Goal: Task Accomplishment & Management: Complete application form

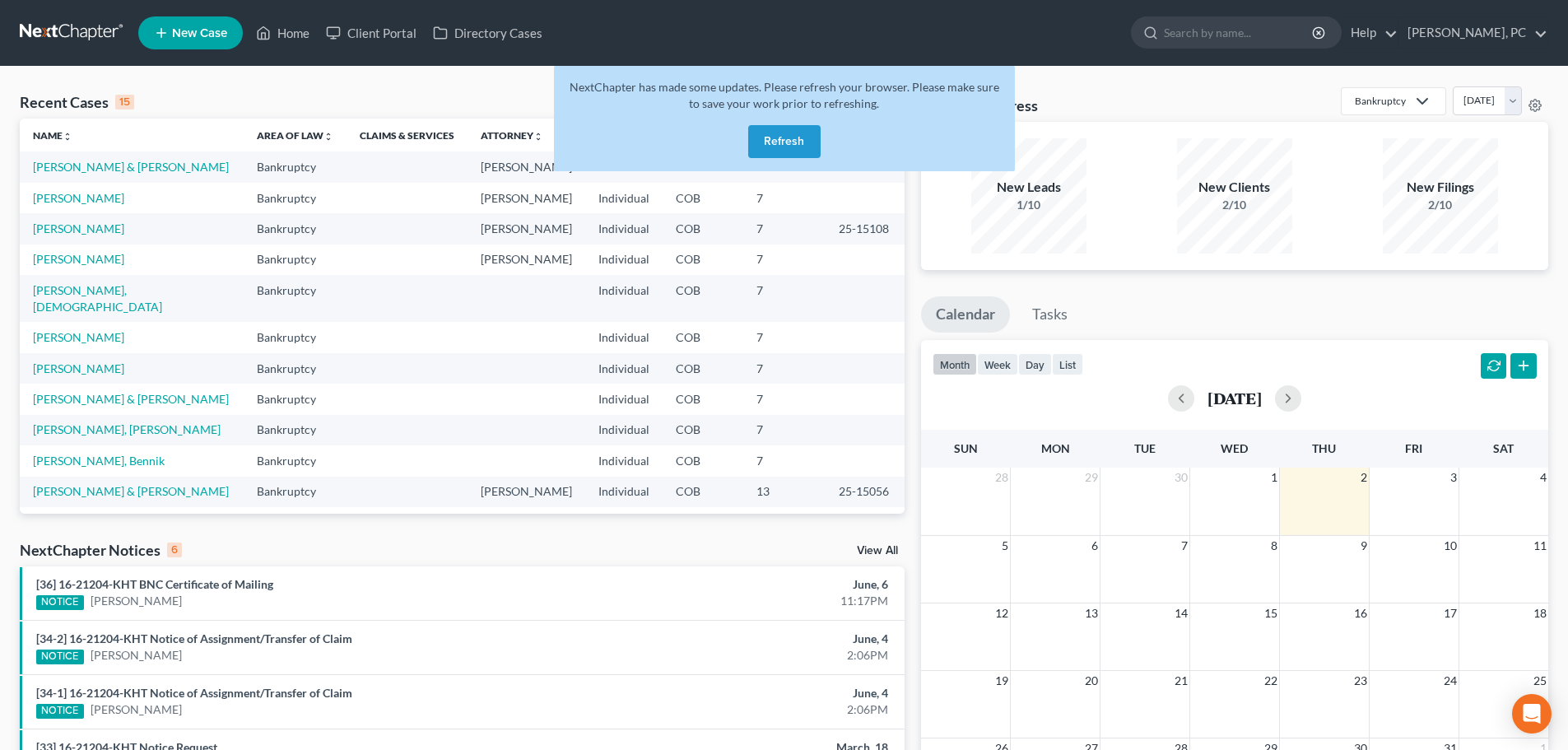
click at [791, 132] on button "Refresh" at bounding box center [784, 141] width 73 height 33
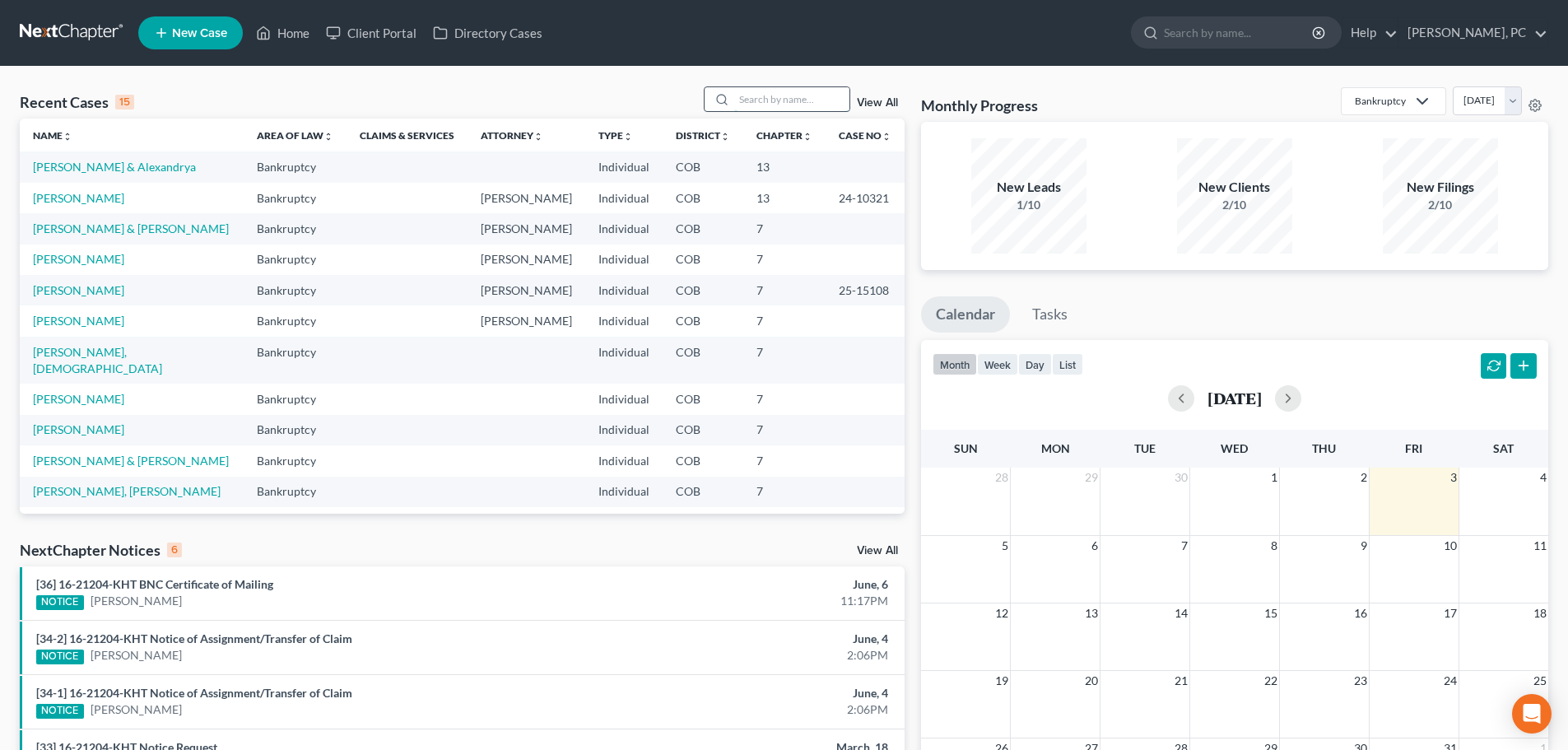
click at [771, 102] on input "search" at bounding box center [792, 99] width 115 height 24
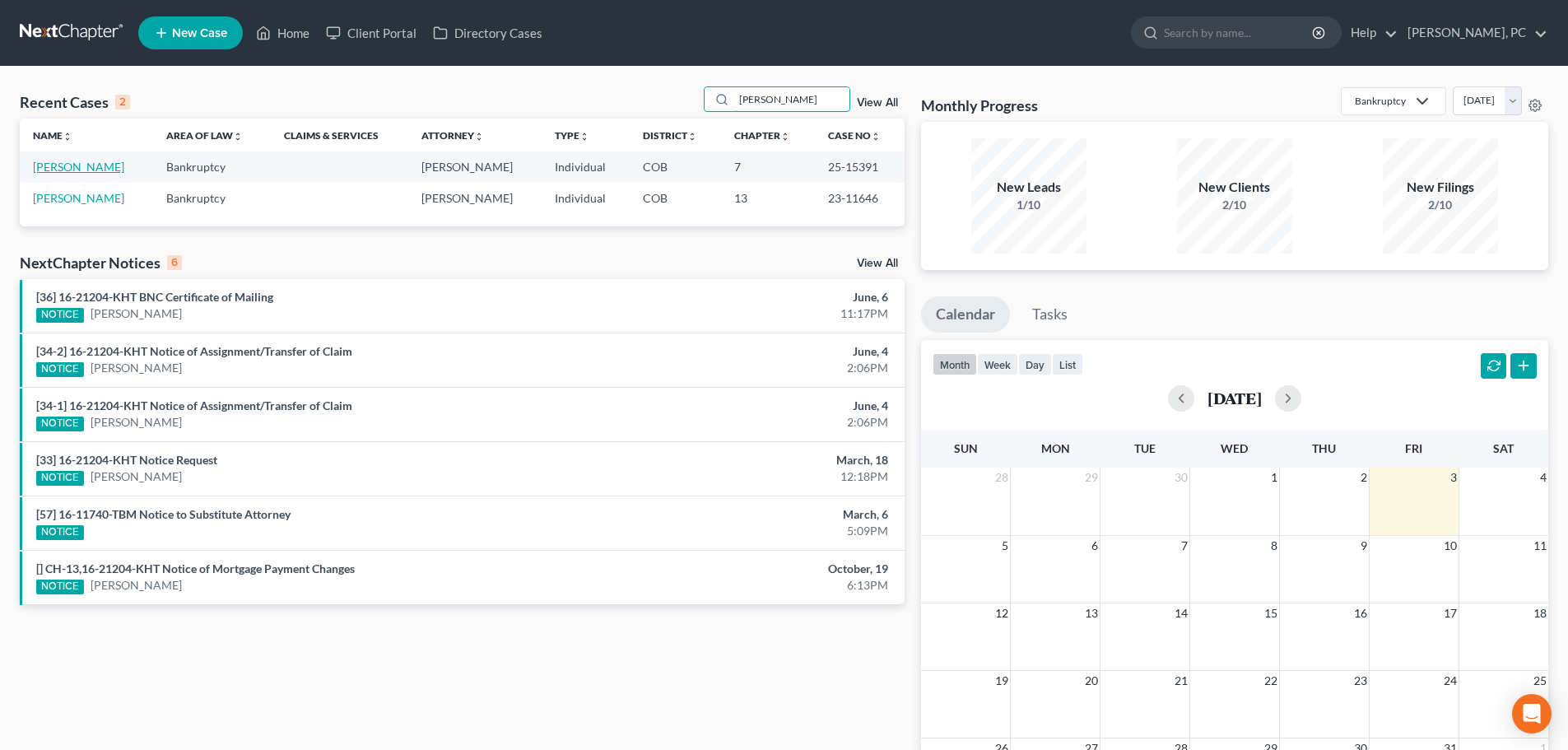
type input "myers"
click at [72, 163] on link "[PERSON_NAME]" at bounding box center [78, 166] width 91 height 14
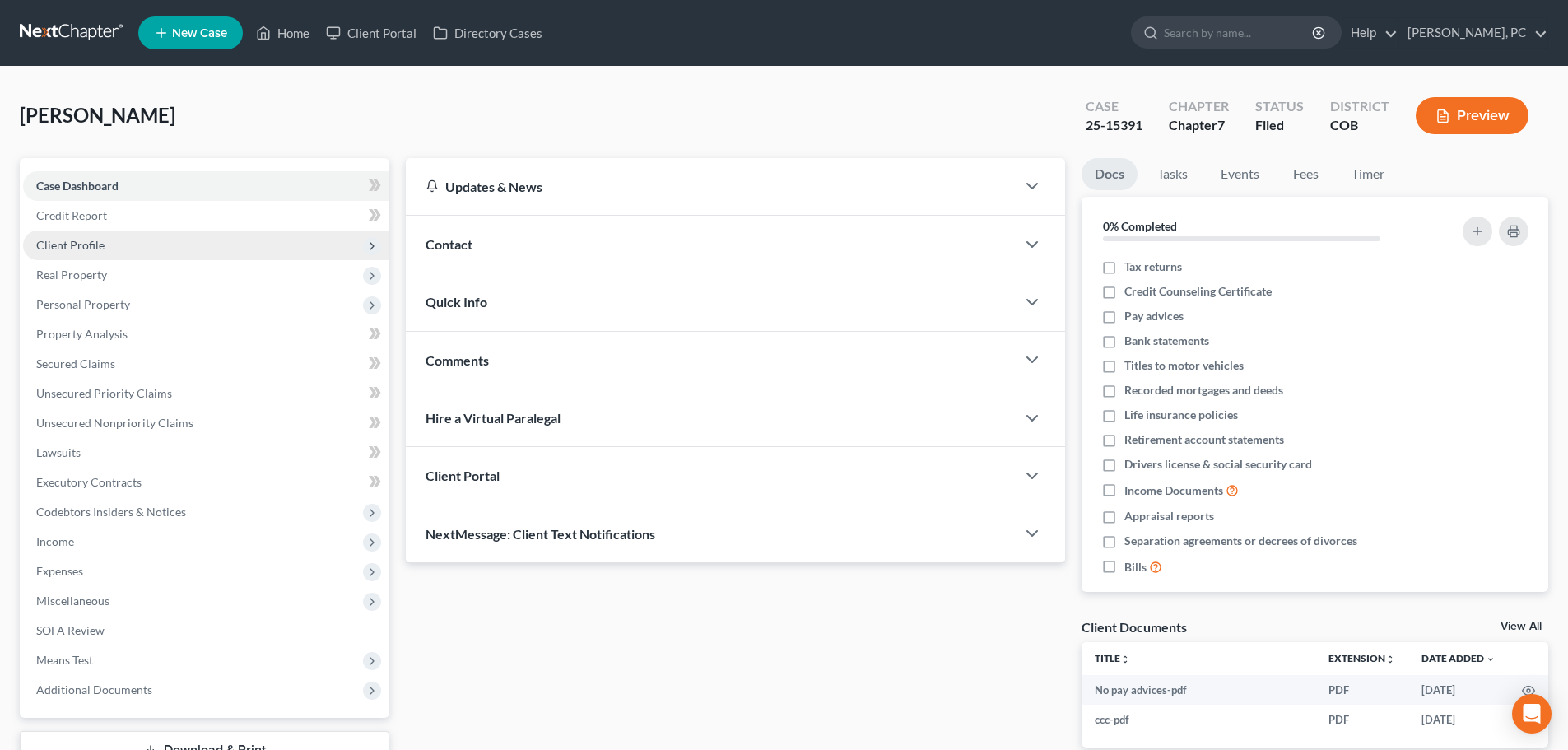
click at [74, 235] on span "Client Profile" at bounding box center [206, 245] width 367 height 29
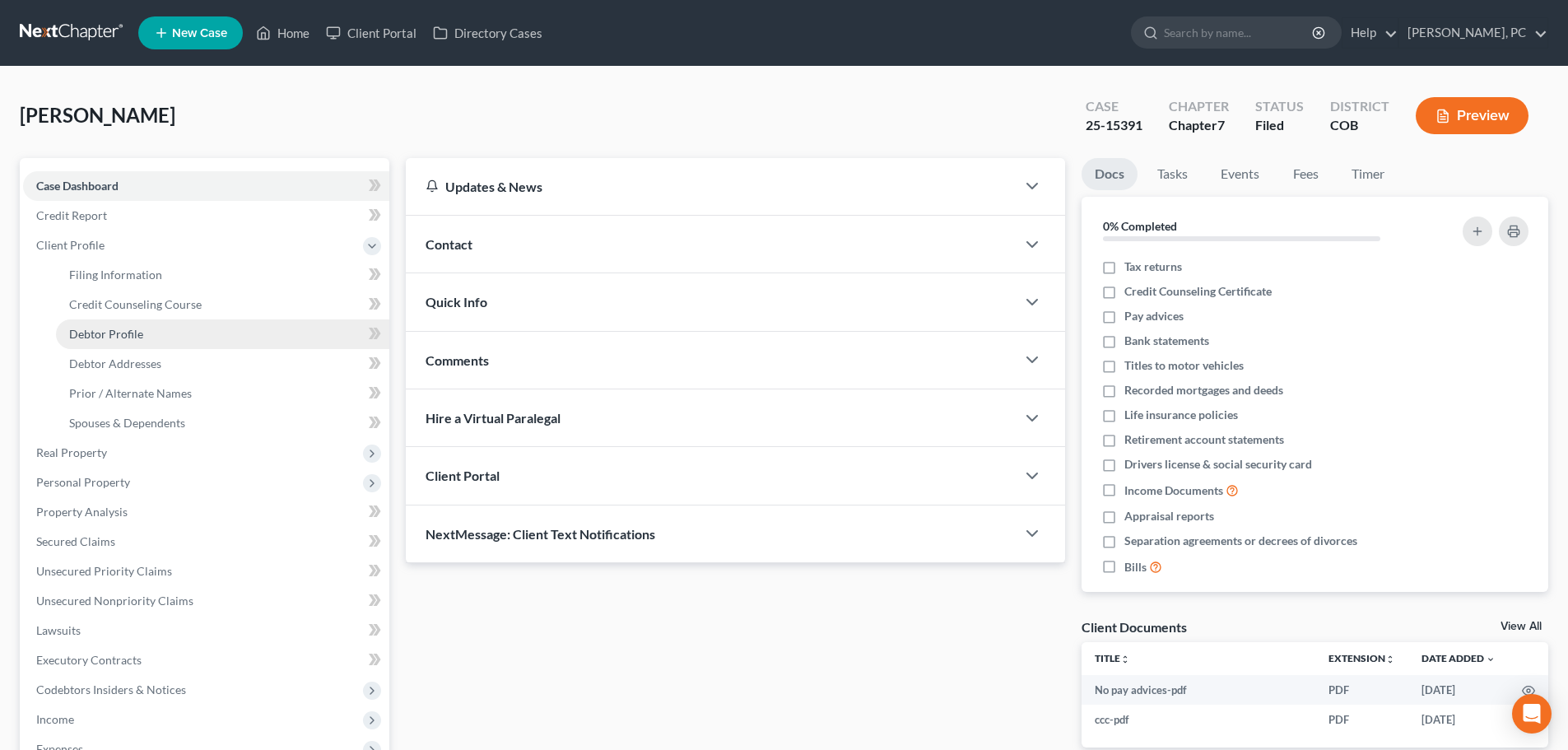
click at [114, 330] on span "Debtor Profile" at bounding box center [106, 333] width 74 height 14
select select "4"
select select "0"
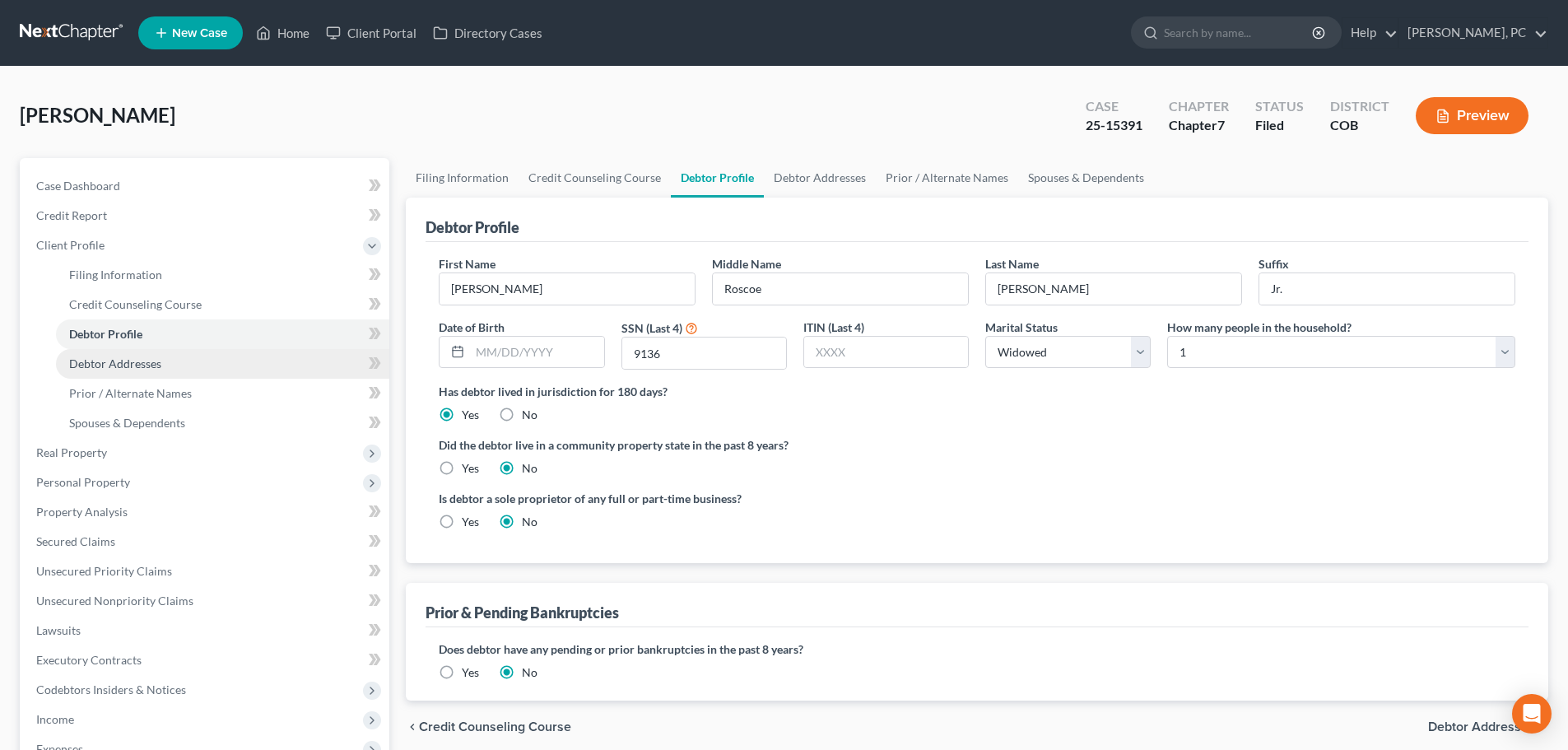
click at [118, 352] on link "Debtor Addresses" at bounding box center [222, 363] width 333 height 29
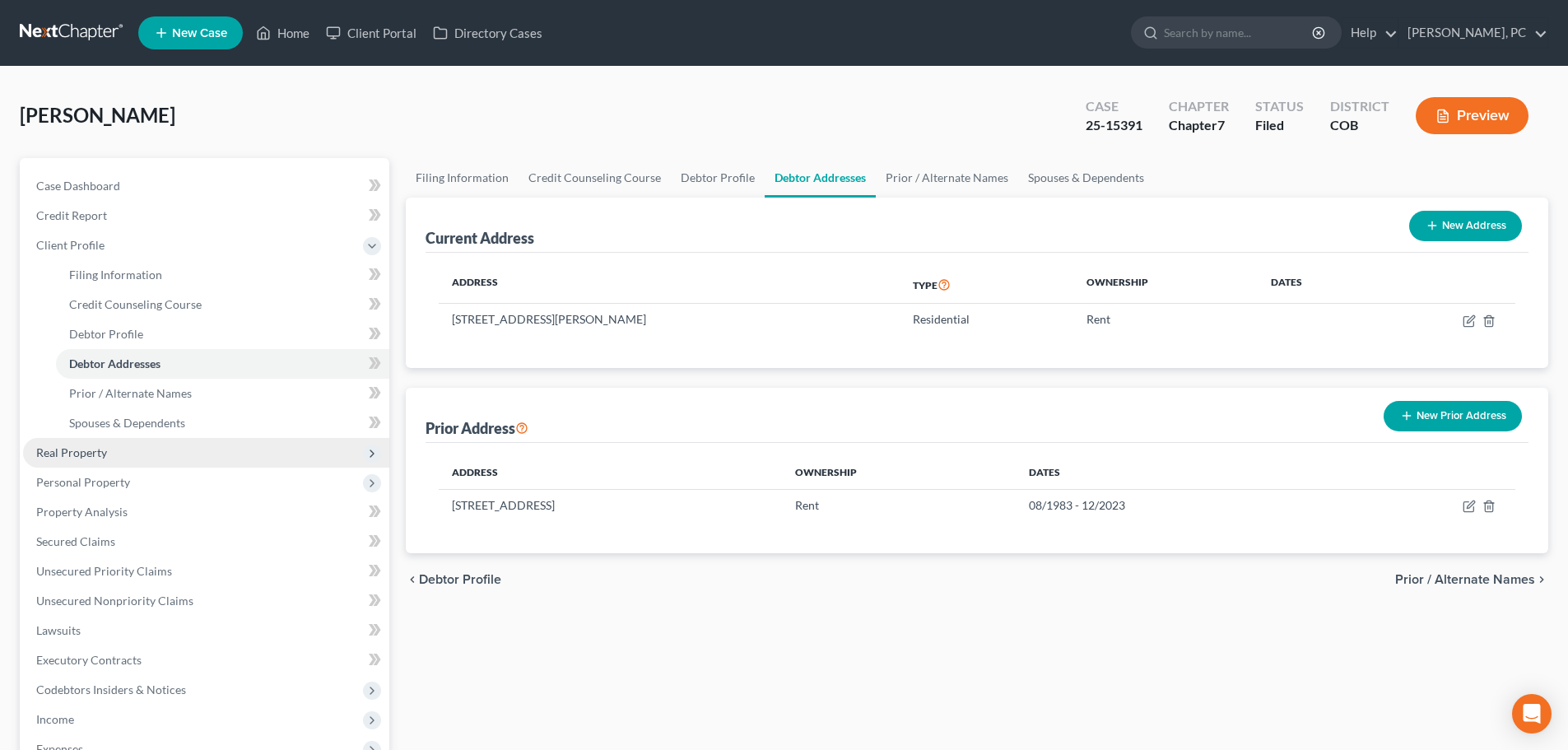
click at [75, 448] on span "Real Property" at bounding box center [71, 452] width 71 height 14
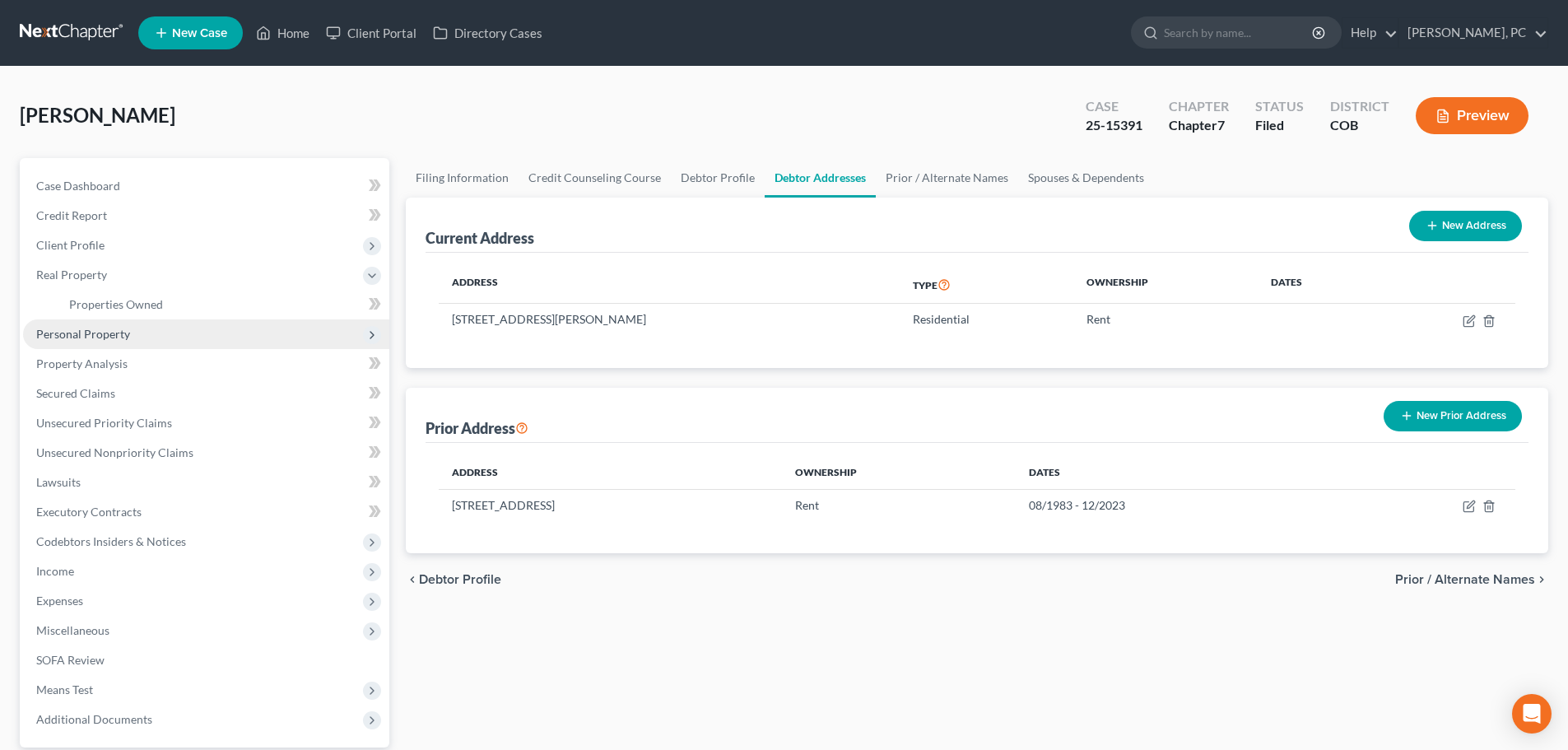
click at [115, 332] on span "Personal Property" at bounding box center [83, 333] width 94 height 14
click at [114, 337] on span "Vehicles Owned" at bounding box center [110, 333] width 83 height 14
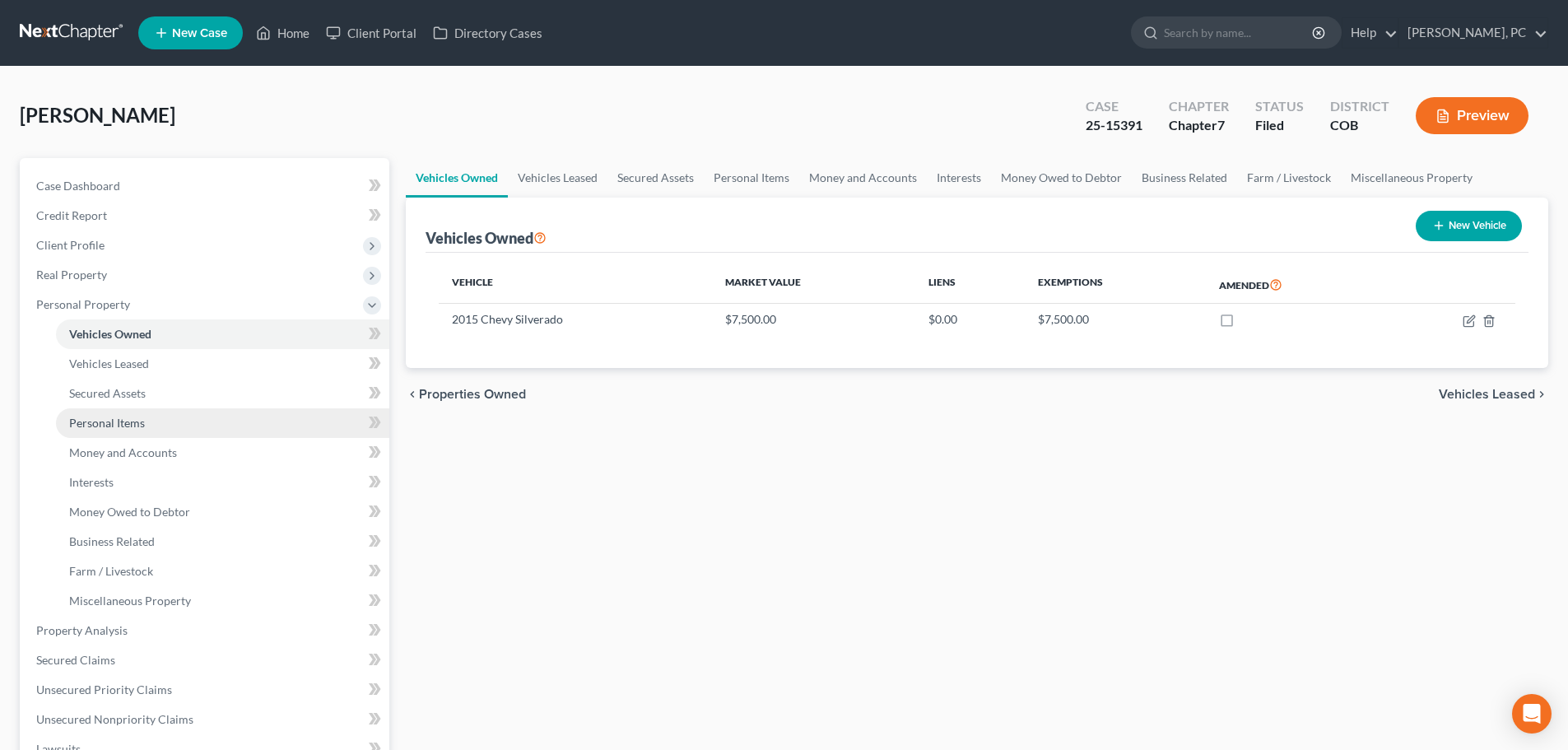
click at [100, 419] on span "Personal Items" at bounding box center [107, 423] width 76 height 14
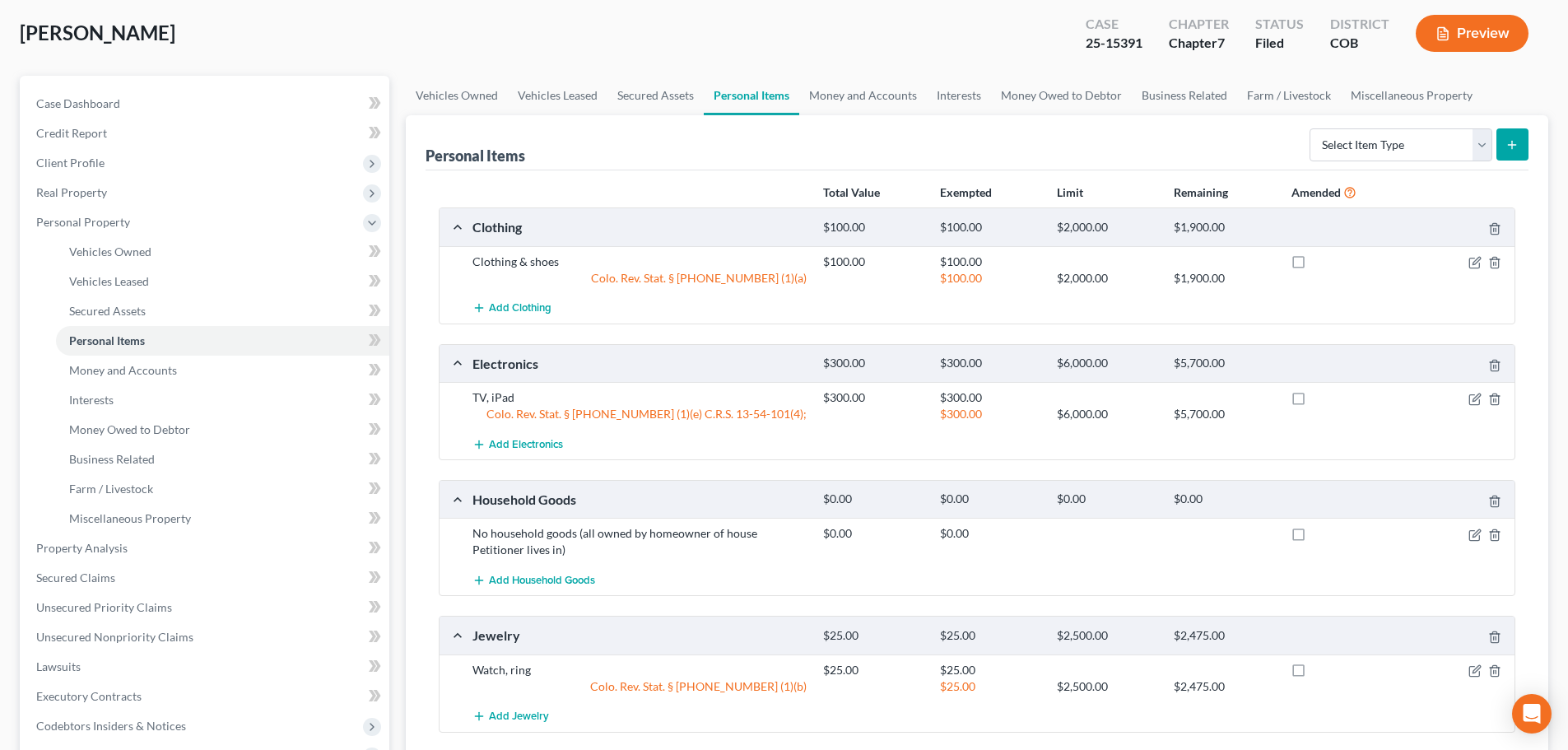
scroll to position [165, 0]
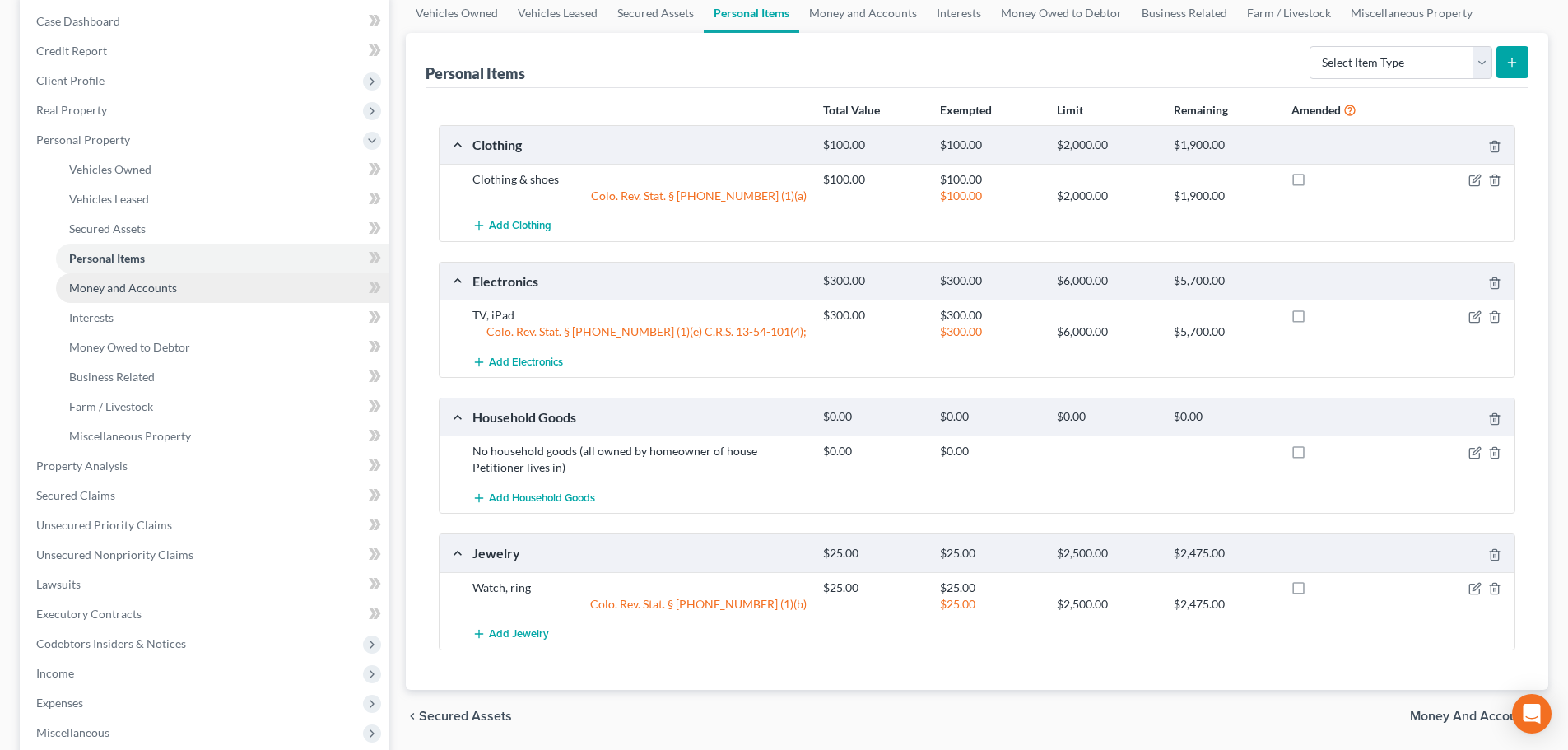
click at [132, 294] on span "Money and Accounts" at bounding box center [123, 287] width 108 height 14
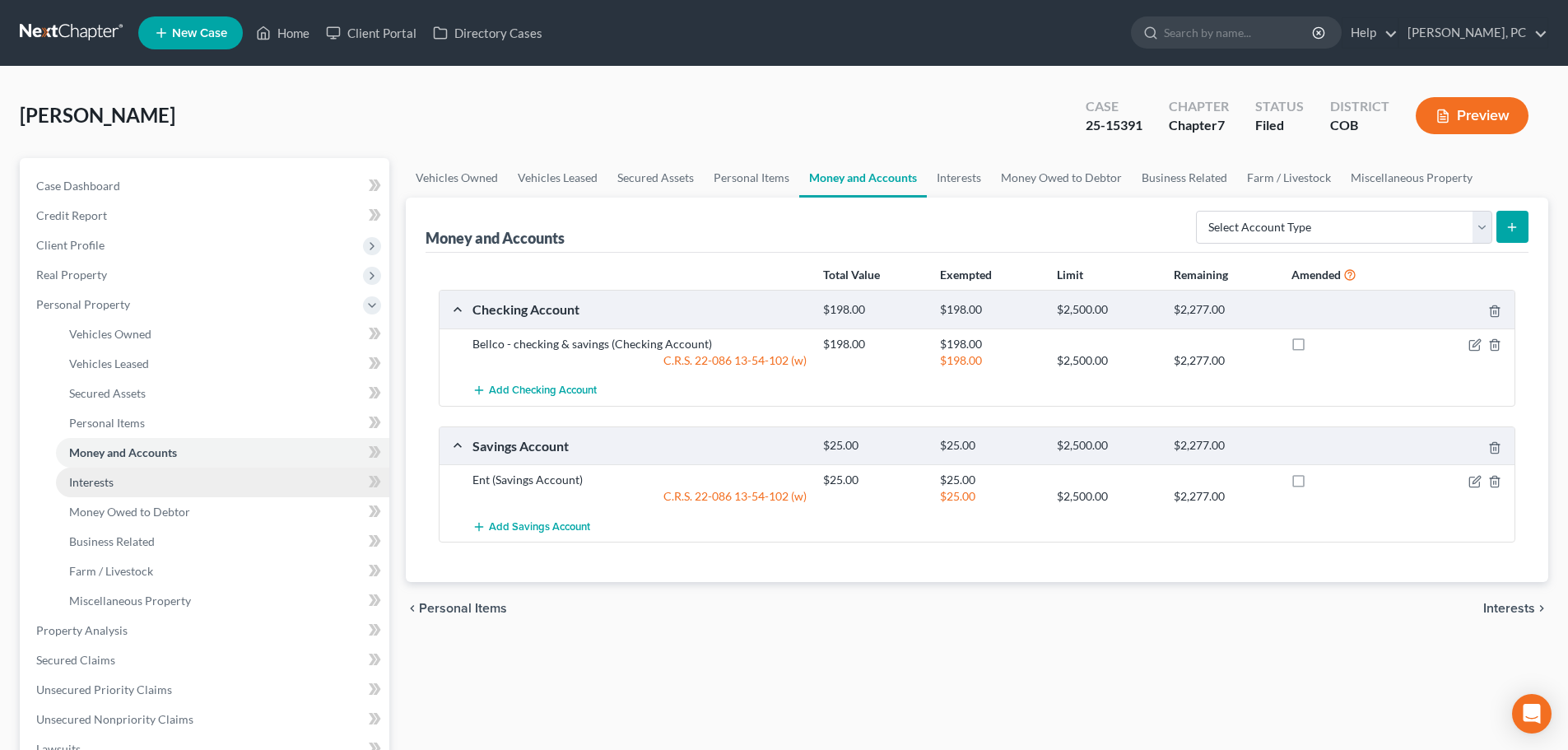
click at [99, 490] on link "Interests" at bounding box center [222, 482] width 333 height 29
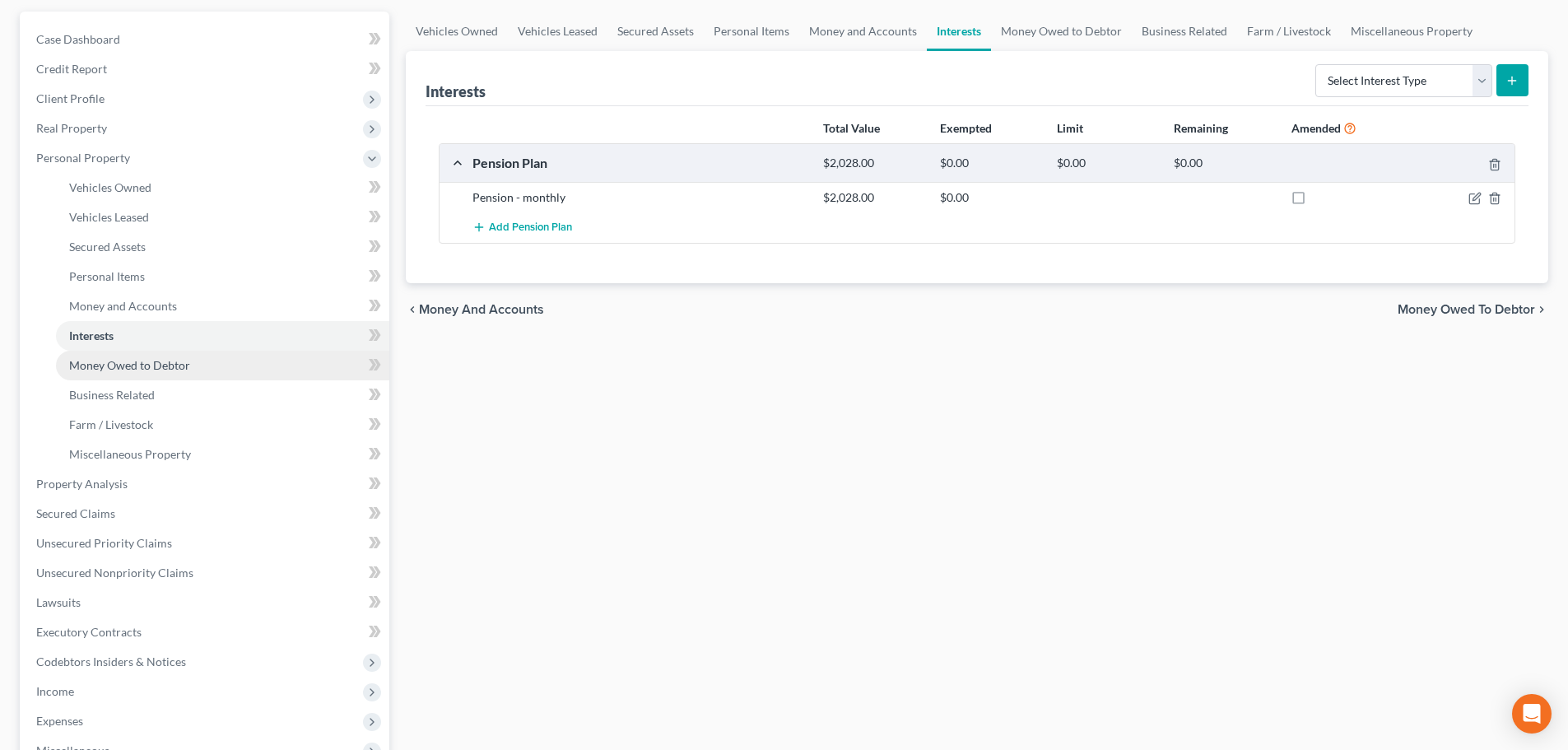
scroll to position [247, 0]
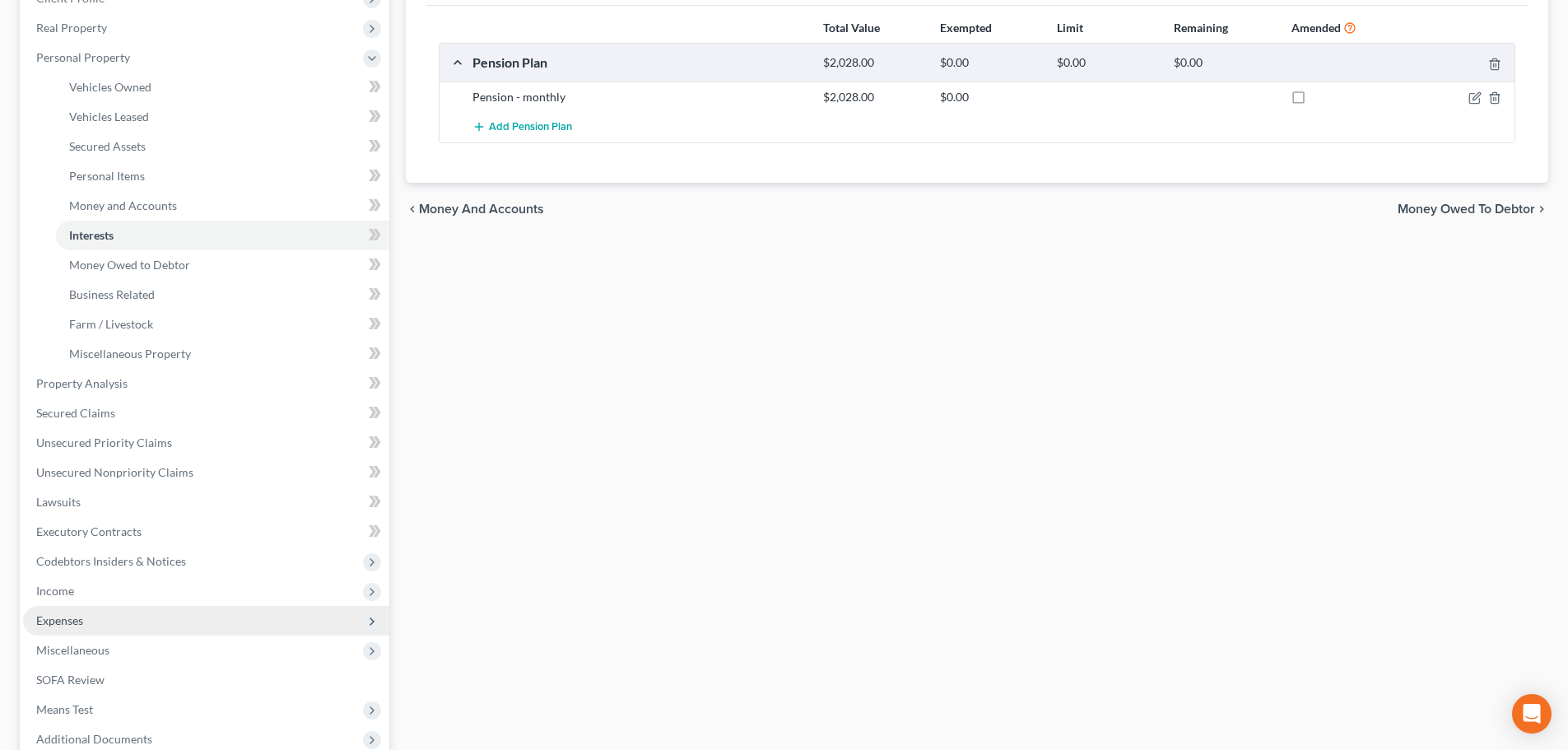
click at [68, 607] on span "Expenses" at bounding box center [206, 621] width 367 height 29
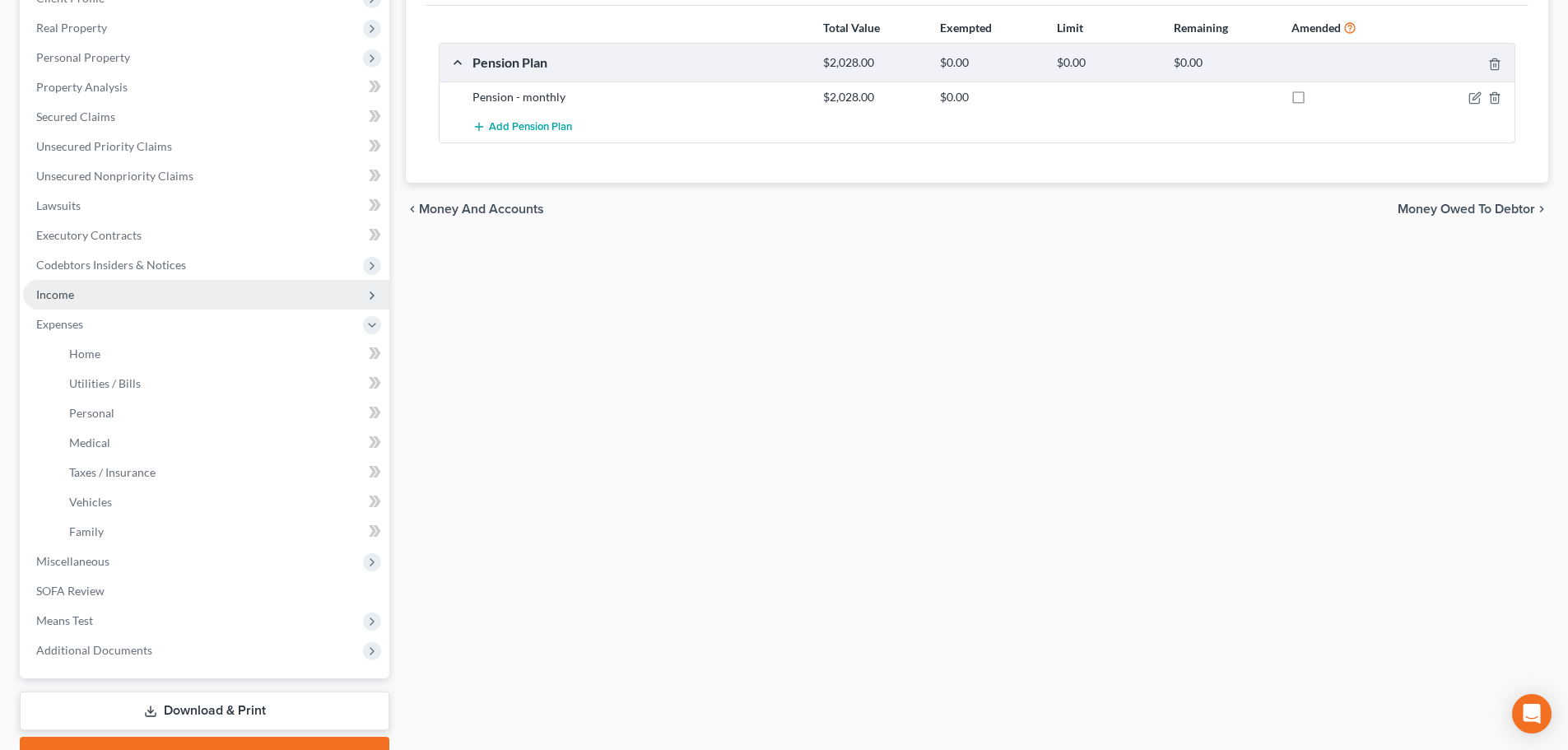
click at [57, 290] on span "Income" at bounding box center [54, 294] width 38 height 14
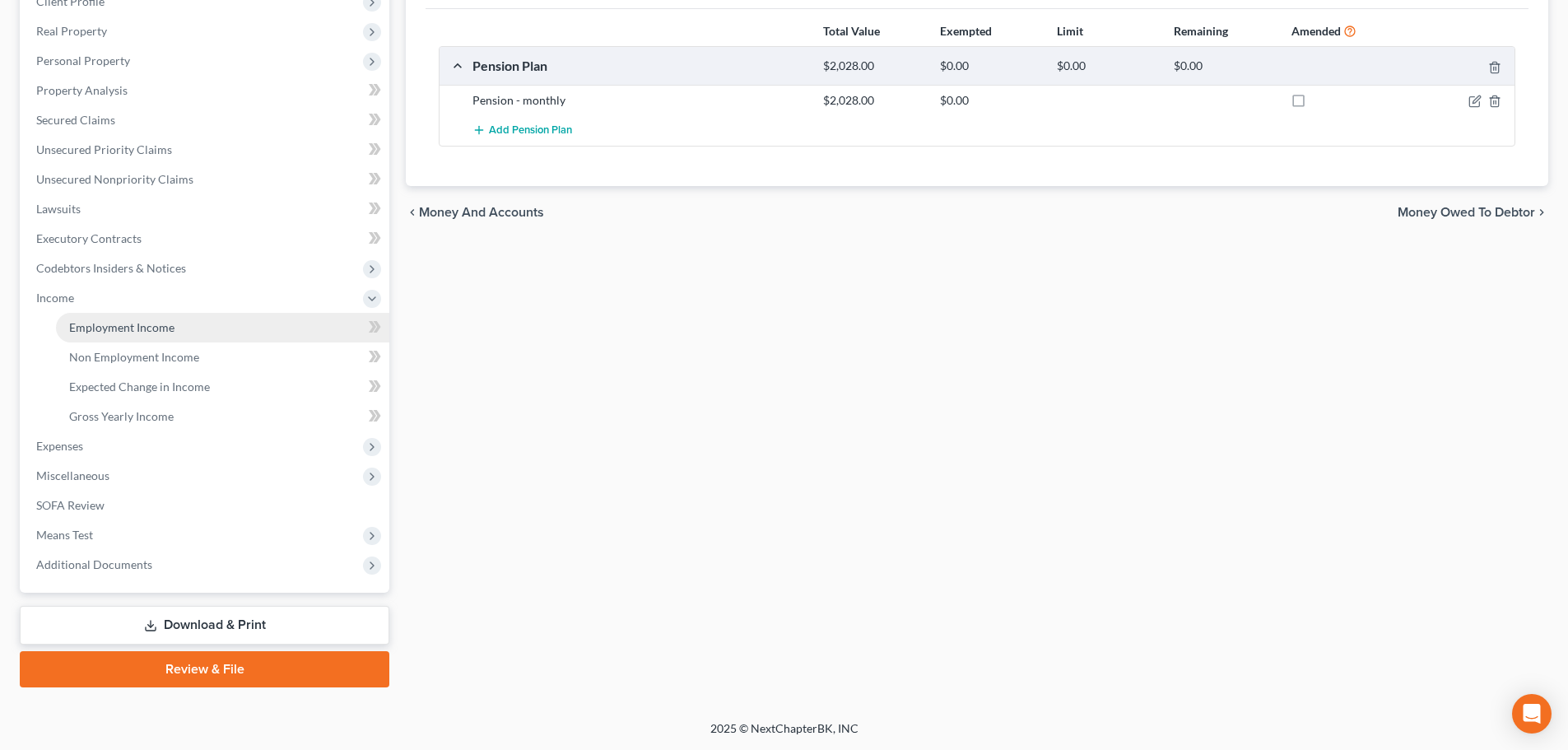
click at [82, 316] on link "Employment Income" at bounding box center [222, 327] width 333 height 29
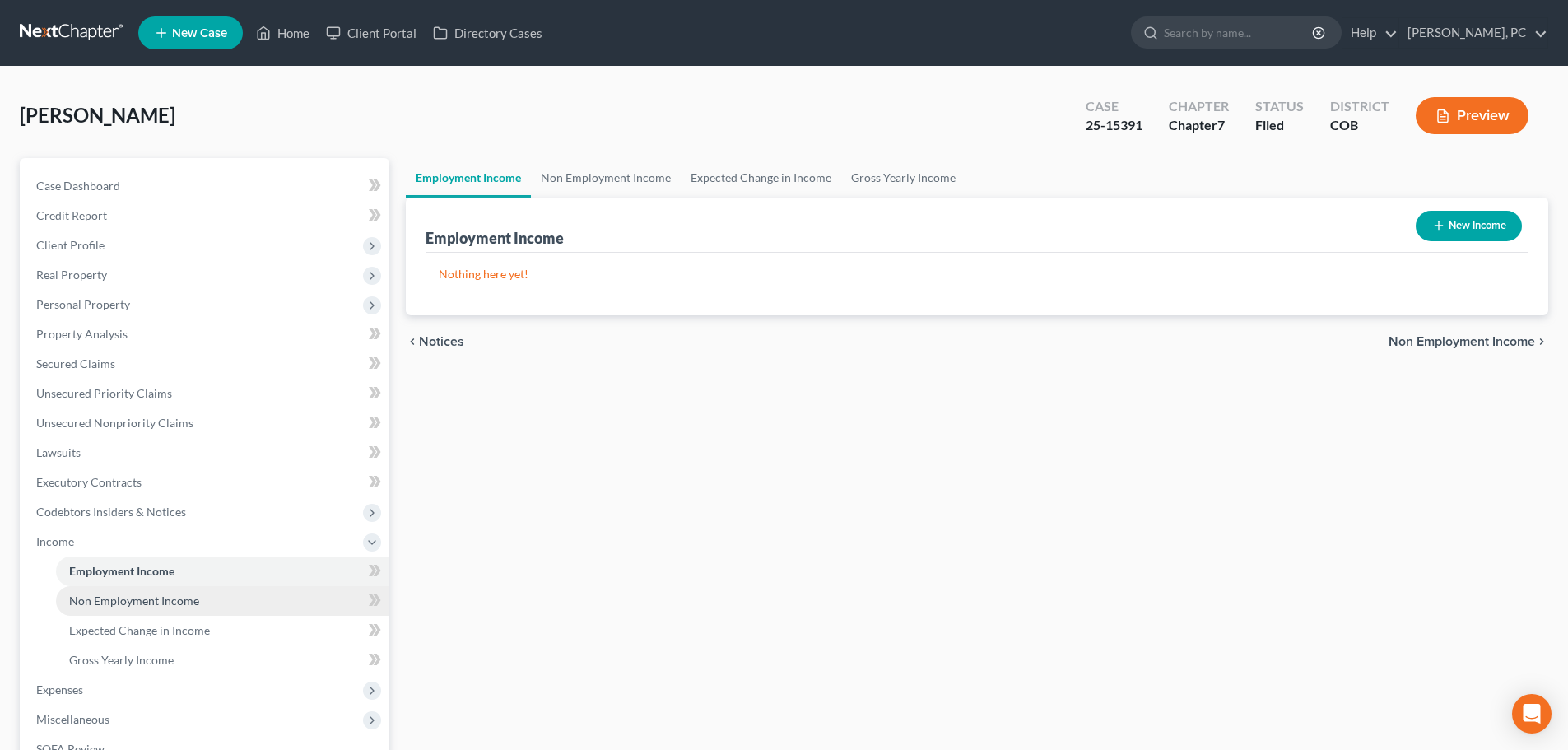
click at [169, 595] on span "Non Employment Income" at bounding box center [134, 601] width 130 height 14
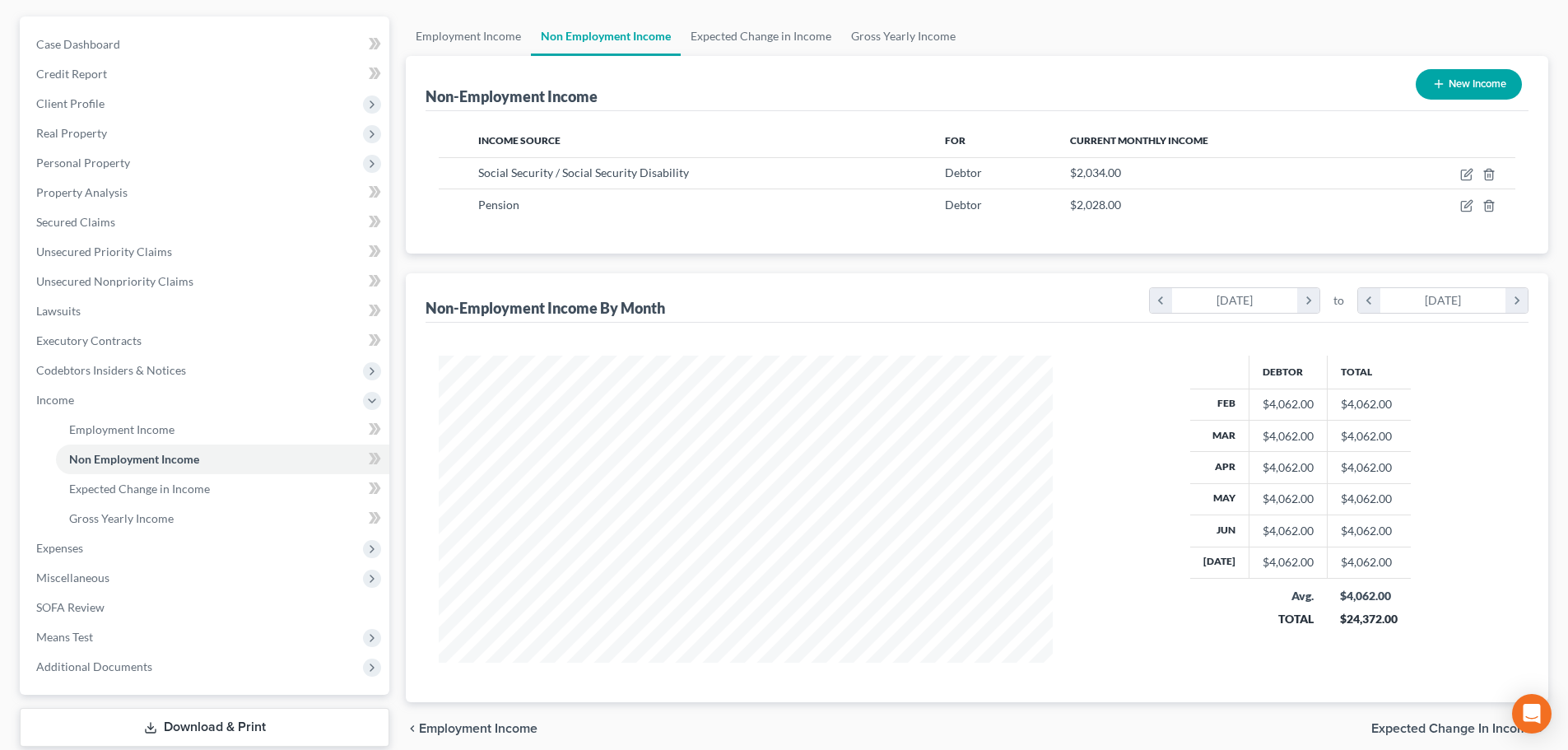
scroll to position [165, 0]
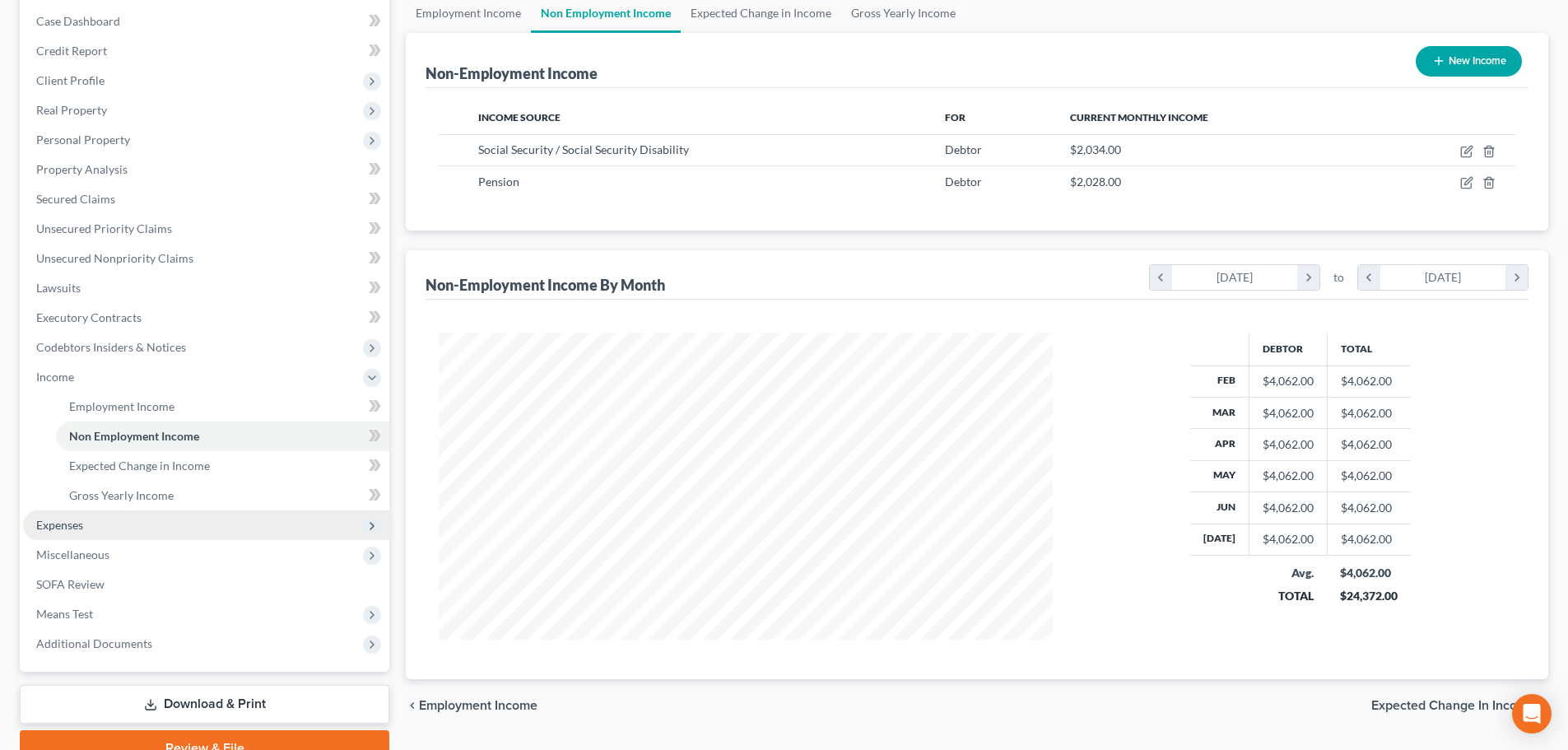
click at [64, 528] on span "Expenses" at bounding box center [59, 524] width 47 height 14
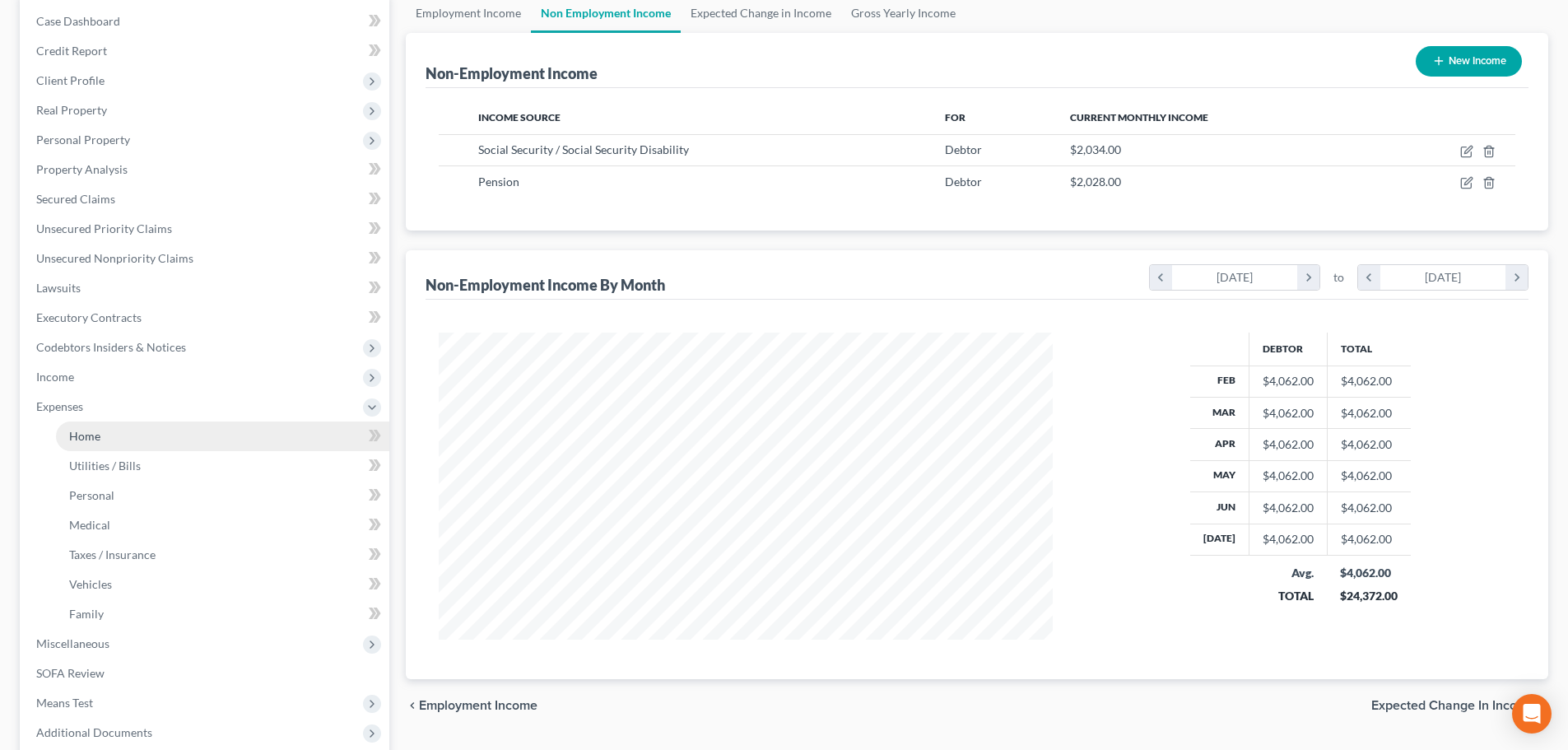
click at [83, 439] on span "Home" at bounding box center [84, 436] width 31 height 14
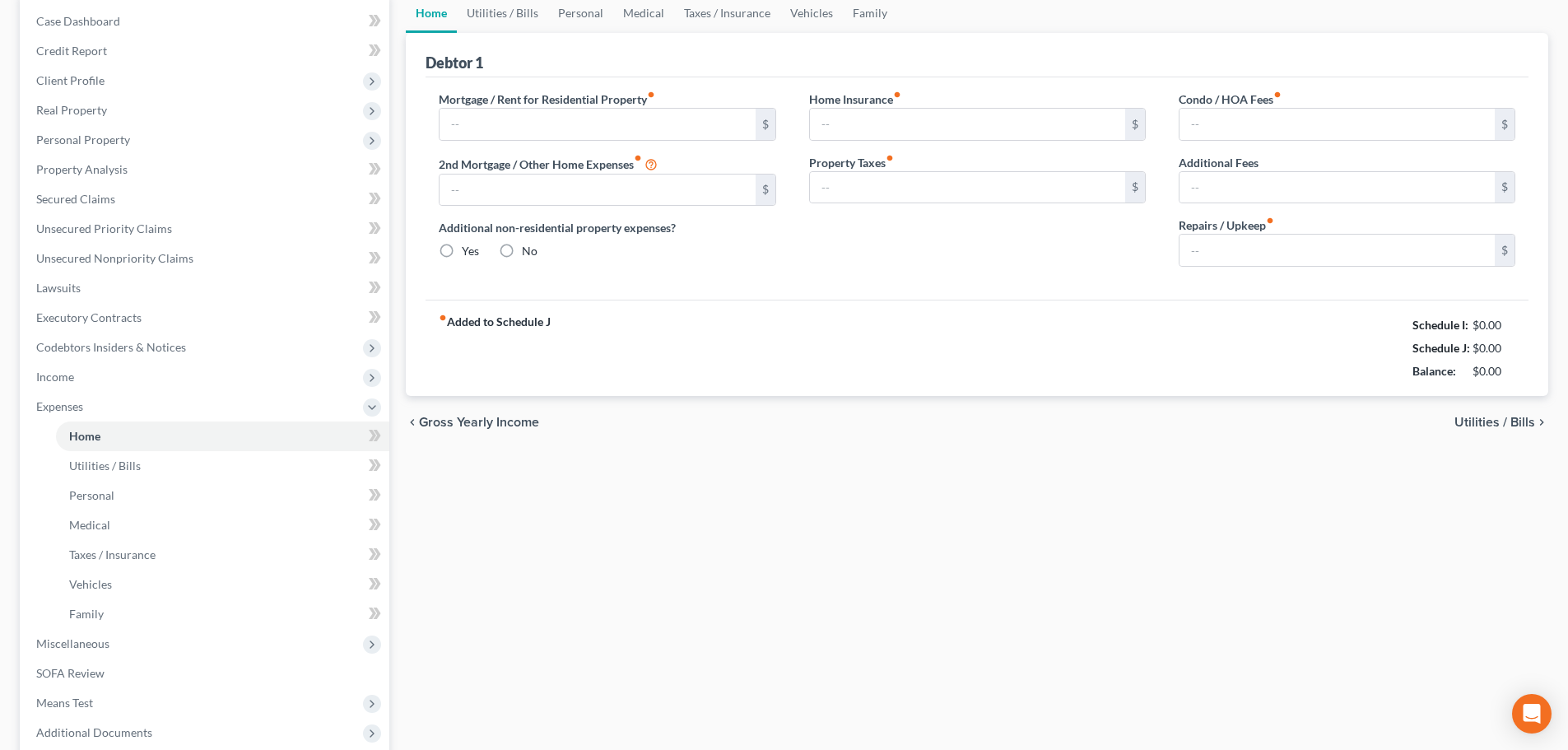
scroll to position [34, 0]
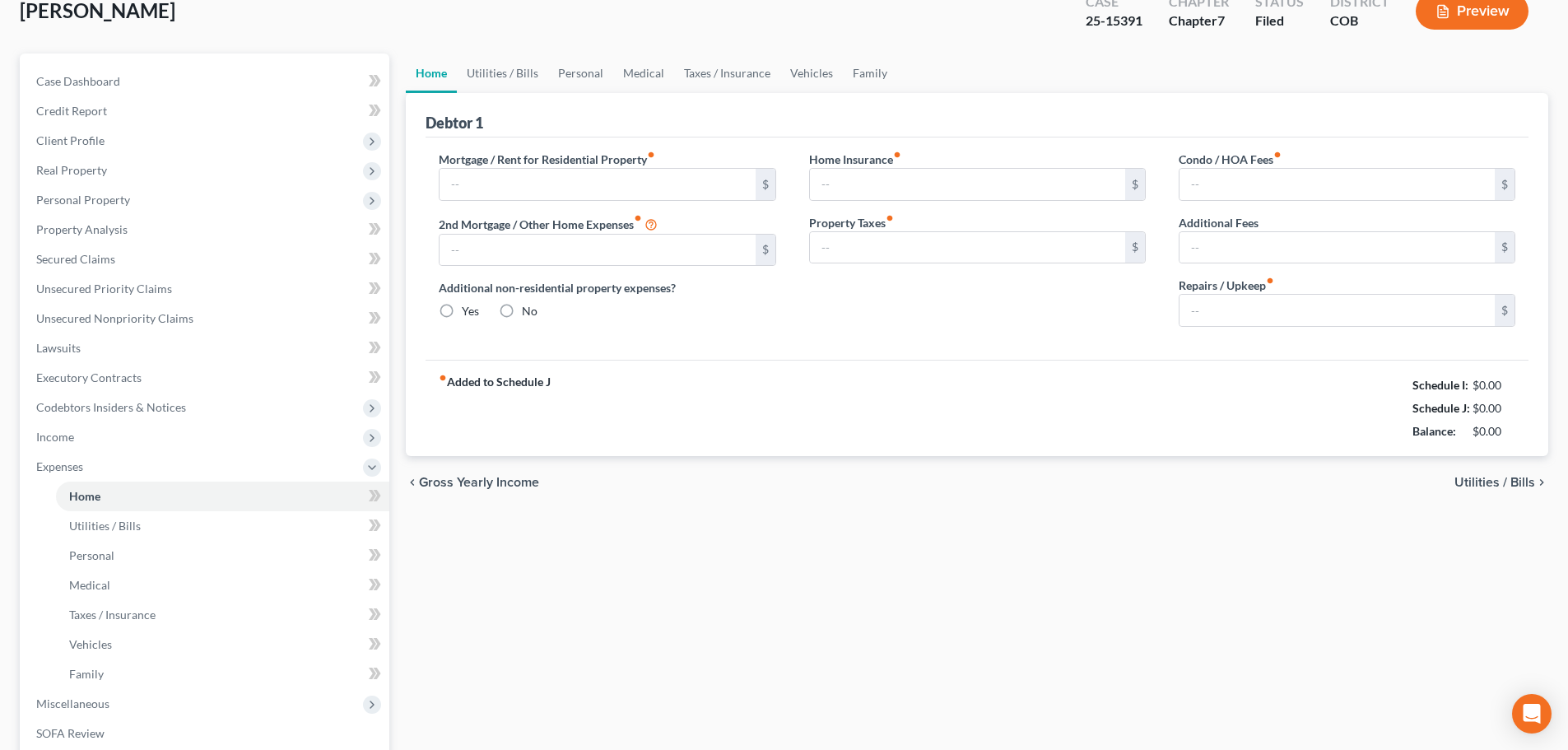
type input "2,000.00"
type input "0.00"
radio input "true"
type input "0.00"
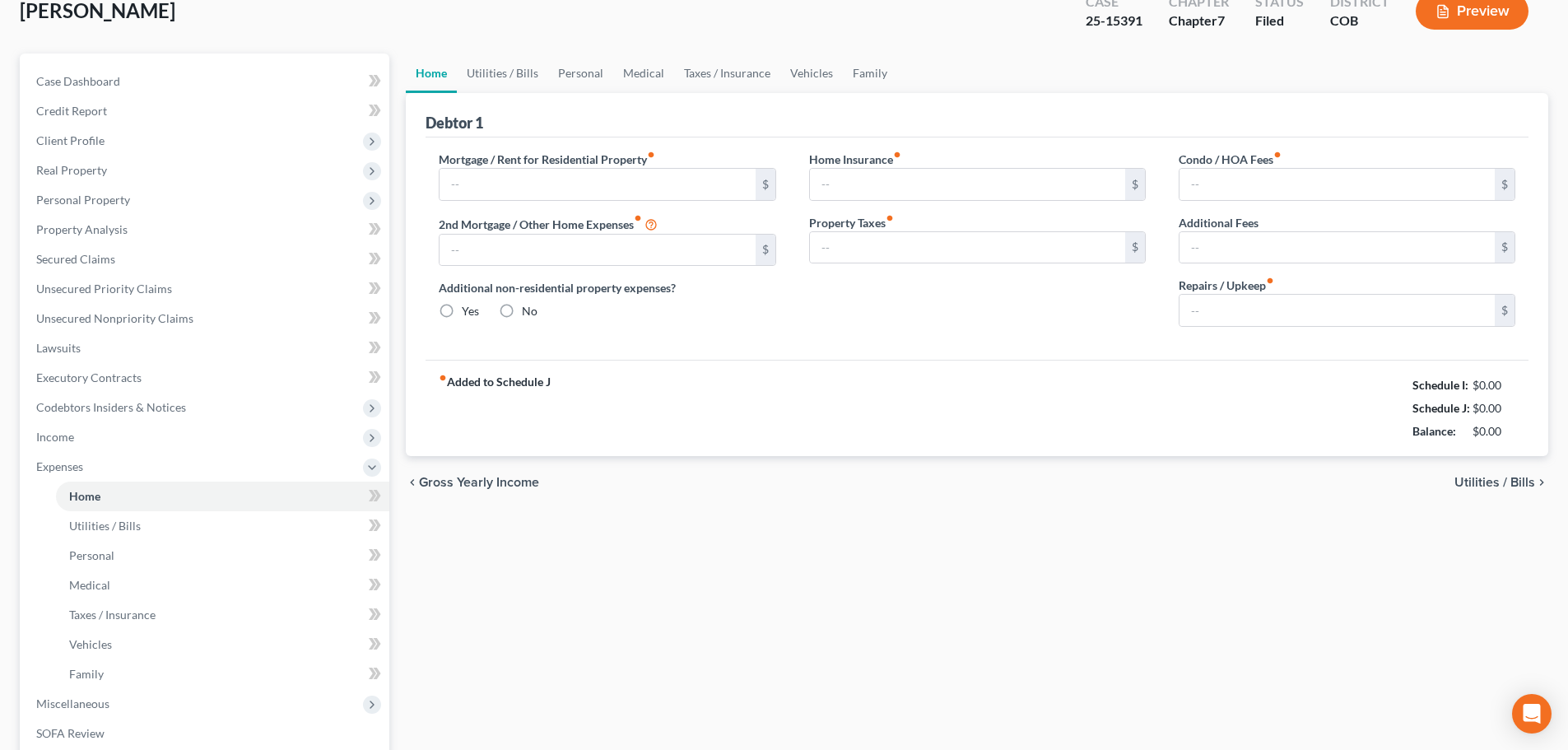
type input "0.00"
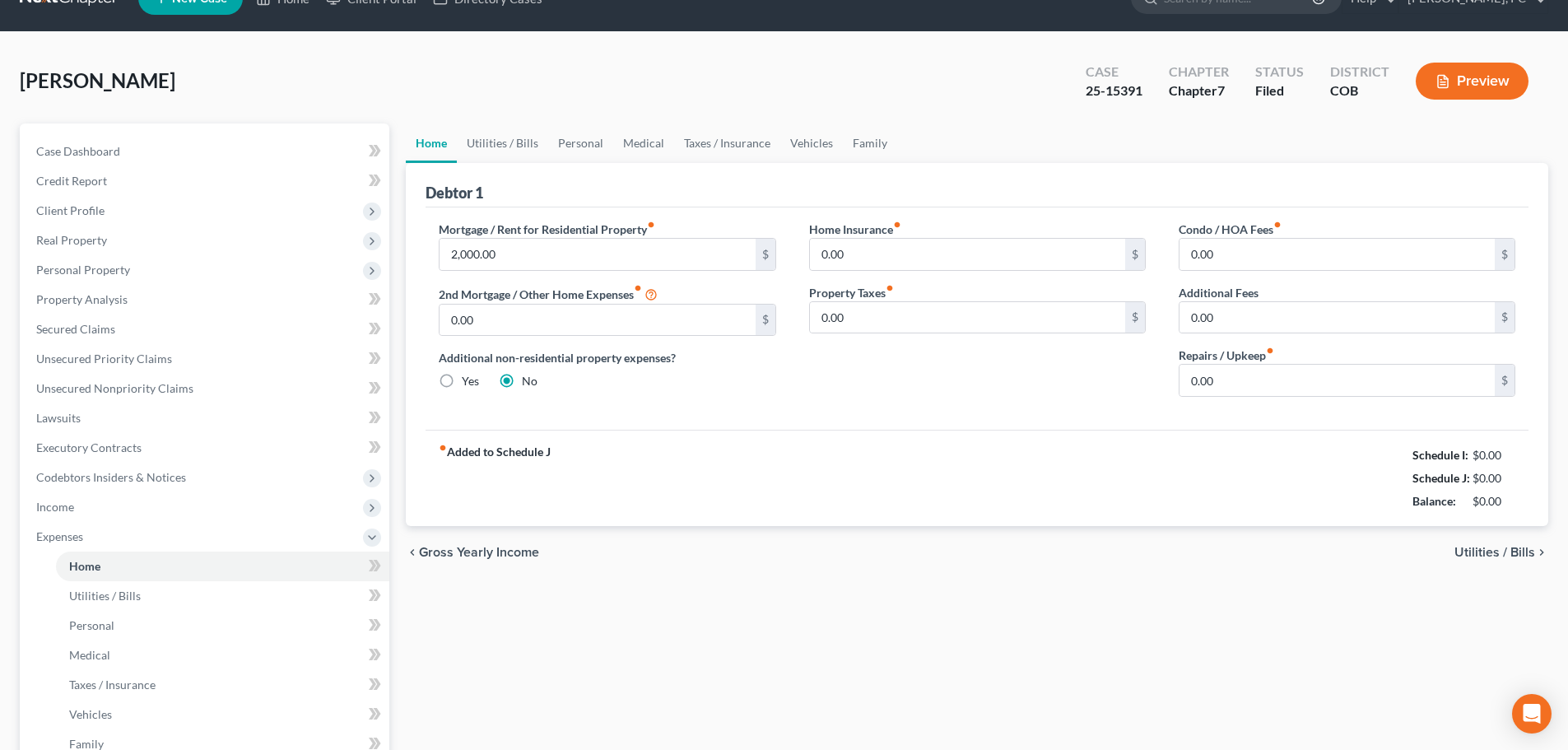
scroll to position [0, 0]
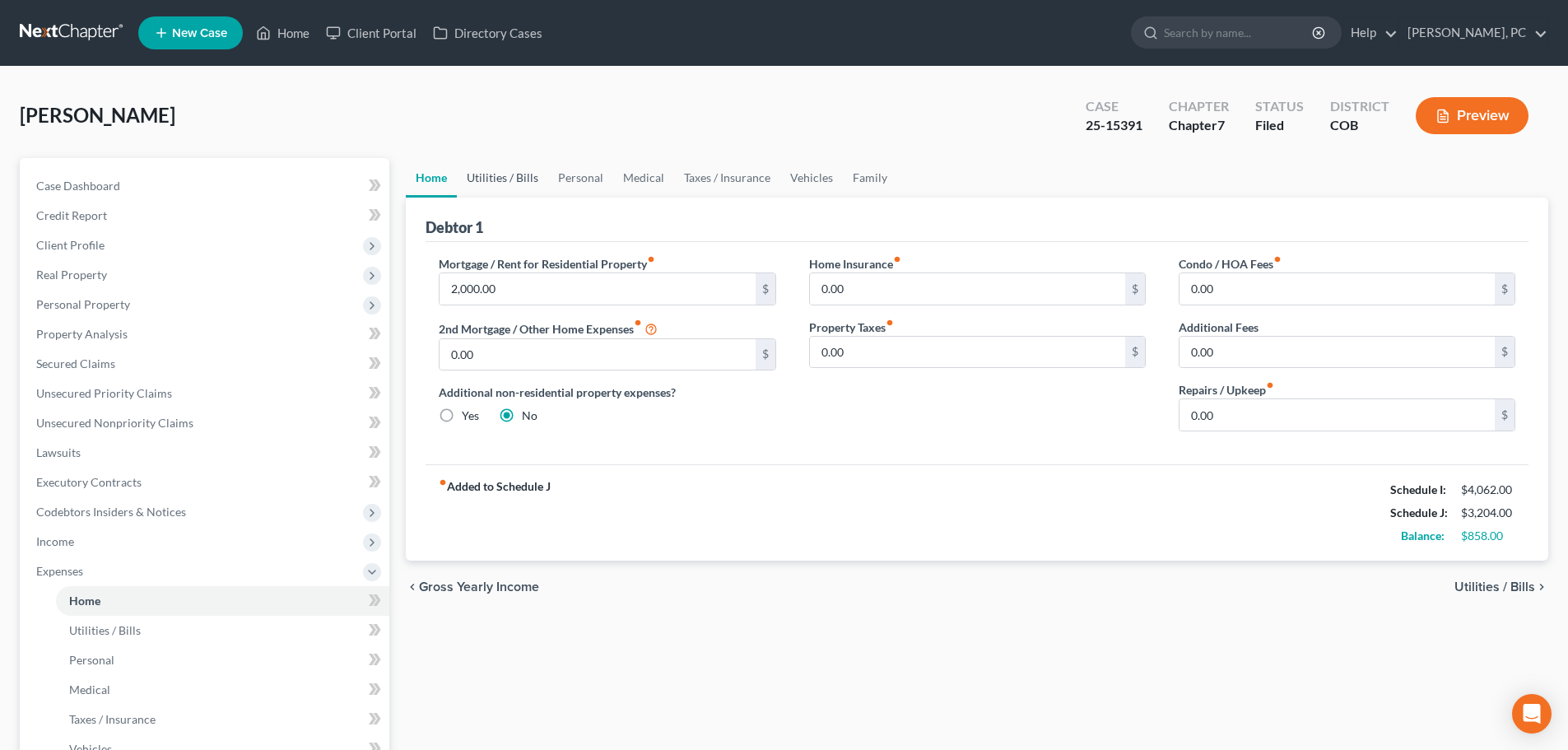
click at [511, 160] on link "Utilities / Bills" at bounding box center [502, 177] width 91 height 39
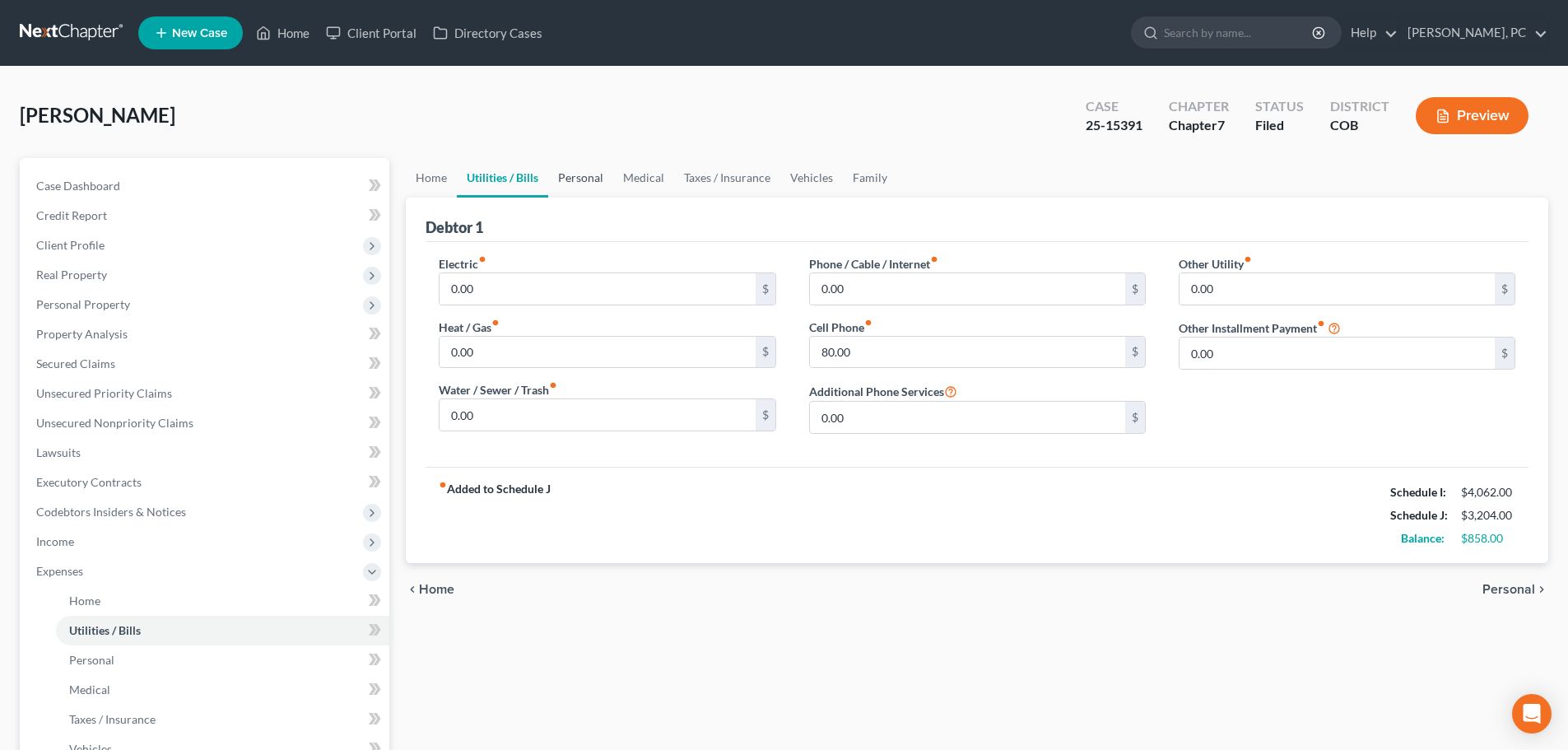
click at [585, 183] on link "Personal" at bounding box center [581, 177] width 65 height 39
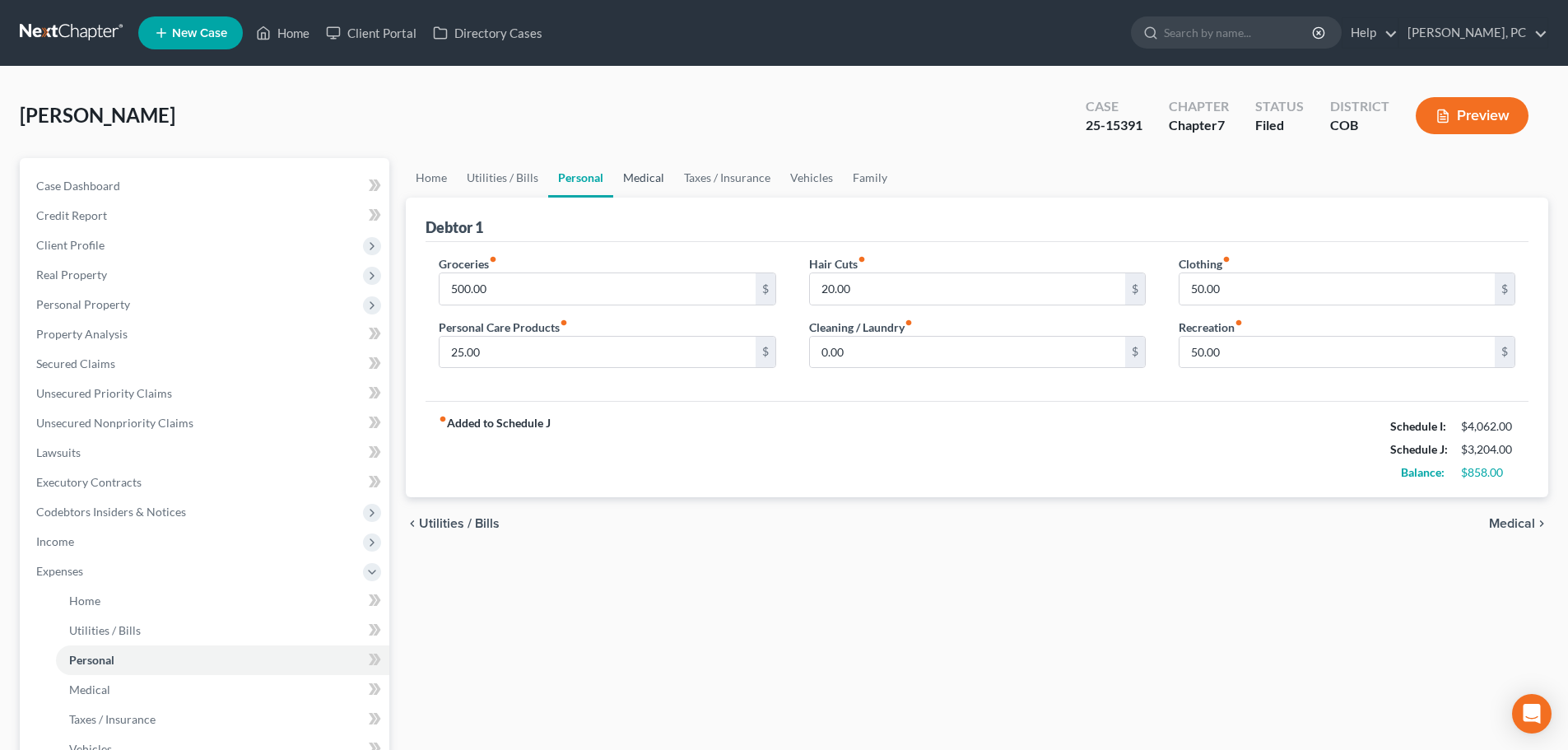
click at [635, 180] on link "Medical" at bounding box center [644, 177] width 61 height 39
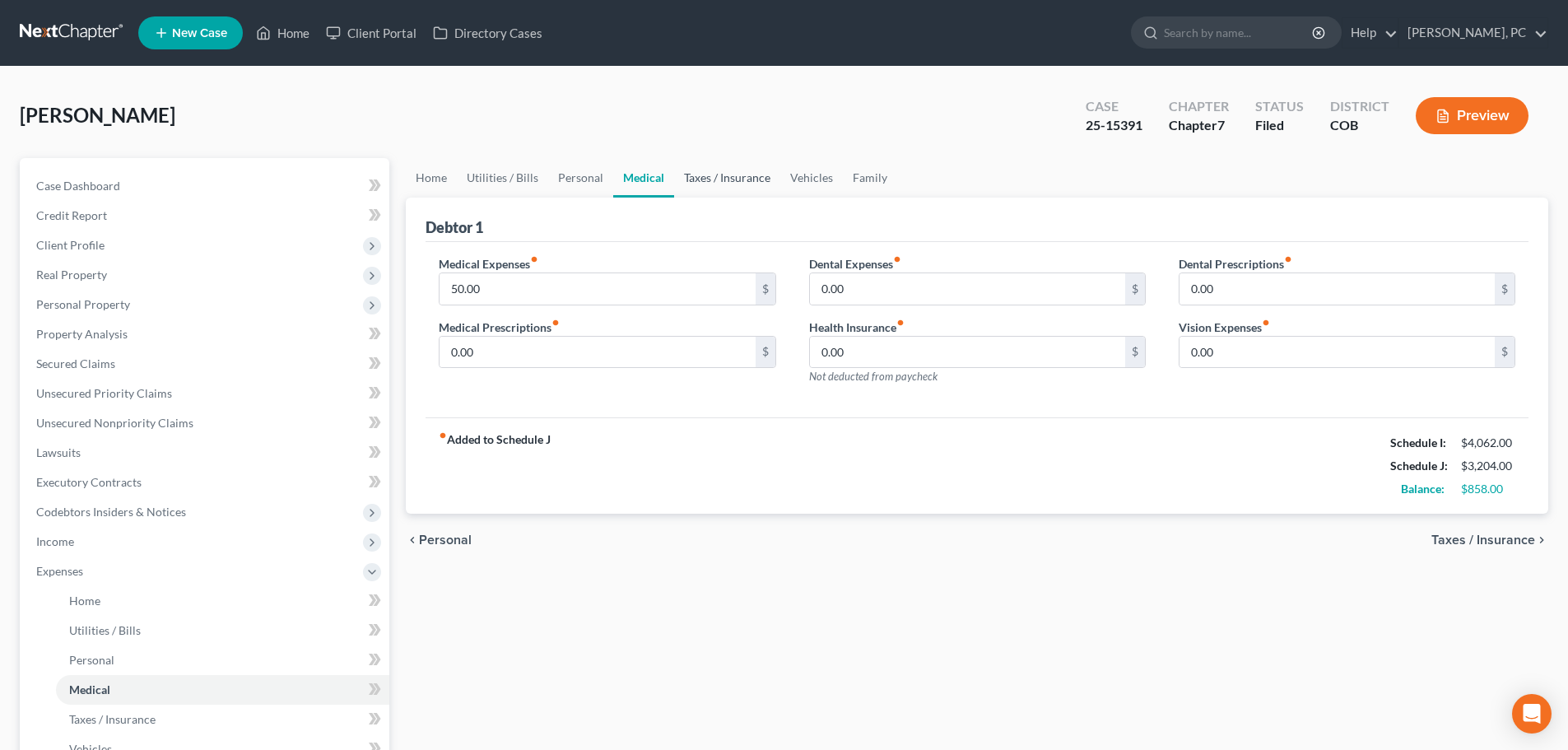
click at [729, 180] on link "Taxes / Insurance" at bounding box center [726, 177] width 106 height 39
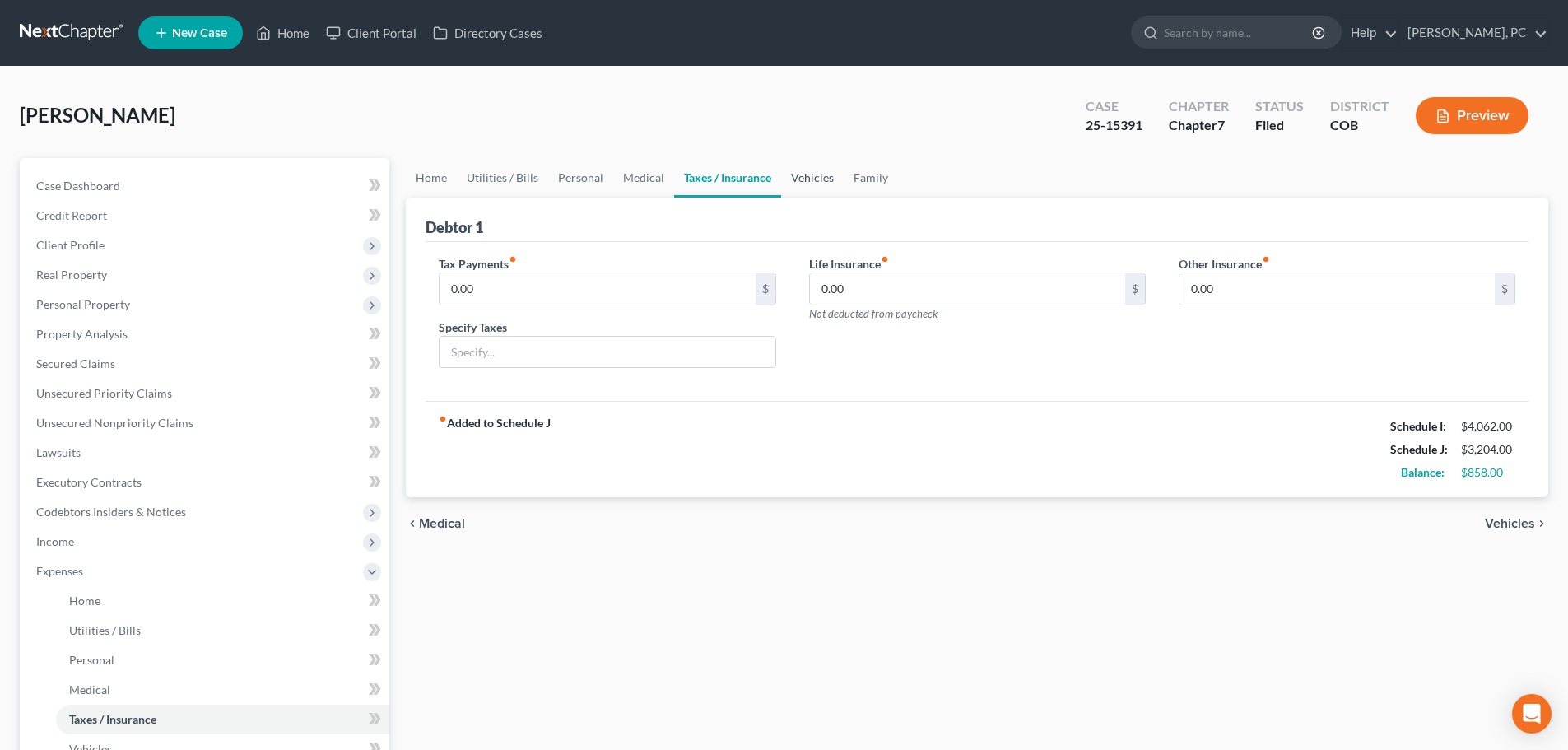
click at [809, 173] on link "Vehicles" at bounding box center [812, 177] width 63 height 39
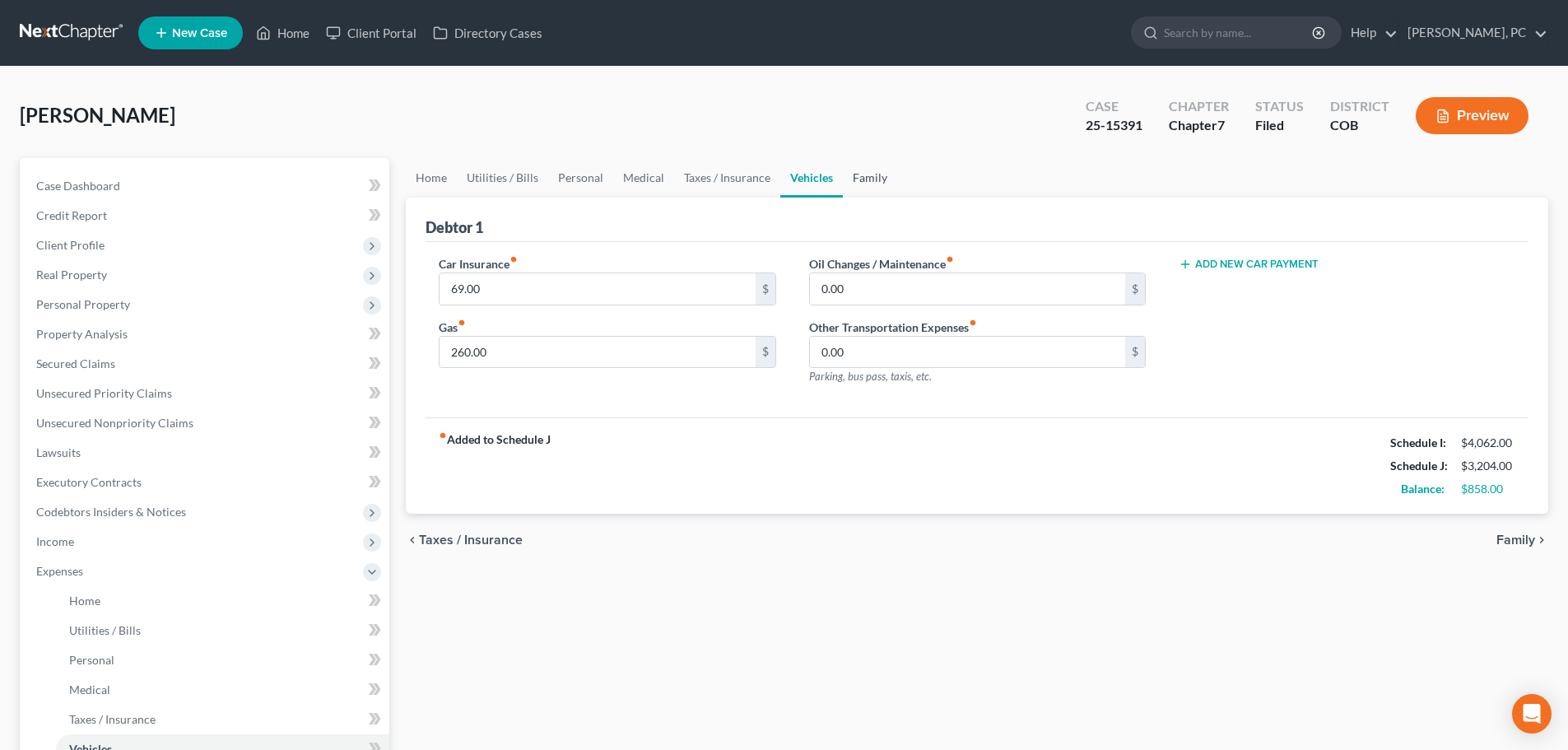
click at [854, 172] on link "Family" at bounding box center [870, 177] width 54 height 39
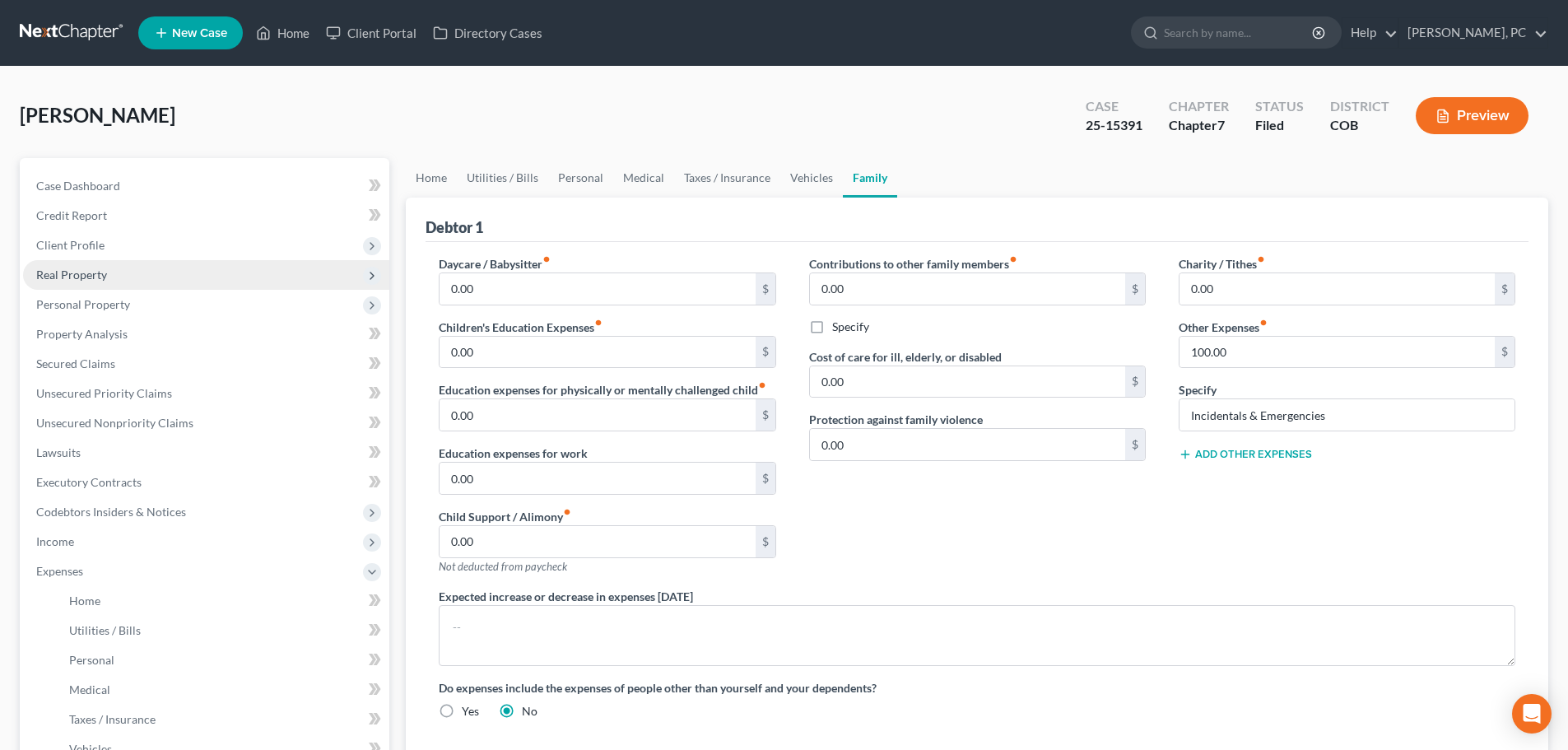
click at [78, 275] on span "Real Property" at bounding box center [71, 274] width 71 height 14
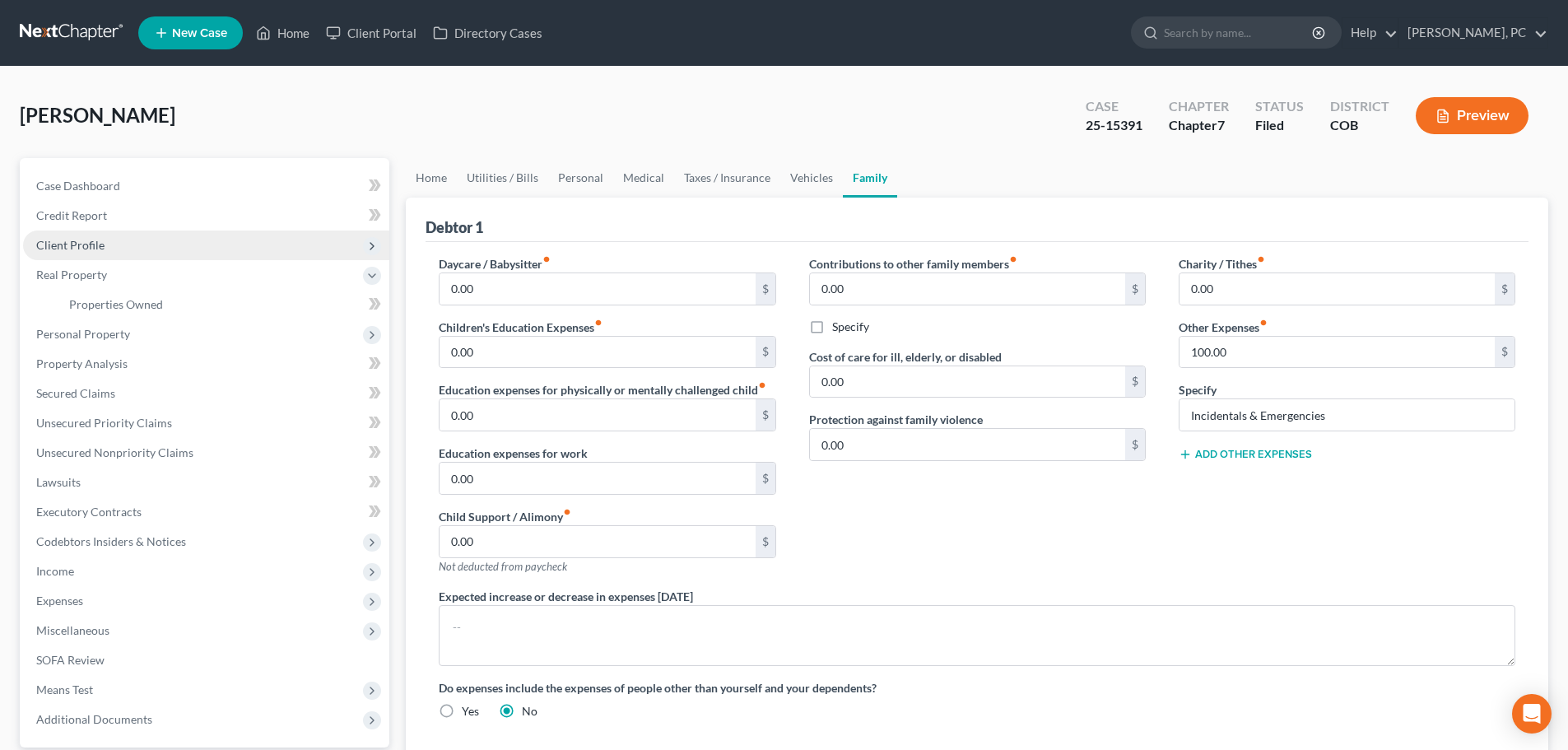
click at [100, 247] on span "Client Profile" at bounding box center [70, 245] width 68 height 14
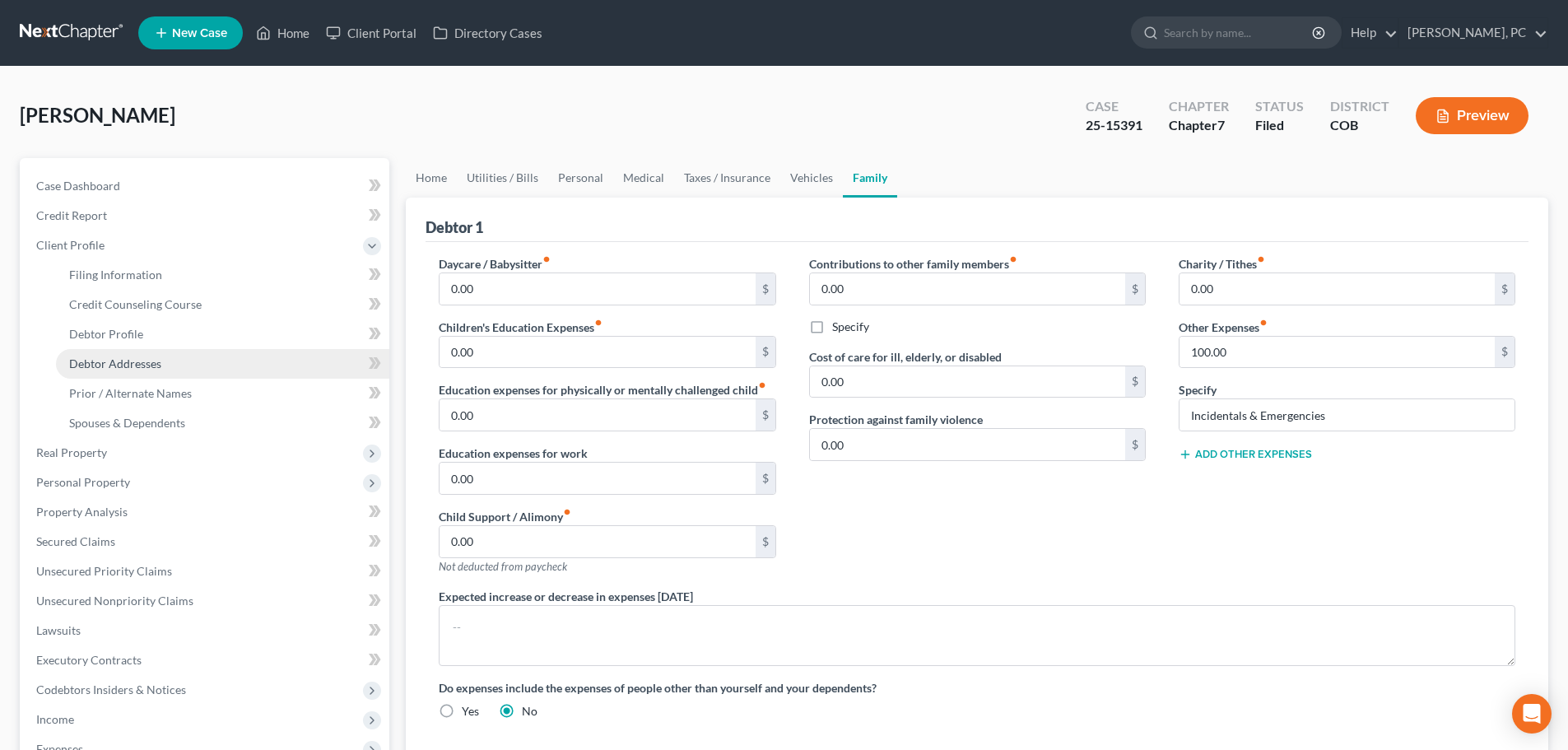
click at [119, 358] on span "Debtor Addresses" at bounding box center [115, 363] width 92 height 14
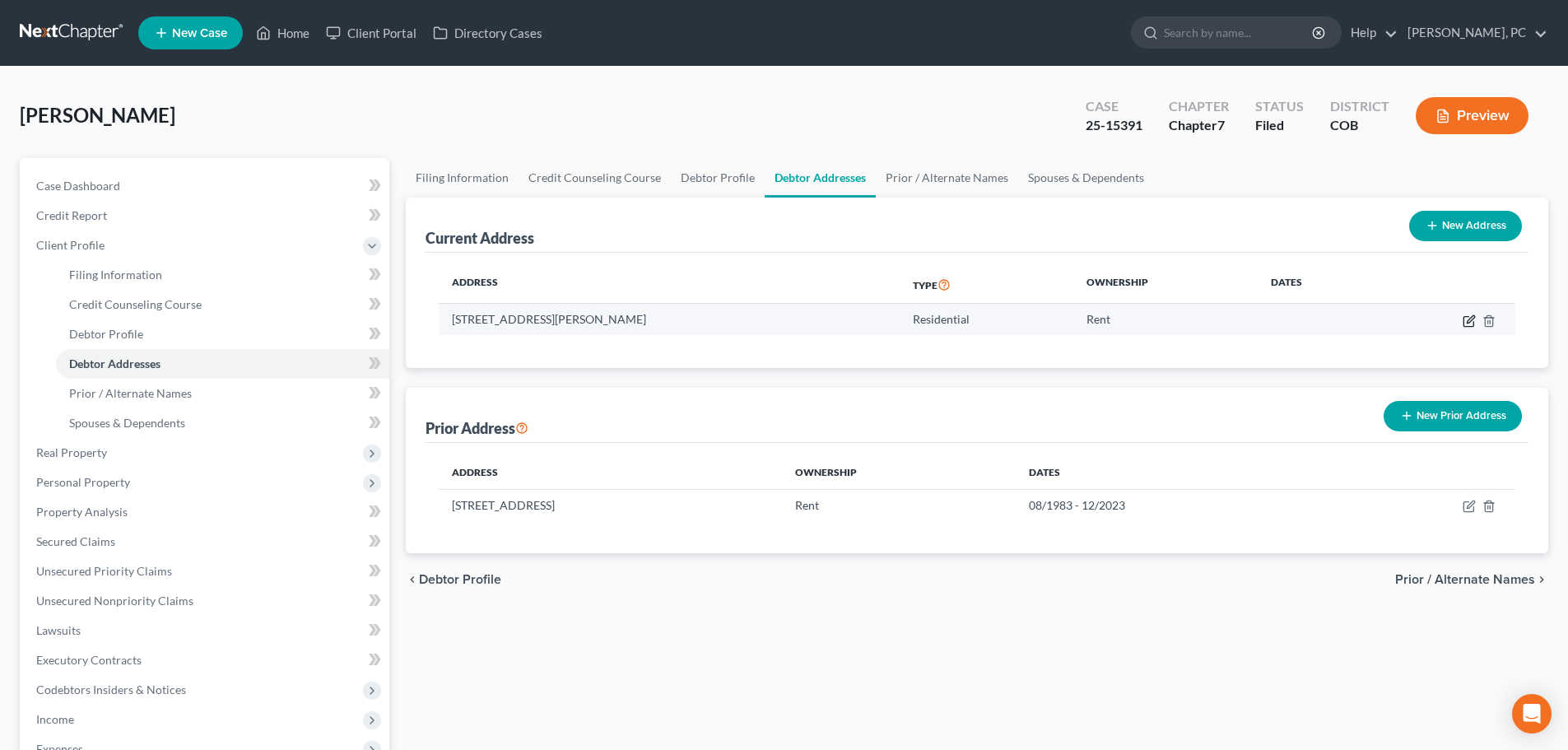
click at [1467, 322] on icon "button" at bounding box center [1470, 319] width 8 height 8
select select "5"
select select "0"
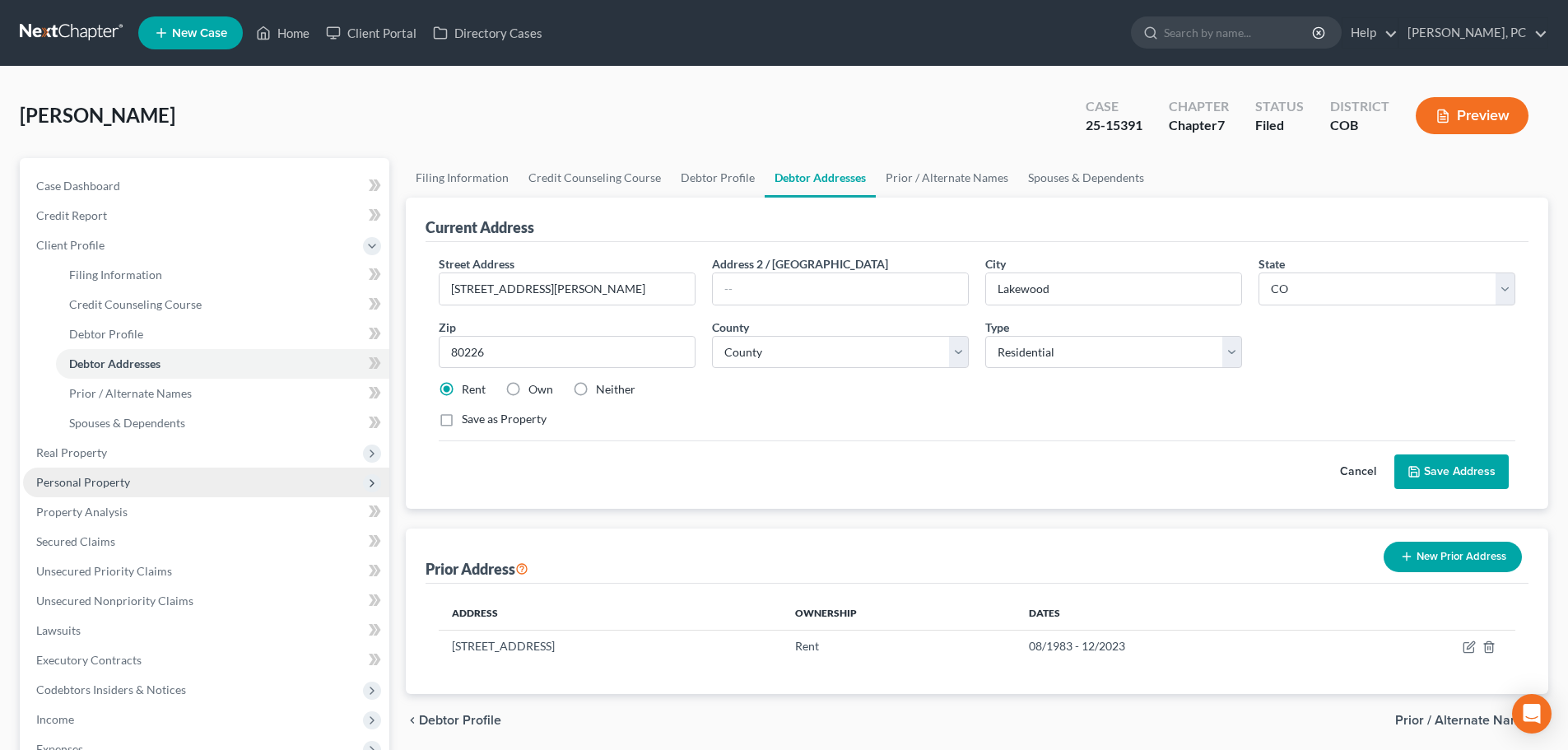
click at [107, 490] on span "Personal Property" at bounding box center [206, 482] width 367 height 29
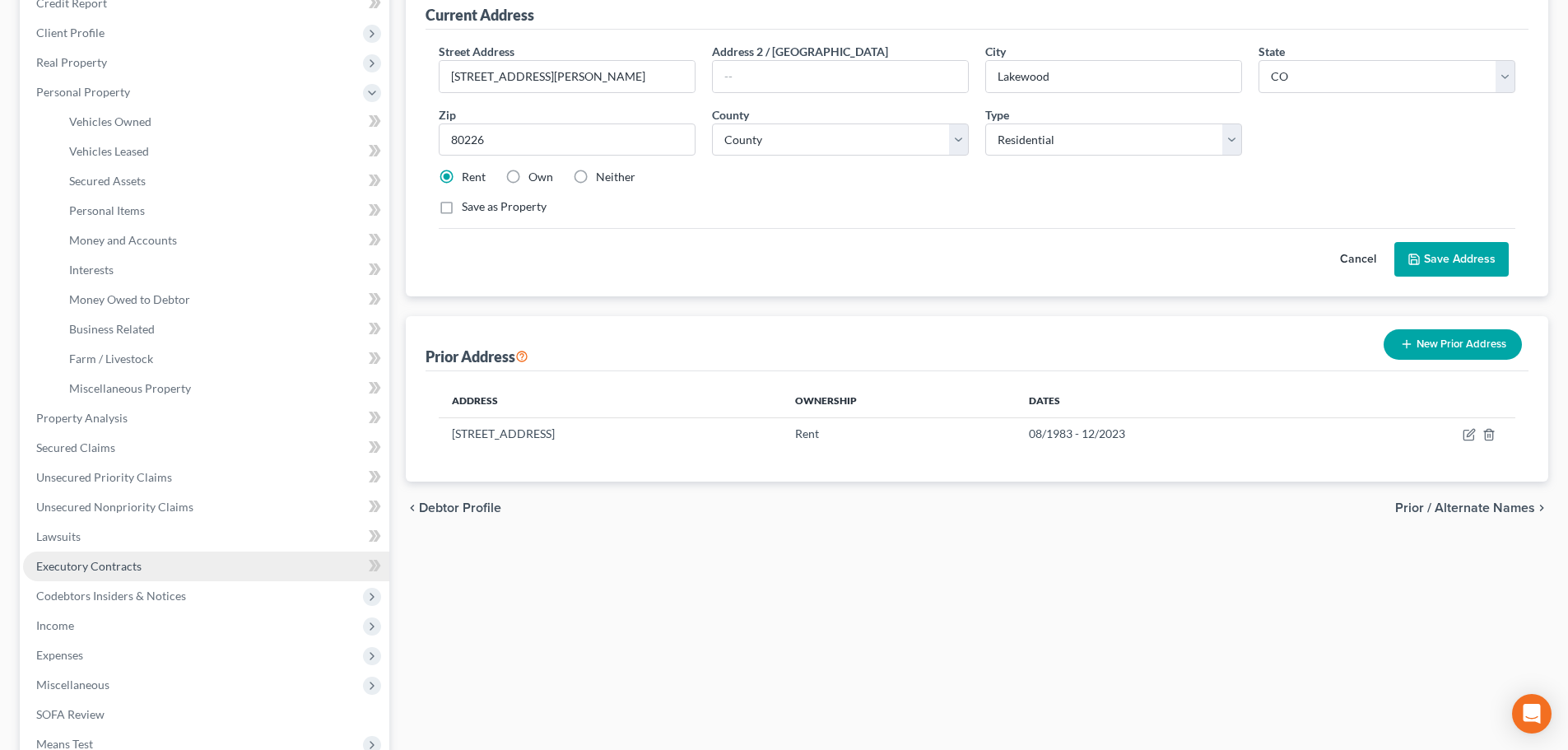
scroll to position [247, 0]
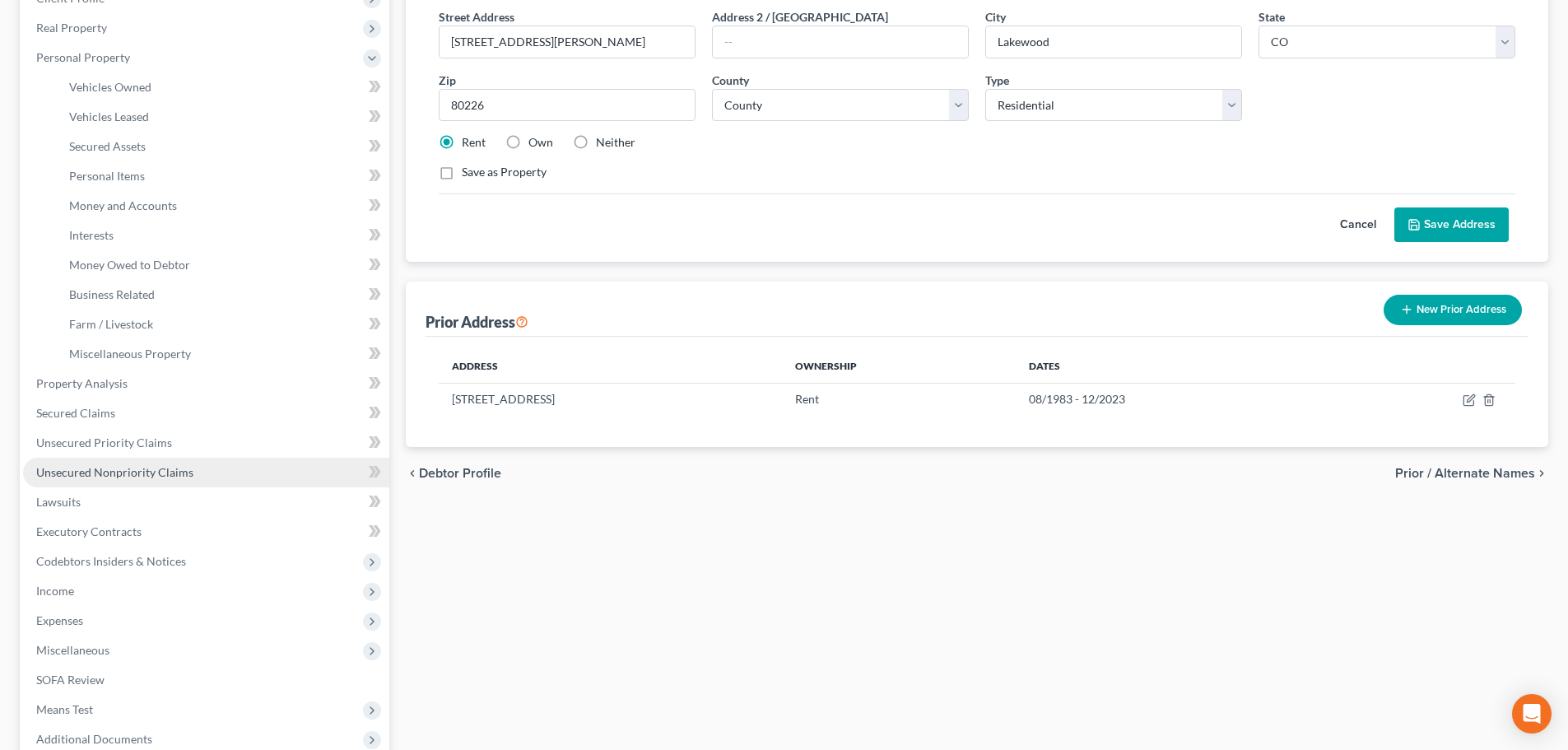
click at [84, 479] on span "Unsecured Nonpriority Claims" at bounding box center [114, 472] width 157 height 14
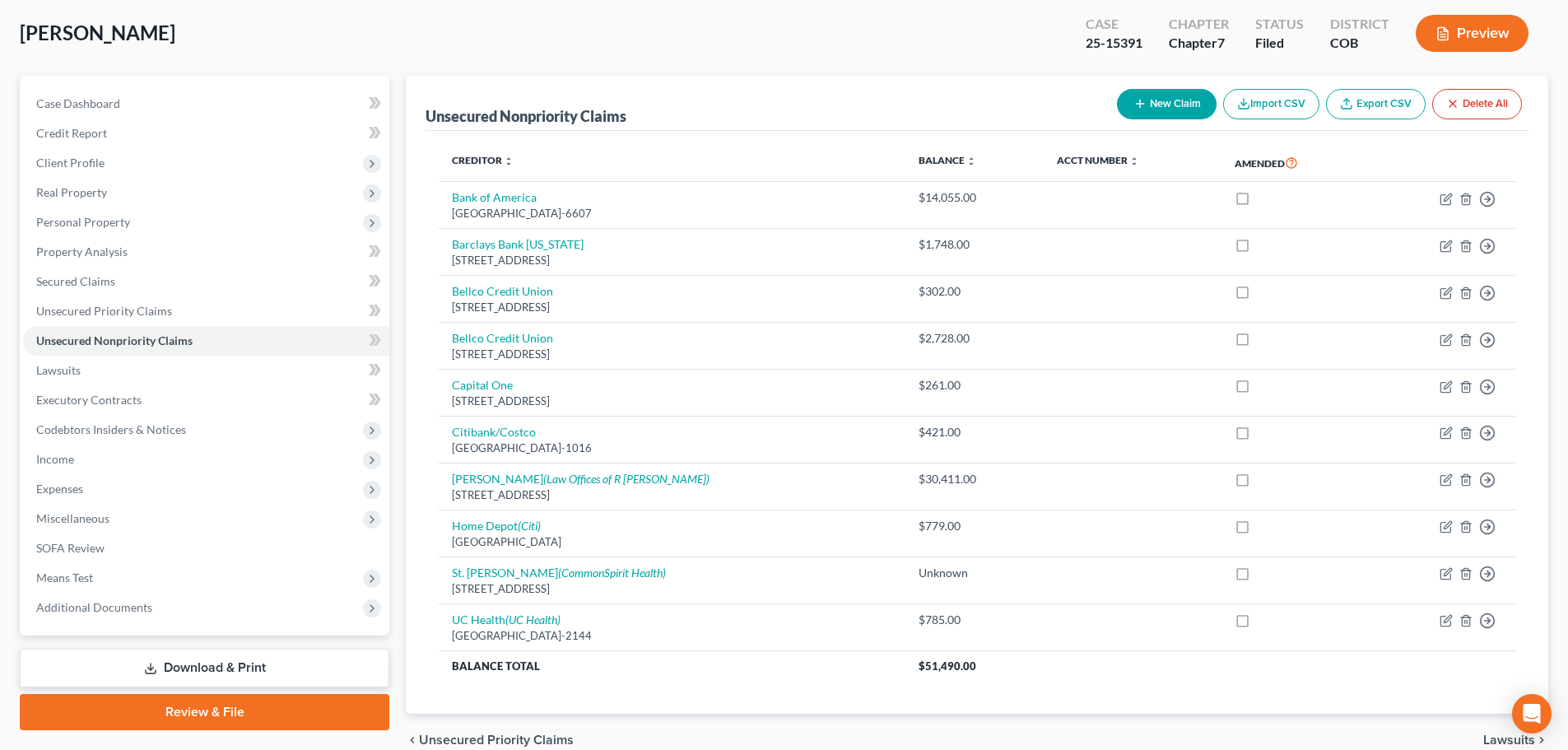
scroll to position [161, 0]
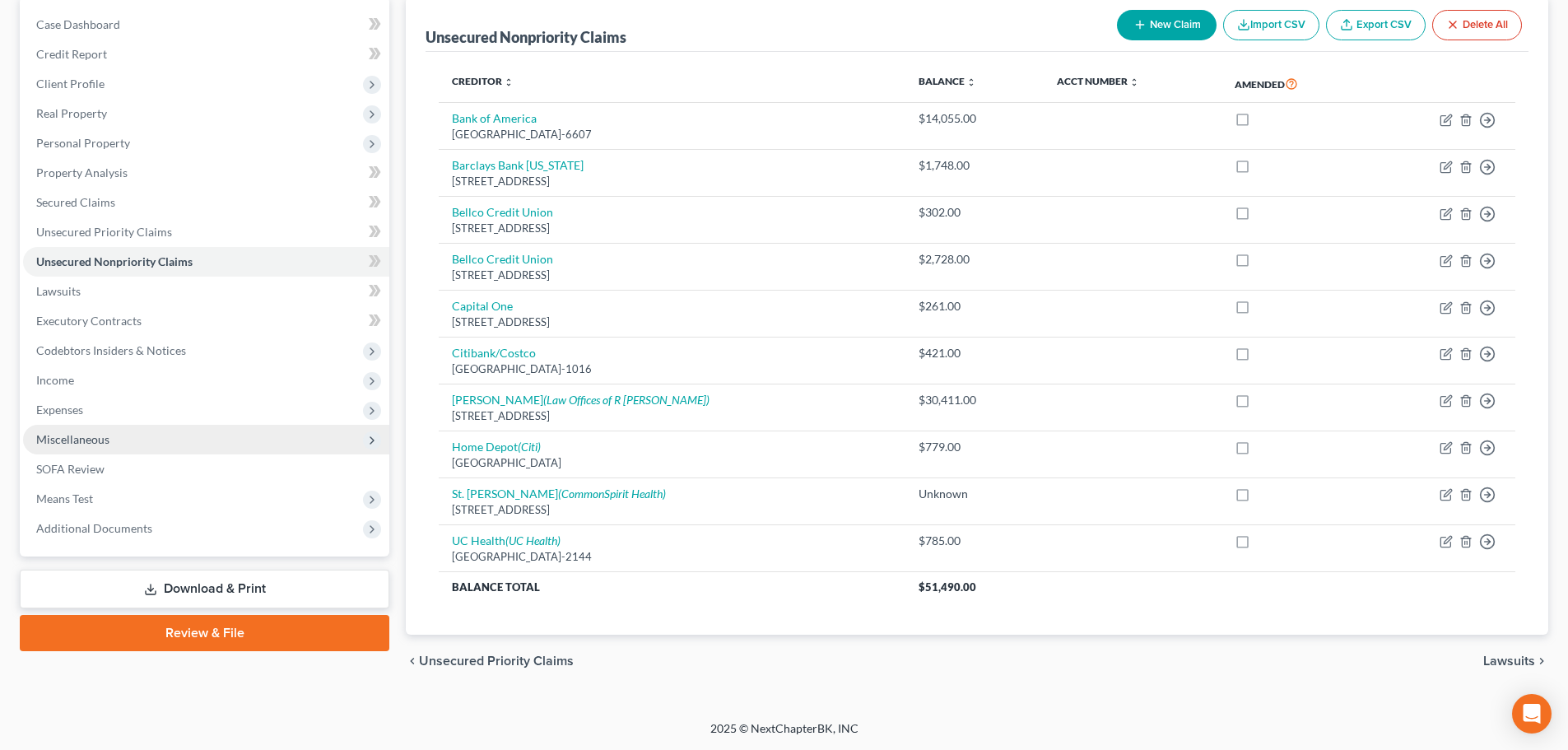
click at [97, 443] on span "Miscellaneous" at bounding box center [73, 439] width 73 height 14
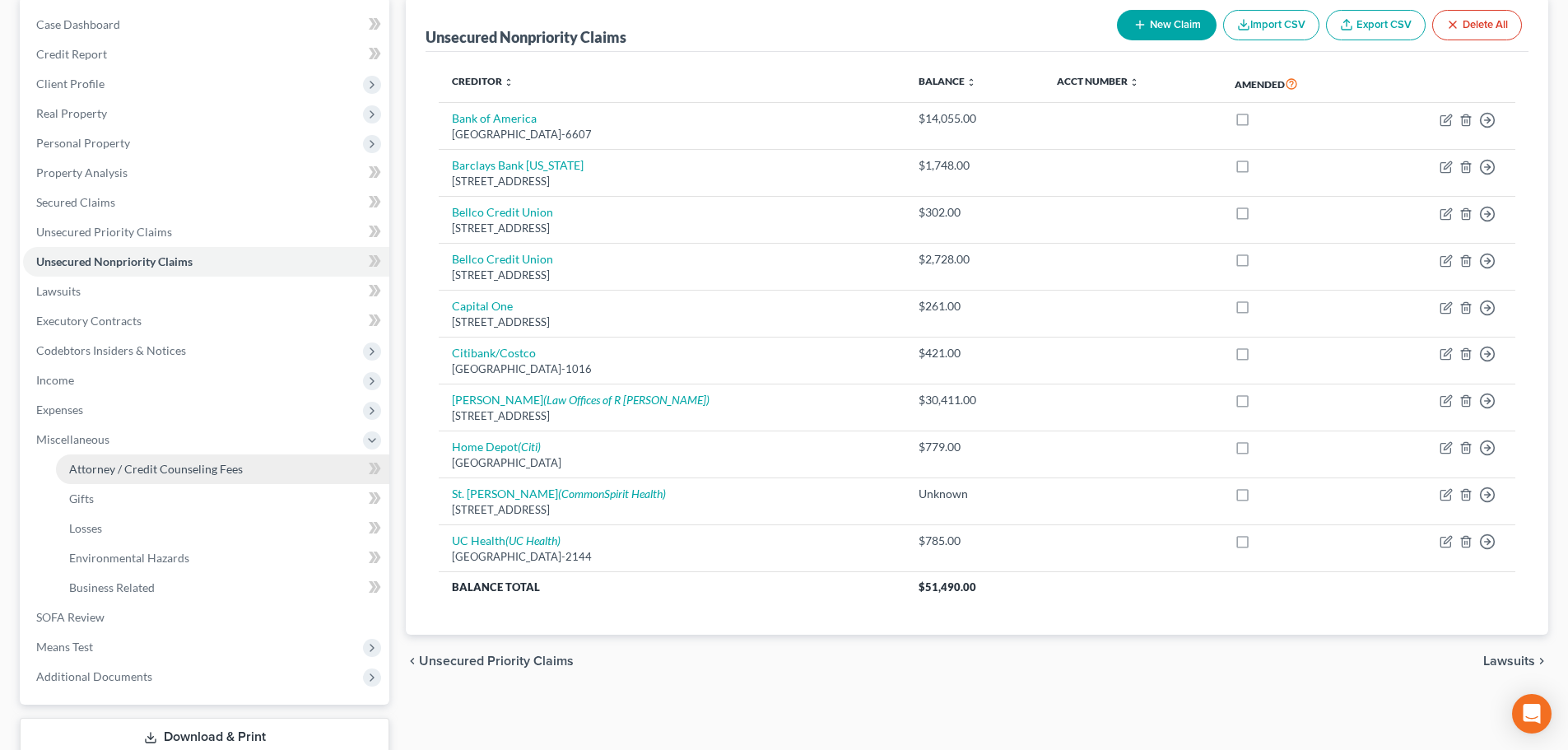
click at [111, 465] on span "Attorney / Credit Counseling Fees" at bounding box center [156, 469] width 174 height 14
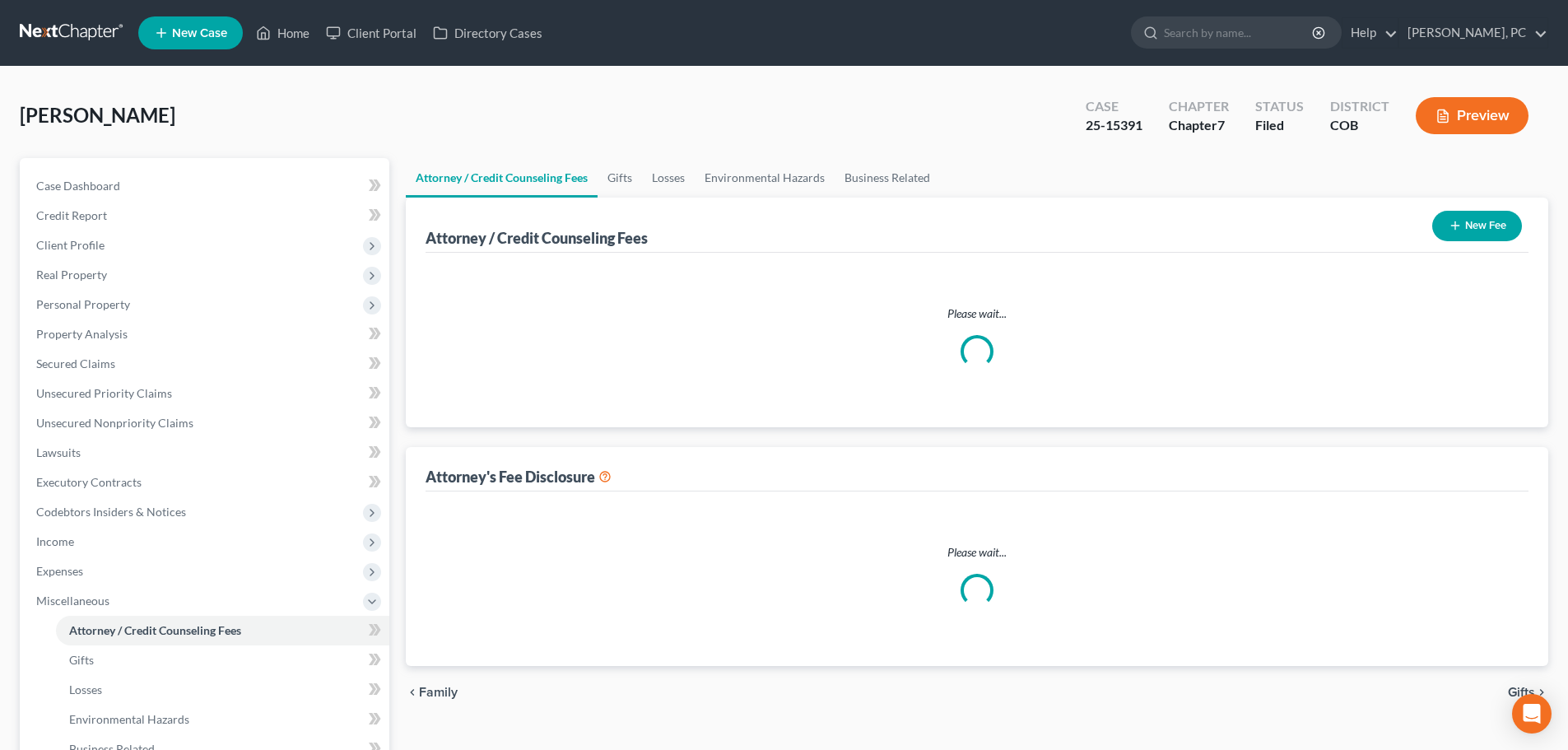
select select "0"
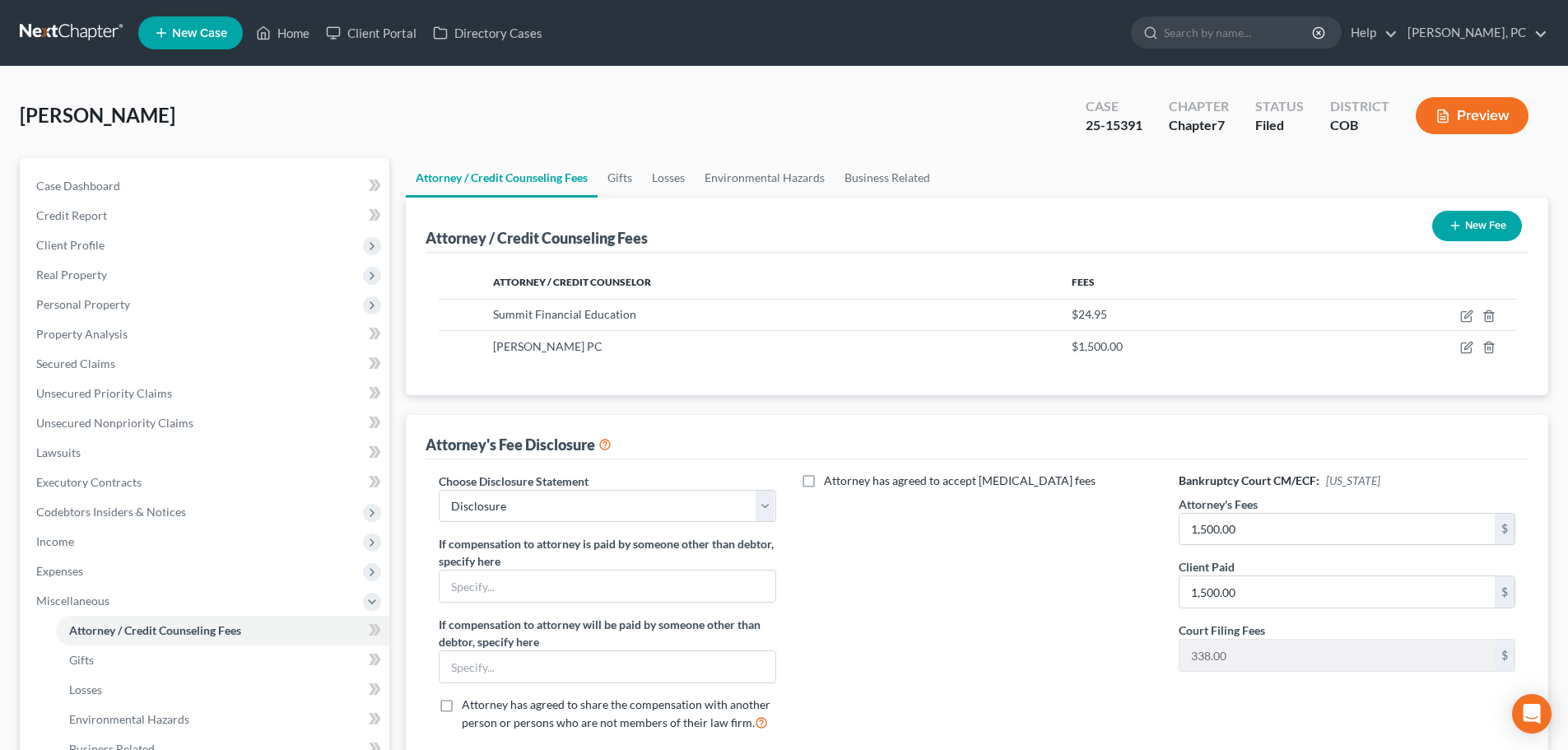
click at [658, 217] on div "Attorney / Credit Counseling Fees New Fee" at bounding box center [977, 226] width 1103 height 55
click at [134, 429] on span "Unsecured Nonpriority Claims" at bounding box center [114, 423] width 157 height 14
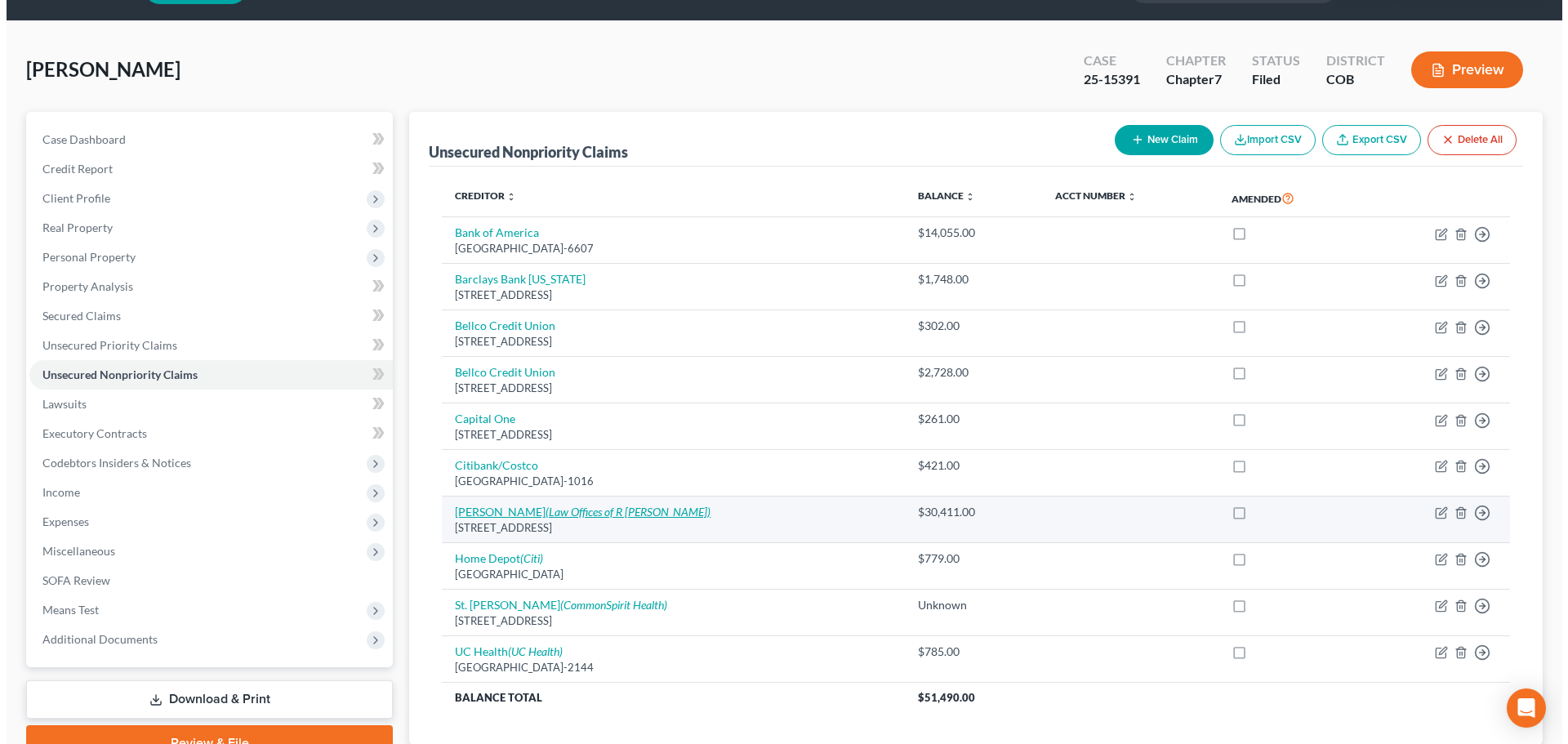
scroll to position [82, 0]
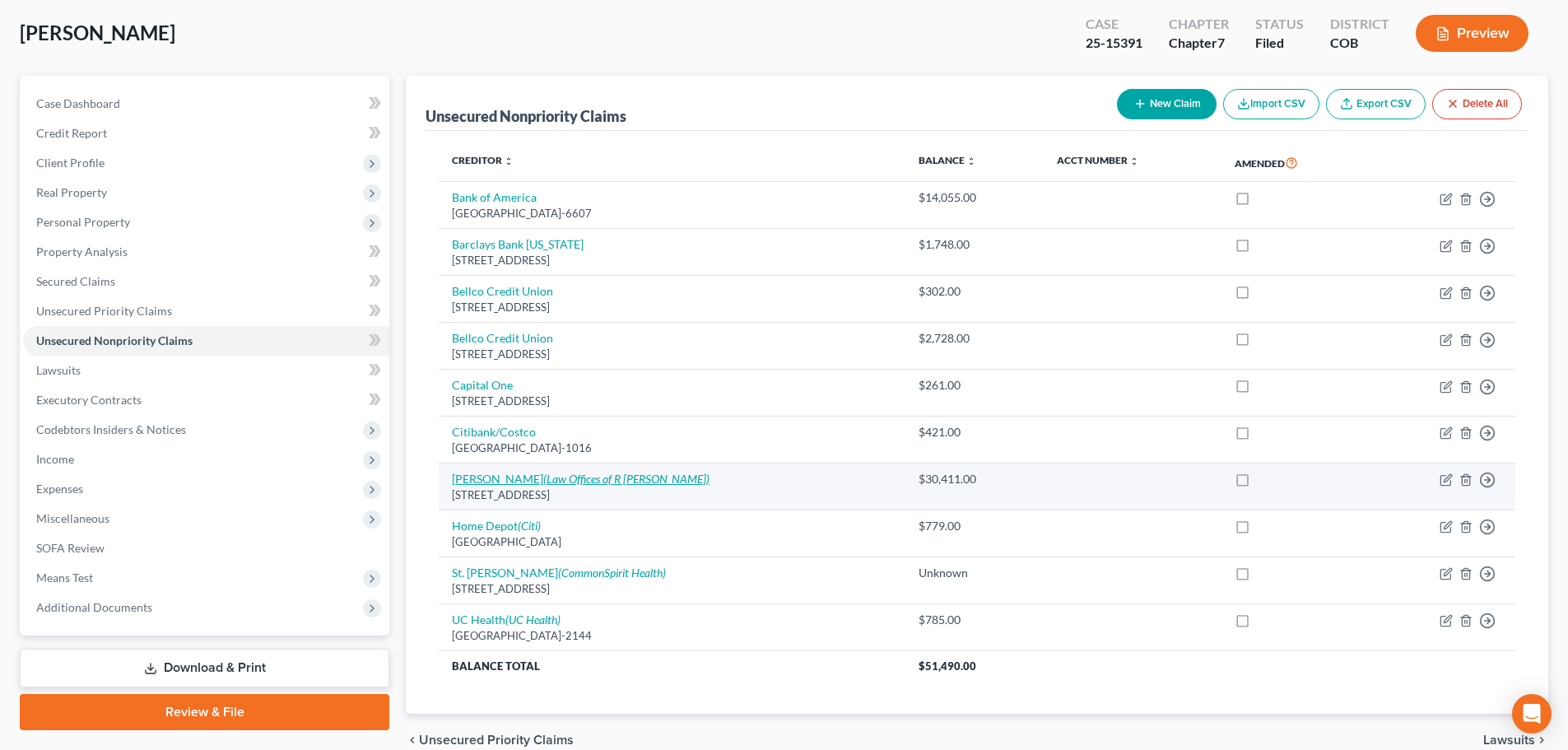
click at [544, 477] on icon "(Law Offices of R Scott Nelson)" at bounding box center [626, 479] width 166 height 14
select select "5"
select select "14"
select select "0"
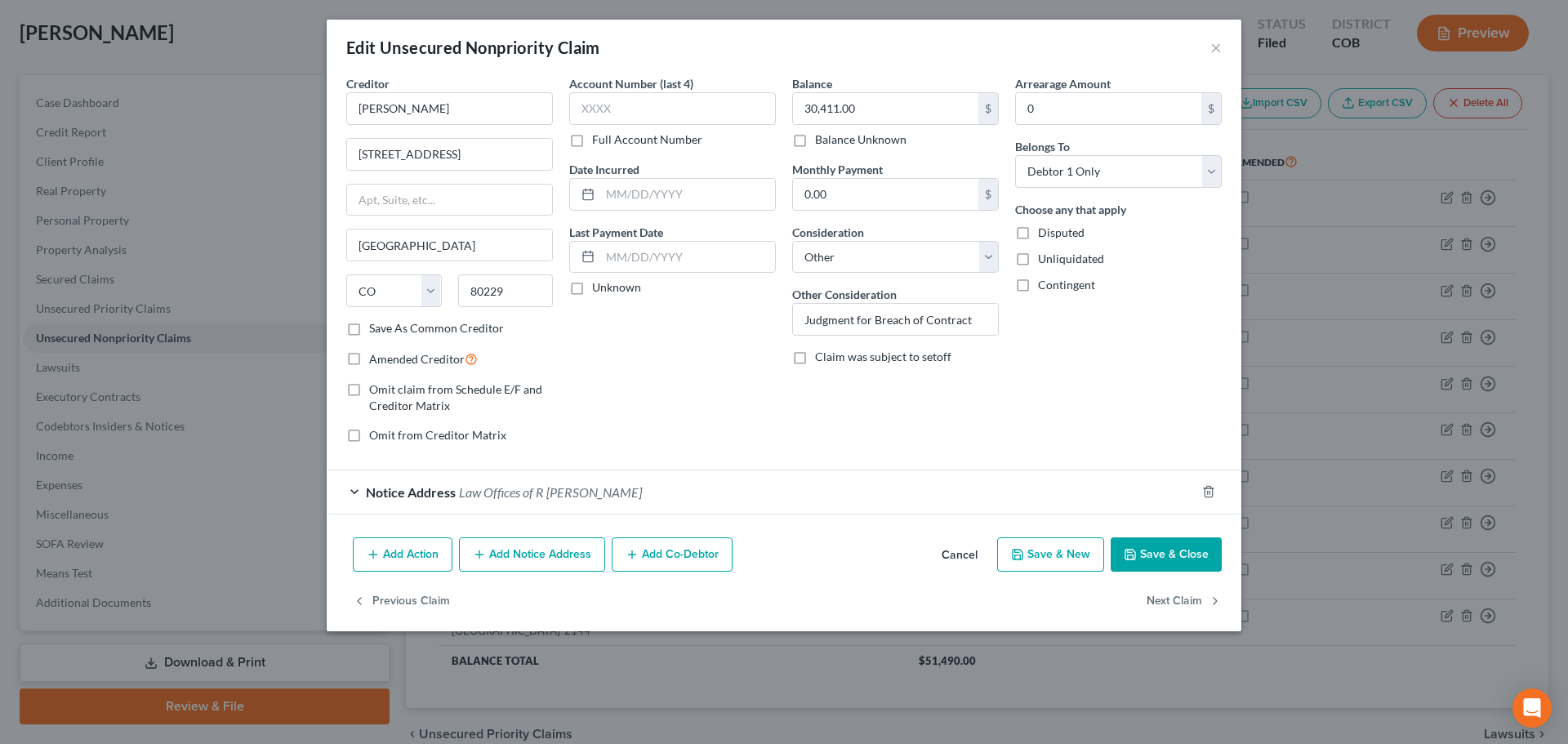
click at [545, 495] on span "Law Offices of R Scott Nelson" at bounding box center [550, 492] width 183 height 16
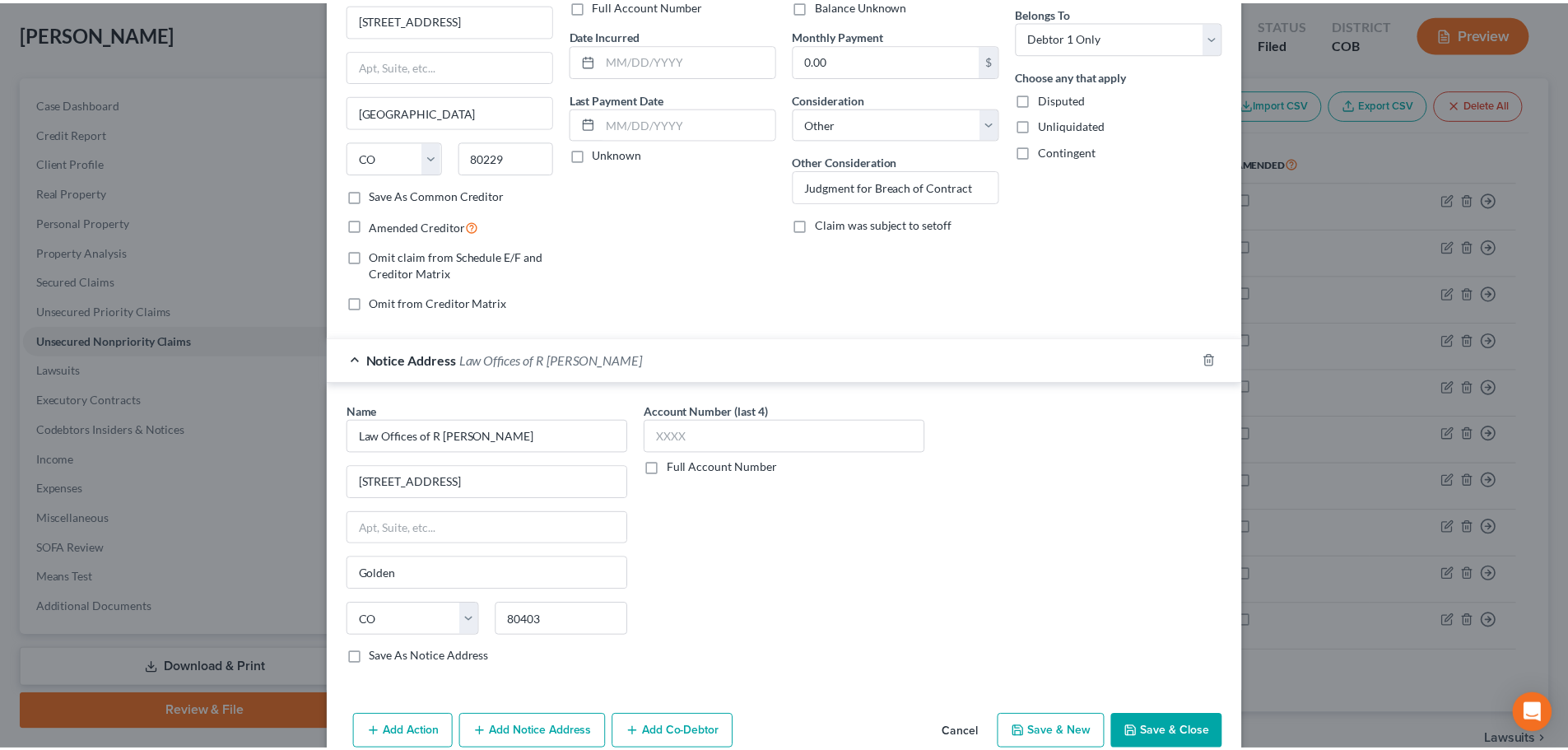
scroll to position [215, 0]
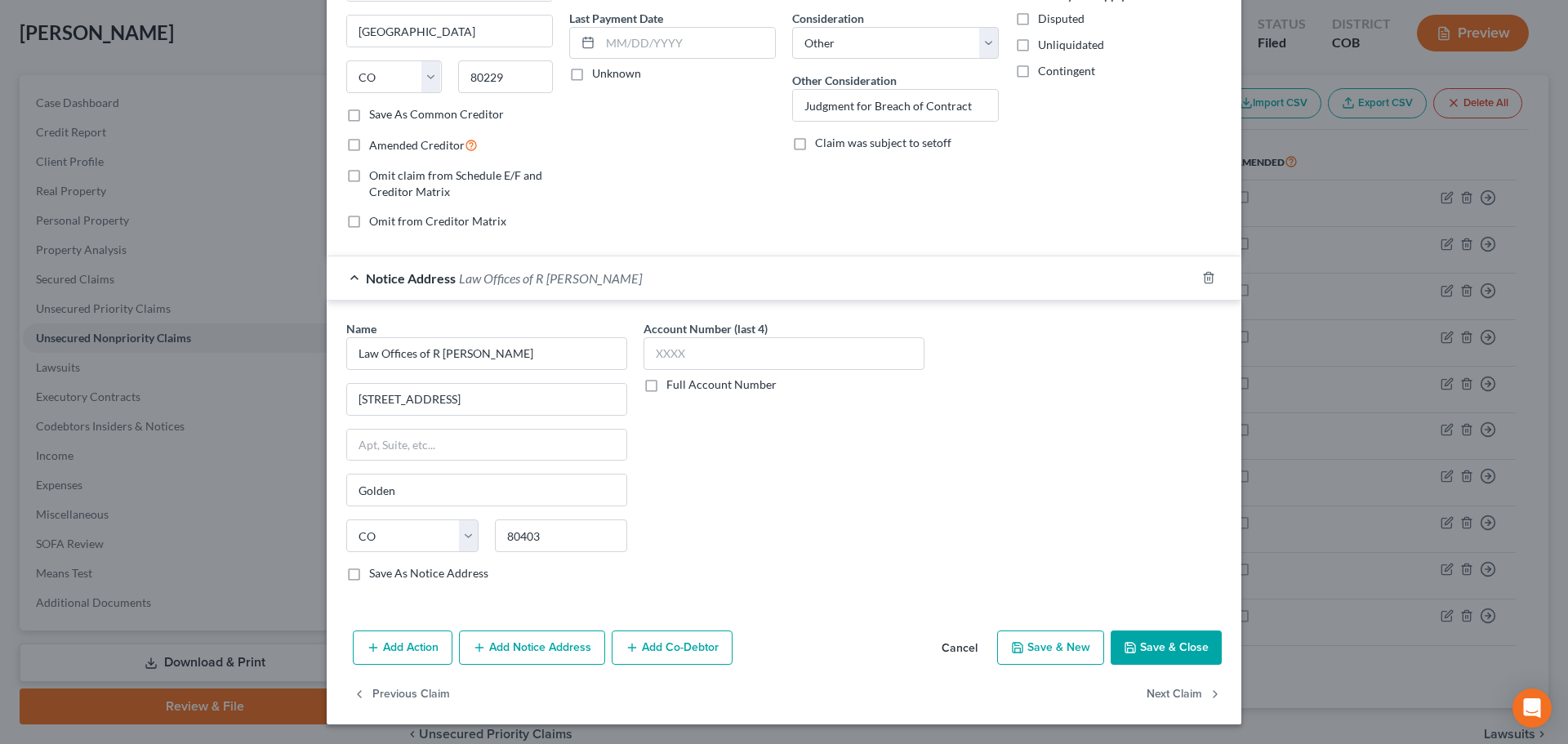
click at [1134, 643] on button "Save & Close" at bounding box center [1166, 647] width 111 height 34
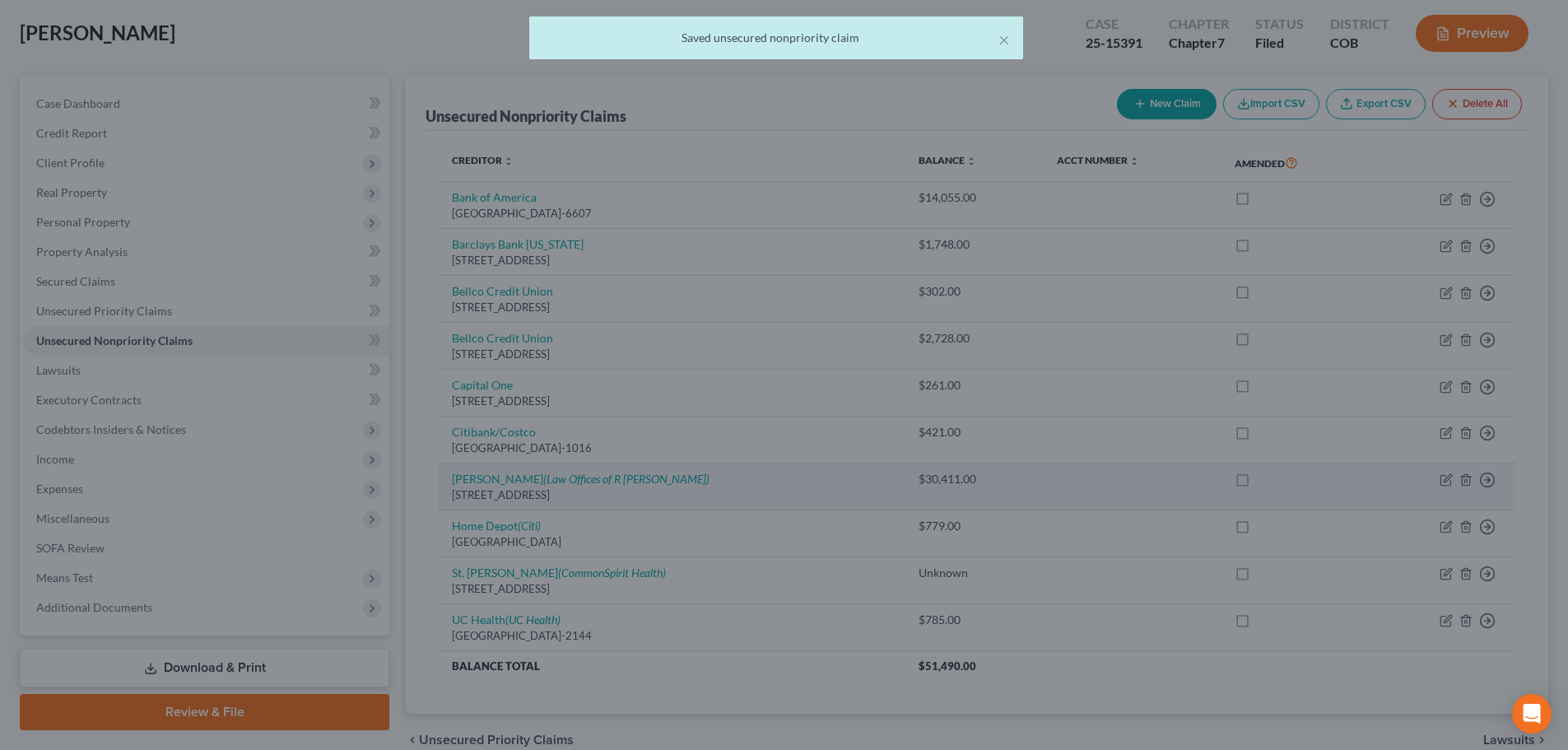
scroll to position [0, 0]
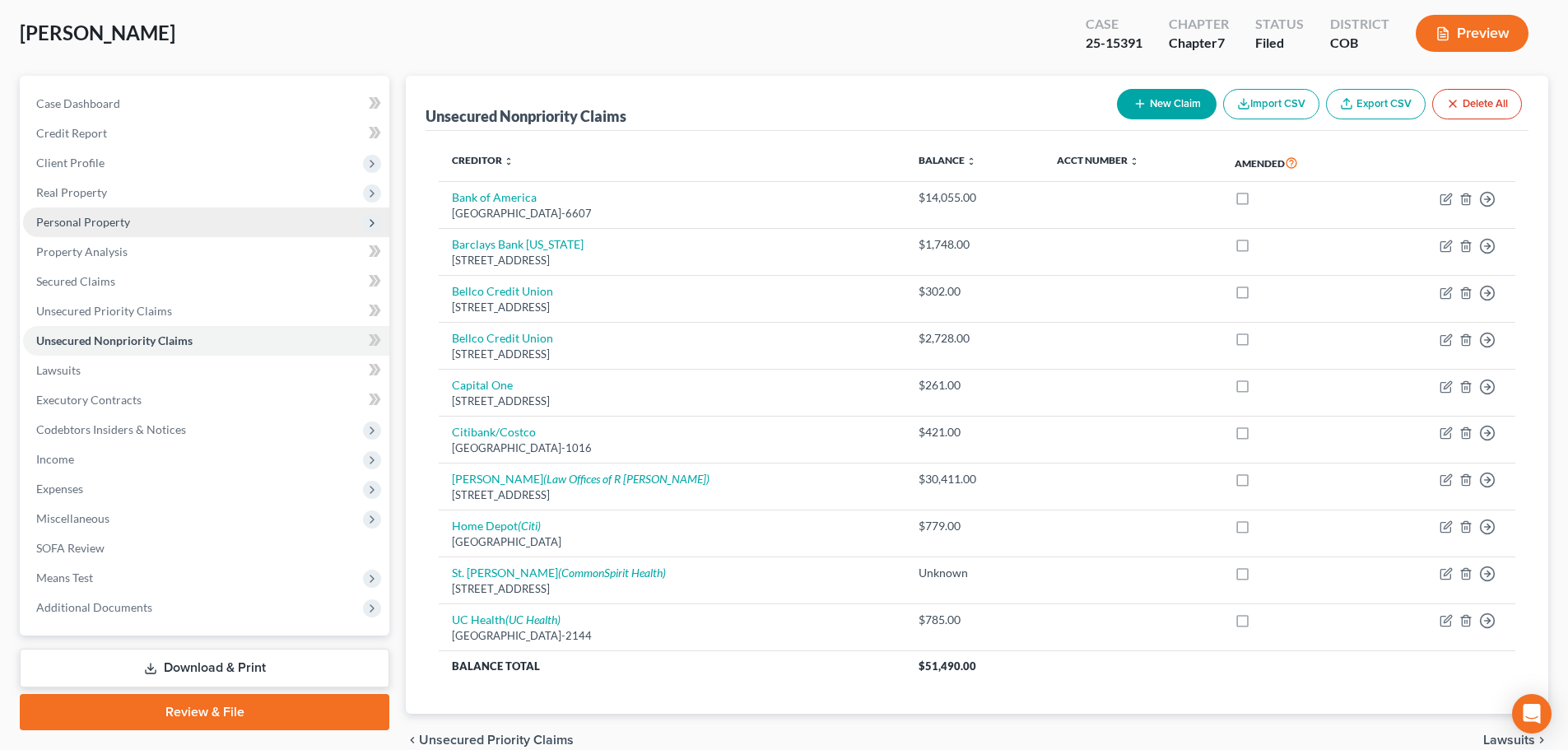
click at [89, 221] on span "Personal Property" at bounding box center [83, 221] width 94 height 14
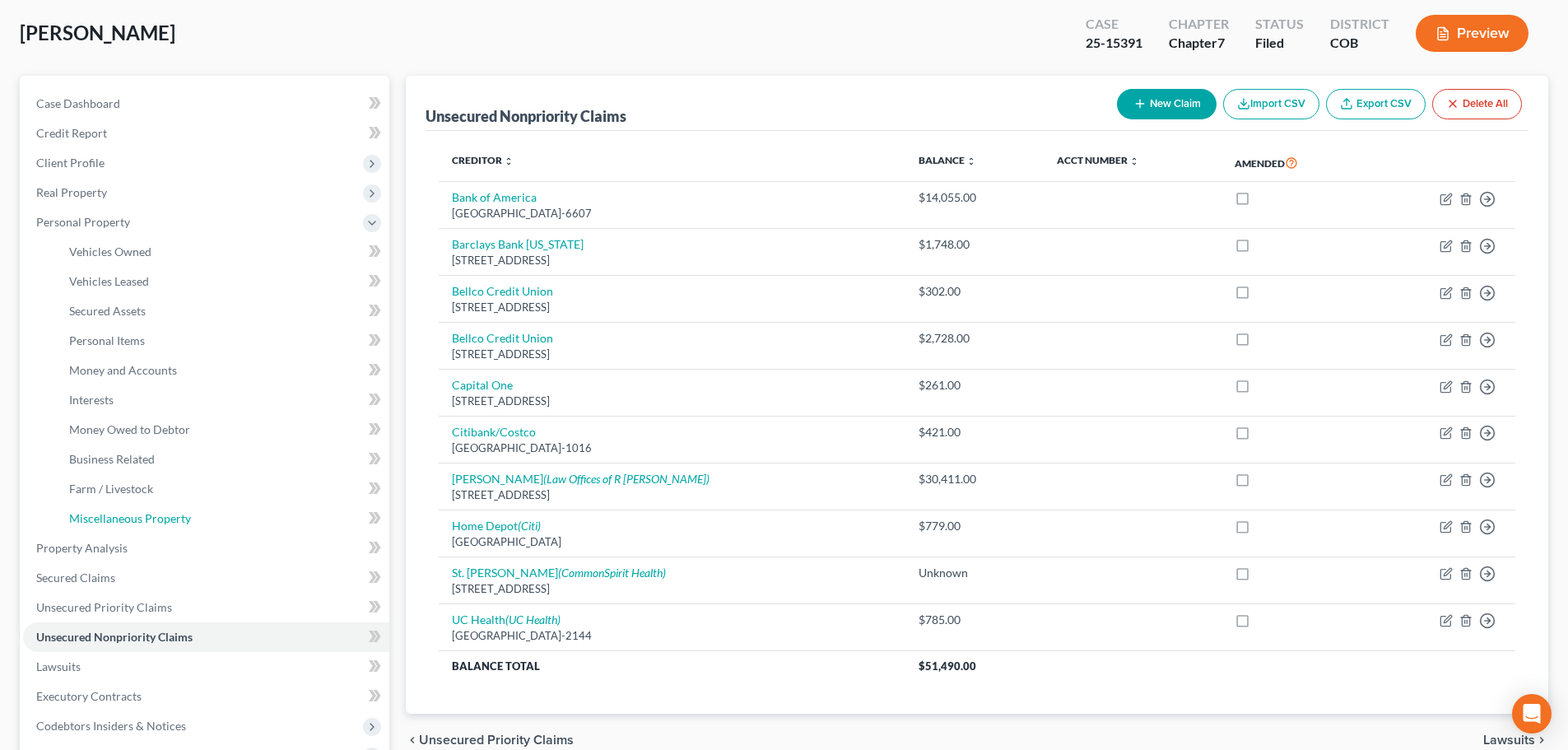
click at [150, 514] on span "Miscellaneous Property" at bounding box center [130, 518] width 122 height 14
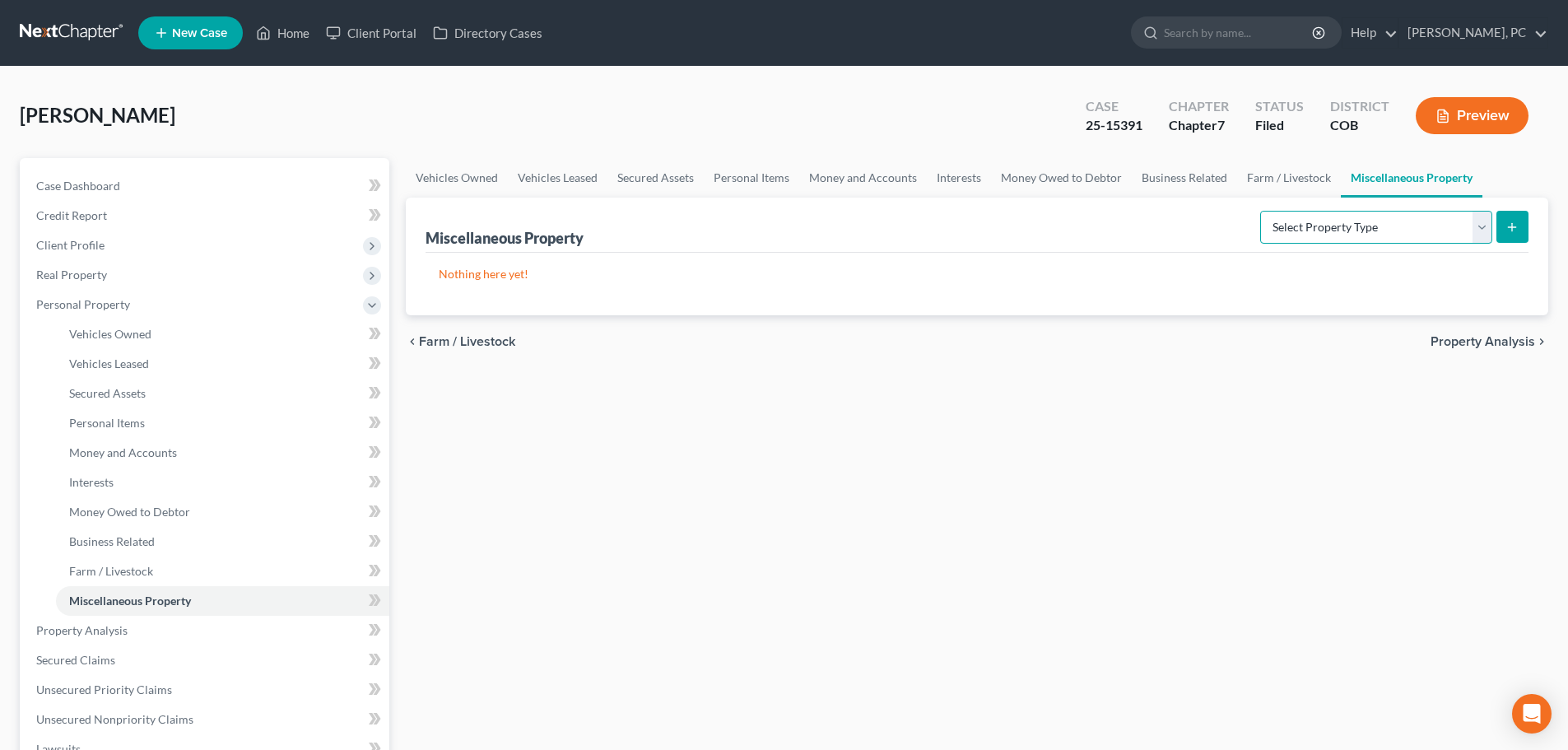
click at [1260, 237] on select "Select Property Type Assigned for Creditor Benefit [DATE] Holding for Another N…" at bounding box center [1376, 226] width 232 height 33
click at [1194, 253] on div "Nothing here yet!" at bounding box center [977, 284] width 1103 height 63
click at [99, 246] on span "Client Profile" at bounding box center [70, 245] width 68 height 14
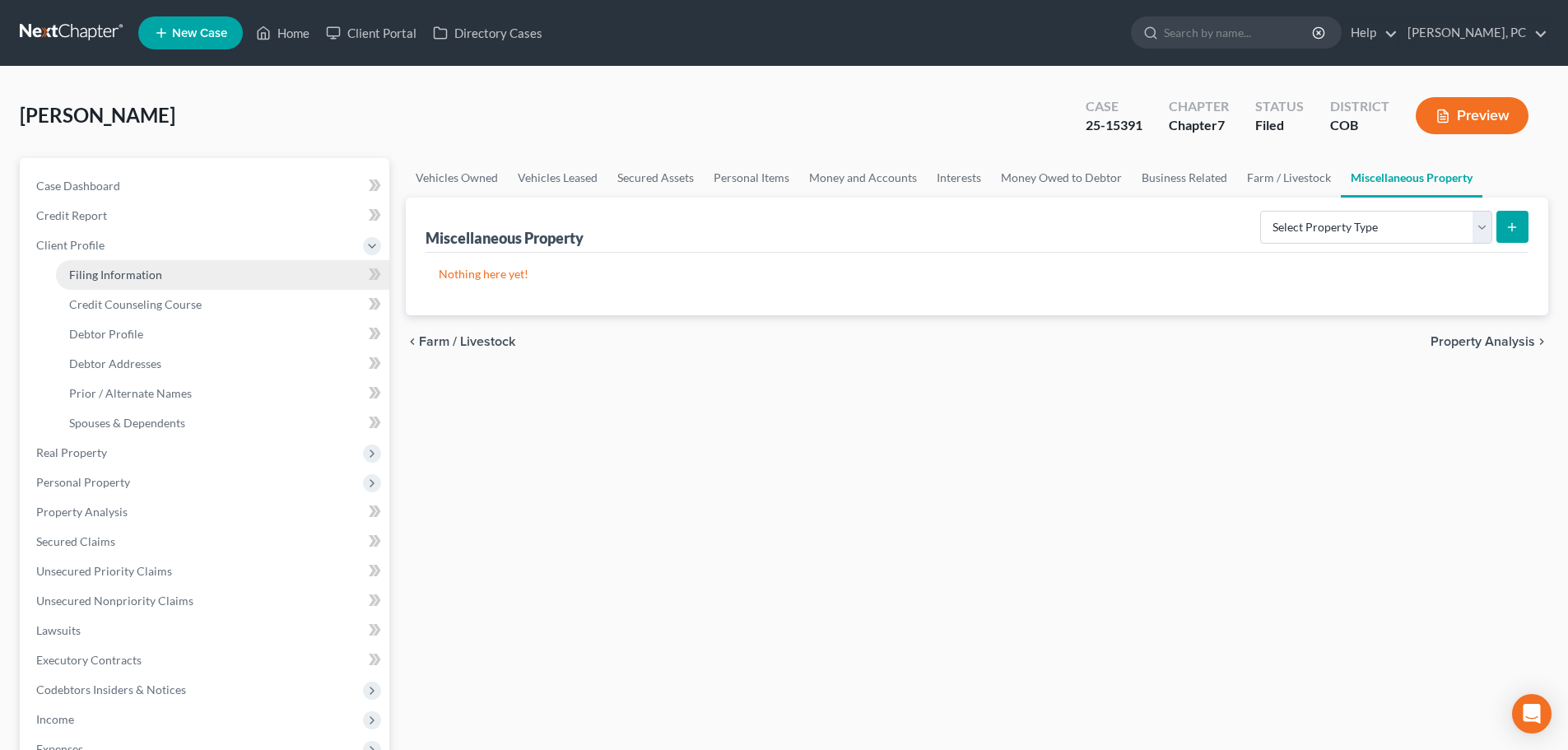
click at [116, 266] on link "Filing Information" at bounding box center [222, 275] width 333 height 29
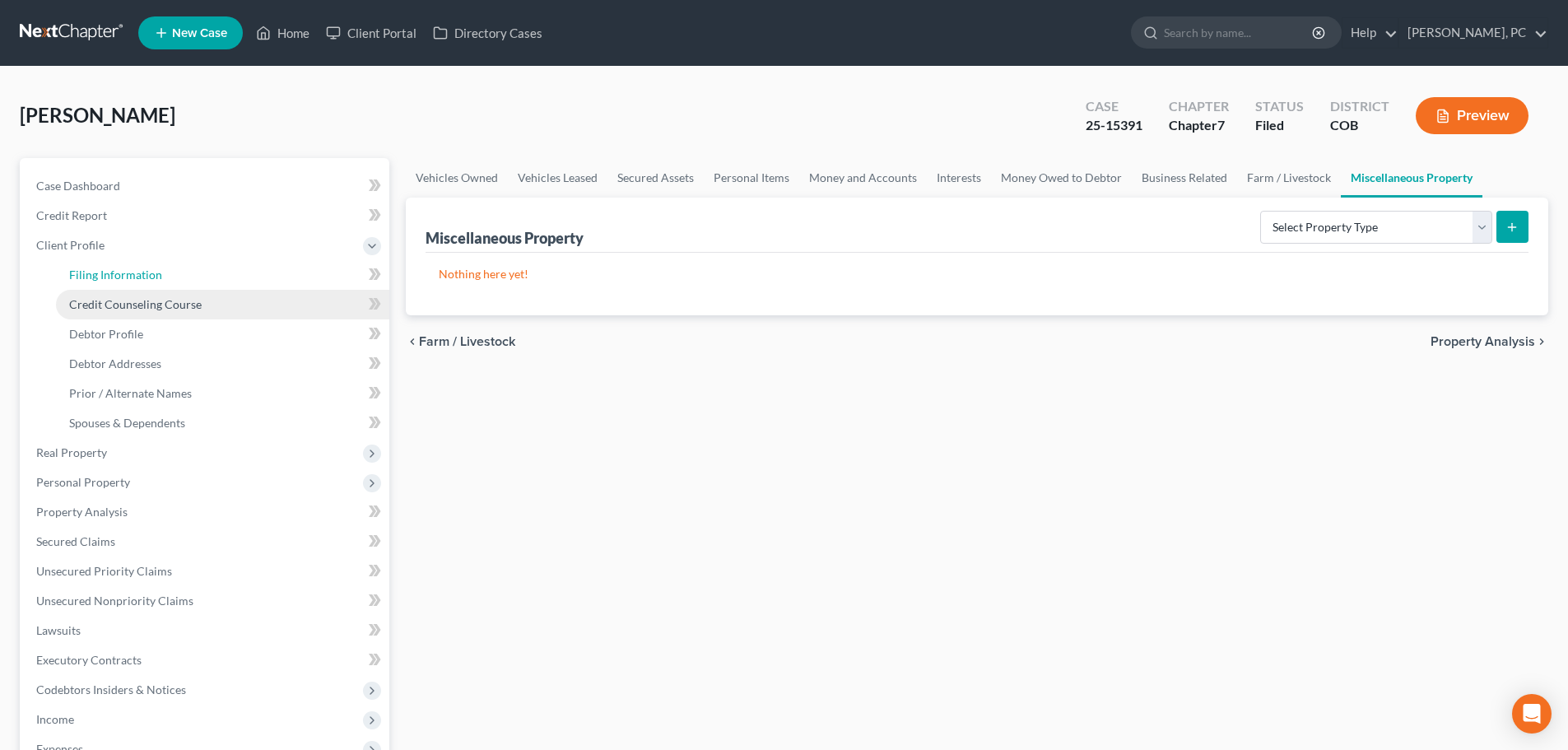
select select "1"
select select "0"
select select "5"
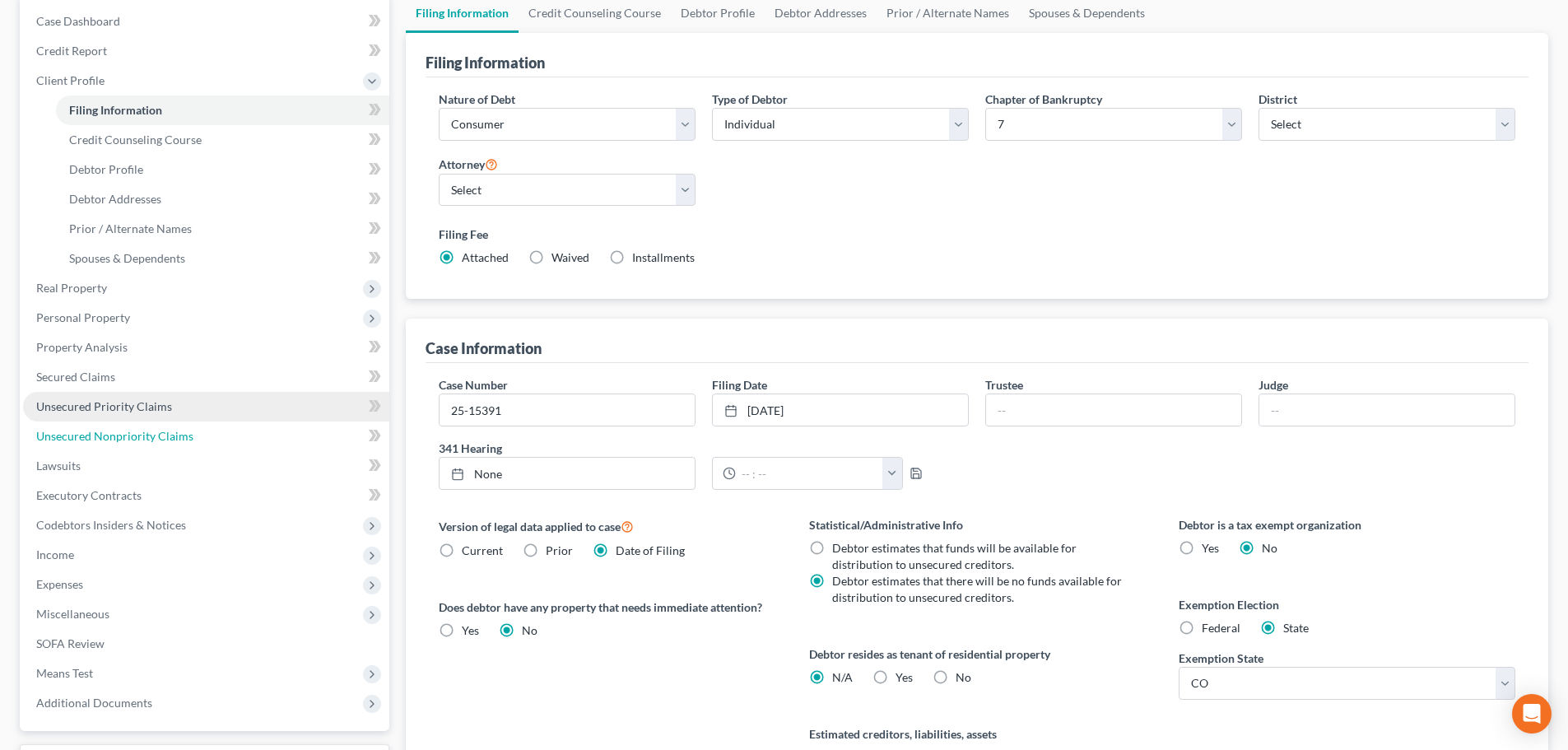
click at [104, 429] on span "Unsecured Nonpriority Claims" at bounding box center [114, 436] width 157 height 14
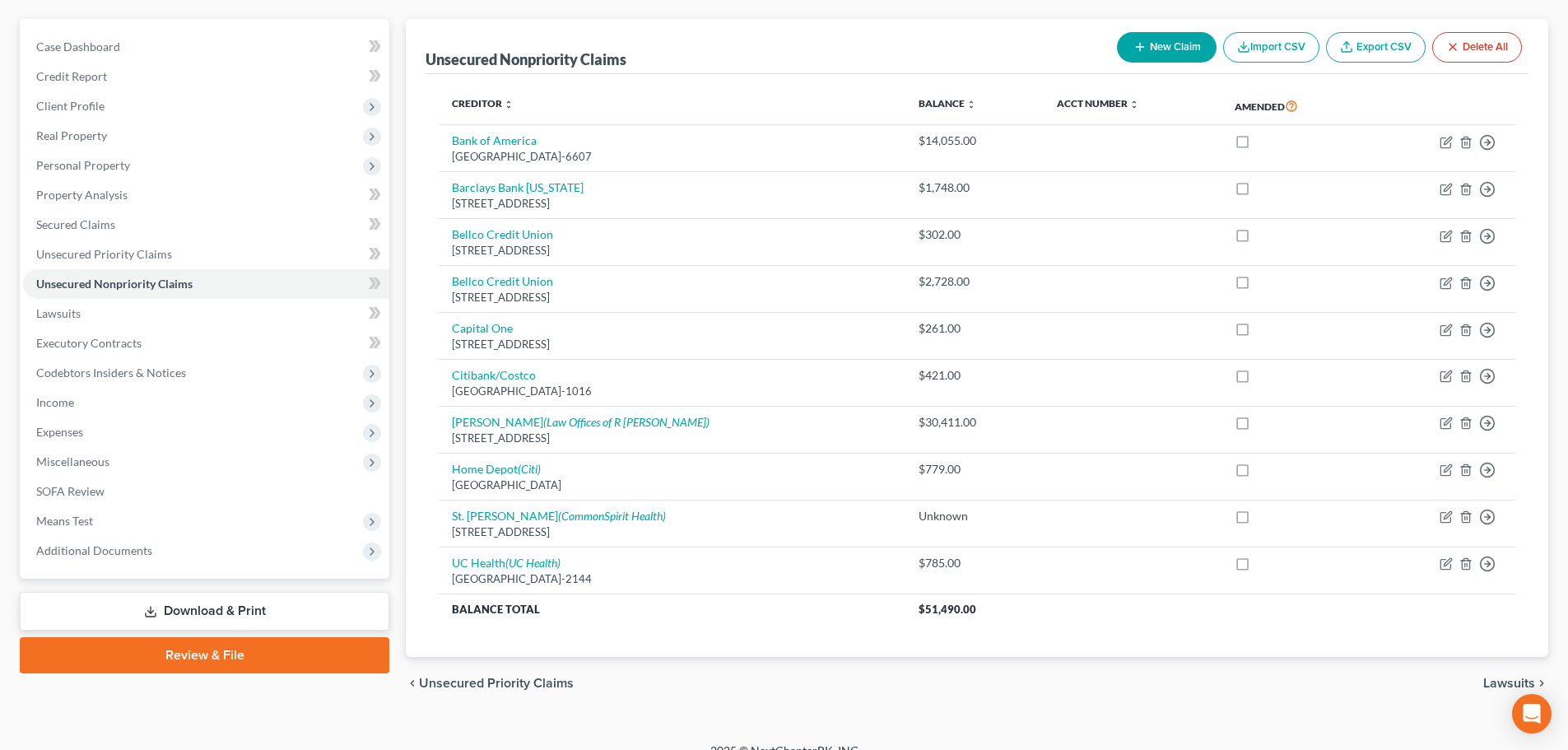
scroll to position [161, 0]
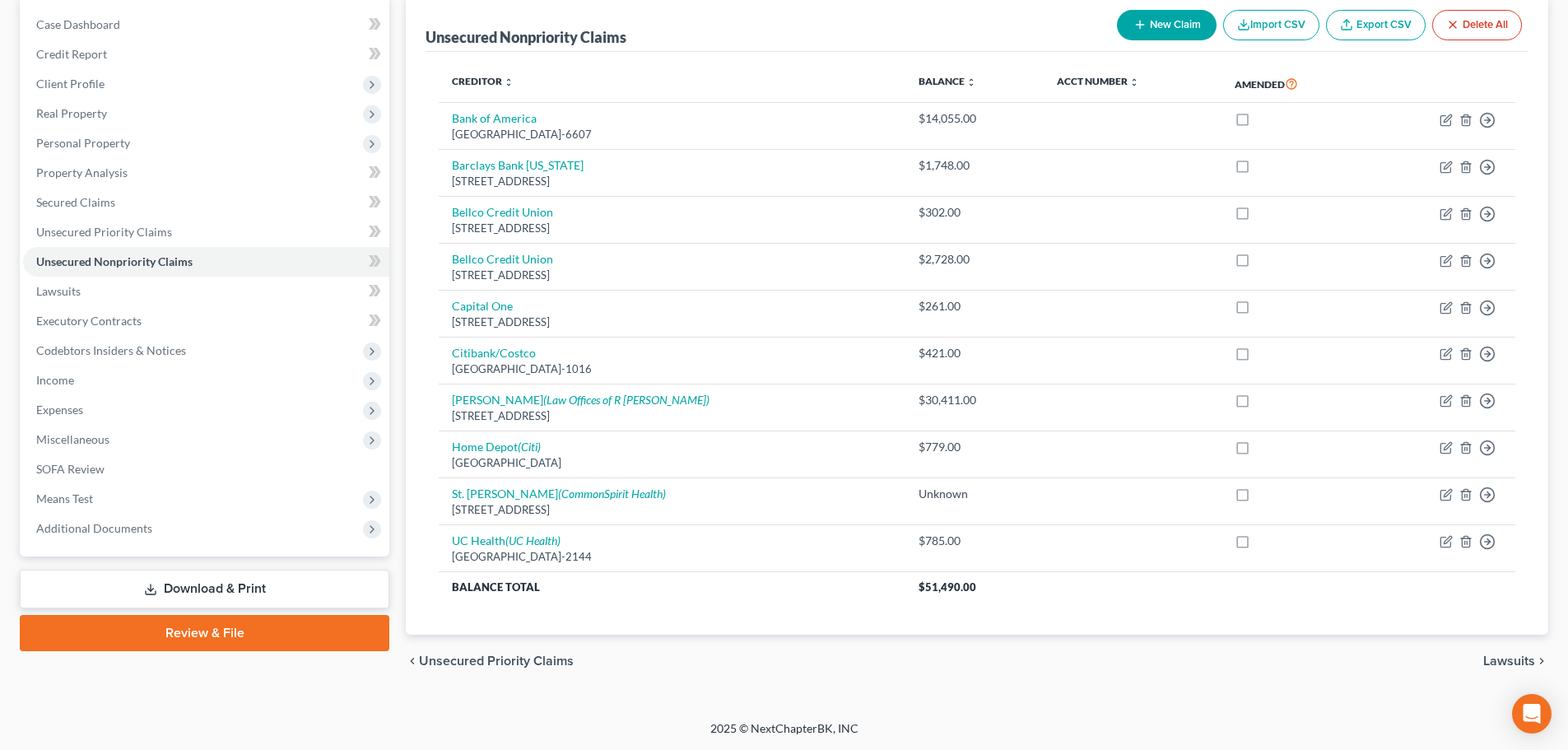
click at [397, 276] on div "Case Dashboard Payments Invoices Payments Payments Credit Report Client Profile" at bounding box center [205, 342] width 386 height 691
click at [88, 136] on span "Personal Property" at bounding box center [83, 143] width 94 height 14
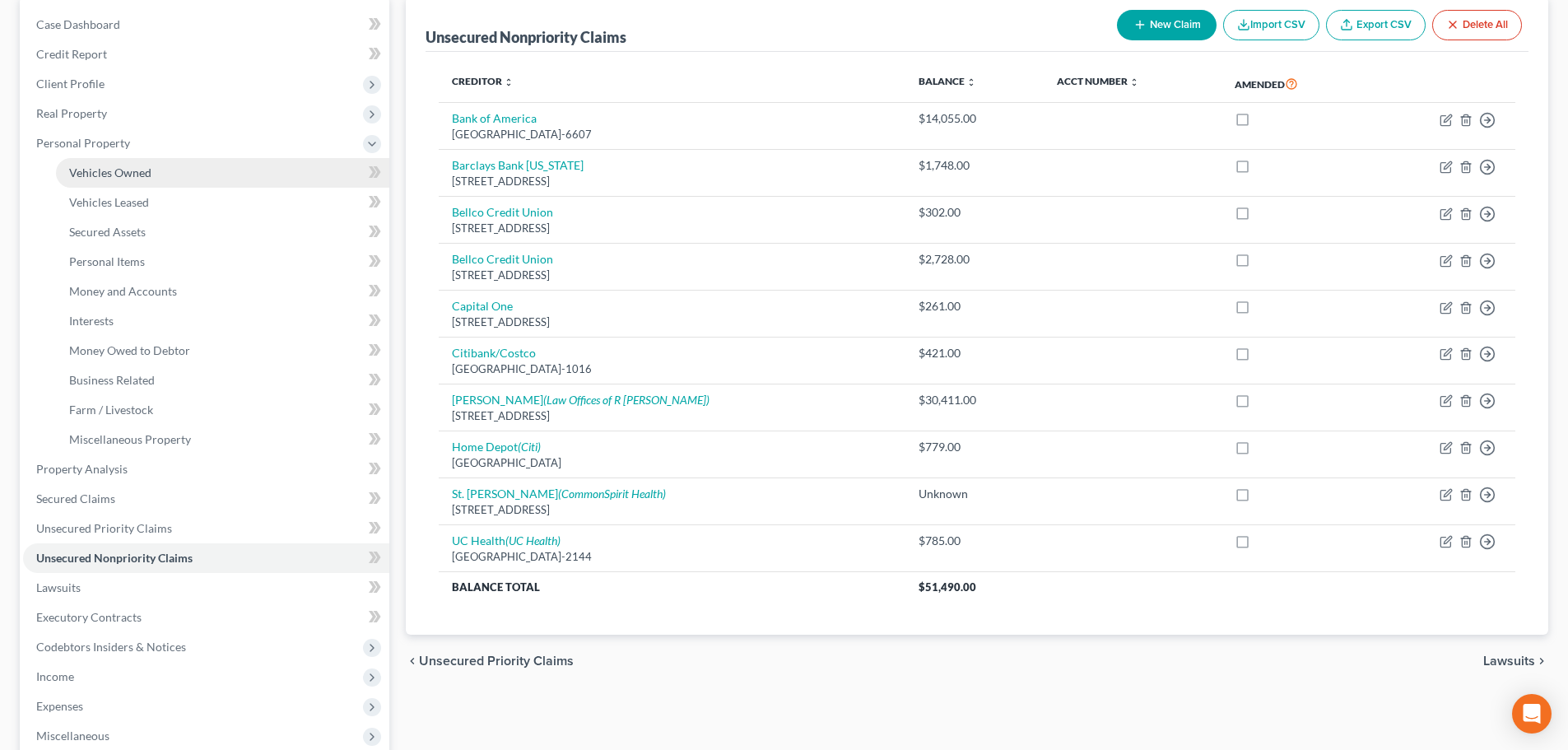
click at [124, 169] on span "Vehicles Owned" at bounding box center [110, 172] width 83 height 14
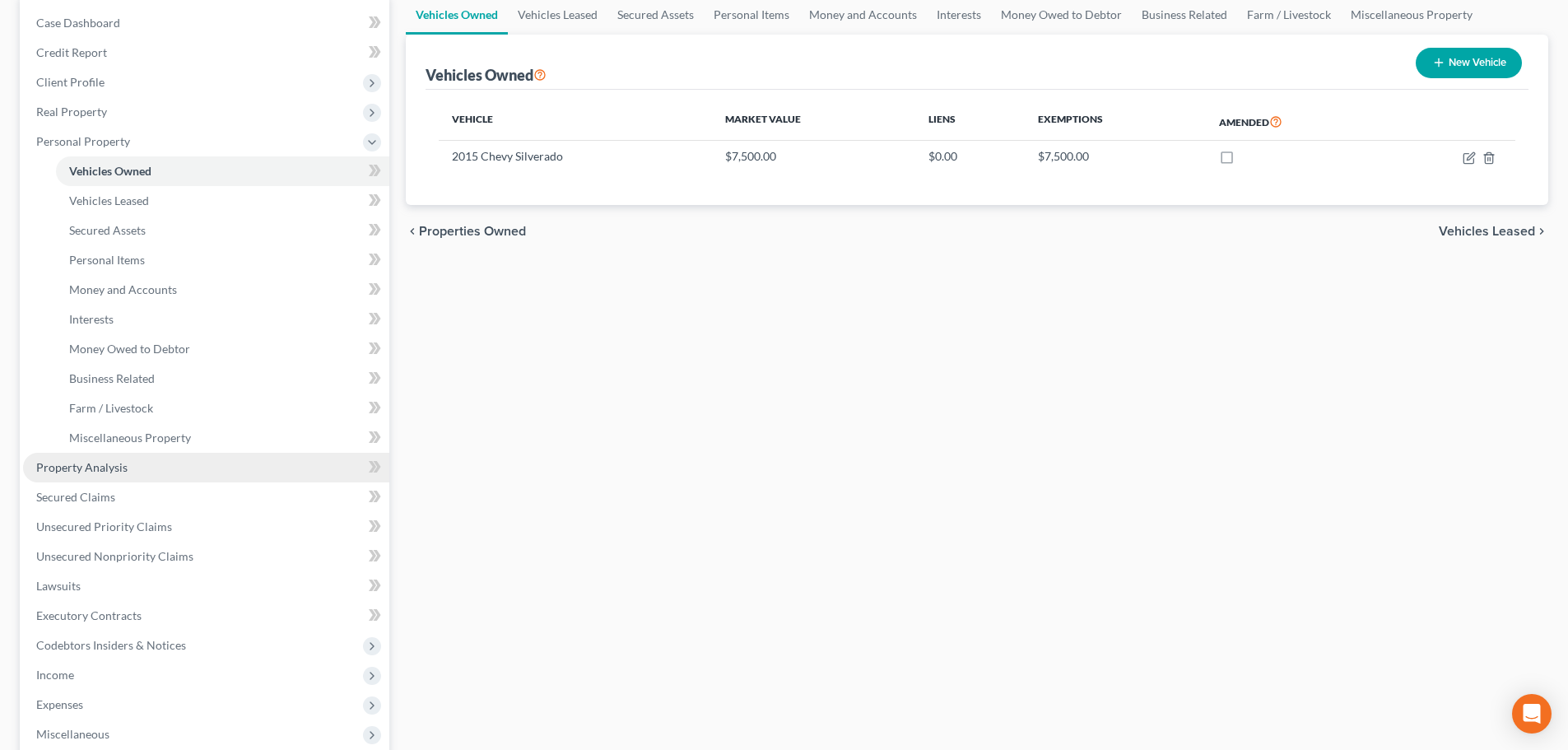
scroll to position [165, 0]
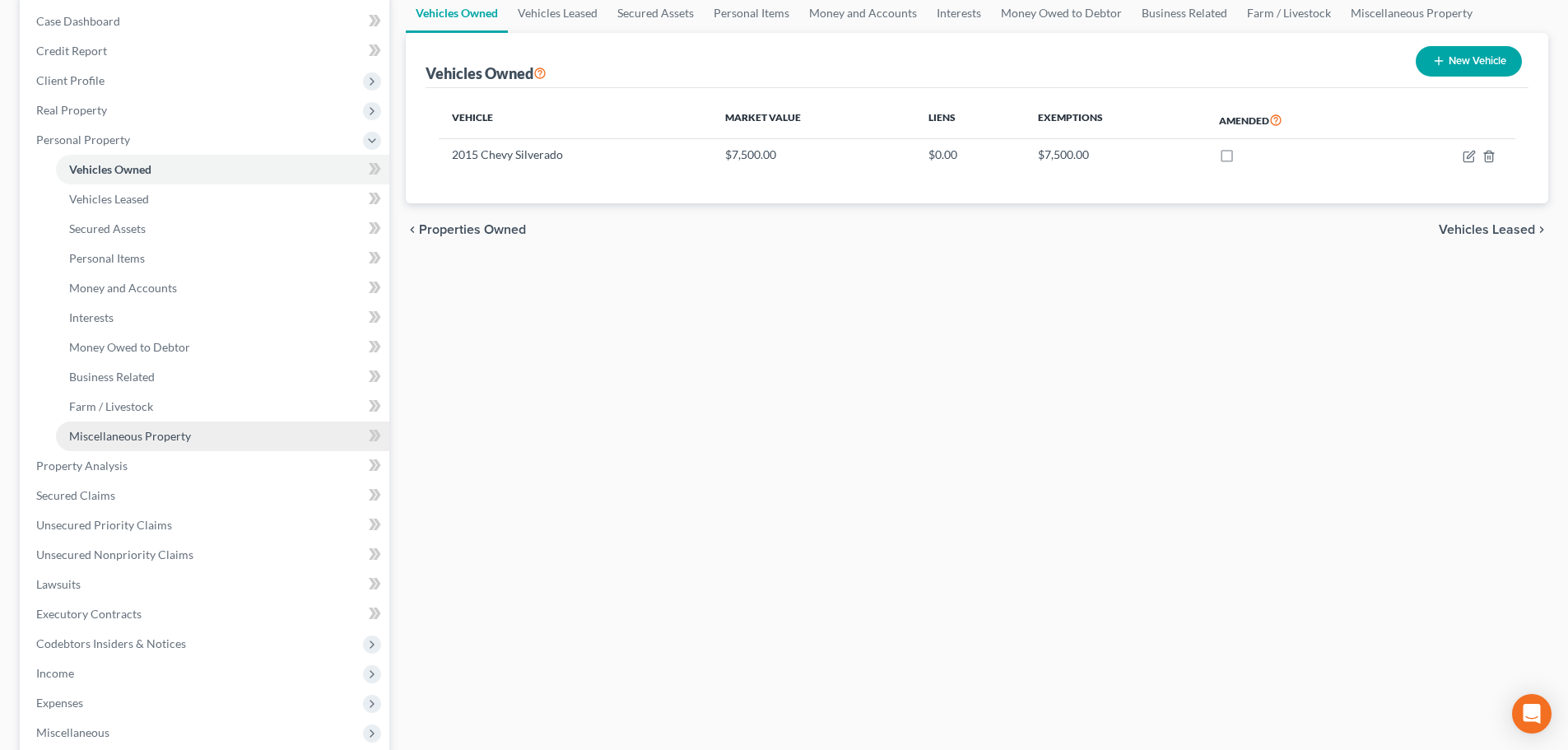
click at [175, 430] on span "Miscellaneous Property" at bounding box center [130, 436] width 122 height 14
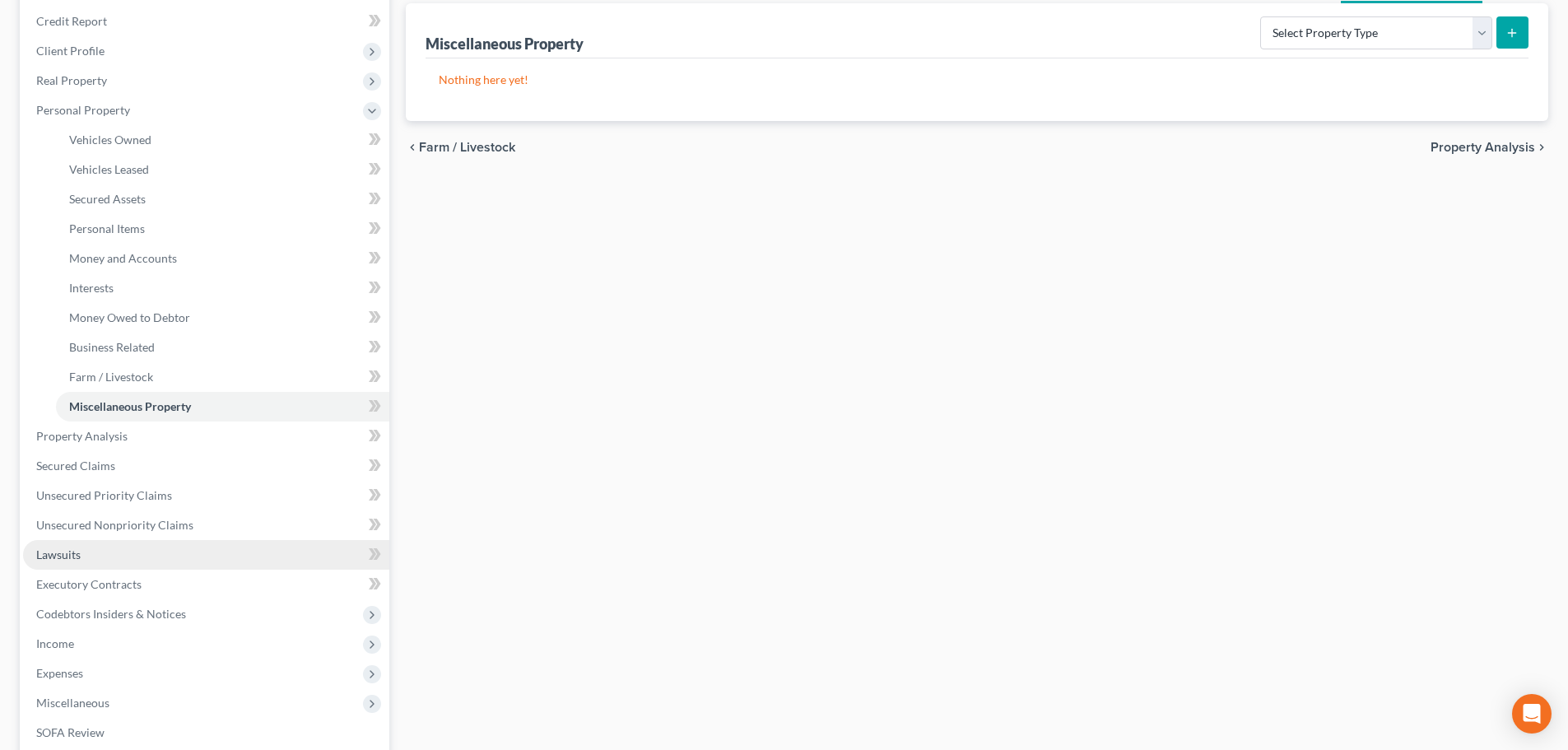
scroll to position [247, 0]
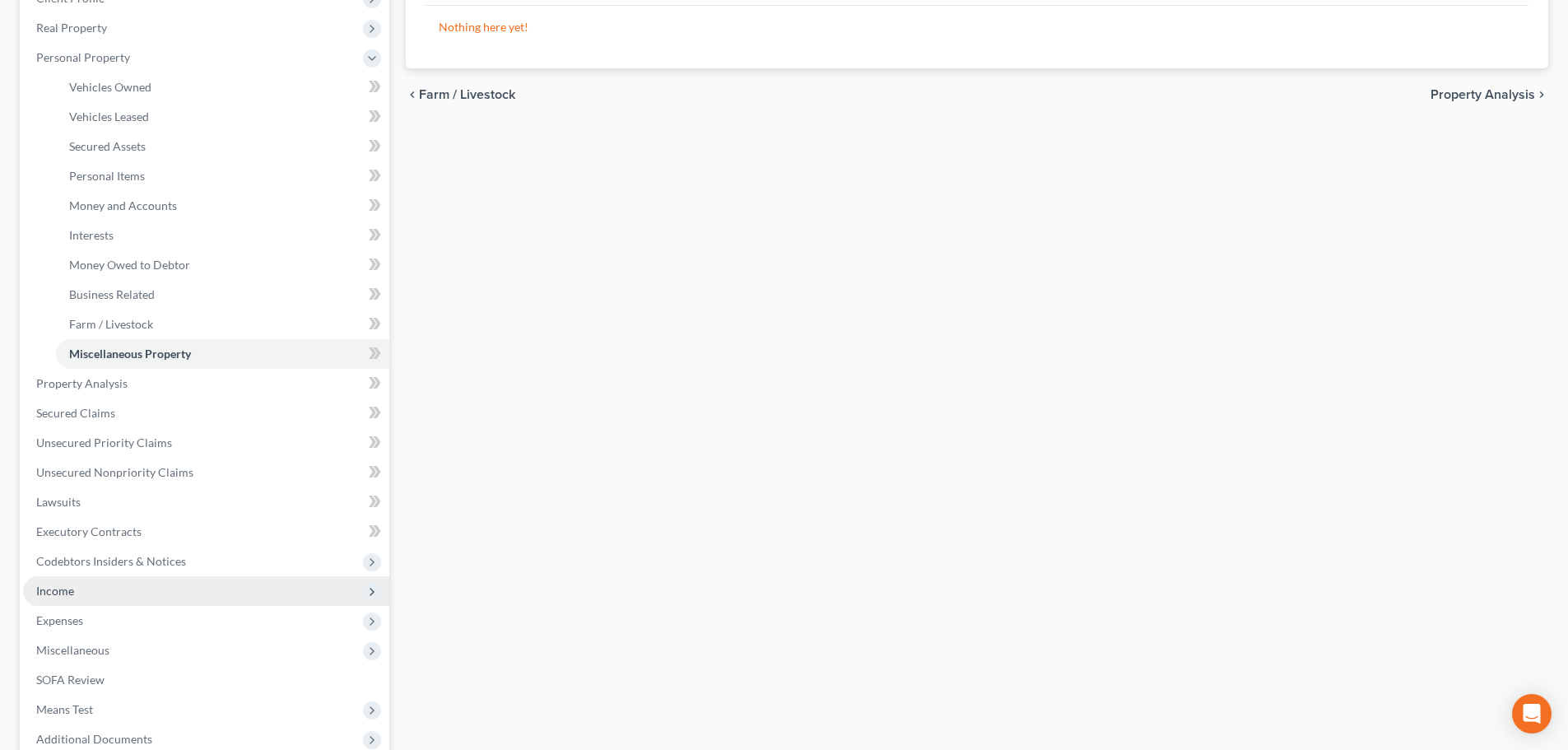
click at [61, 584] on span "Income" at bounding box center [54, 590] width 38 height 14
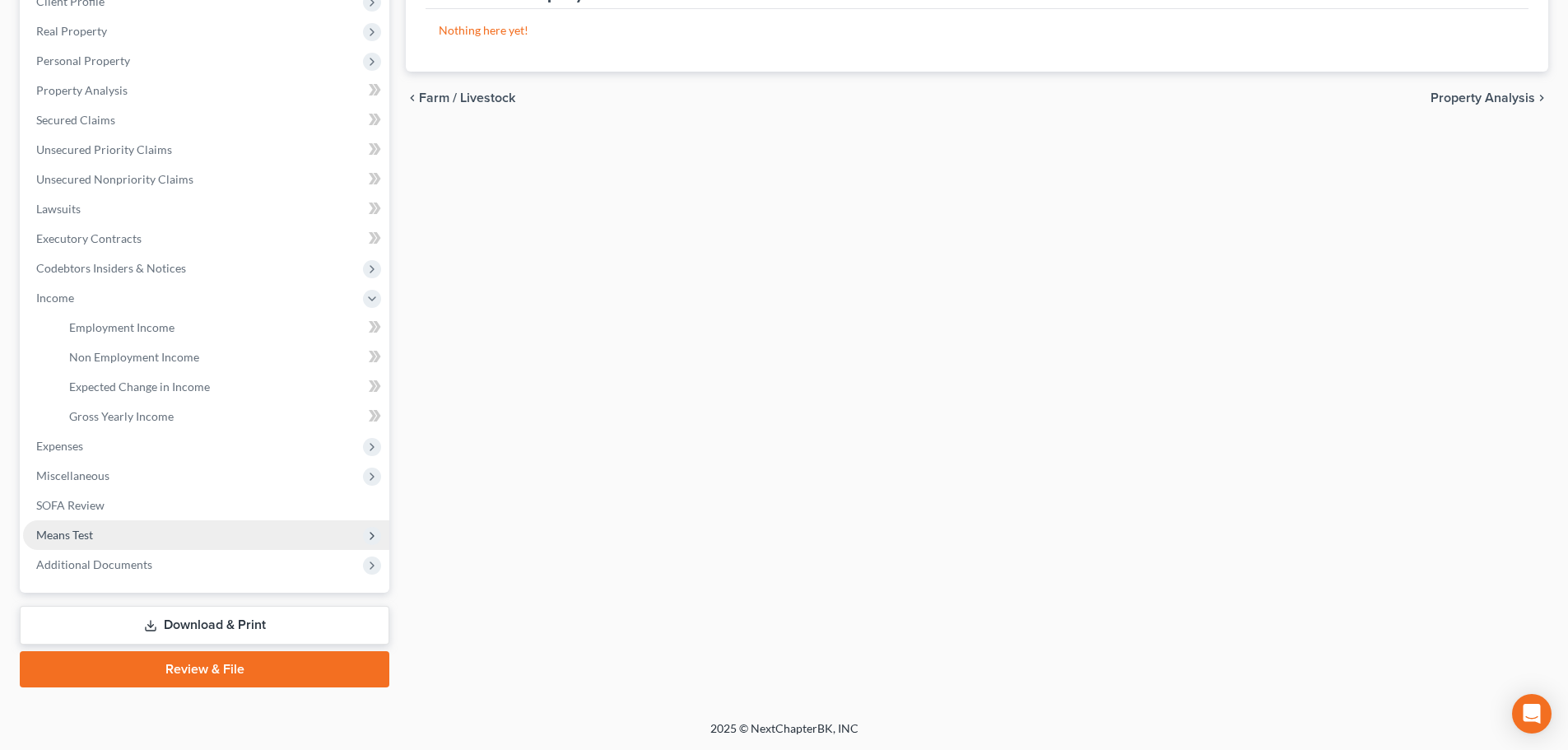
scroll to position [244, 0]
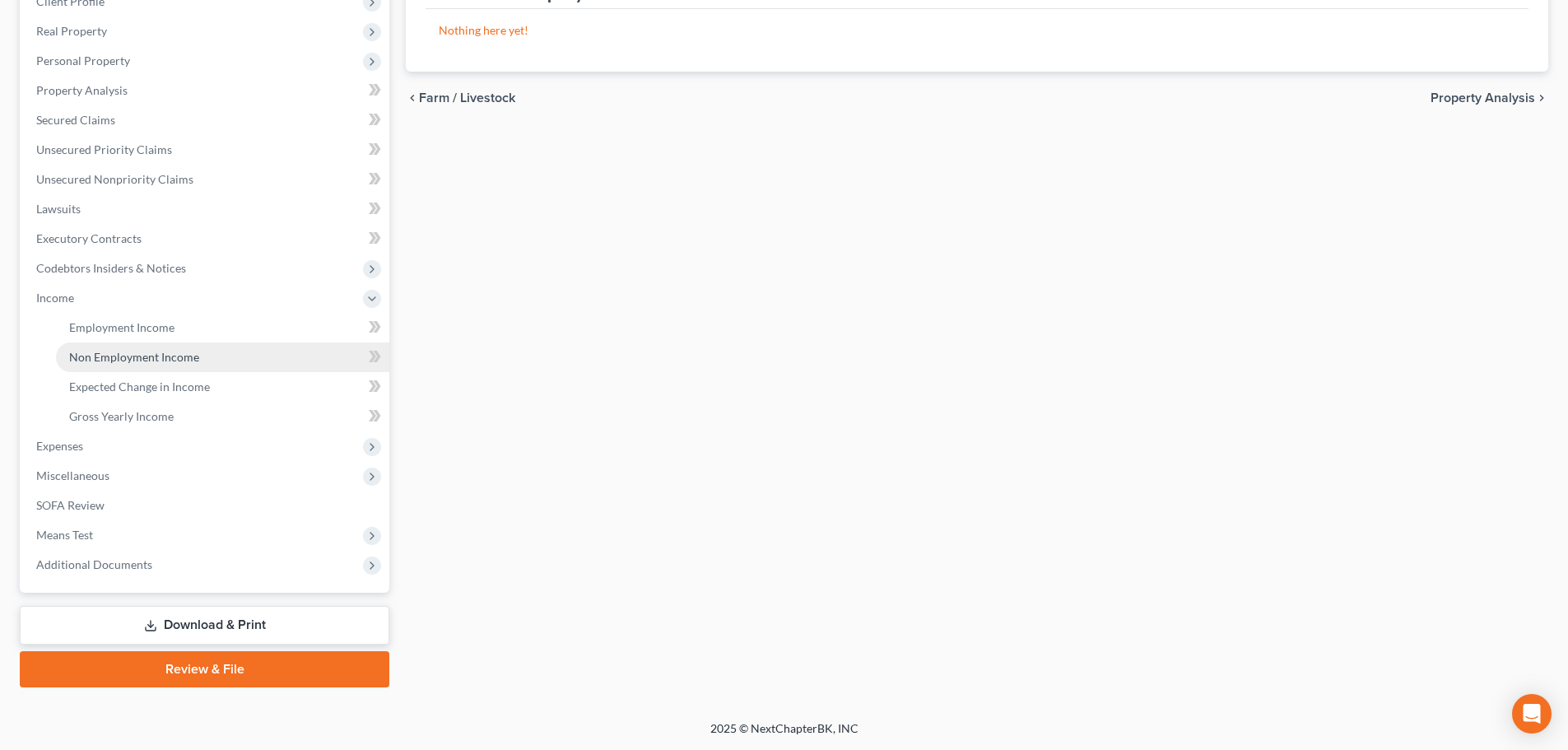
click at [139, 363] on span "Non Employment Income" at bounding box center [134, 357] width 130 height 14
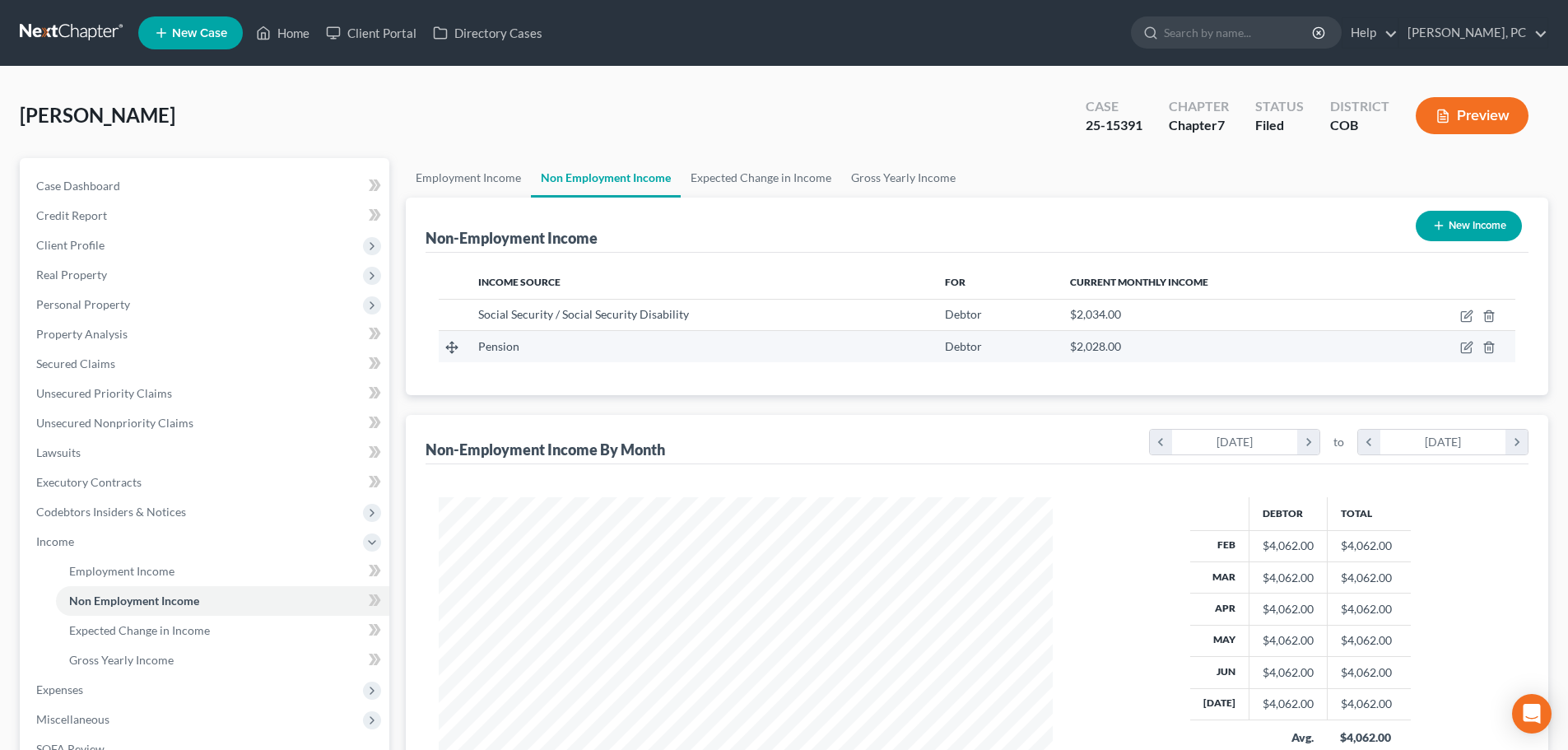
scroll to position [307, 647]
click at [396, 296] on div "Case Dashboard Payments Invoices Payments Payments Credit Report Client Profile" at bounding box center [205, 545] width 386 height 773
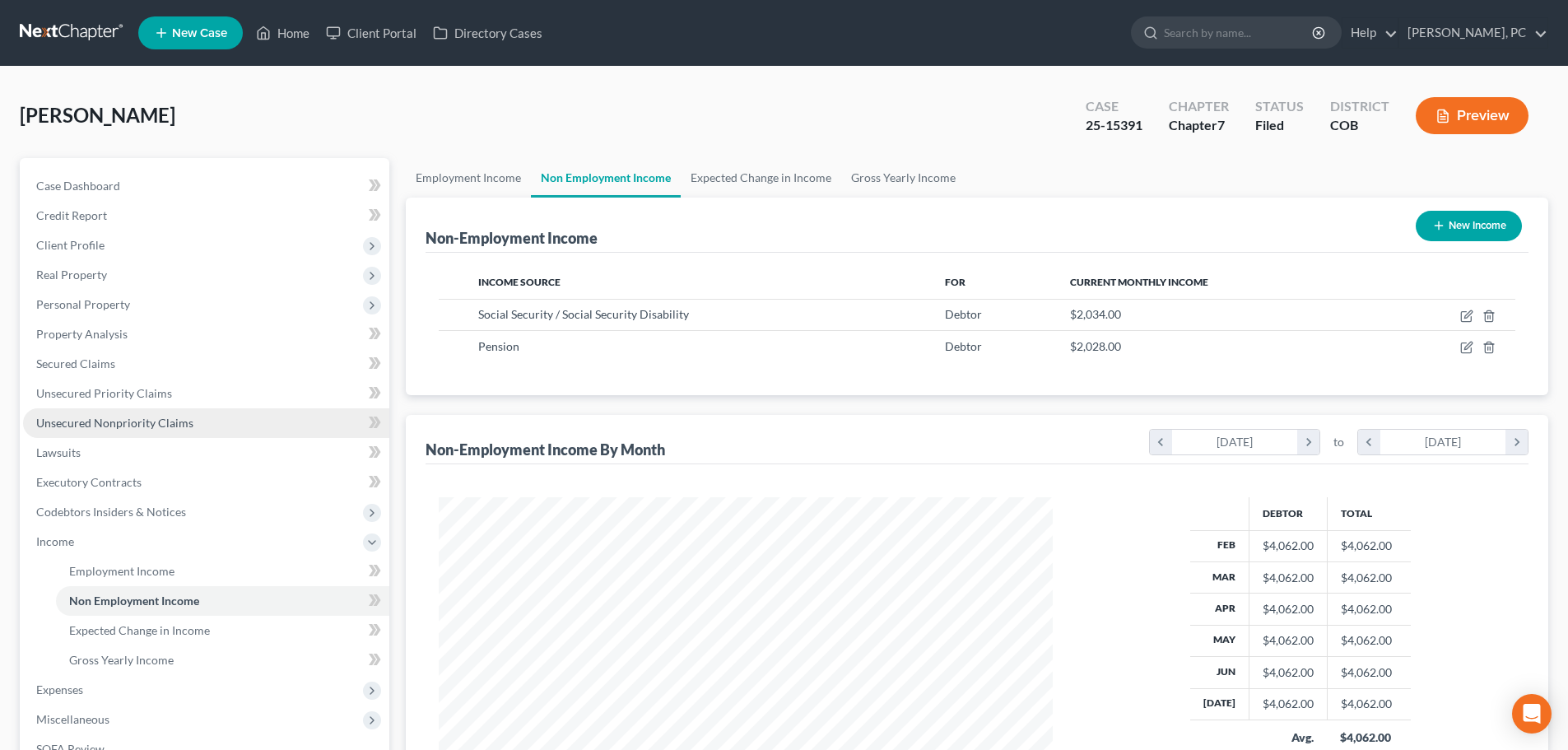
click at [158, 421] on span "Unsecured Nonpriority Claims" at bounding box center [114, 423] width 157 height 14
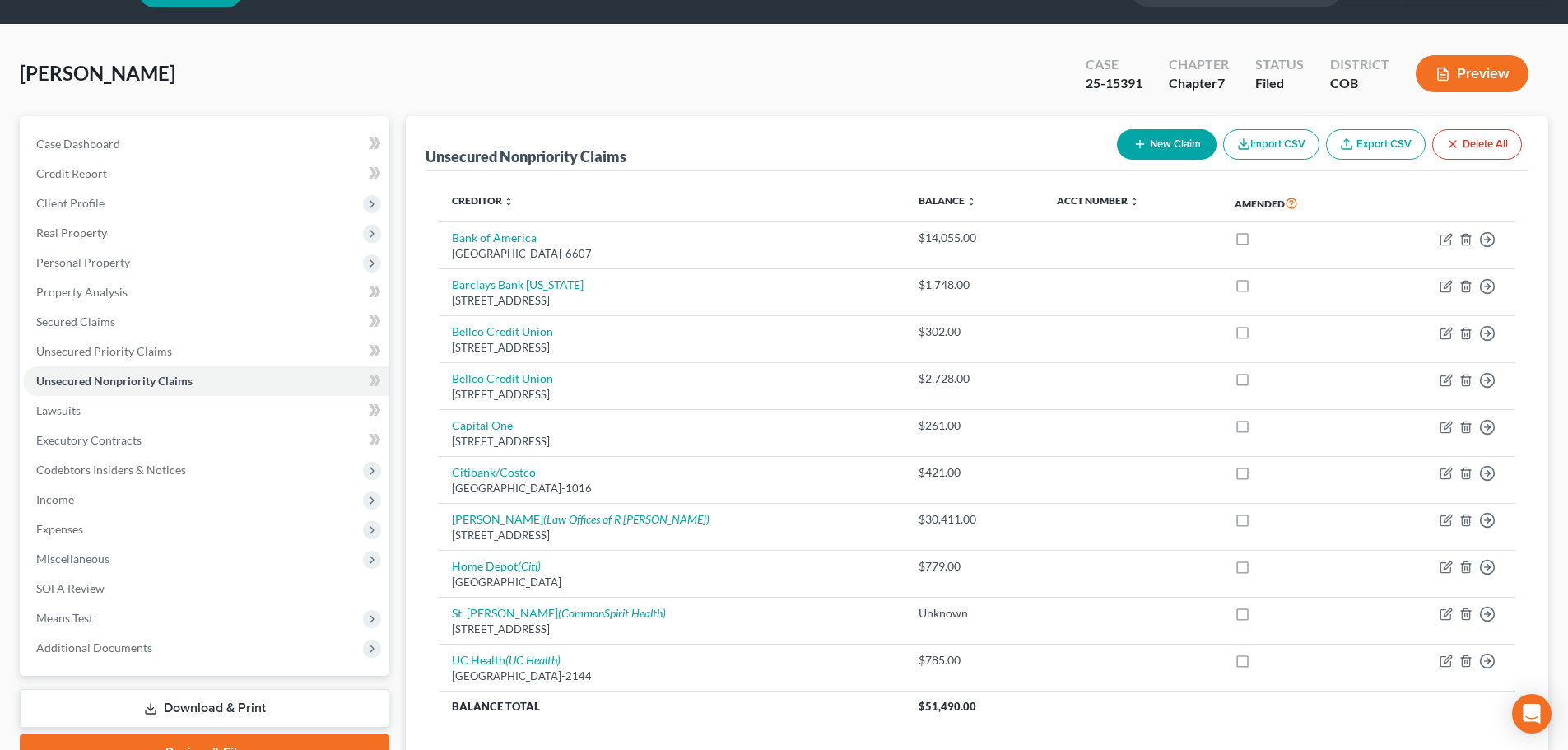
scroll to position [83, 0]
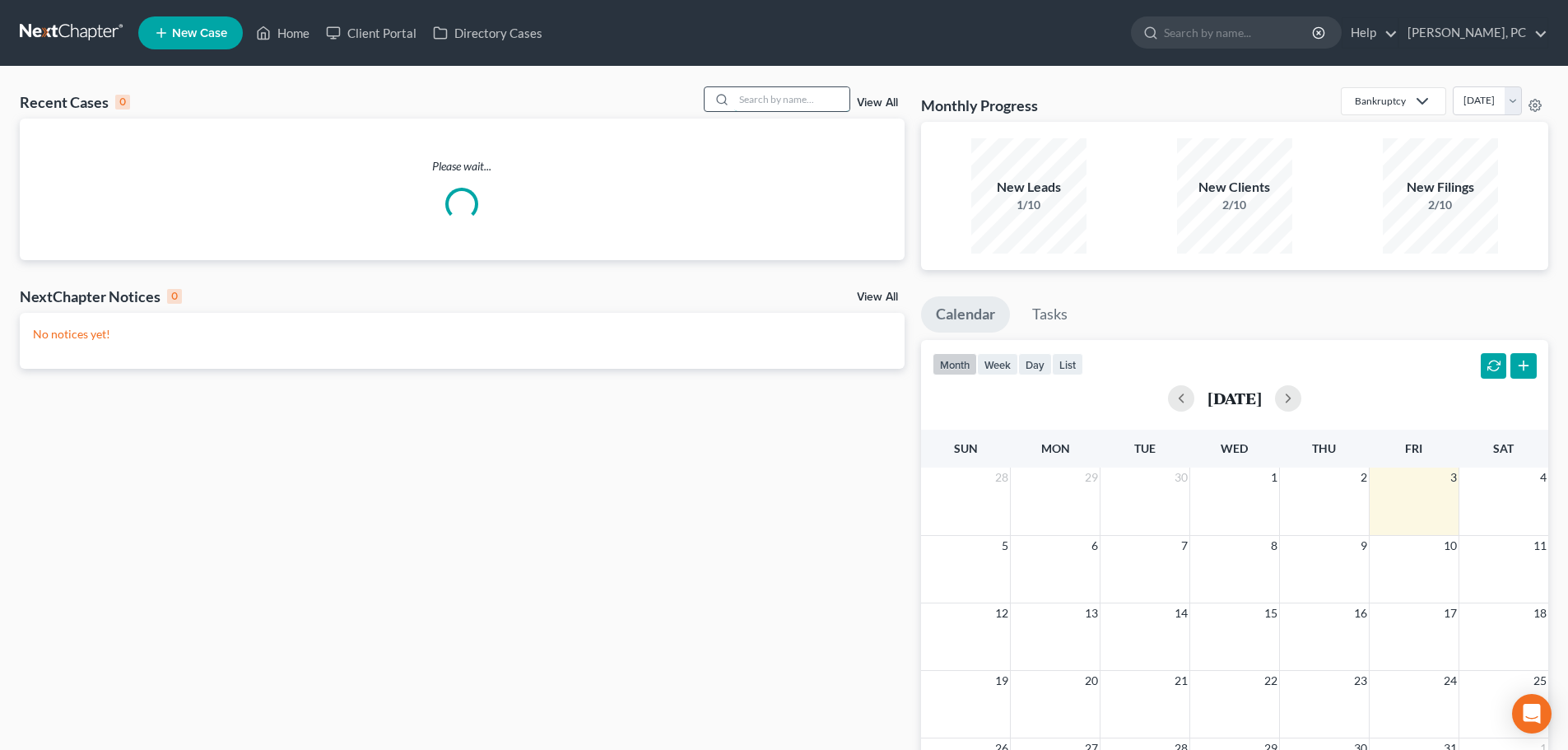
click at [766, 104] on input "search" at bounding box center [792, 99] width 115 height 24
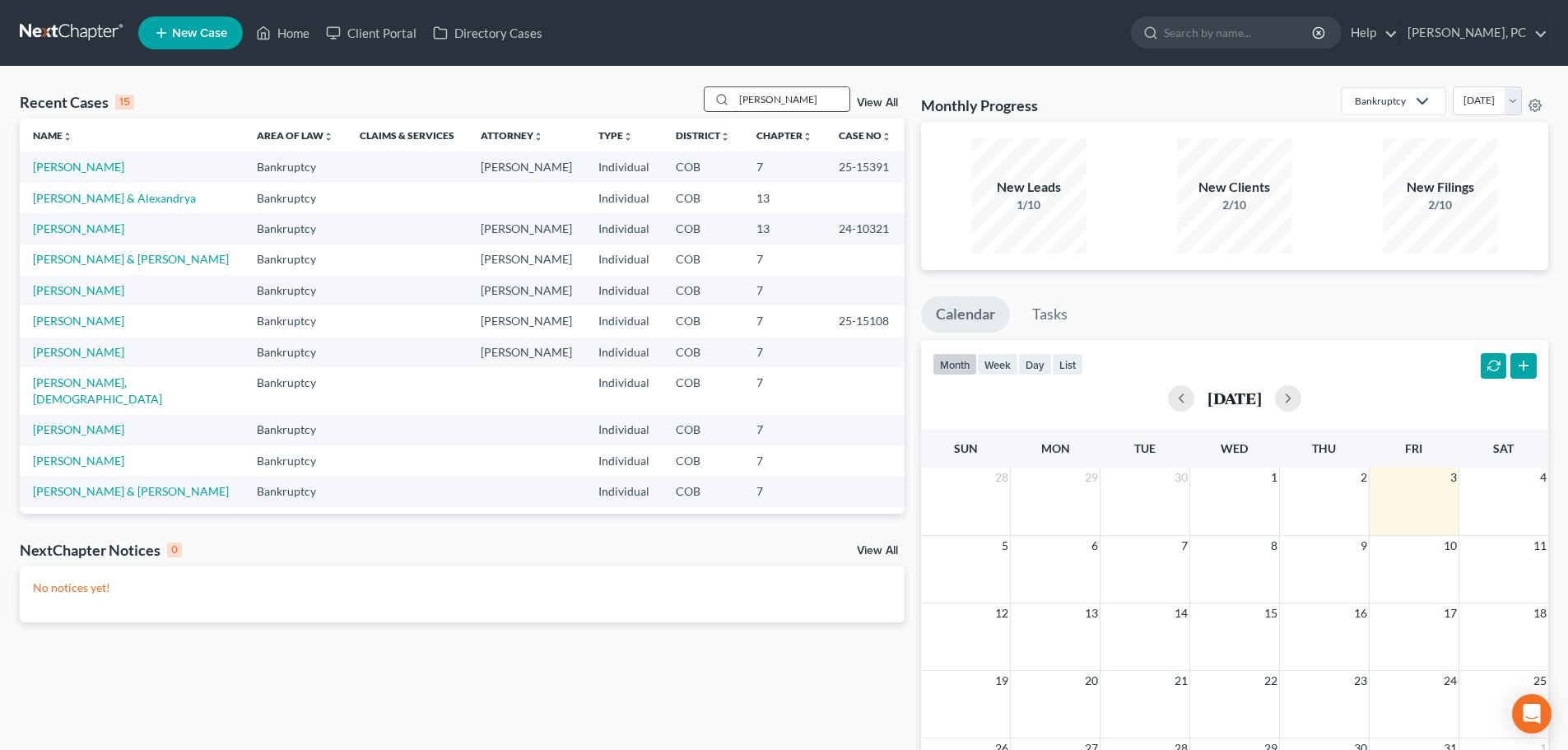
type input "payne"
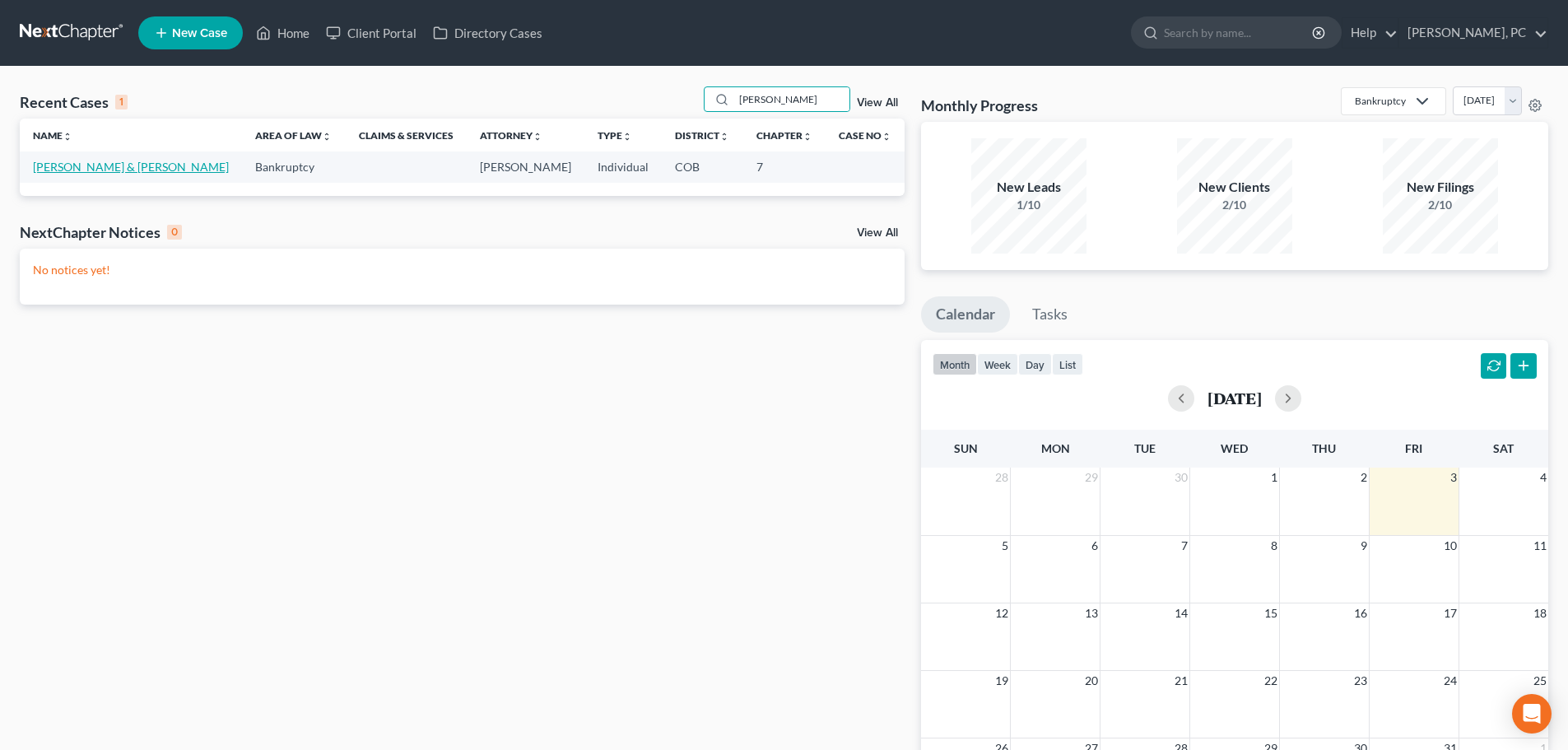
click at [81, 168] on link "Payne, Michael & Monica" at bounding box center [130, 166] width 196 height 14
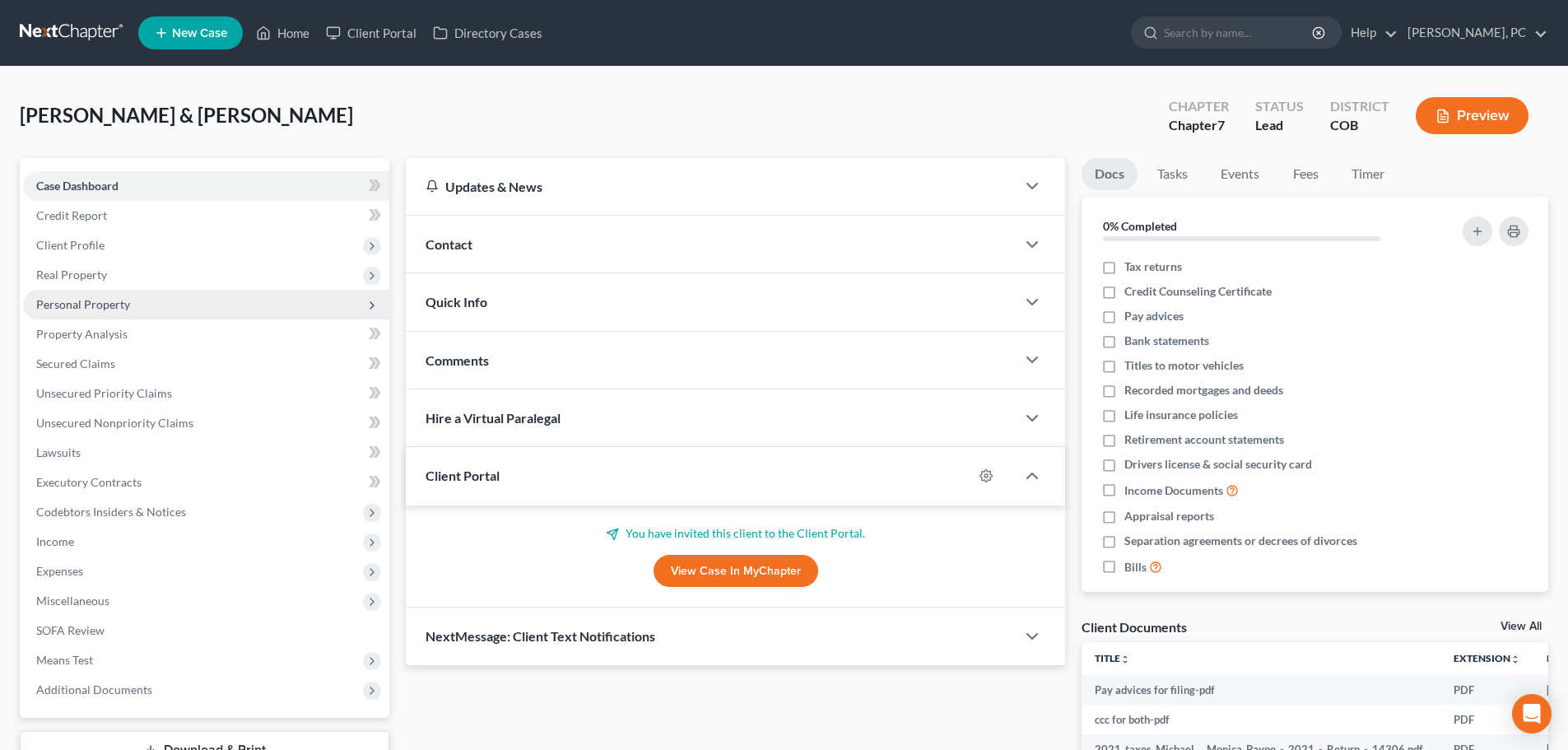
click at [88, 301] on span "Personal Property" at bounding box center [83, 304] width 94 height 14
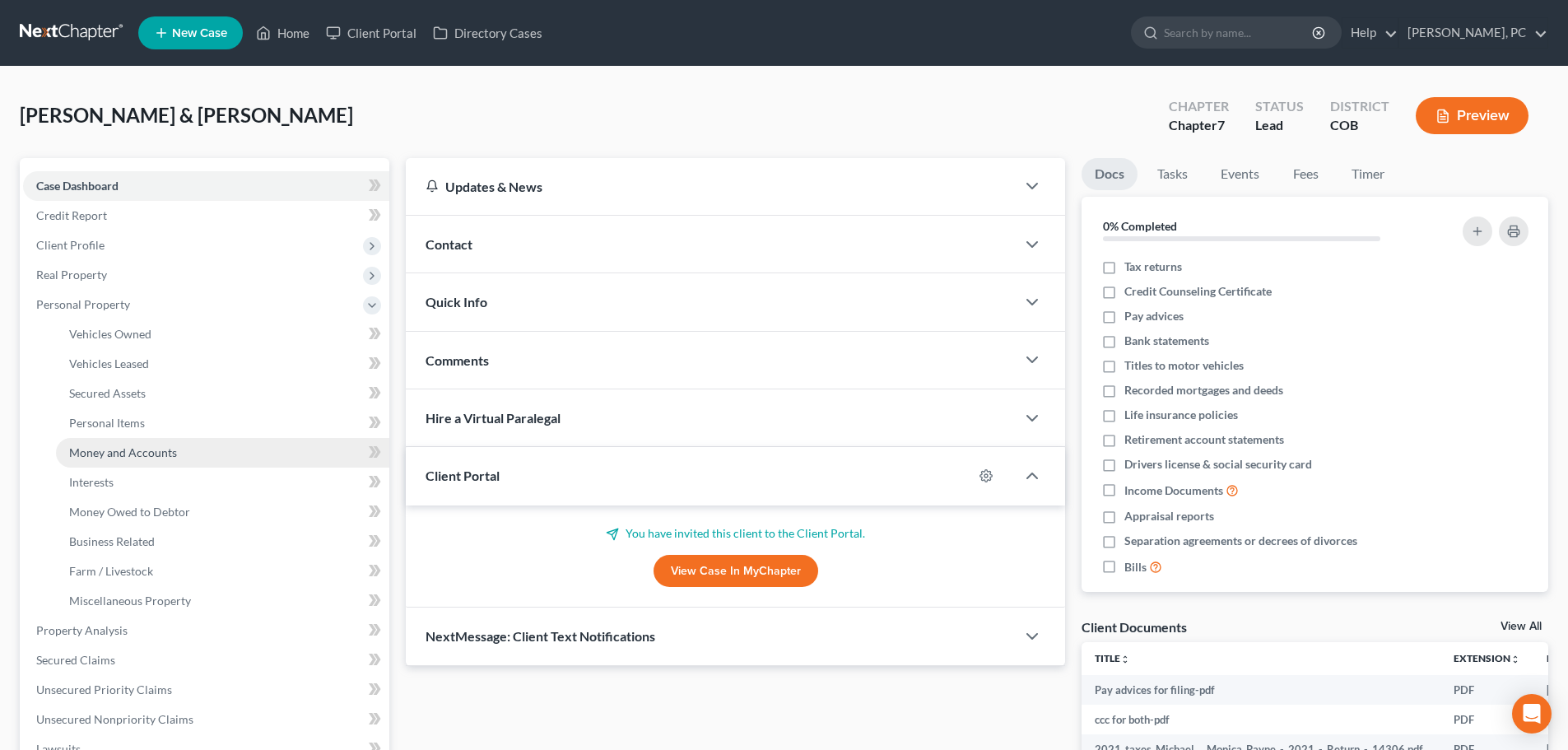
click at [104, 453] on span "Money and Accounts" at bounding box center [123, 452] width 108 height 14
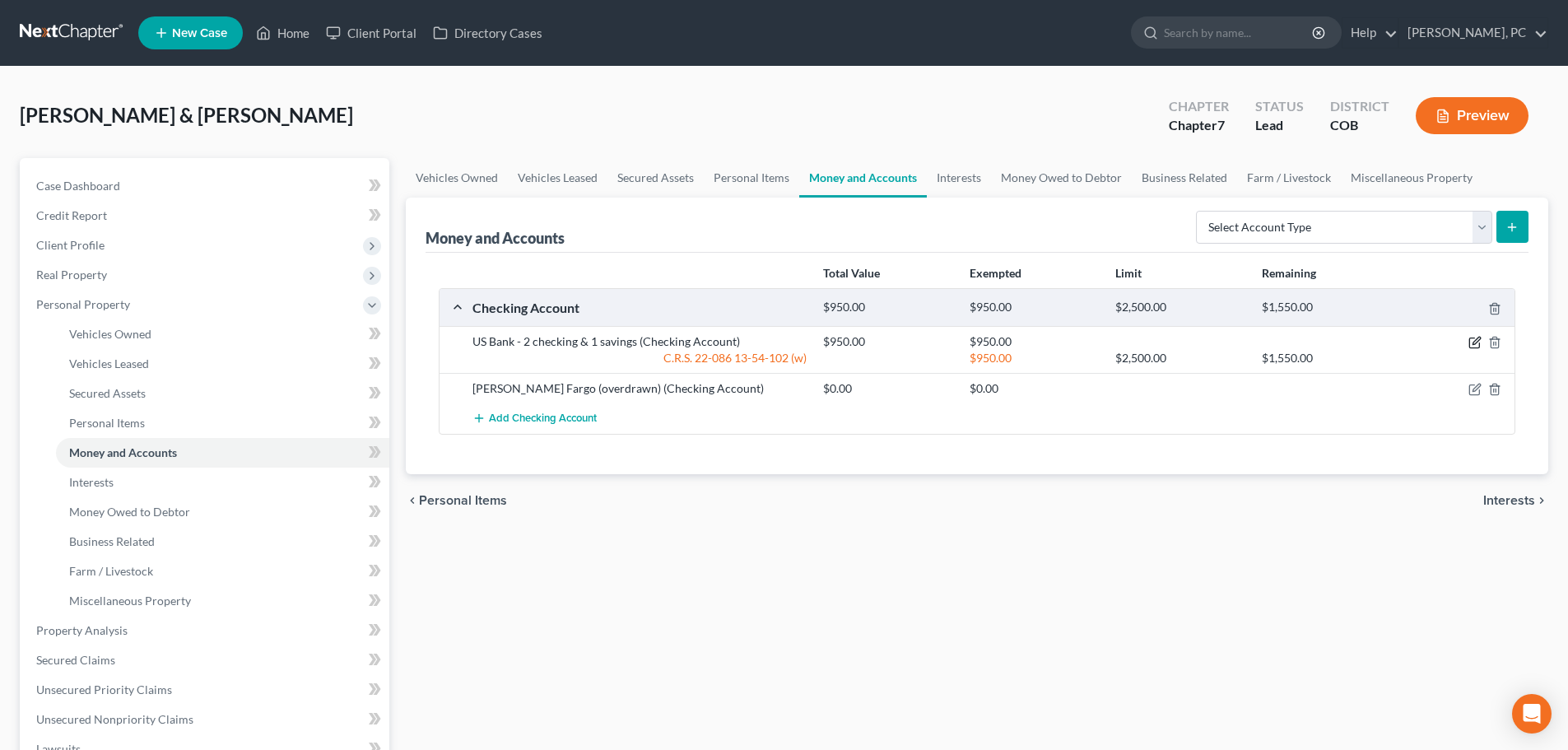
click at [1476, 342] on icon "button" at bounding box center [1475, 342] width 13 height 13
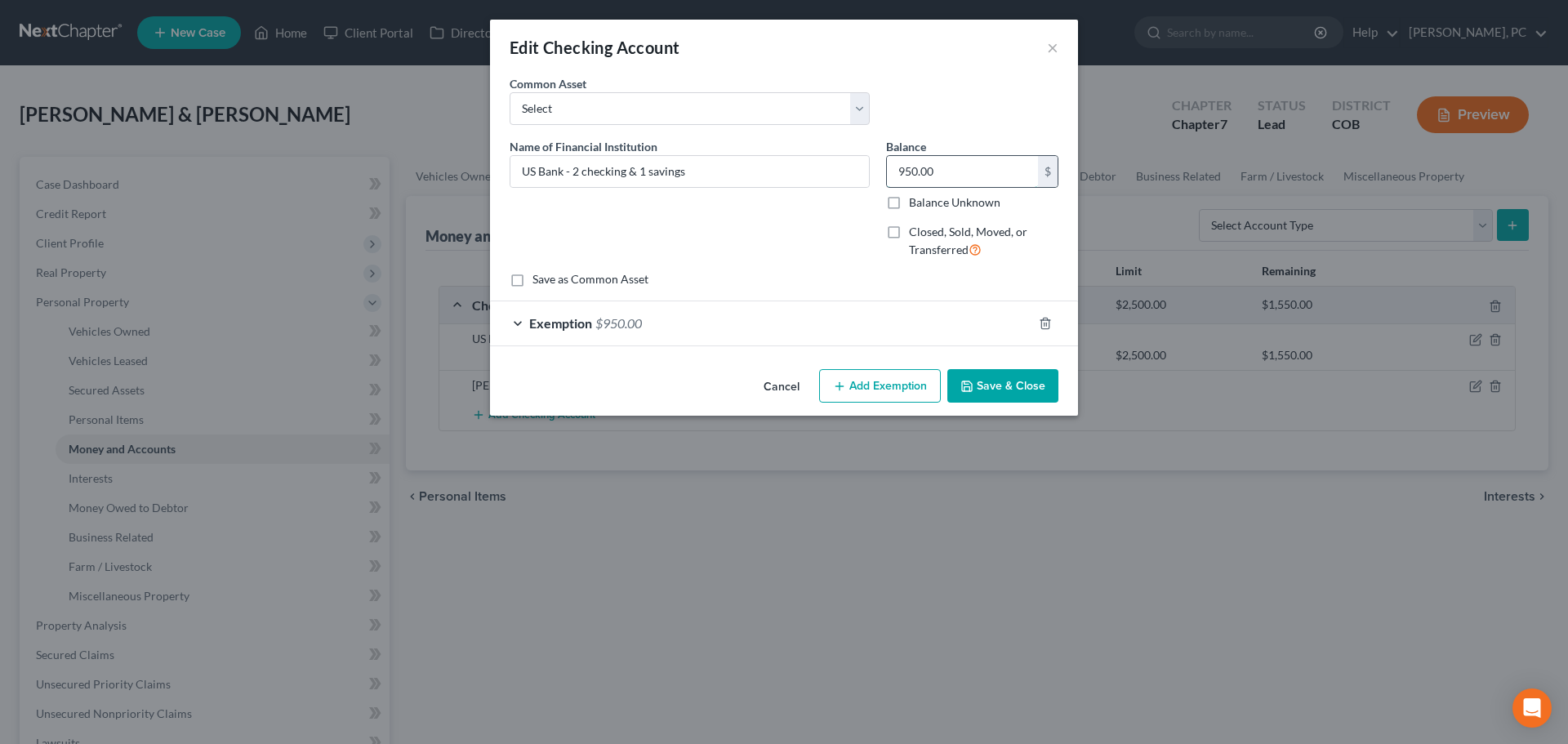
click at [949, 169] on input "950.00" at bounding box center [963, 171] width 151 height 31
type input "2,900"
click at [631, 312] on div "Exemption $950.00" at bounding box center [761, 323] width 543 height 43
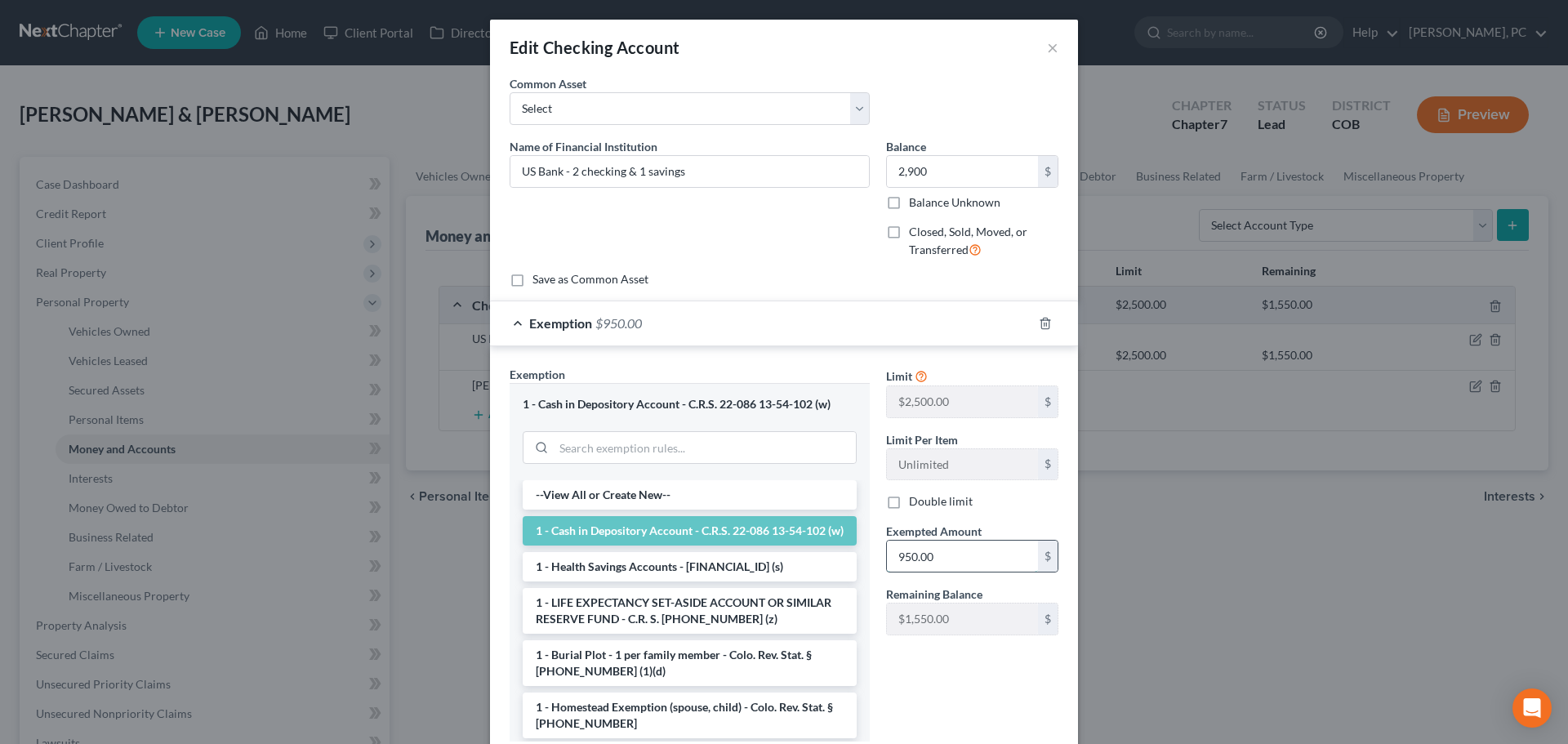
click at [923, 561] on input "950.00" at bounding box center [963, 556] width 151 height 31
type input "2,900"
click at [932, 687] on div "Limit $2,500.00 $ Limit Per Item Unlimited $ Double limit Exempted Amount * 2,9…" at bounding box center [972, 560] width 189 height 389
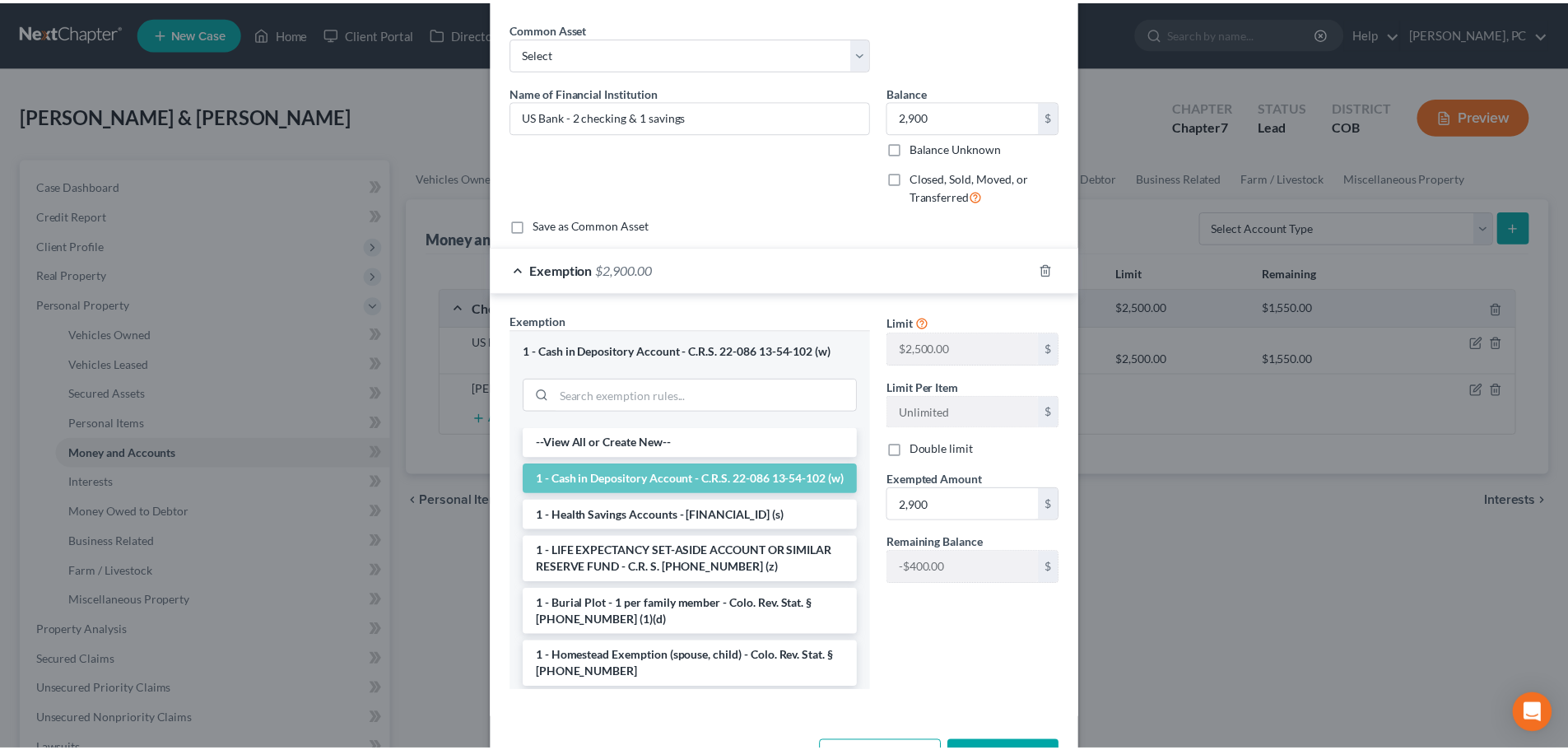
scroll to position [115, 0]
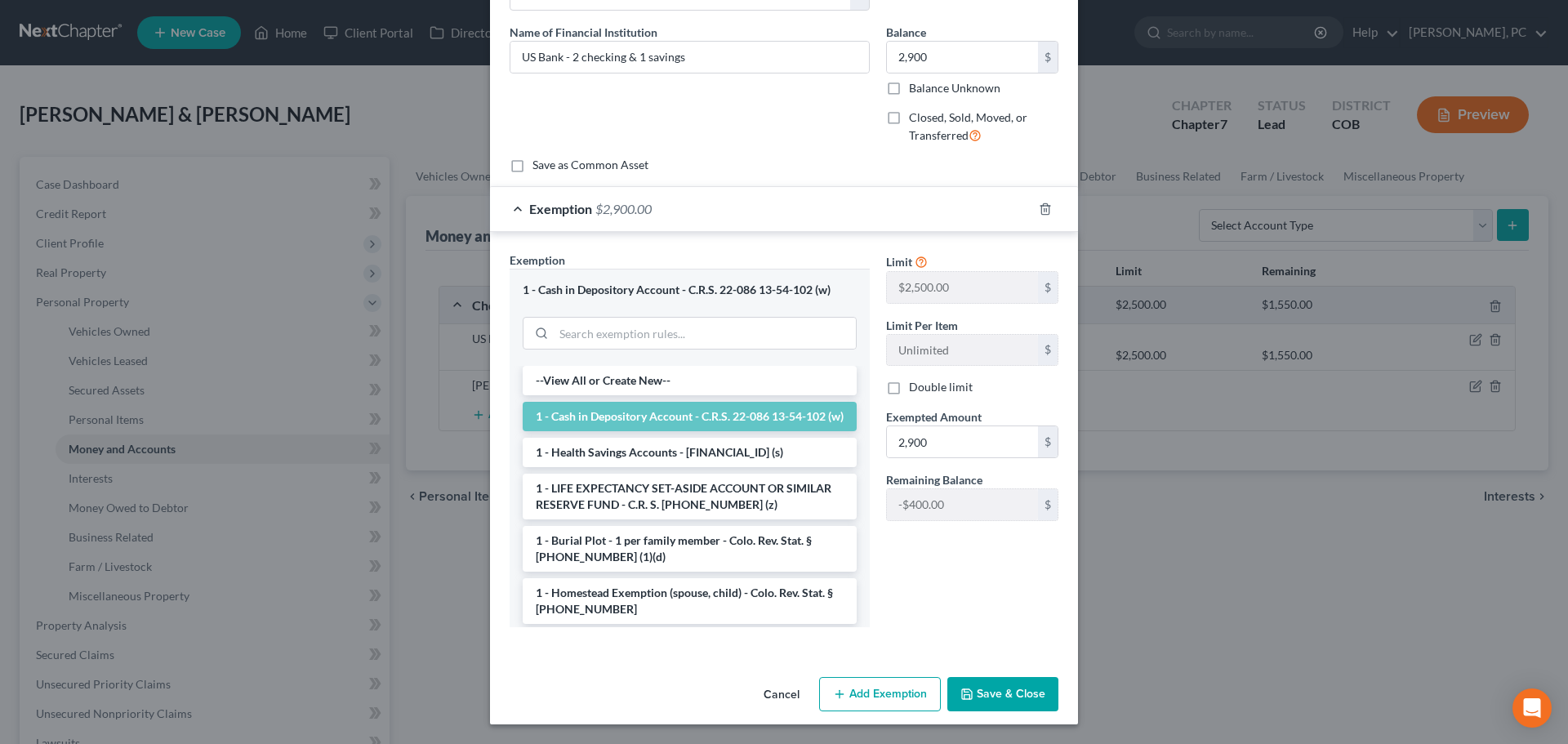
click at [1003, 695] on button "Save & Close" at bounding box center [1003, 693] width 111 height 34
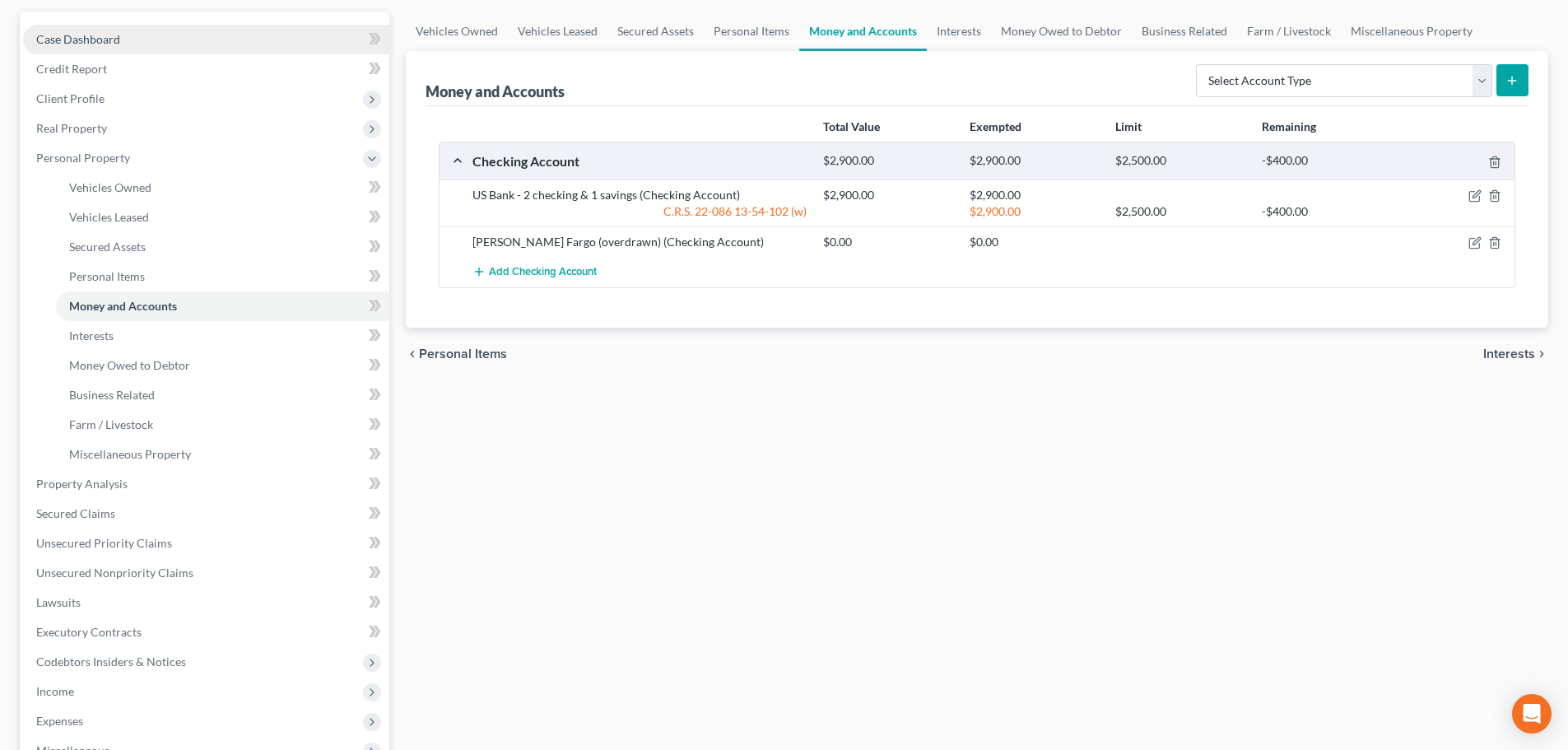
scroll to position [0, 0]
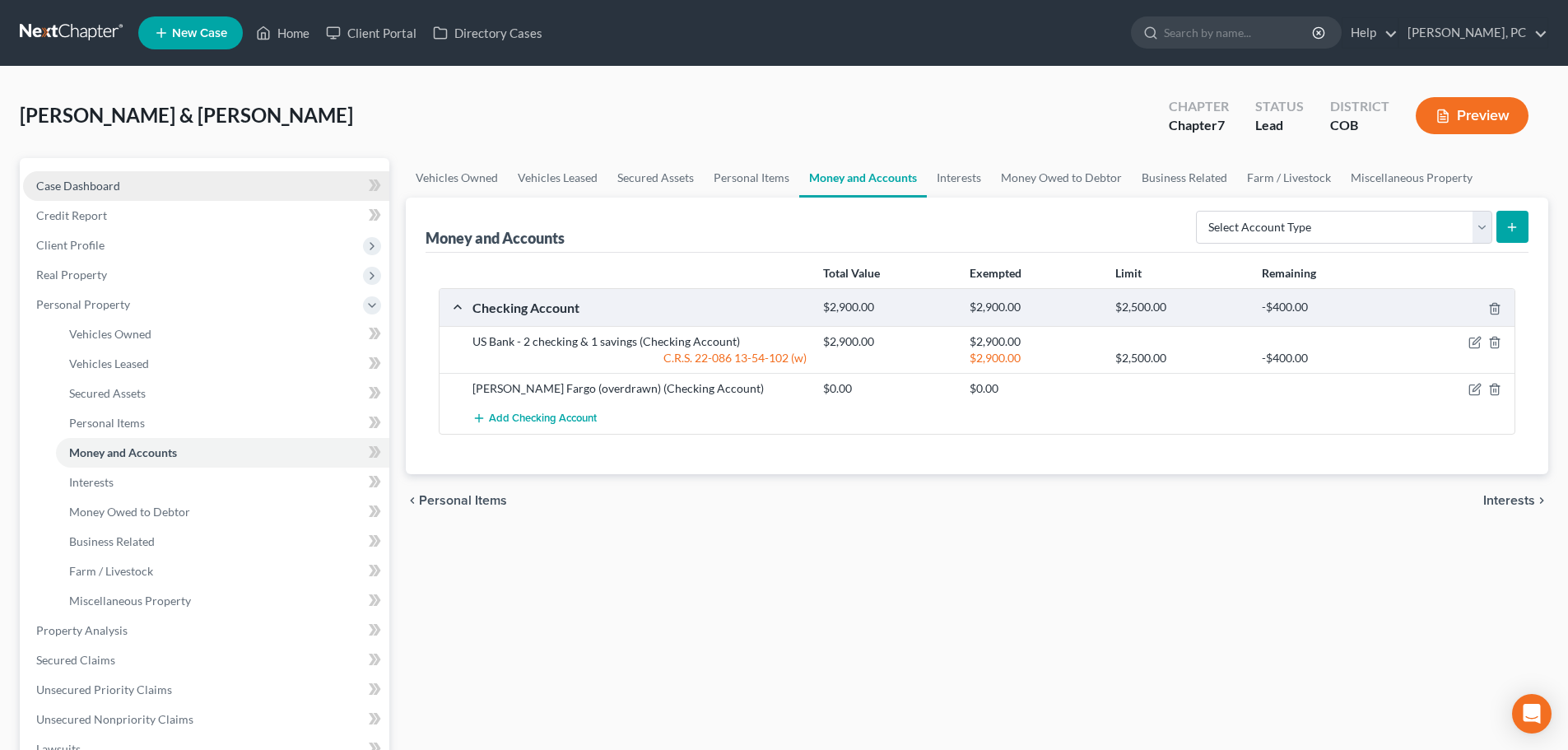
click at [100, 184] on span "Case Dashboard" at bounding box center [78, 185] width 84 height 14
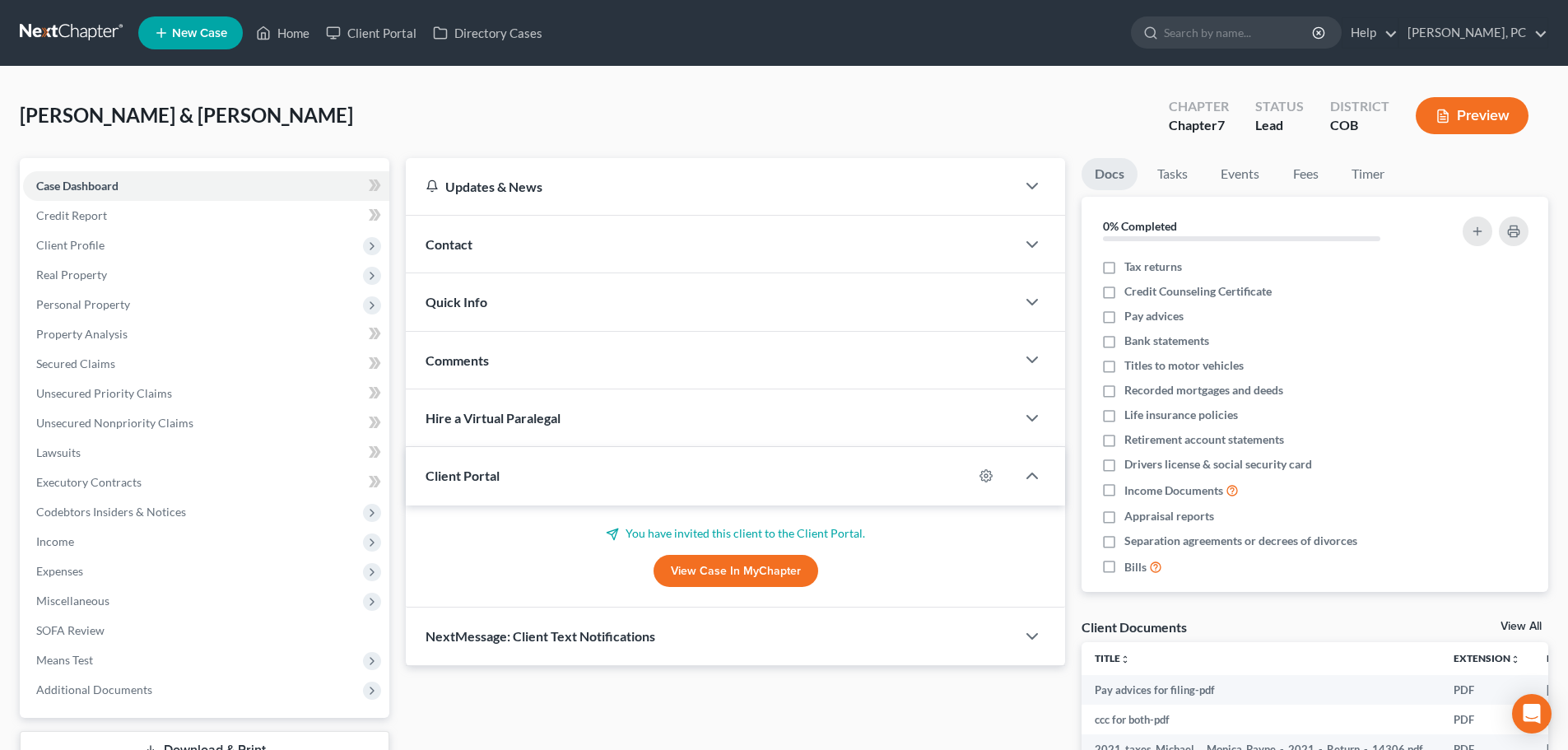
click at [1505, 623] on link "View All" at bounding box center [1520, 626] width 41 height 12
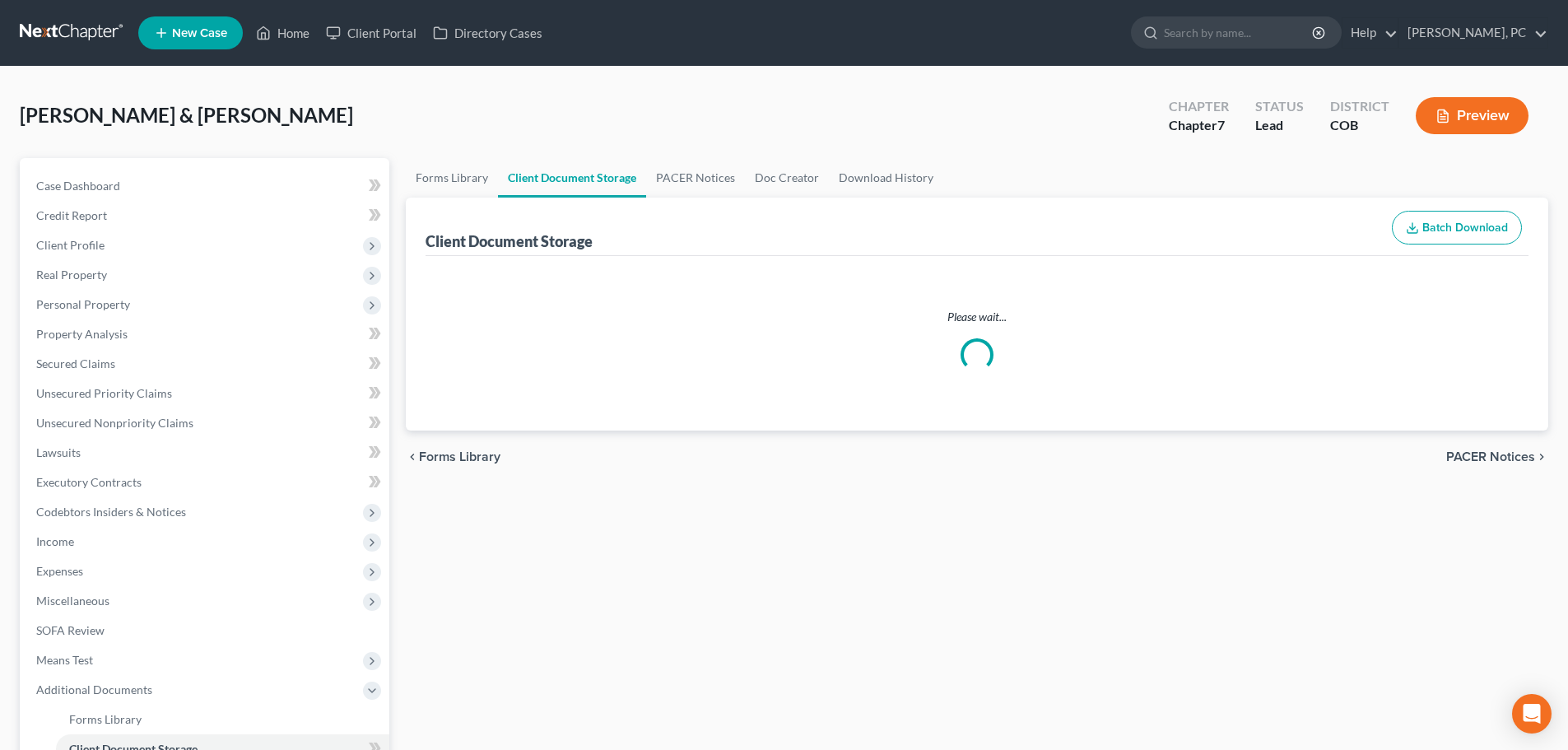
select select "5"
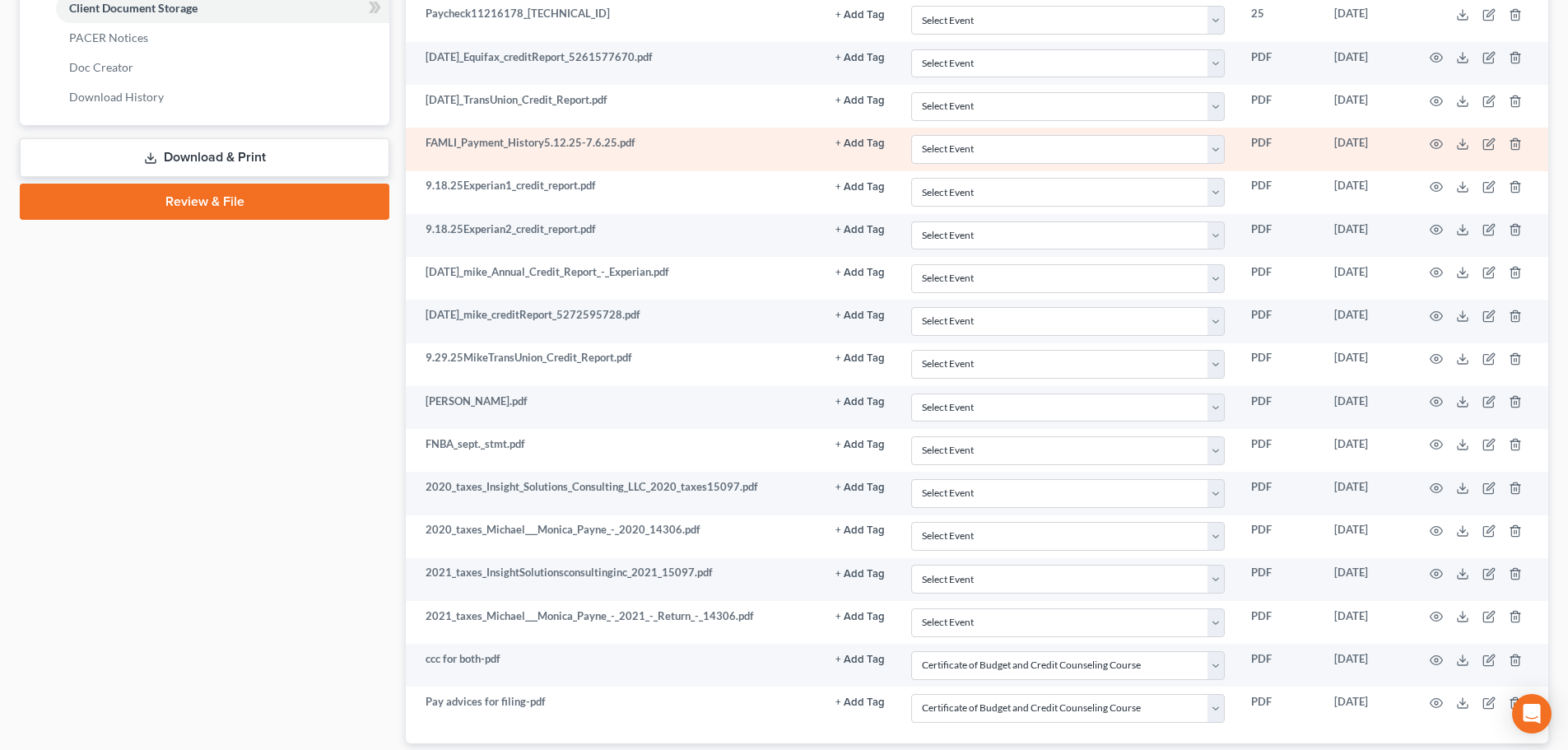
scroll to position [823, 0]
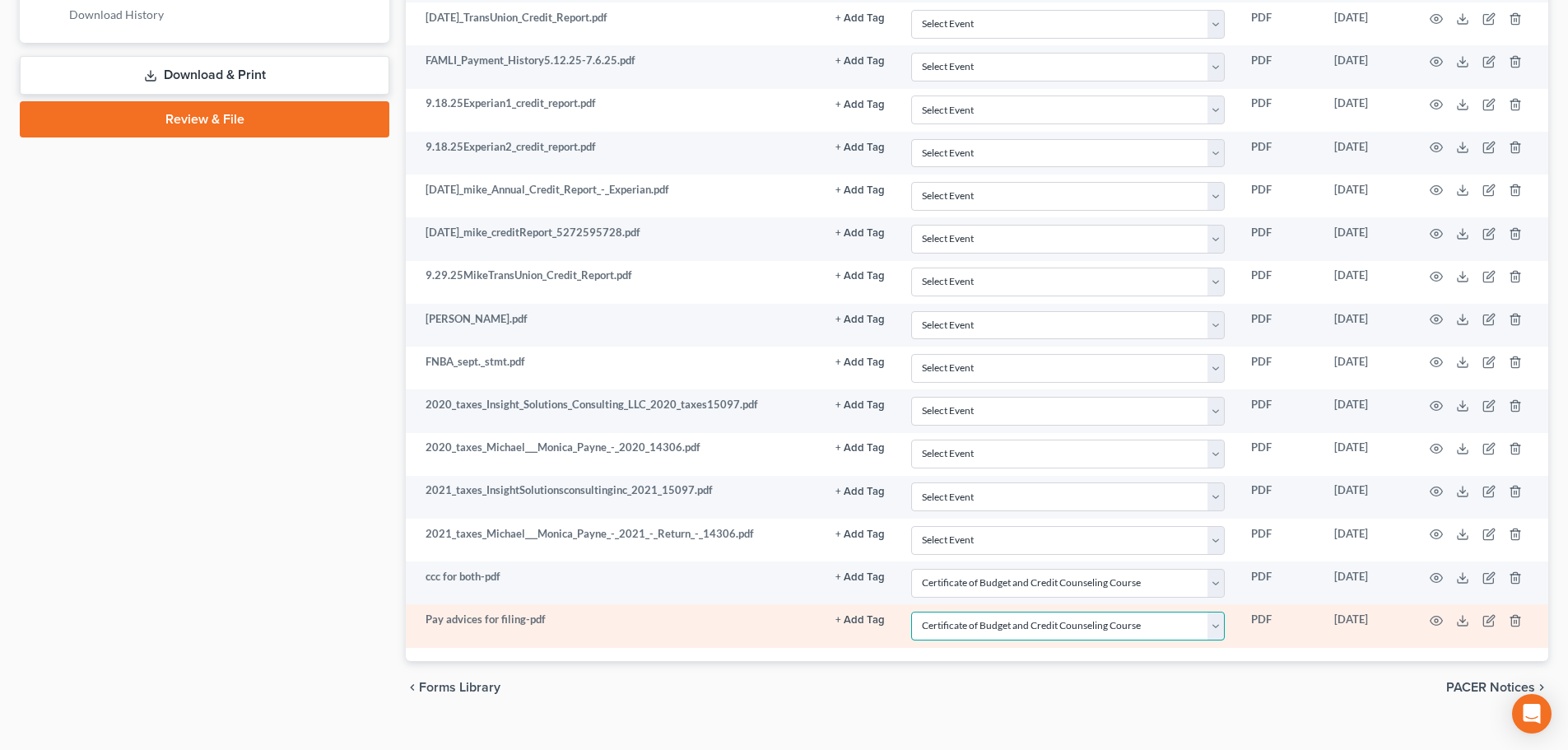
click at [1009, 635] on select "Select Event 1009-1.1 Notice of Amendments 20 Largest Unsecured Creditors Amend…" at bounding box center [1068, 626] width 314 height 29
select select "28"
click at [911, 612] on select "Select Event 1009-1.1 Notice of Amendments 20 Largest Unsecured Creditors Amend…" at bounding box center [1068, 626] width 314 height 29
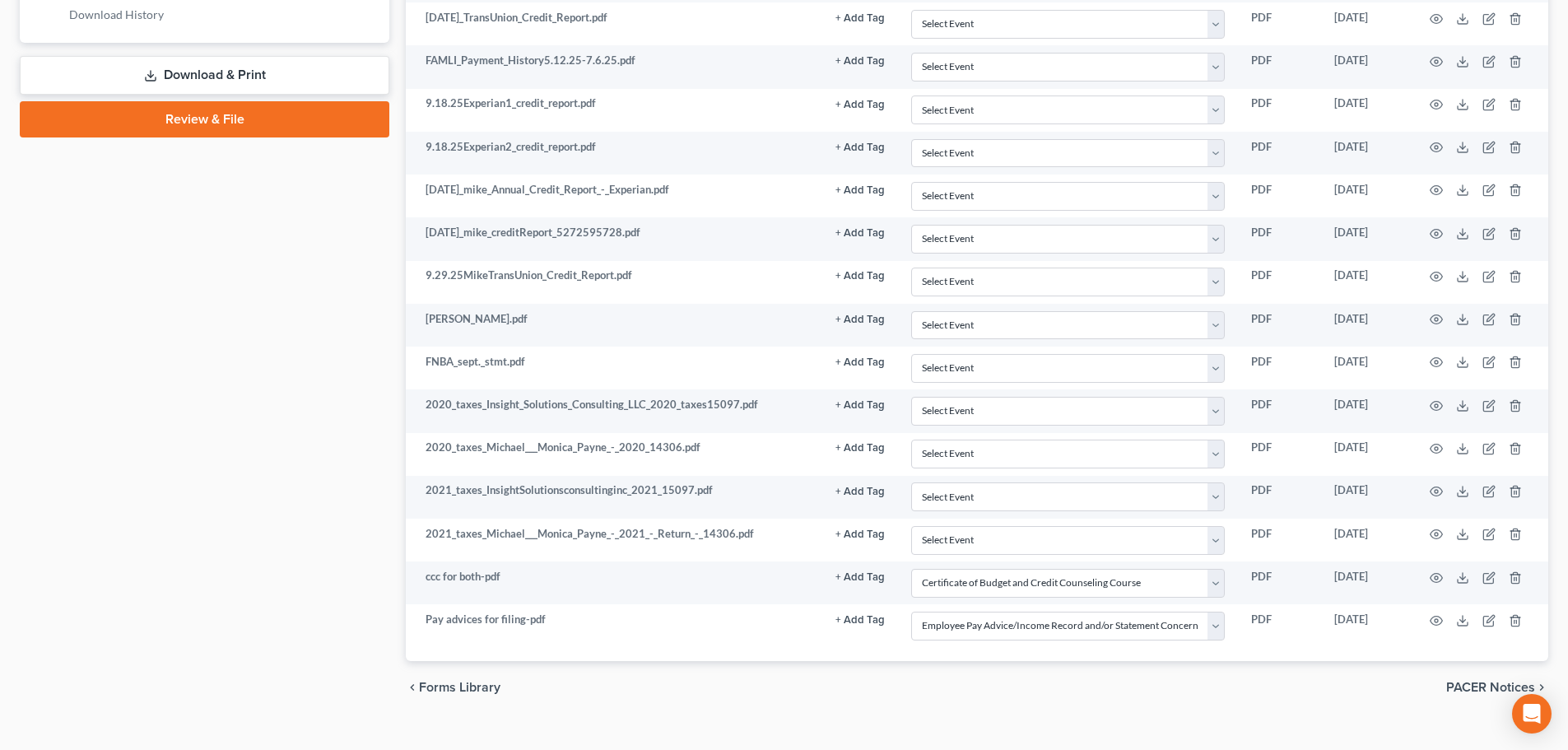
click at [862, 670] on div "chevron_left Forms Library PACER Notices chevron_right" at bounding box center [977, 687] width 1143 height 53
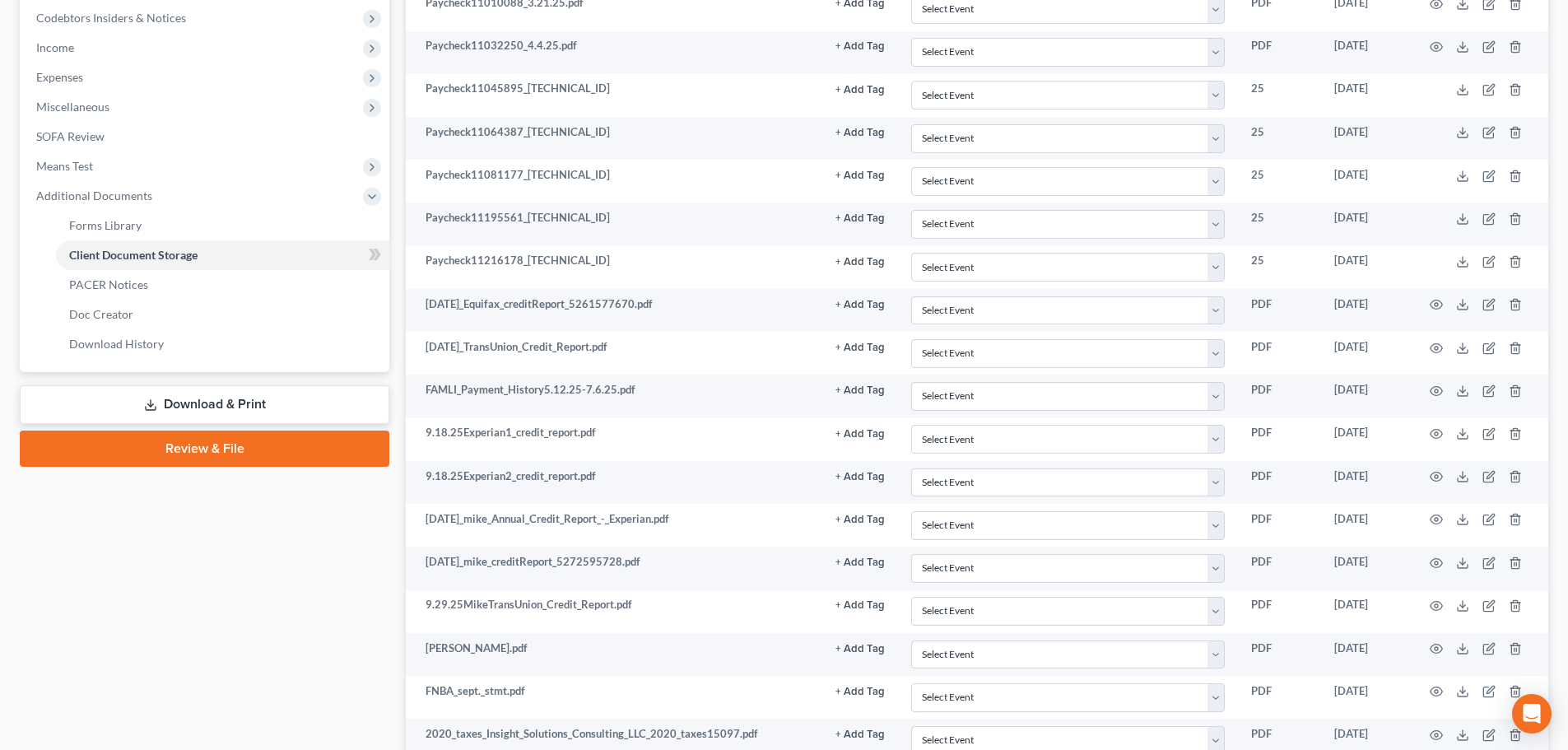
click at [214, 442] on link "Review & File" at bounding box center [205, 448] width 370 height 36
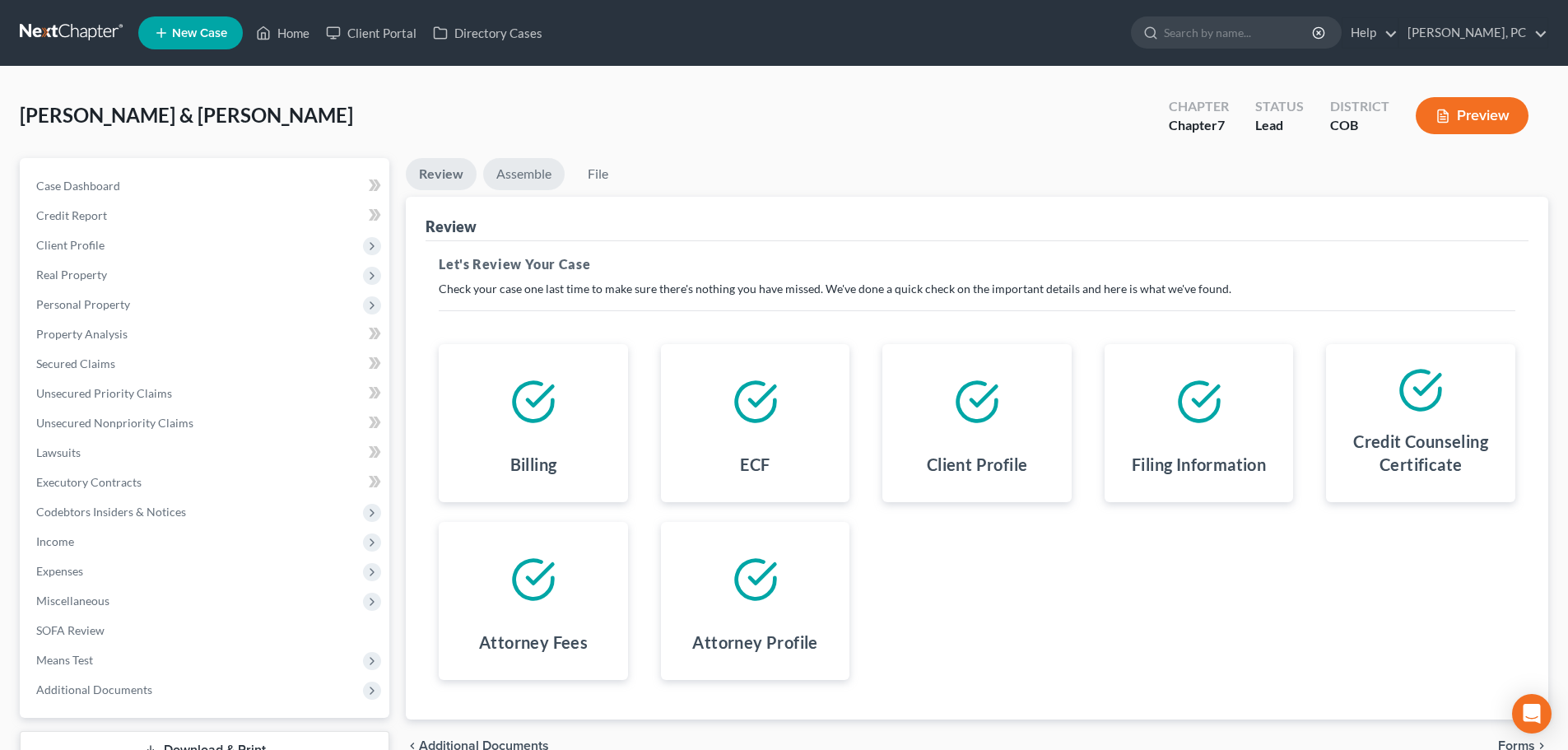
click at [532, 175] on link "Assemble" at bounding box center [524, 174] width 82 height 32
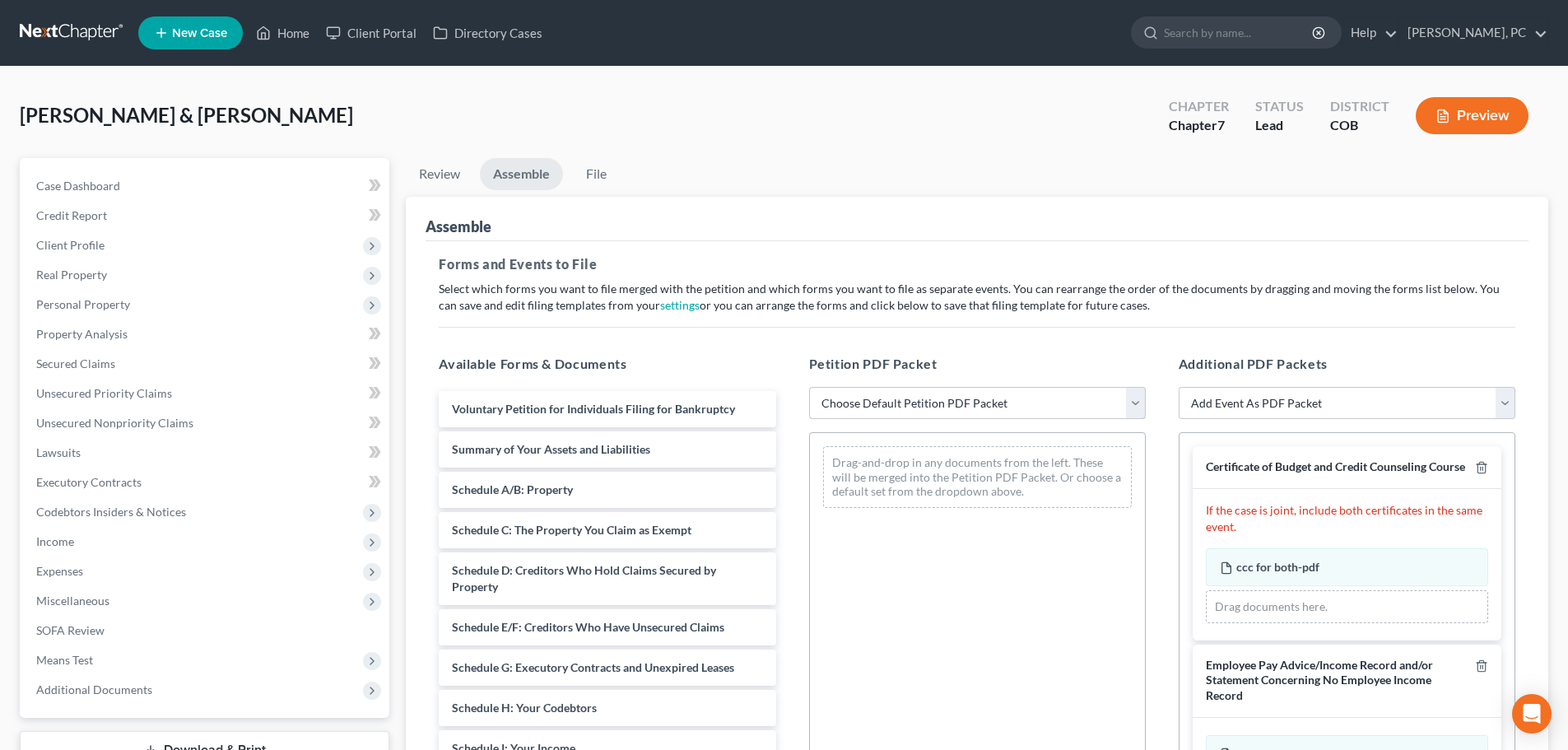
click at [983, 396] on select "Choose Default Petition PDF Packet Emergency Filing (Voluntary Petition and Cre…" at bounding box center [977, 403] width 336 height 33
select select "1"
click at [809, 387] on select "Choose Default Petition PDF Packet Emergency Filing (Voluntary Petition and Cre…" at bounding box center [977, 403] width 336 height 33
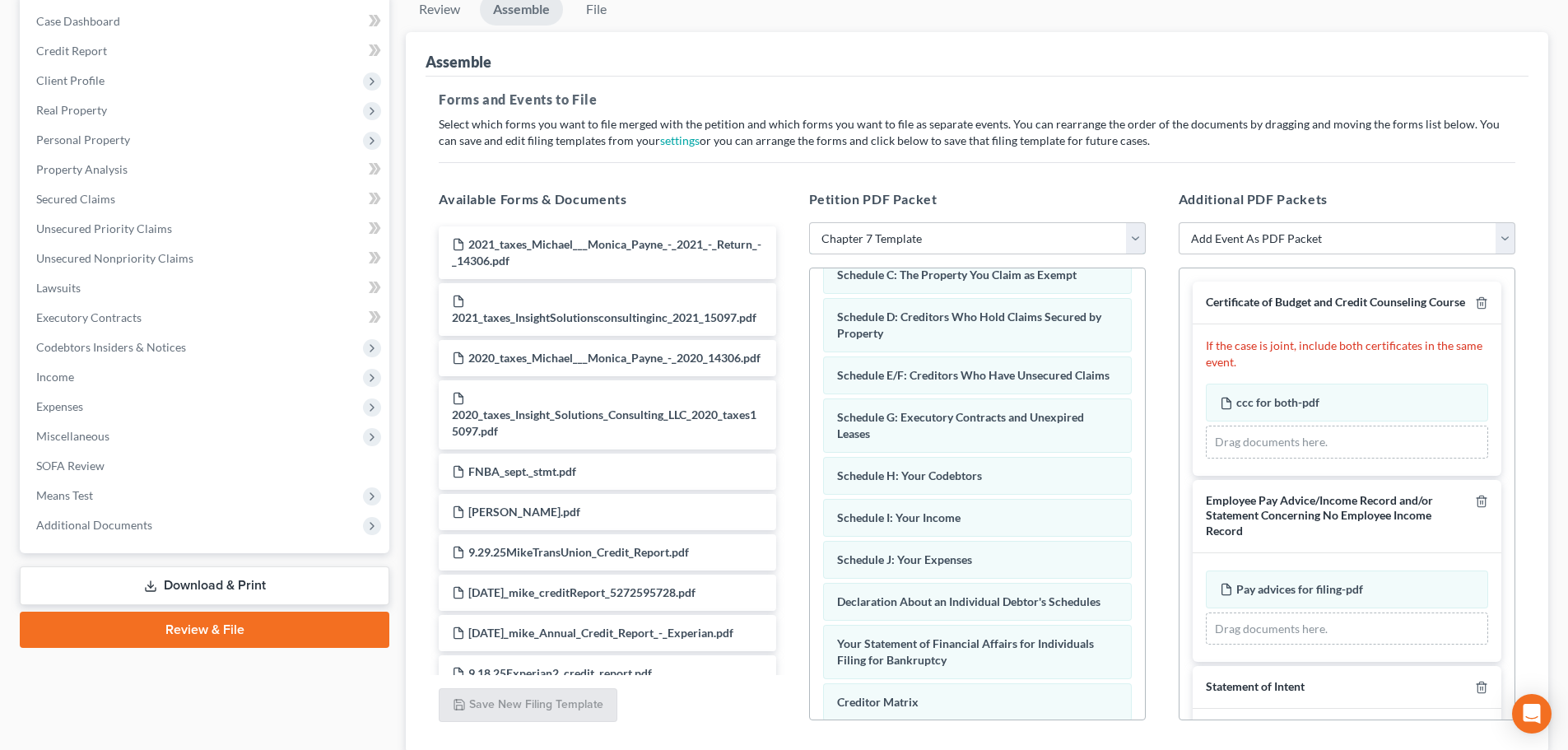
scroll to position [156, 0]
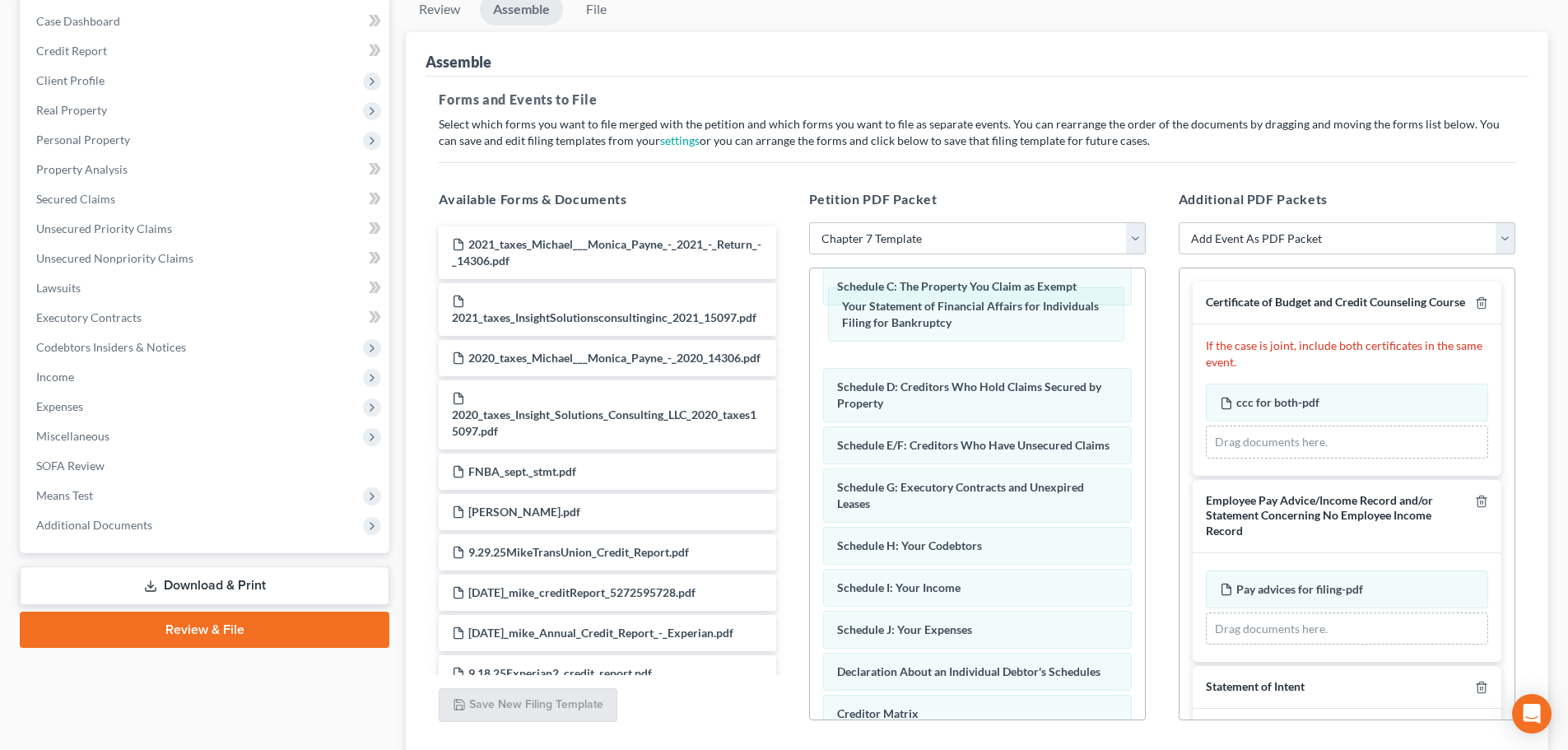
drag, startPoint x: 974, startPoint y: 678, endPoint x: 991, endPoint y: 323, distance: 355.4
click at [979, 312] on div "Your Statement of Financial Affairs for Individuals Filing for Bankruptcy Volun…" at bounding box center [977, 512] width 335 height 800
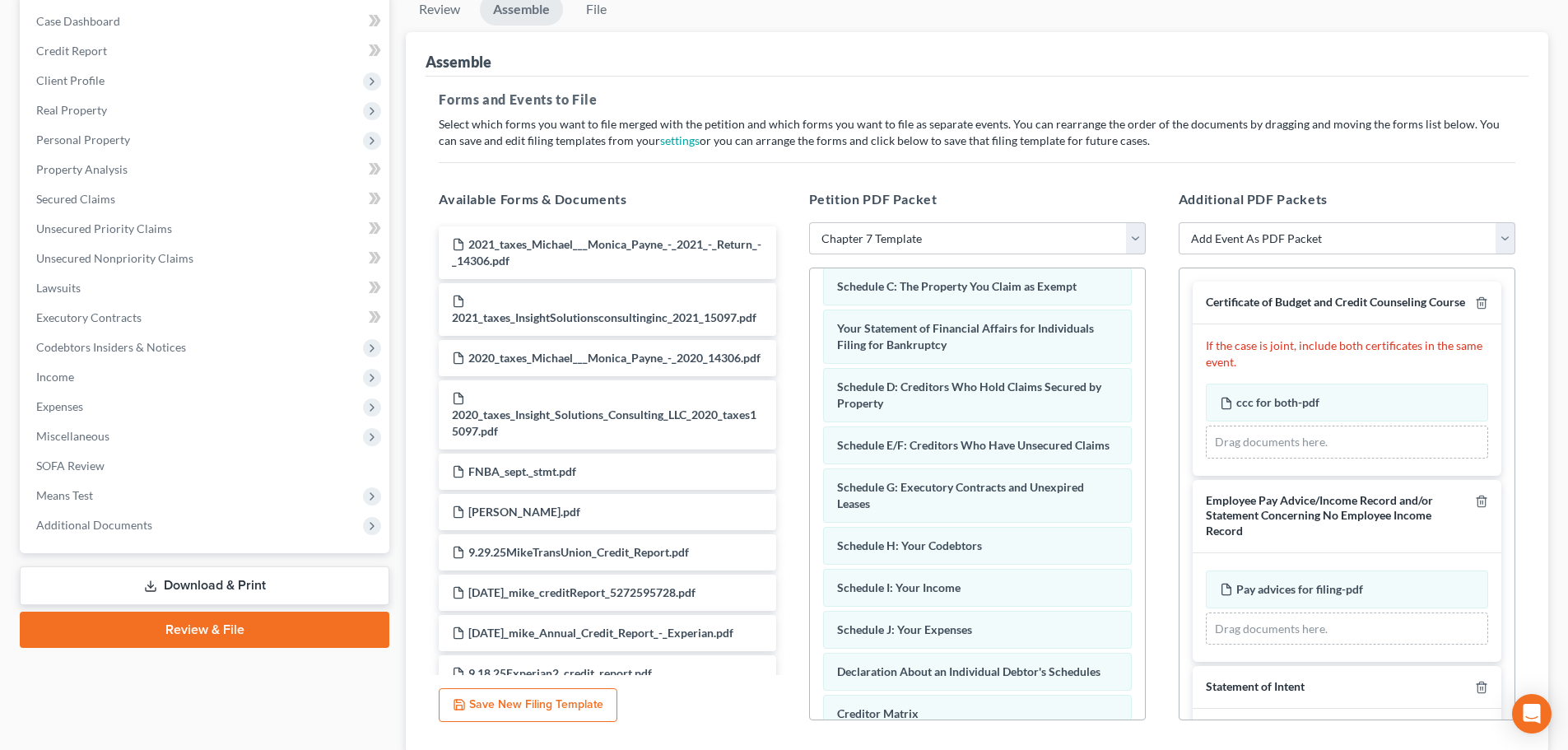
scroll to position [0, 0]
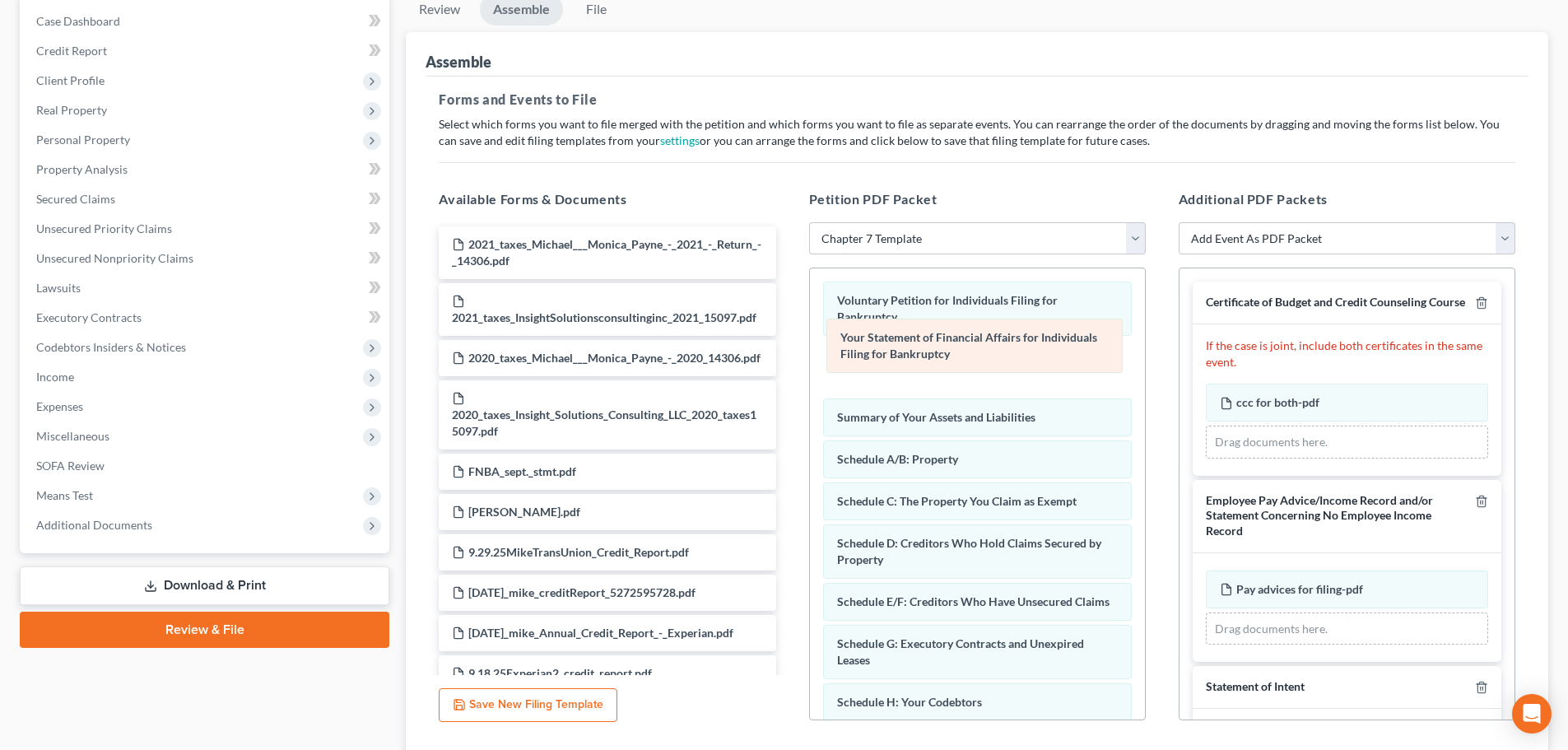
drag, startPoint x: 945, startPoint y: 499, endPoint x: 948, endPoint y: 351, distance: 148.0
click at [948, 351] on div "Your Statement of Financial Affairs for Individuals Filing for Bankruptcy Volun…" at bounding box center [977, 668] width 335 height 800
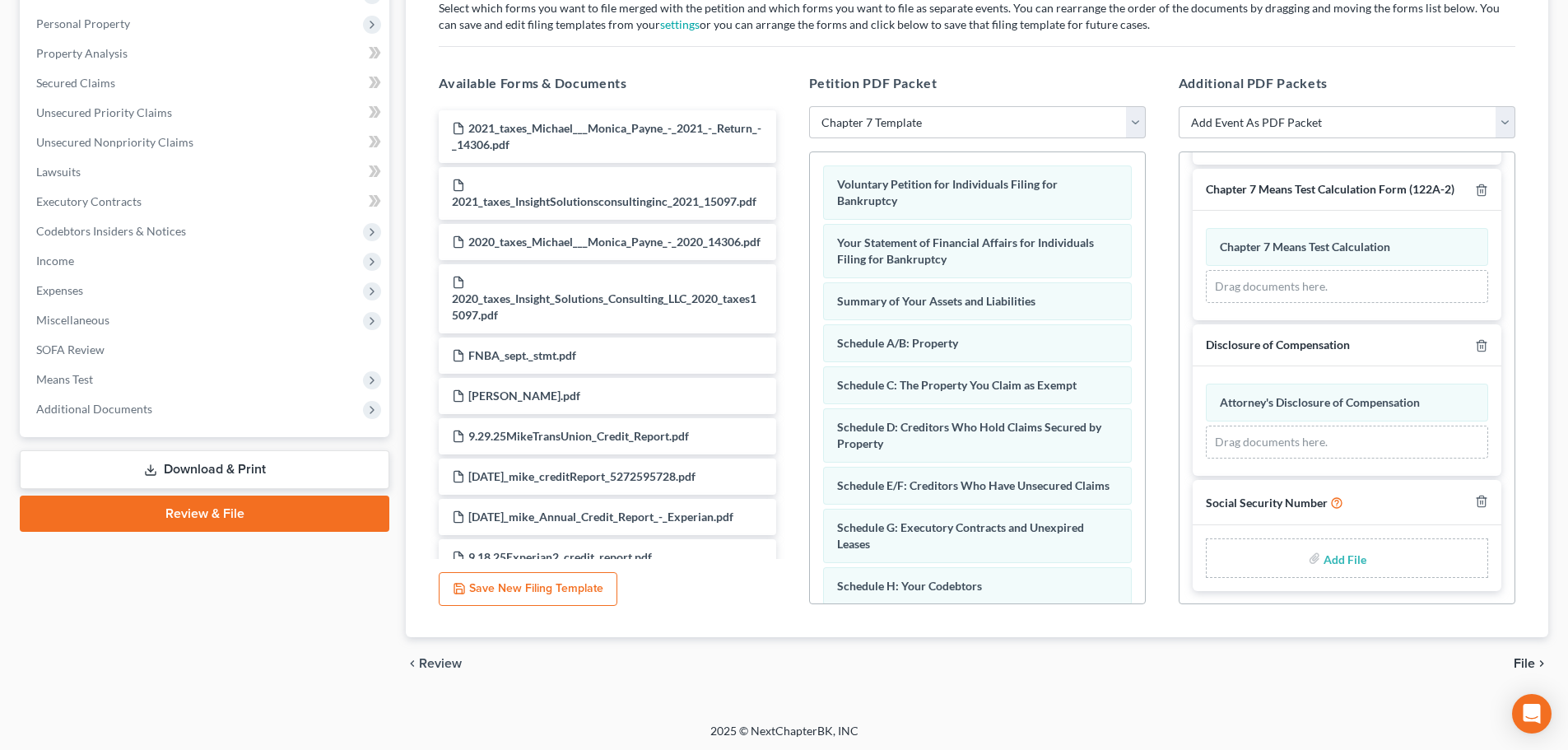
scroll to position [283, 0]
click at [1335, 554] on input "file" at bounding box center [1343, 555] width 39 height 29
type input "C:\fakepath\Social Security Numbers.pdf"
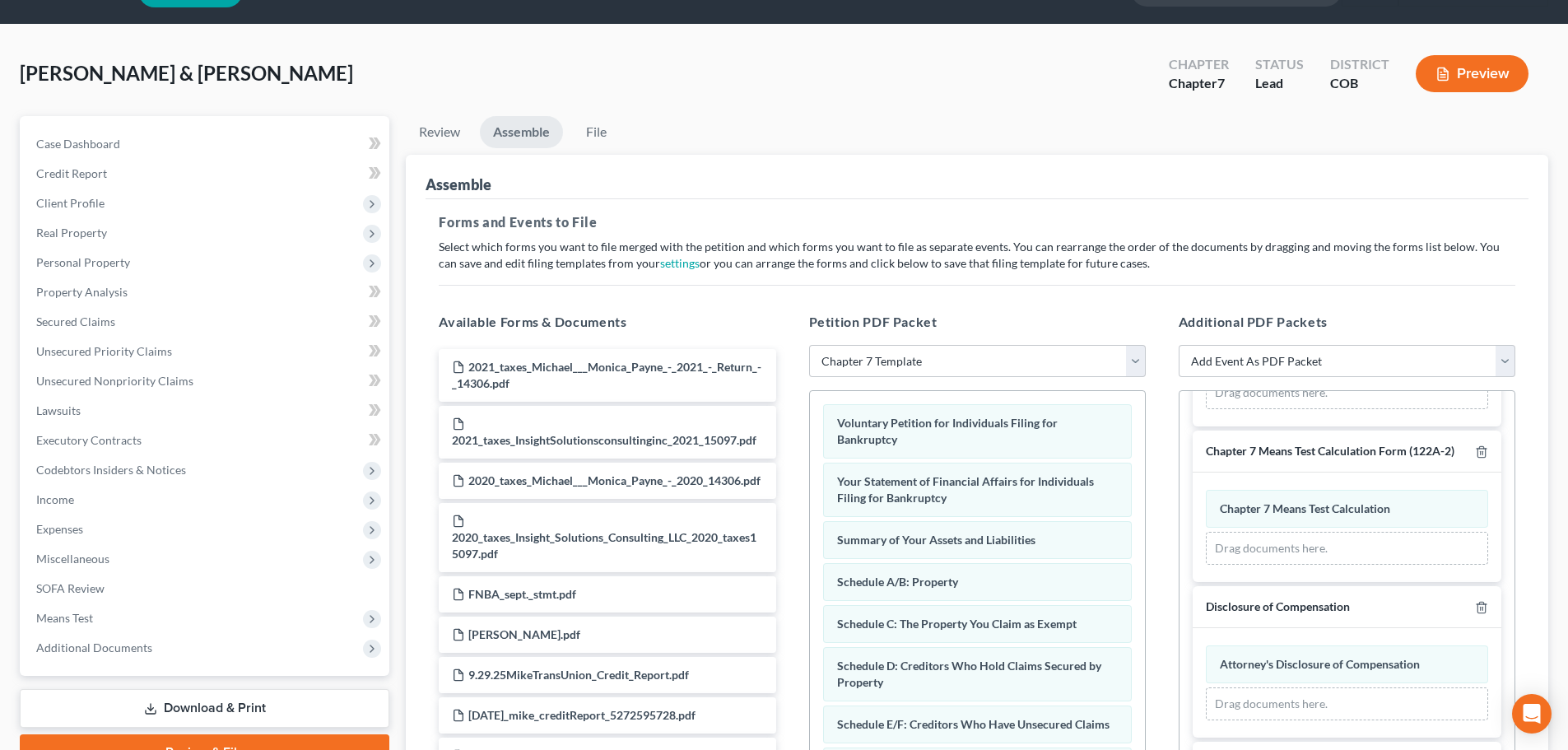
scroll to position [36, 0]
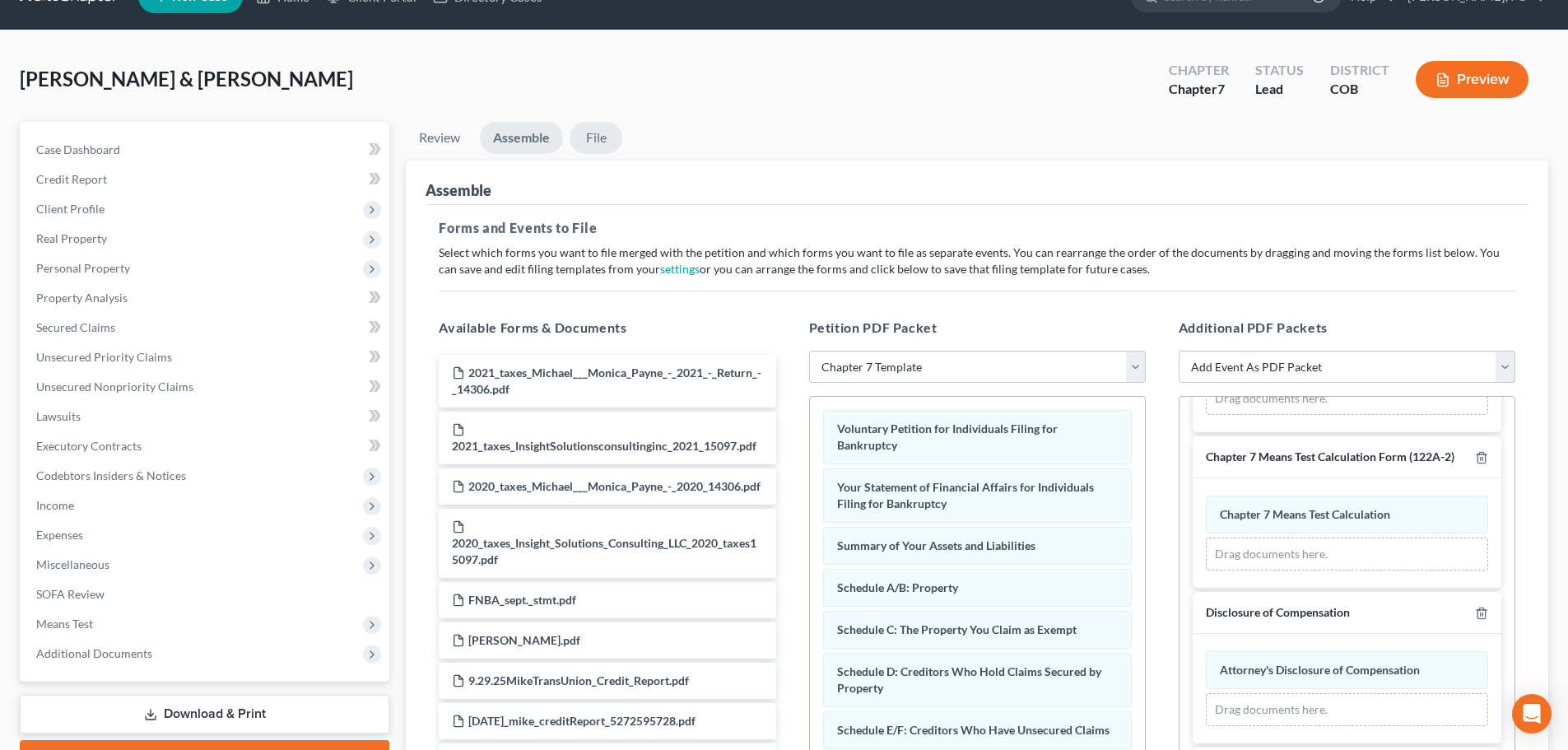
click at [602, 143] on link "File" at bounding box center [595, 138] width 53 height 32
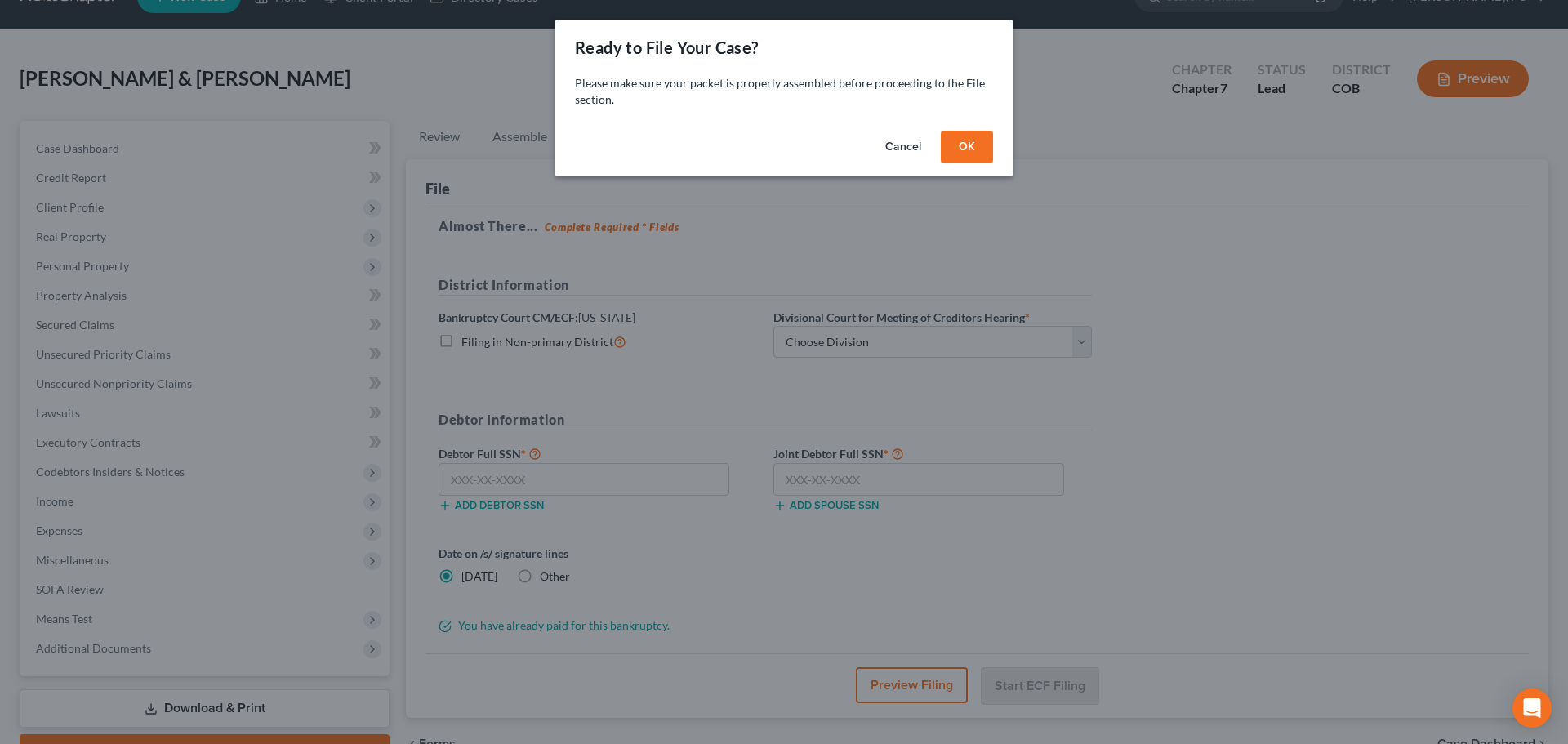
click at [977, 146] on button "OK" at bounding box center [967, 147] width 52 height 32
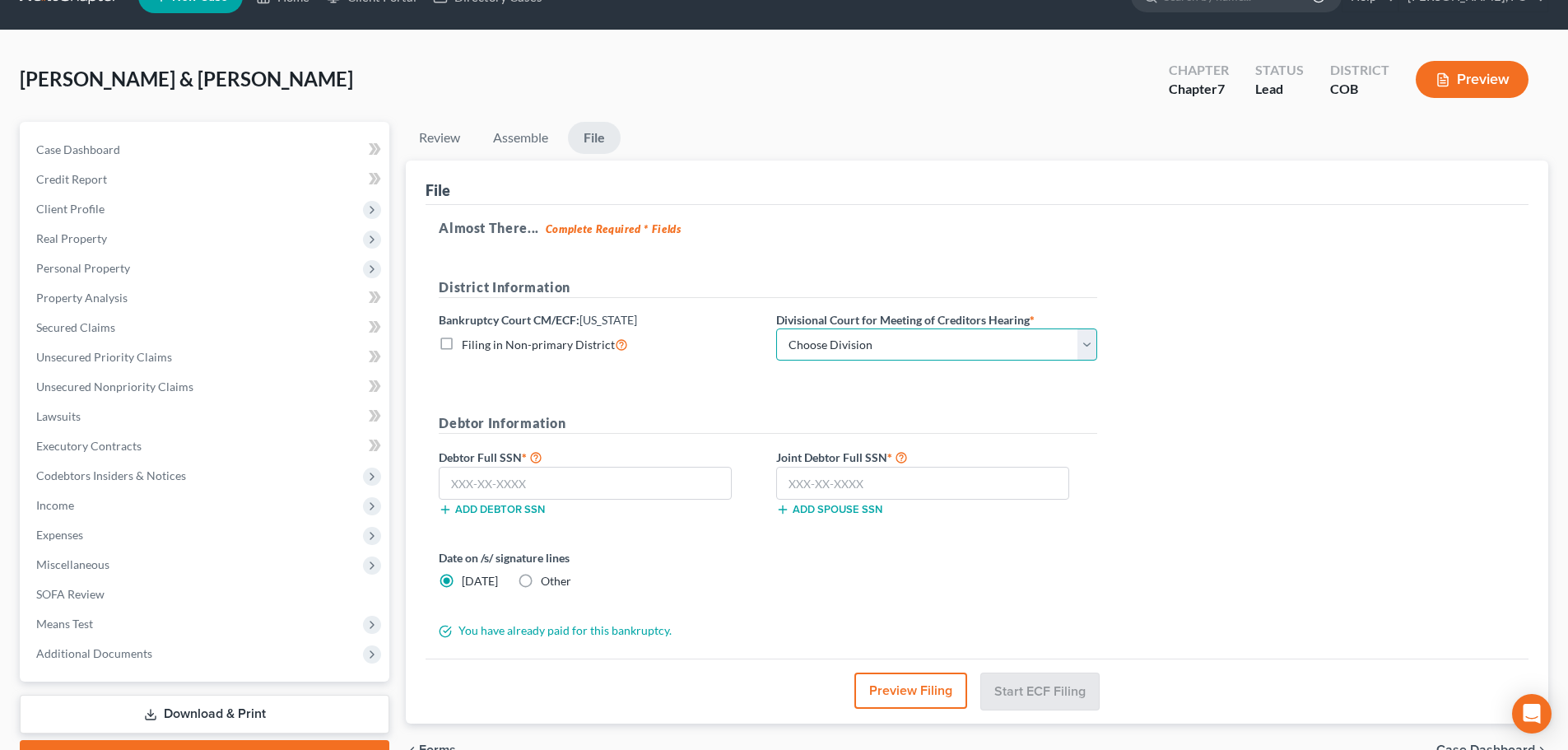
click at [817, 337] on select "Choose Division [GEOGRAPHIC_DATA]" at bounding box center [937, 344] width 321 height 33
select select "0"
click at [776, 328] on select "Choose Division [GEOGRAPHIC_DATA]" at bounding box center [937, 344] width 321 height 33
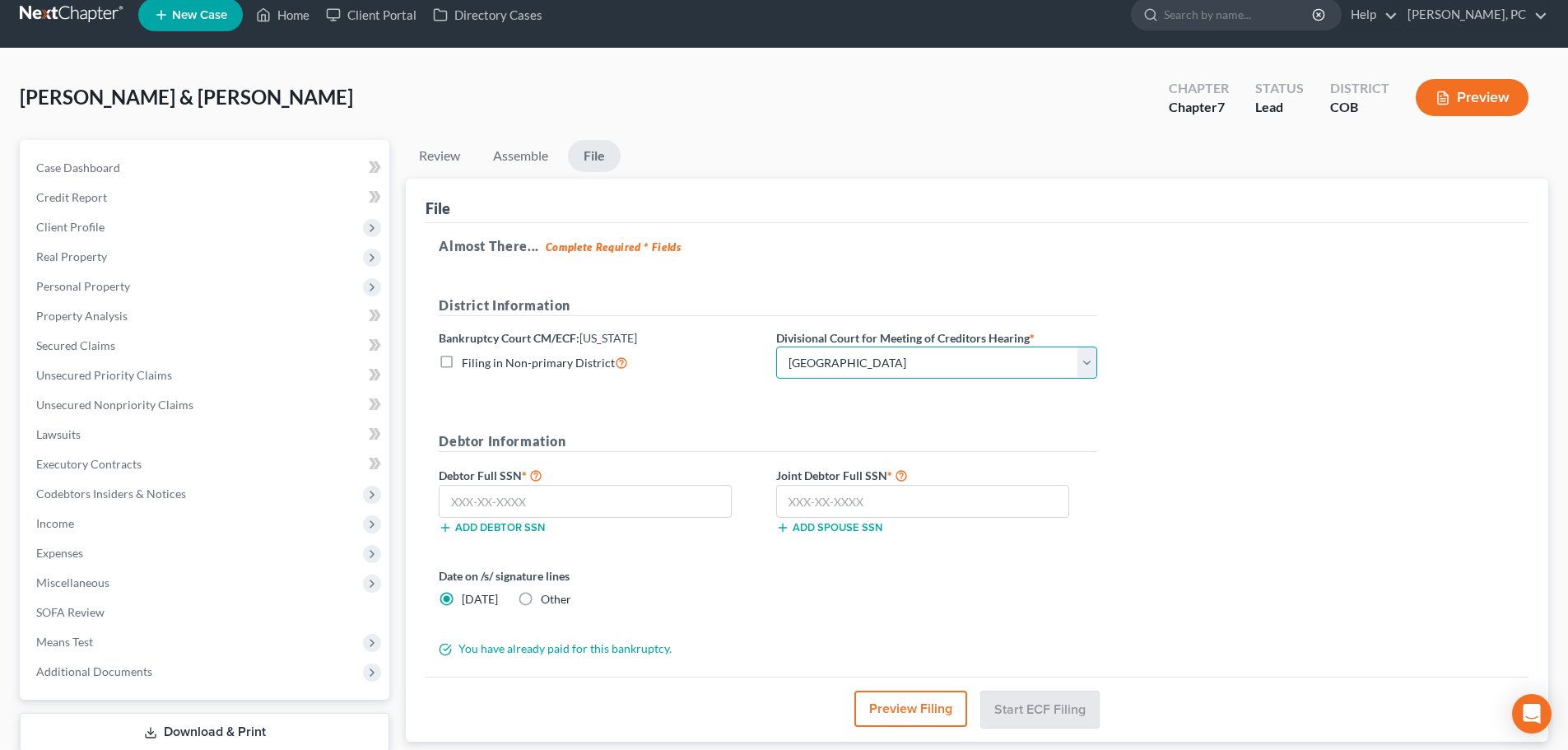
scroll to position [0, 0]
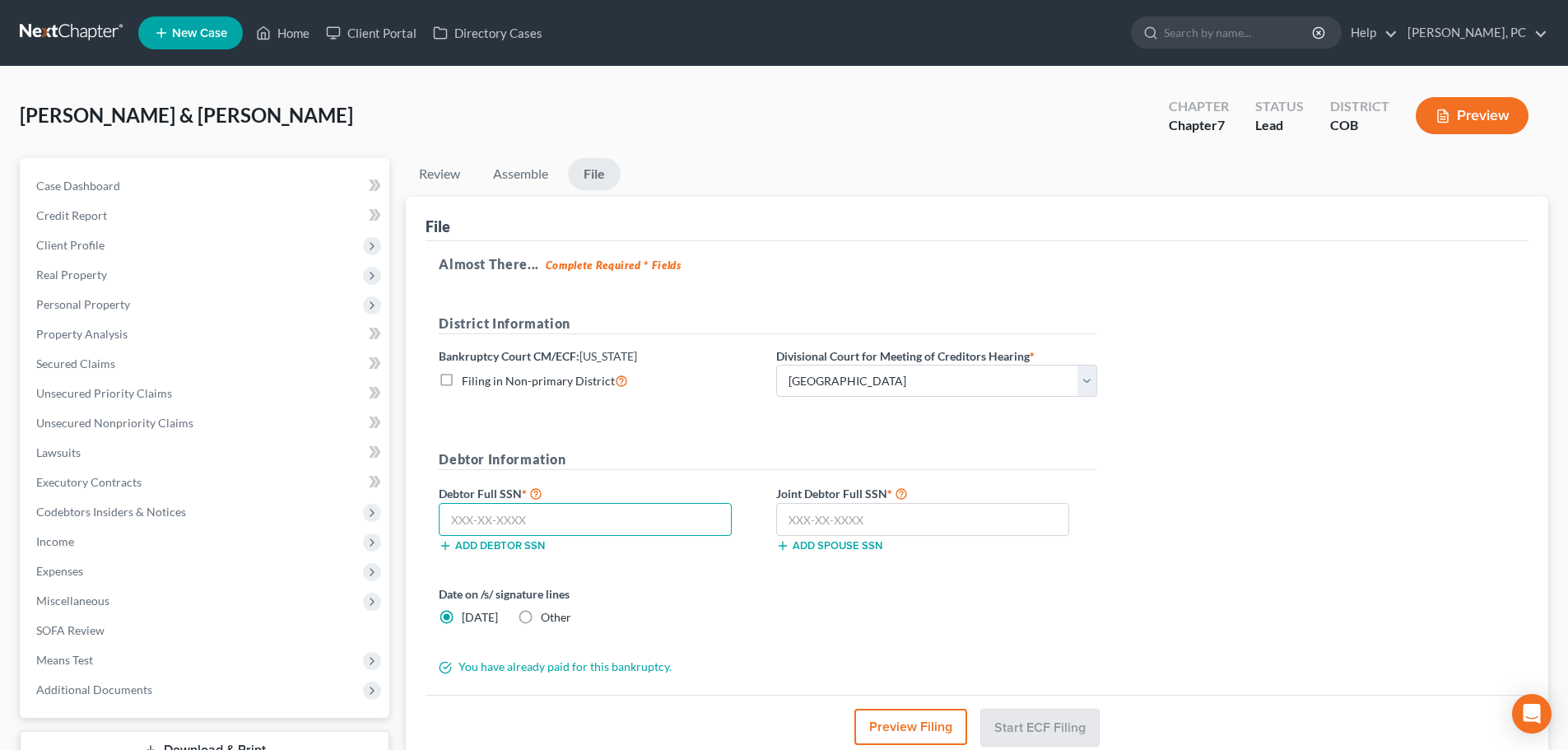
click at [599, 529] on input "text" at bounding box center [585, 519] width 293 height 33
type input "514-90-7428"
click at [839, 525] on input "text" at bounding box center [923, 519] width 293 height 33
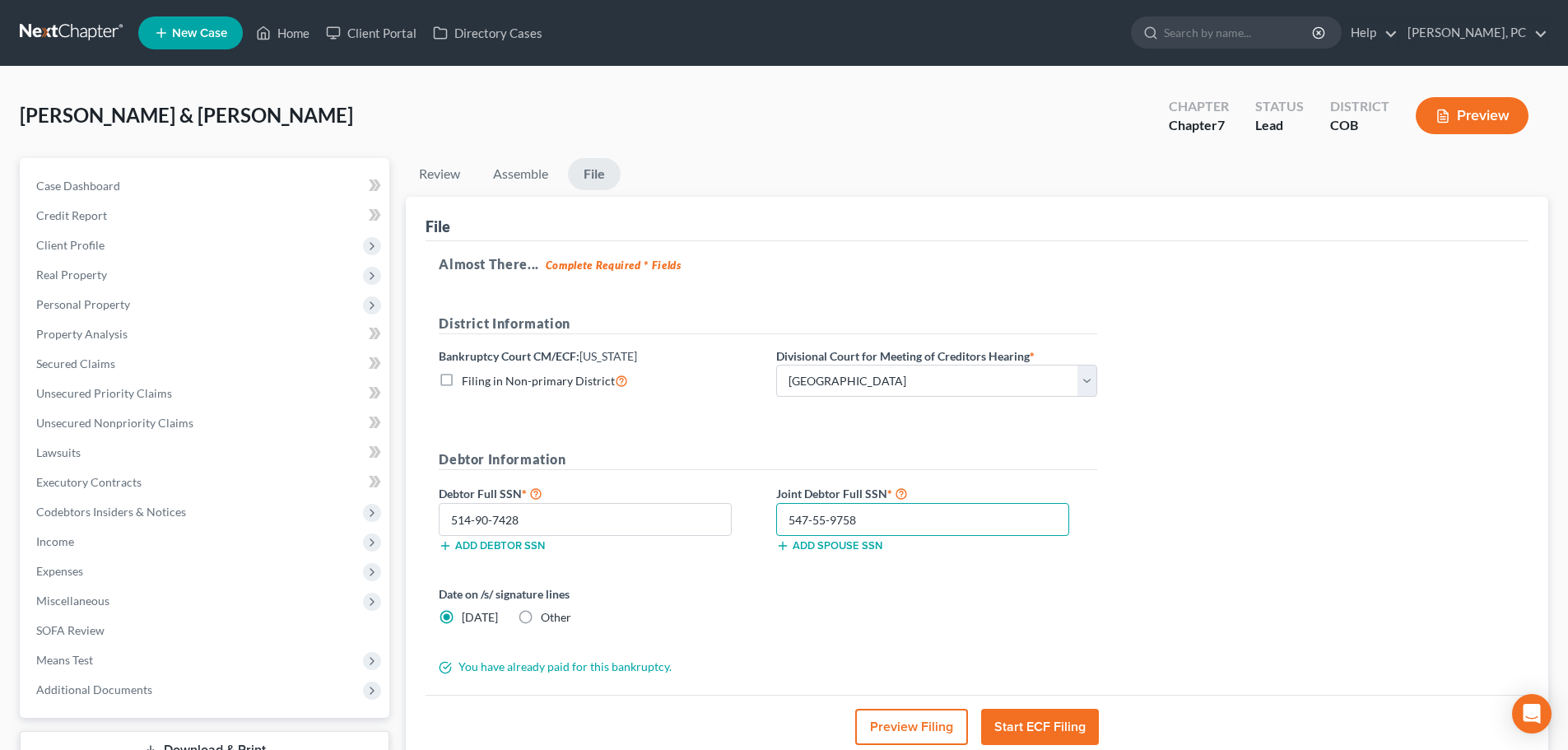
type input "547-55-9758"
click at [541, 616] on label "Other" at bounding box center [556, 618] width 30 height 17
click at [548, 616] on input "Other" at bounding box center [553, 615] width 11 height 11
radio input "true"
radio input "false"
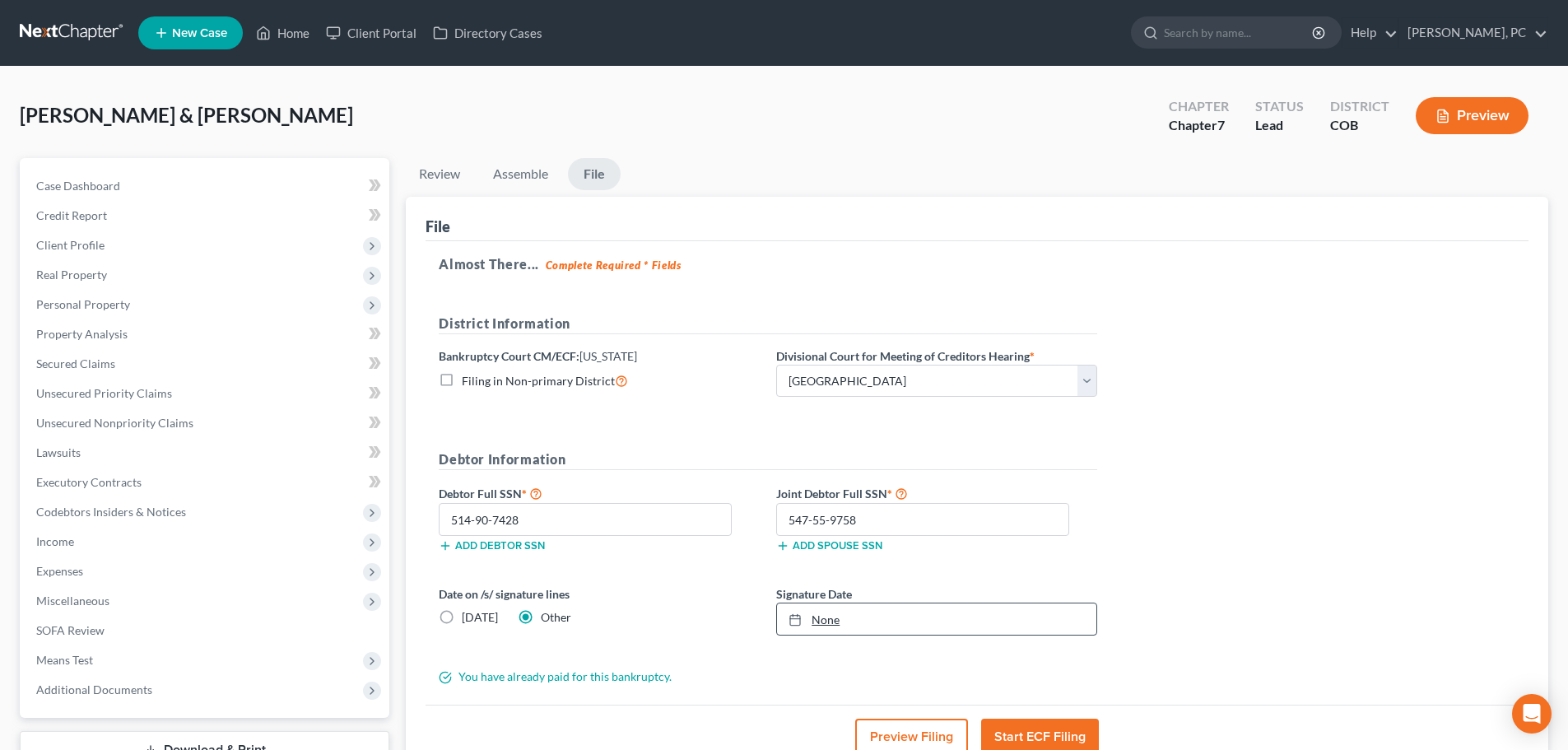
type input "[DATE]"
click at [842, 624] on link "[DATE]" at bounding box center [937, 619] width 320 height 31
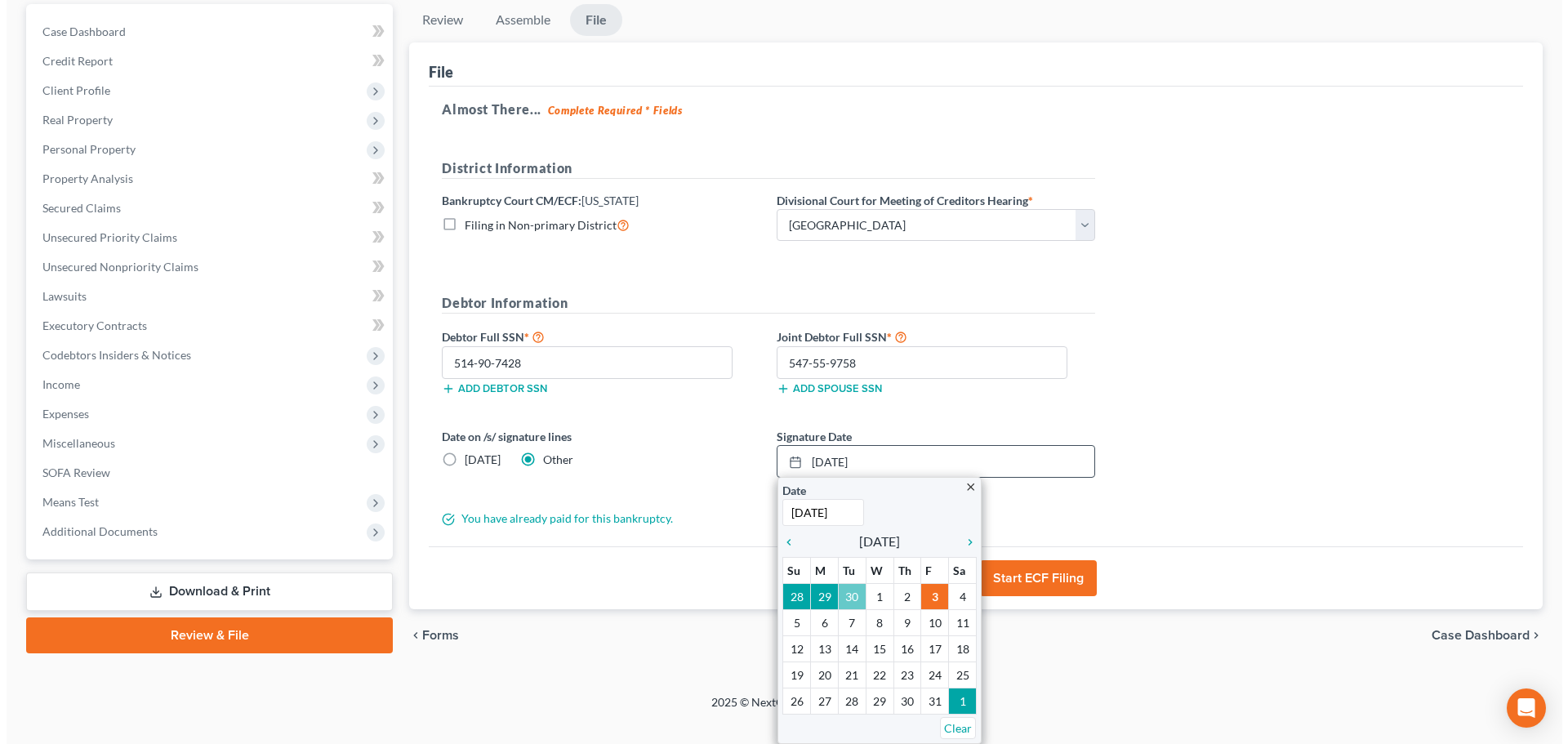
scroll to position [133, 0]
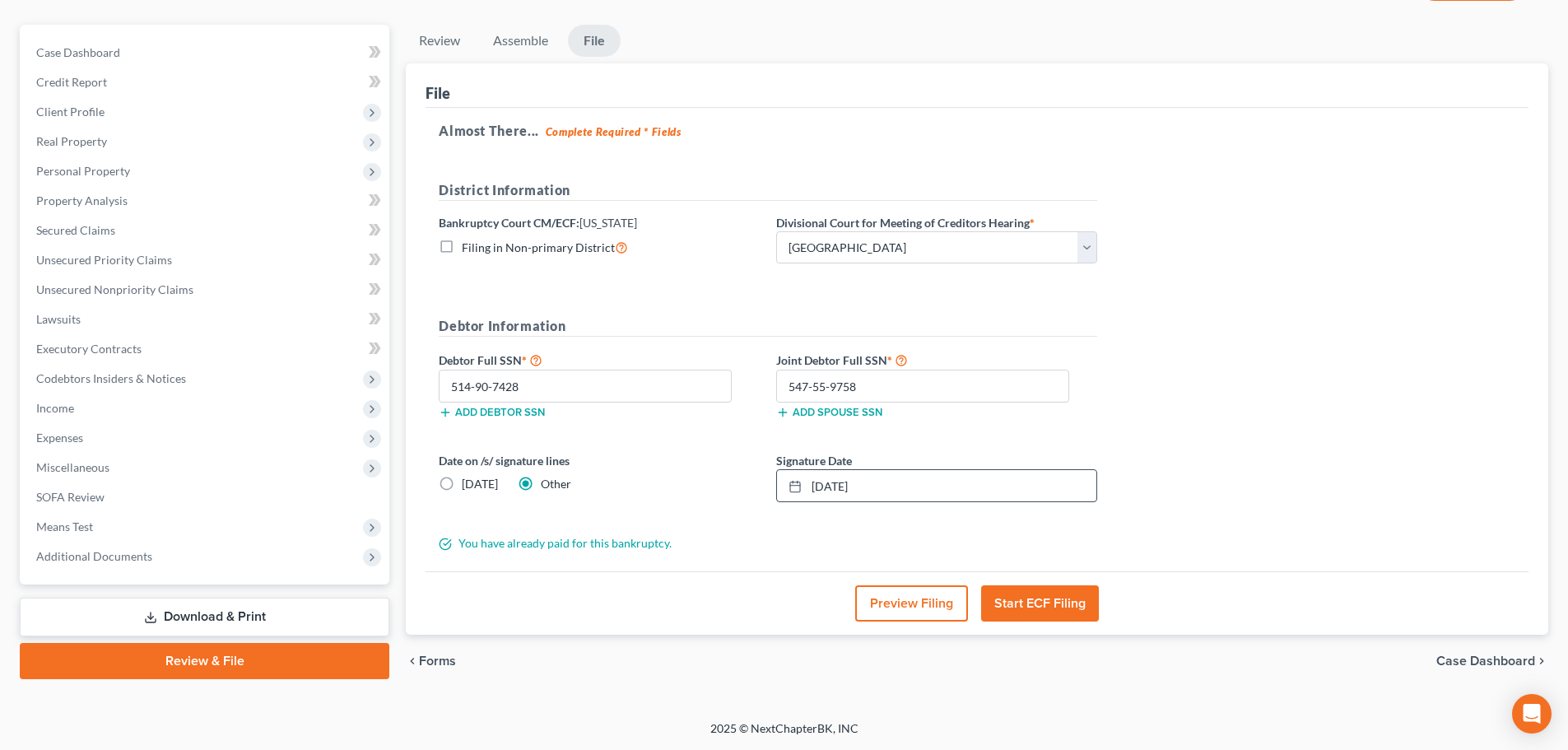
click at [1054, 597] on button "Start ECF Filing" at bounding box center [1039, 603] width 118 height 36
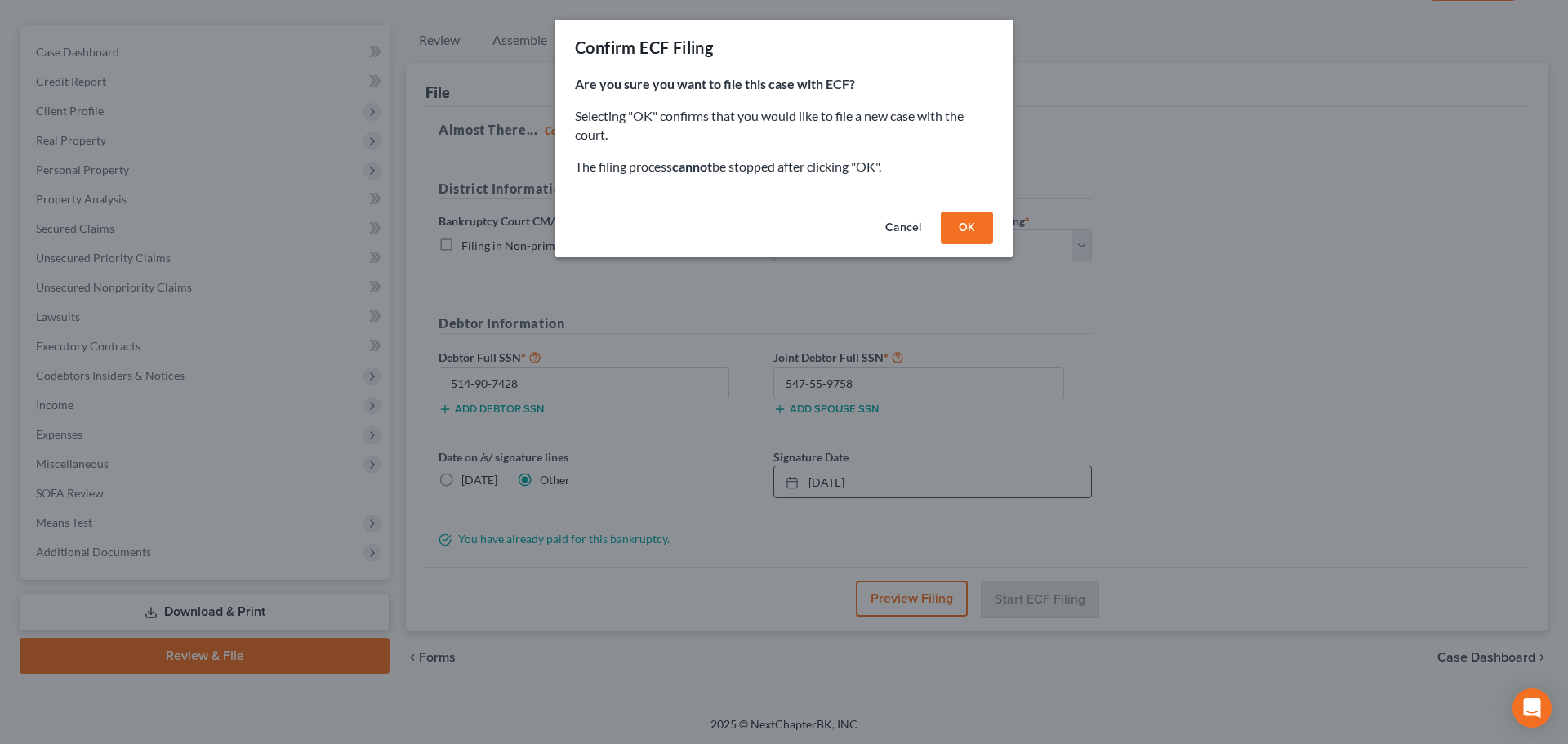
click at [966, 234] on button "OK" at bounding box center [967, 227] width 52 height 32
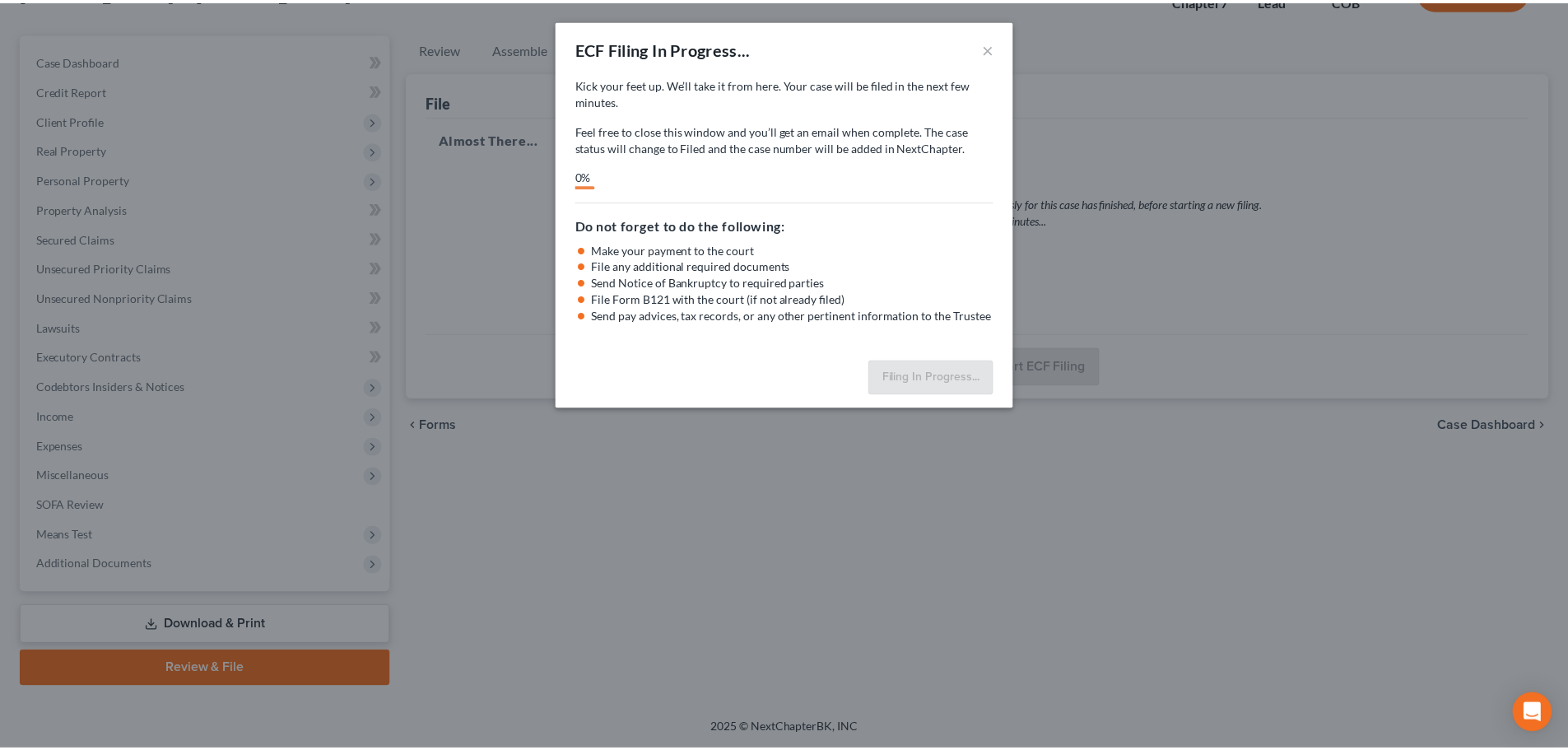
scroll to position [125, 0]
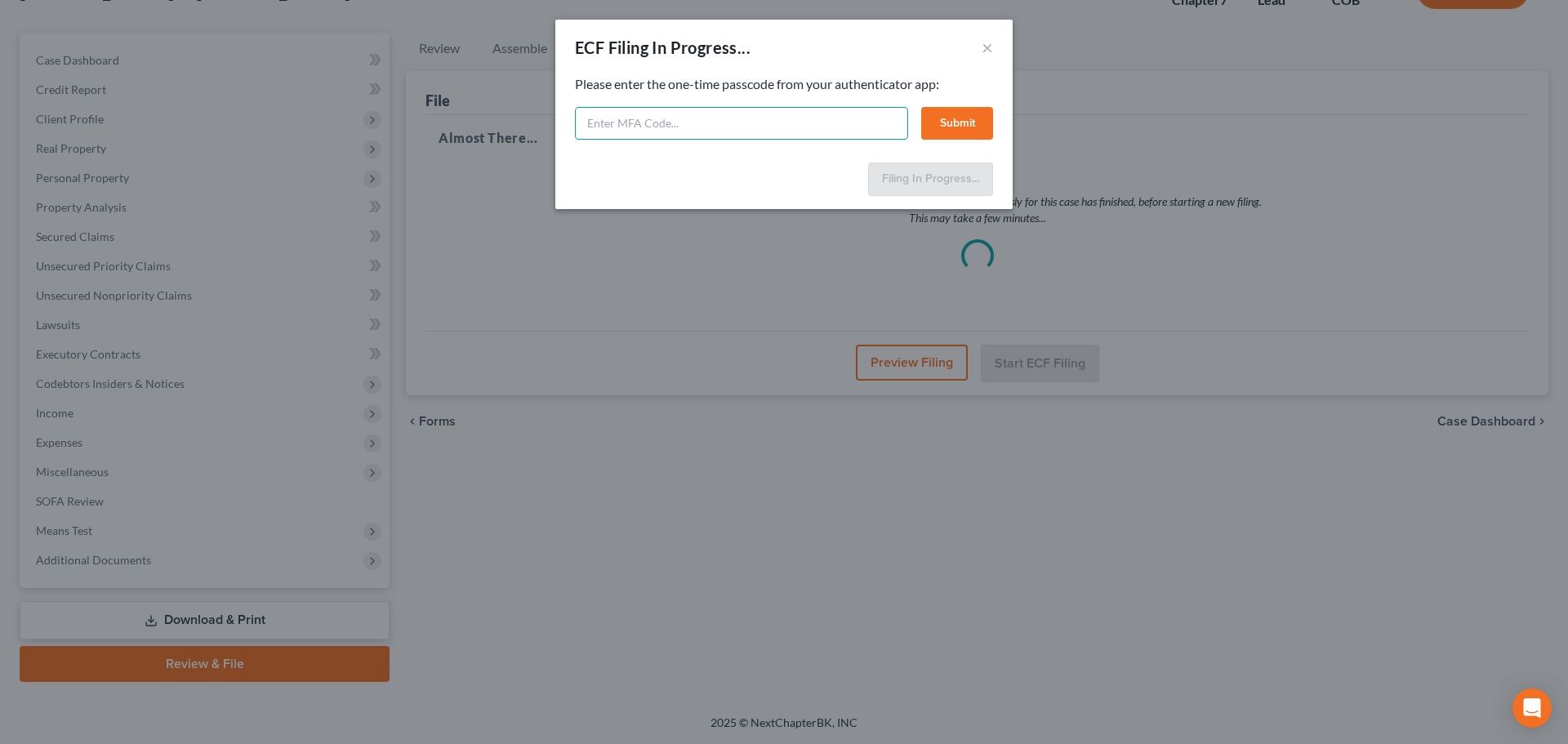
click at [692, 107] on input "text" at bounding box center [741, 123] width 333 height 32
type input "068404"
click at [961, 115] on button "Submit" at bounding box center [957, 123] width 72 height 32
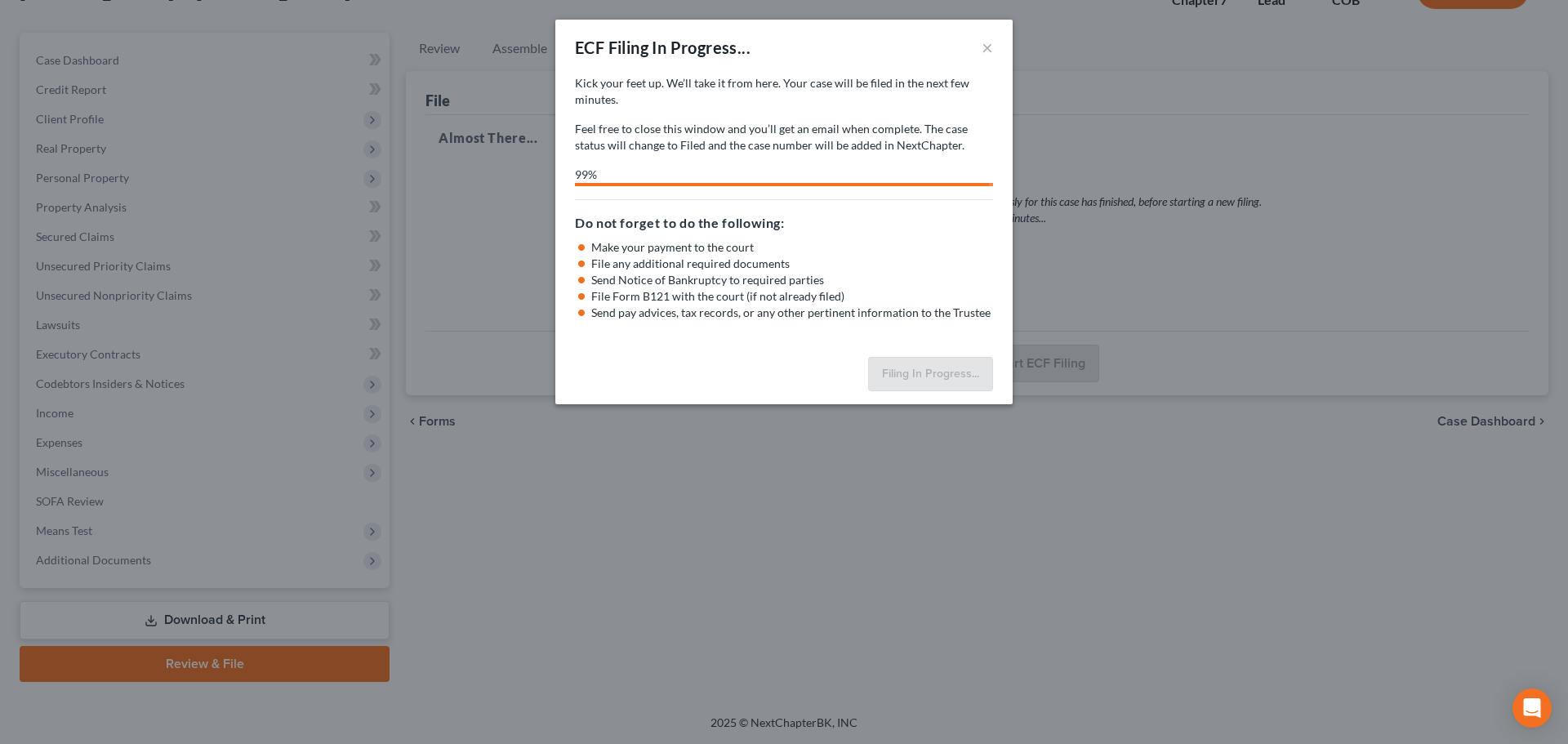
select select "0"
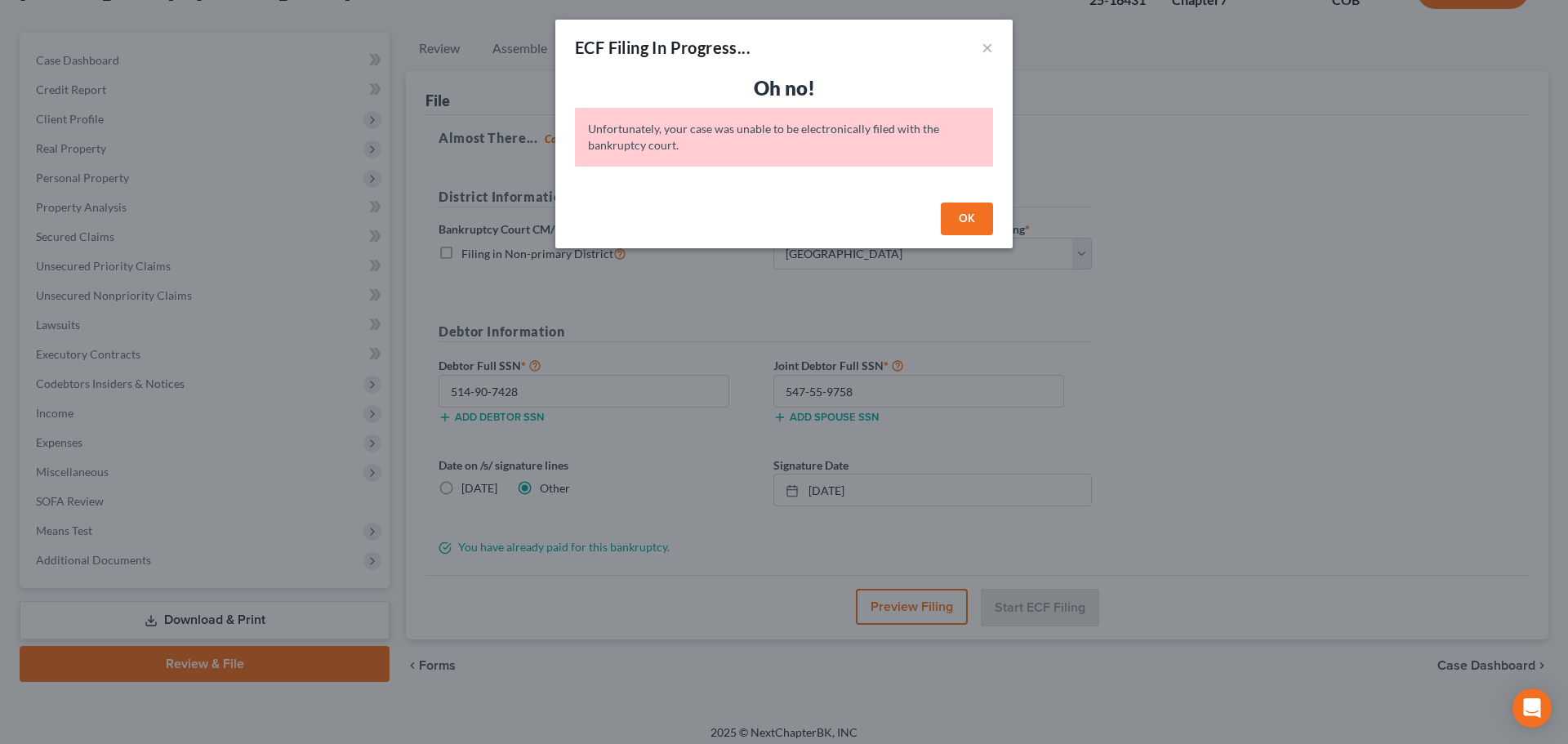
click at [963, 214] on button "OK" at bounding box center [967, 219] width 52 height 32
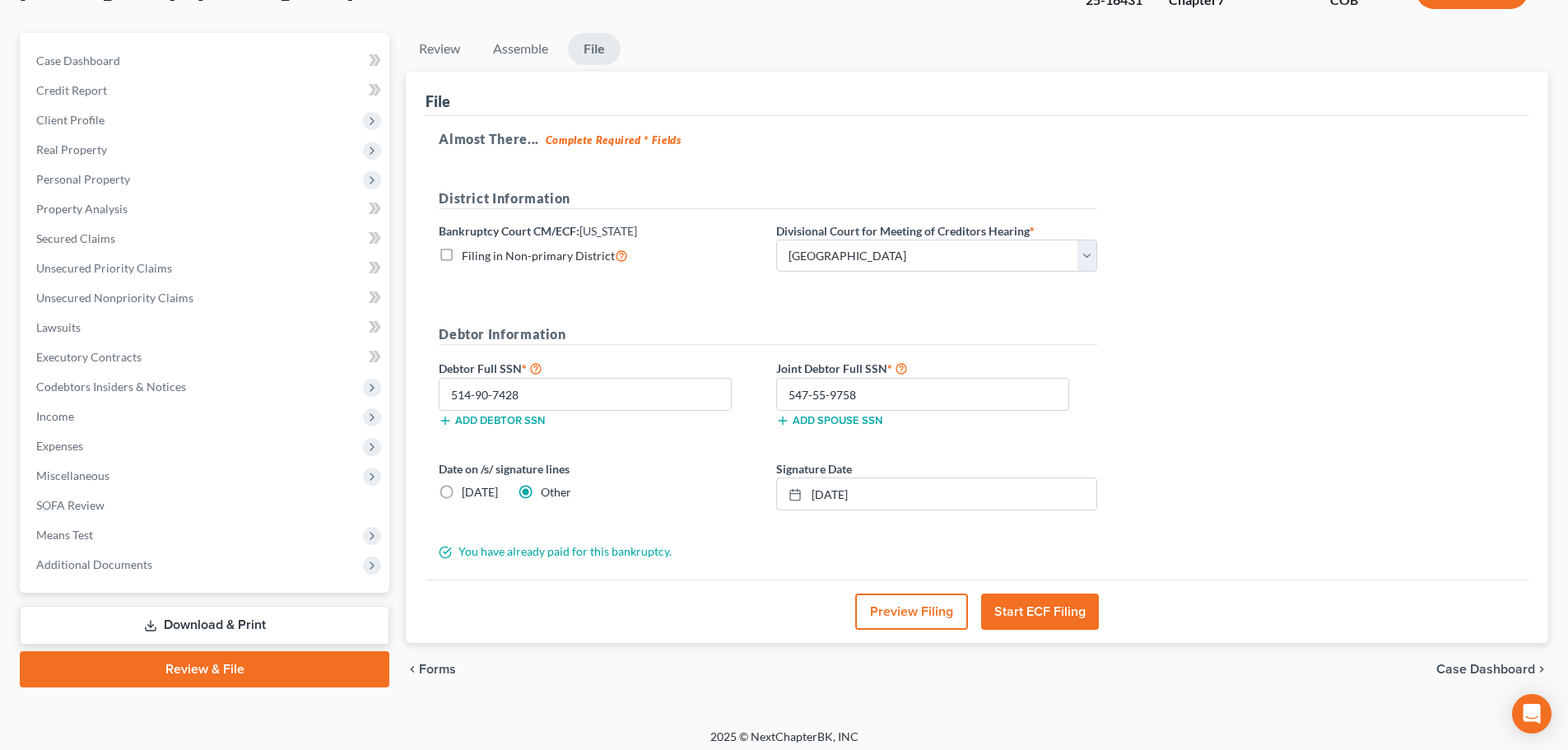
scroll to position [0, 0]
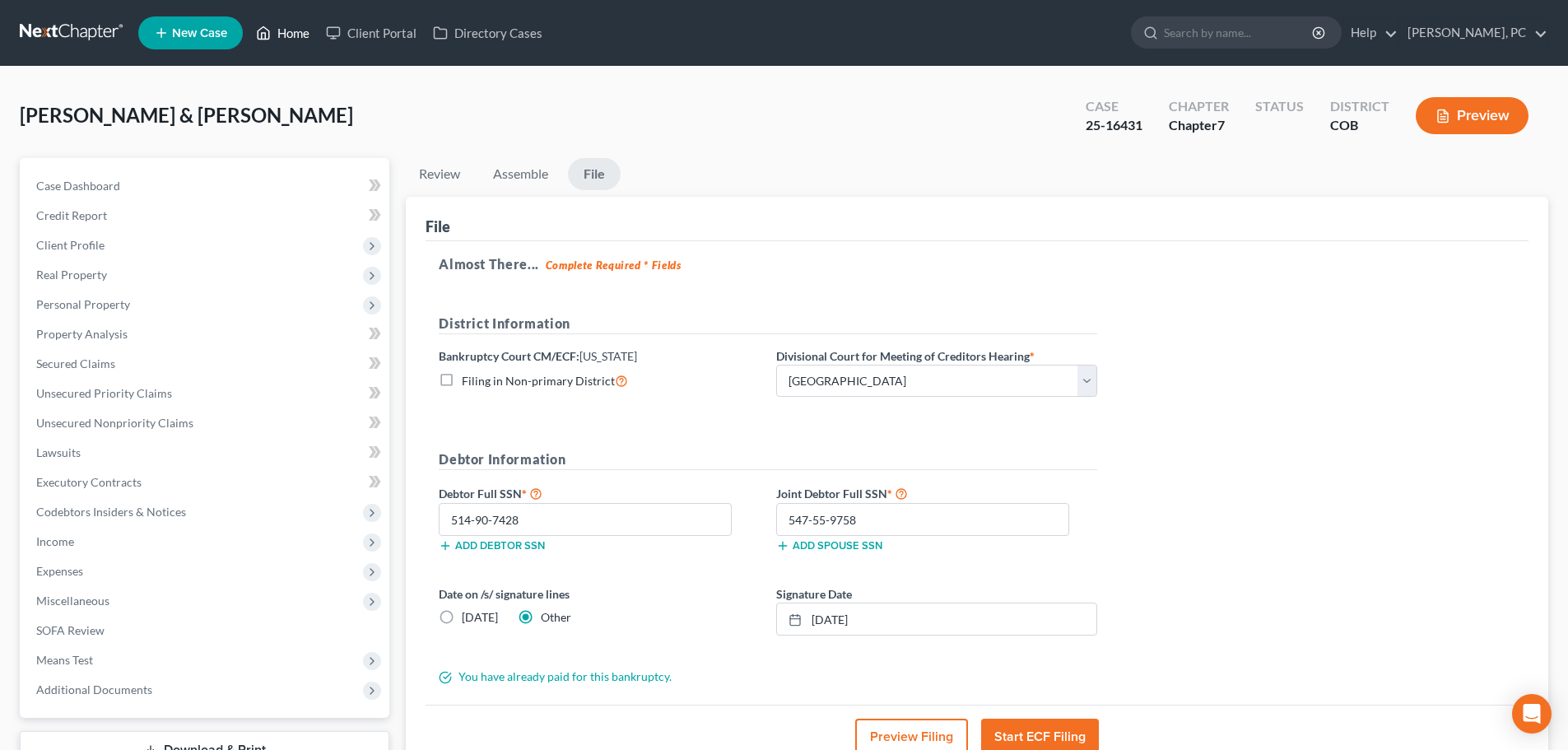
click at [286, 30] on link "Home" at bounding box center [283, 33] width 70 height 29
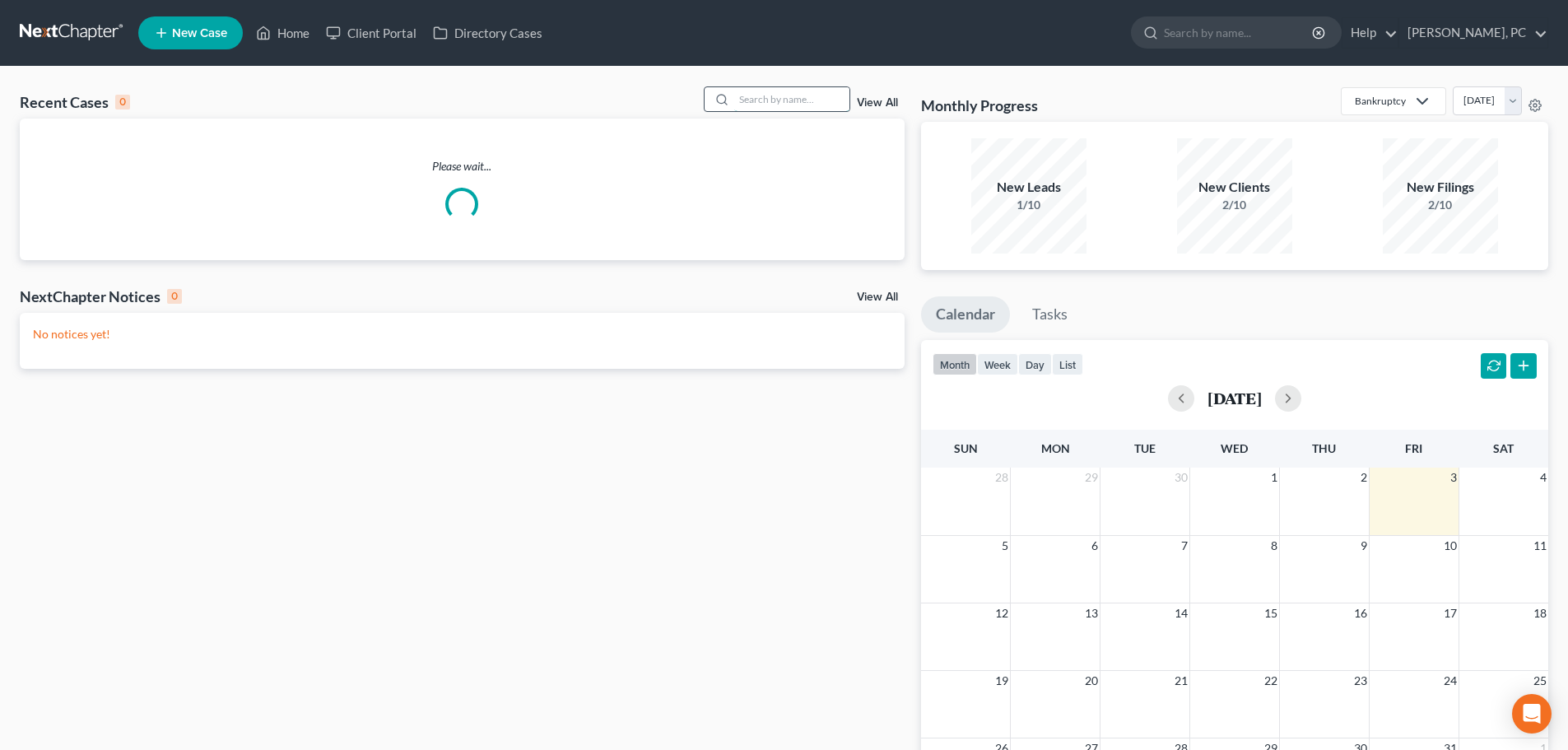
click at [750, 98] on input "search" at bounding box center [792, 99] width 115 height 24
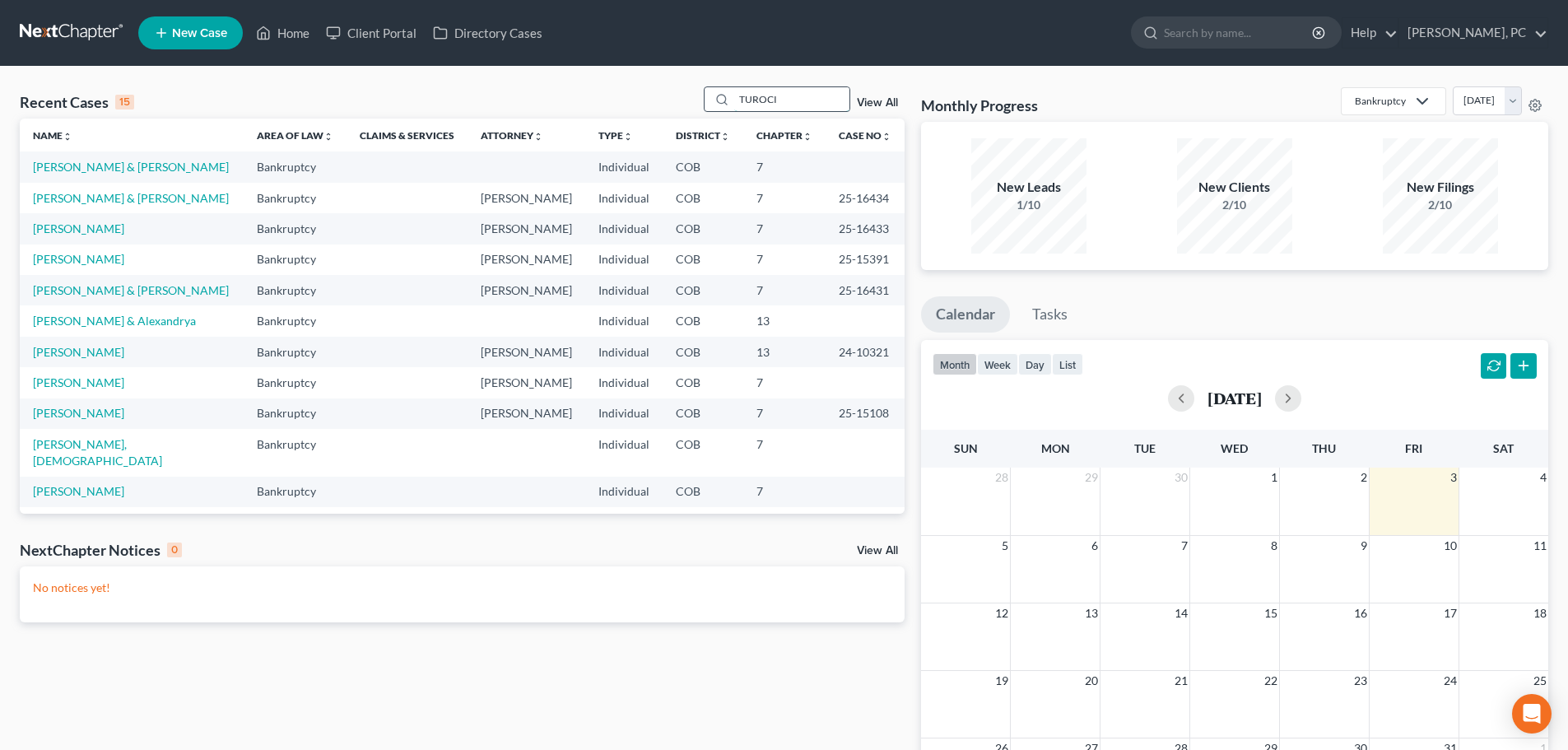
type input "TUROCI"
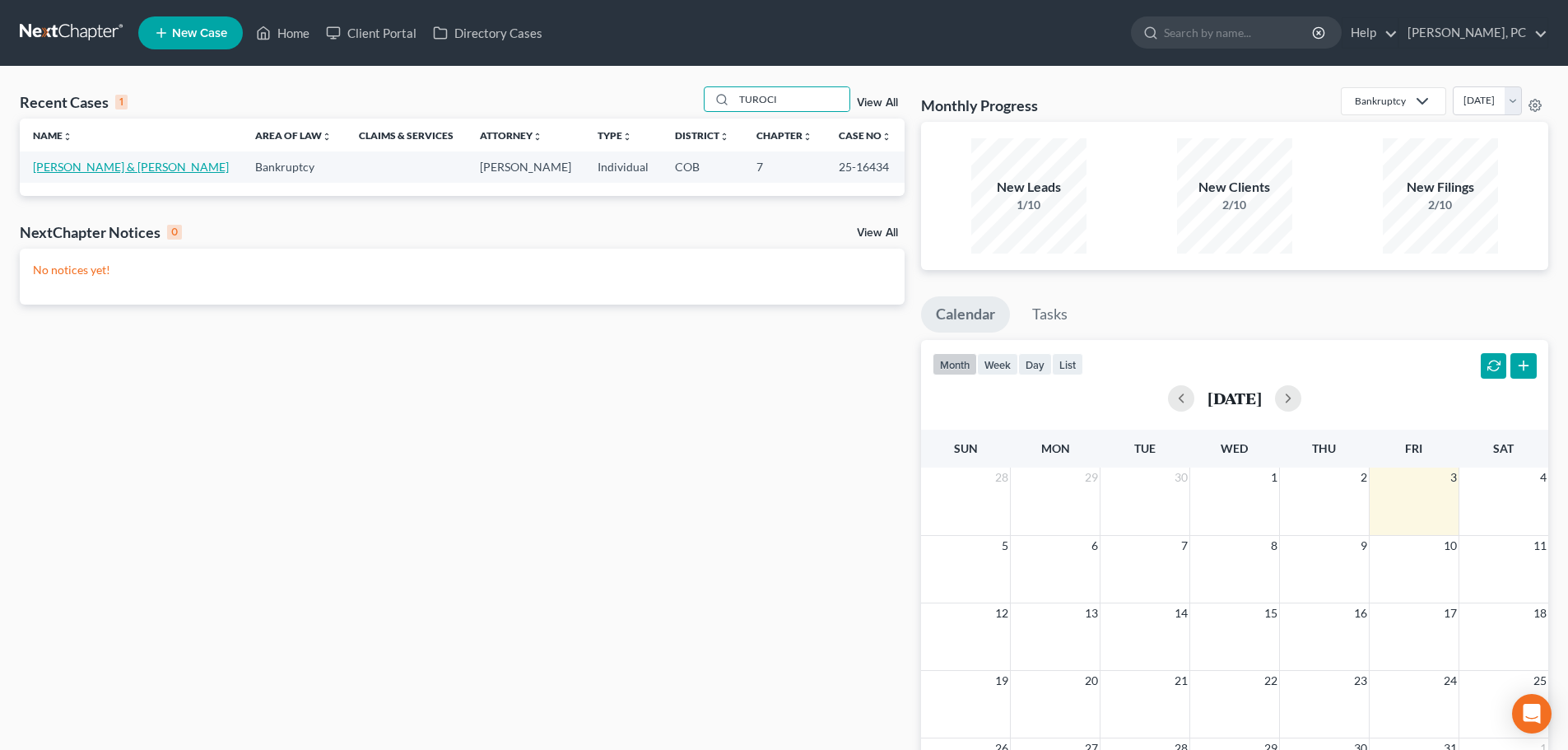
click at [119, 164] on link "[PERSON_NAME] & [PERSON_NAME]" at bounding box center [130, 166] width 196 height 14
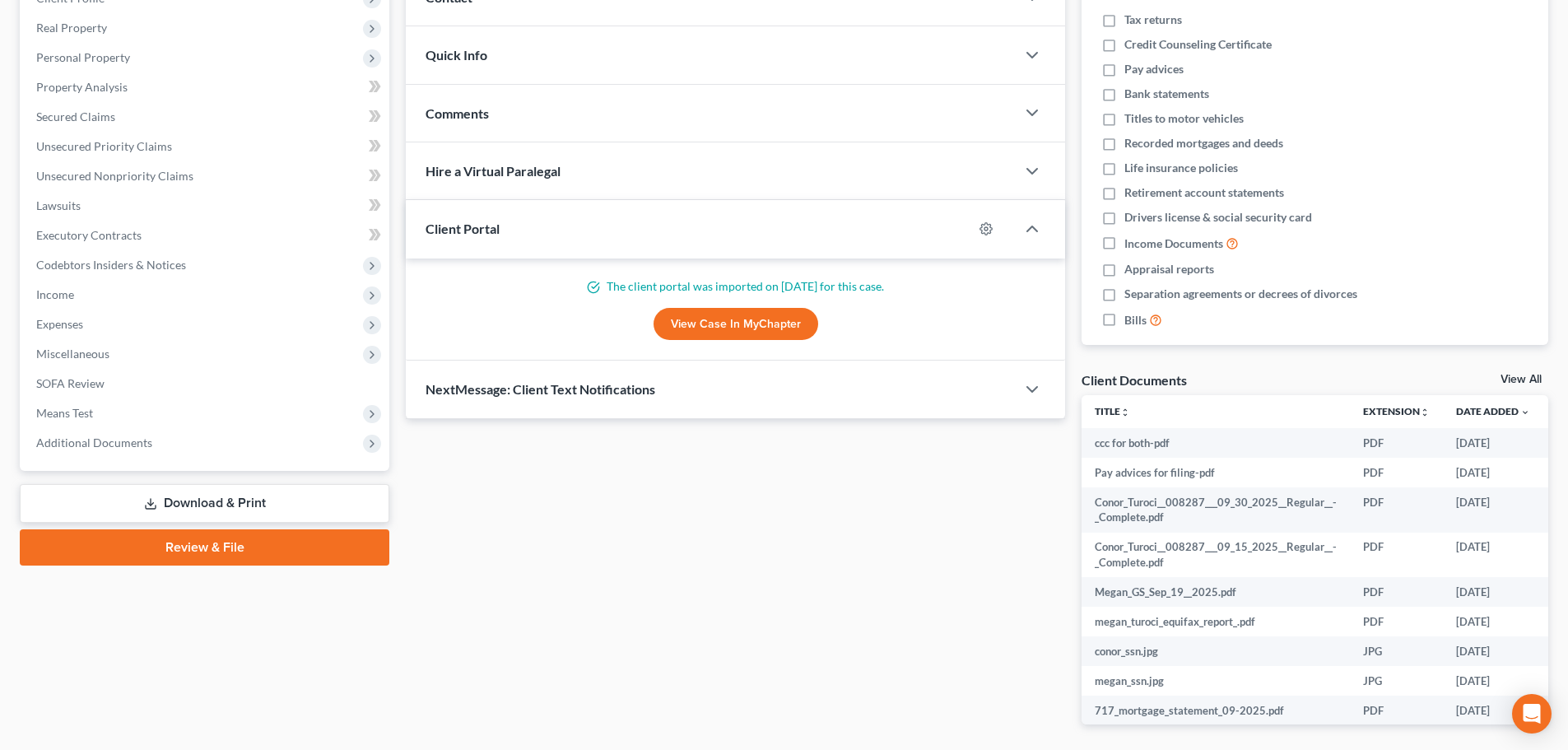
click at [259, 495] on link "Download & Print" at bounding box center [205, 504] width 370 height 38
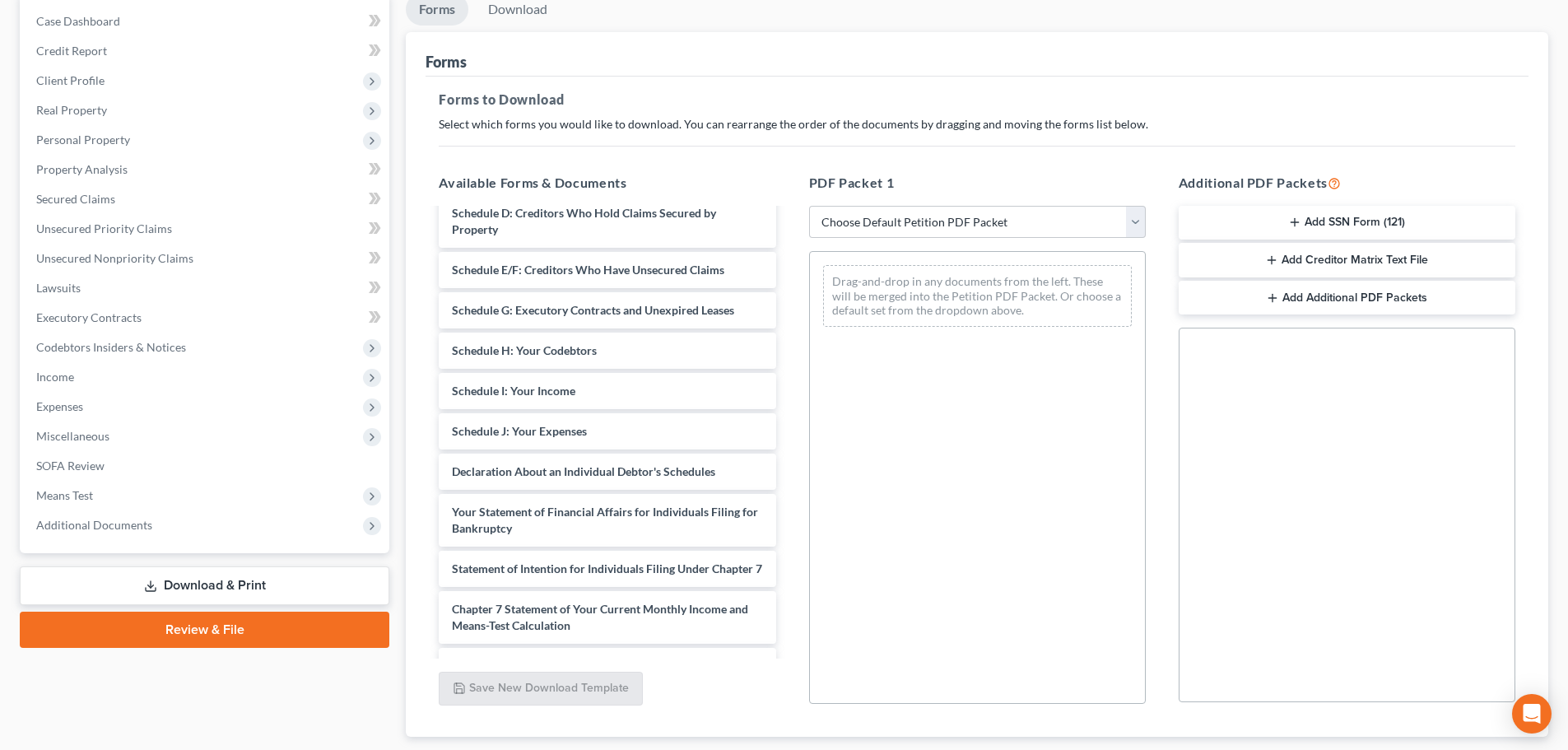
scroll to position [1882, 0]
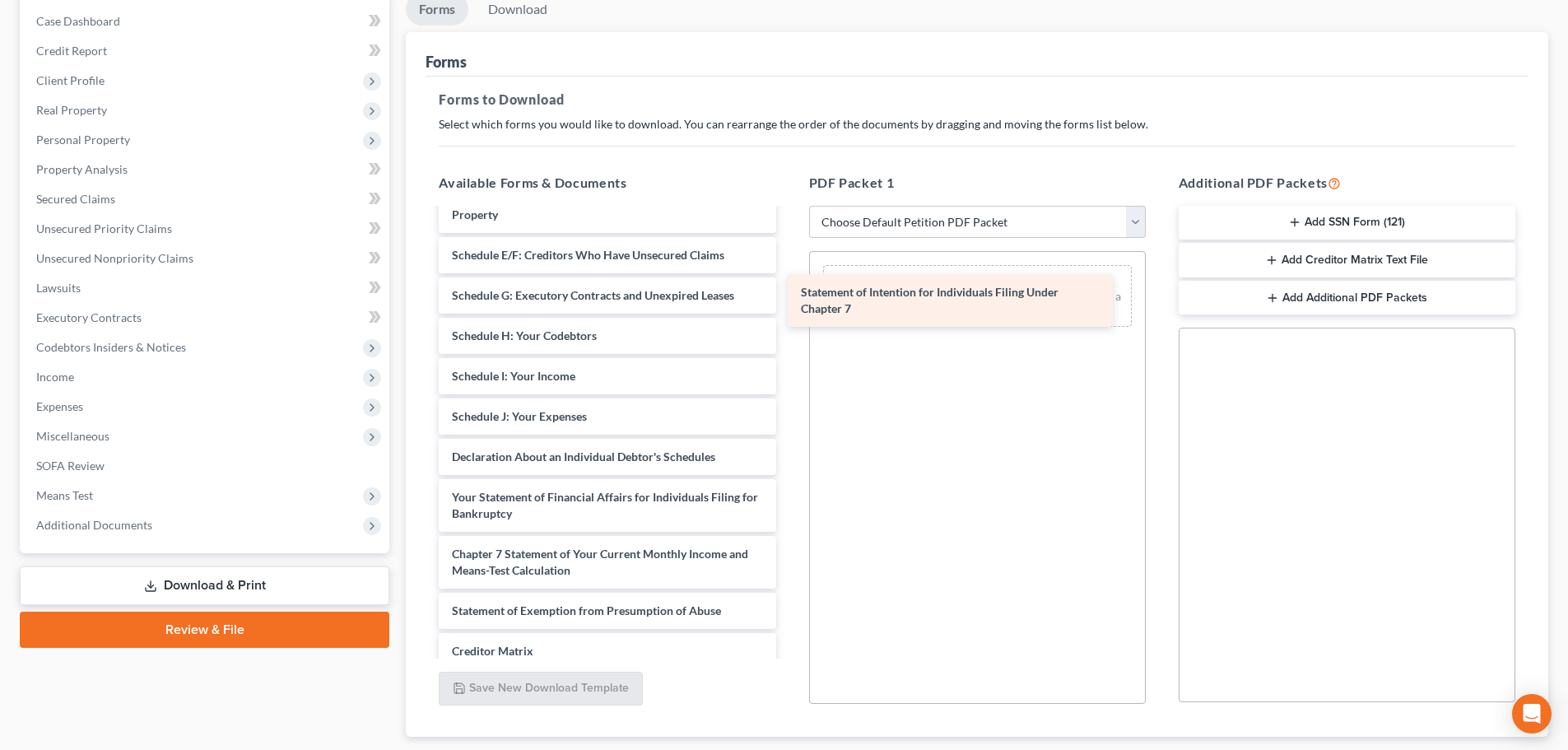
drag, startPoint x: 645, startPoint y: 580, endPoint x: 999, endPoint y: 295, distance: 454.5
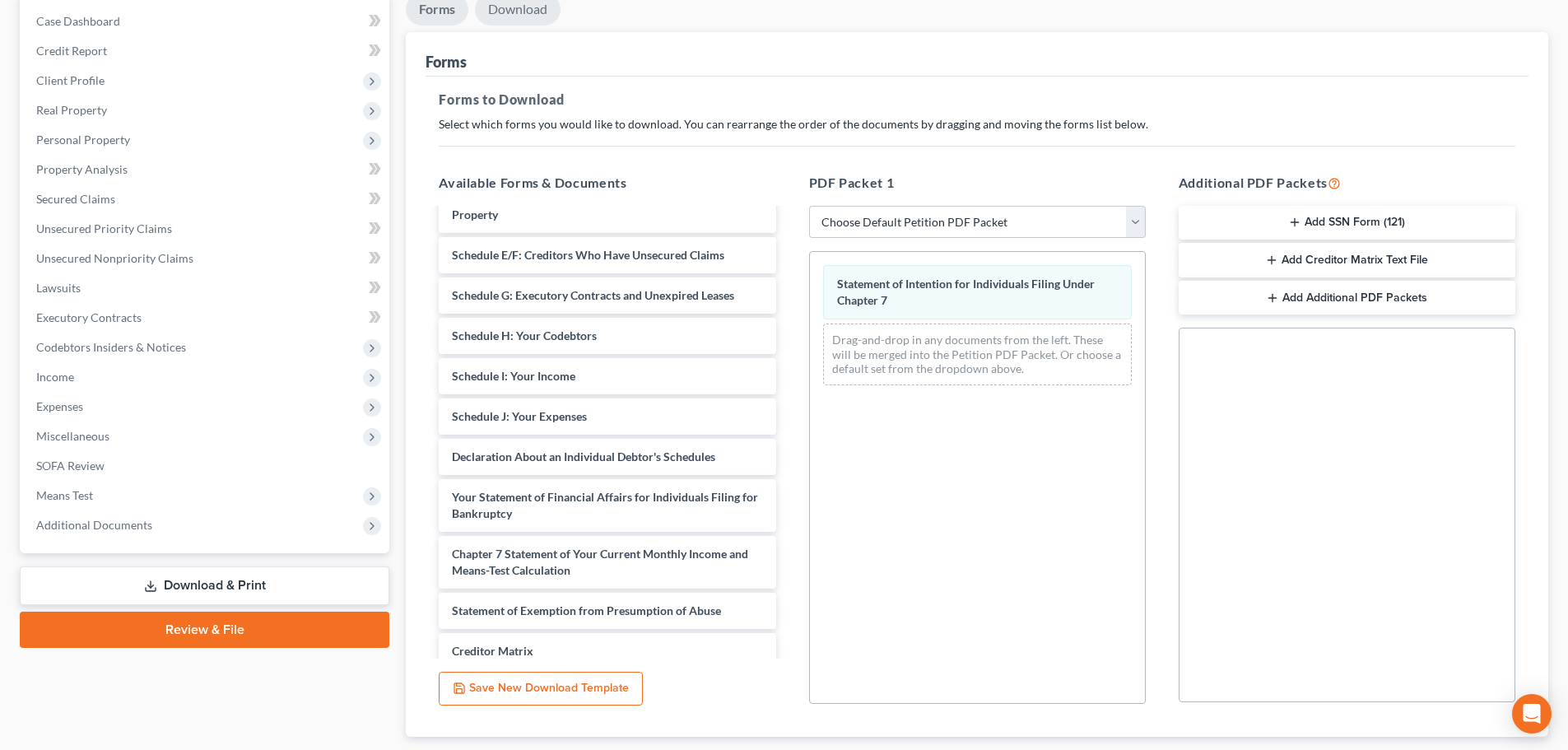
click at [504, 16] on link "Download" at bounding box center [518, 9] width 86 height 32
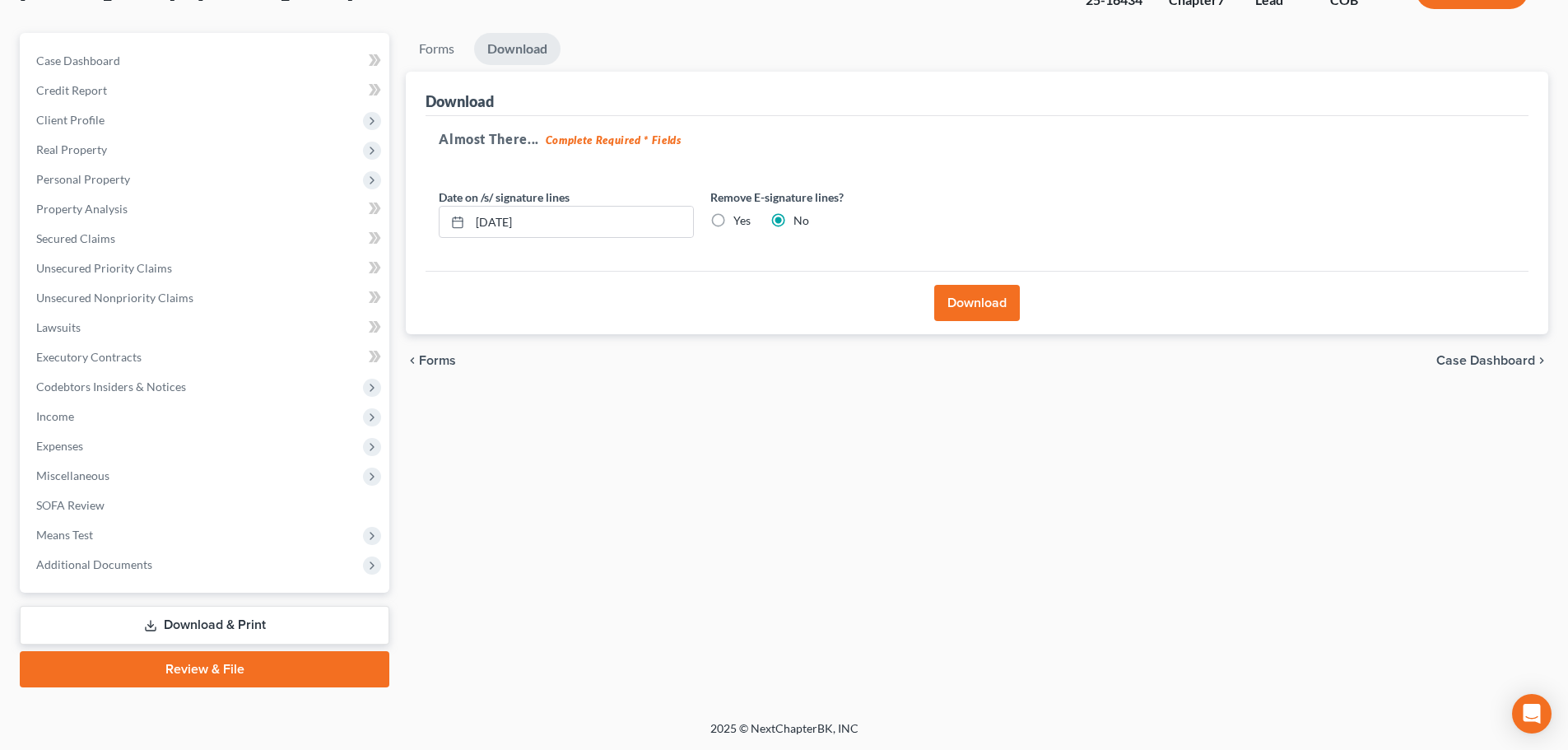
scroll to position [125, 0]
click at [965, 307] on button "Download" at bounding box center [977, 302] width 86 height 36
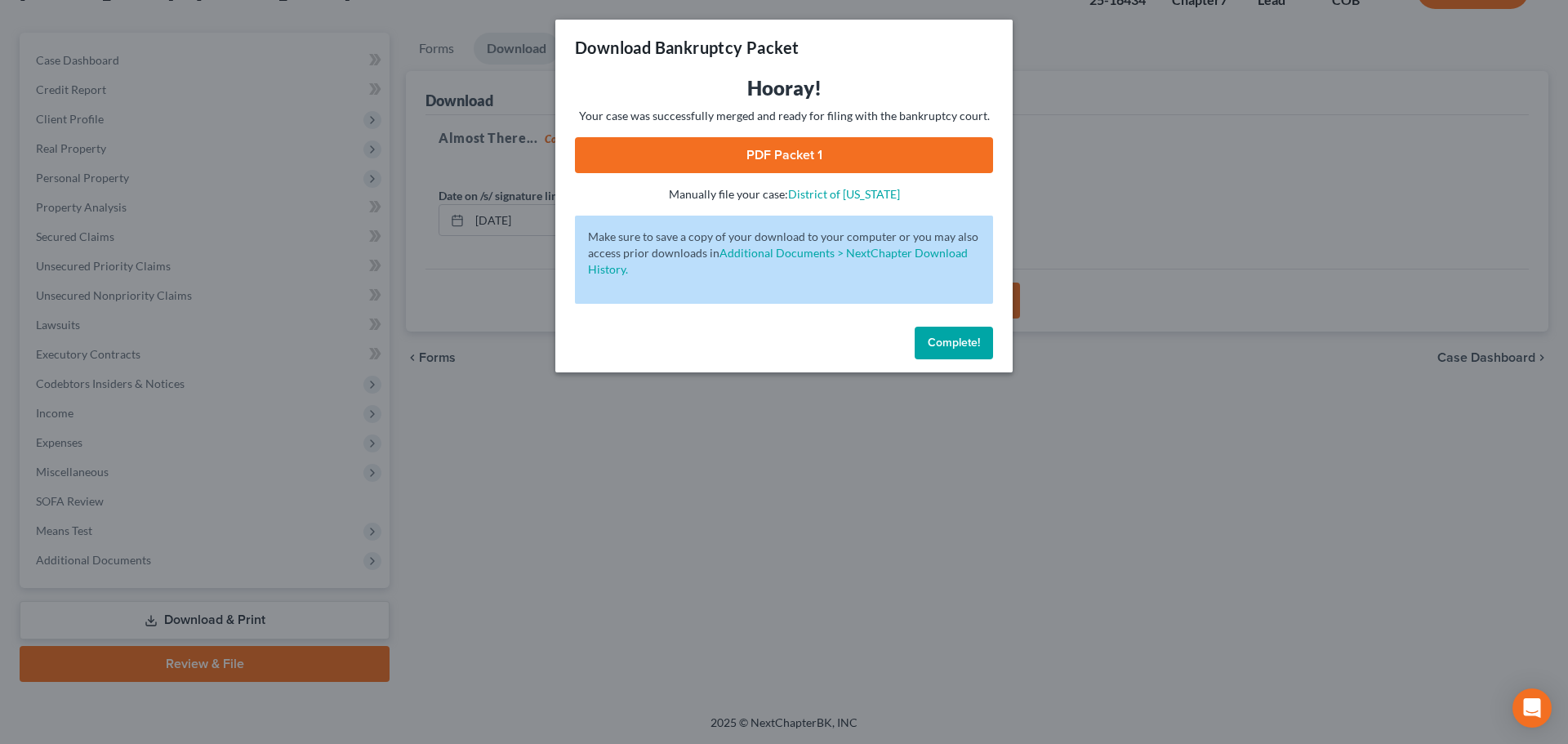
click at [798, 167] on link "PDF Packet 1" at bounding box center [784, 155] width 418 height 36
click at [939, 340] on span "Complete!" at bounding box center [953, 342] width 52 height 14
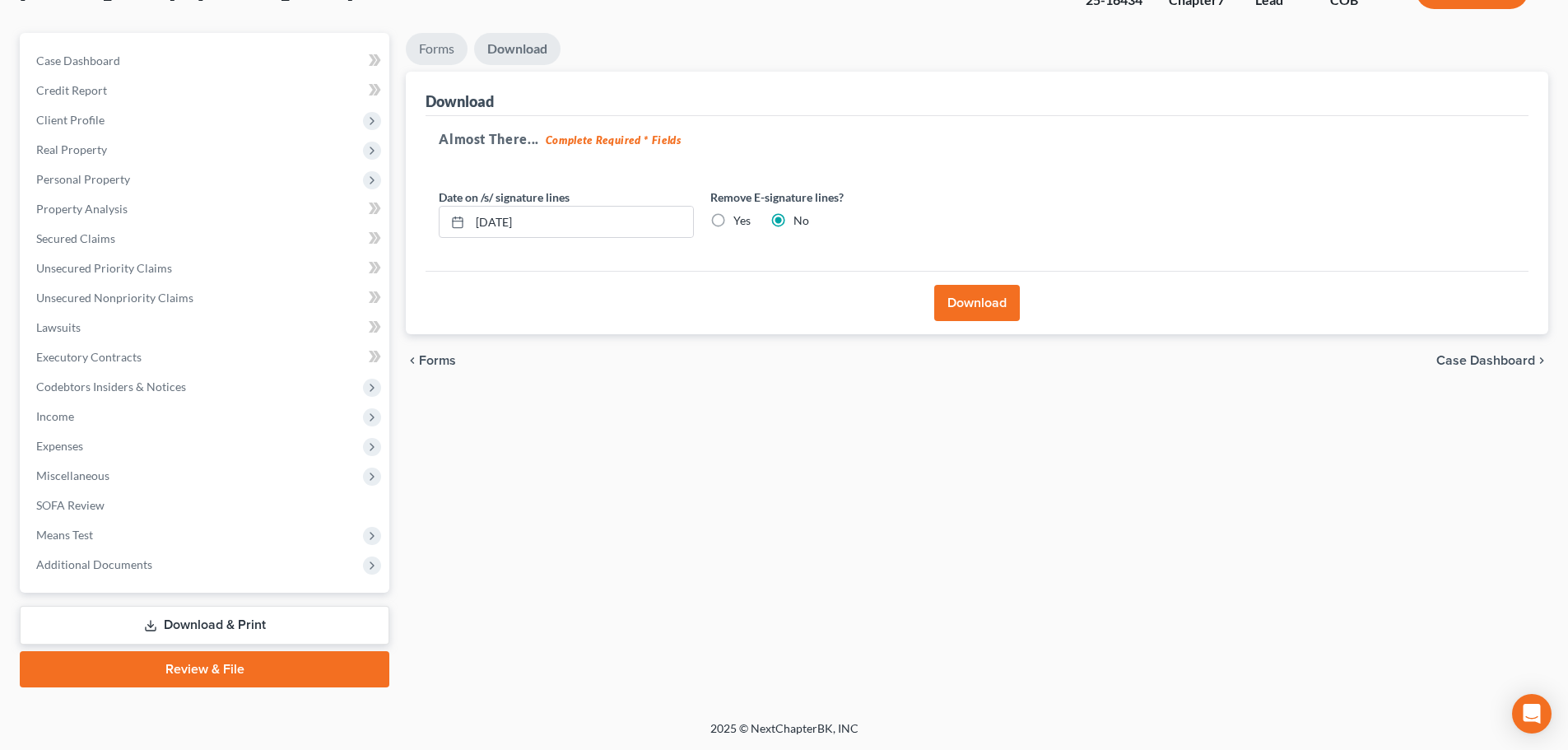
click at [440, 43] on link "Forms" at bounding box center [437, 48] width 62 height 32
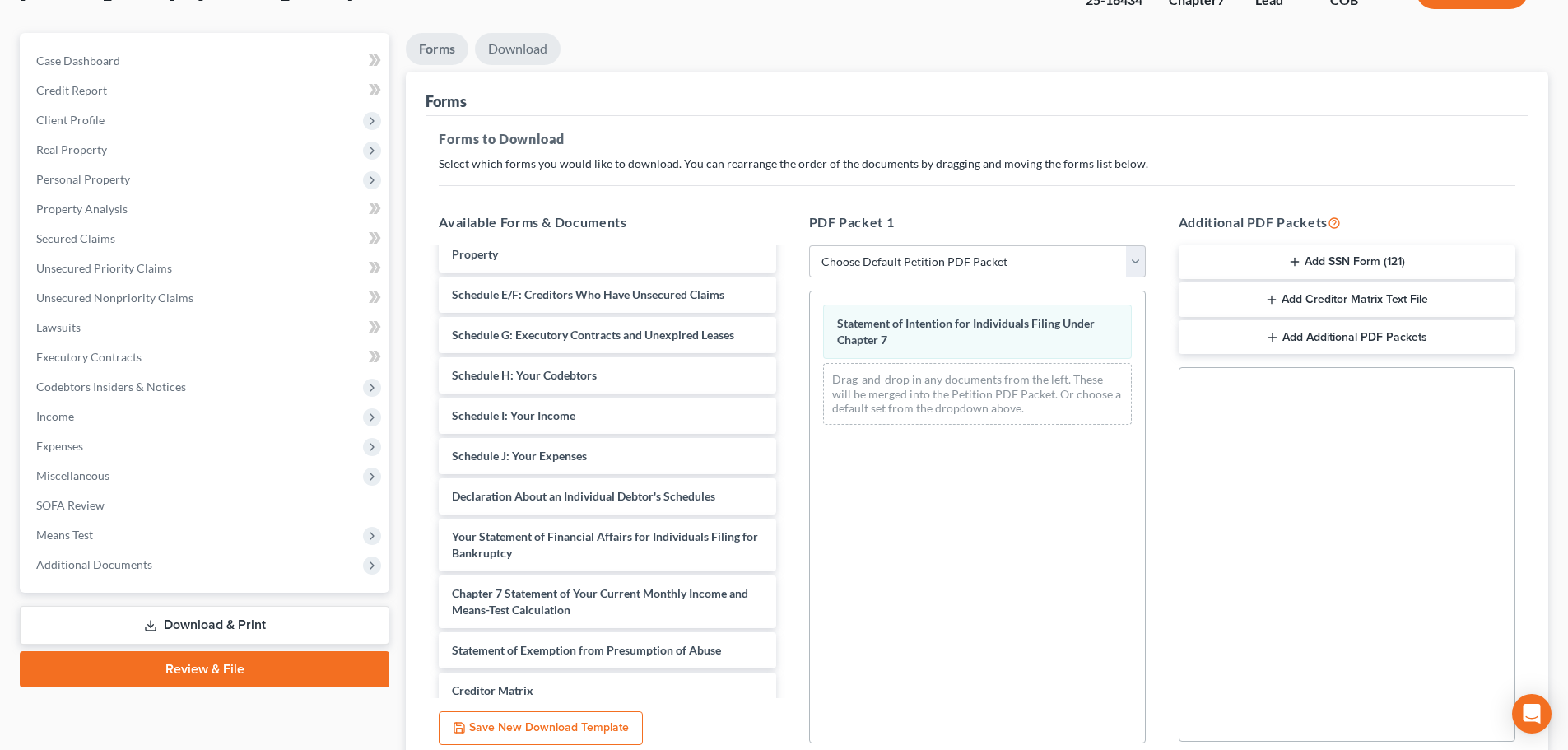
click at [511, 57] on link "Download" at bounding box center [518, 48] width 86 height 32
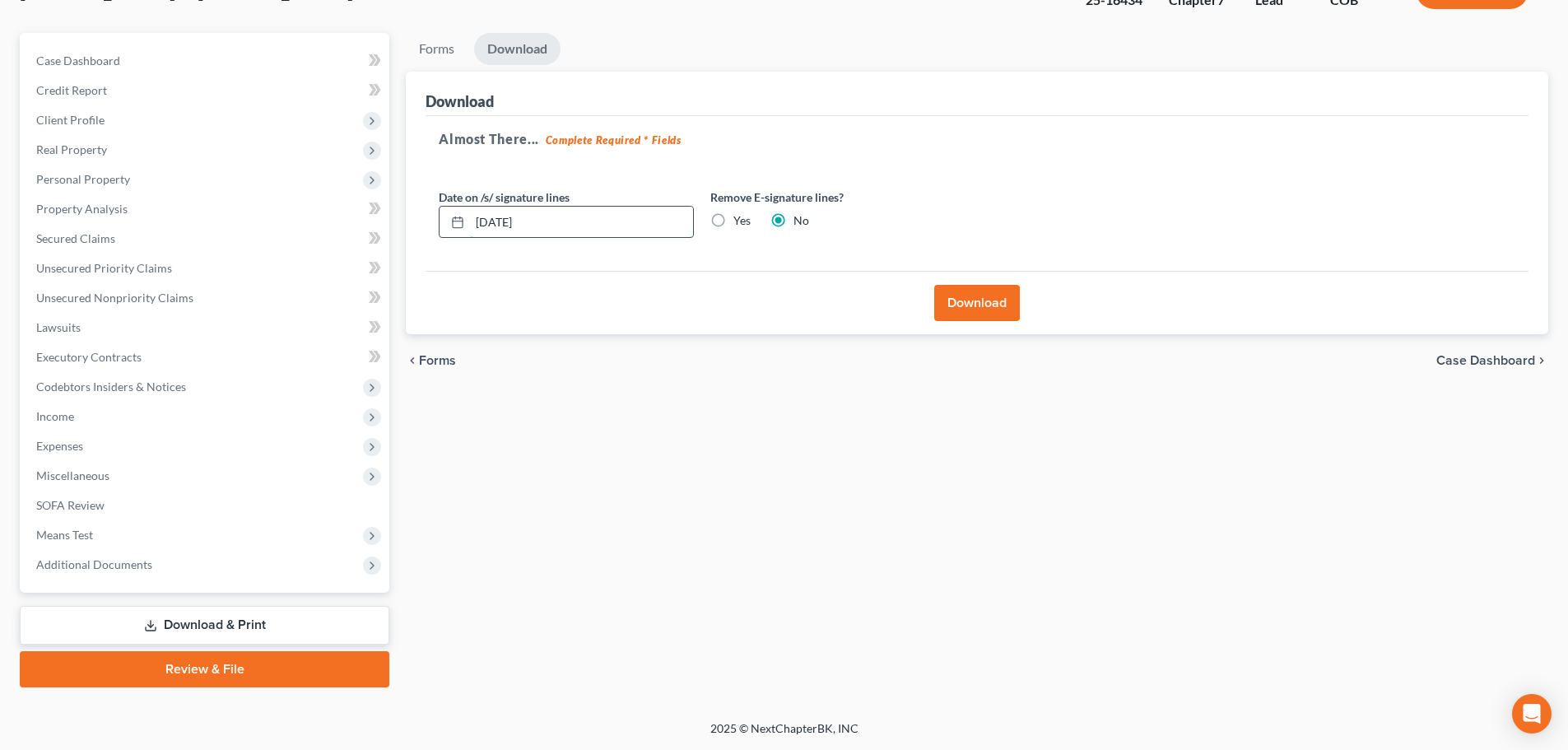
click at [500, 220] on input "10/03/2025" at bounding box center [581, 221] width 223 height 31
type input "[DATE]"
click at [966, 302] on button "Download" at bounding box center [977, 302] width 86 height 36
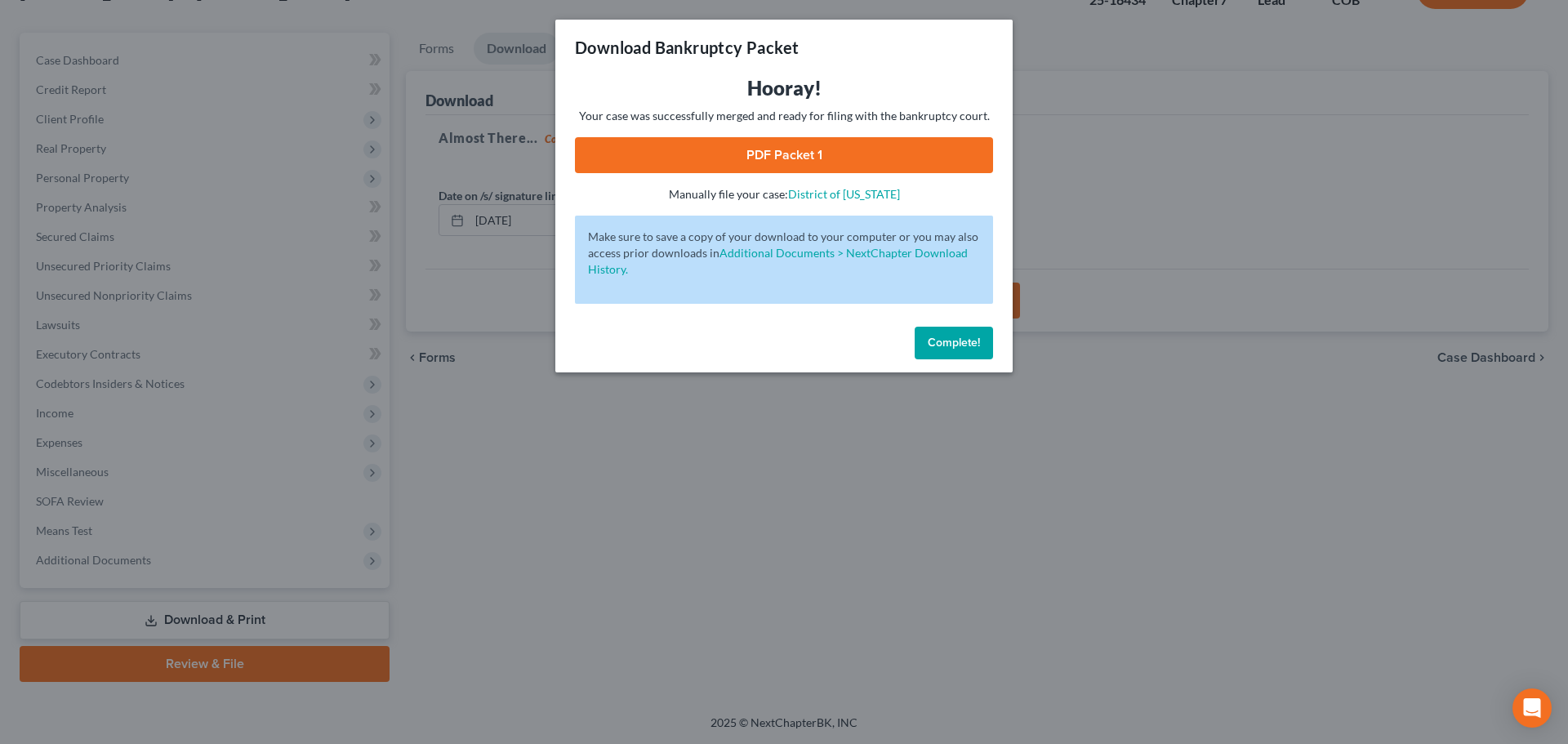
click at [822, 143] on link "PDF Packet 1" at bounding box center [784, 155] width 418 height 36
click at [931, 342] on span "Complete!" at bounding box center [953, 342] width 52 height 14
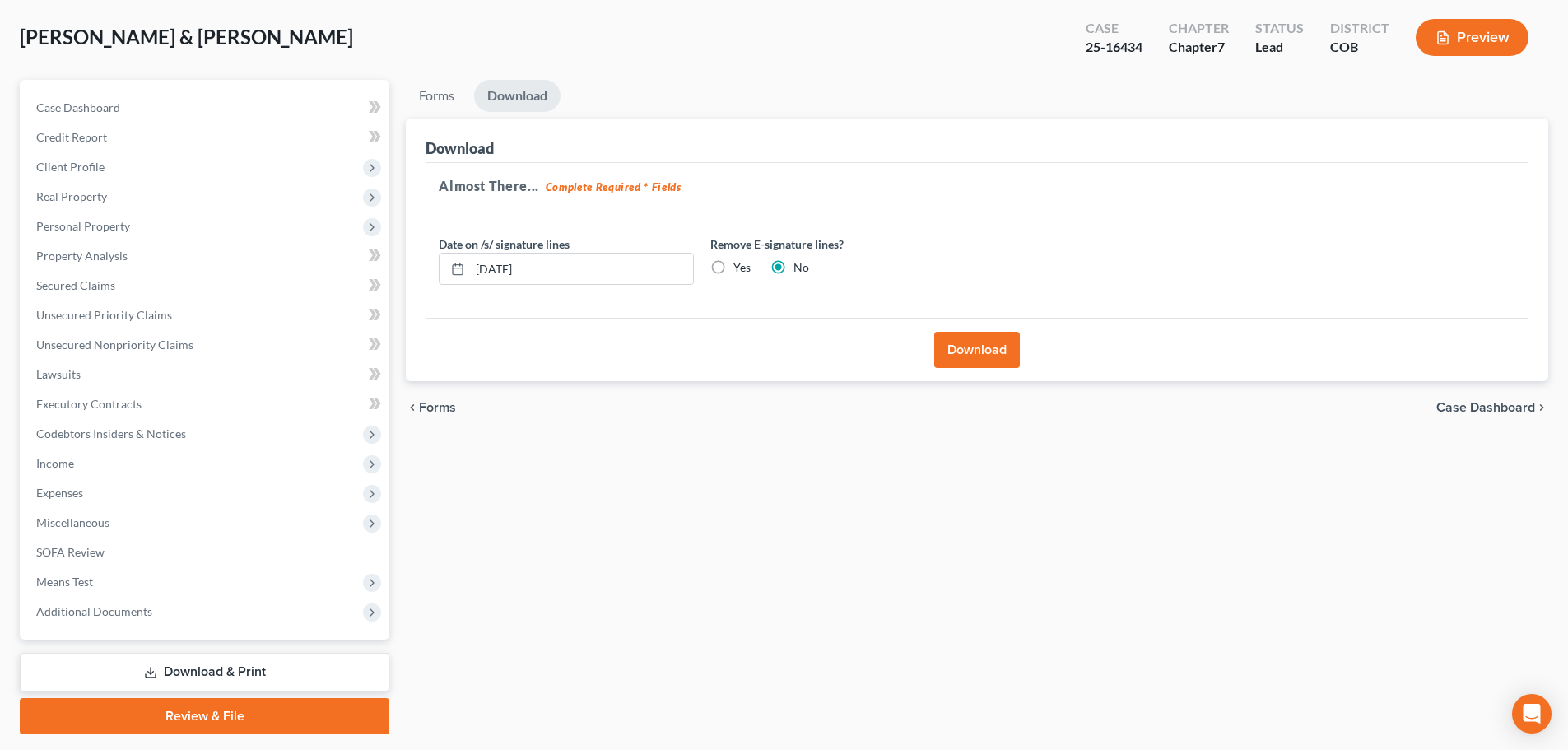
scroll to position [0, 0]
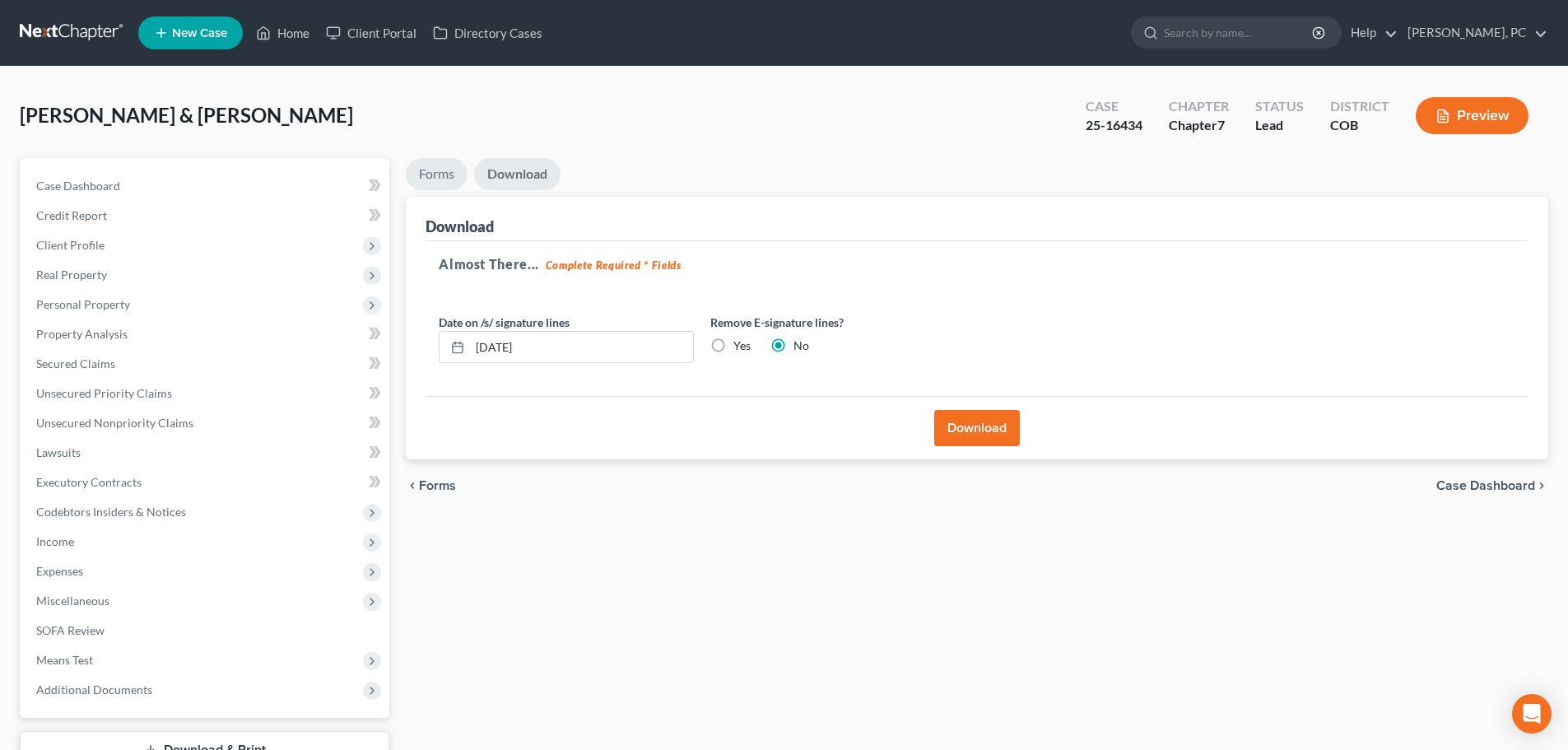
click at [438, 167] on link "Forms" at bounding box center [437, 174] width 62 height 32
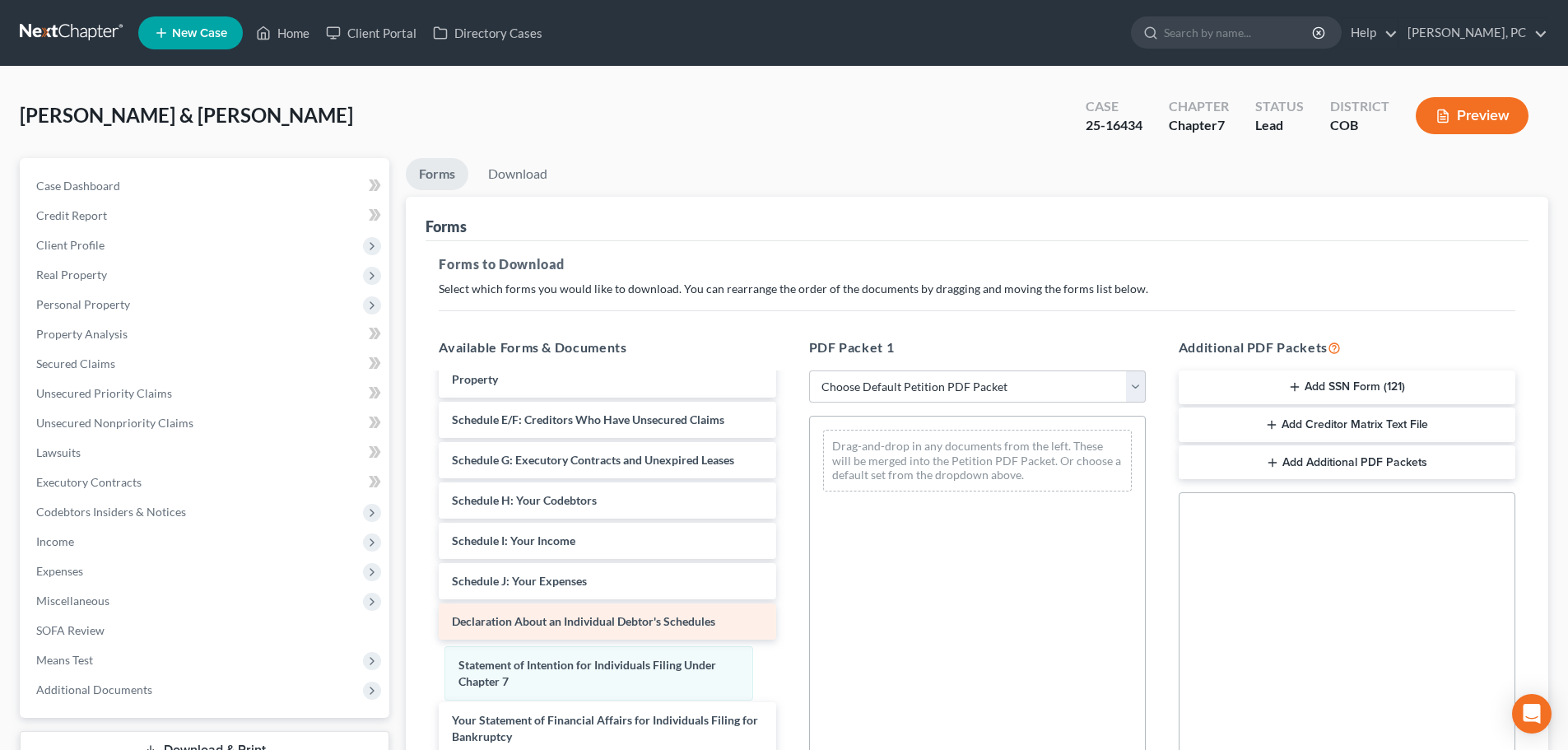
drag, startPoint x: 894, startPoint y: 450, endPoint x: 518, endPoint y: 612, distance: 409.4
click at [810, 504] on div "Statement of Intention for Individuals Filing Under Chapter 7 Statement of Inte…" at bounding box center [977, 460] width 335 height 88
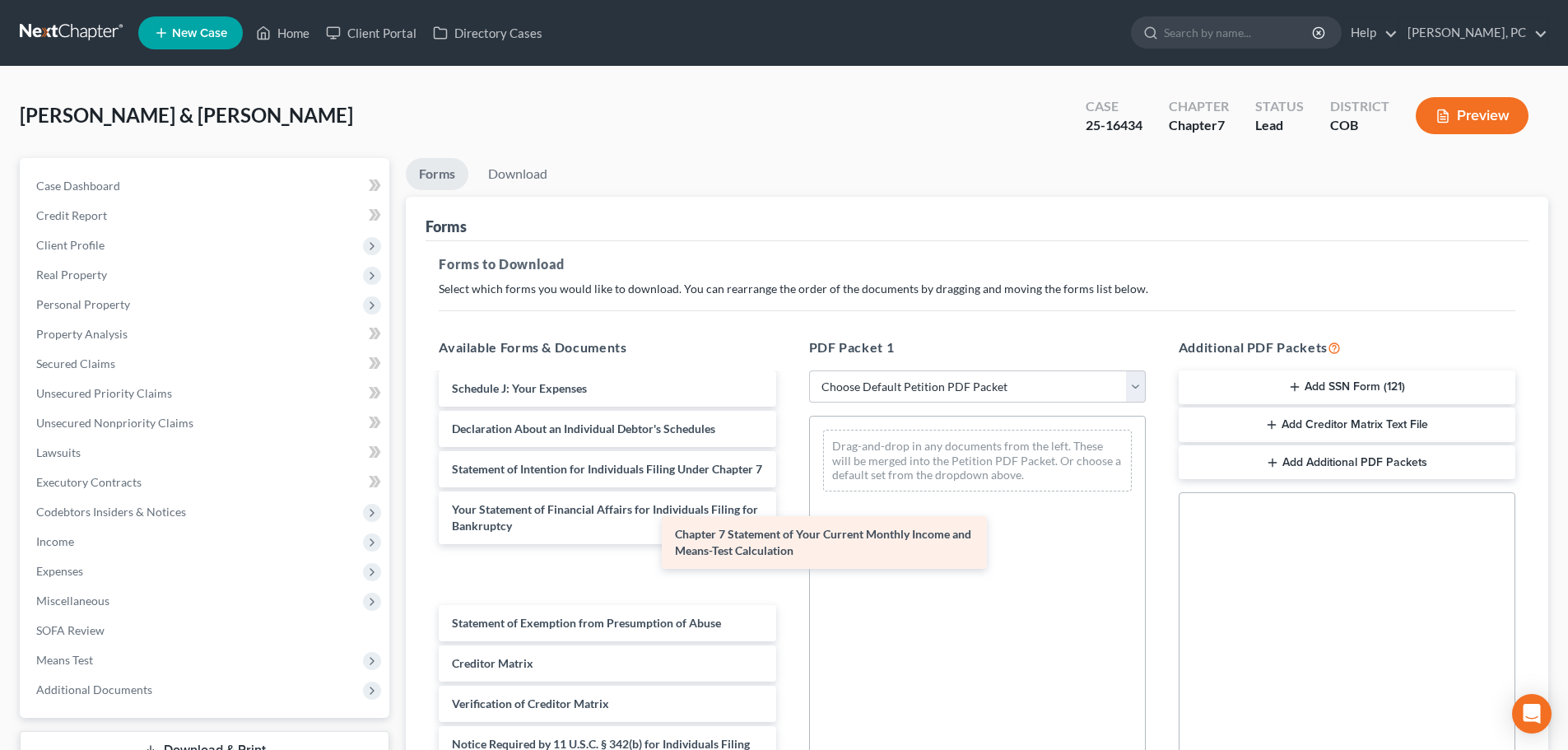
scroll to position [2034, 0]
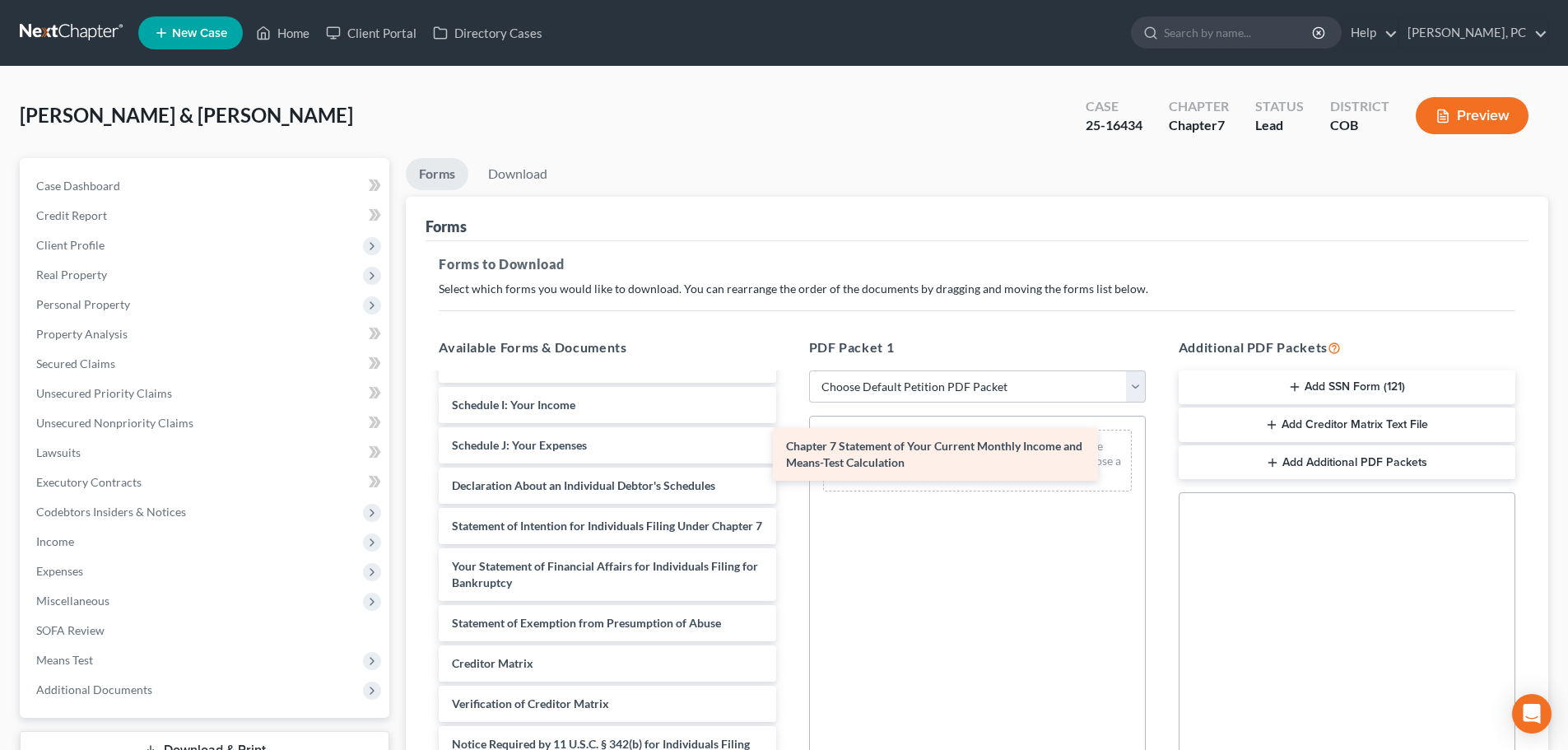
drag, startPoint x: 570, startPoint y: 583, endPoint x: 910, endPoint y: 457, distance: 362.6
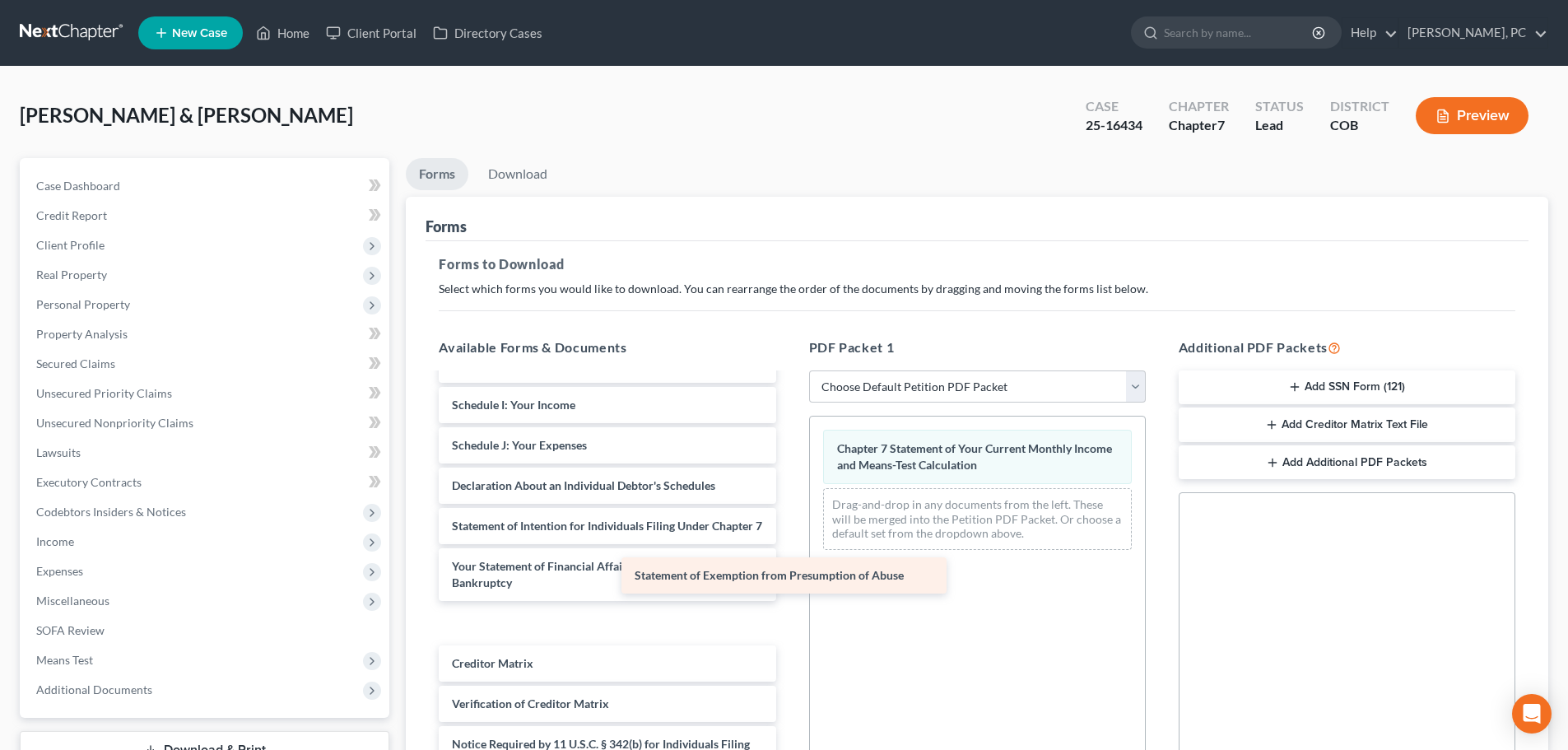
scroll to position [1994, 0]
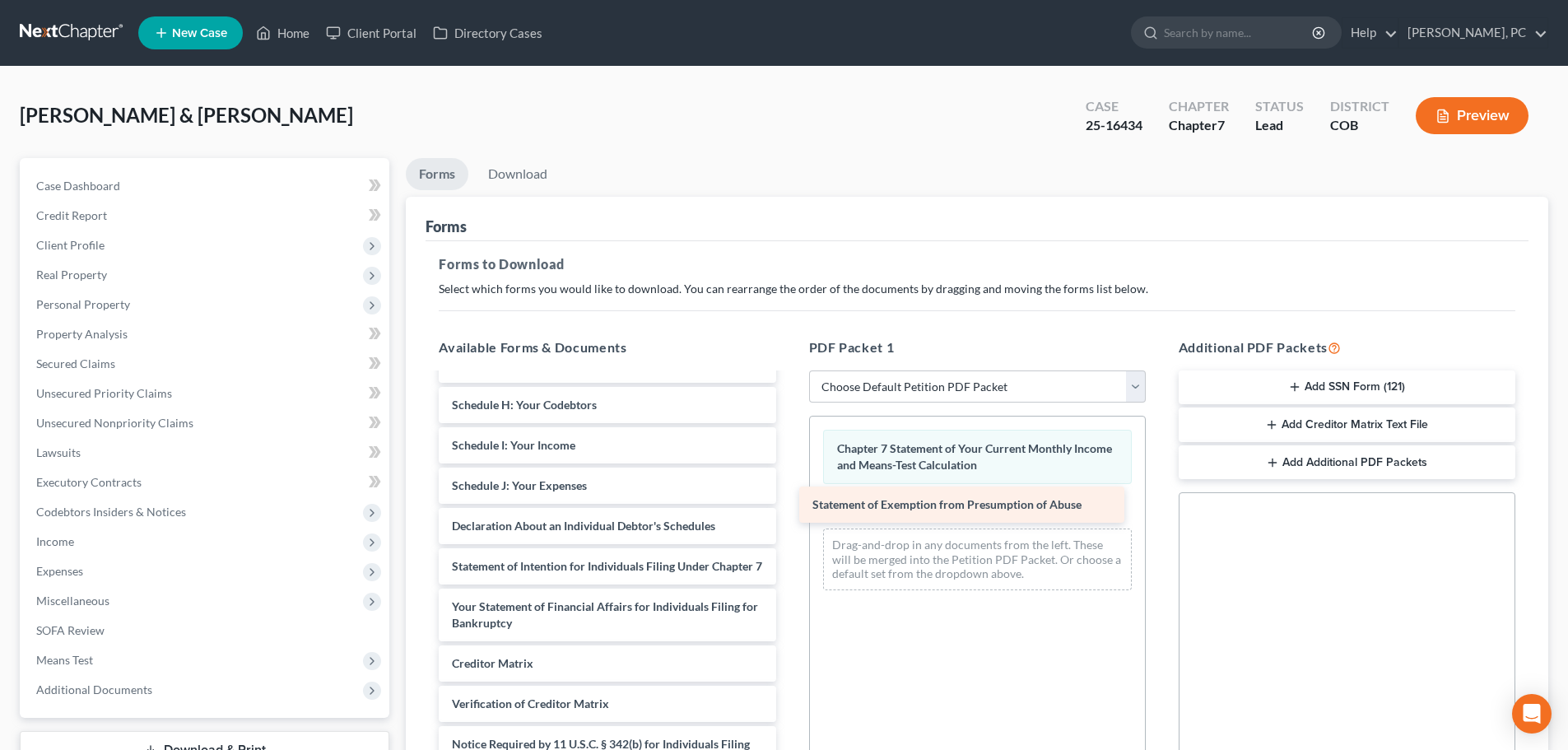
drag, startPoint x: 615, startPoint y: 624, endPoint x: 1003, endPoint y: 502, distance: 406.7
click at [530, 171] on link "Download" at bounding box center [518, 174] width 86 height 32
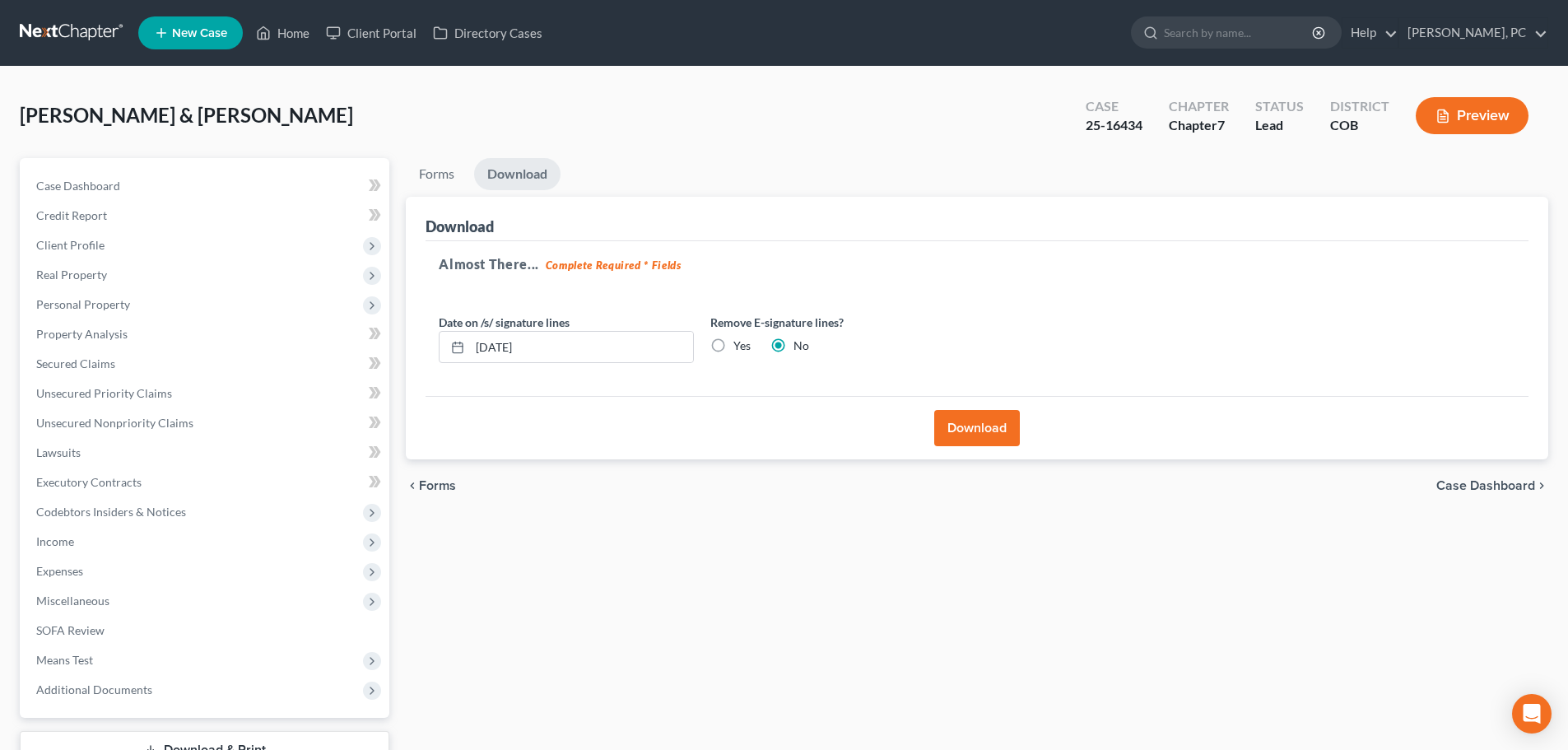
click at [967, 430] on button "Download" at bounding box center [977, 428] width 86 height 36
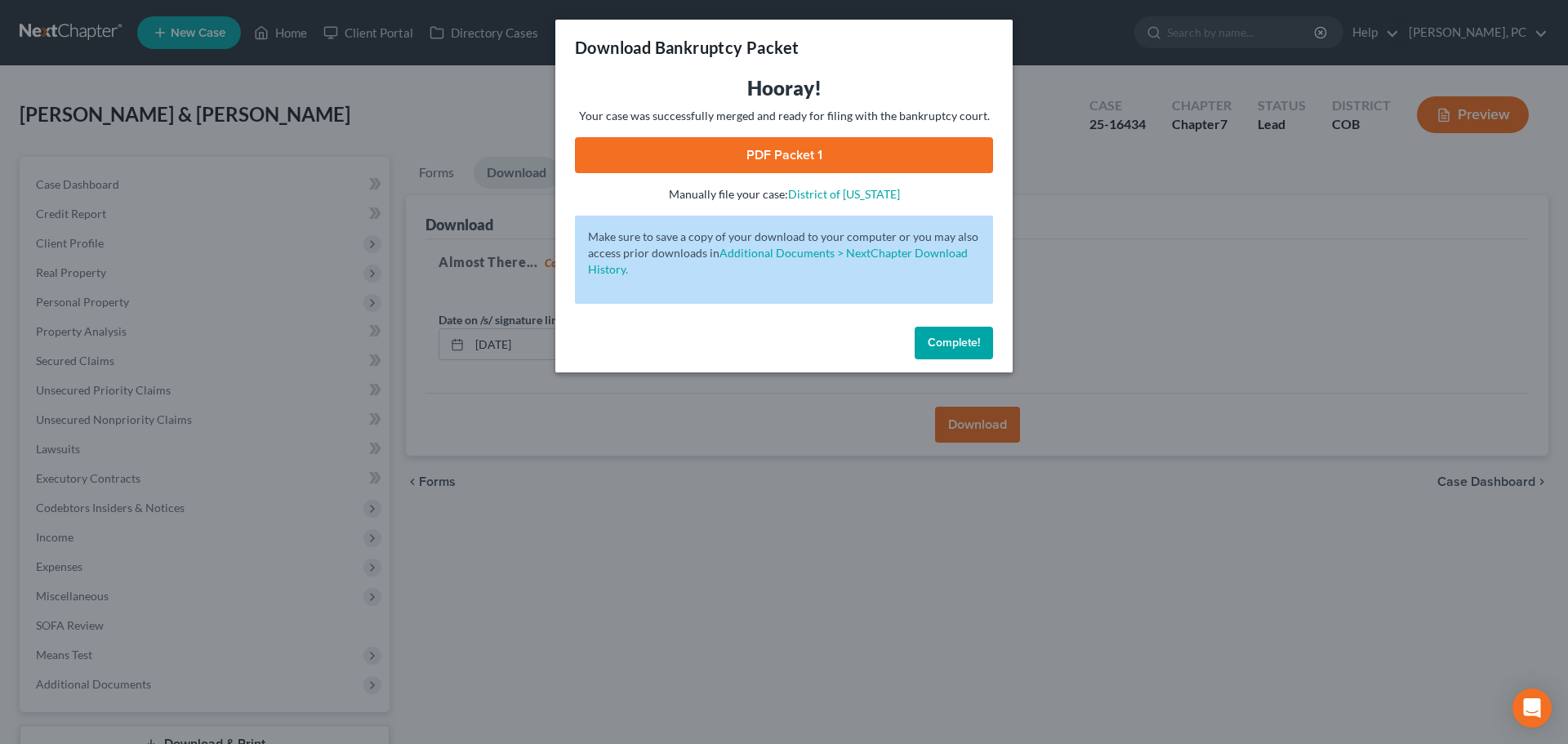
click at [808, 154] on link "PDF Packet 1" at bounding box center [784, 155] width 418 height 36
click at [933, 341] on span "Complete!" at bounding box center [953, 342] width 52 height 14
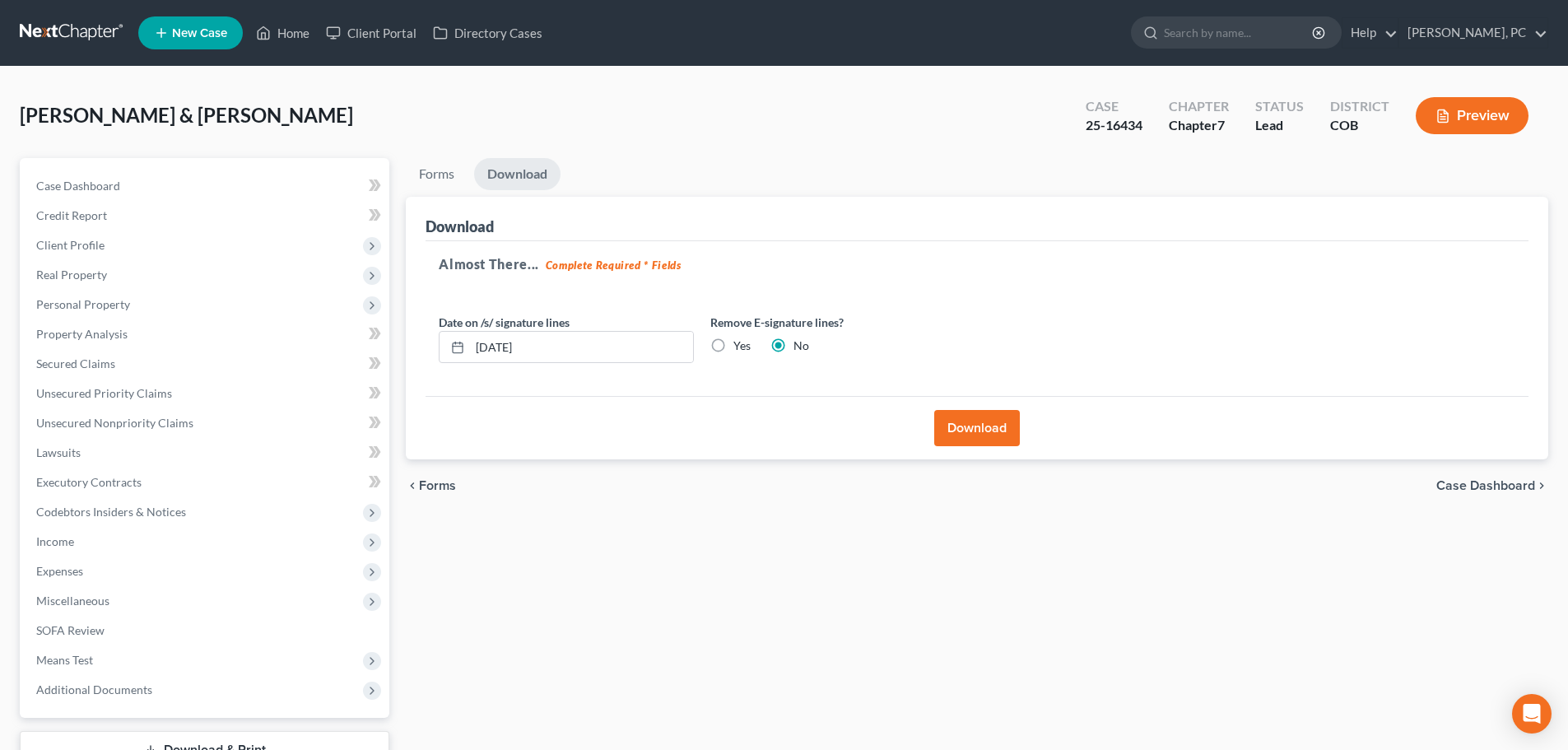
scroll to position [83, 0]
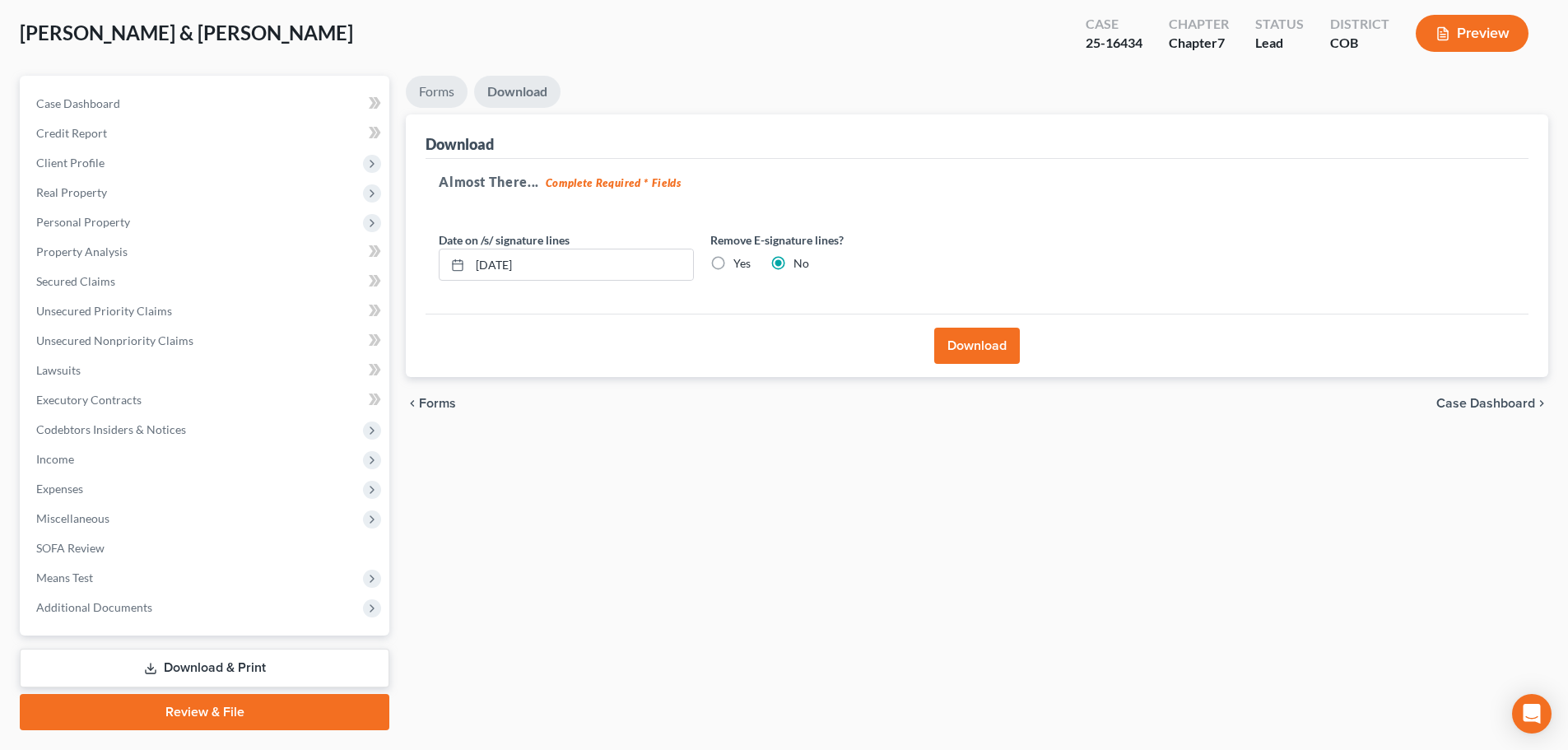
click at [428, 89] on link "Forms" at bounding box center [437, 92] width 62 height 32
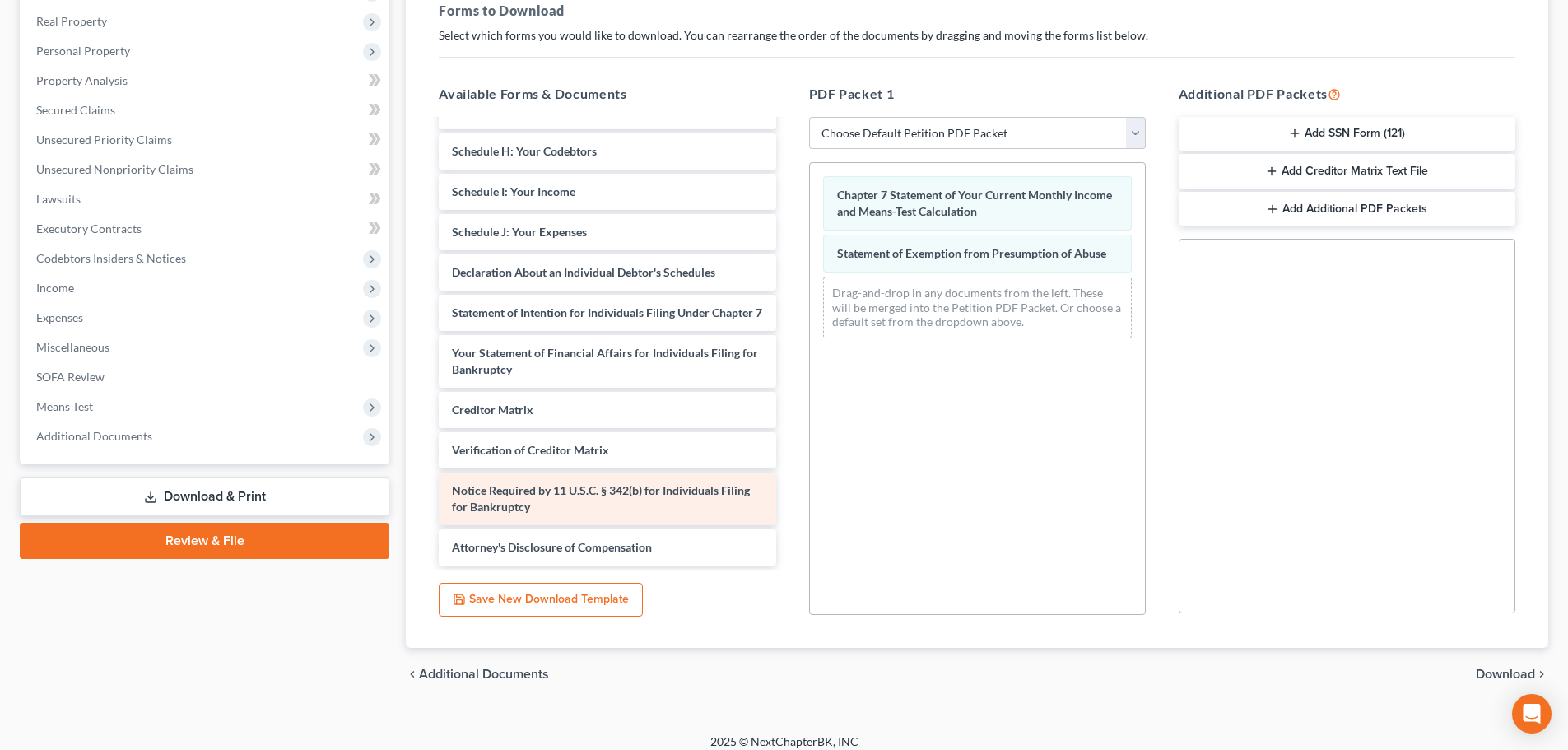
scroll to position [266, 0]
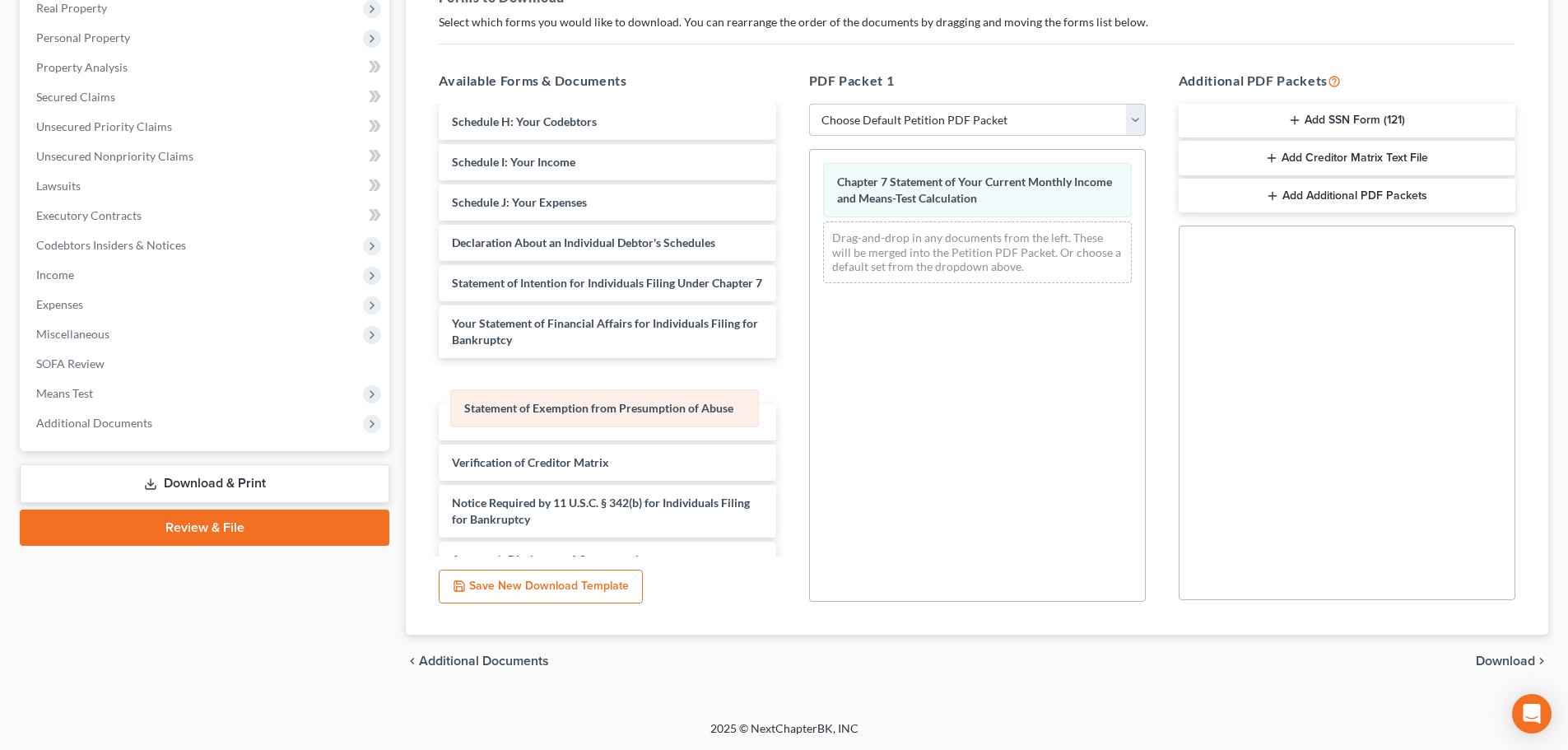
drag, startPoint x: 938, startPoint y: 242, endPoint x: 564, endPoint y: 401, distance: 406.4
click at [810, 296] on div "Statement of Exemption from Presumption of Abuse Chapter 7 Statement of Your Cu…" at bounding box center [977, 222] width 335 height 146
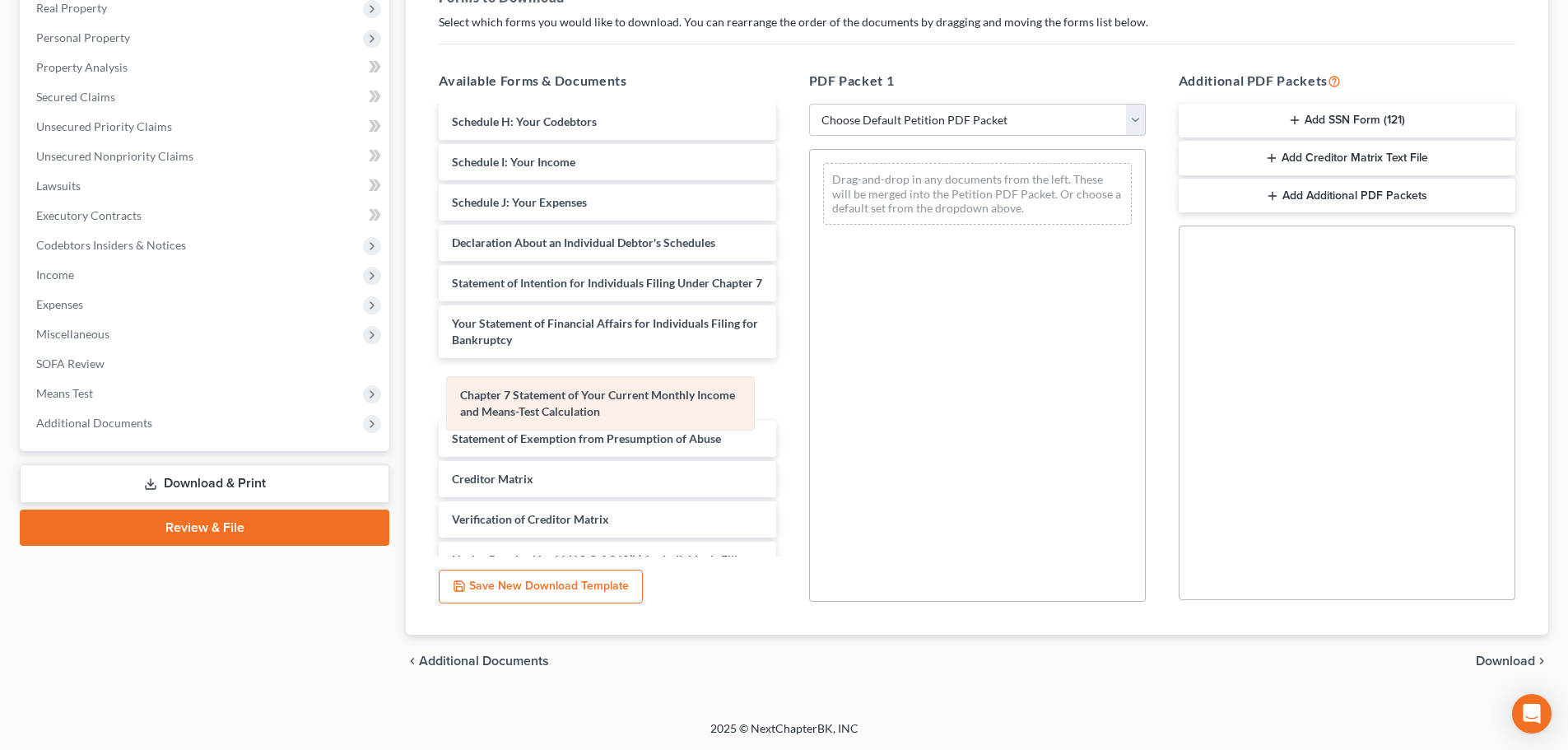
drag, startPoint x: 896, startPoint y: 204, endPoint x: 518, endPoint y: 417, distance: 433.9
click at [810, 238] on div "Chapter 7 Statement of Your Current Monthly Income and Means-Test Calculation C…" at bounding box center [977, 193] width 335 height 88
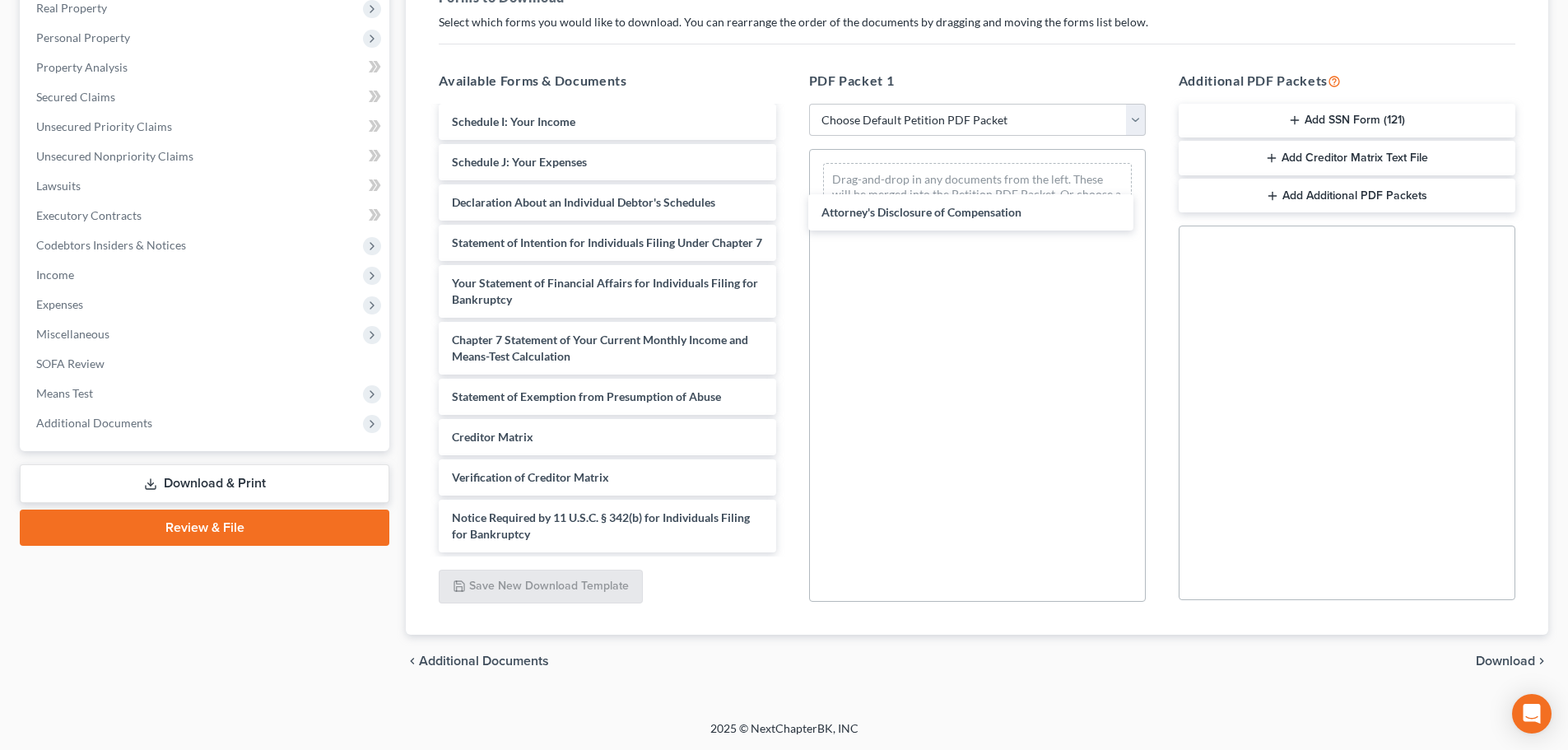
drag, startPoint x: 565, startPoint y: 534, endPoint x: 914, endPoint y: 198, distance: 484.5
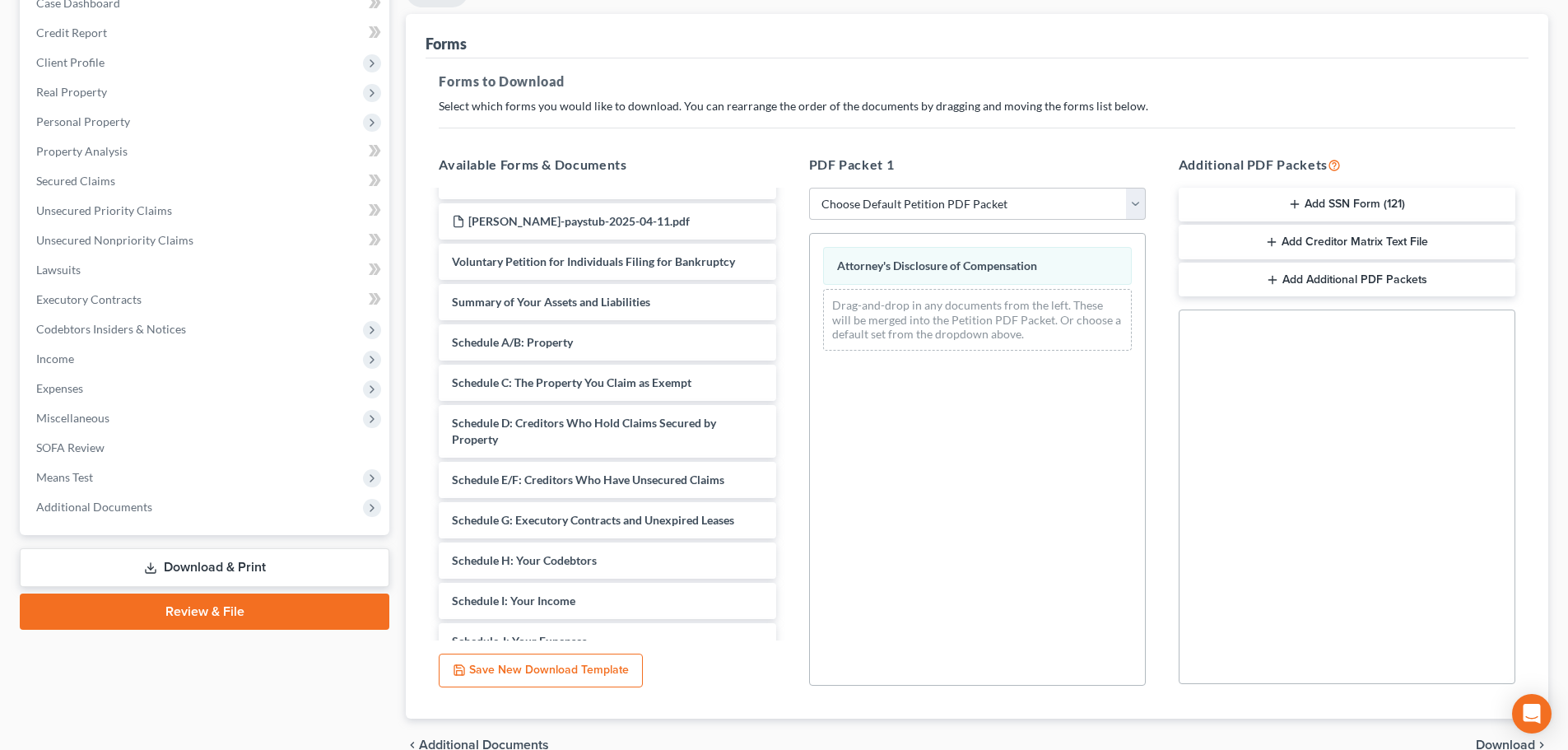
scroll to position [102, 0]
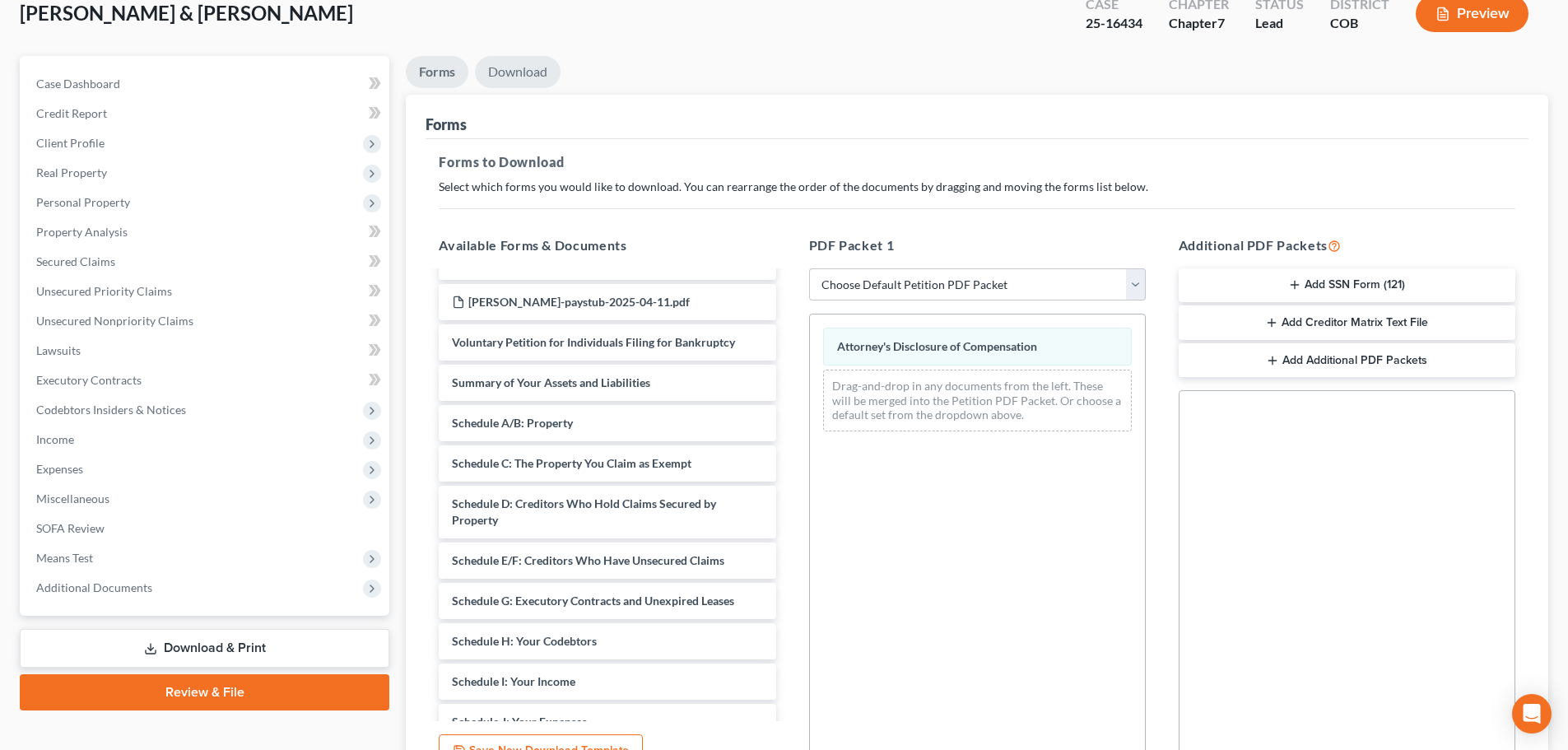
click at [529, 81] on link "Download" at bounding box center [518, 72] width 86 height 32
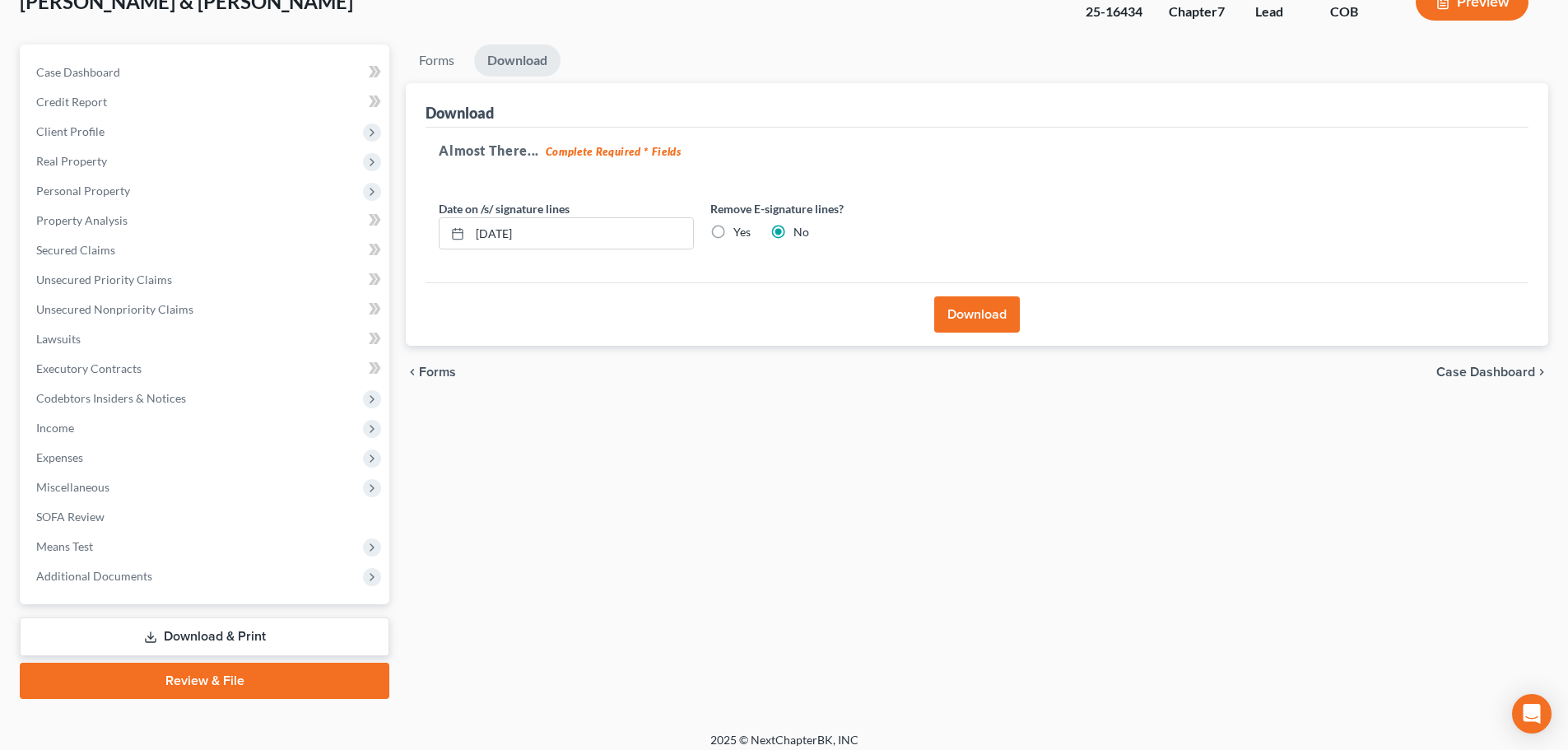
scroll to position [125, 0]
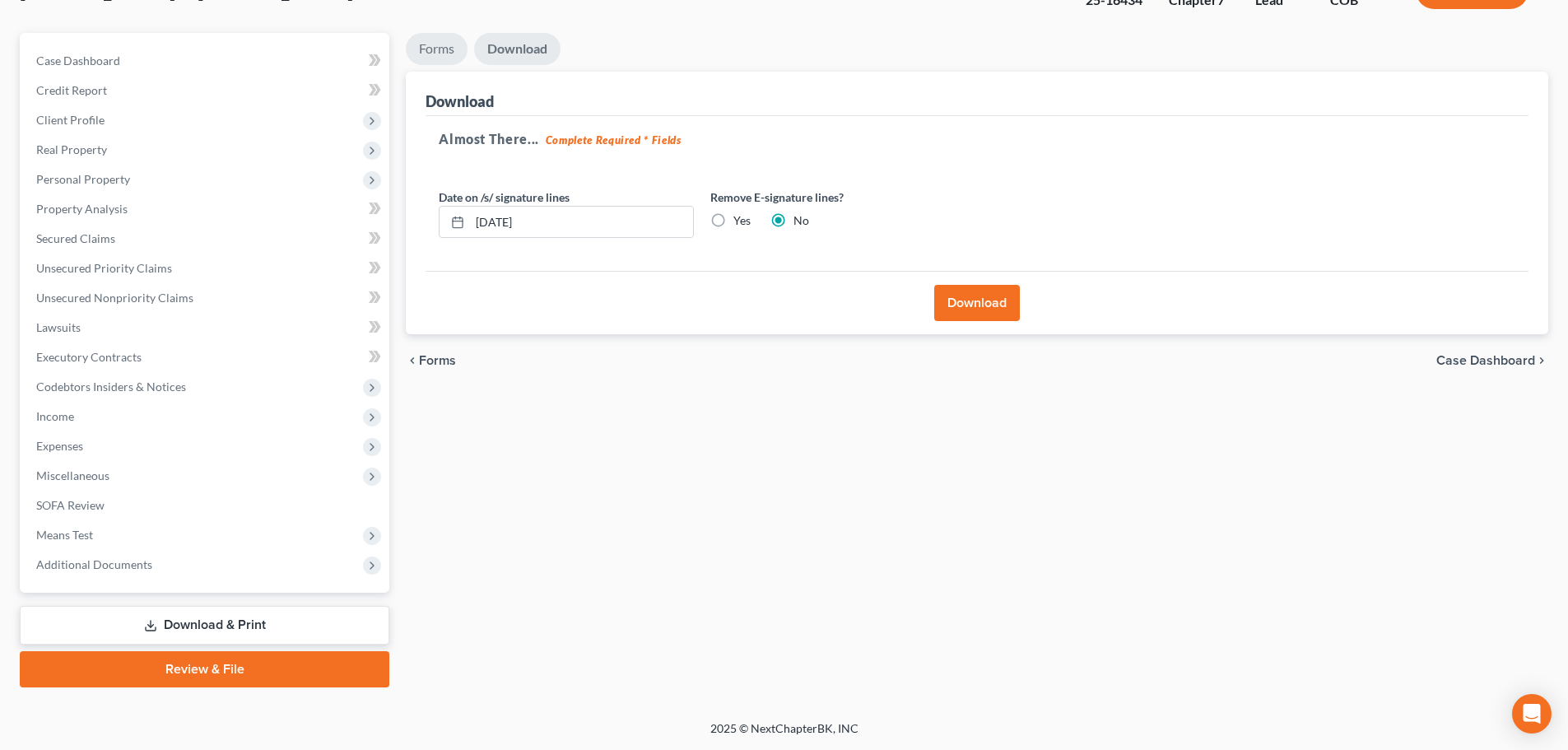
click at [433, 36] on link "Forms" at bounding box center [437, 48] width 62 height 32
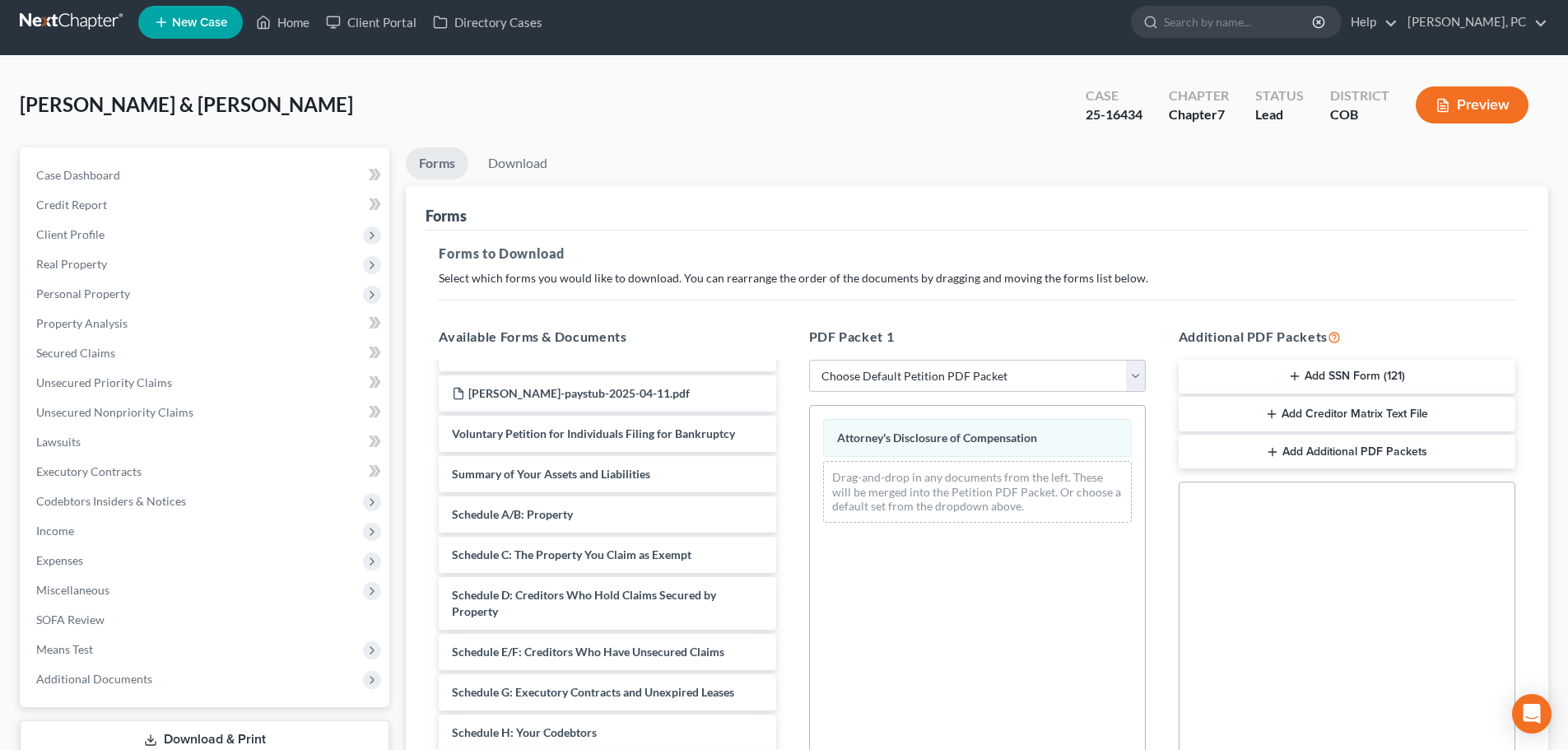
scroll to position [0, 0]
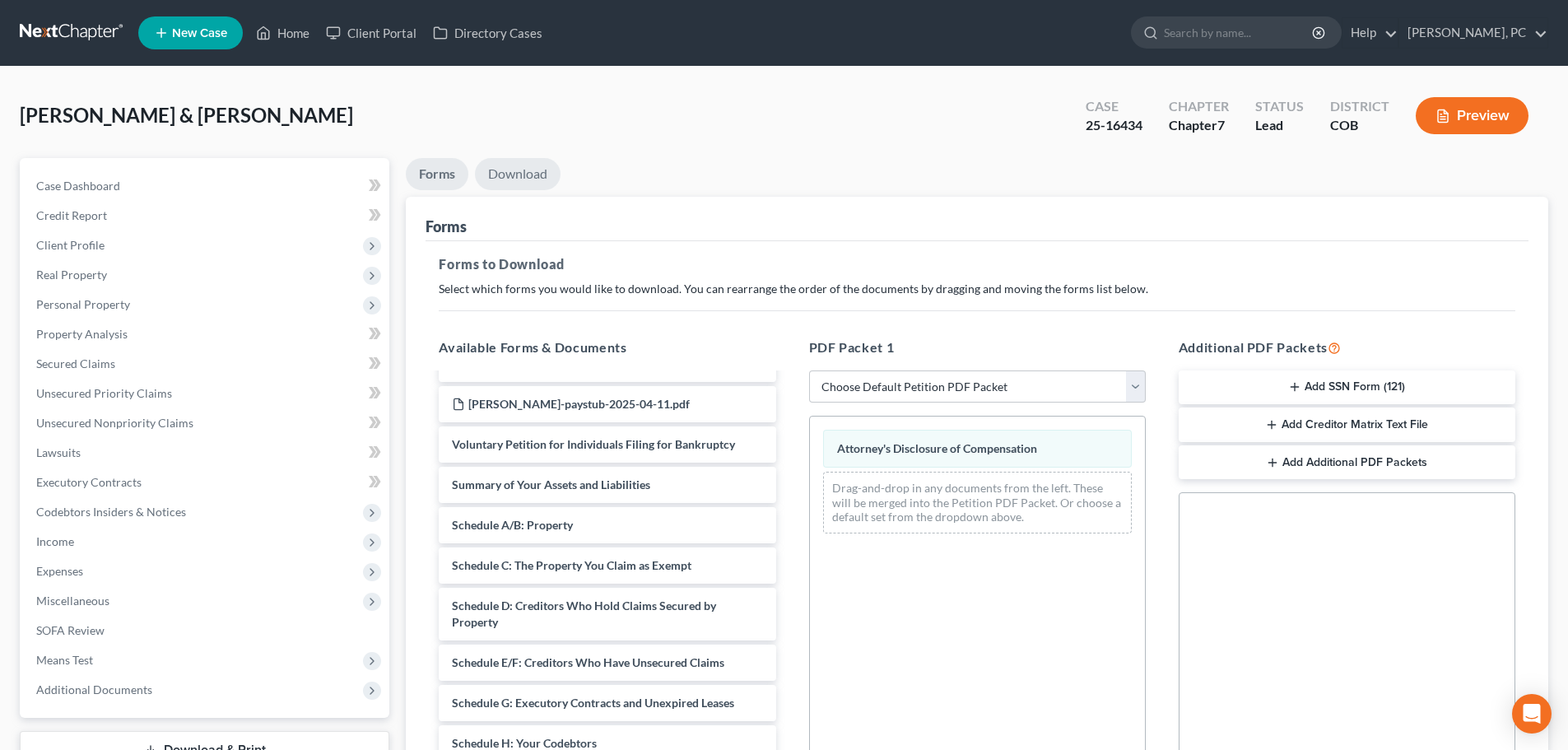
click at [524, 172] on link "Download" at bounding box center [518, 174] width 86 height 32
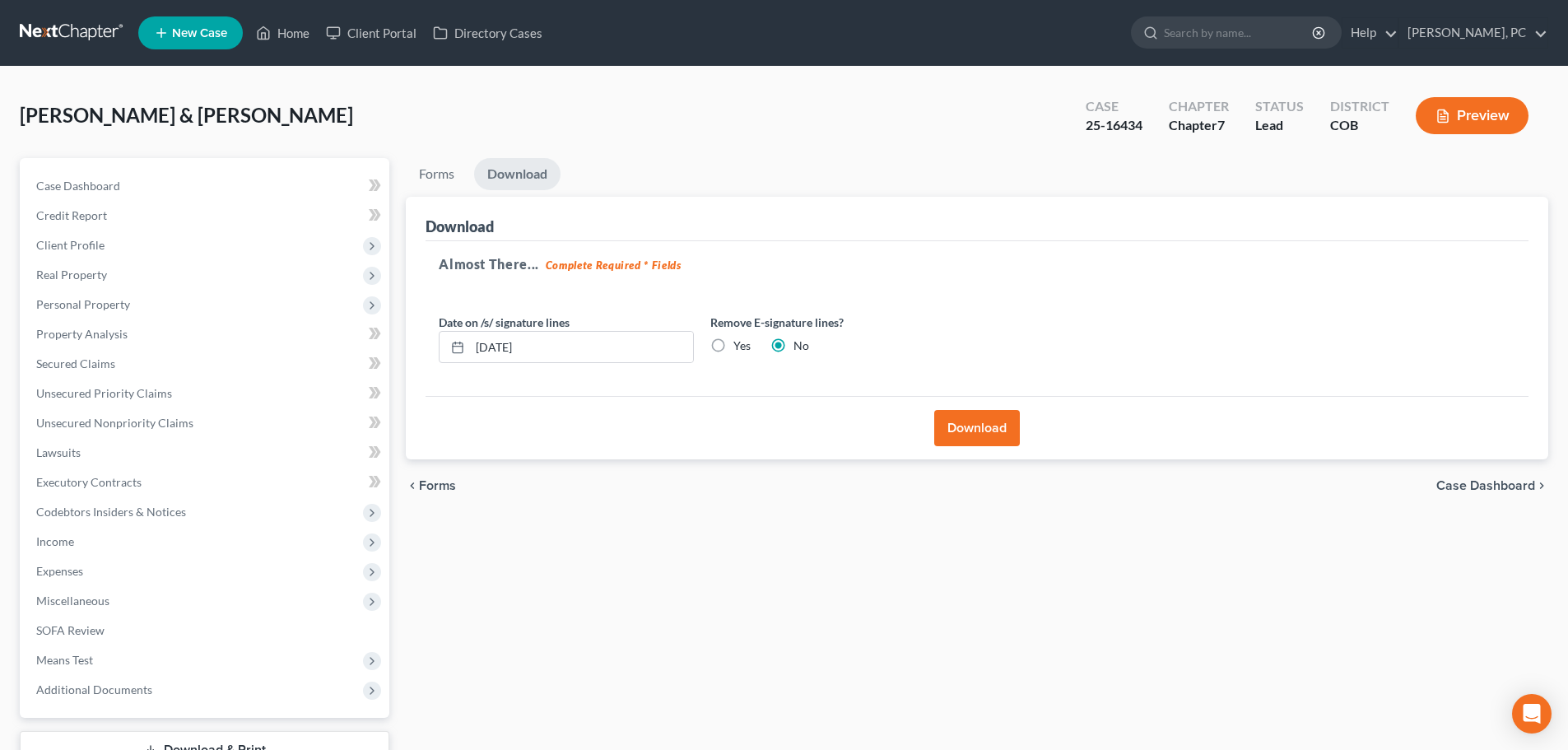
click at [965, 439] on button "Download" at bounding box center [977, 428] width 86 height 36
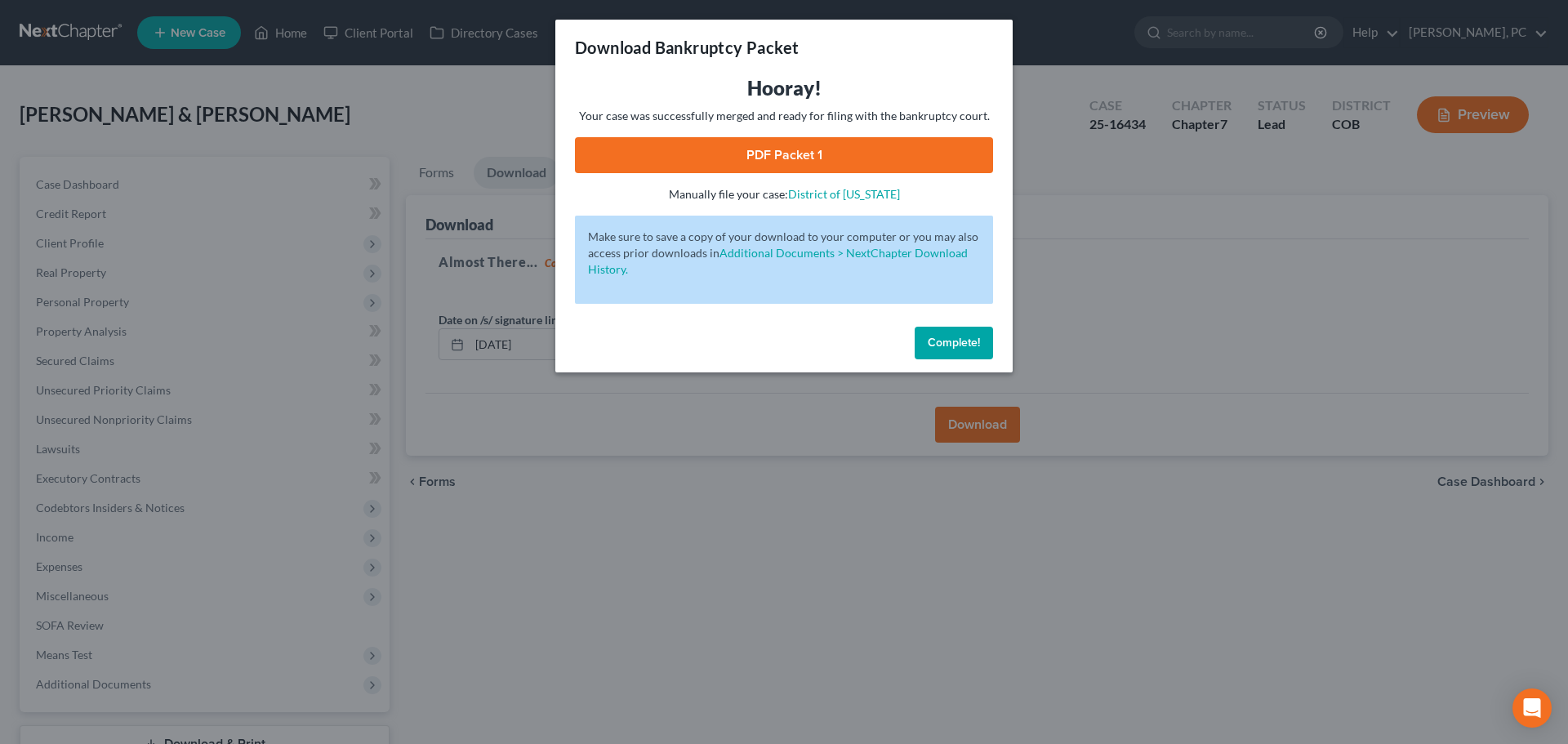
click at [767, 152] on link "PDF Packet 1" at bounding box center [784, 155] width 418 height 36
click at [955, 346] on span "Complete!" at bounding box center [953, 342] width 52 height 14
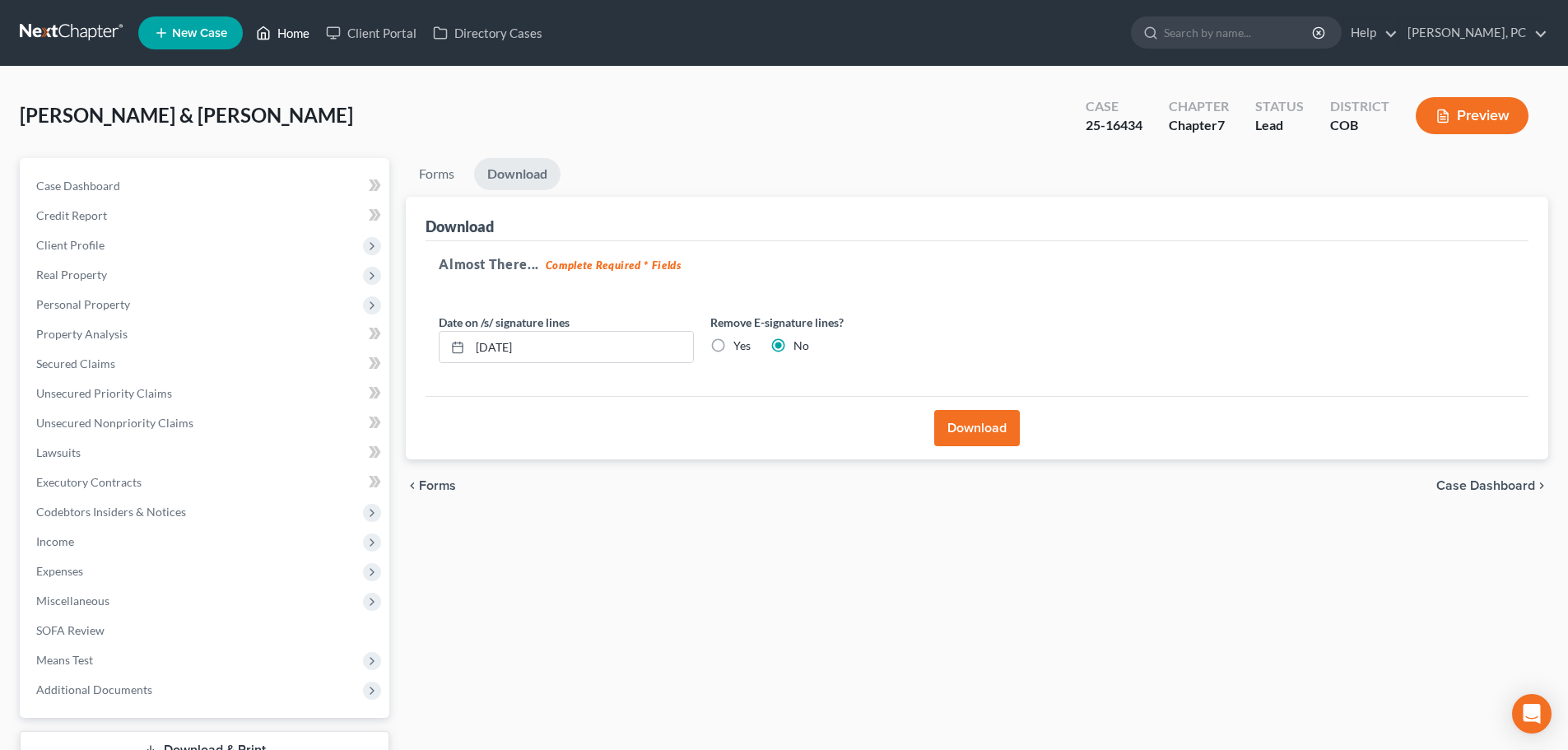
click at [300, 31] on link "Home" at bounding box center [283, 33] width 70 height 29
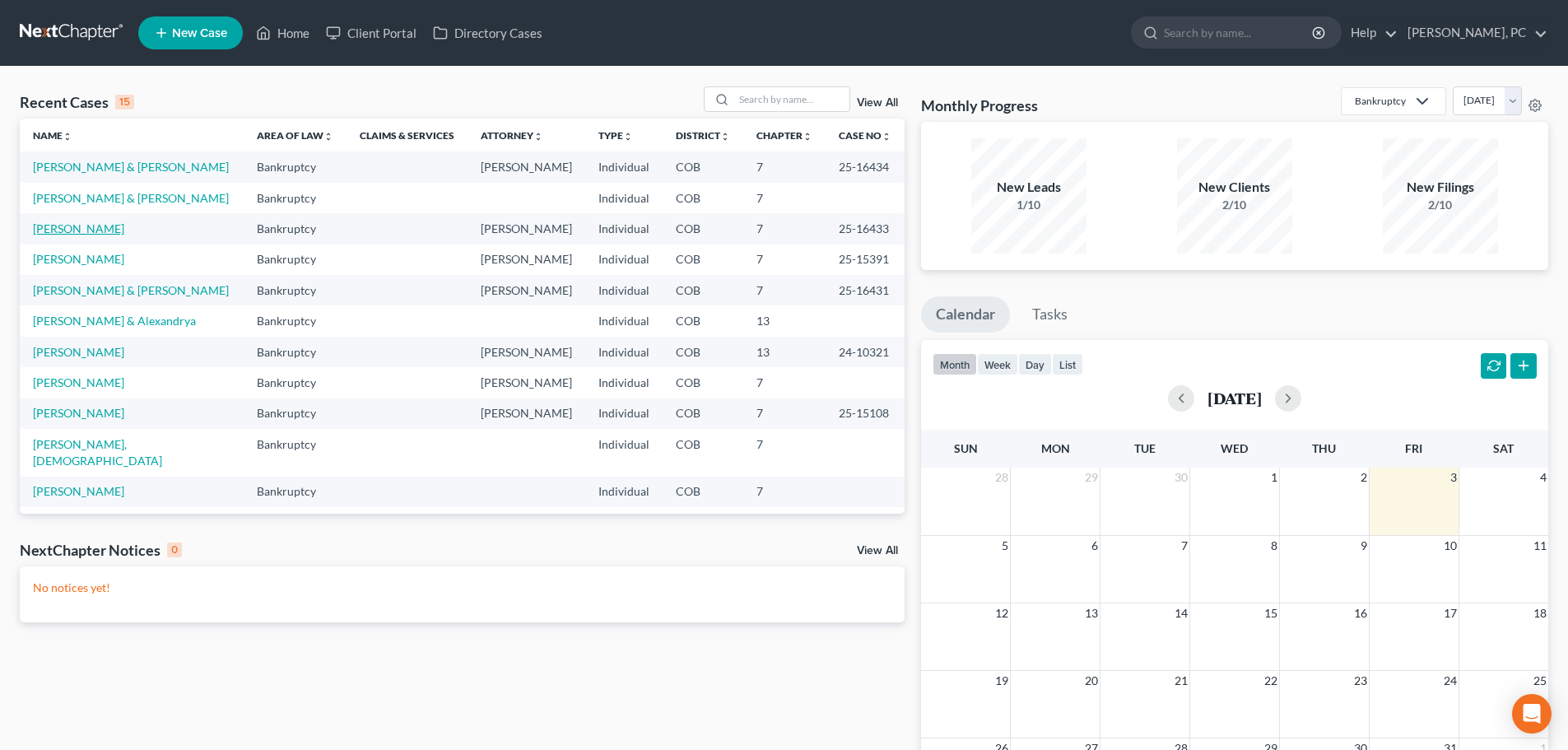
click at [85, 230] on link "[PERSON_NAME]" at bounding box center [78, 228] width 91 height 14
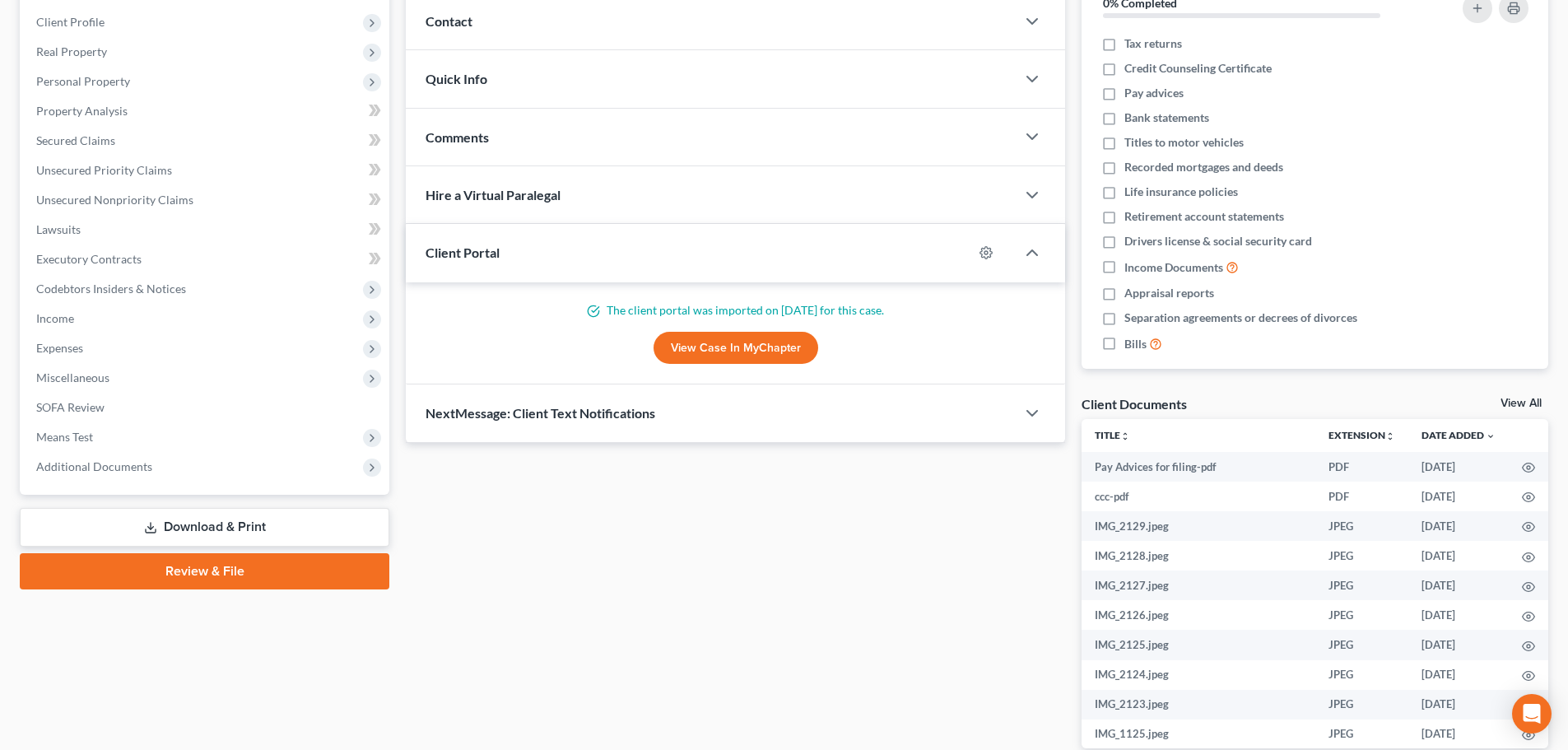
scroll to position [247, 0]
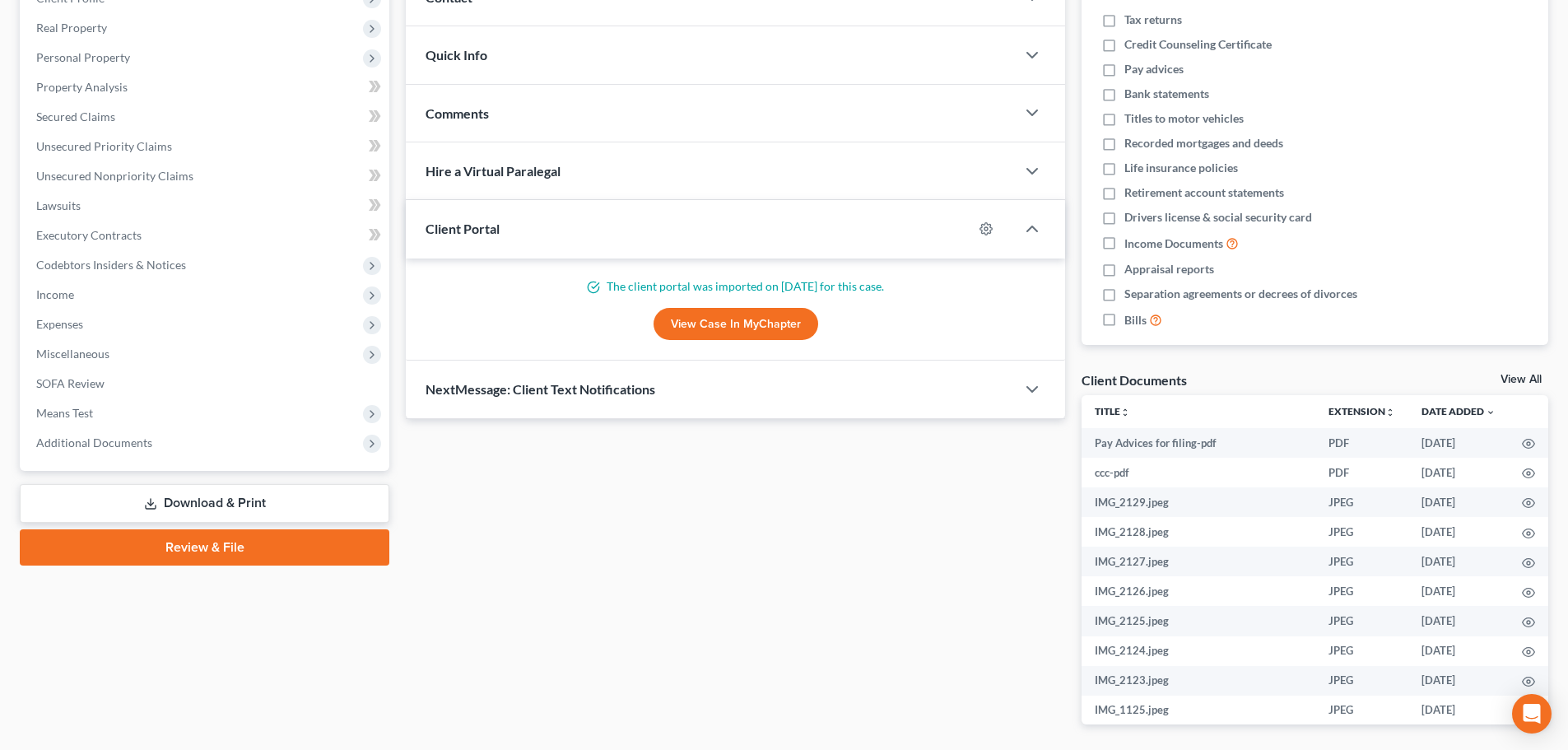
click at [216, 501] on link "Download & Print" at bounding box center [205, 504] width 370 height 38
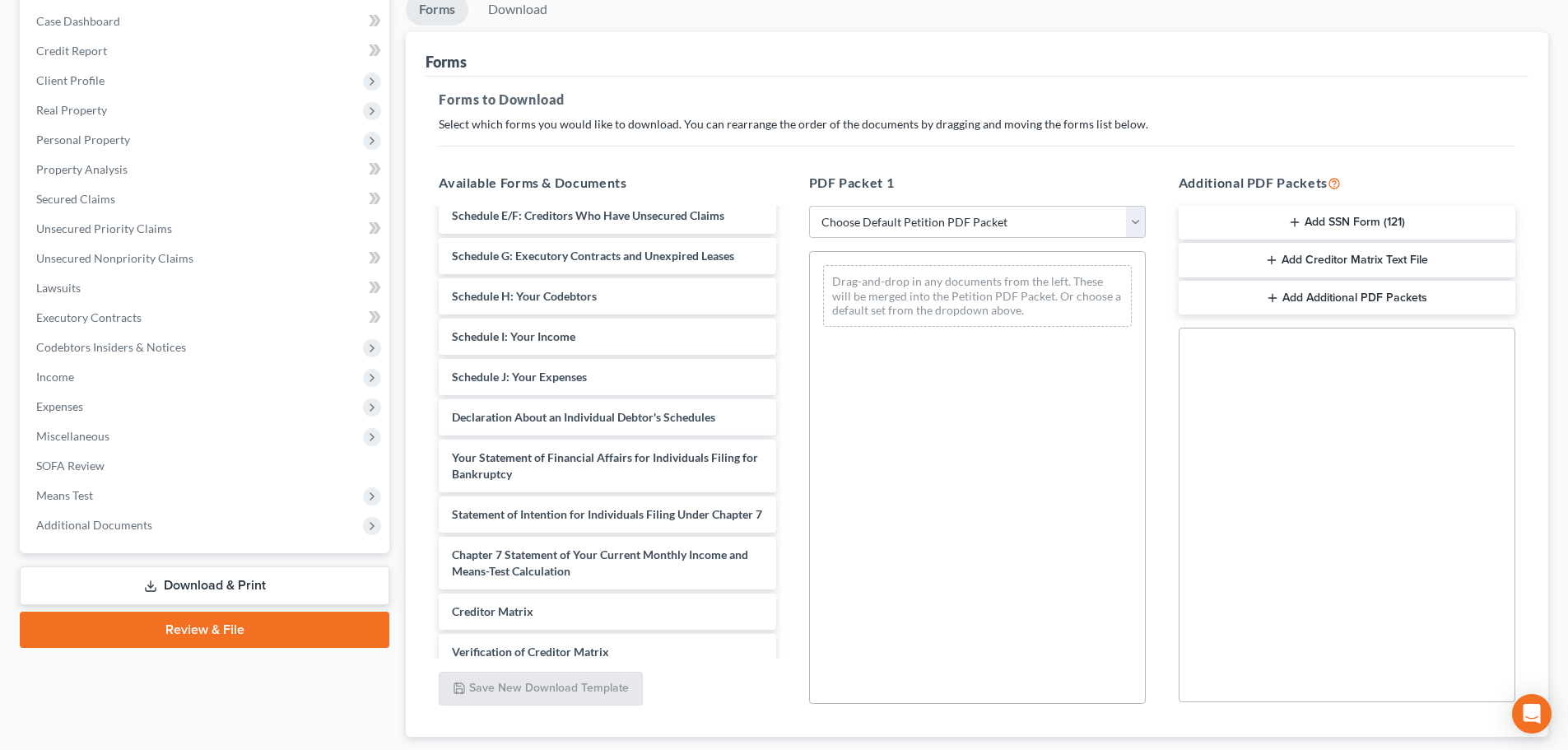
scroll to position [1010, 0]
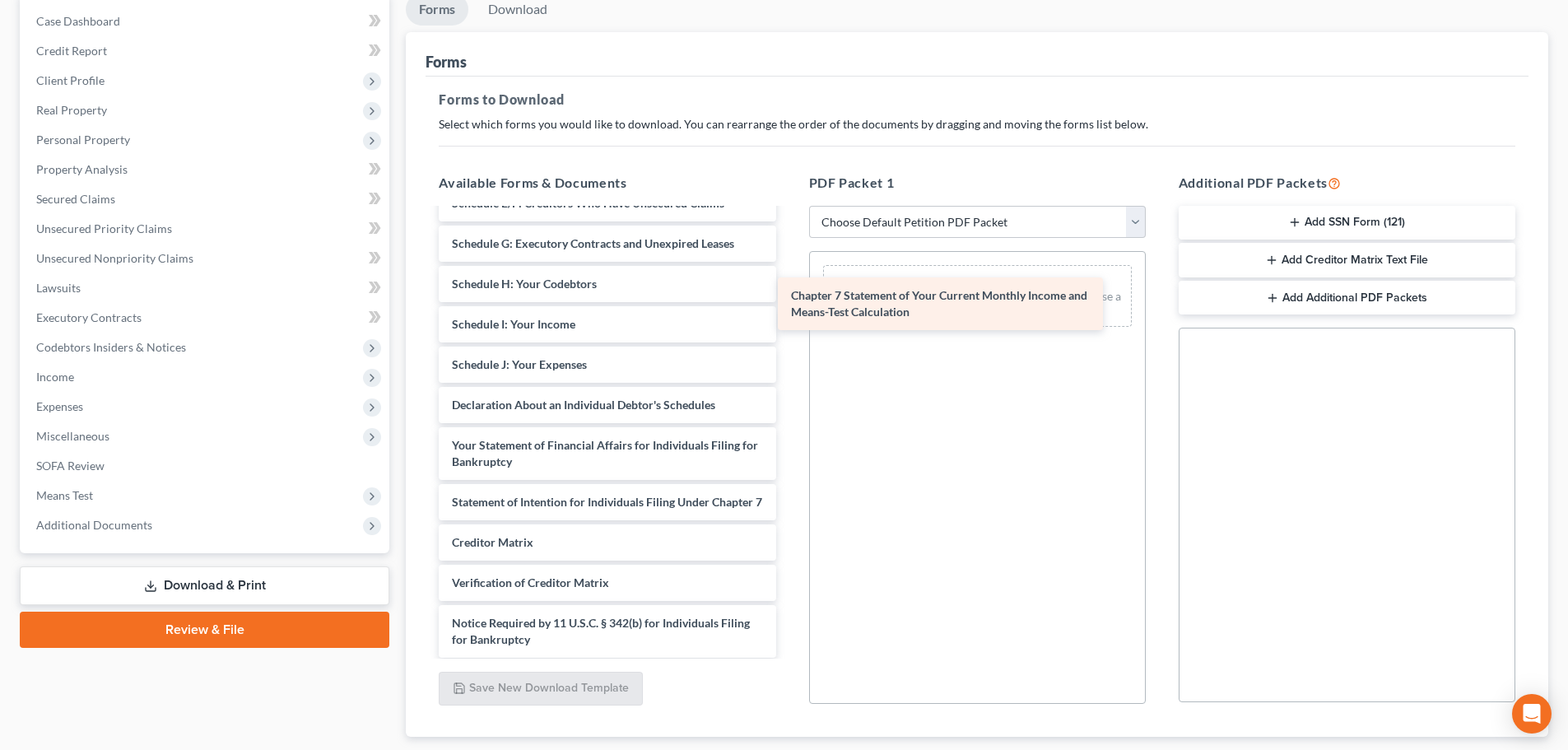
drag, startPoint x: 600, startPoint y: 566, endPoint x: 965, endPoint y: 295, distance: 454.6
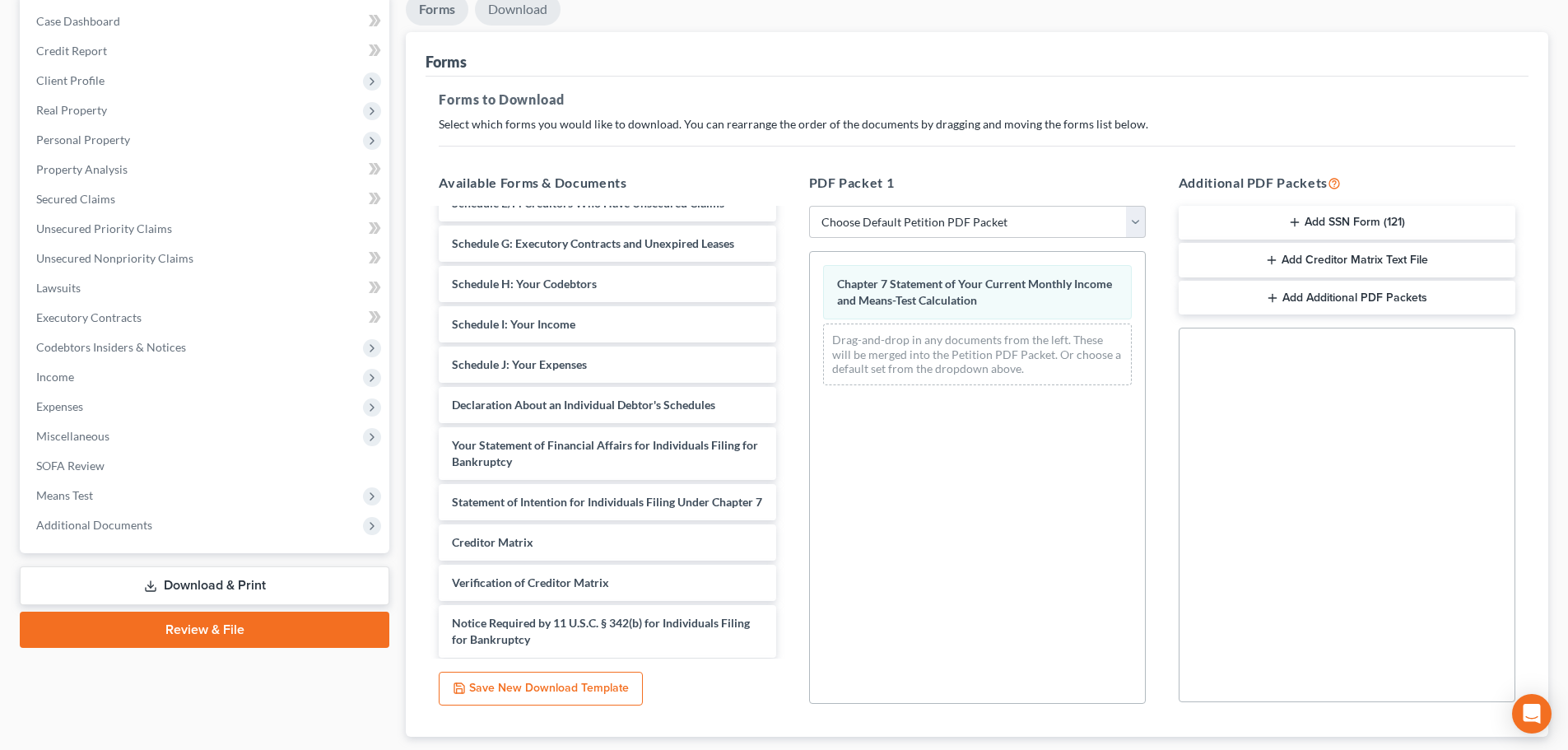
click at [517, 16] on link "Download" at bounding box center [518, 9] width 86 height 32
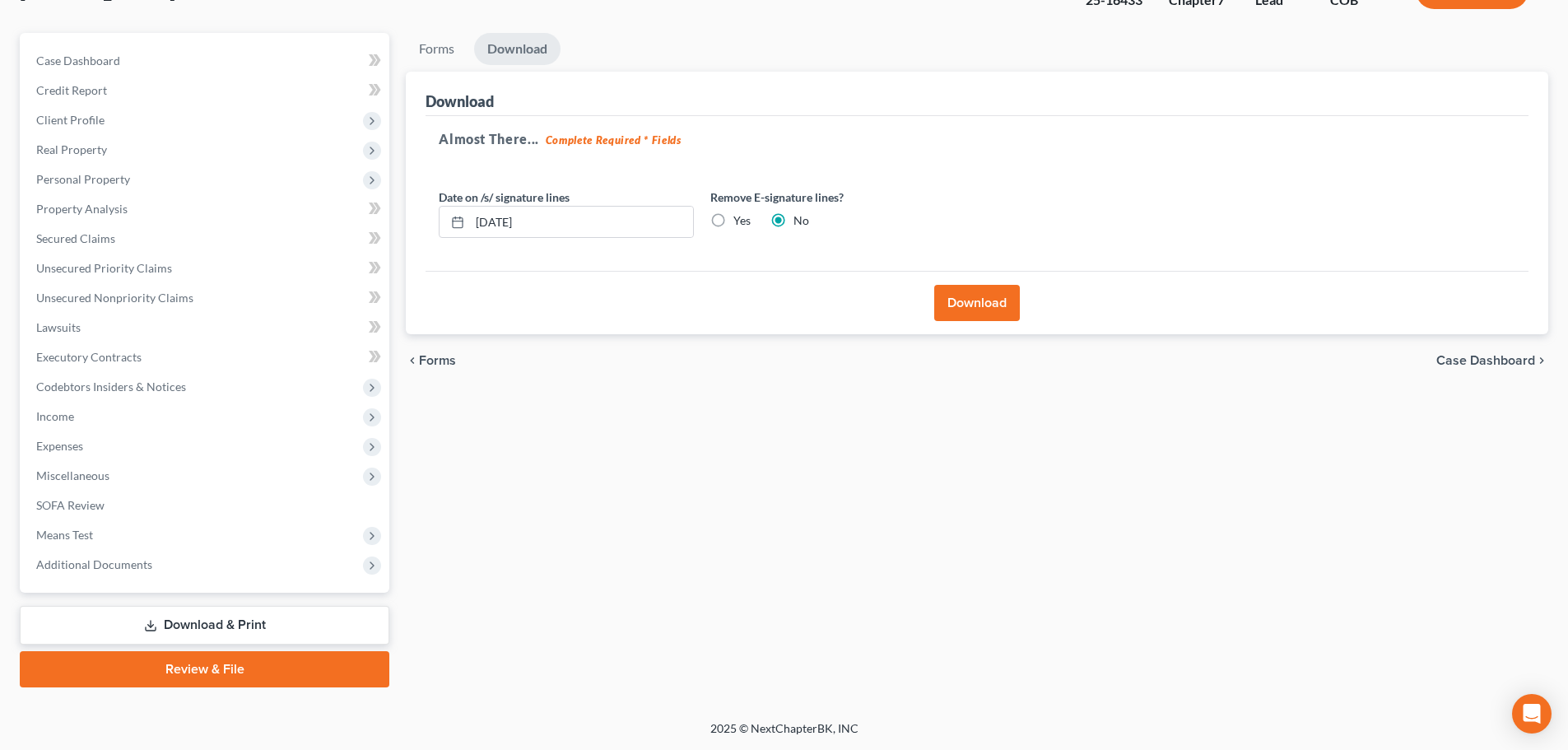
scroll to position [125, 0]
click at [575, 220] on input "[DATE]" at bounding box center [581, 221] width 223 height 31
drag, startPoint x: 575, startPoint y: 220, endPoint x: 393, endPoint y: 242, distance: 183.3
click at [393, 242] on div "Petition Navigation Case Dashboard Payments Invoices Payments Payments Credit R…" at bounding box center [784, 360] width 1545 height 655
type input "09/22/2025"
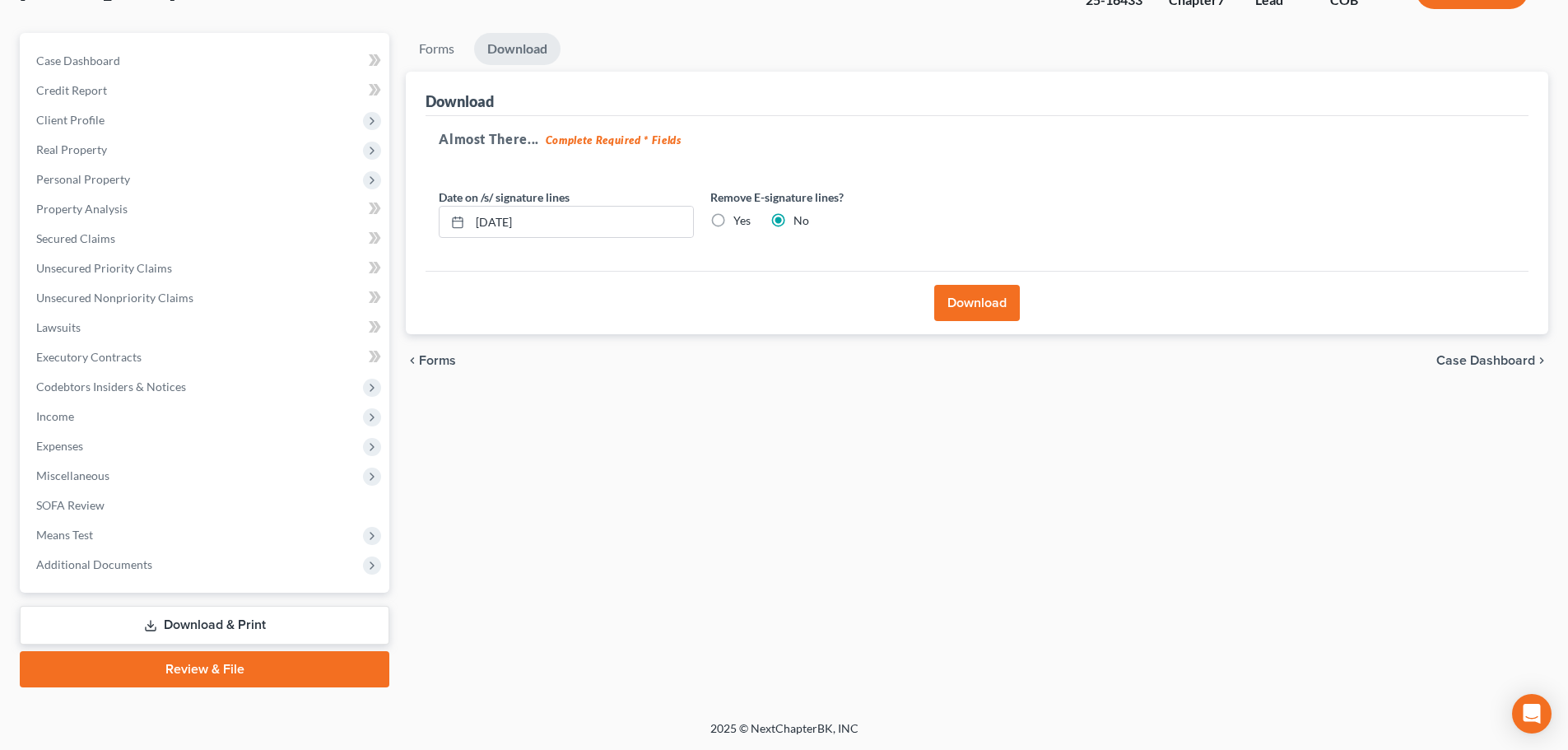
click at [987, 308] on button "Download" at bounding box center [977, 302] width 86 height 36
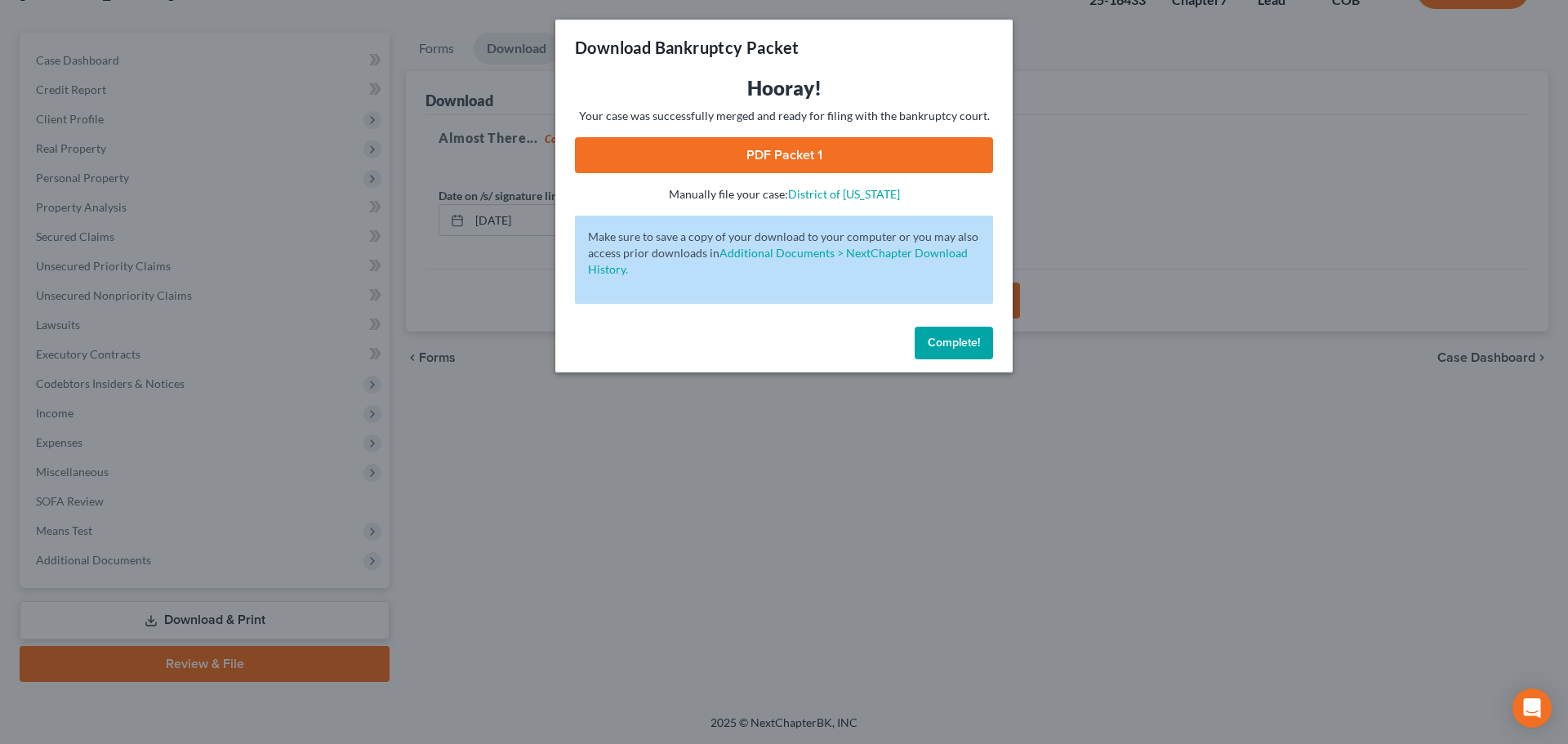
click at [820, 148] on link "PDF Packet 1" at bounding box center [784, 155] width 418 height 36
click at [966, 341] on span "Complete!" at bounding box center [953, 342] width 52 height 14
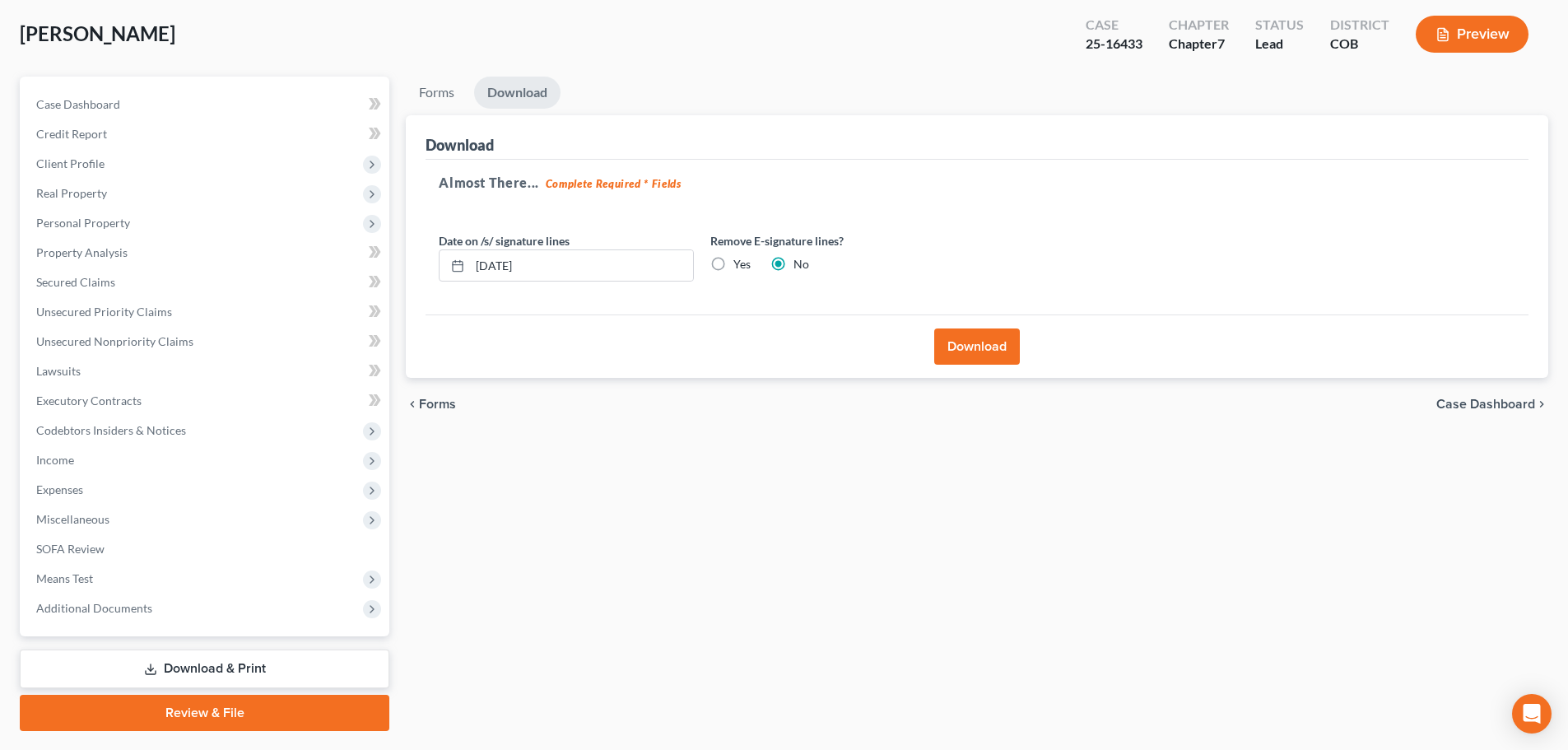
scroll to position [43, 0]
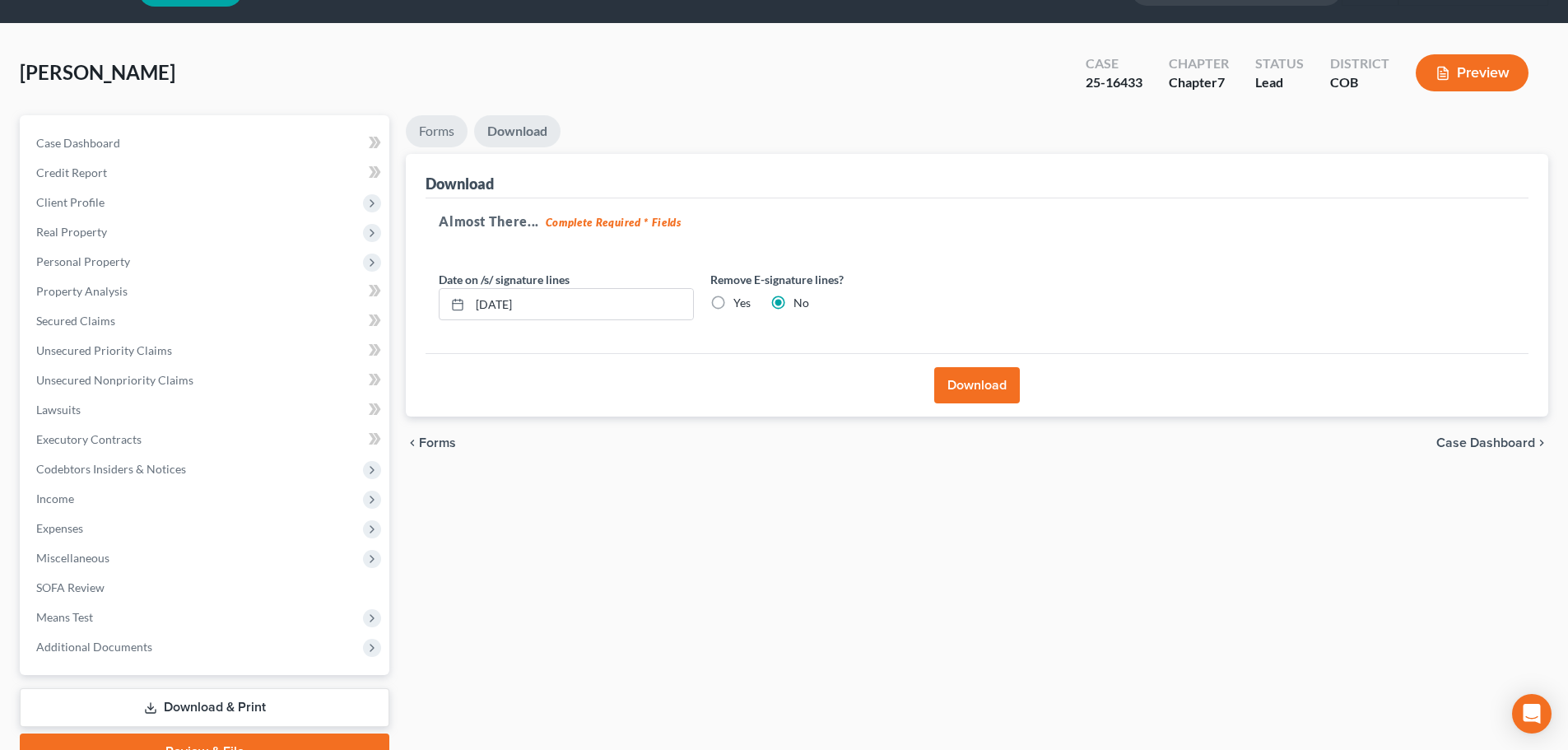
click at [427, 124] on link "Forms" at bounding box center [437, 131] width 62 height 32
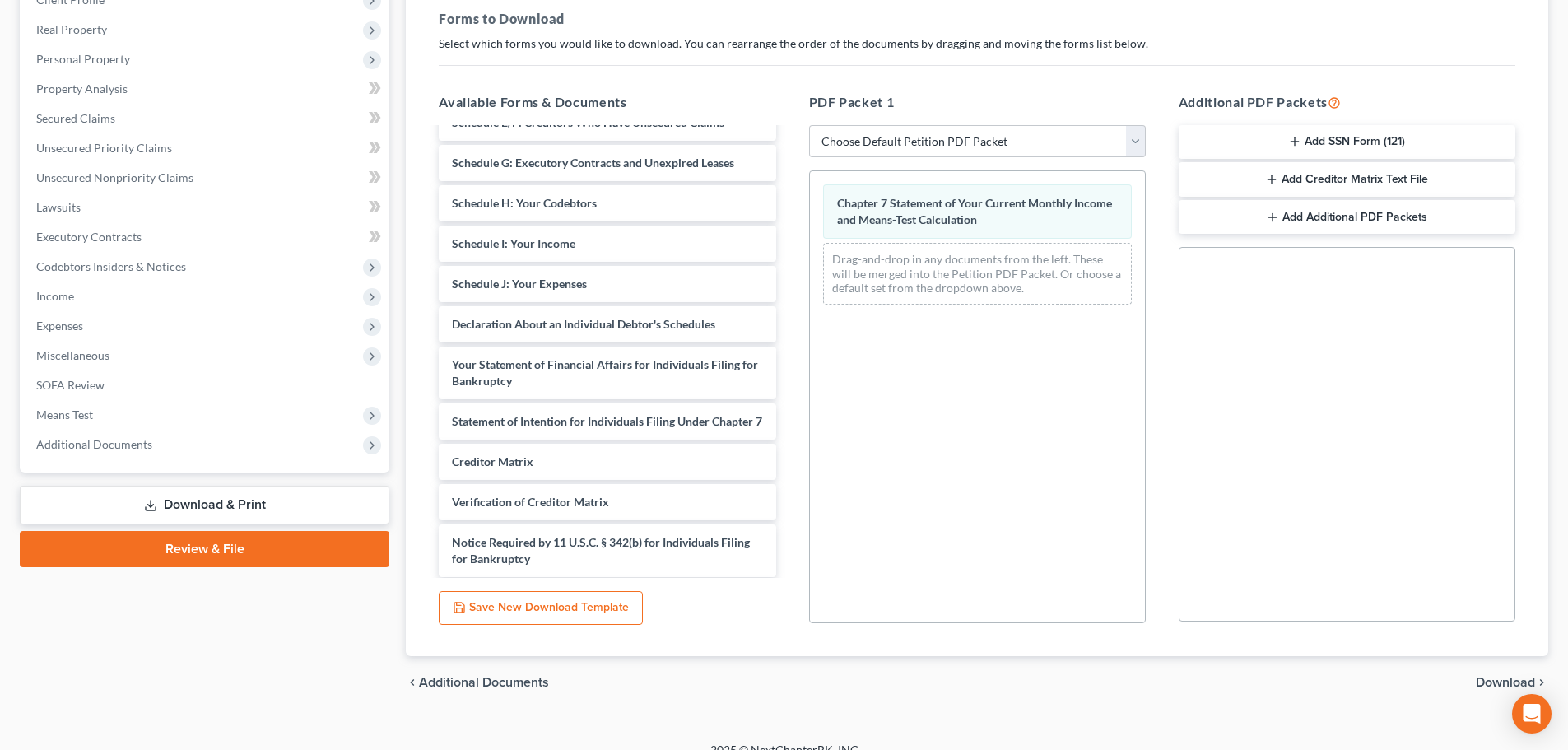
scroll to position [266, 0]
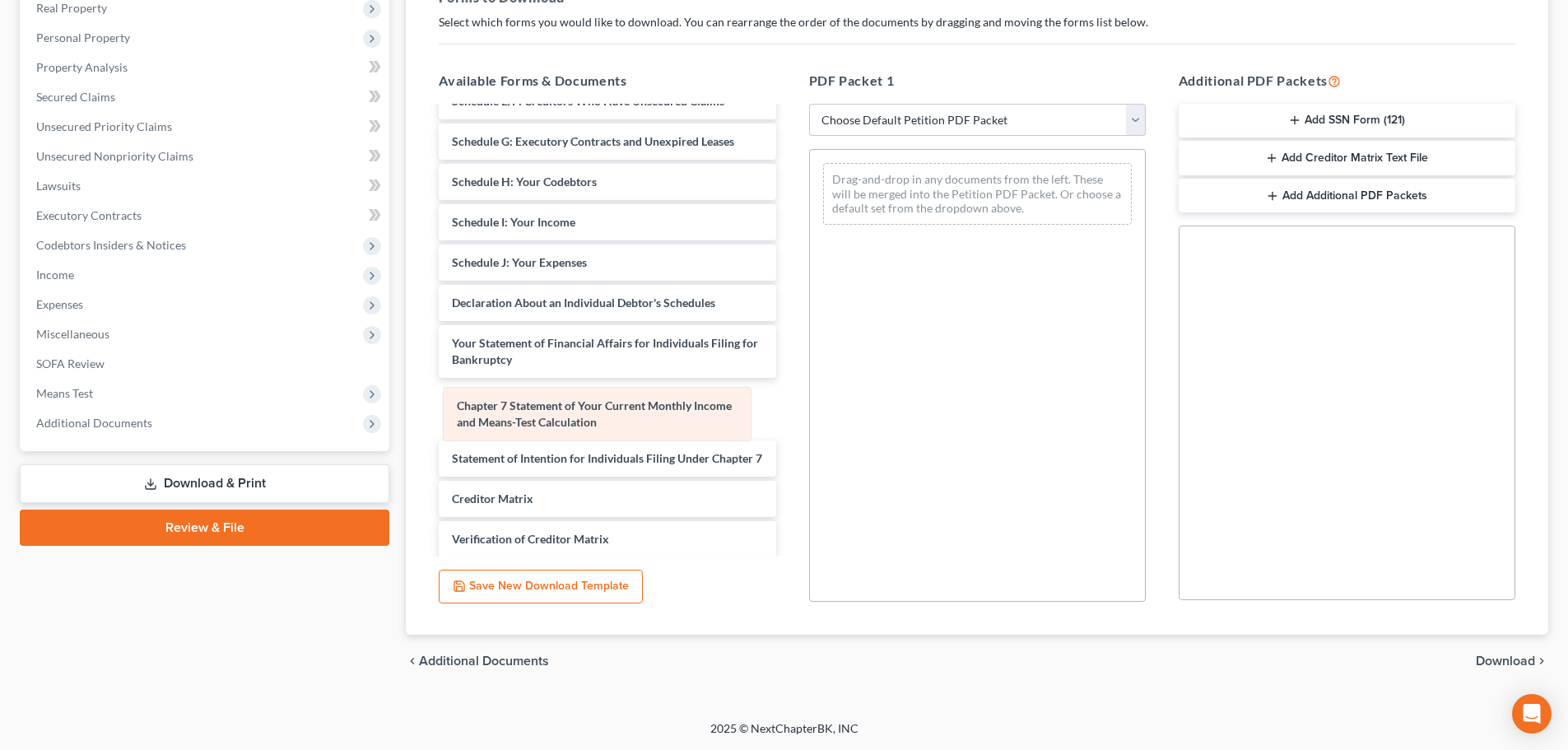
drag, startPoint x: 917, startPoint y: 179, endPoint x: 537, endPoint y: 403, distance: 441.1
click at [810, 238] on div "Chapter 7 Statement of Your Current Monthly Income and Means-Test Calculation C…" at bounding box center [977, 193] width 335 height 88
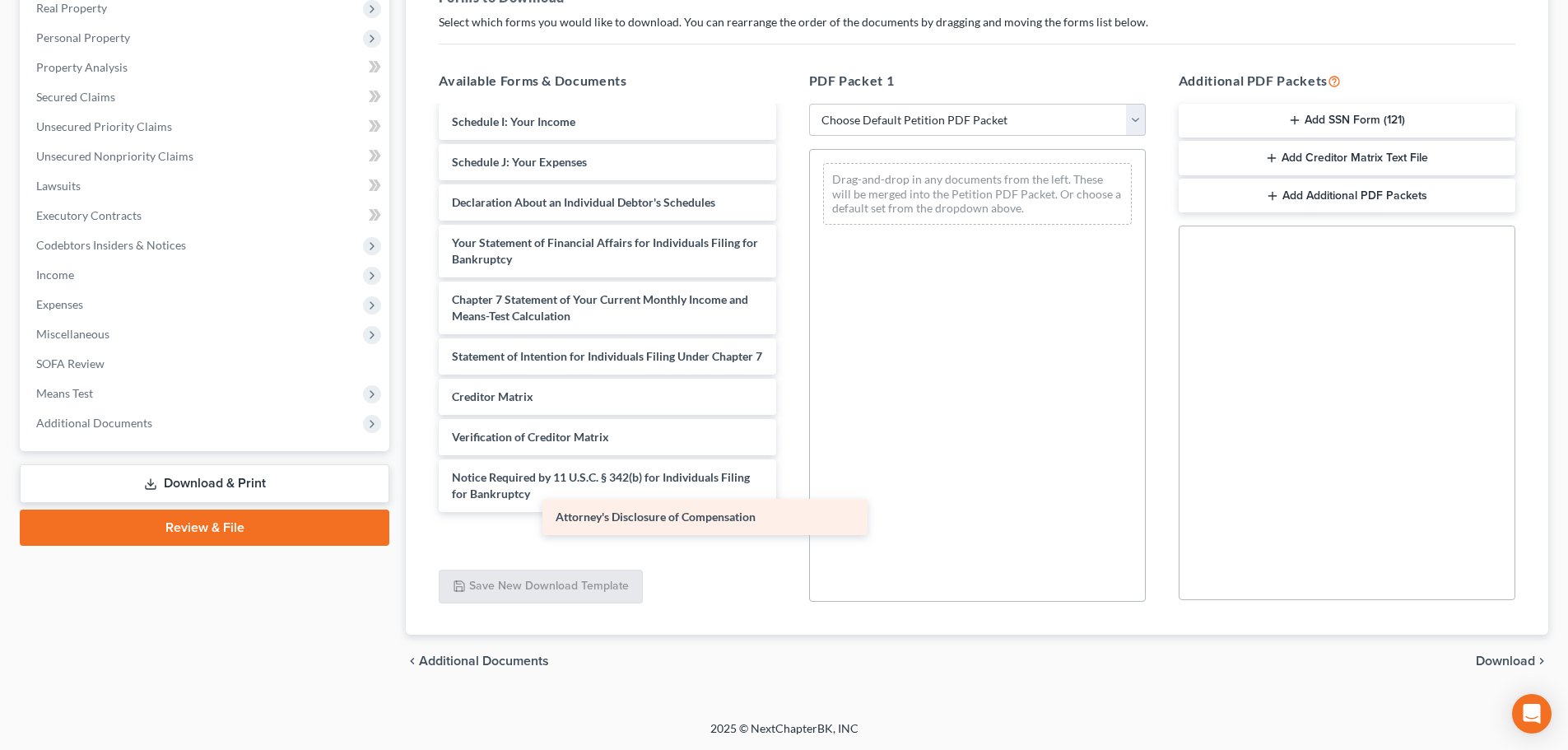
scroll to position [1086, 0]
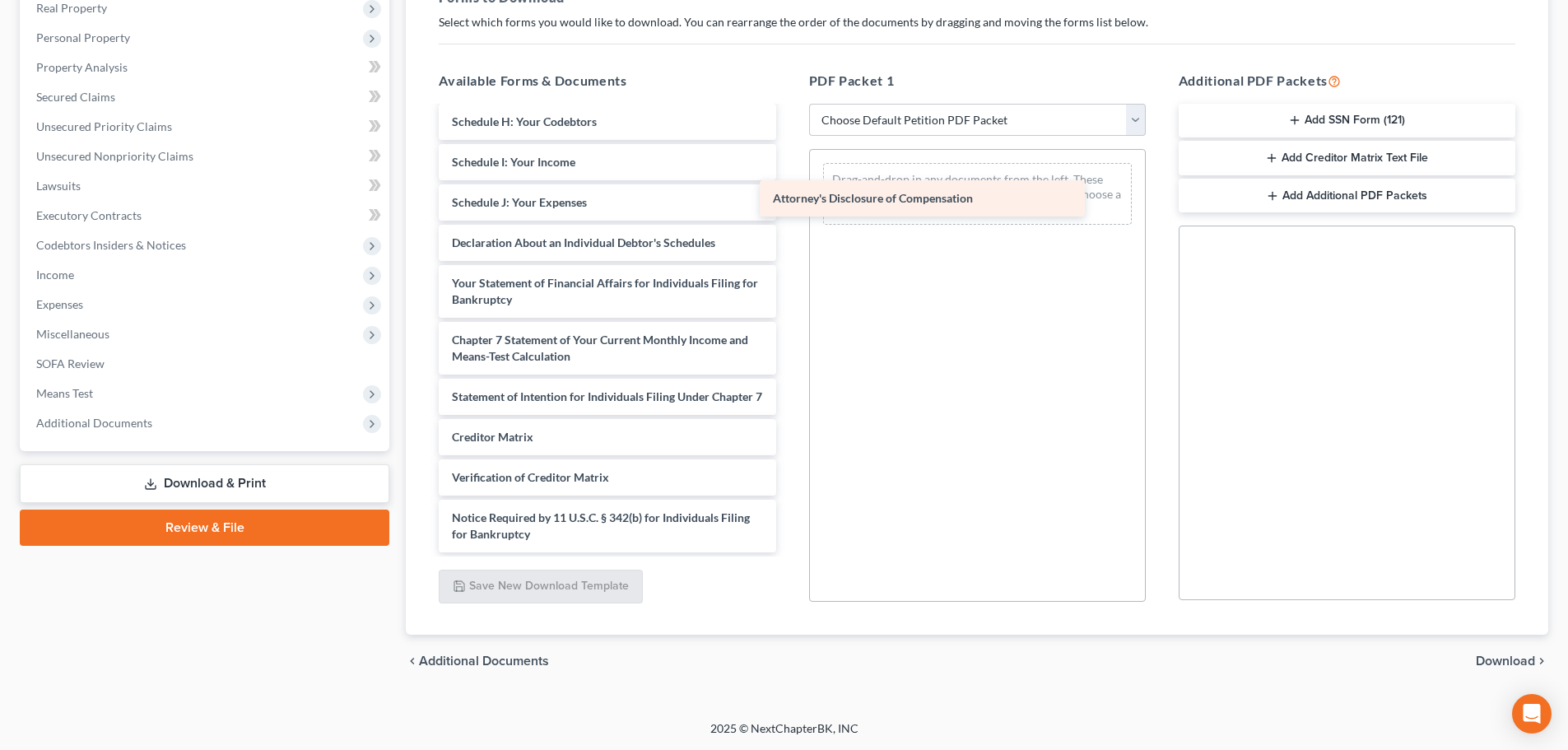
drag, startPoint x: 577, startPoint y: 535, endPoint x: 915, endPoint y: 180, distance: 490.2
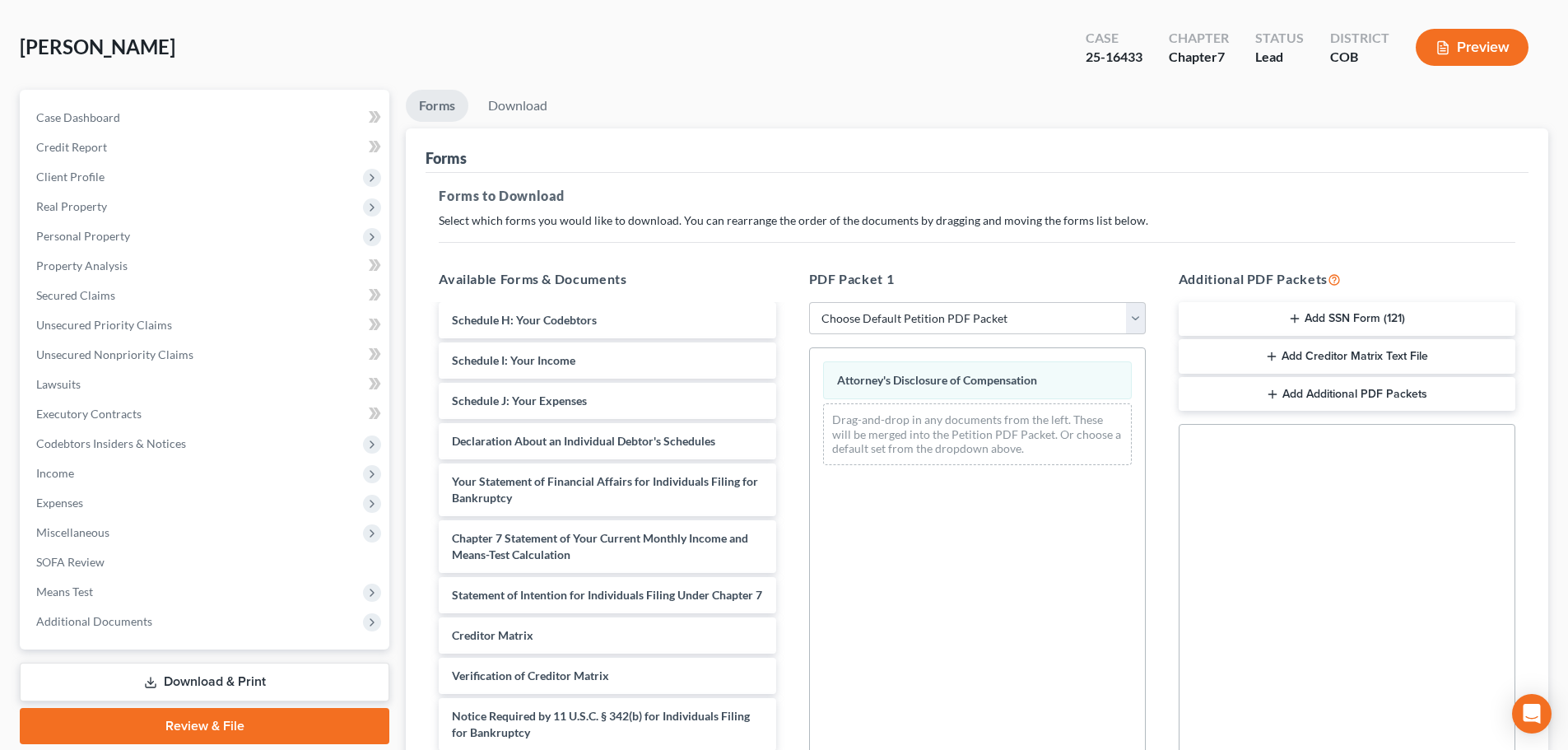
scroll to position [20, 0]
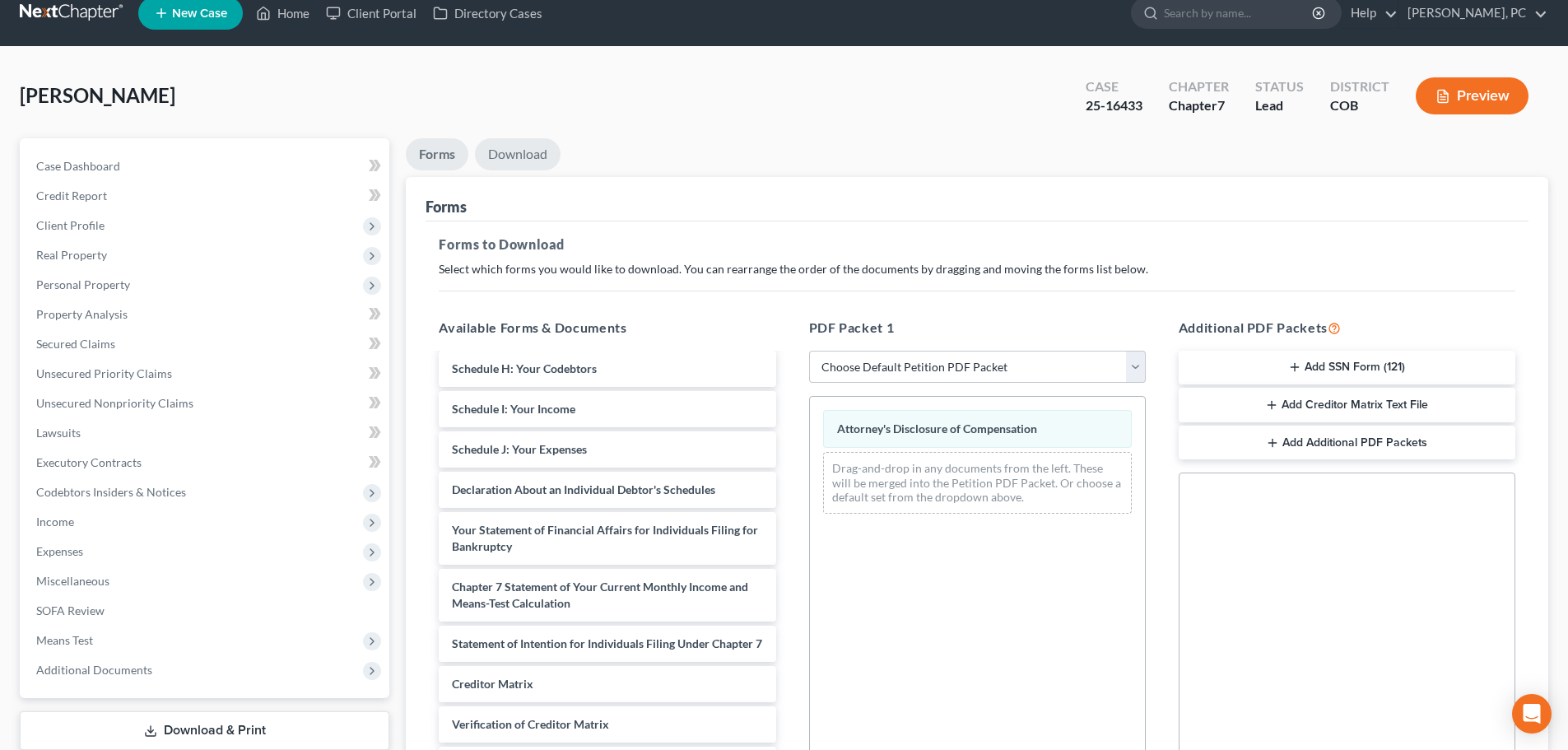
click at [527, 151] on link "Download" at bounding box center [518, 155] width 86 height 32
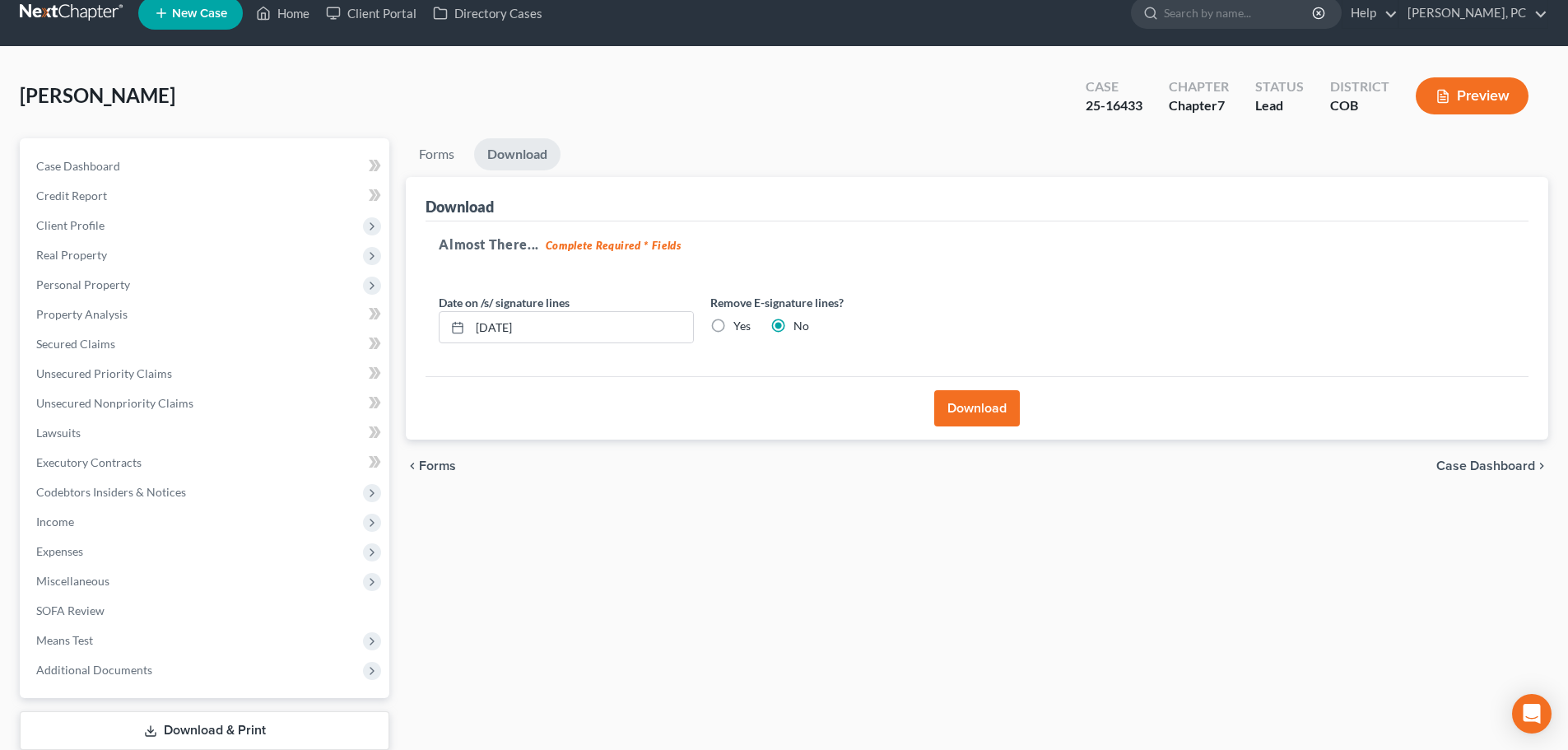
click at [989, 418] on button "Download" at bounding box center [977, 408] width 86 height 36
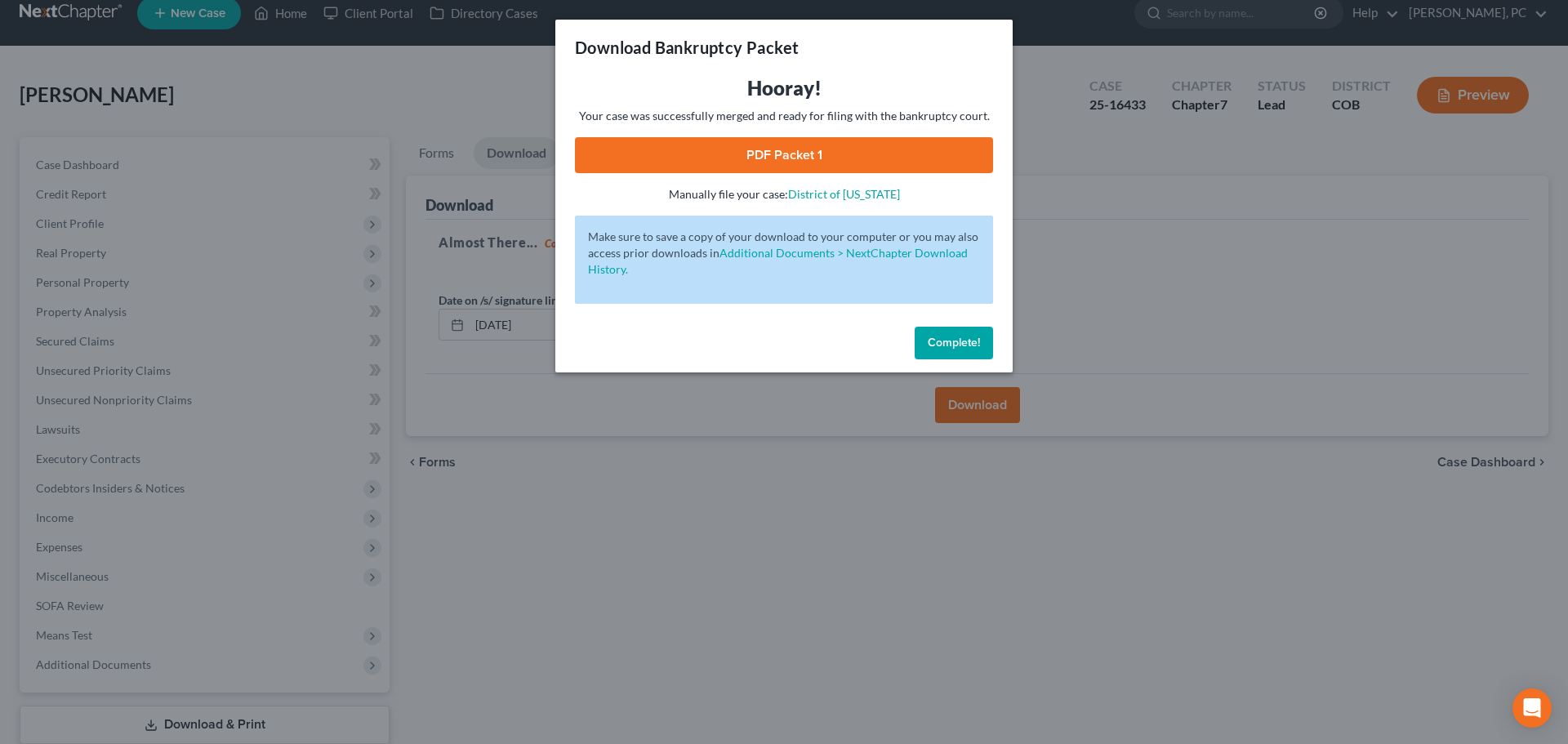
click at [869, 147] on link "PDF Packet 1" at bounding box center [784, 155] width 418 height 36
click at [959, 341] on span "Complete!" at bounding box center [953, 342] width 52 height 14
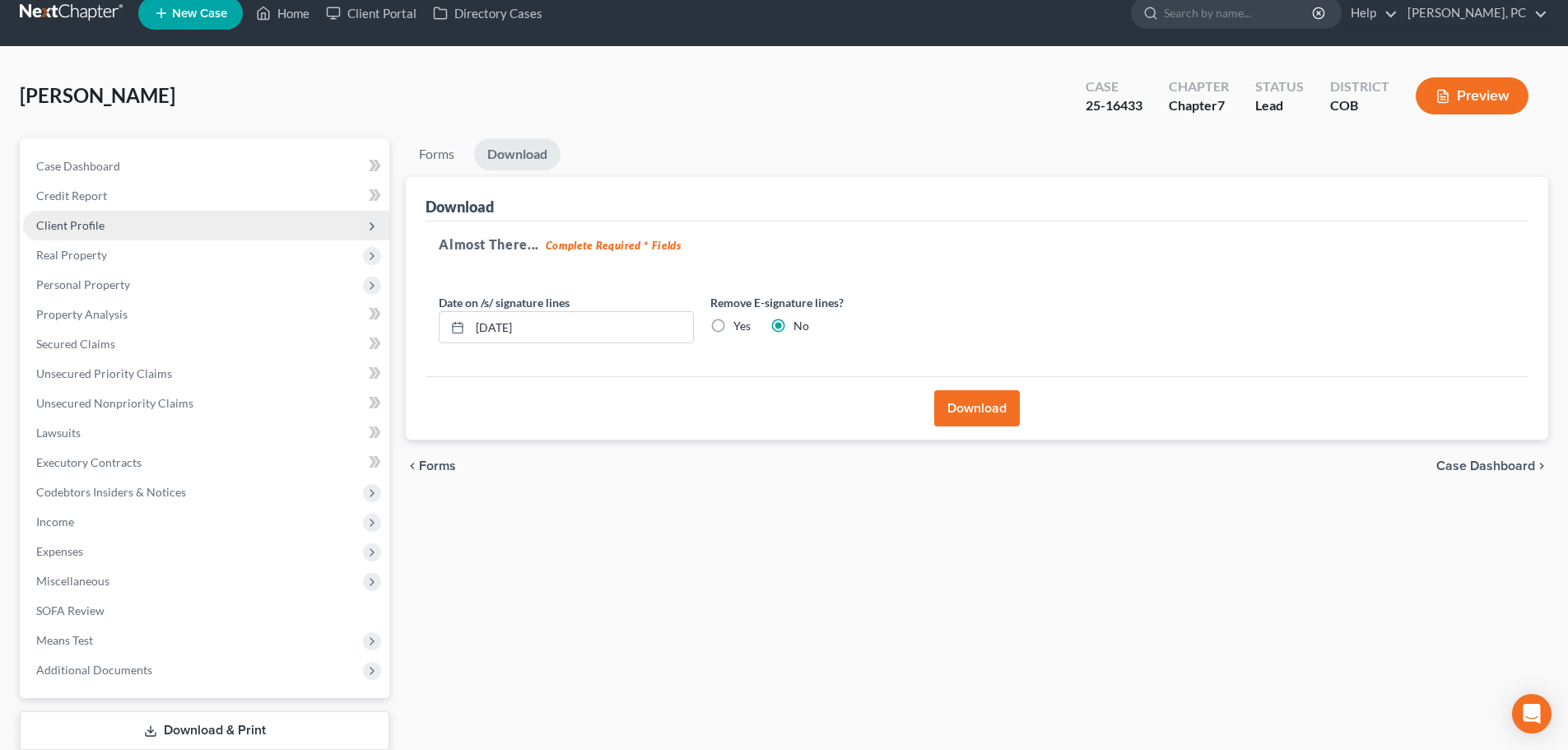
click at [66, 233] on span "Client Profile" at bounding box center [206, 225] width 367 height 29
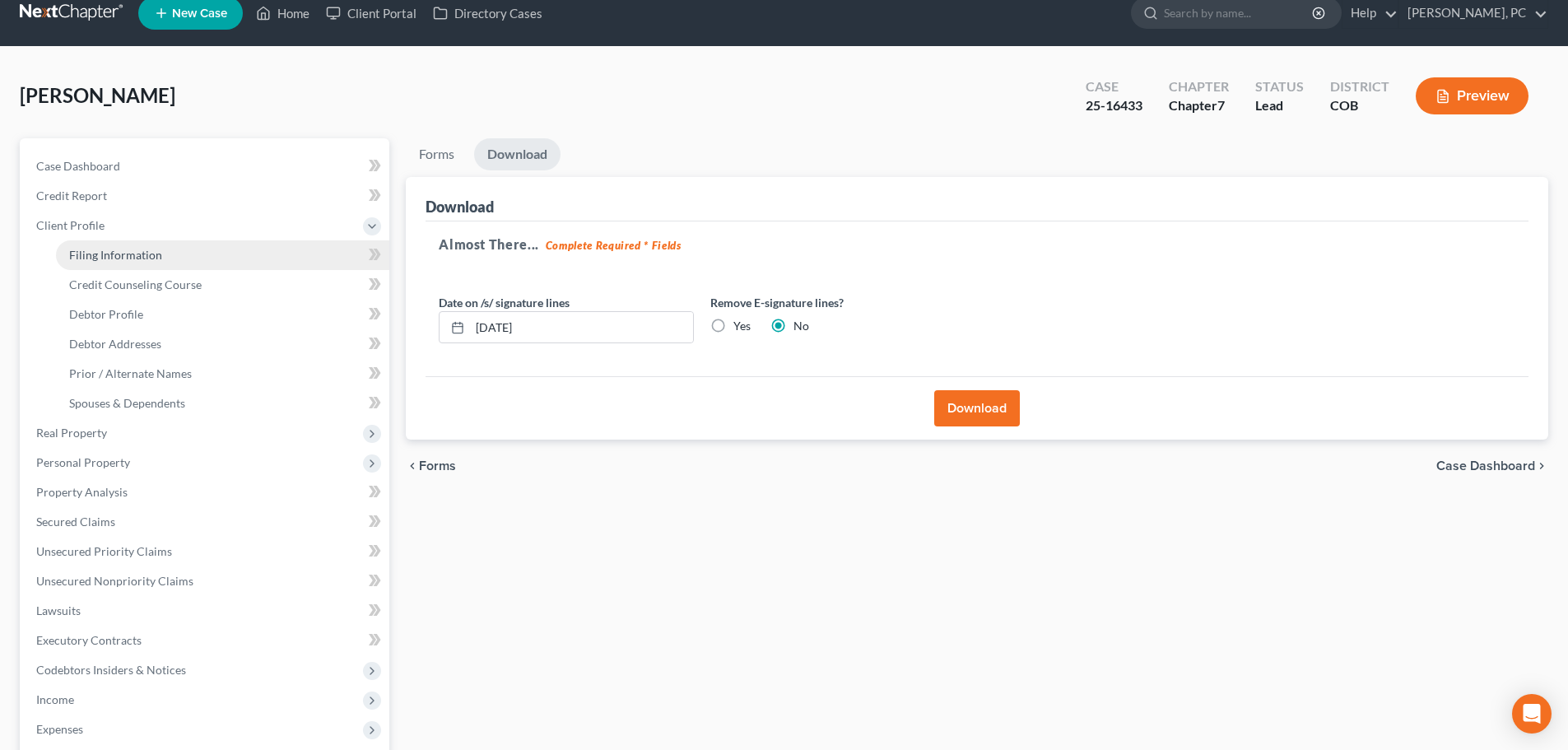
click at [120, 258] on span "Filing Information" at bounding box center [115, 255] width 93 height 14
select select "1"
select select "0"
select select "5"
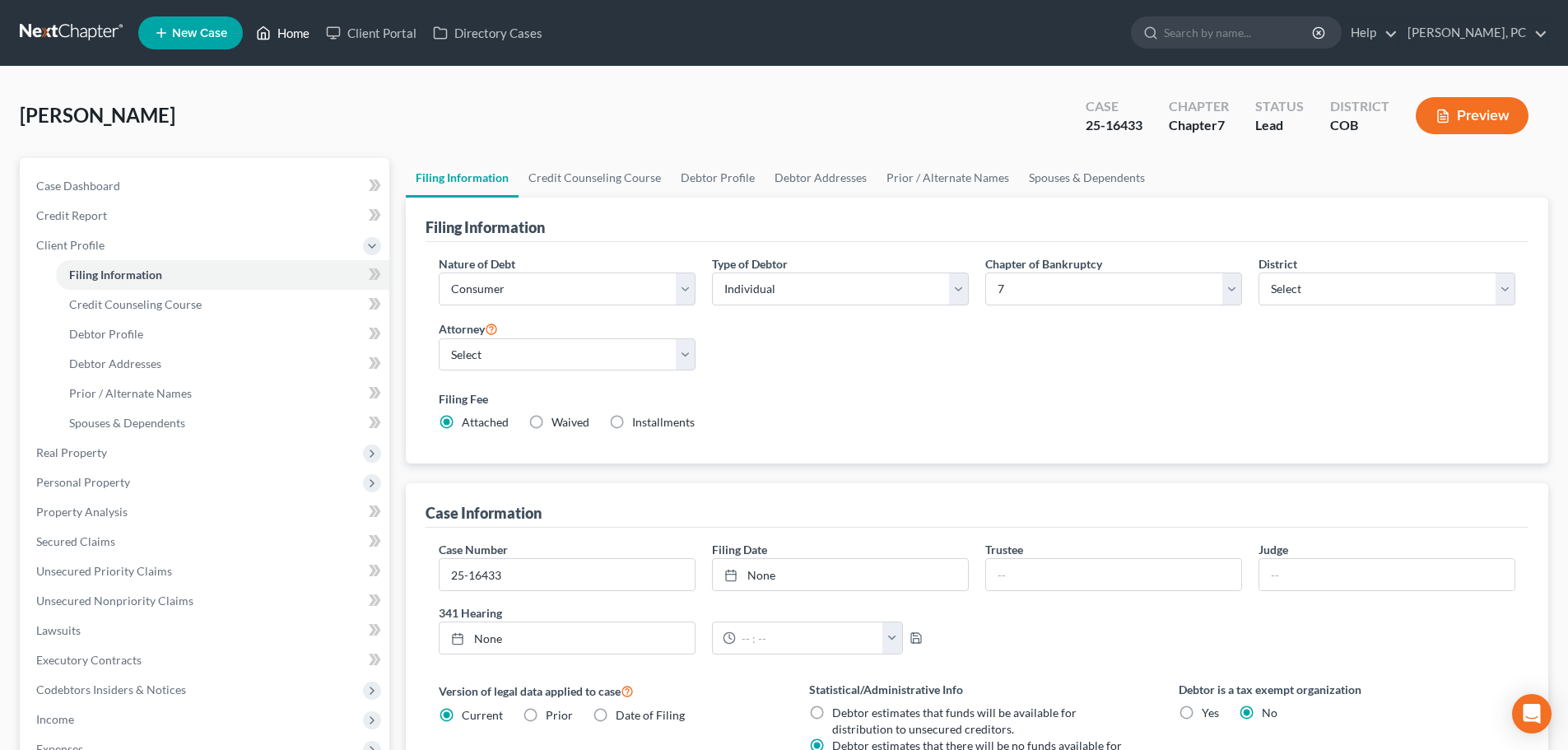
click at [291, 35] on link "Home" at bounding box center [283, 33] width 70 height 29
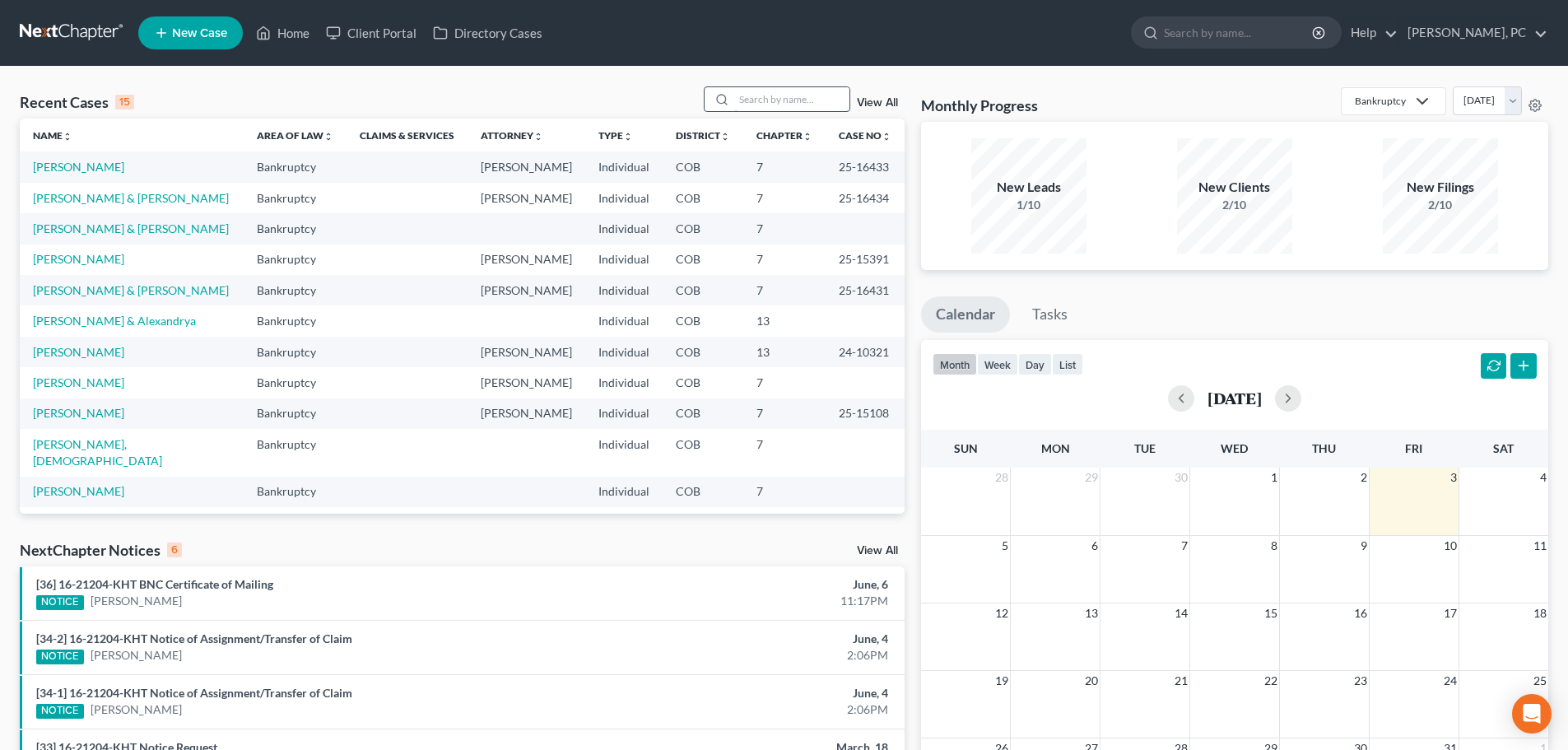
click at [798, 90] on input "search" at bounding box center [792, 99] width 115 height 24
type input "van ort"
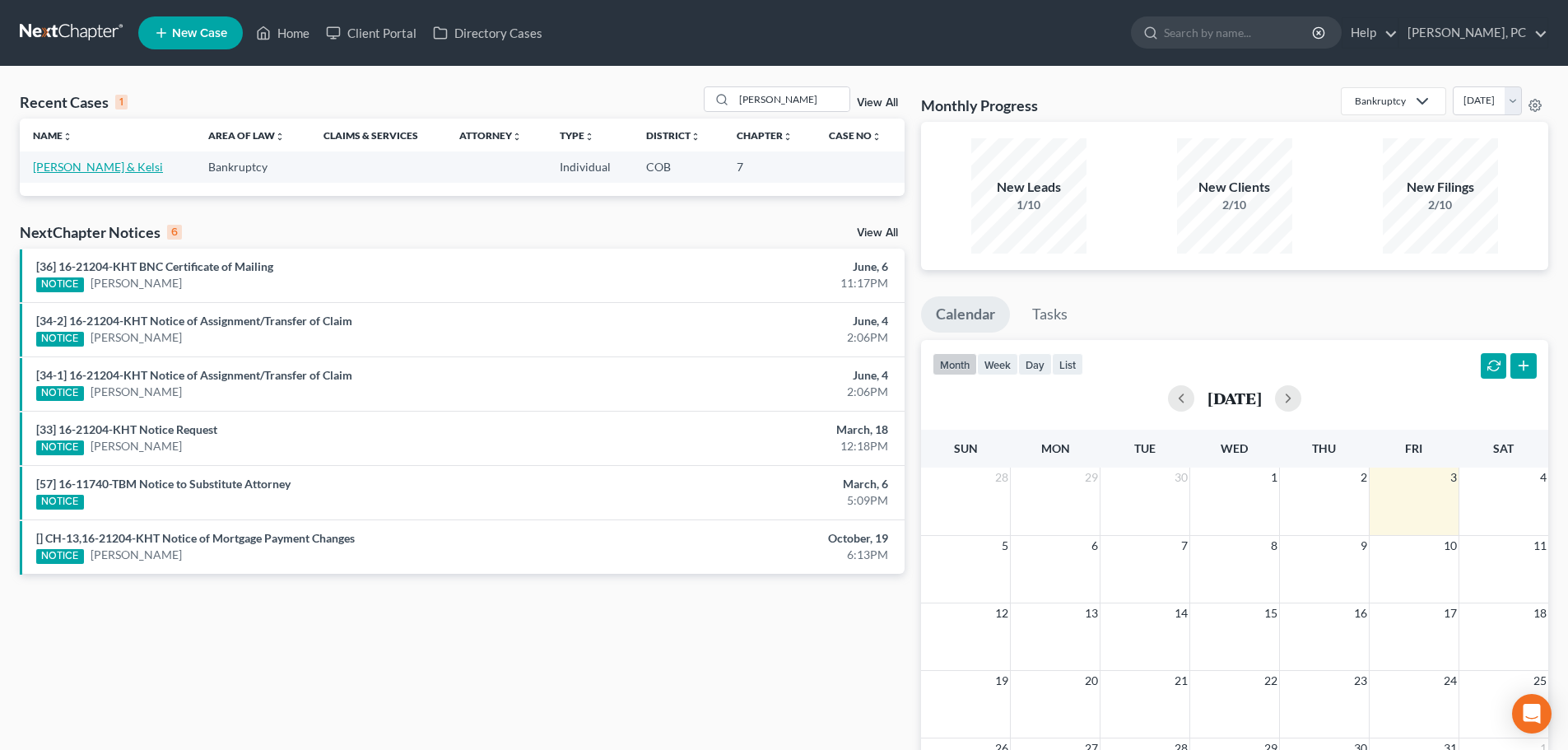
click at [87, 170] on link "[PERSON_NAME] & Kelsi" at bounding box center [98, 166] width 130 height 14
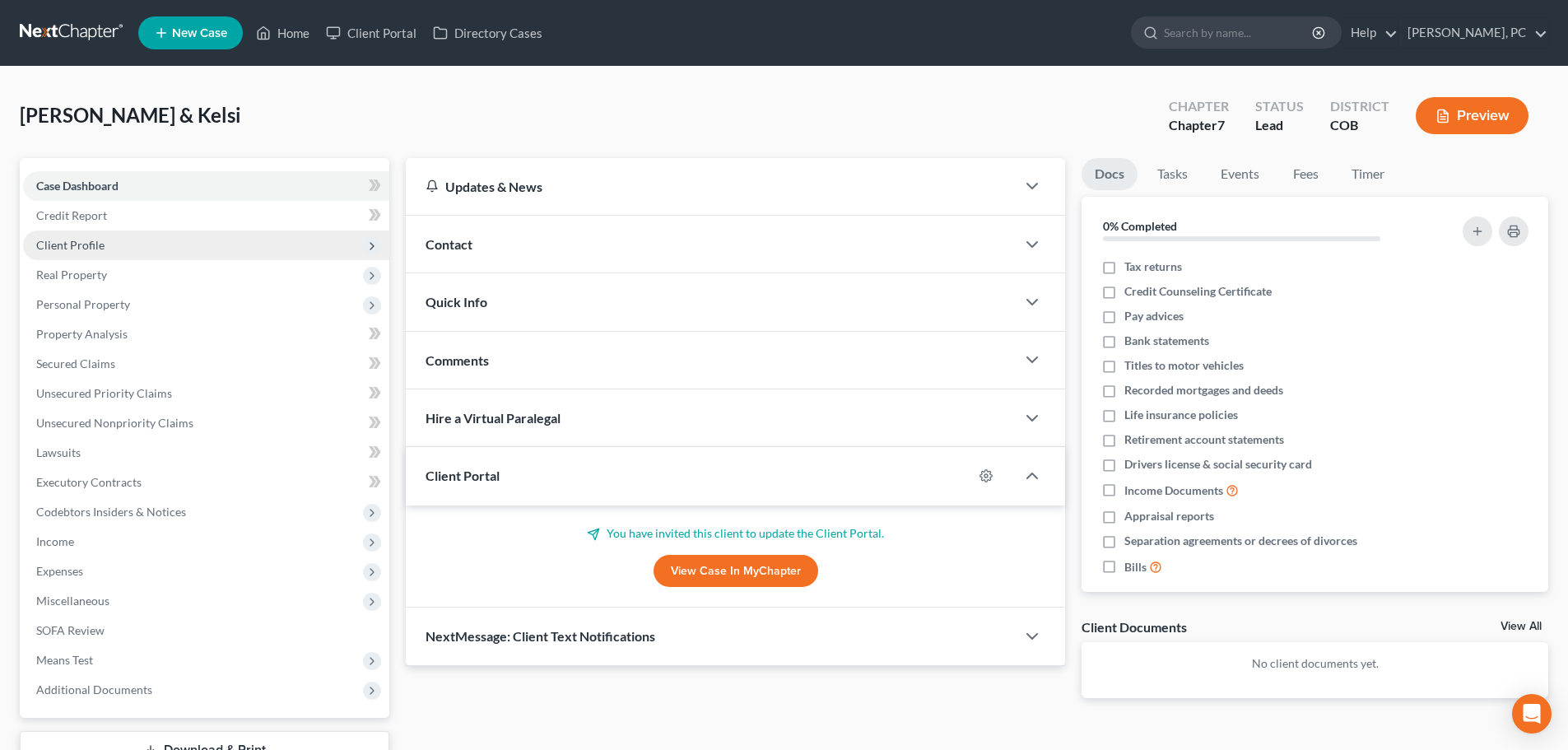
click at [87, 246] on span "Client Profile" at bounding box center [70, 245] width 68 height 14
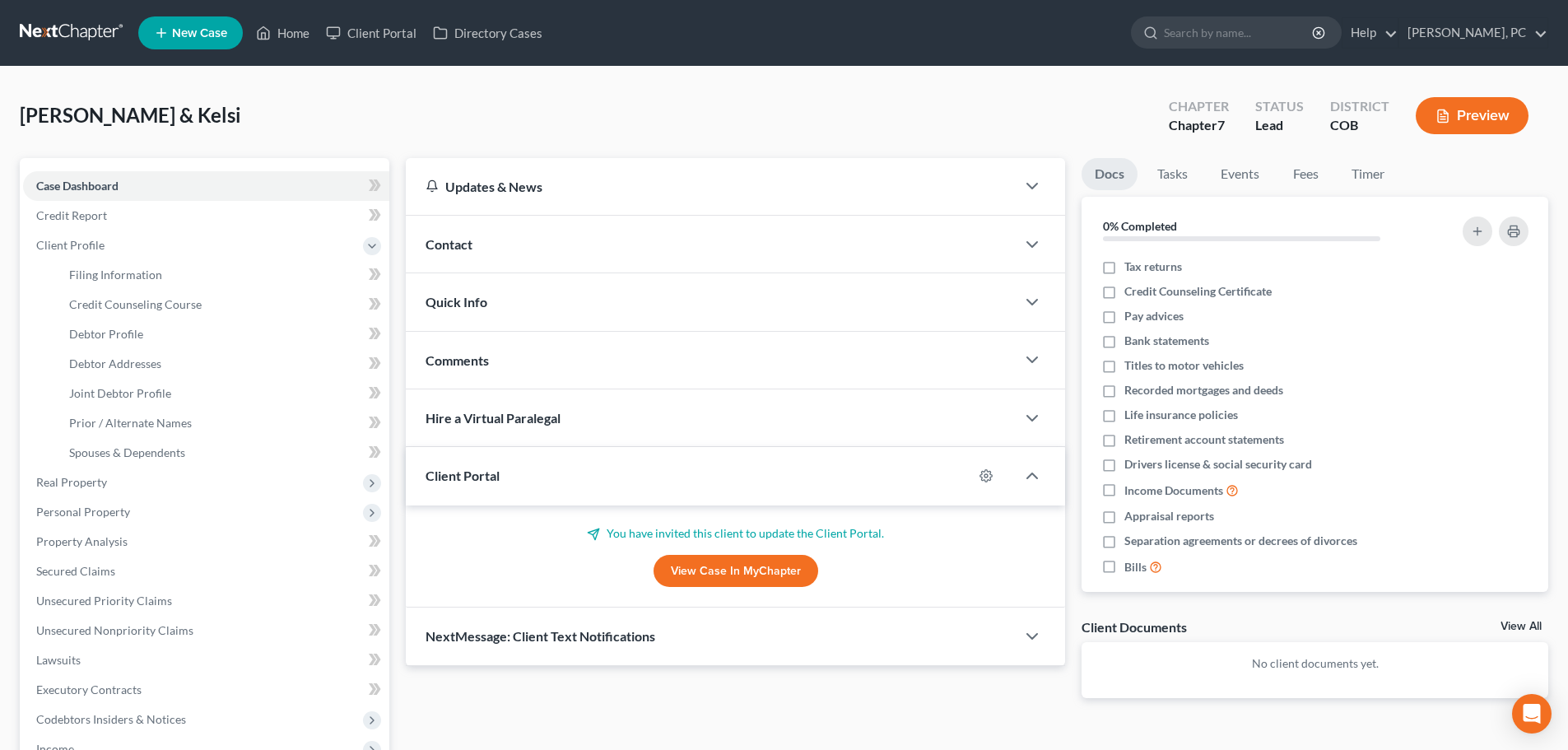
click at [723, 568] on link "View Case in MyChapter" at bounding box center [736, 571] width 164 height 33
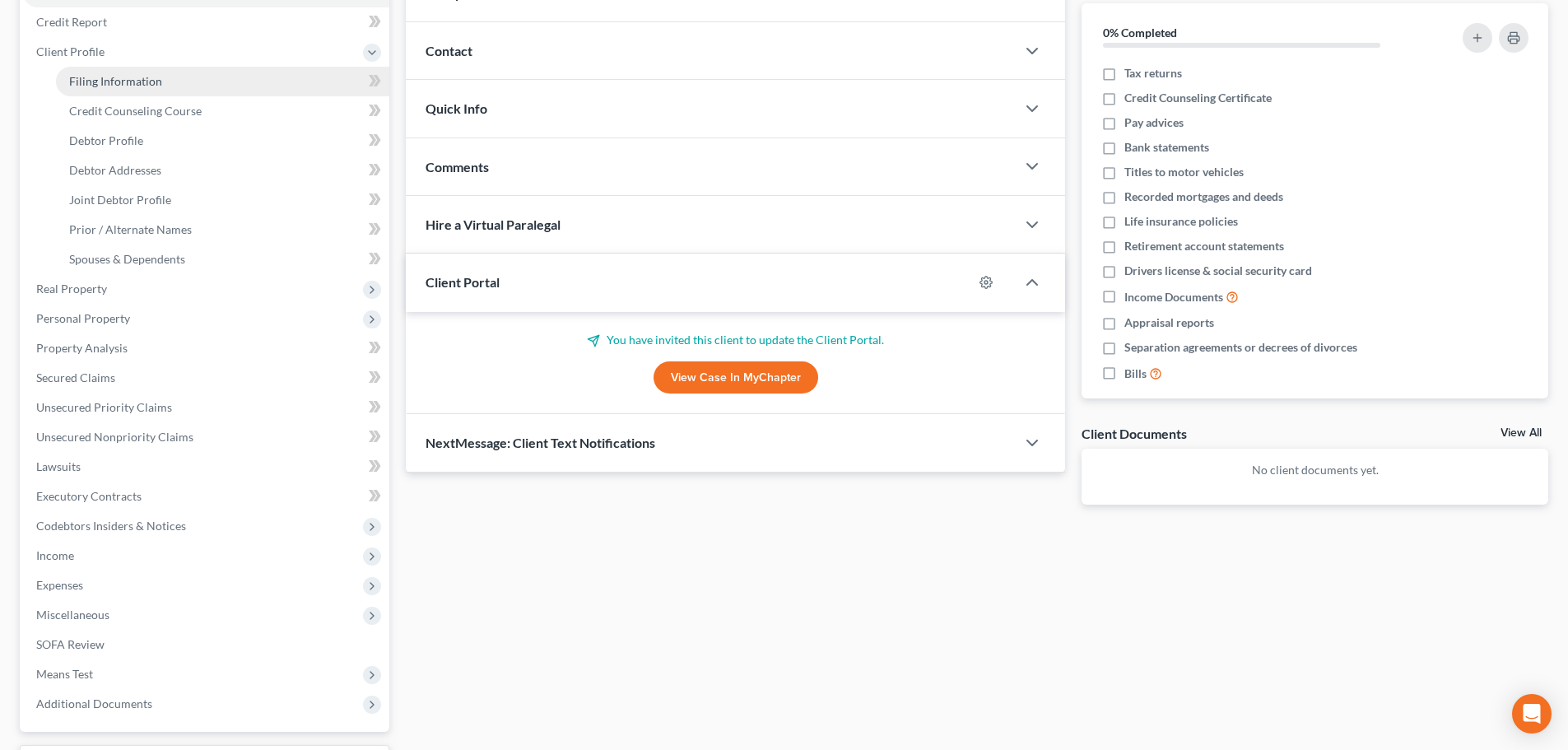
scroll to position [165, 0]
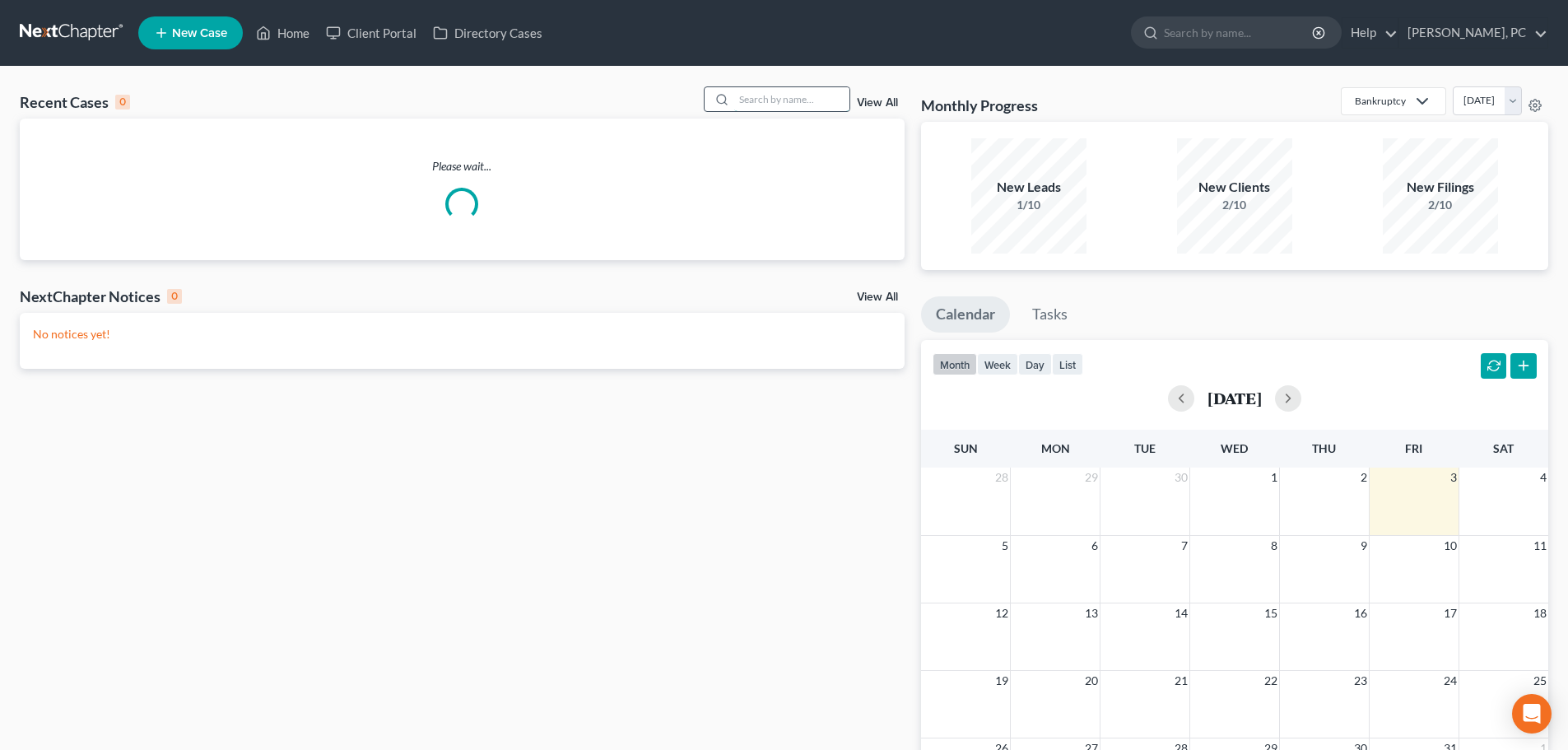
click at [794, 101] on input "search" at bounding box center [792, 99] width 115 height 24
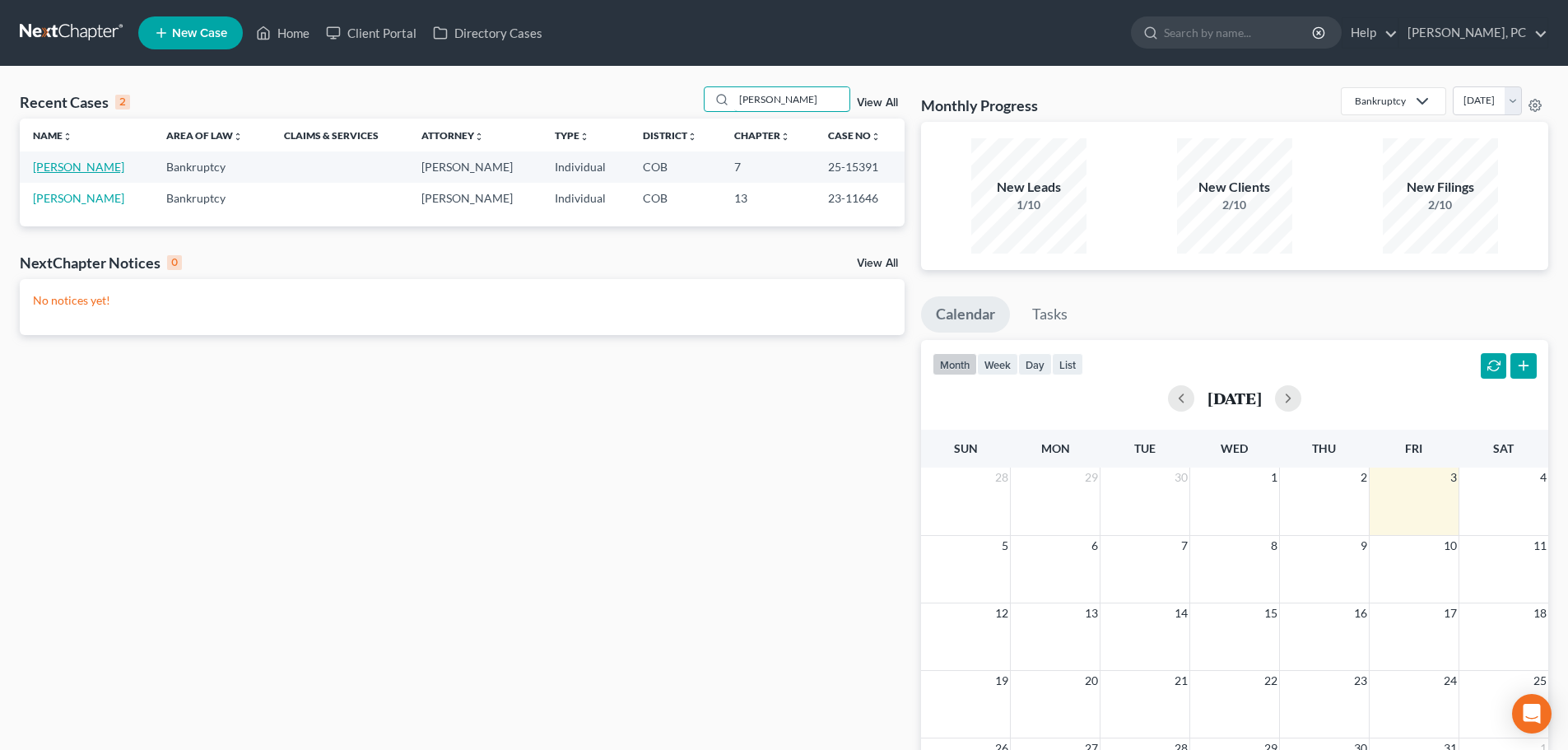
type input "myers"
click at [92, 162] on link "Myers, Thomas" at bounding box center [78, 166] width 91 height 14
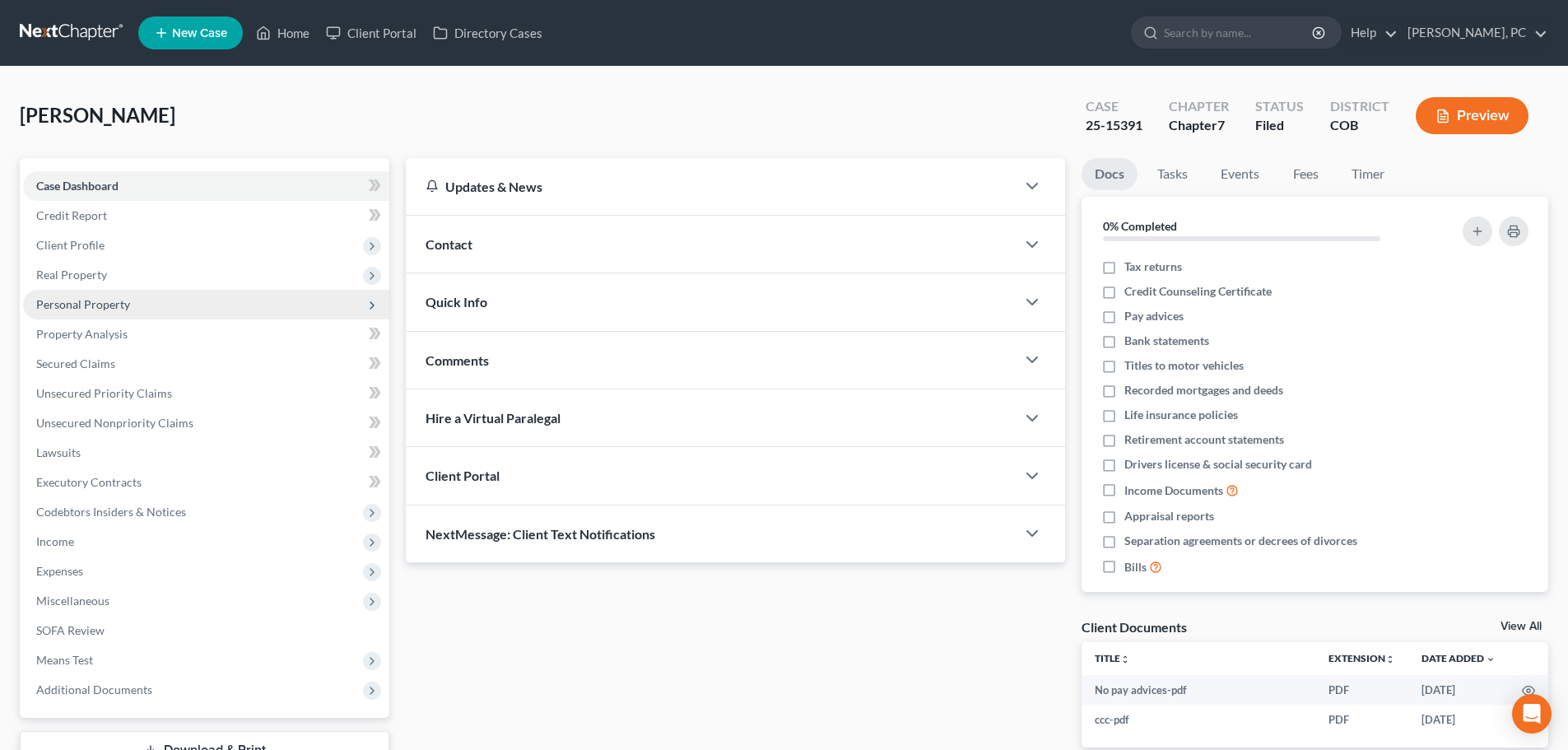
click at [52, 298] on span "Personal Property" at bounding box center [83, 304] width 94 height 14
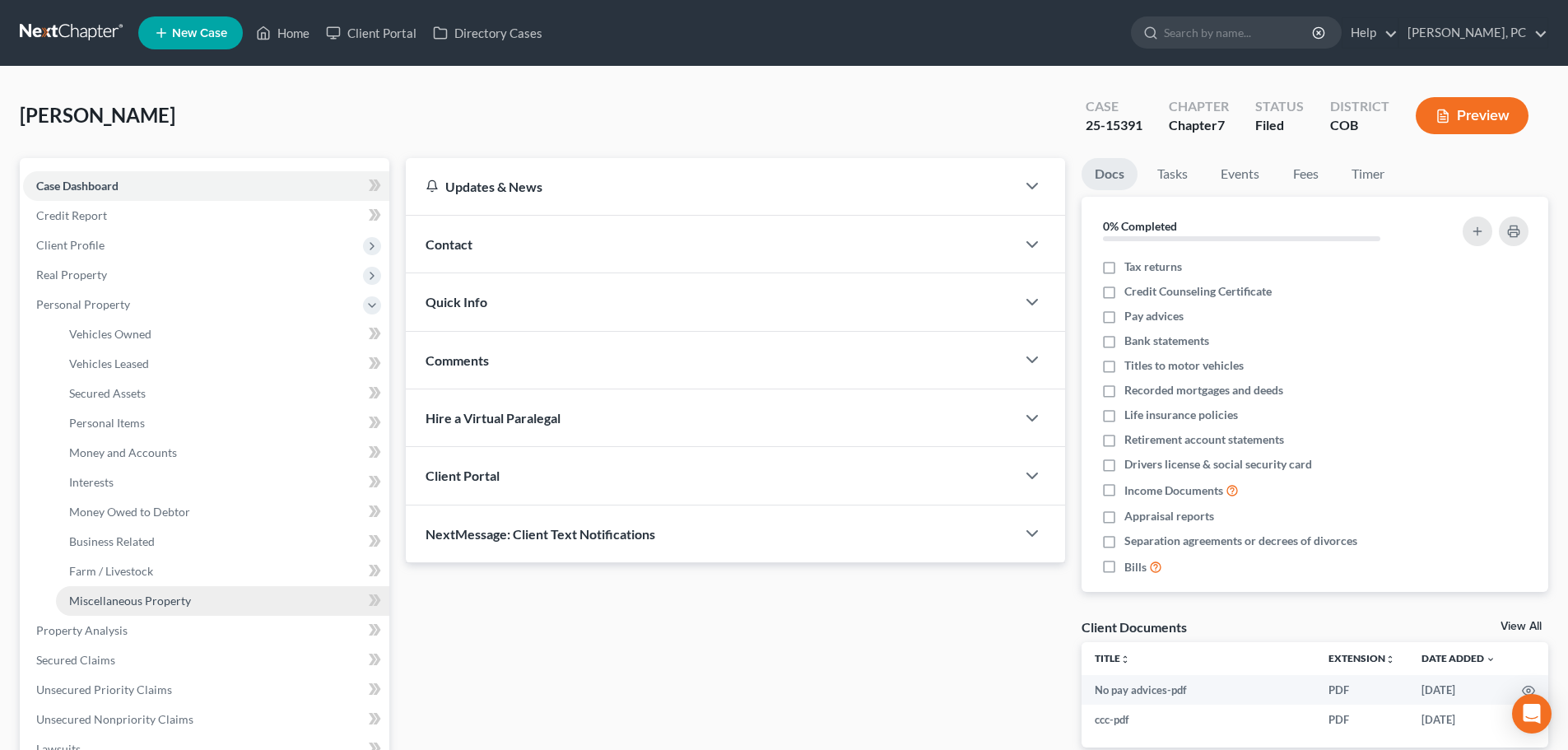
click at [129, 604] on span "Miscellaneous Property" at bounding box center [130, 601] width 122 height 14
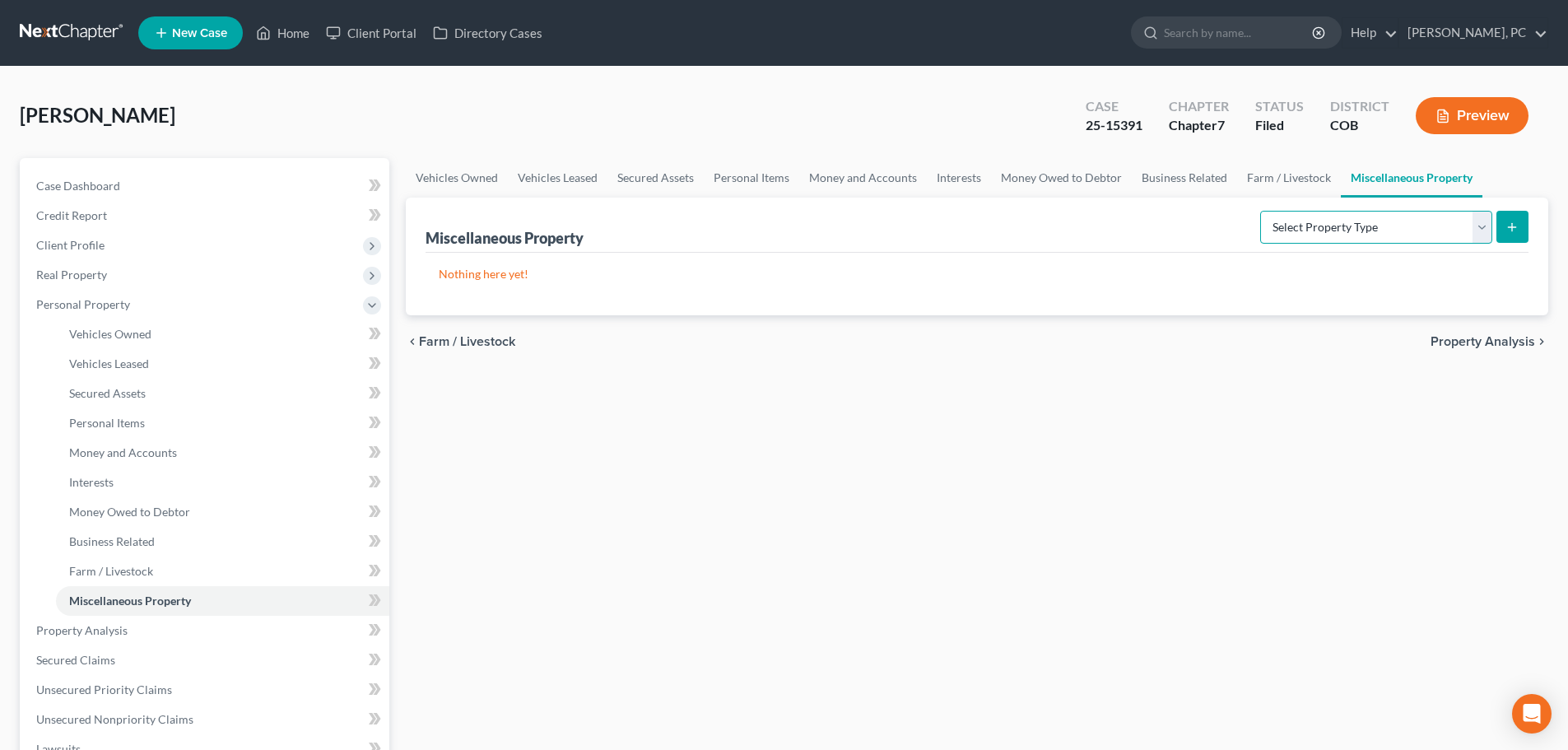
click at [1299, 235] on select "Select Property Type Assigned for Creditor Benefit [DATE] Holding for Another N…" at bounding box center [1376, 226] width 232 height 33
select select "transferred"
click at [1260, 210] on select "Select Property Type Assigned for Creditor Benefit [DATE] Holding for Another N…" at bounding box center [1376, 226] width 232 height 33
click at [1520, 226] on button "submit" at bounding box center [1512, 226] width 32 height 32
select select "Ordinary (within 2 years)"
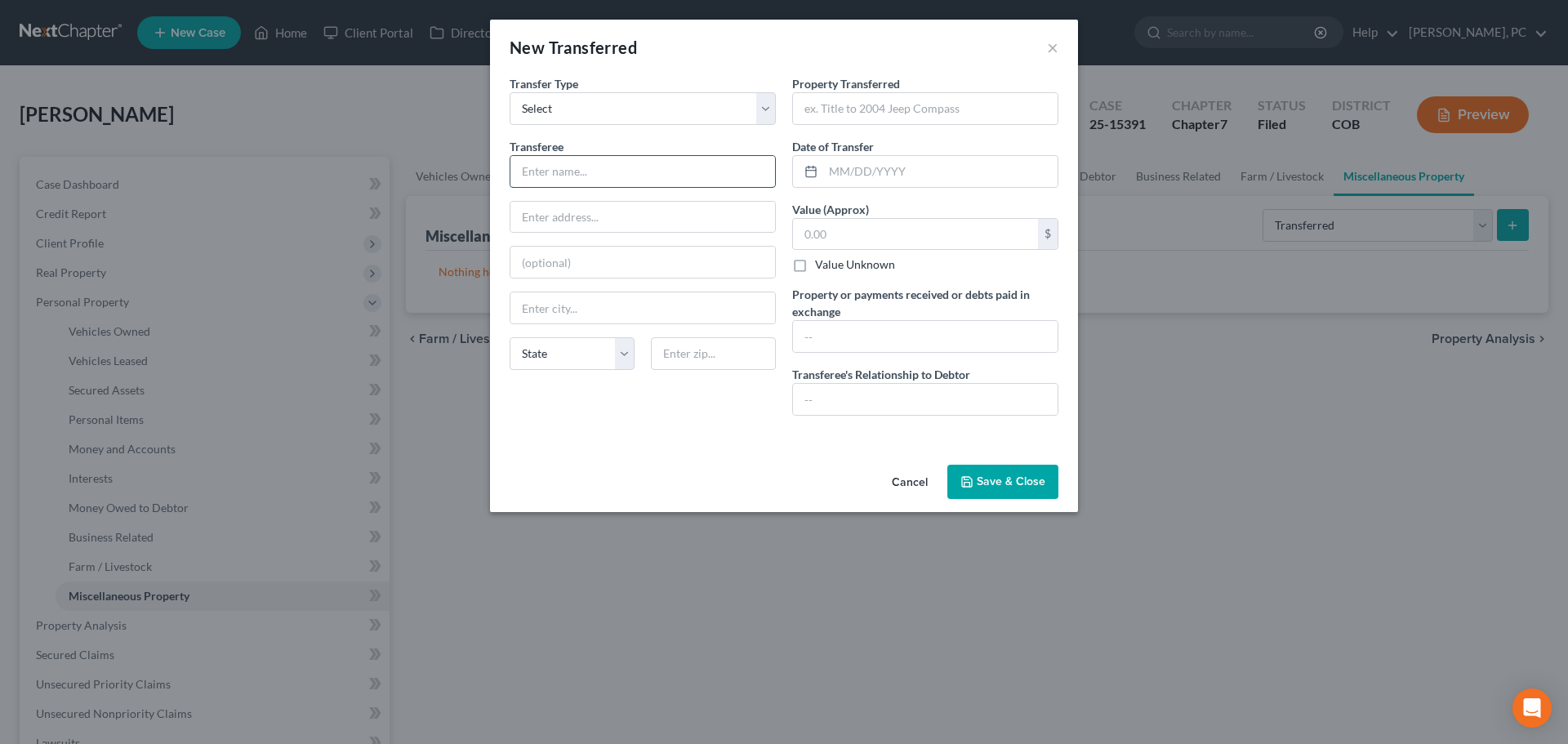
click at [581, 164] on input "text" at bounding box center [642, 171] width 264 height 31
type input "Cindy Hinostroza"
click at [824, 105] on input "text" at bounding box center [924, 108] width 264 height 31
type input "1101 Lima St, Aurora, CO 80010"
click at [866, 182] on input "text" at bounding box center [940, 171] width 234 height 31
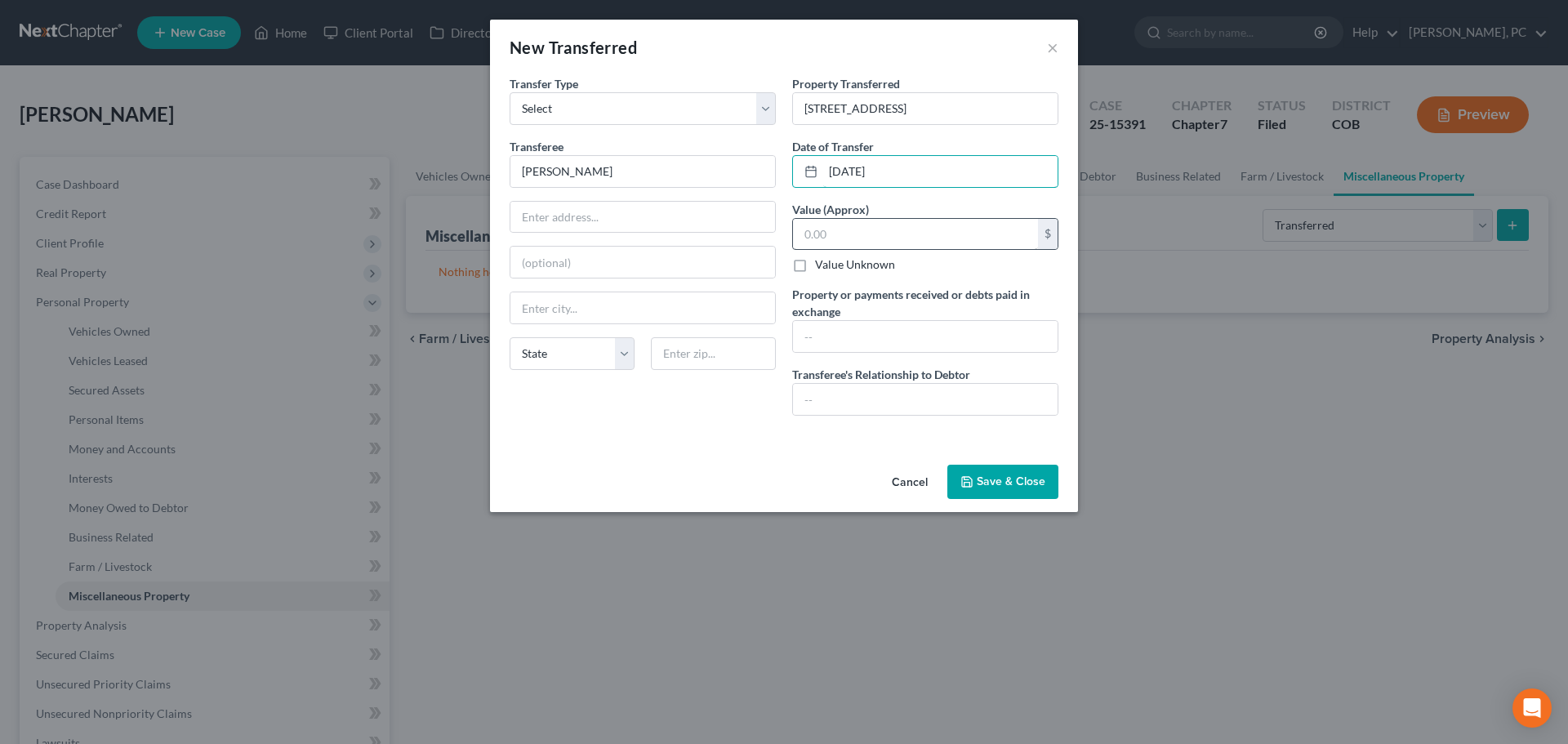
type input "09/20/2025"
click at [846, 244] on input "text" at bounding box center [915, 234] width 245 height 31
type input "399,000"
click at [835, 332] on input "text" at bounding box center [924, 336] width 264 height 31
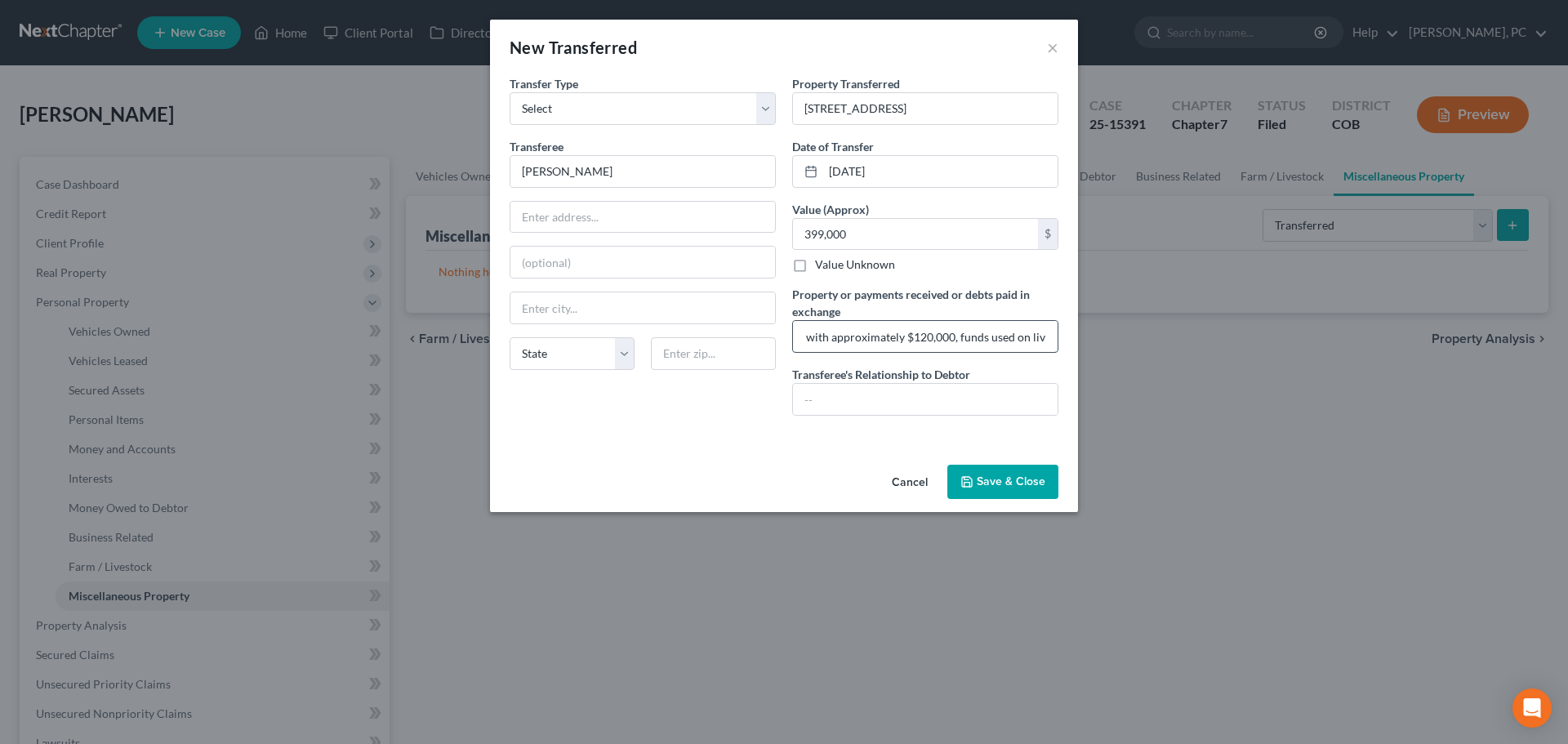
type input "House sold for $399,000 (in Petitioner's capacity as personal representative), …"
type input "None"
click at [1000, 489] on button "Save & Close" at bounding box center [1003, 481] width 111 height 34
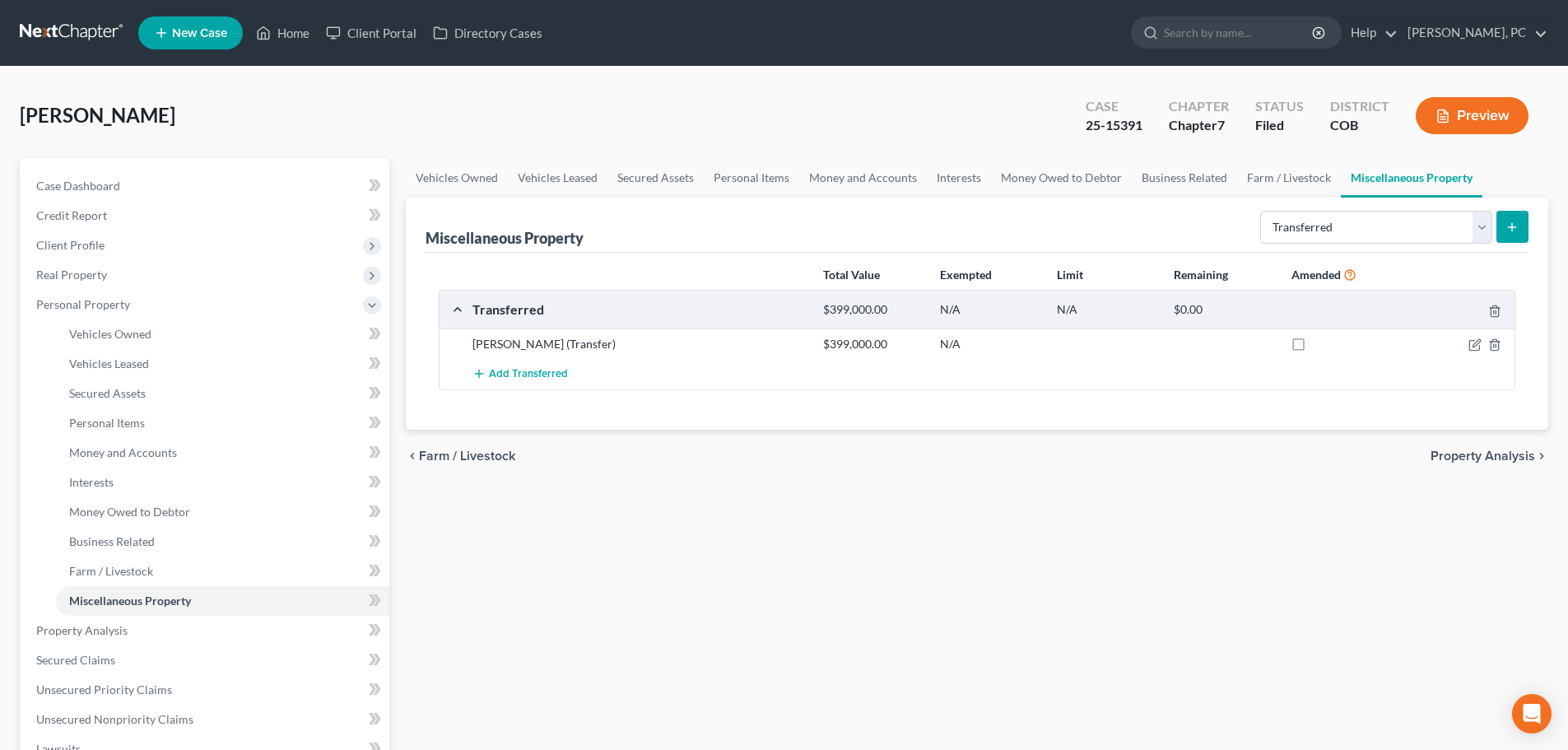
click at [948, 231] on div "Miscellaneous Property Select Property Type Assigned for Creditor Benefit Withi…" at bounding box center [977, 226] width 1103 height 55
click at [1474, 342] on icon "button" at bounding box center [1475, 345] width 13 height 13
select select "Ordinary (within 2 years)"
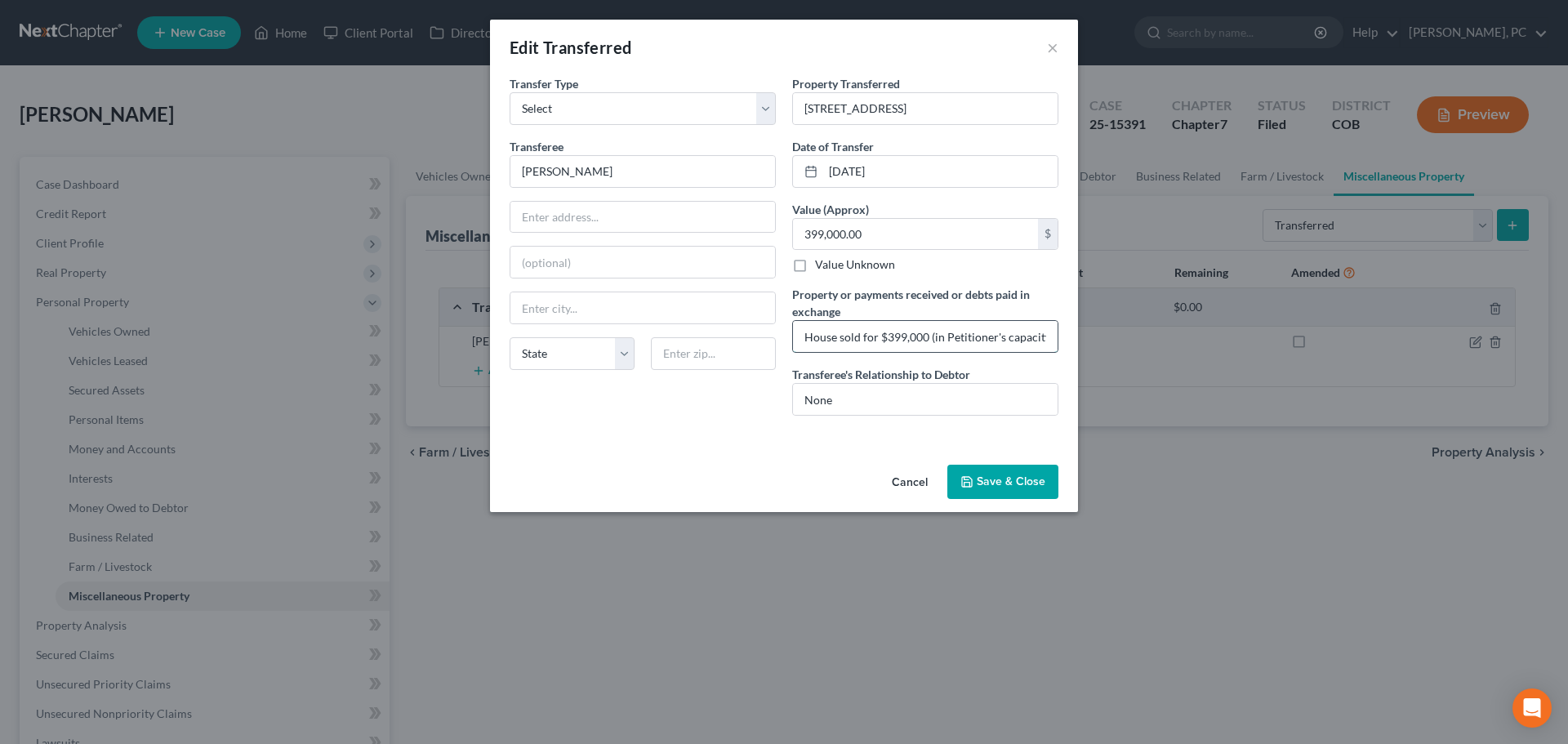
click at [959, 339] on input "House sold for $399,000 (in Petitioner's capacity as personal representative), …" at bounding box center [924, 336] width 264 height 31
click at [988, 481] on button "Save & Close" at bounding box center [1003, 481] width 111 height 34
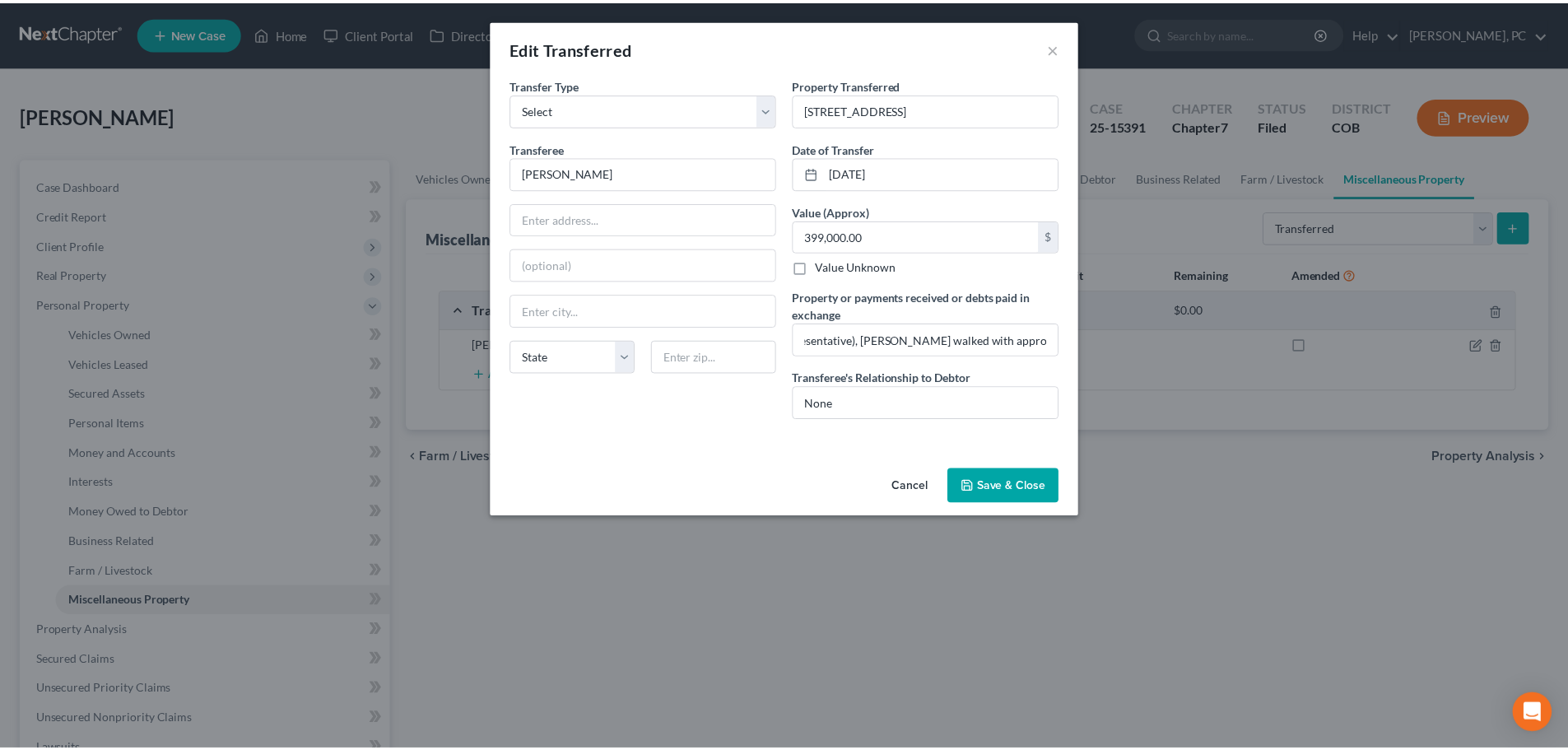
scroll to position [0, 0]
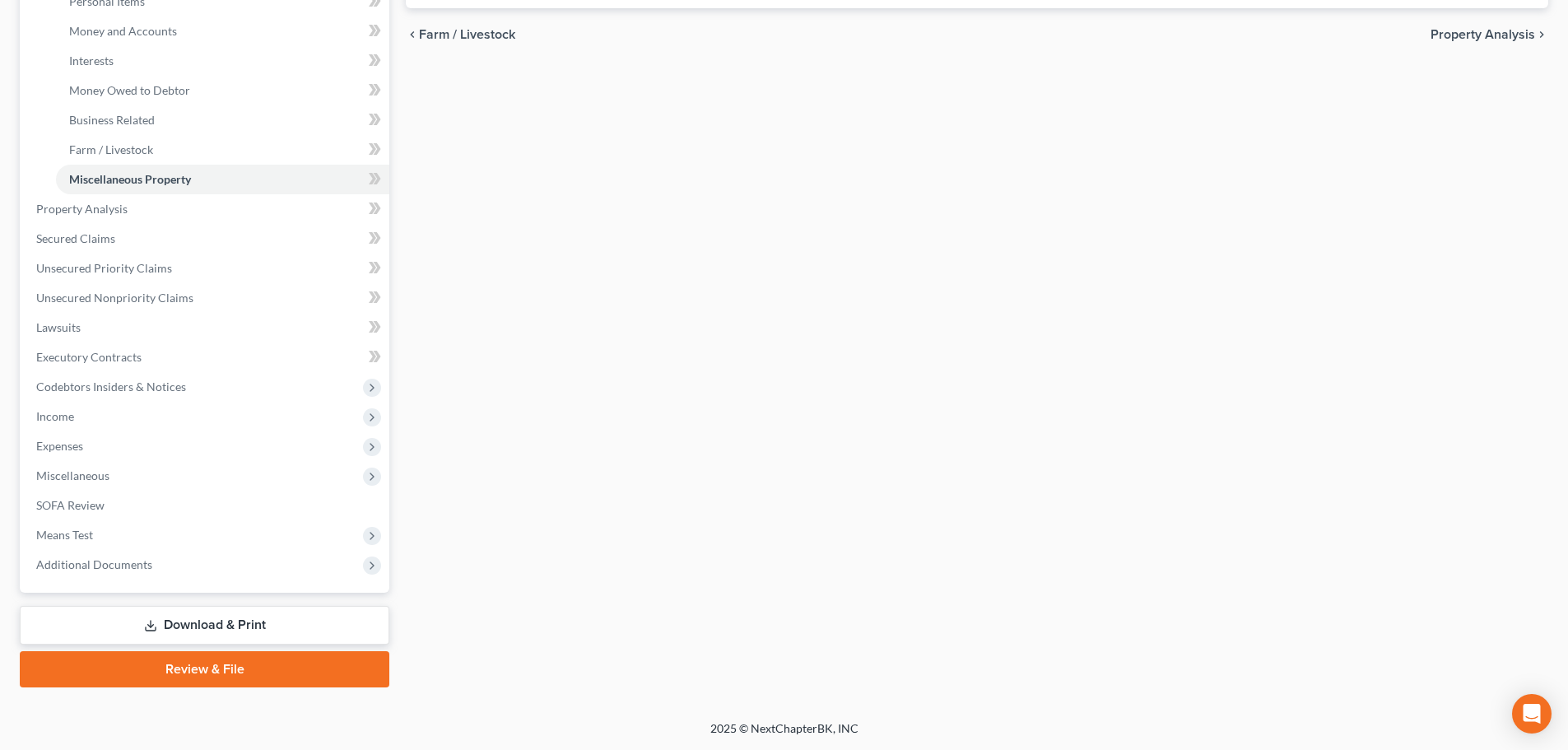
click at [214, 616] on link "Download & Print" at bounding box center [205, 626] width 370 height 38
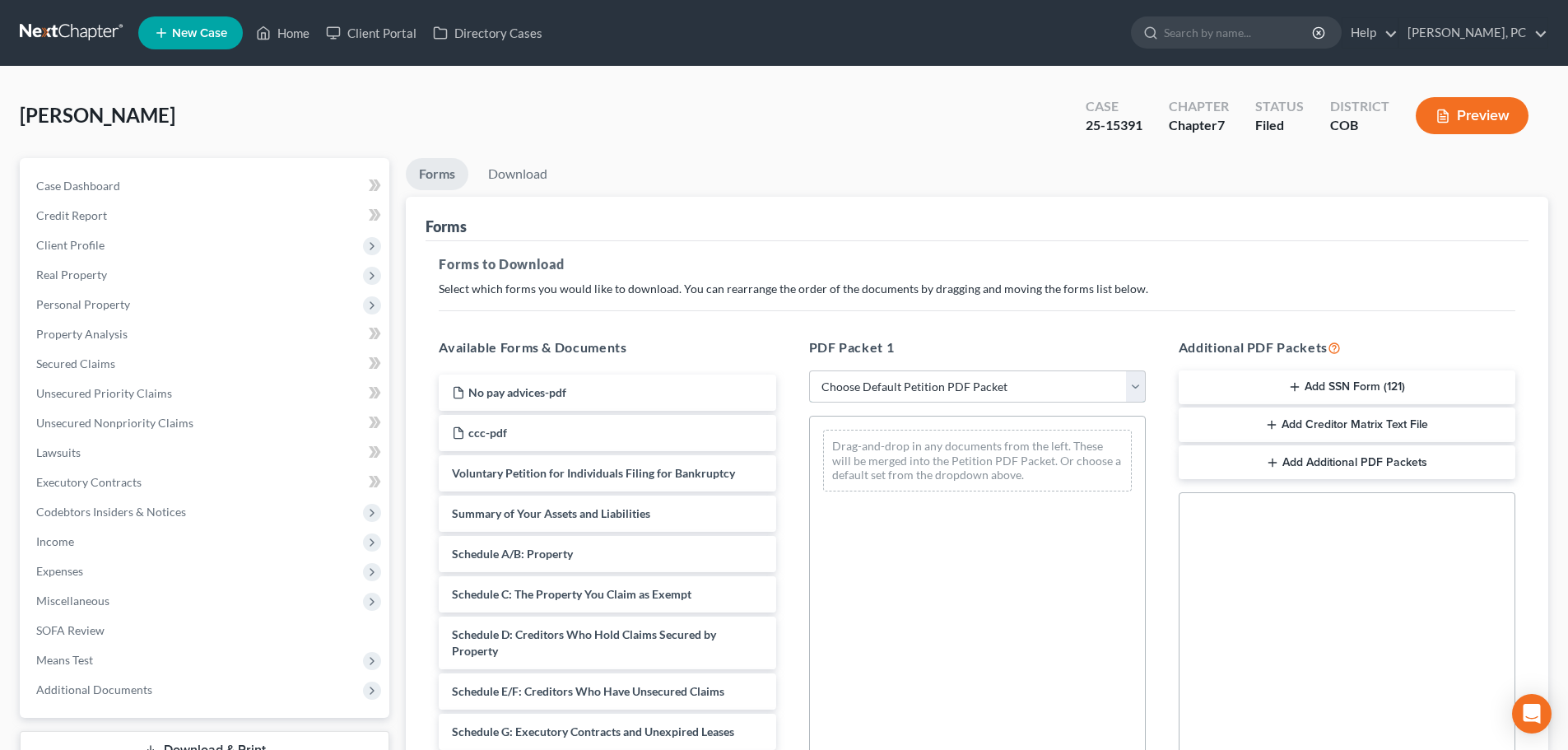
click at [825, 391] on select "Choose Default Petition PDF Packet Complete Bankruptcy Petition (all forms and …" at bounding box center [977, 387] width 336 height 33
select select "2"
click at [809, 371] on select "Choose Default Petition PDF Packet Complete Bankruptcy Petition (all forms and …" at bounding box center [977, 387] width 336 height 33
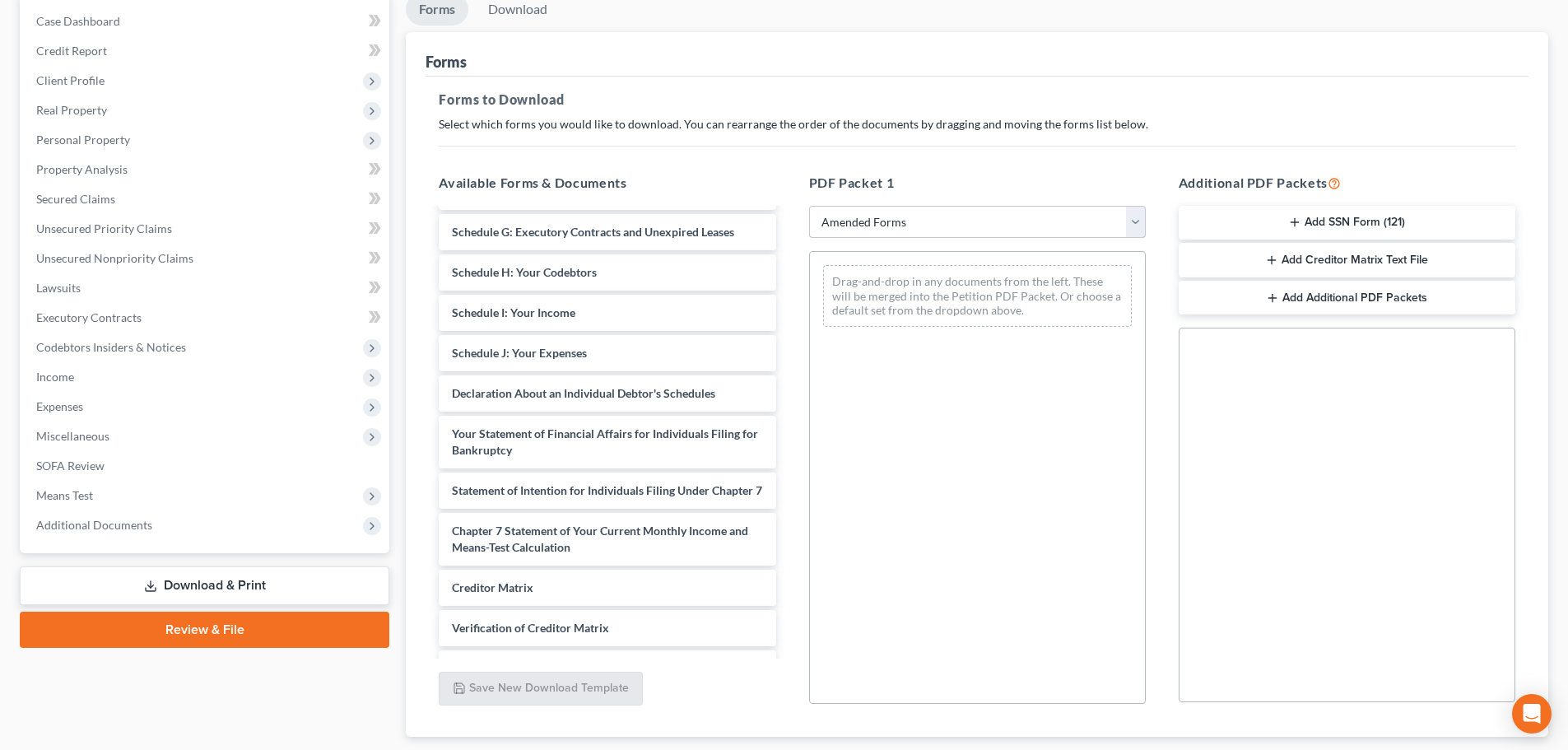
scroll to position [219, 0]
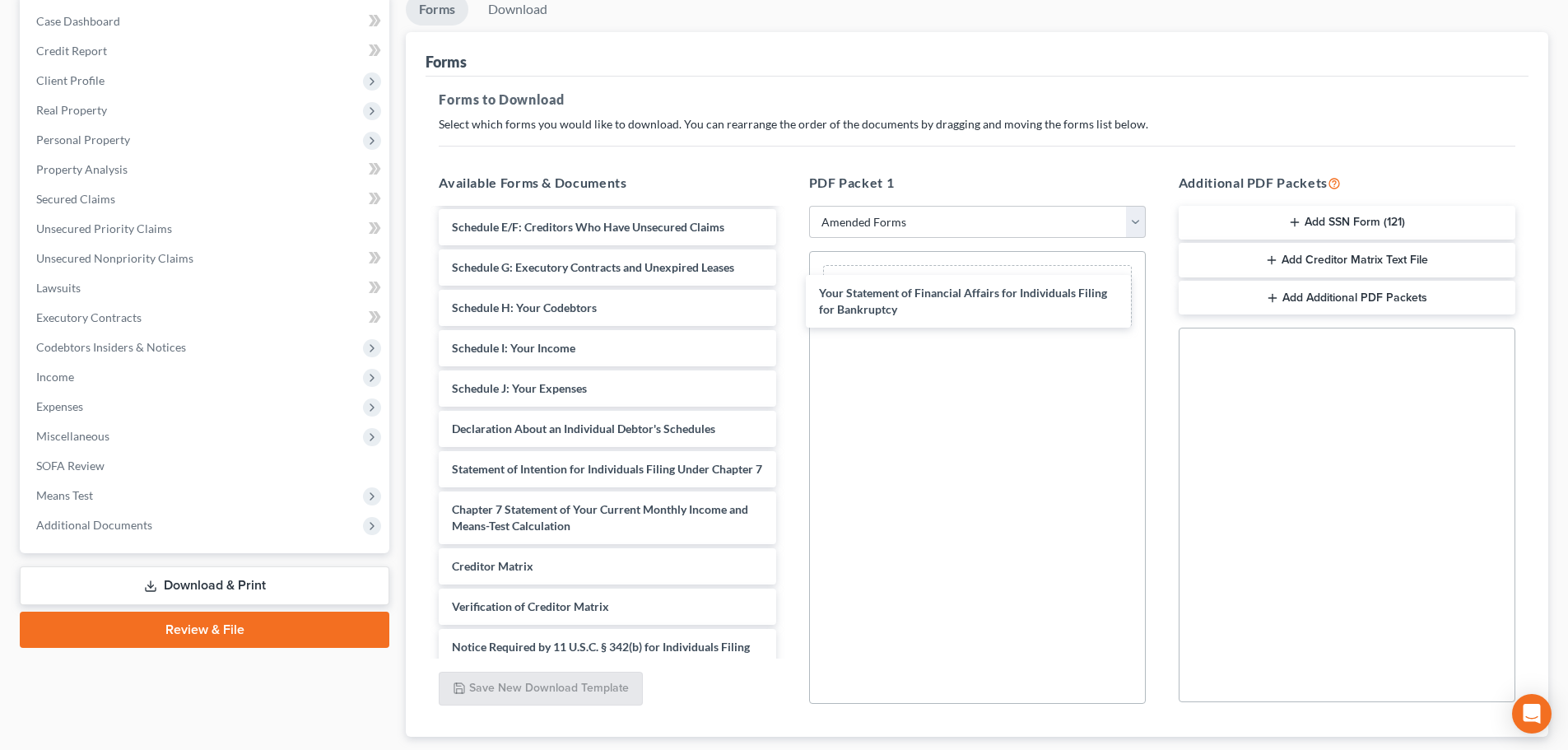
drag, startPoint x: 583, startPoint y: 472, endPoint x: 949, endPoint y: 300, distance: 404.4
click at [789, 294] on div "Your Statement of Financial Affairs for Individuals Filing for Bankruptcy Volun…" at bounding box center [607, 357] width 363 height 732
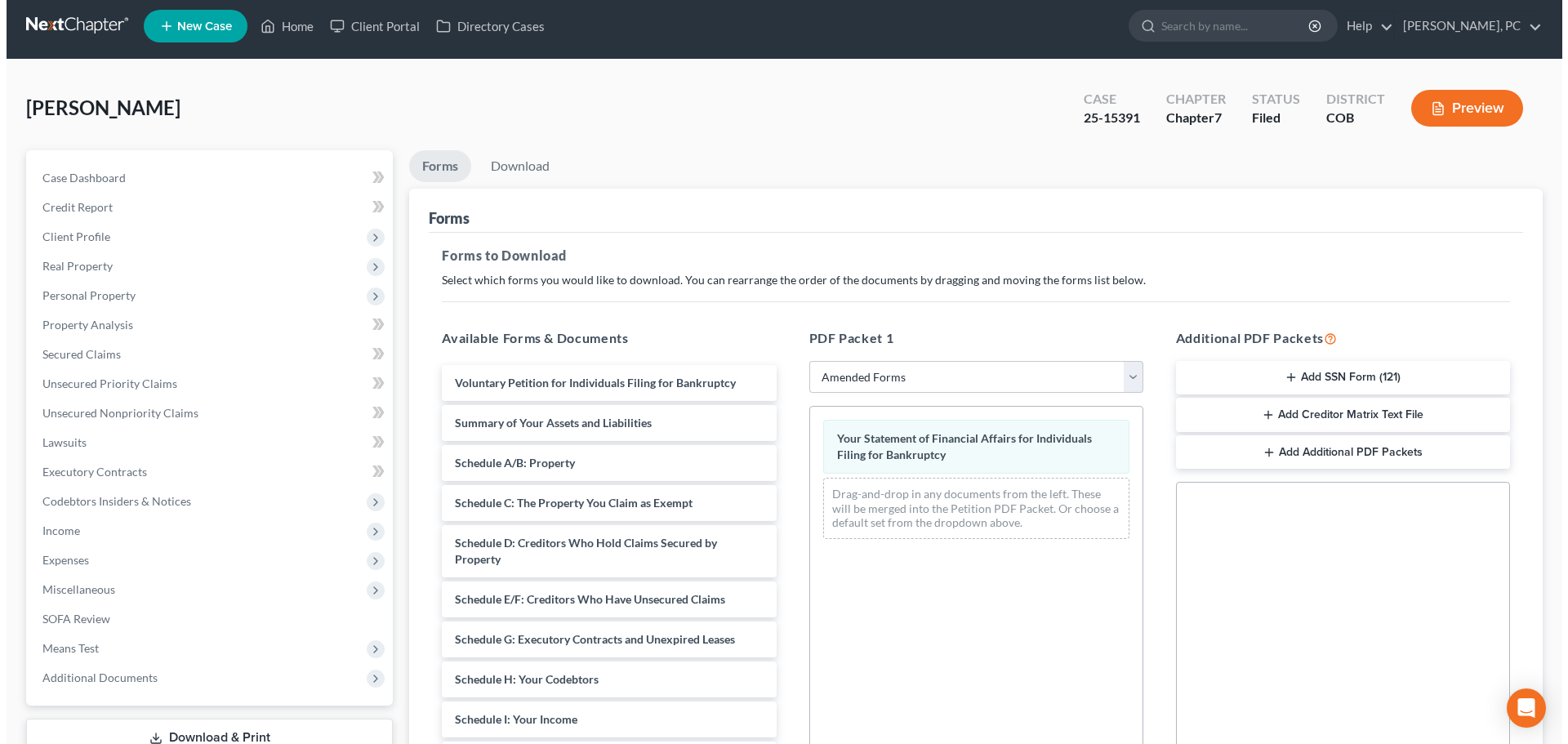
scroll to position [0, 0]
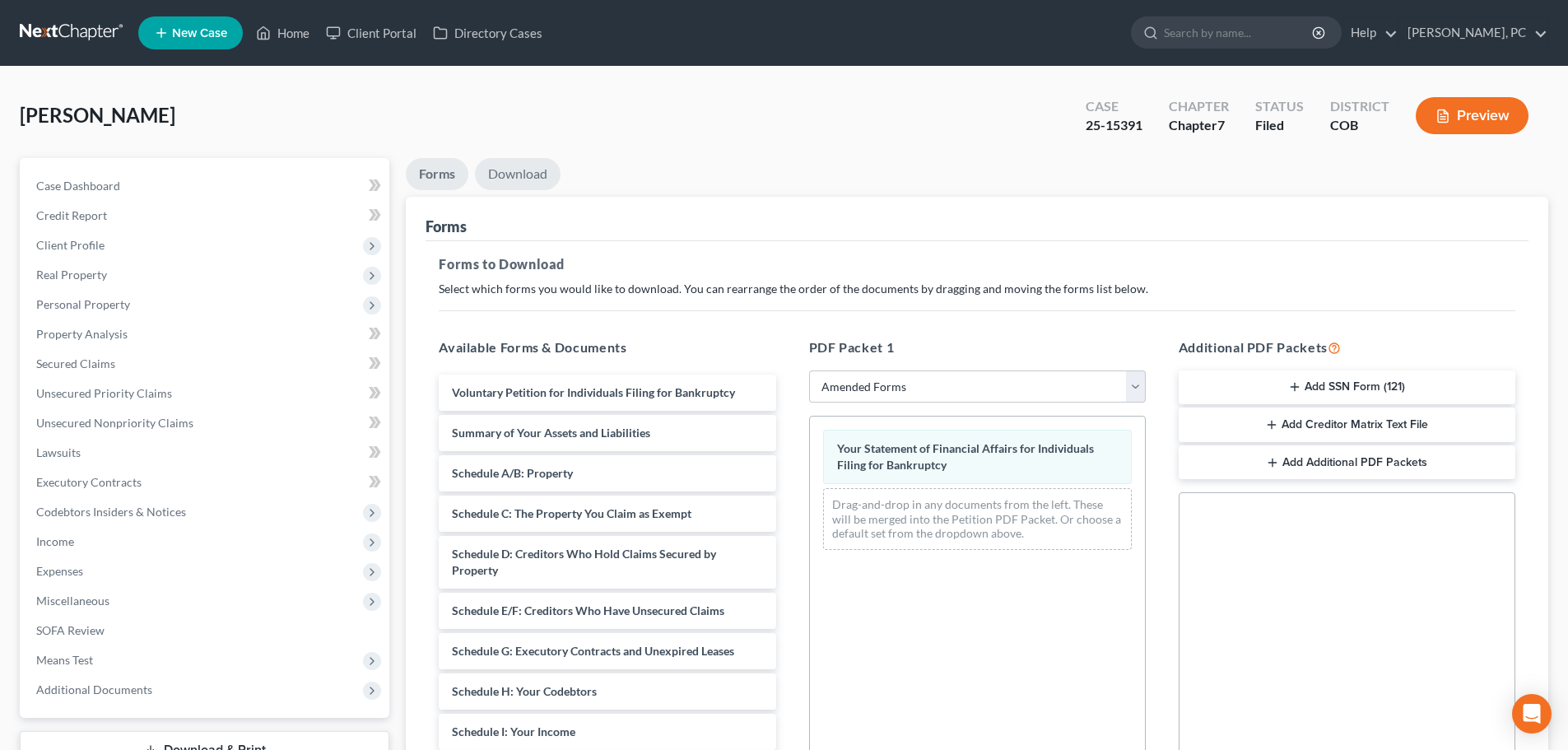
click at [518, 178] on link "Download" at bounding box center [518, 174] width 86 height 32
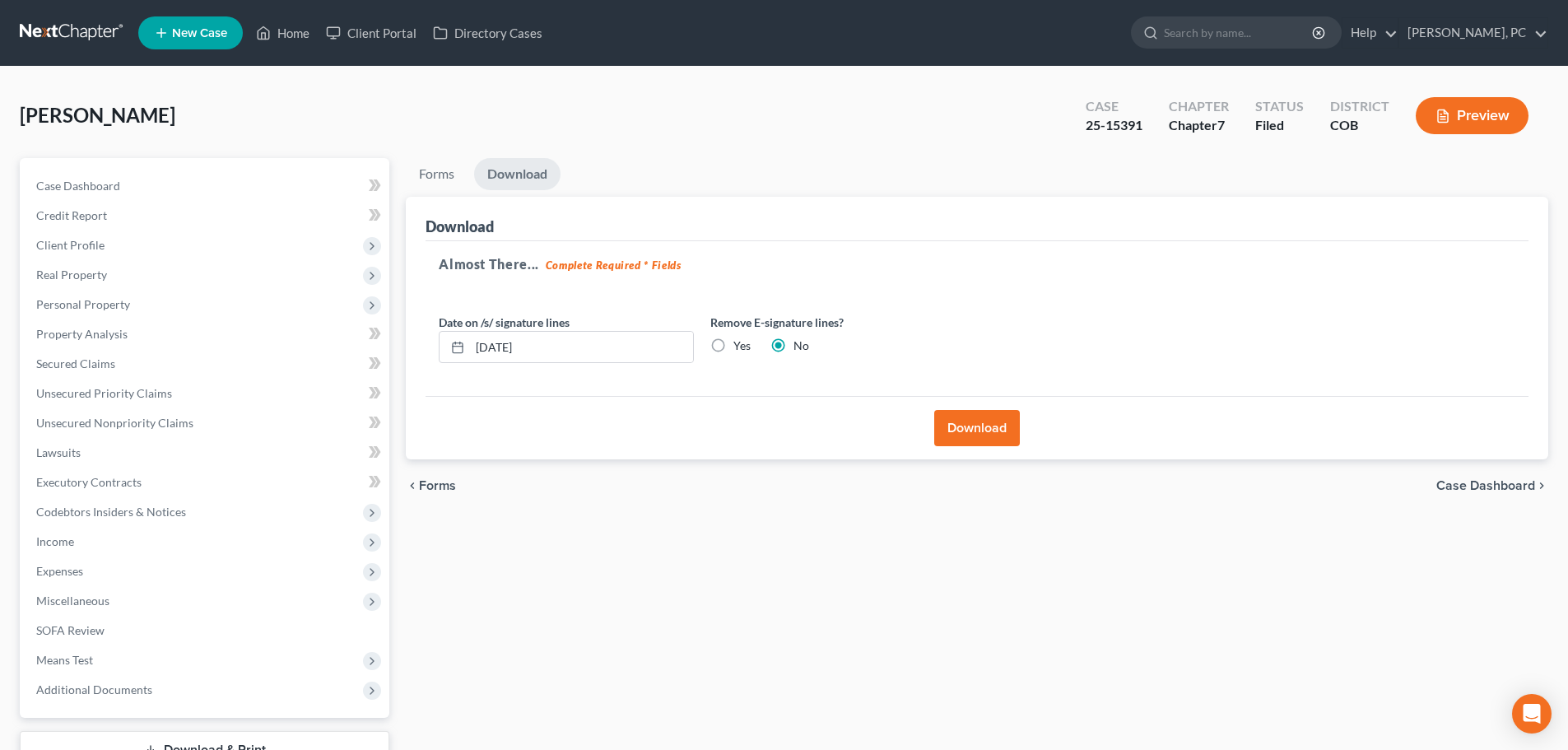
click at [979, 433] on button "Download" at bounding box center [977, 428] width 86 height 36
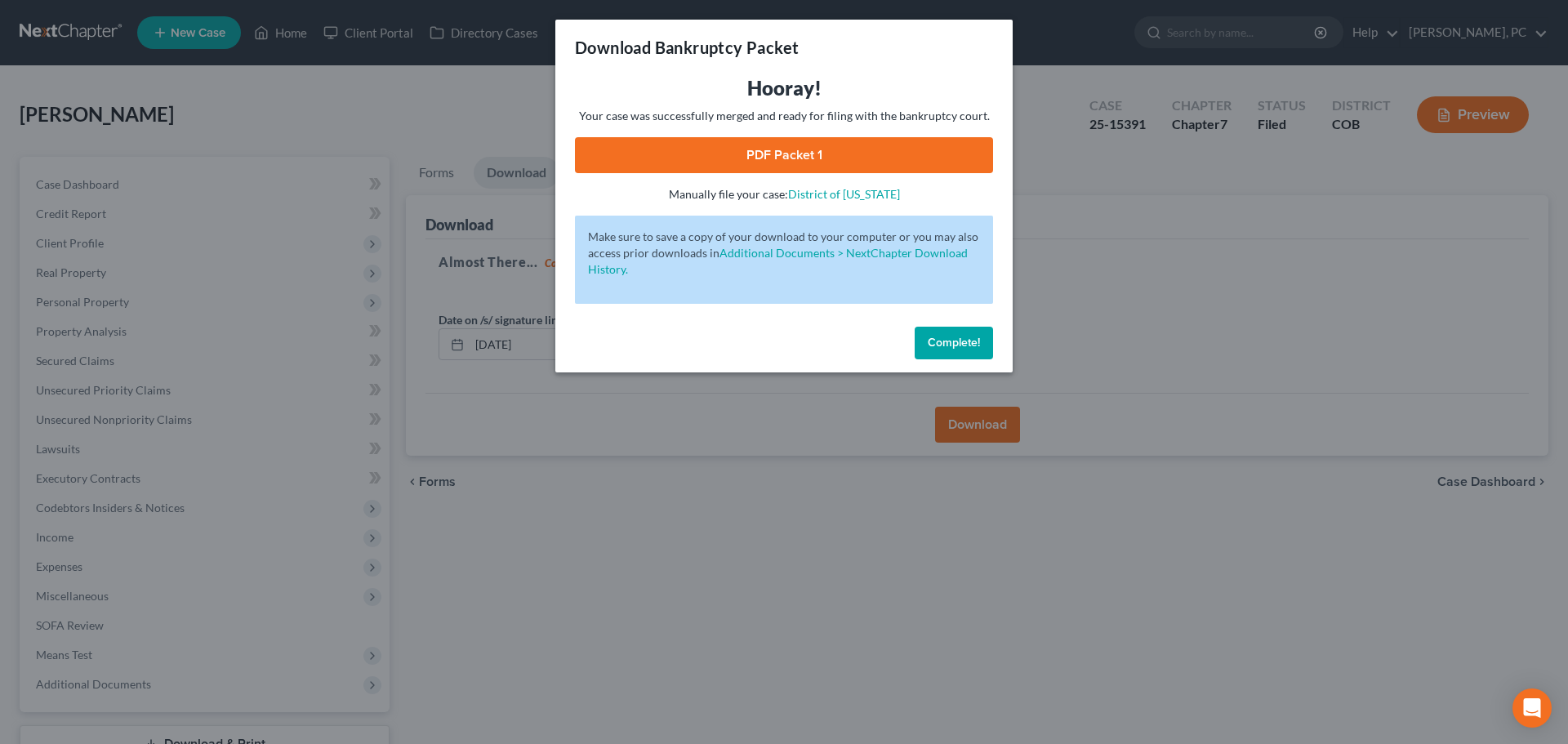
click at [789, 152] on link "PDF Packet 1" at bounding box center [784, 155] width 418 height 36
click at [963, 345] on span "Complete!" at bounding box center [953, 342] width 52 height 14
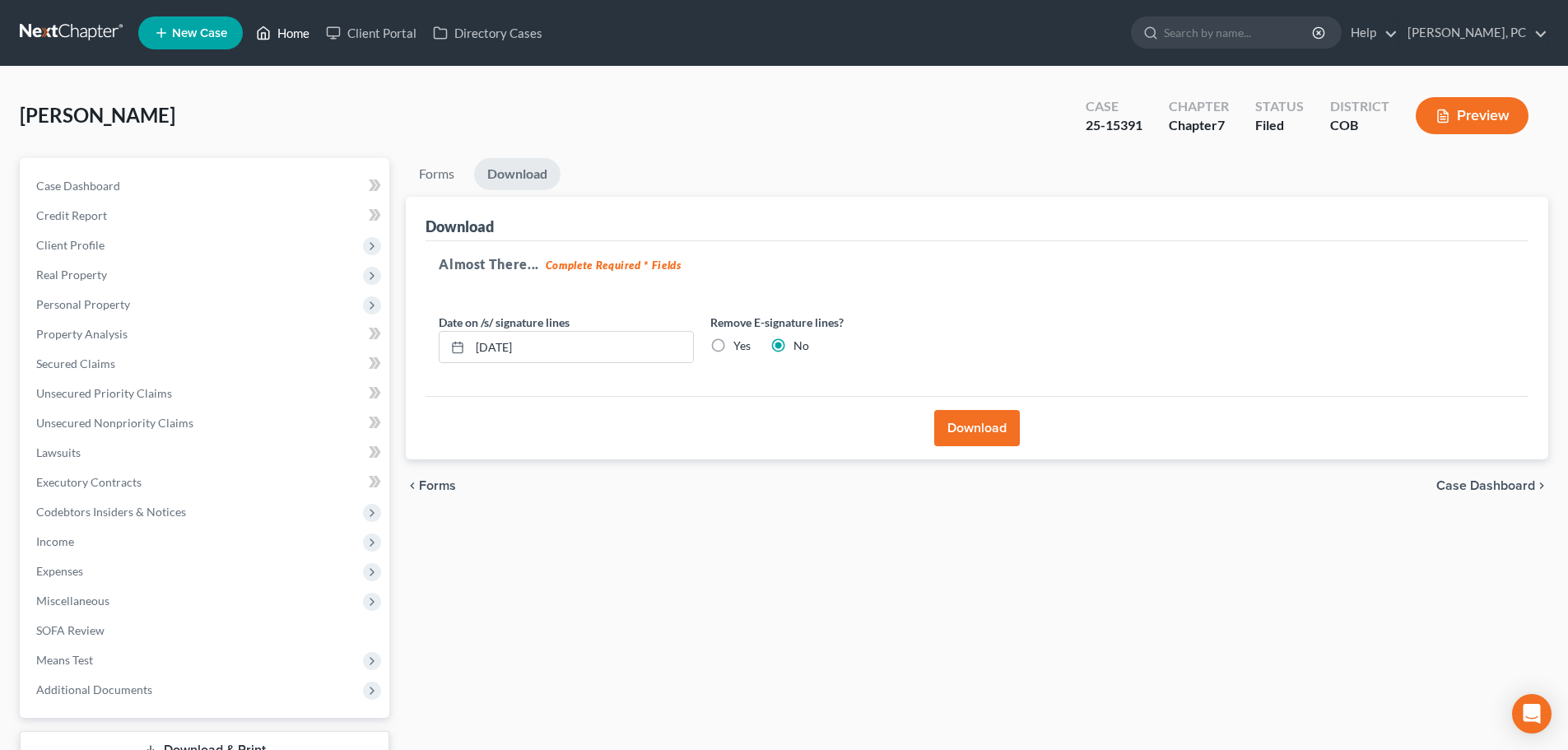
click at [283, 32] on link "Home" at bounding box center [283, 33] width 70 height 29
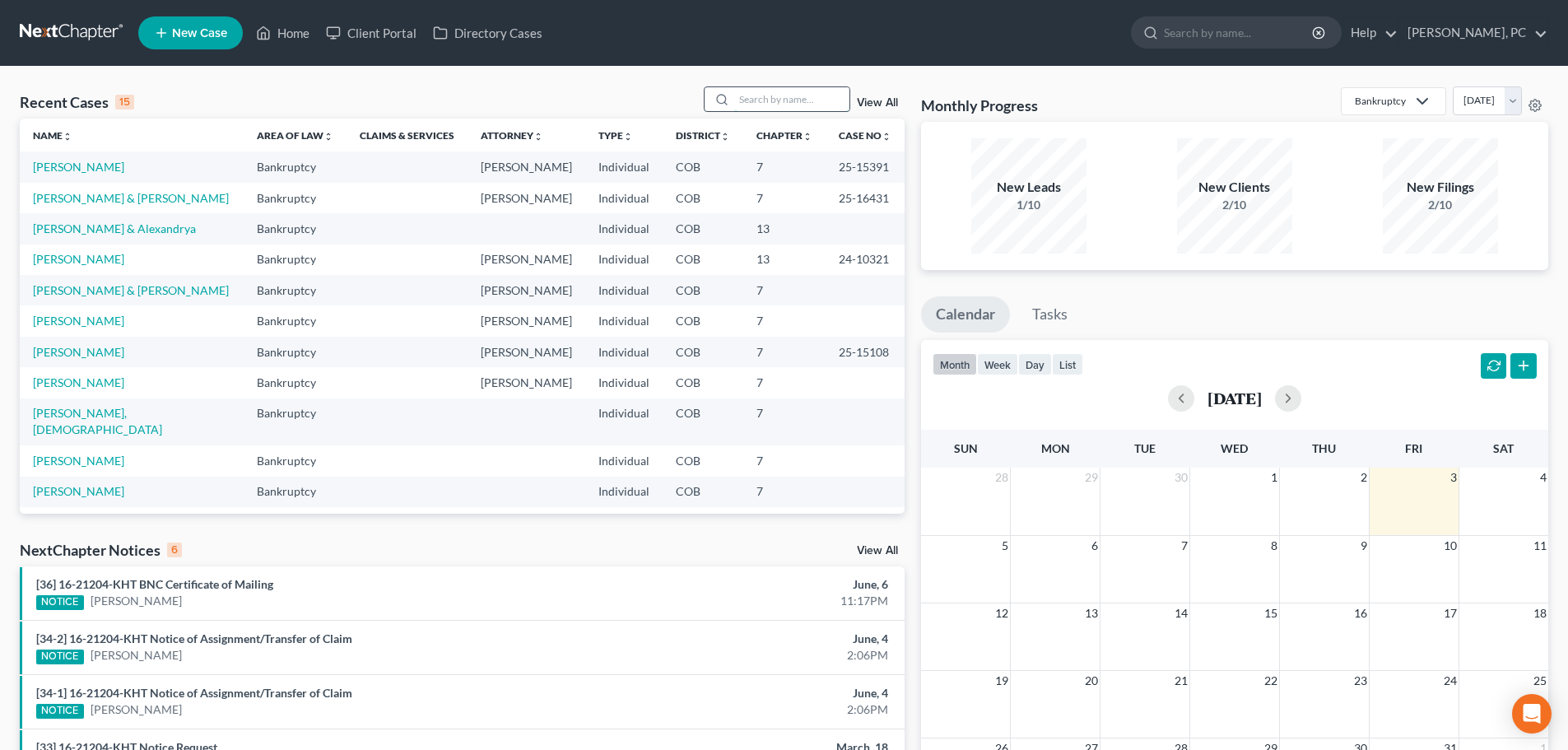
click at [752, 98] on input "search" at bounding box center [792, 99] width 115 height 24
type input "adrian"
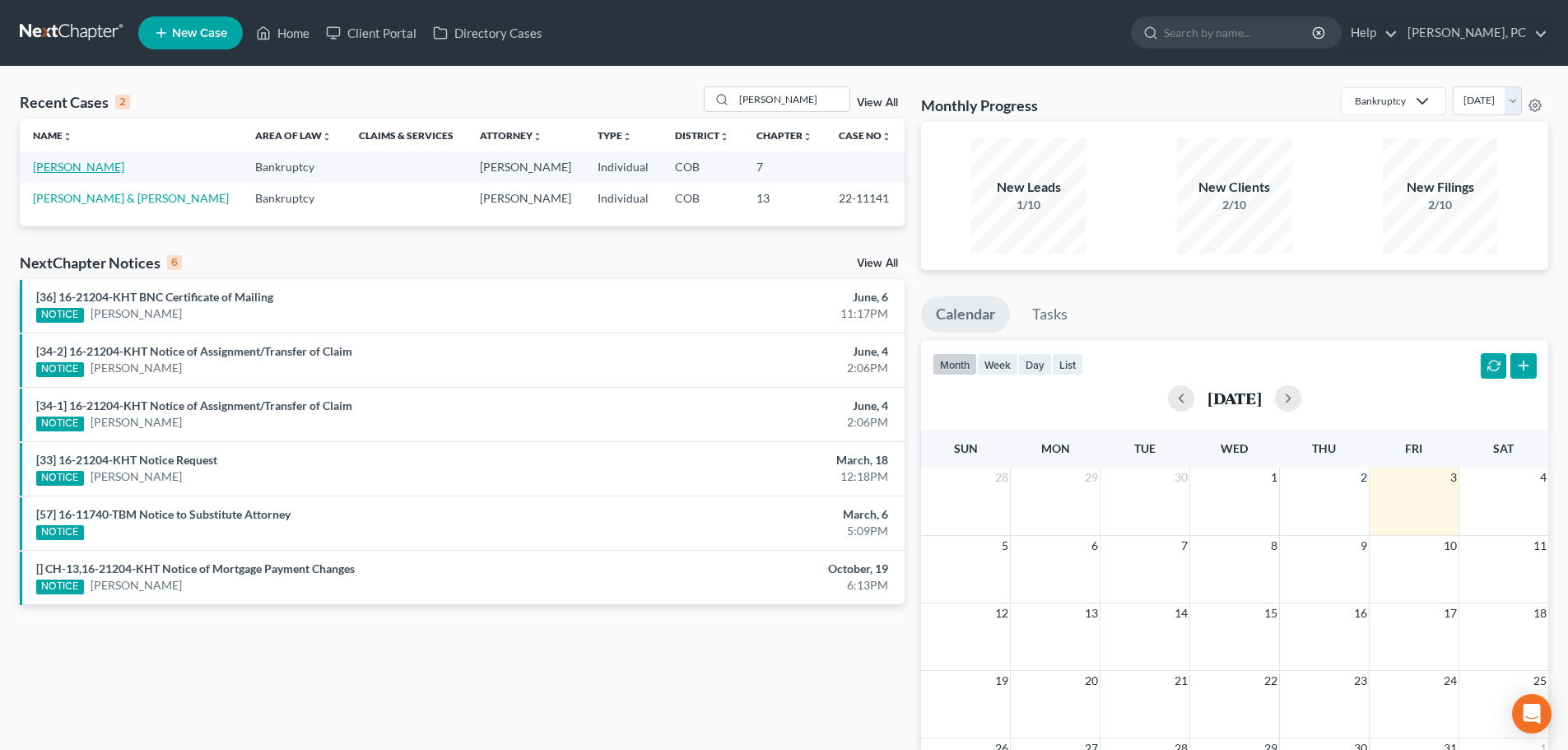
click at [83, 167] on link "[PERSON_NAME]" at bounding box center [78, 166] width 91 height 14
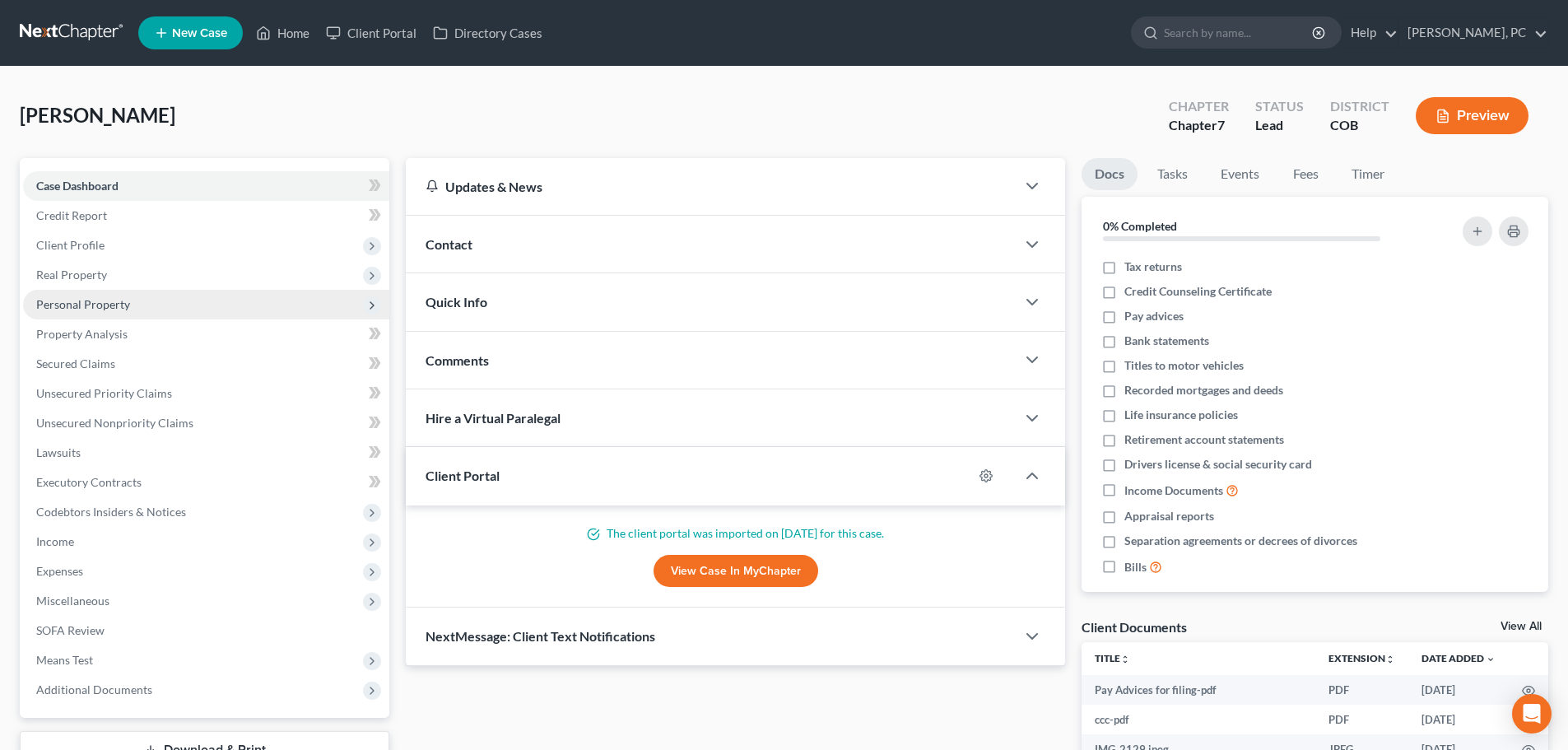
click at [125, 298] on span "Personal Property" at bounding box center [83, 304] width 94 height 14
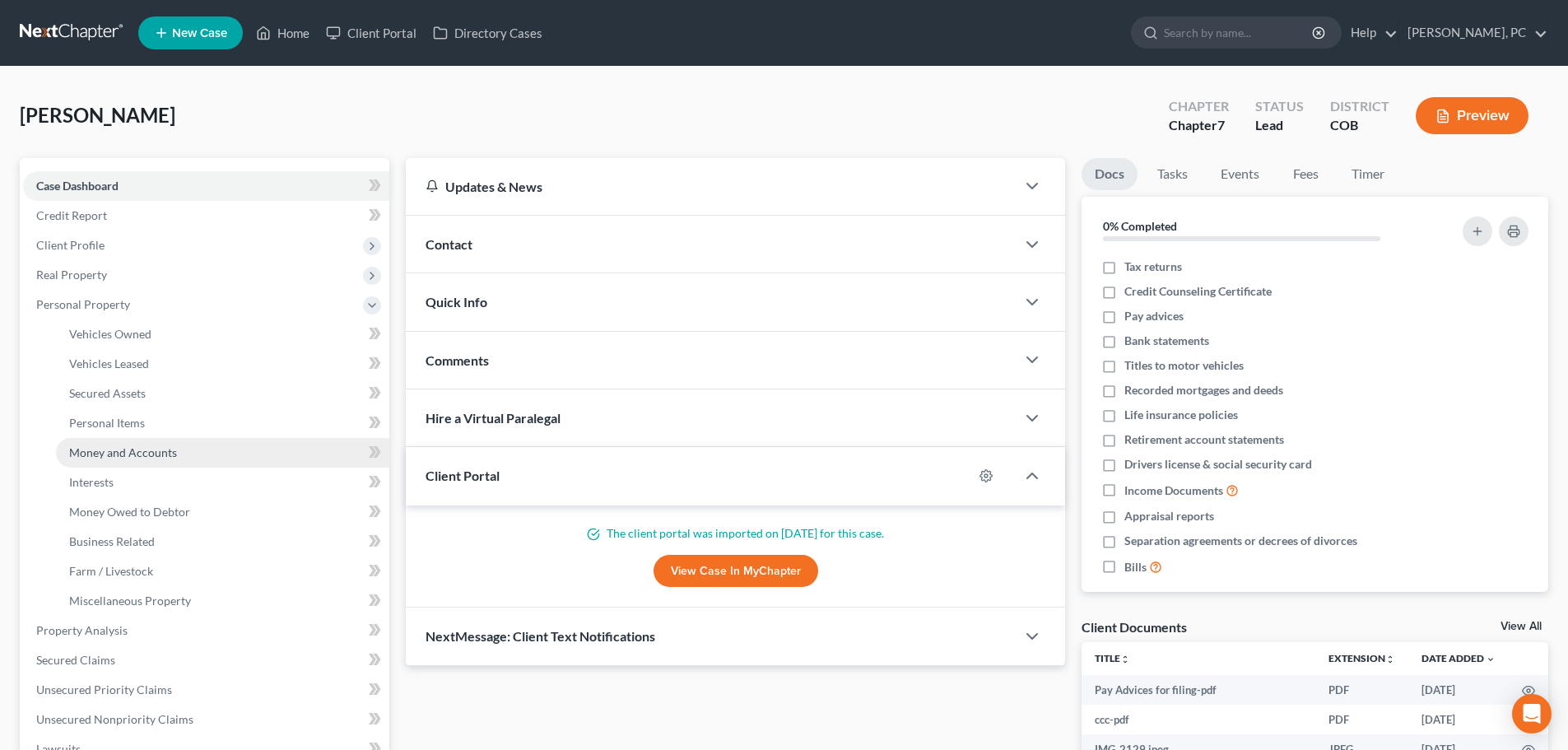
click at [108, 443] on link "Money and Accounts" at bounding box center [222, 453] width 333 height 29
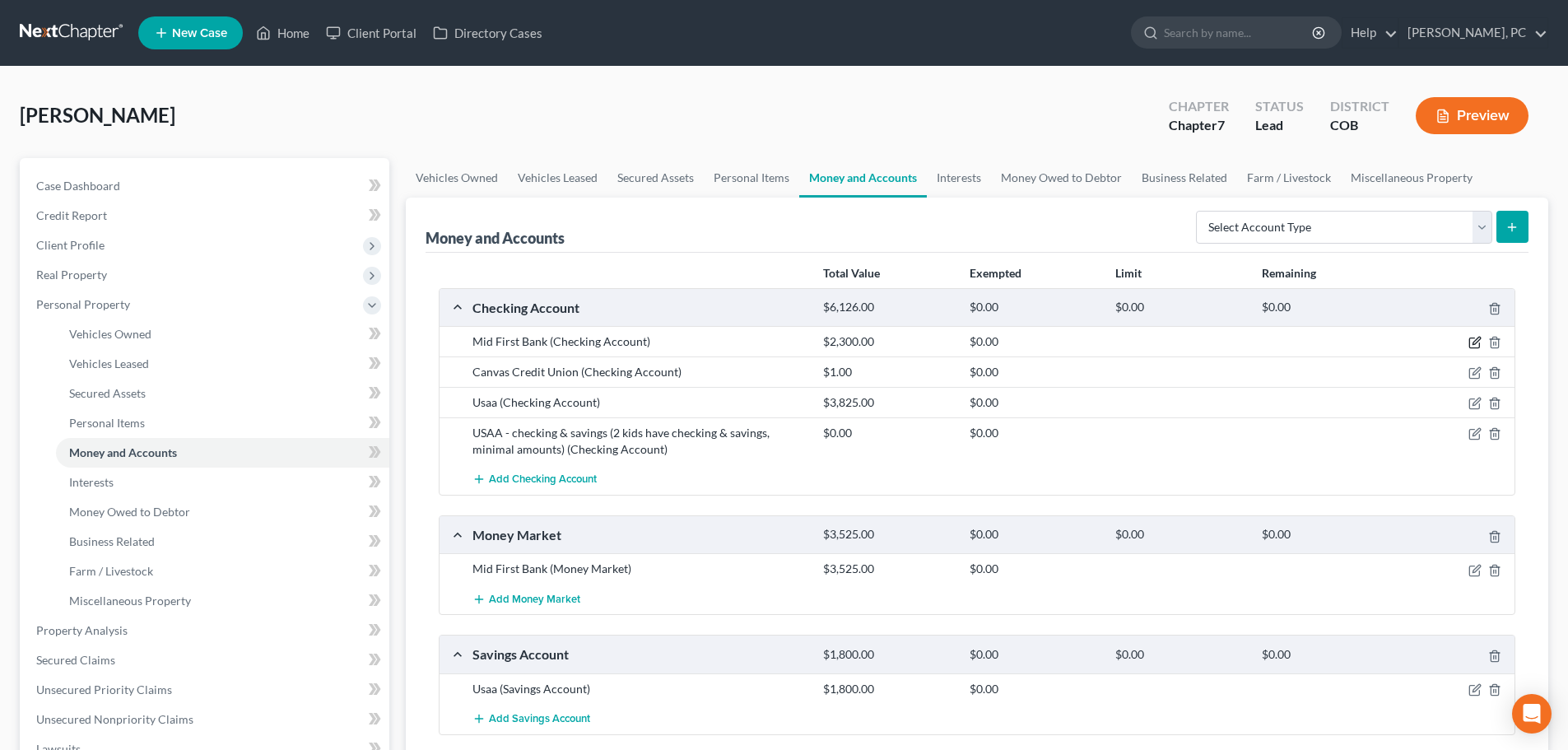
click at [1475, 343] on icon "button" at bounding box center [1475, 342] width 13 height 13
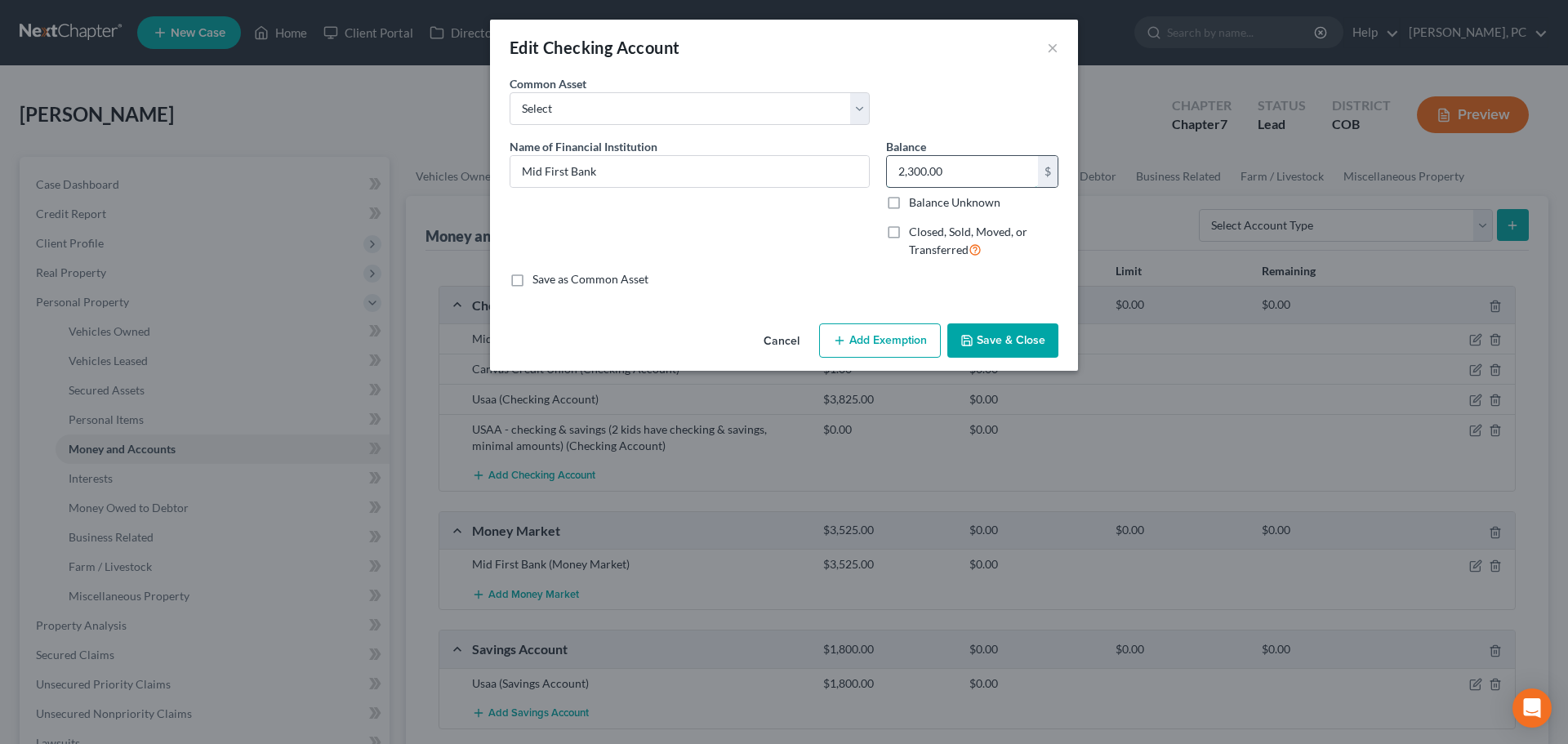
click at [907, 169] on input "2,300.00" at bounding box center [963, 171] width 151 height 31
type input "1,300"
click at [895, 328] on button "Add Exemption" at bounding box center [880, 340] width 122 height 34
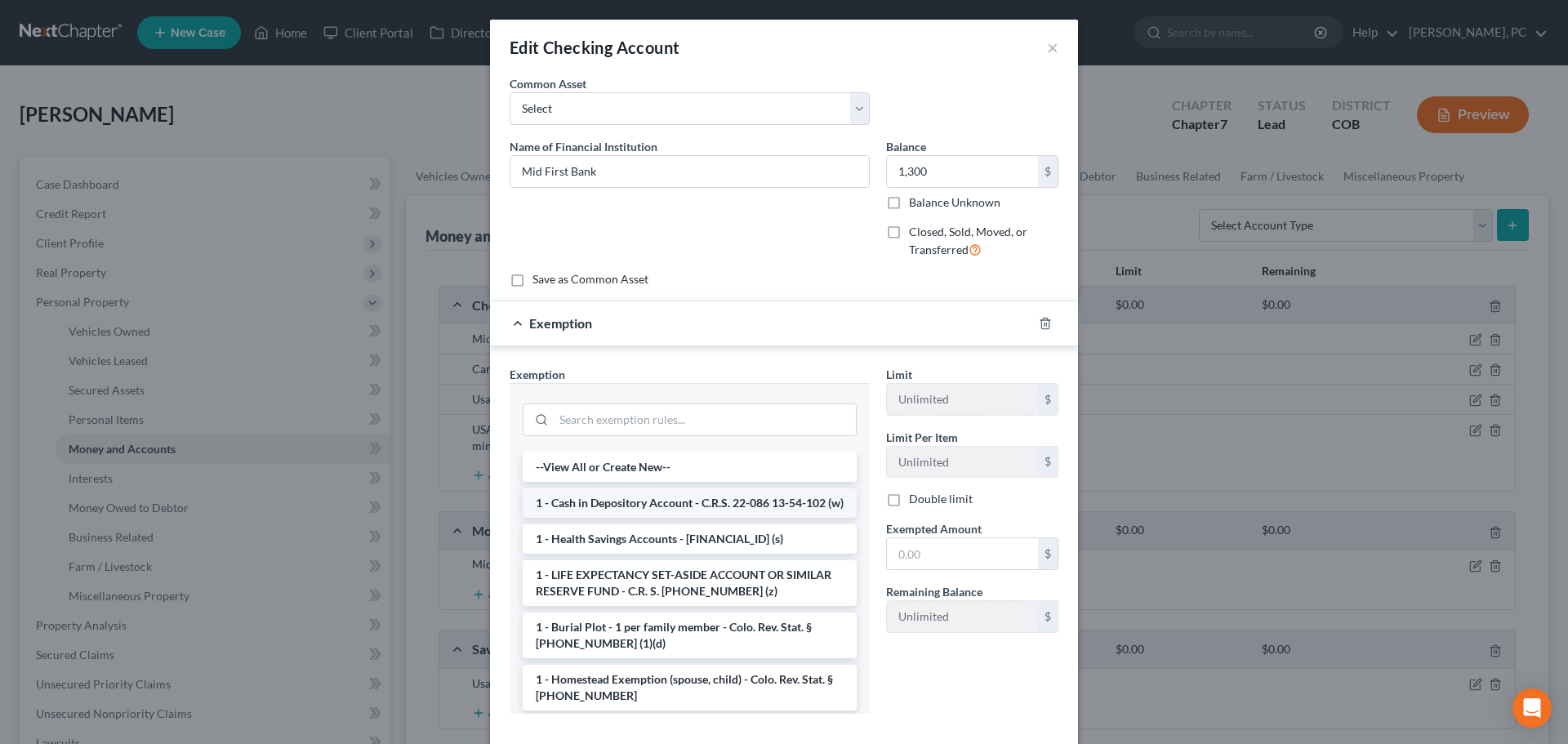
click at [592, 518] on li "1 - Cash in Depository Account - C.R.S. 22-086 13-54-102 (w)" at bounding box center [689, 503] width 334 height 29
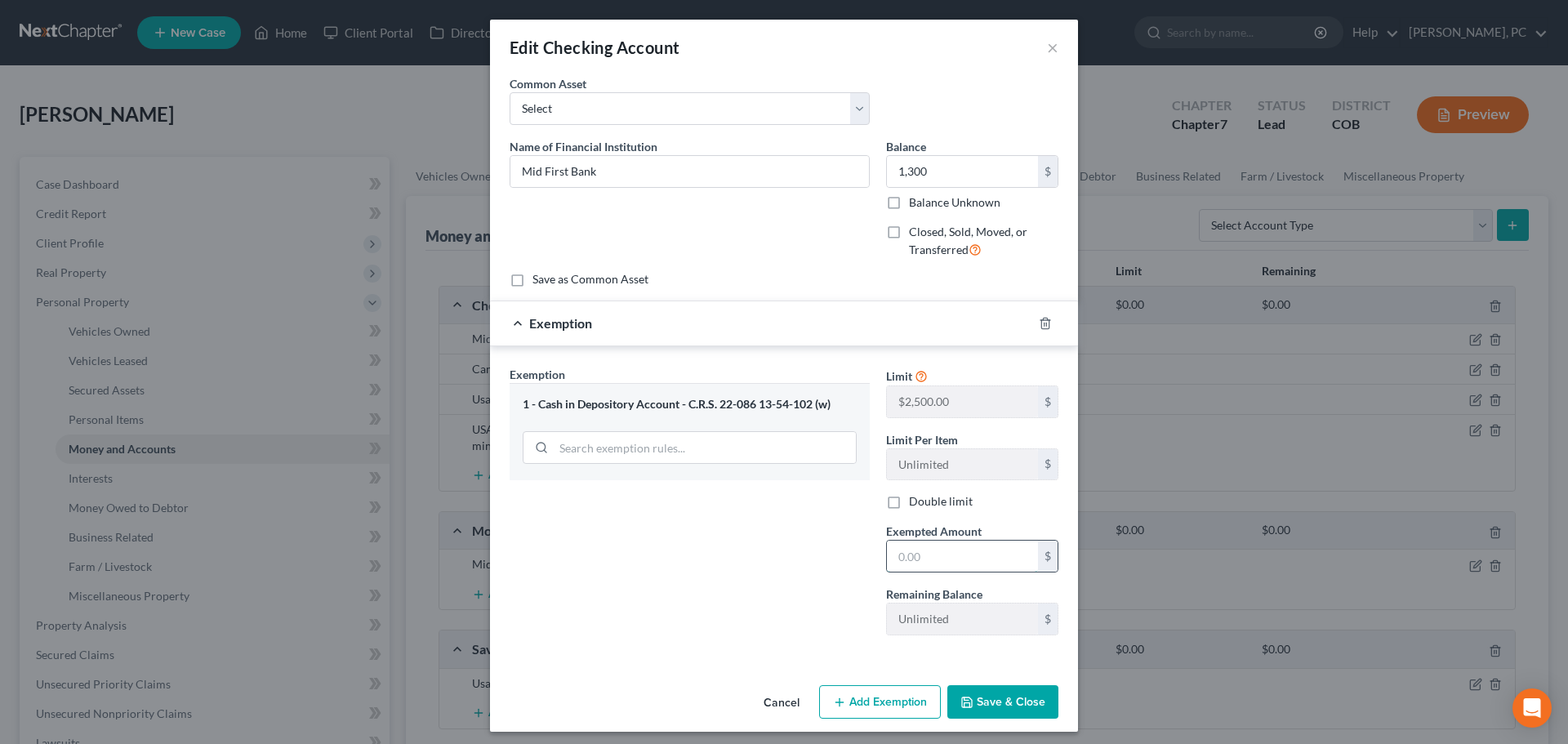
click at [902, 559] on input "text" at bounding box center [963, 556] width 151 height 31
type input "1,300"
click at [962, 706] on icon "button" at bounding box center [967, 703] width 13 height 13
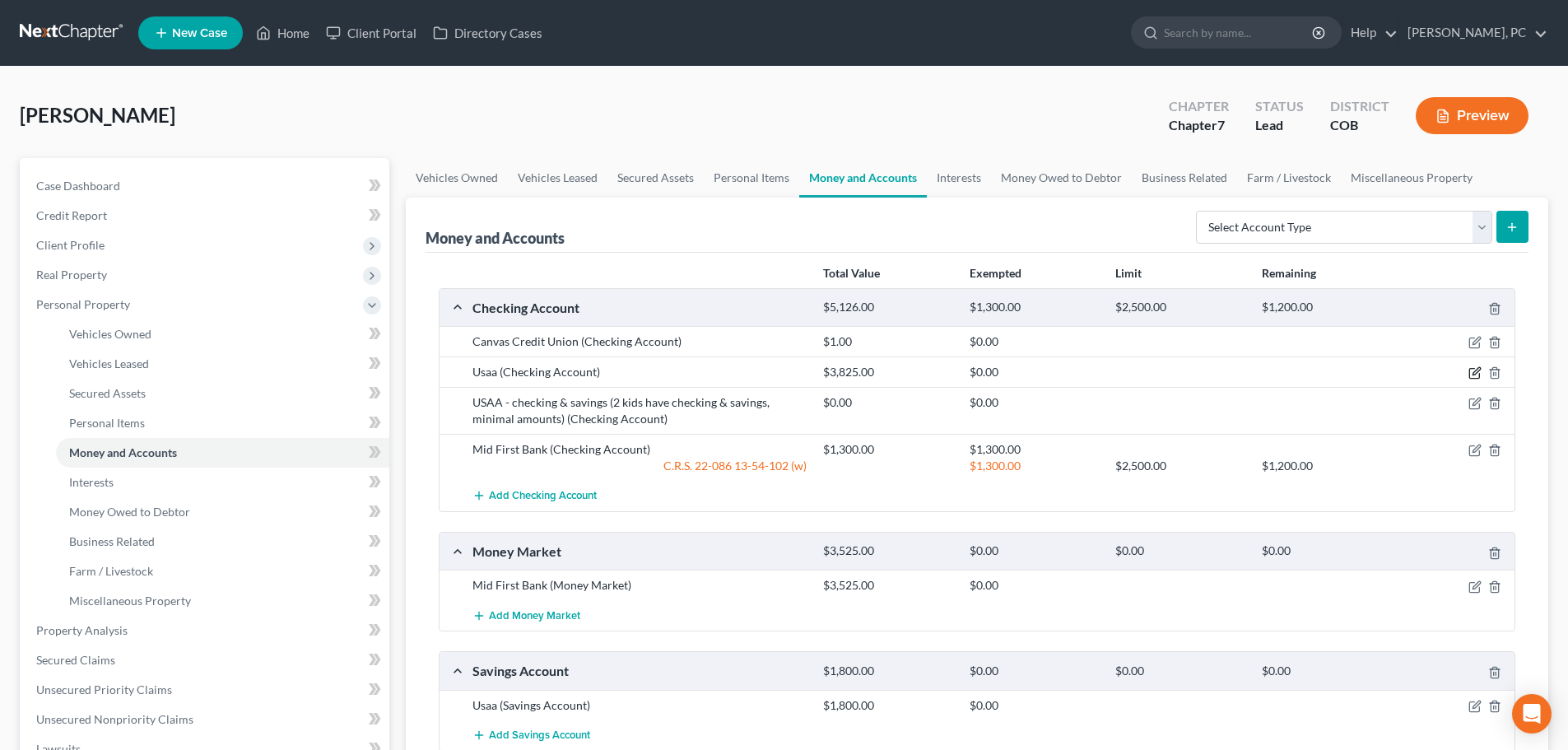
click at [1473, 375] on icon "button" at bounding box center [1476, 372] width 8 height 8
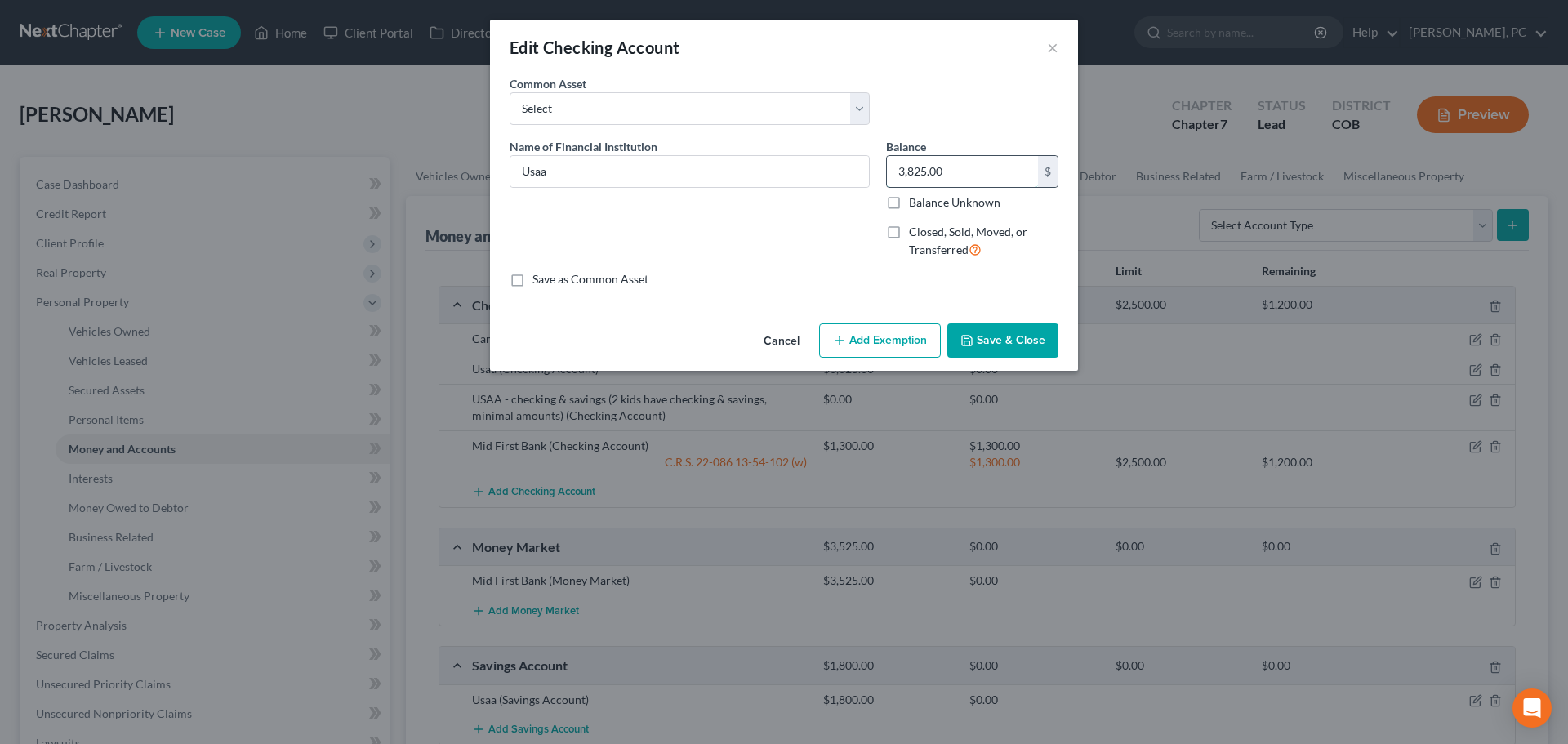
click at [962, 176] on input "3,825.00" at bounding box center [963, 171] width 151 height 31
type input "380"
click at [901, 352] on button "Add Exemption" at bounding box center [880, 340] width 122 height 34
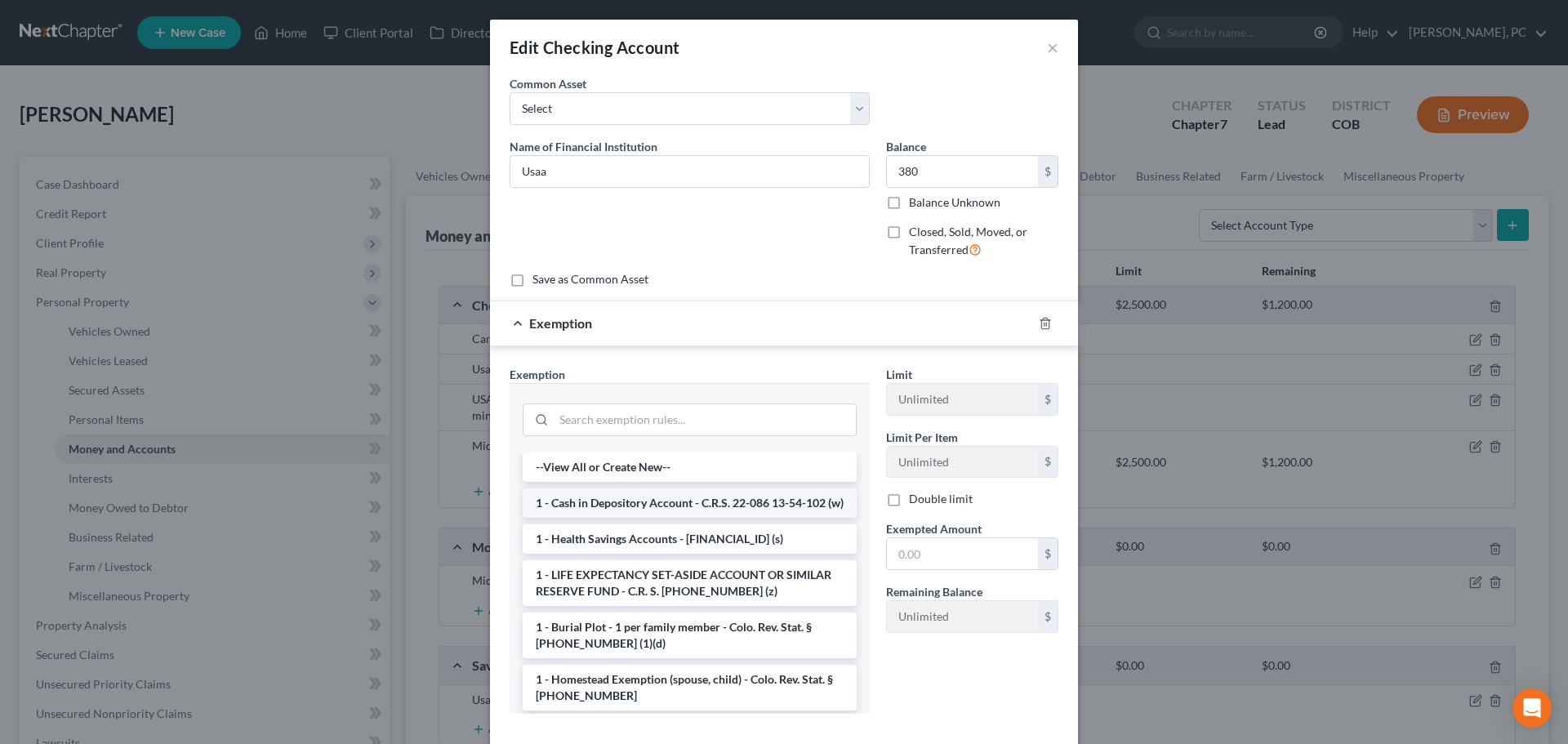
click at [678, 500] on li "1 - Cash in Depository Account - C.R.S. 22-086 13-54-102 (w)" at bounding box center [689, 503] width 334 height 29
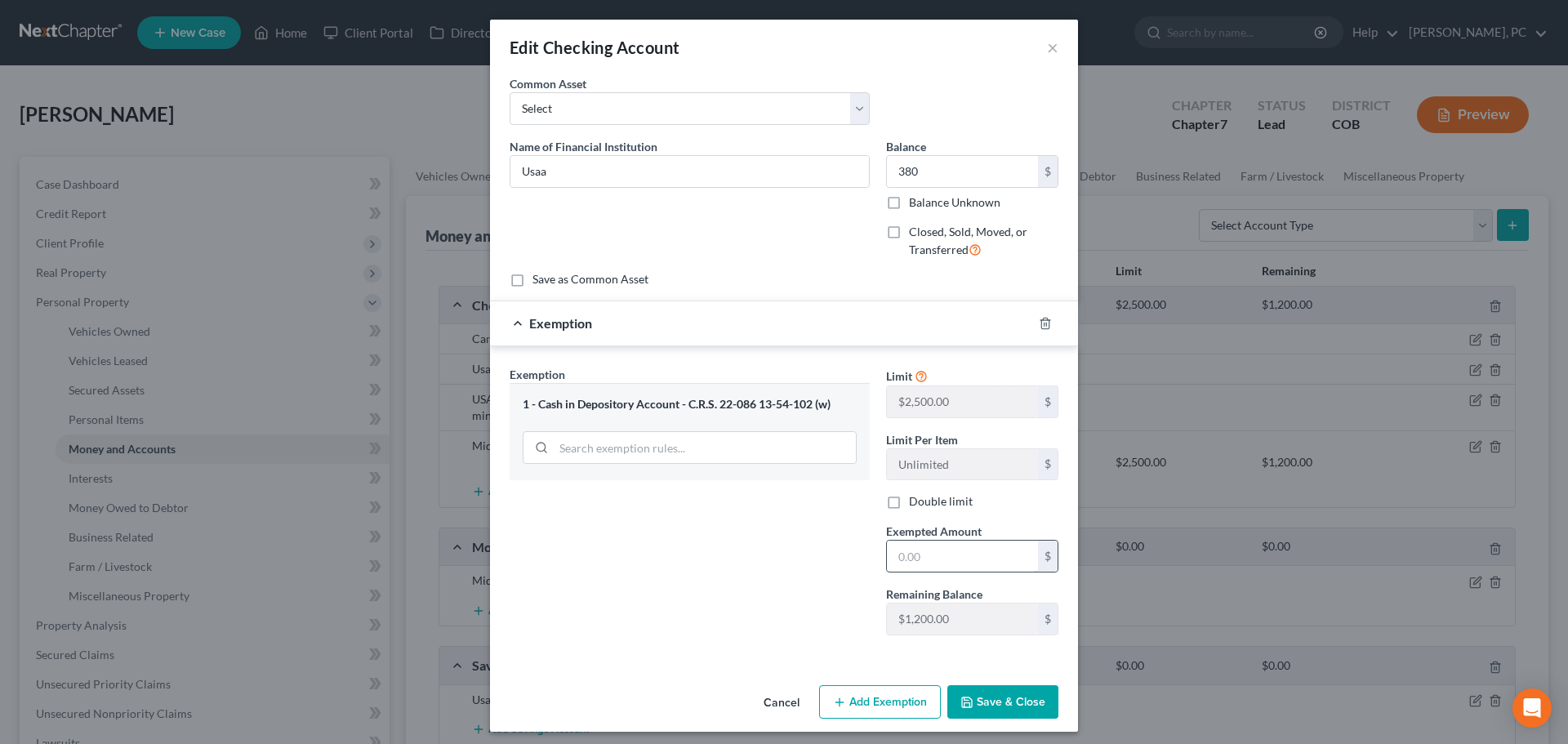
click at [917, 566] on input "text" at bounding box center [963, 556] width 151 height 31
type input "380"
click at [617, 178] on input "Usaa" at bounding box center [689, 171] width 359 height 31
type input "USAA"
drag, startPoint x: 804, startPoint y: 232, endPoint x: 812, endPoint y: 262, distance: 31.0
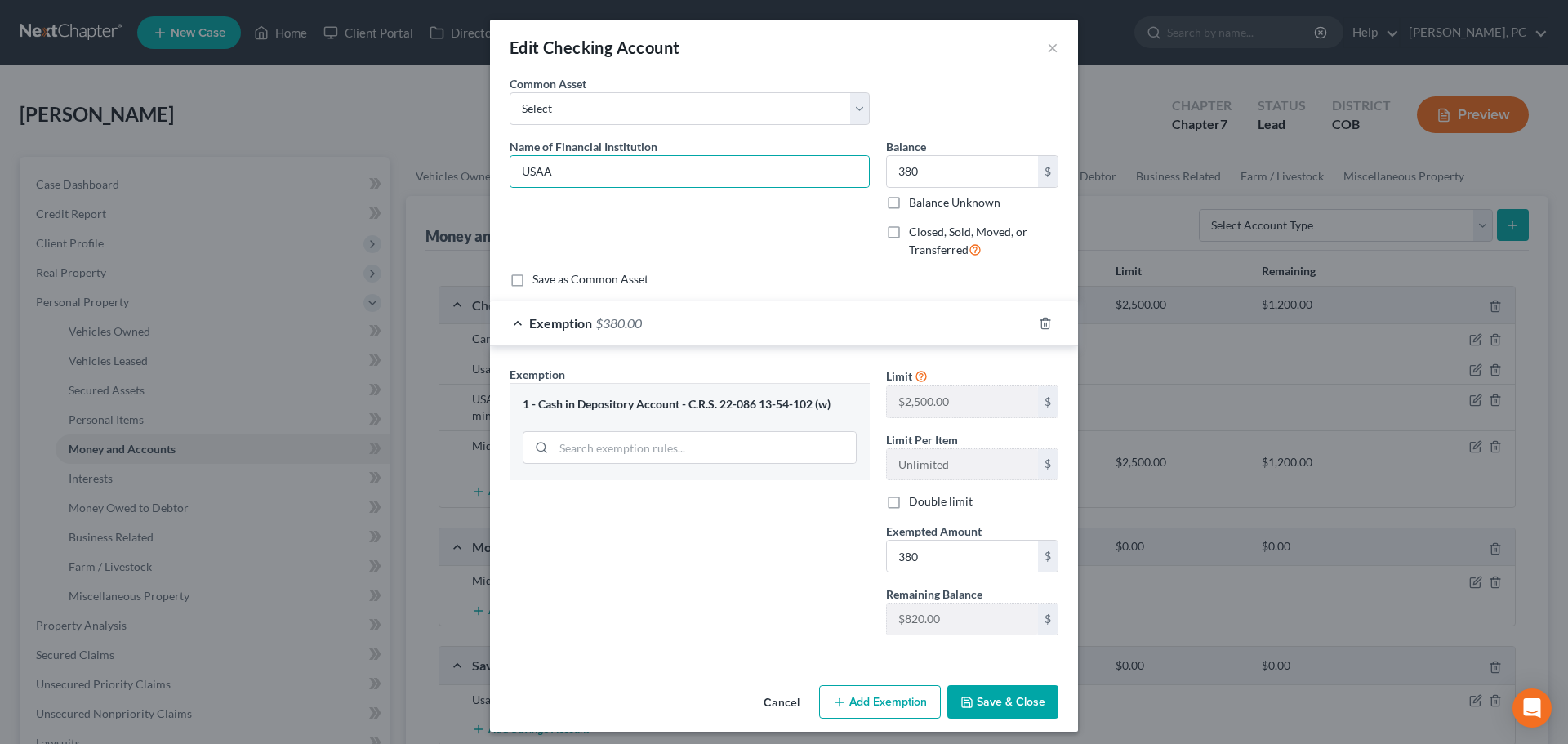
click at [804, 232] on div "Name of Financial Institution * USAA" at bounding box center [689, 205] width 377 height 134
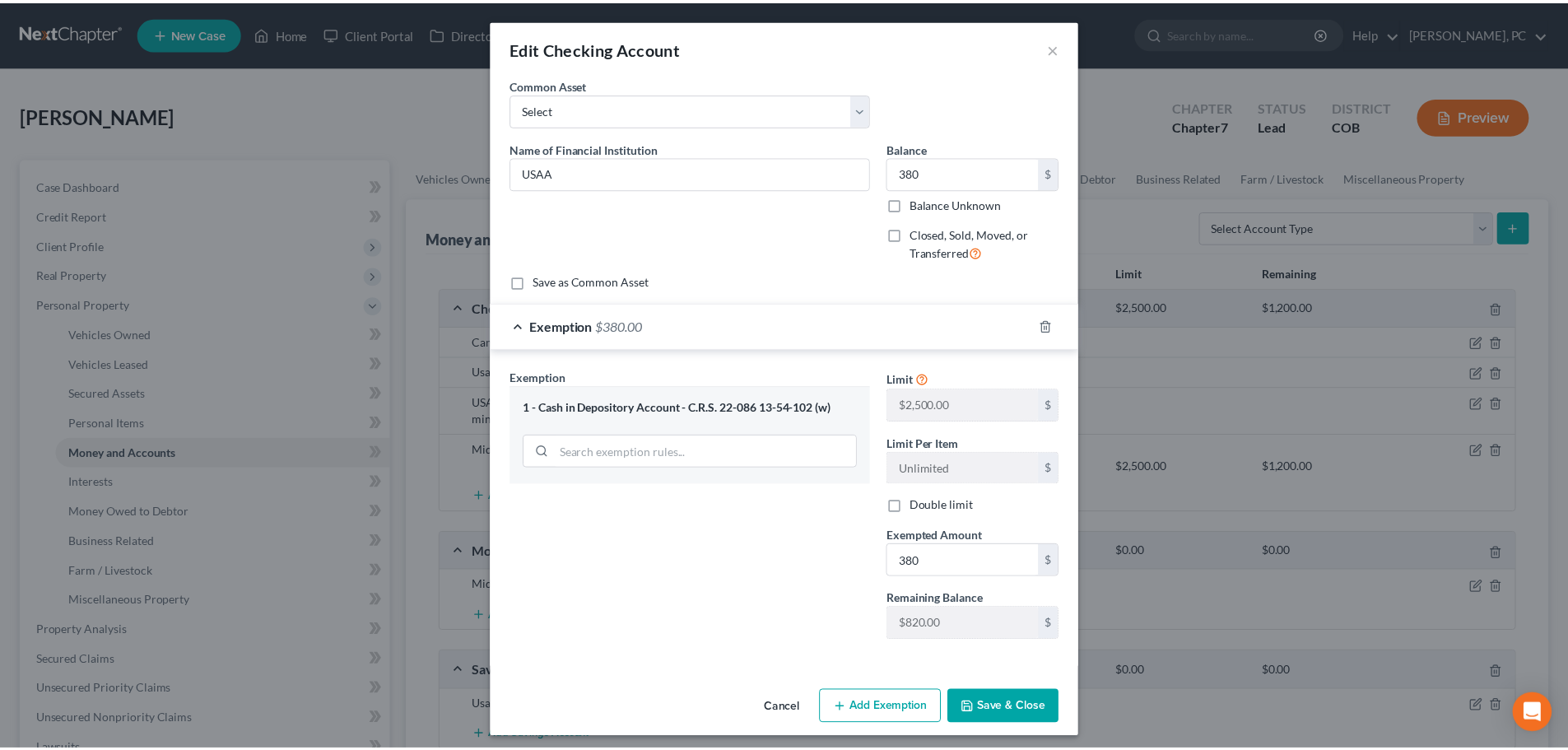
scroll to position [8, 0]
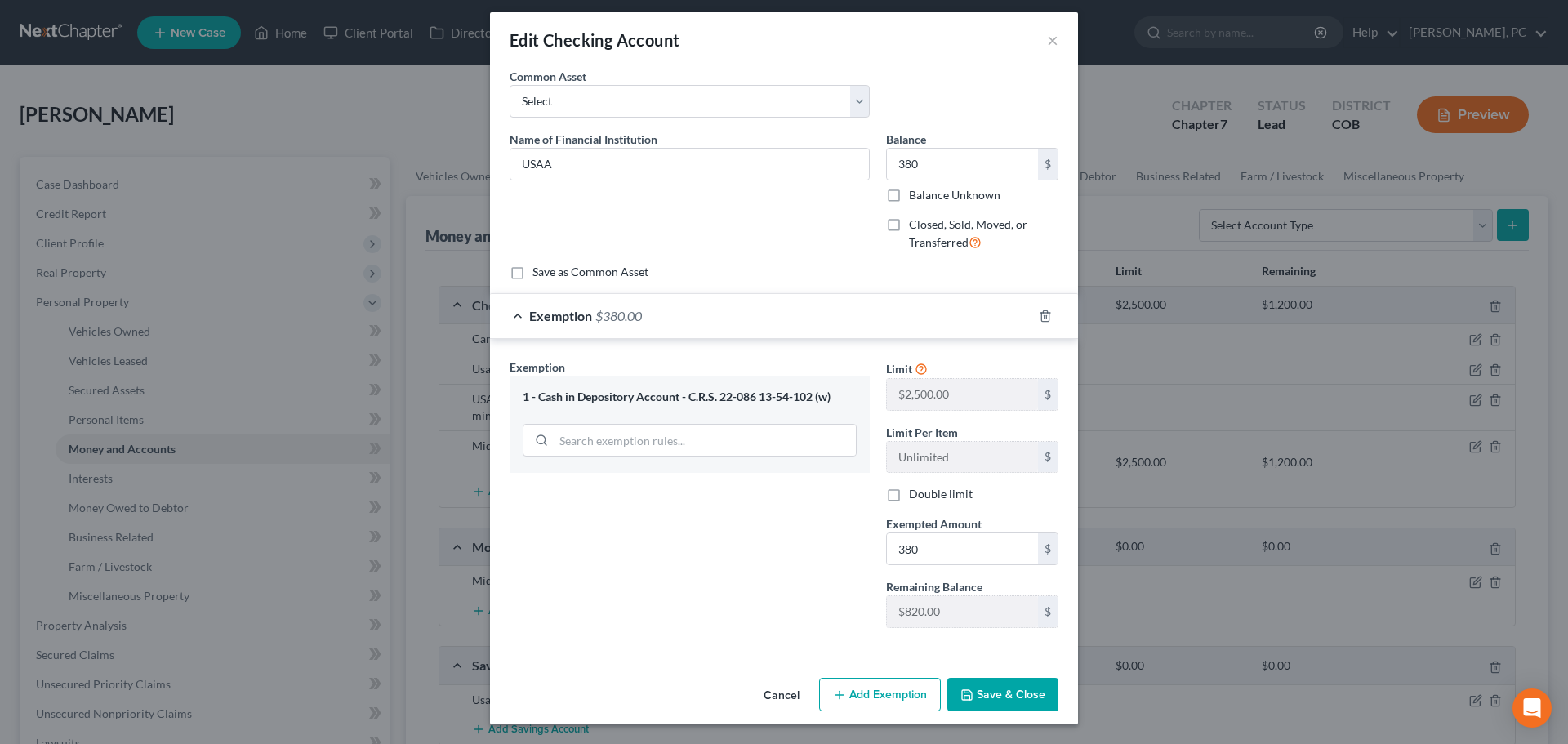
click at [1009, 700] on button "Save & Close" at bounding box center [1003, 694] width 111 height 34
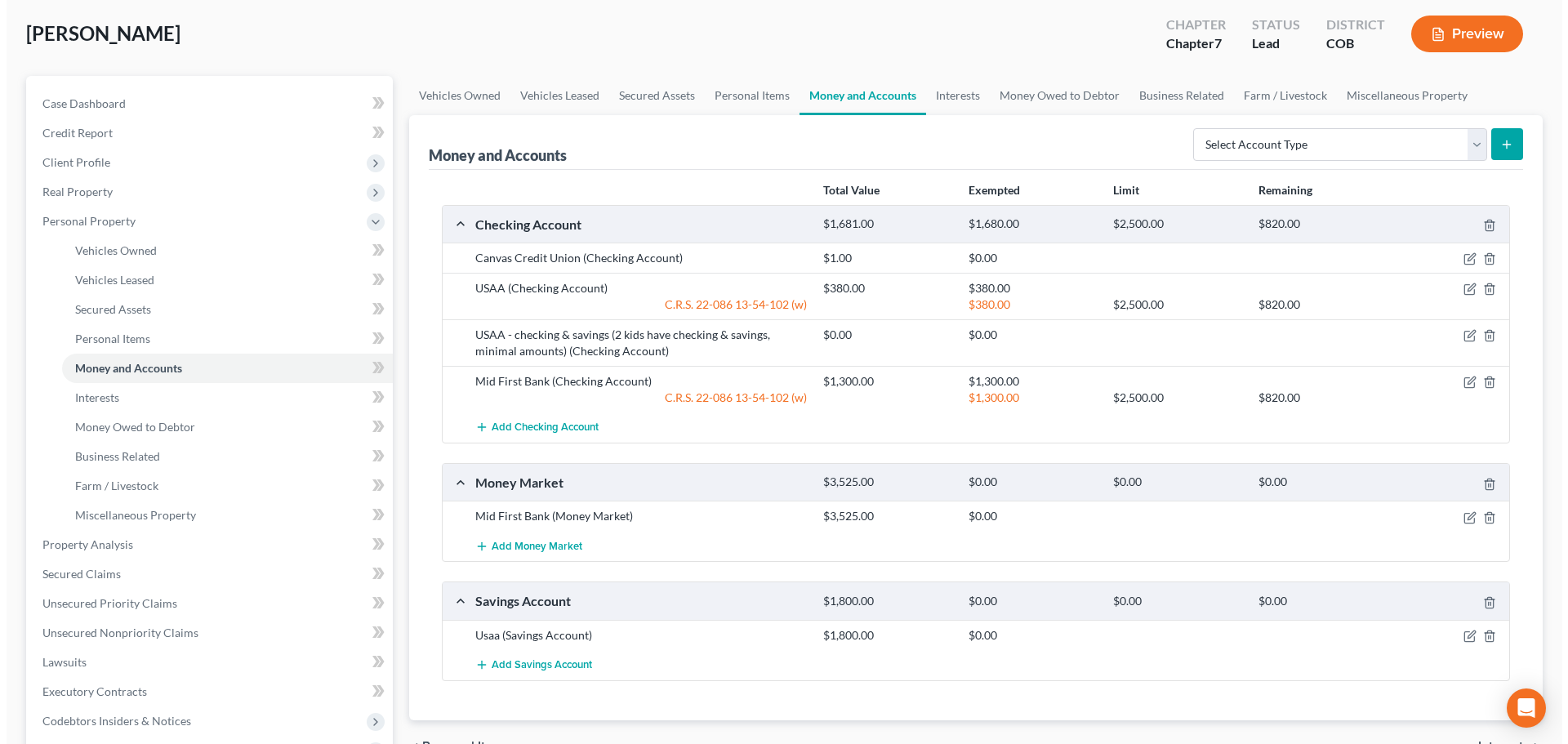
scroll to position [82, 0]
click at [1464, 637] on icon "button" at bounding box center [1464, 633] width 7 height 7
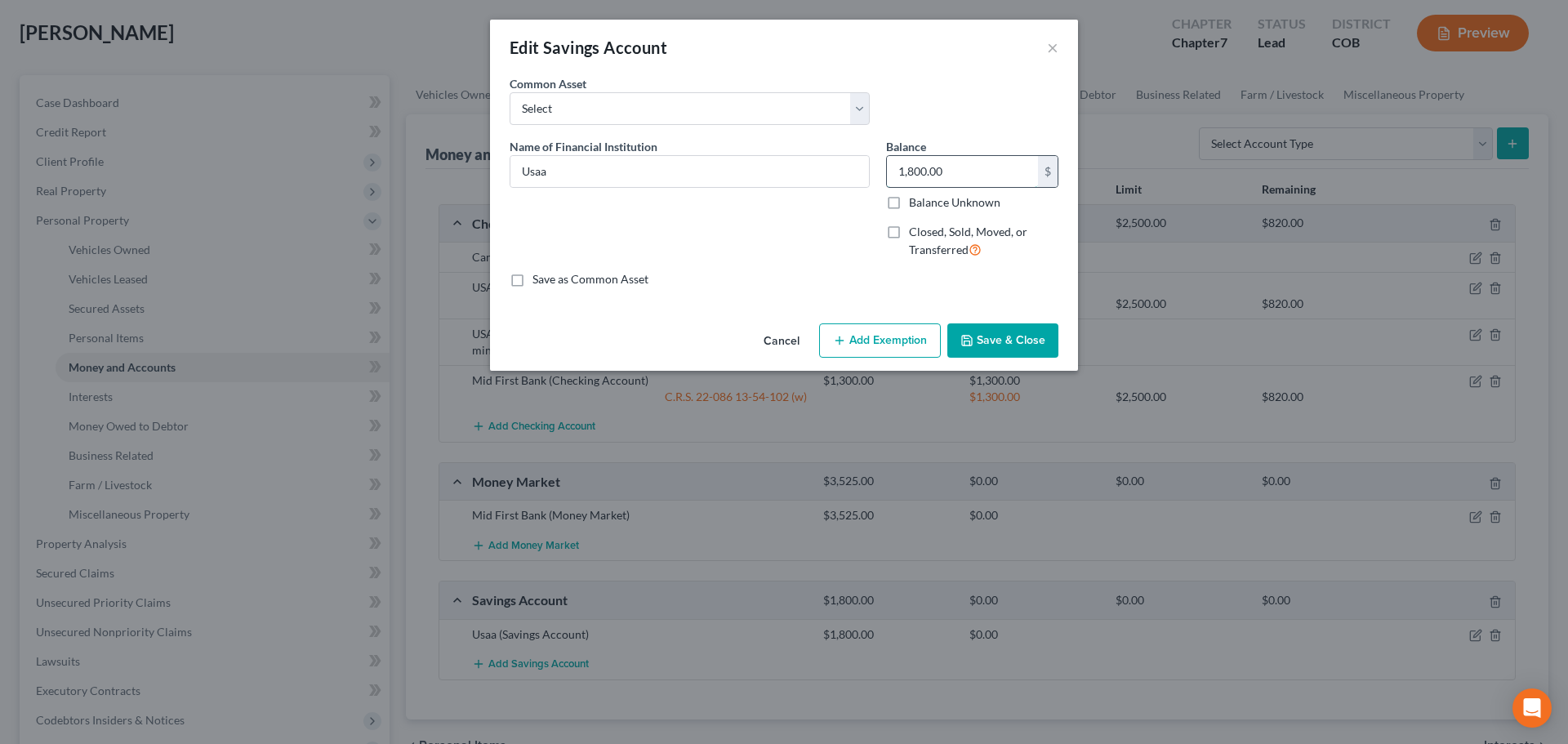
click at [960, 173] on input "1,800.00" at bounding box center [963, 171] width 151 height 31
type input "700"
click at [869, 339] on button "Add Exemption" at bounding box center [880, 340] width 122 height 34
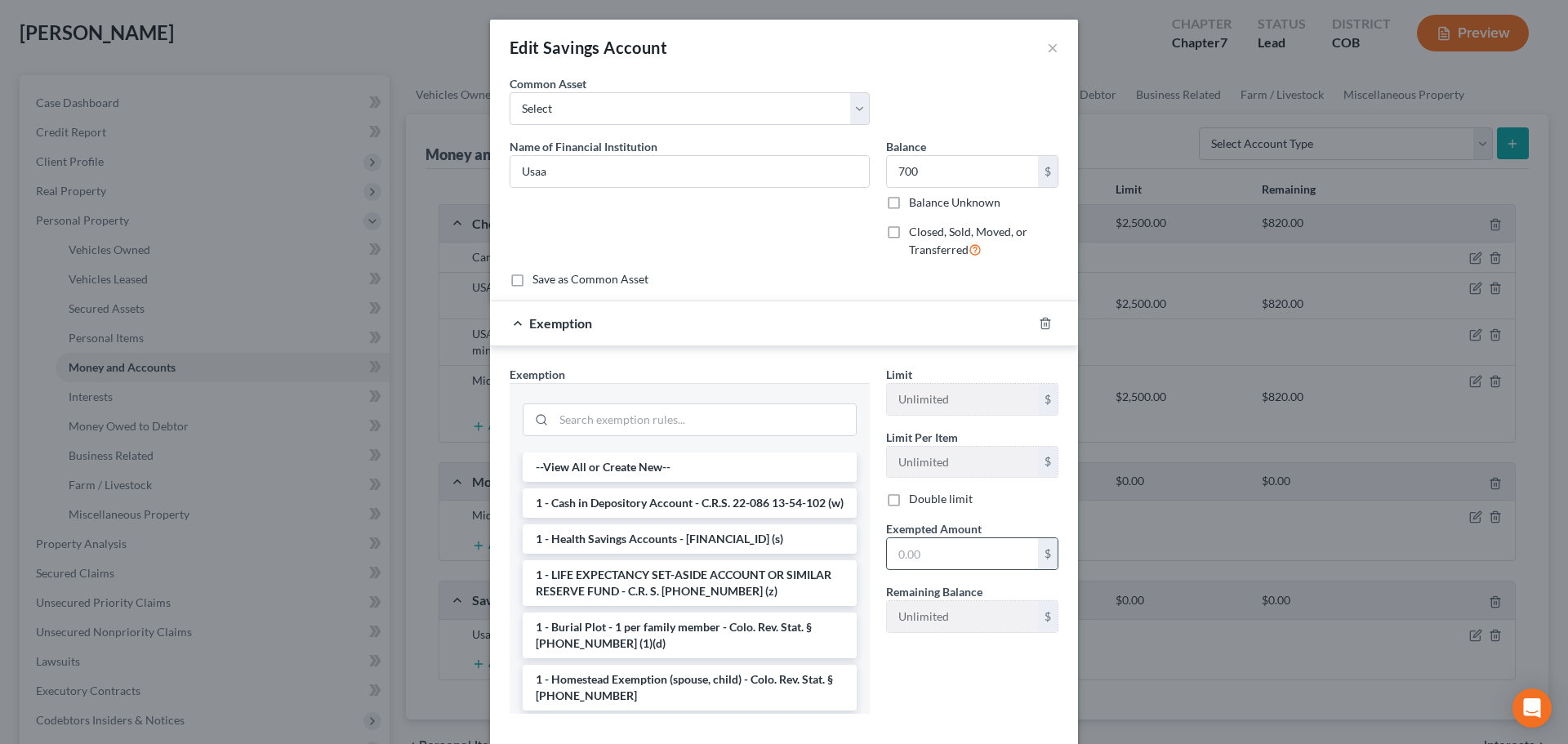
click at [951, 553] on input "text" at bounding box center [963, 553] width 151 height 31
click at [591, 495] on li "1 - Cash in Depository Account - C.R.S. 22-086 13-54-102 (w)" at bounding box center [689, 503] width 334 height 29
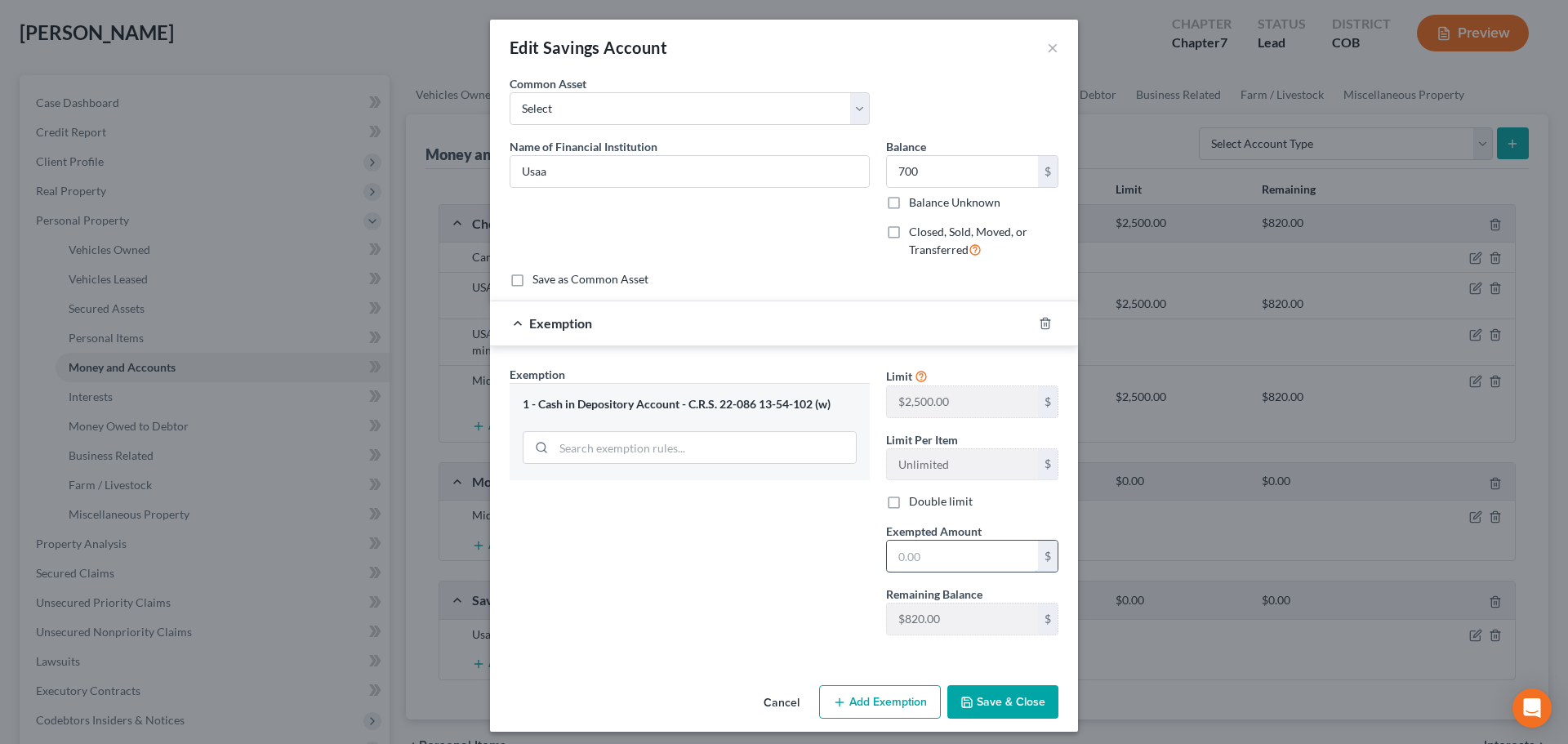
click at [908, 551] on input "text" at bounding box center [963, 556] width 151 height 31
type input "700"
click at [987, 710] on button "Save & Close" at bounding box center [1003, 702] width 111 height 34
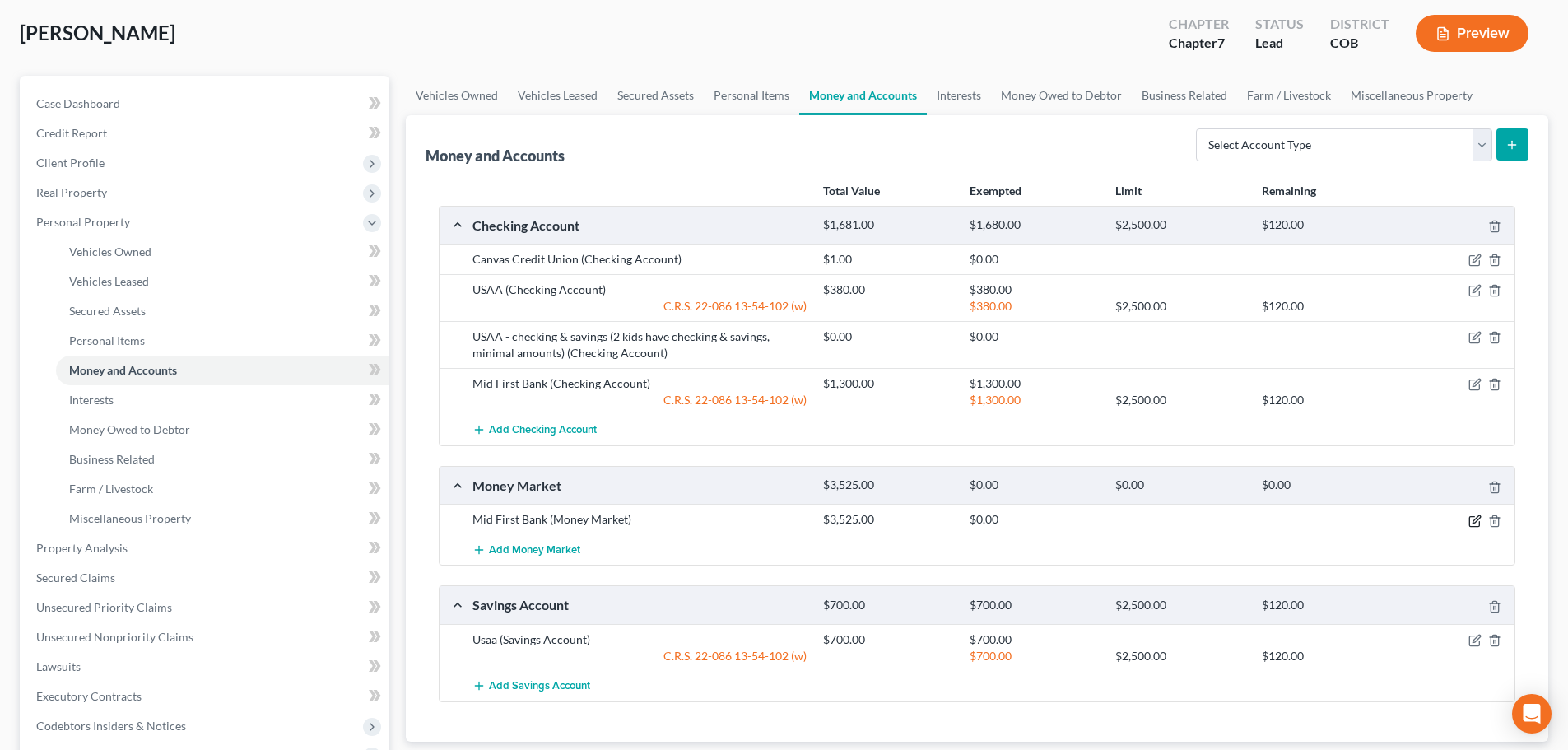
click at [1469, 521] on icon "button" at bounding box center [1475, 521] width 13 height 13
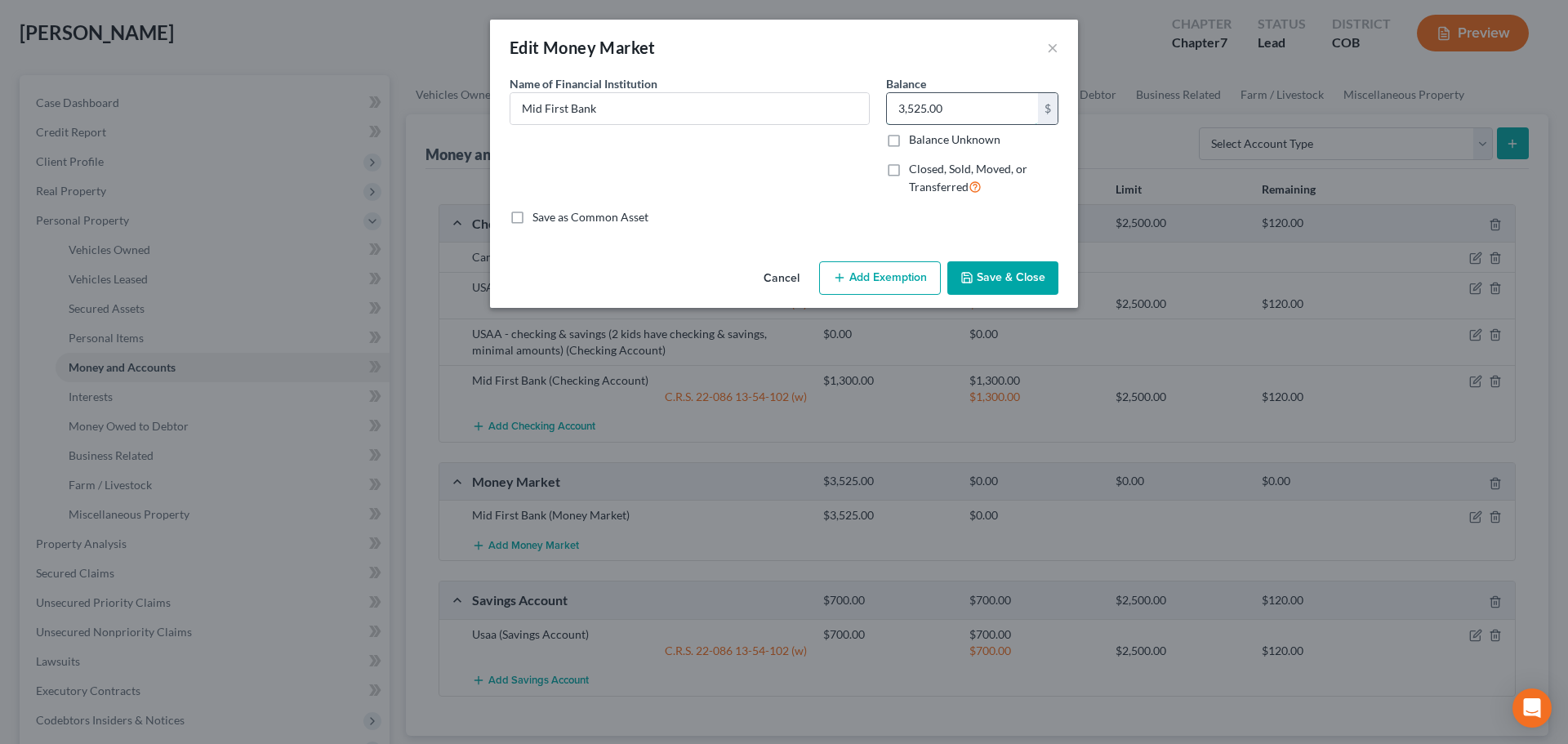
click at [949, 114] on input "3,525.00" at bounding box center [963, 108] width 151 height 31
type input "527"
click at [900, 263] on button "Add Exemption" at bounding box center [880, 278] width 122 height 34
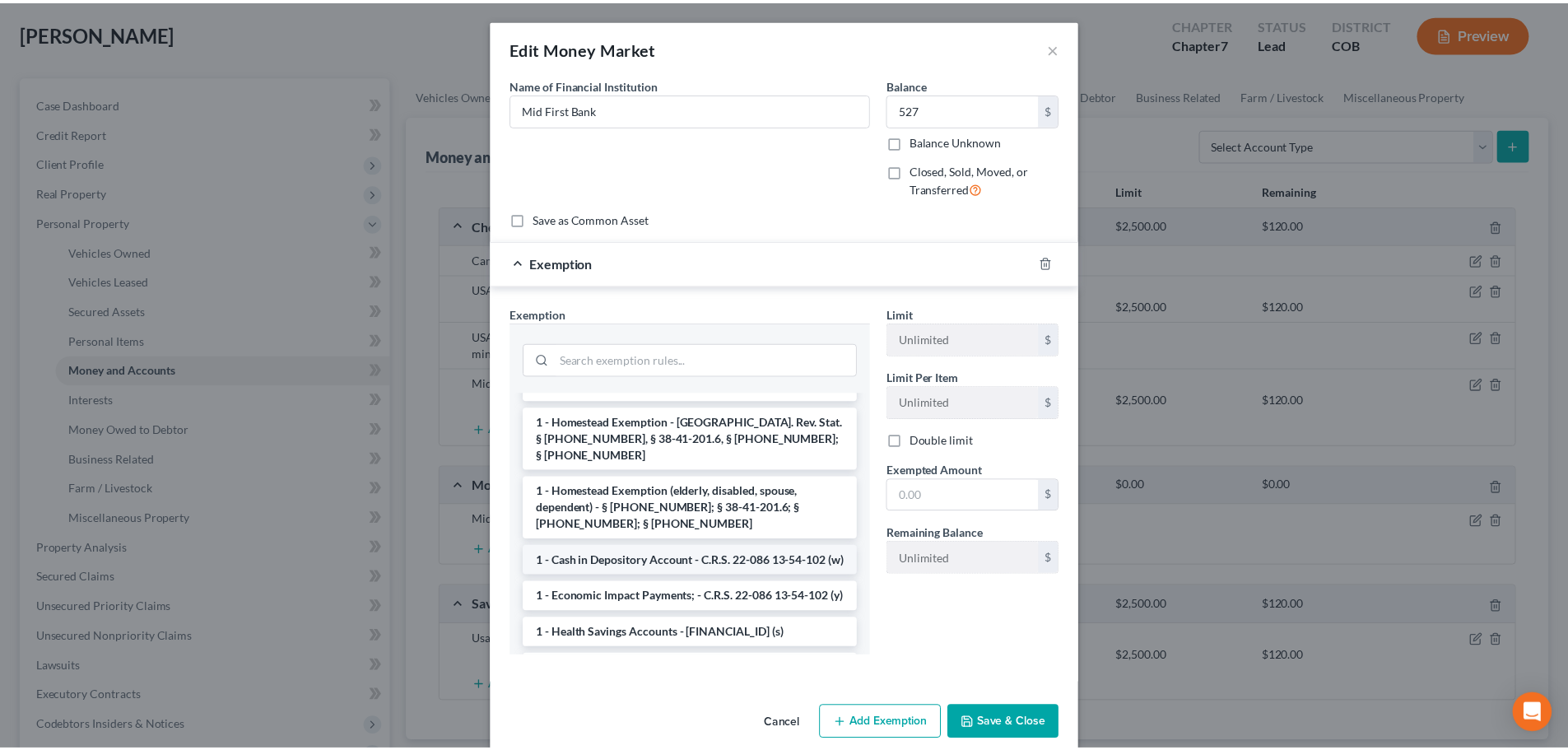
scroll to position [165, 0]
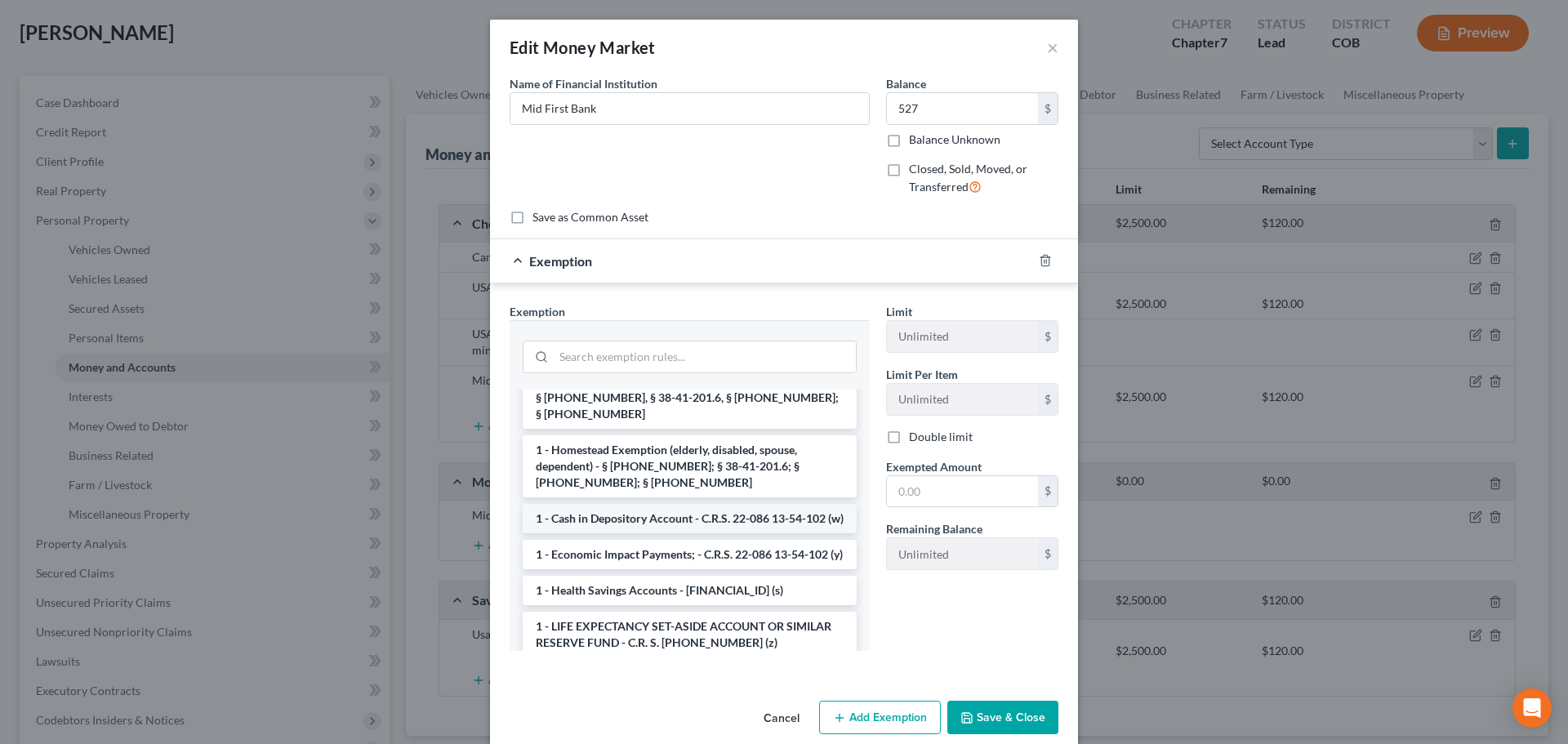
click at [667, 504] on li "1 - Cash in Depository Account - C.R.S. 22-086 13-54-102 (w)" at bounding box center [689, 518] width 334 height 29
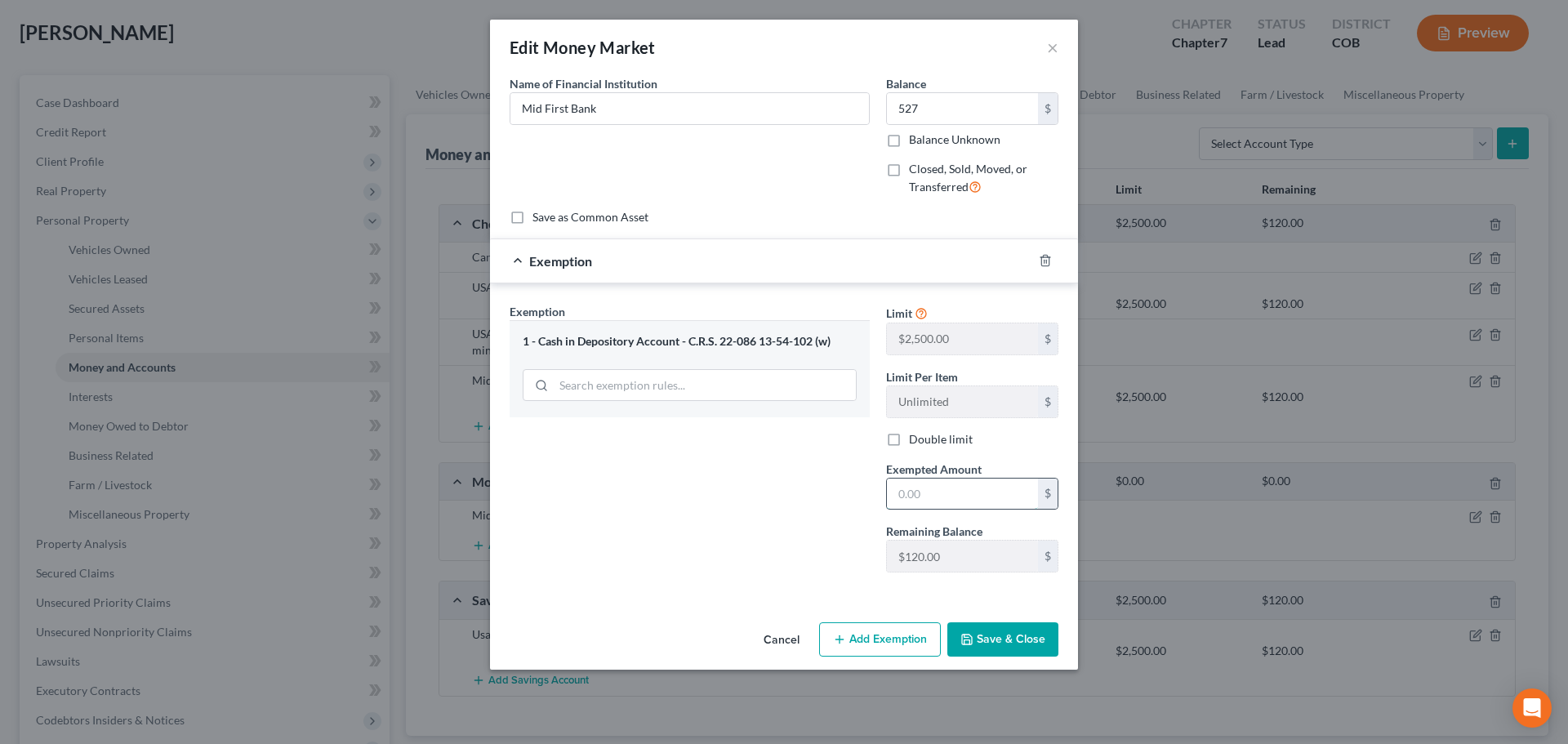
click at [957, 493] on input "text" at bounding box center [963, 494] width 151 height 31
type input "527"
click at [996, 633] on button "Save & Close" at bounding box center [1003, 639] width 111 height 34
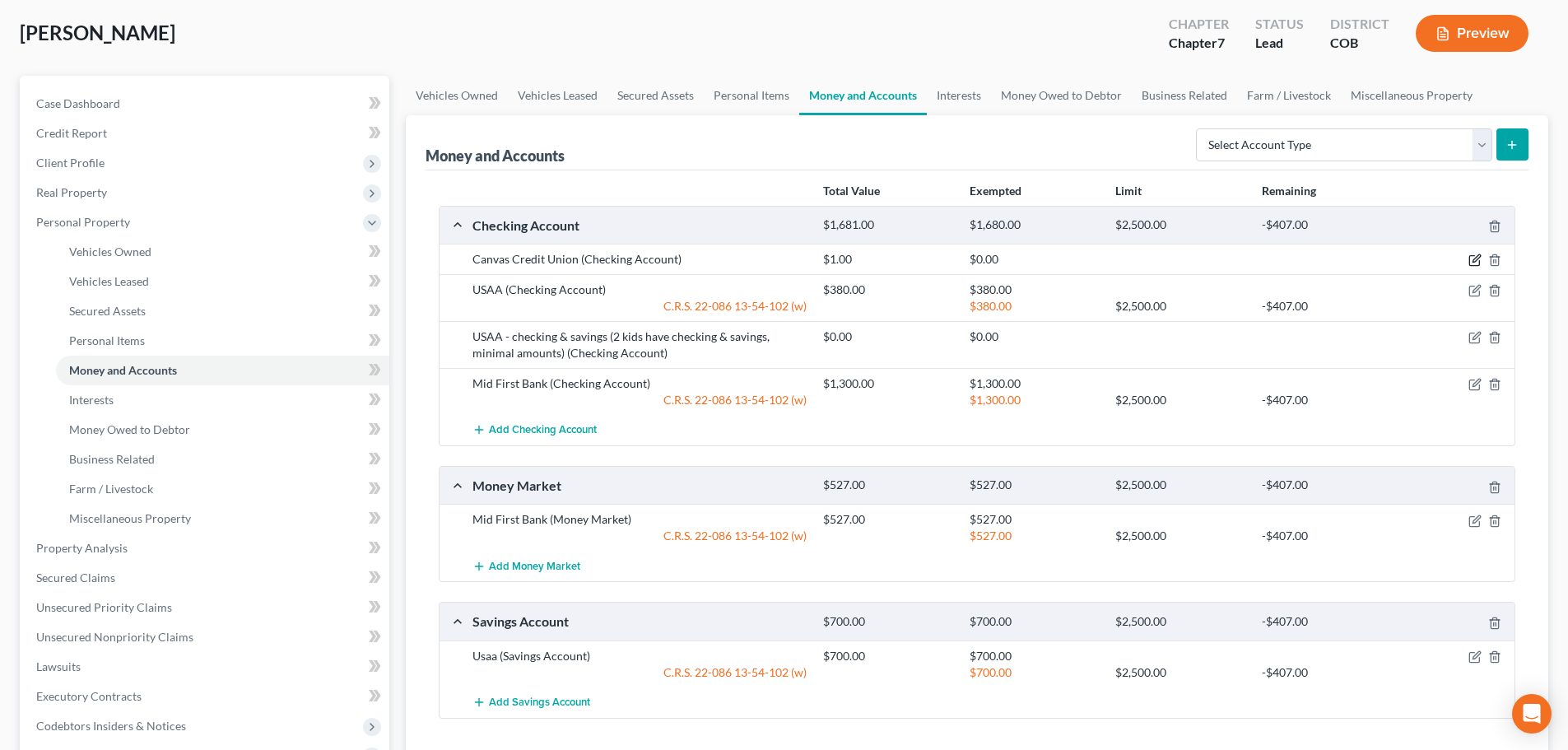
click at [1474, 261] on icon "button" at bounding box center [1476, 259] width 8 height 8
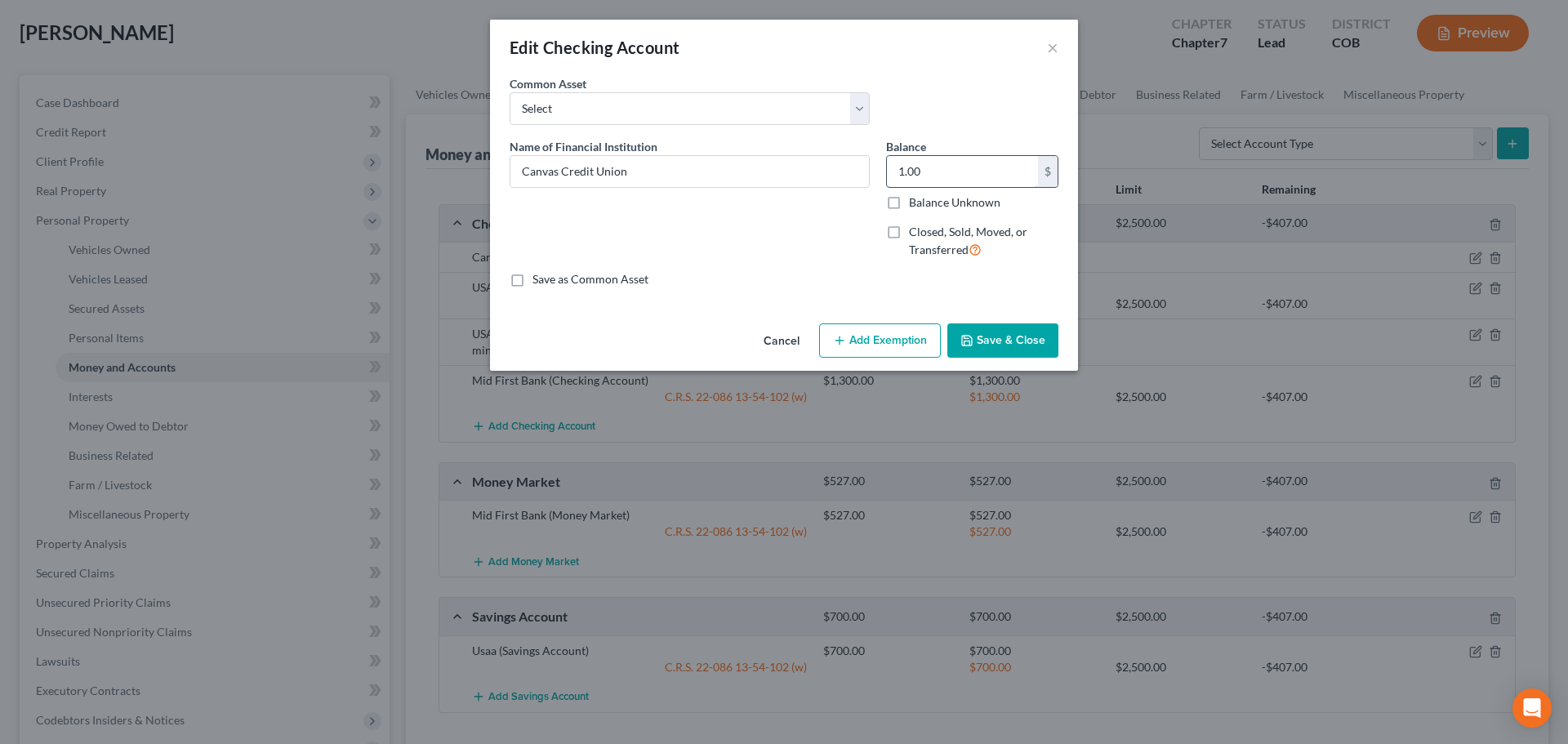
click at [955, 177] on input "1.00" at bounding box center [963, 171] width 151 height 31
type input "5"
click at [982, 337] on button "Save & Close" at bounding box center [1003, 340] width 111 height 34
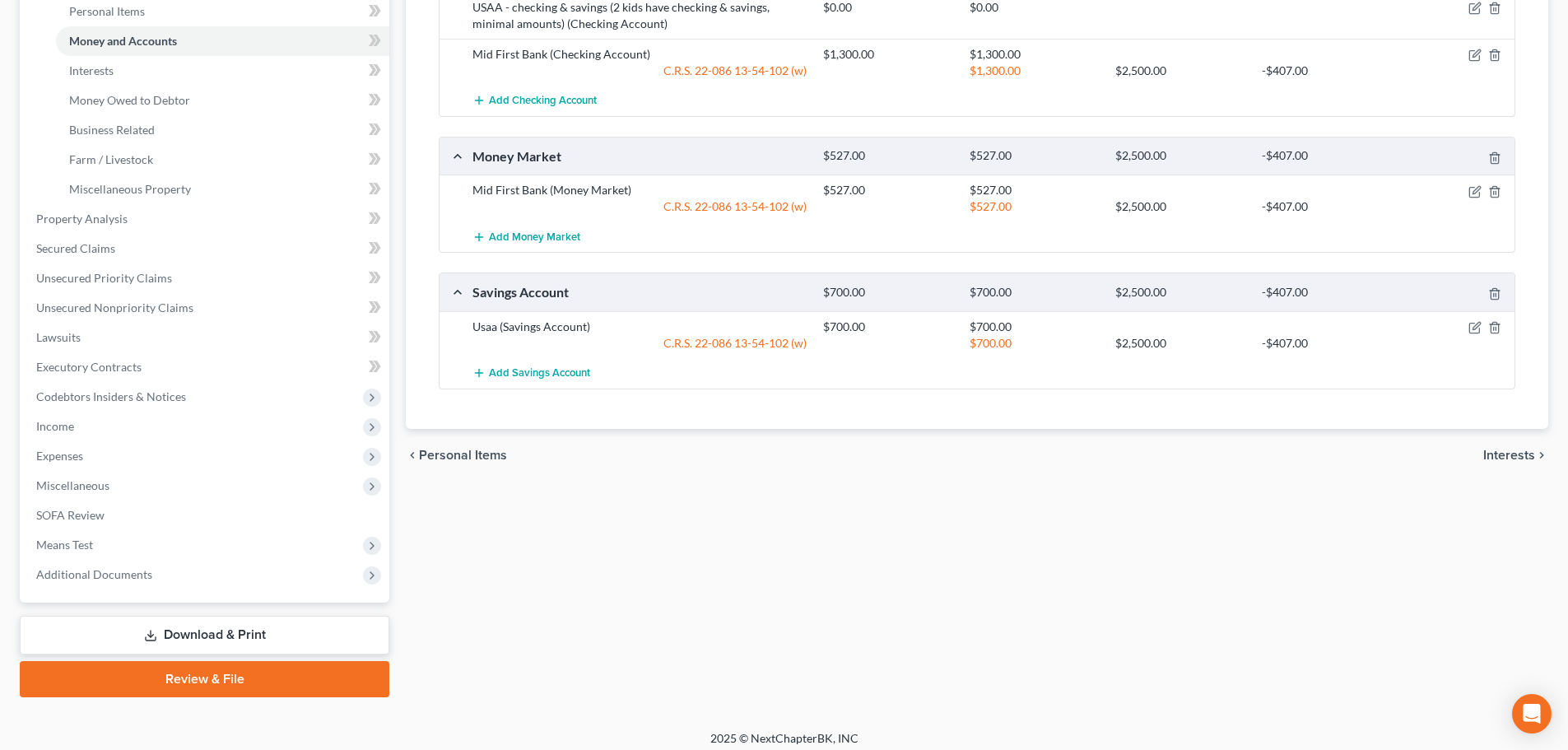
click at [63, 428] on span "Income" at bounding box center [54, 426] width 38 height 14
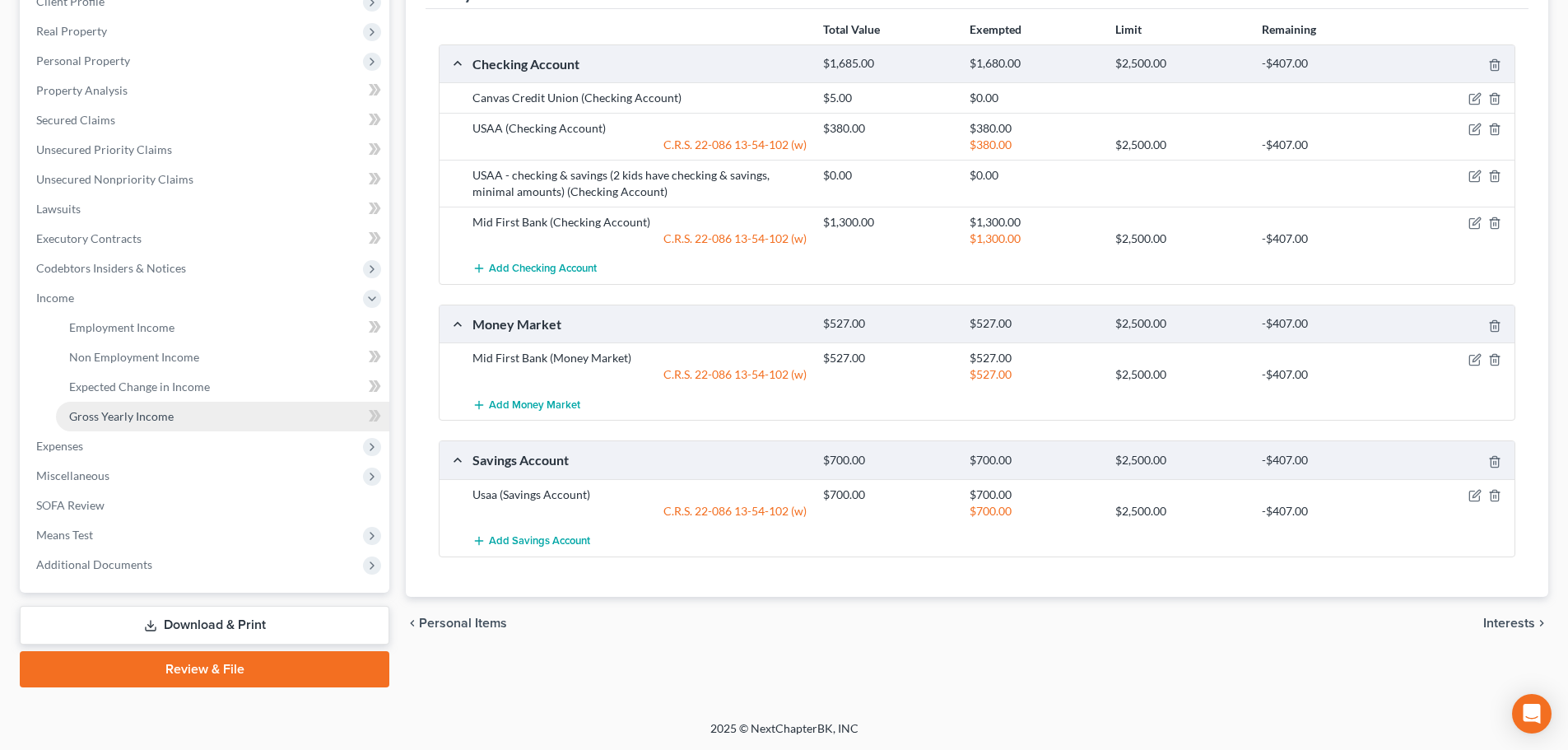
scroll to position [244, 0]
click at [120, 408] on link "Gross Yearly Income" at bounding box center [222, 416] width 333 height 29
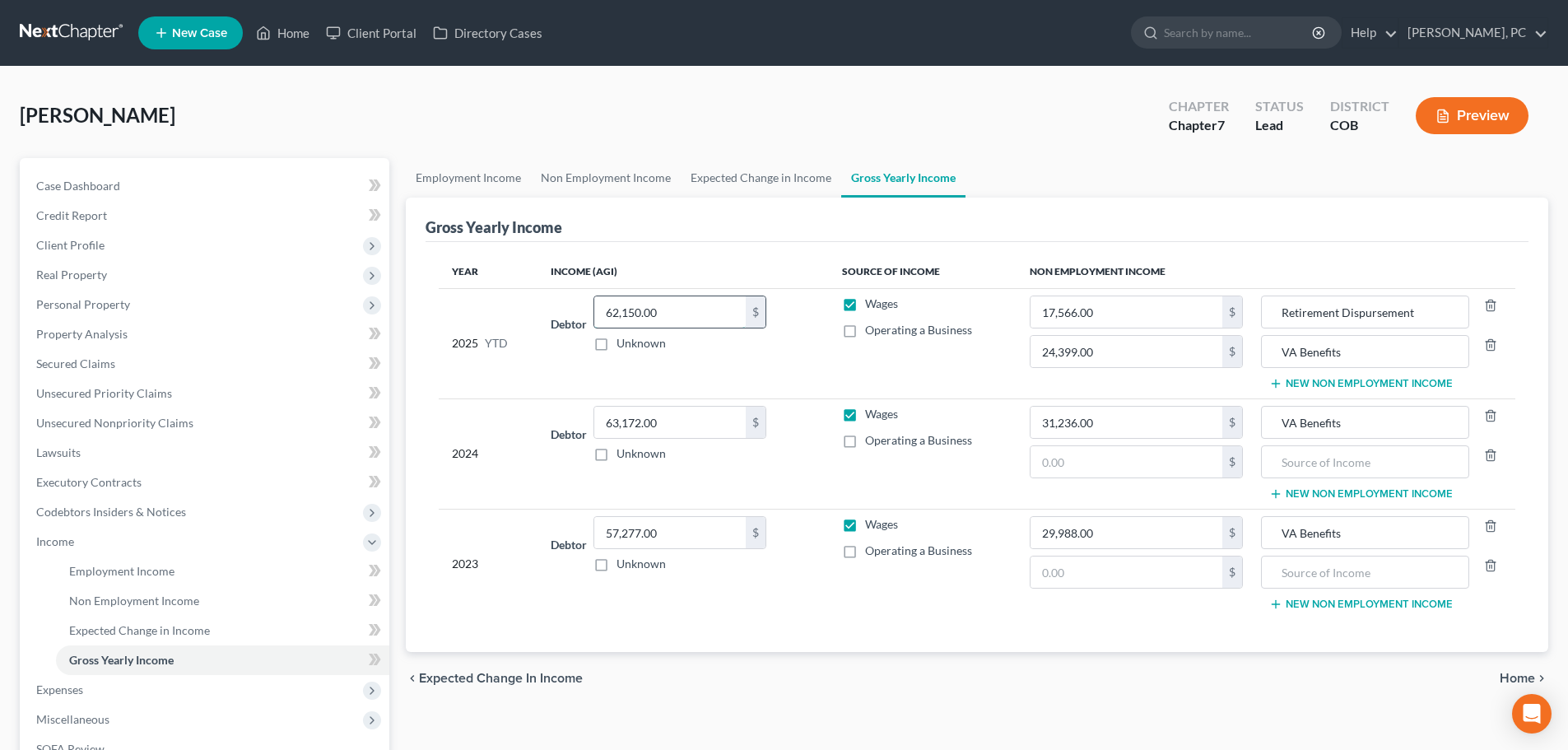
click at [669, 307] on input "62,150.00" at bounding box center [670, 312] width 151 height 31
type input "64,163"
click at [162, 572] on span "Employment Income" at bounding box center [122, 570] width 105 height 14
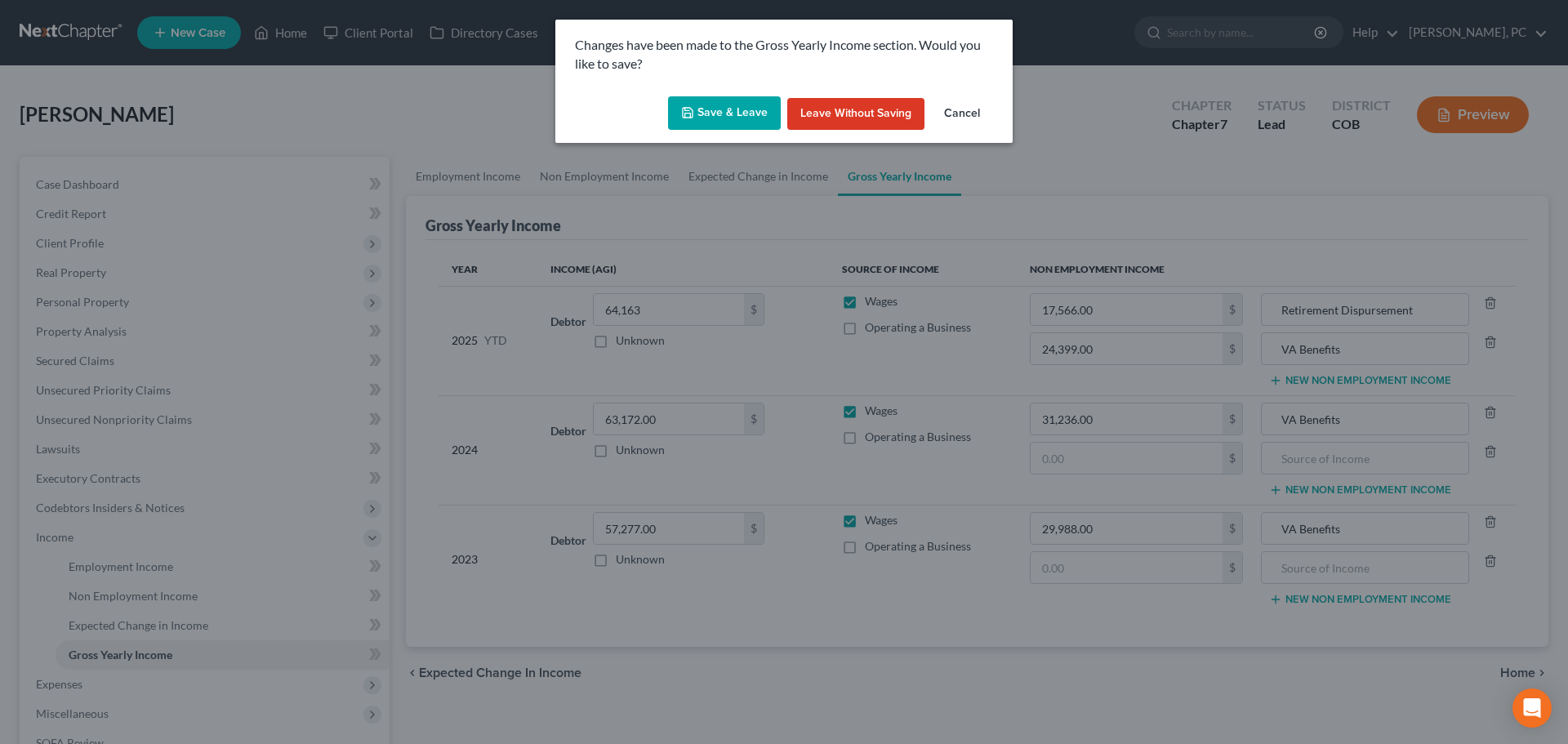
click at [727, 108] on button "Save & Leave" at bounding box center [725, 113] width 113 height 34
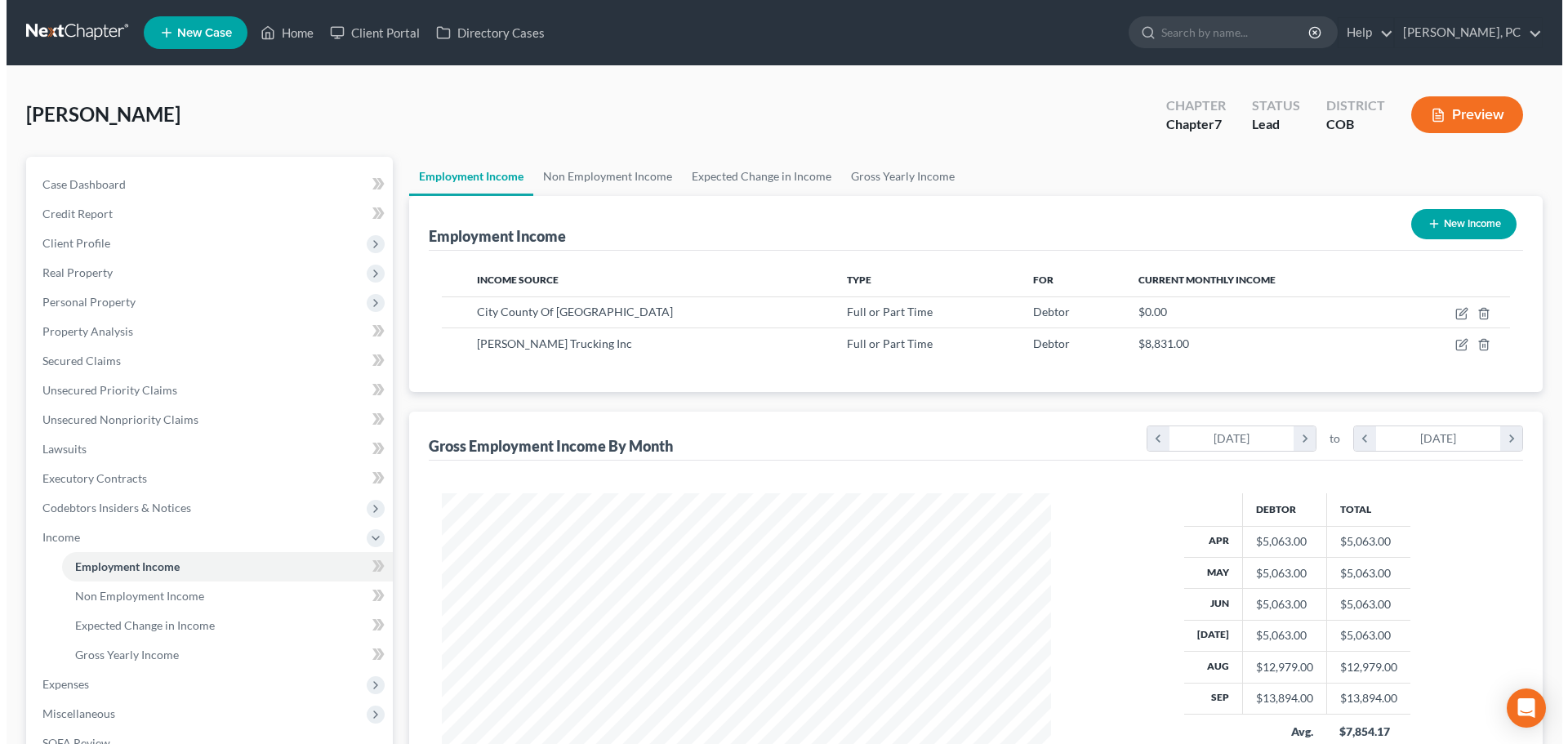
scroll to position [305, 642]
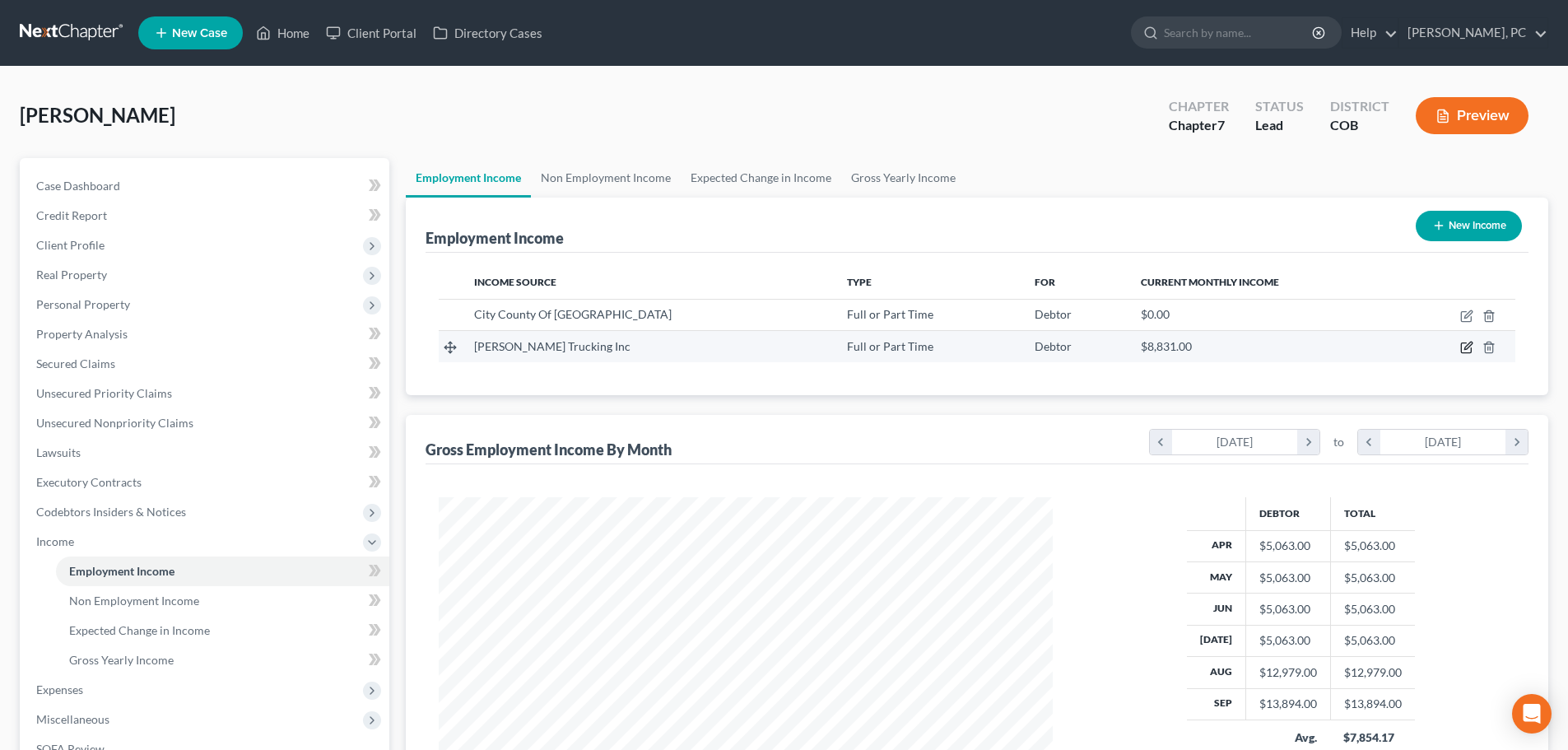
click at [1463, 348] on icon "button" at bounding box center [1467, 347] width 13 height 13
select select "0"
select select "5"
select select "0"
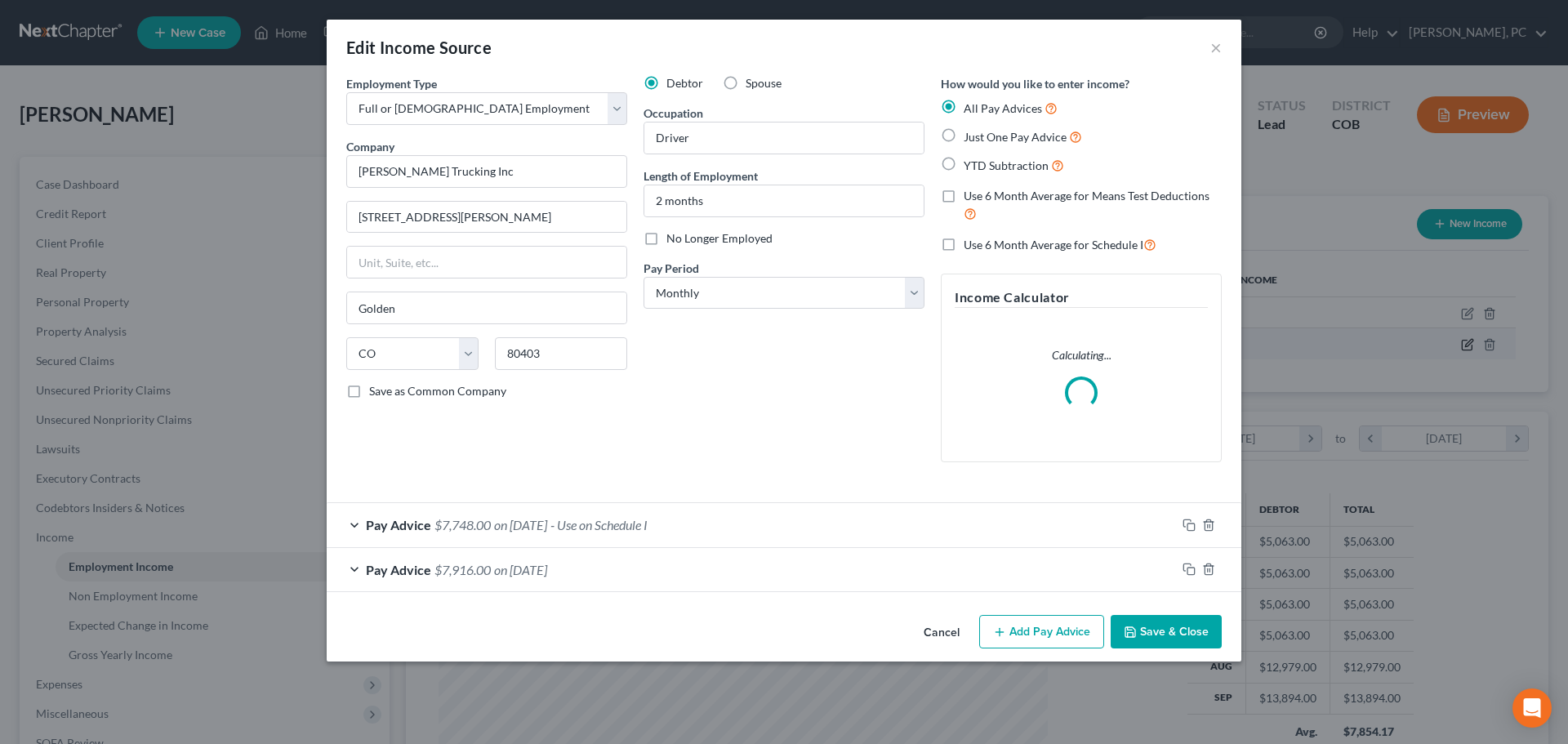
scroll to position [307, 648]
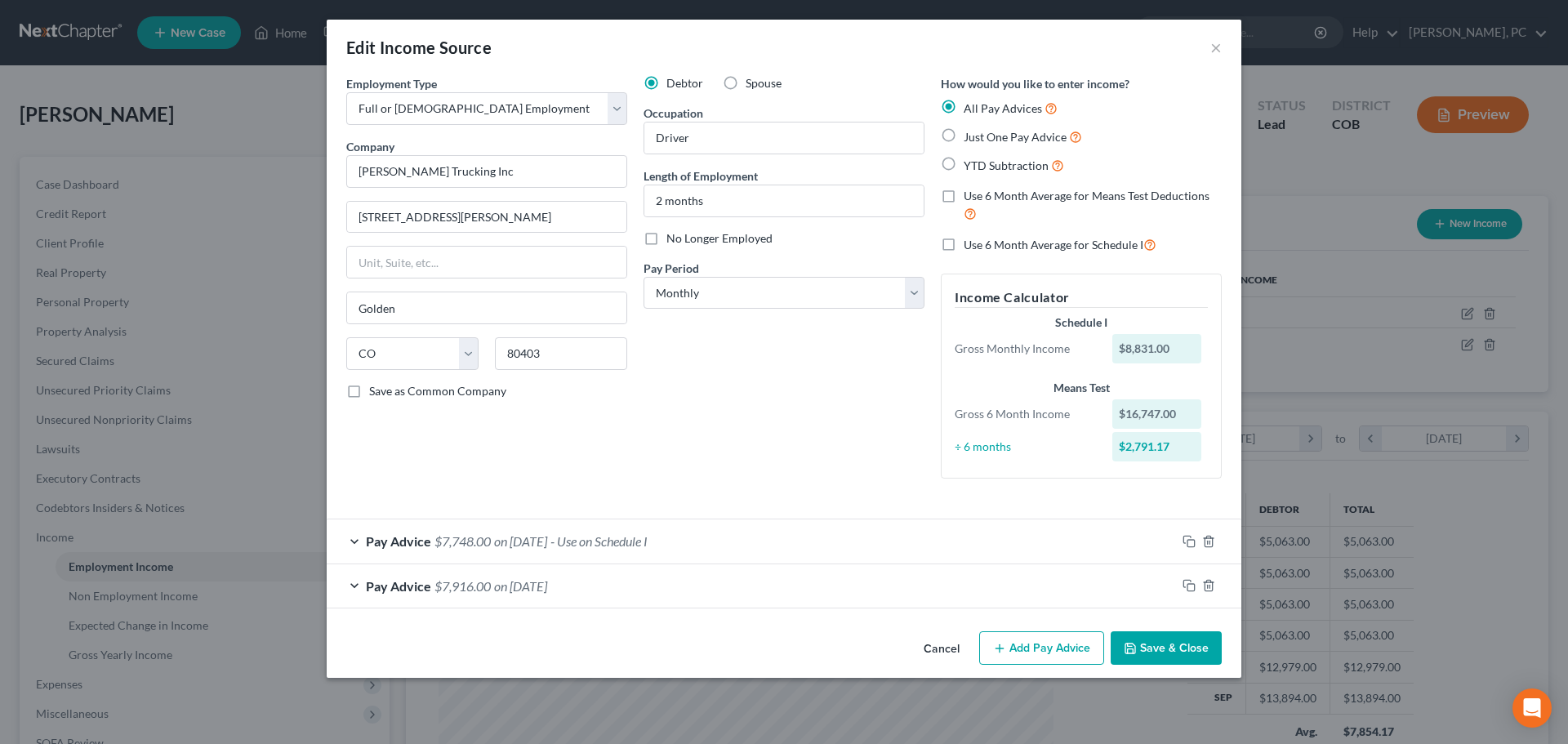
click at [480, 583] on span "$7,916.00" at bounding box center [463, 586] width 56 height 16
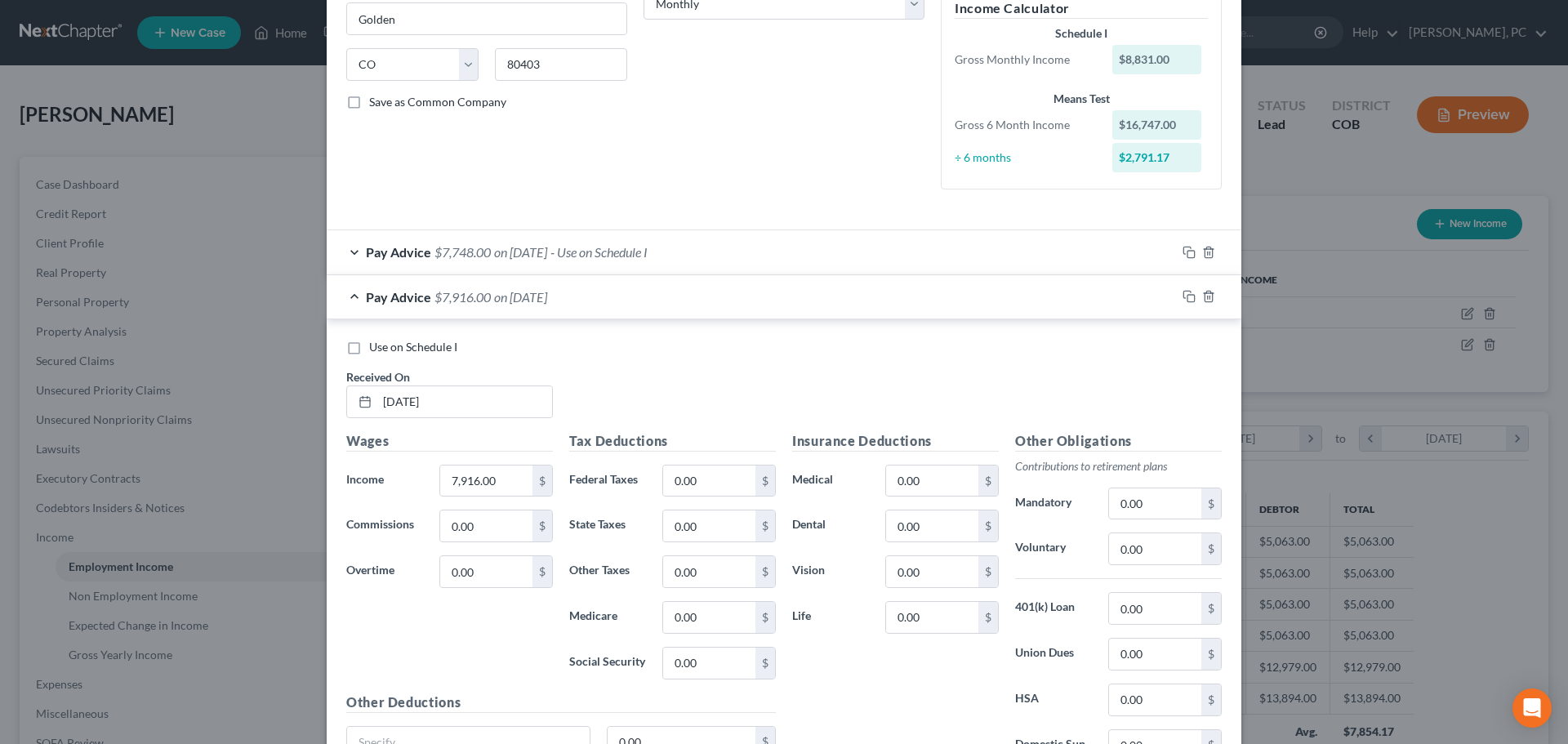
scroll to position [326, 0]
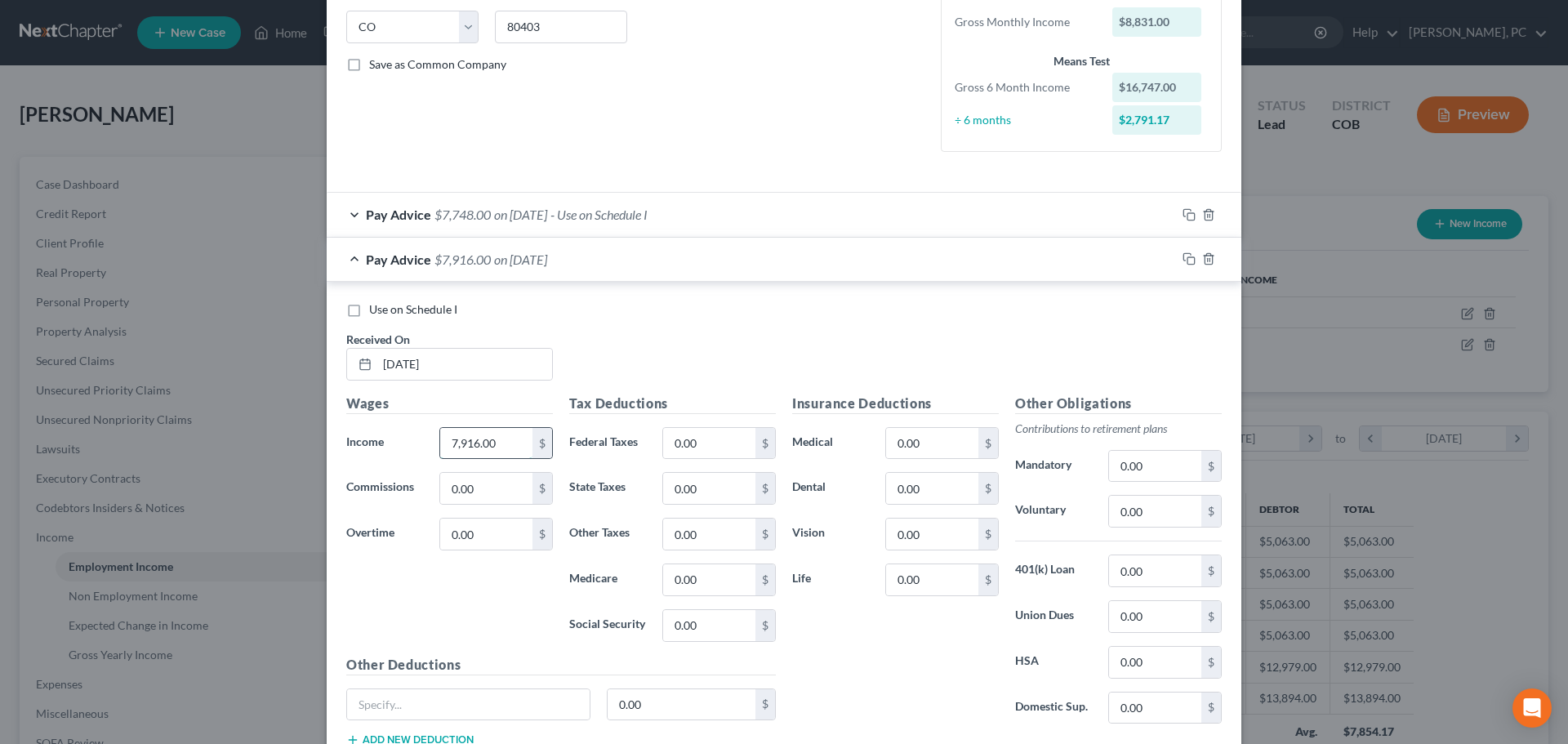
click at [495, 442] on input "7,916.00" at bounding box center [485, 443] width 92 height 31
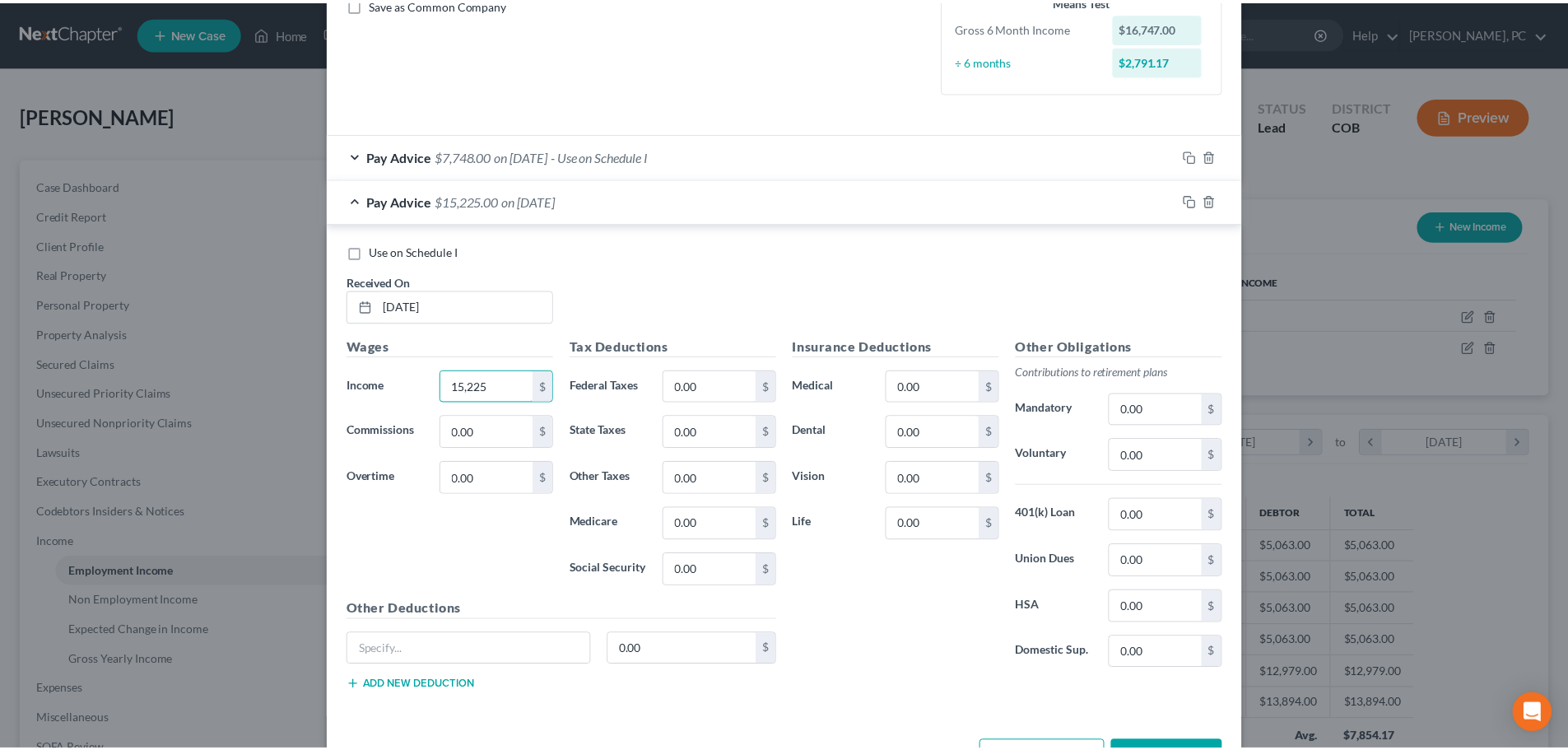
scroll to position [448, 0]
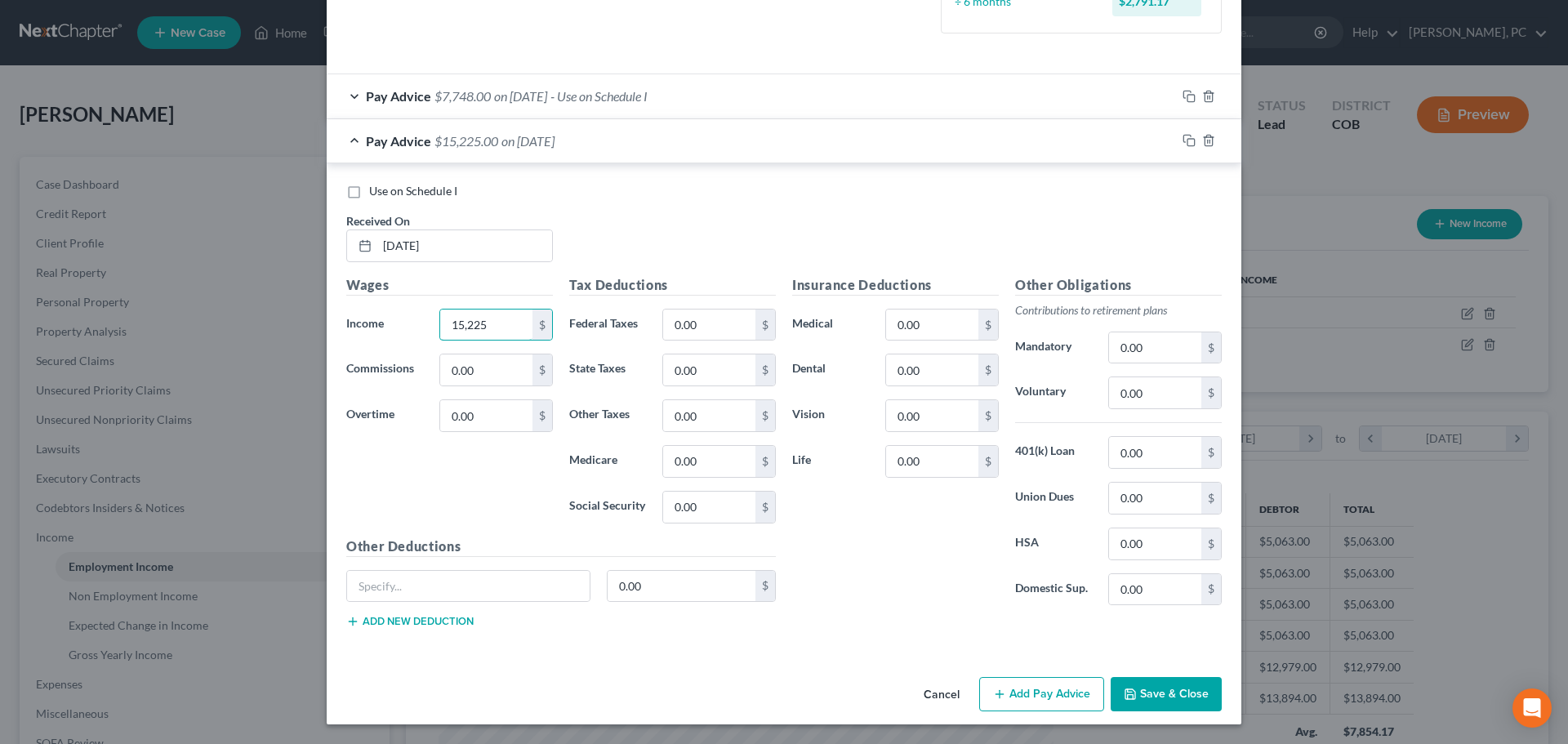
type input "15,225"
click at [1171, 688] on button "Save & Close" at bounding box center [1166, 693] width 111 height 34
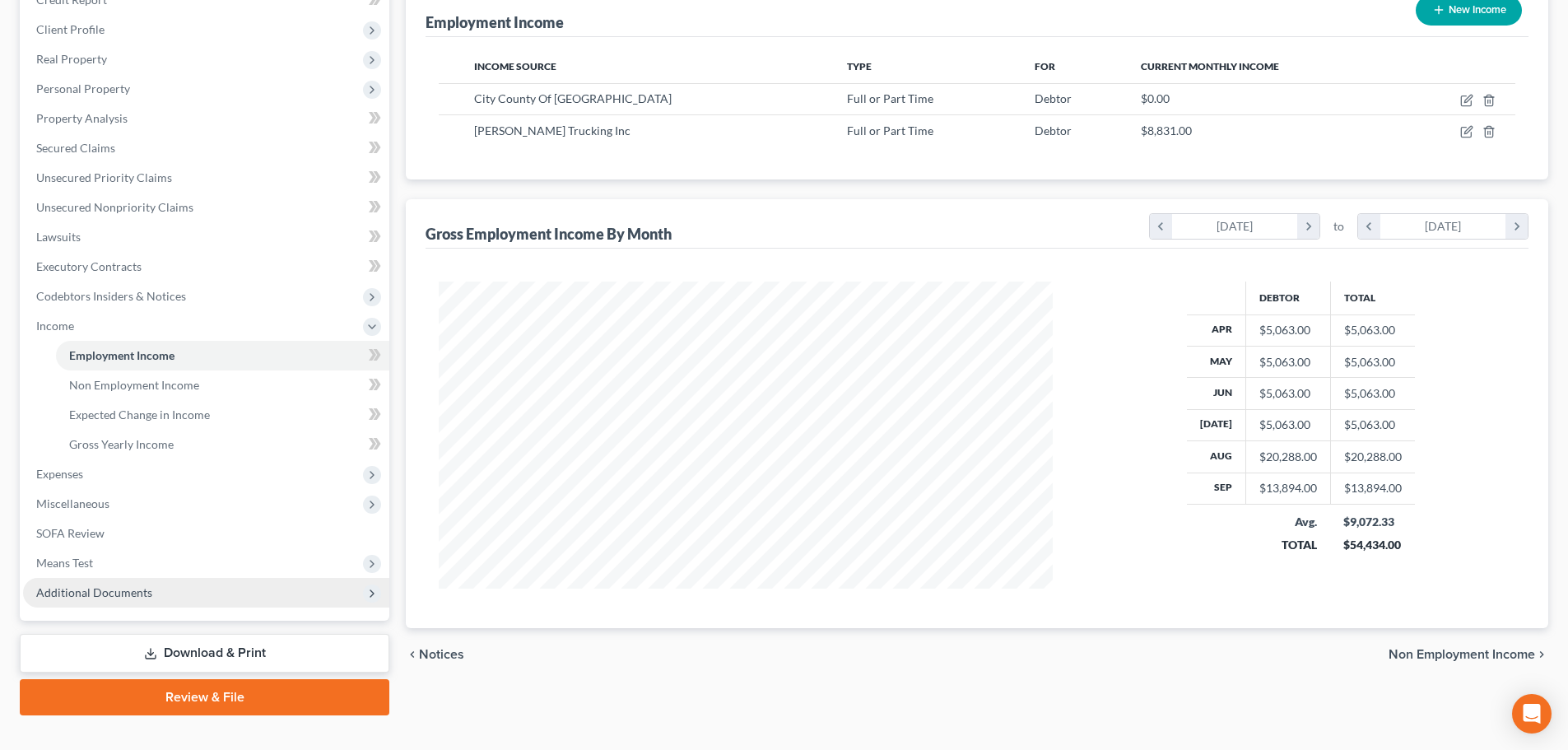
scroll to position [244, 0]
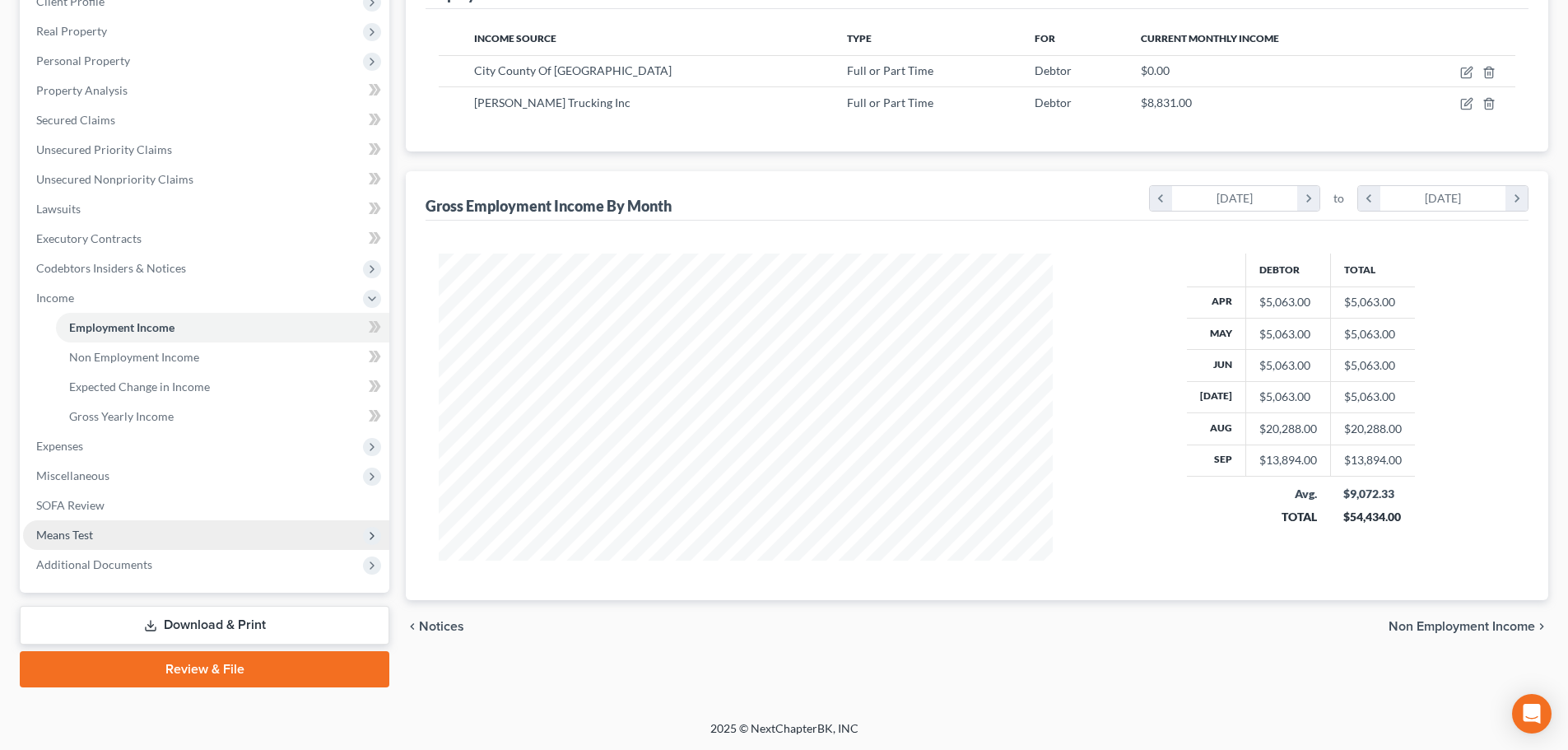
click at [72, 526] on span "Means Test" at bounding box center [206, 535] width 367 height 29
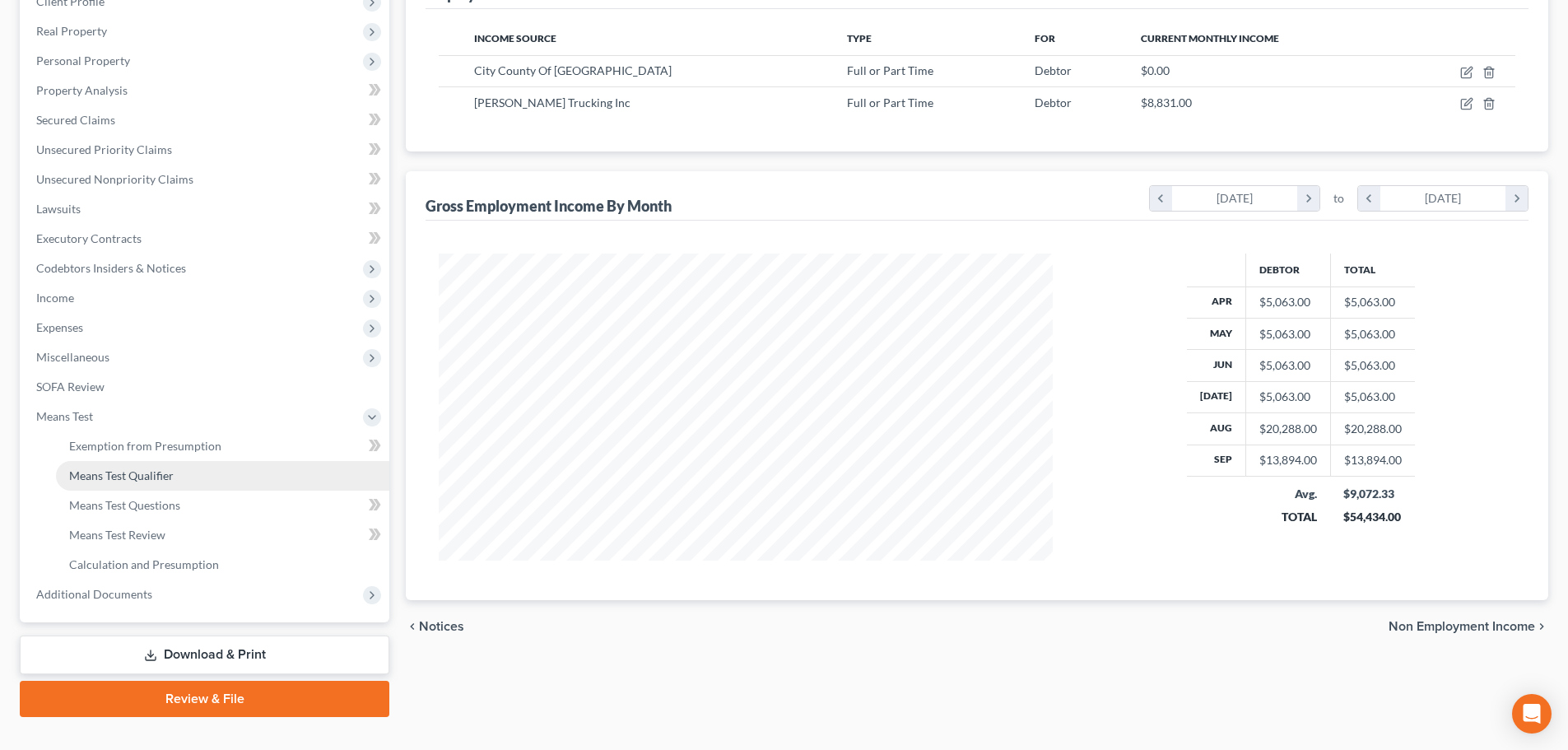
click at [156, 469] on span "Means Test Qualifier" at bounding box center [121, 475] width 104 height 14
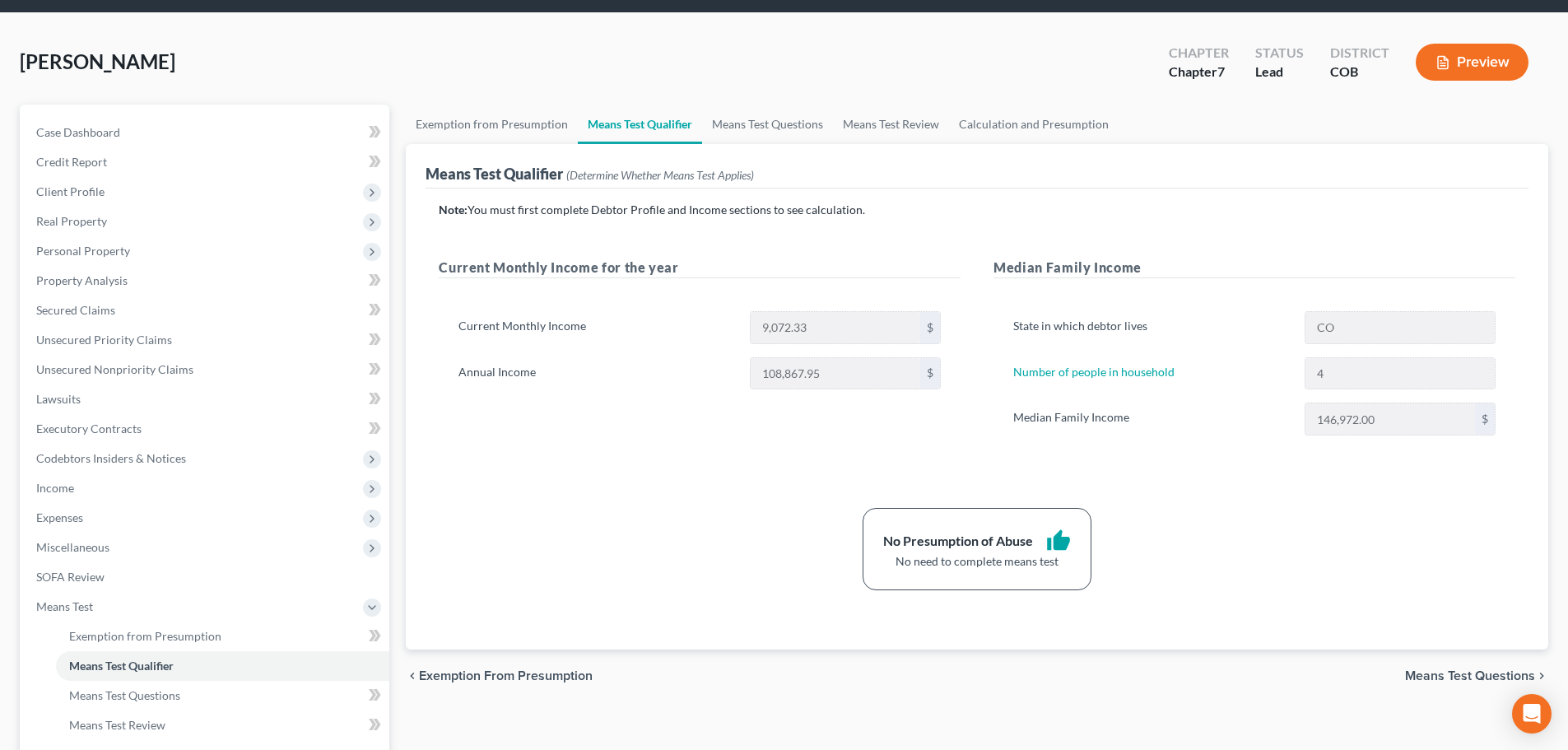
scroll to position [83, 0]
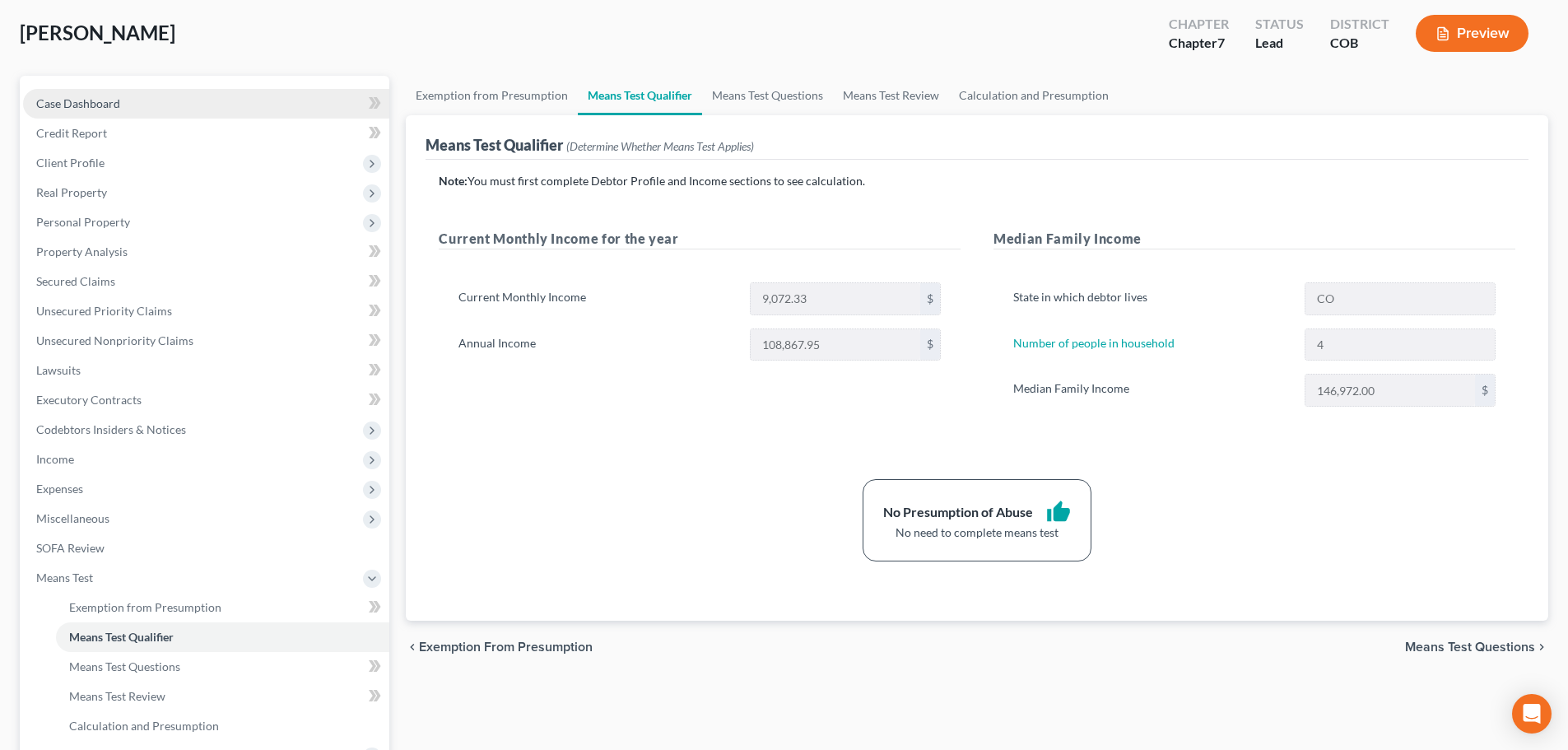
click at [55, 104] on span "Case Dashboard" at bounding box center [78, 103] width 84 height 14
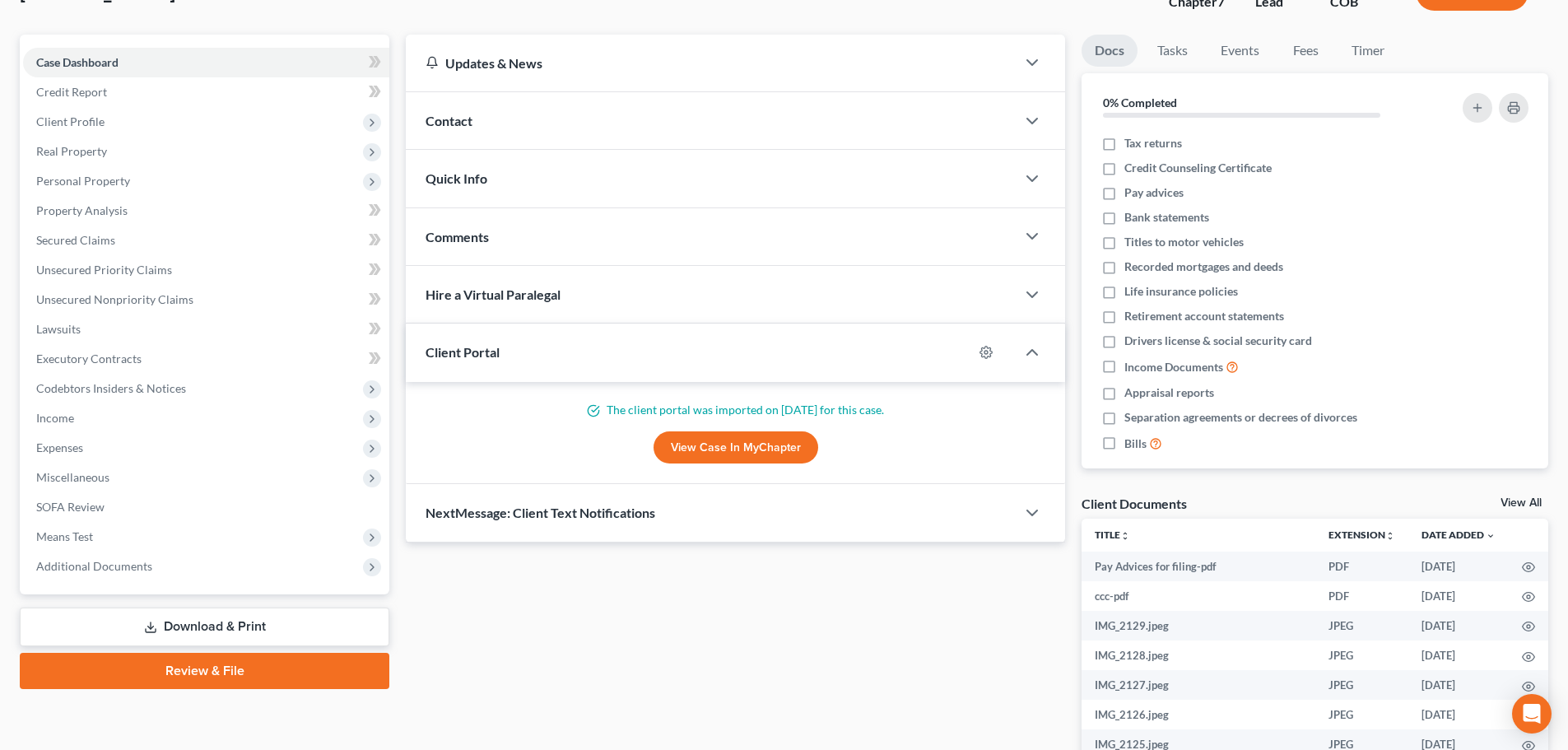
scroll to position [247, 0]
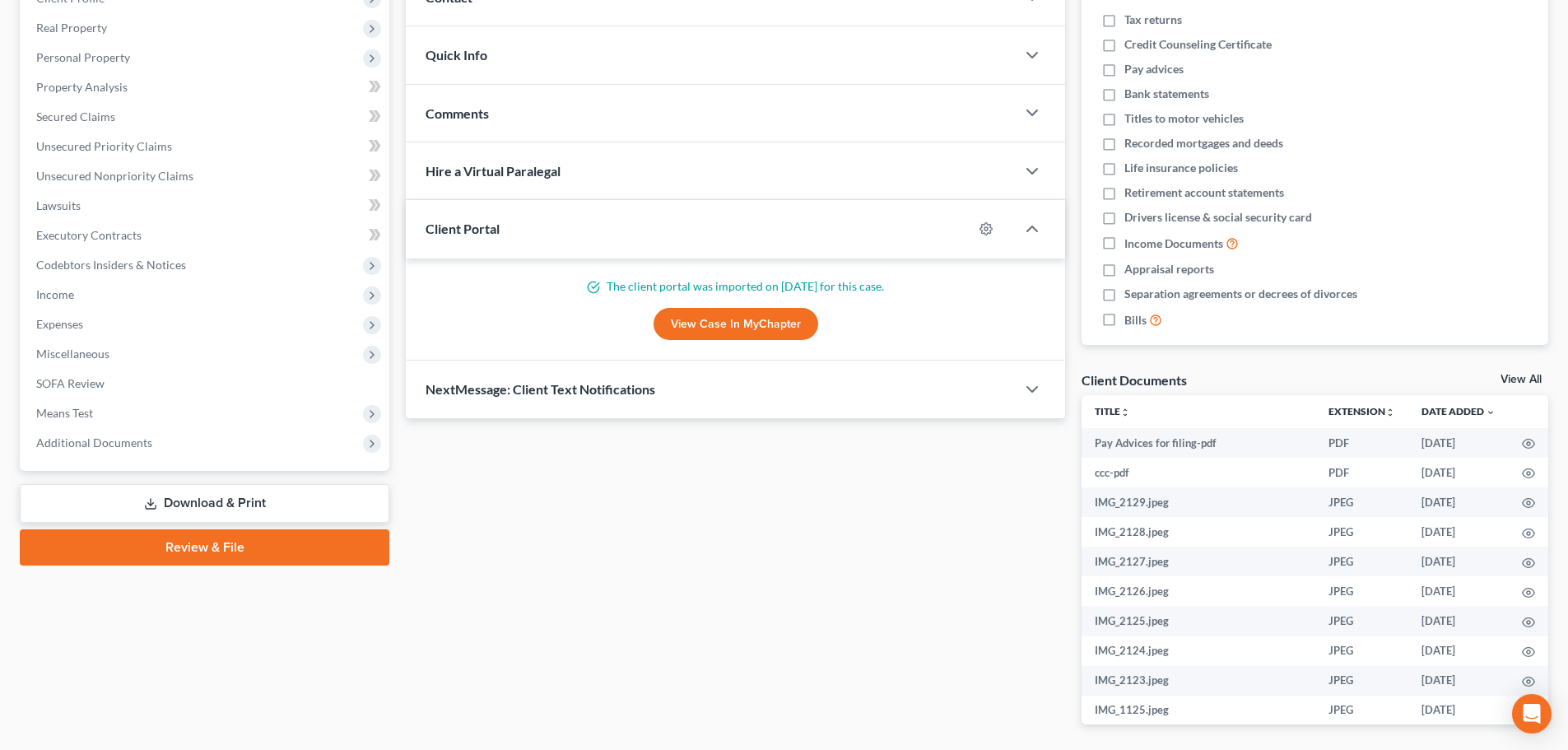
click at [1528, 378] on link "View All" at bounding box center [1520, 380] width 41 height 12
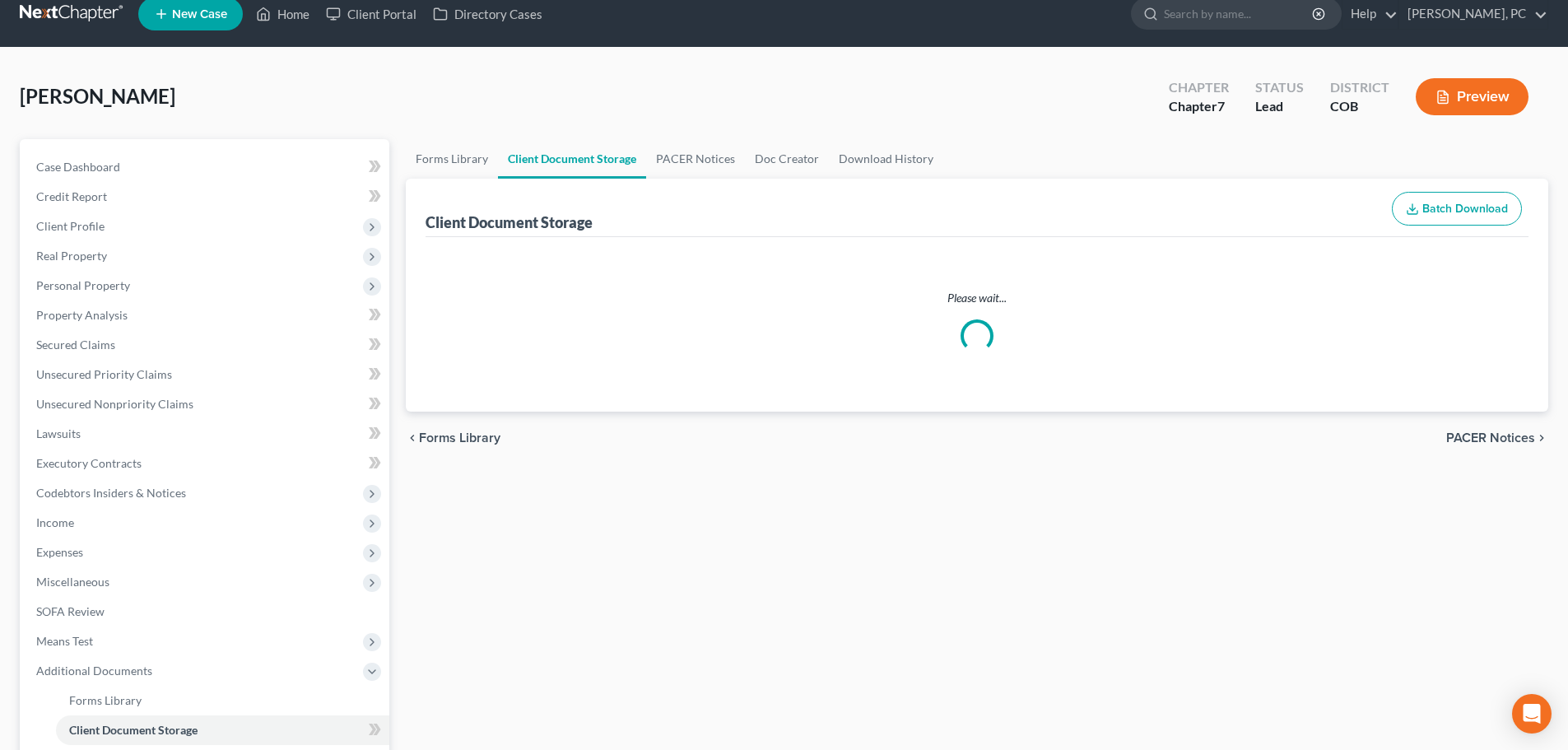
select select "5"
select select "28"
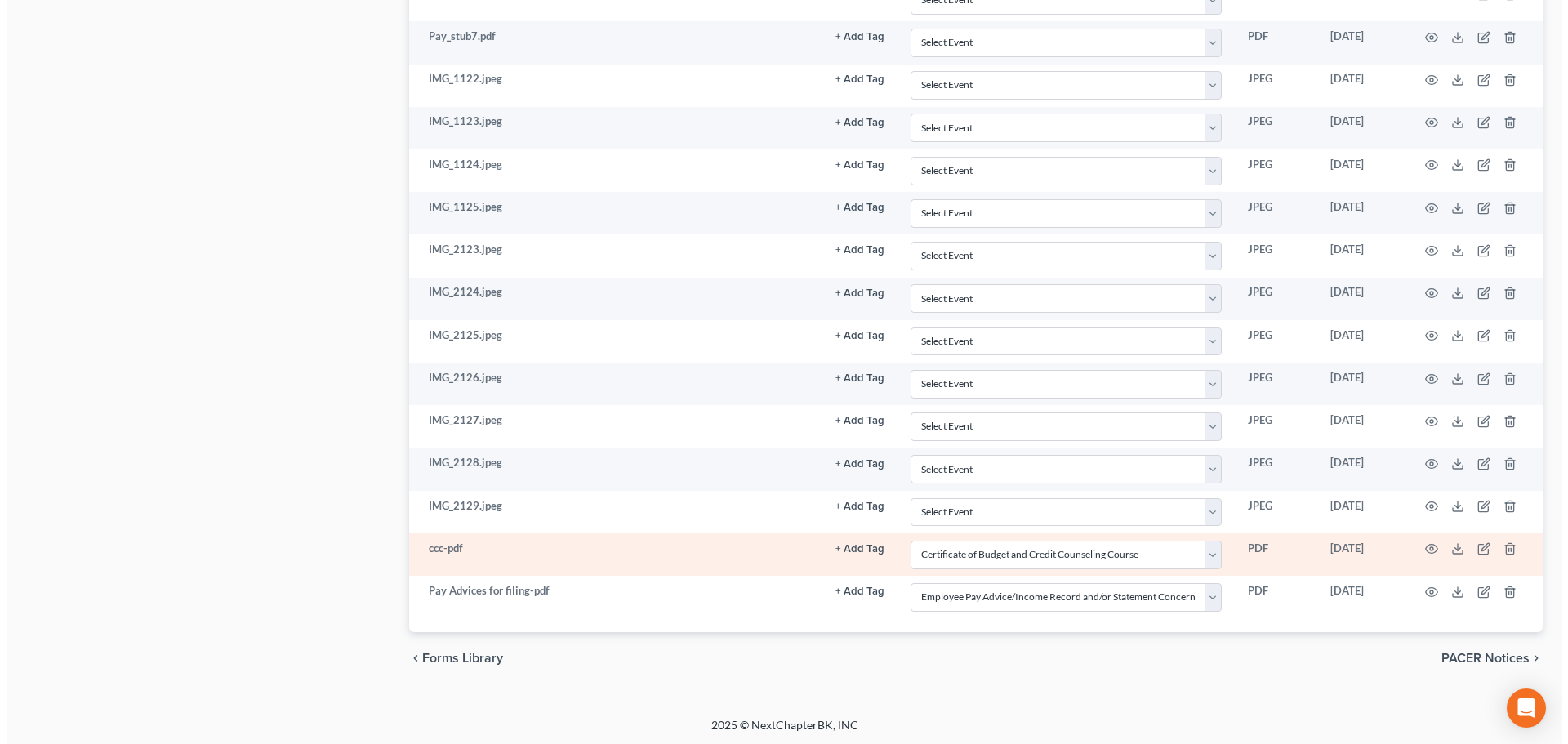
scroll to position [1185, 0]
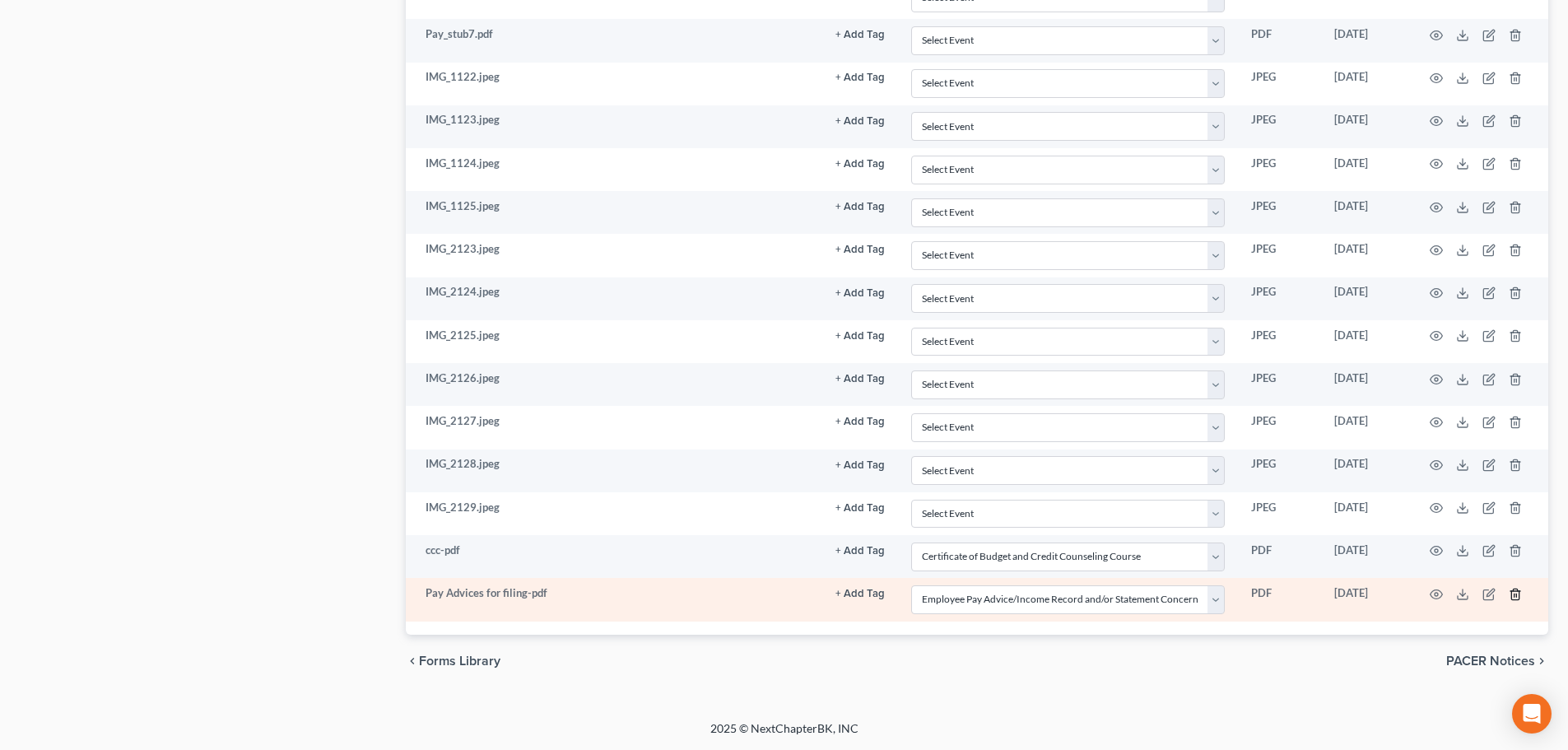
click at [1519, 599] on icon "button" at bounding box center [1515, 594] width 8 height 11
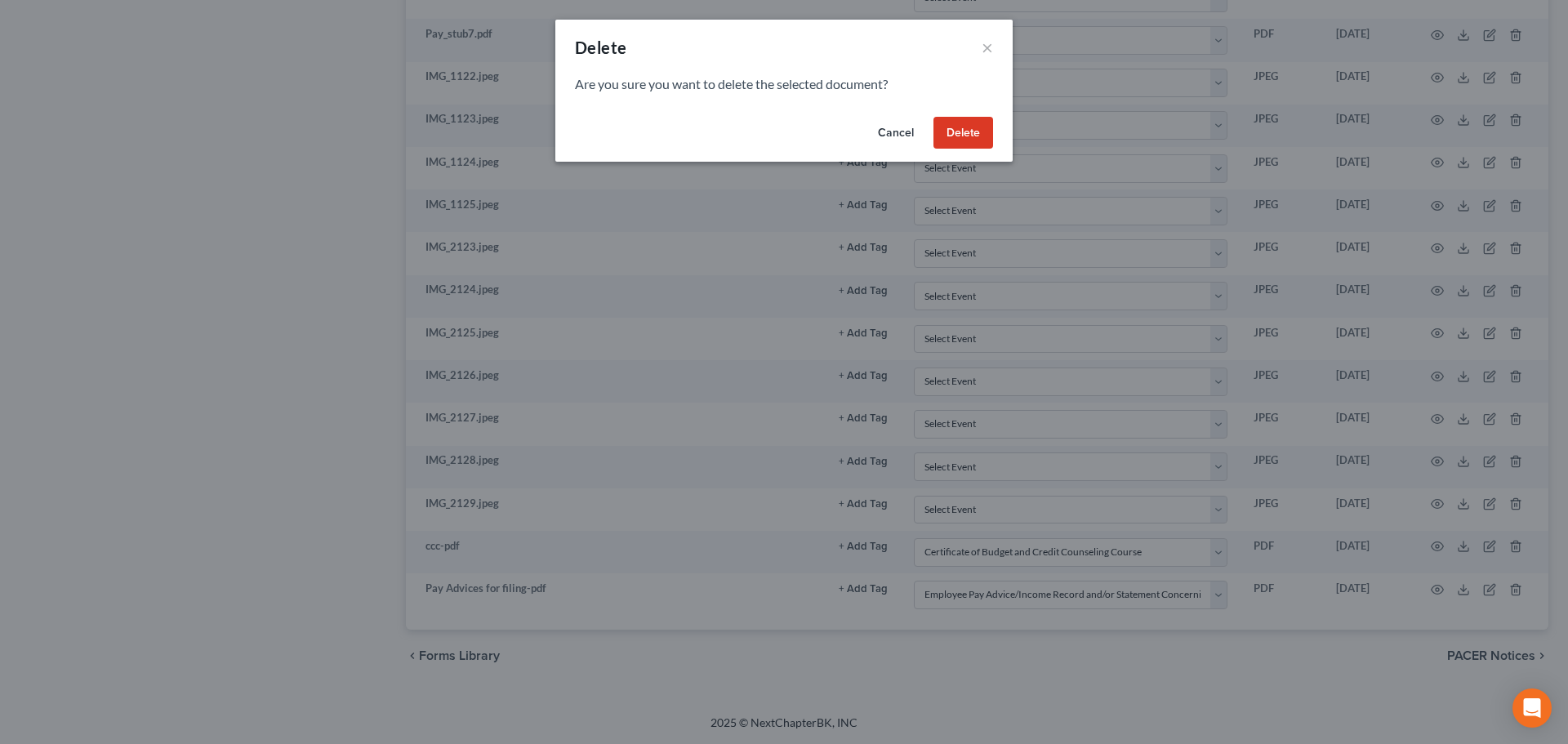
click at [956, 139] on button "Delete" at bounding box center [963, 133] width 60 height 32
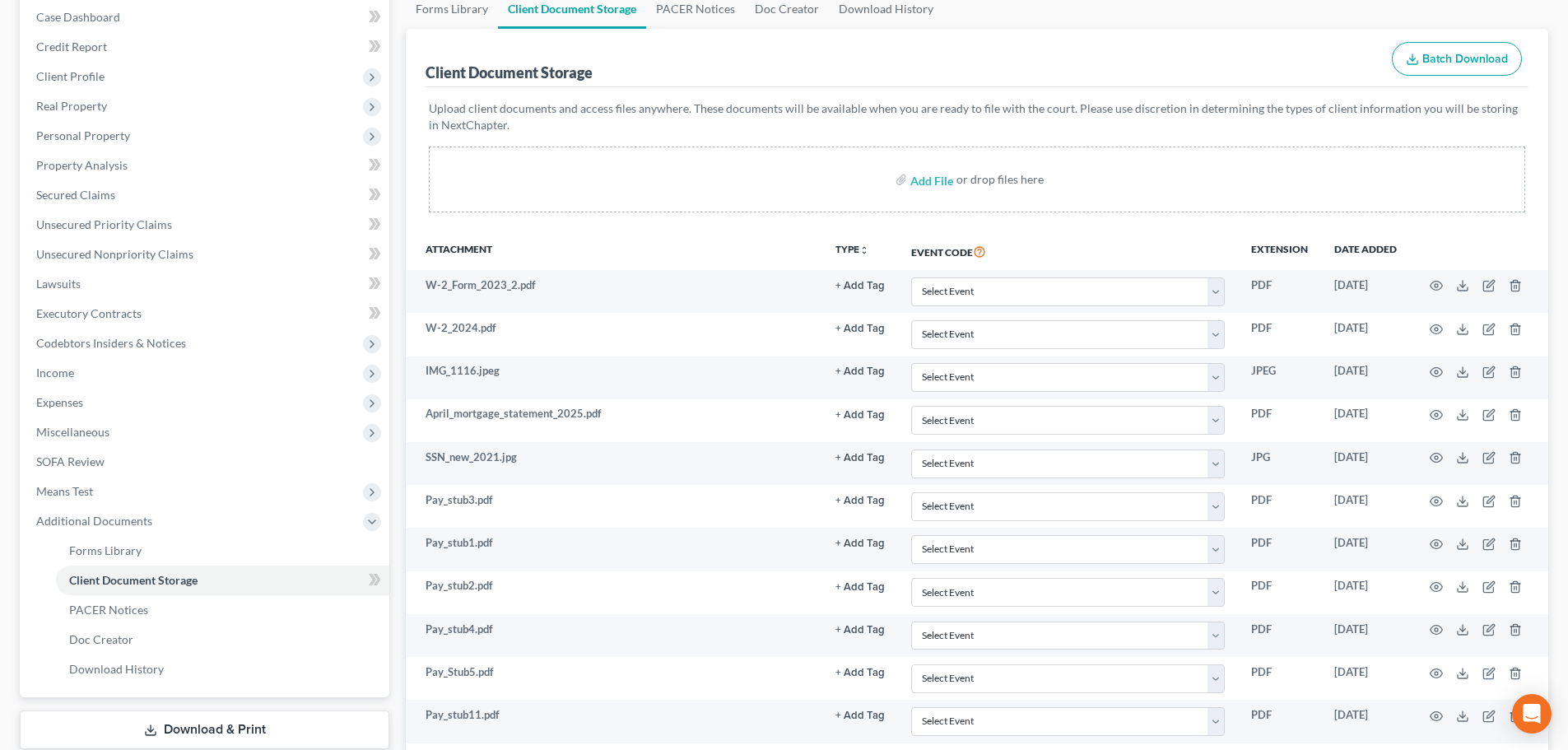
scroll to position [0, 0]
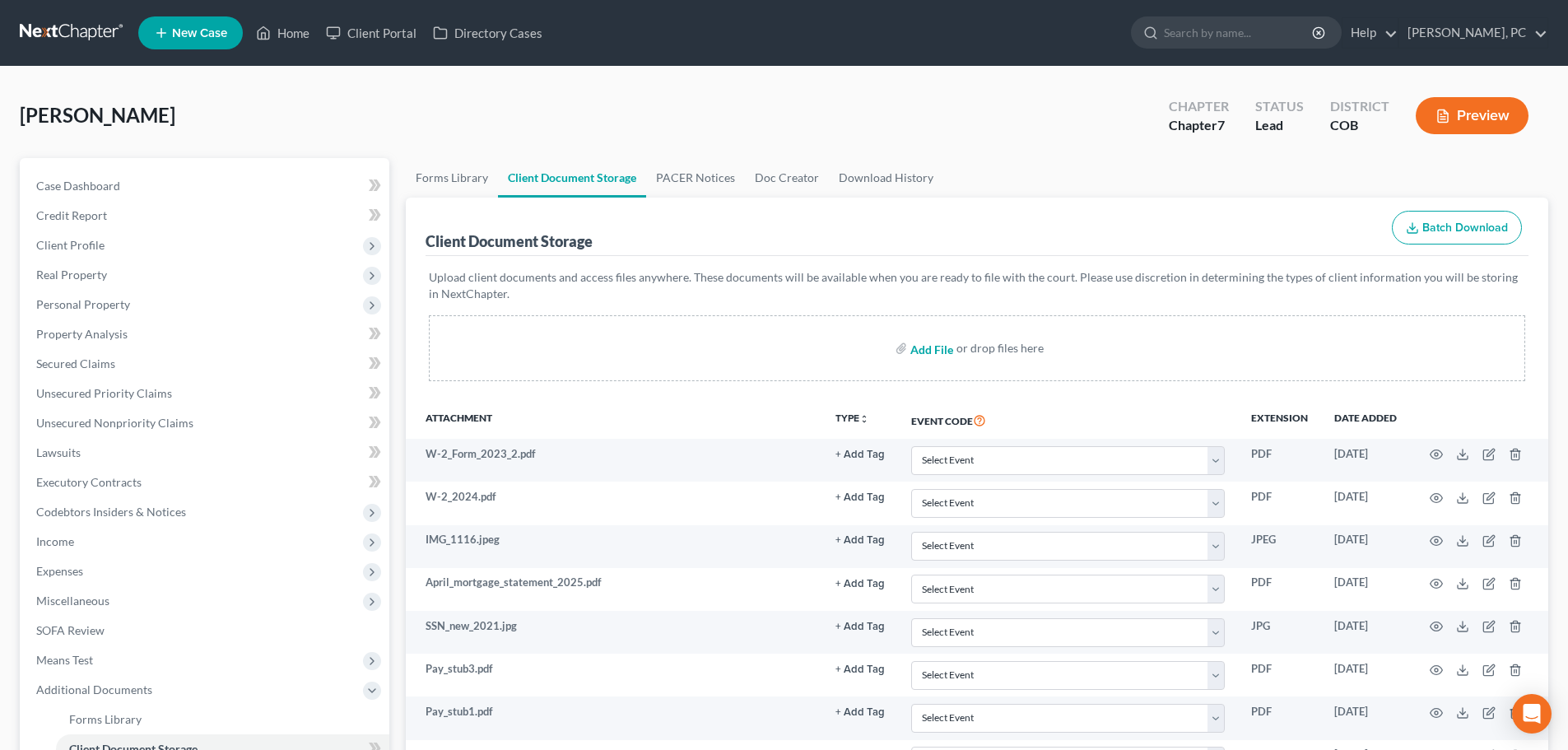
click at [928, 350] on input "file" at bounding box center [929, 347] width 39 height 29
type input "C:\fakepath\Pay Advices for filing.pdf"
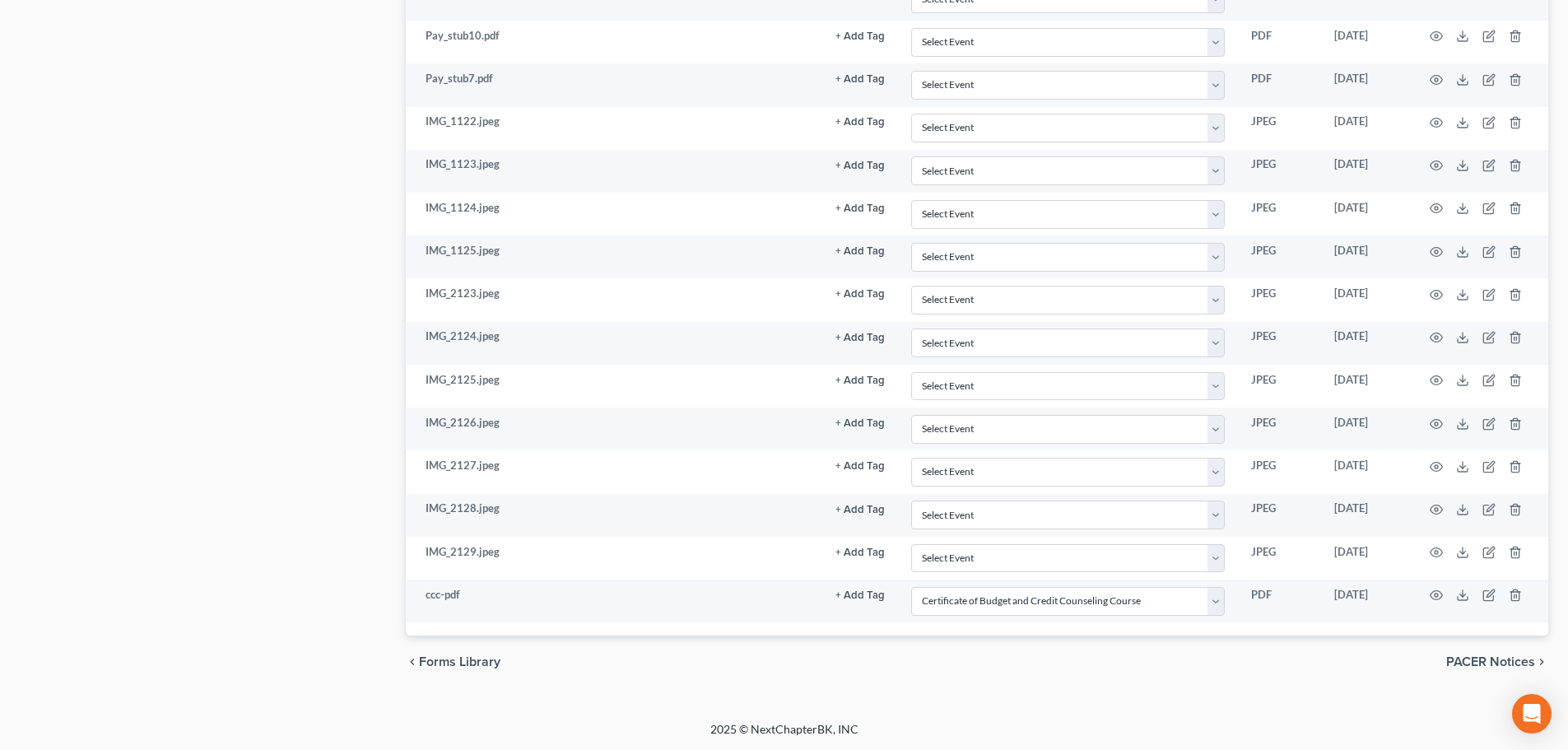
scroll to position [1153, 0]
select select "5"
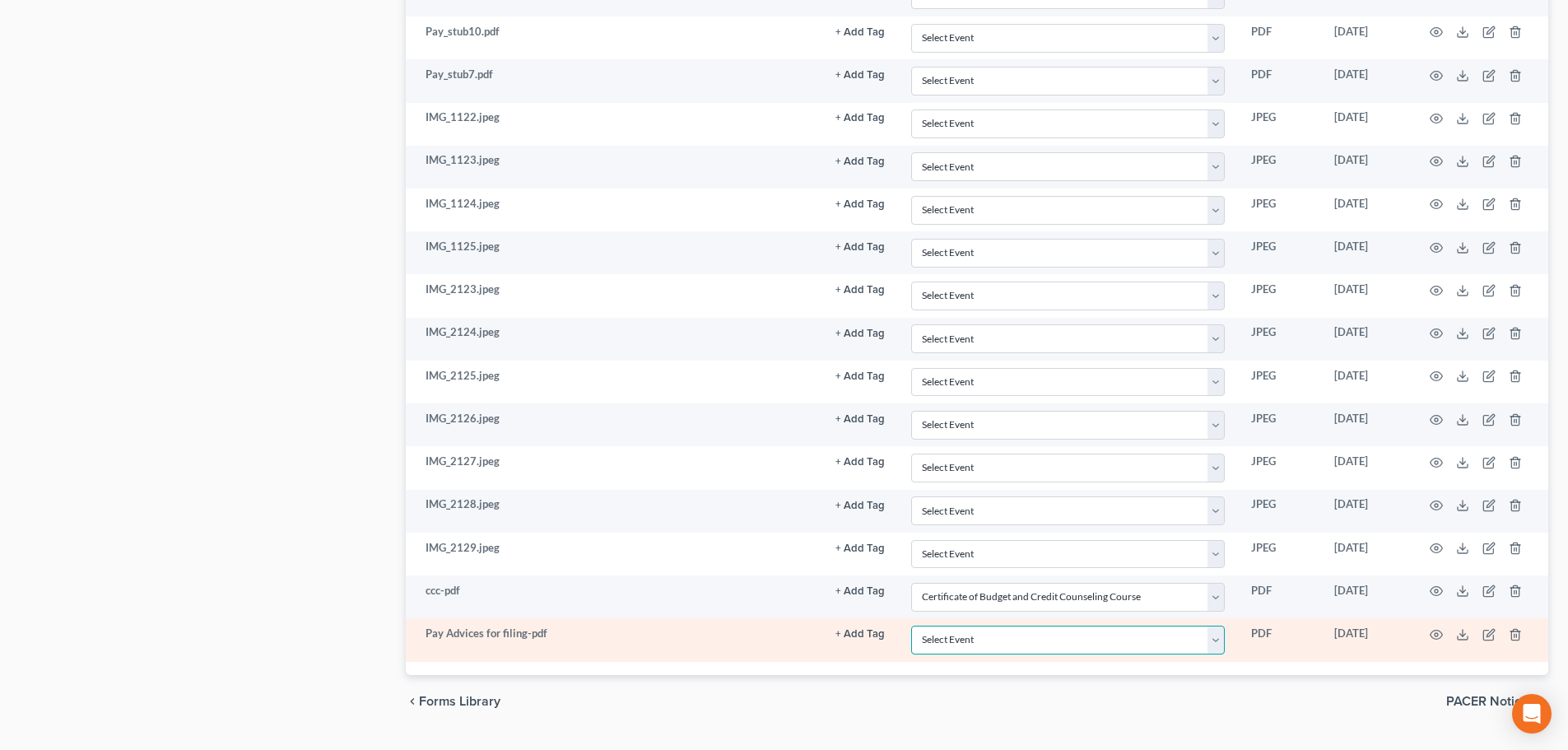
drag, startPoint x: 1090, startPoint y: 638, endPoint x: 1088, endPoint y: 627, distance: 11.2
click at [1090, 638] on select "Select Event 1009-1.1 Notice of Amendments 20 Largest Unsecured Creditors Amend…" at bounding box center [1068, 640] width 314 height 29
select select "28"
click at [911, 626] on select "Select Event 1009-1.1 Notice of Amendments 20 Largest Unsecured Creditors Amend…" at bounding box center [1068, 640] width 314 height 29
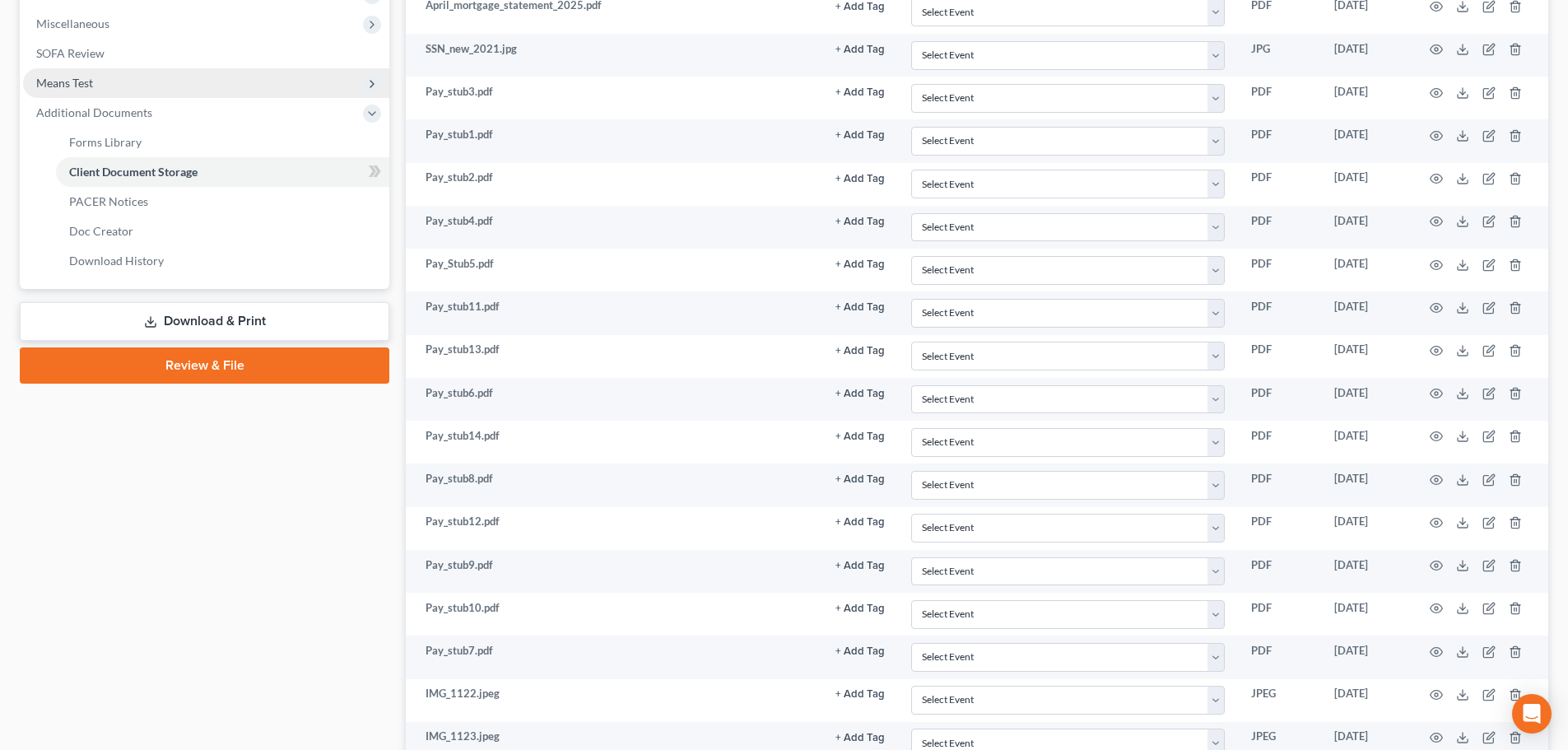
drag, startPoint x: 255, startPoint y: 380, endPoint x: 325, endPoint y: 392, distance: 71.0
click at [255, 380] on link "Review & File" at bounding box center [205, 365] width 370 height 36
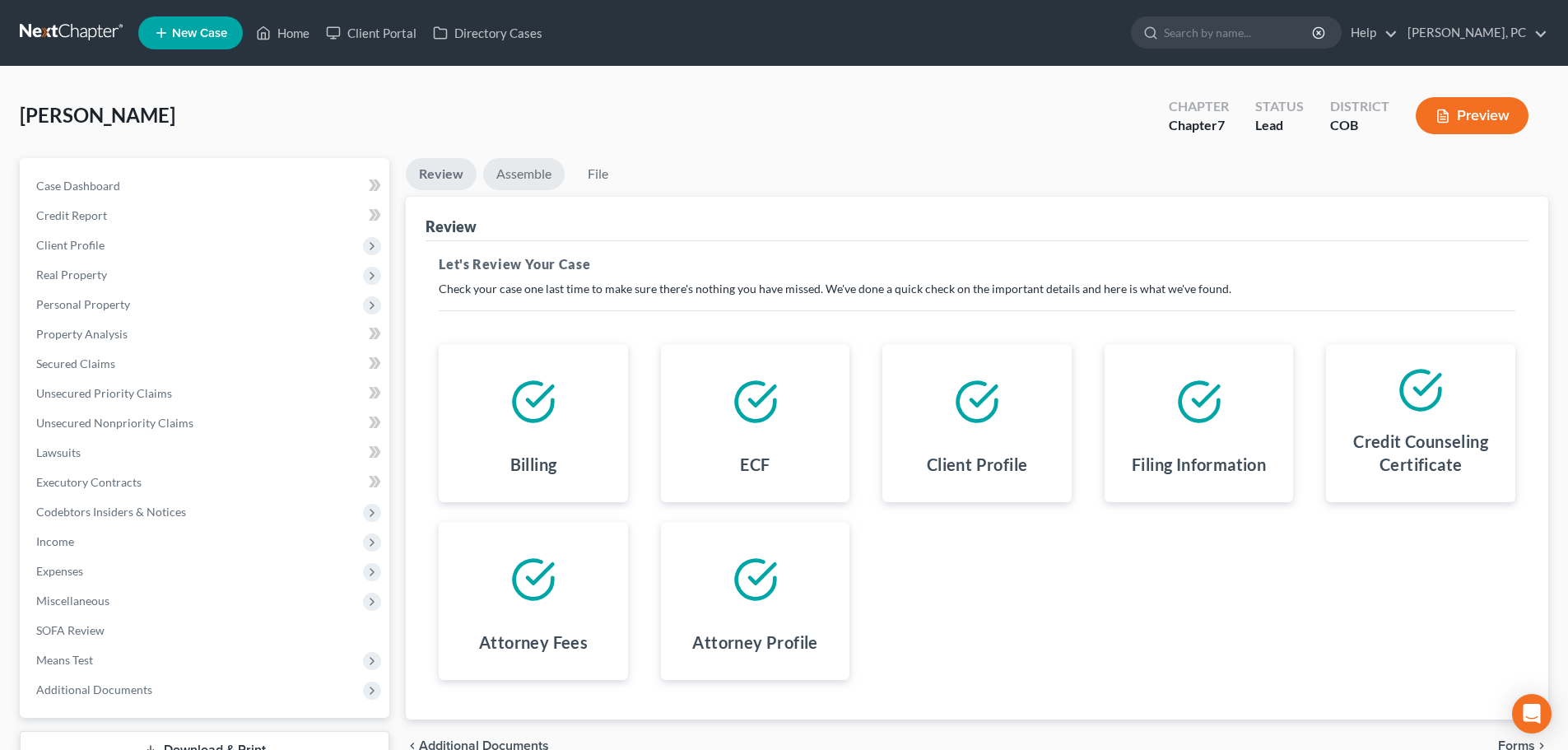
click at [504, 177] on link "Assemble" at bounding box center [524, 174] width 82 height 32
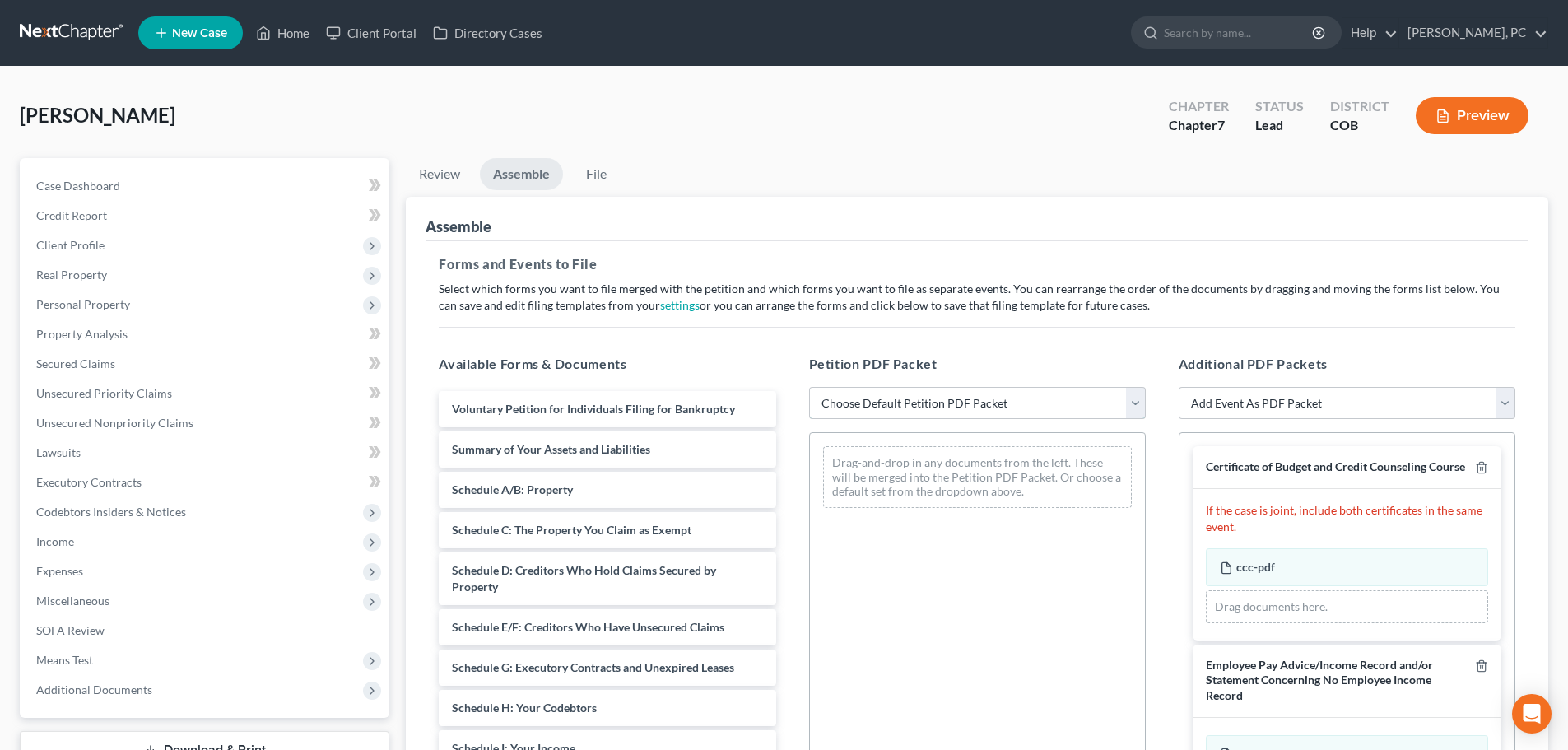
click at [930, 398] on select "Choose Default Petition PDF Packet Emergency Filing (Voluntary Petition and Cre…" at bounding box center [977, 403] width 336 height 33
select select "1"
click at [809, 387] on select "Choose Default Petition PDF Packet Emergency Filing (Voluntary Petition and Cre…" at bounding box center [977, 403] width 336 height 33
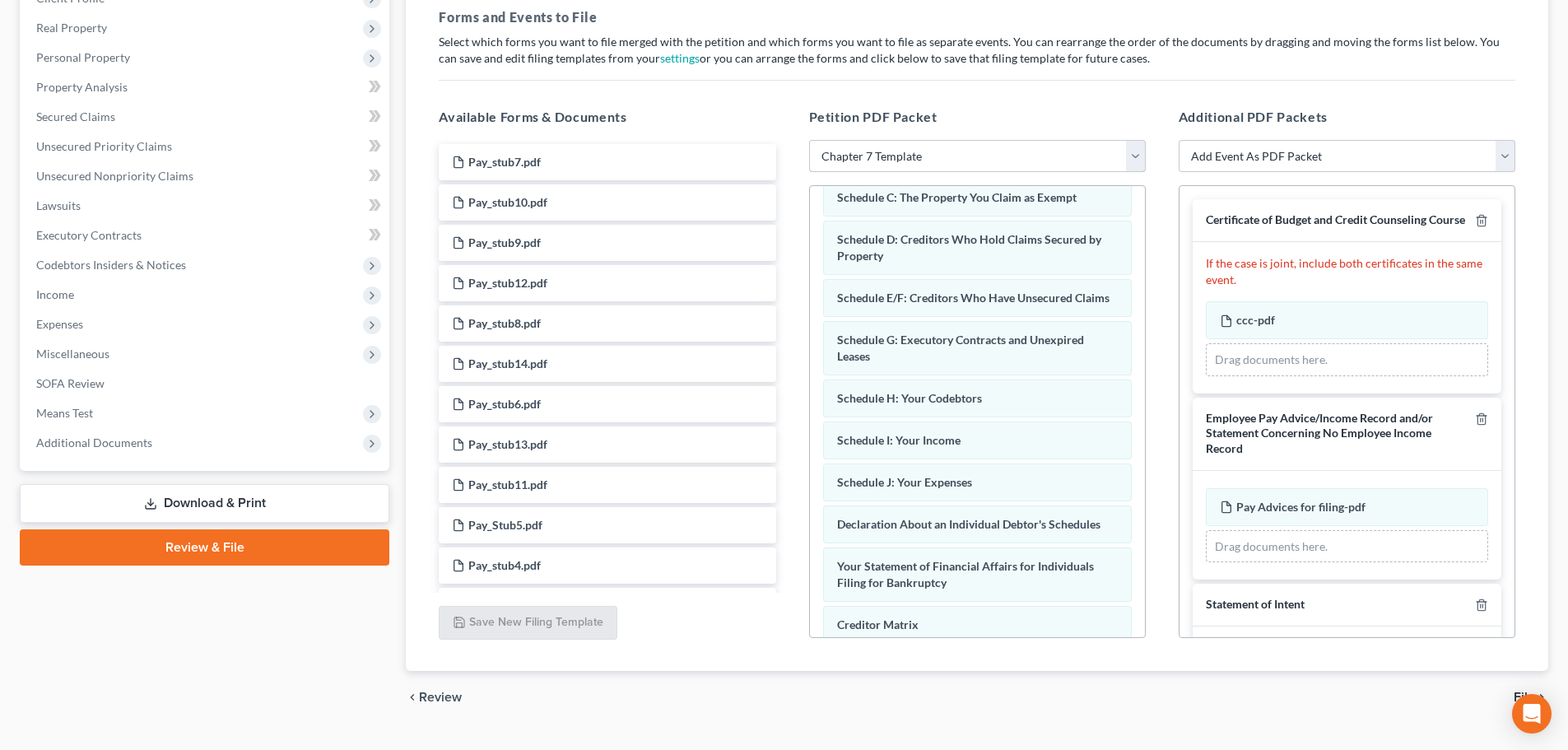
scroll to position [161, 0]
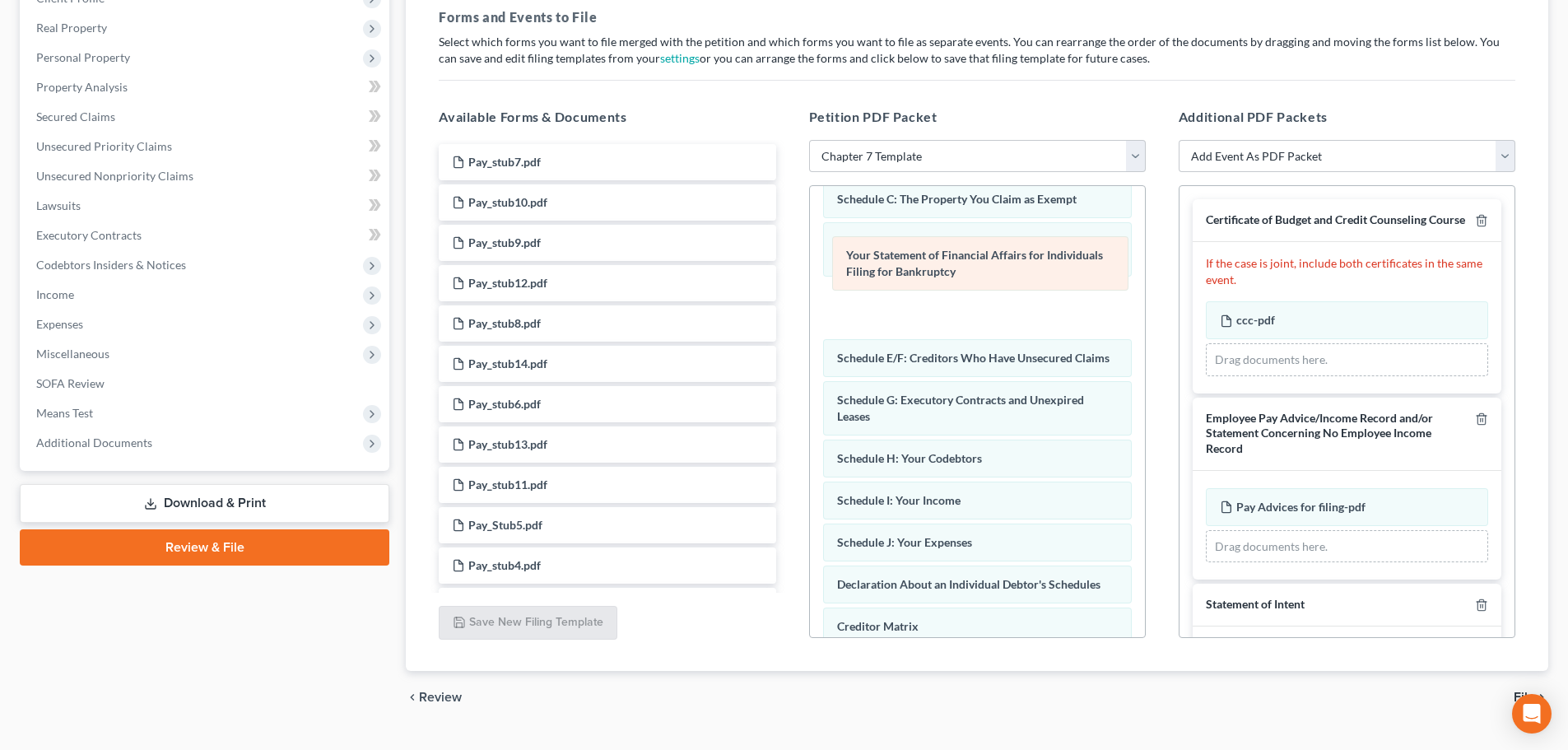
drag, startPoint x: 981, startPoint y: 599, endPoint x: 991, endPoint y: 226, distance: 373.1
click at [991, 226] on div "Your Statement of Financial Affairs for Individuals Filing for Bankruptcy Volun…" at bounding box center [977, 425] width 335 height 800
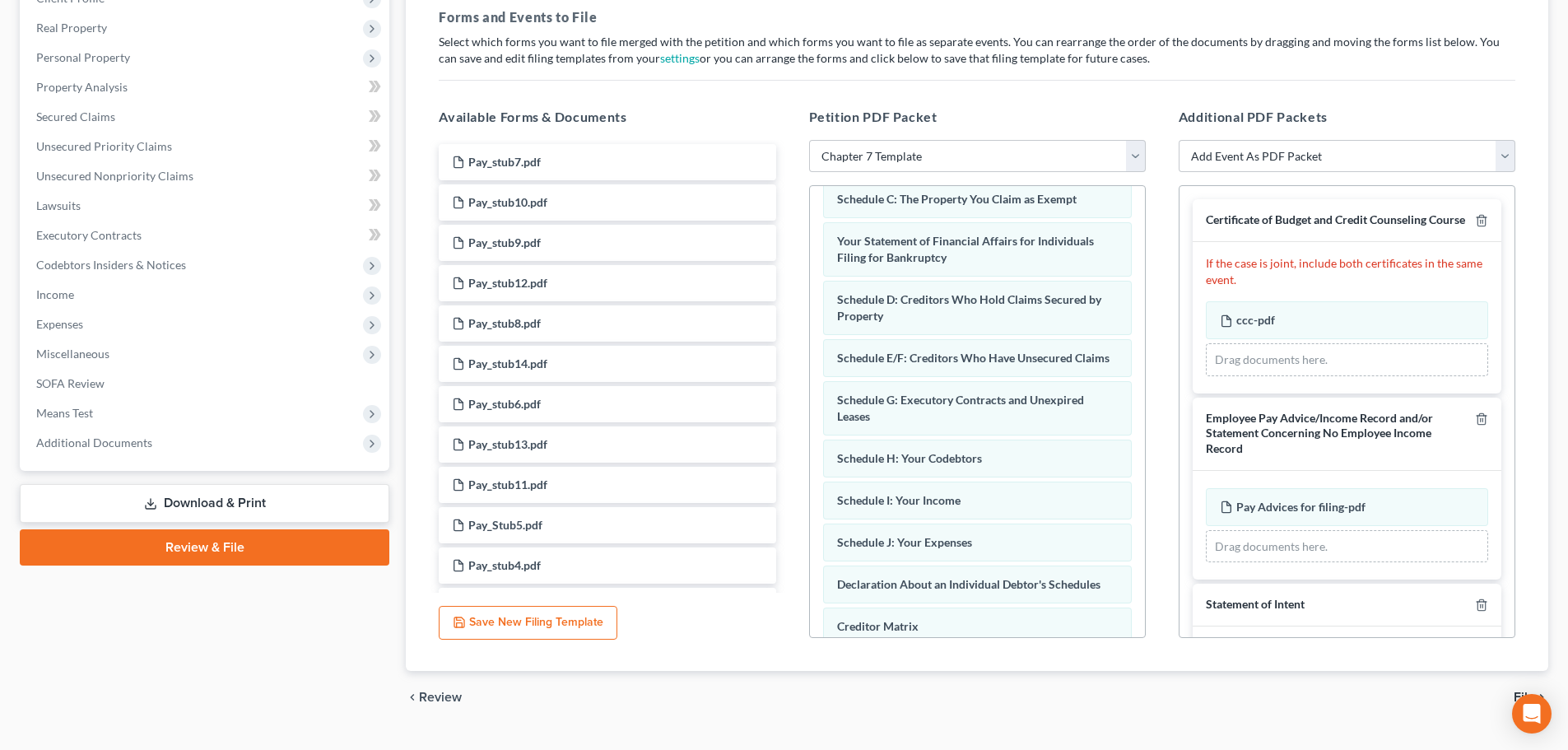
scroll to position [0, 0]
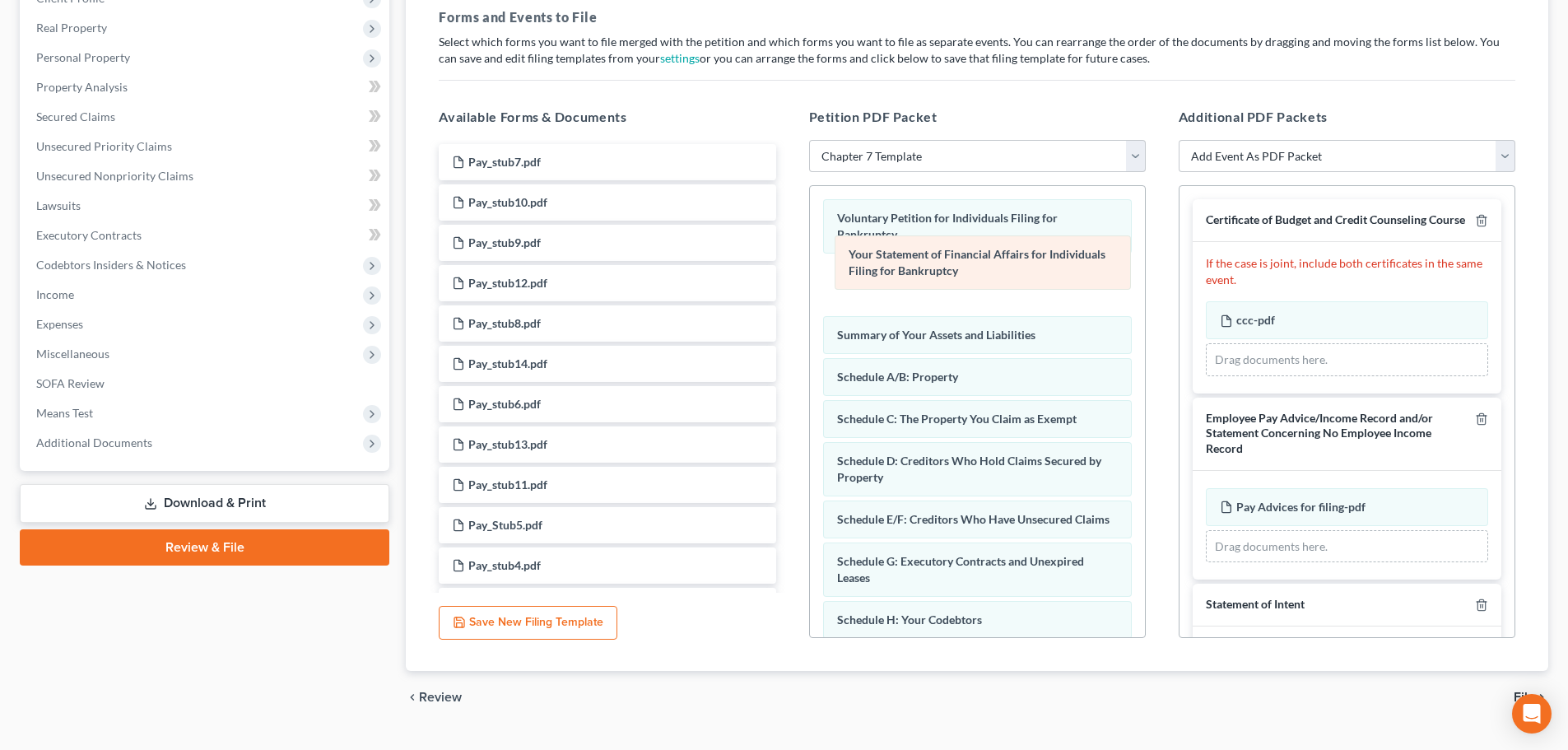
drag, startPoint x: 928, startPoint y: 420, endPoint x: 939, endPoint y: 268, distance: 152.4
click at [939, 268] on div "Your Statement of Financial Affairs for Individuals Filing for Bankruptcy Volun…" at bounding box center [977, 586] width 335 height 800
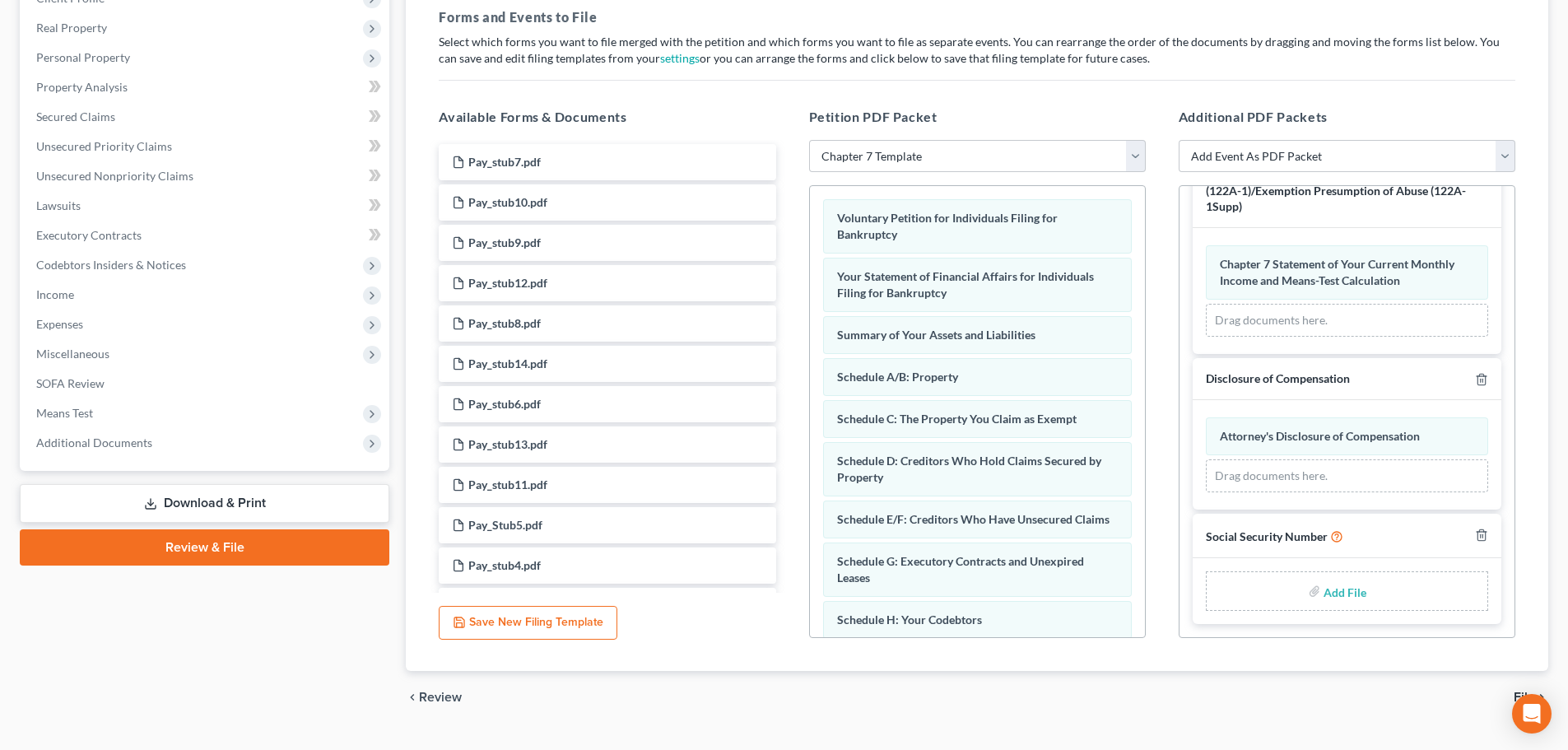
scroll to position [616, 0]
click at [1337, 595] on input "file" at bounding box center [1343, 590] width 39 height 29
type input "C:\fakepath\Social Security Number.pdf"
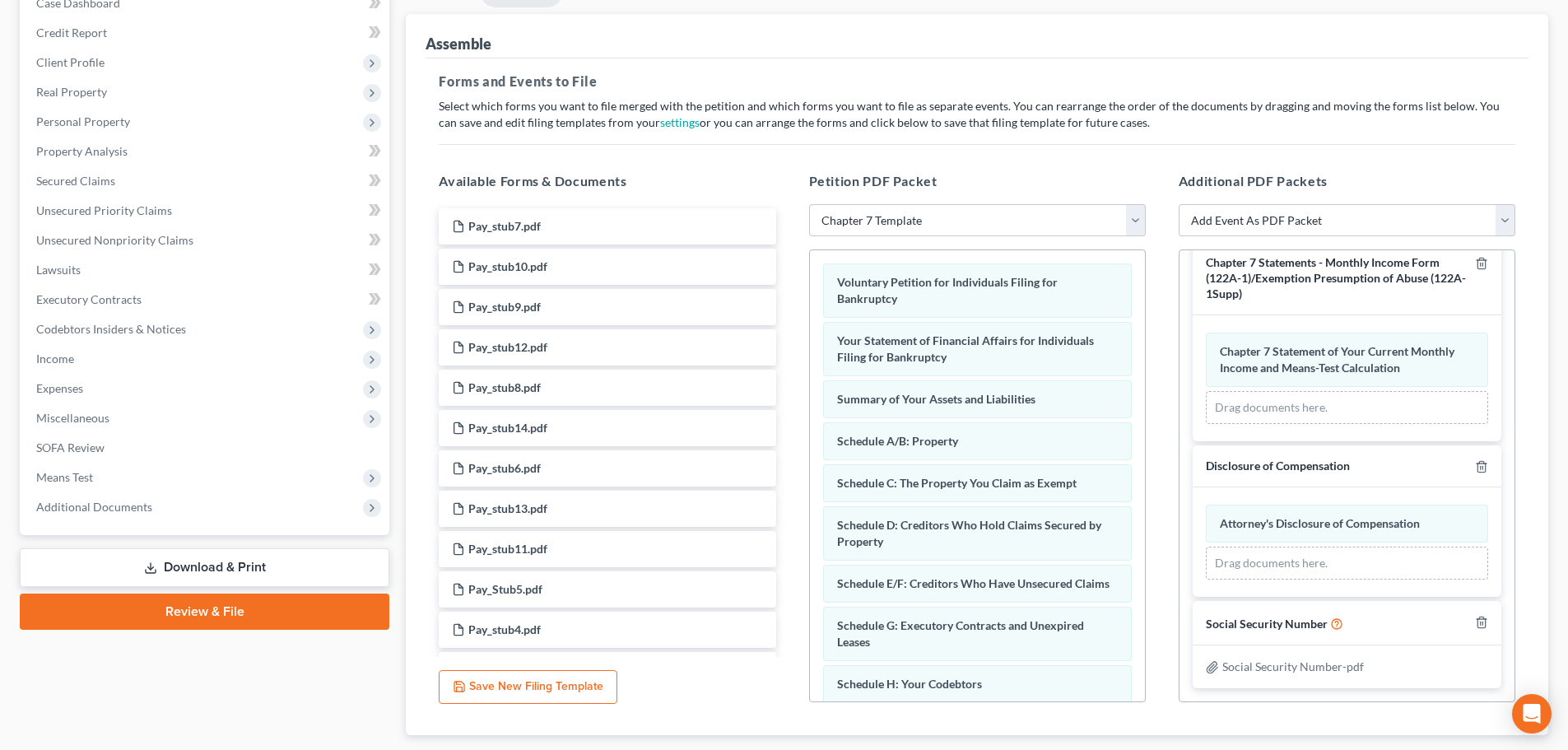
scroll to position [0, 0]
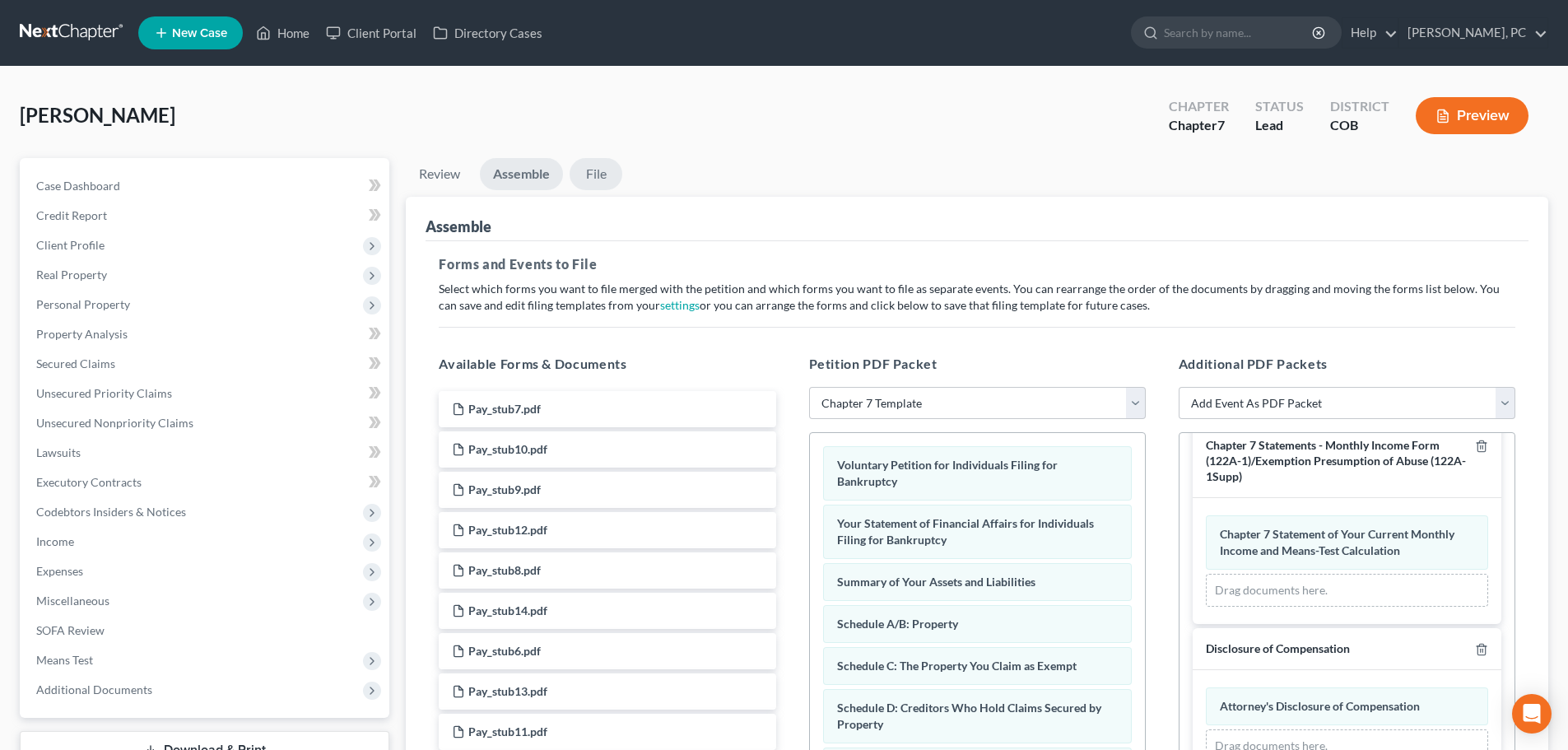
click at [587, 183] on link "File" at bounding box center [595, 174] width 53 height 32
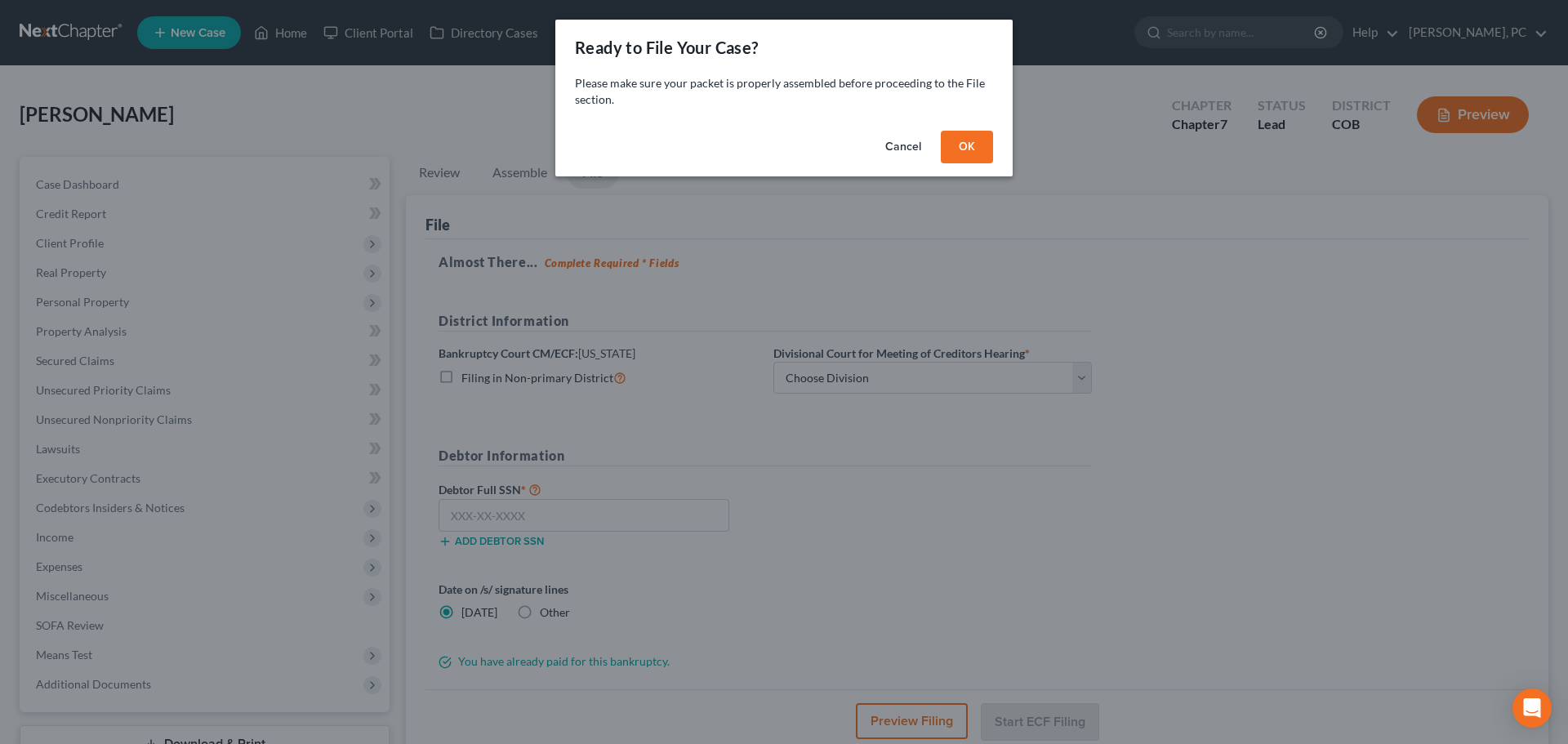
drag, startPoint x: 954, startPoint y: 147, endPoint x: 919, endPoint y: 215, distance: 76.5
click at [955, 147] on button "OK" at bounding box center [967, 147] width 52 height 32
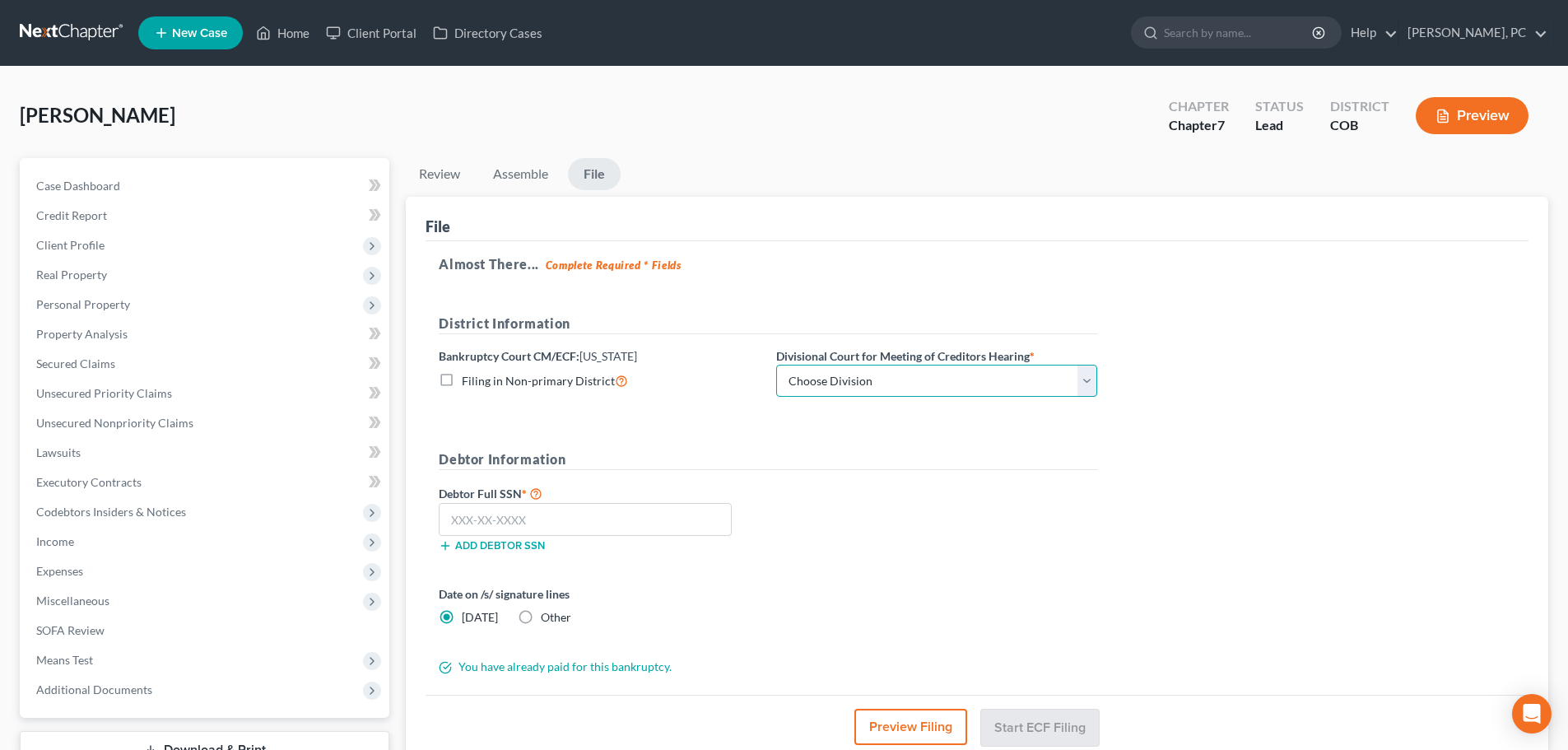
click at [862, 377] on select "Choose Division [GEOGRAPHIC_DATA]" at bounding box center [937, 381] width 321 height 33
select select "0"
click at [776, 365] on select "Choose Division [GEOGRAPHIC_DATA]" at bounding box center [937, 381] width 321 height 33
click at [541, 616] on label "Other" at bounding box center [556, 618] width 30 height 17
click at [548, 616] on input "Other" at bounding box center [553, 615] width 11 height 11
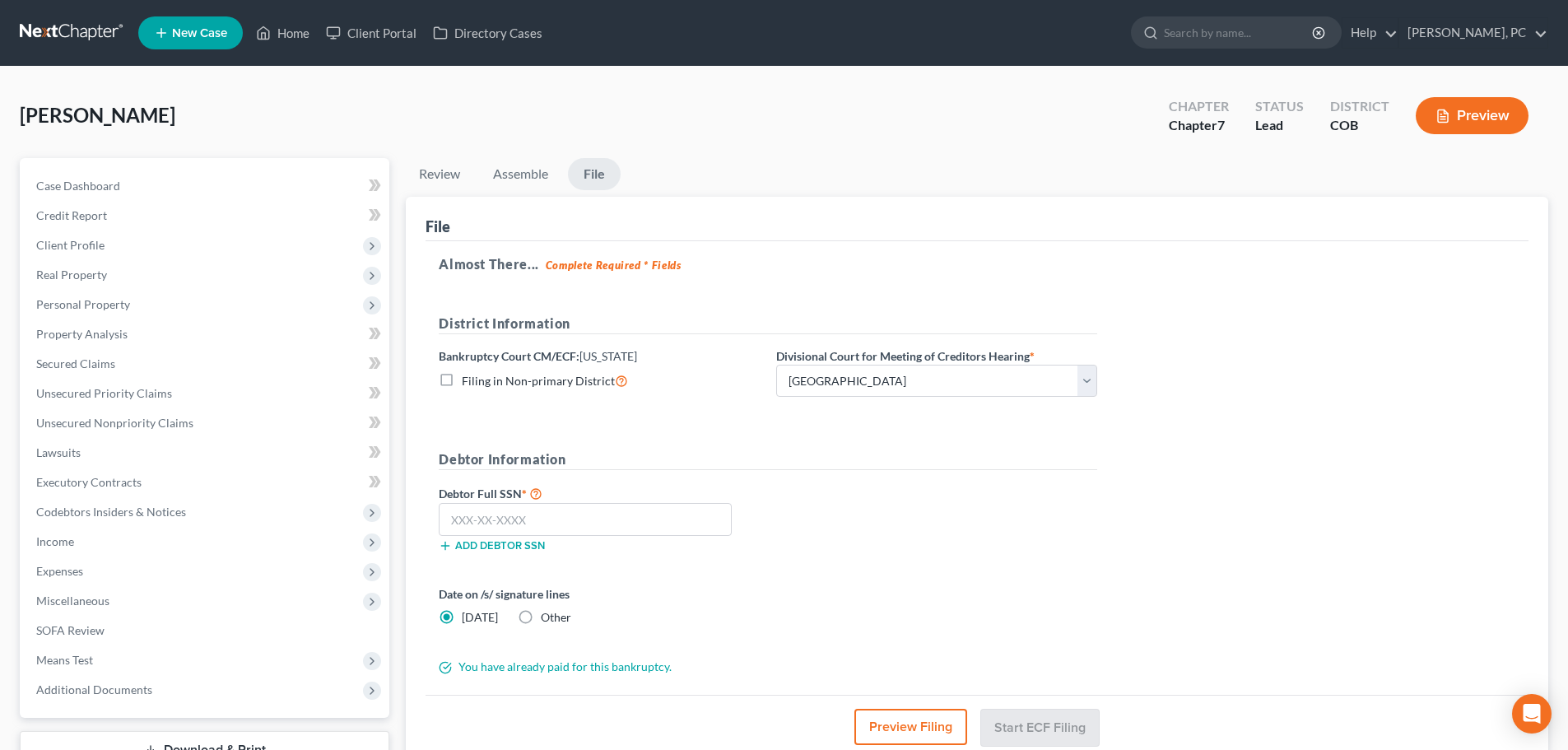
radio input "true"
radio input "false"
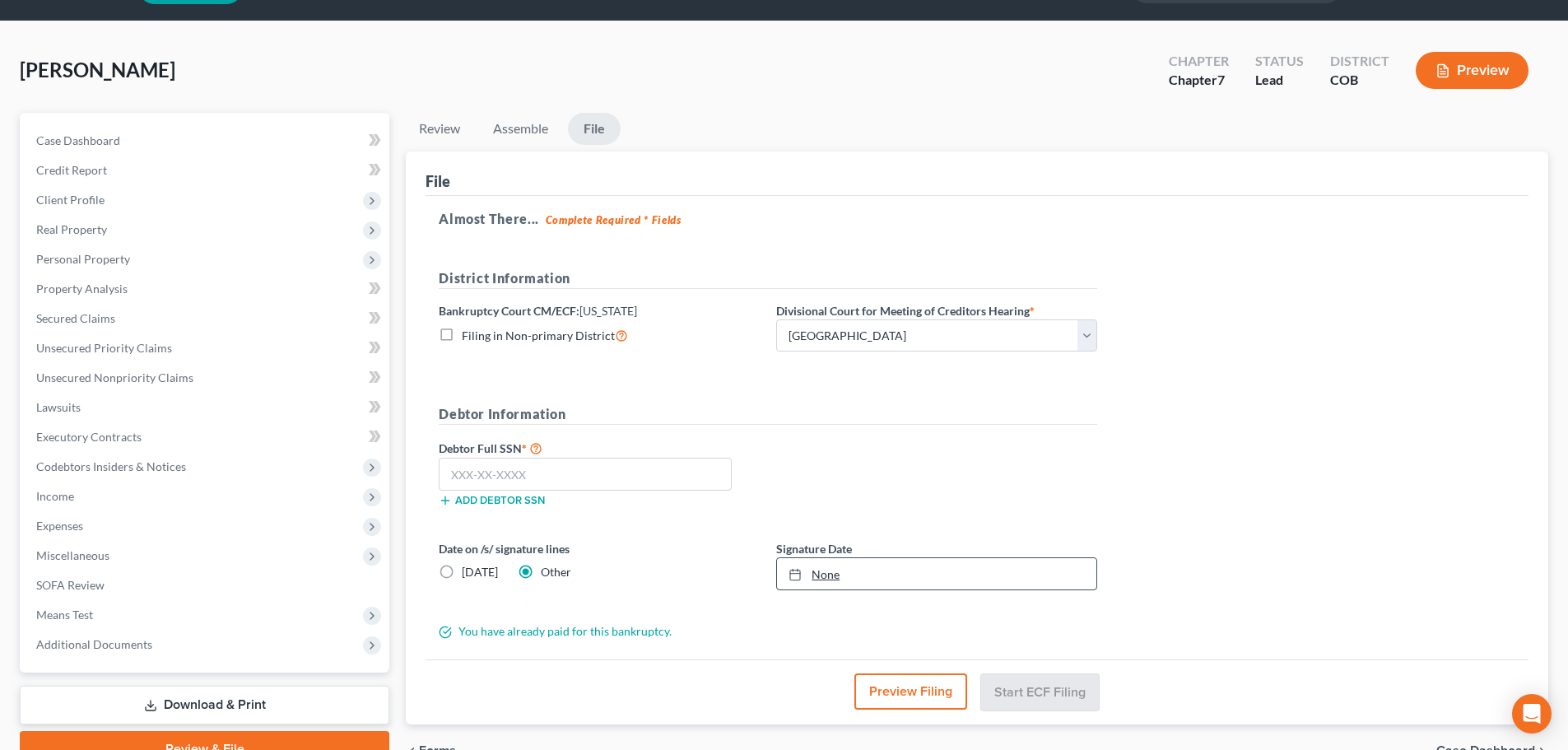
scroll to position [83, 0]
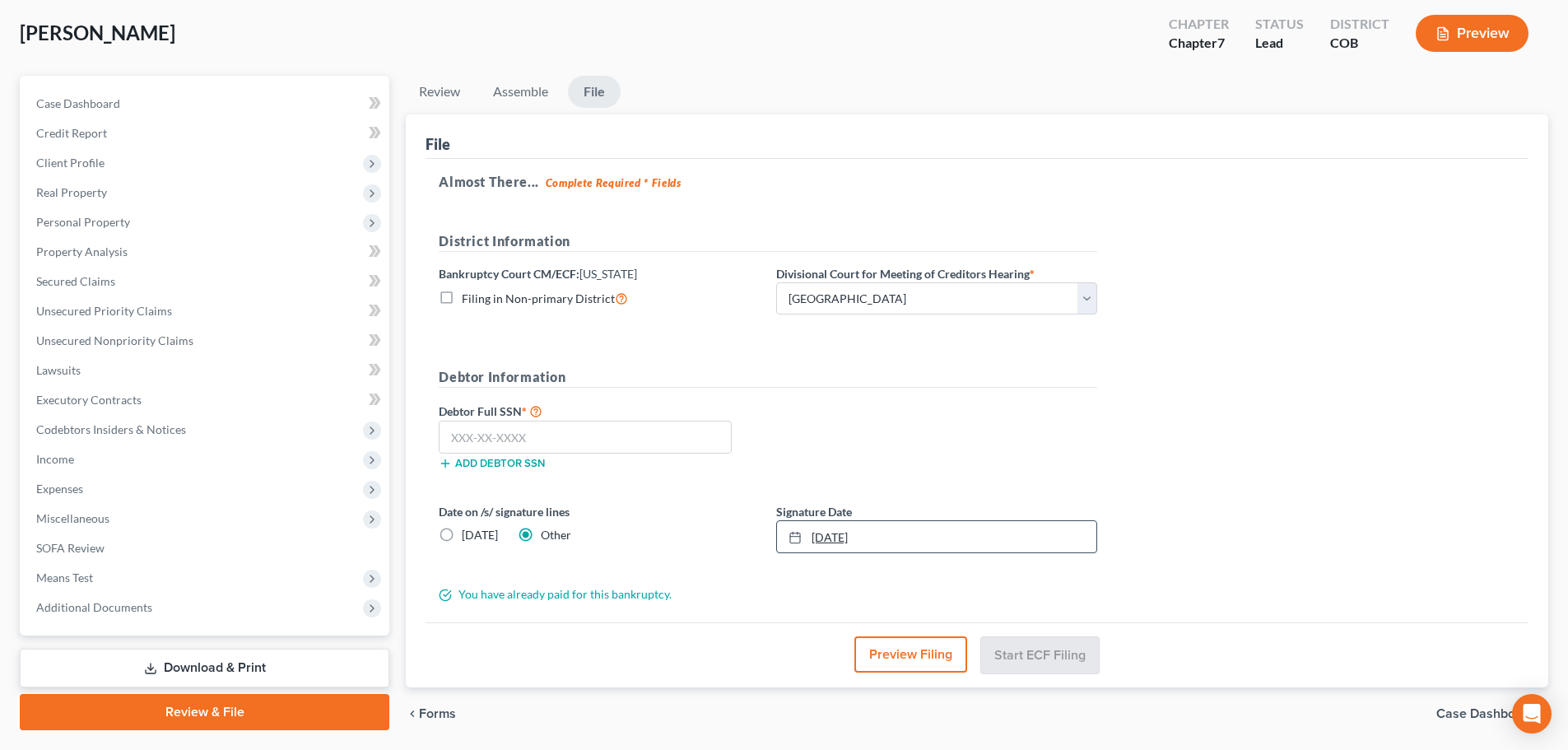
click at [807, 543] on div at bounding box center [801, 537] width 23 height 14
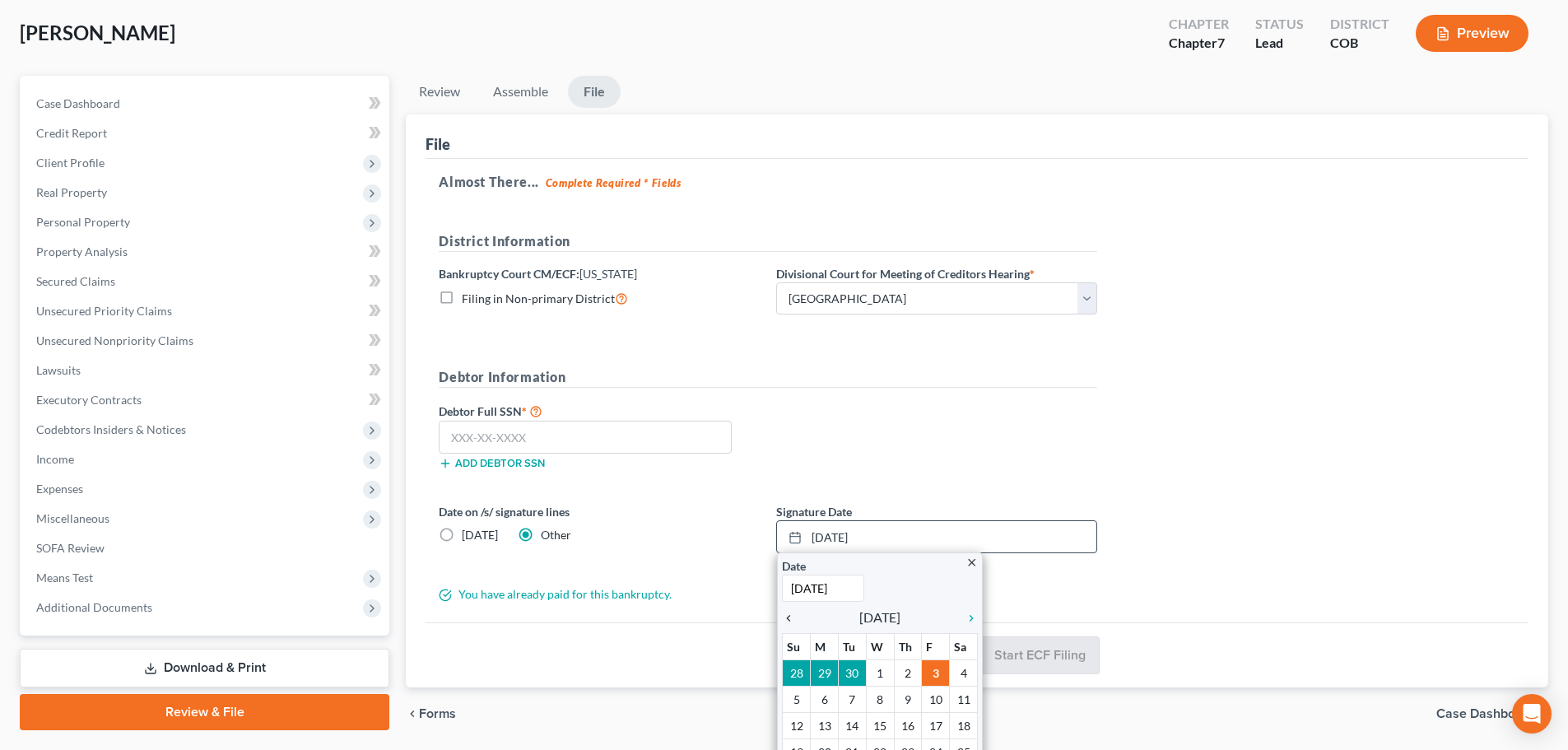
click at [787, 616] on icon "chevron_left" at bounding box center [793, 619] width 22 height 13
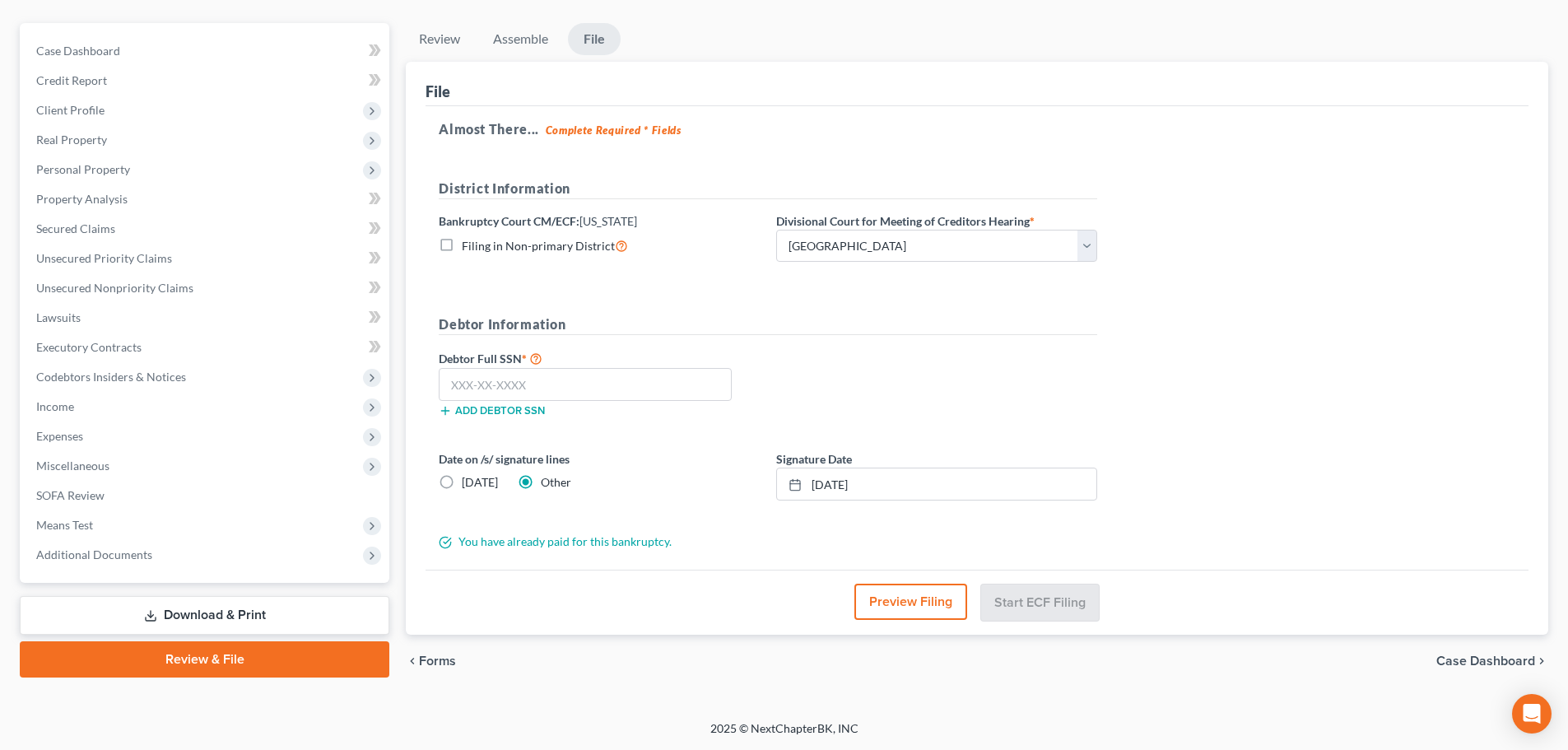
scroll to position [135, 0]
click at [627, 378] on input "text" at bounding box center [585, 384] width 293 height 33
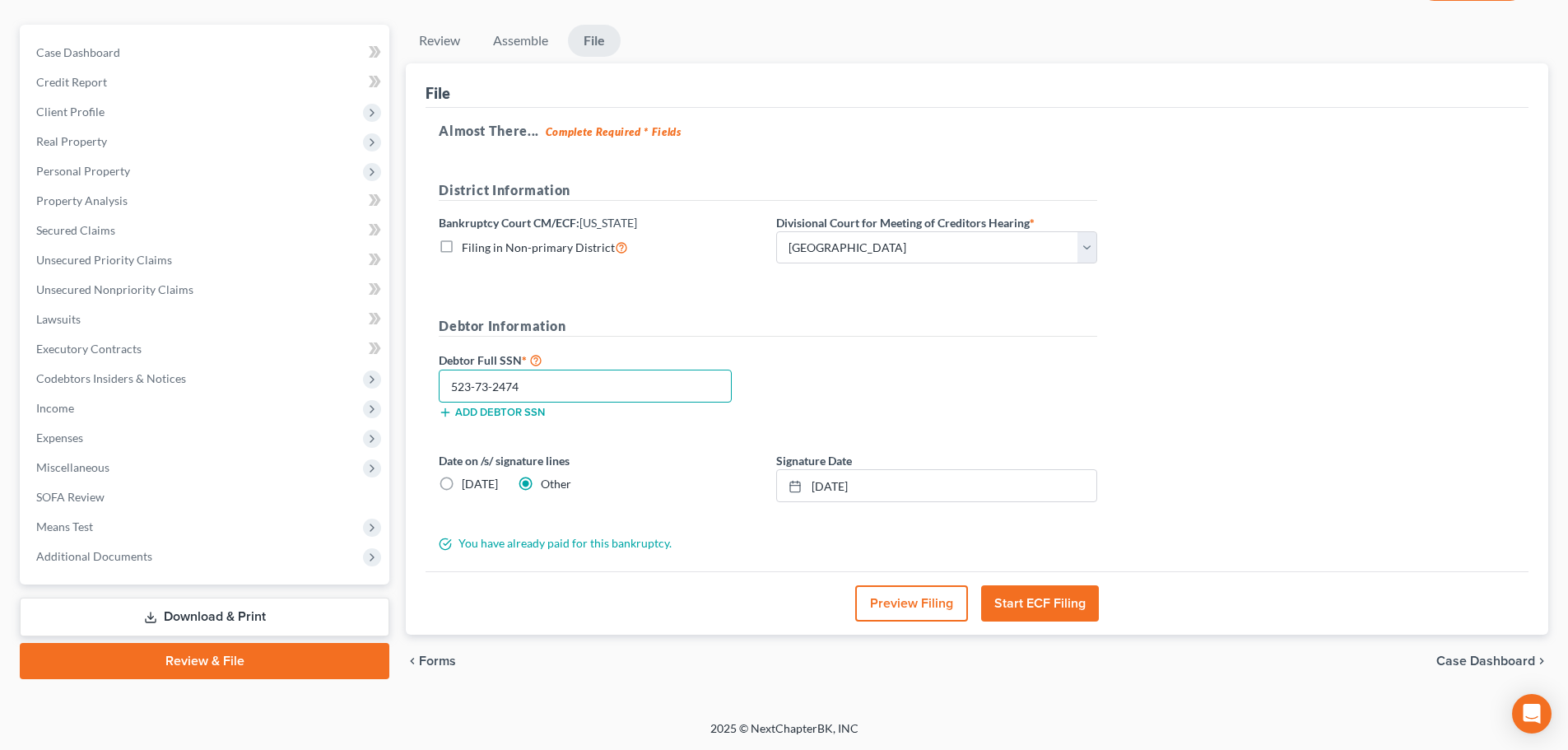
type input "523-73-2474"
click at [1065, 595] on button "Start ECF Filing" at bounding box center [1039, 603] width 118 height 36
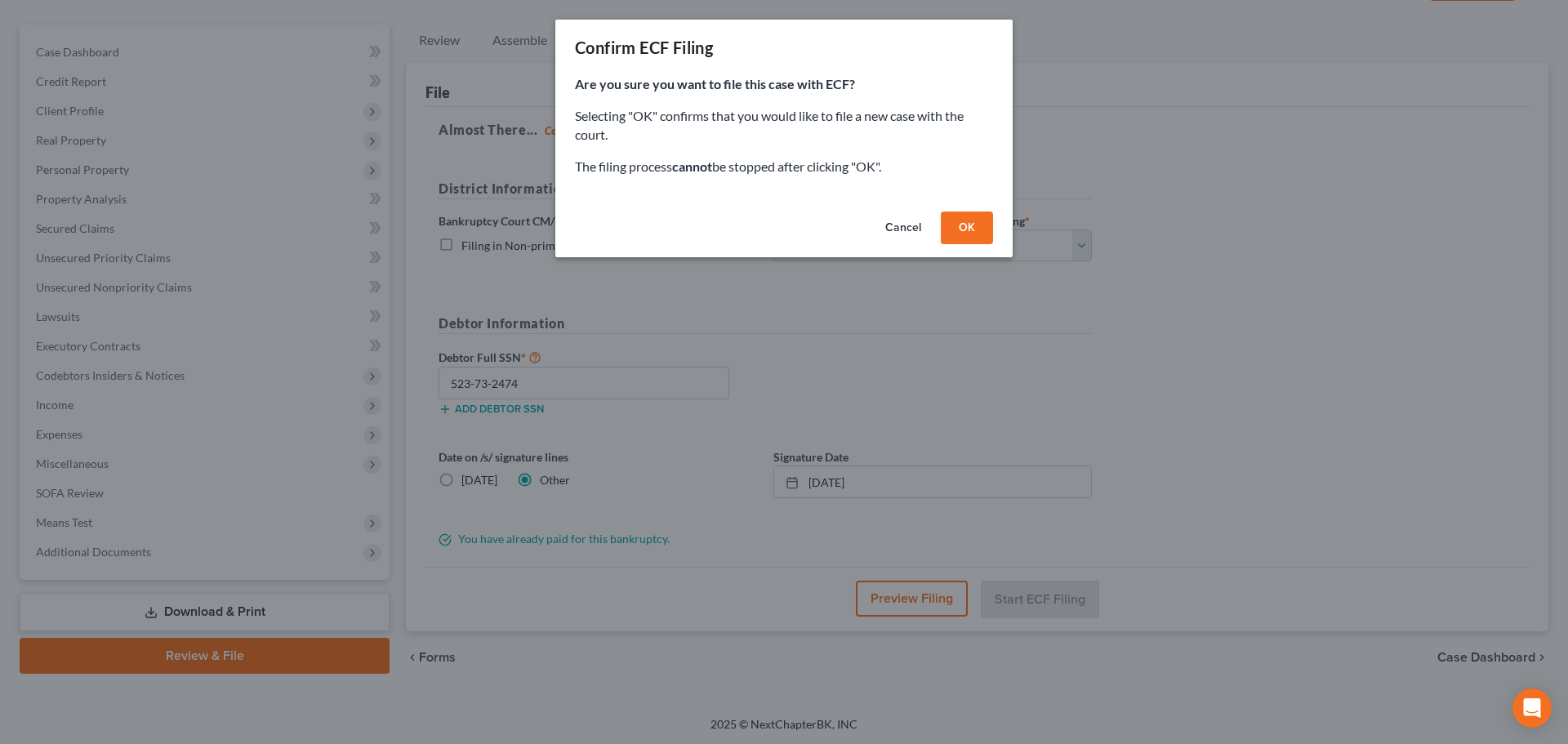
click at [964, 220] on button "OK" at bounding box center [967, 227] width 52 height 32
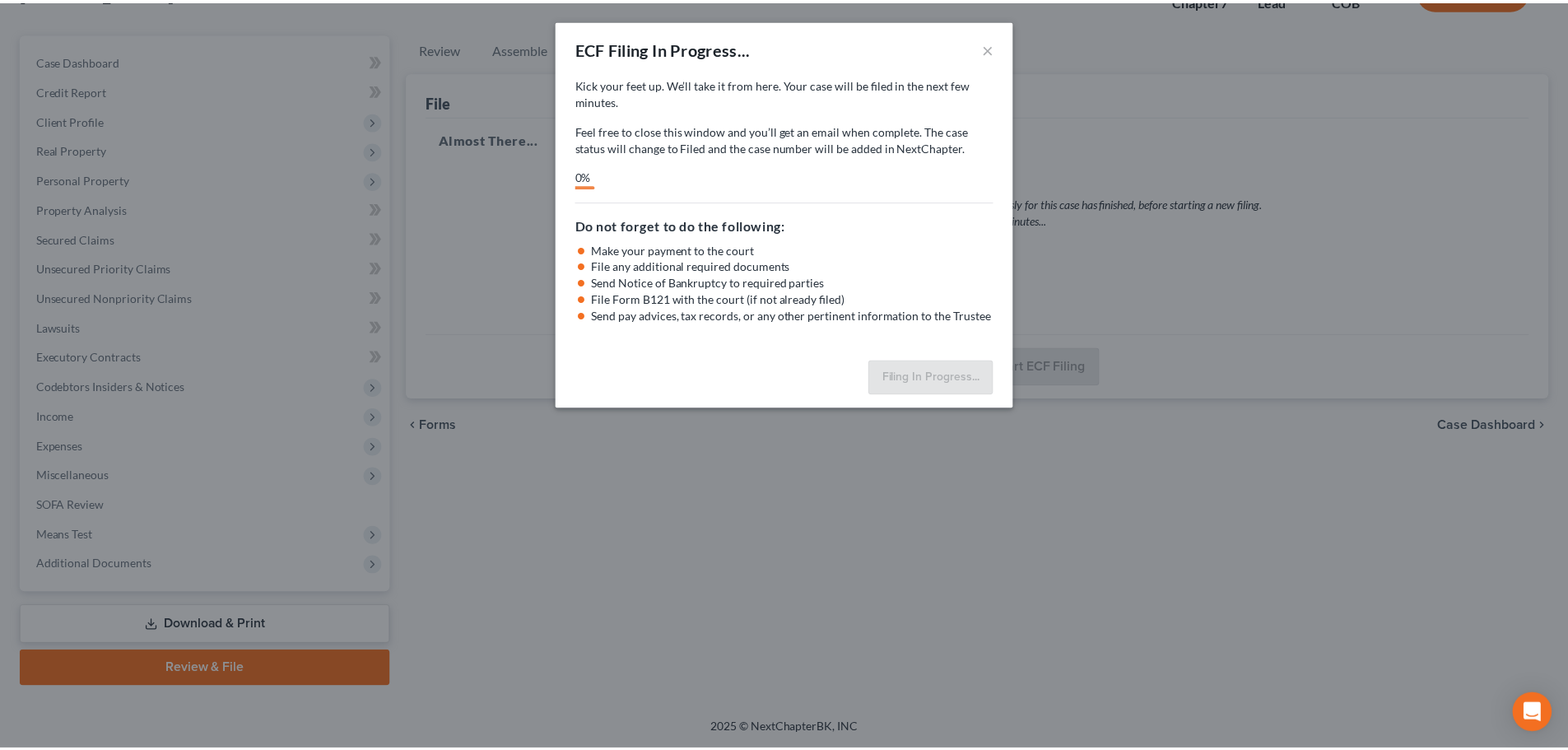
scroll to position [125, 0]
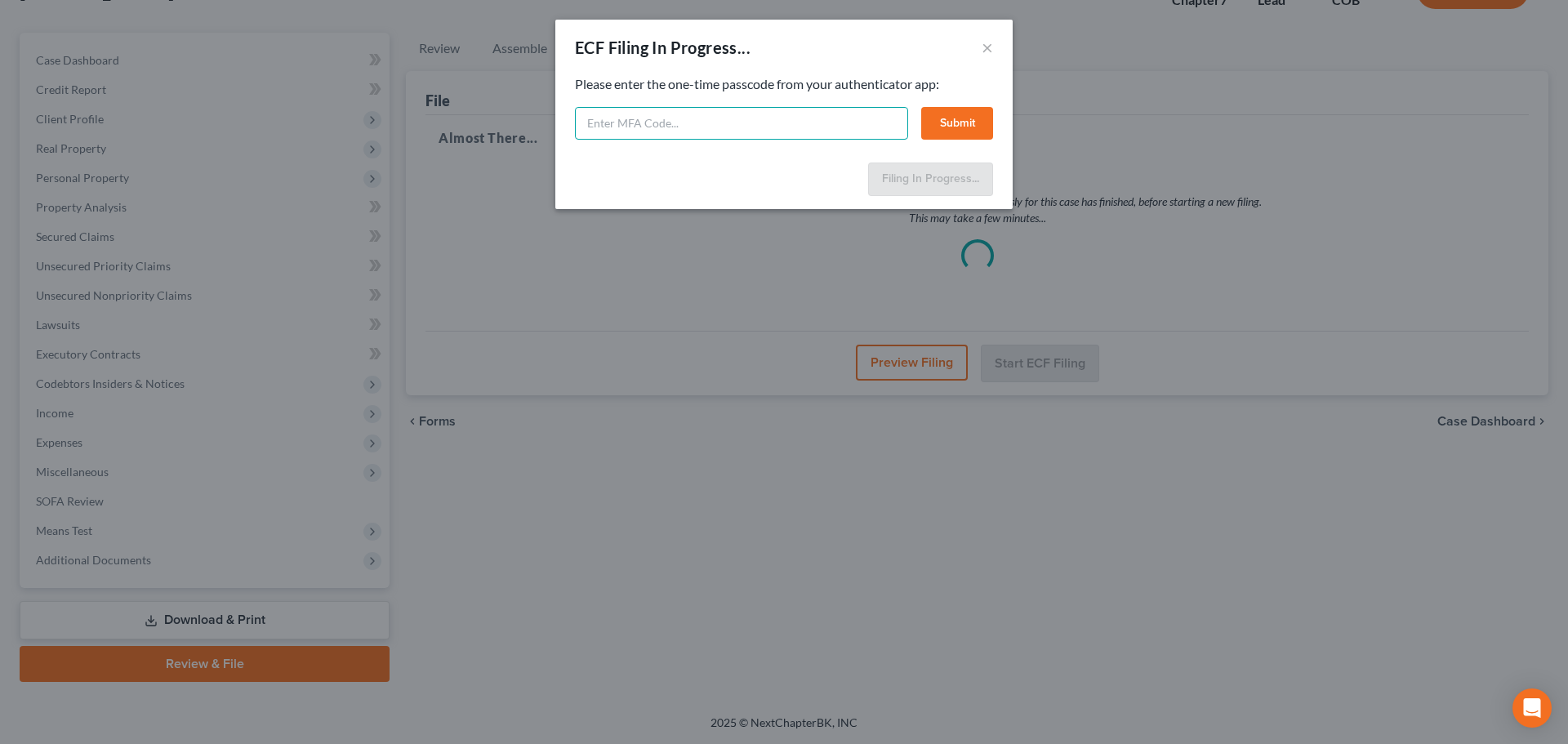
click at [833, 114] on input "text" at bounding box center [741, 123] width 333 height 32
type input "216171"
click at [954, 121] on button "Submit" at bounding box center [957, 123] width 72 height 32
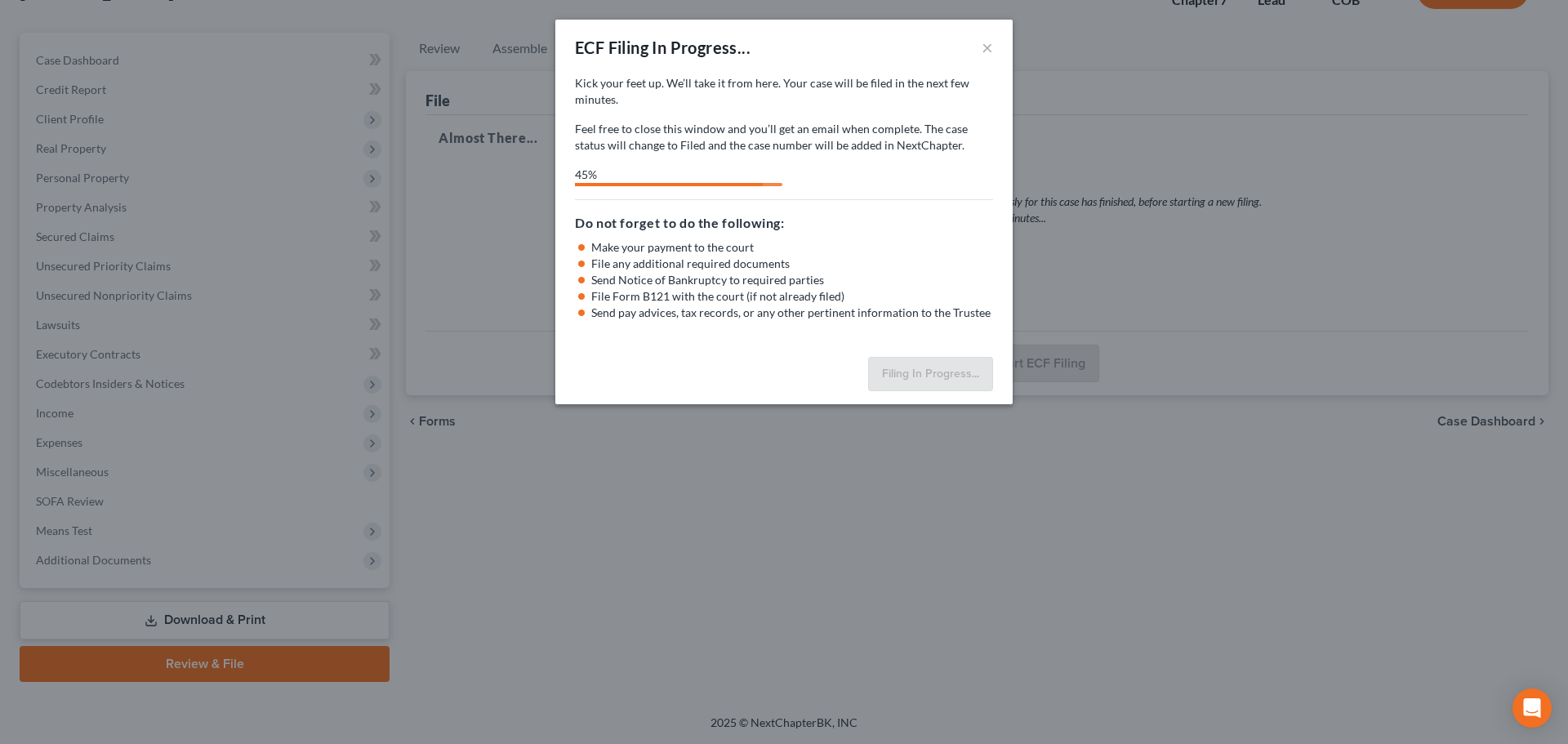
select select "0"
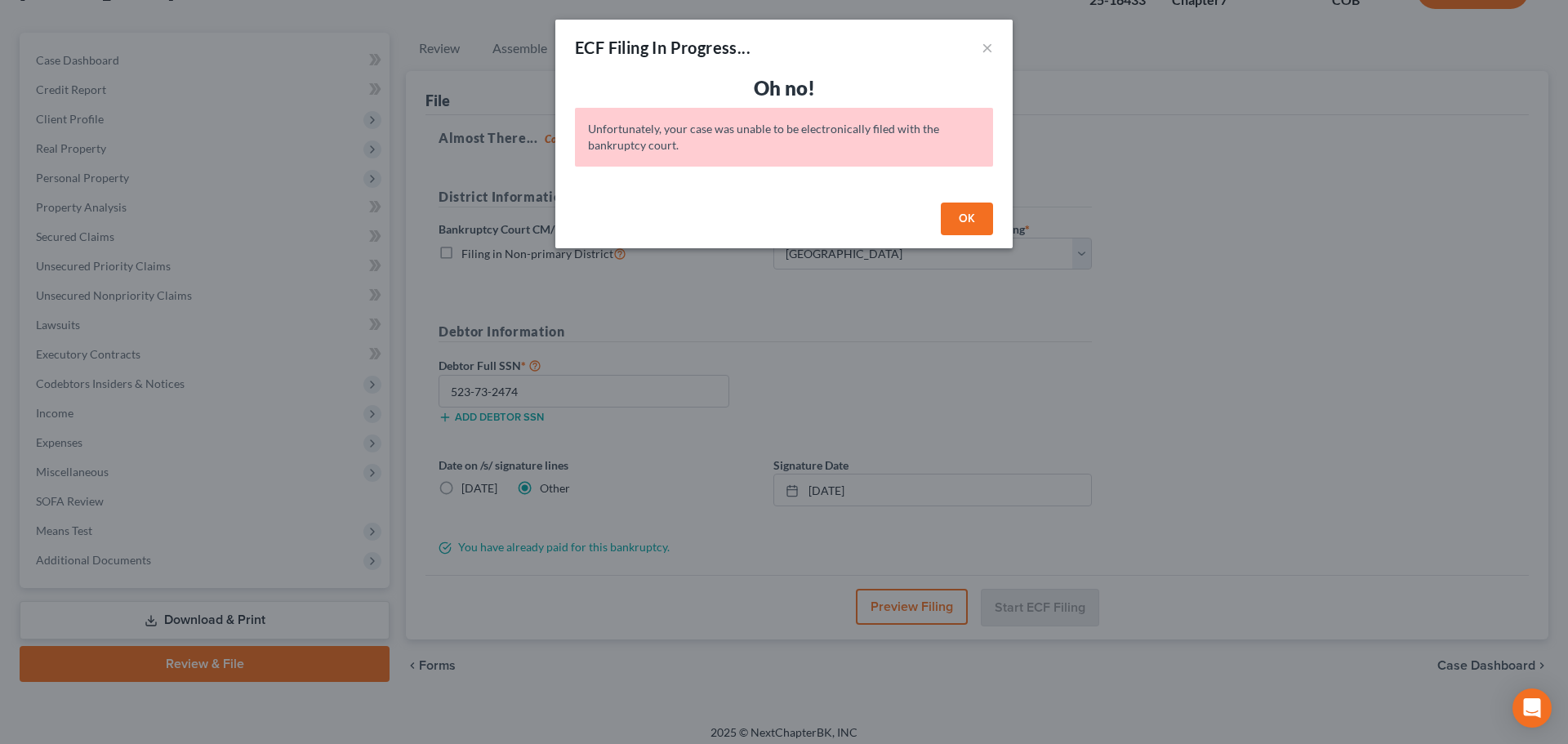
click at [962, 209] on button "OK" at bounding box center [967, 219] width 52 height 32
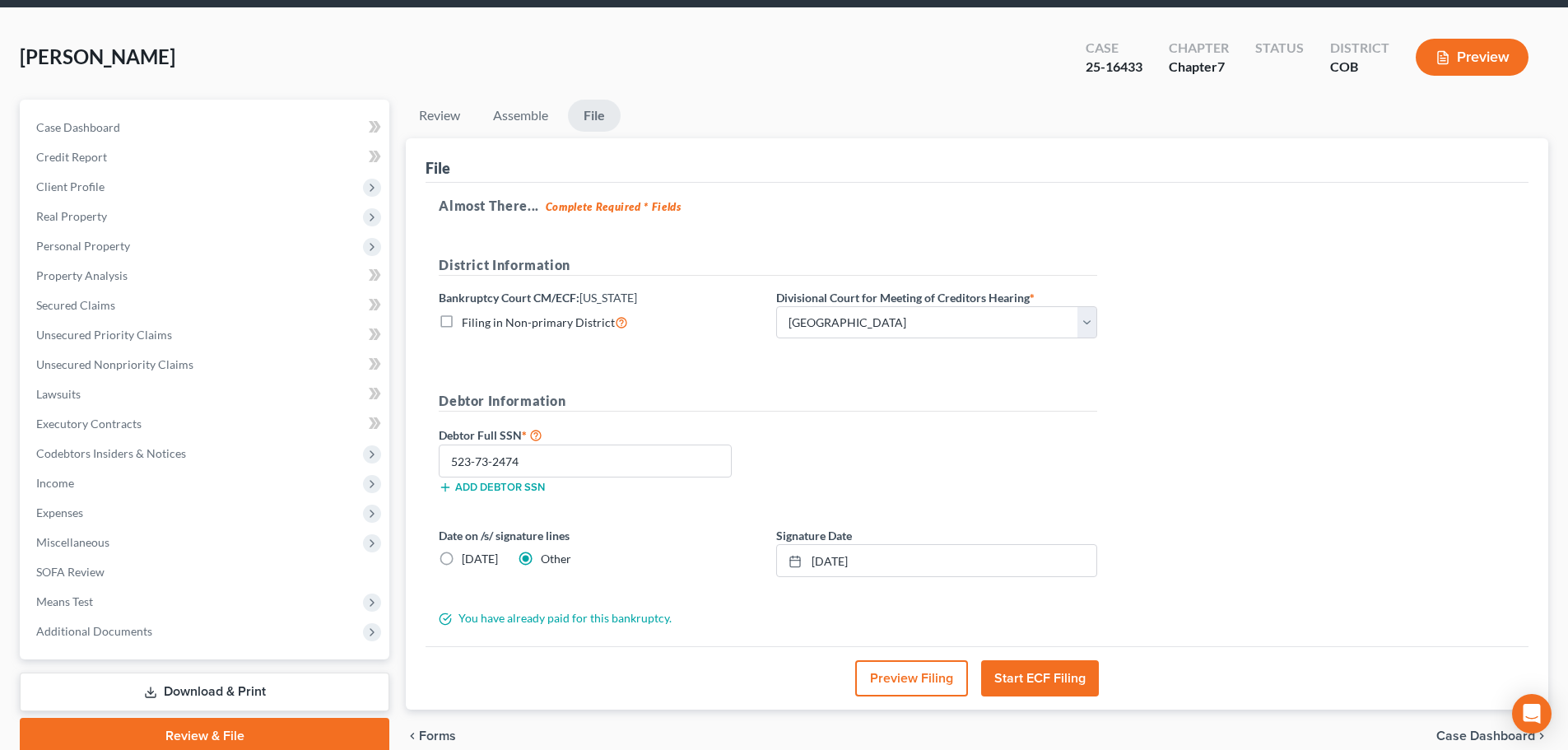
scroll to position [0, 0]
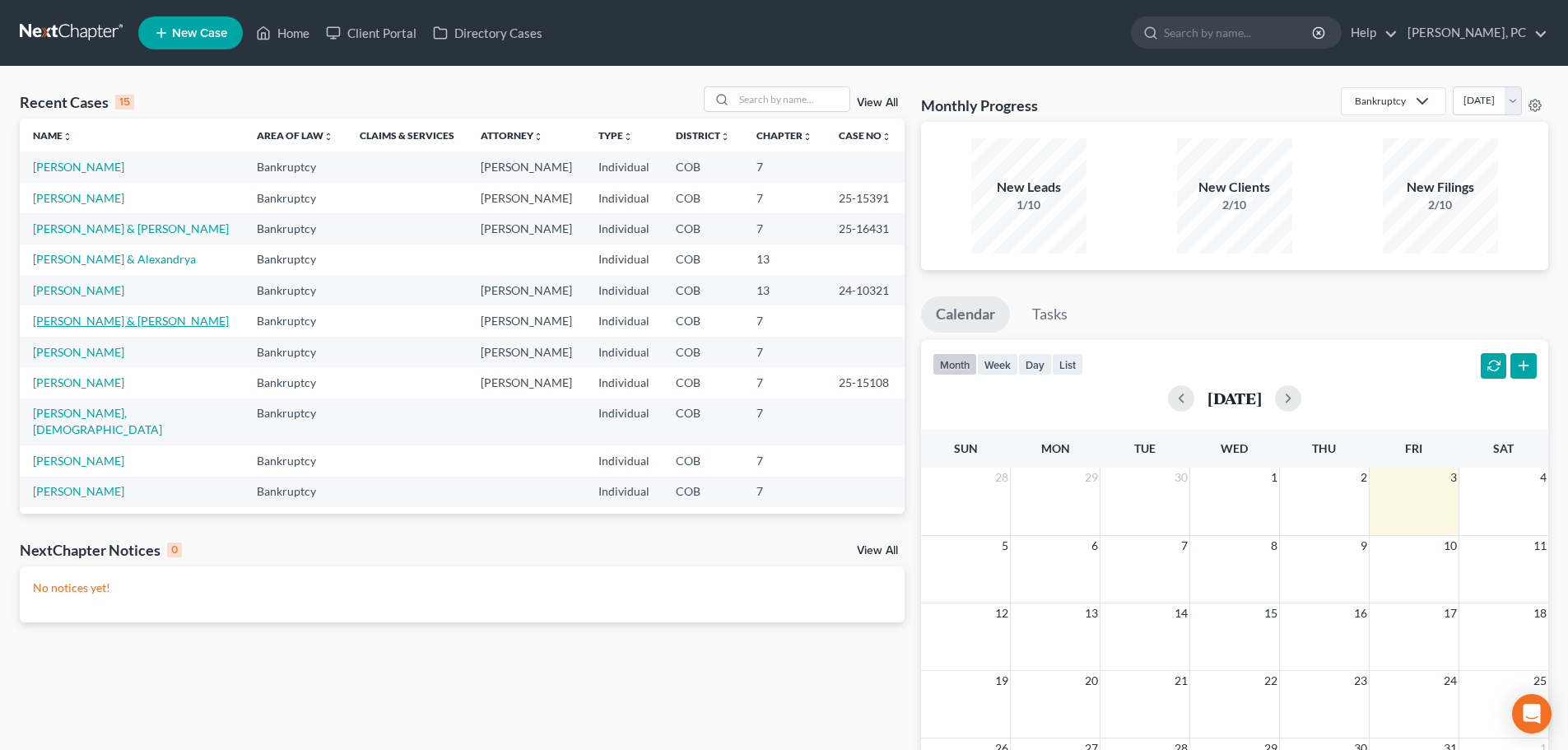
click at [70, 321] on link "[PERSON_NAME] & [PERSON_NAME]" at bounding box center [130, 321] width 196 height 14
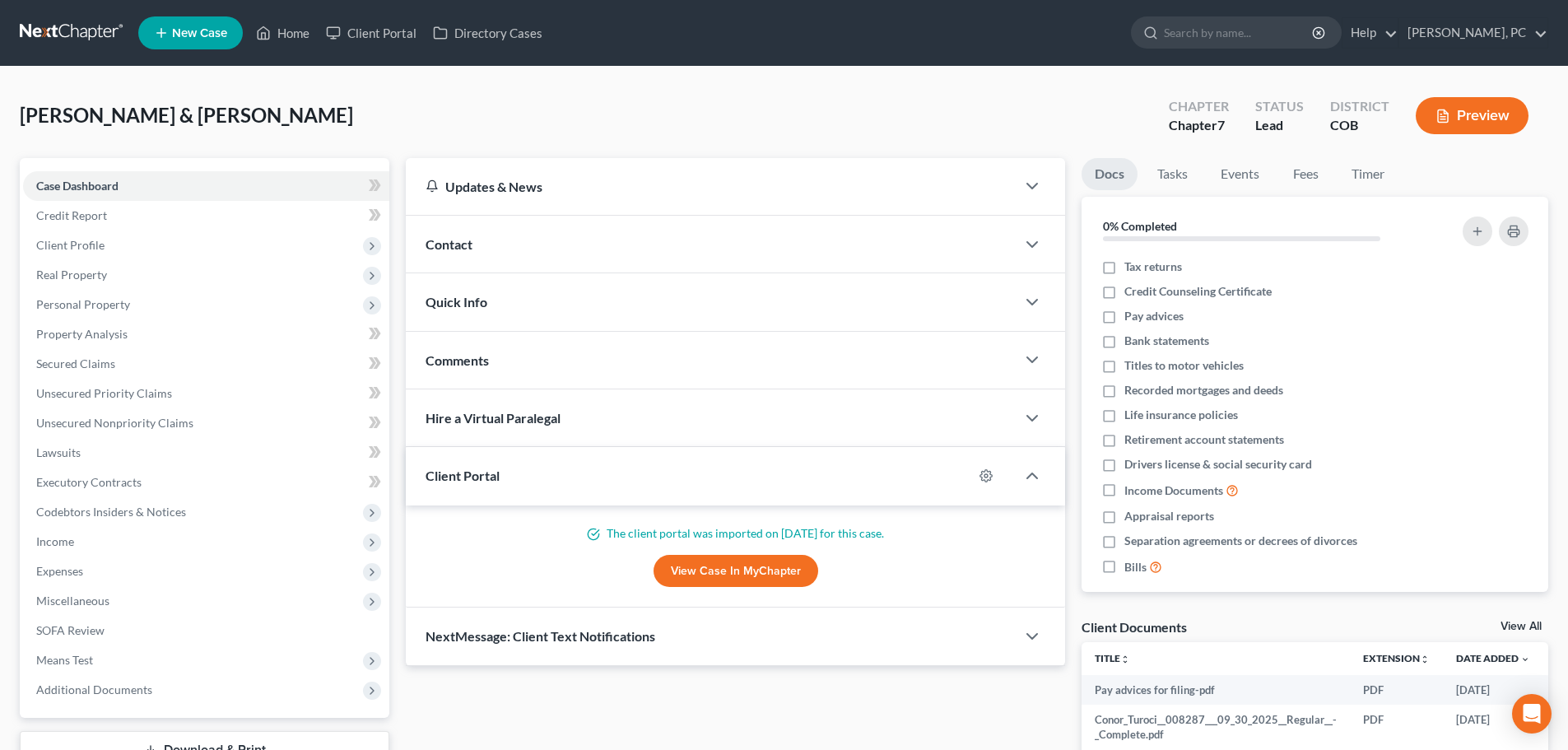
click at [1524, 623] on link "View All" at bounding box center [1520, 626] width 41 height 12
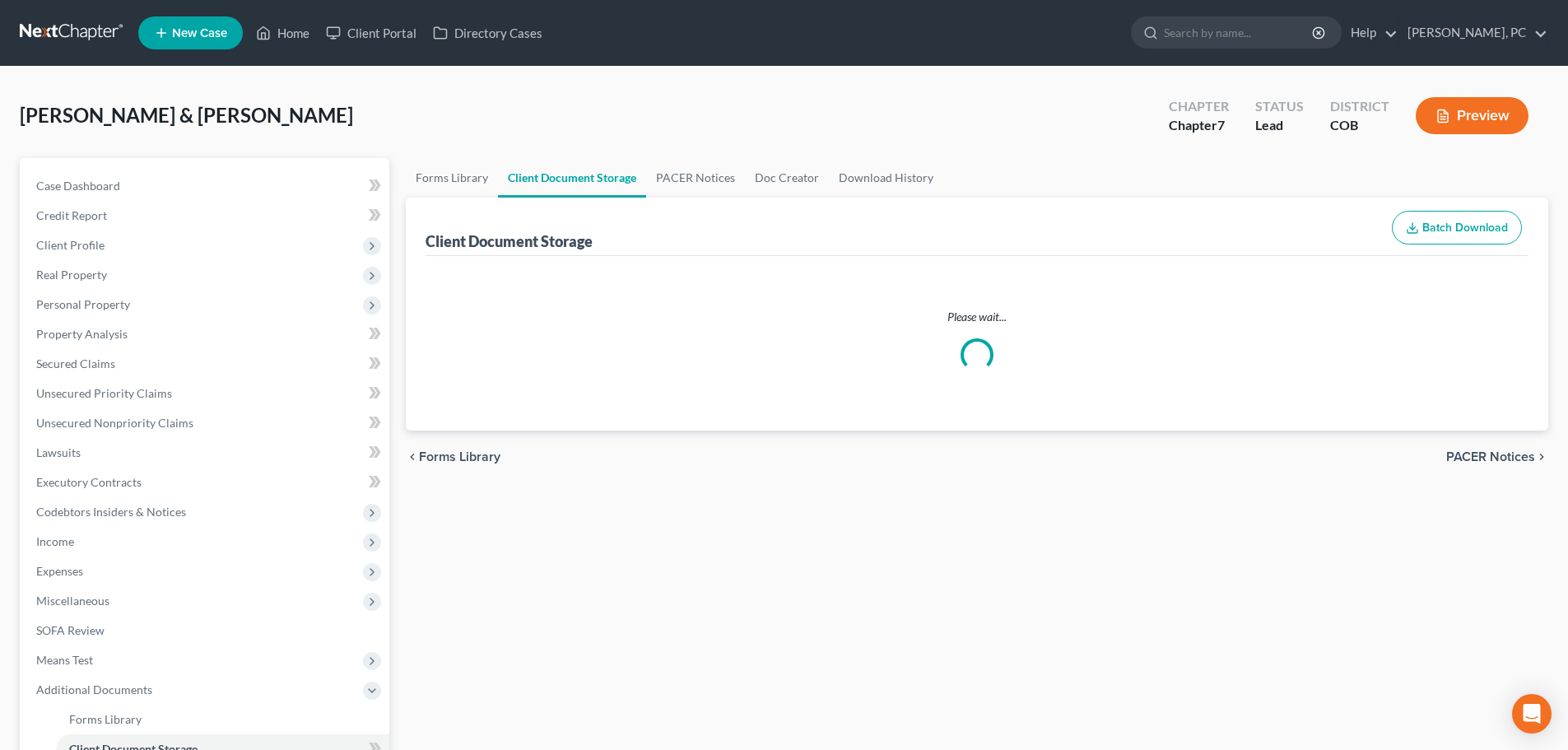
select select "28"
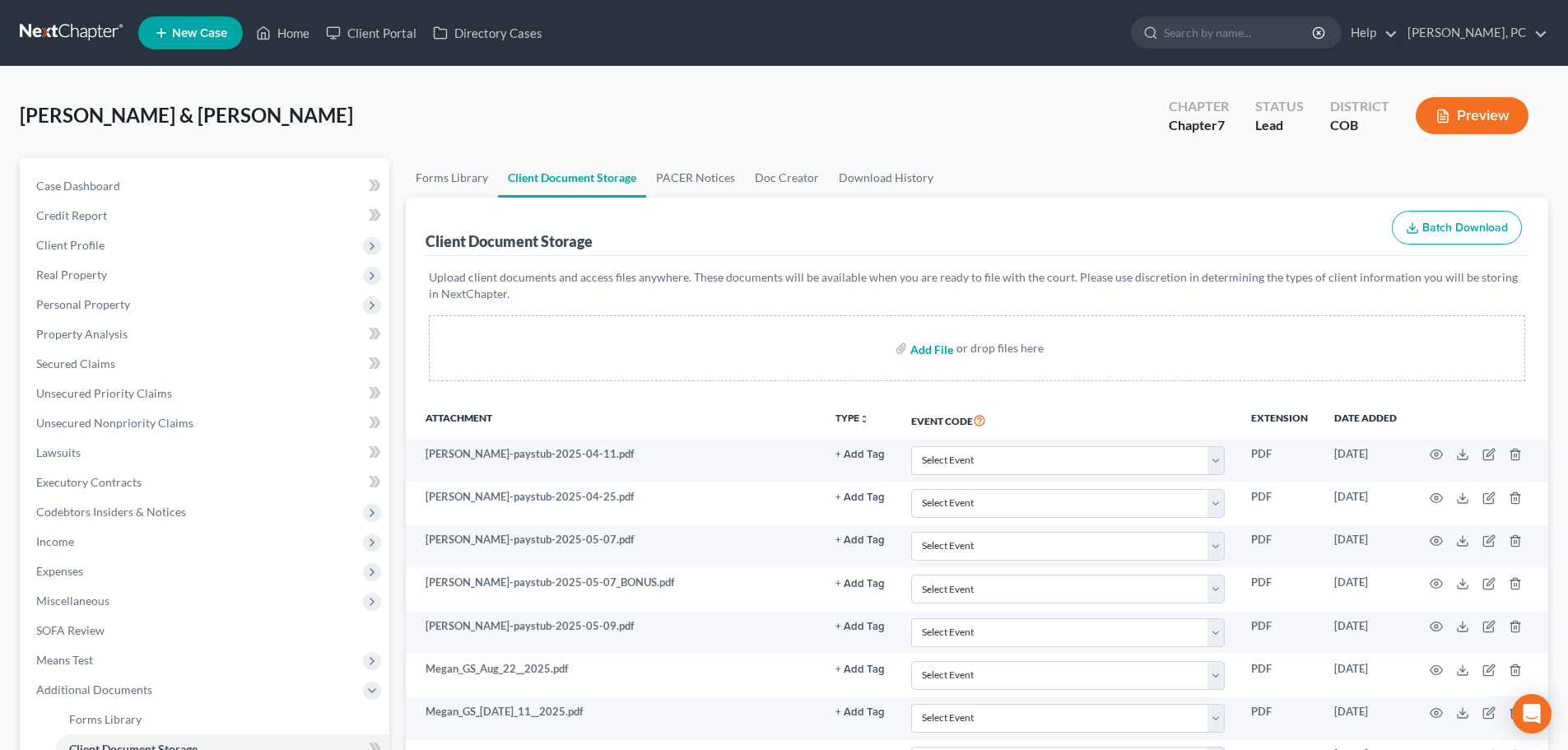
click at [943, 347] on input "file" at bounding box center [929, 347] width 39 height 29
type input "C:\fakepath\ccc for both.pdf"
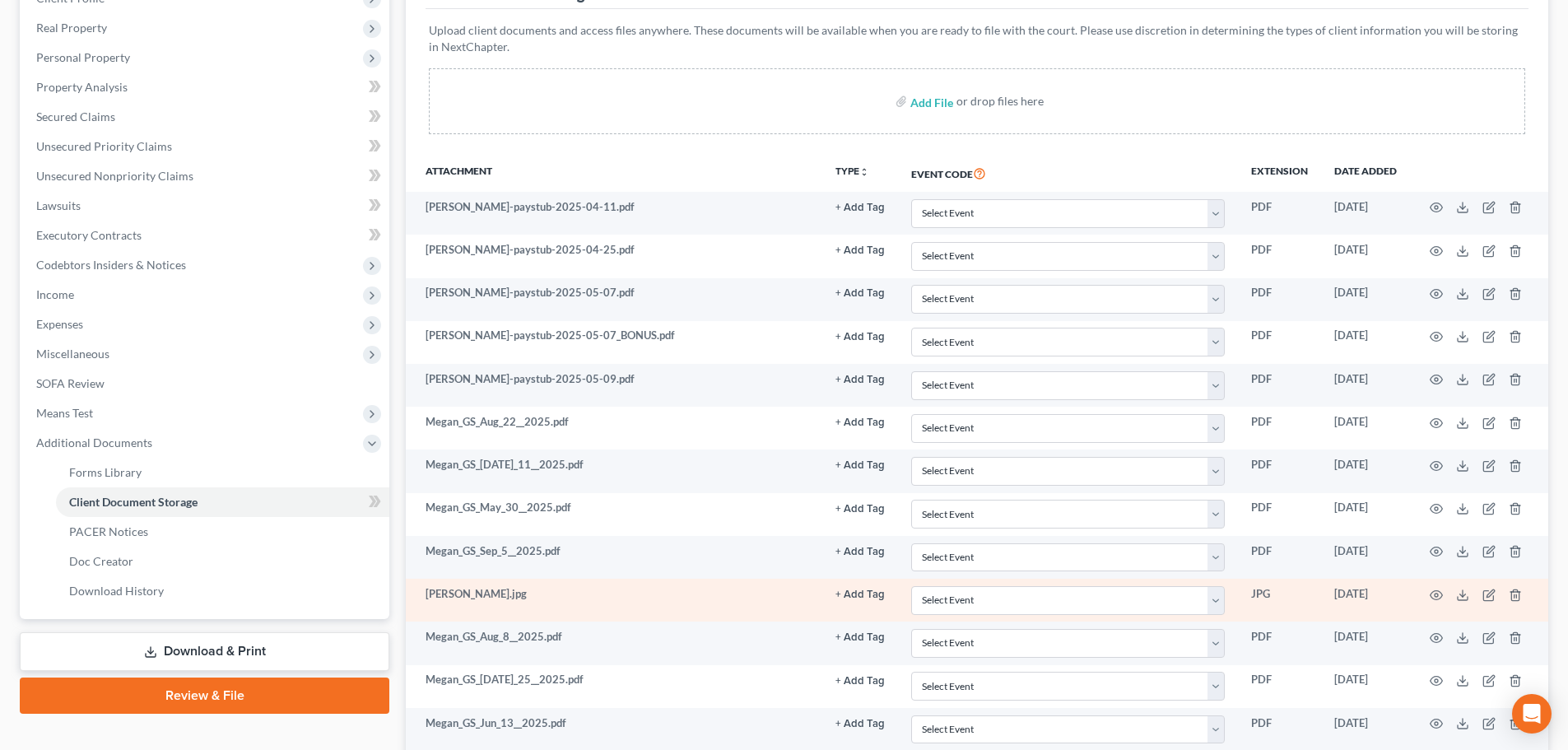
select select "28"
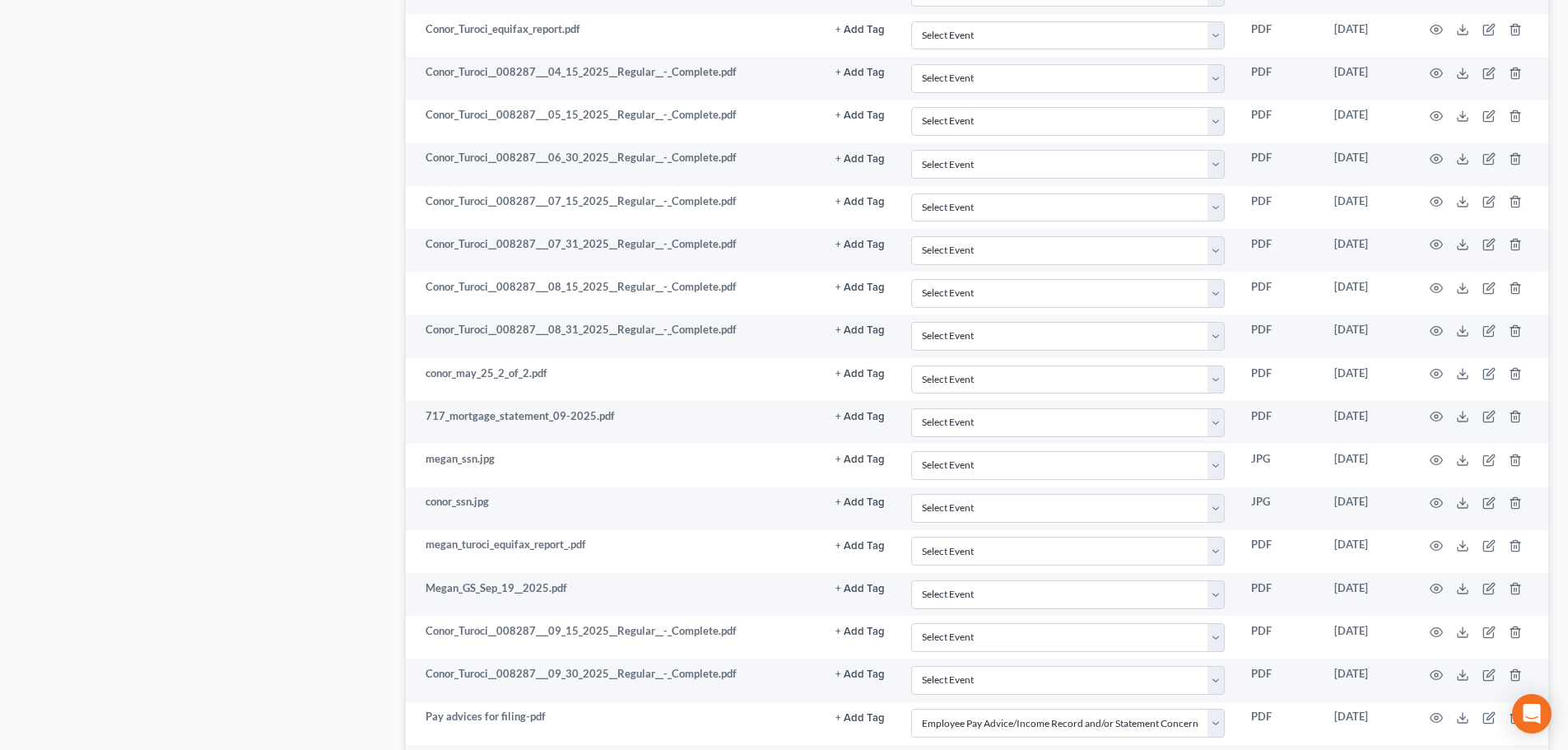
scroll to position [1667, 0]
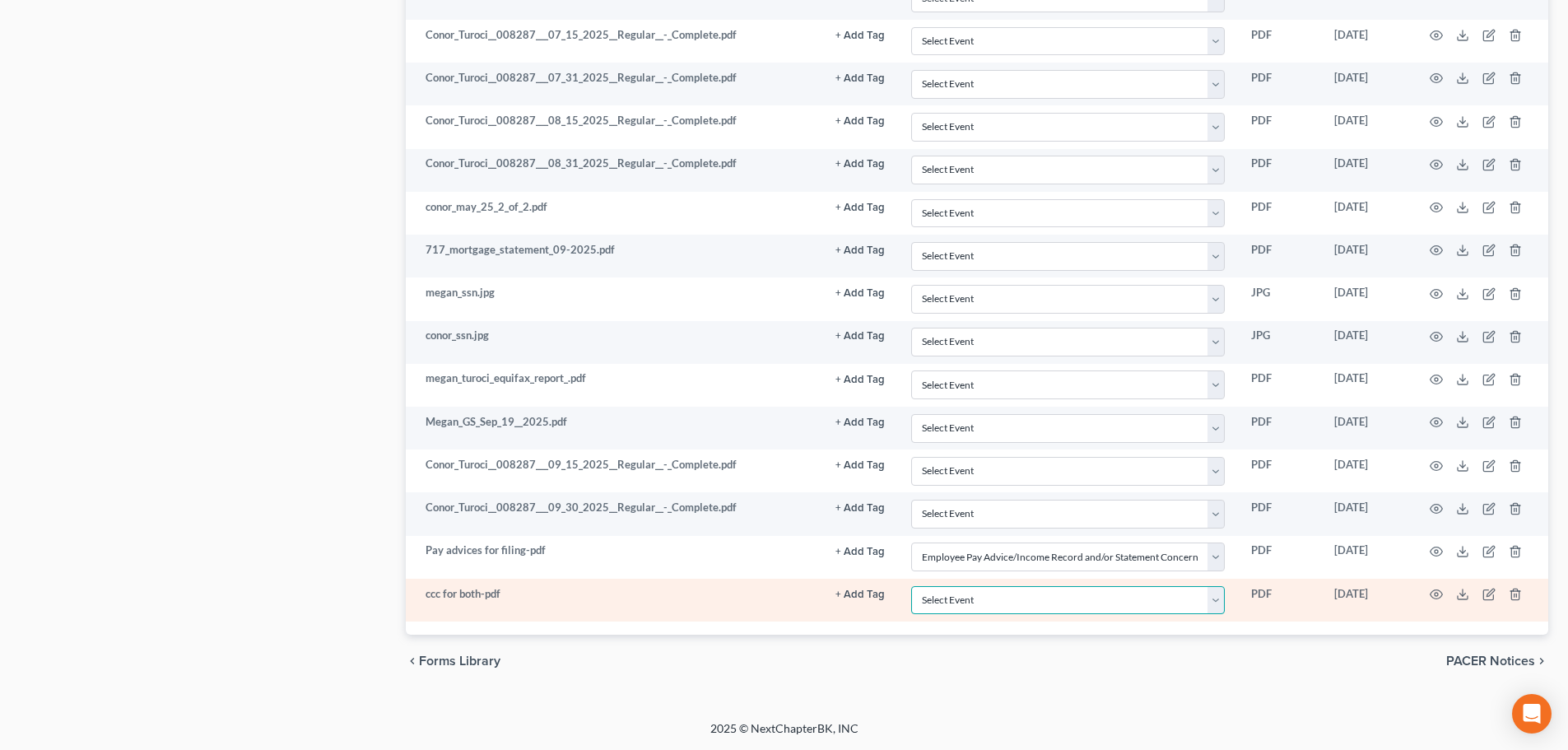
click at [951, 595] on select "Select Event 1009-1.1 Notice of Amendments 20 Largest Unsecured Creditors Amend…" at bounding box center [1068, 601] width 314 height 29
select select "5"
click at [911, 586] on select "Select Event 1009-1.1 Notice of Amendments 20 Largest Unsecured Creditors Amend…" at bounding box center [1068, 601] width 314 height 29
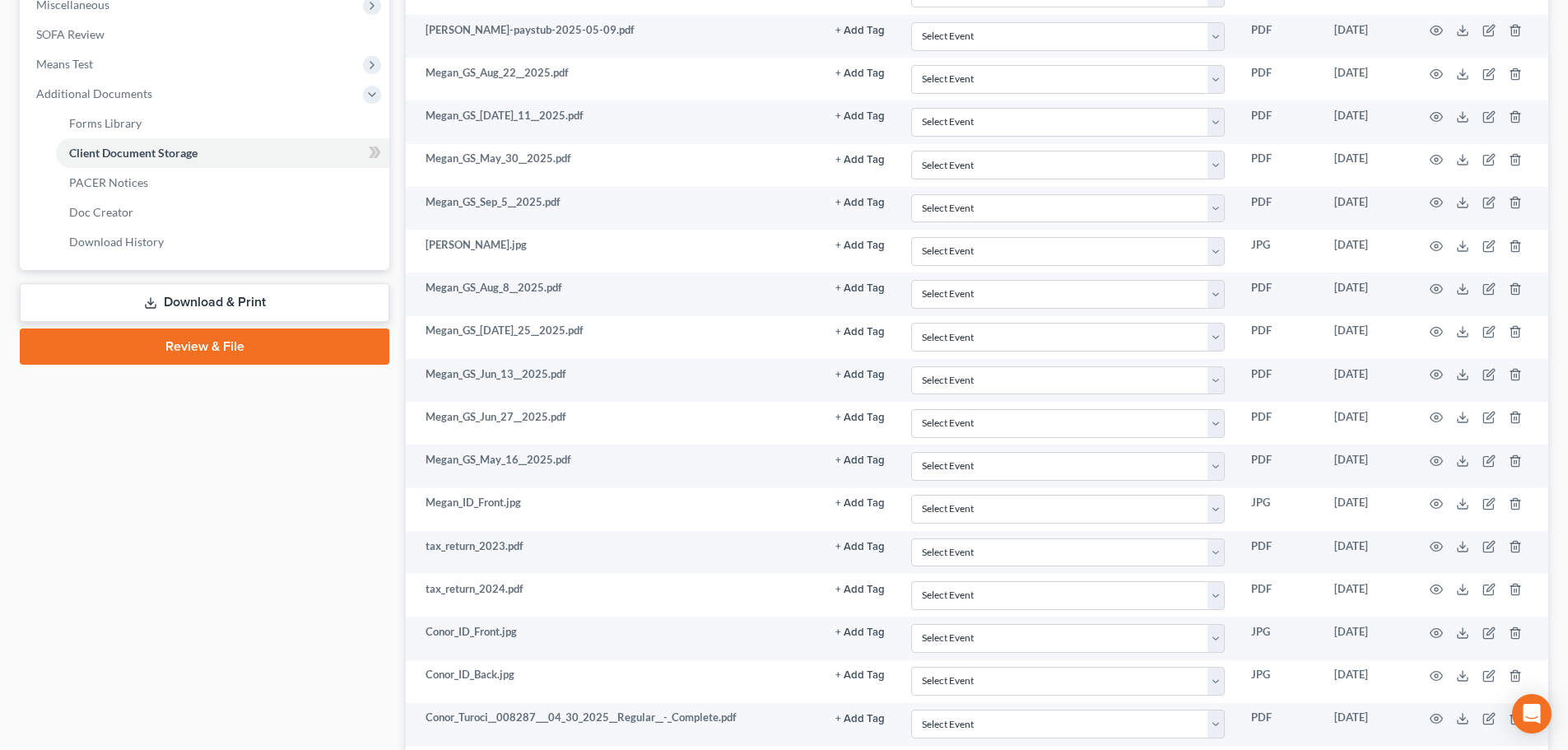
click at [222, 342] on link "Review & File" at bounding box center [205, 346] width 370 height 36
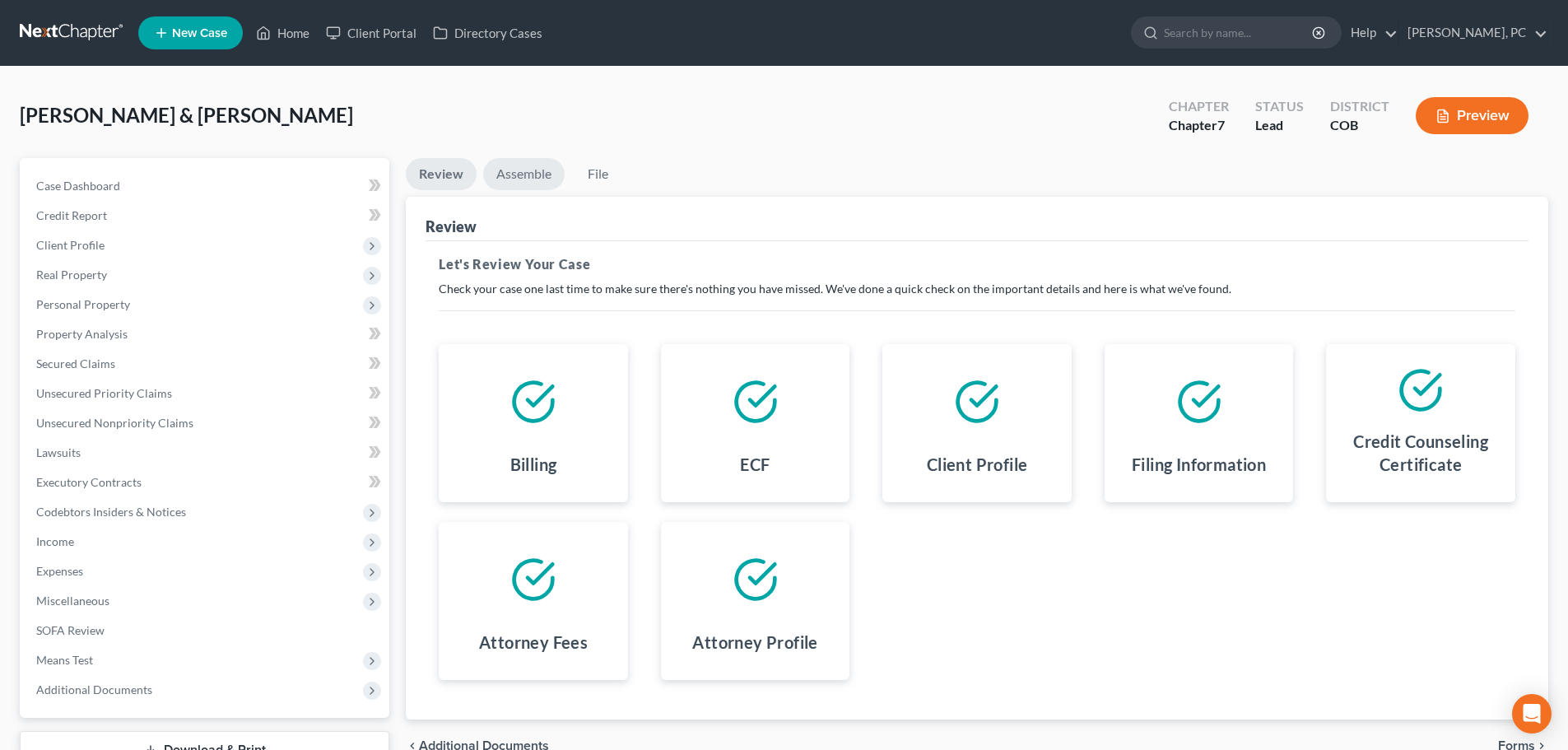
click at [538, 177] on link "Assemble" at bounding box center [524, 174] width 82 height 32
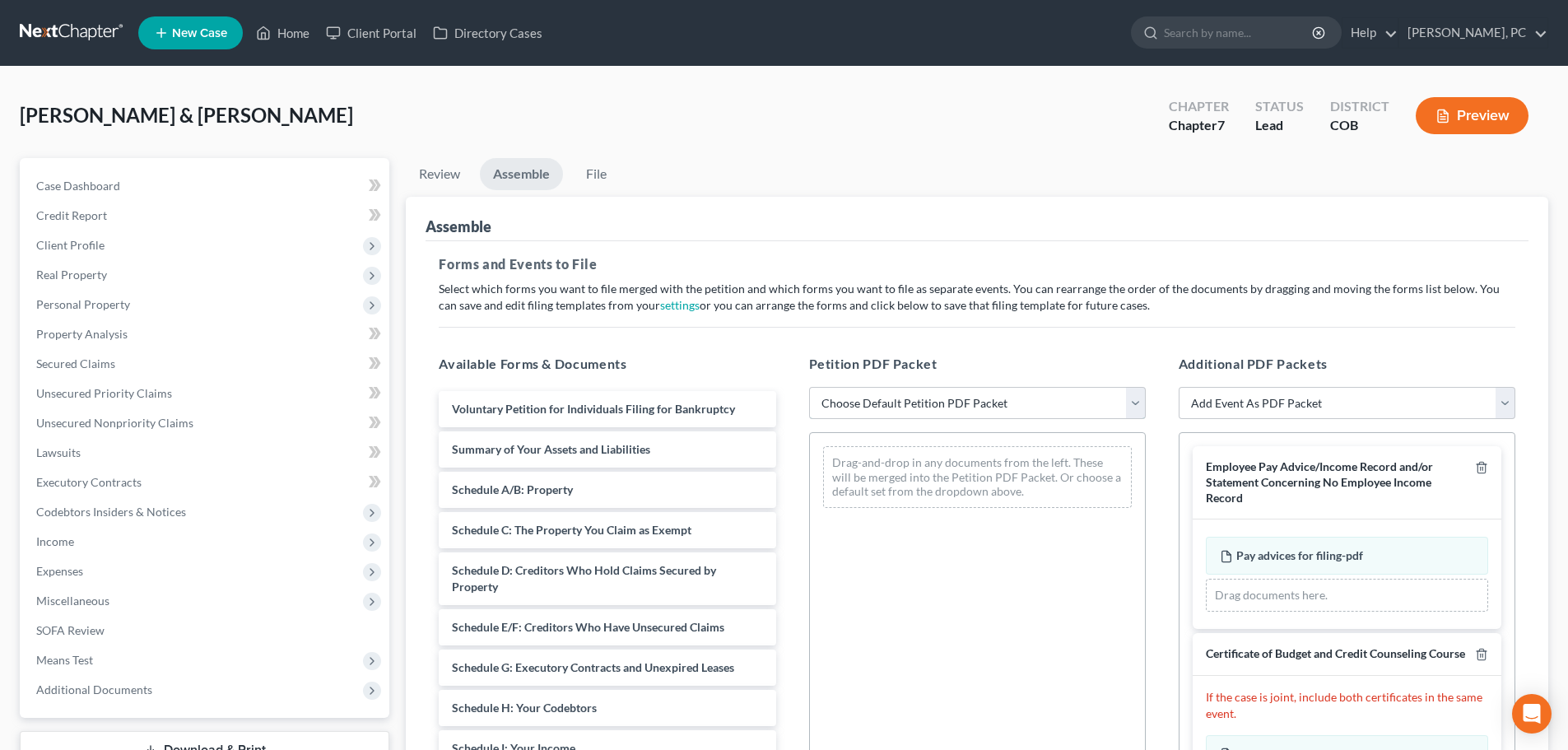
drag, startPoint x: 921, startPoint y: 397, endPoint x: 924, endPoint y: 414, distance: 17.3
click at [921, 397] on select "Choose Default Petition PDF Packet Emergency Filing (Voluntary Petition and Cre…" at bounding box center [977, 403] width 336 height 33
select select "1"
click at [809, 387] on select "Choose Default Petition PDF Packet Emergency Filing (Voluntary Petition and Cre…" at bounding box center [977, 403] width 336 height 33
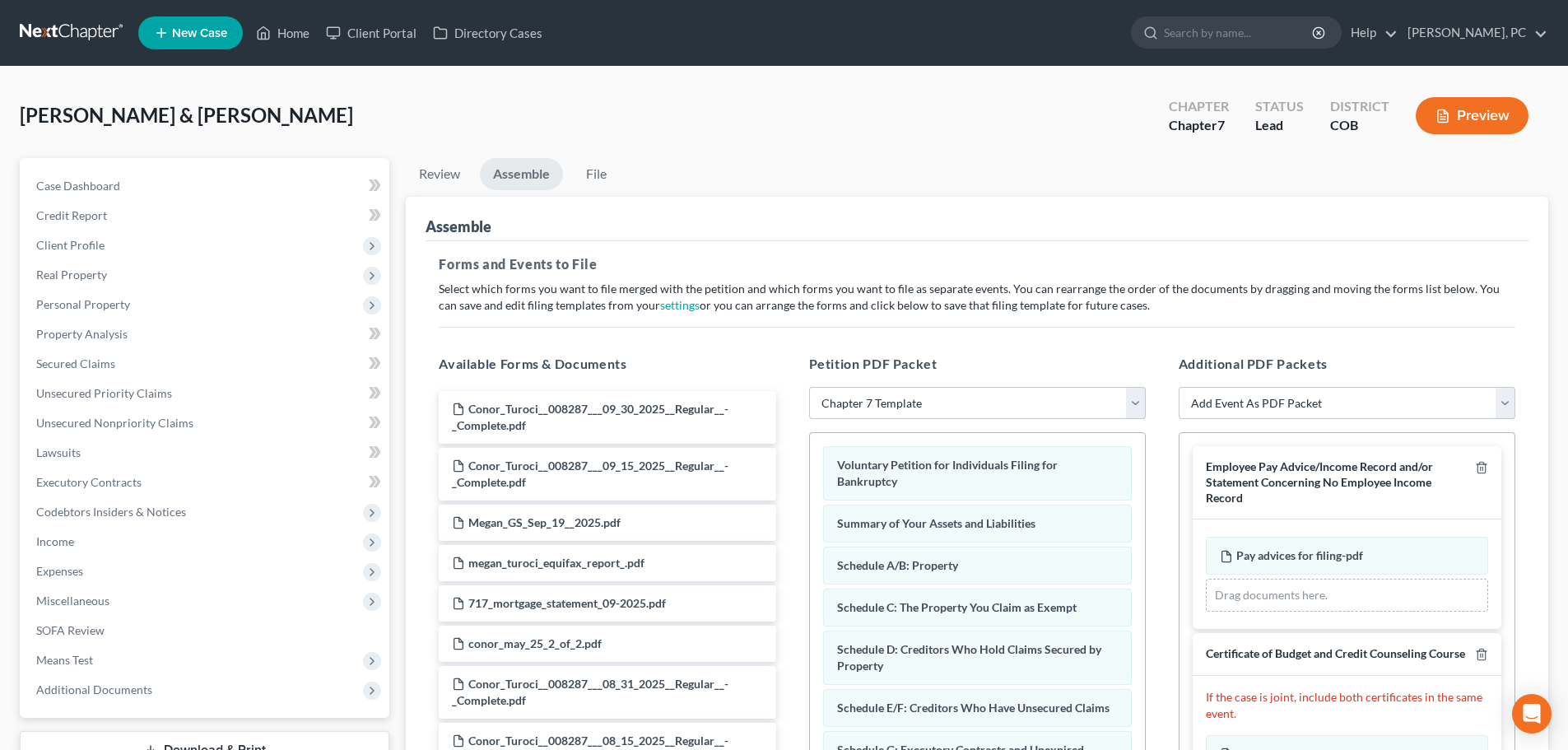
click at [1162, 428] on div "Additional PDF Packets Add Event As PDF Packet 1009-1.1 Notice of Amendments Am…" at bounding box center [1347, 620] width 370 height 558
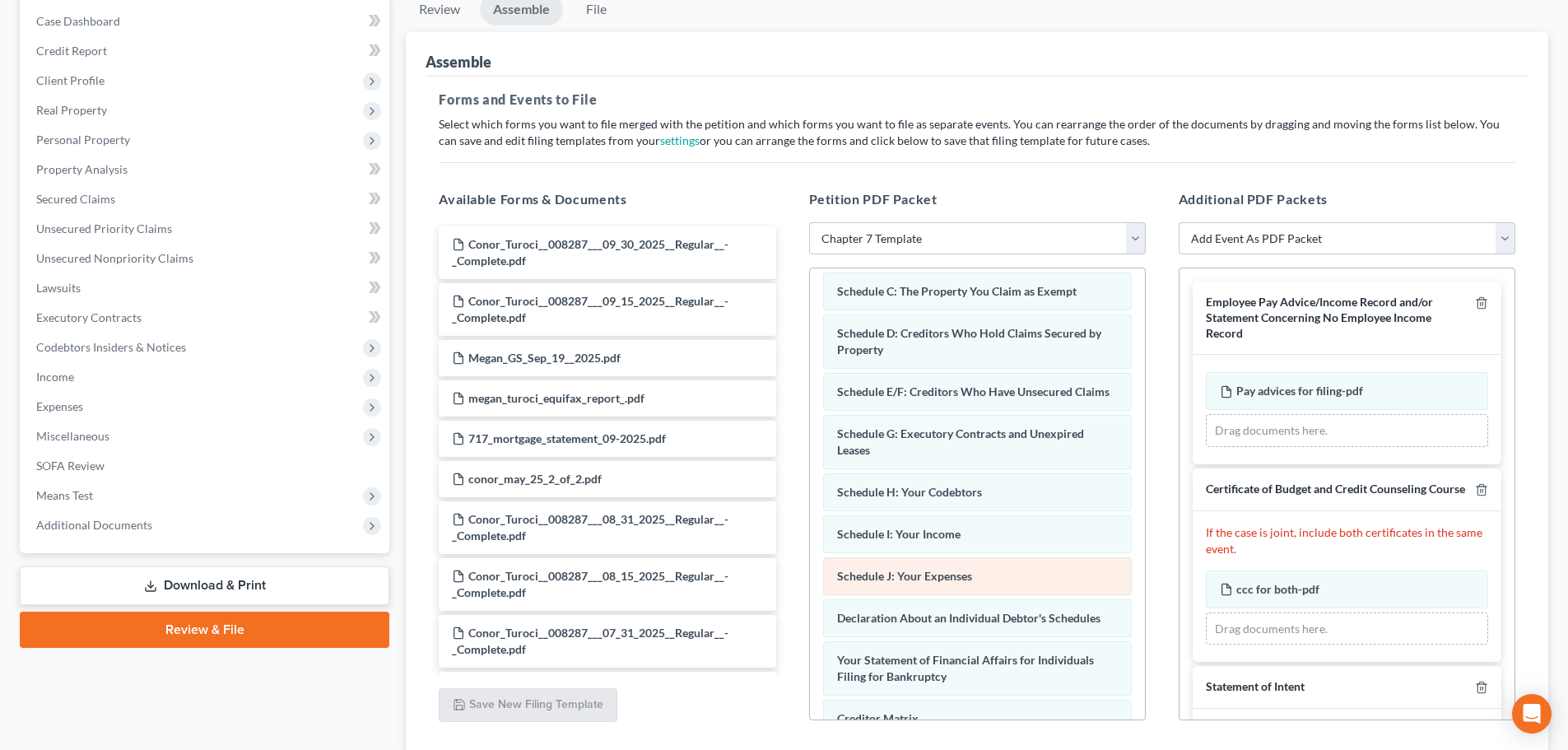
scroll to position [148, 0]
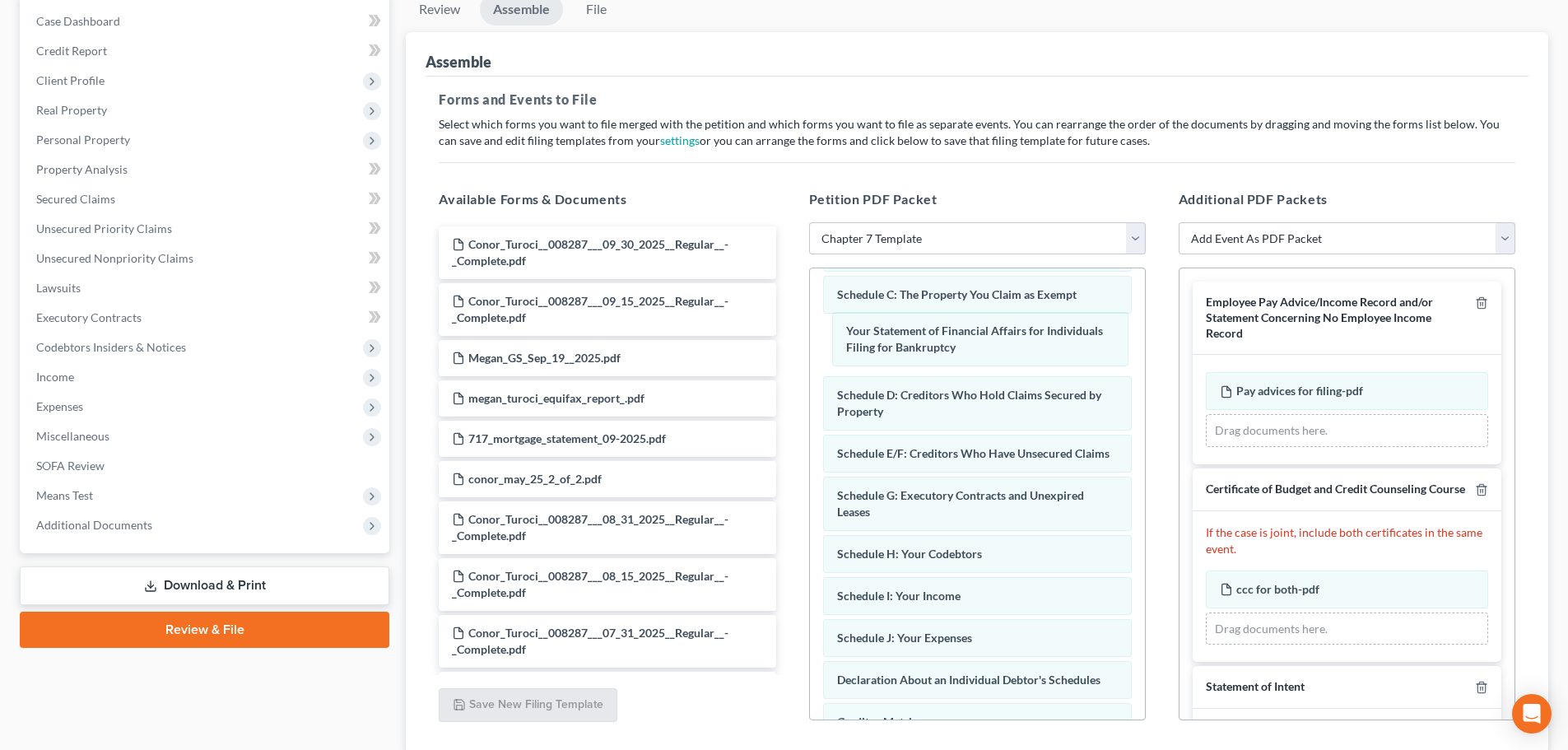
drag, startPoint x: 968, startPoint y: 687, endPoint x: 994, endPoint y: 330, distance: 357.9
click at [975, 323] on div "Your Statement of Financial Affairs for Individuals Filing for Bankruptcy Volun…" at bounding box center [977, 520] width 335 height 800
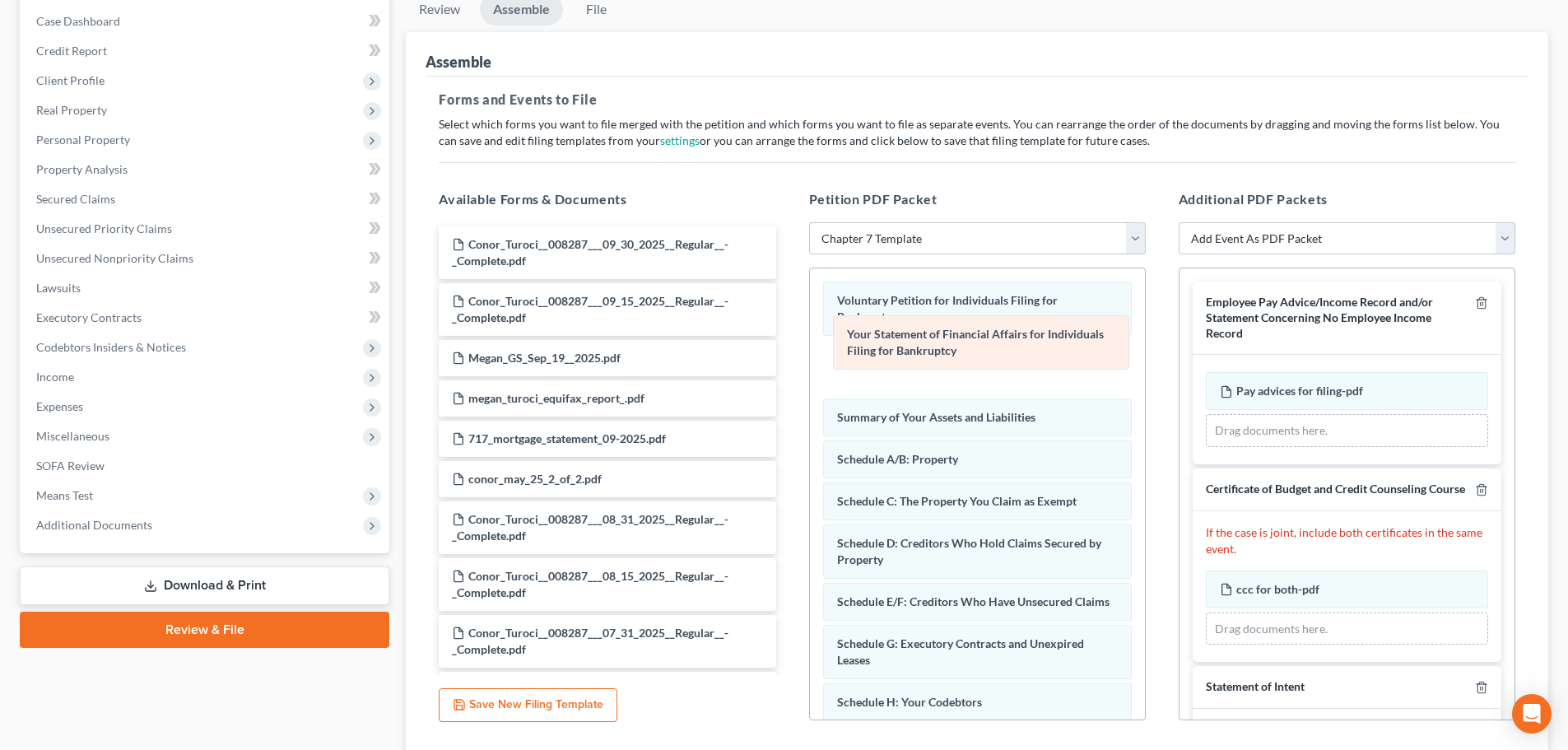
drag, startPoint x: 922, startPoint y: 488, endPoint x: 932, endPoint y: 333, distance: 155.3
click at [932, 333] on div "Your Statement of Financial Affairs for Individuals Filing for Bankruptcy Volun…" at bounding box center [977, 668] width 335 height 800
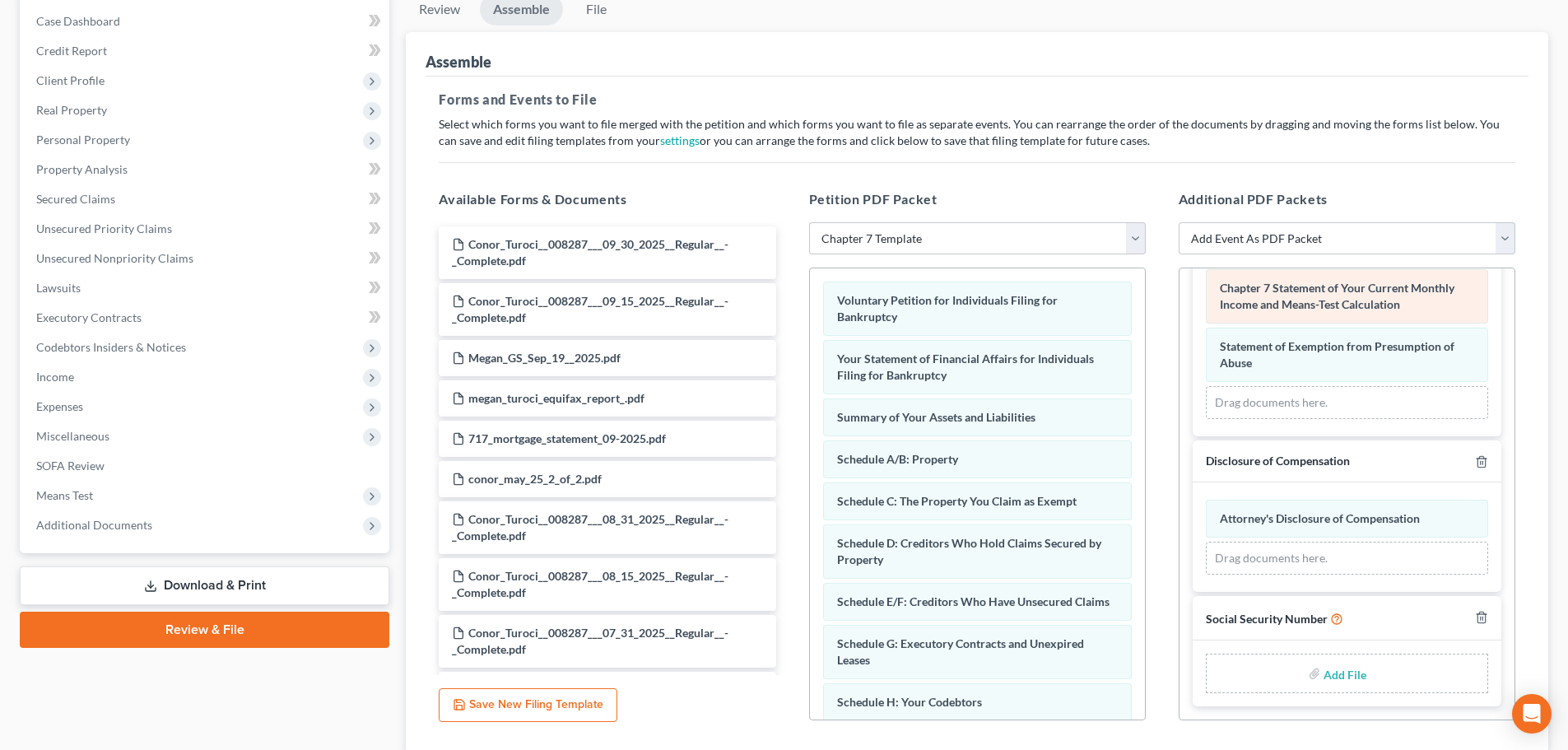
scroll to position [675, 0]
click at [1334, 670] on input "file" at bounding box center [1343, 673] width 39 height 29
type input "C:\fakepath\Social Security Numbers.pdf"
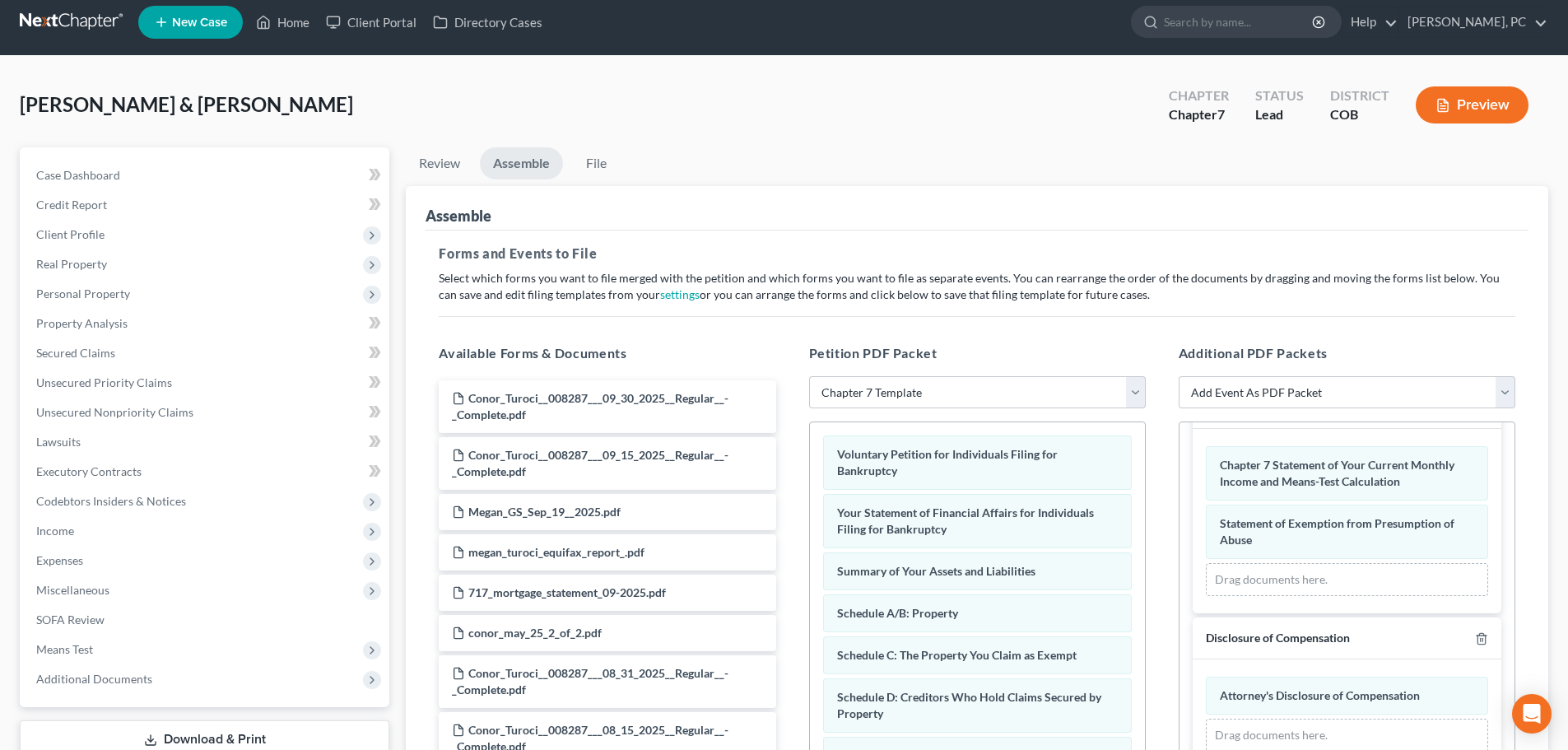
scroll to position [0, 0]
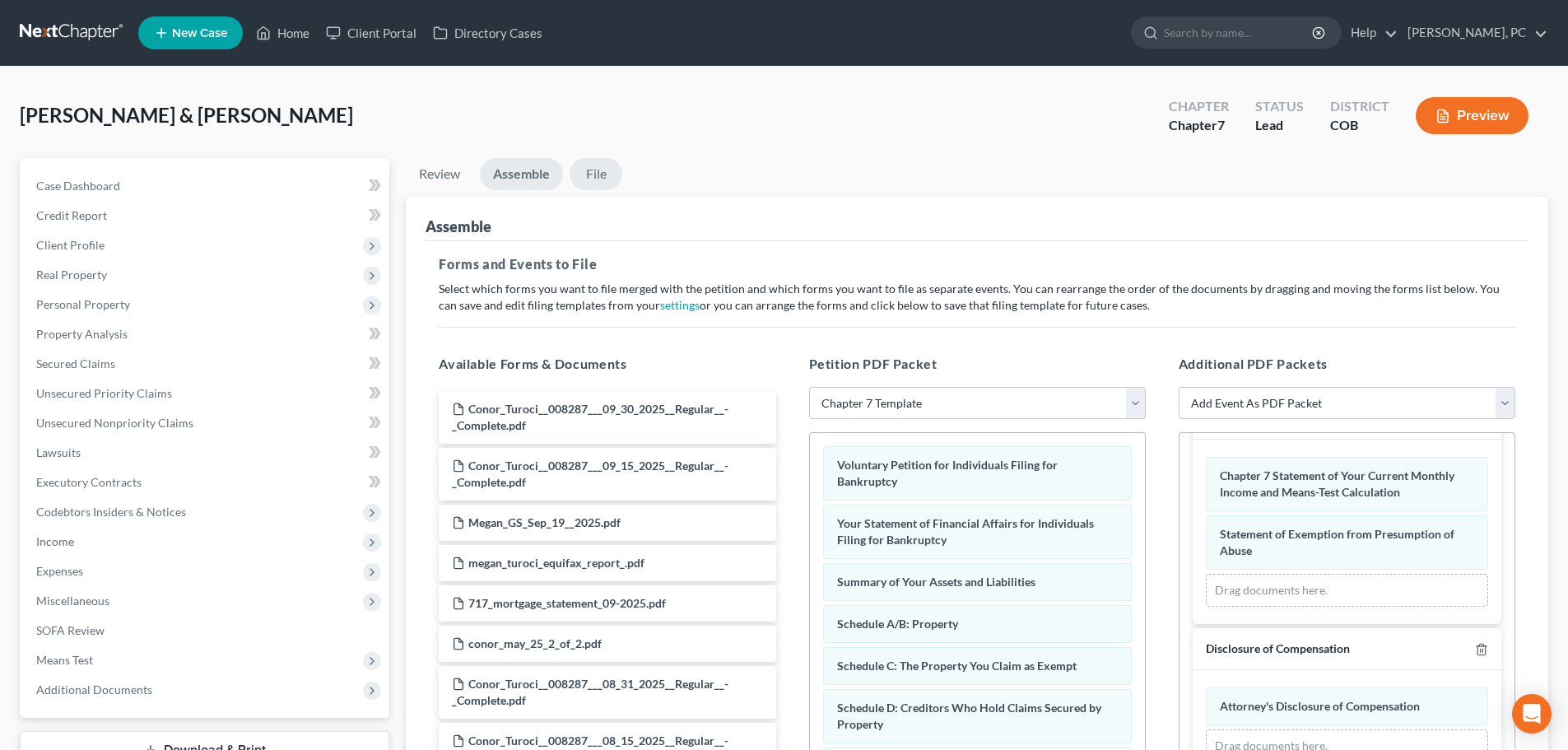
click at [600, 169] on link "File" at bounding box center [595, 174] width 53 height 32
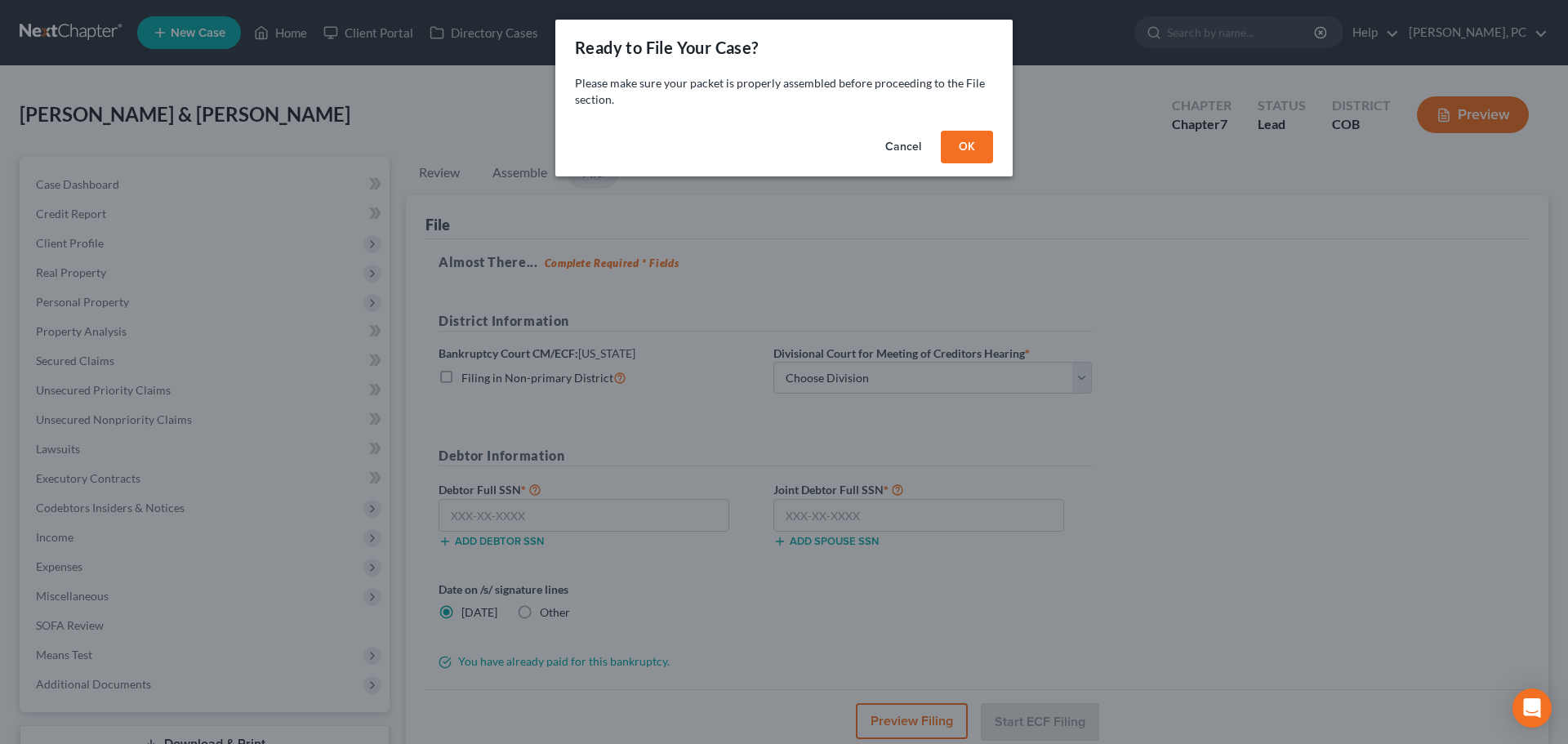
click at [946, 158] on button "OK" at bounding box center [967, 147] width 52 height 32
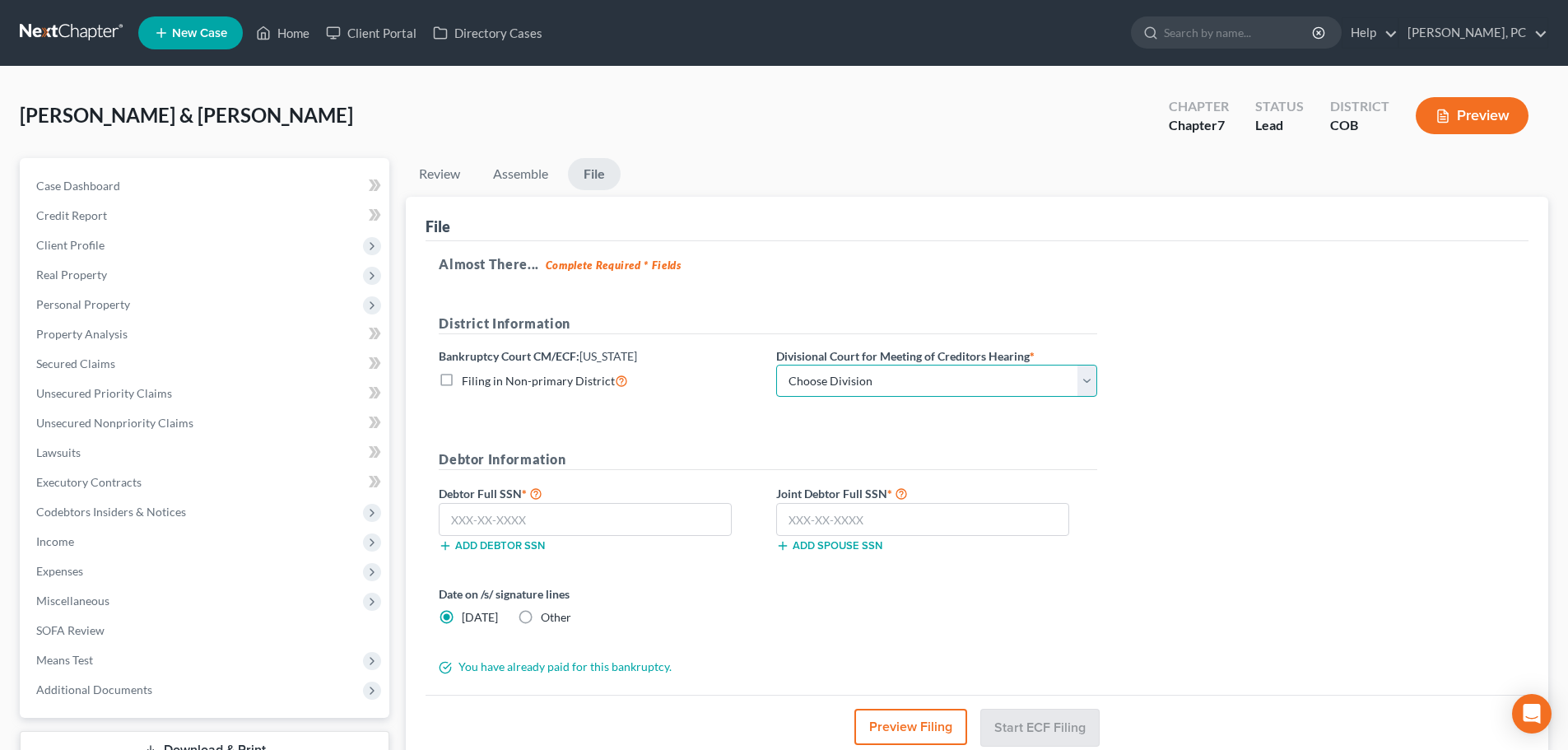
click at [876, 377] on select "Choose Division [GEOGRAPHIC_DATA]" at bounding box center [937, 381] width 321 height 33
select select "0"
click at [776, 365] on select "Choose Division [GEOGRAPHIC_DATA]" at bounding box center [937, 381] width 321 height 33
click at [541, 614] on label "Other" at bounding box center [556, 618] width 30 height 17
click at [548, 614] on input "Other" at bounding box center [553, 615] width 11 height 11
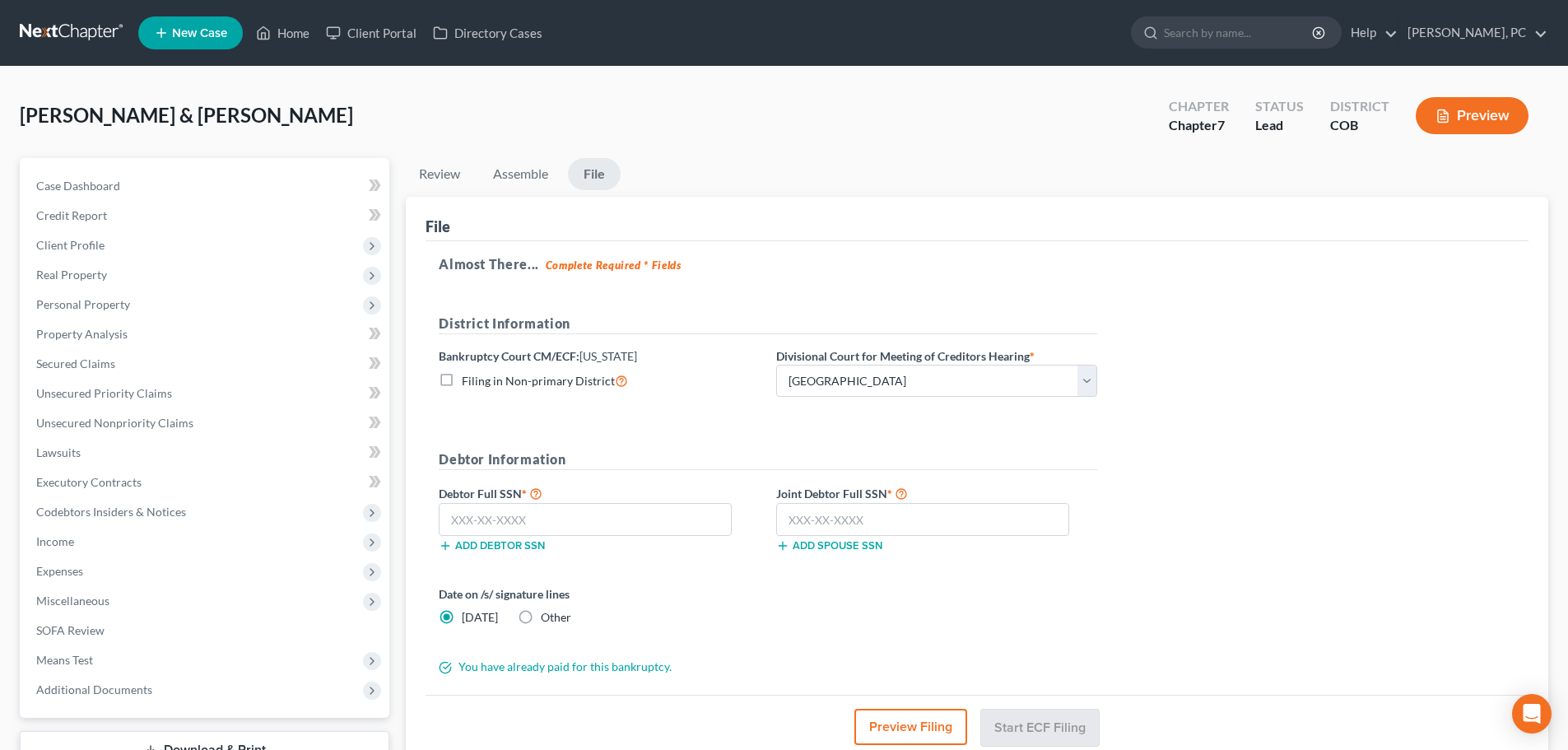
radio input "true"
radio input "false"
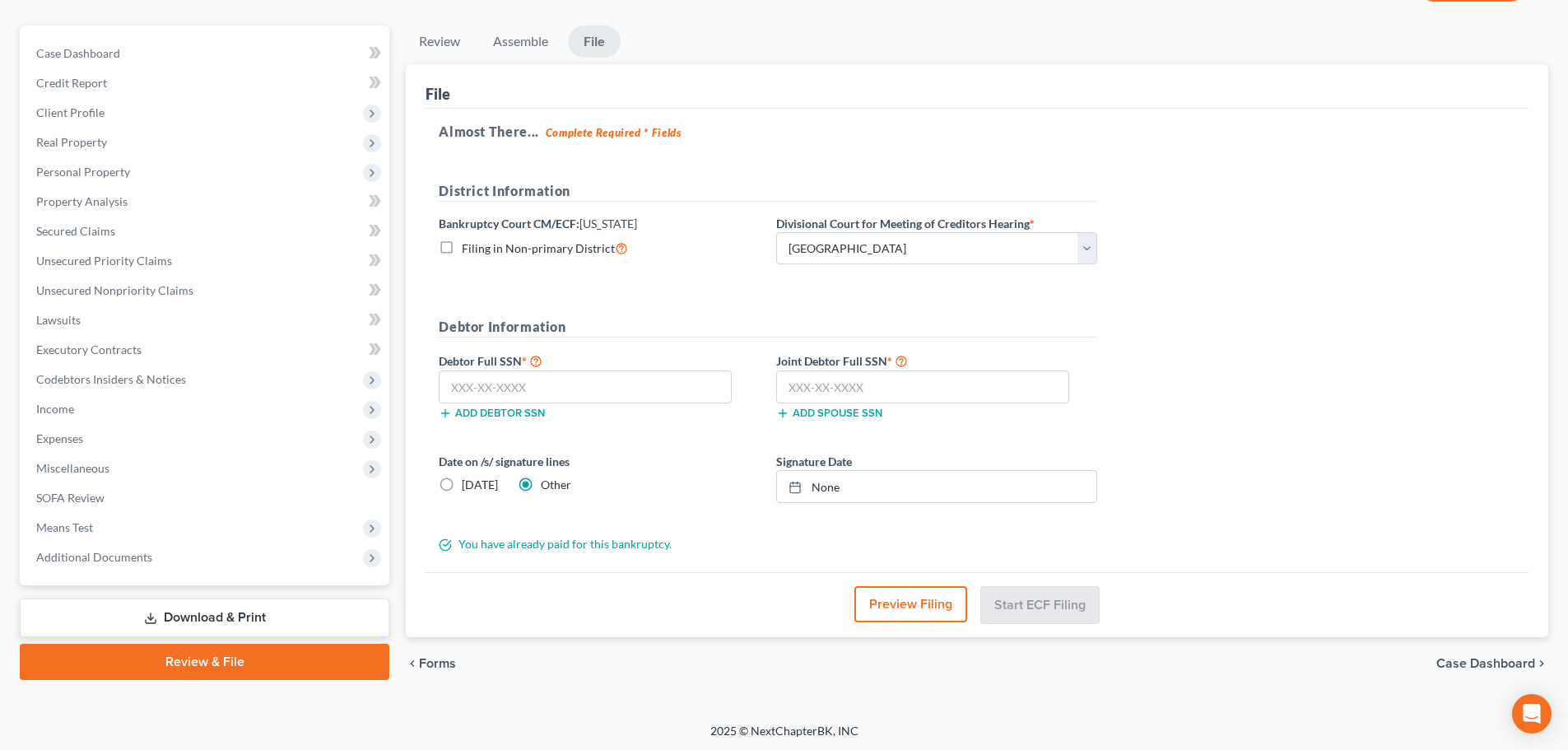
scroll to position [135, 0]
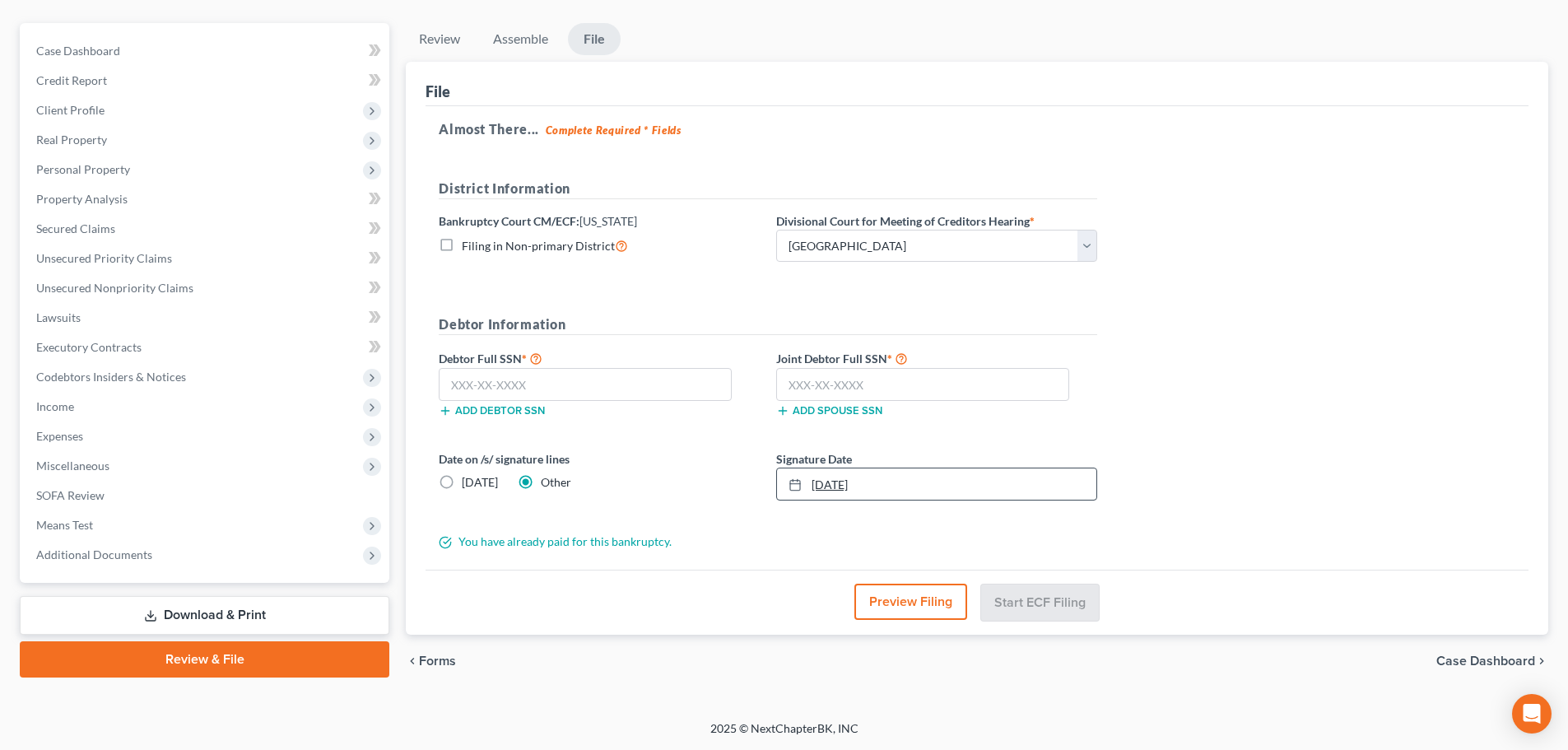
click at [802, 474] on link "[DATE]" at bounding box center [937, 484] width 320 height 31
click at [611, 390] on input "text" at bounding box center [585, 384] width 293 height 33
type input "624-72-5414"
click at [833, 380] on input "text" at bounding box center [923, 384] width 293 height 33
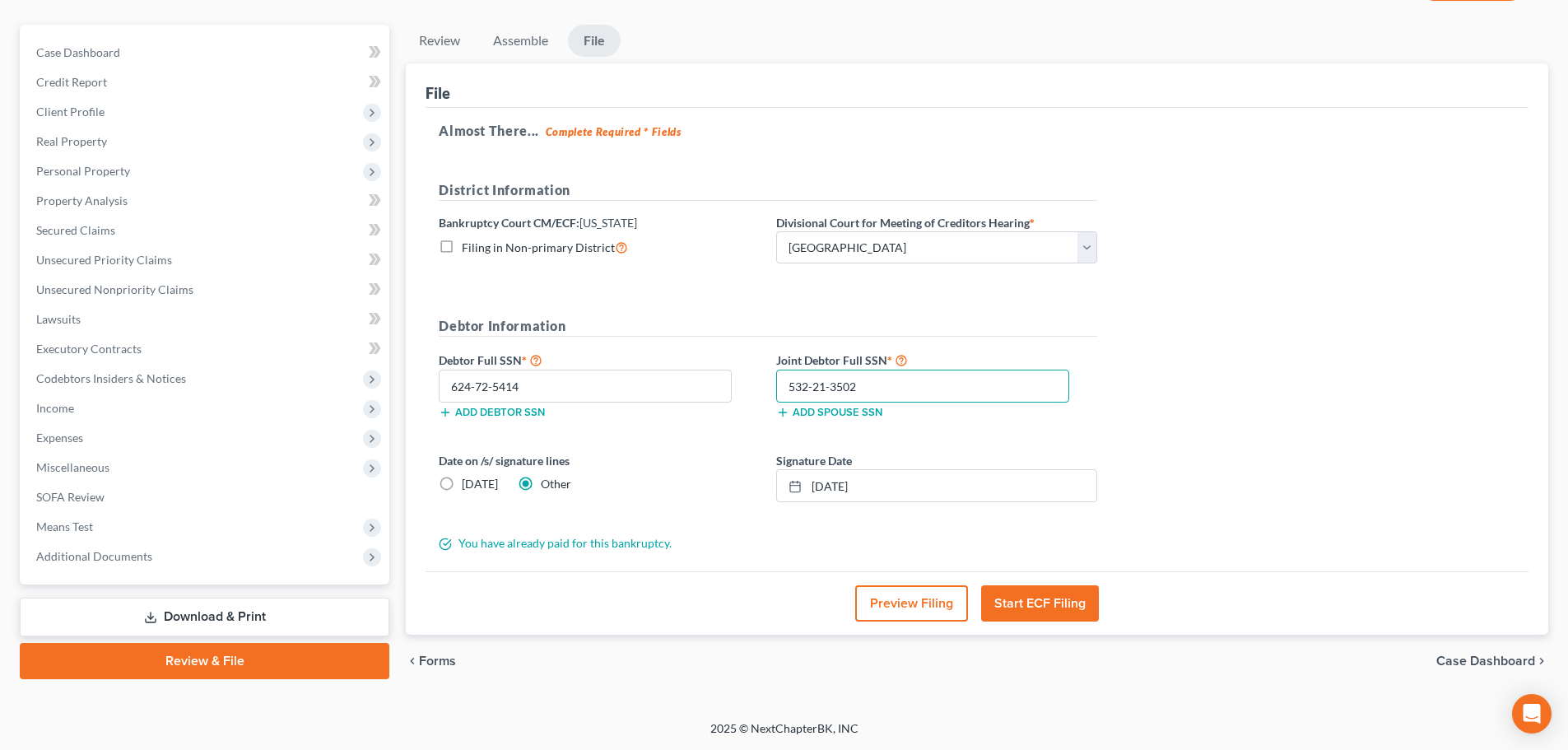
type input "532-21-3502"
click at [998, 595] on button "Start ECF Filing" at bounding box center [1039, 603] width 118 height 36
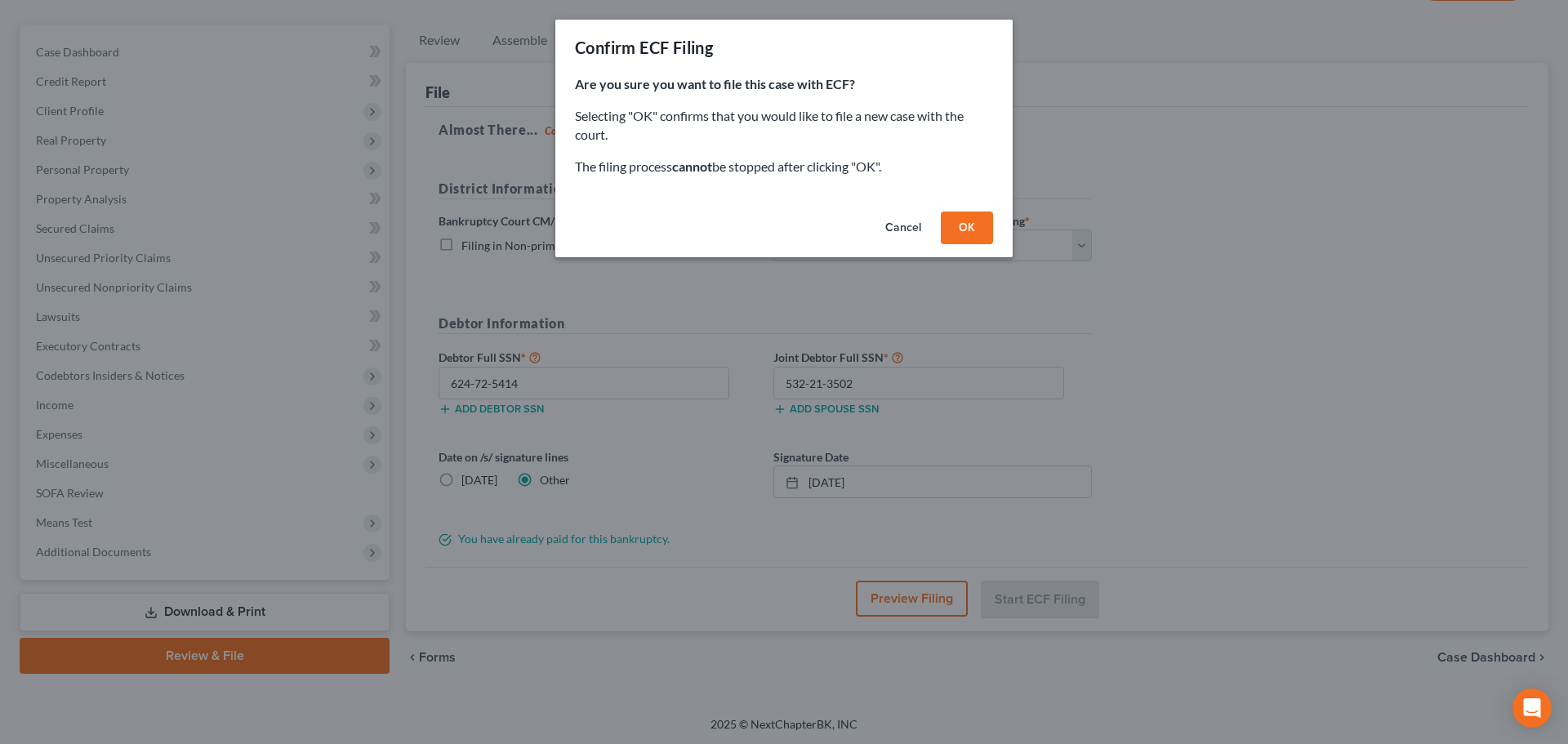
click at [974, 229] on button "OK" at bounding box center [967, 227] width 52 height 32
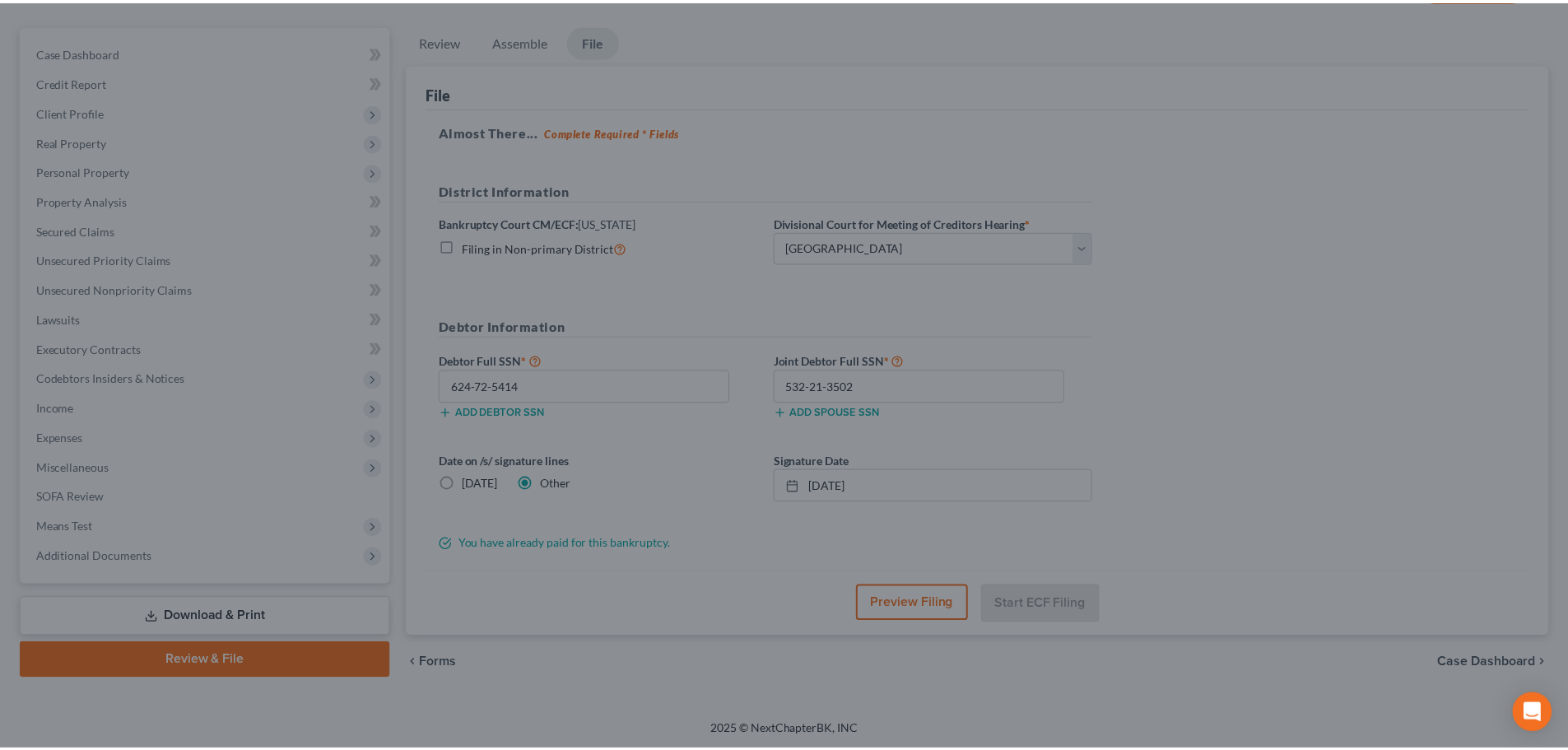
scroll to position [125, 0]
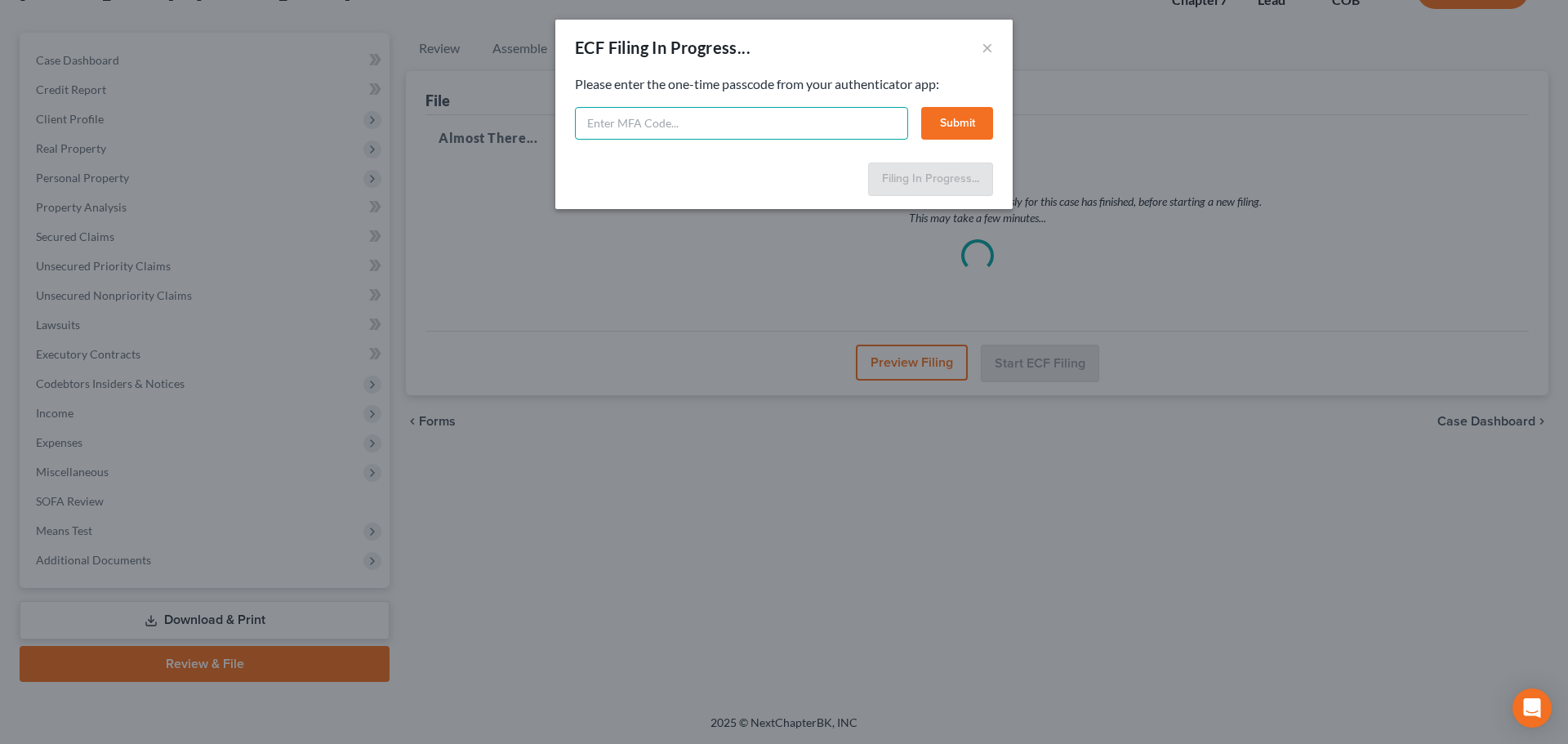
click at [815, 116] on input "text" at bounding box center [741, 123] width 333 height 32
type input "937138"
click at [960, 113] on button "Submit" at bounding box center [957, 123] width 72 height 32
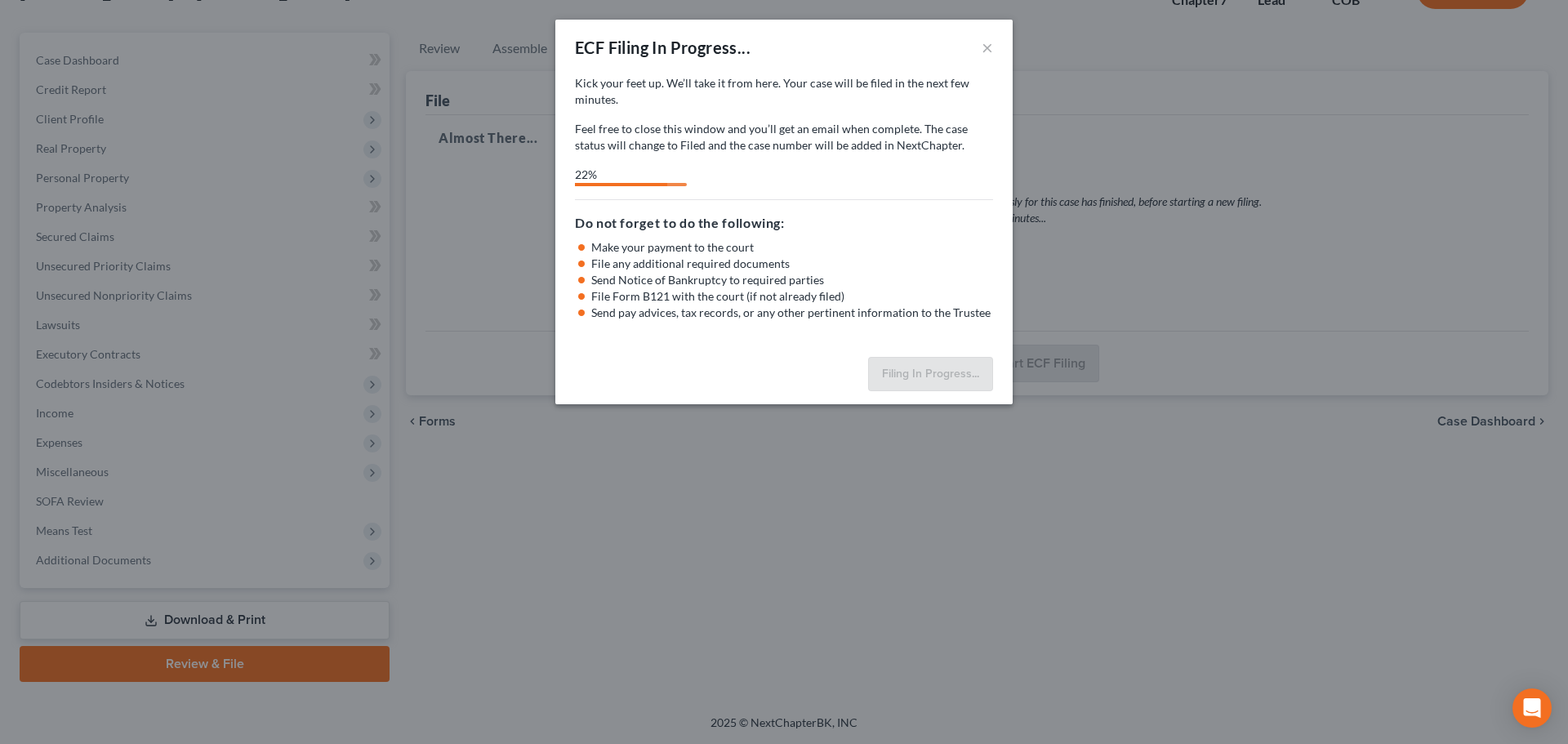
select select "0"
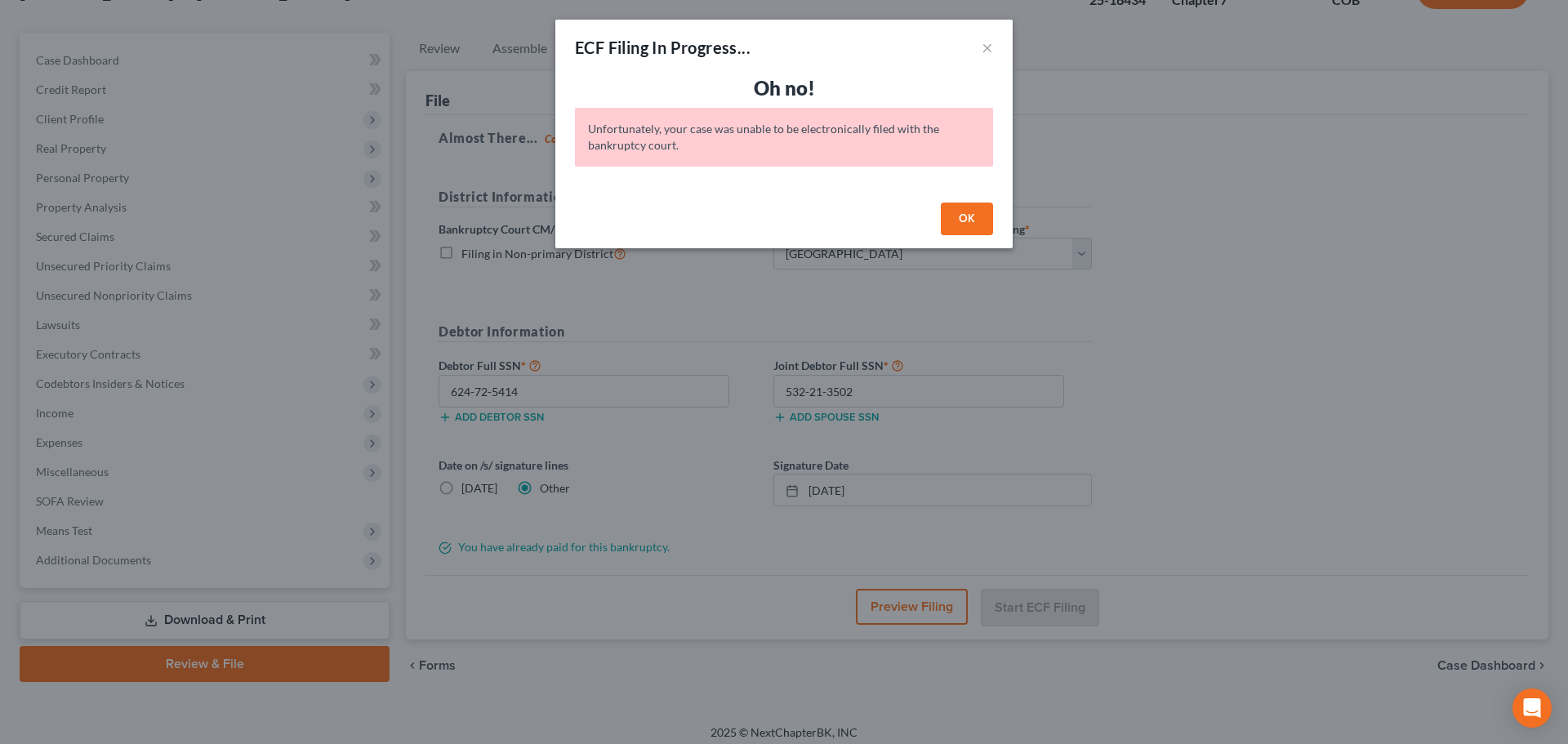
click at [962, 214] on button "OK" at bounding box center [967, 219] width 52 height 32
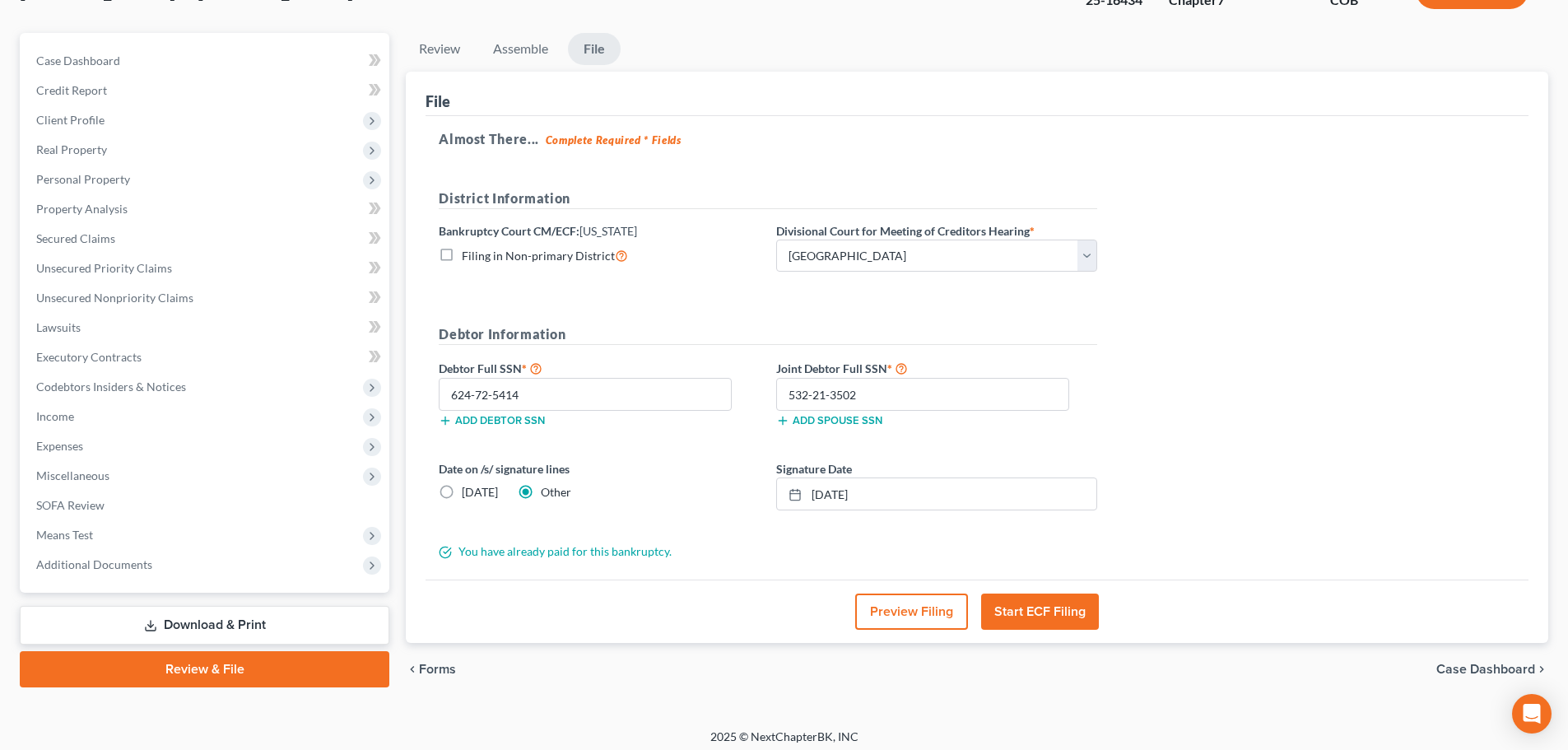
scroll to position [0, 0]
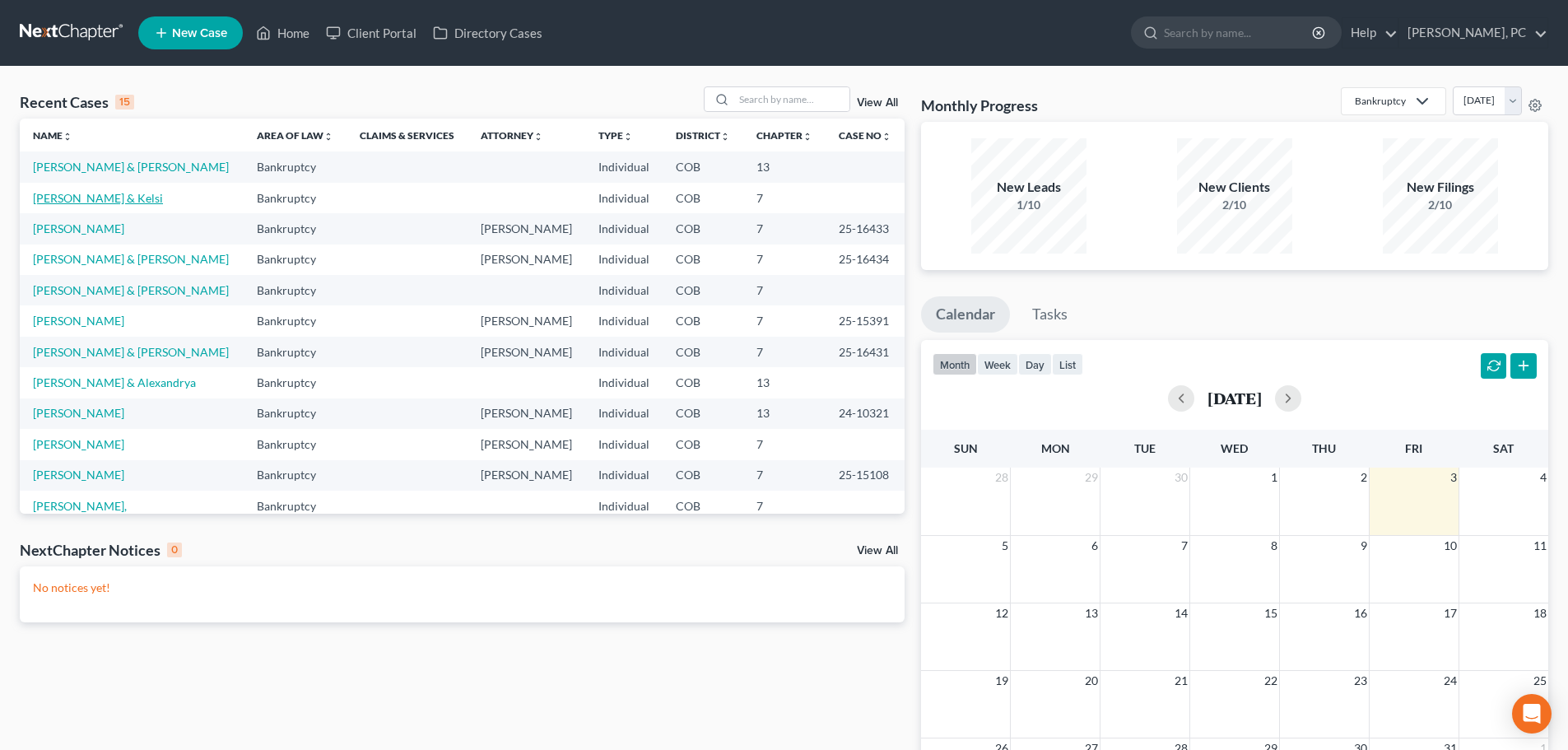
click at [108, 196] on link "[PERSON_NAME] & Kelsi" at bounding box center [98, 198] width 130 height 14
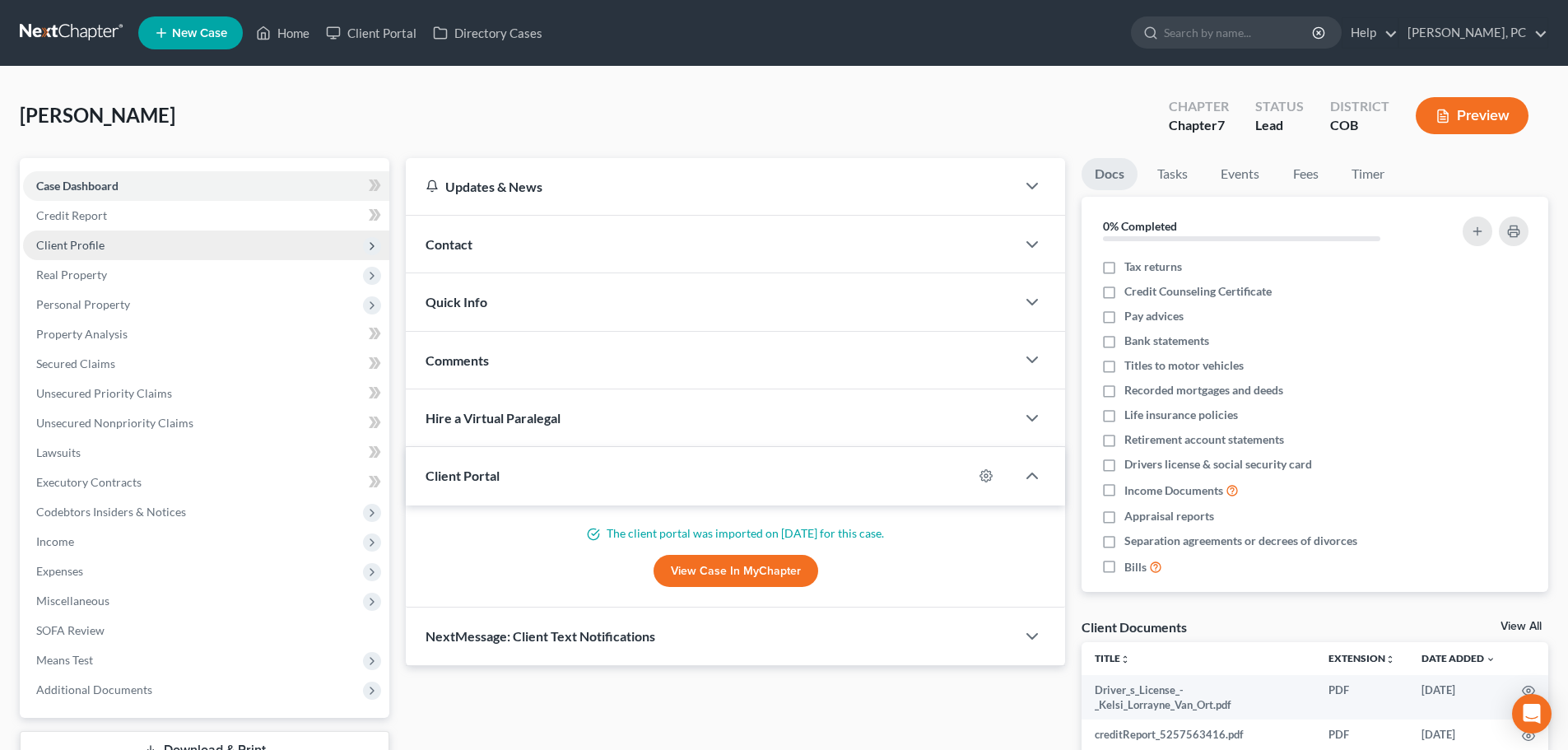
click at [88, 240] on span "Client Profile" at bounding box center [70, 245] width 68 height 14
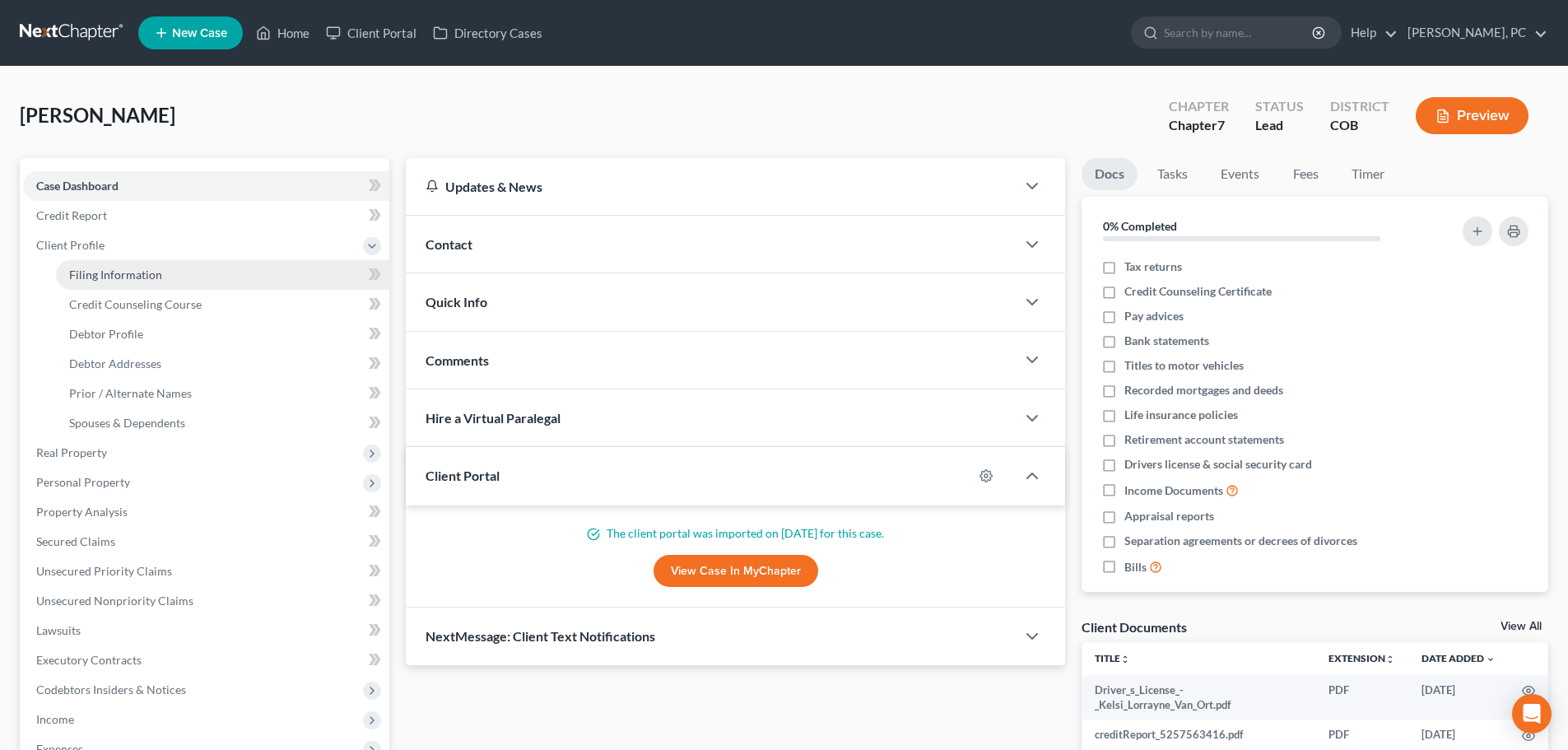
click at [119, 272] on span "Filing Information" at bounding box center [115, 274] width 93 height 14
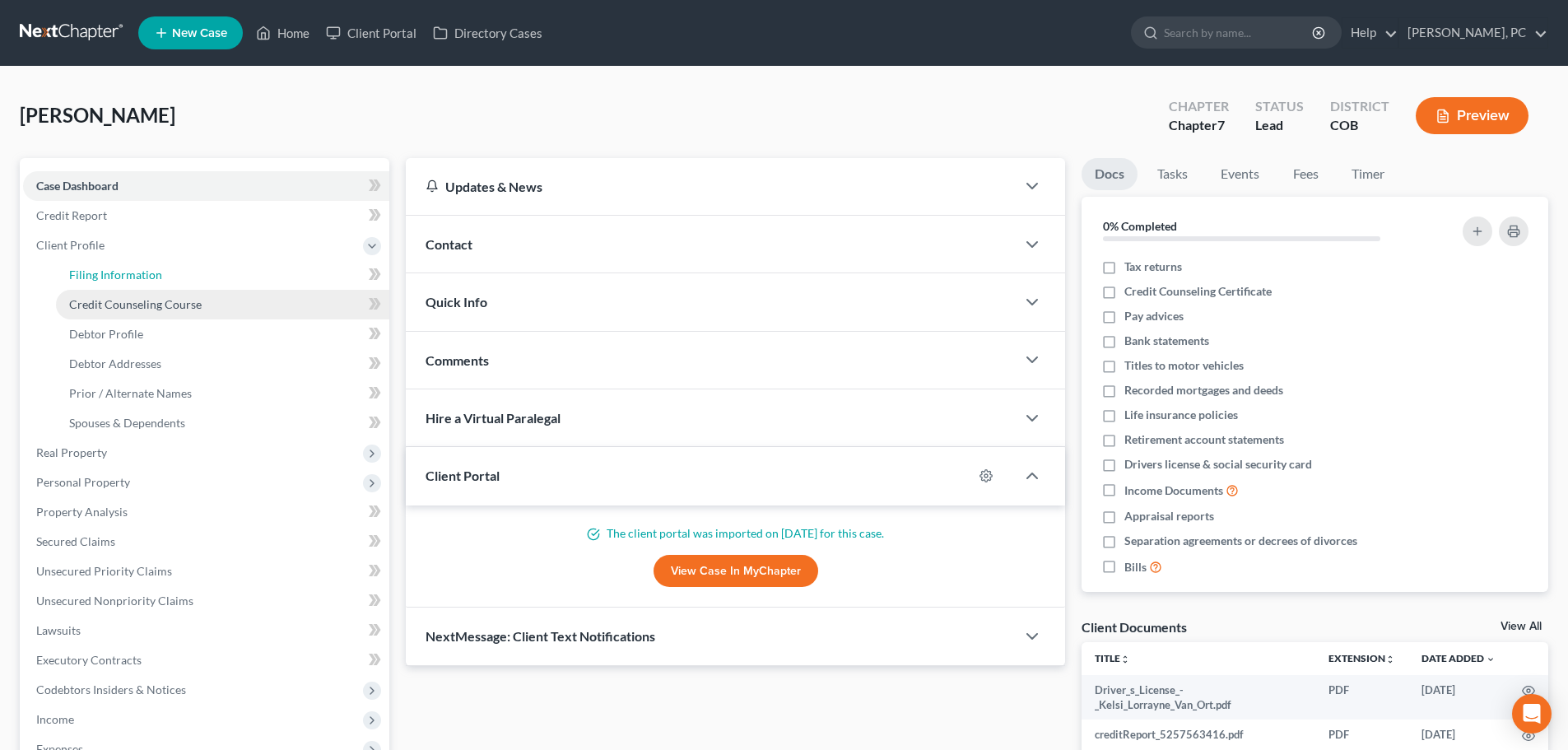
select select "1"
select select "0"
select select "5"
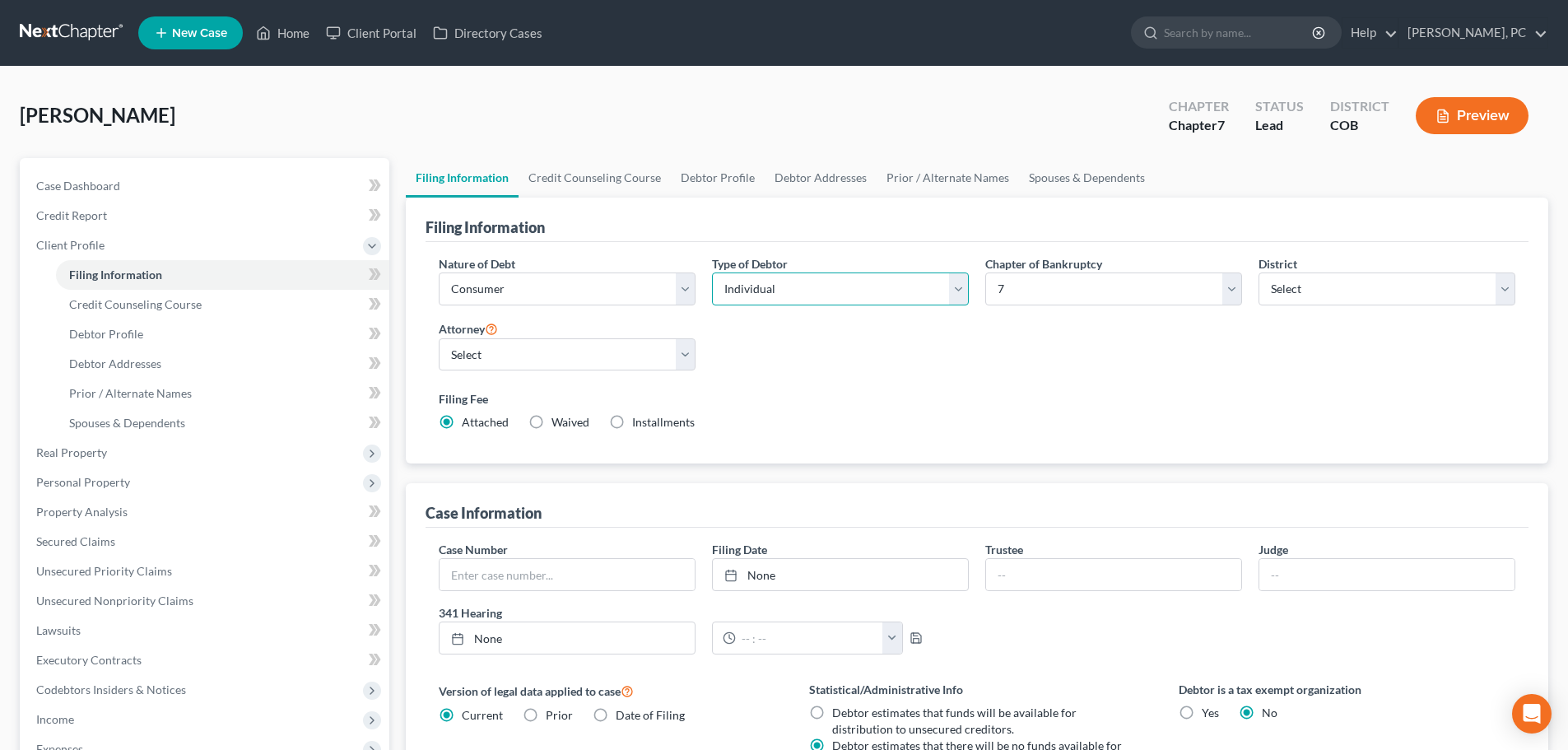
click at [761, 296] on select "Select Individual Joint" at bounding box center [841, 288] width 257 height 33
select select "1"
click at [712, 272] on select "Select Individual Joint" at bounding box center [841, 288] width 257 height 33
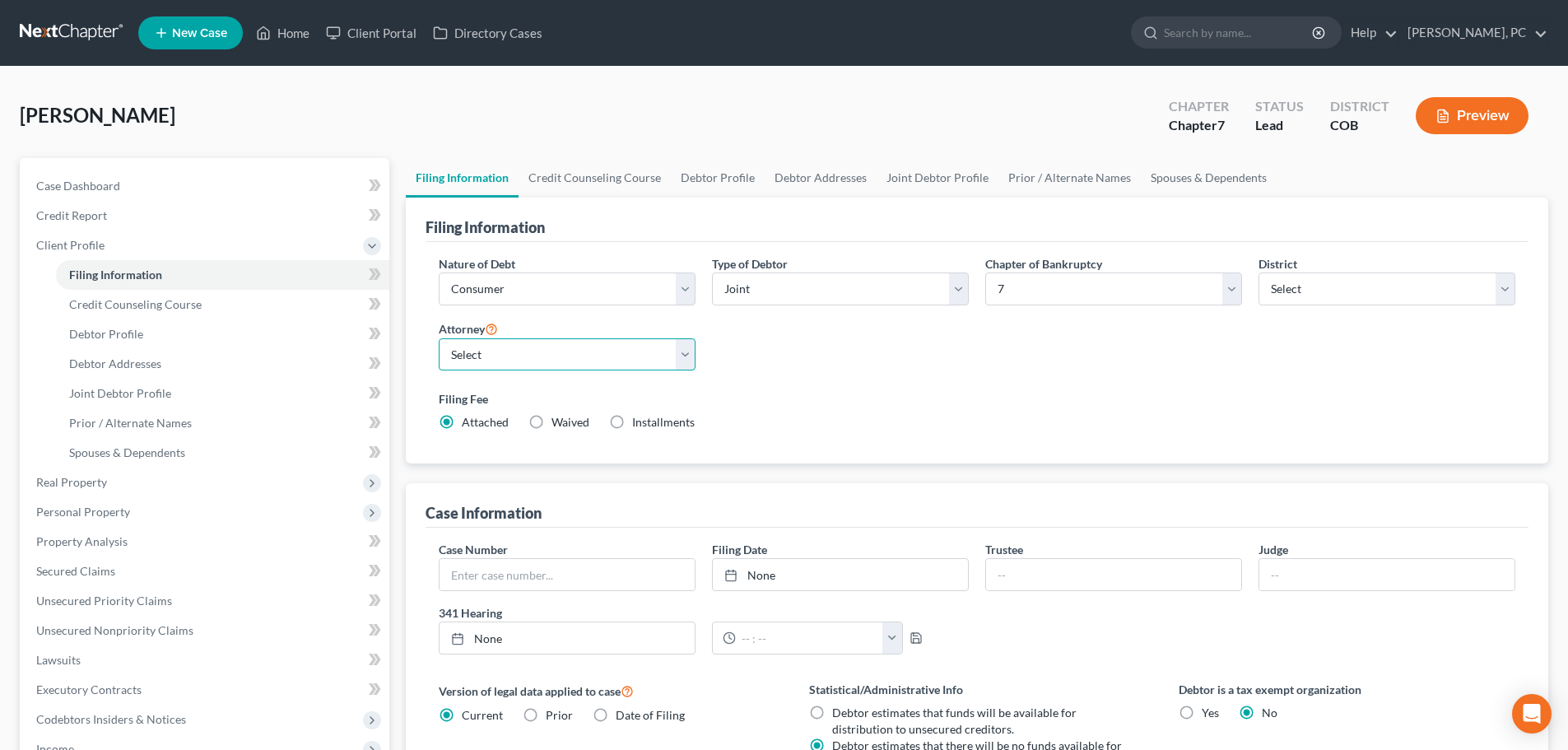
drag, startPoint x: 584, startPoint y: 358, endPoint x: 554, endPoint y: 358, distance: 30.0
click at [584, 358] on select "Select [PERSON_NAME] - COB [PERSON_NAME] - COB [PERSON_NAME] - COB [PERSON_NAME…" at bounding box center [568, 354] width 257 height 33
select select "0"
click at [439, 338] on select "Select [PERSON_NAME] - COB [PERSON_NAME] - COB [PERSON_NAME] - COB [PERSON_NAME…" at bounding box center [568, 354] width 257 height 33
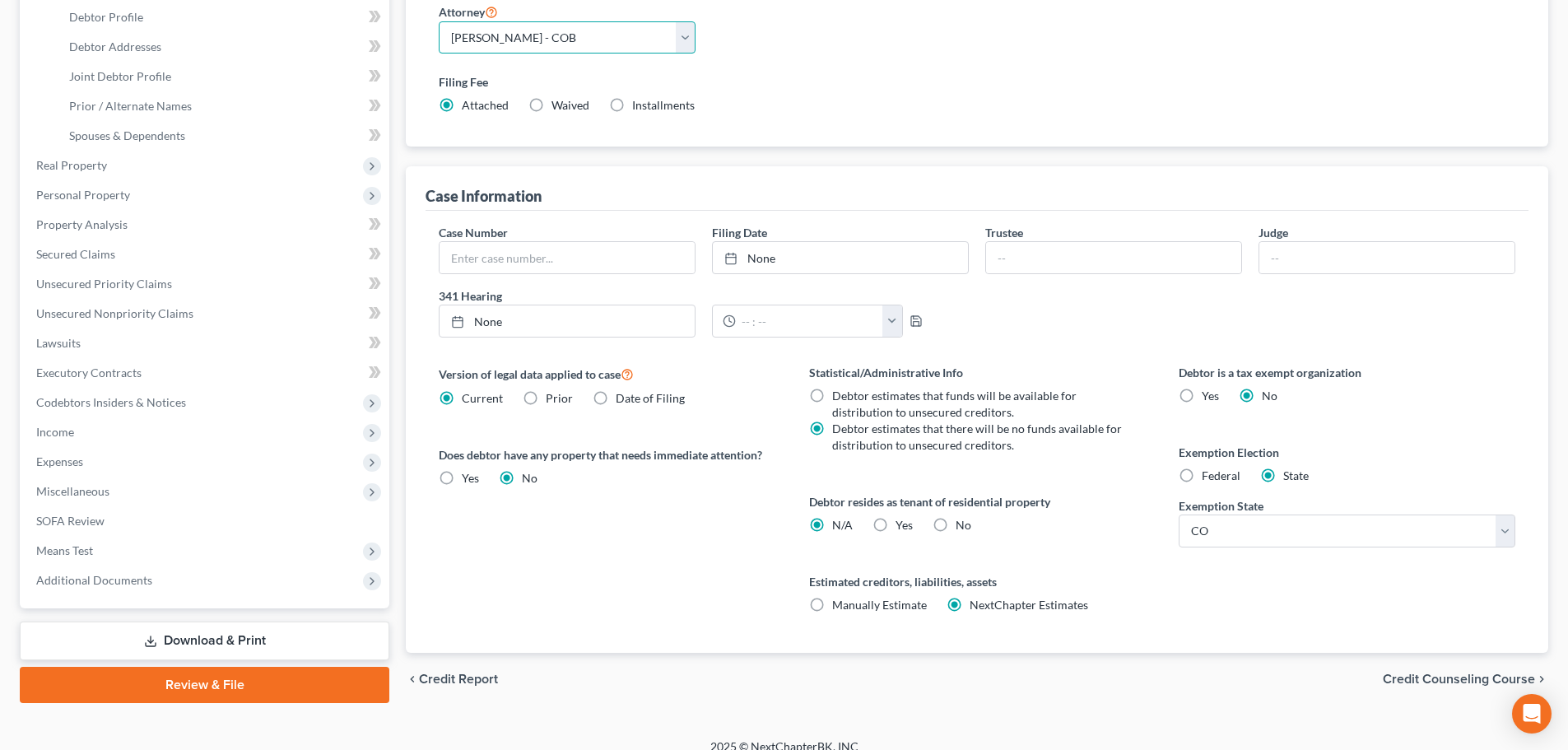
scroll to position [329, 0]
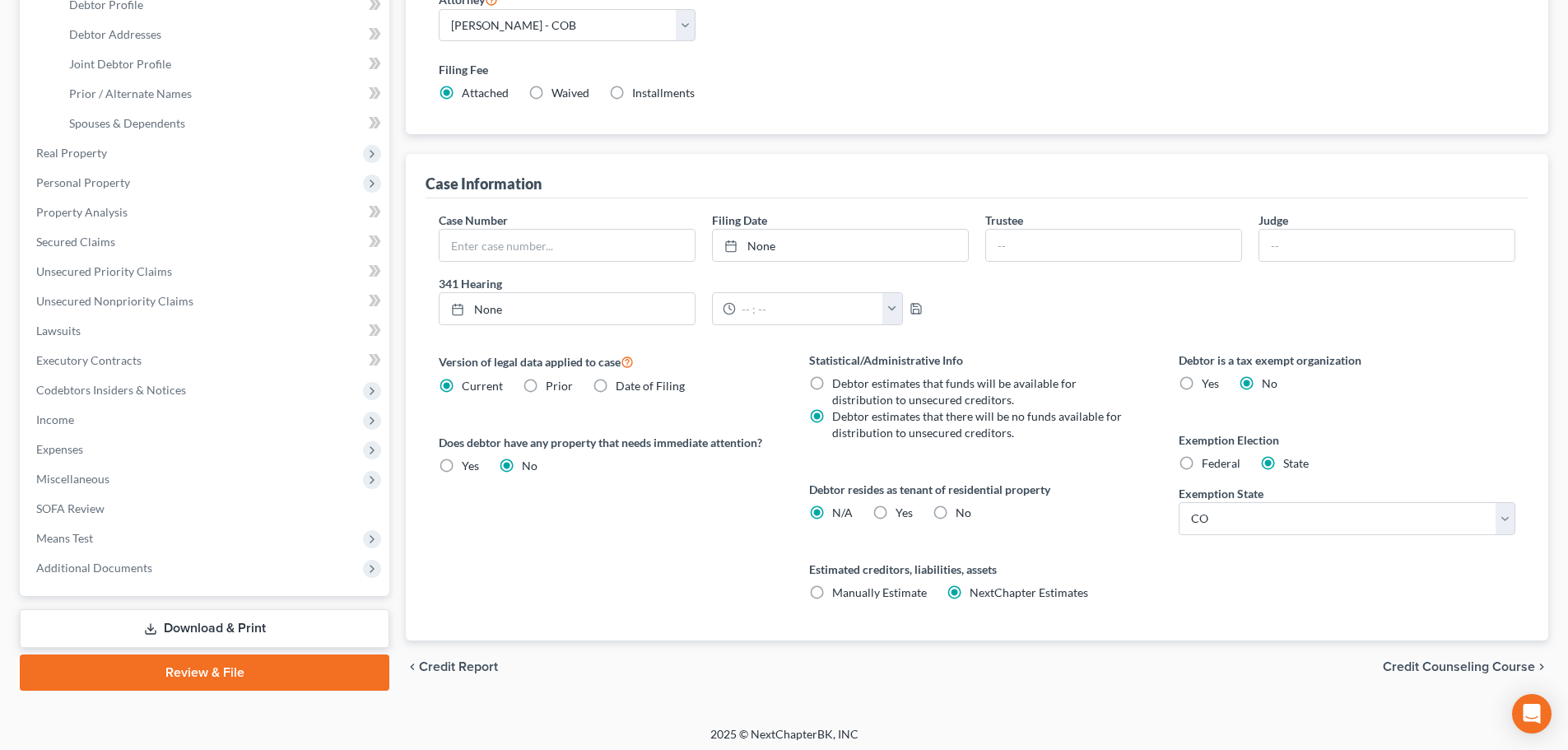
click at [956, 514] on label "No" at bounding box center [964, 513] width 16 height 17
click at [963, 514] on input "No" at bounding box center [968, 509] width 11 height 11
radio input "true"
radio input "false"
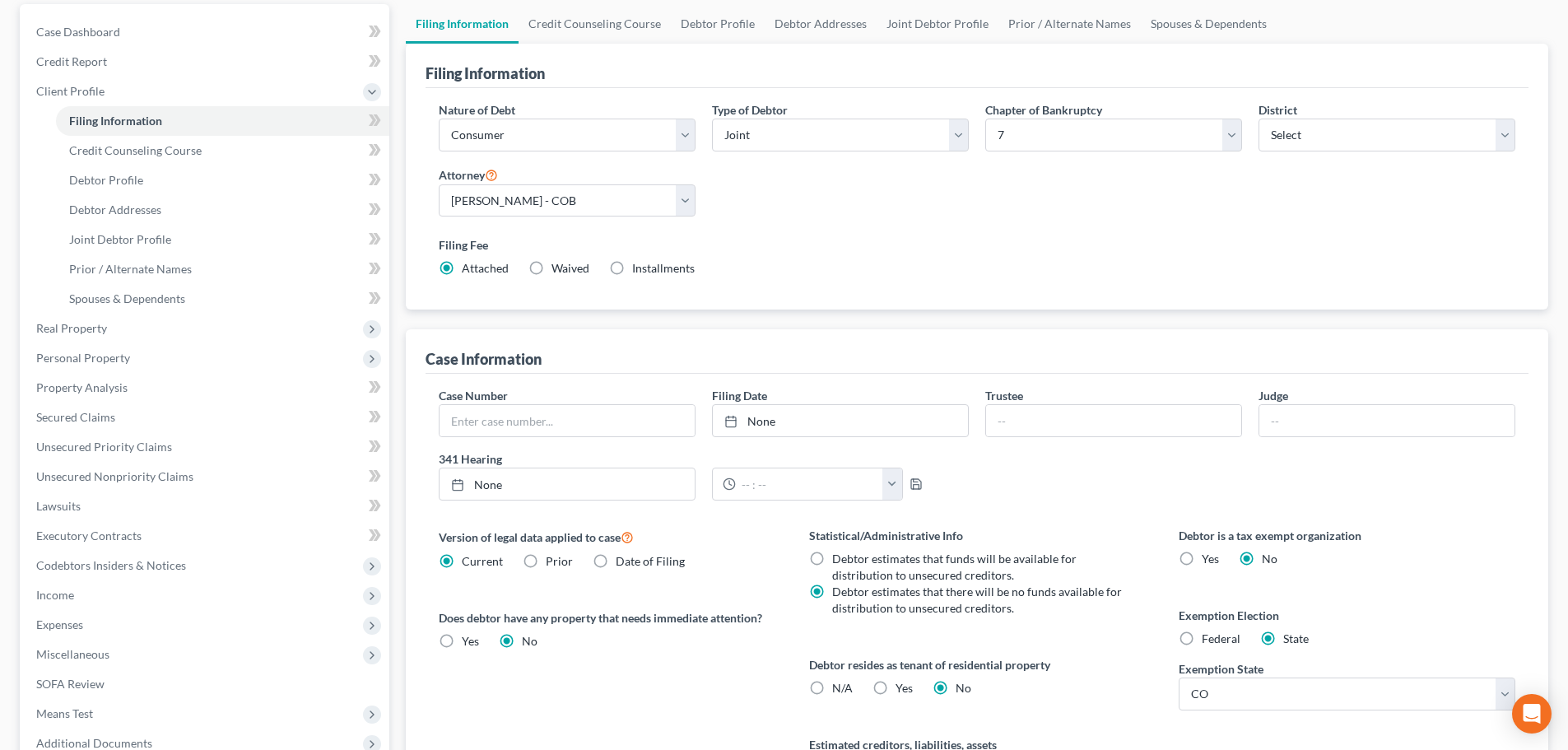
scroll to position [83, 0]
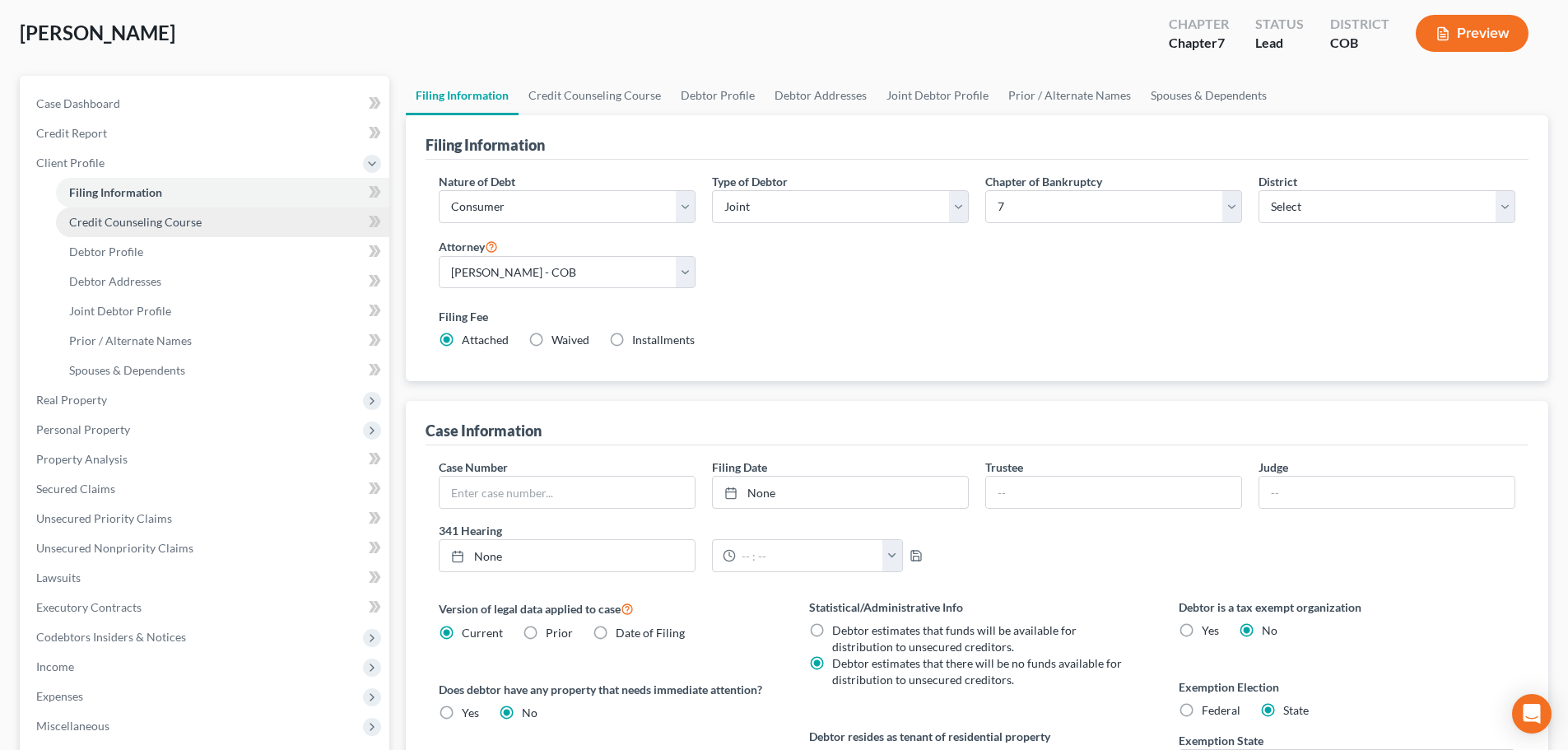
click at [147, 221] on span "Credit Counseling Course" at bounding box center [135, 221] width 133 height 14
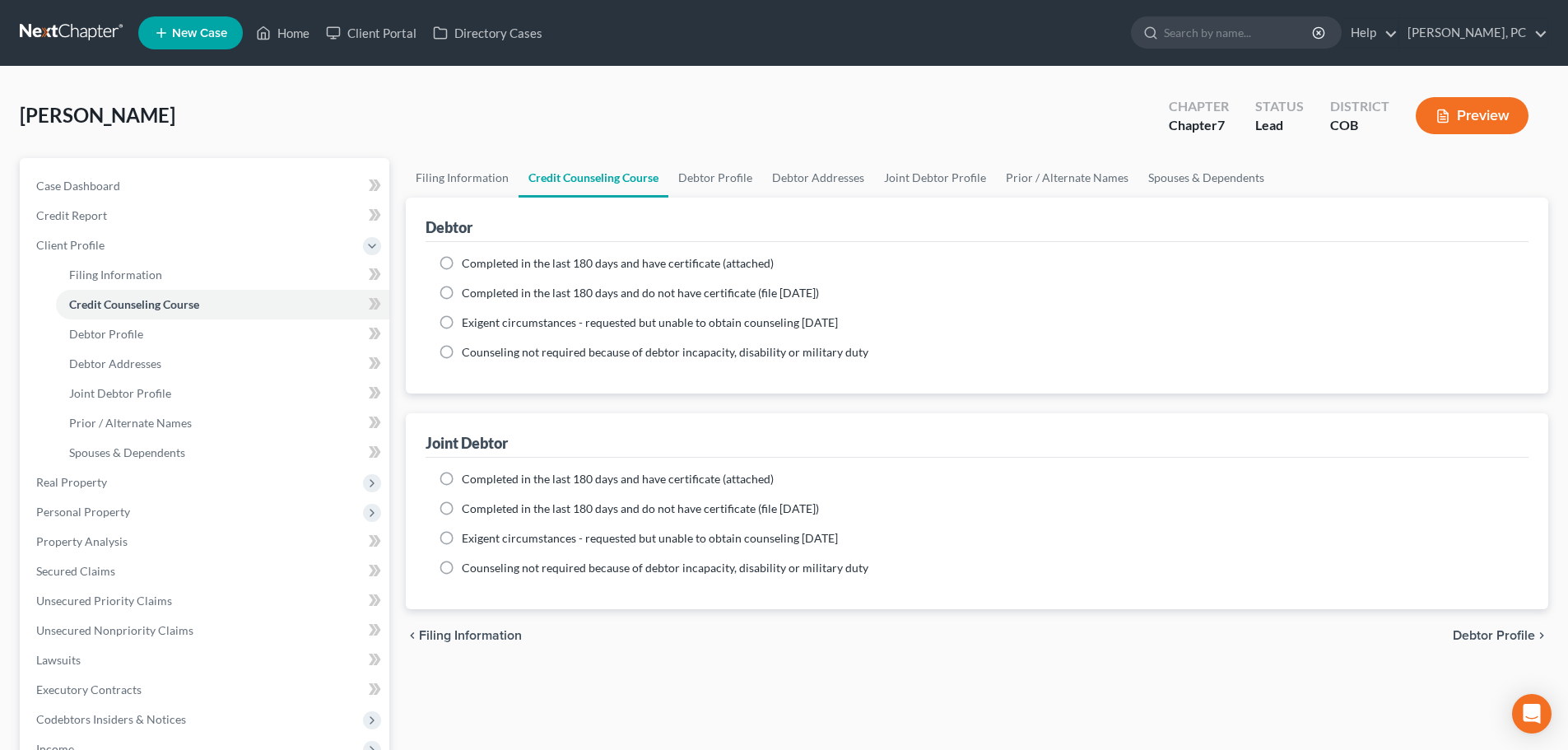
click at [462, 264] on label "Completed in the last 180 days and have certificate (attached)" at bounding box center [618, 264] width 312 height 17
click at [468, 264] on input "Completed in the last 180 days and have certificate (attached)" at bounding box center [473, 261] width 11 height 11
radio input "true"
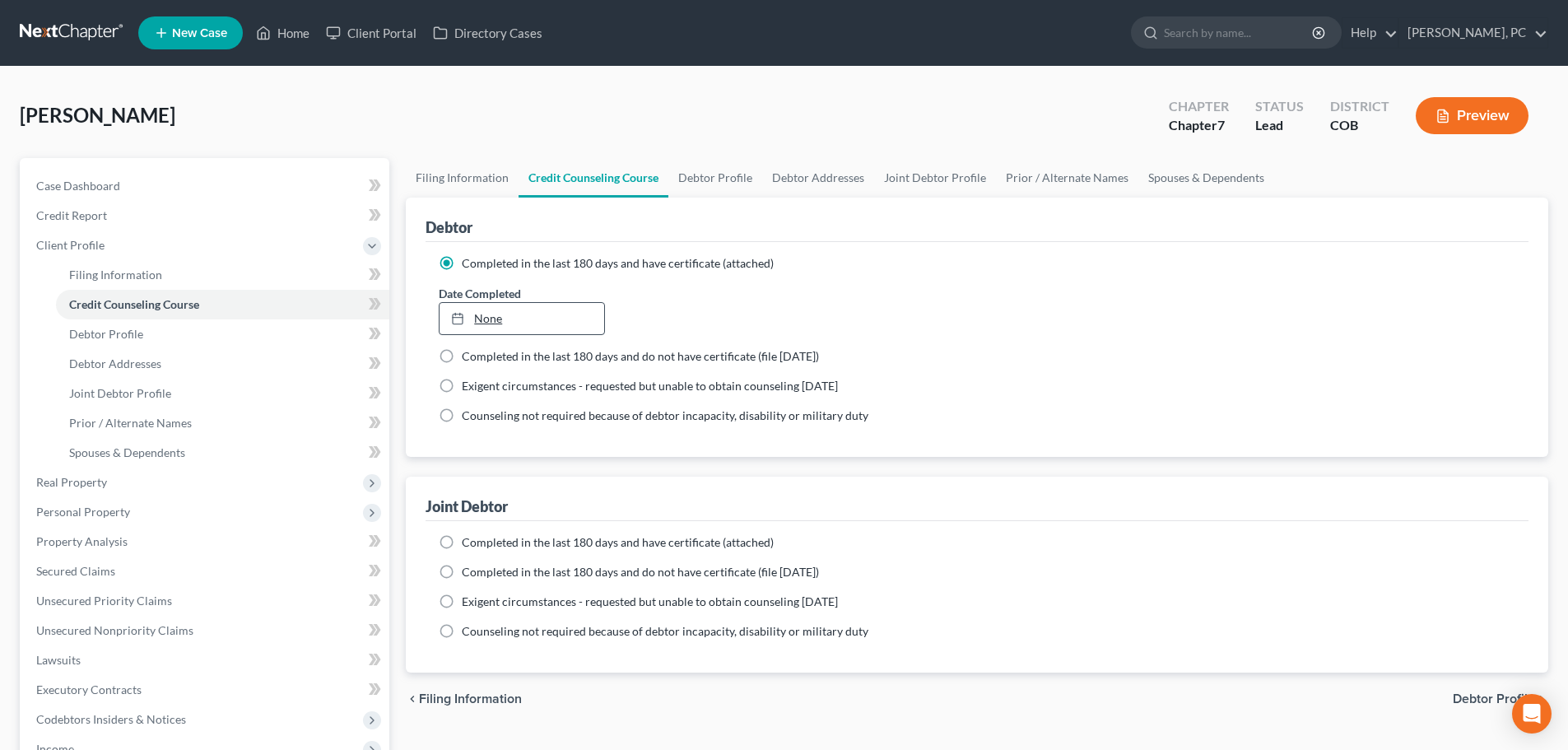
type input "[DATE]"
click at [488, 314] on link "None" at bounding box center [521, 318] width 164 height 31
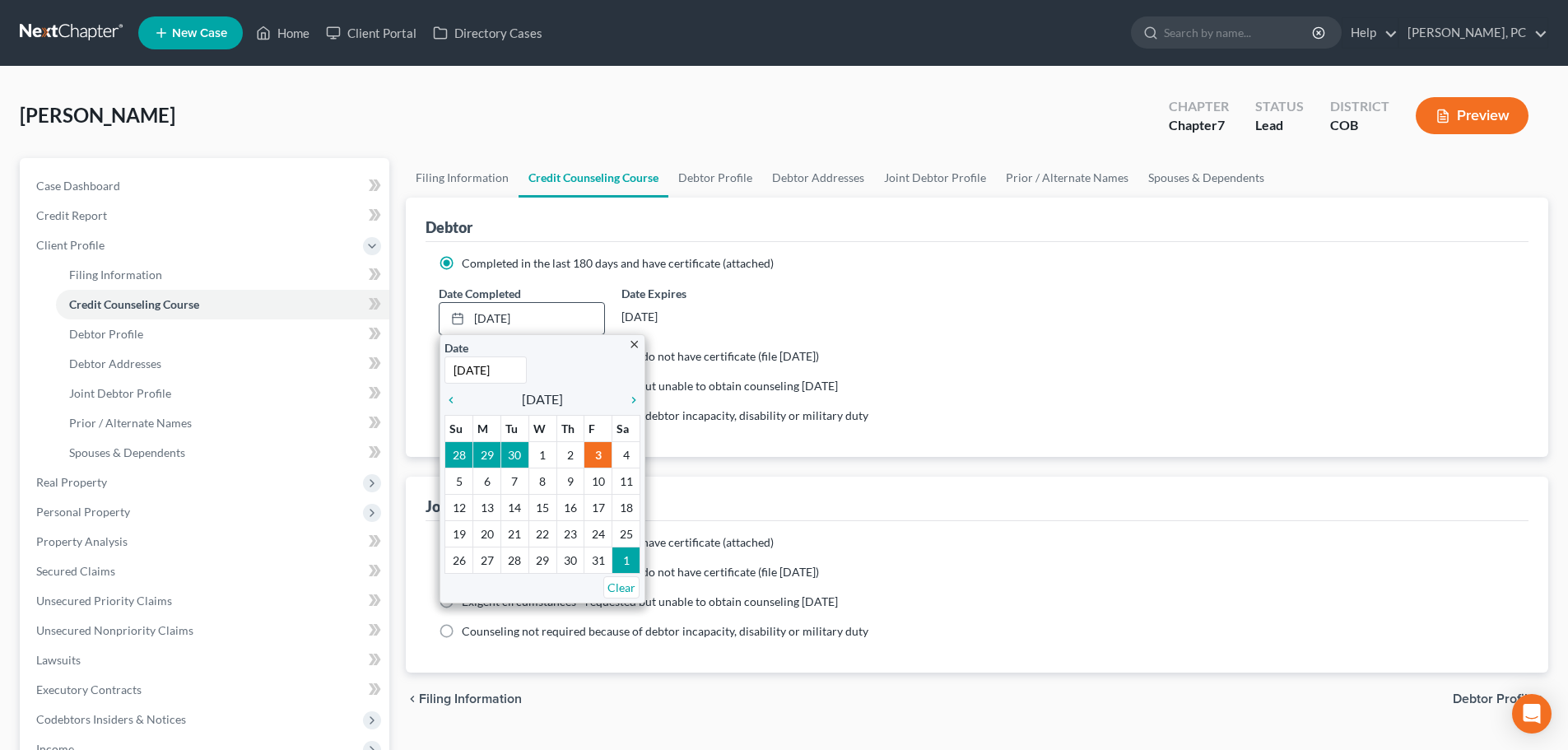
scroll to position [83, 0]
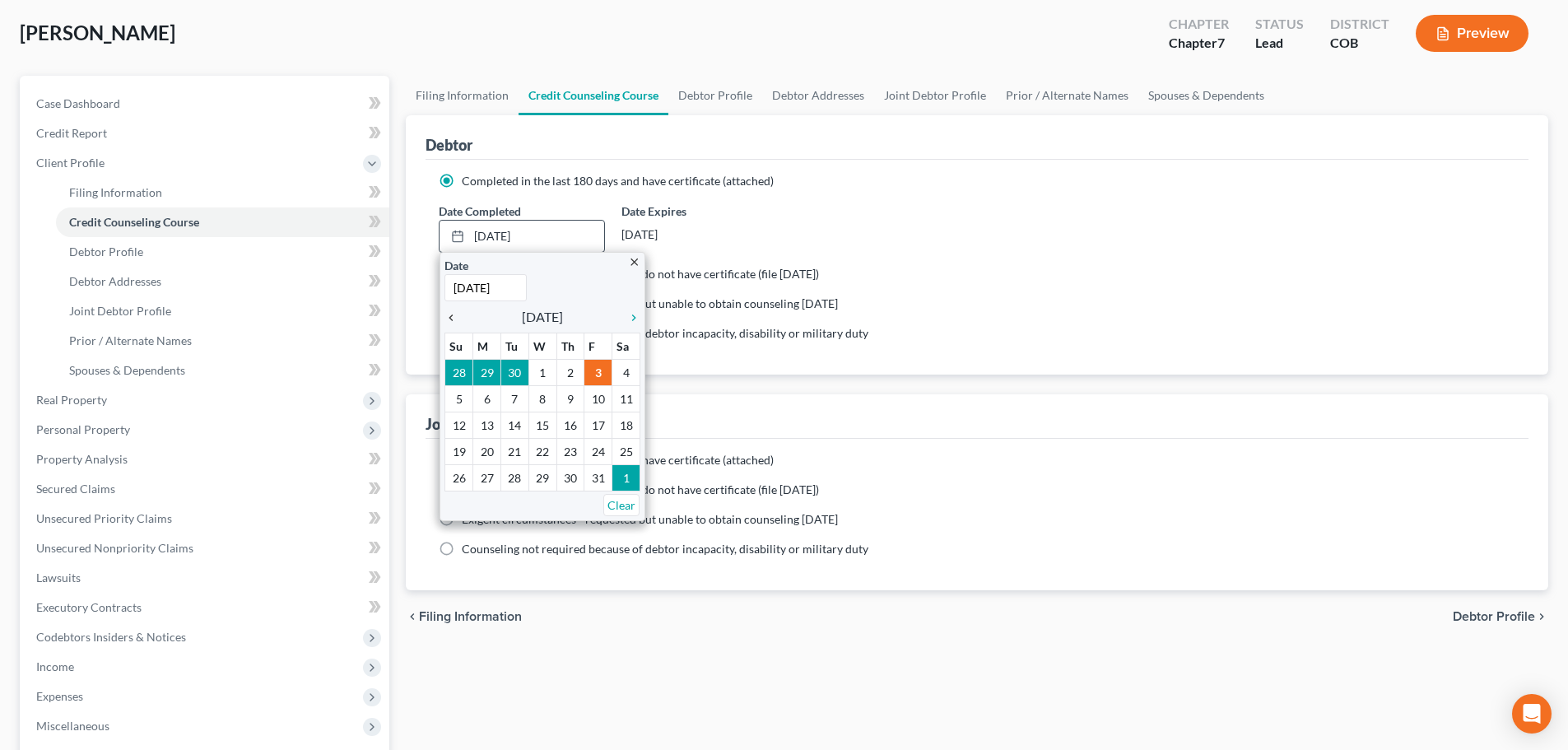
click at [451, 320] on icon "chevron_left" at bounding box center [455, 318] width 22 height 13
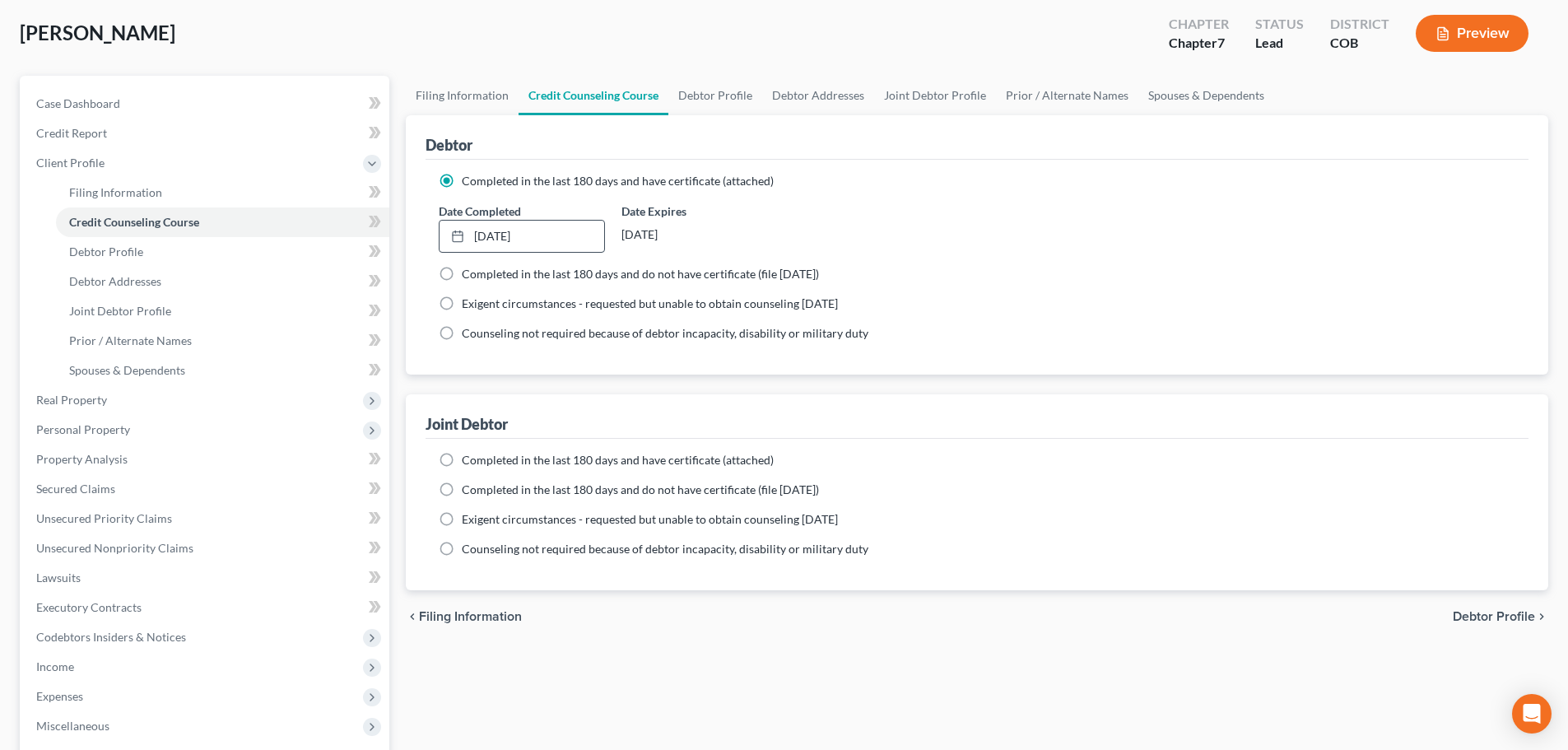
click at [462, 457] on label "Completed in the last 180 days and have certificate (attached)" at bounding box center [618, 460] width 312 height 17
click at [468, 457] on input "Completed in the last 180 days and have certificate (attached)" at bounding box center [473, 457] width 11 height 11
radio input "true"
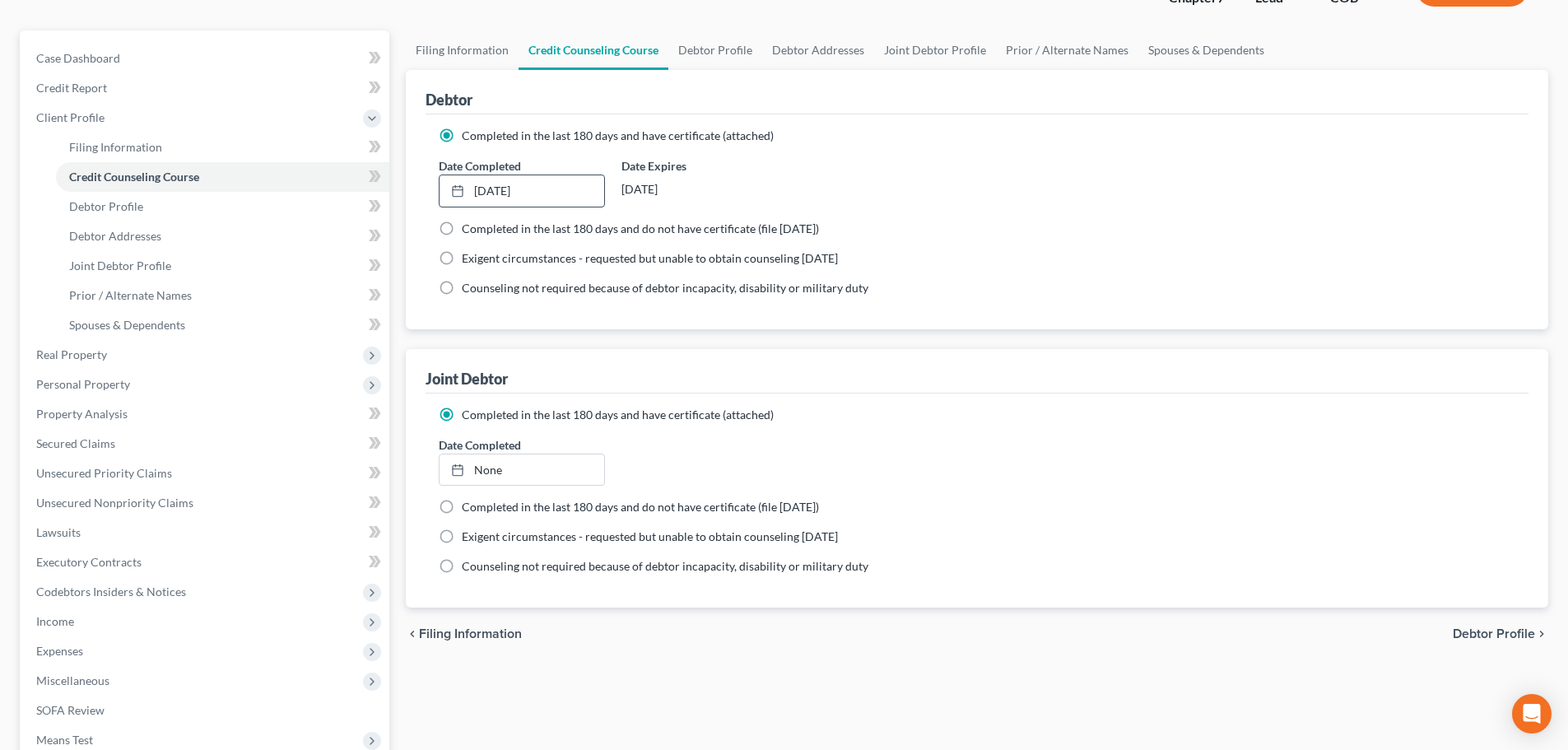
scroll to position [165, 0]
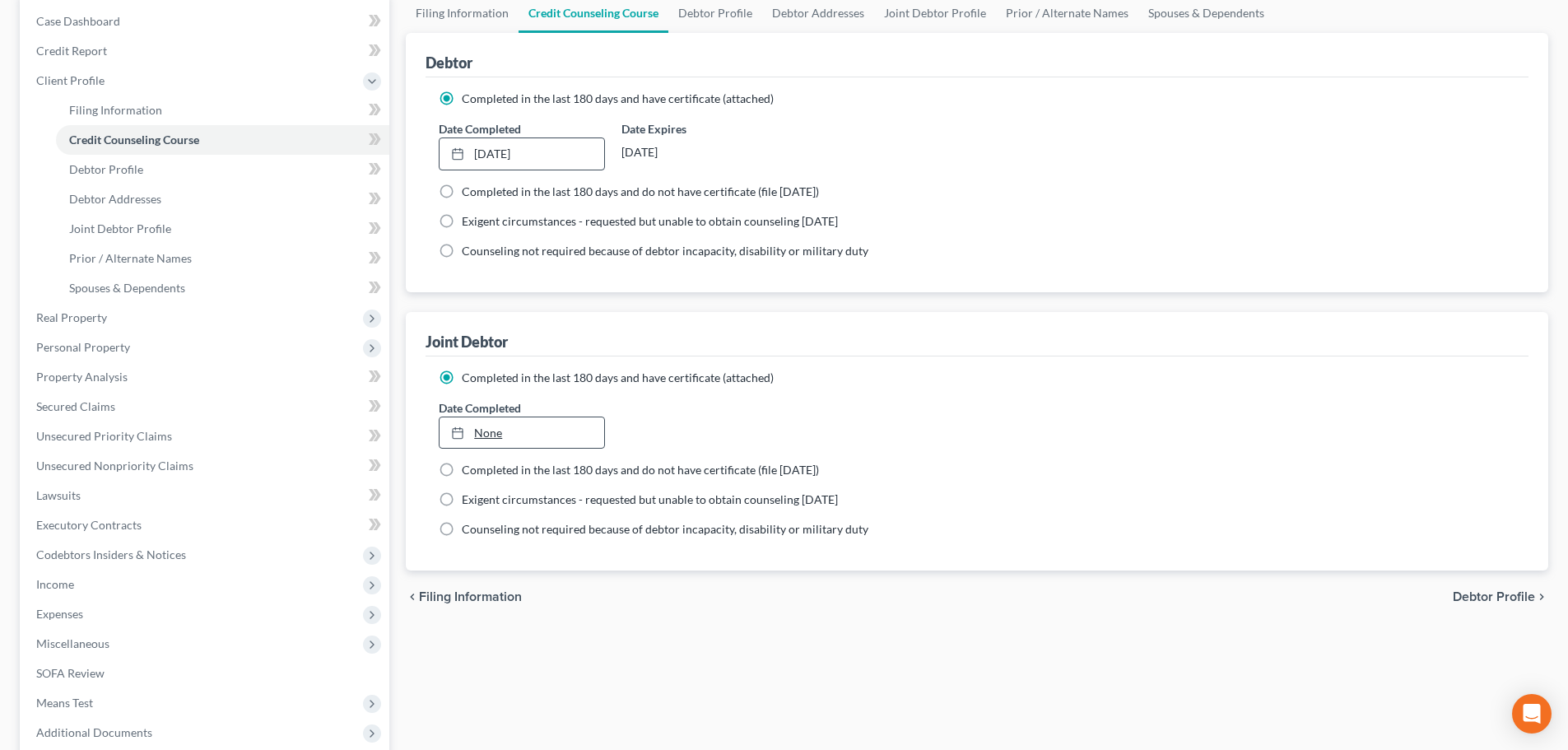
type input "10/3/2025"
click at [505, 437] on link "None" at bounding box center [521, 433] width 164 height 31
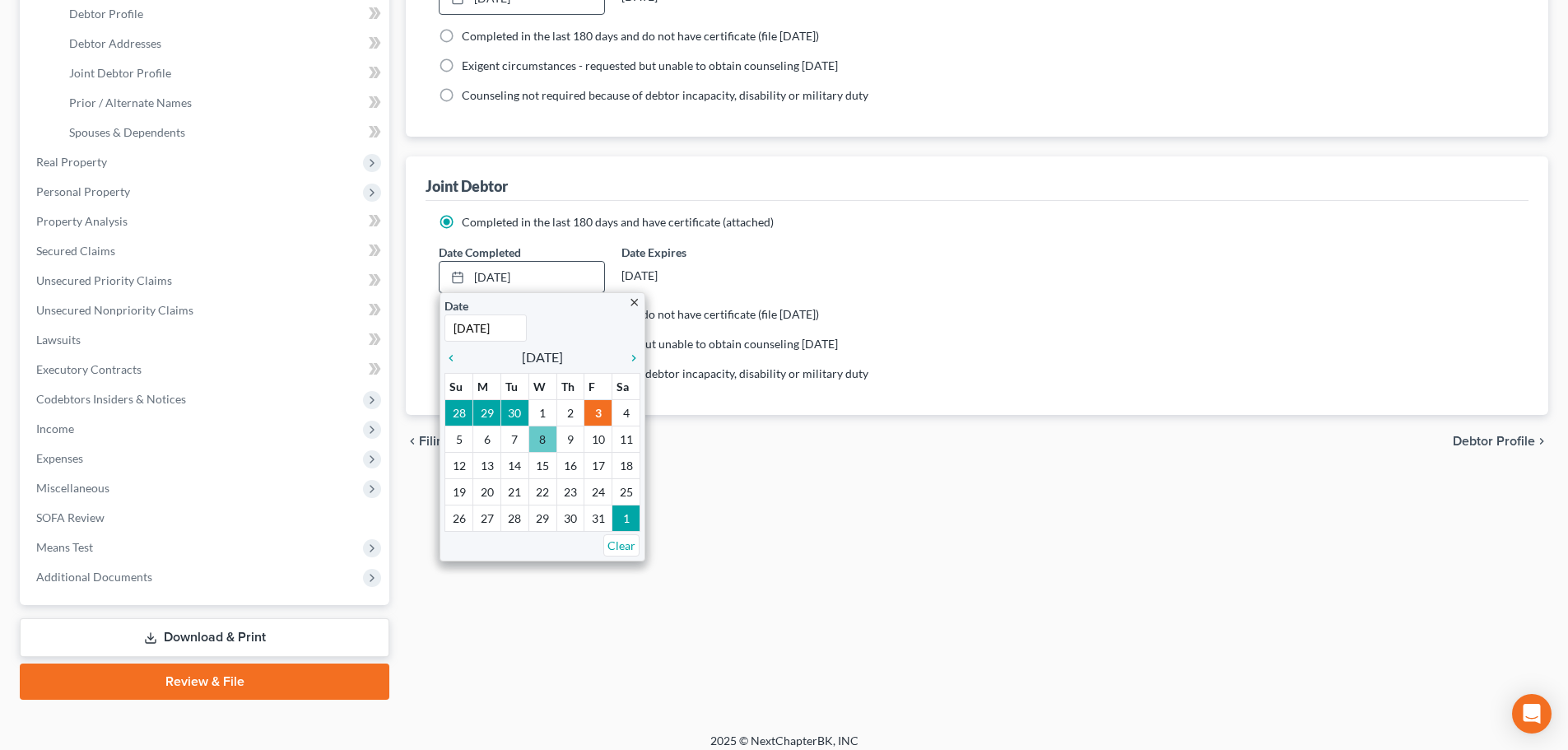
scroll to position [329, 0]
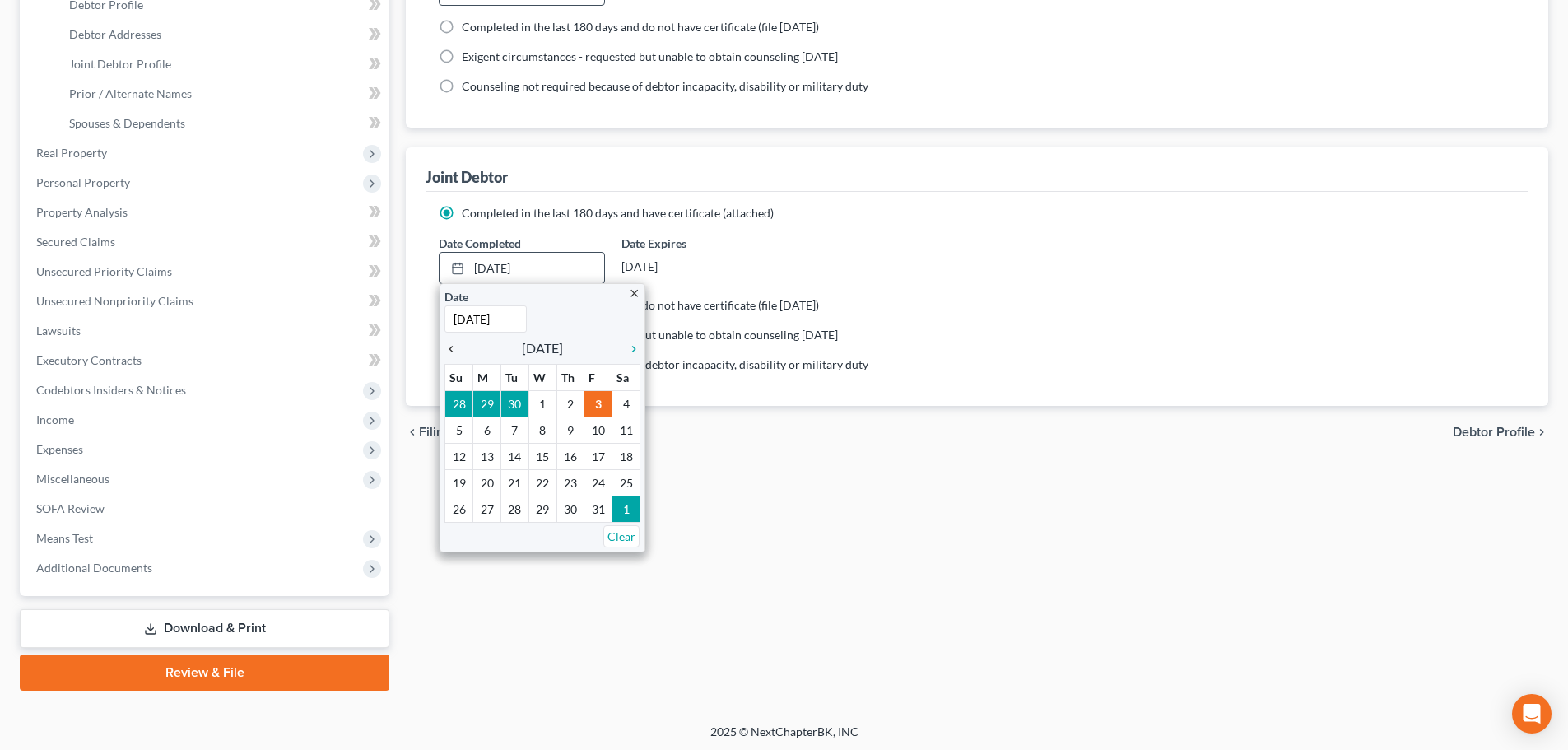
click at [451, 357] on link "chevron_left" at bounding box center [455, 348] width 22 height 20
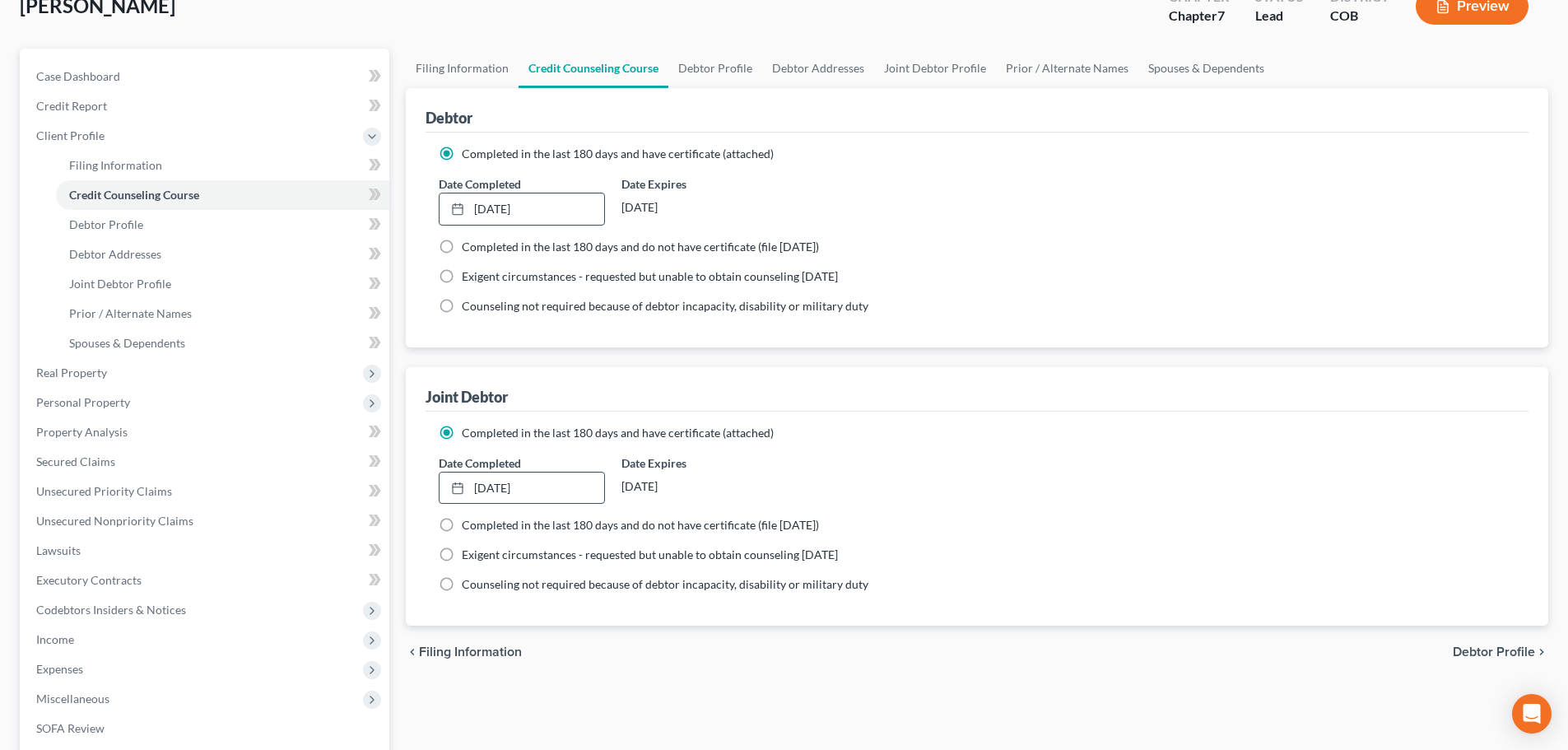
scroll to position [86, 0]
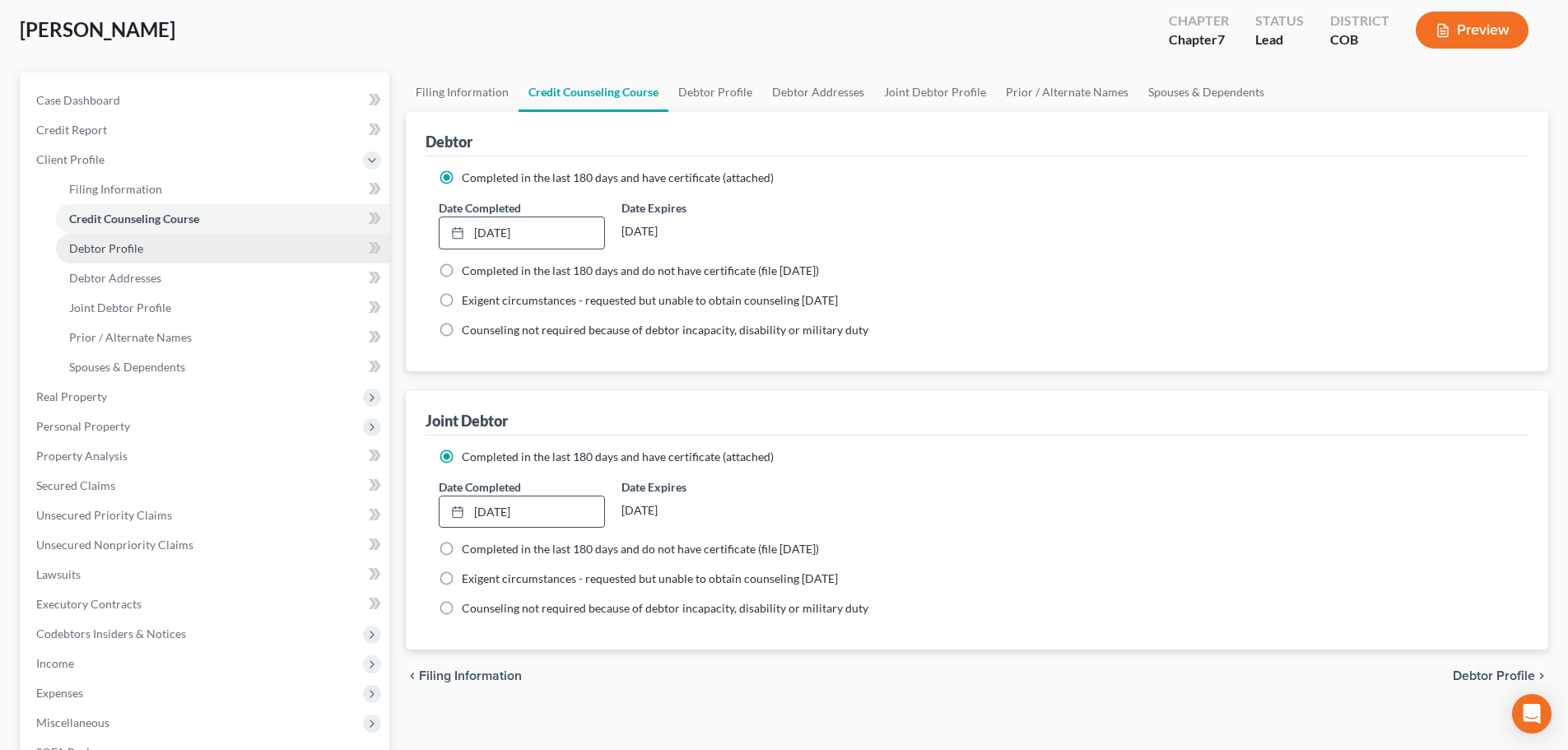
drag, startPoint x: 101, startPoint y: 244, endPoint x: 165, endPoint y: 250, distance: 64.3
click at [101, 243] on span "Debtor Profile" at bounding box center [106, 248] width 74 height 14
select select "1"
select select "4"
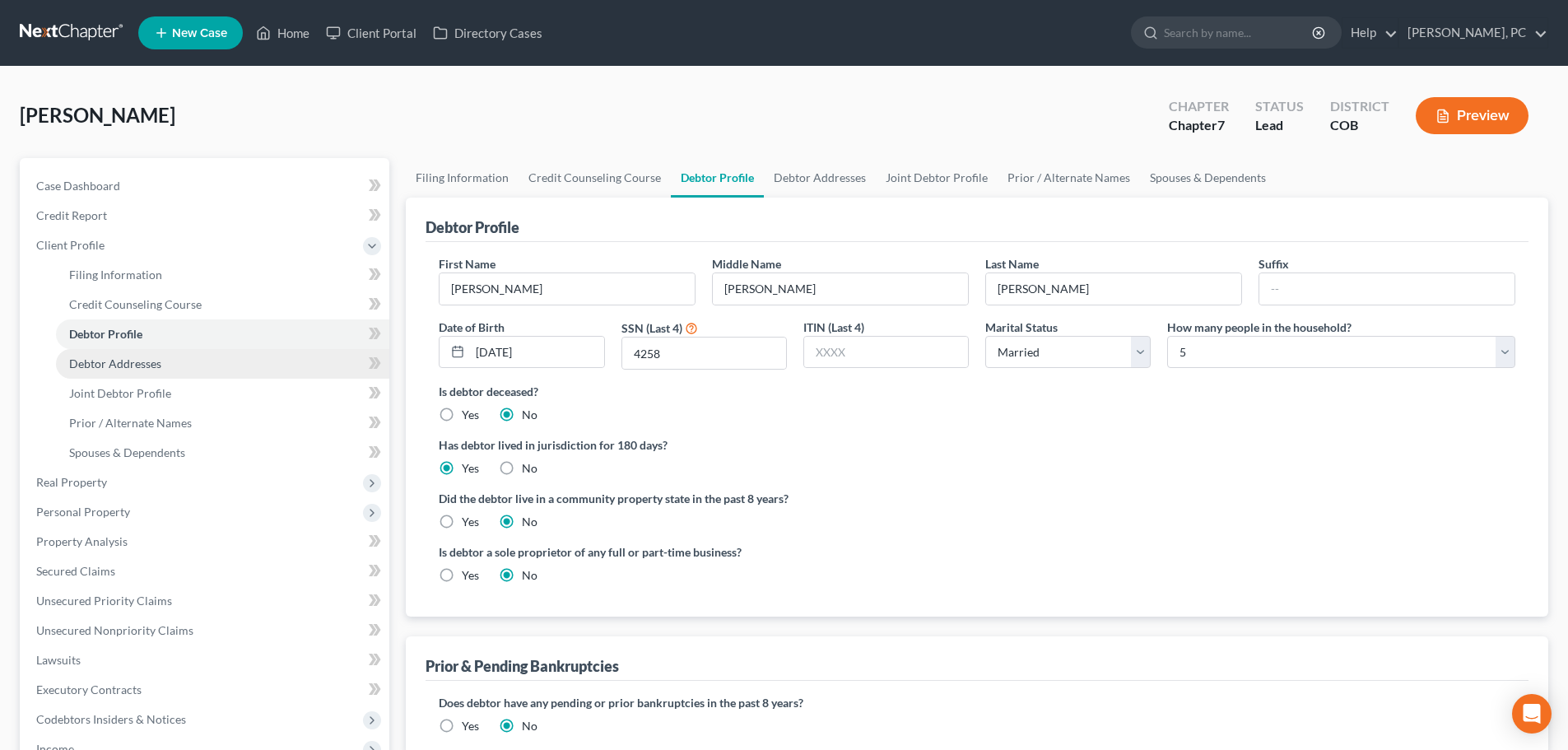
click at [152, 368] on span "Debtor Addresses" at bounding box center [115, 363] width 92 height 14
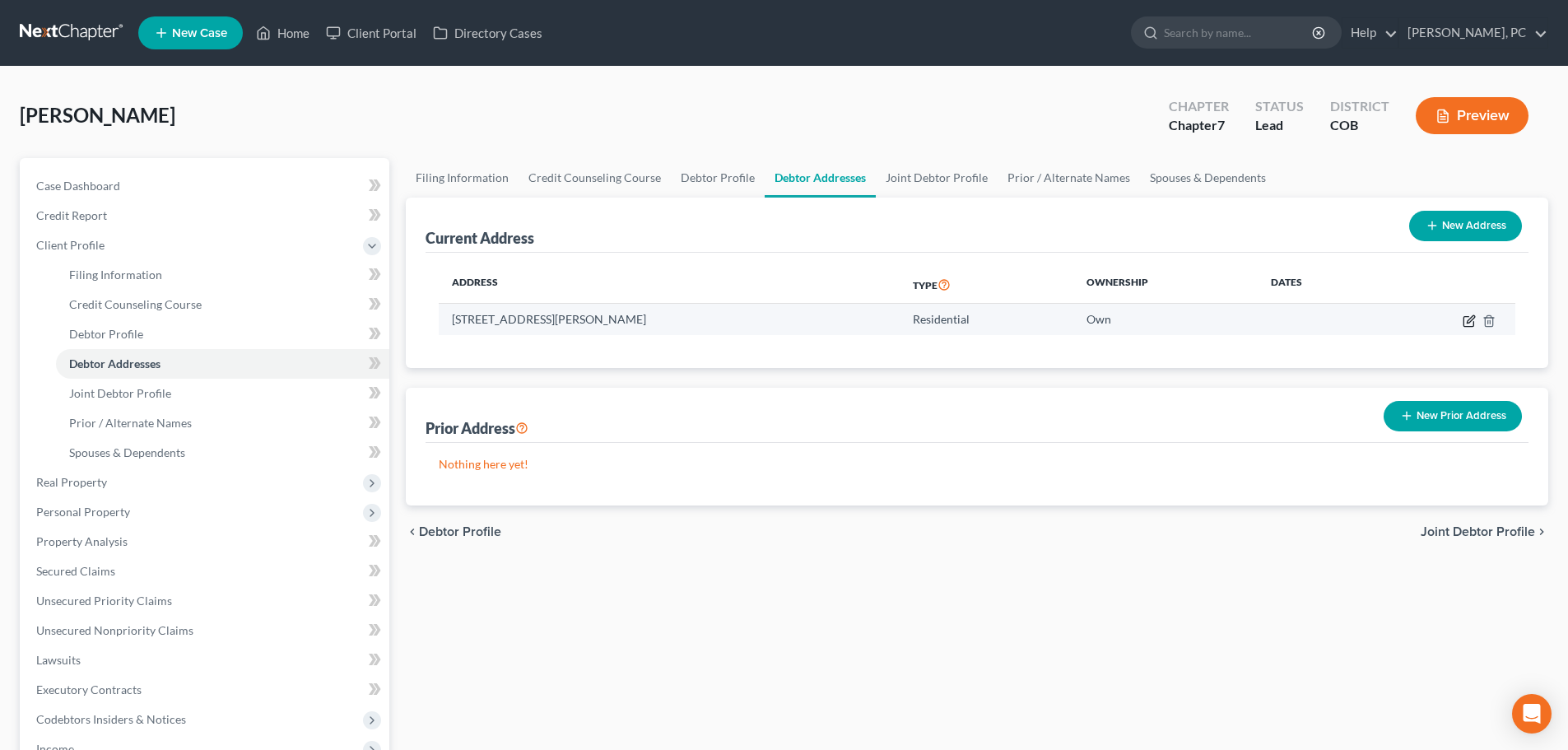
click at [1466, 324] on icon "button" at bounding box center [1469, 322] width 13 height 13
select select "5"
select select "0"
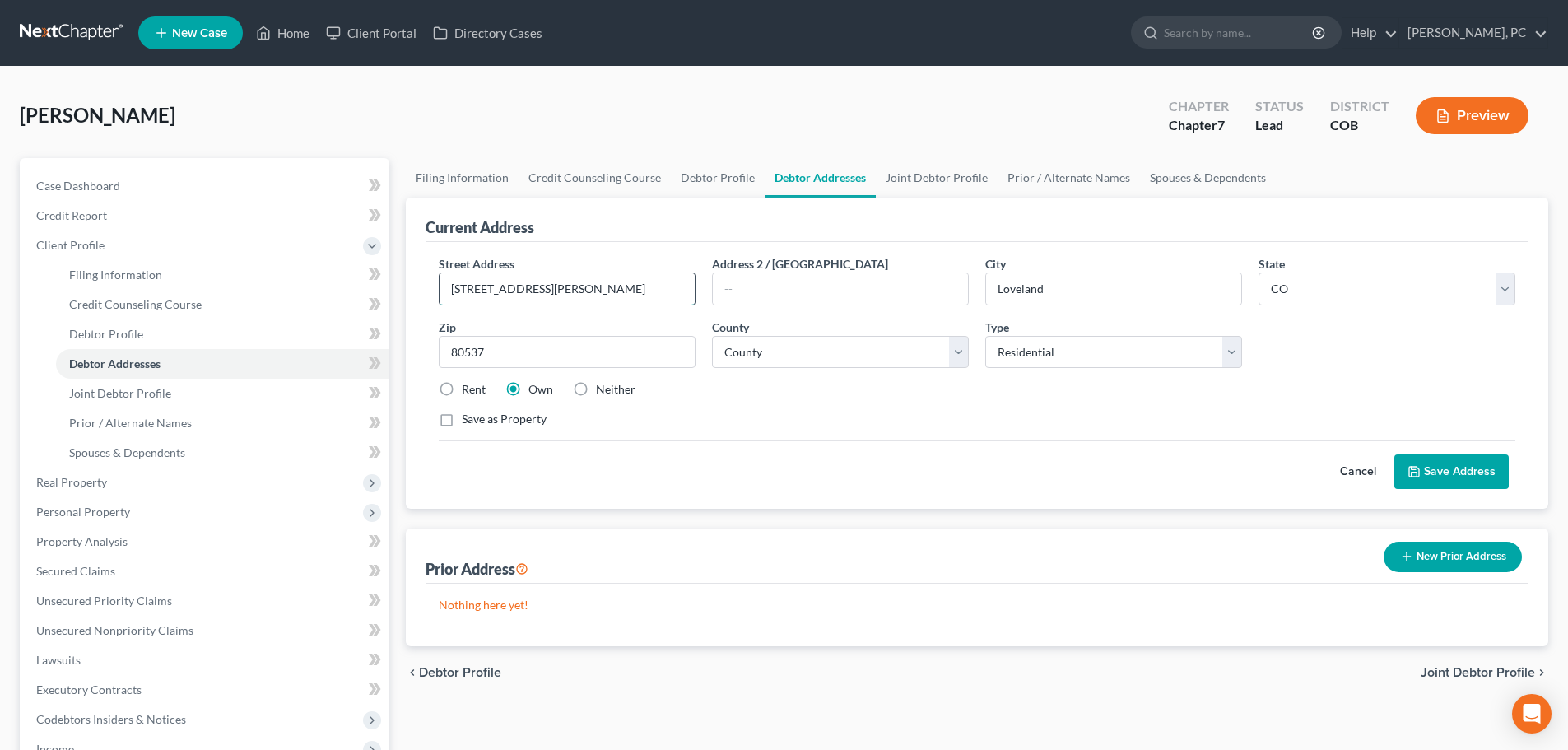
click at [566, 286] on input "538 Cora Place" at bounding box center [567, 288] width 255 height 31
type input "538 Cora Pl"
click at [1451, 479] on button "Save Address" at bounding box center [1451, 471] width 114 height 34
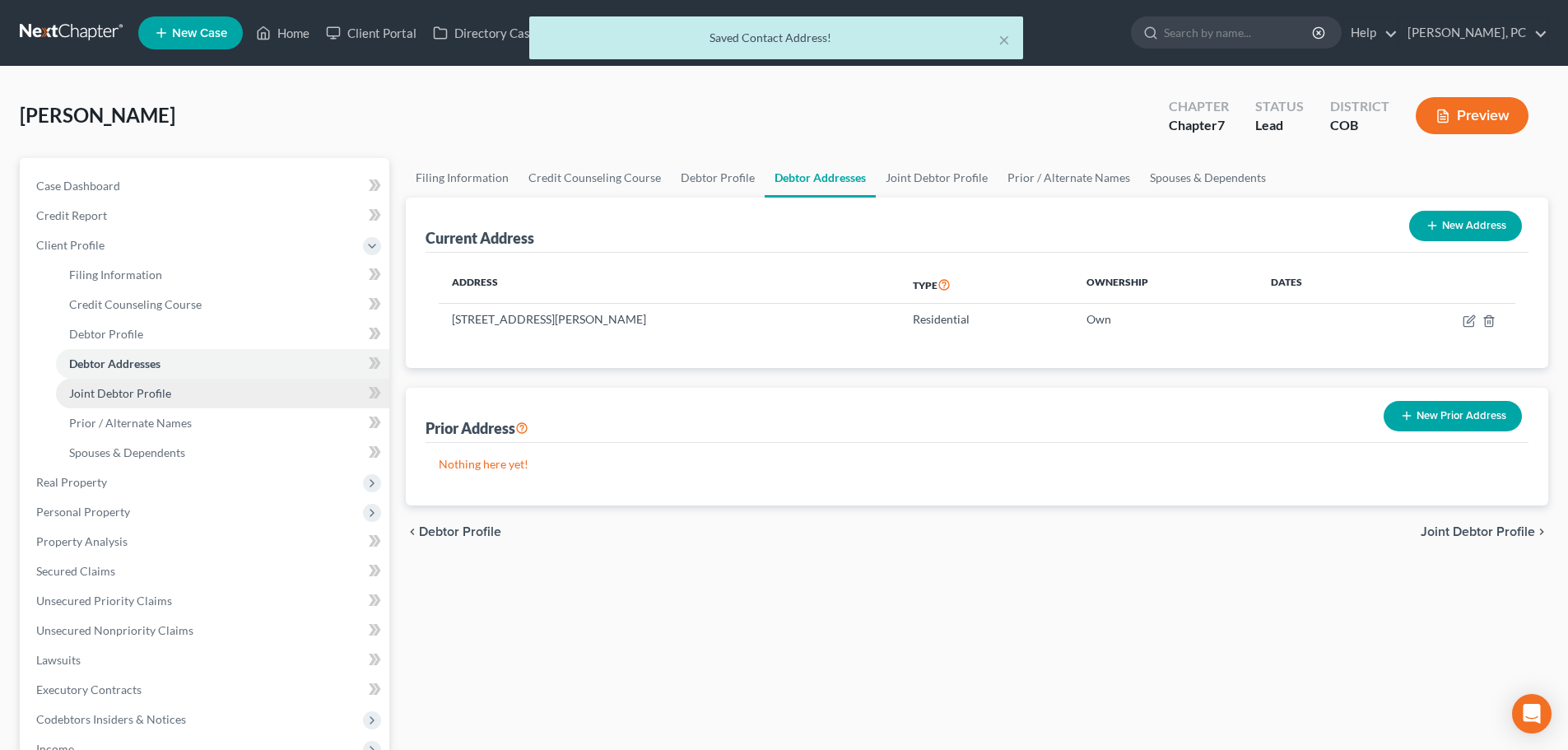
click at [150, 395] on span "Joint Debtor Profile" at bounding box center [120, 393] width 102 height 14
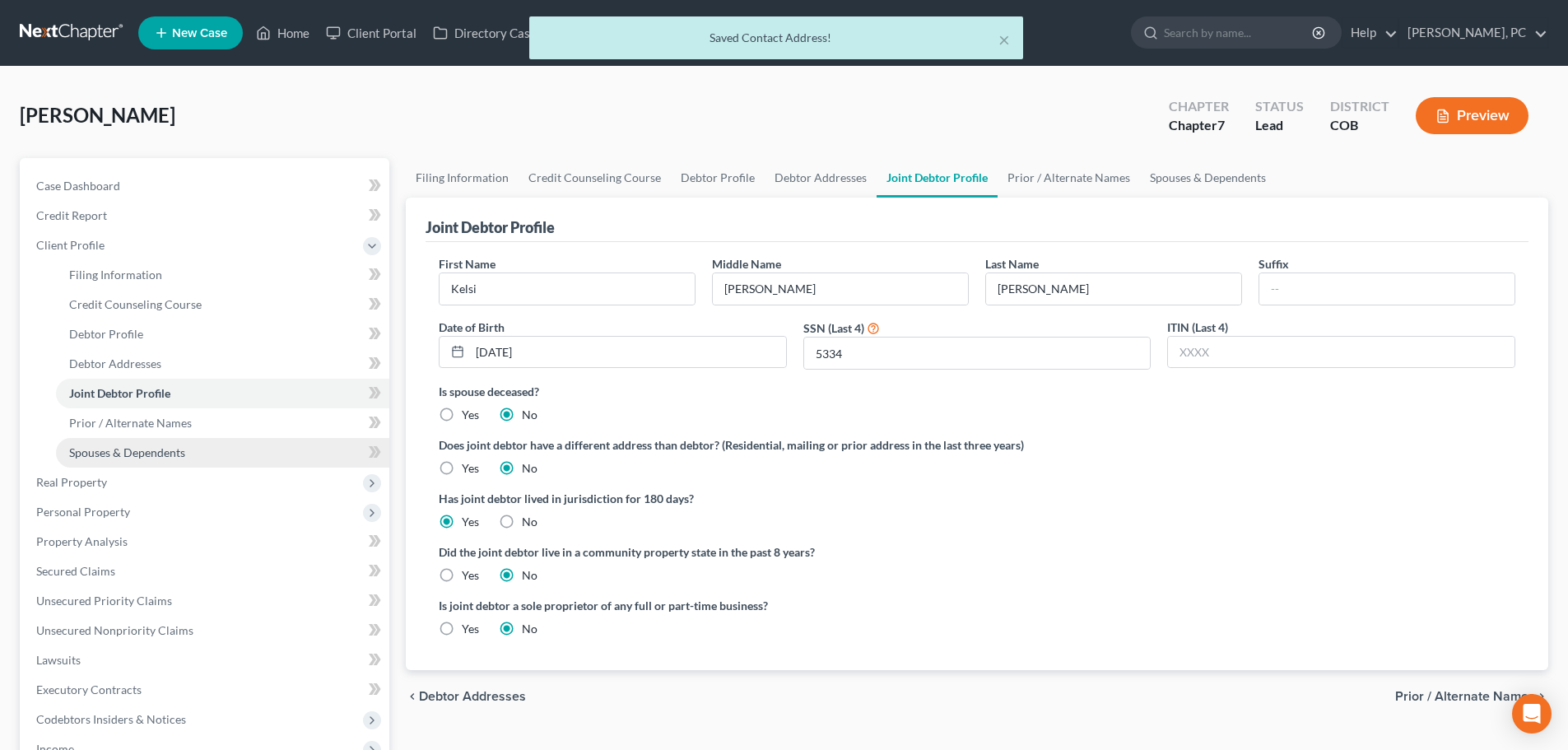
click at [134, 451] on span "Spouses & Dependents" at bounding box center [127, 452] width 116 height 14
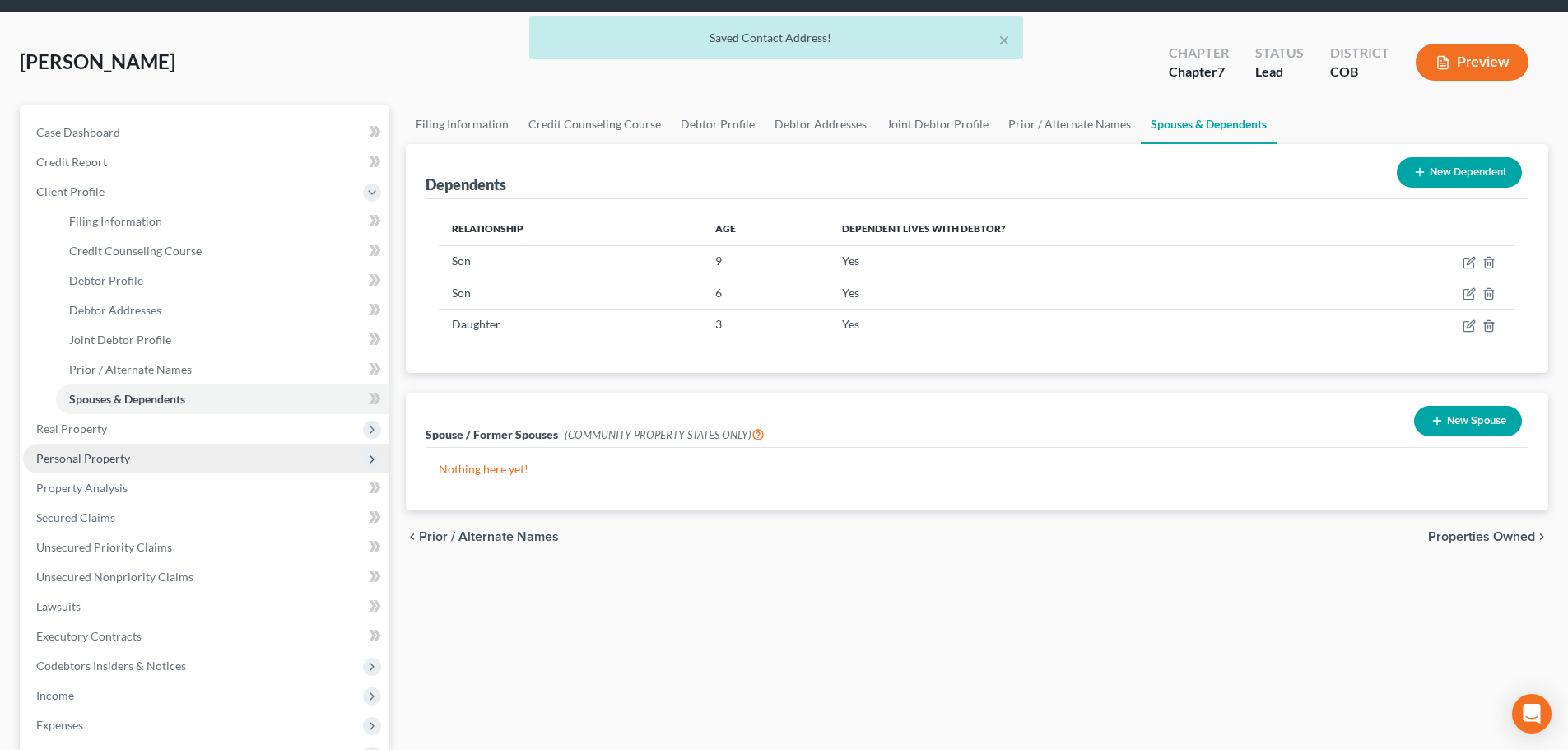
scroll to position [83, 0]
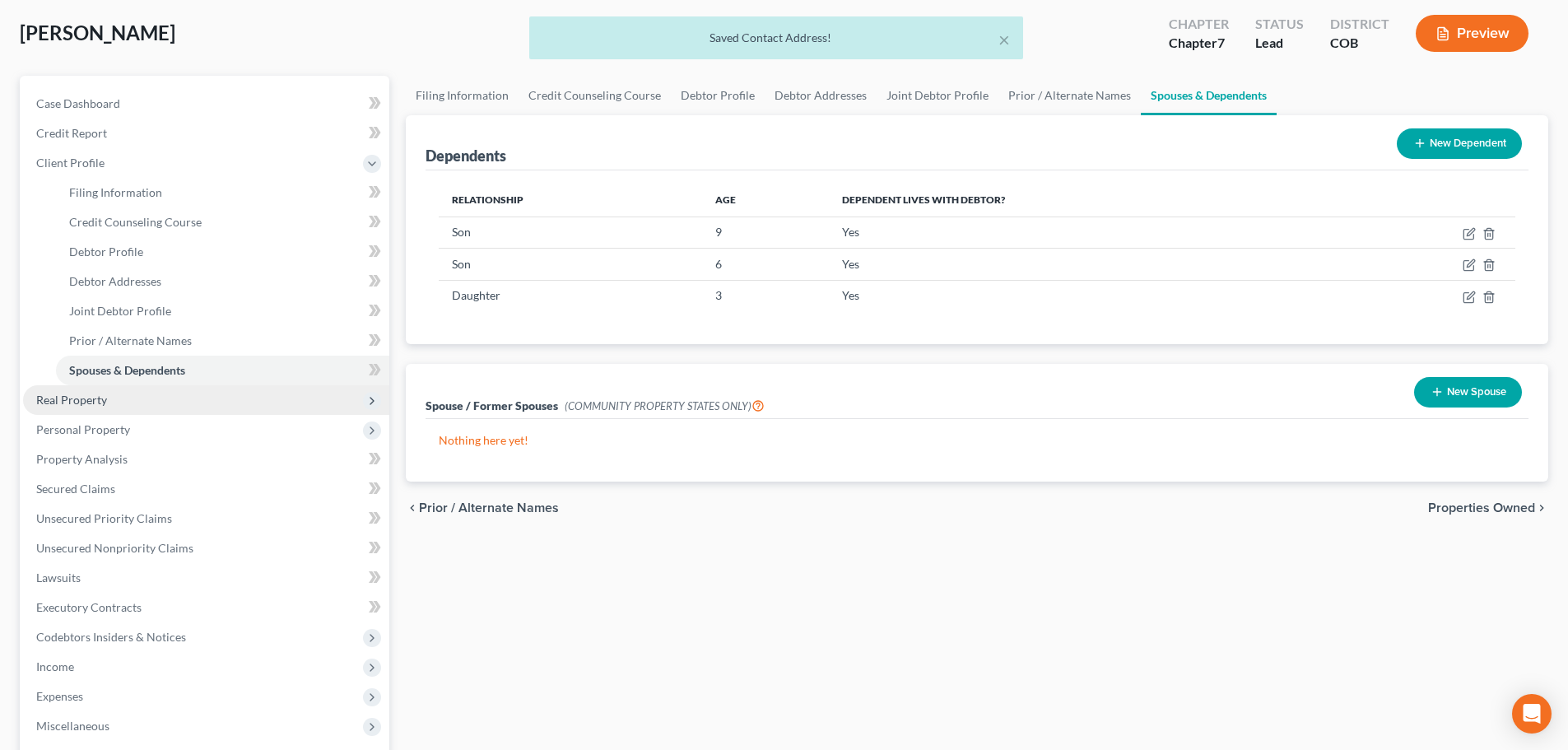
click at [65, 408] on span "Real Property" at bounding box center [206, 399] width 367 height 29
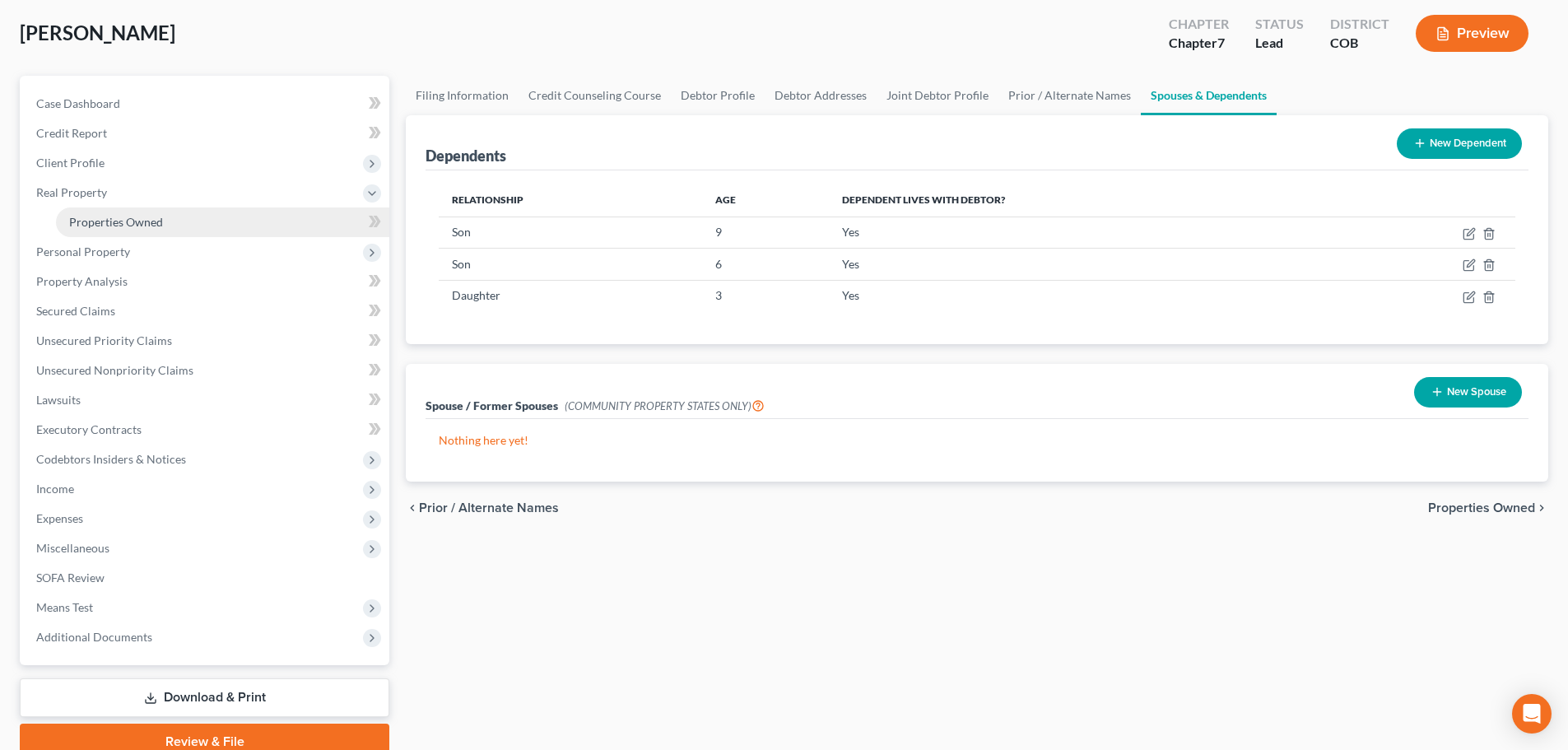
click at [107, 227] on span "Properties Owned" at bounding box center [116, 221] width 94 height 14
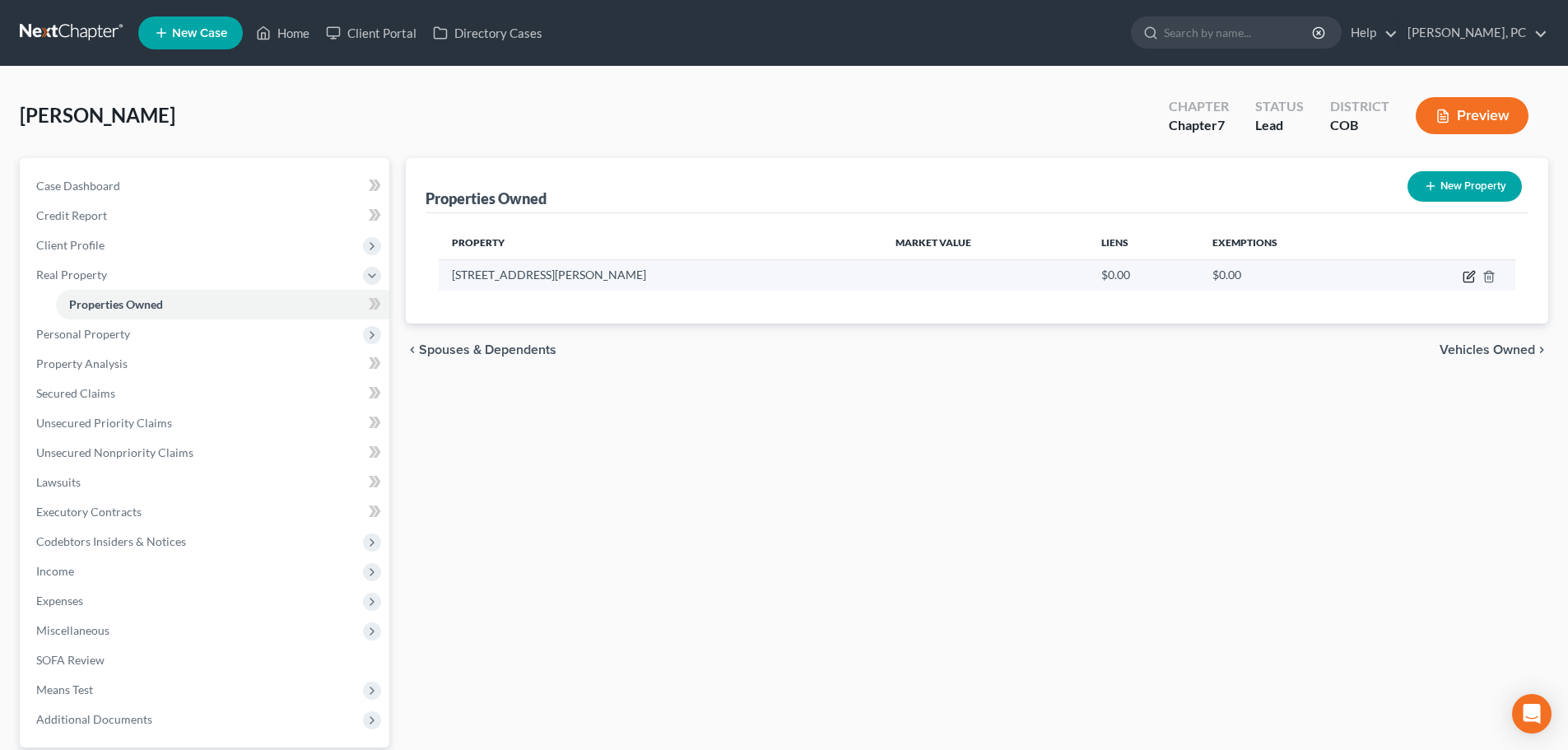
click at [1471, 276] on icon "button" at bounding box center [1469, 276] width 13 height 13
select select "5"
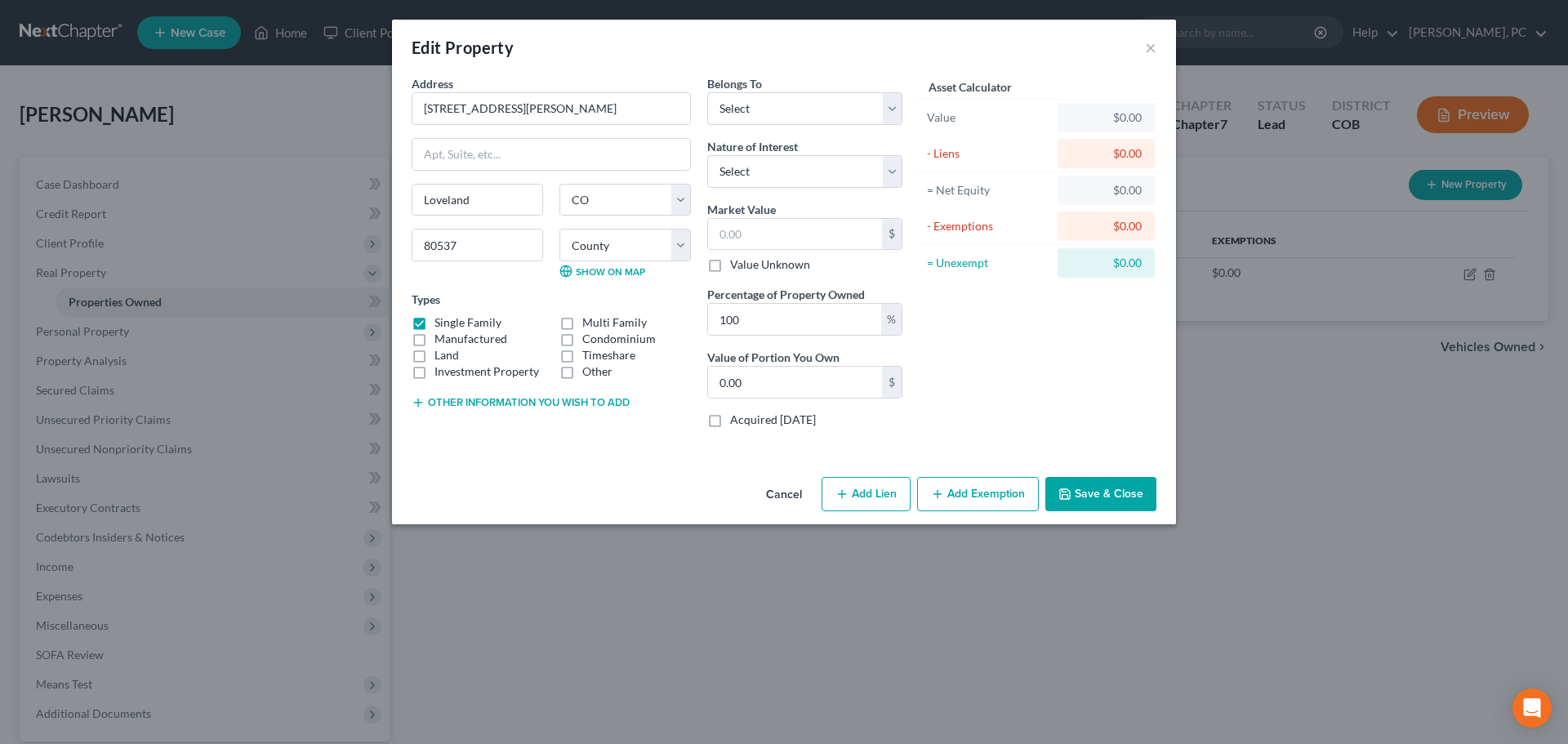
click at [775, 495] on button "Cancel" at bounding box center [784, 495] width 62 height 32
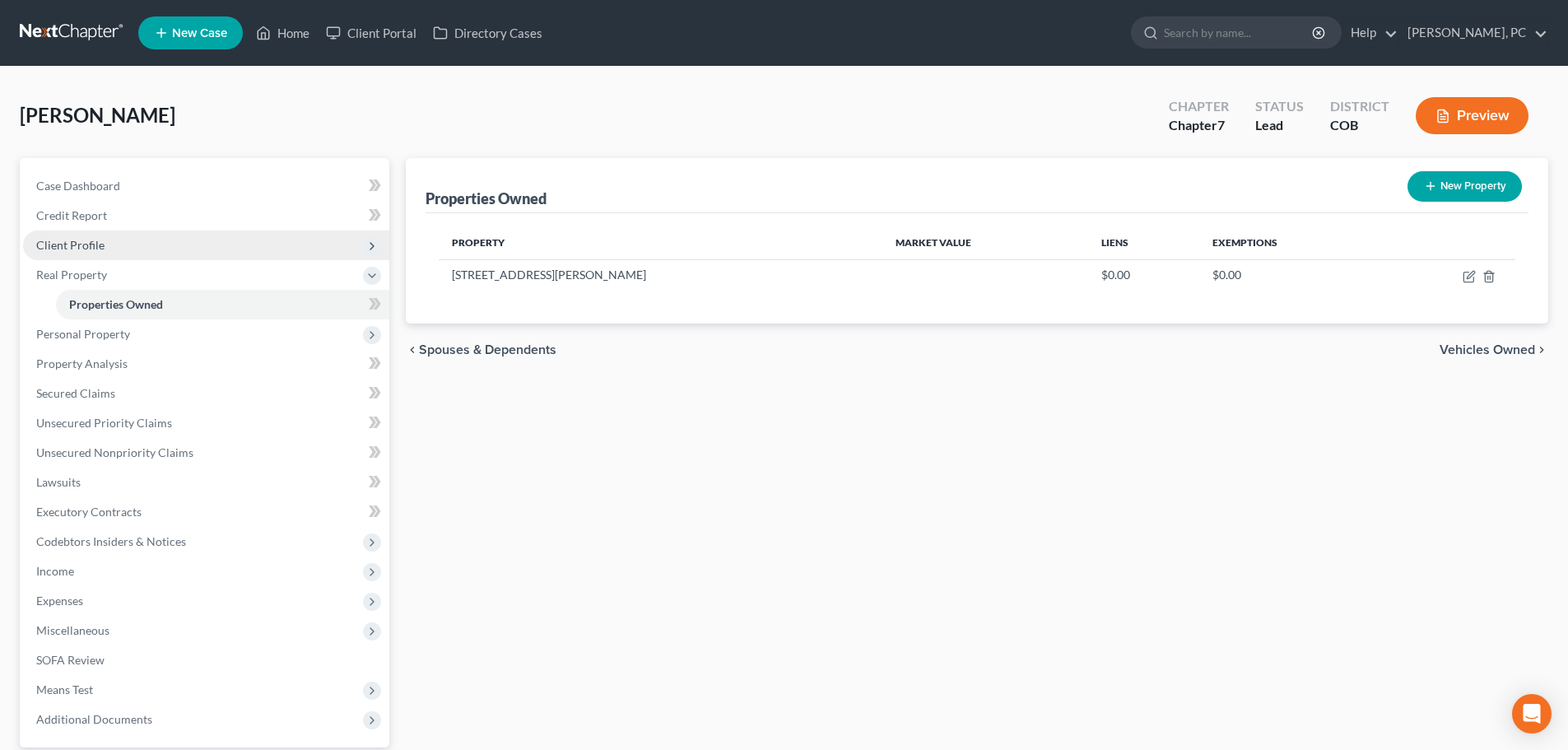
click at [92, 245] on span "Client Profile" at bounding box center [70, 245] width 68 height 14
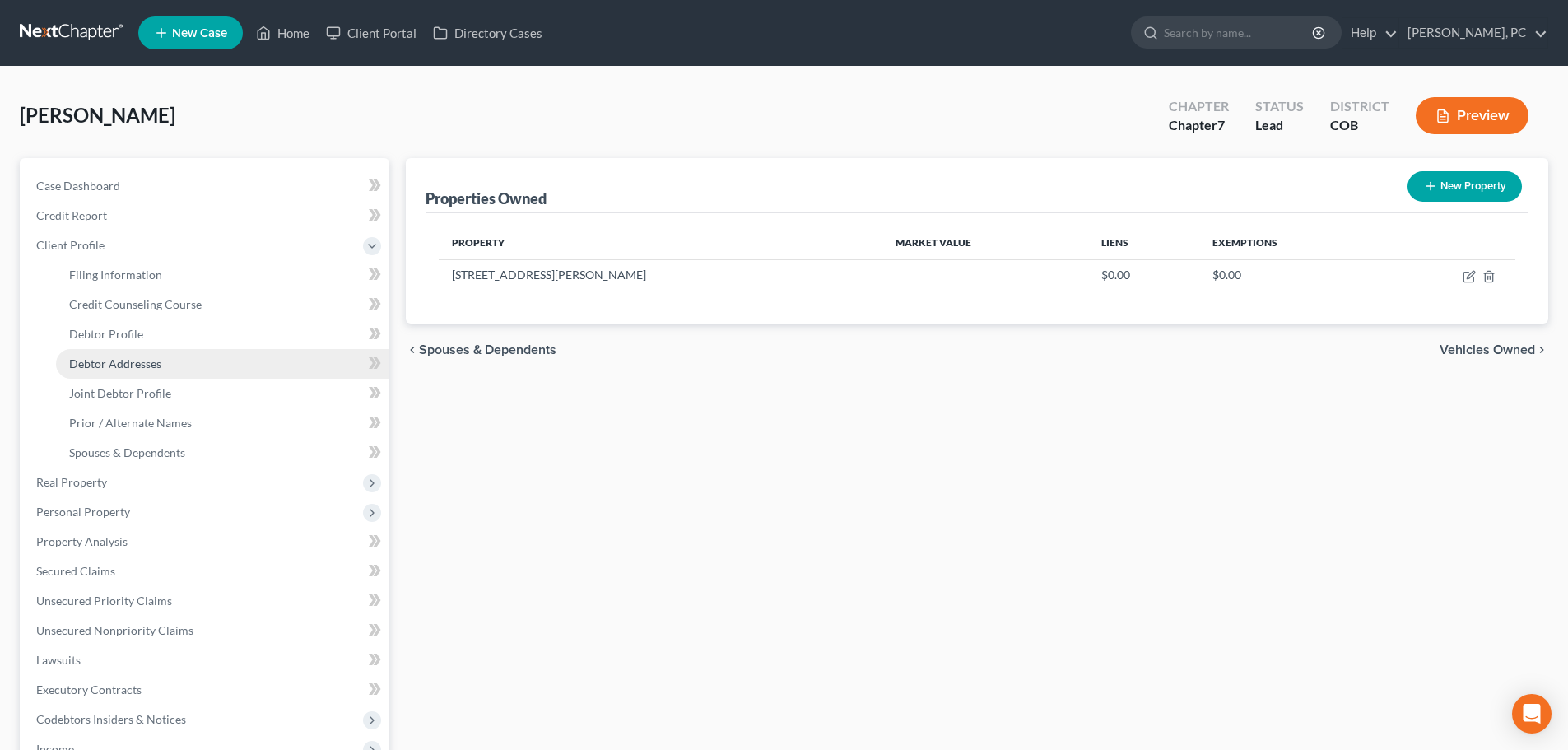
click at [125, 367] on span "Debtor Addresses" at bounding box center [115, 363] width 92 height 14
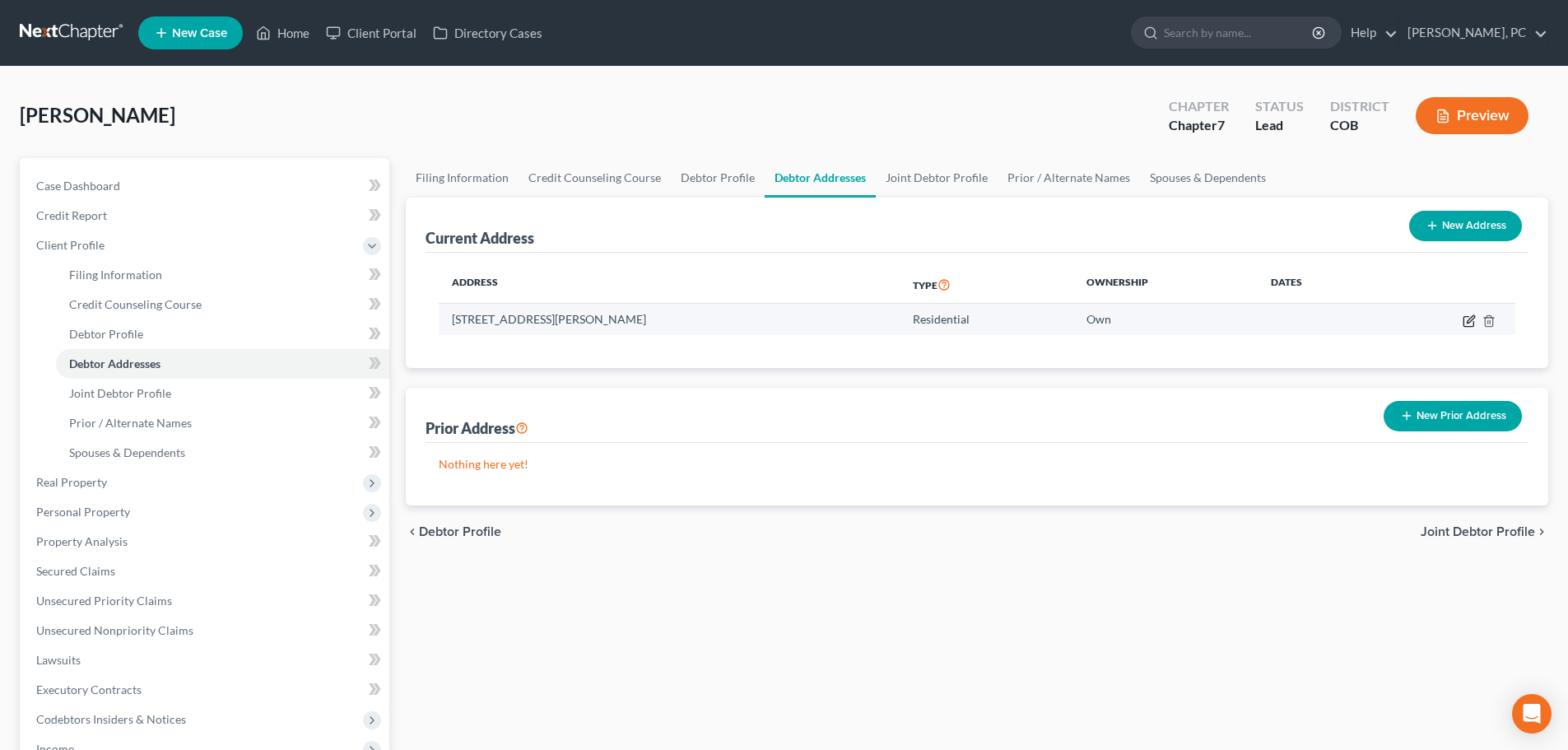
click at [1468, 323] on icon "button" at bounding box center [1469, 322] width 13 height 13
select select "5"
select select "35"
select select "0"
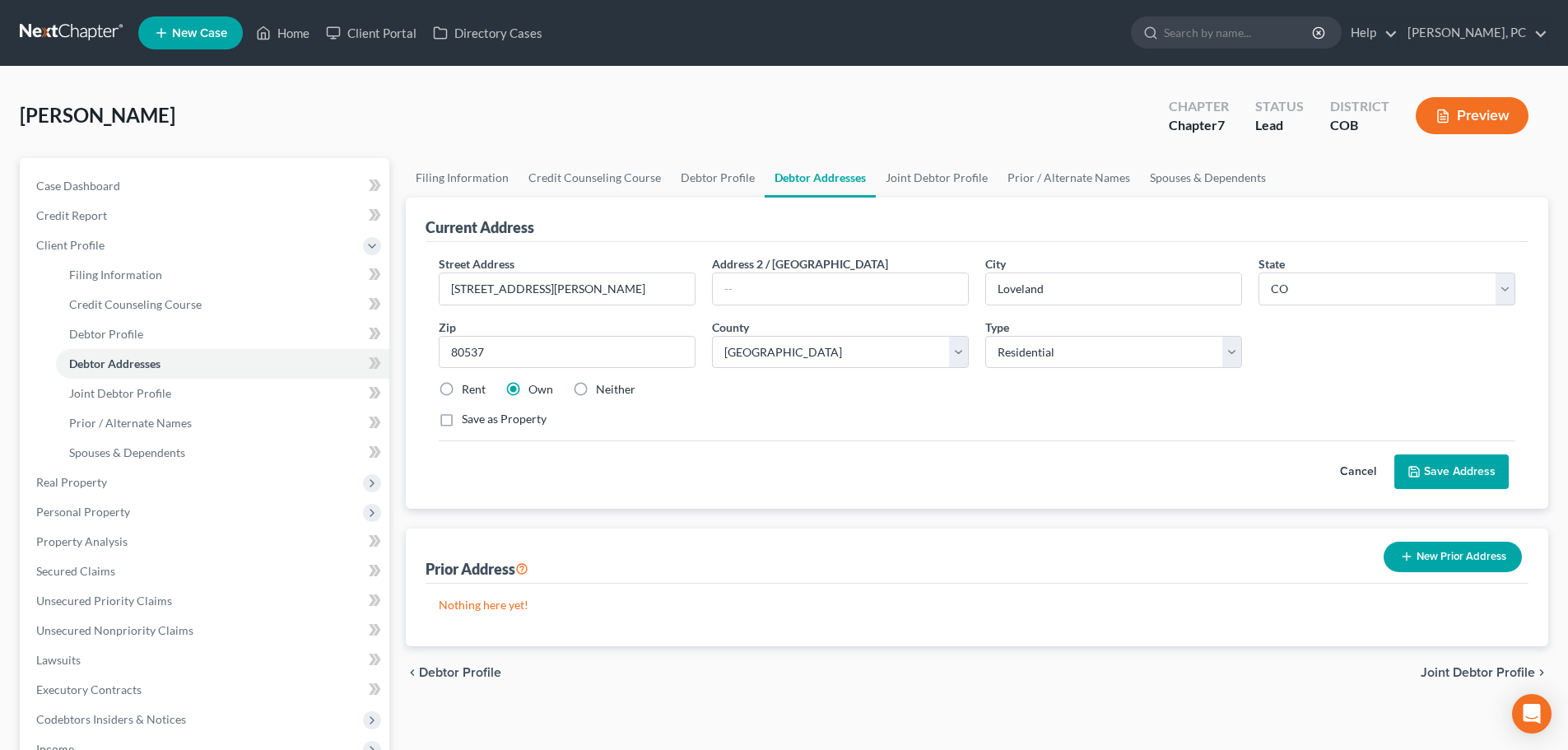
click at [1444, 473] on button "Save Address" at bounding box center [1451, 471] width 114 height 34
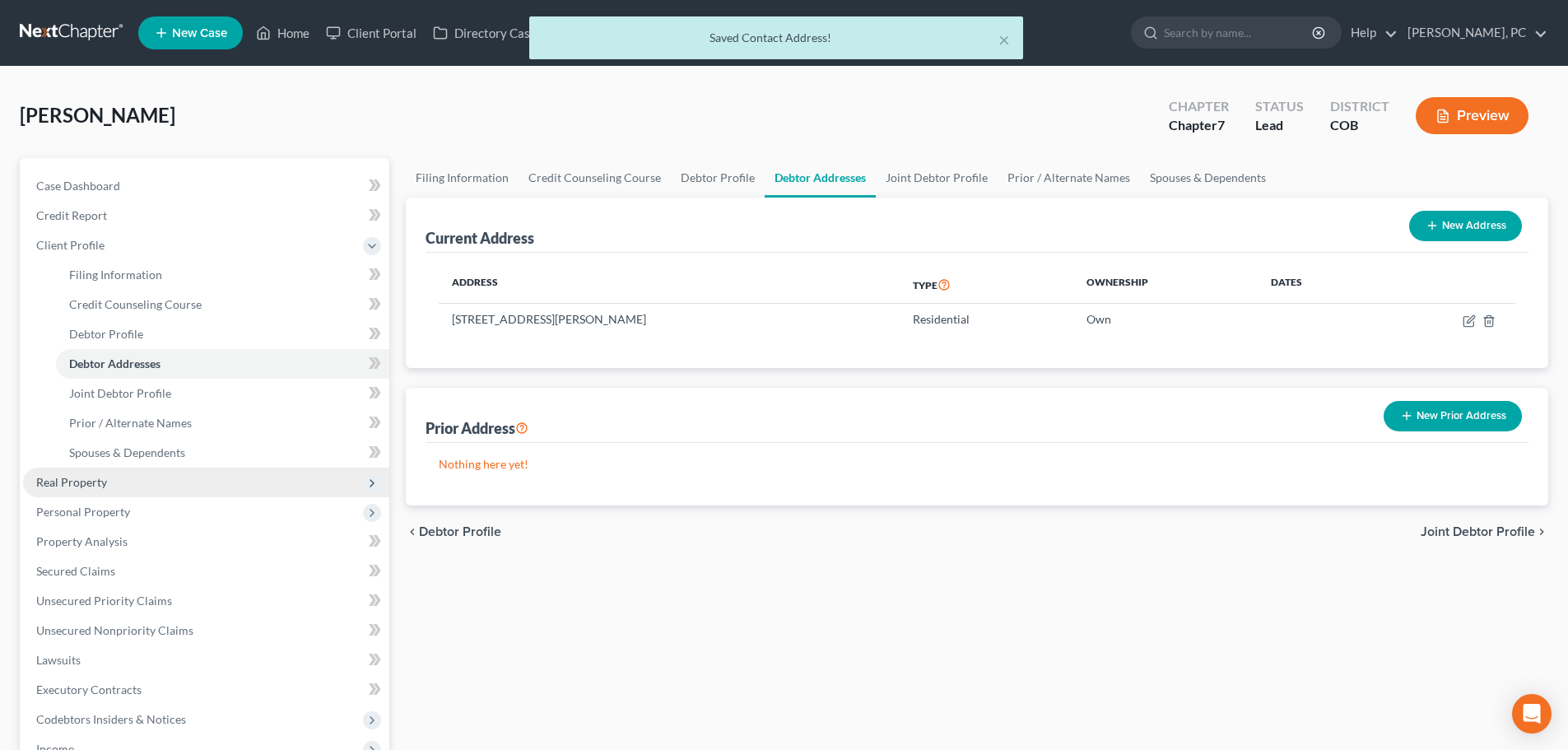
click at [54, 480] on span "Real Property" at bounding box center [71, 482] width 71 height 14
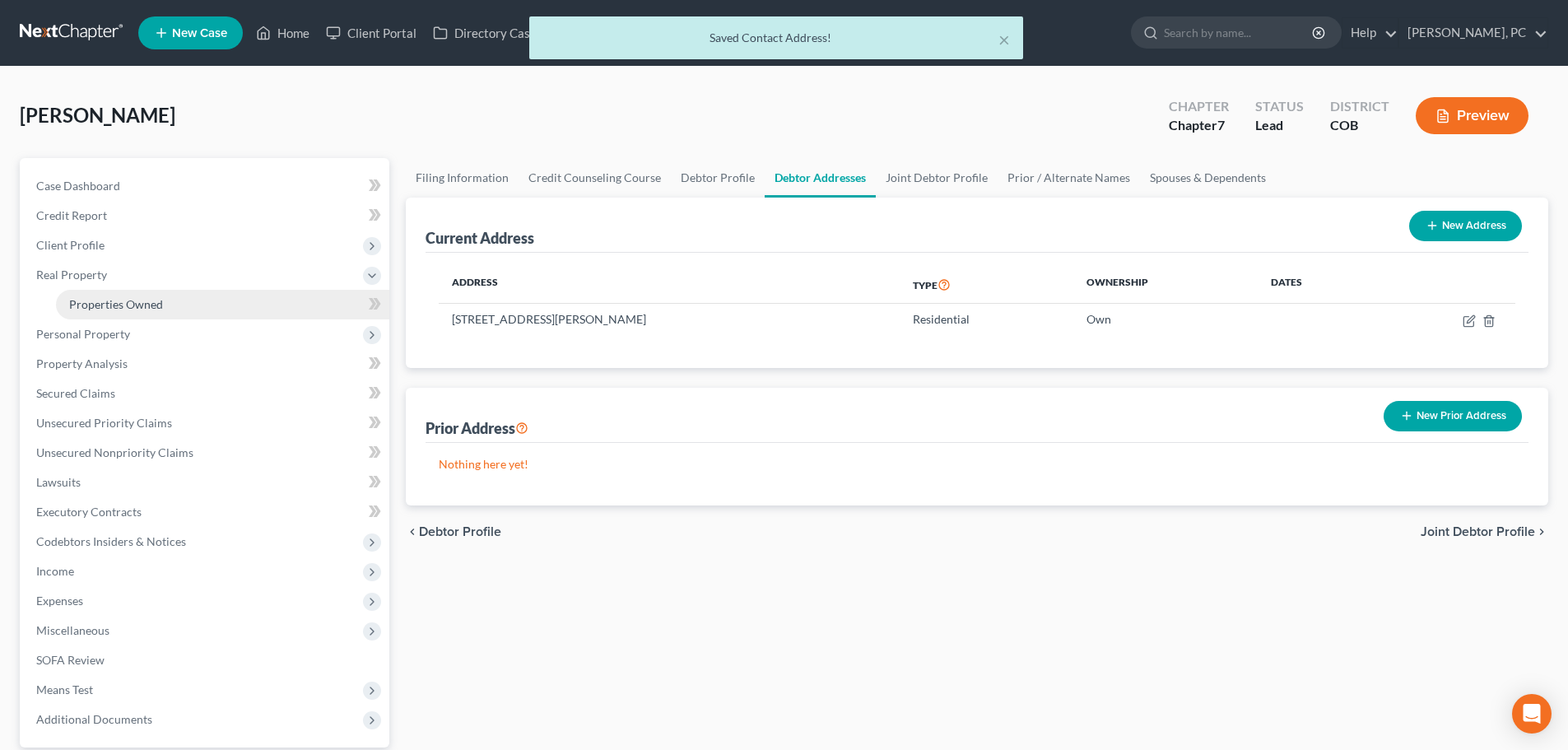
click at [129, 312] on link "Properties Owned" at bounding box center [222, 304] width 333 height 29
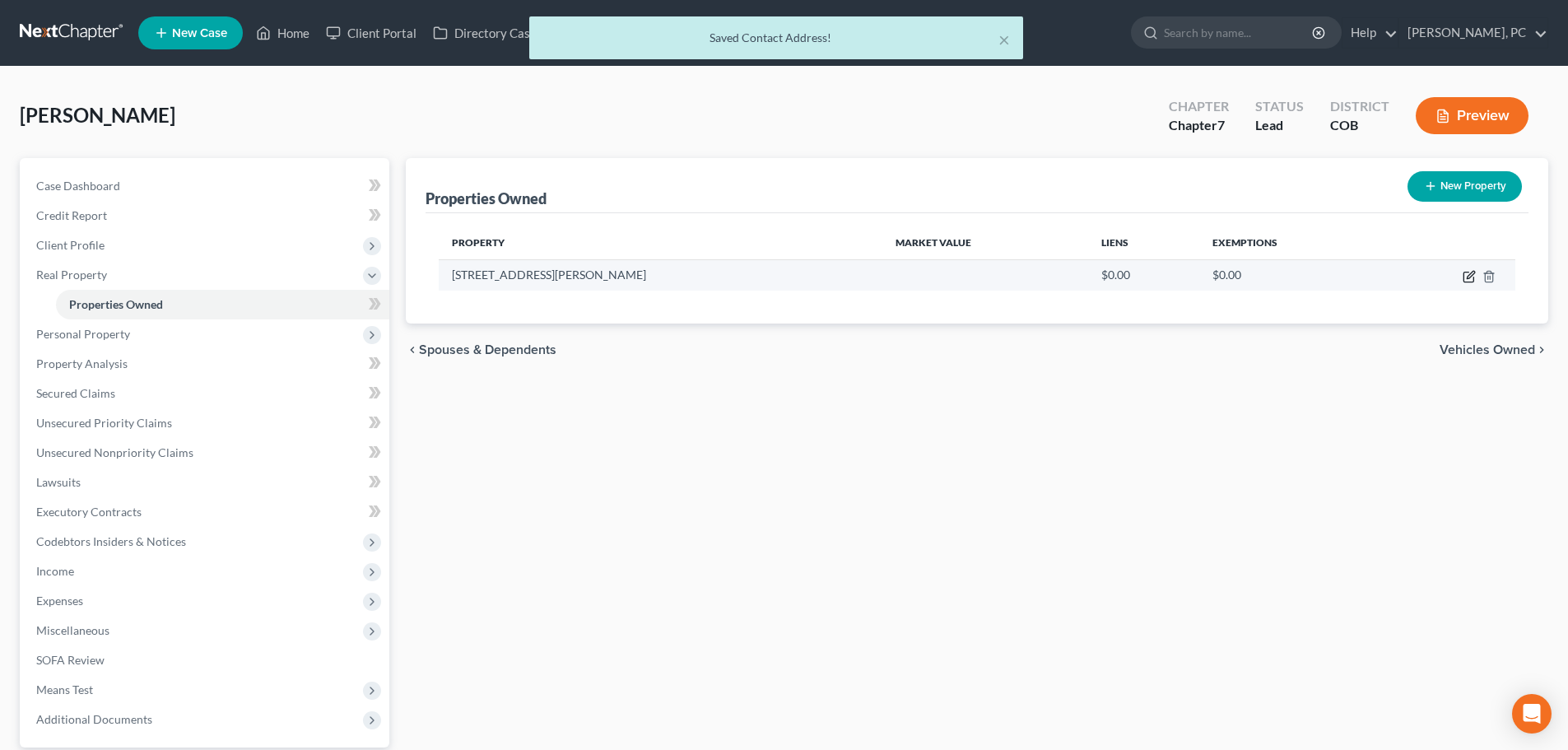
click at [1464, 281] on icon "button" at bounding box center [1469, 277] width 10 height 10
select select "5"
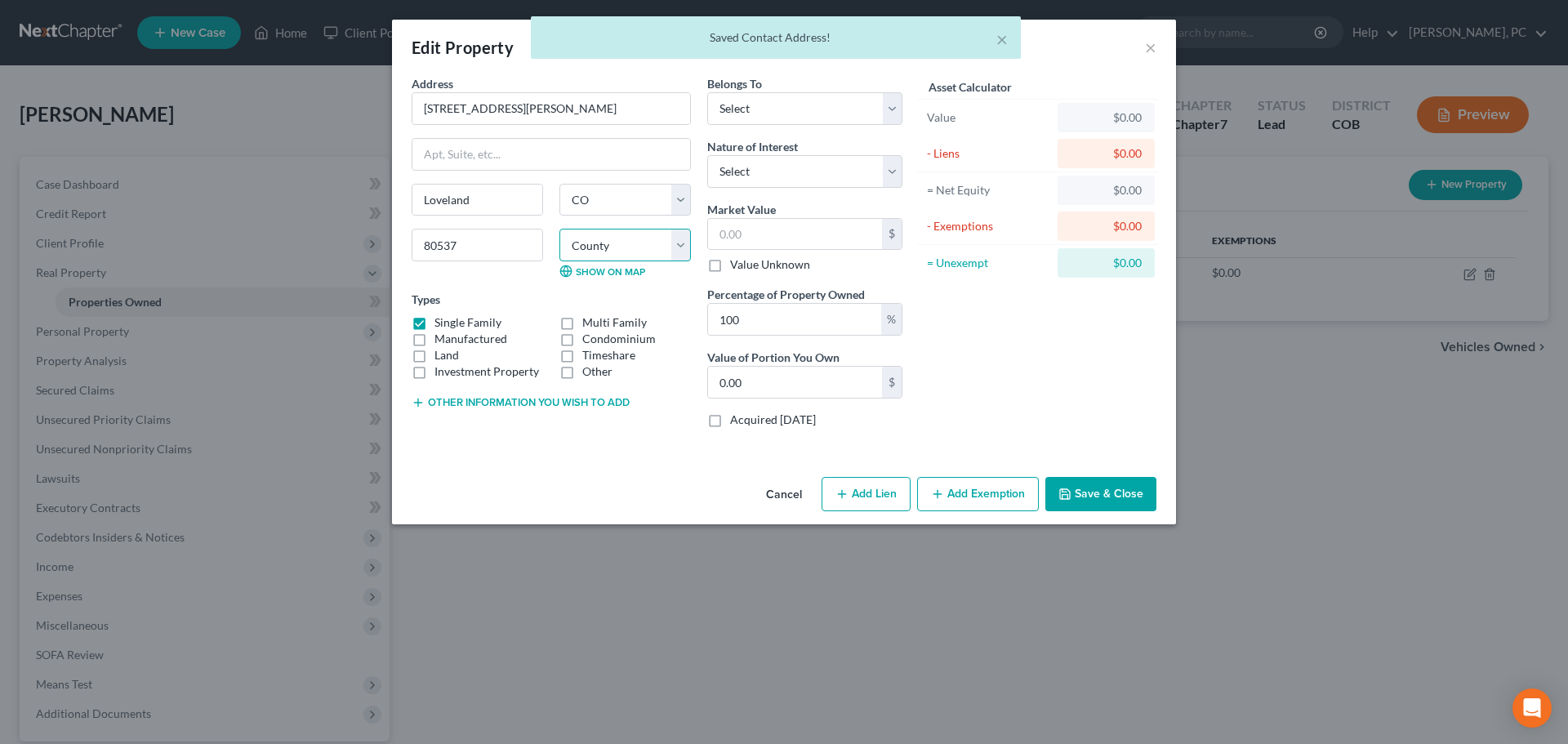
drag, startPoint x: 600, startPoint y: 254, endPoint x: 609, endPoint y: 249, distance: 10.3
click at [600, 254] on select "County Adams County Alamosa County Arapahoe County Archuleta County Baca County…" at bounding box center [625, 244] width 132 height 32
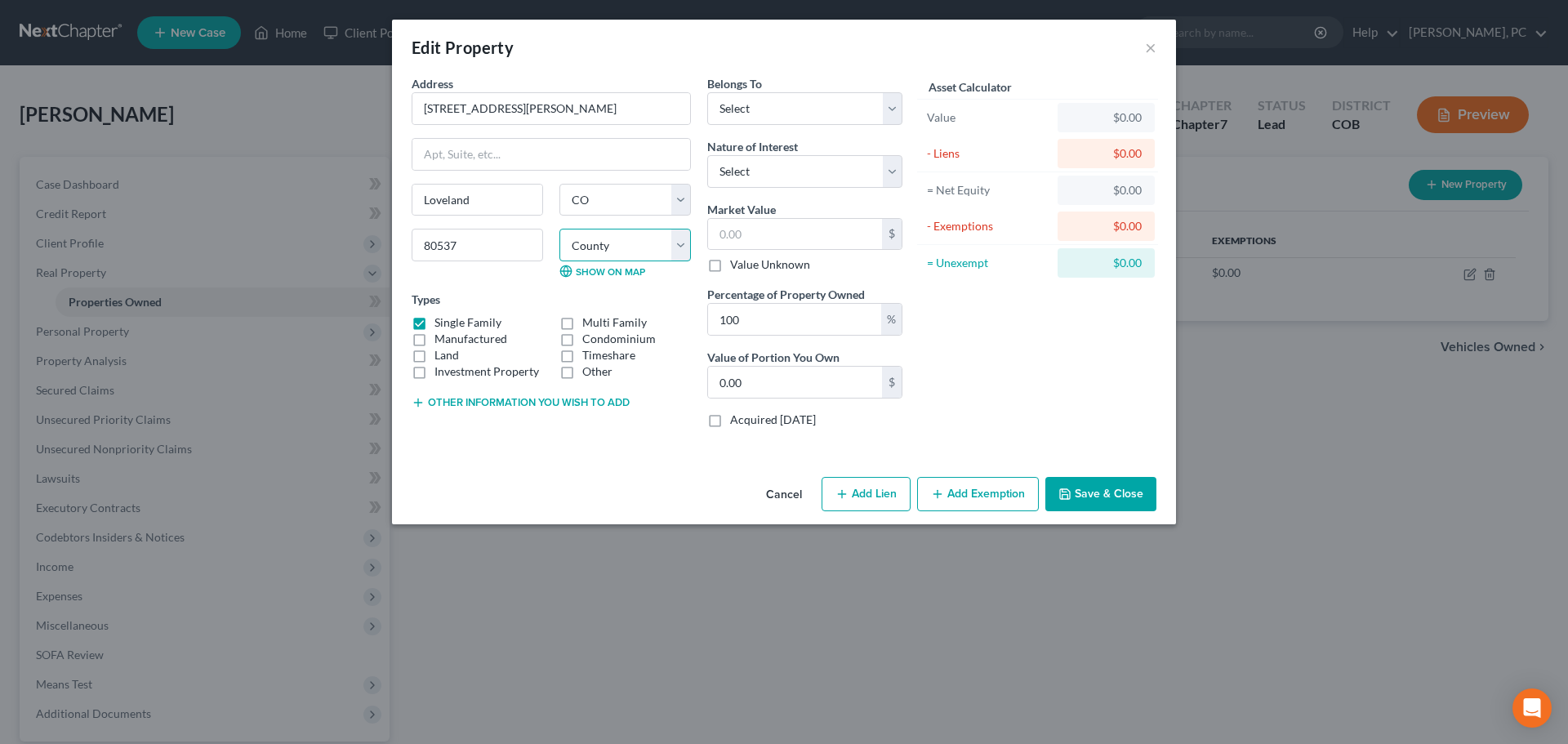
select select "35"
click at [559, 229] on select "County Adams County Alamosa County Arapahoe County Archuleta County Baca County…" at bounding box center [625, 244] width 132 height 32
click at [510, 117] on input "538 Cora Place" at bounding box center [551, 108] width 277 height 31
drag, startPoint x: 491, startPoint y: 113, endPoint x: 379, endPoint y: 113, distance: 112.0
click at [379, 113] on div "Edit Property × Address * 538 Cora Pl Loveland State AL AK AR AZ CA CO CT DE DC…" at bounding box center [784, 372] width 1568 height 744
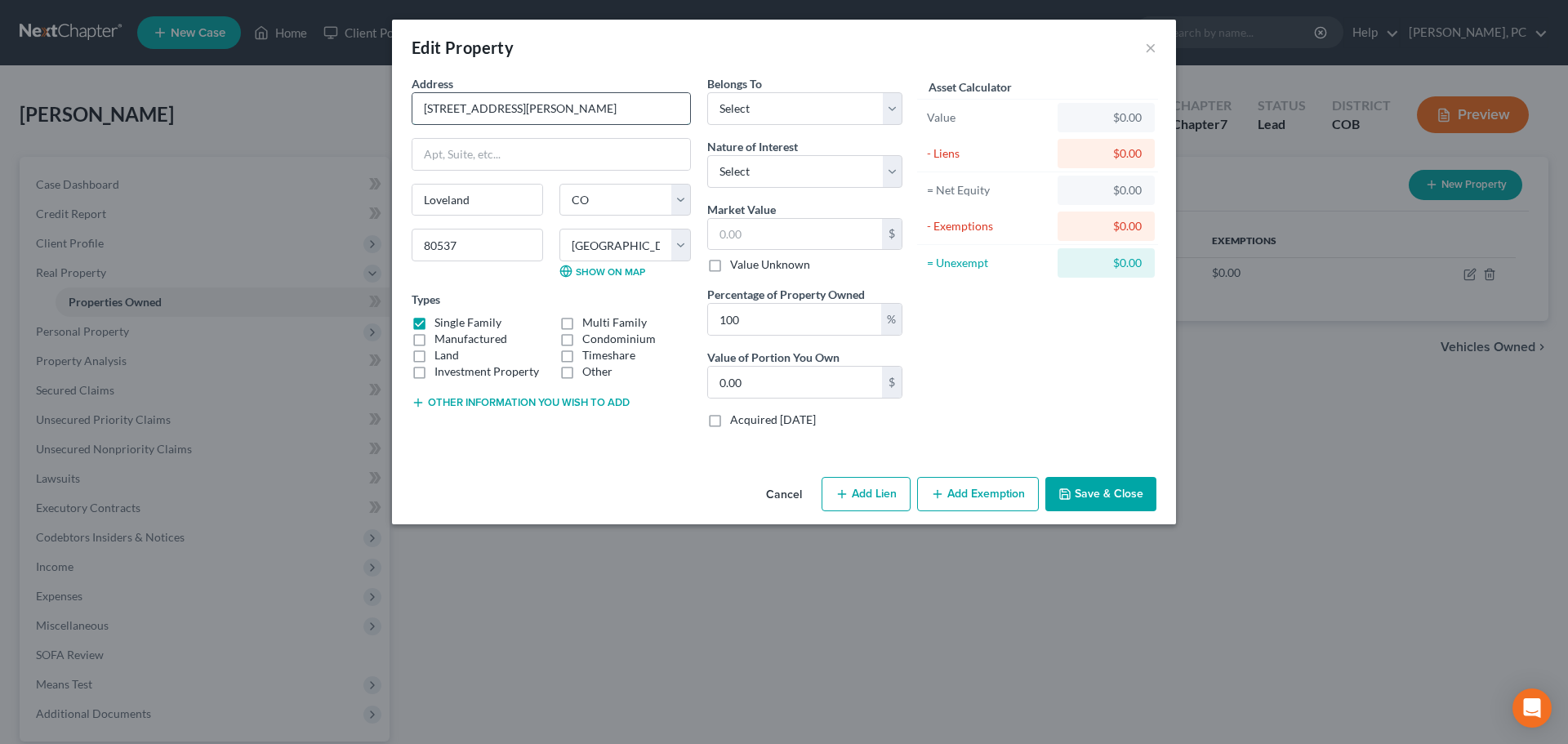
type input "538 Cora Pl"
click at [761, 104] on select "Select Debtor 1 Only Debtor 2 Only Debtor 1 And Debtor 2 Only At Least One Of T…" at bounding box center [805, 108] width 195 height 32
click at [759, 223] on input "text" at bounding box center [795, 234] width 174 height 31
type input "3"
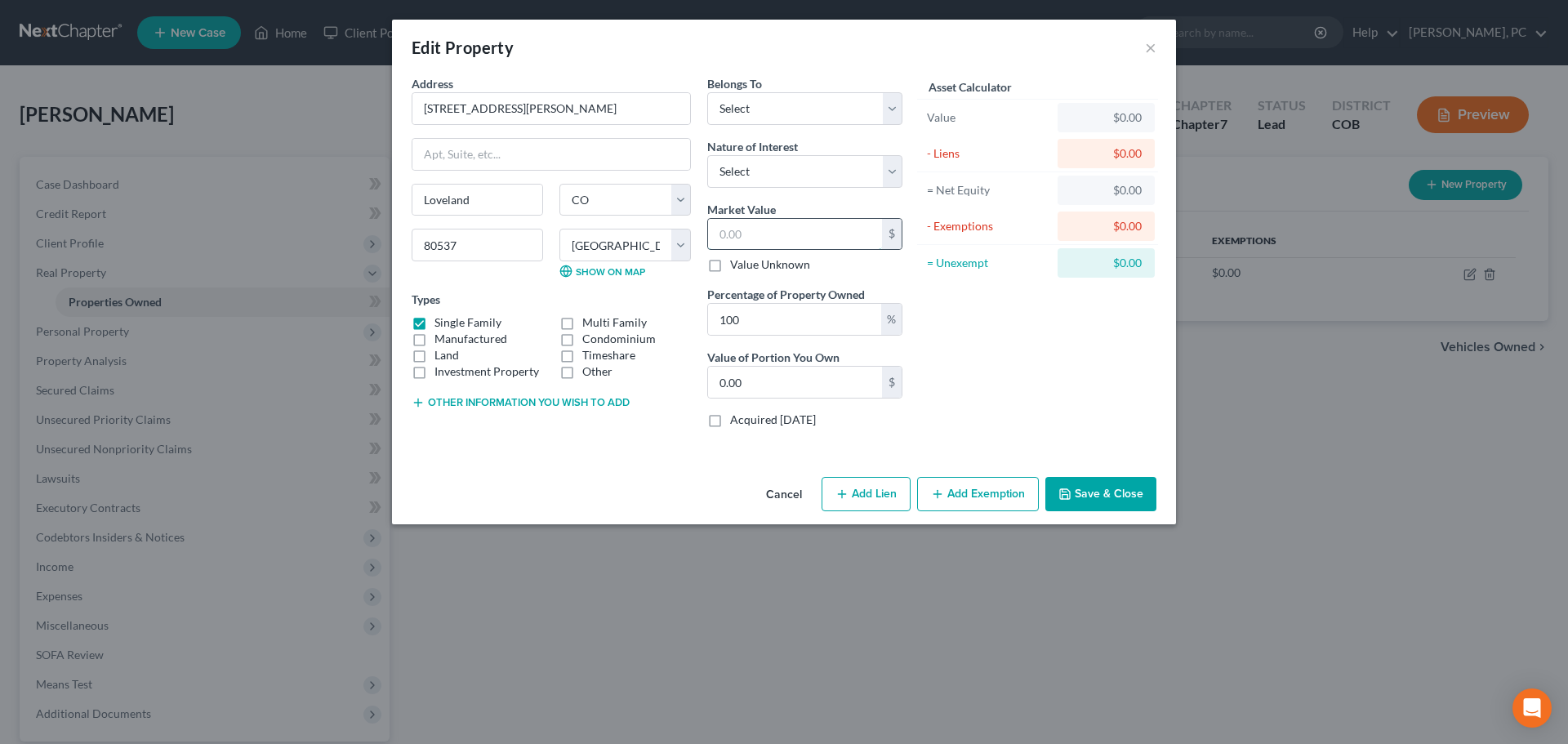
type input "3.00"
type input "35"
type input "35.00"
type input "357"
type input "357.00"
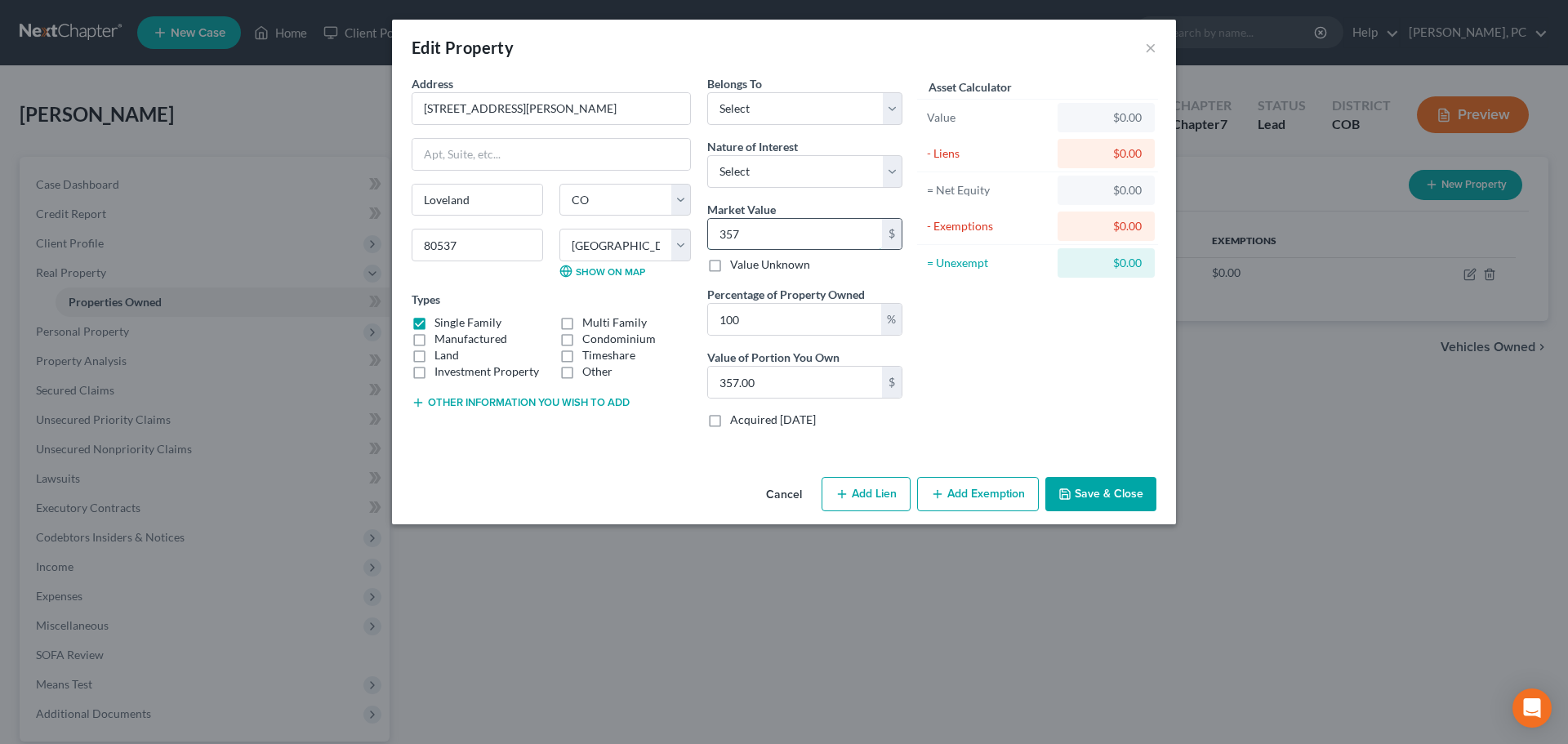
type input "3573"
type input "3,573.00"
type input "3,5730"
type input "35,730.00"
type input "35,7300"
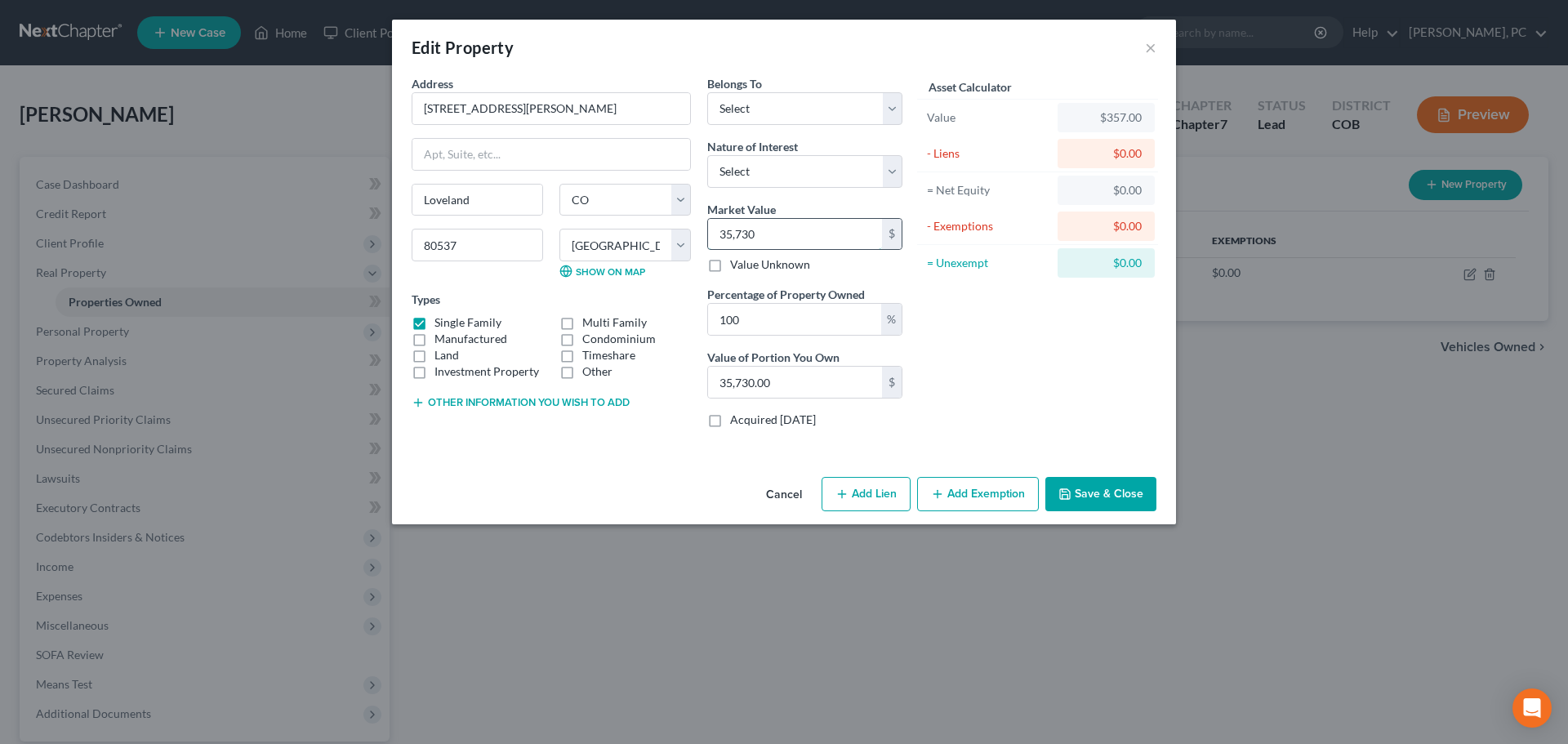
type input "357,300.00"
type input "357,300"
click at [953, 492] on button "Add Exemption" at bounding box center [977, 494] width 122 height 34
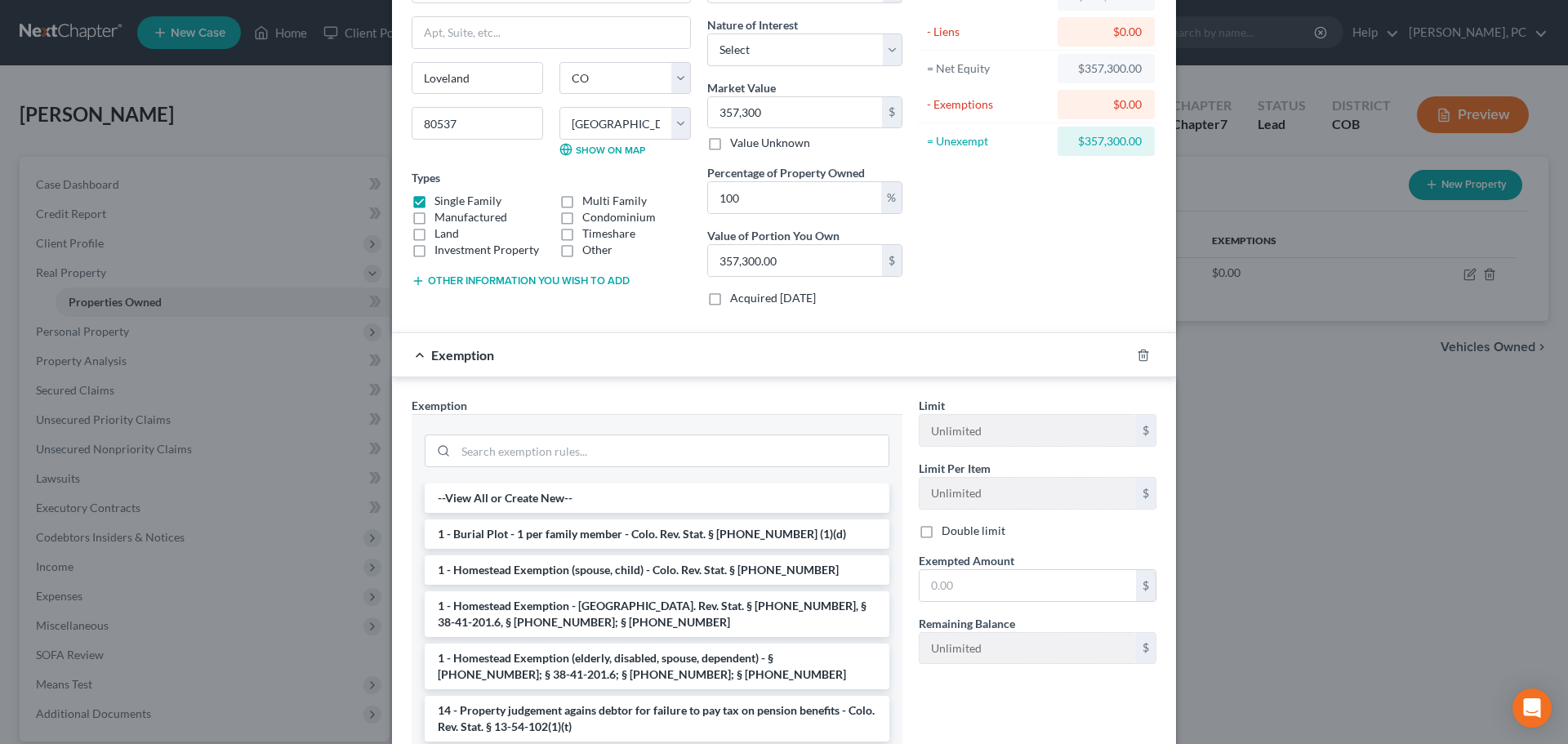
scroll to position [163, 0]
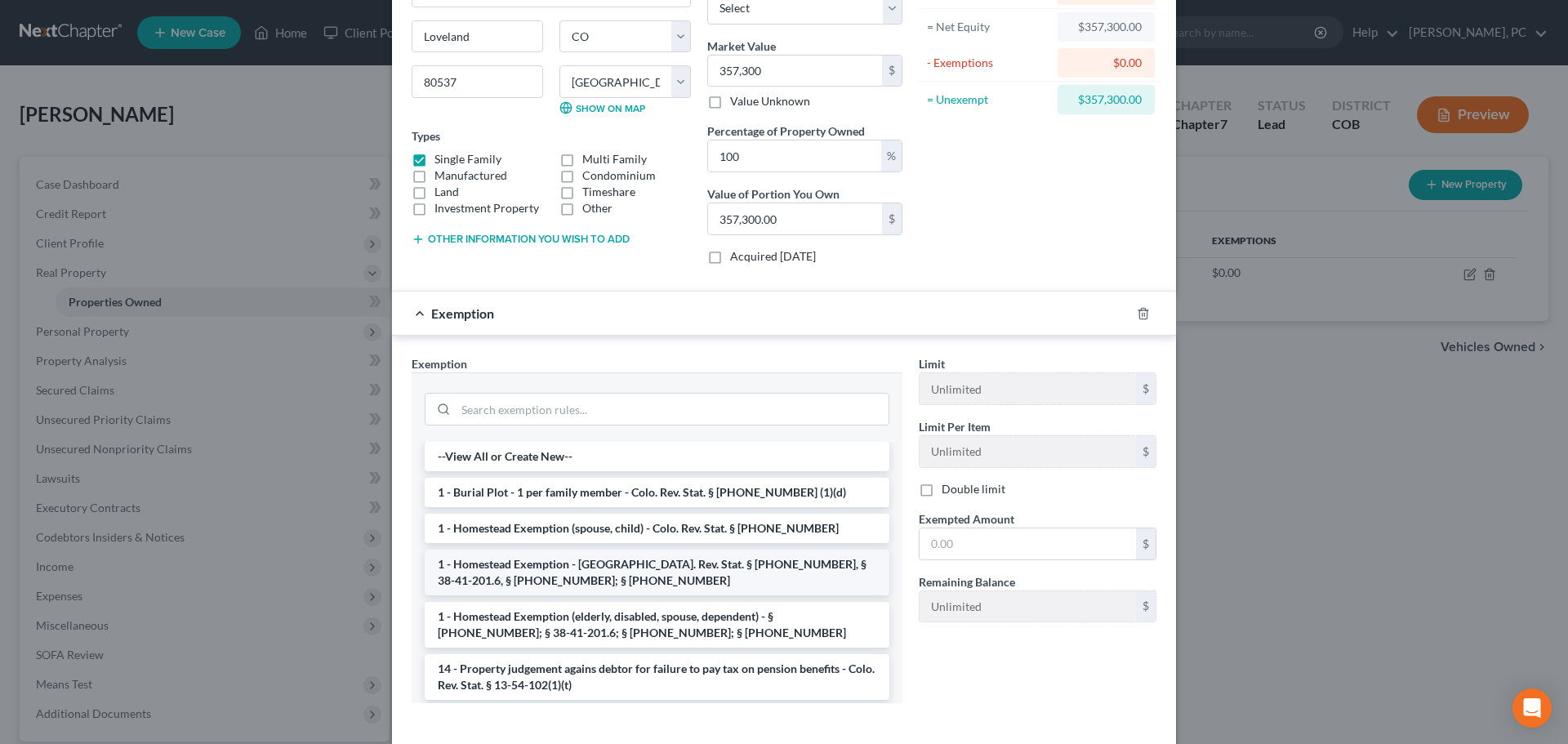
click at [578, 563] on li "1 - Homestead Exemption - Colo. Rev. Stat. § 38-41-201, § 38-41-201.6, § 38-41-…" at bounding box center [657, 572] width 465 height 46
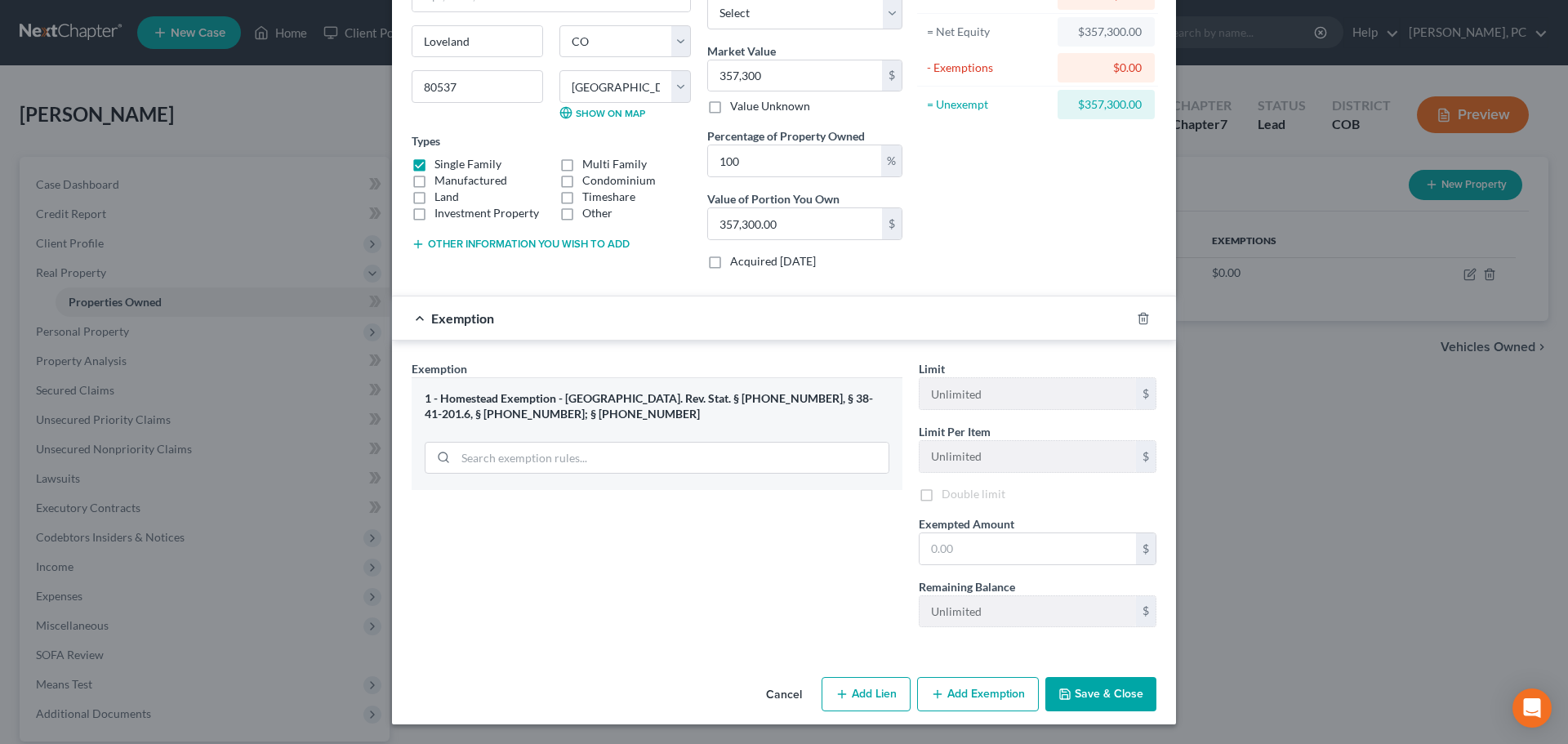
scroll to position [161, 0]
click at [933, 555] on input "text" at bounding box center [1027, 548] width 216 height 31
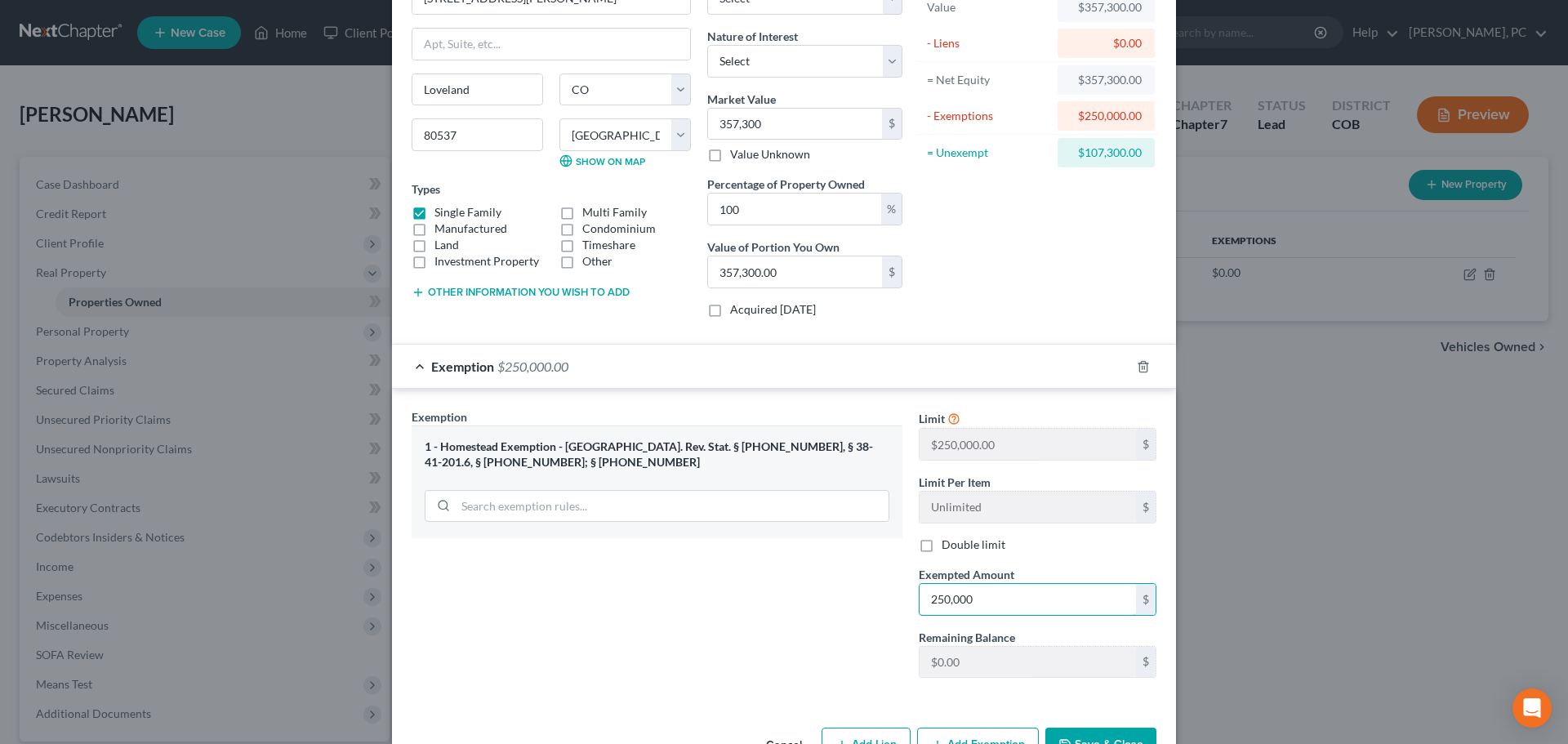
scroll to position [0, 0]
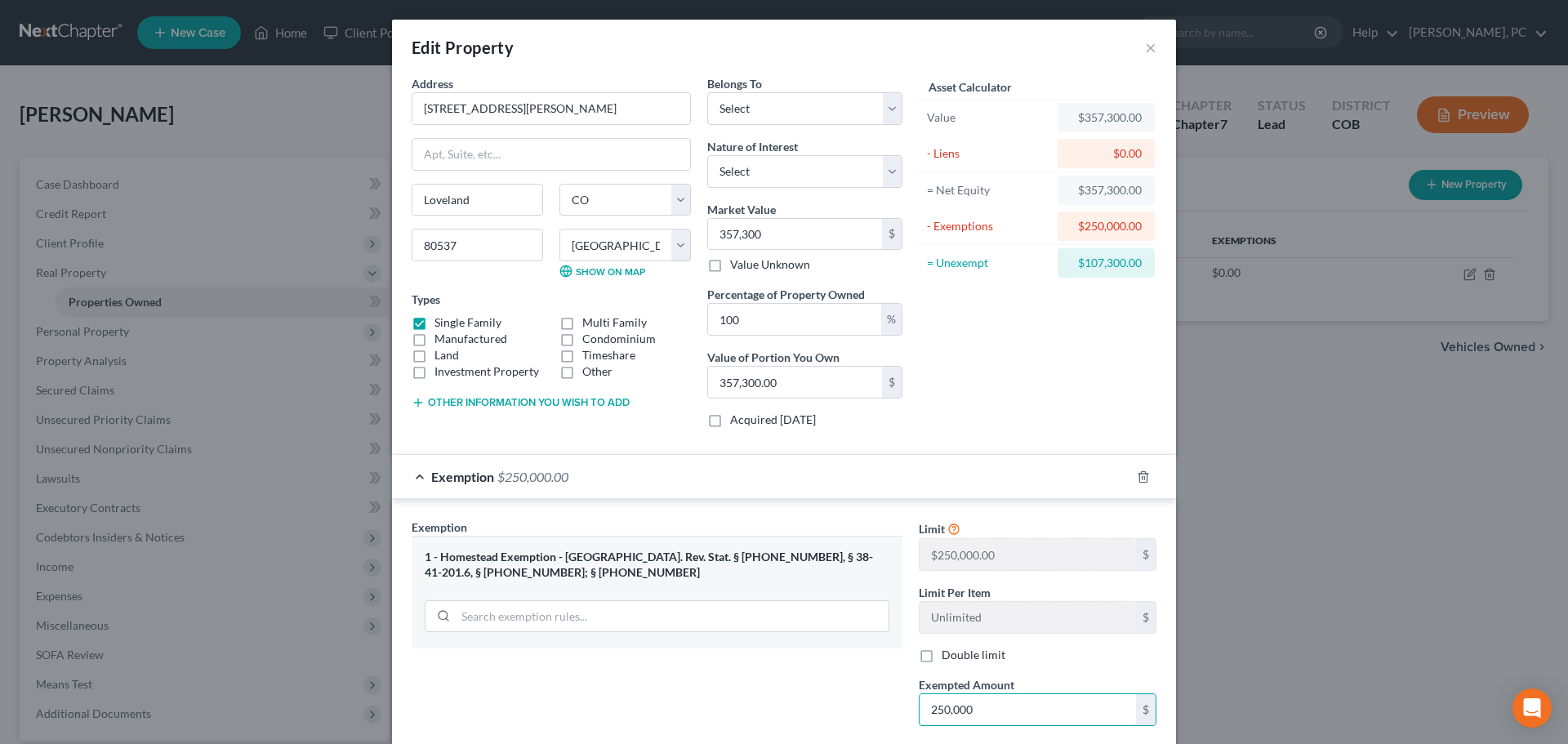
type input "250,000"
click at [736, 116] on select "Select Debtor 1 Only Debtor 2 Only Debtor 1 And Debtor 2 Only At Least One Of T…" at bounding box center [805, 108] width 195 height 32
select select "2"
click at [707, 92] on select "Select Debtor 1 Only Debtor 2 Only Debtor 1 And Debtor 2 Only At Least One Of T…" at bounding box center [805, 108] width 195 height 32
drag, startPoint x: 741, startPoint y: 173, endPoint x: 741, endPoint y: 186, distance: 13.0
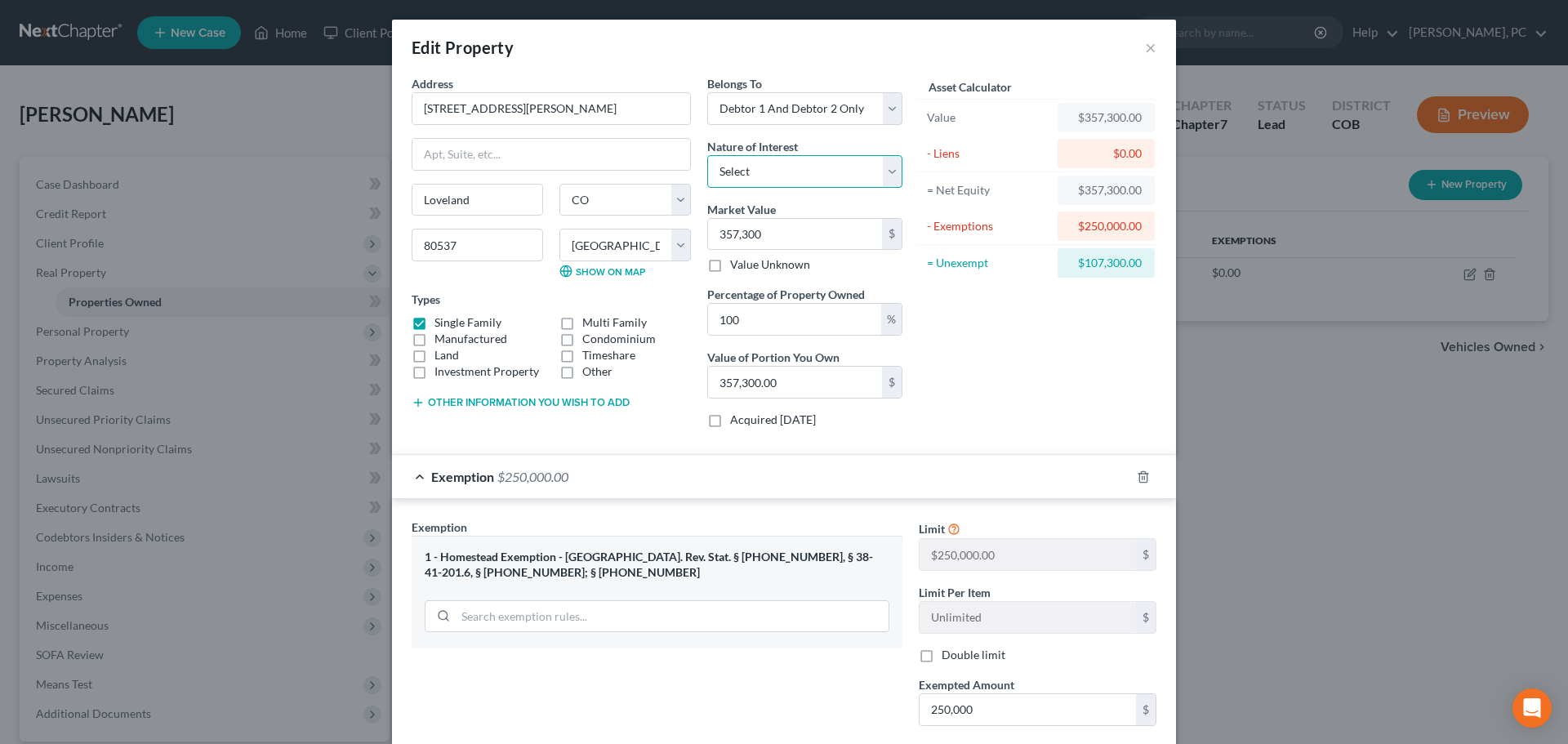
click at [741, 173] on select "Select Fee Simple Joint Tenant Life Estate Equitable Interest Future Interest T…" at bounding box center [805, 171] width 195 height 32
select select "0"
click at [707, 155] on select "Select Fee Simple Joint Tenant Life Estate Equitable Interest Future Interest T…" at bounding box center [805, 171] width 195 height 32
click at [968, 316] on div "Asset Calculator Value $357,300.00 - Liens $0.00 = Net Equity $357,300.00 - Exe…" at bounding box center [1037, 258] width 254 height 366
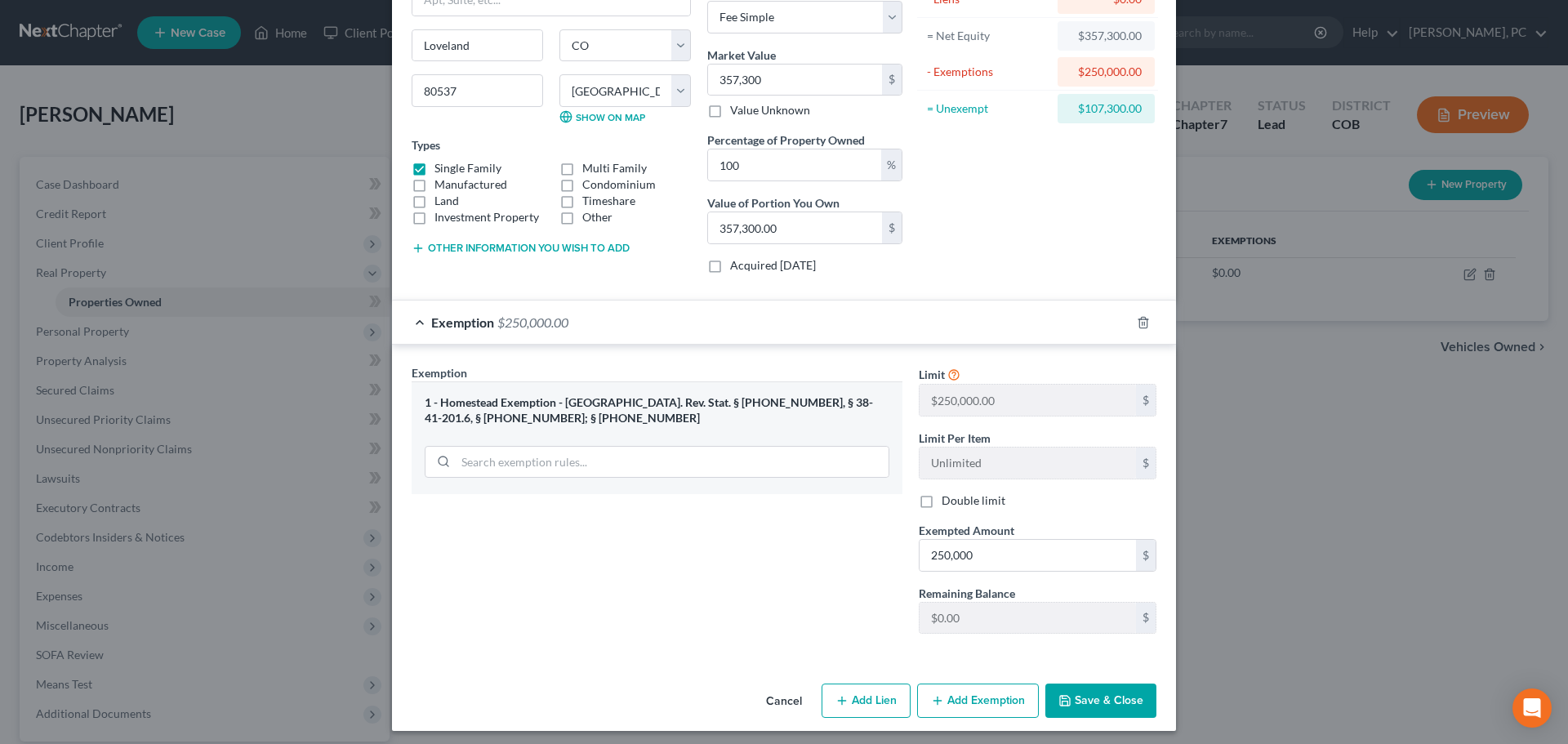
scroll to position [161, 0]
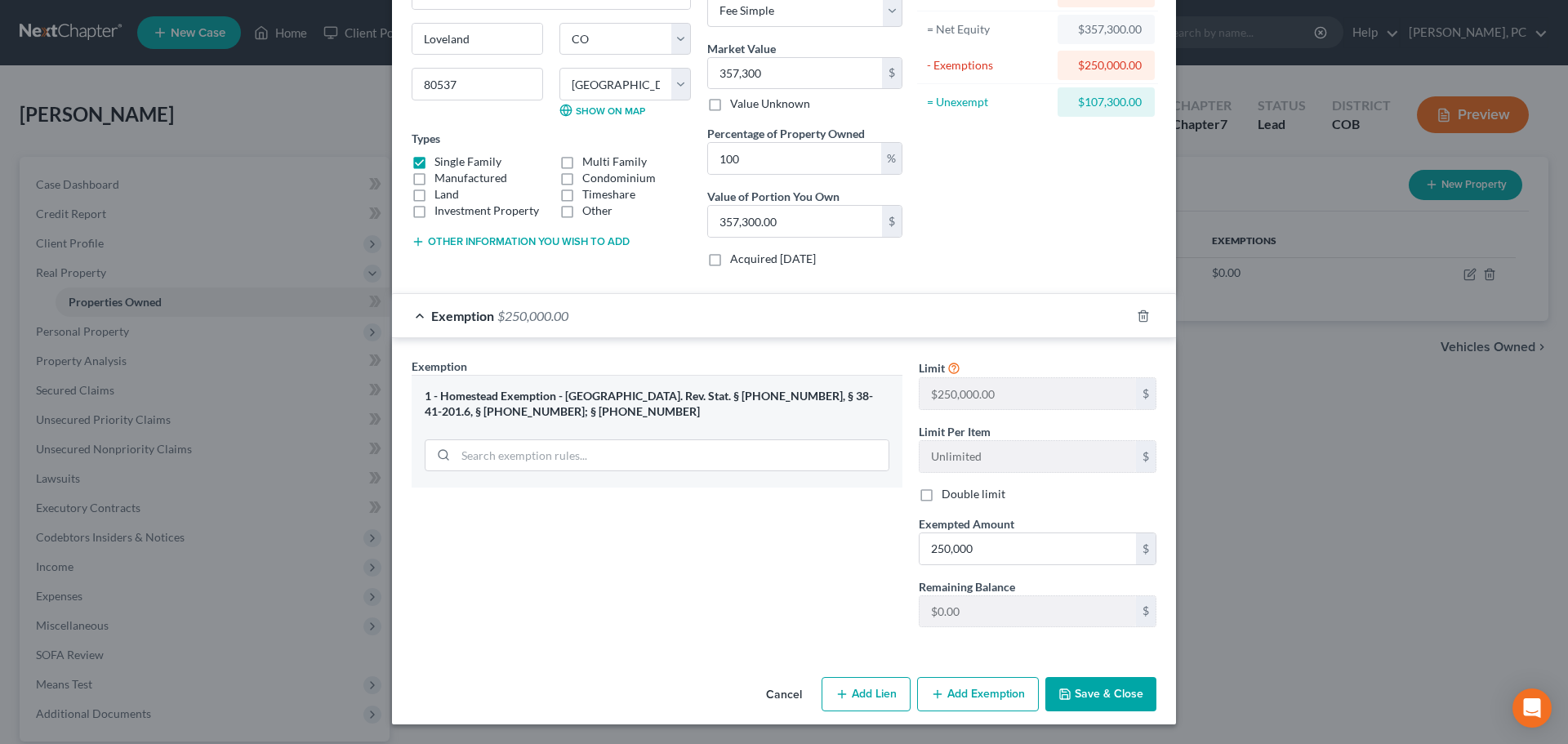
click at [857, 688] on button "Add Lien" at bounding box center [866, 693] width 89 height 34
select select "2"
select select "0"
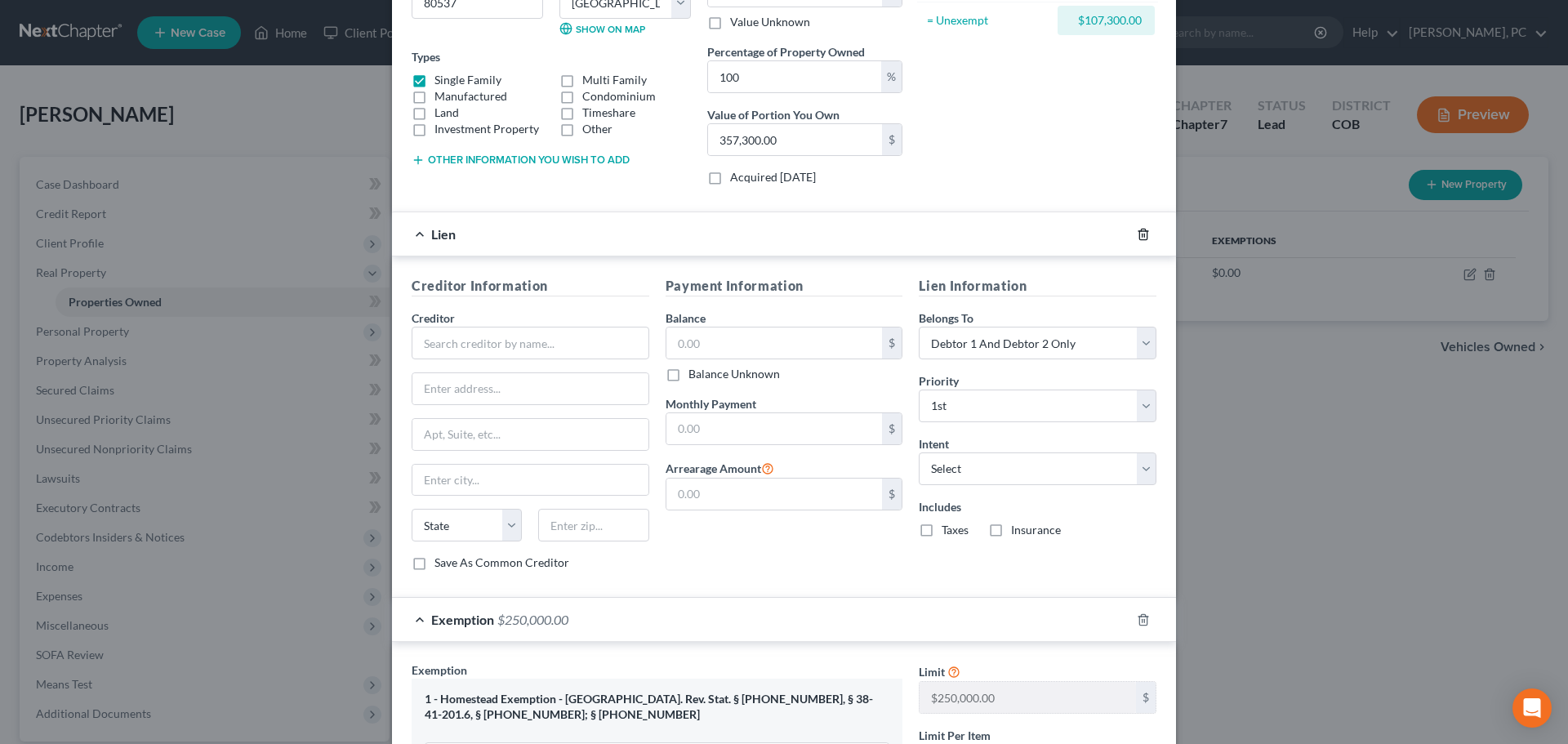
click at [1141, 234] on icon "button" at bounding box center [1143, 234] width 13 height 13
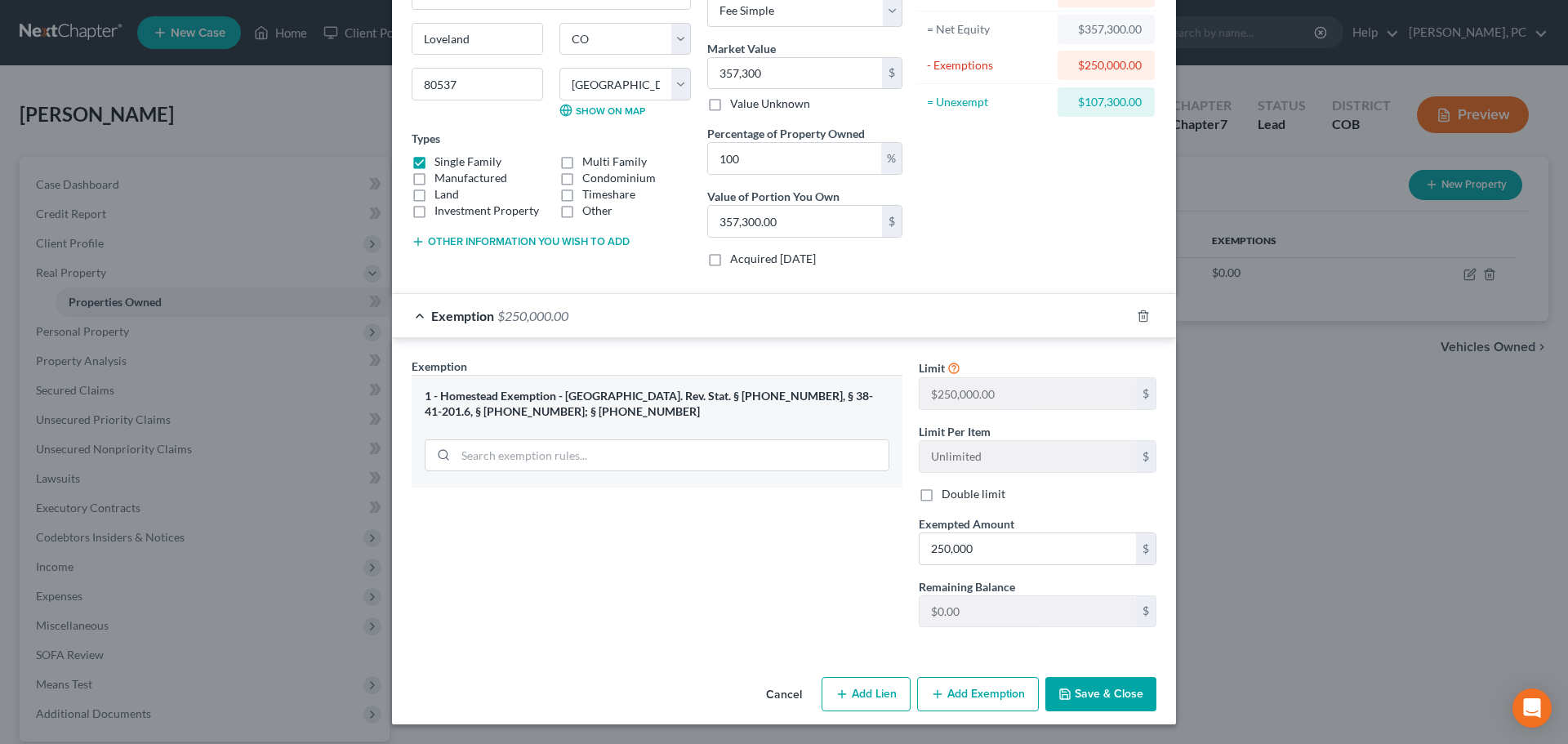
click at [1100, 693] on button "Save & Close" at bounding box center [1101, 693] width 111 height 34
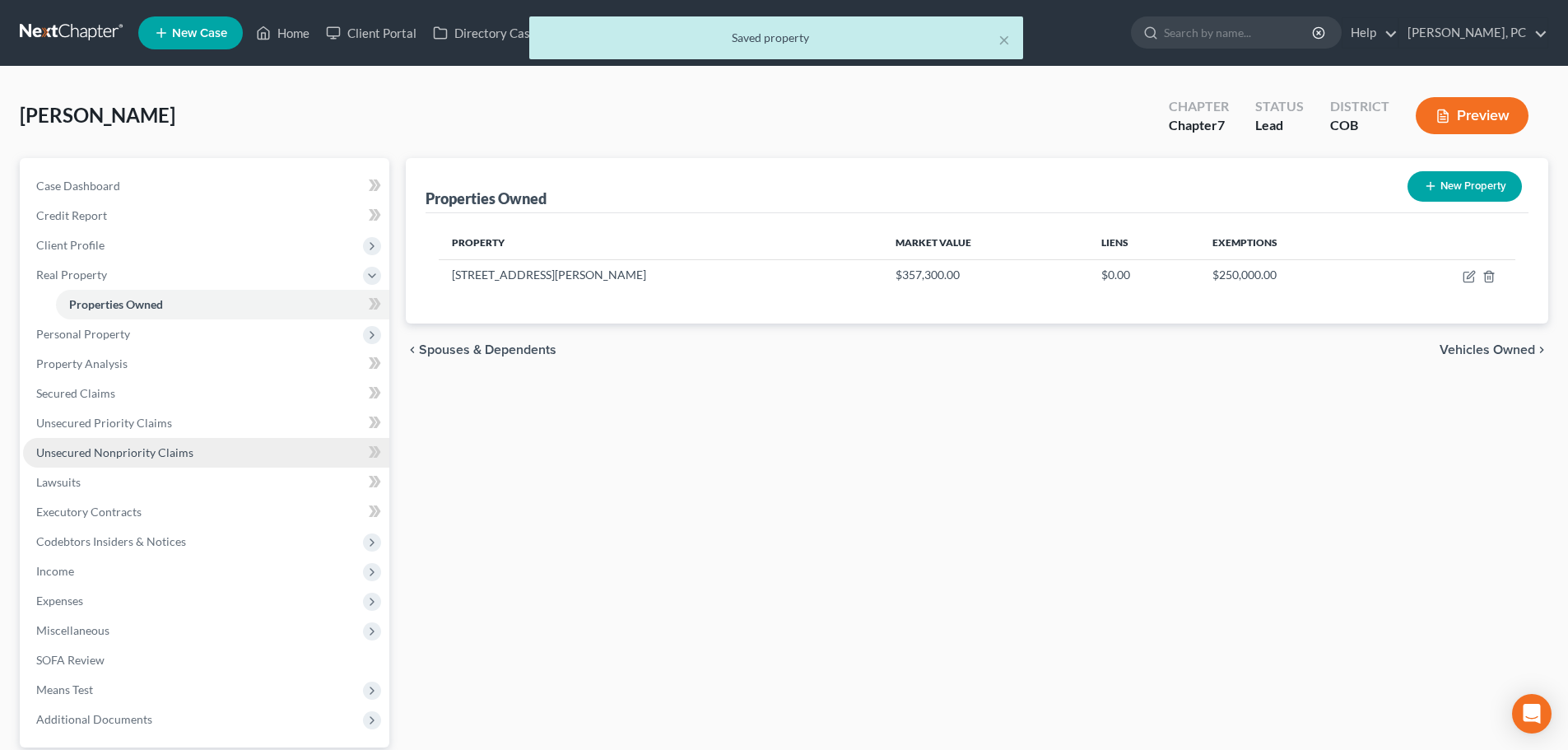
click at [129, 458] on span "Unsecured Nonpriority Claims" at bounding box center [114, 452] width 157 height 14
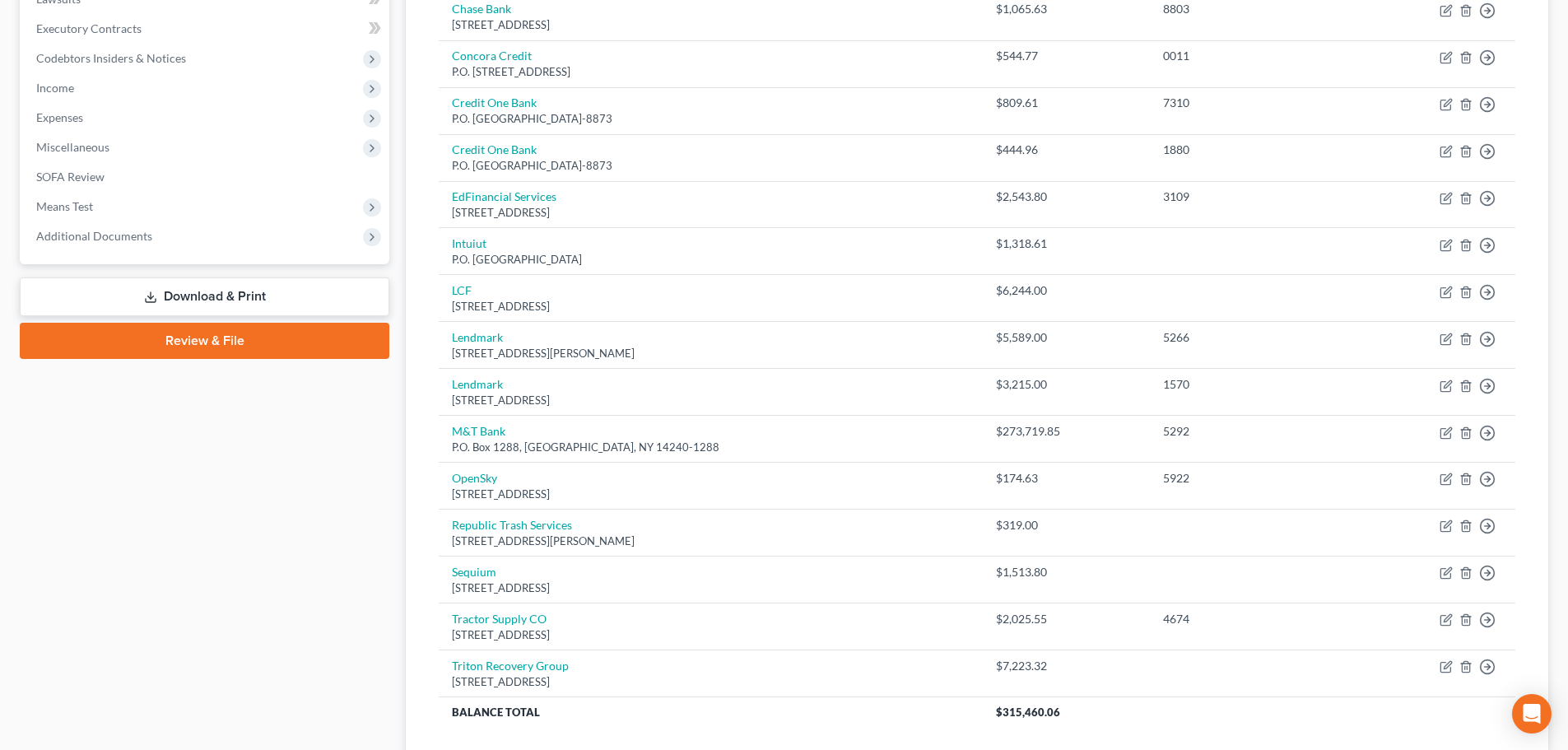
scroll to position [494, 0]
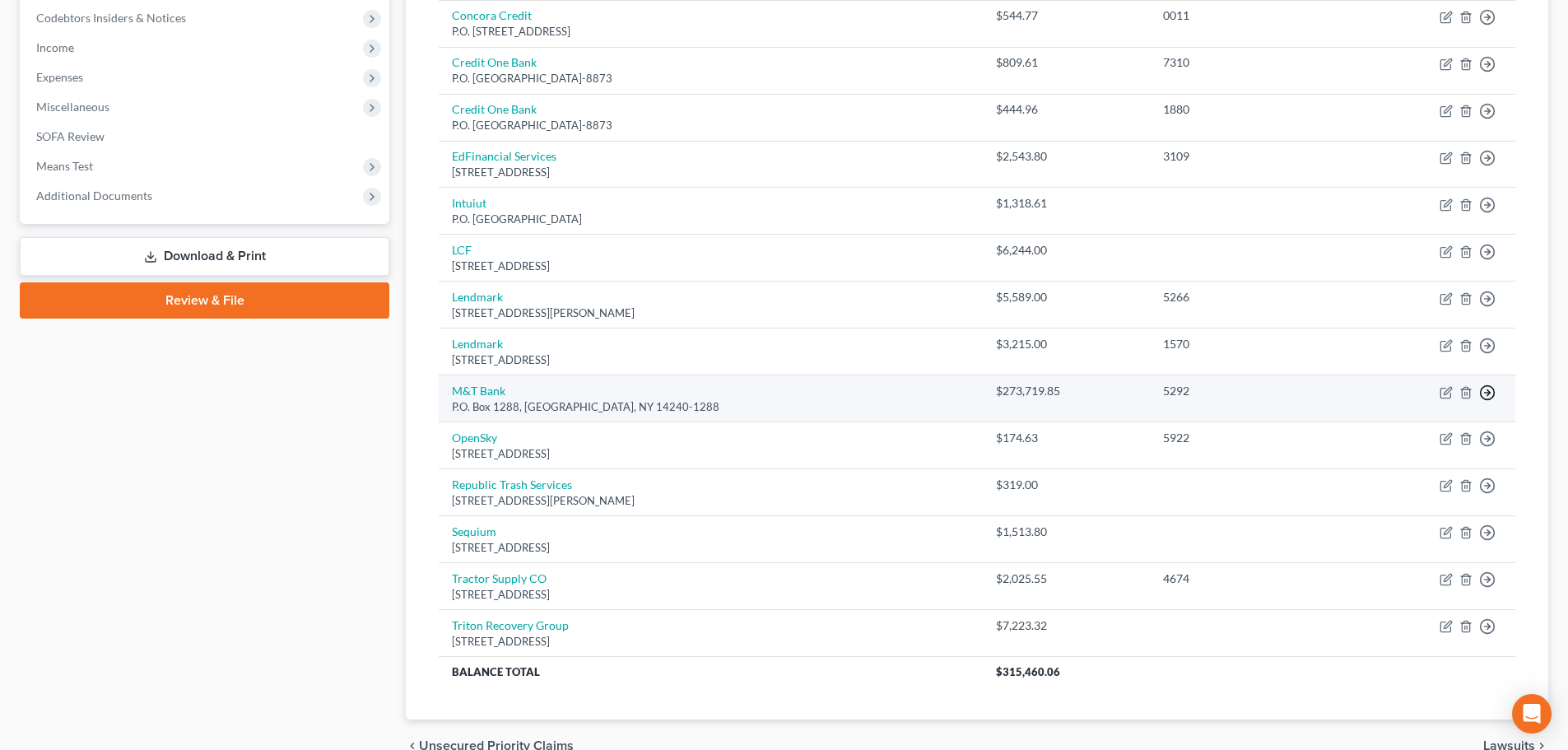
click at [1485, 394] on icon "button" at bounding box center [1488, 393] width 17 height 17
click at [1407, 407] on link "Move to D" at bounding box center [1412, 404] width 138 height 28
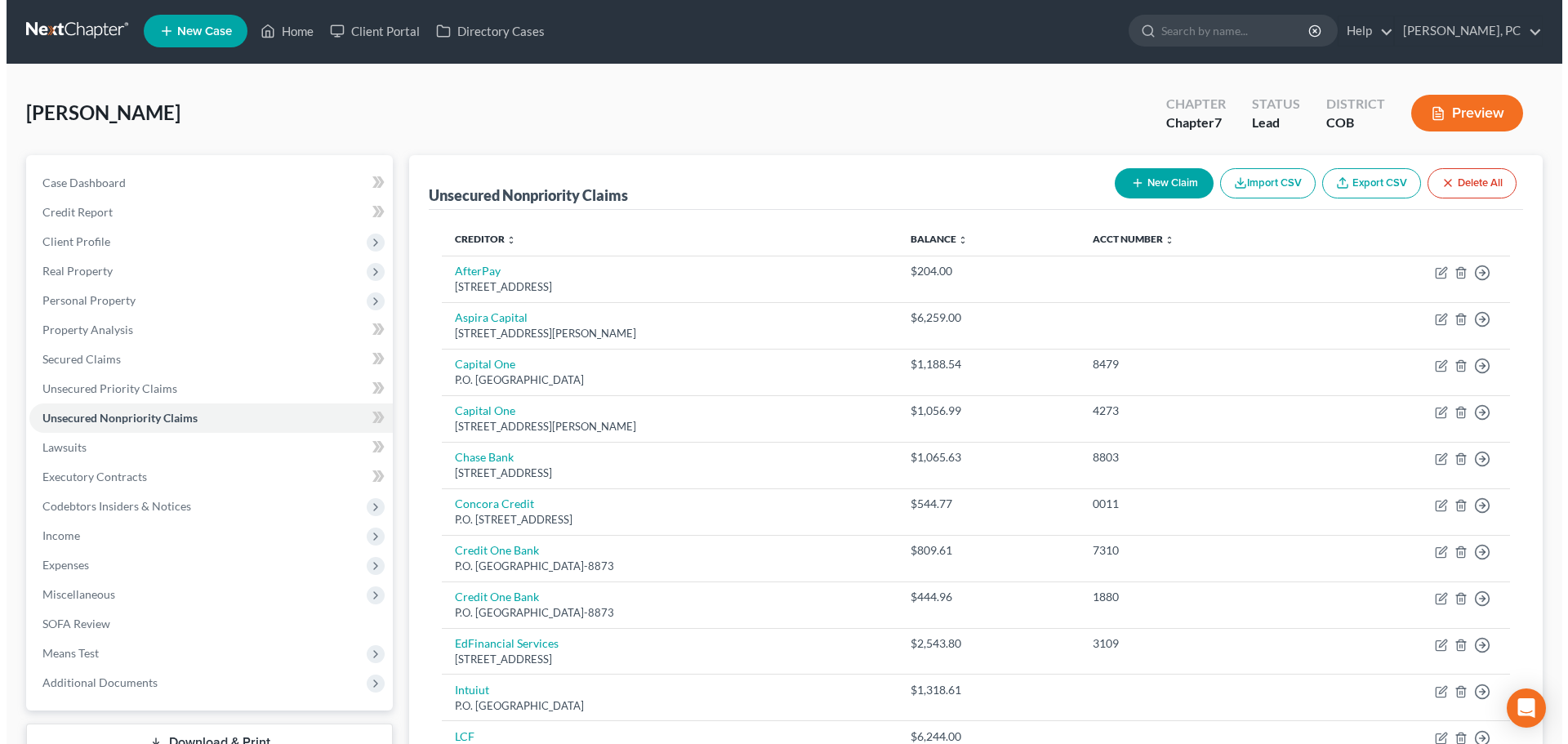
scroll to position [0, 0]
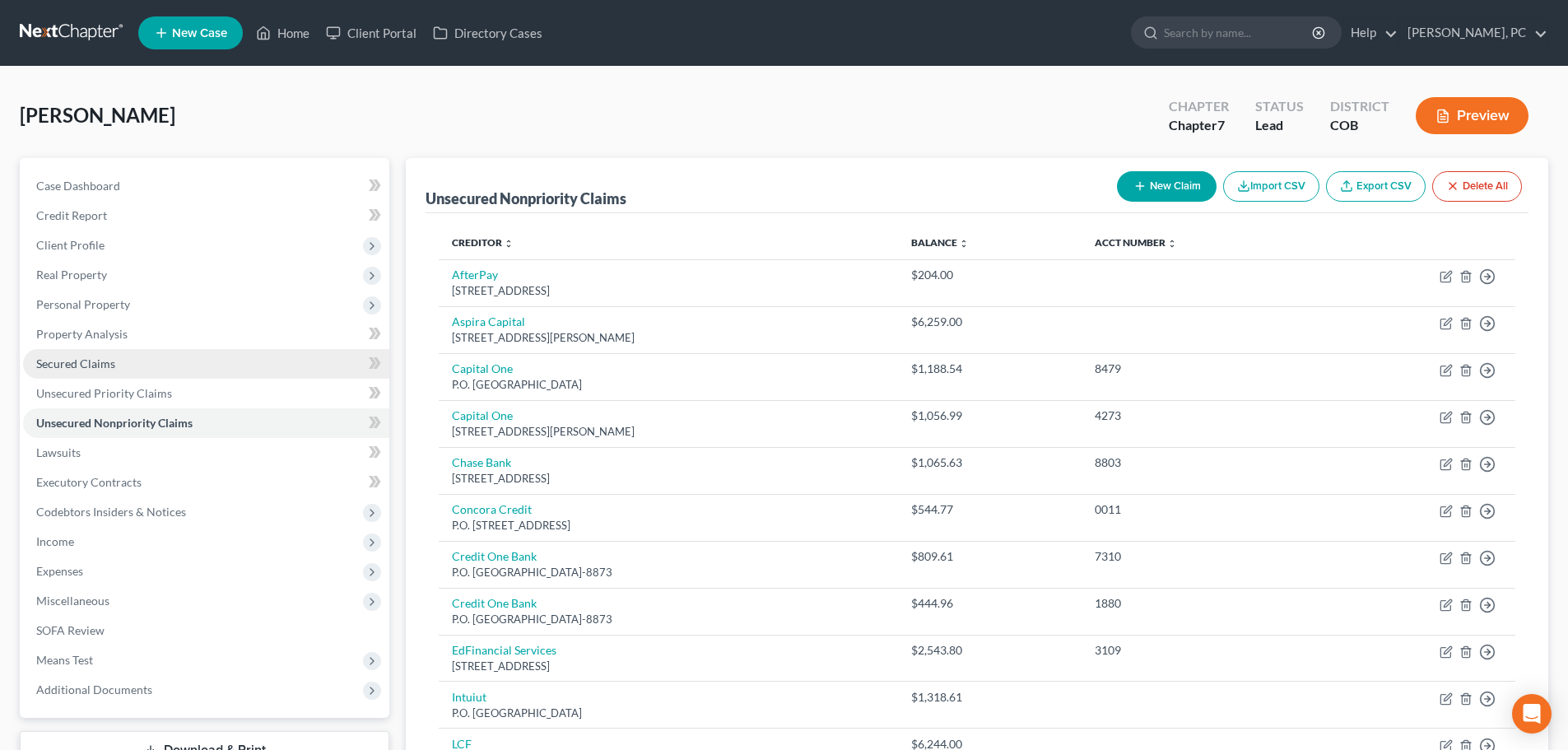
click at [75, 357] on span "Secured Claims" at bounding box center [75, 363] width 79 height 14
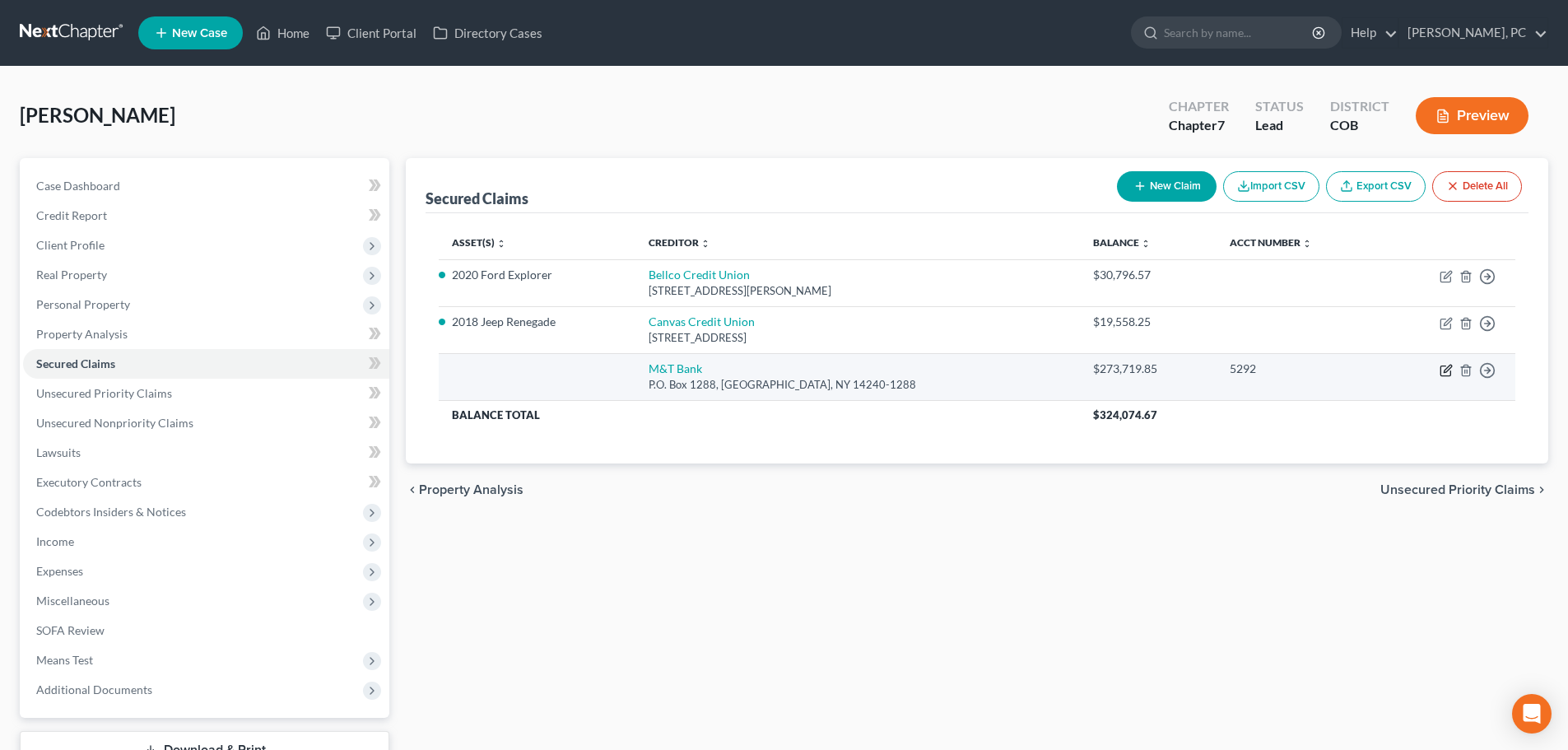
click at [1444, 370] on icon "button" at bounding box center [1447, 368] width 8 height 8
select select "35"
select select "3"
select select "0"
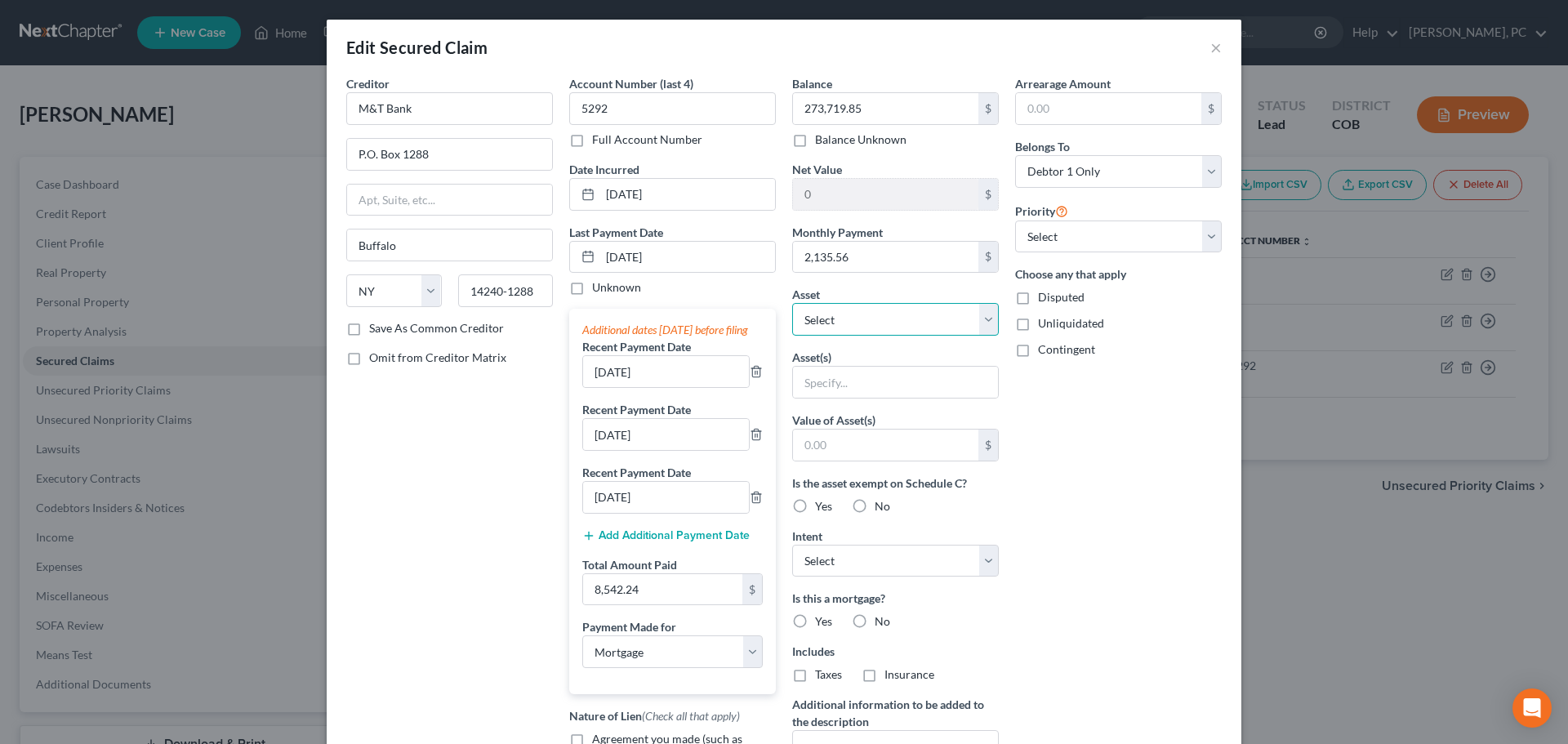
click at [809, 323] on select "Select Other Multiple Assets 538 Cora Pl - $357300.0 2020 Ford Explorer - $2300…" at bounding box center [895, 319] width 206 height 32
select select "2"
click at [792, 303] on select "Select Other Multiple Assets 538 Cora Pl - $357300.0 2020 Ford Explorer - $2300…" at bounding box center [895, 319] width 206 height 32
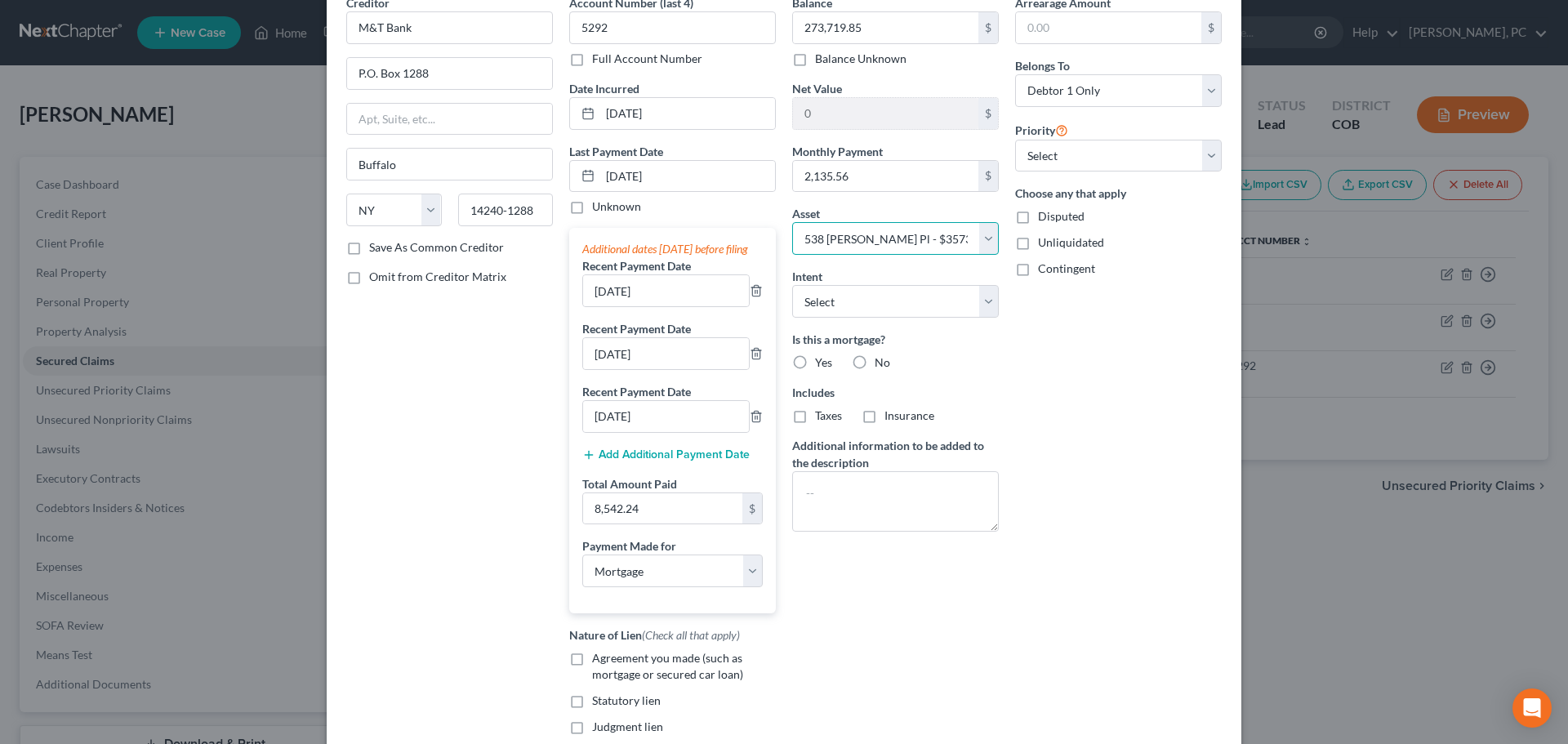
scroll to position [82, 0]
click at [815, 358] on label "Yes" at bounding box center [823, 362] width 17 height 17
click at [822, 358] on input "Yes" at bounding box center [827, 359] width 11 height 11
radio input "true"
click at [815, 417] on label "Taxes" at bounding box center [828, 415] width 27 height 17
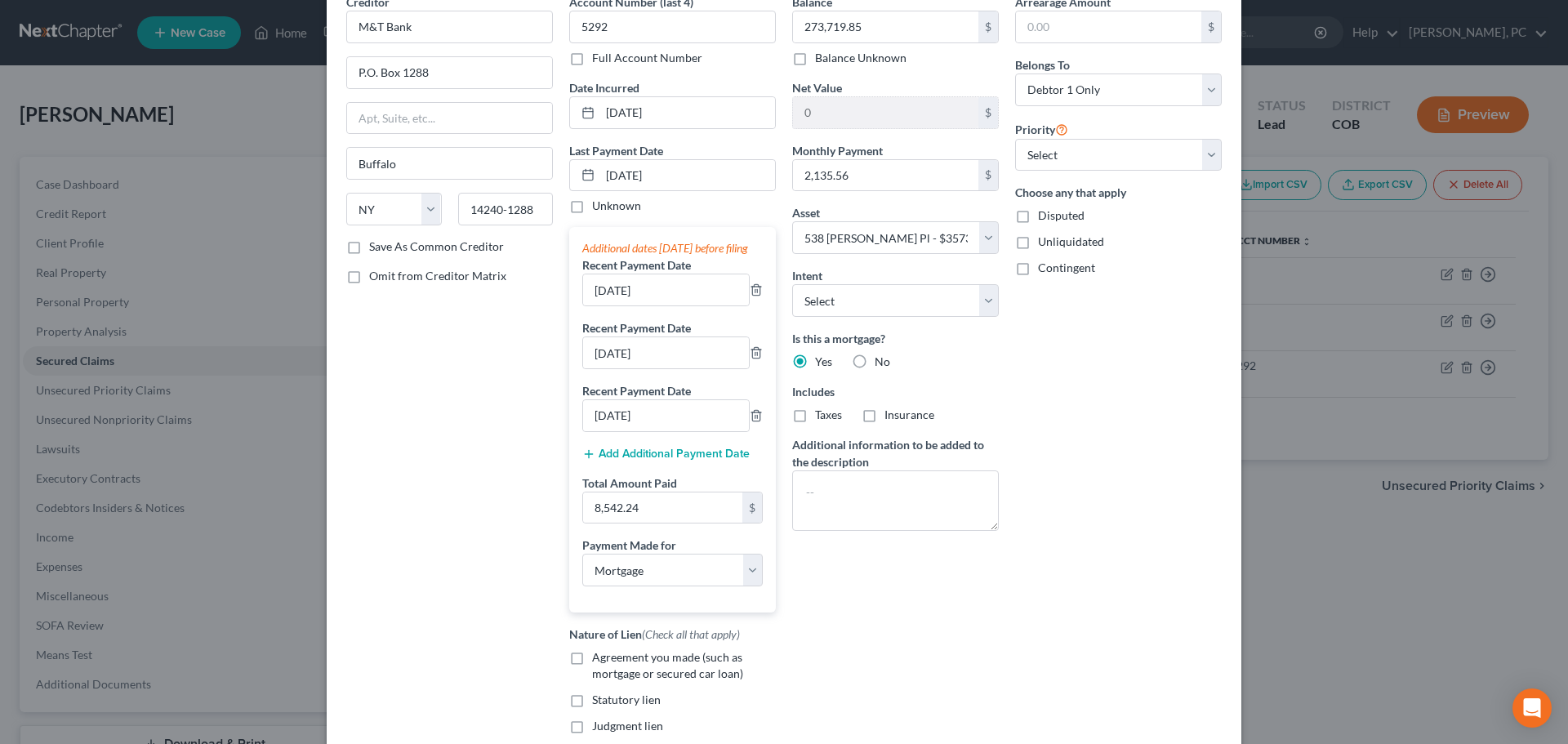
click at [822, 417] on input "Taxes" at bounding box center [827, 412] width 11 height 11
checkbox input "true"
click at [885, 416] on label "Insurance" at bounding box center [909, 415] width 50 height 17
click at [891, 416] on input "Insurance" at bounding box center [896, 412] width 11 height 11
checkbox input "true"
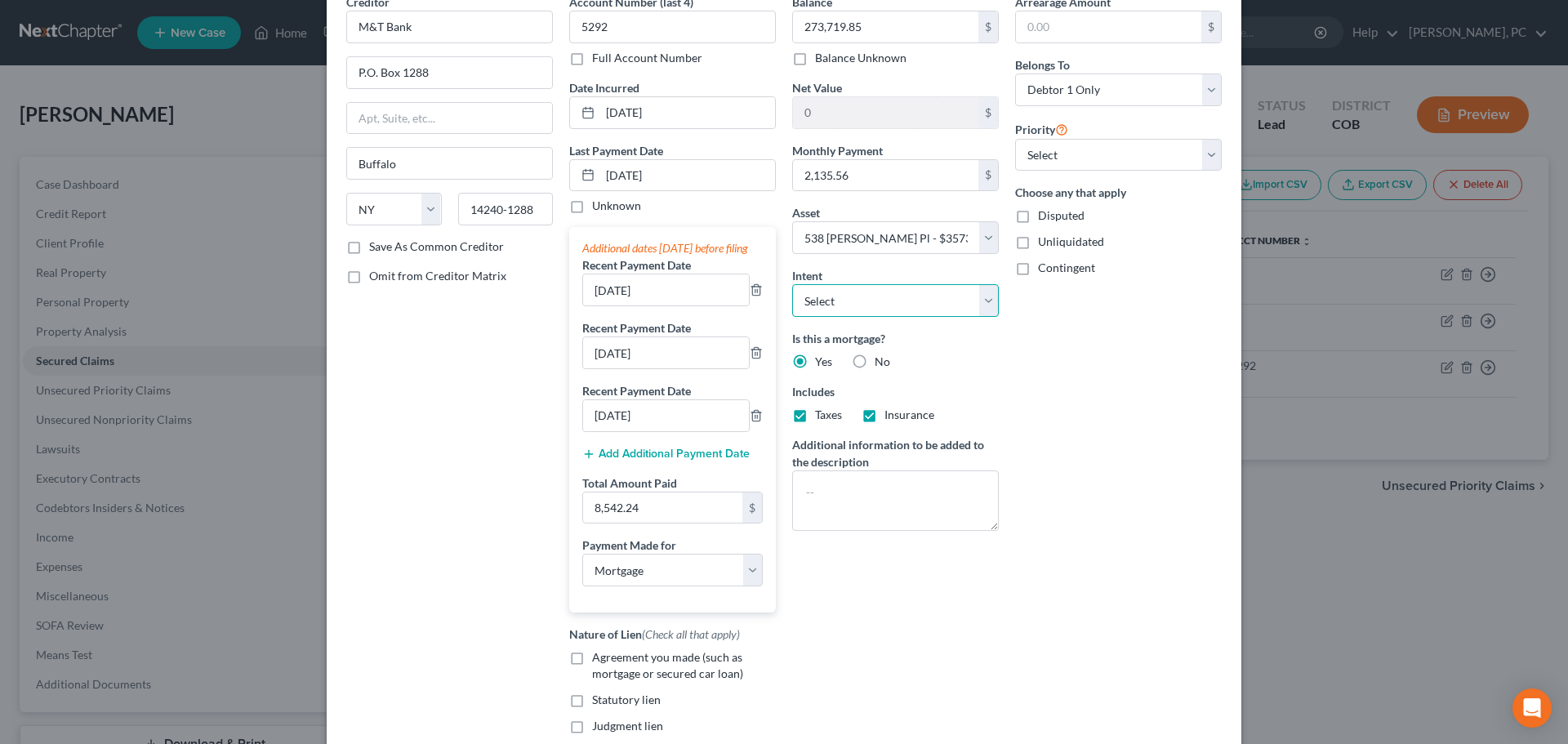
drag, startPoint x: 850, startPoint y: 303, endPoint x: 848, endPoint y: 314, distance: 11.2
click at [850, 303] on select "Select Surrender Redeem Reaffirm Avoid Other" at bounding box center [895, 300] width 206 height 32
select select "4"
click at [792, 284] on select "Select Surrender Redeem Reaffirm Avoid Other" at bounding box center [895, 300] width 206 height 32
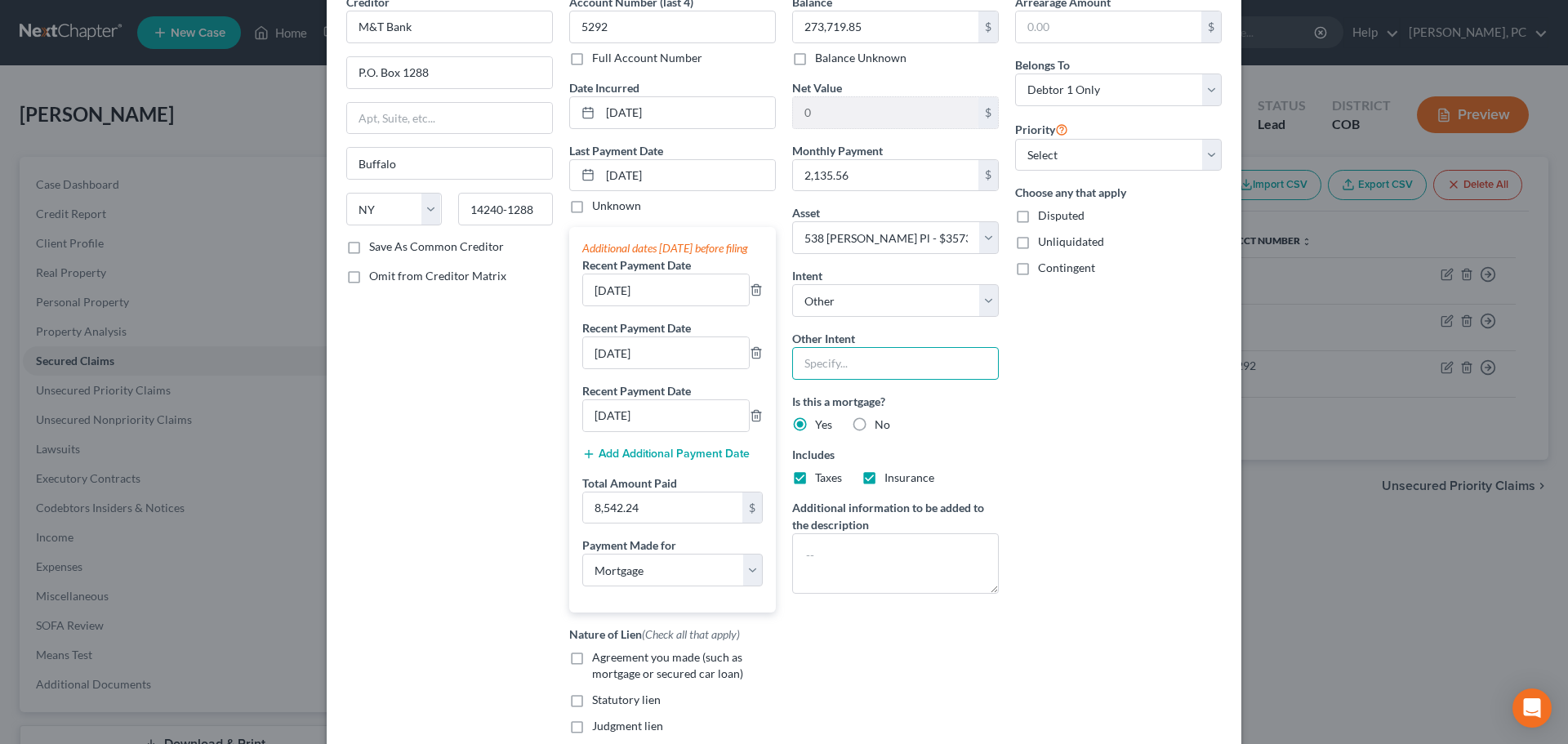
click at [843, 354] on input "text" at bounding box center [895, 363] width 206 height 32
type input "Retain & Pay"
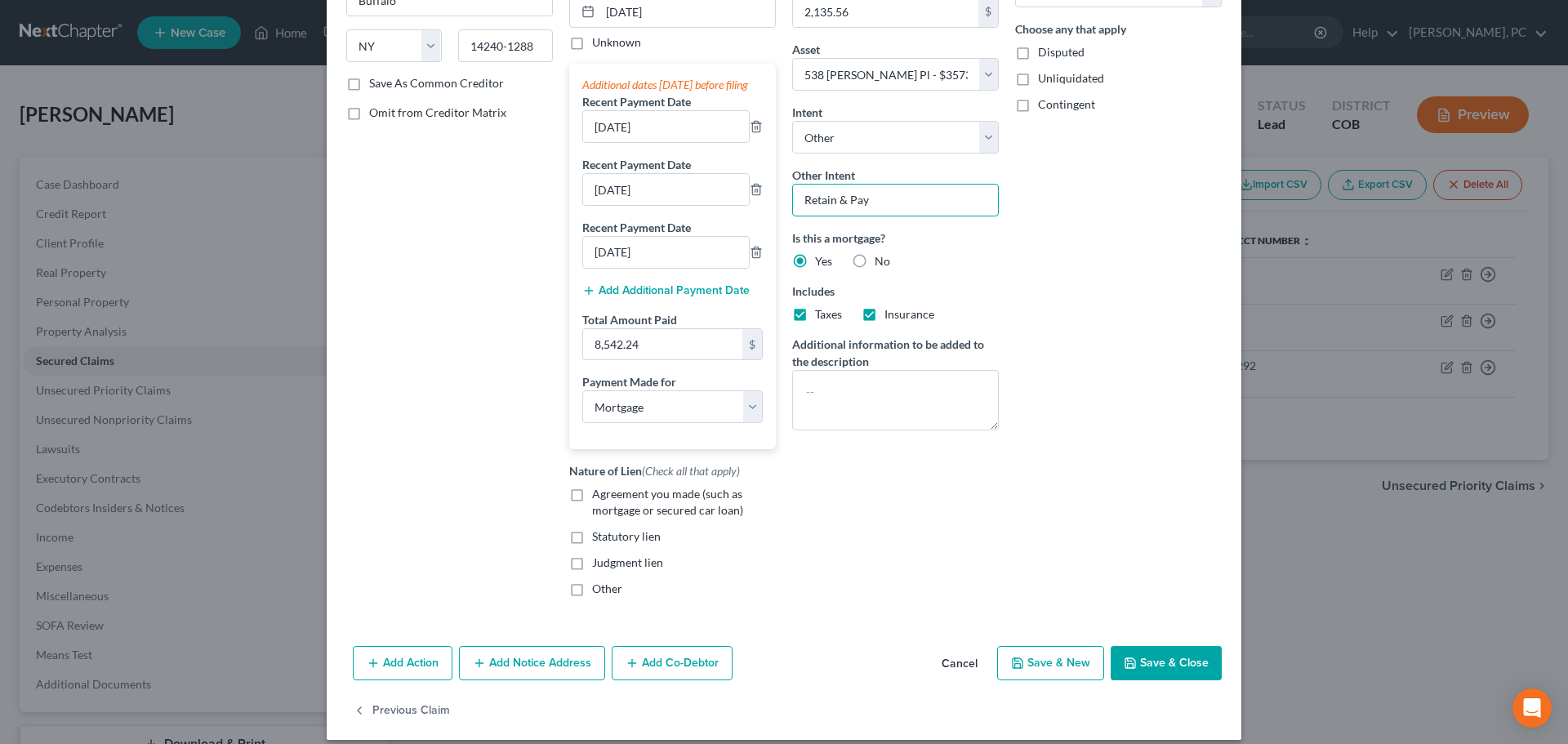
scroll to position [277, 0]
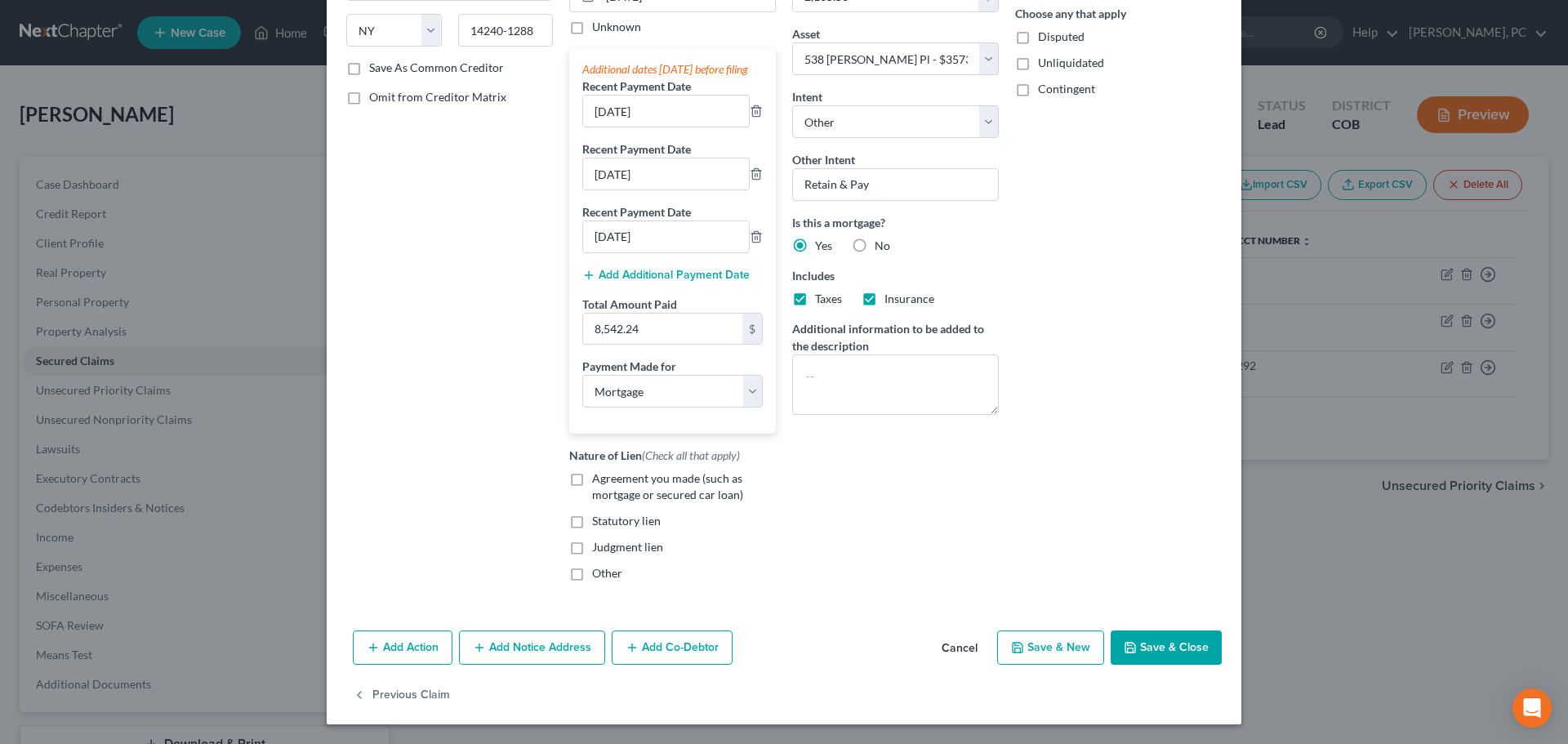
click at [553, 643] on button "Add Notice Address" at bounding box center [532, 647] width 146 height 34
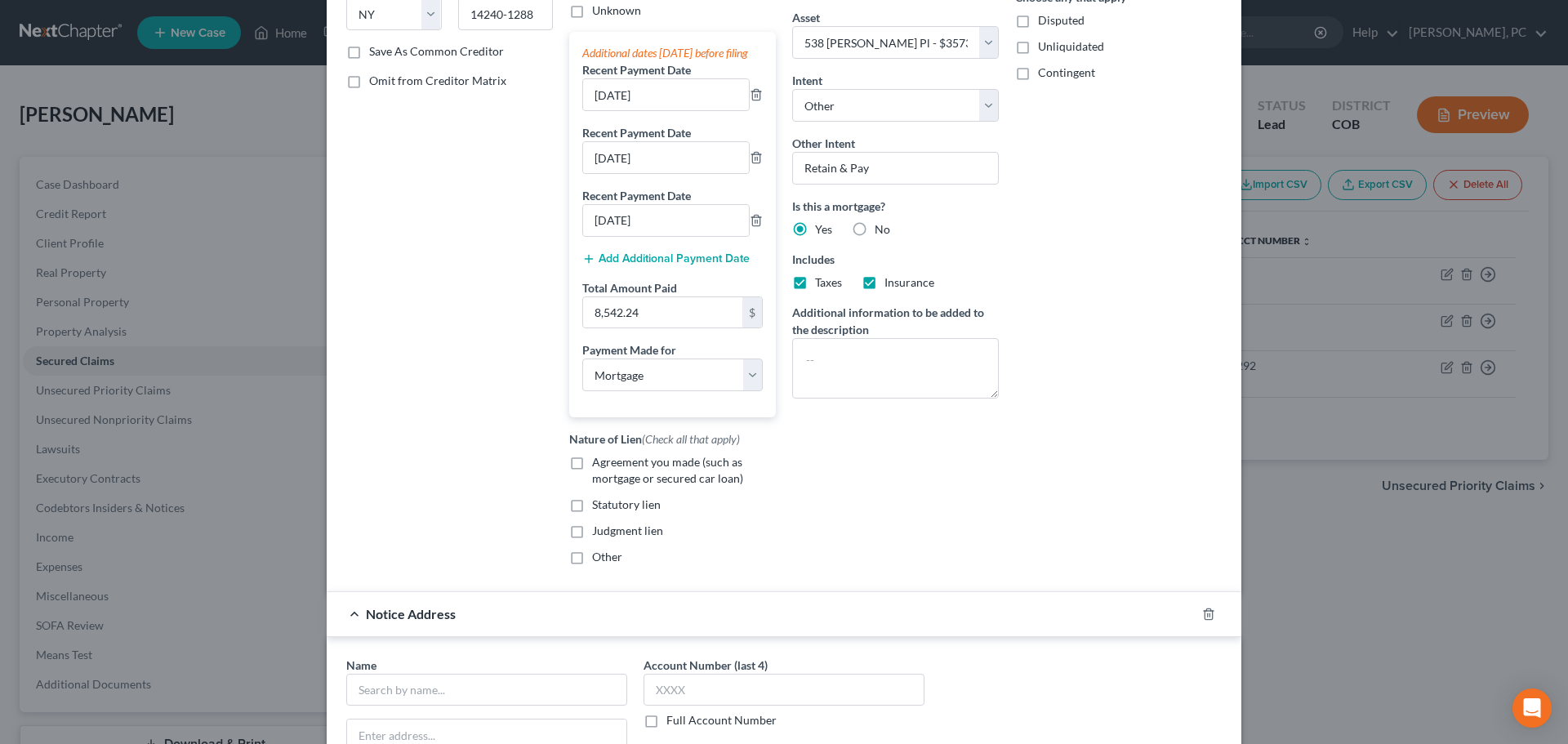
click at [592, 476] on label "Agreement you made (such as mortgage or secured car loan)" at bounding box center [684, 470] width 184 height 32
click at [599, 465] on input "Agreement you made (such as mortgage or secured car loan)" at bounding box center [604, 459] width 11 height 11
checkbox input "true"
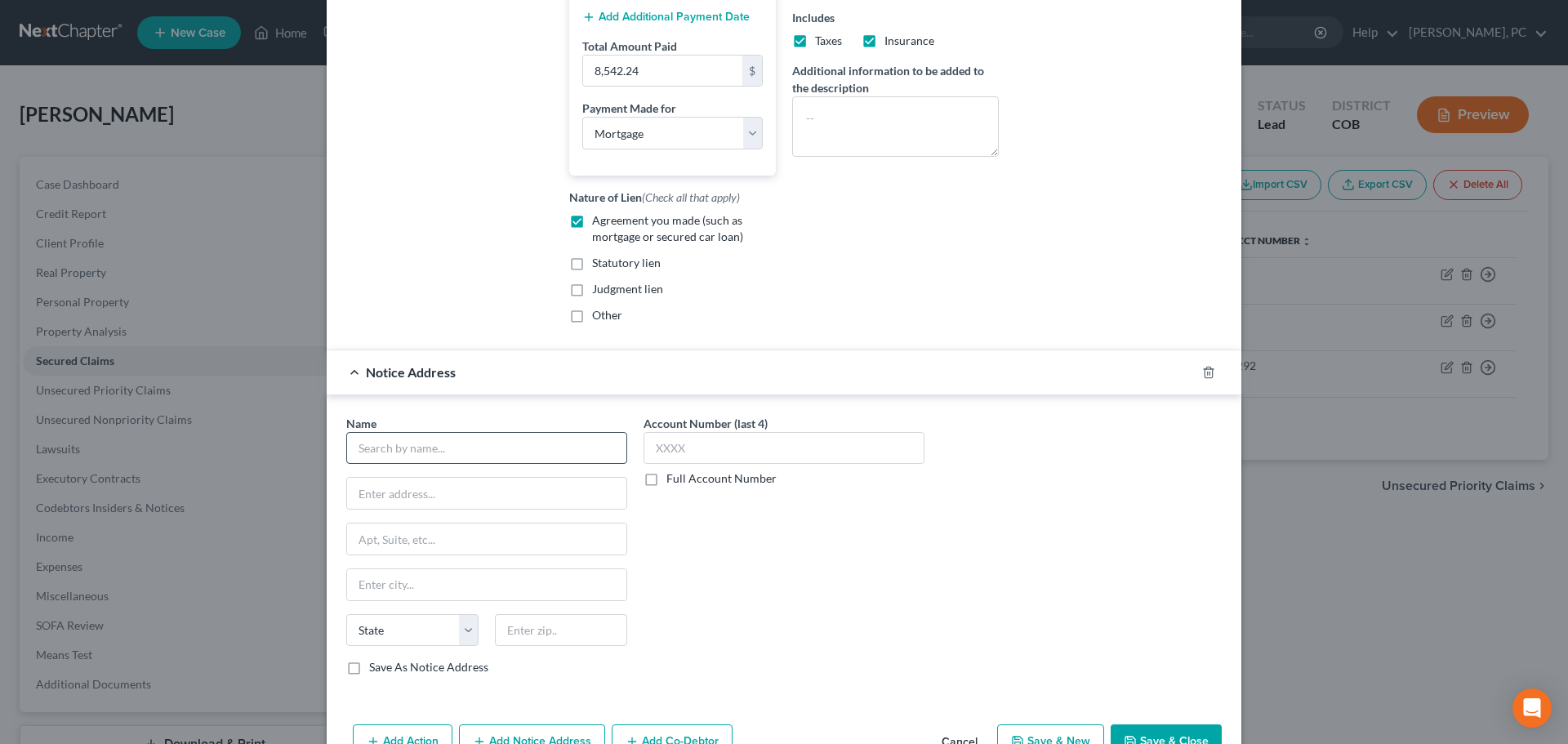
scroll to position [522, 0]
click at [478, 461] on input "text" at bounding box center [486, 445] width 281 height 32
drag, startPoint x: 475, startPoint y: 464, endPoint x: 227, endPoint y: 419, distance: 252.0
click at [227, 419] on div "Edit Secured Claim × Creditor * M&T Bank P.O. Box 1288 Buffalo State AL AK AR A…" at bounding box center [784, 372] width 1568 height 744
paste input "M&T Bank • P.O. Box 62986 • Baltimore, MD 21264-2986"
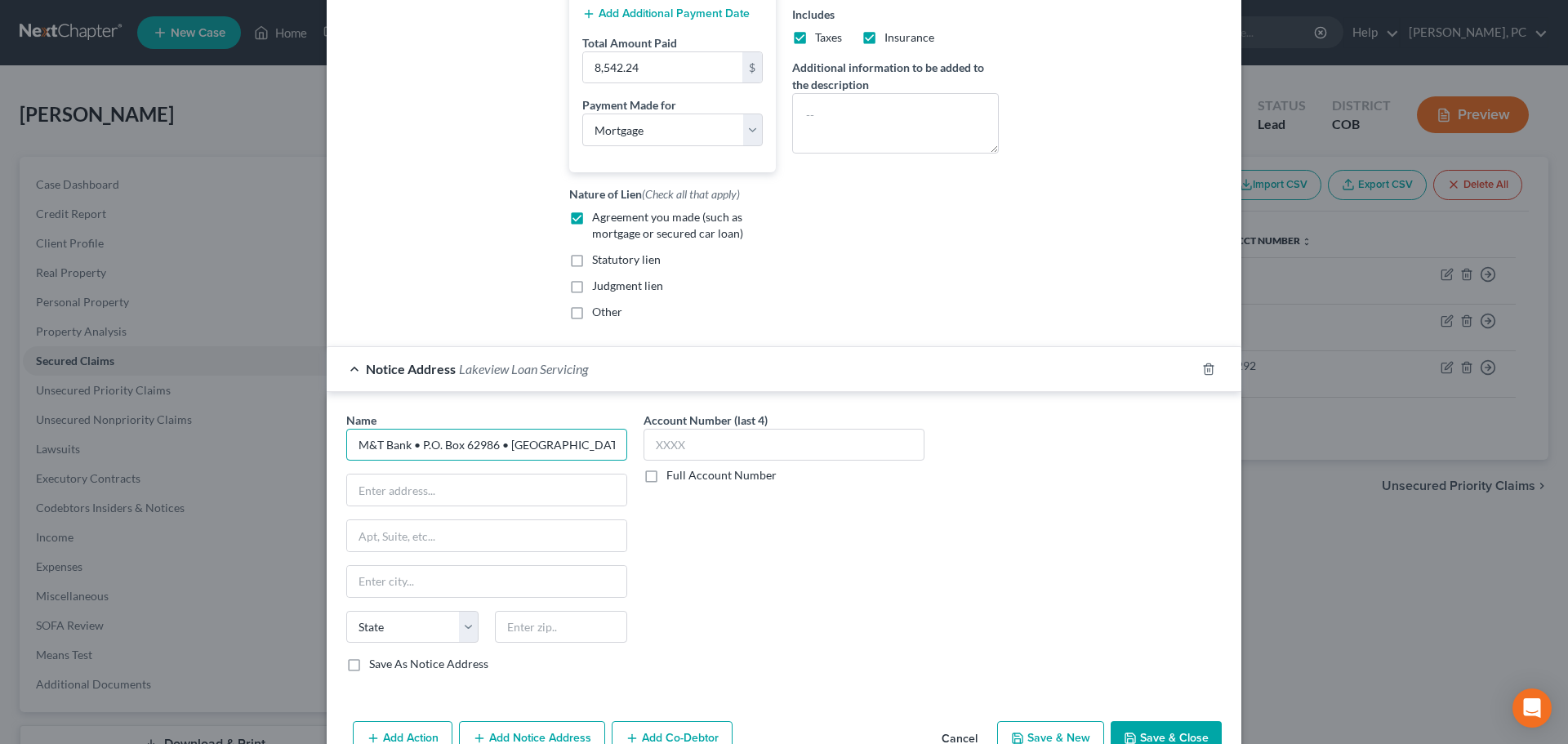
scroll to position [0, 33]
click at [456, 457] on input "M&T Bank • P.O. Box 62986 • Baltimore, MD 21264-2986" at bounding box center [486, 445] width 281 height 32
click at [405, 461] on input "M&T Bank • P.O. Box 62986 21264-2986" at bounding box center [486, 445] width 281 height 32
click at [406, 461] on input "M&T Bank • P.O. Box 62986 21264-2986" at bounding box center [486, 445] width 281 height 32
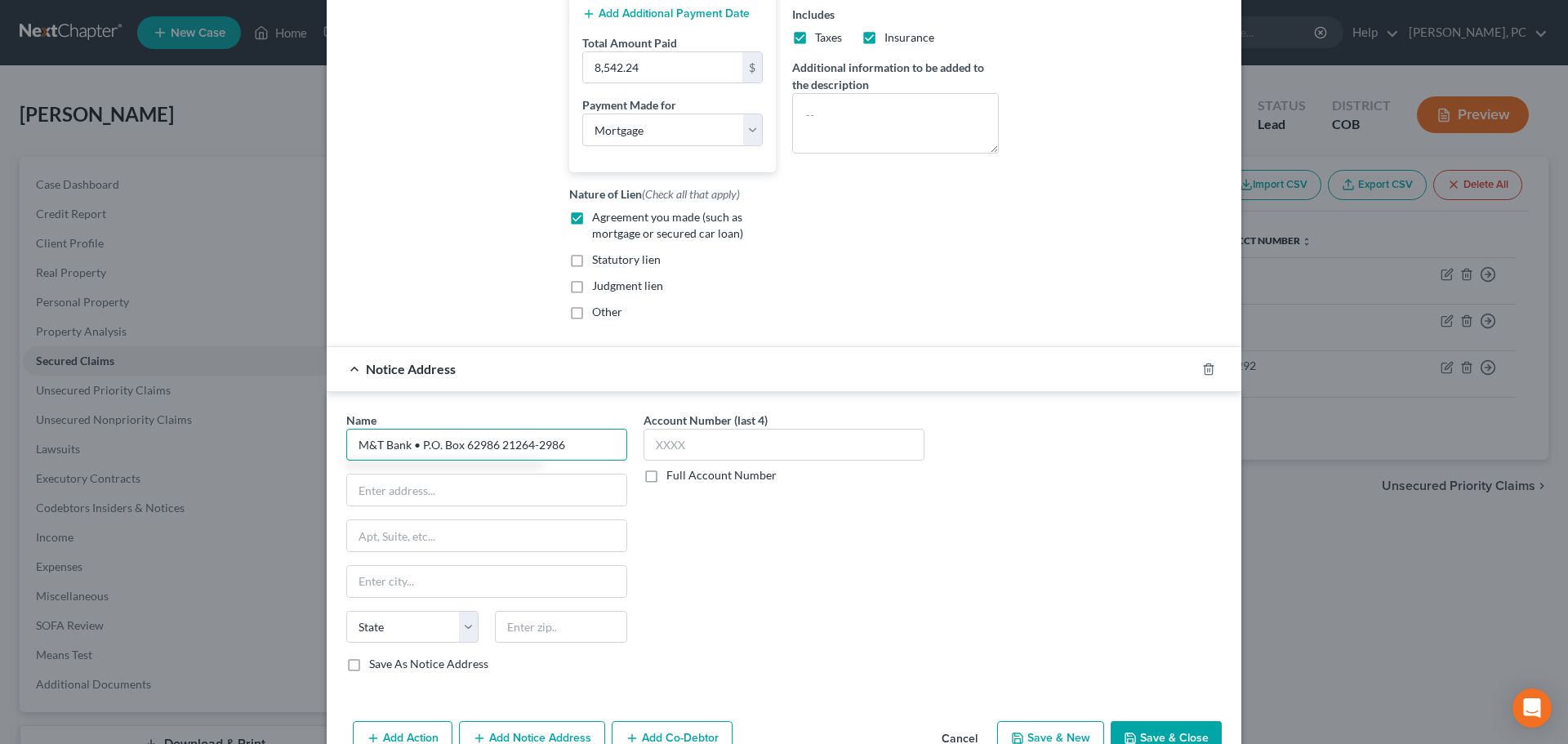
drag, startPoint x: 406, startPoint y: 461, endPoint x: 610, endPoint y: 461, distance: 204.0
click at [610, 461] on input "M&T Bank • P.O. Box 62986 21264-2986" at bounding box center [486, 445] width 281 height 32
type input "M&T Bank"
click at [409, 499] on input "text" at bounding box center [486, 490] width 279 height 31
paste input "• P.O. Box 62986 21264-2986"
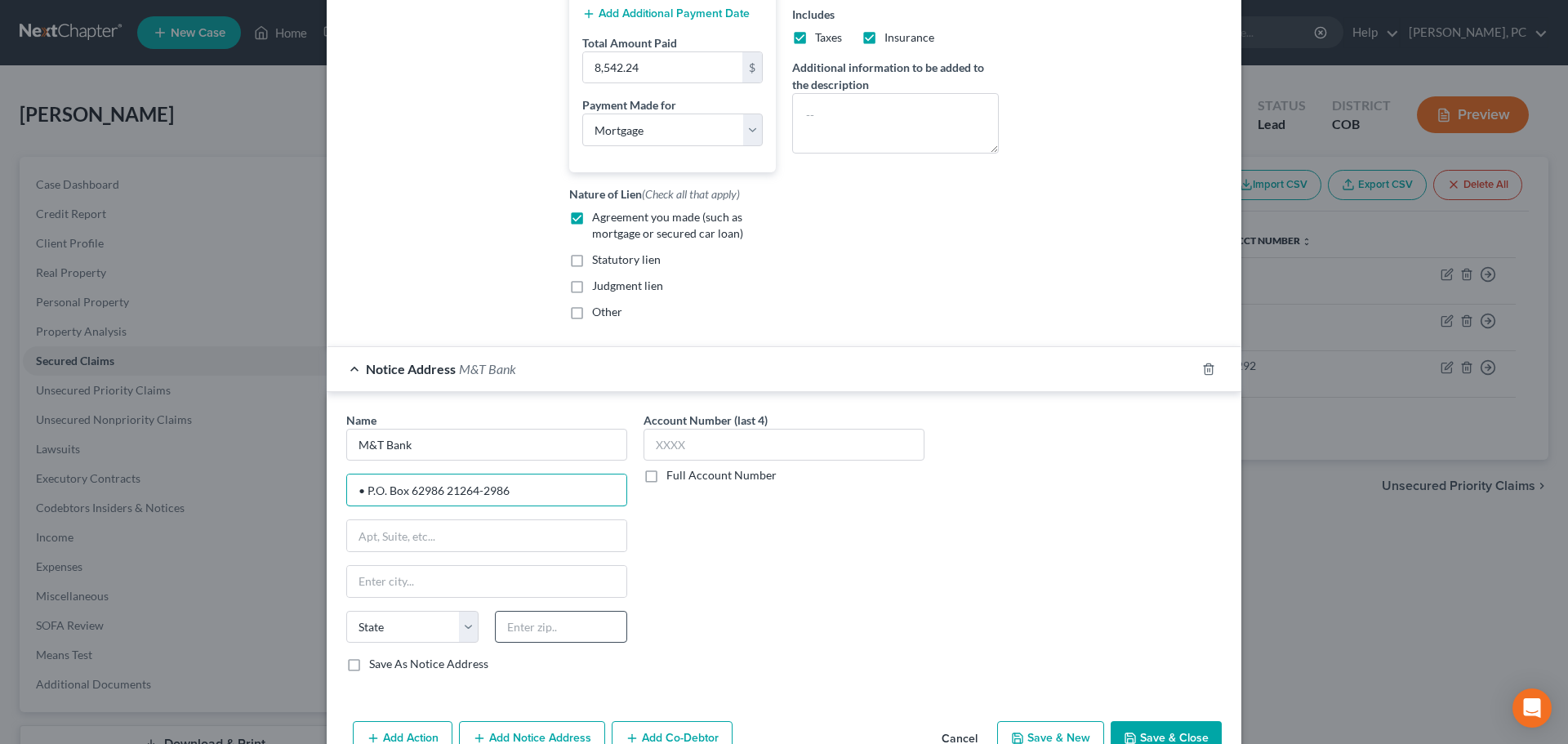
type input "• P.O. Box 62986 21264-2986"
drag, startPoint x: 528, startPoint y: 639, endPoint x: 538, endPoint y: 626, distance: 16.4
click at [528, 639] on input "text" at bounding box center [561, 626] width 133 height 32
type input "21264"
type input "Baltimore"
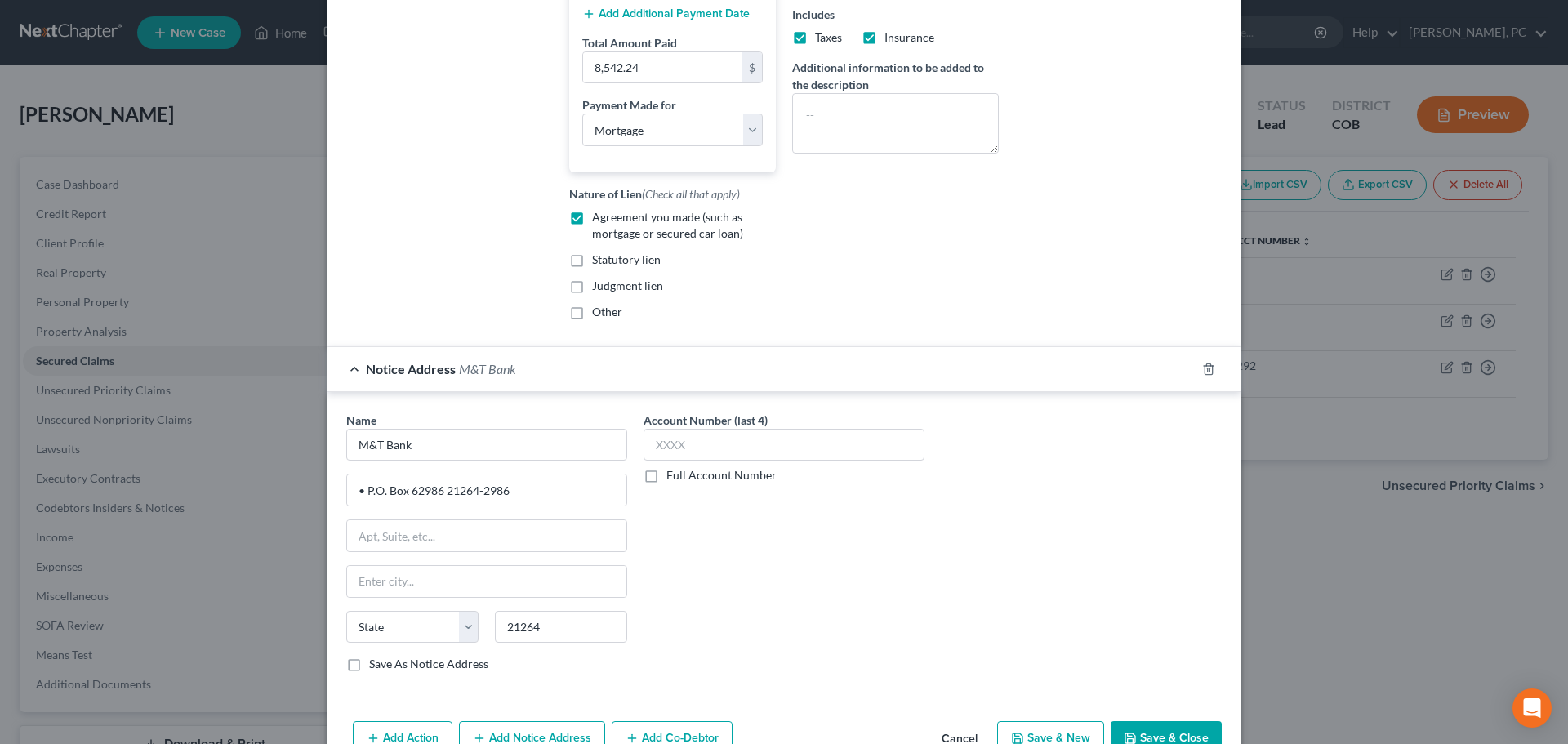
select select "21"
type input "21264-2986"
click at [583, 505] on input "• P.O. Box 62986 21264-2986" at bounding box center [486, 490] width 279 height 31
type input "PO Box 62986"
click at [765, 558] on div "Account Number (last 4) Full Account Number" at bounding box center [784, 548] width 297 height 274
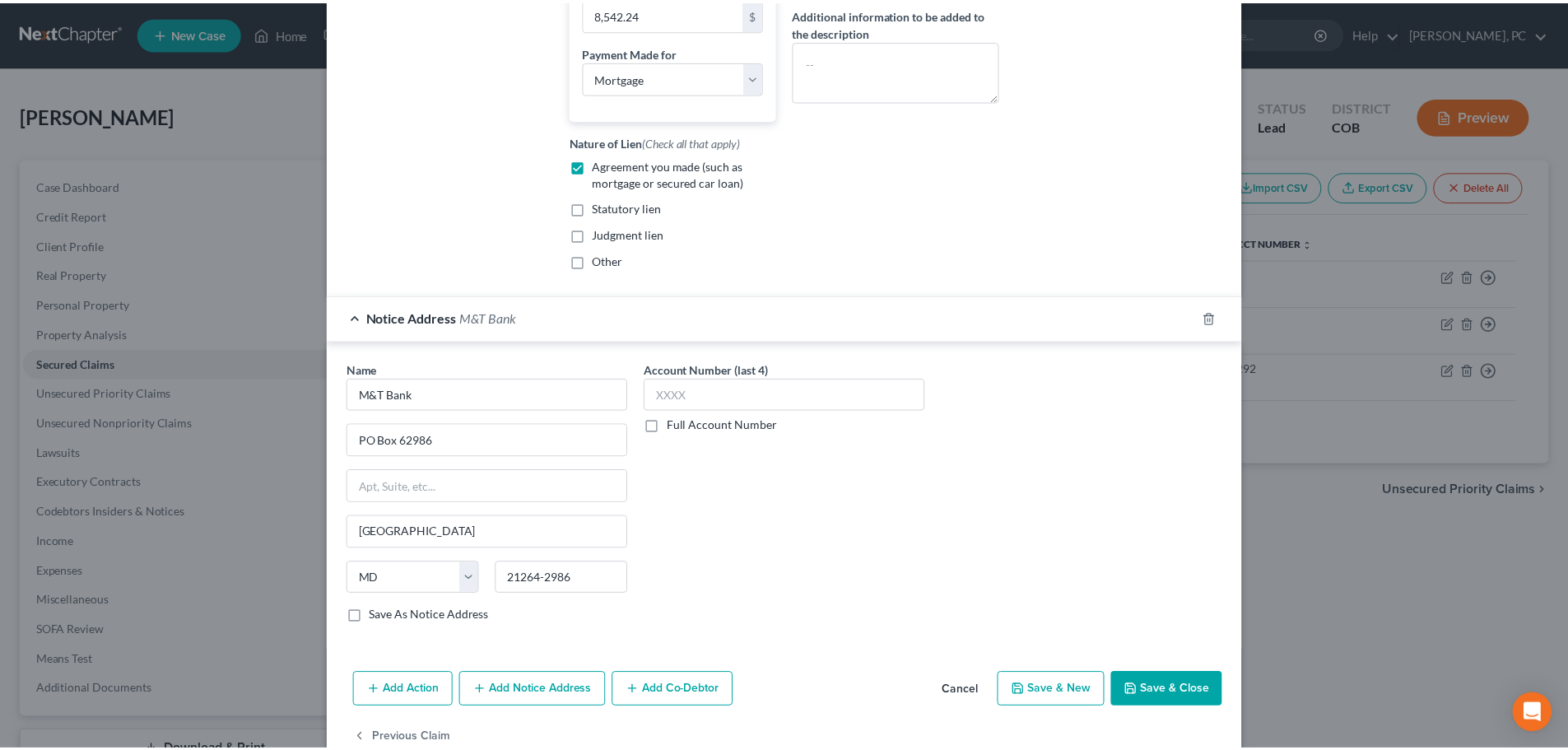
scroll to position [635, 0]
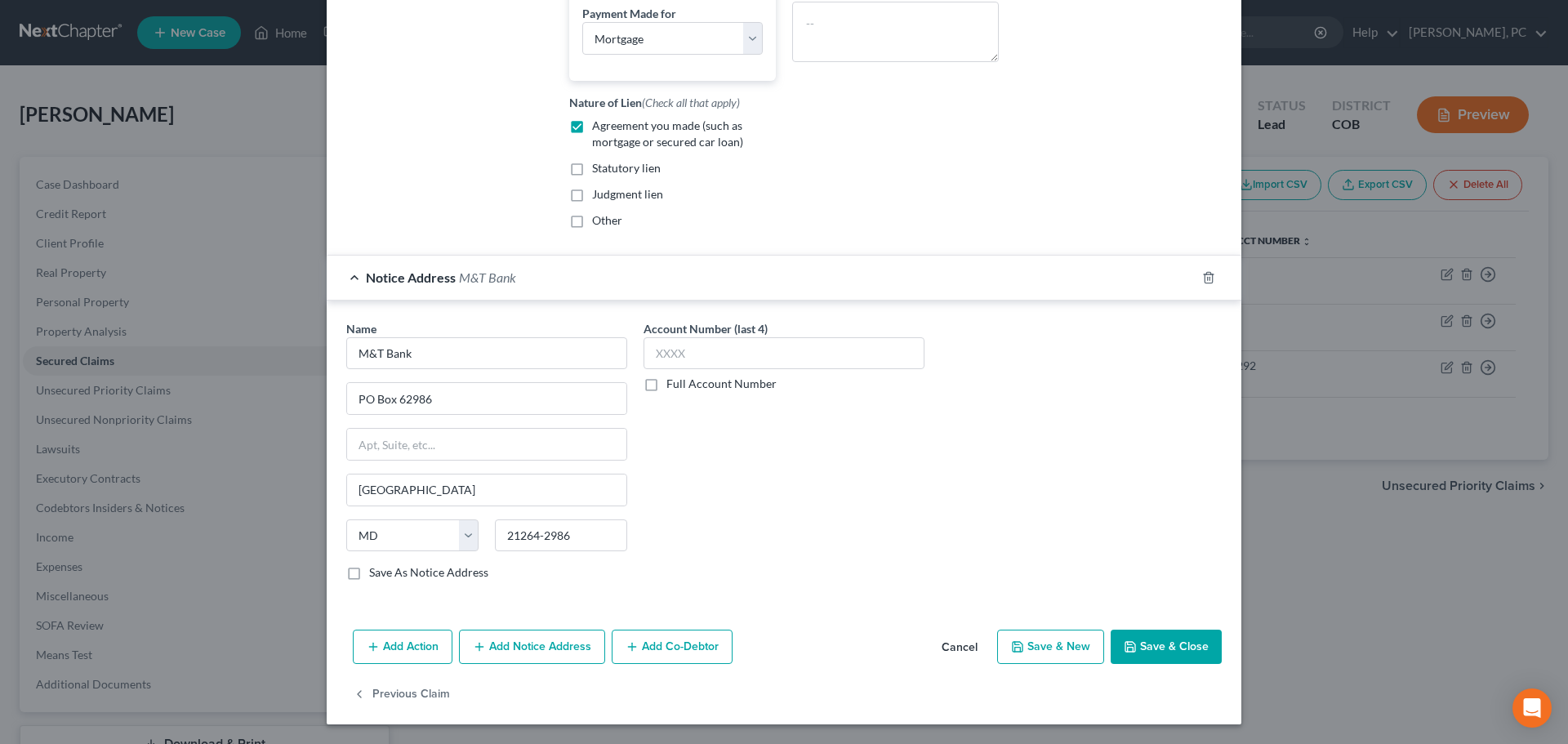
click at [1137, 655] on button "Save & Close" at bounding box center [1166, 646] width 111 height 34
select select
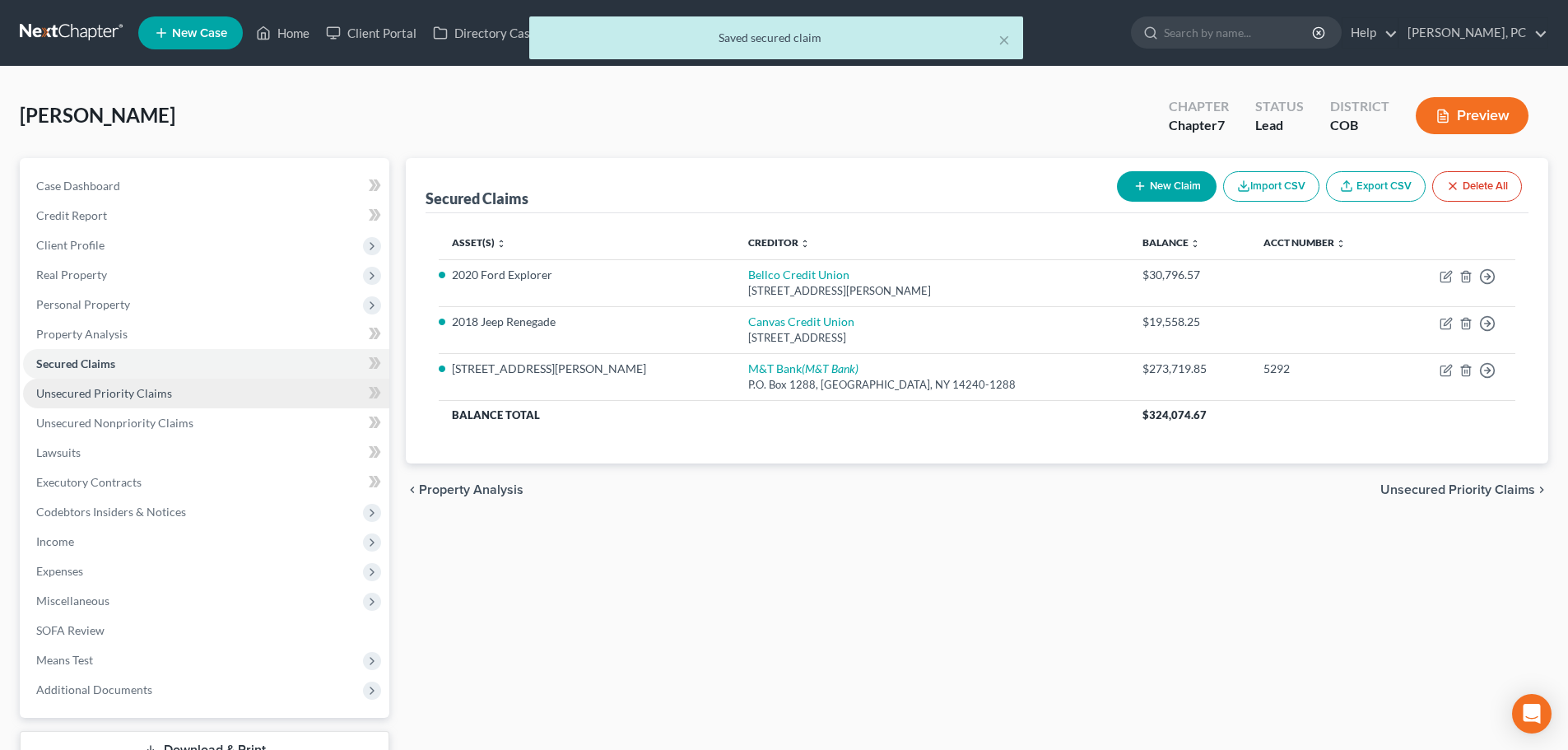
click at [86, 396] on span "Unsecured Priority Claims" at bounding box center [104, 393] width 136 height 14
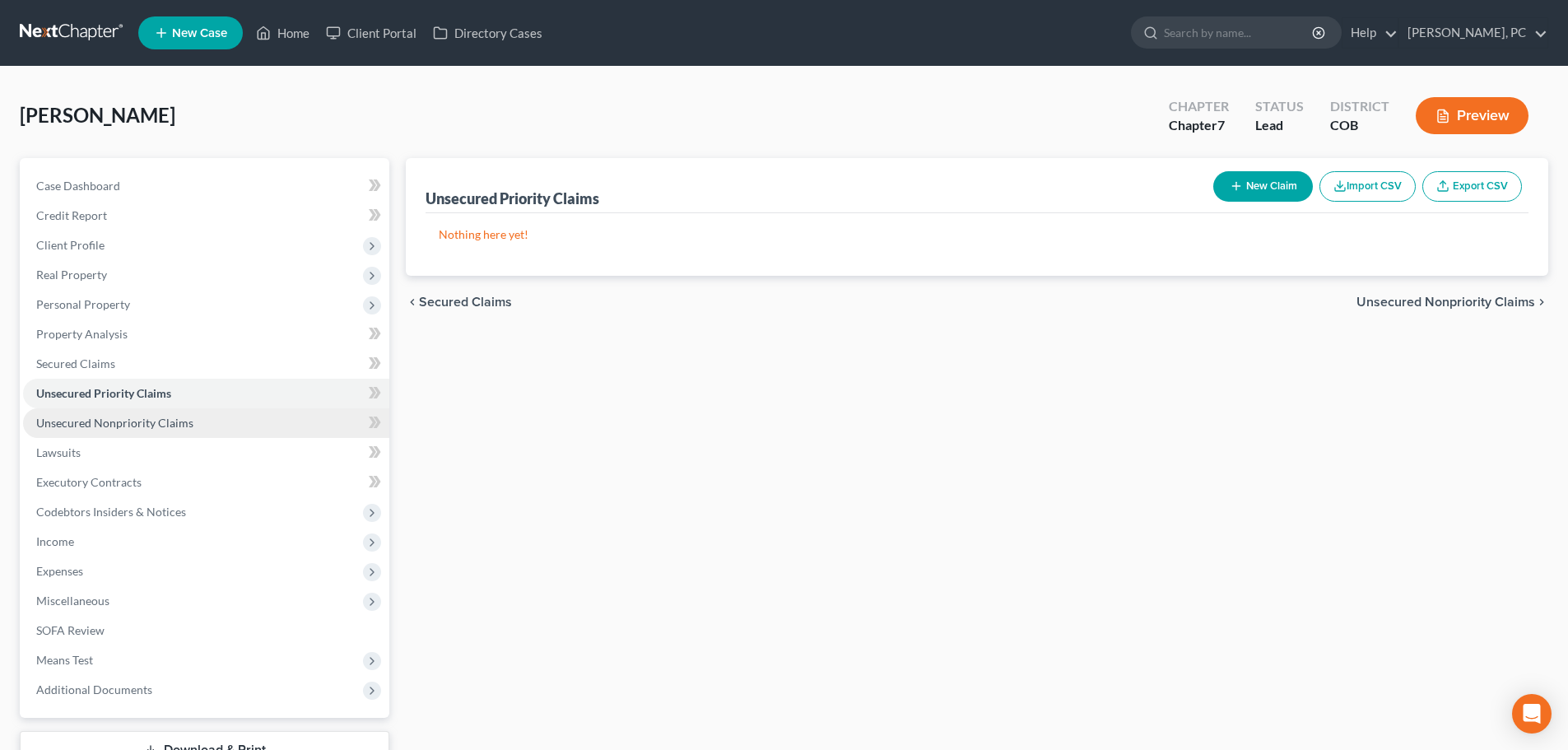
click at [103, 418] on span "Unsecured Nonpriority Claims" at bounding box center [114, 423] width 157 height 14
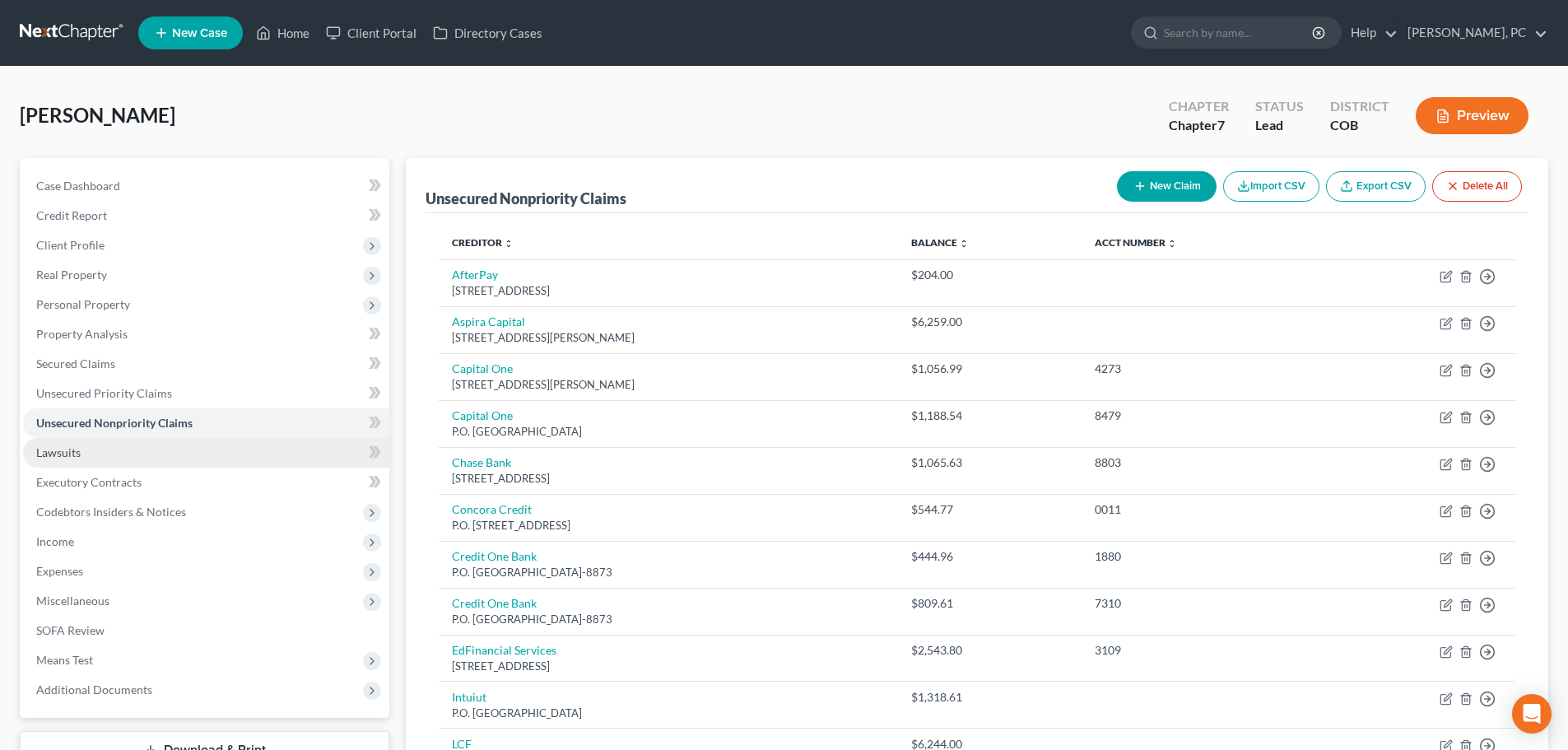
click at [79, 454] on span "Lawsuits" at bounding box center [58, 452] width 44 height 14
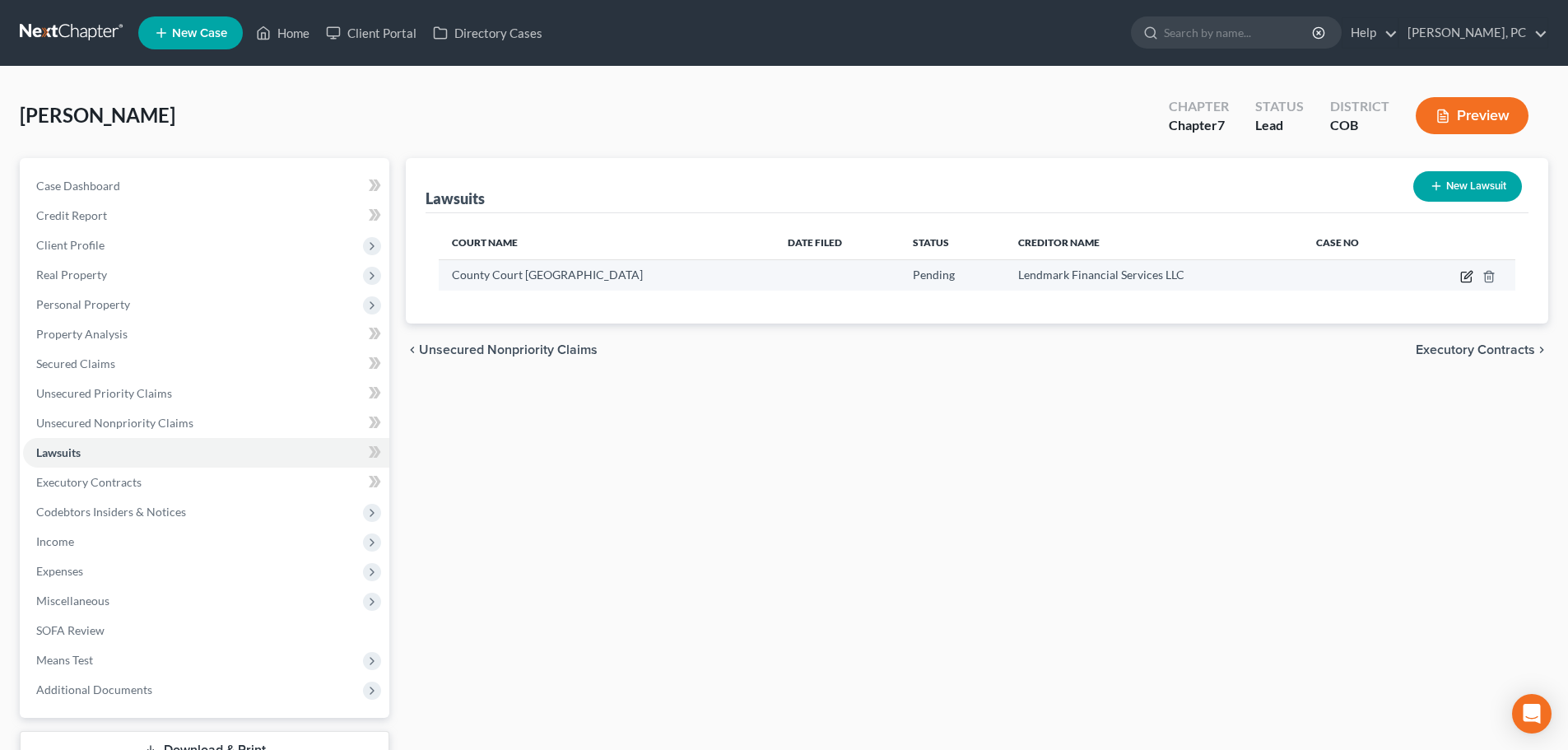
click at [1469, 276] on icon "button" at bounding box center [1467, 276] width 13 height 13
select select "5"
select select "0"
select select "1"
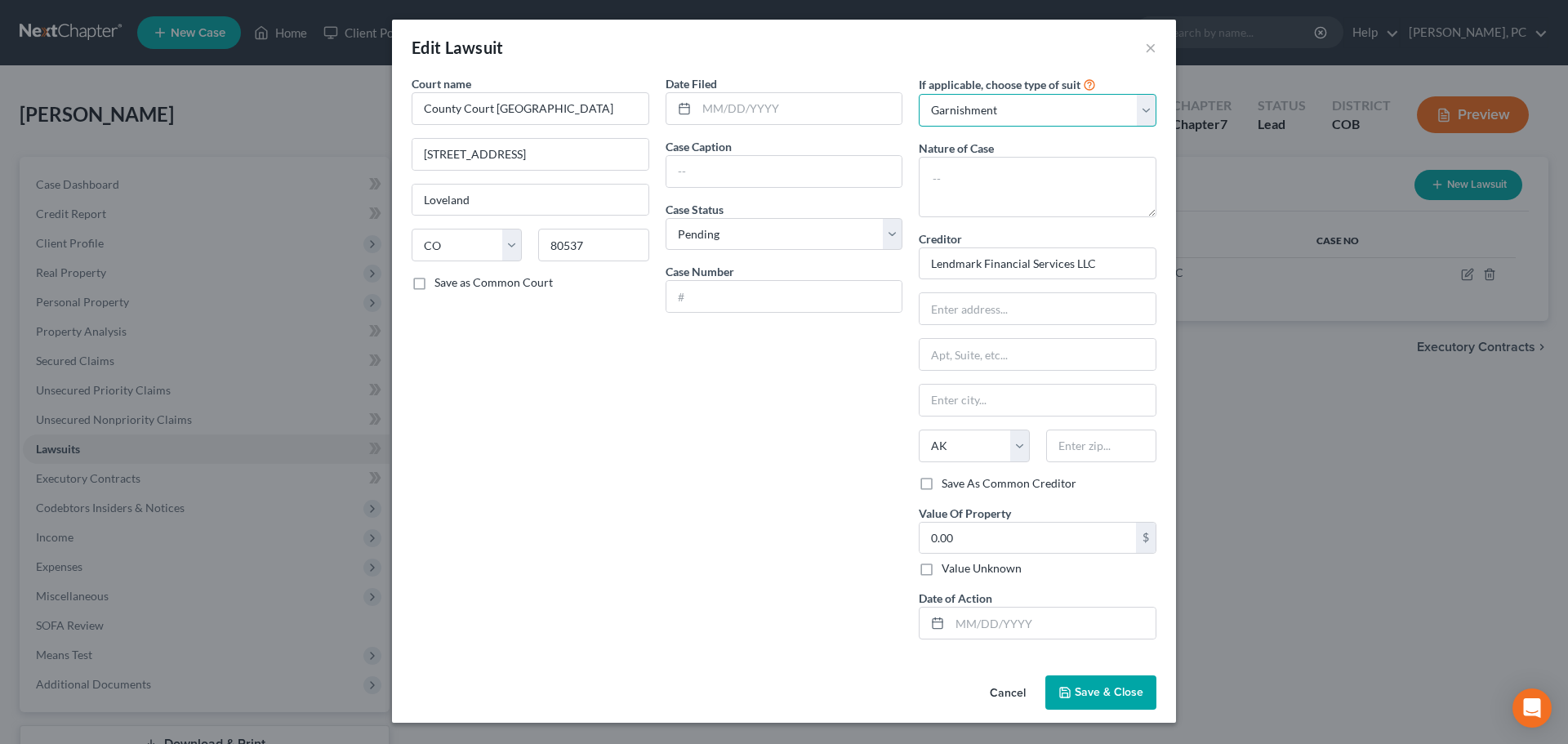
click at [1008, 114] on select "Select Repossession Garnishment Foreclosure Attached, Seized, Or Levied Other" at bounding box center [1037, 109] width 238 height 32
select select
click at [919, 94] on select "Select Repossession Garnishment Foreclosure Attached, Seized, Or Levied Other" at bounding box center [1037, 109] width 238 height 32
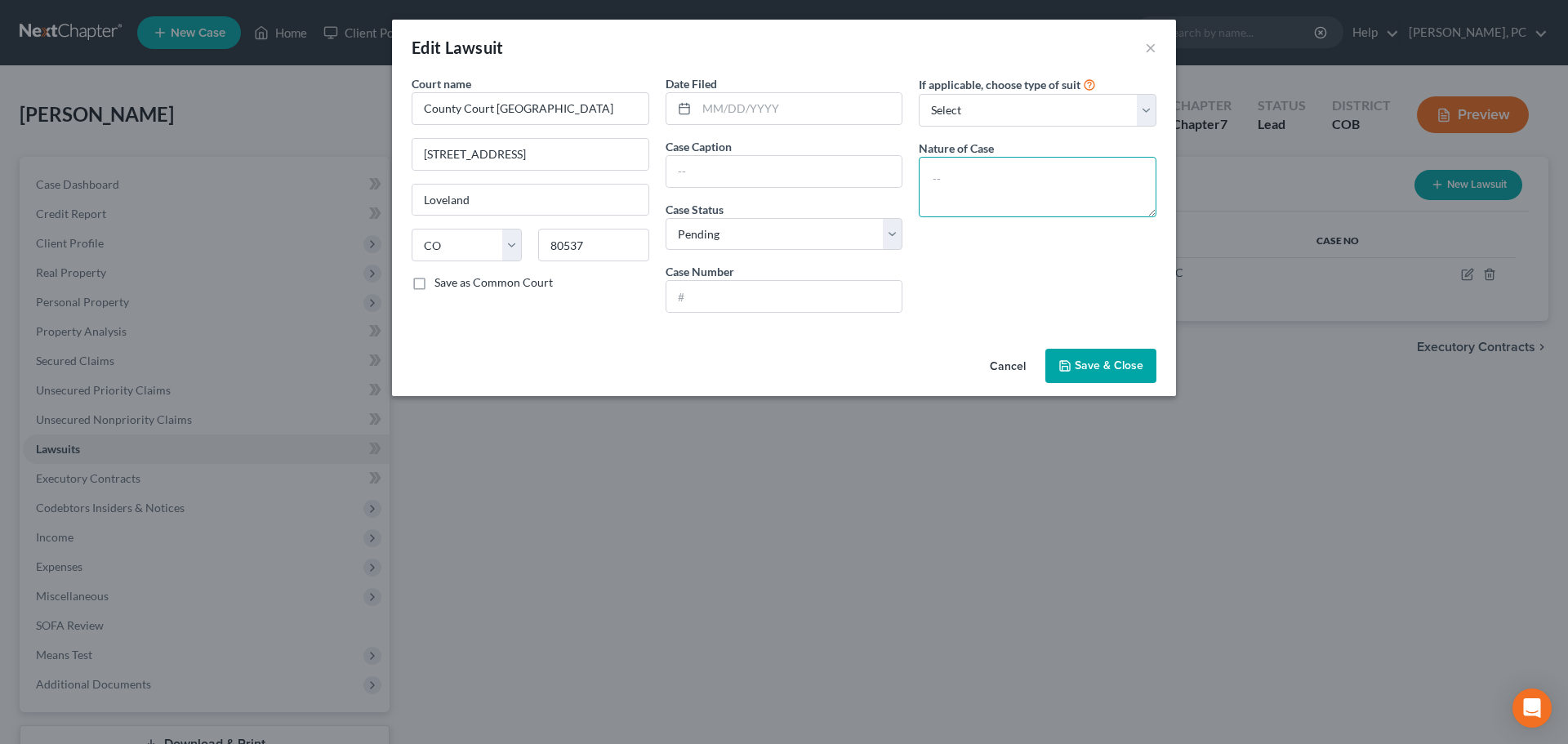
click at [963, 160] on textarea at bounding box center [1037, 186] width 238 height 60
type textarea "i"
type textarea "Civil"
drag, startPoint x: 594, startPoint y: 117, endPoint x: 311, endPoint y: 112, distance: 283.0
click at [311, 112] on div "Edit Lawsuit × Court name * County Court Larimer County 810 E 10th ST Loveland …" at bounding box center [784, 372] width 1568 height 744
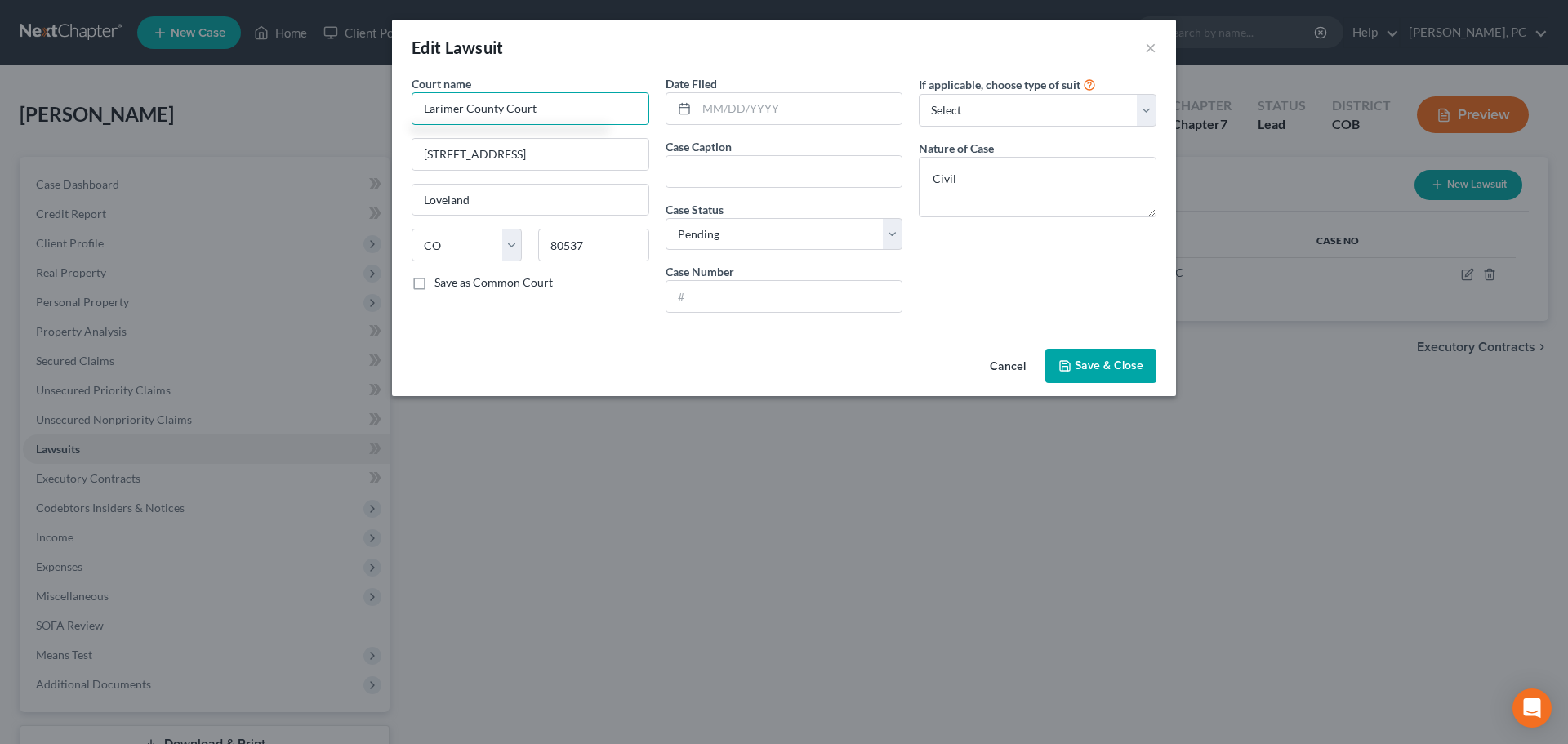
type input "Larimer County Court"
select select "0"
select select
click at [713, 114] on input "text" at bounding box center [799, 108] width 205 height 31
click at [741, 172] on input "text" at bounding box center [784, 171] width 236 height 31
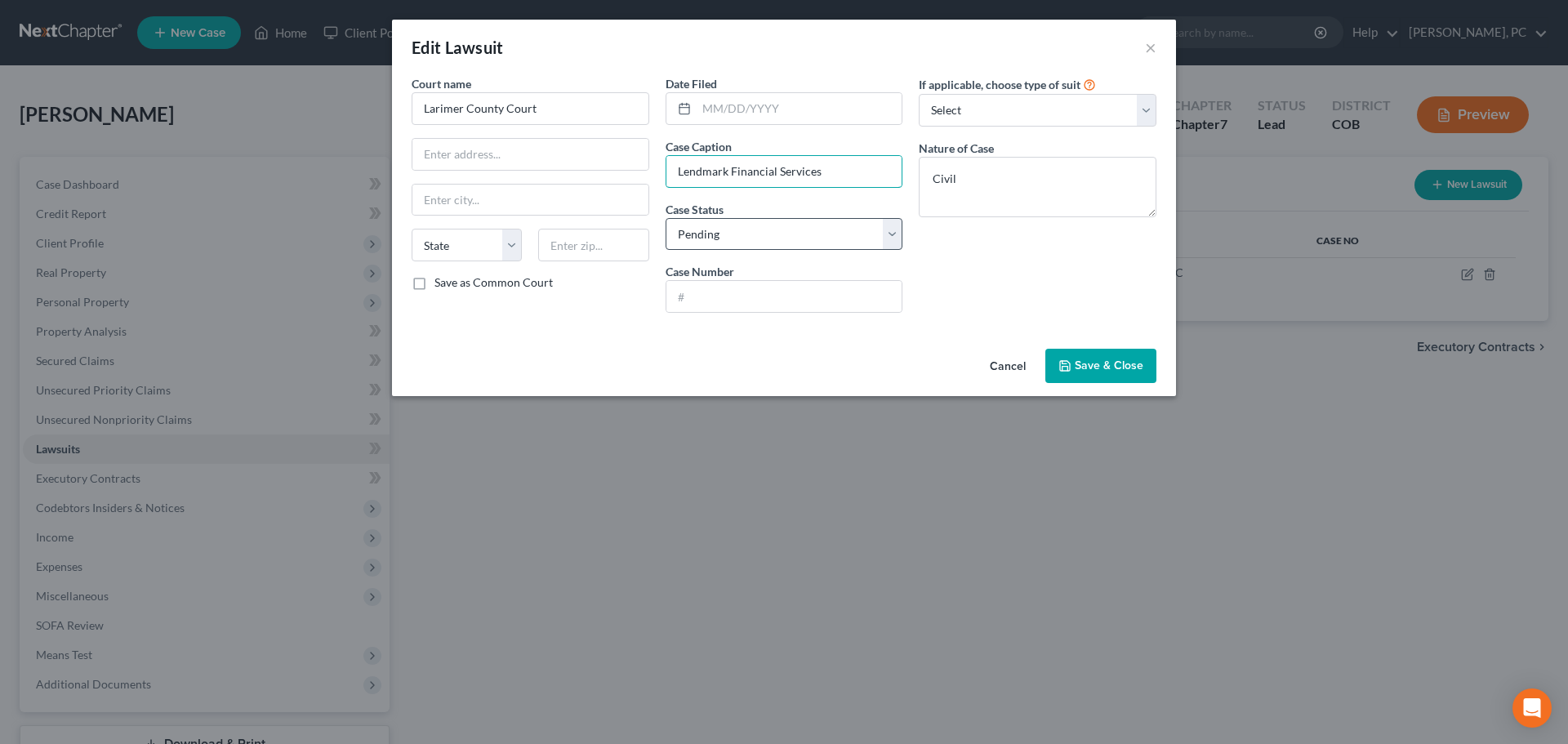
type input "Lendmark Financial Services"
click at [697, 234] on select "Select Pending On Appeal Concluded" at bounding box center [784, 234] width 238 height 32
click at [786, 112] on input "text" at bounding box center [799, 108] width 205 height 31
type input "09/18/2025"
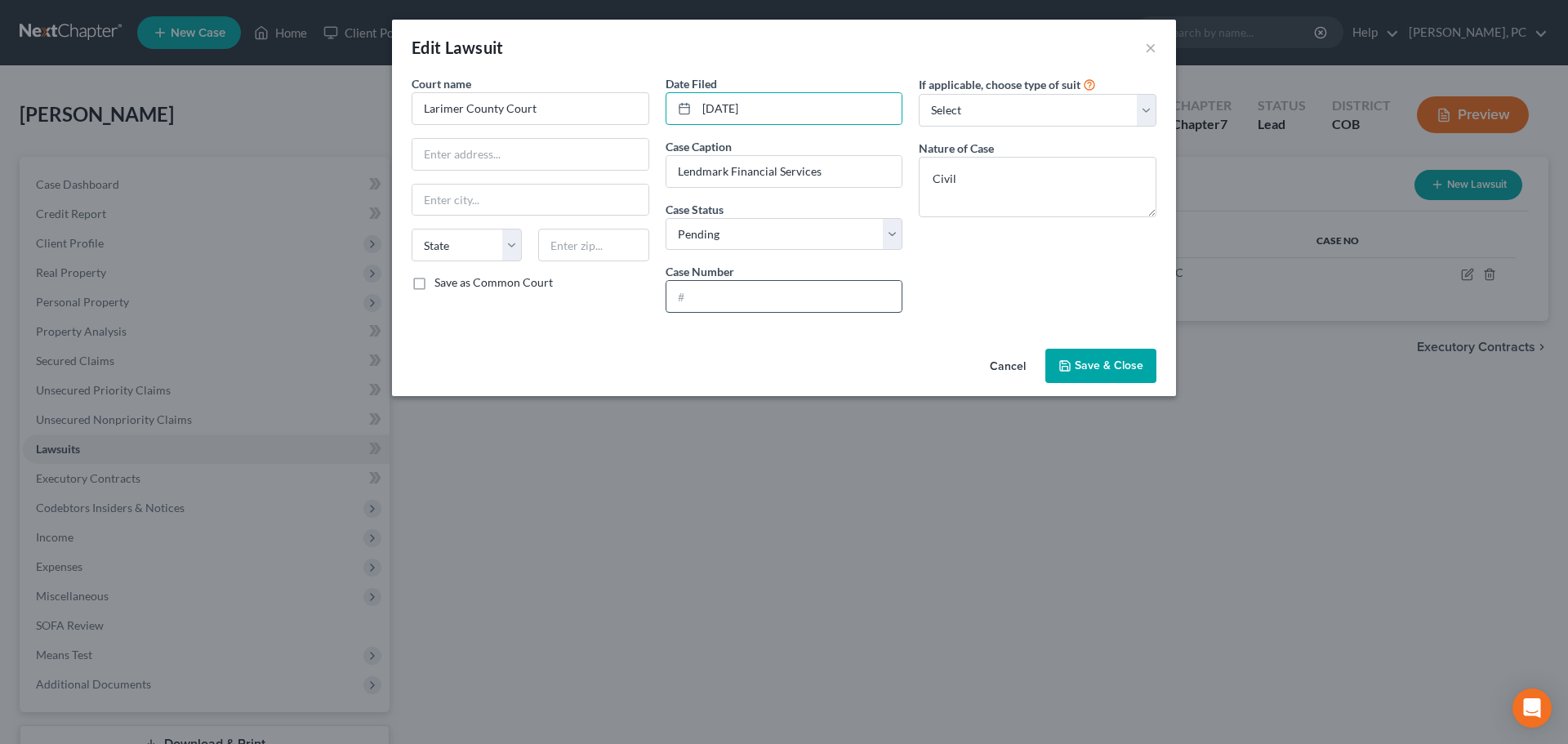
click at [716, 295] on input "text" at bounding box center [784, 296] width 236 height 31
type input "2025C31143"
click at [849, 178] on input "Lendmark Financial Services" at bounding box center [784, 171] width 236 height 31
type input "Lendmark Financial Services v Kelsi Lorrayne Van Ort"
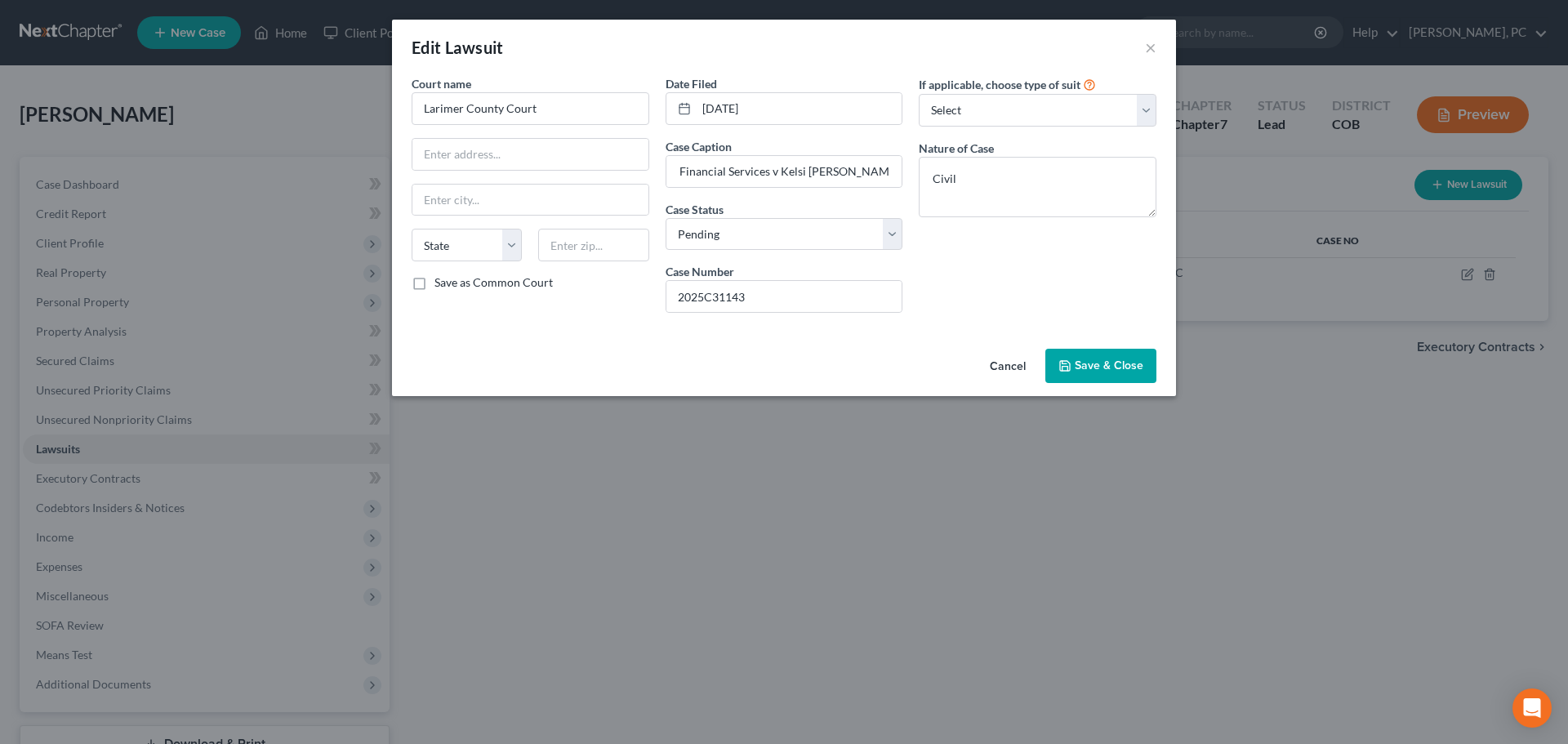
click at [1110, 361] on span "Save & Close" at bounding box center [1109, 365] width 69 height 14
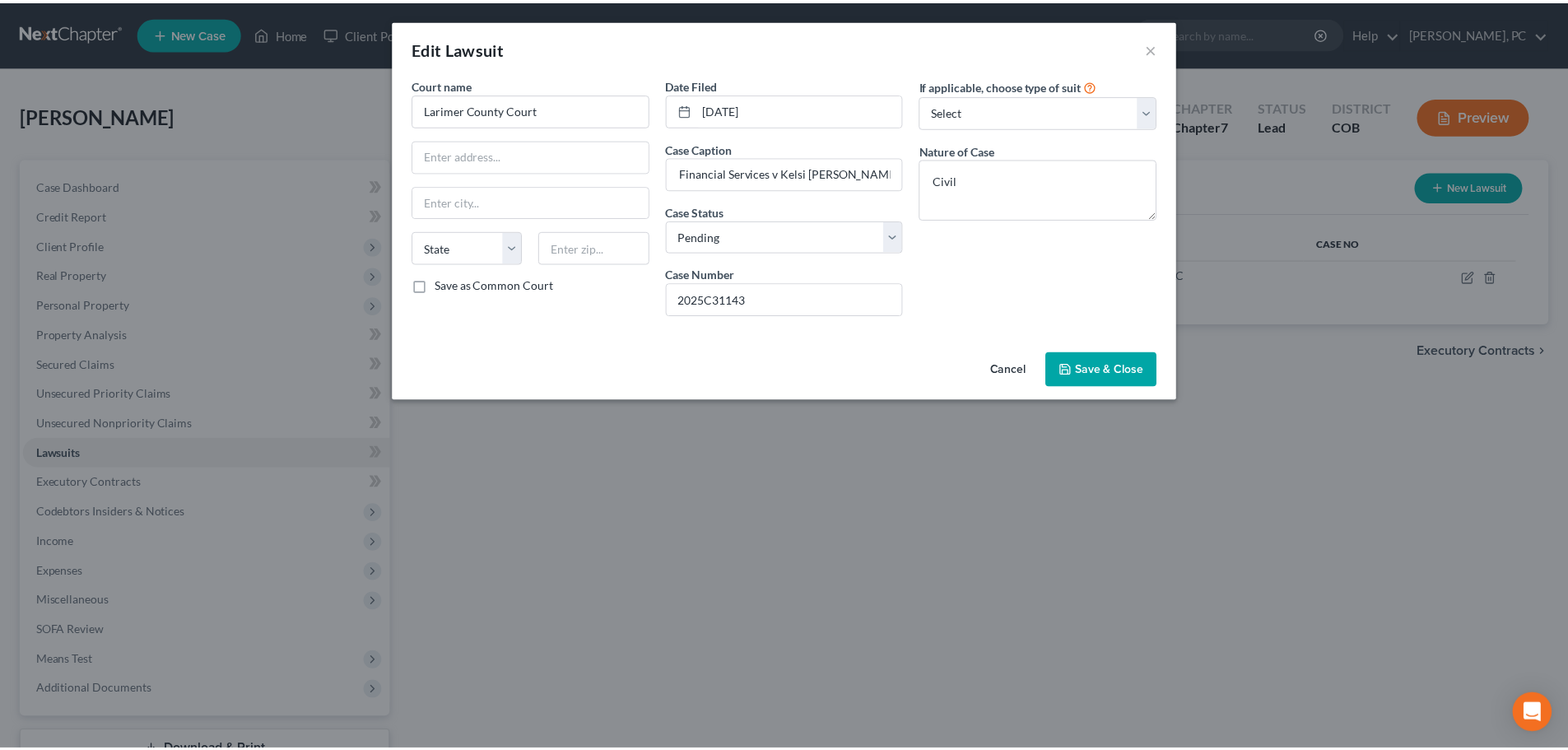
scroll to position [0, 0]
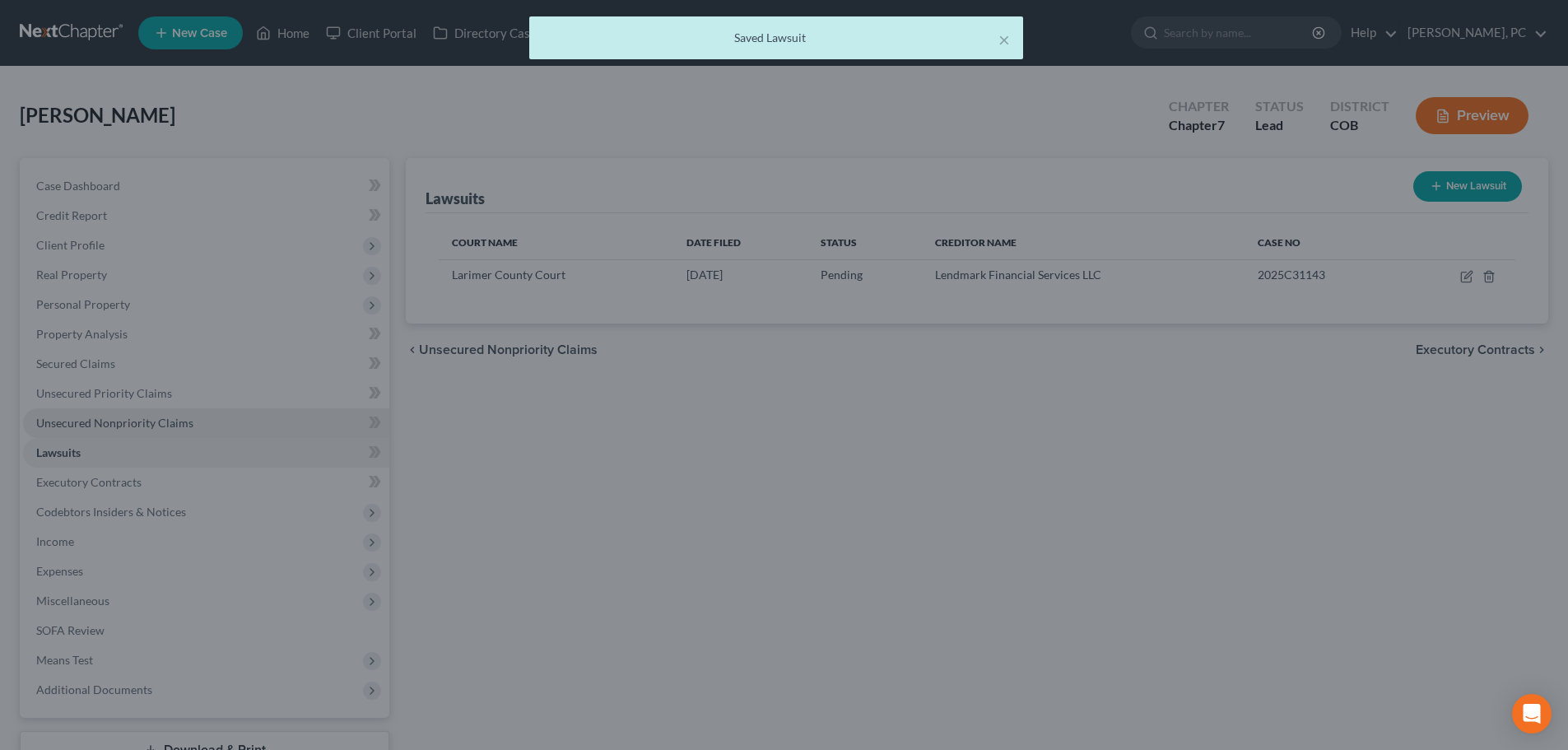
drag, startPoint x: 121, startPoint y: 418, endPoint x: 129, endPoint y: 419, distance: 8.1
click at [121, 418] on span "Unsecured Nonpriority Claims" at bounding box center [114, 423] width 157 height 14
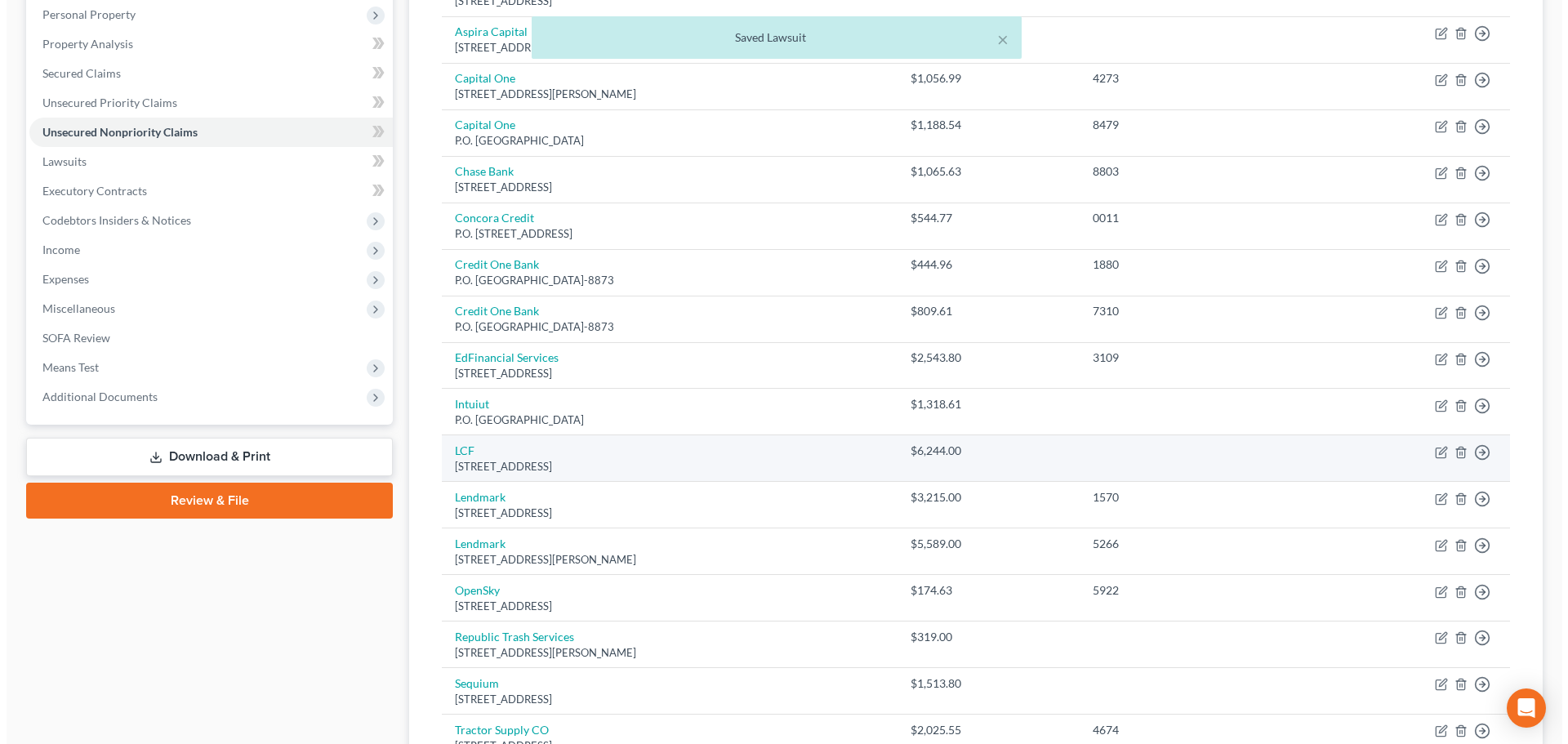
scroll to position [326, 0]
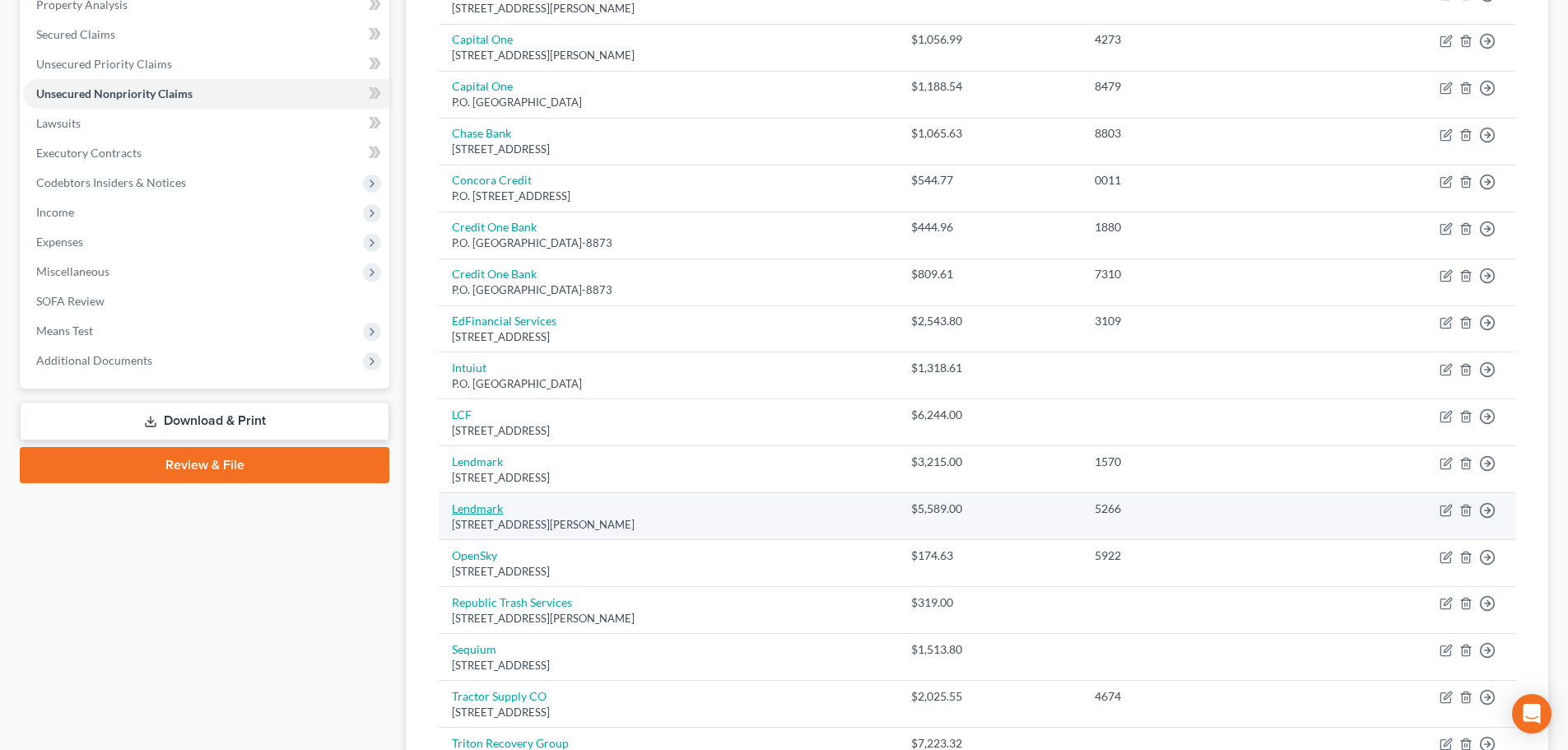
click at [479, 504] on link "Lendmark" at bounding box center [477, 508] width 51 height 14
select select "5"
select select "10"
select select "1"
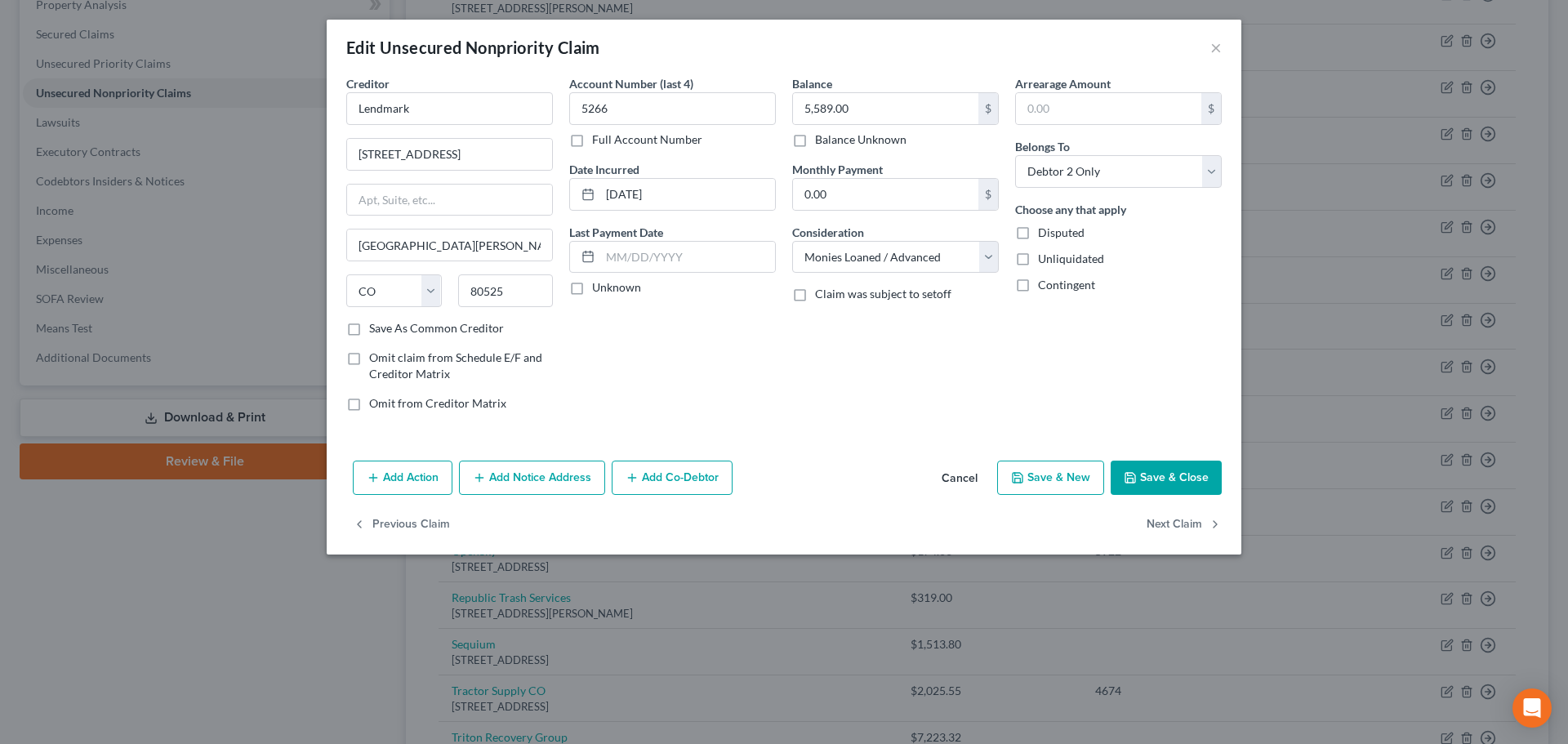
click at [499, 478] on button "Add Notice Address" at bounding box center [532, 477] width 146 height 34
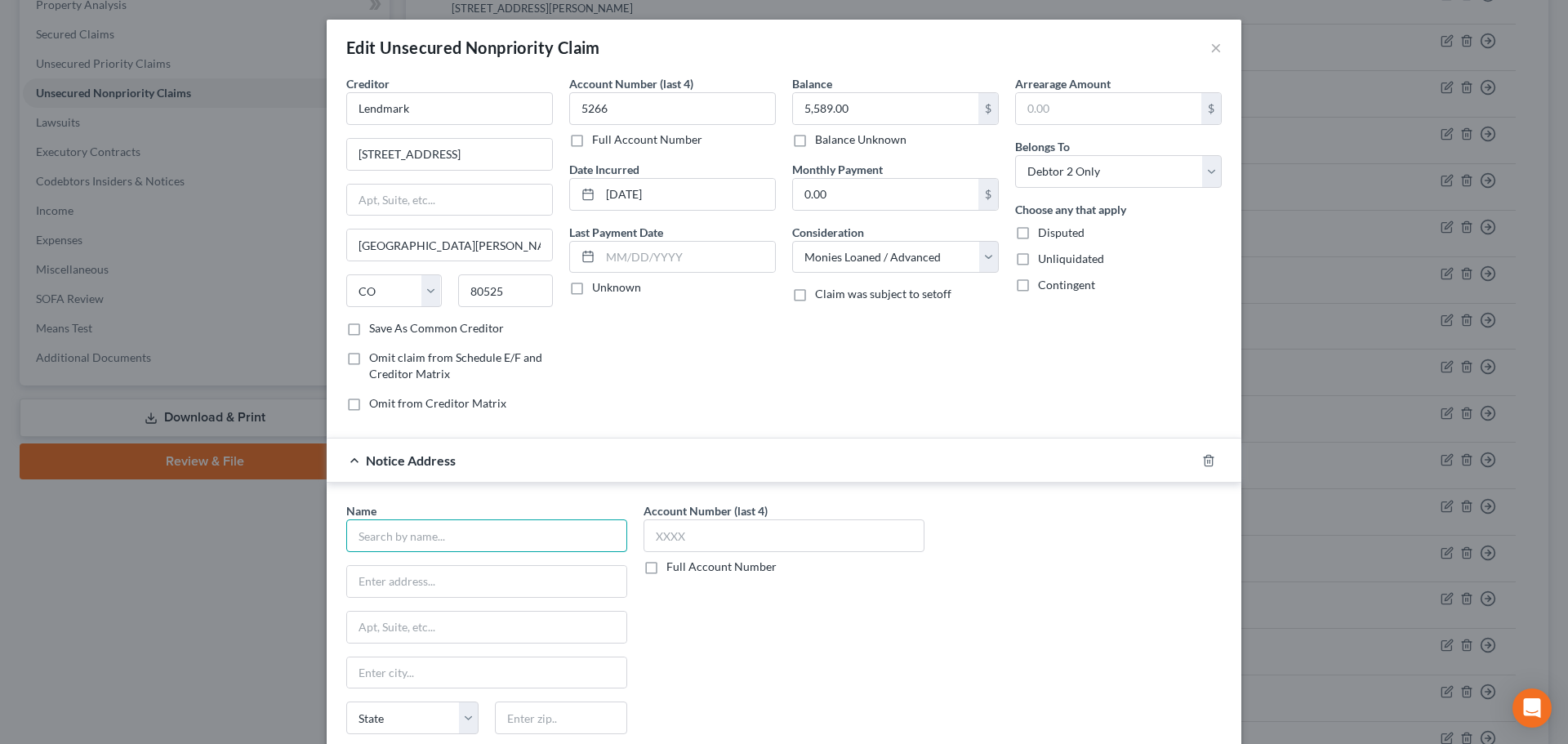
click at [434, 536] on input "text" at bounding box center [486, 535] width 281 height 32
type input "Stokes & Wolf PC"
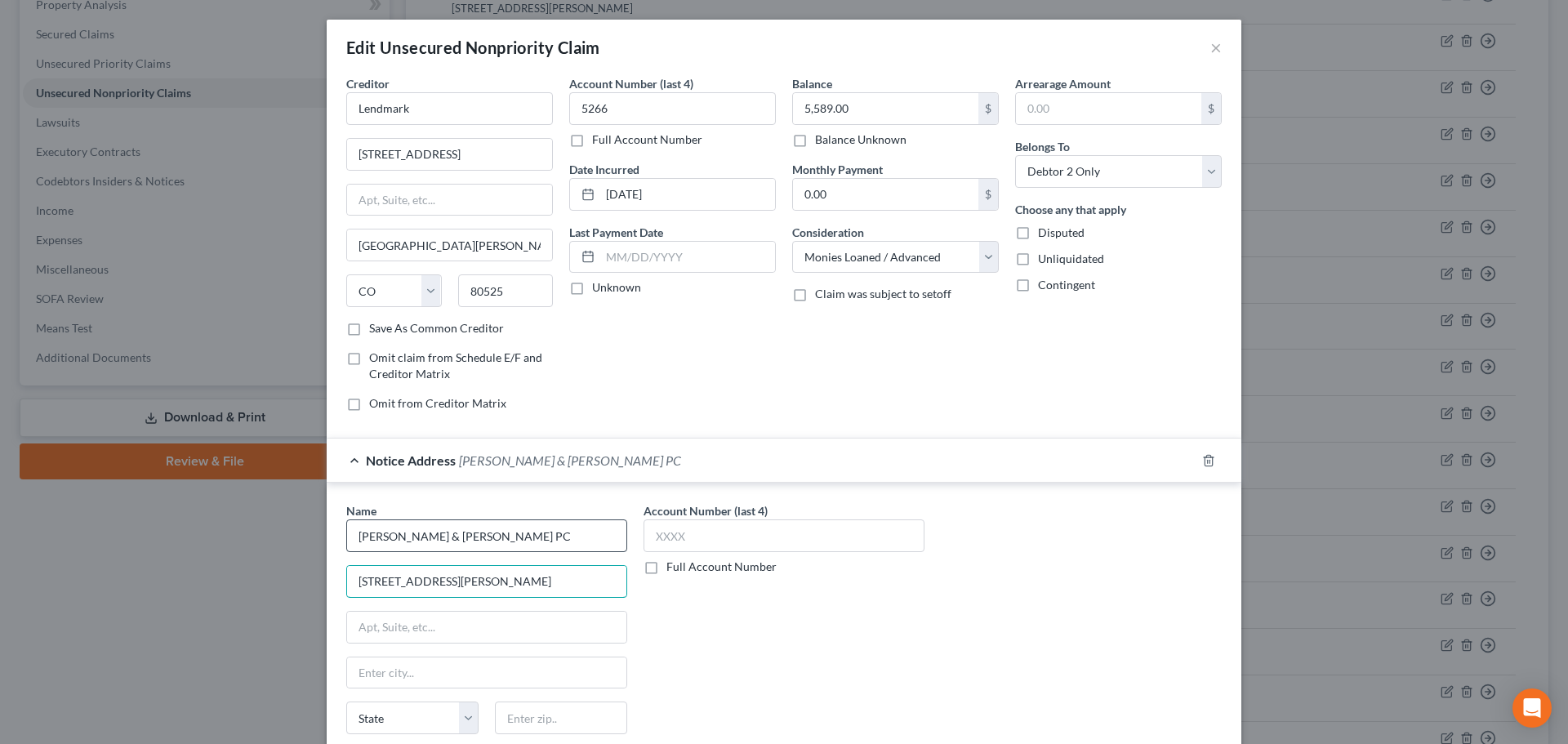
type input "1776 S Jackson St Ste 900"
type input "80010"
type input "Aurora"
select select "5"
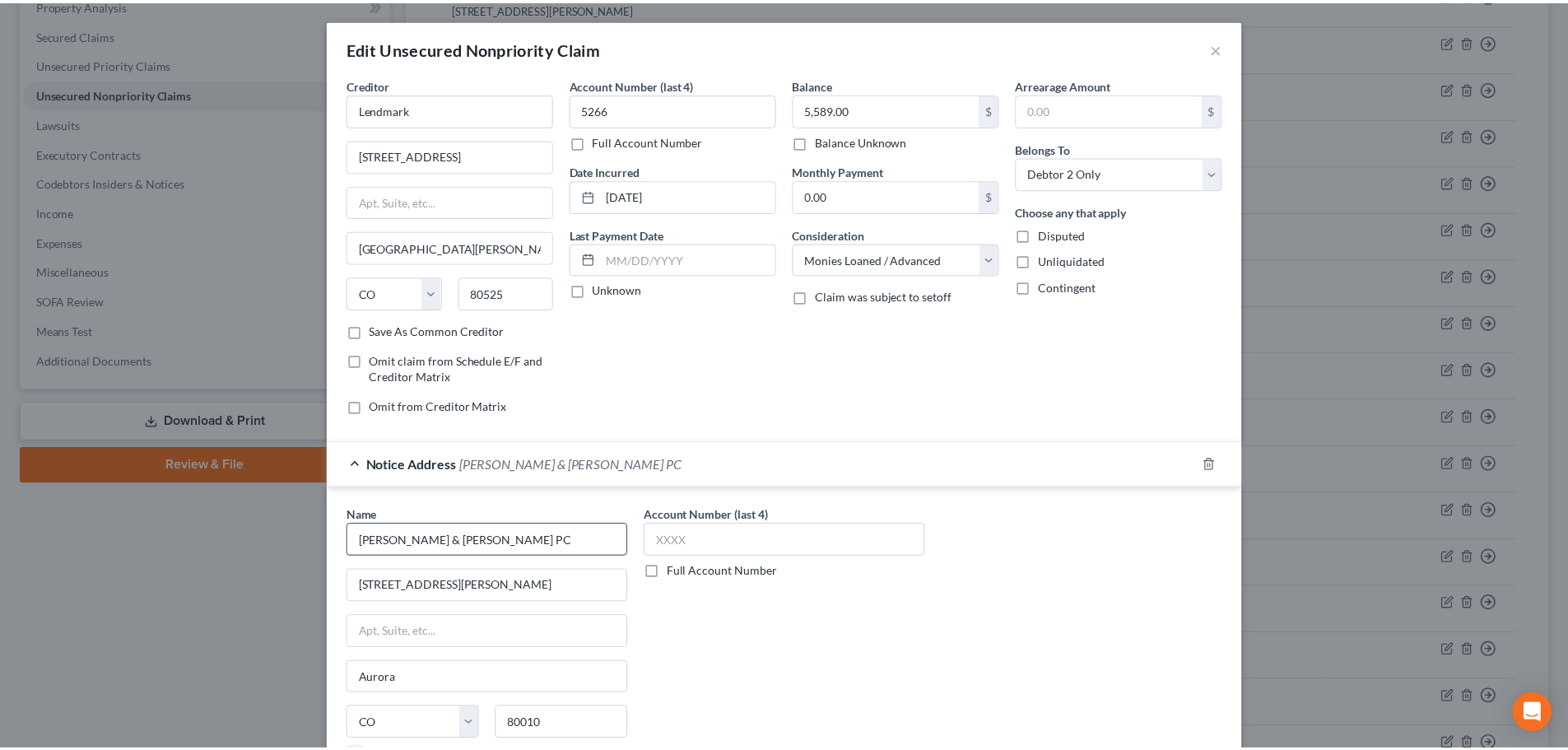
scroll to position [184, 0]
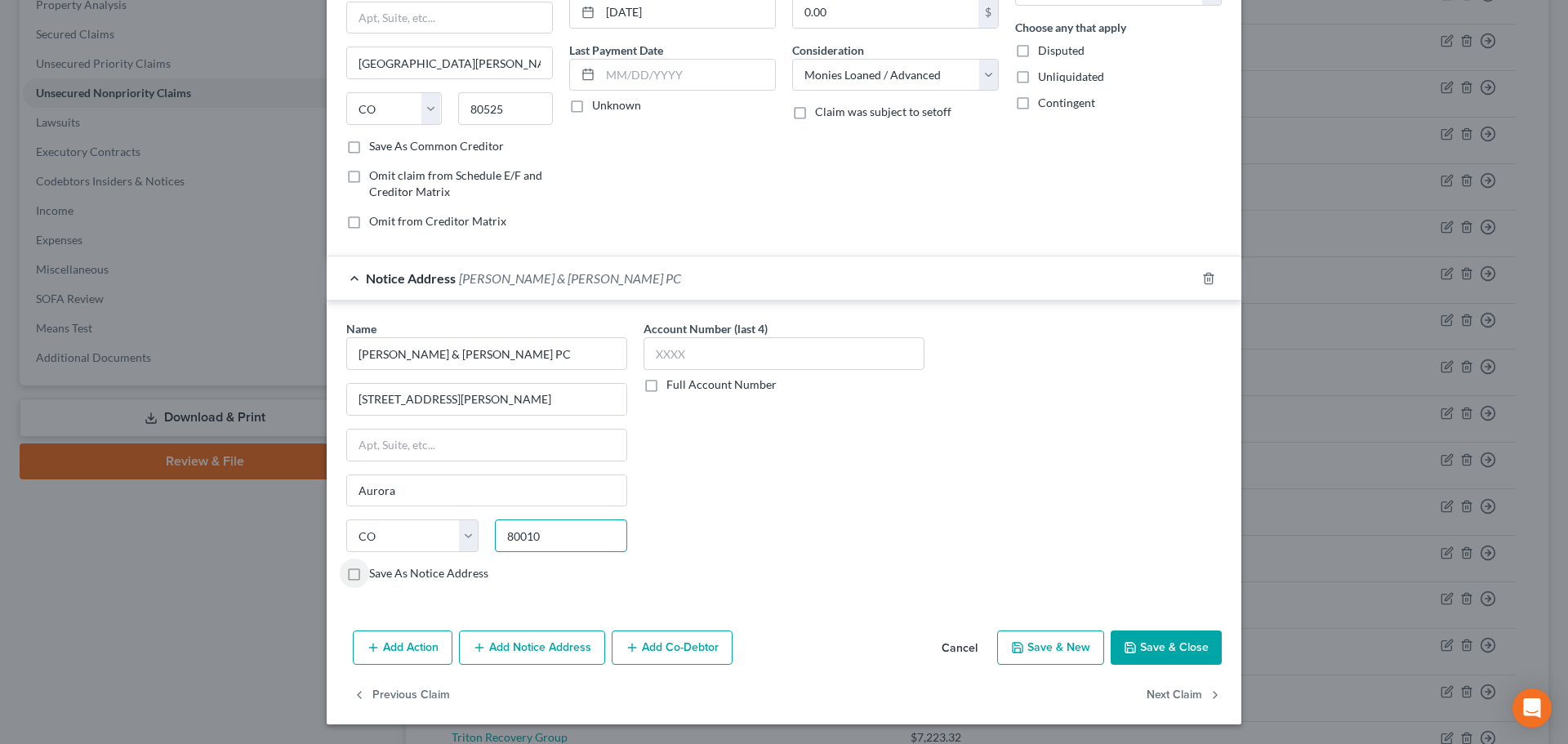
click at [544, 542] on input "80010" at bounding box center [561, 535] width 133 height 32
type input "80210"
type input "Denver"
type input "80210-3808"
click at [1149, 645] on button "Save & Close" at bounding box center [1166, 647] width 111 height 34
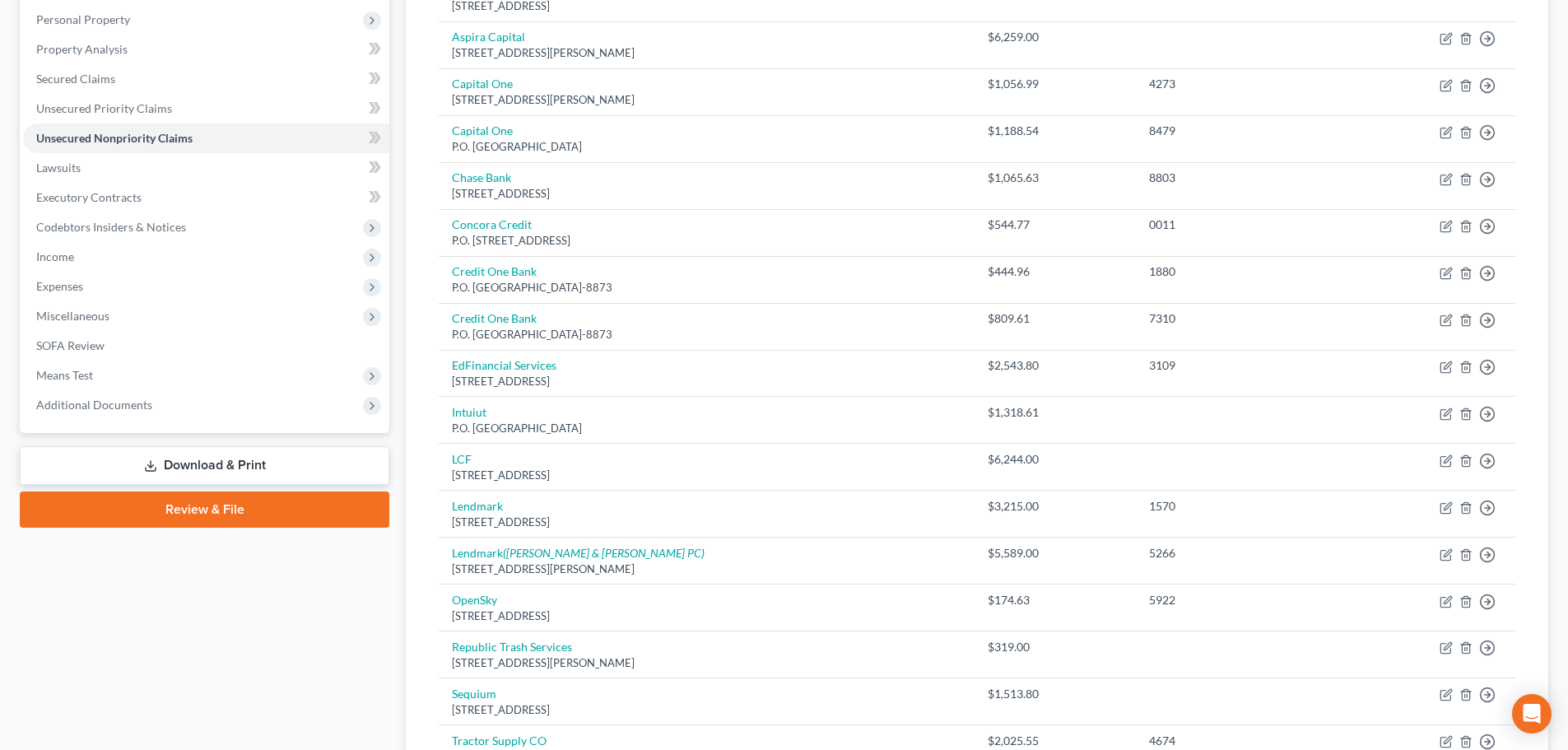
scroll to position [367, 0]
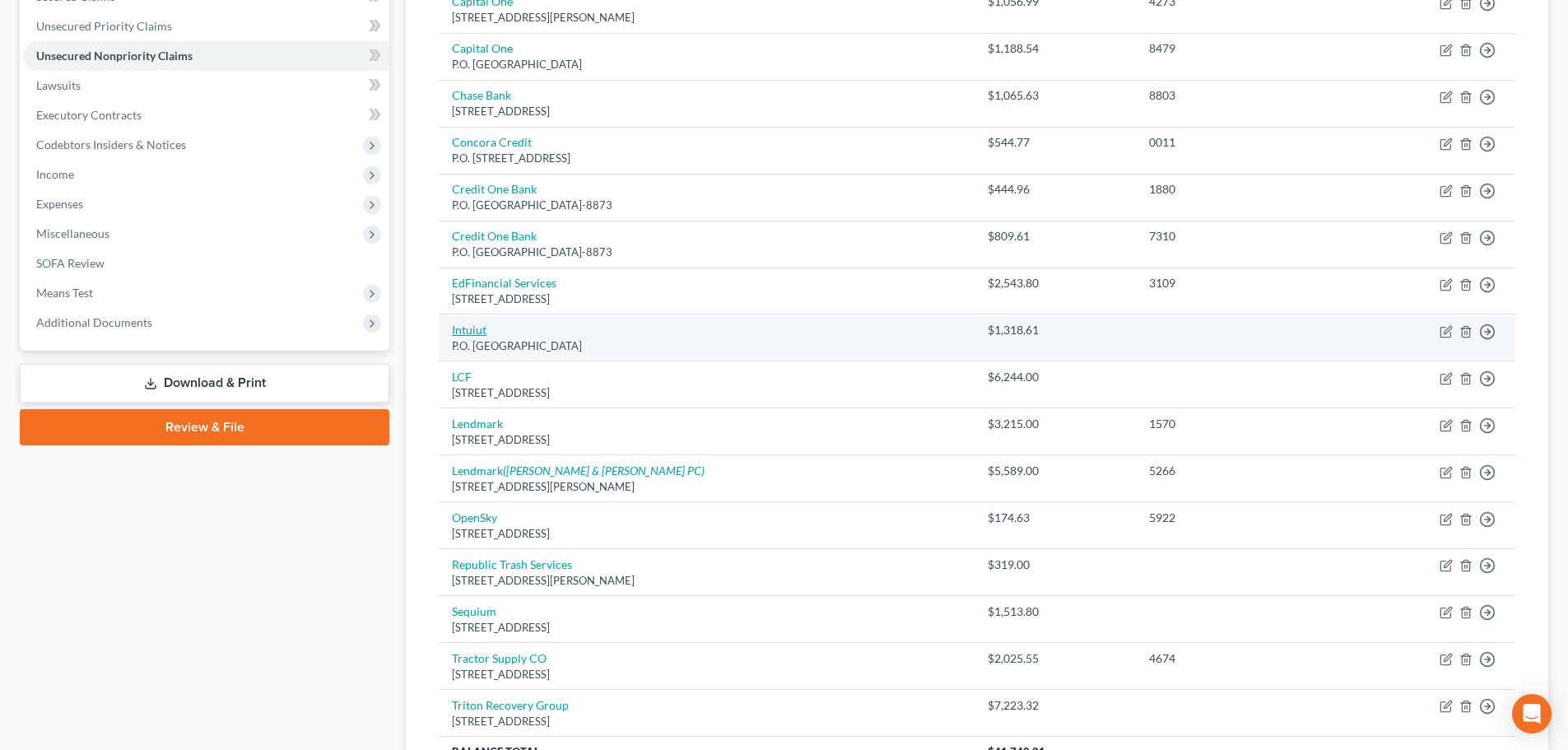
click at [479, 332] on link "Intuiut" at bounding box center [468, 329] width 34 height 14
select select "31"
select select "1"
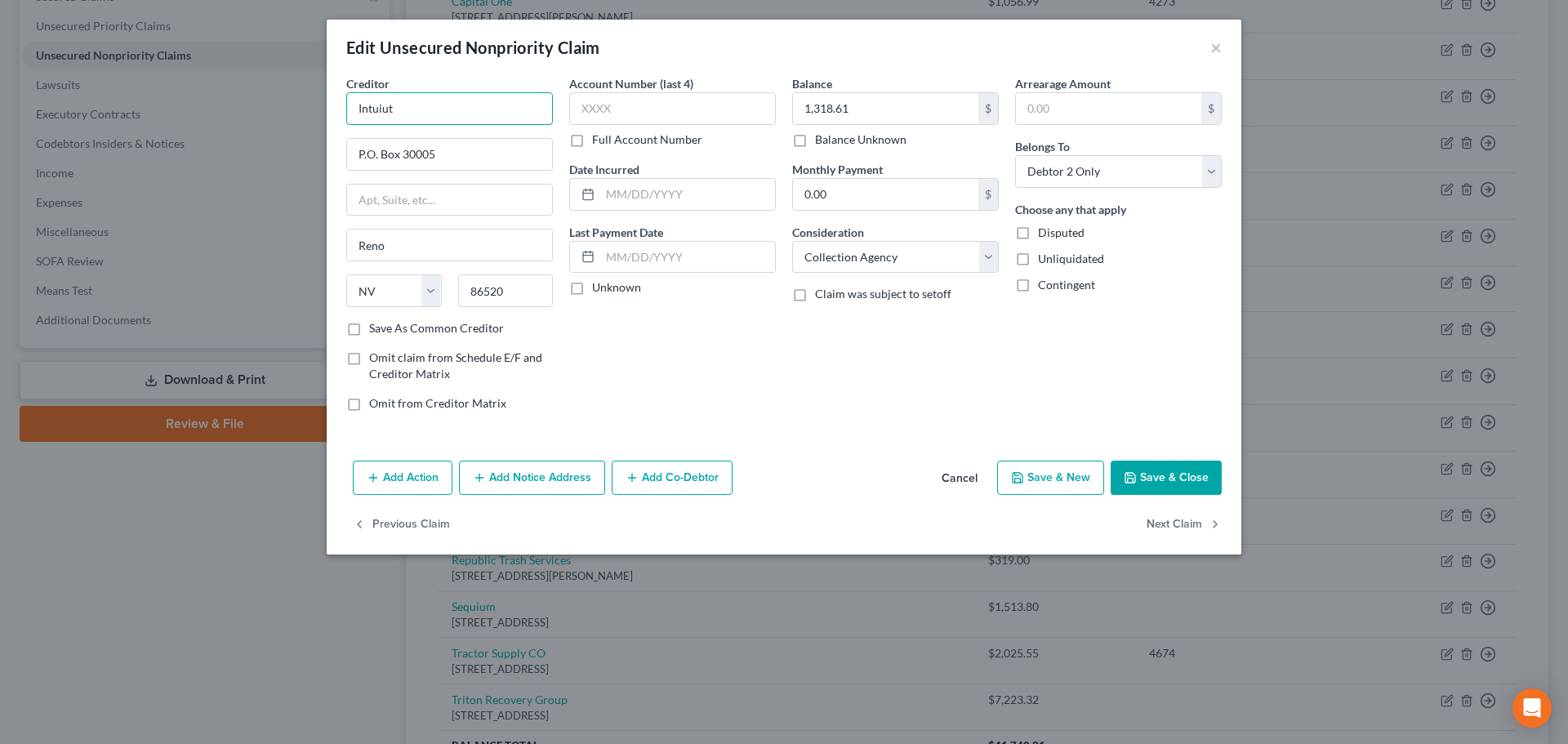
click at [427, 115] on input "Intuiut" at bounding box center [449, 108] width 206 height 32
type input "Intuit"
click at [1141, 471] on button "Save & Close" at bounding box center [1166, 477] width 111 height 34
type input "0"
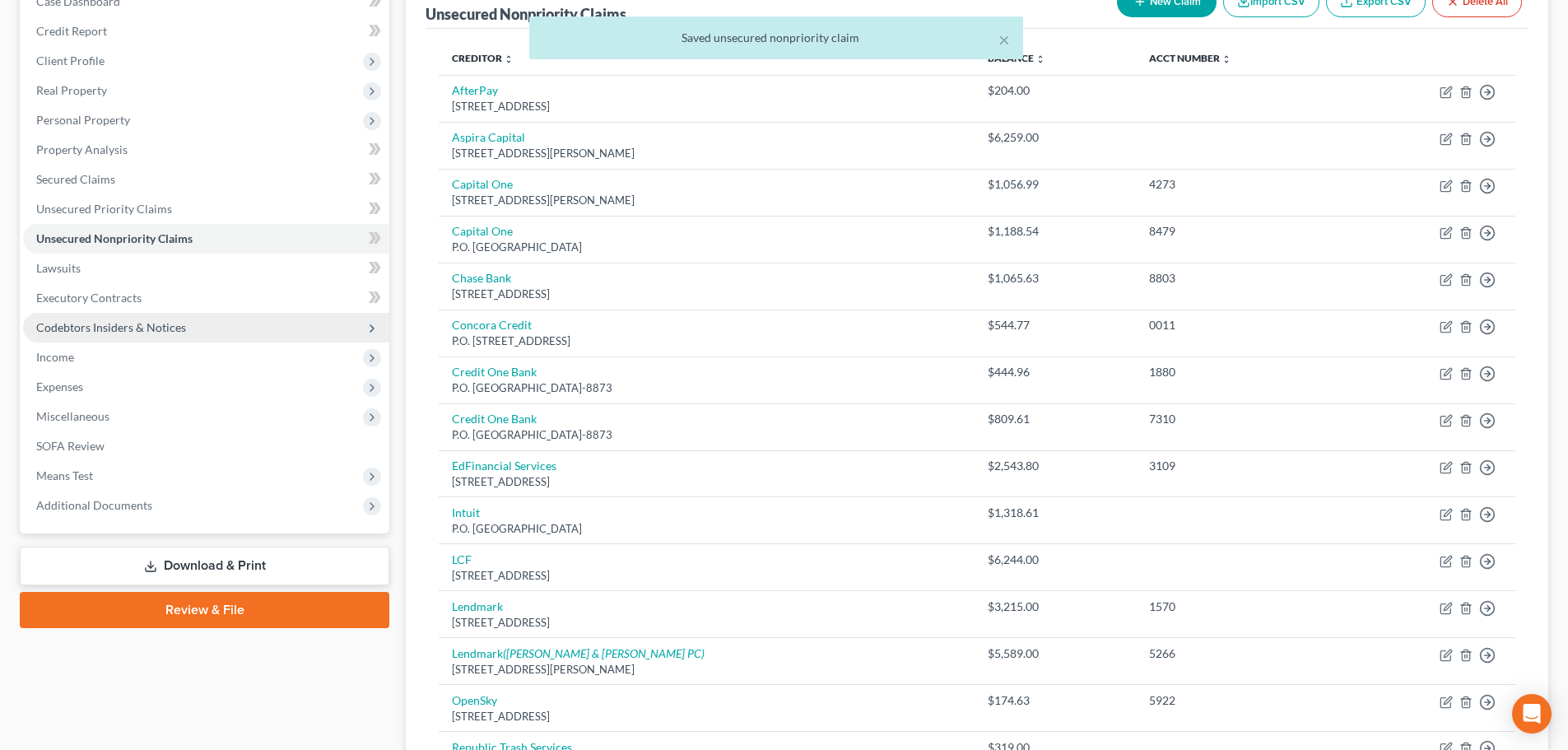
scroll to position [120, 0]
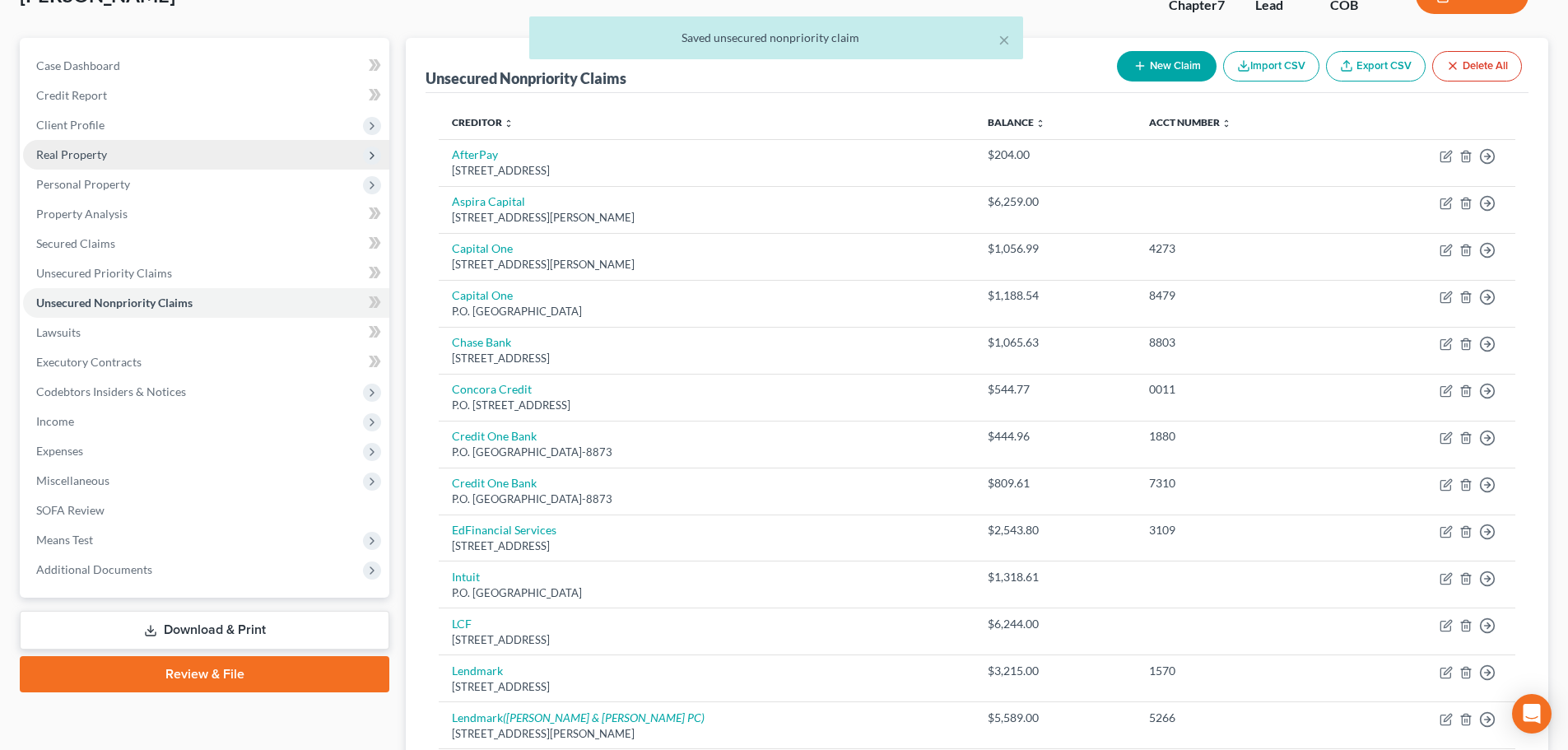
click at [83, 154] on span "Real Property" at bounding box center [71, 154] width 71 height 14
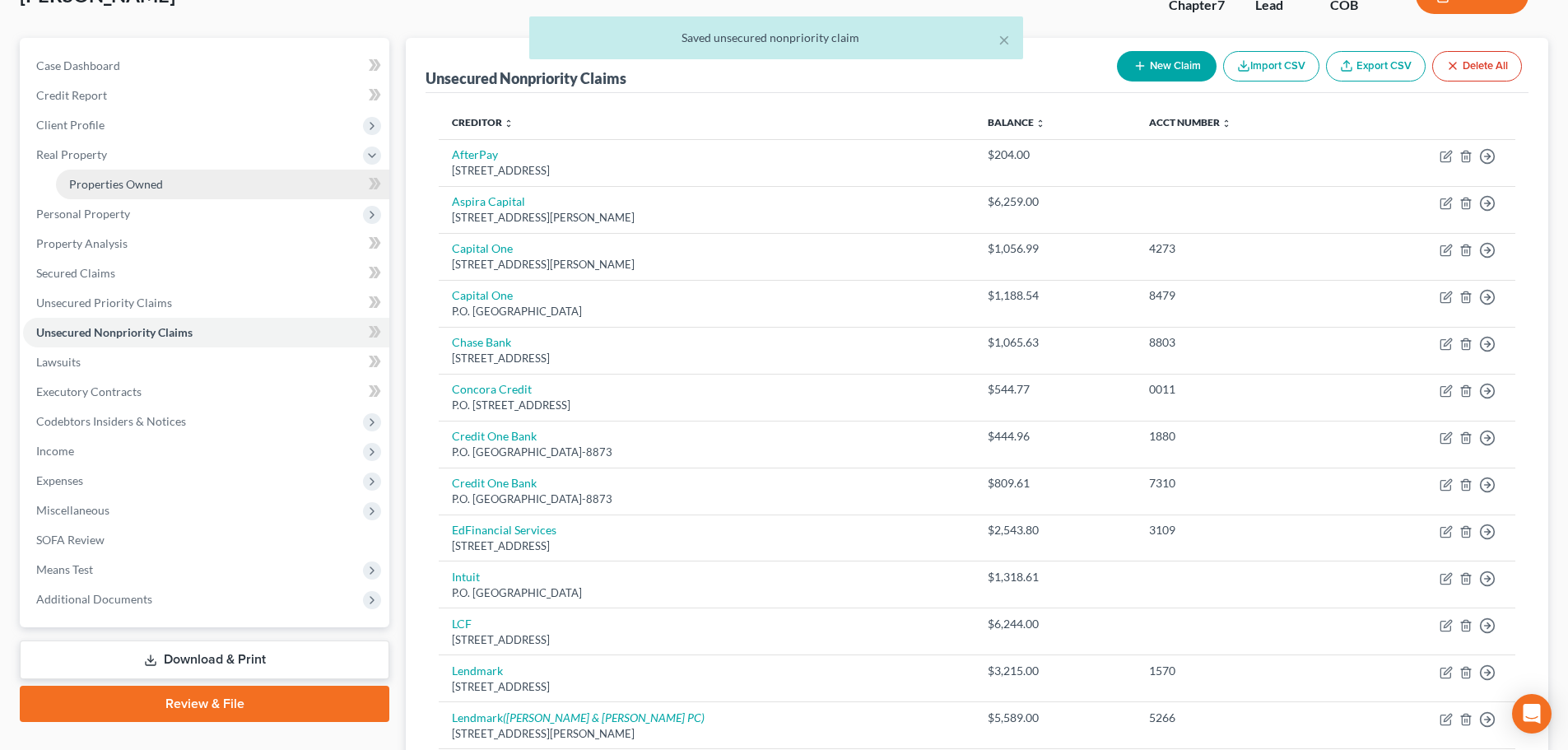
click at [129, 179] on span "Properties Owned" at bounding box center [116, 184] width 94 height 14
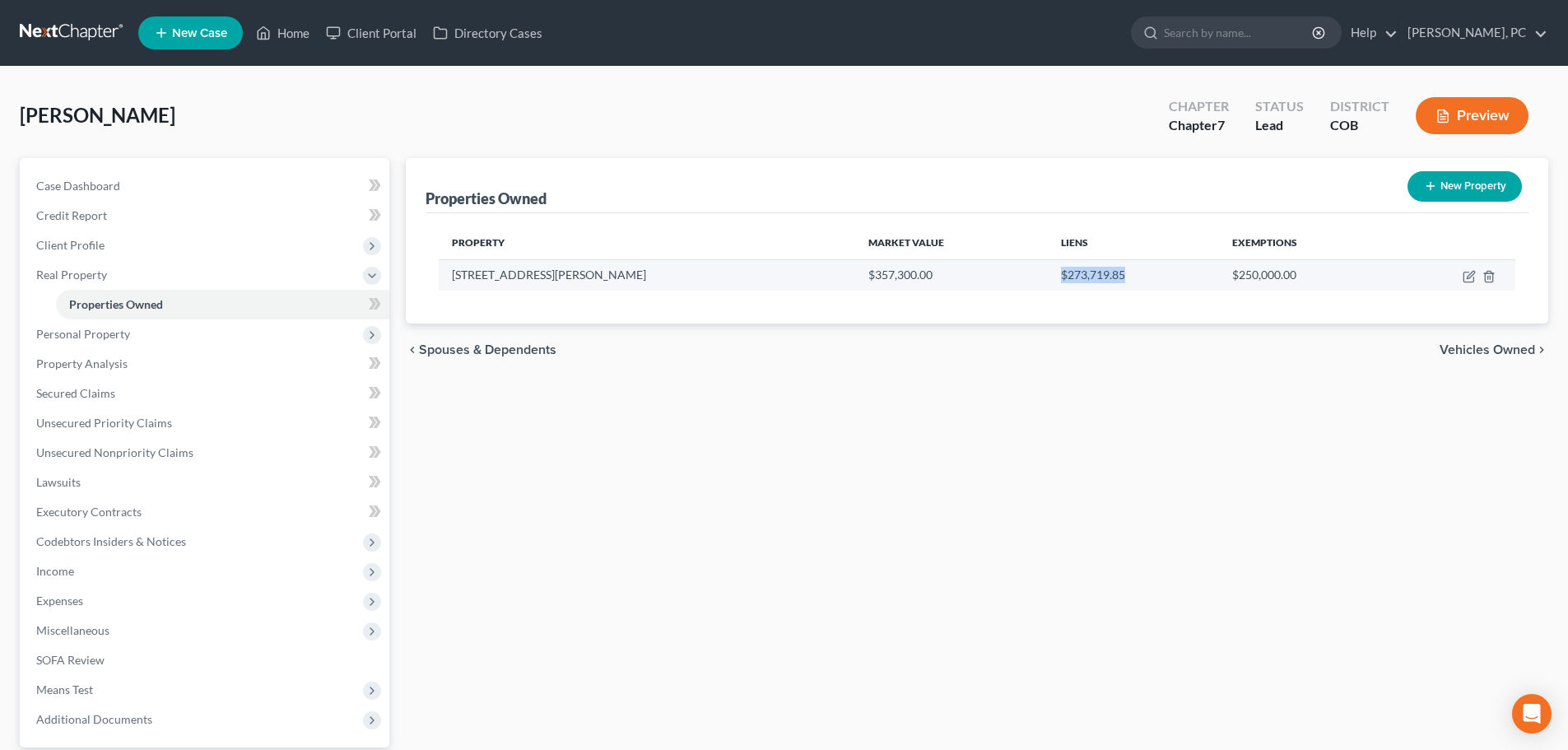
drag, startPoint x: 913, startPoint y: 271, endPoint x: 993, endPoint y: 276, distance: 80.2
click at [1048, 276] on td "$273,719.85" at bounding box center [1133, 275] width 171 height 31
click at [860, 359] on div "chevron_left Spouses & Dependents Vehicles Owned chevron_right" at bounding box center [977, 349] width 1143 height 53
click at [1466, 273] on icon "button" at bounding box center [1469, 276] width 13 height 13
select select "5"
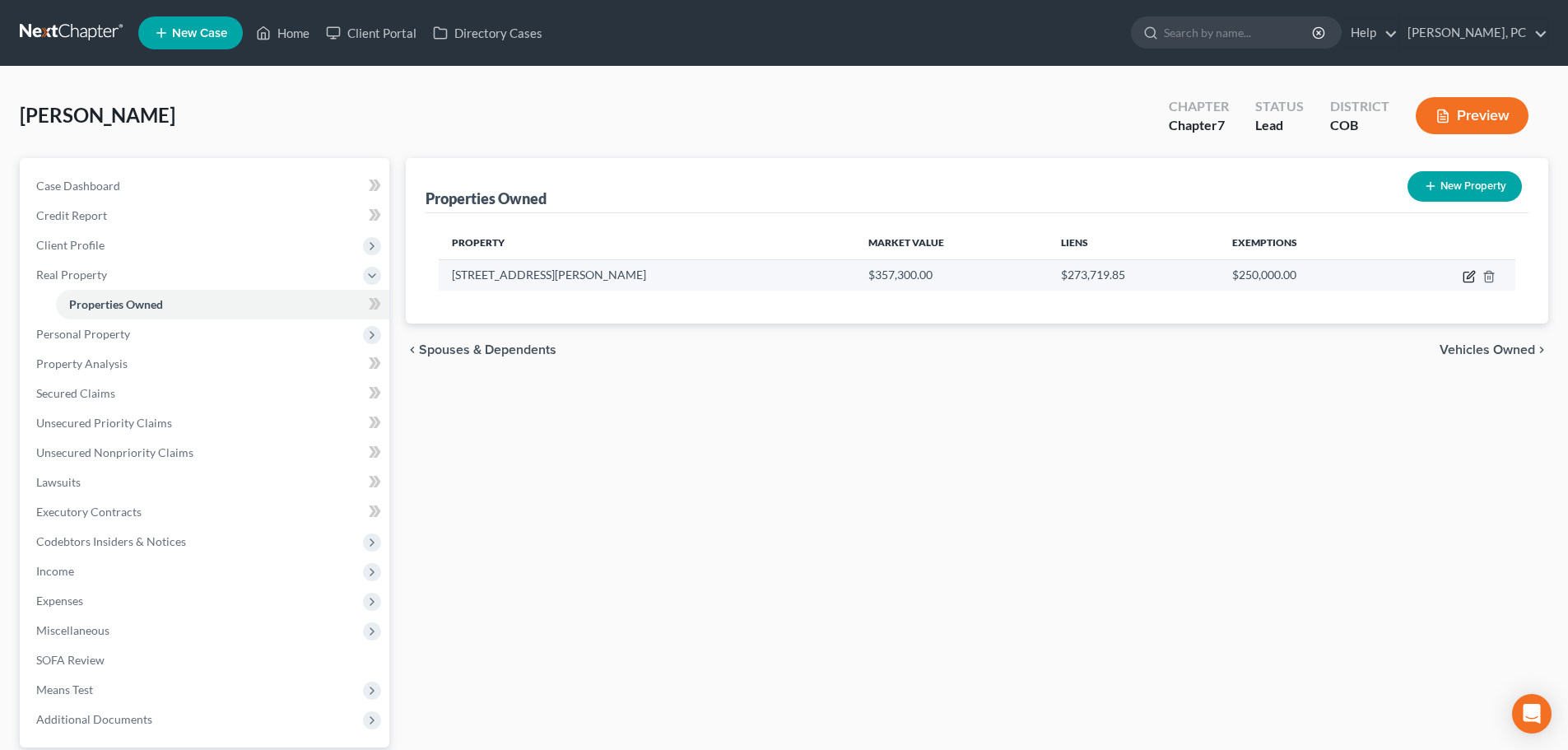
select select "35"
select select "2"
select select "0"
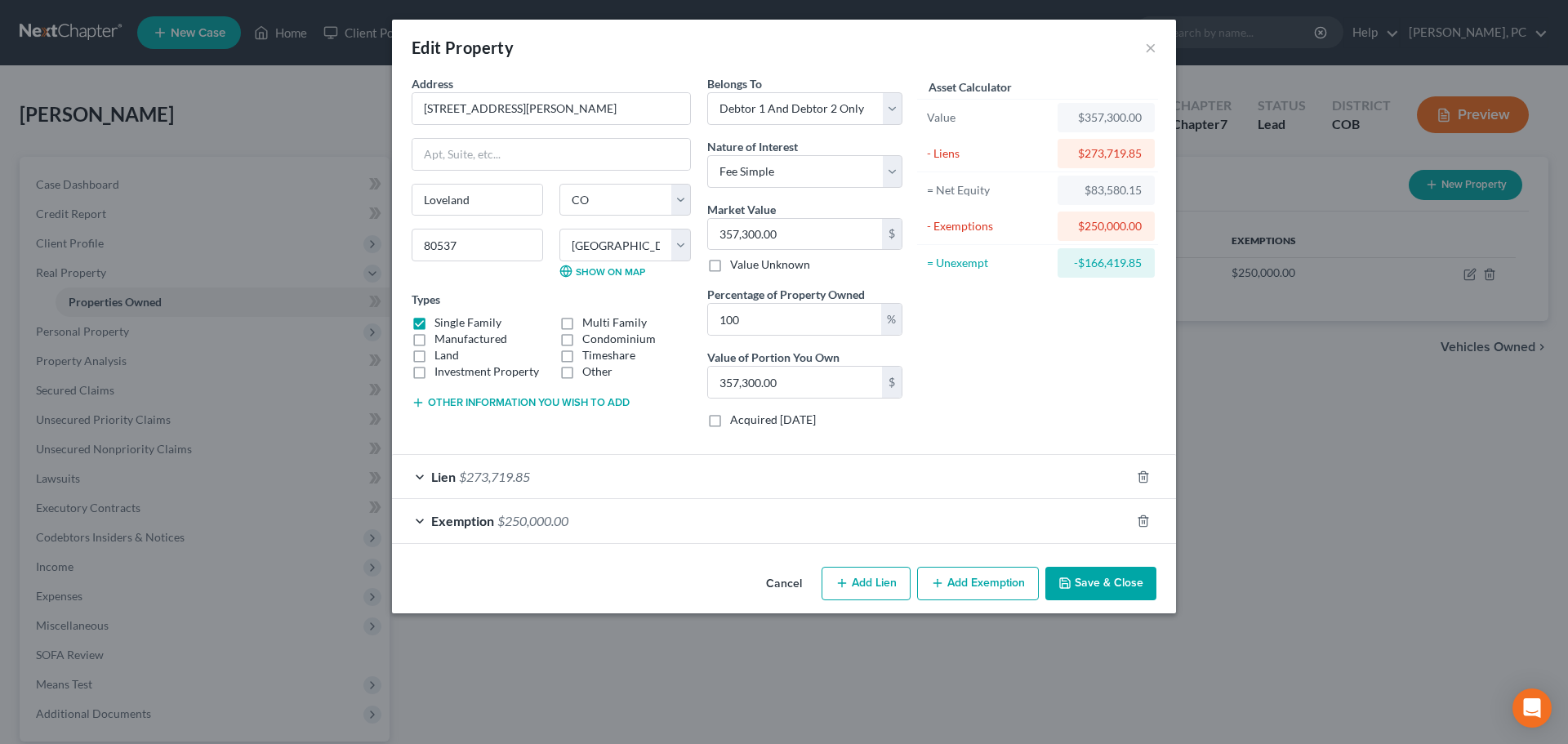
click at [1100, 585] on button "Save & Close" at bounding box center [1101, 583] width 111 height 34
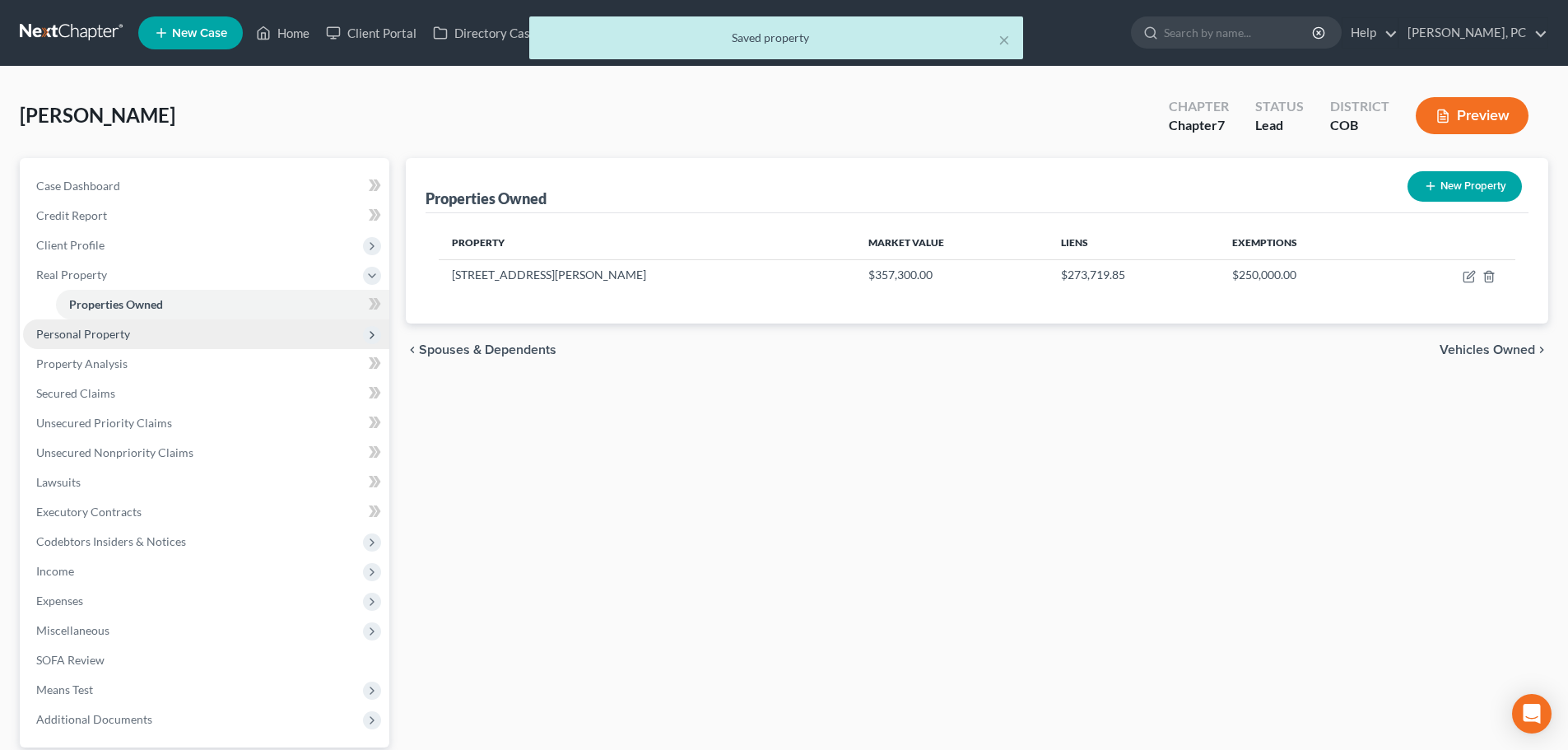
click at [89, 330] on span "Personal Property" at bounding box center [83, 333] width 94 height 14
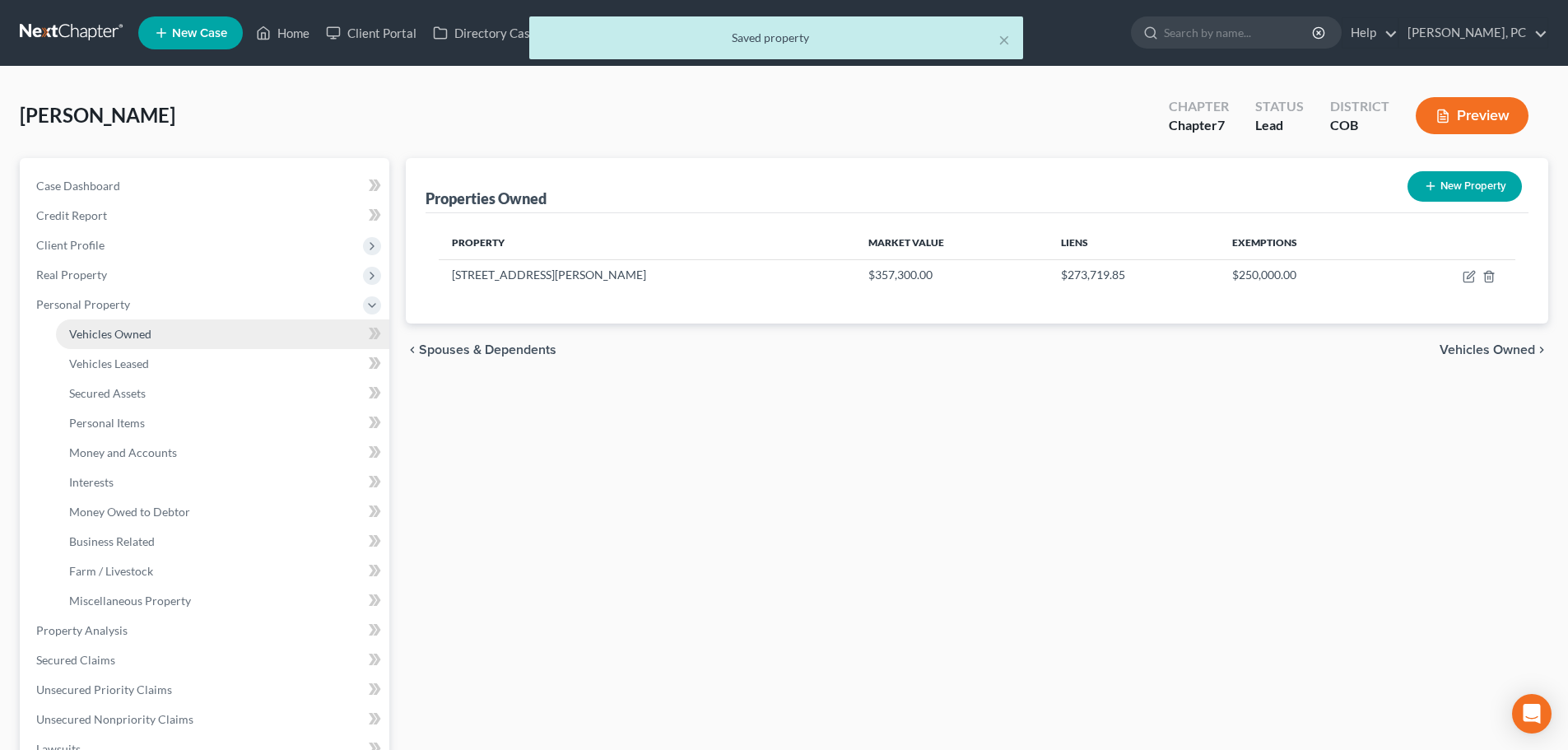
click at [129, 337] on span "Vehicles Owned" at bounding box center [110, 333] width 83 height 14
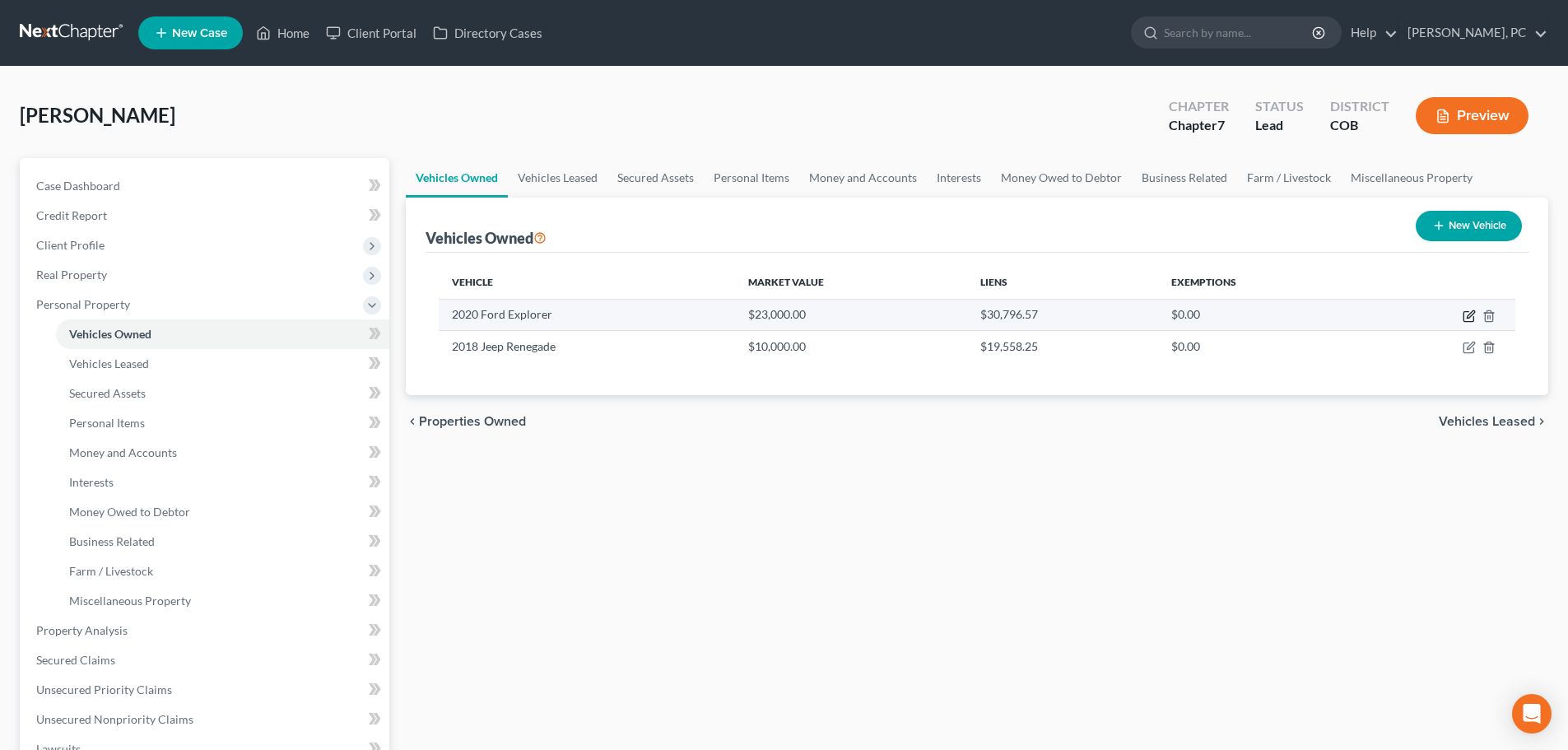
click at [1469, 320] on icon "button" at bounding box center [1469, 317] width 13 height 13
select select "0"
select select "6"
select select "1"
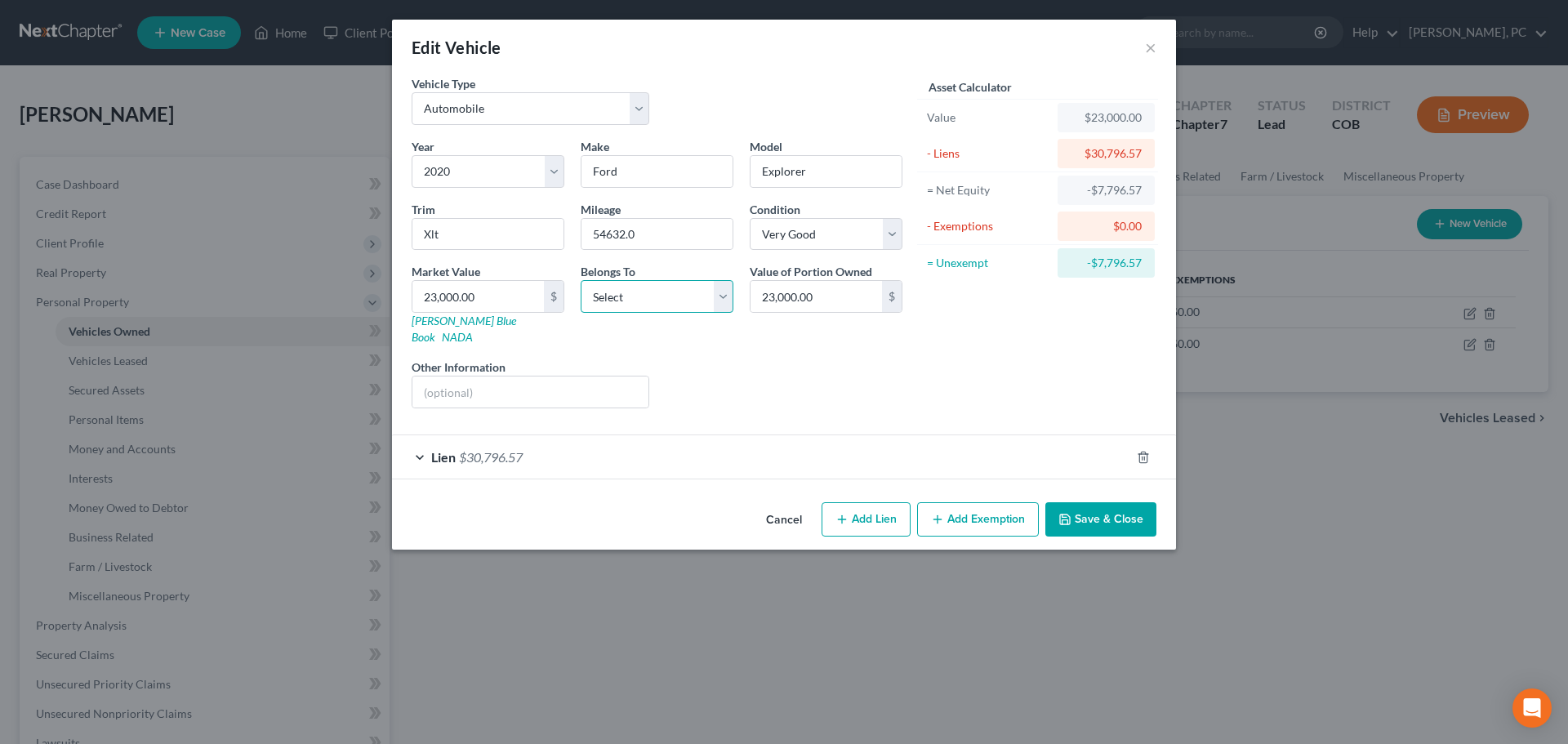
click at [641, 297] on select "Select Debtor 1 Only Debtor 2 Only Debtor 1 And Debtor 2 Only At Least One Of T…" at bounding box center [657, 296] width 152 height 32
click at [654, 240] on input "54632.0" at bounding box center [657, 234] width 151 height 31
type input "54632"
click at [650, 359] on div "Other Information" at bounding box center [530, 384] width 254 height 50
click at [622, 301] on select "Select Debtor 1 Only Debtor 2 Only Debtor 1 And Debtor 2 Only At Least One Of T…" at bounding box center [657, 296] width 152 height 32
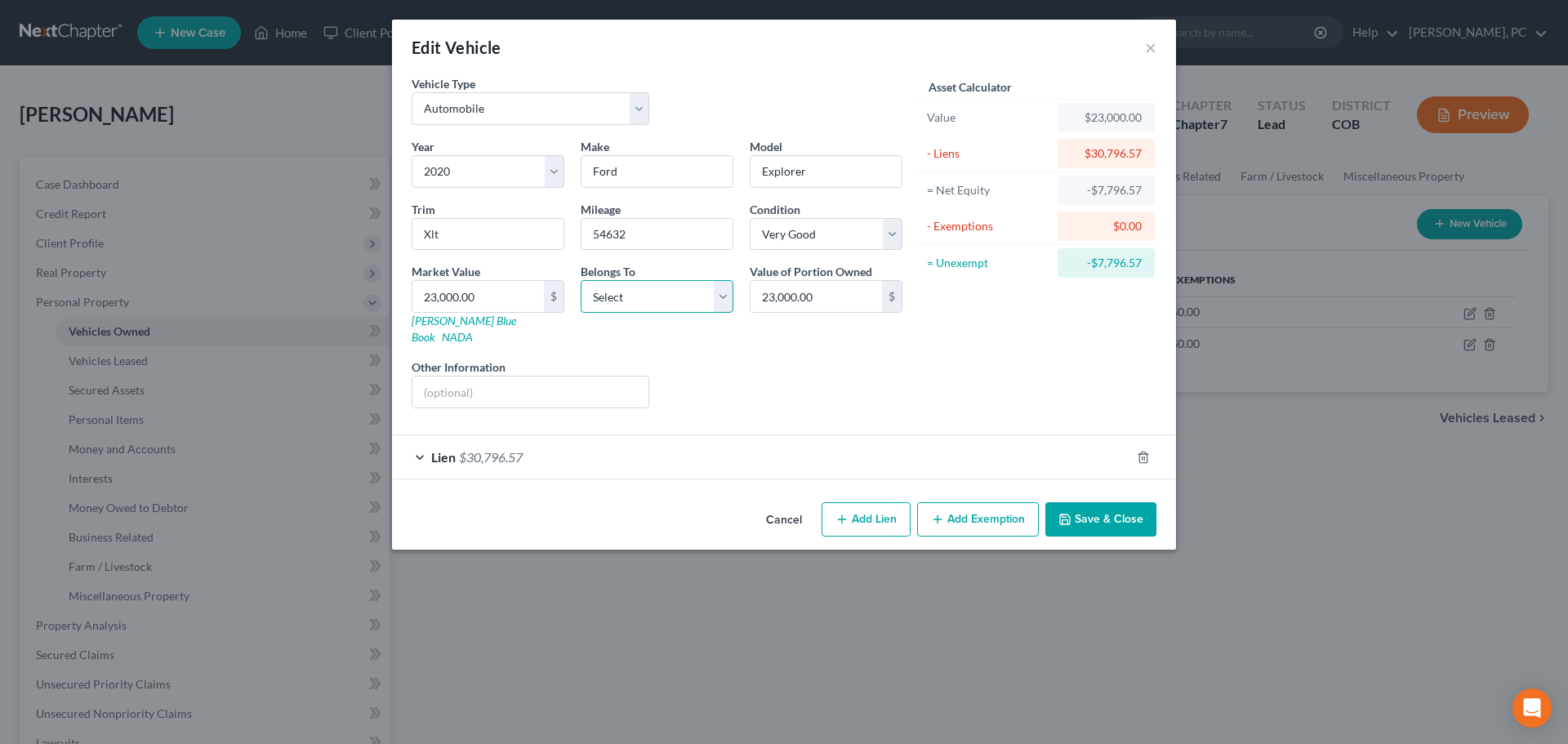
select select "2"
click at [581, 280] on select "Select Debtor 1 Only Debtor 2 Only Debtor 1 And Debtor 2 Only At Least One Of T…" at bounding box center [657, 296] width 152 height 32
click at [518, 449] on span "$30,796.57" at bounding box center [490, 457] width 64 height 16
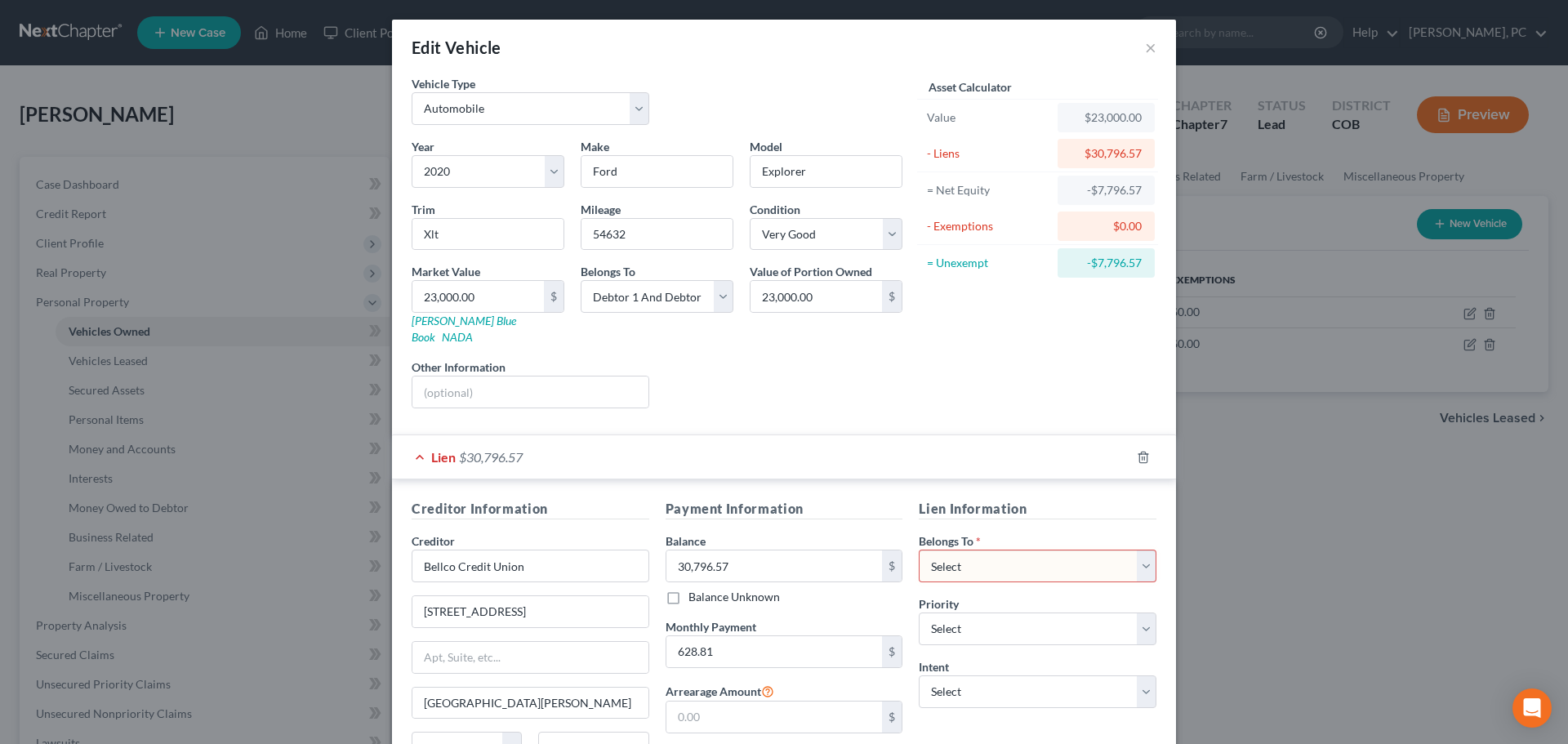
scroll to position [82, 0]
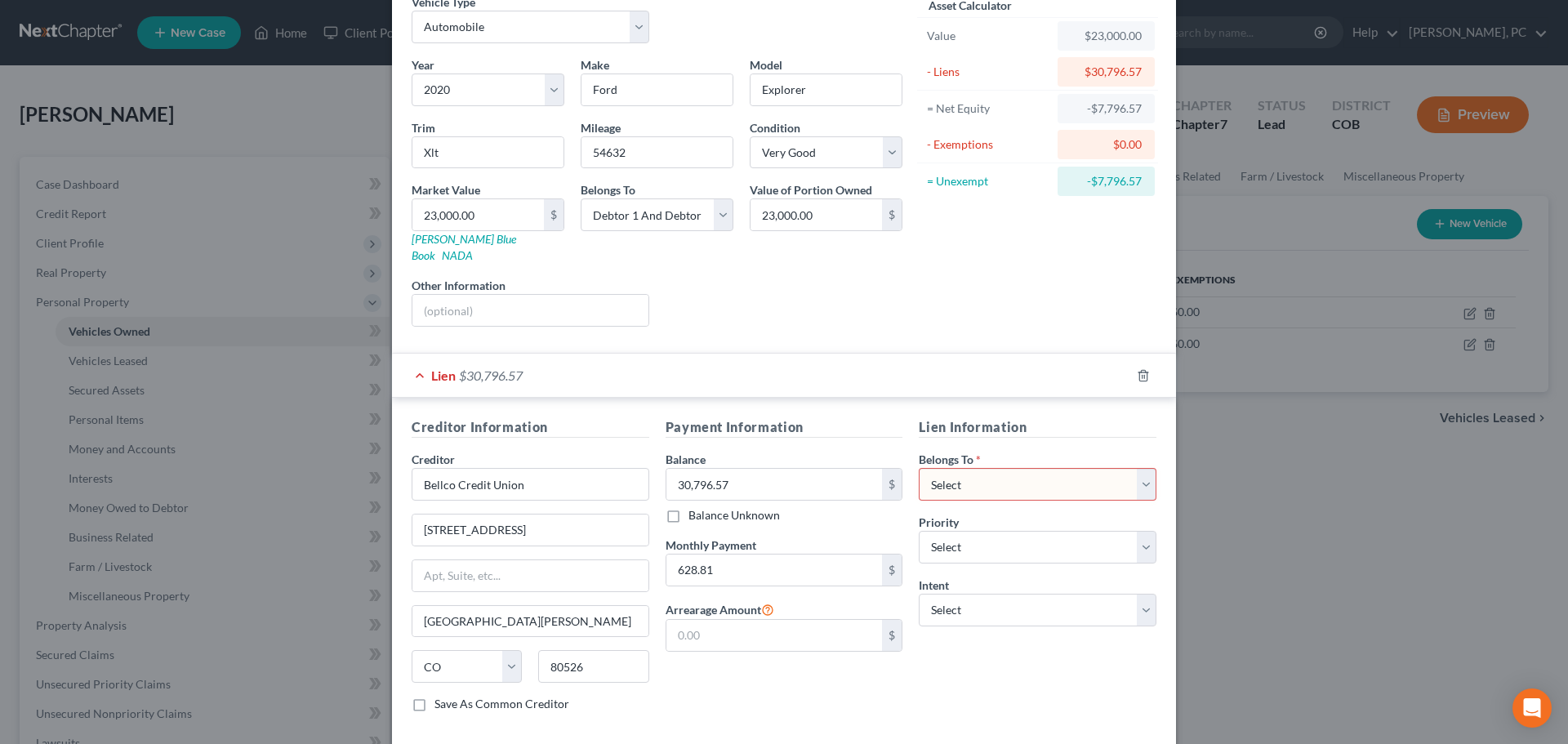
click at [963, 470] on select "Select Debtor 1 Only Debtor 2 Only Debtor 1 And Debtor 2 Only At Least One Of T…" at bounding box center [1037, 484] width 238 height 32
select select "2"
click at [919, 468] on select "Select Debtor 1 Only Debtor 2 Only Debtor 1 And Debtor 2 Only At Least One Of T…" at bounding box center [1037, 484] width 238 height 32
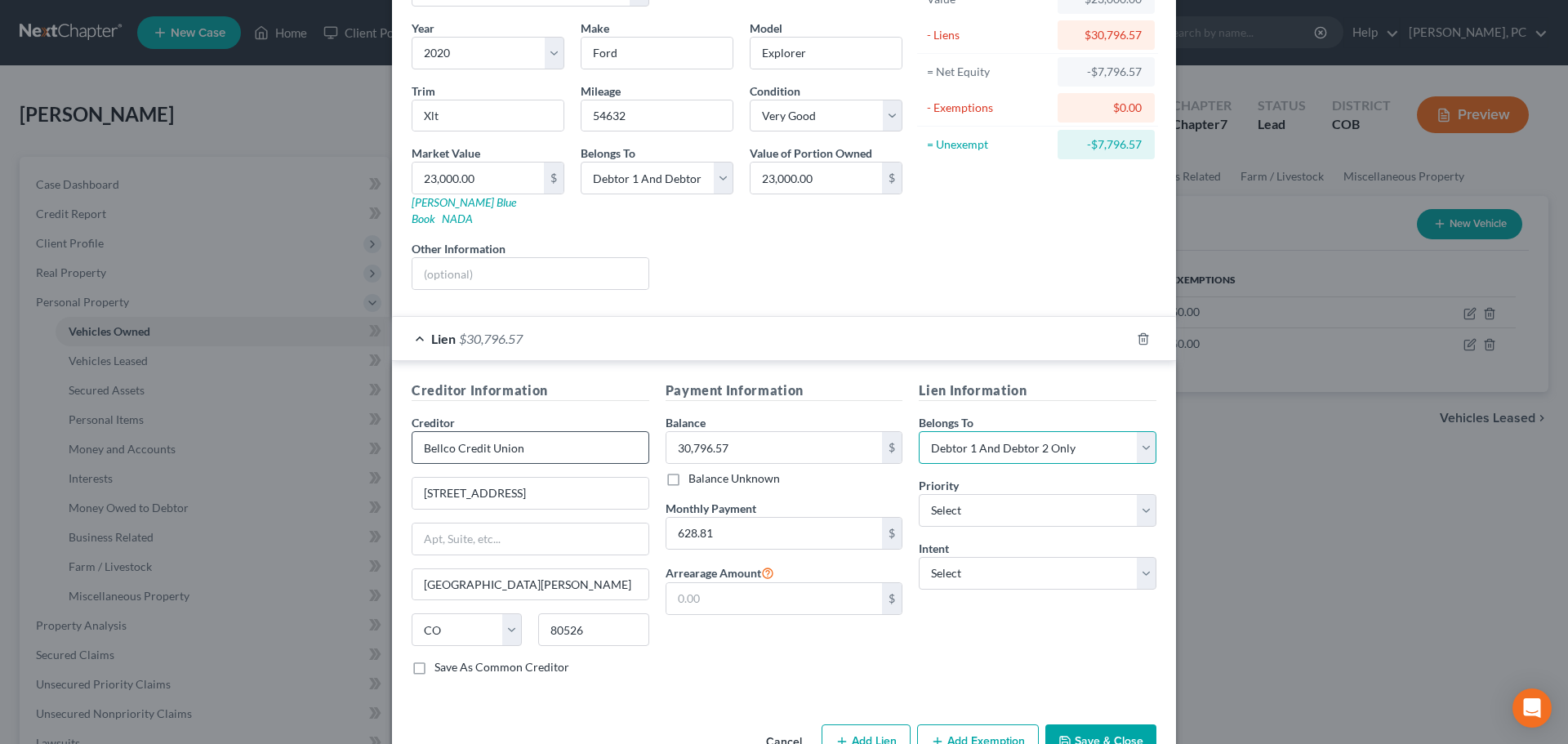
scroll to position [149, 0]
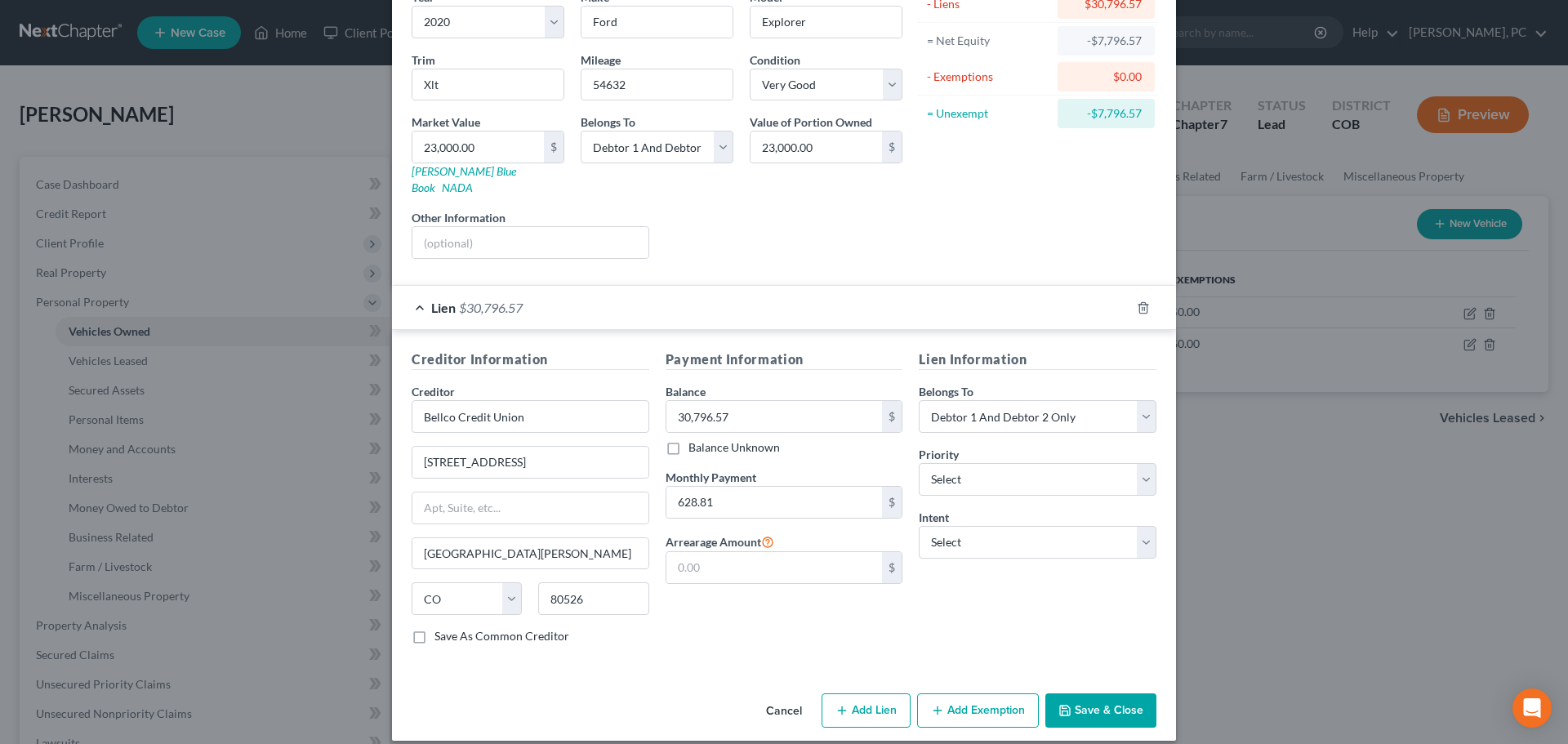
click at [1110, 693] on button "Save & Close" at bounding box center [1101, 710] width 111 height 34
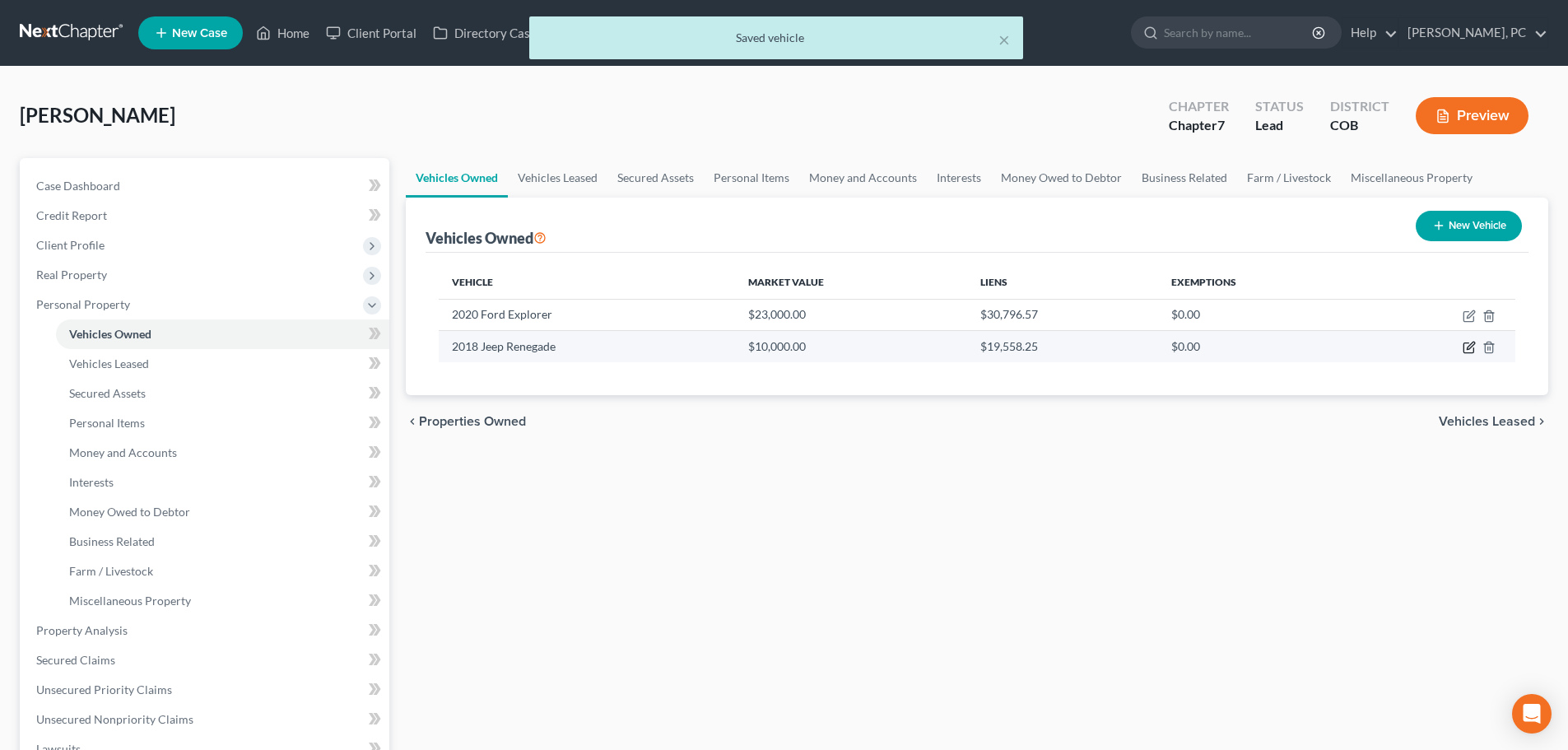
click at [1465, 346] on icon "button" at bounding box center [1469, 347] width 13 height 13
select select "0"
select select "8"
select select "2"
select select "5"
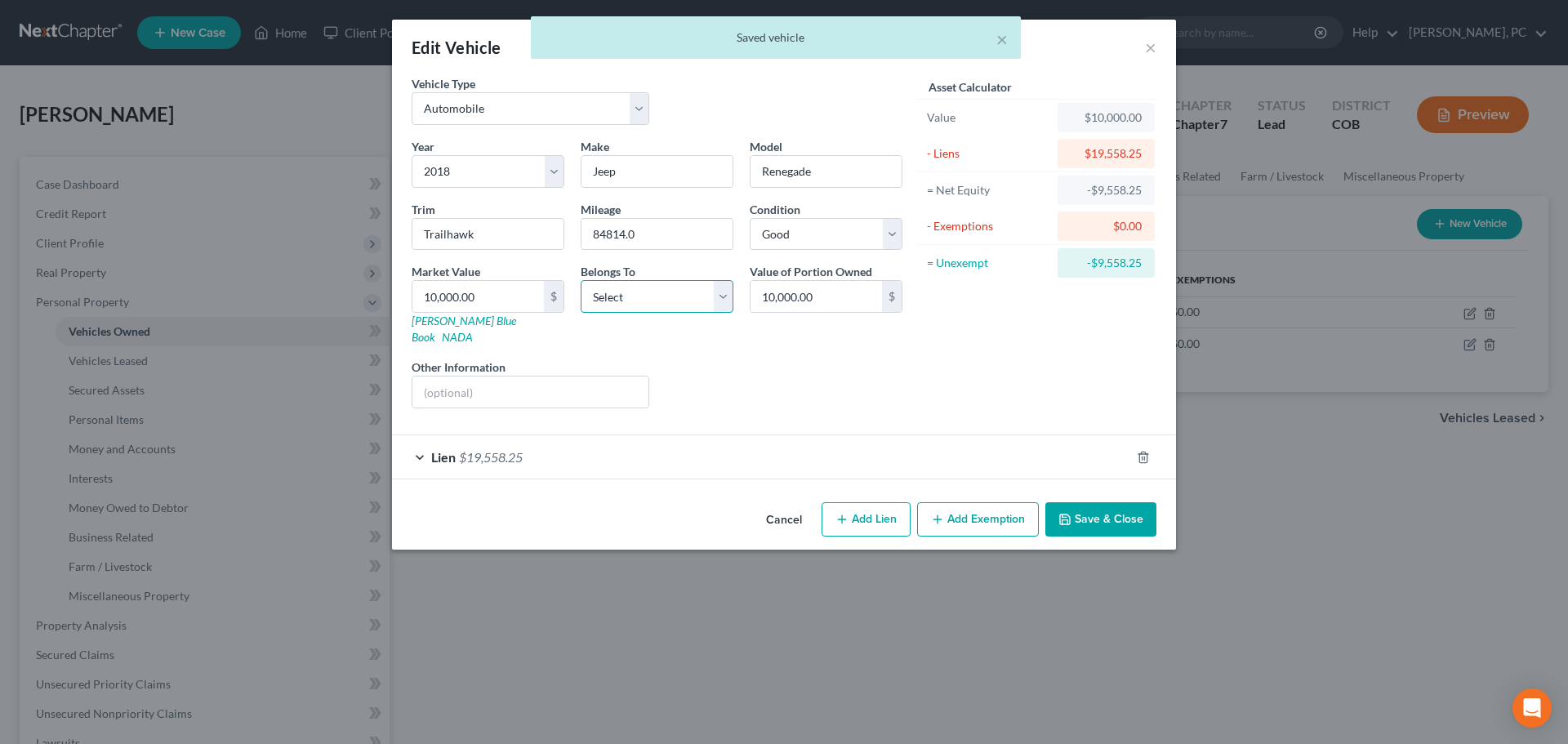
click at [633, 301] on select "Select Debtor 1 Only Debtor 2 Only Debtor 1 And Debtor 2 Only At Least One Of T…" at bounding box center [657, 296] width 152 height 32
select select "2"
click at [581, 280] on select "Select Debtor 1 Only Debtor 2 Only Debtor 1 And Debtor 2 Only At Least One Of T…" at bounding box center [657, 296] width 152 height 32
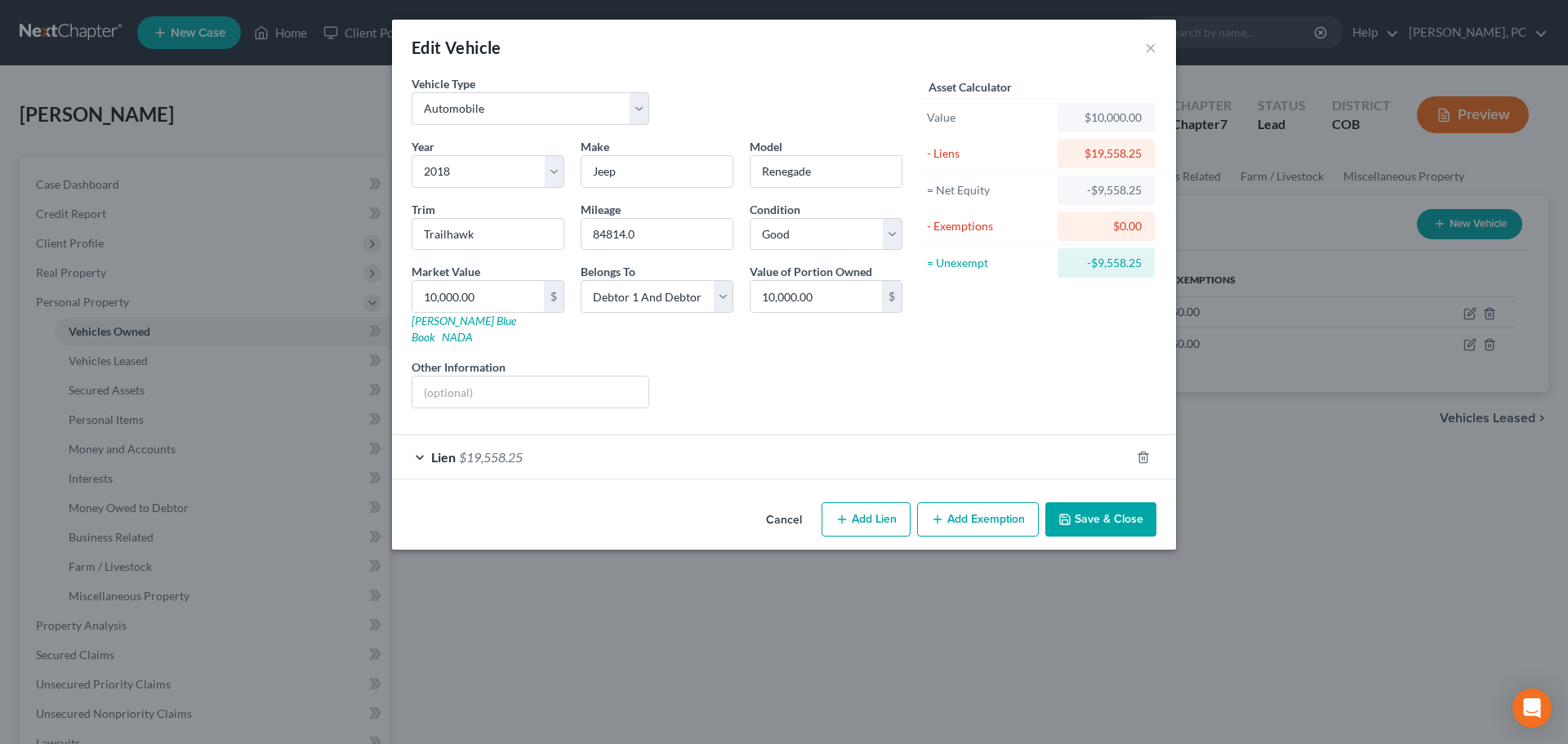
click at [506, 449] on span "$19,558.25" at bounding box center [490, 457] width 64 height 16
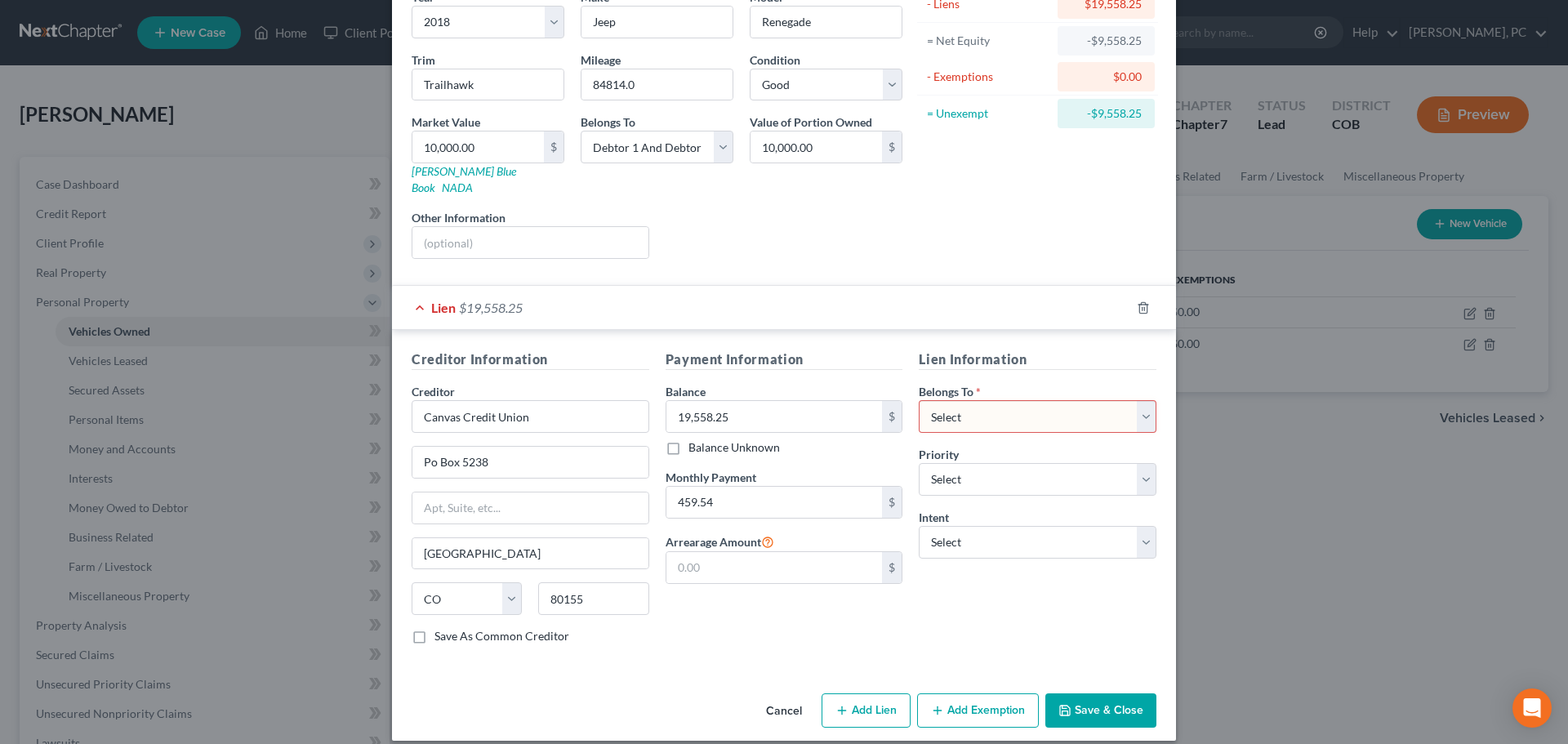
click at [975, 400] on select "Select Debtor 1 Only Debtor 2 Only Debtor 1 And Debtor 2 Only At Least One Of T…" at bounding box center [1037, 416] width 238 height 32
click at [919, 400] on select "Select Debtor 1 Only Debtor 2 Only Debtor 1 And Debtor 2 Only At Least One Of T…" at bounding box center [1037, 416] width 238 height 32
click at [958, 463] on select "Select 1st 2nd 3rd 4th 5th 6th 7th 8th 9th 10th 11th 12th 13th 14th 15th 16th 1…" at bounding box center [1037, 479] width 238 height 32
click at [907, 312] on div "Lien $19,558.25" at bounding box center [760, 307] width 738 height 43
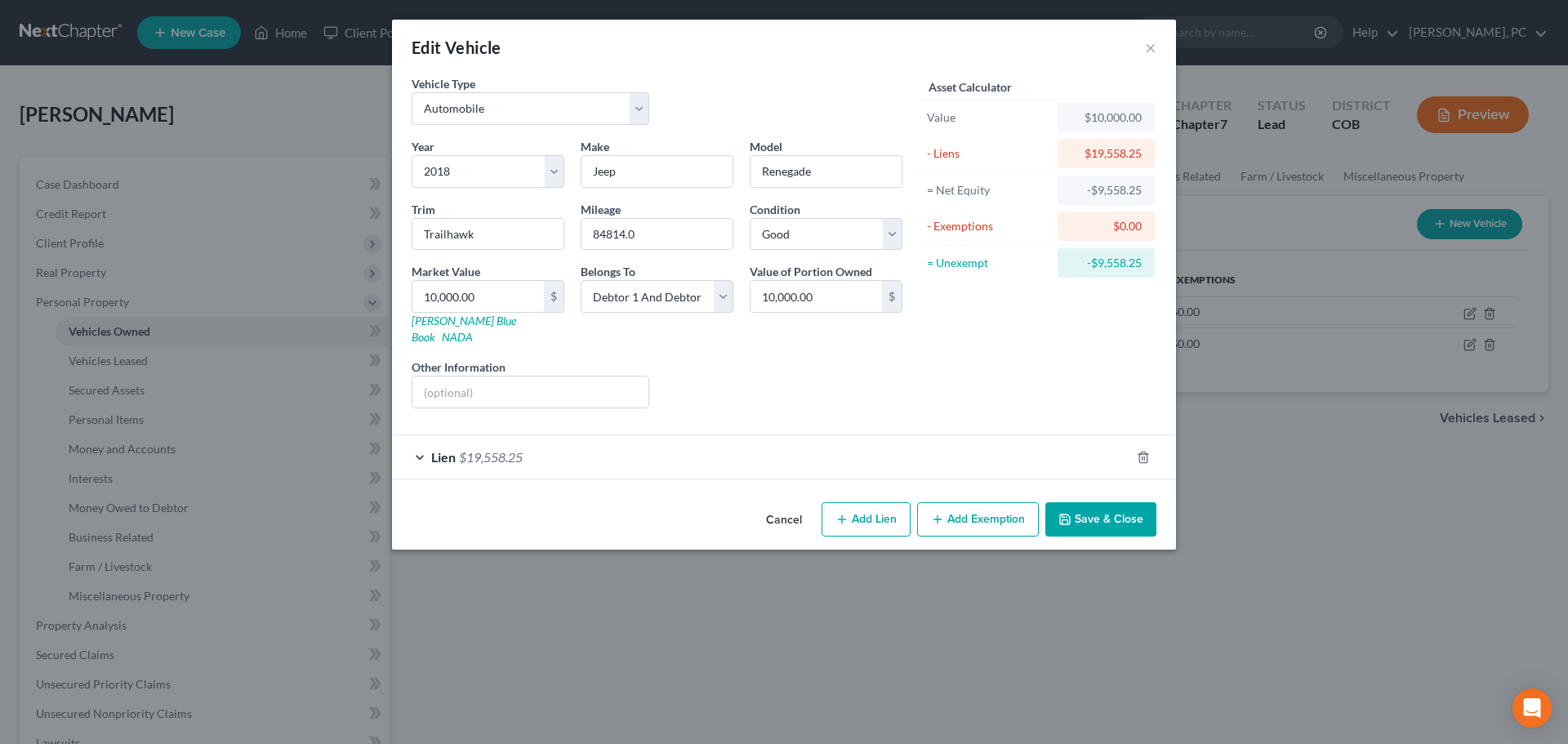
scroll to position [0, 0]
click at [517, 449] on span "$19,558.25" at bounding box center [490, 457] width 64 height 16
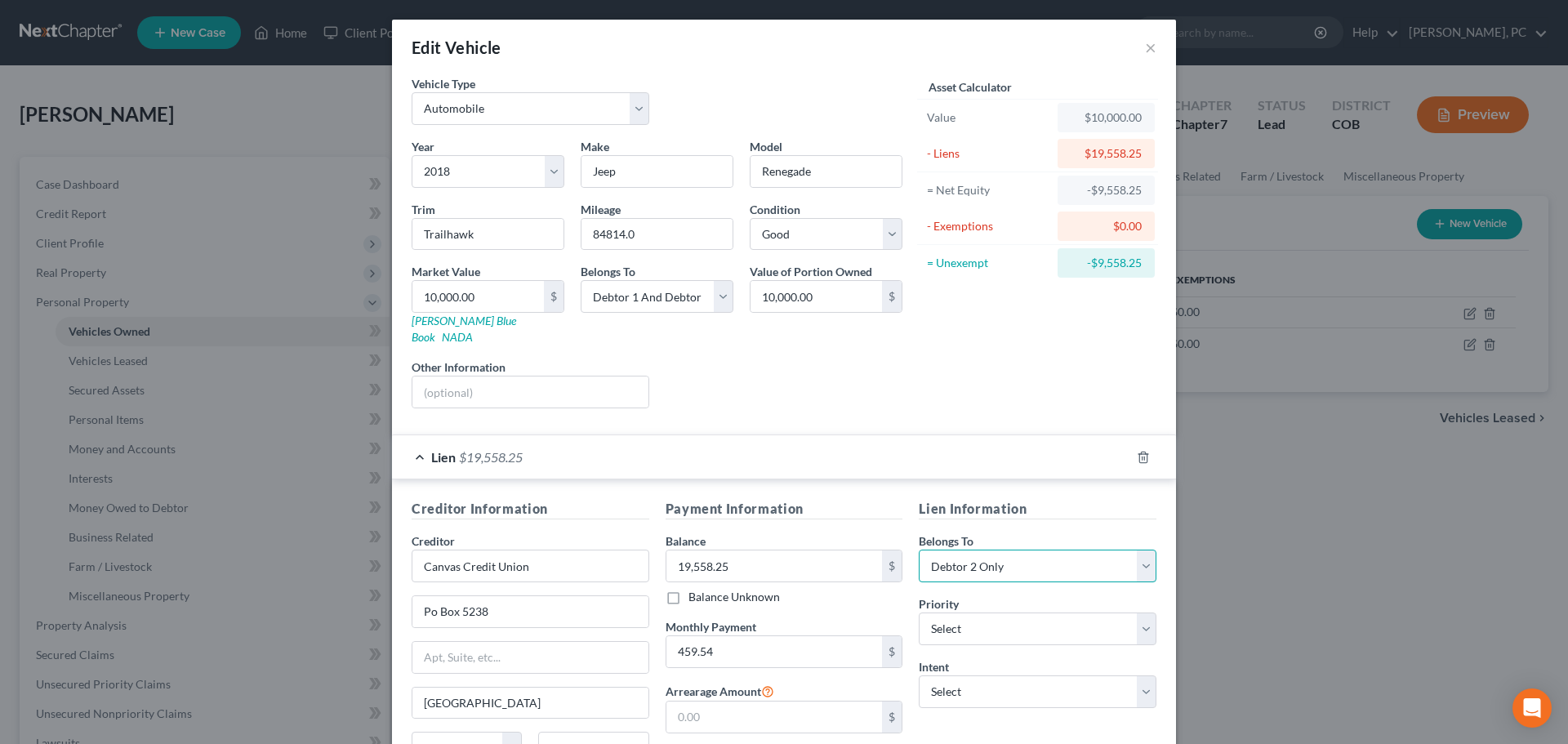
click at [943, 553] on select "Select Debtor 1 Only Debtor 2 Only Debtor 1 And Debtor 2 Only At Least One Of T…" at bounding box center [1037, 566] width 238 height 32
select select "2"
click at [919, 550] on select "Select Debtor 1 Only Debtor 2 Only Debtor 1 And Debtor 2 Only At Least One Of T…" at bounding box center [1037, 566] width 238 height 32
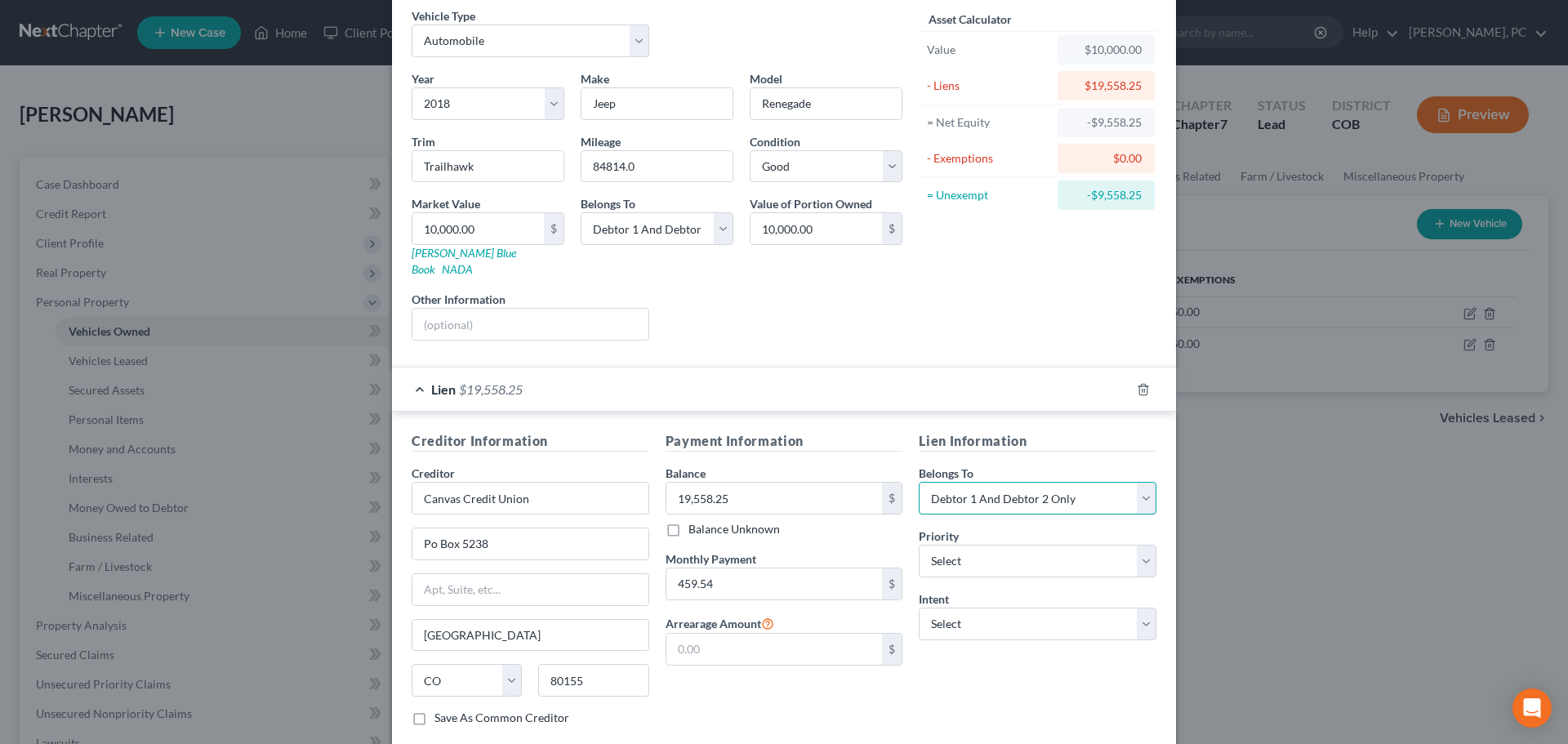
scroll to position [149, 0]
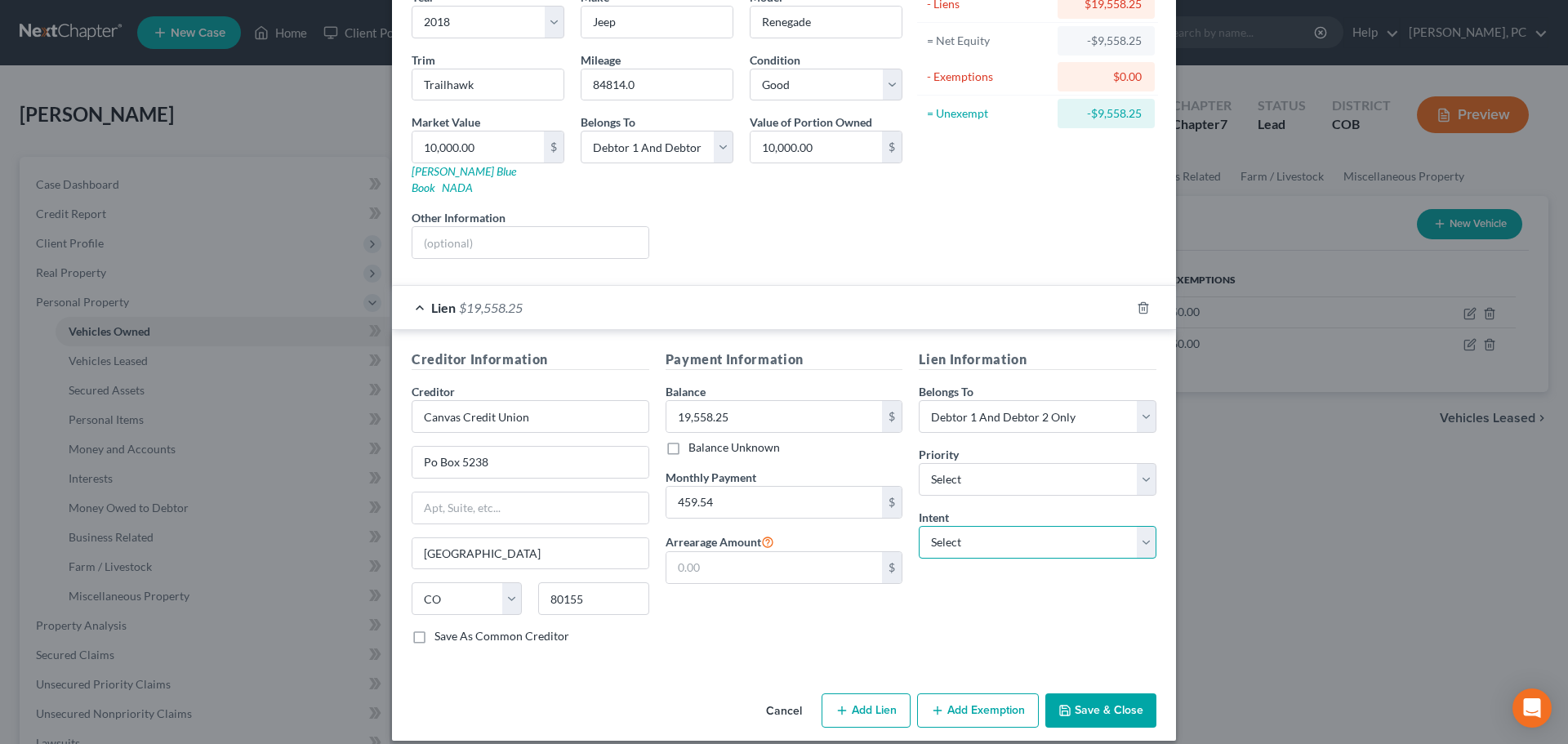
click at [945, 530] on select "Select Surrender Redeem Reaffirm Avoid Other" at bounding box center [1037, 542] width 238 height 32
click at [943, 534] on select "Select Surrender Redeem Reaffirm Avoid Other" at bounding box center [1037, 542] width 238 height 32
select select "4"
click at [919, 526] on select "Select Surrender Redeem Reaffirm Avoid Other" at bounding box center [1037, 542] width 238 height 32
click at [957, 589] on input "text" at bounding box center [1037, 605] width 238 height 32
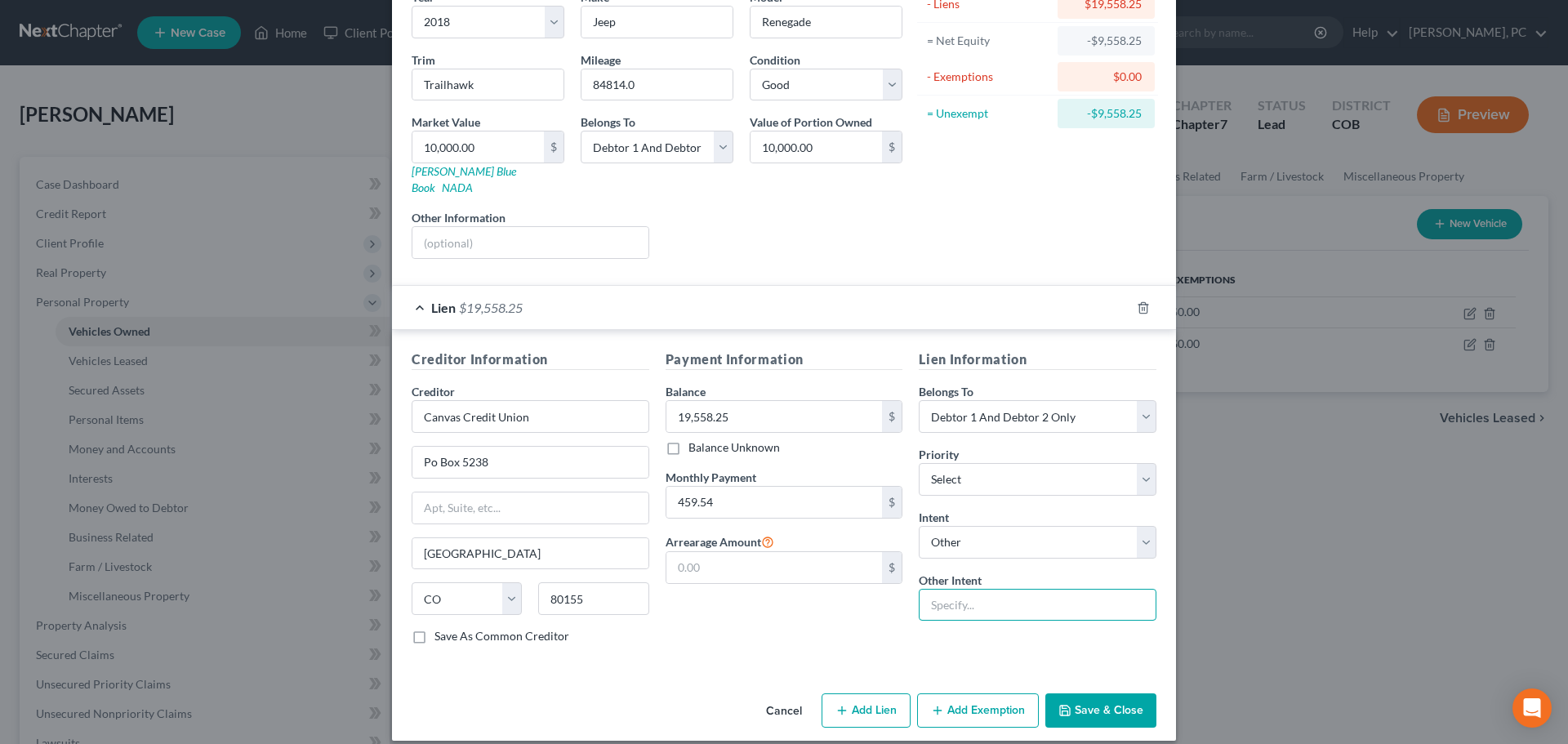
type input "Retain & Pay"
click at [650, 76] on input "84814.0" at bounding box center [657, 85] width 151 height 31
type input "84814"
click at [1107, 693] on button "Save & Close" at bounding box center [1101, 710] width 111 height 34
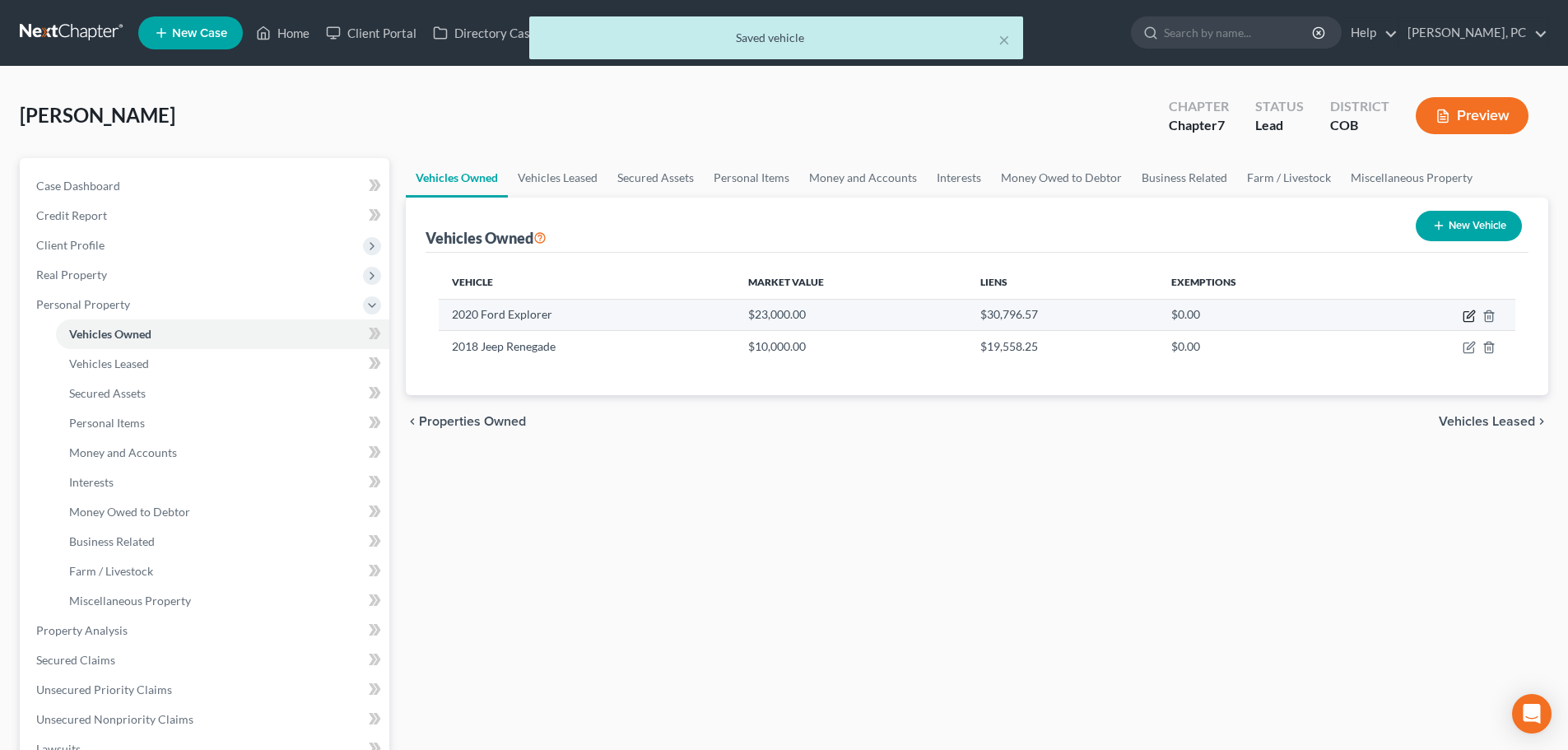
click at [1465, 319] on icon "button" at bounding box center [1469, 317] width 13 height 13
select select "0"
select select "6"
select select "1"
select select "2"
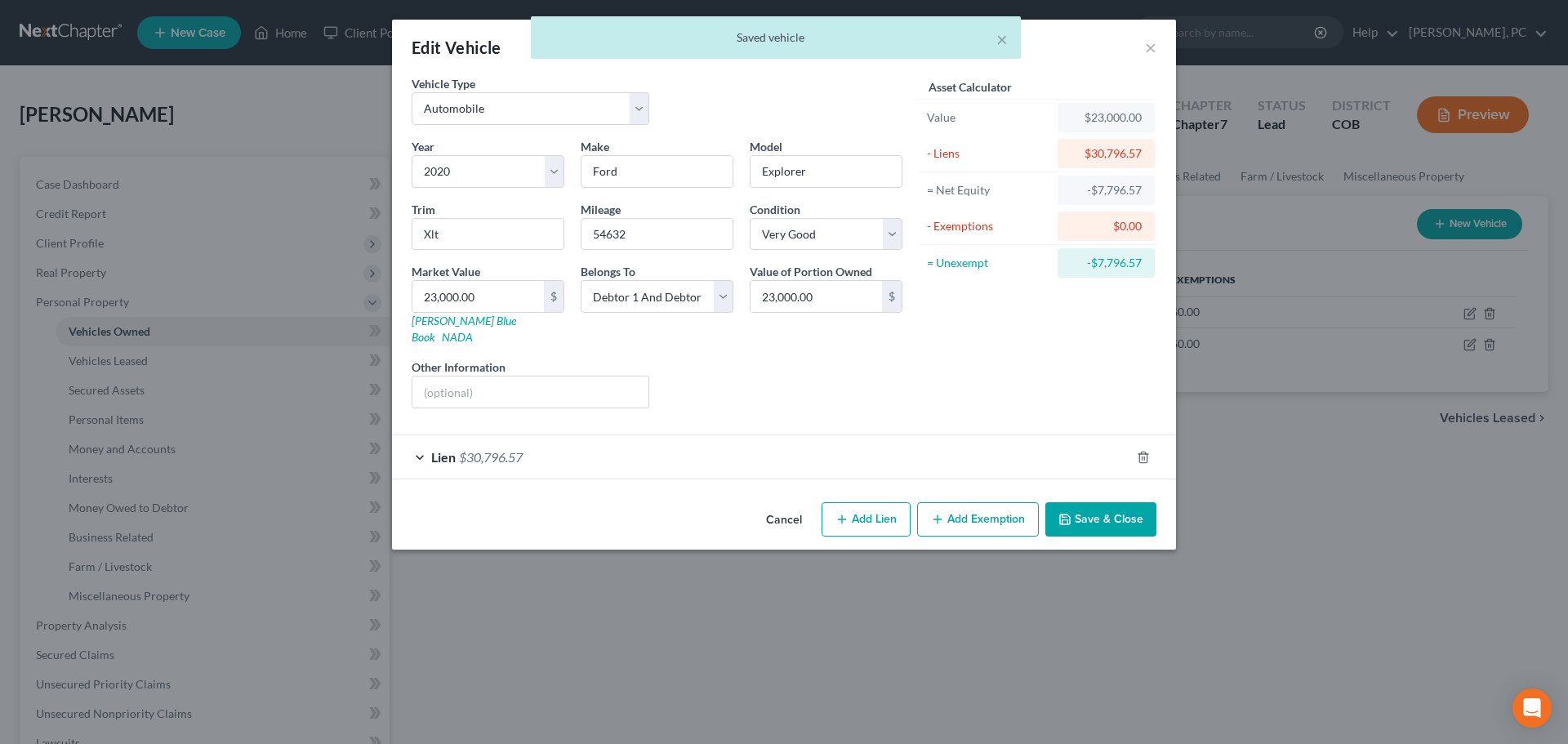
click at [484, 449] on div "Lien $30,796.57" at bounding box center [760, 457] width 738 height 43
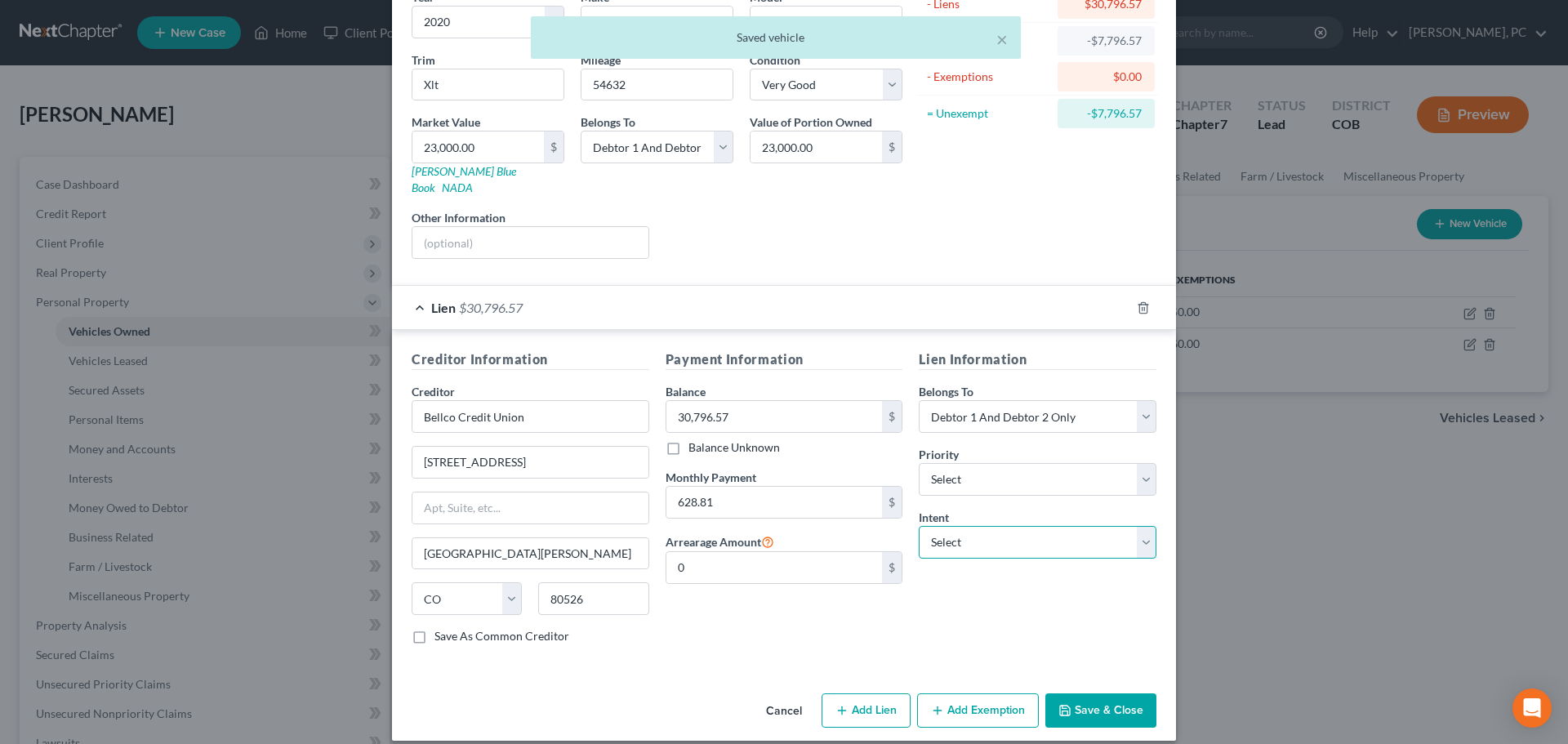
click at [1038, 534] on select "Select Surrender Redeem Reaffirm Avoid Other" at bounding box center [1037, 542] width 238 height 32
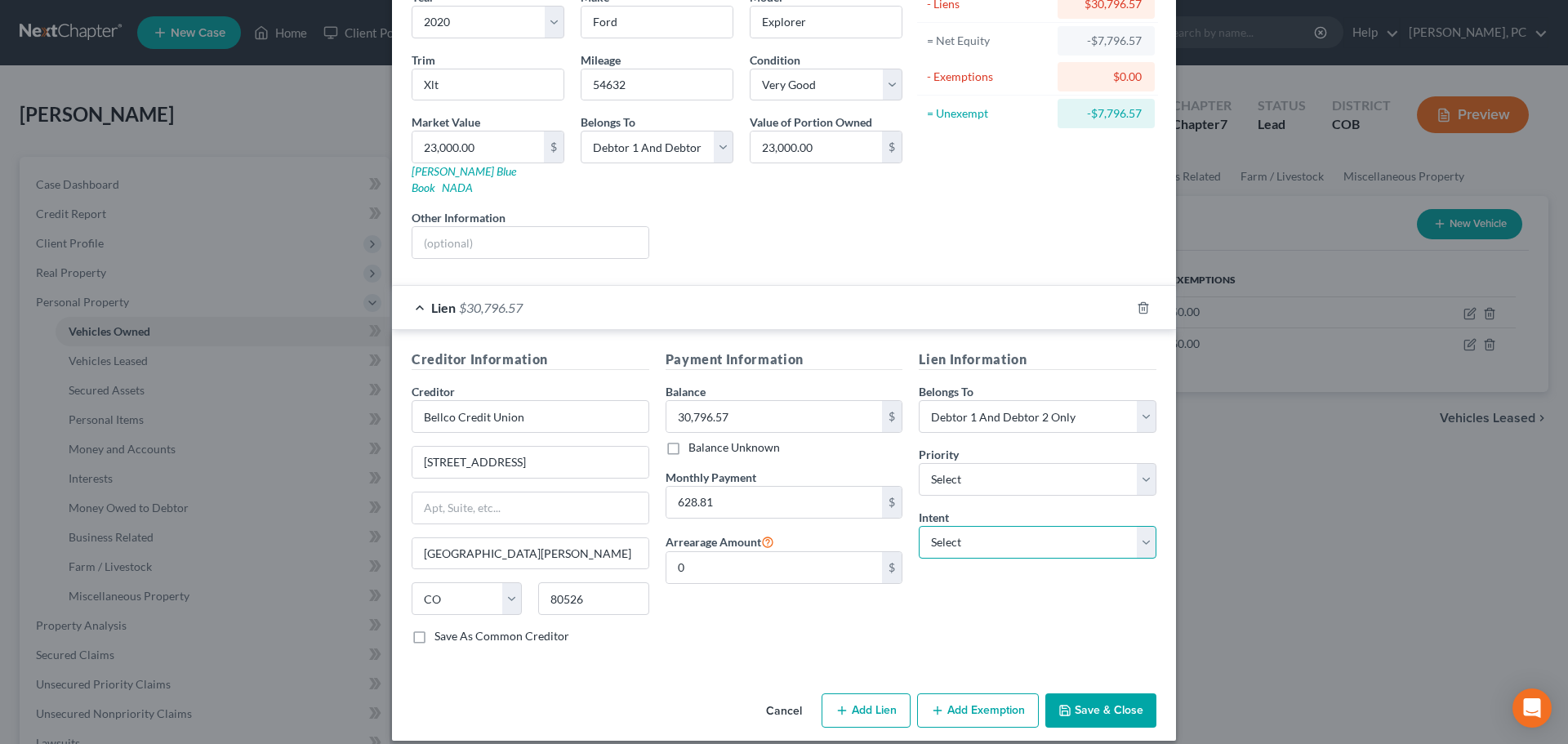
select select "4"
click at [919, 526] on select "Select Surrender Redeem Reaffirm Avoid Other" at bounding box center [1037, 542] width 238 height 32
click at [962, 600] on input "text" at bounding box center [1037, 605] width 238 height 32
type input "Retain & Pay"
click at [1086, 693] on button "Save & Close" at bounding box center [1101, 710] width 111 height 34
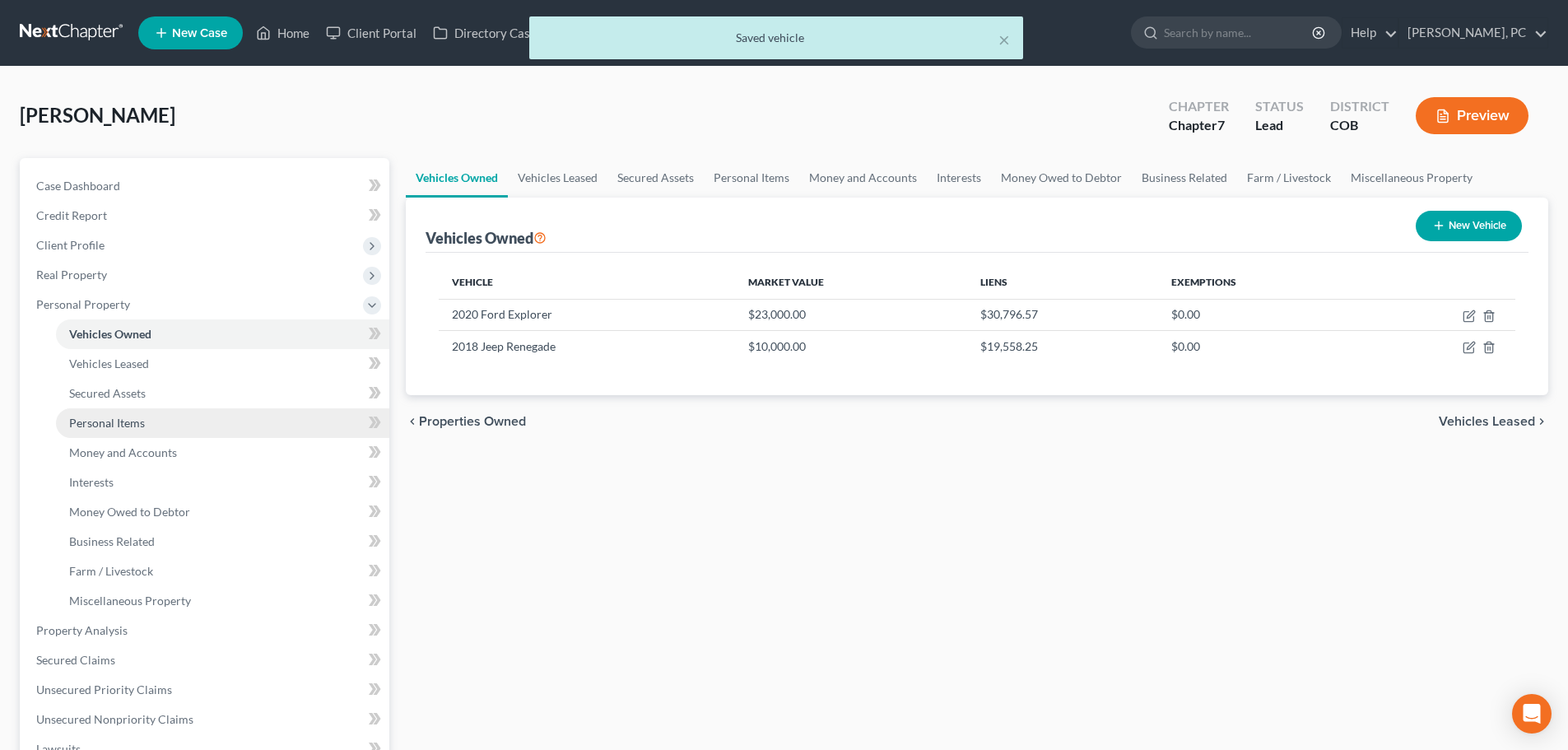
click at [118, 414] on link "Personal Items" at bounding box center [222, 423] width 333 height 29
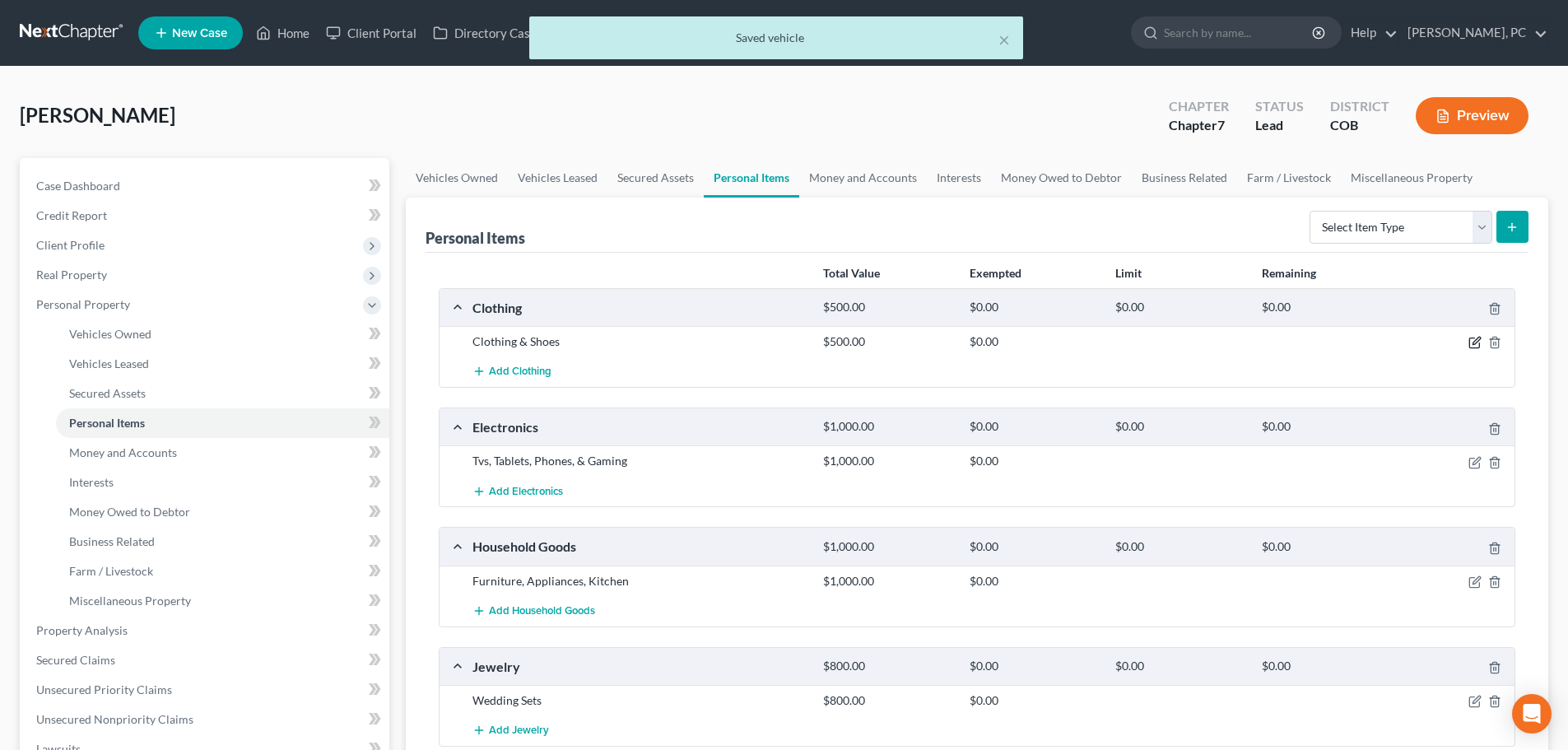
click at [1474, 341] on icon "button" at bounding box center [1475, 342] width 13 height 13
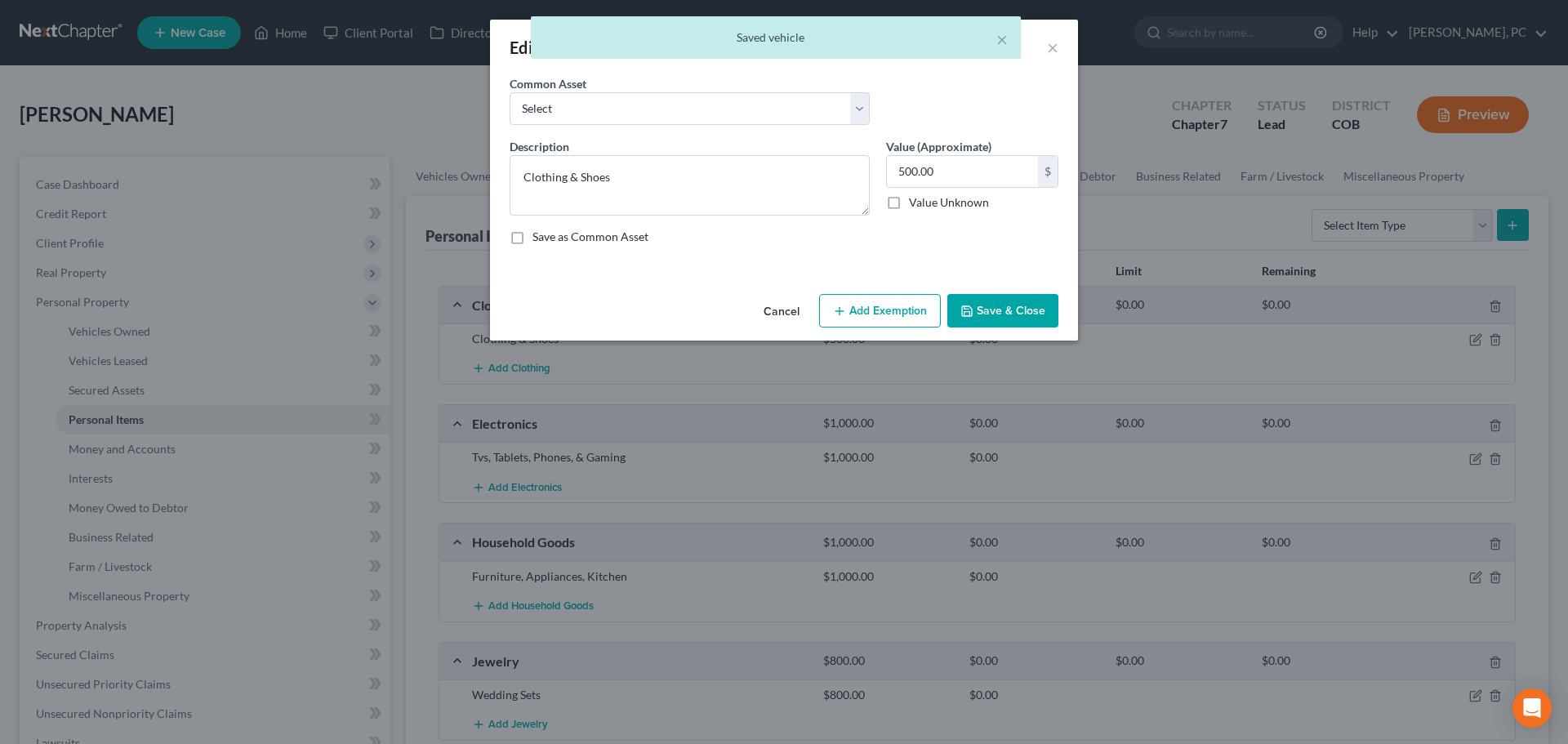
click at [869, 304] on button "Add Exemption" at bounding box center [880, 311] width 122 height 34
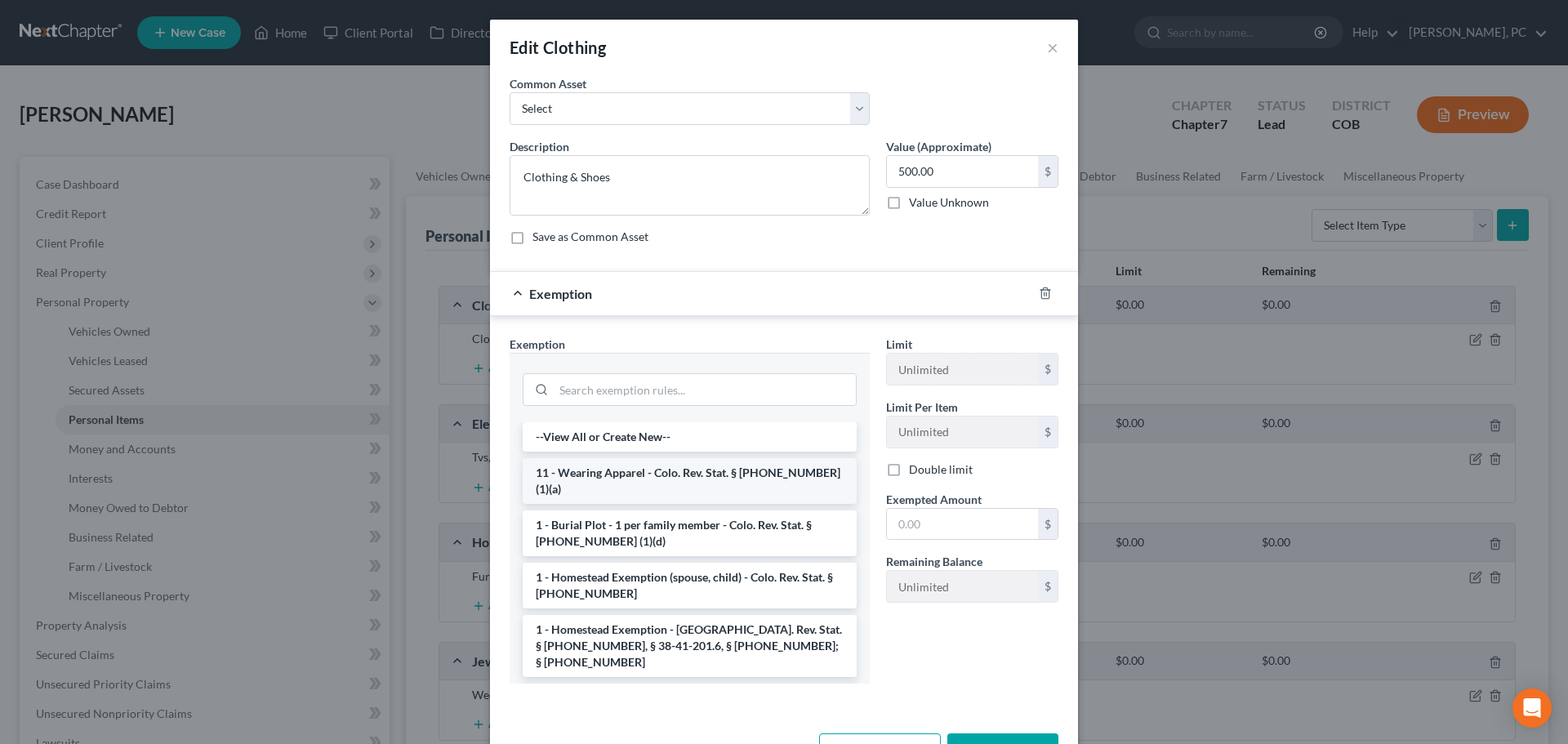
click at [625, 472] on li "11 - Wearing Apparel - Colo. Rev. Stat. § 13-54-102 (1)(a)" at bounding box center [689, 481] width 334 height 46
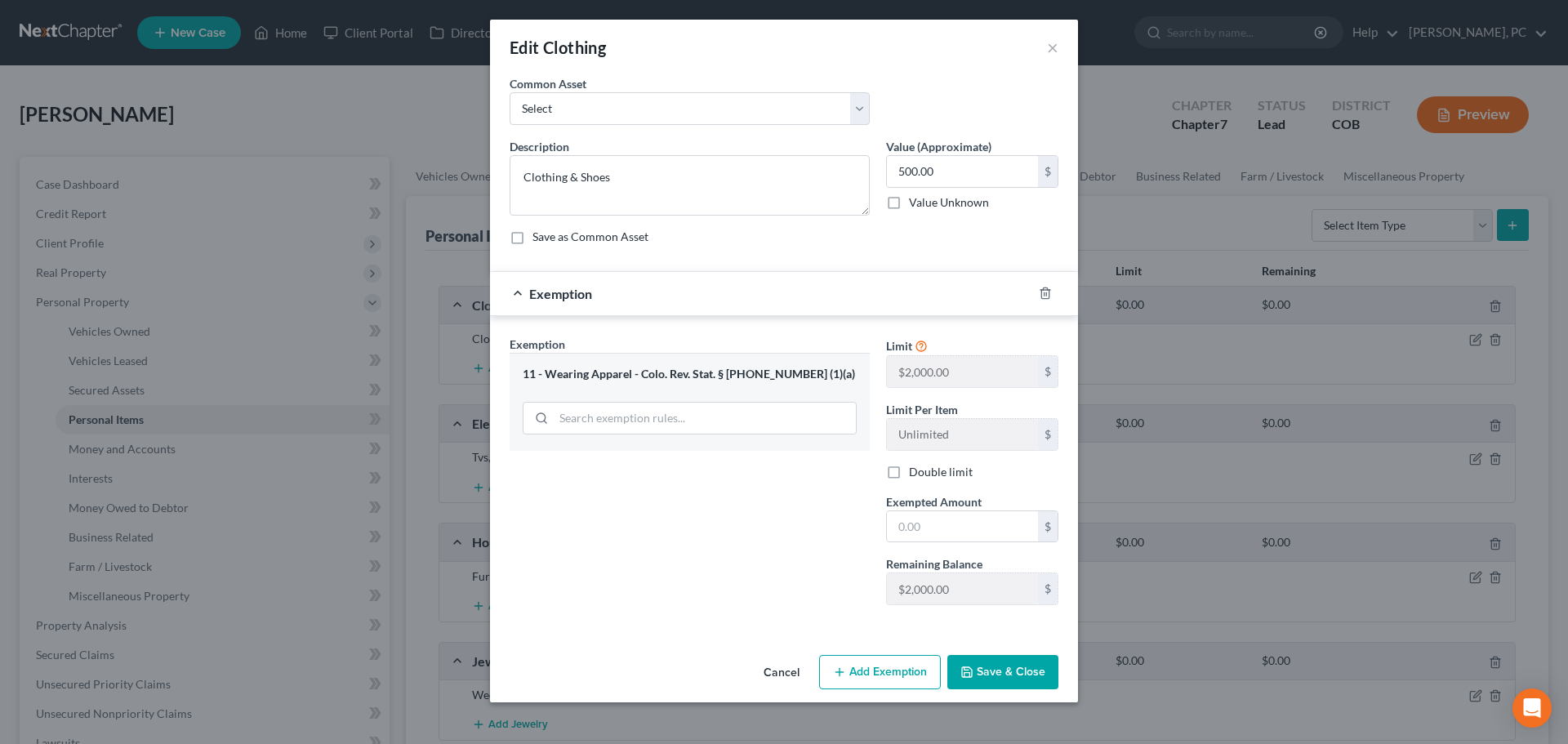
click at [935, 504] on span "Exempted Amount" at bounding box center [934, 501] width 95 height 14
click at [932, 522] on input "text" at bounding box center [963, 526] width 151 height 31
type input "500"
click at [977, 656] on button "Save & Close" at bounding box center [1003, 672] width 111 height 34
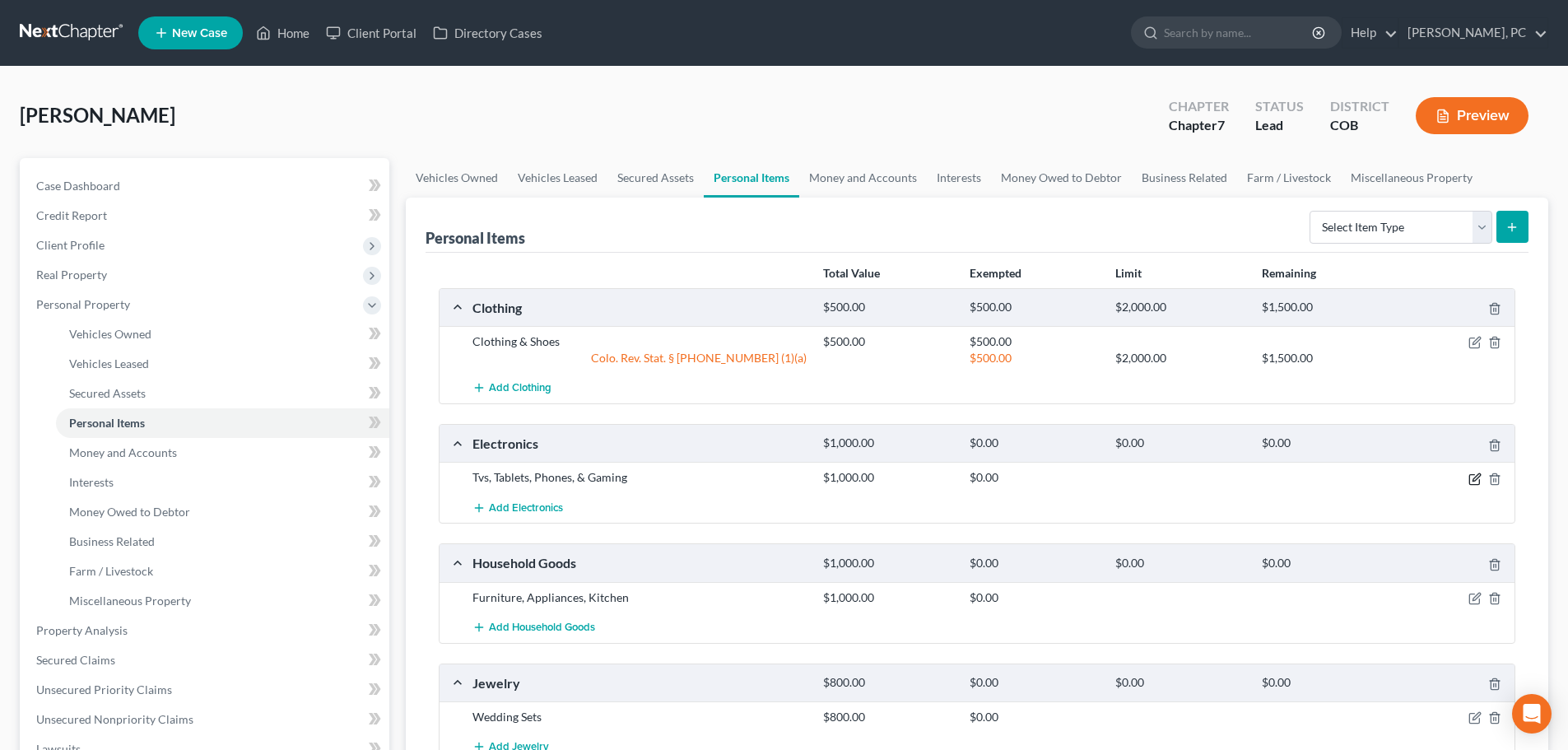
click at [1475, 475] on icon "button" at bounding box center [1475, 479] width 13 height 13
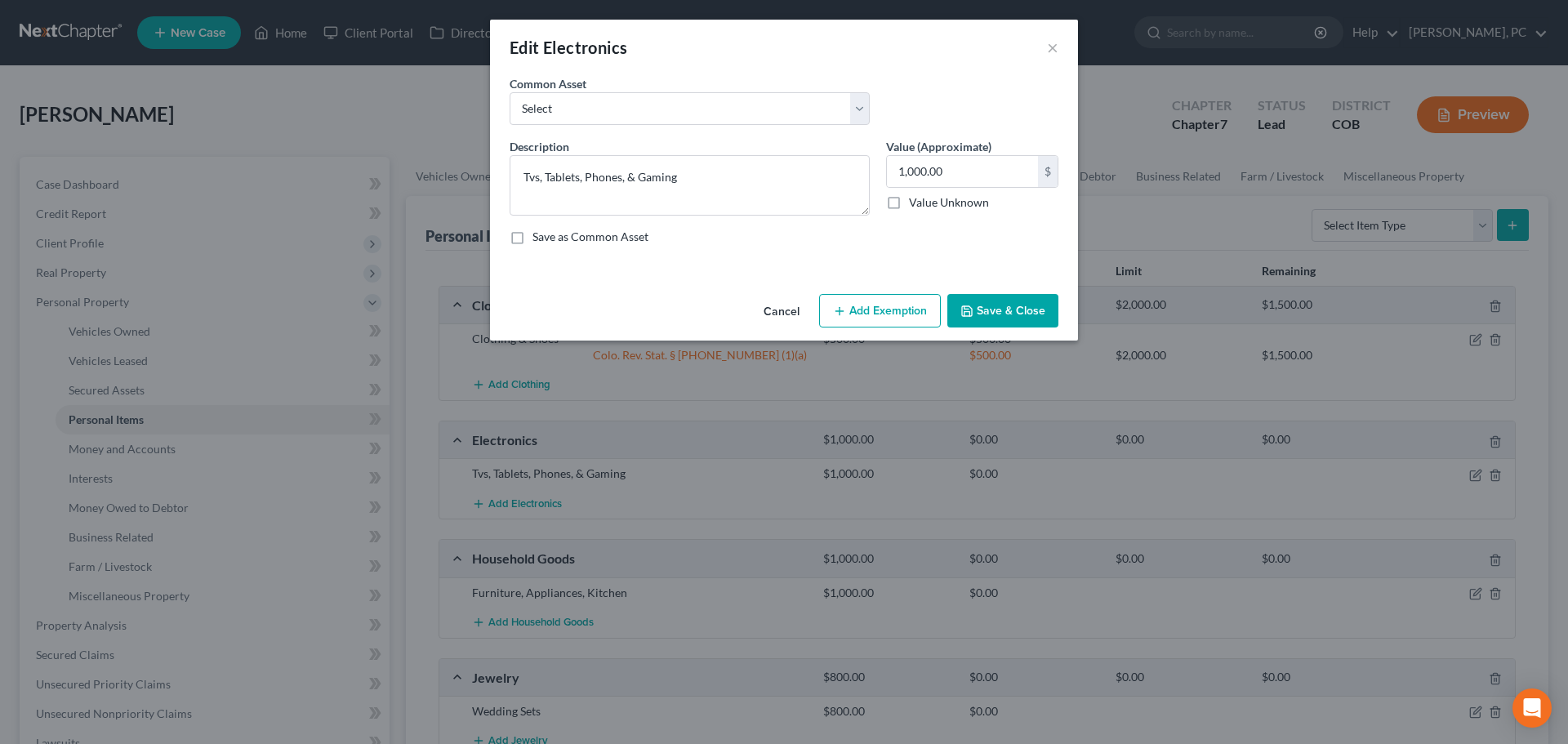
click at [838, 307] on icon "button" at bounding box center [840, 312] width 13 height 13
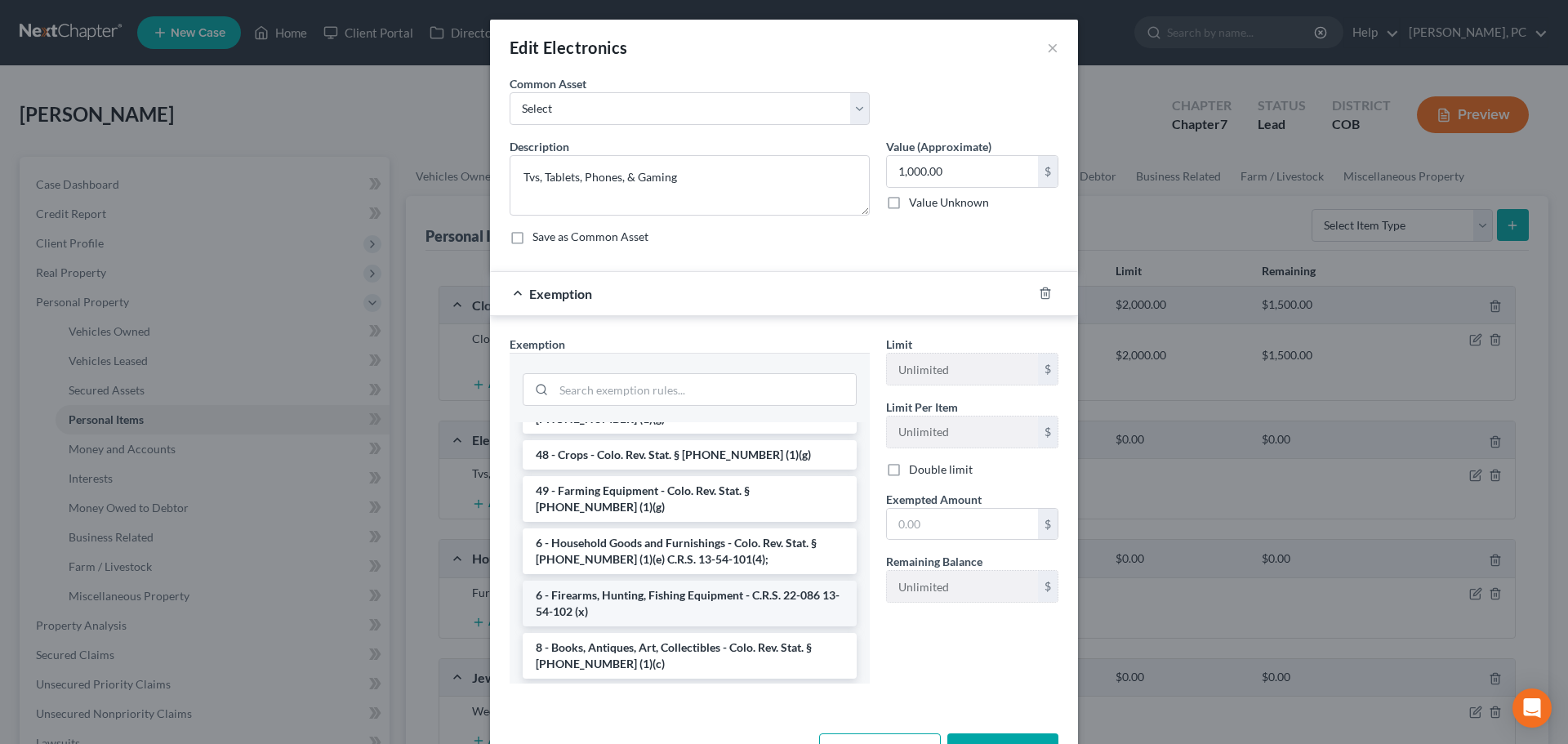
scroll to position [2288, 0]
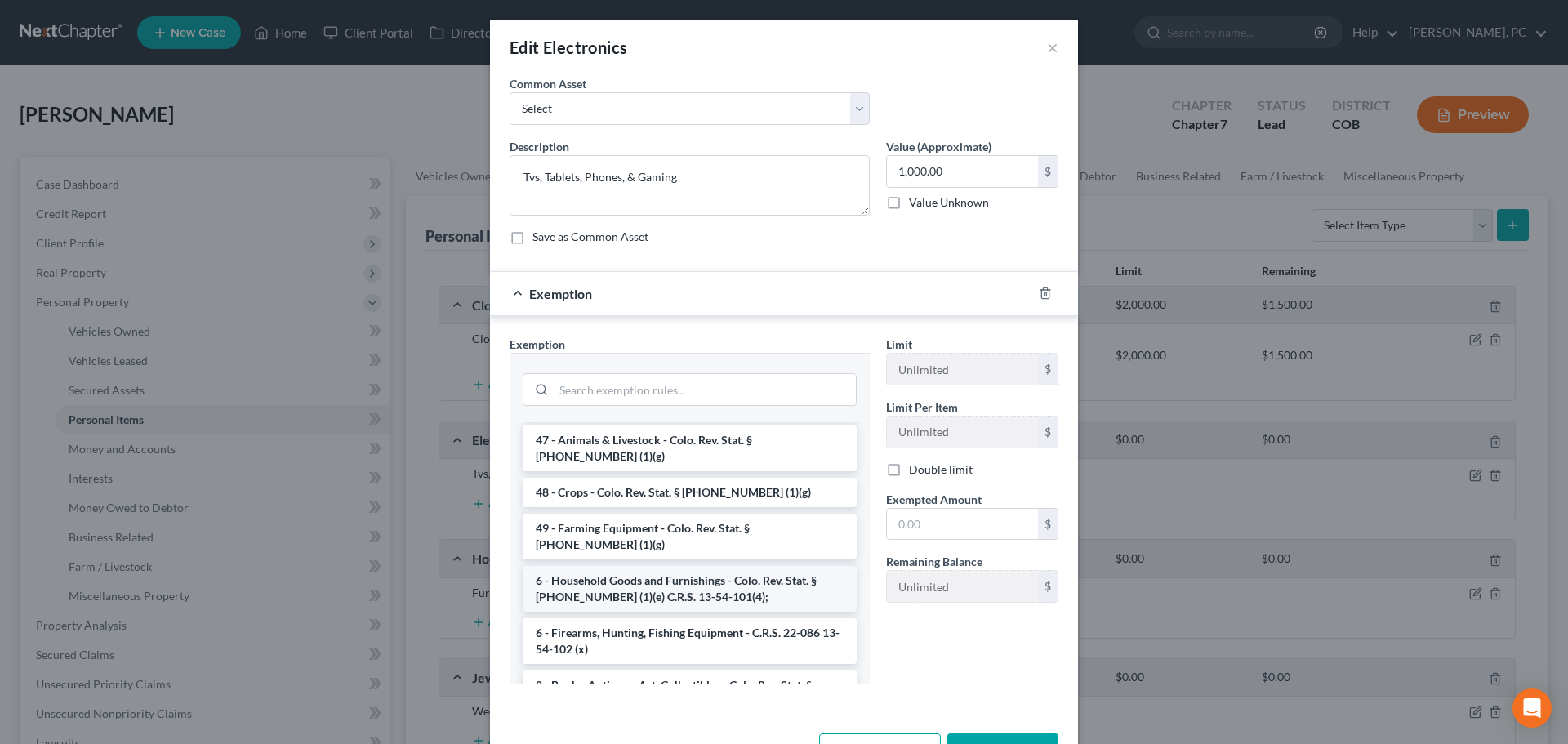
click at [638, 566] on li "6 - Household Goods and Furnishings - Colo. Rev. Stat. § 13-54-102 (1)(e) C.R.S…" at bounding box center [689, 588] width 334 height 46
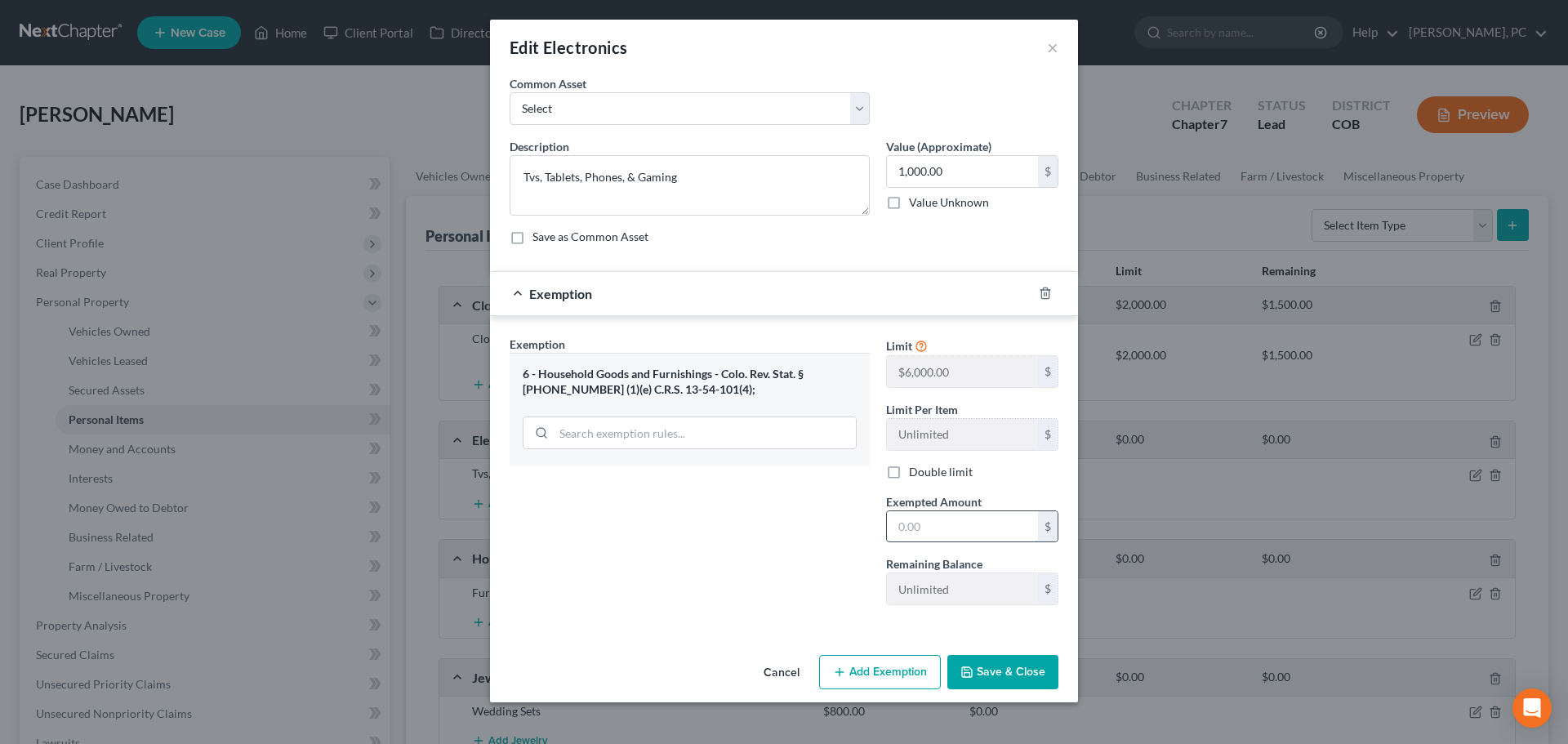
click at [904, 529] on input "text" at bounding box center [963, 526] width 151 height 31
type input "1,000"
click at [1022, 672] on button "Save & Close" at bounding box center [1003, 672] width 111 height 34
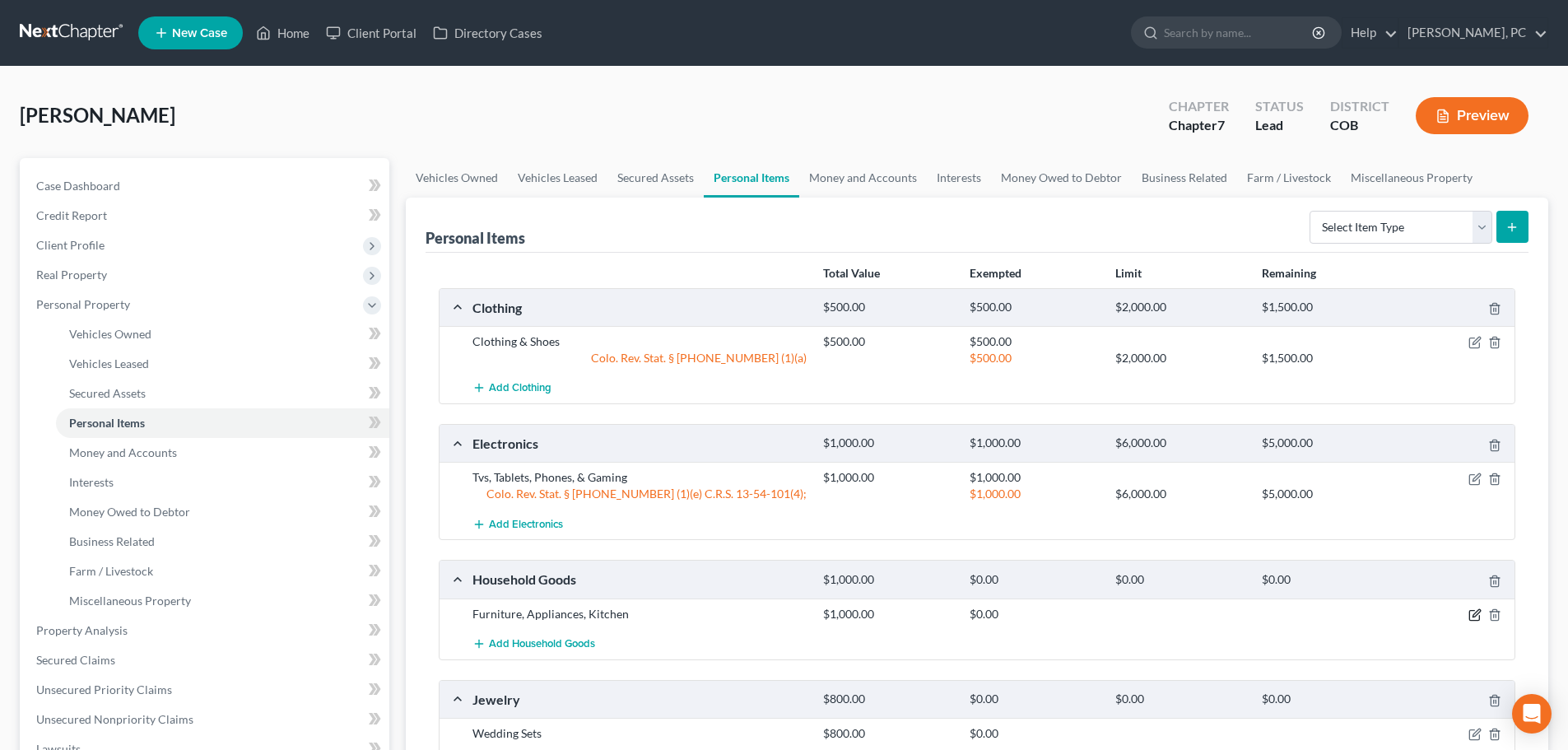
click at [1472, 617] on icon "button" at bounding box center [1475, 616] width 13 height 13
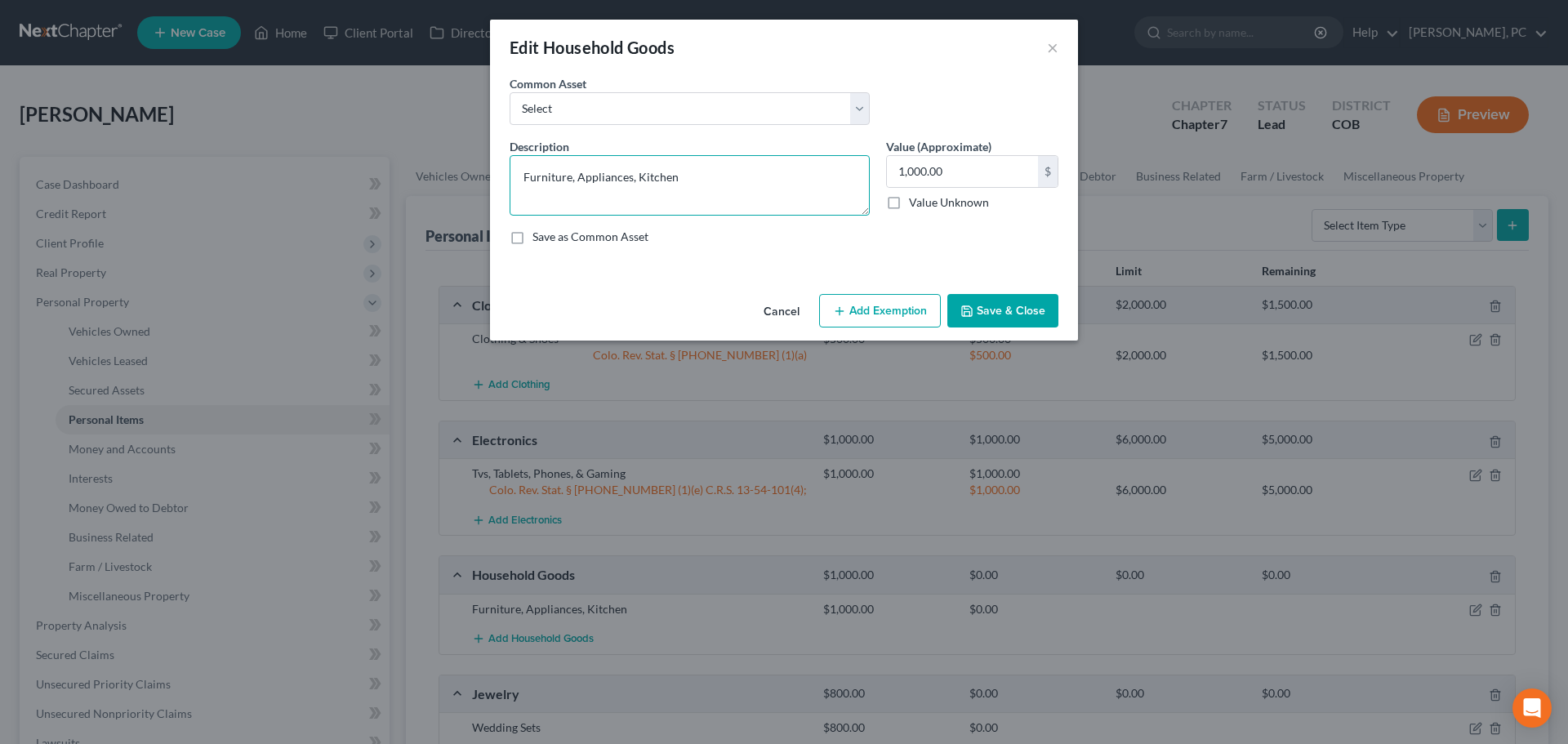
click at [745, 171] on textarea "Furniture, Appliances, Kitchen" at bounding box center [689, 185] width 360 height 60
type textarea "Furniture, Appliances, Kitchen, linens, misc. decor"
click at [880, 317] on button "Add Exemption" at bounding box center [880, 311] width 122 height 34
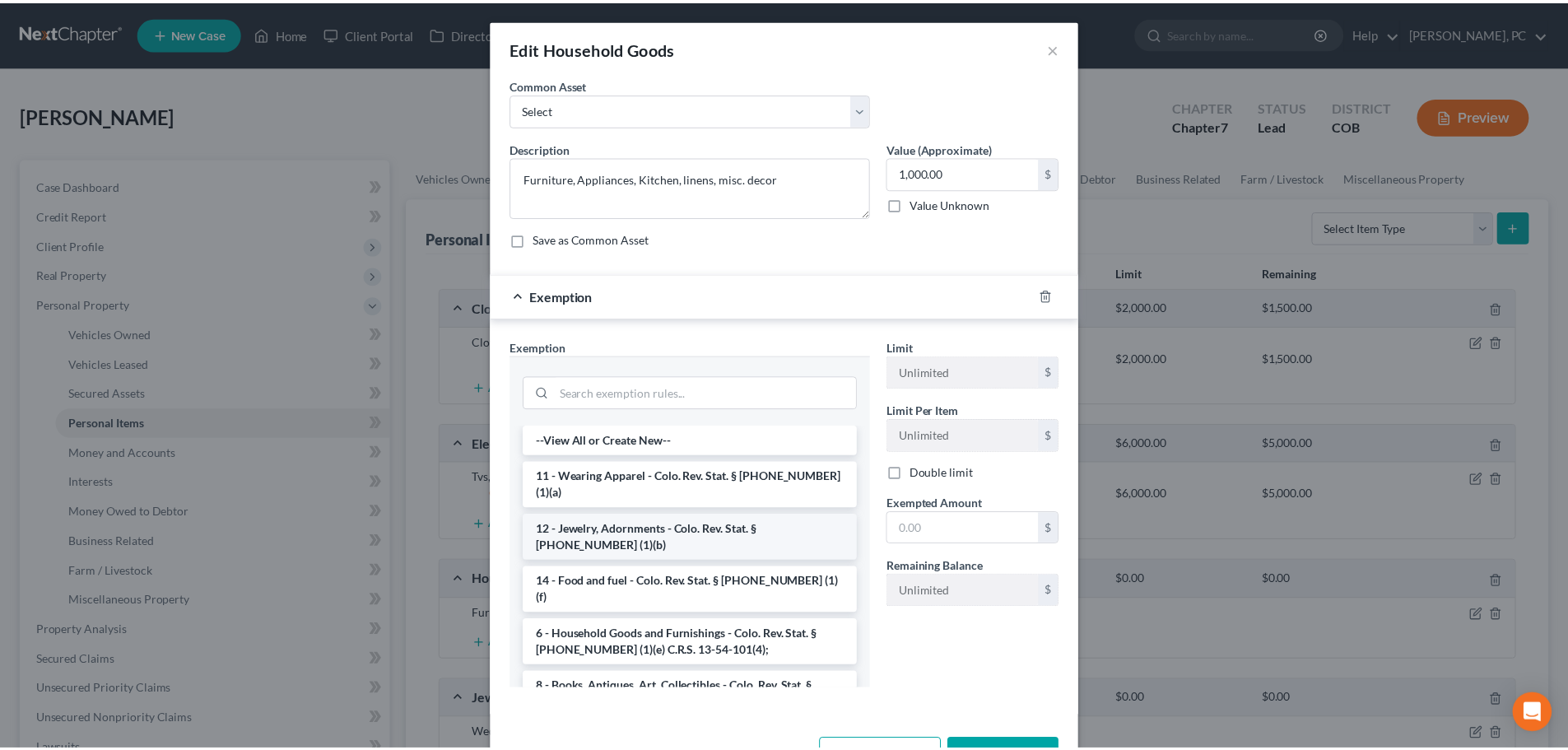
scroll to position [83, 0]
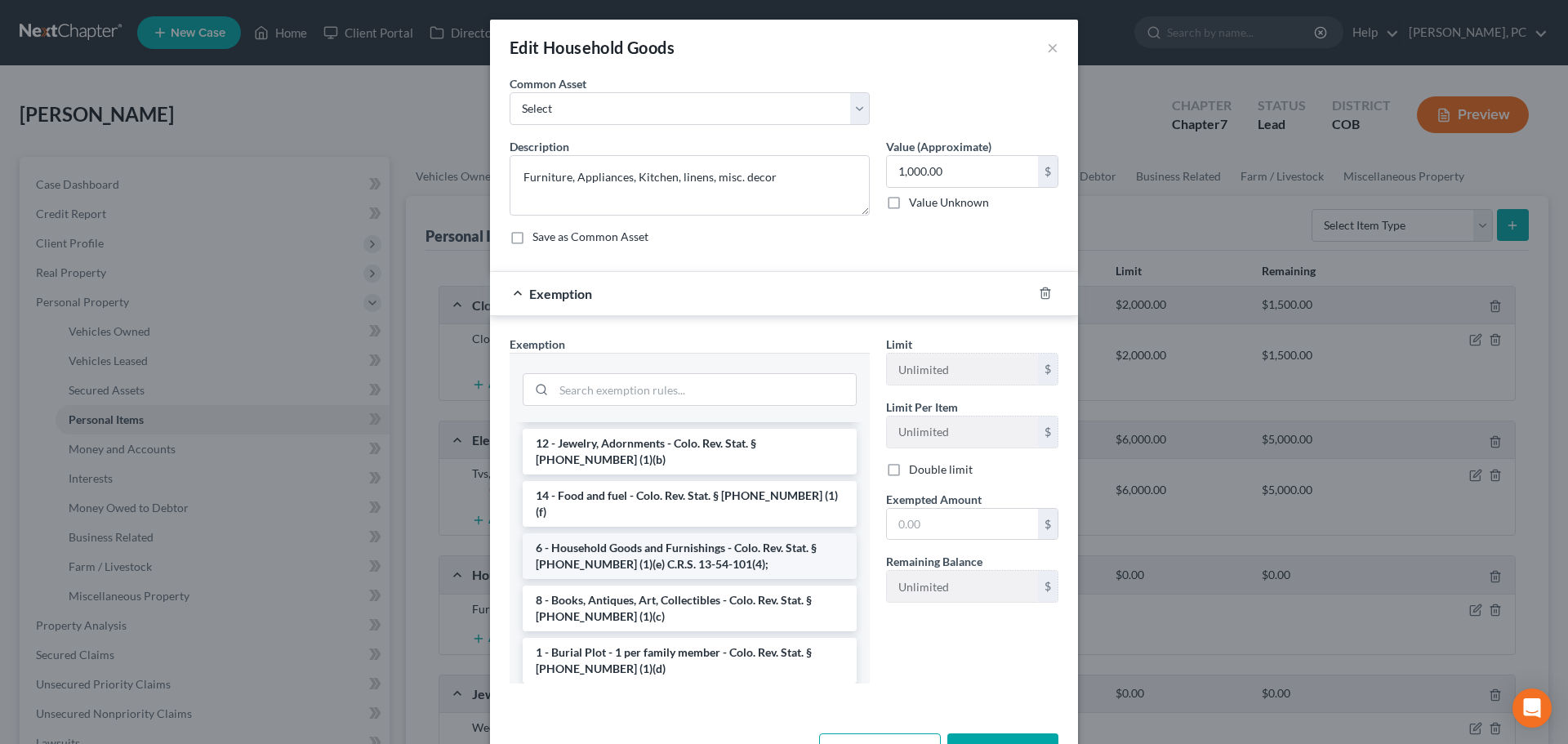
click at [644, 534] on li "6 - Household Goods and Furnishings - Colo. Rev. Stat. § 13-54-102 (1)(e) C.R.S…" at bounding box center [689, 556] width 334 height 46
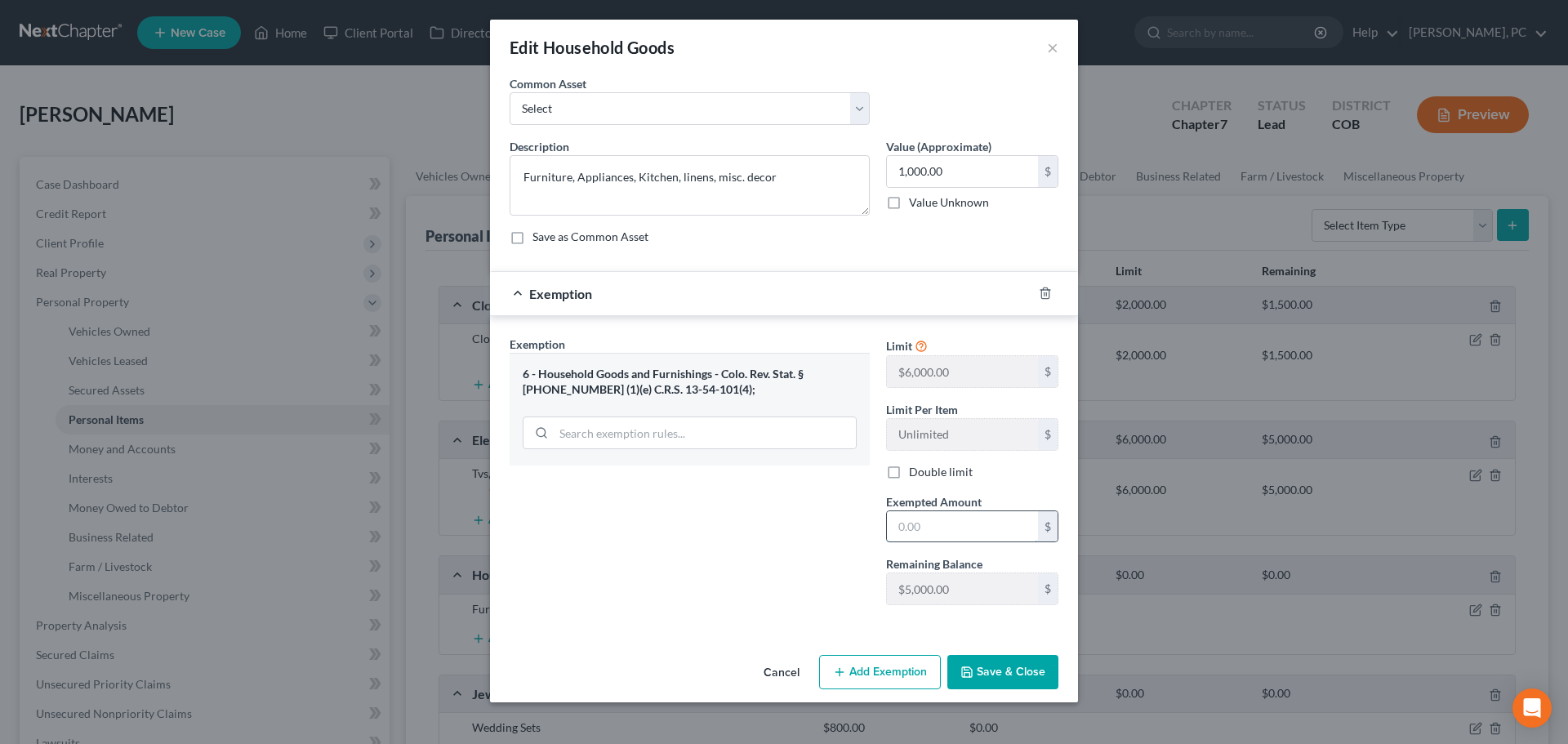
click at [908, 524] on input "text" at bounding box center [963, 526] width 151 height 31
type input "1,000"
click at [984, 669] on button "Save & Close" at bounding box center [1003, 672] width 111 height 34
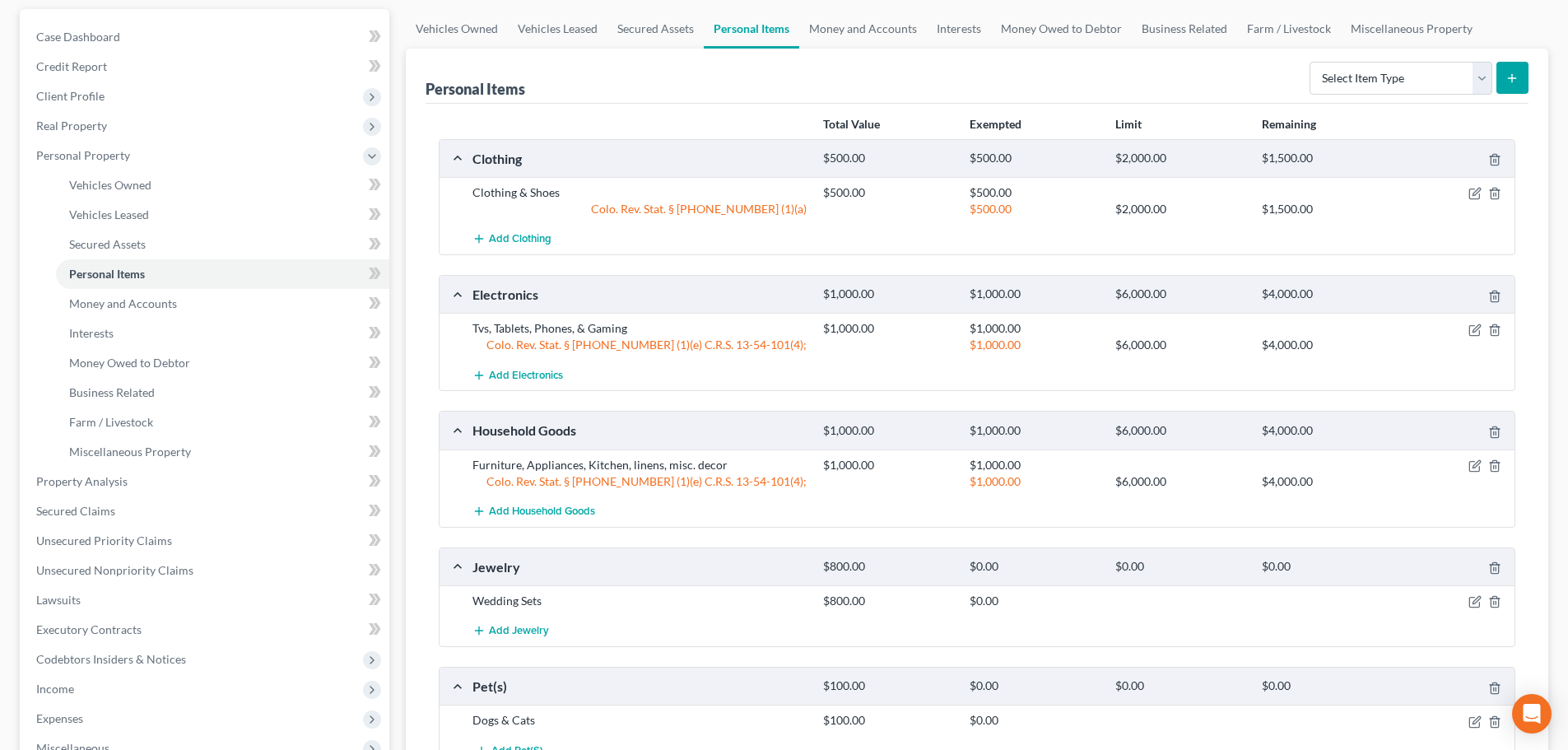
scroll to position [165, 0]
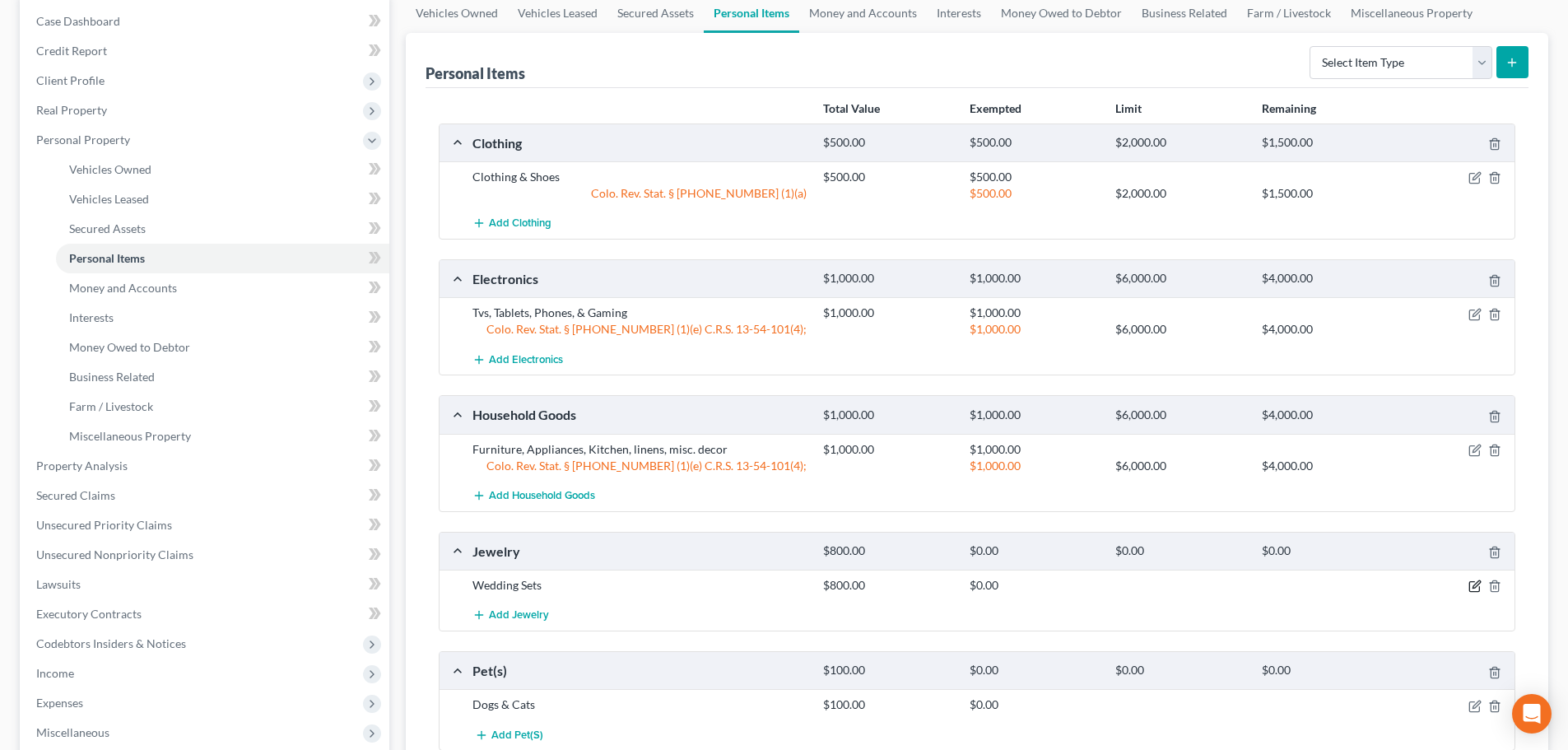
click at [1478, 581] on icon "button" at bounding box center [1475, 586] width 13 height 13
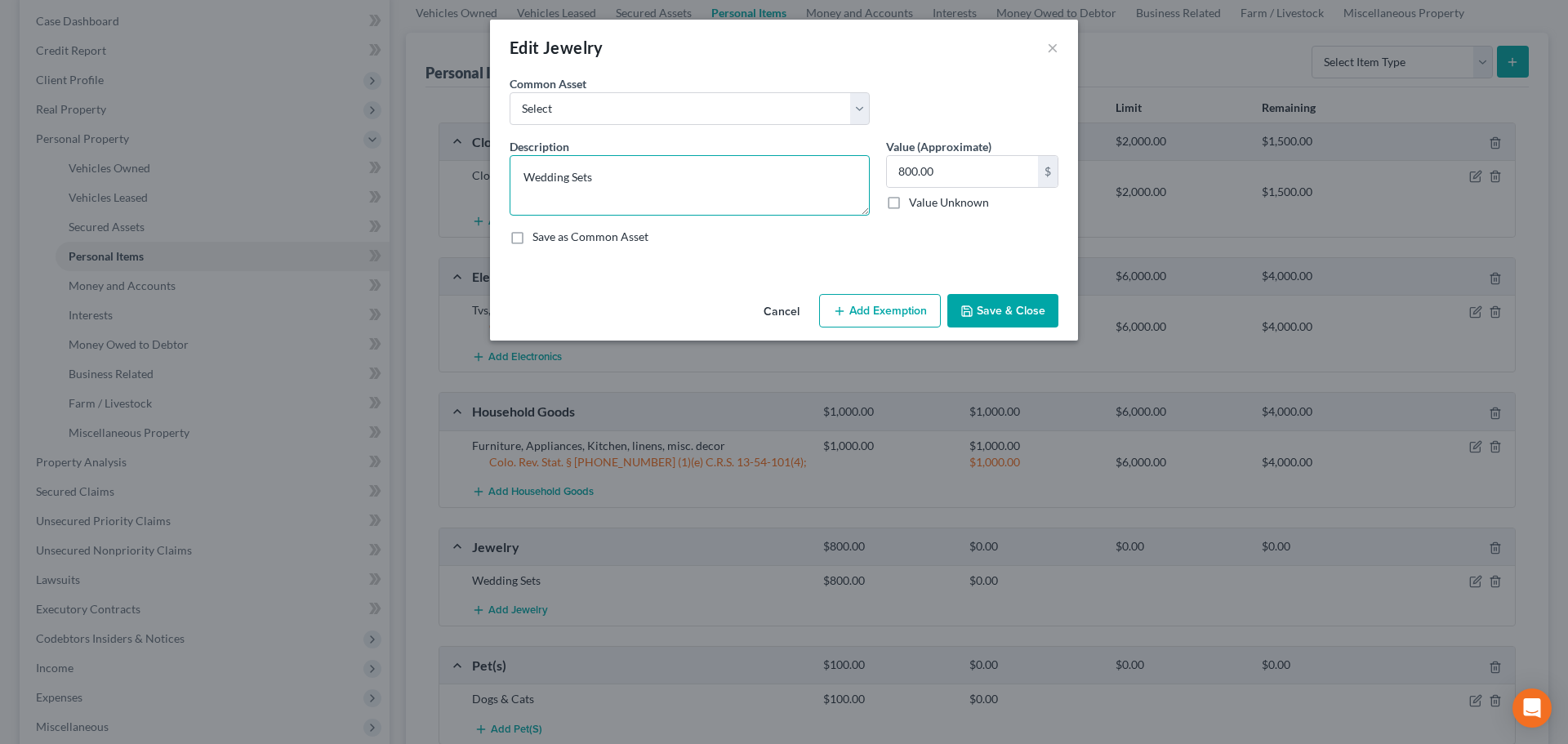
click at [616, 193] on textarea "Wedding Sets" at bounding box center [689, 185] width 360 height 60
type textarea "Wedding Sets, costume jewelry"
click at [872, 316] on button "Add Exemption" at bounding box center [880, 311] width 122 height 34
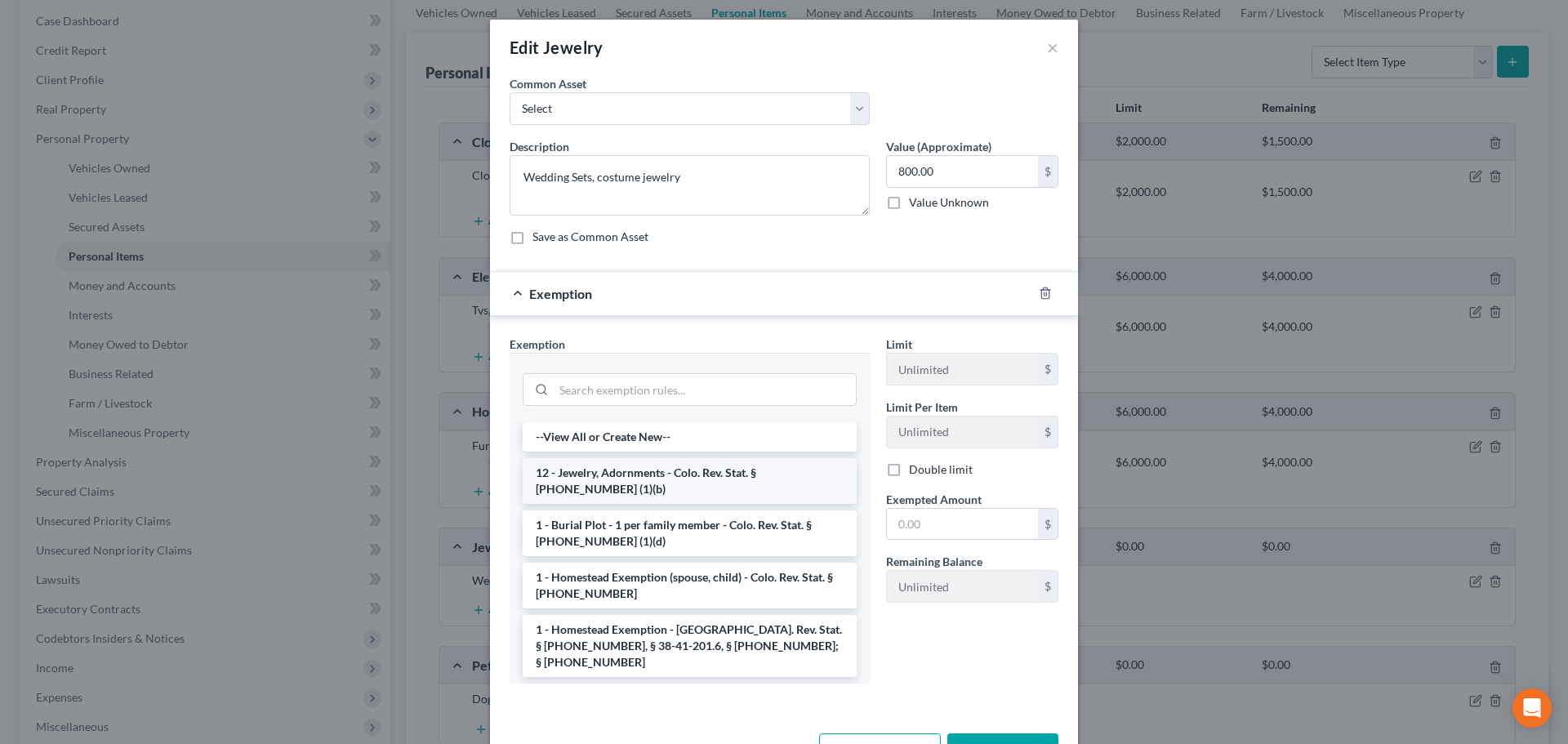
click at [639, 483] on li "12 - Jewelry, Adornments - Colo. Rev. Stat. § 13-54-102 (1)(b)" at bounding box center [689, 481] width 334 height 46
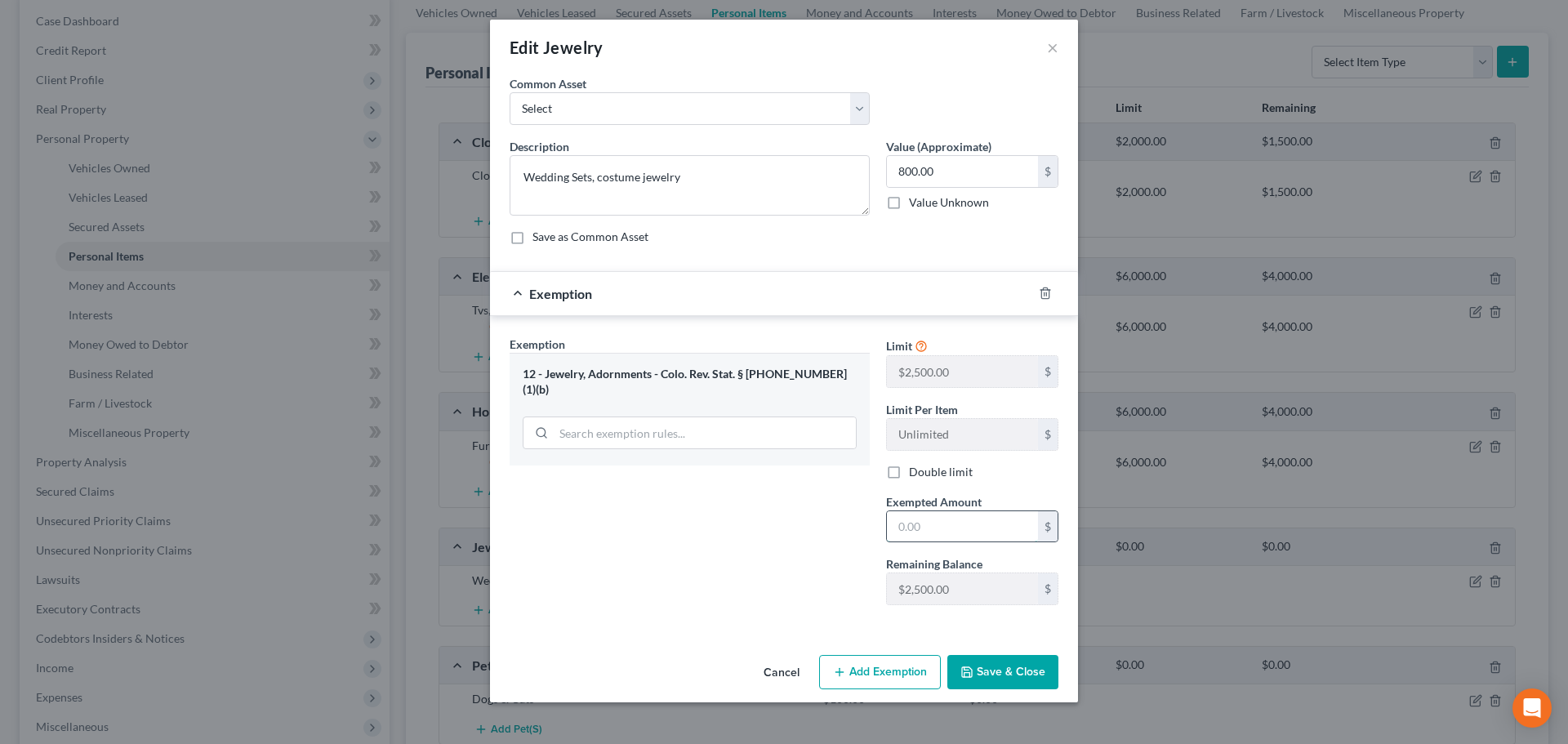
click at [933, 519] on input "text" at bounding box center [963, 526] width 151 height 31
type input "800"
click at [1018, 667] on button "Save & Close" at bounding box center [1003, 672] width 111 height 34
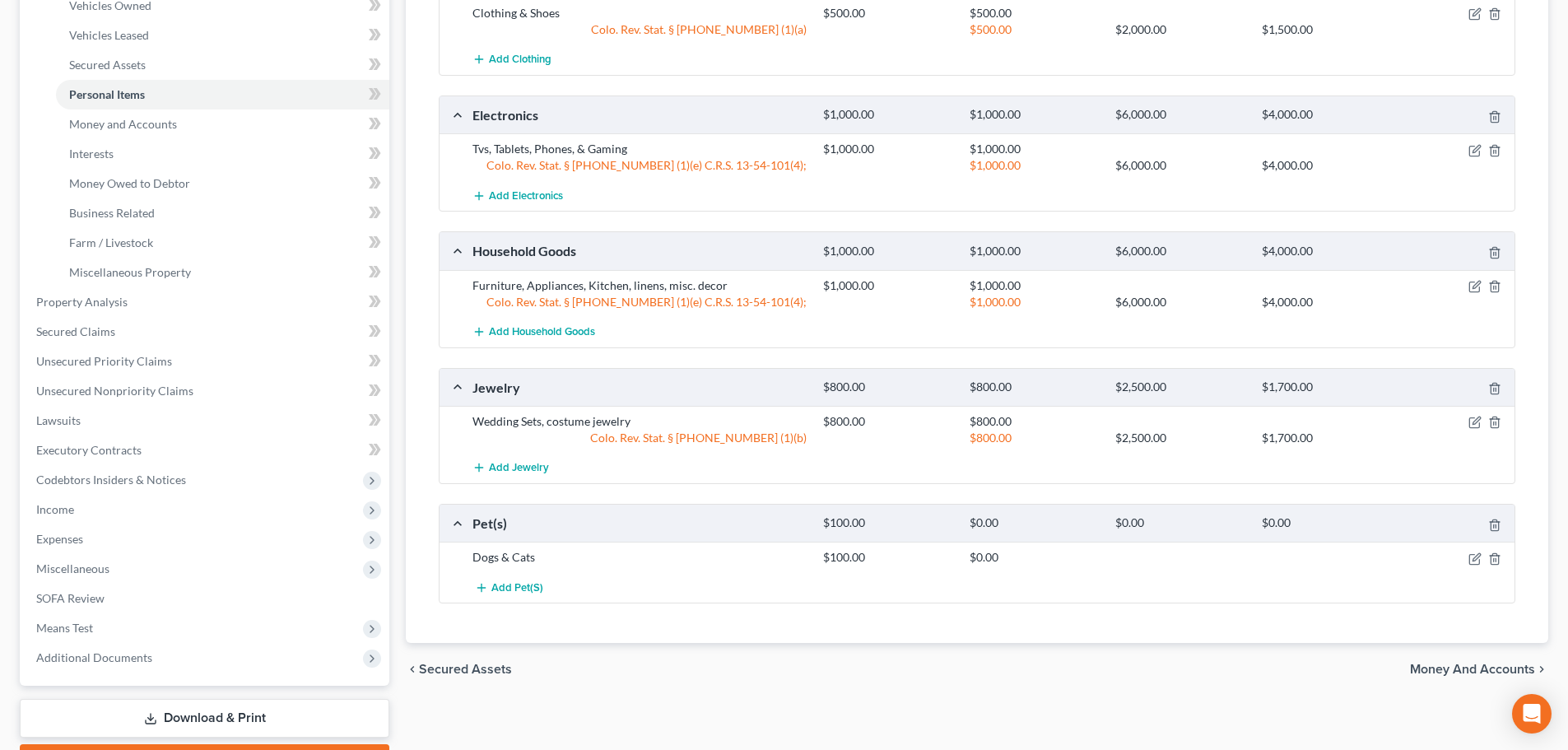
scroll to position [329, 0]
click at [1470, 560] on icon "button" at bounding box center [1475, 559] width 13 height 13
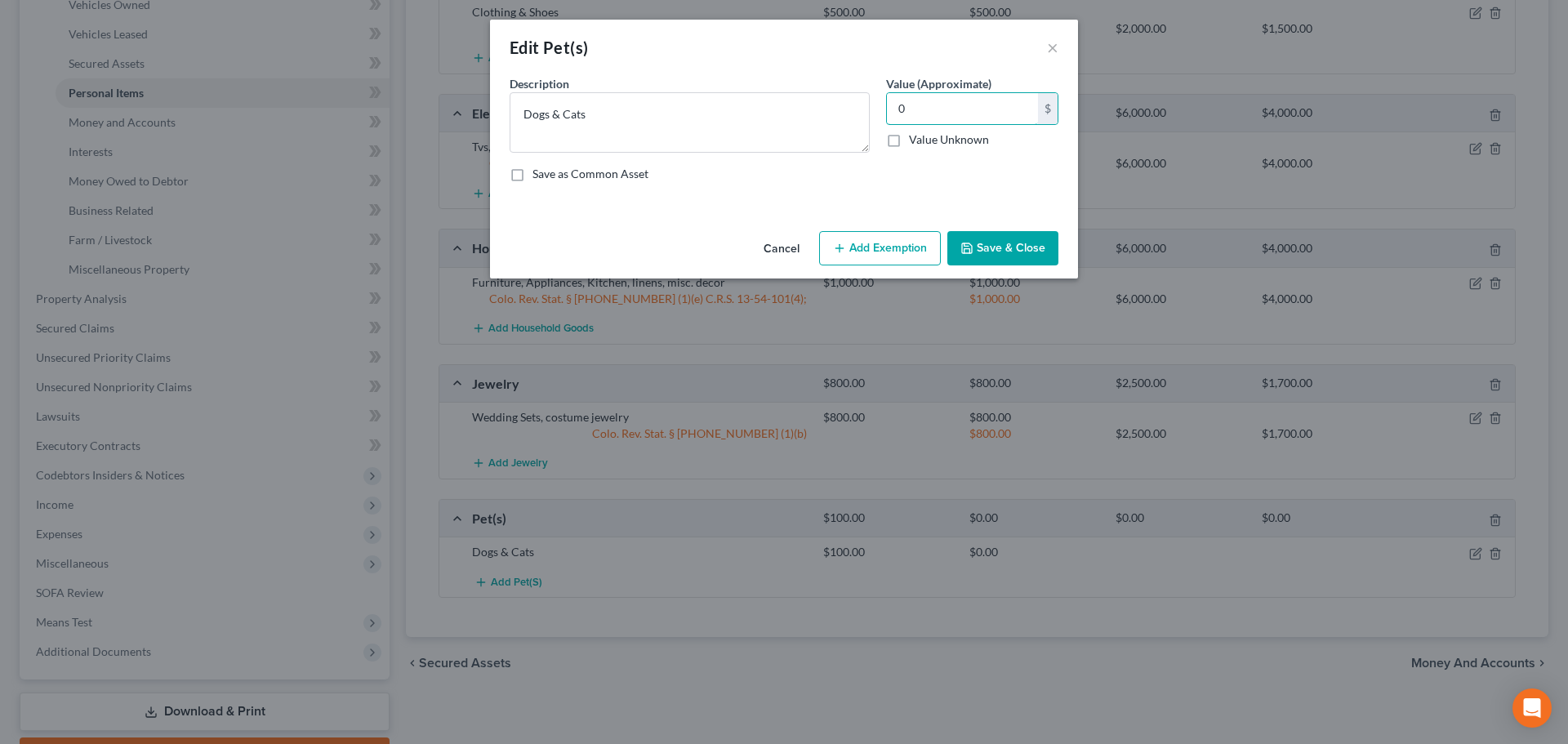
type input "0"
click at [991, 256] on button "Save & Close" at bounding box center [1003, 248] width 111 height 34
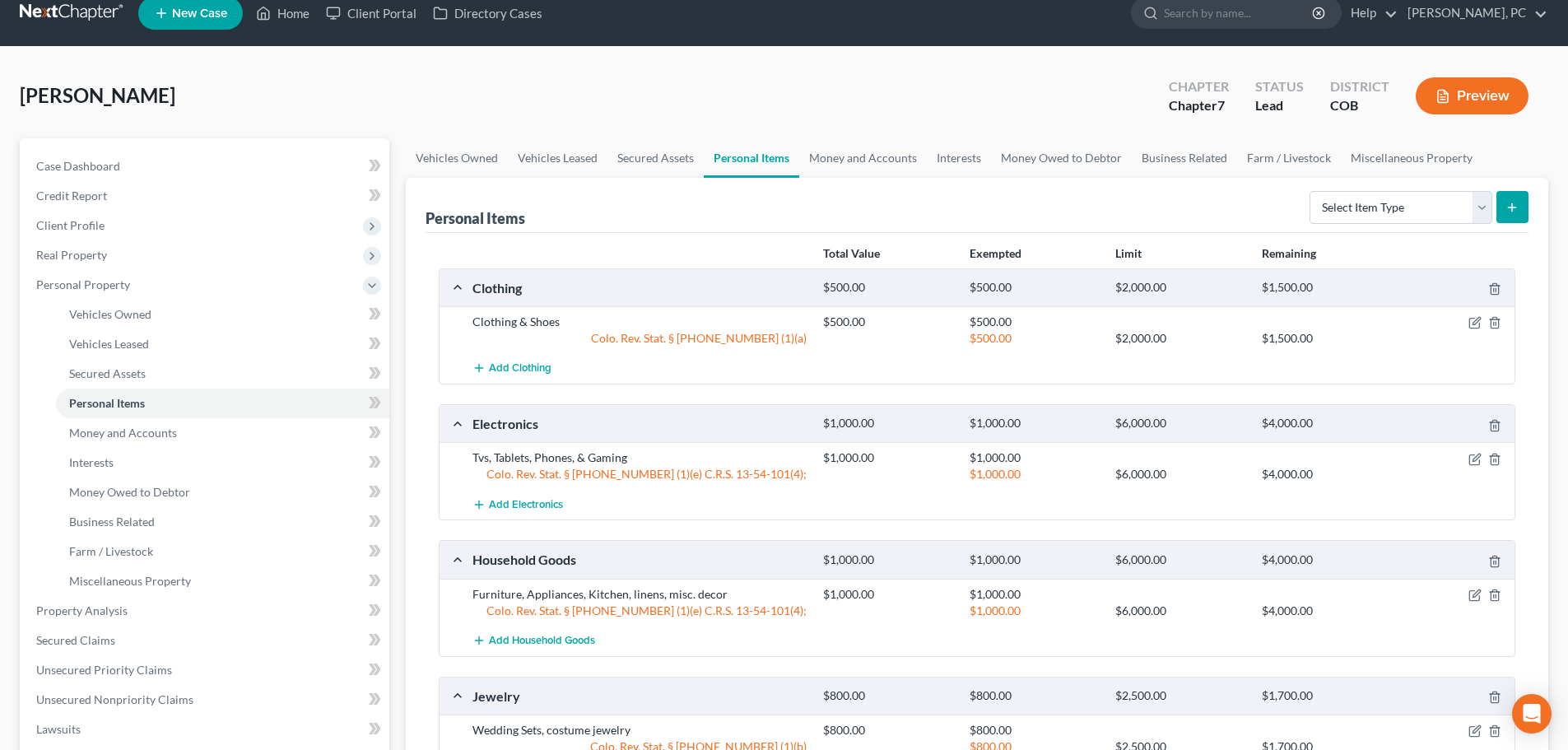
scroll to position [0, 0]
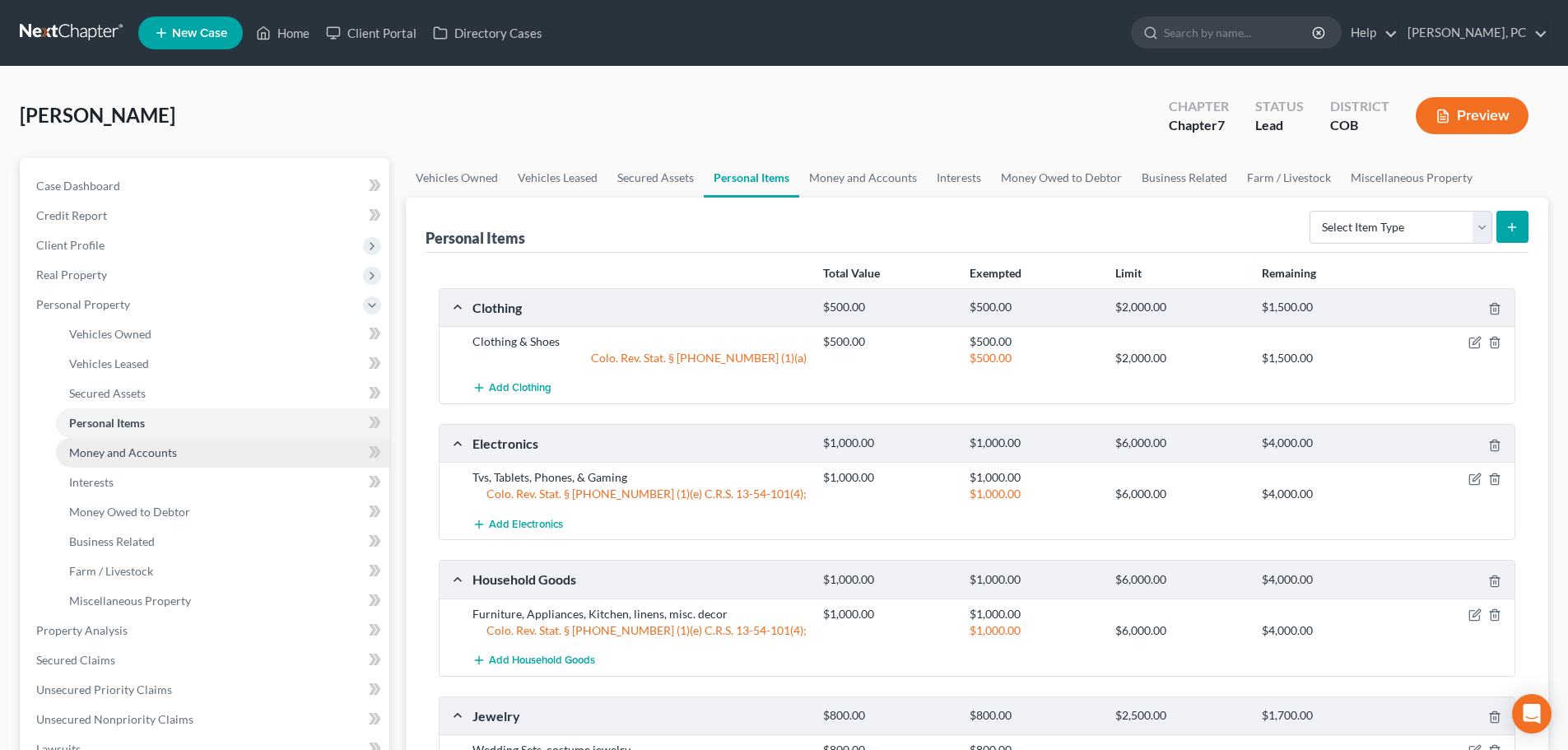
click at [158, 454] on span "Money and Accounts" at bounding box center [123, 452] width 108 height 14
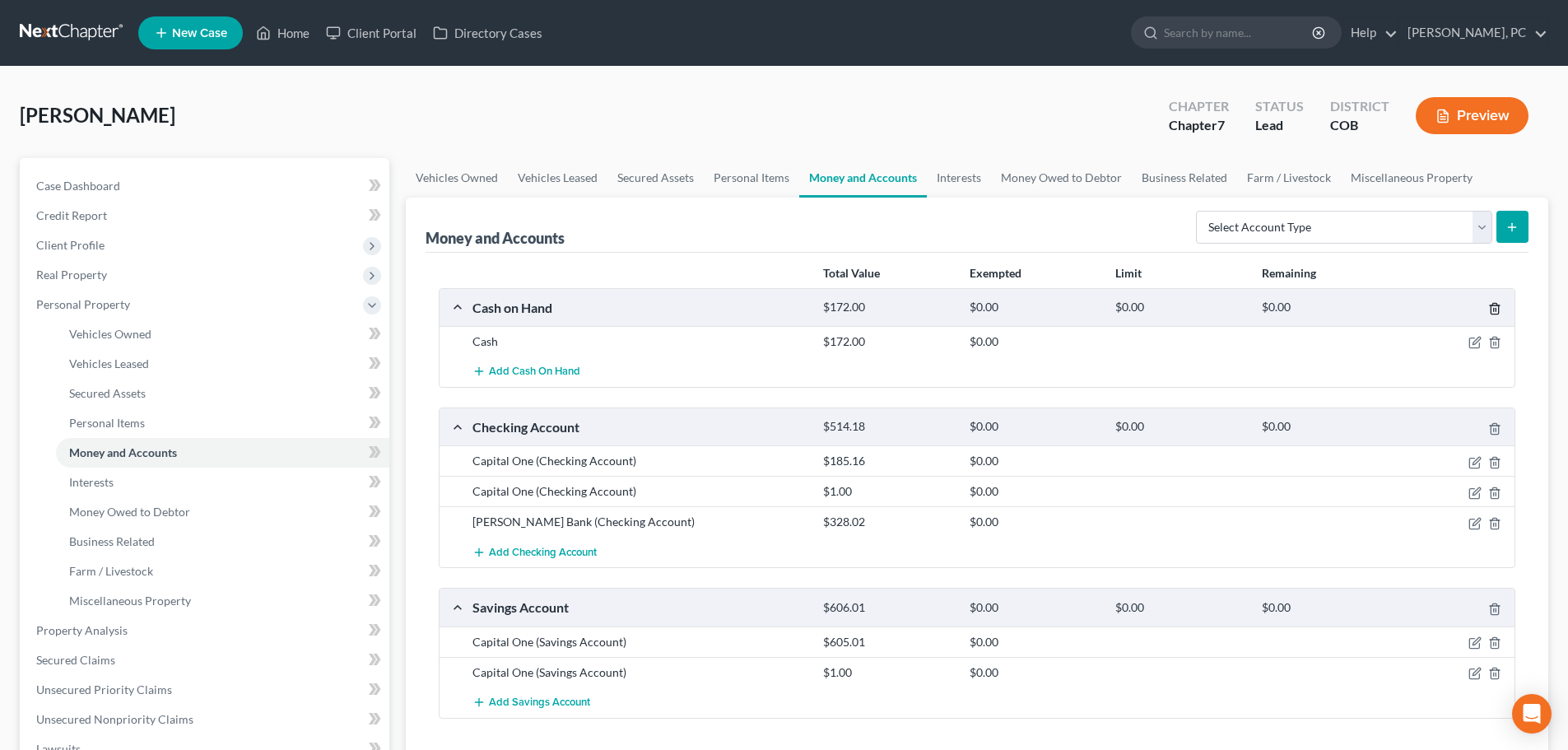
click at [1498, 309] on icon "button" at bounding box center [1495, 309] width 8 height 11
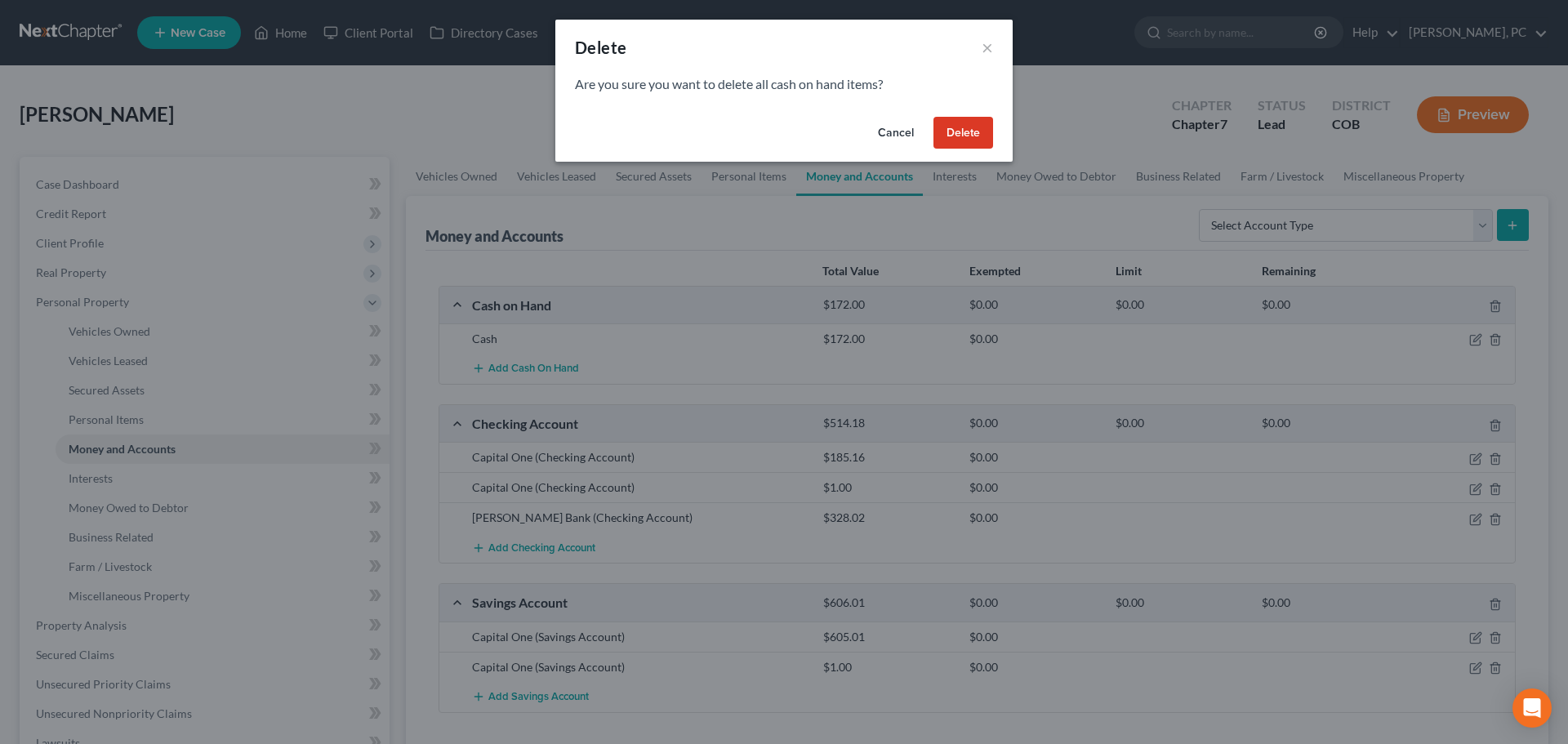
click at [945, 133] on button "Delete" at bounding box center [963, 133] width 60 height 32
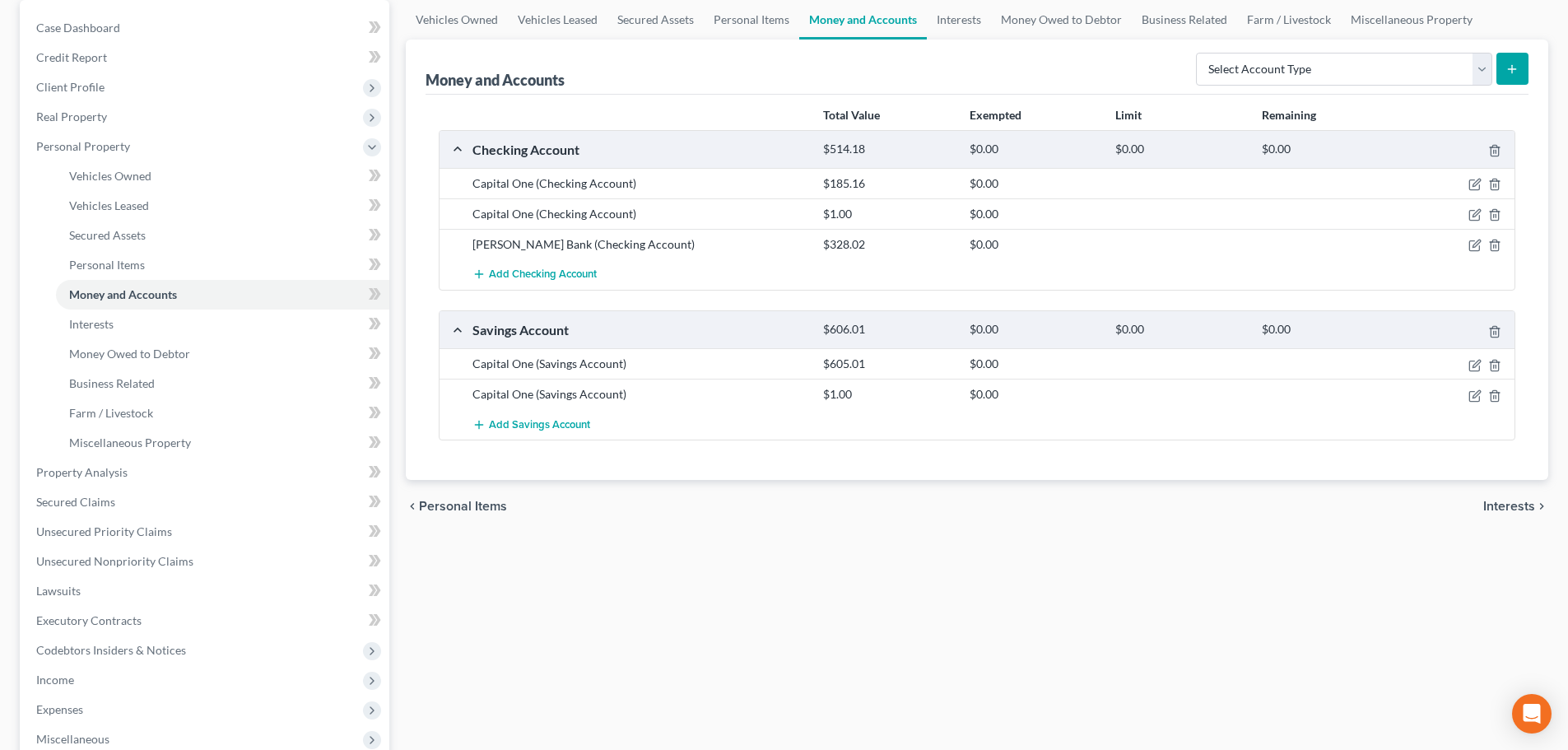
scroll to position [165, 0]
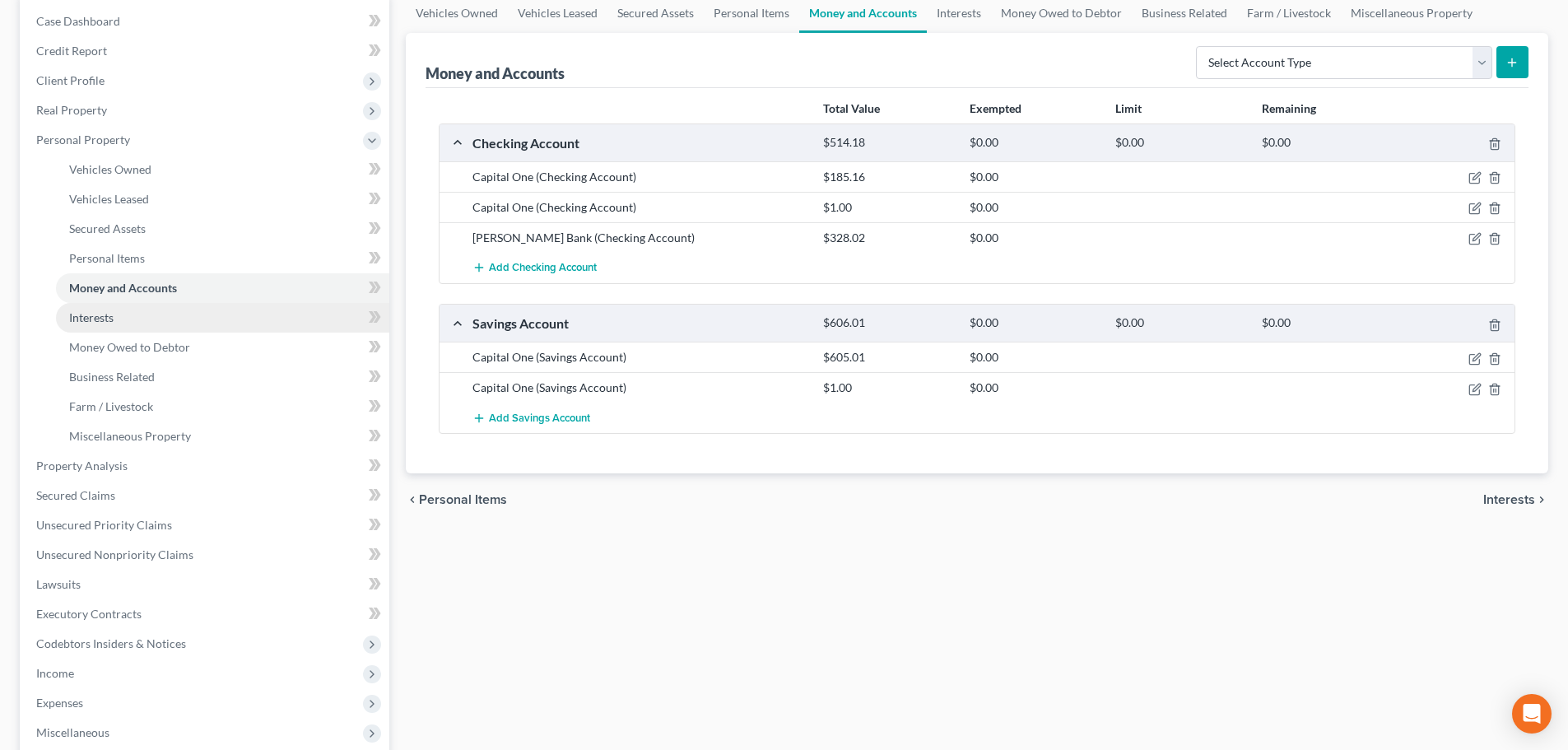
click at [107, 321] on span "Interests" at bounding box center [91, 317] width 44 height 14
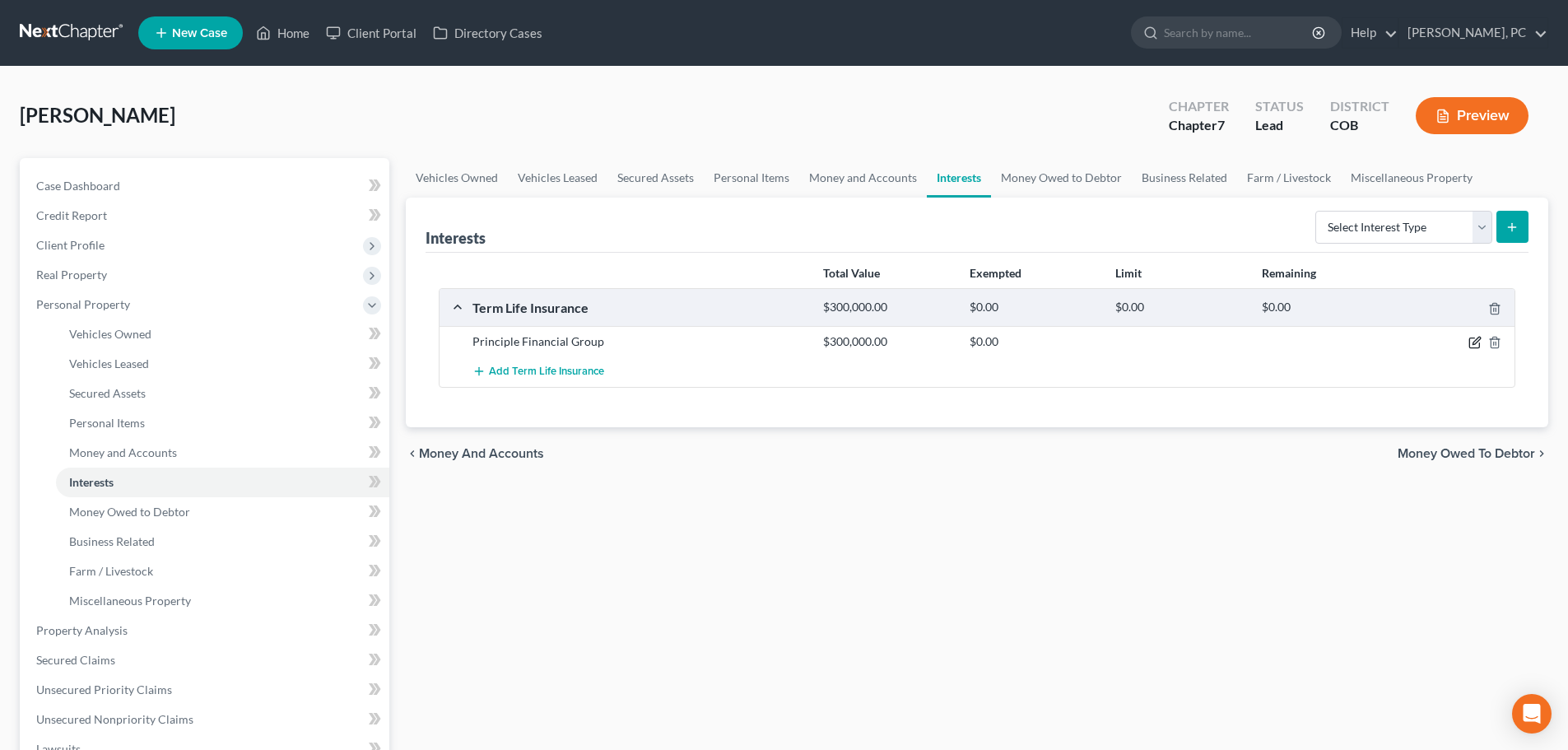
click at [1476, 347] on icon "button" at bounding box center [1475, 342] width 13 height 13
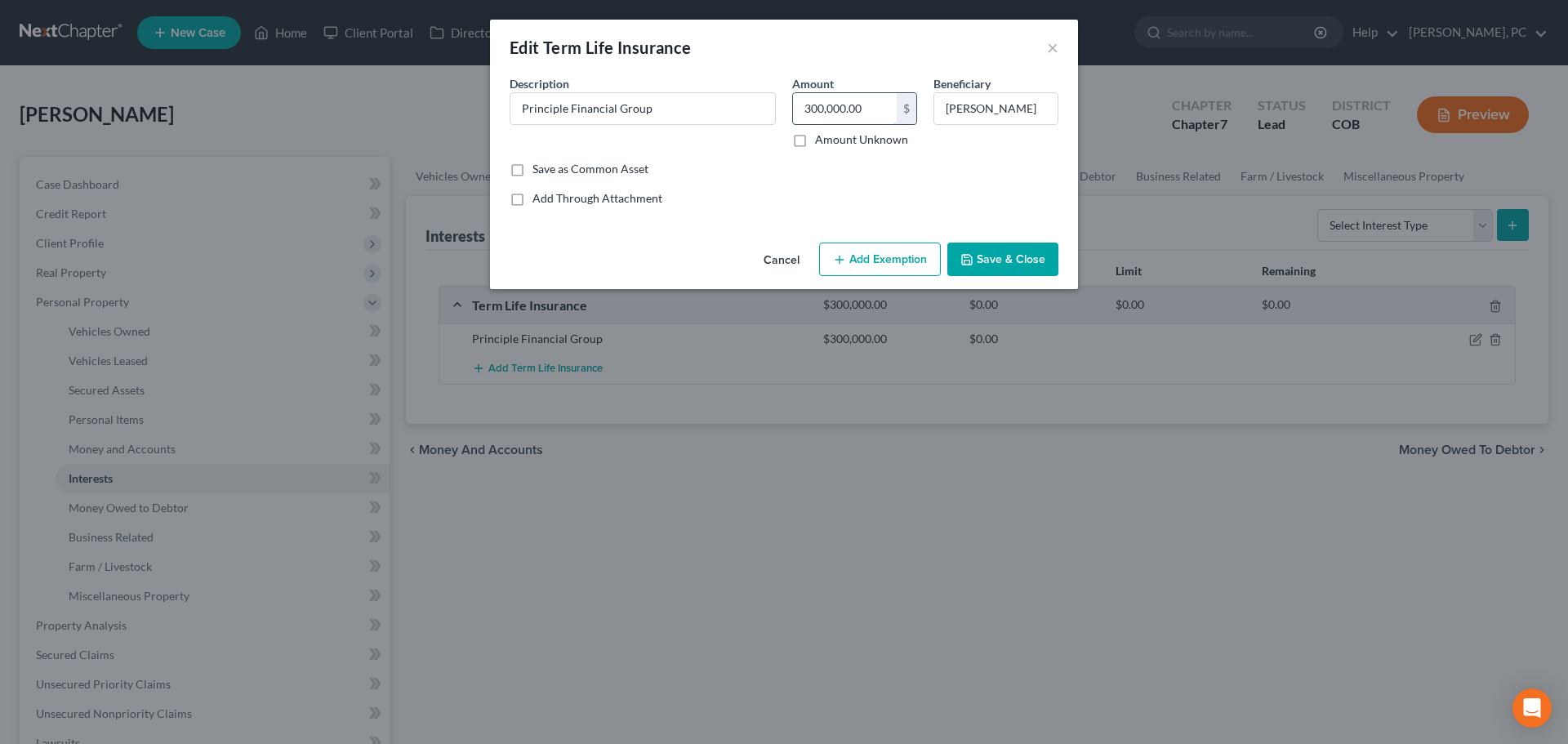
click at [873, 108] on input "300,000.00" at bounding box center [844, 108] width 104 height 31
type input "Spouse"
click at [1001, 256] on button "Save & Close" at bounding box center [1003, 259] width 111 height 34
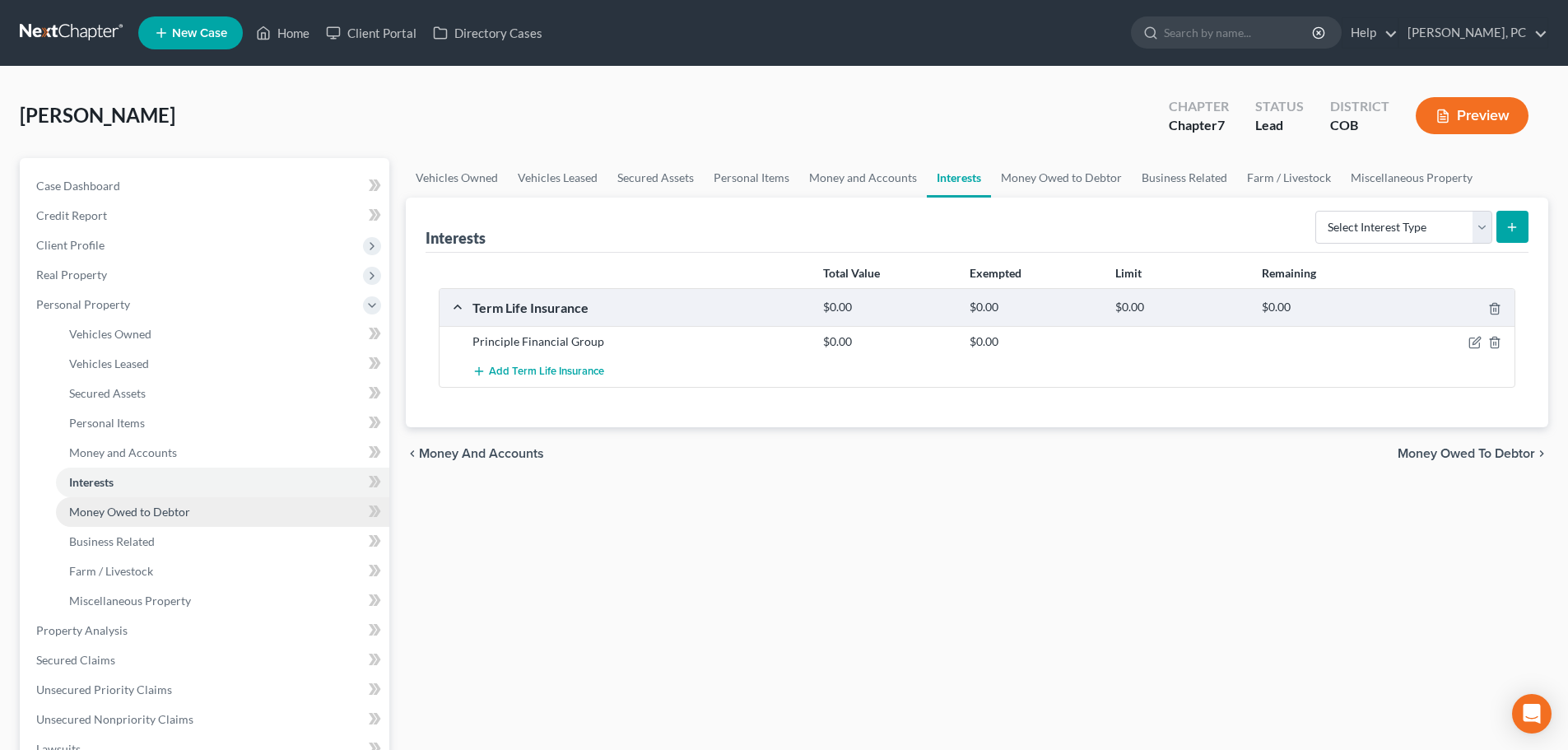
click at [154, 514] on span "Money Owed to Debtor" at bounding box center [129, 511] width 121 height 14
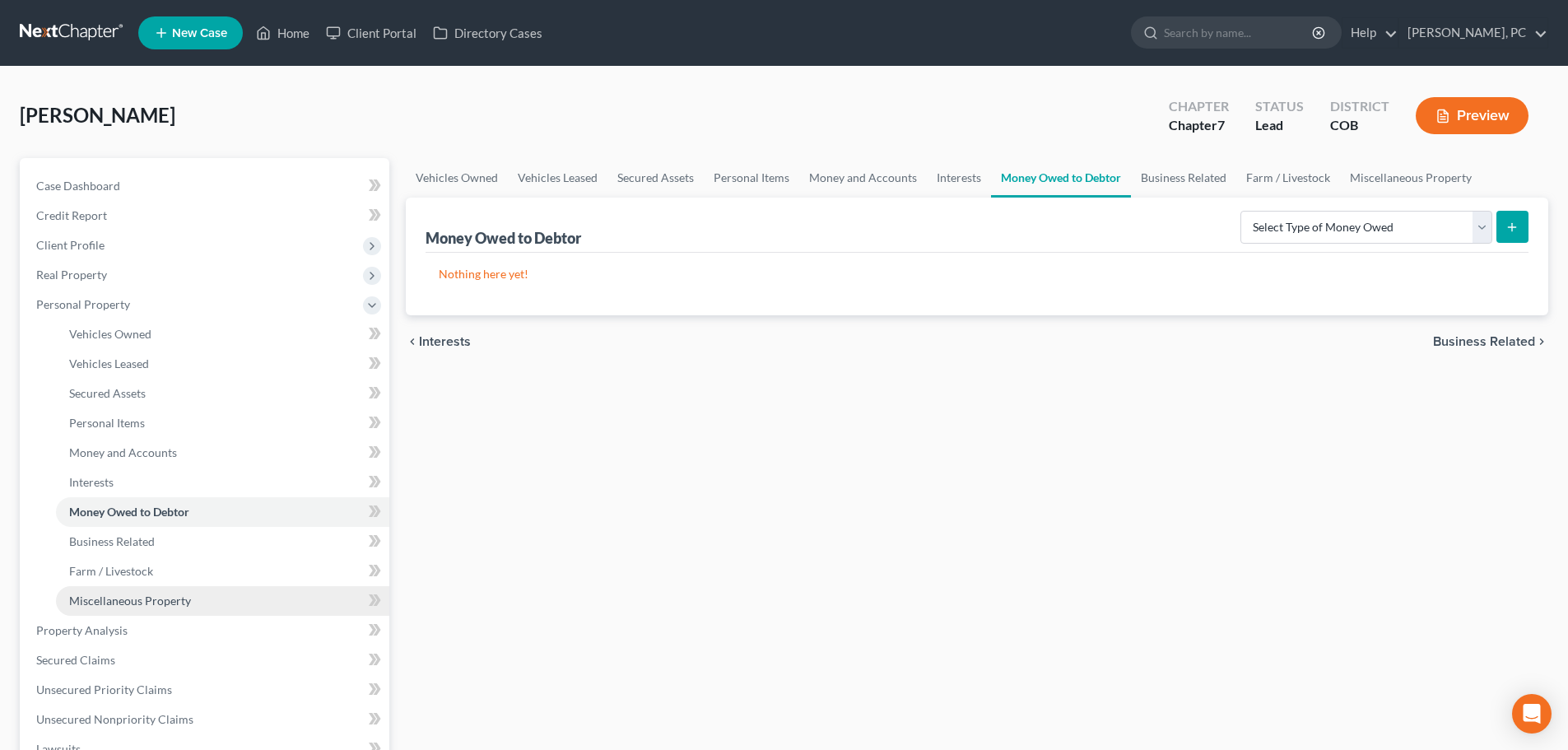
click at [164, 586] on link "Miscellaneous Property" at bounding box center [222, 601] width 333 height 29
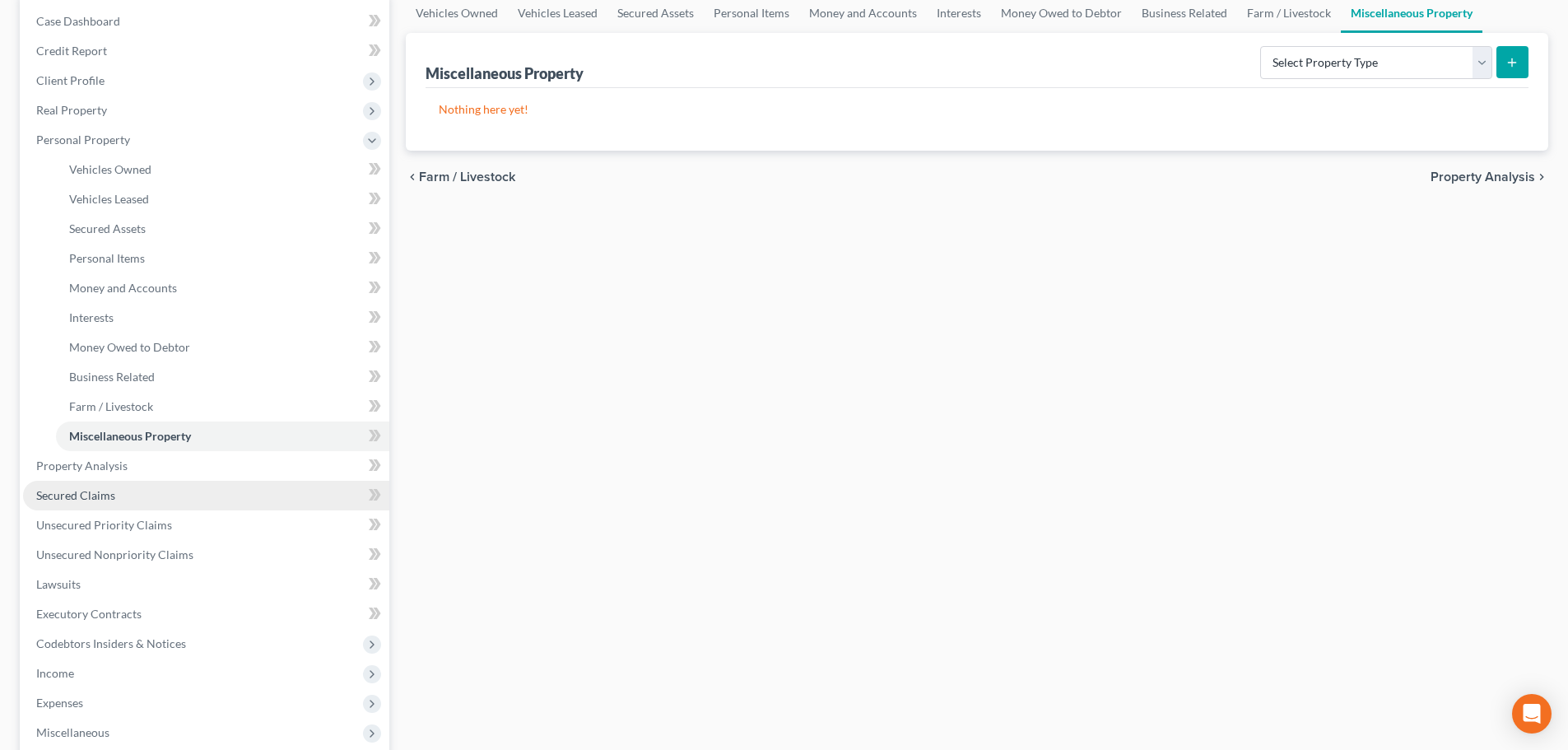
click at [99, 494] on span "Secured Claims" at bounding box center [75, 495] width 79 height 14
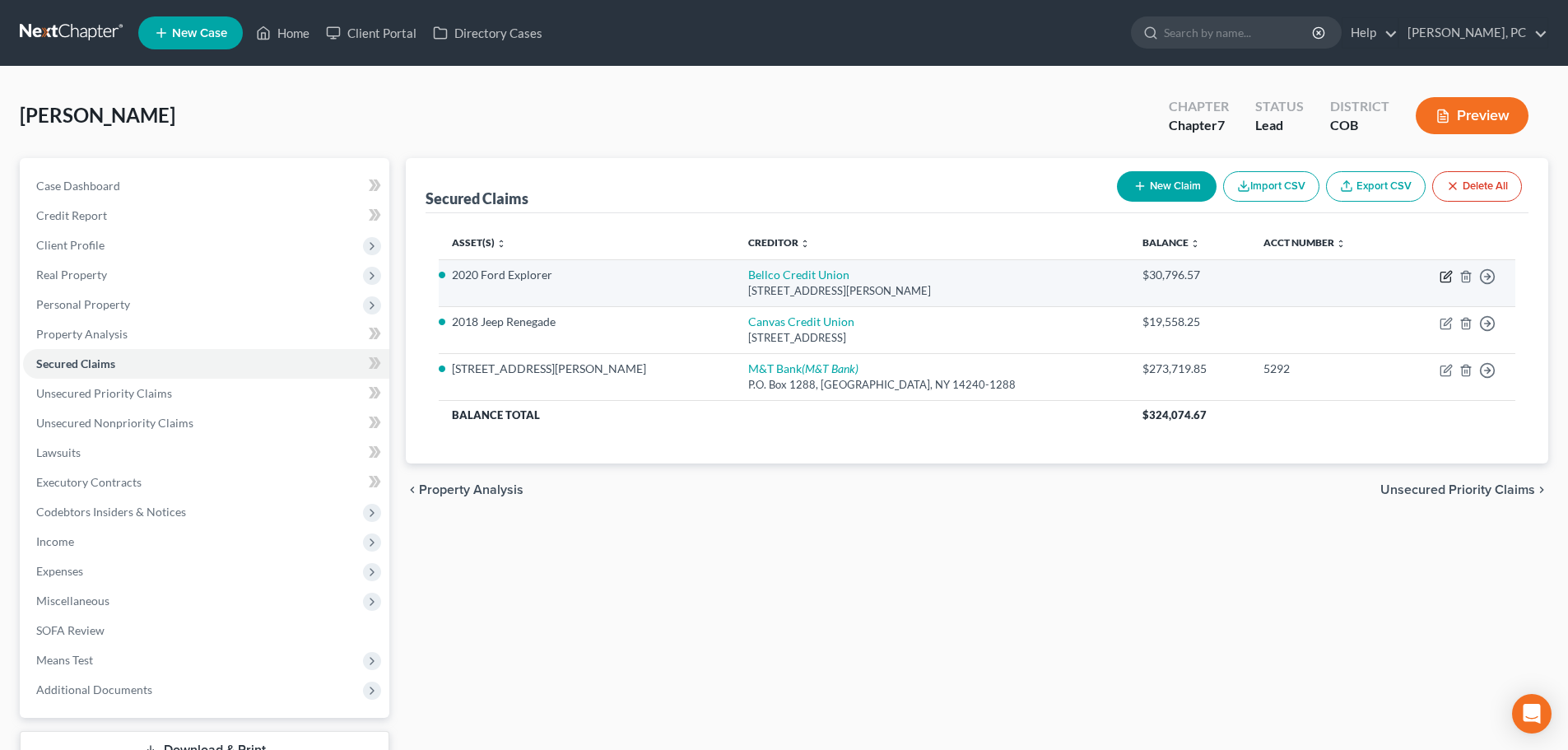
click at [1444, 276] on icon "button" at bounding box center [1447, 274] width 8 height 8
select select "5"
select select "4"
select select "2"
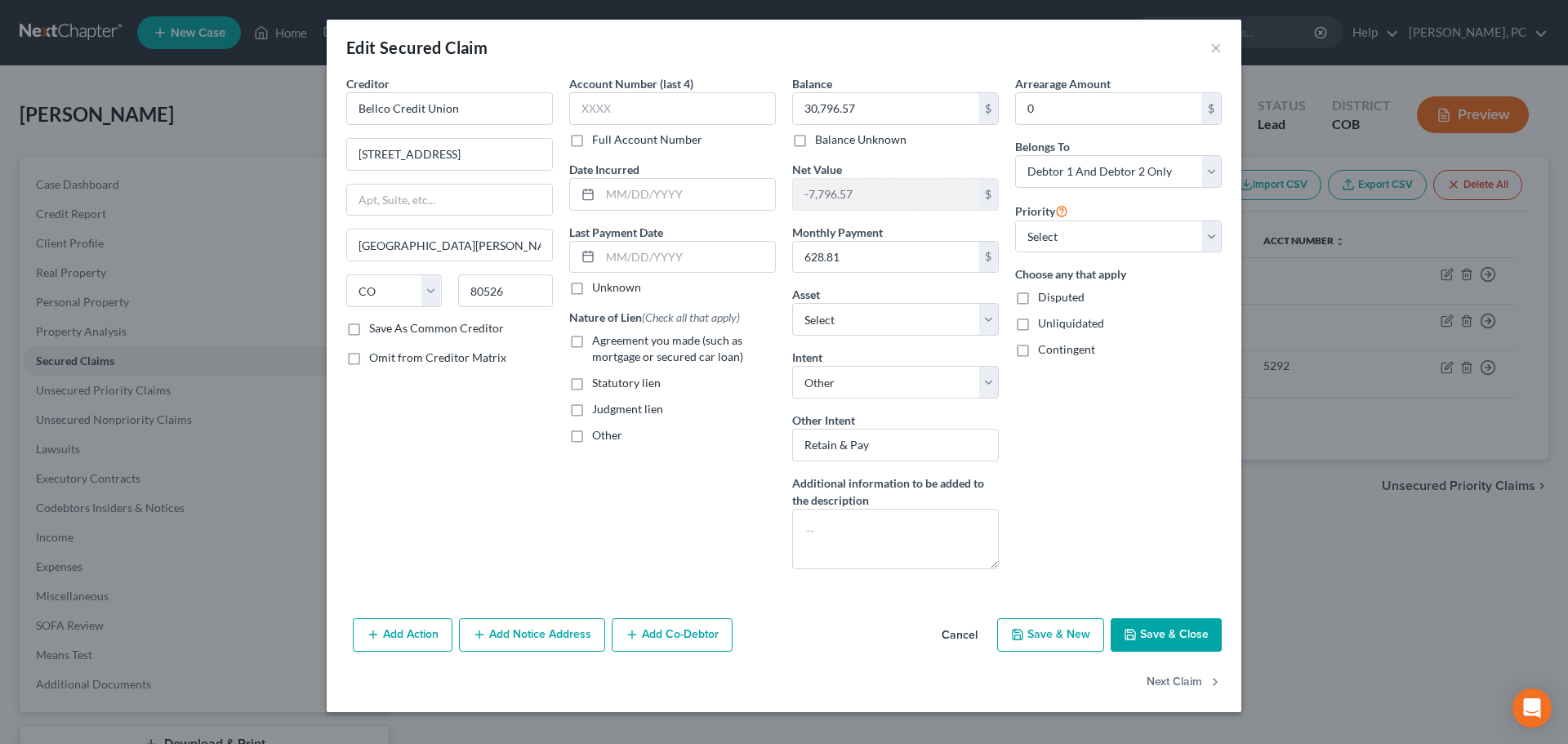
click at [592, 339] on label "Agreement you made (such as mortgage or secured car loan)" at bounding box center [684, 348] width 184 height 32
click at [599, 339] on input "Agreement you made (such as mortgage or secured car loan)" at bounding box center [604, 337] width 11 height 11
checkbox input "true"
click at [668, 258] on input "text" at bounding box center [688, 257] width 175 height 31
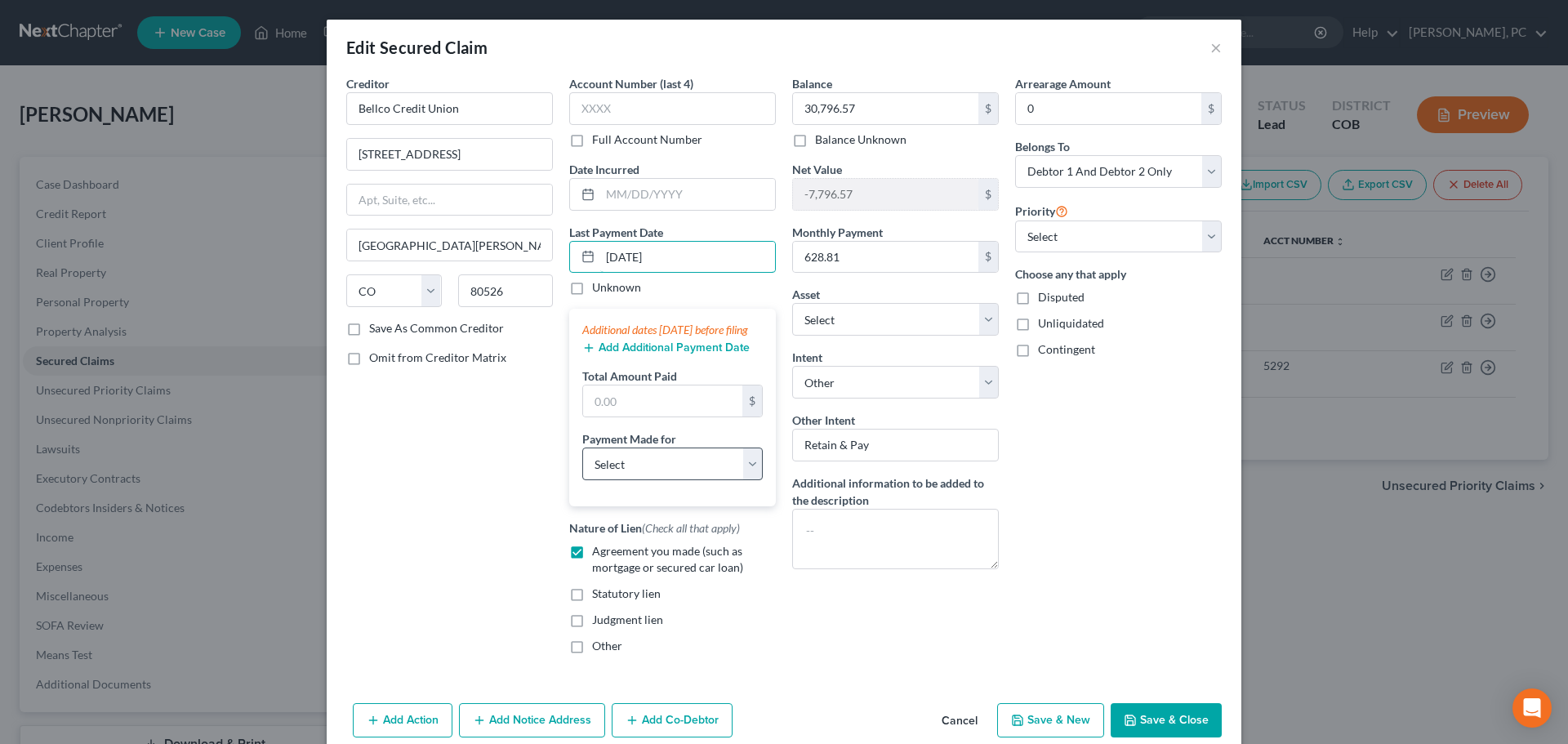
type input "09/20/2025"
click at [624, 481] on select "Select Car Credit Card Loan Repayment Mortgage Other Suppliers Or Vendors" at bounding box center [673, 463] width 181 height 32
select select "0"
click at [582, 464] on select "Select Car Credit Card Loan Repayment Mortgage Other Suppliers Or Vendors" at bounding box center [673, 463] width 181 height 32
click at [614, 417] on input "text" at bounding box center [663, 400] width 159 height 31
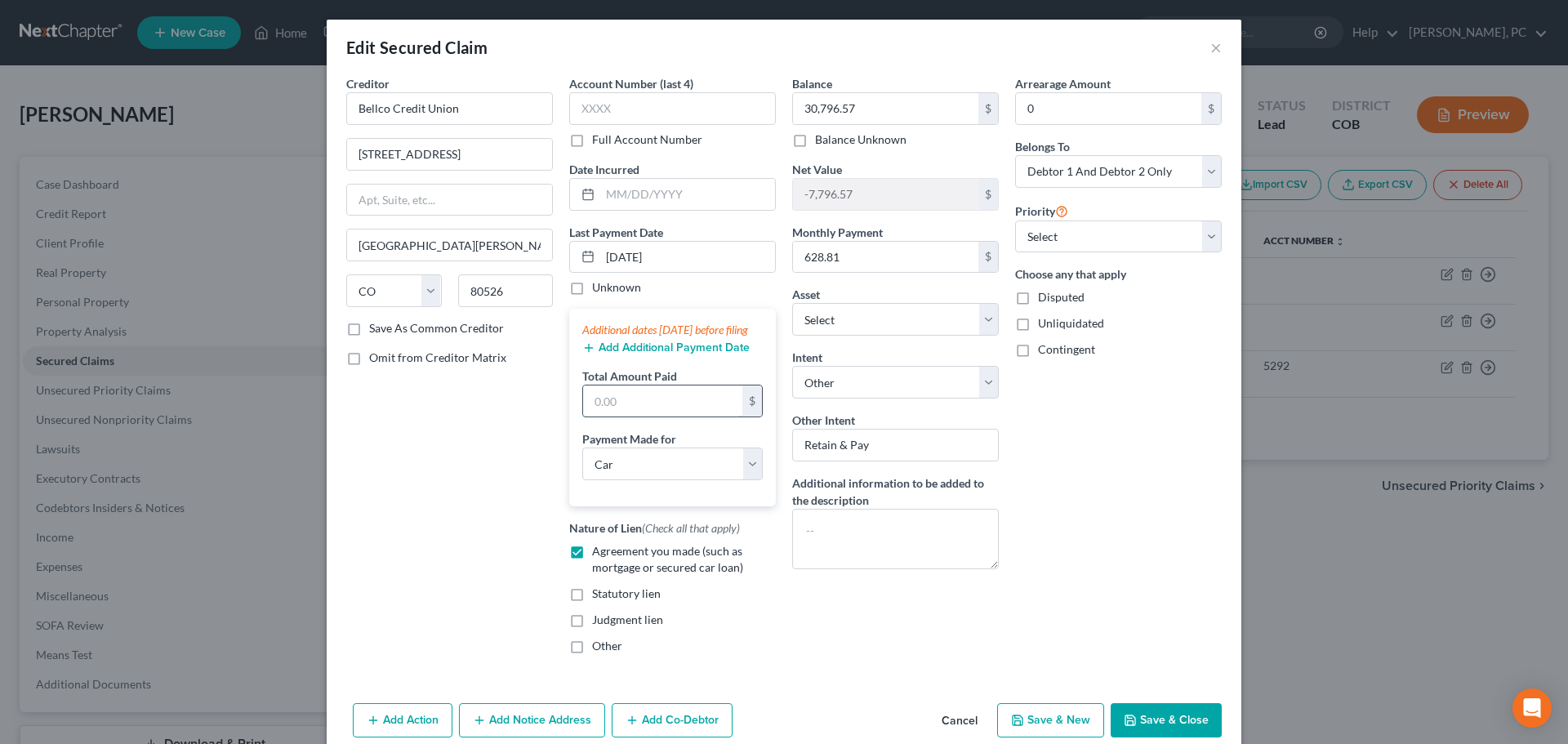
click at [615, 417] on input "text" at bounding box center [663, 400] width 159 height 31
type input "1,886"
click at [1170, 721] on button "Save & Close" at bounding box center [1166, 720] width 111 height 34
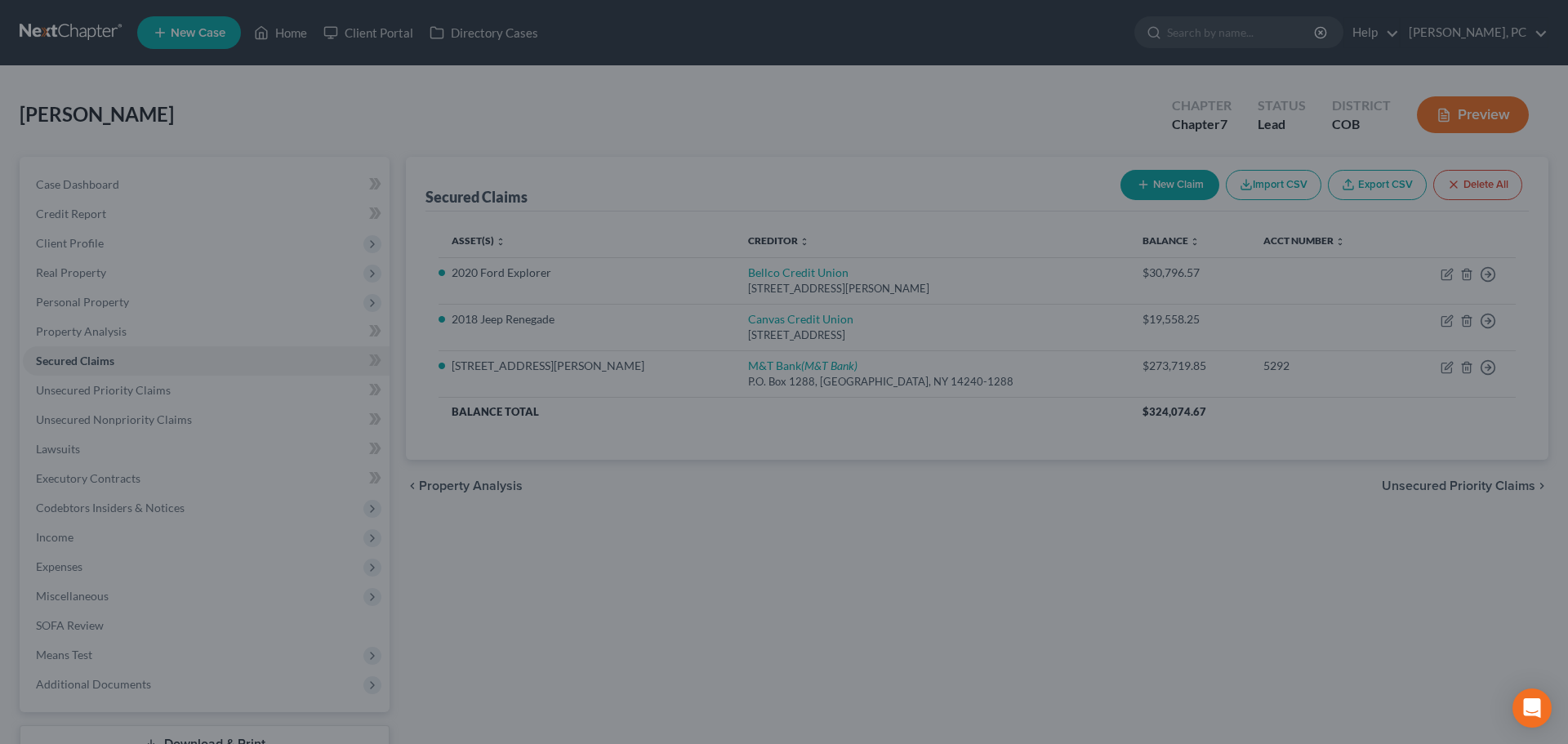
select select "4"
type input "1,886.00"
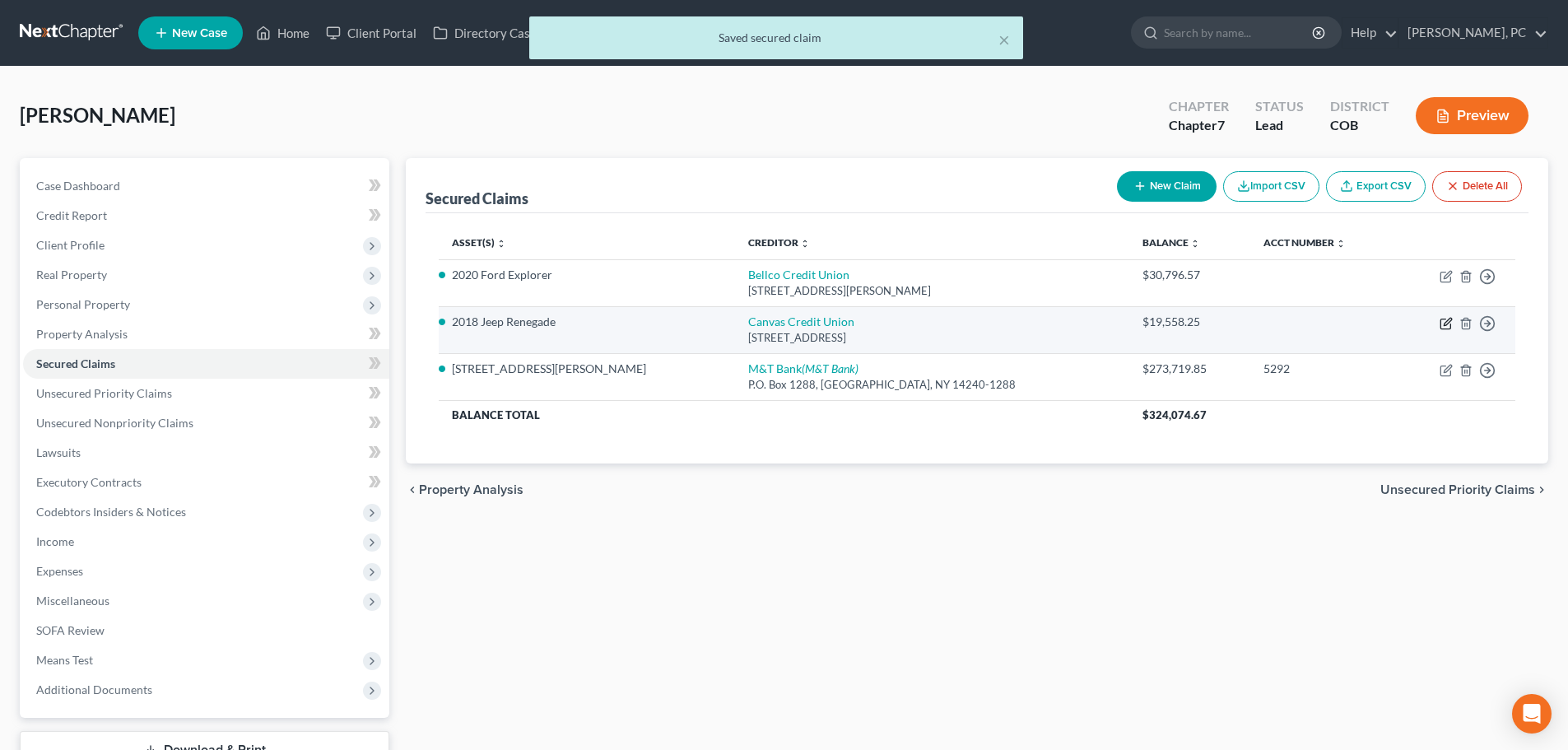
click at [1445, 322] on icon "button" at bounding box center [1447, 322] width 8 height 8
select select "5"
select select "4"
select select "2"
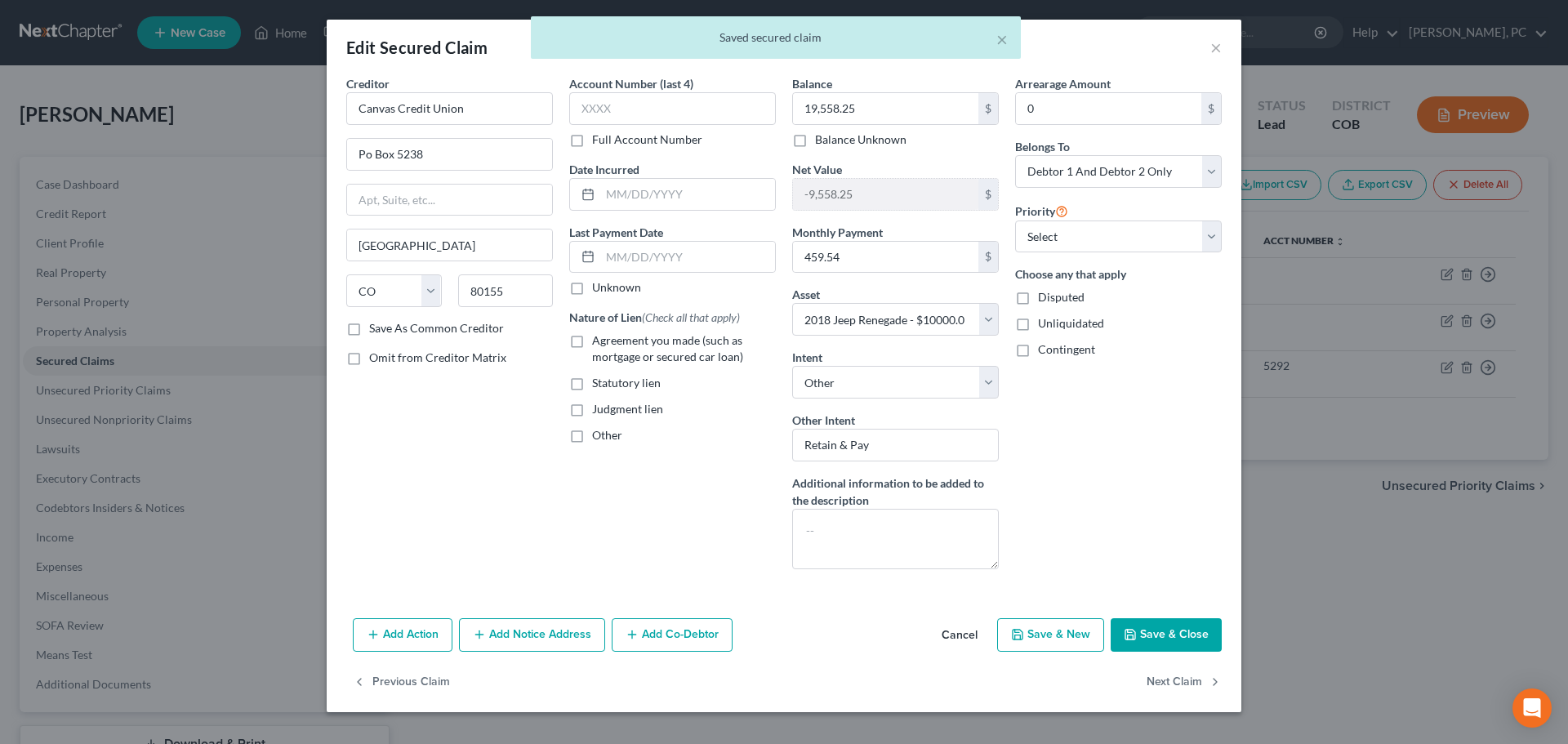
click at [592, 339] on label "Agreement you made (such as mortgage or secured car loan)" at bounding box center [684, 348] width 184 height 32
click at [599, 339] on input "Agreement you made (such as mortgage or secured car loan)" at bounding box center [604, 337] width 11 height 11
checkbox input "true"
click at [642, 257] on input "text" at bounding box center [688, 257] width 175 height 31
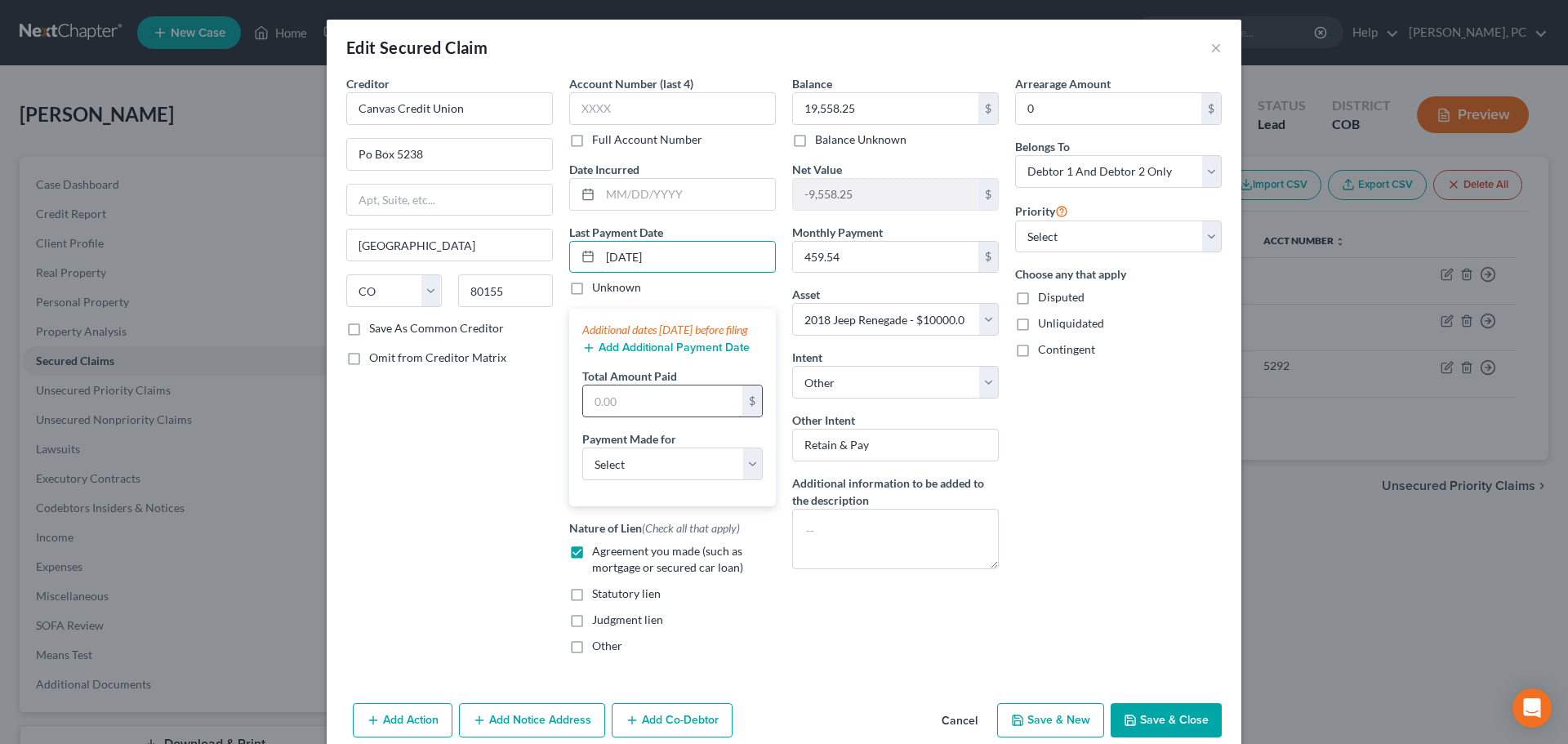
type input "09/20/2025"
click at [606, 411] on input "text" at bounding box center [663, 400] width 159 height 31
type input "1,379"
click at [610, 478] on select "Select Car Credit Card Loan Repayment Mortgage Other Suppliers Or Vendors" at bounding box center [673, 463] width 181 height 32
select select "0"
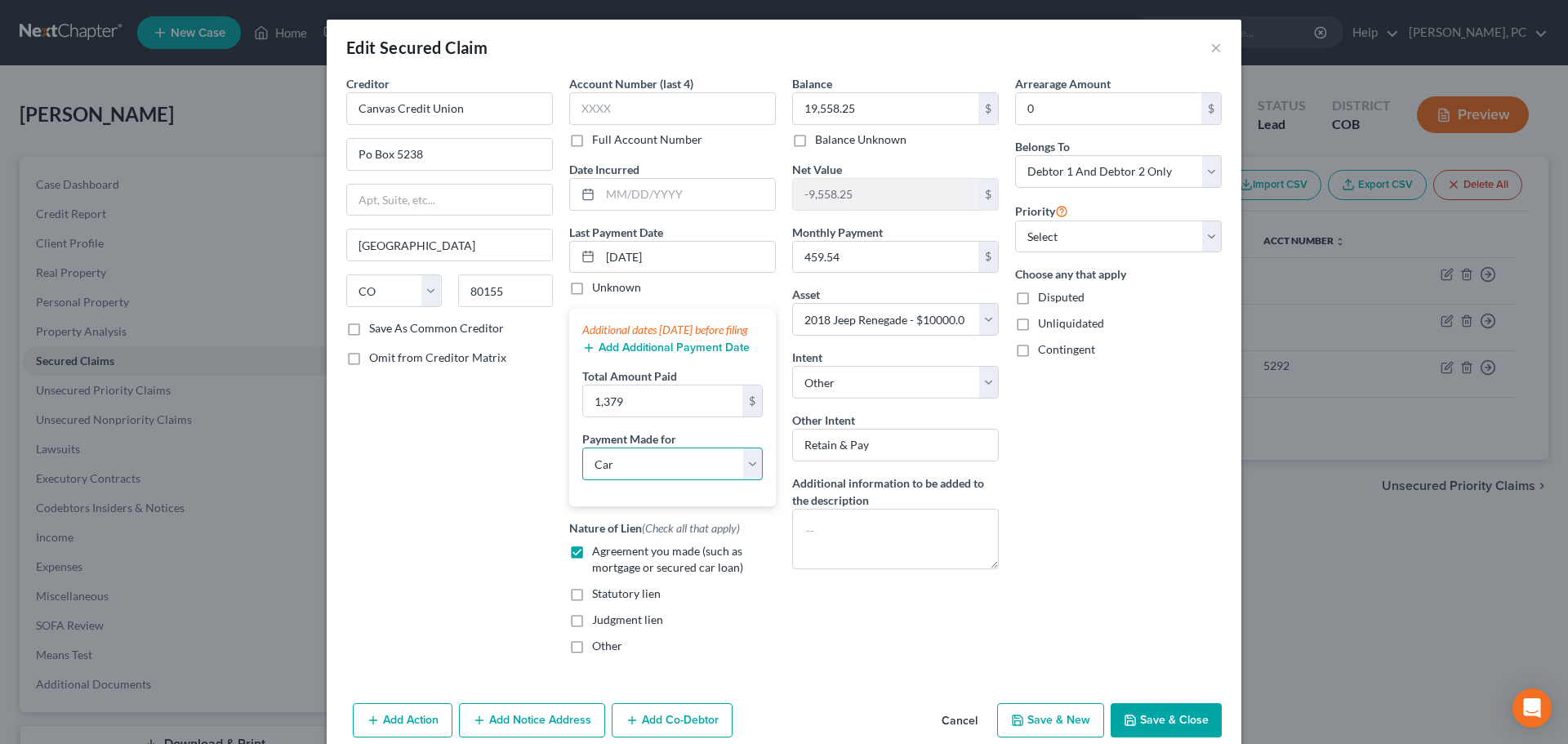
click at [582, 464] on select "Select Car Credit Card Loan Repayment Mortgage Other Suppliers Or Vendors" at bounding box center [673, 463] width 181 height 32
click at [1151, 720] on button "Save & Close" at bounding box center [1166, 720] width 111 height 34
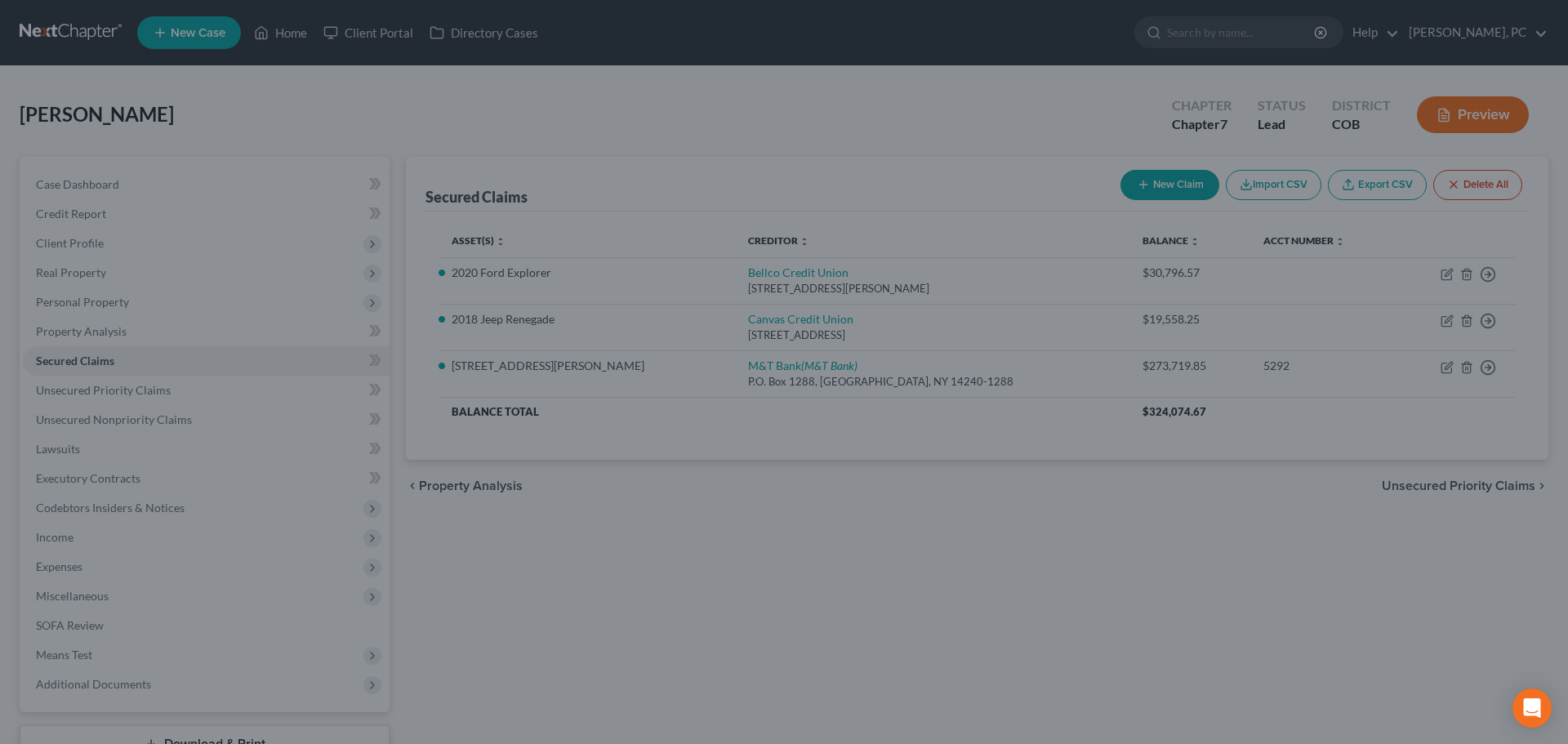
select select "5"
type input "1,379.00"
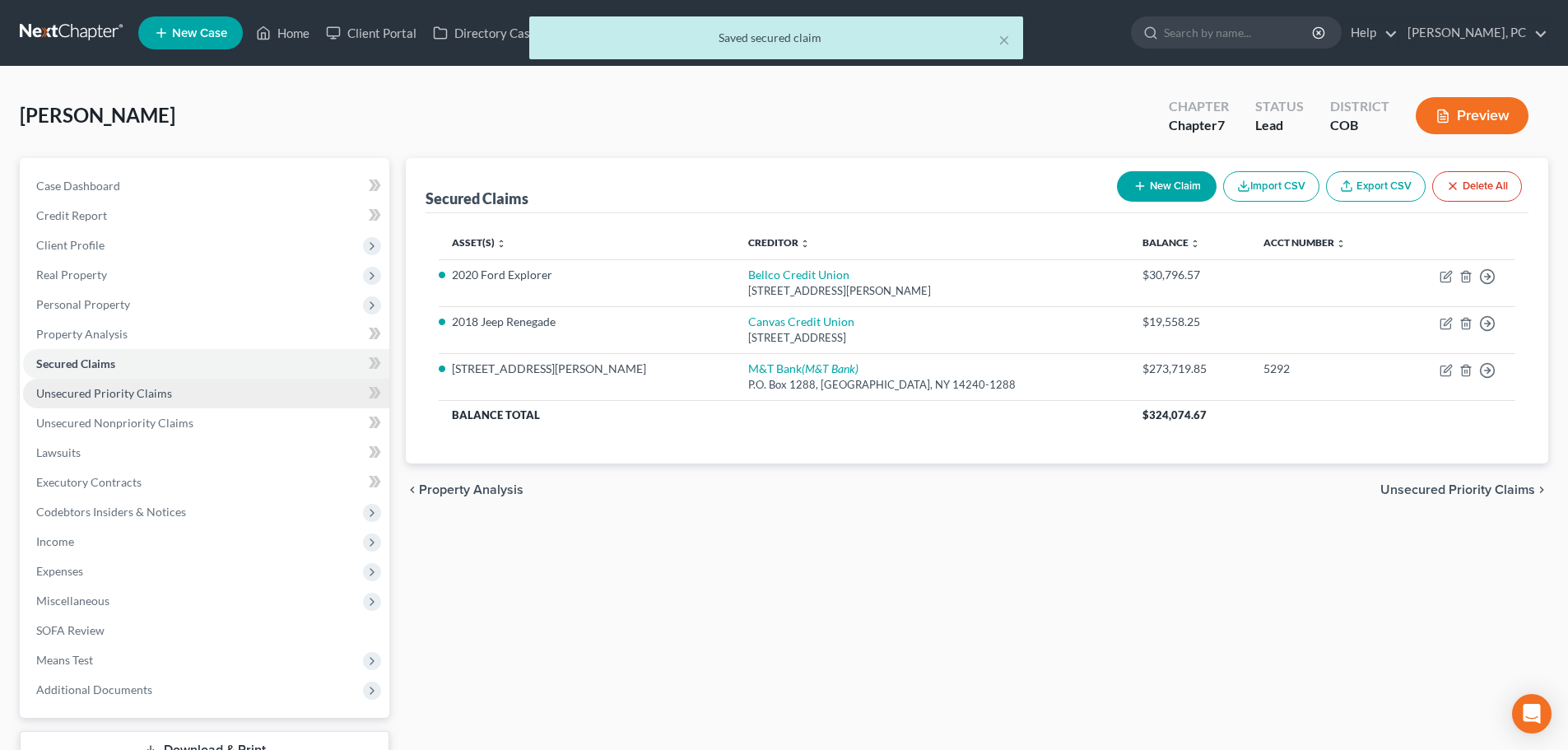
click at [100, 390] on span "Unsecured Priority Claims" at bounding box center [104, 393] width 136 height 14
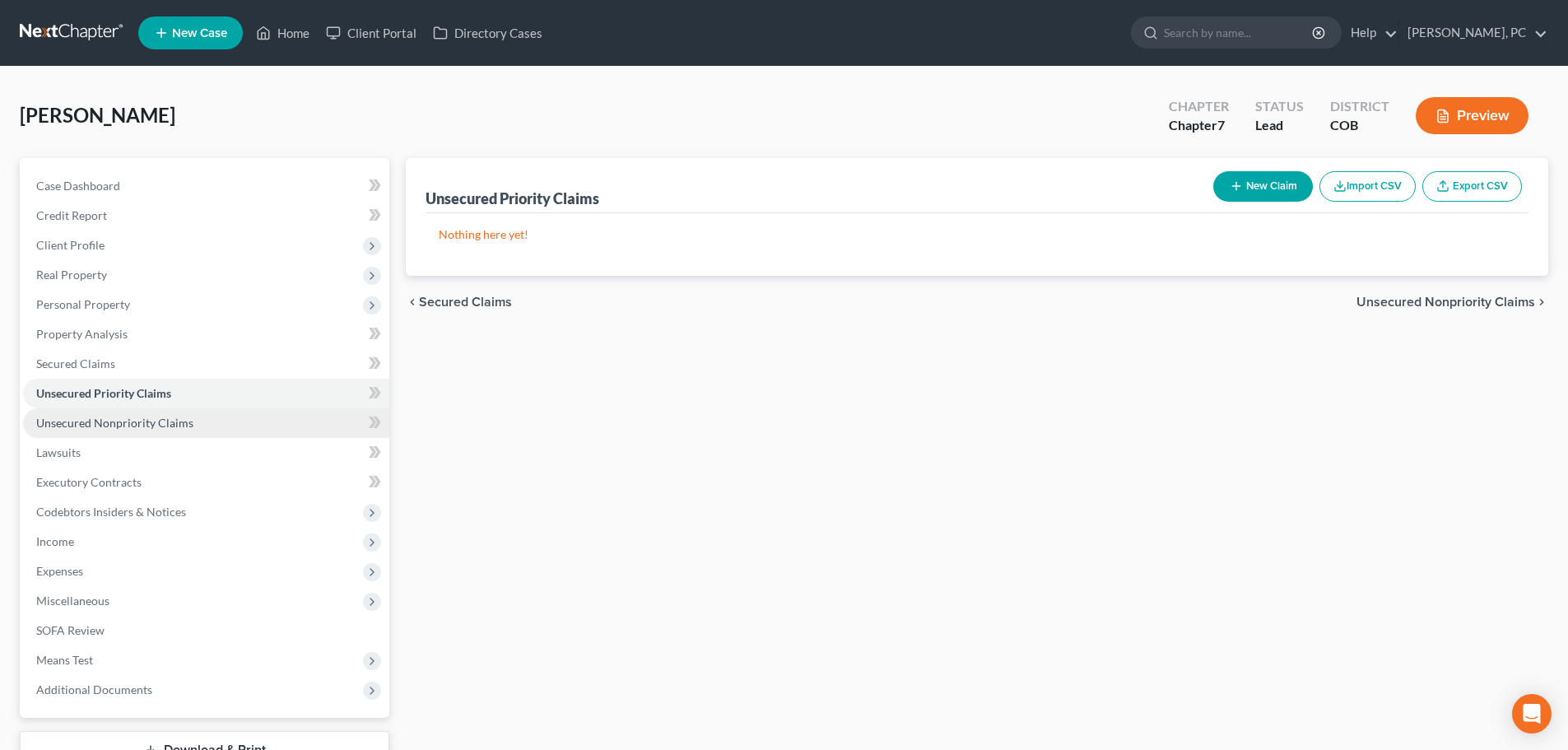
click at [98, 422] on span "Unsecured Nonpriority Claims" at bounding box center [114, 423] width 157 height 14
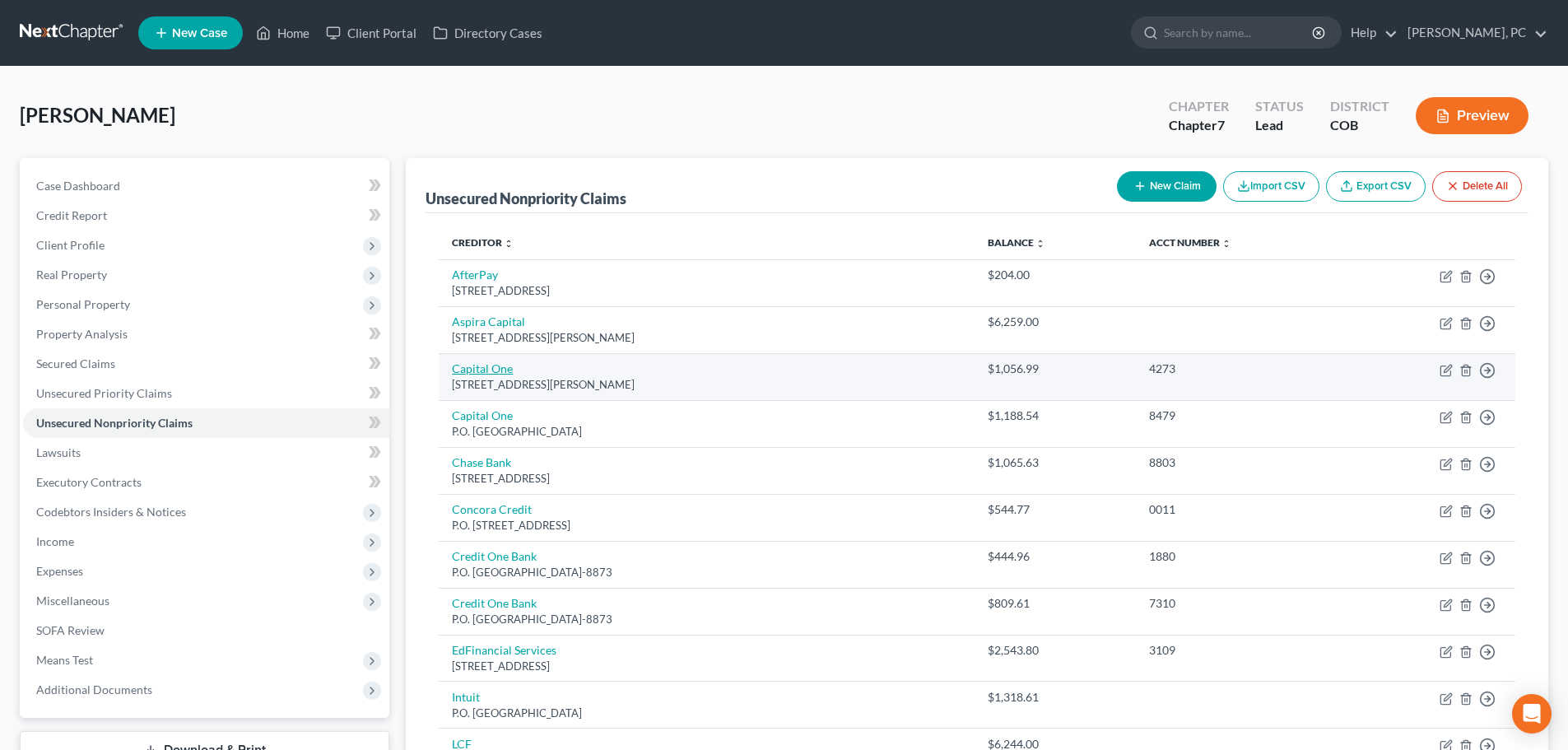
click at [481, 370] on link "Capital One" at bounding box center [482, 368] width 61 height 14
select select "48"
select select "2"
select select "0"
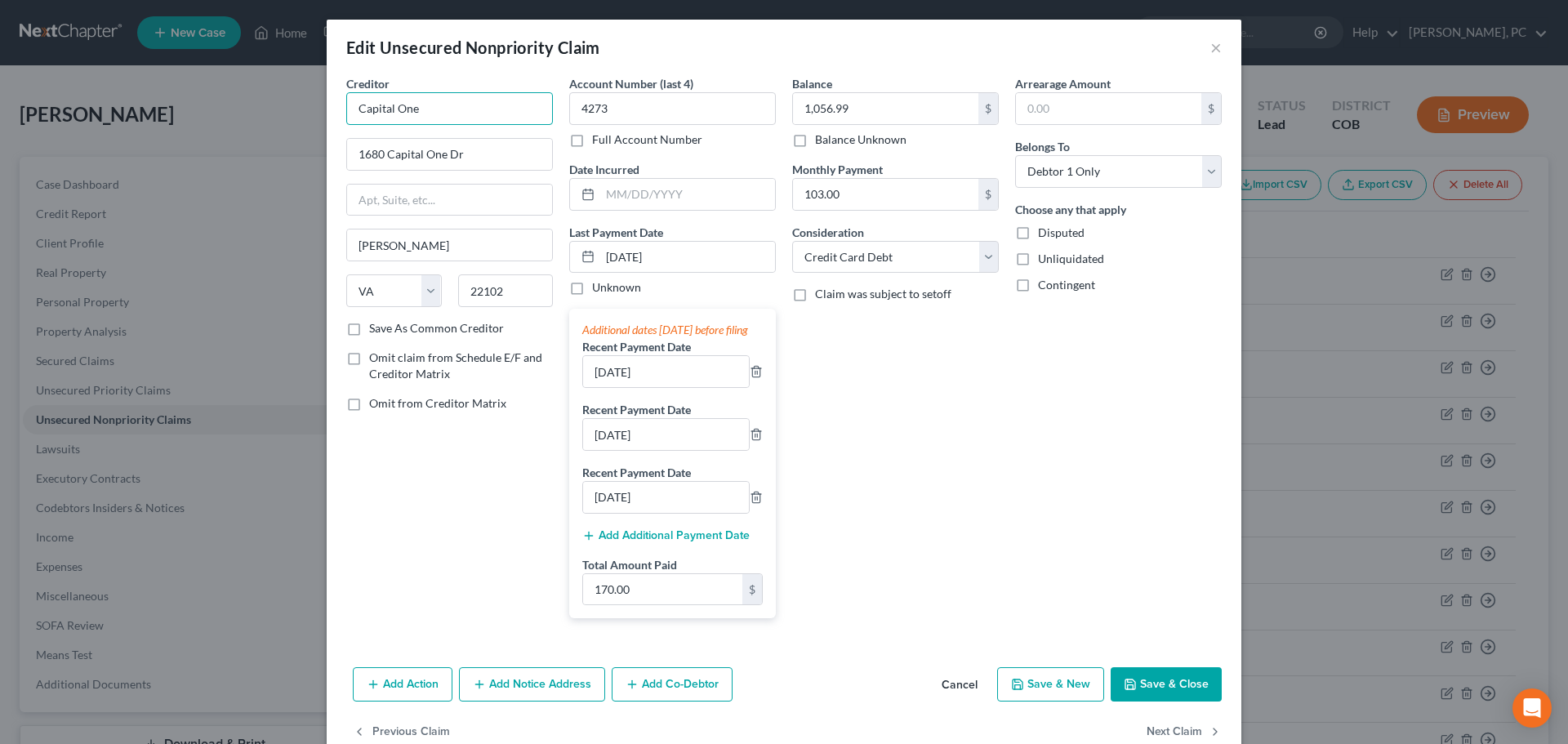
click at [451, 103] on input "Capital One" at bounding box center [449, 108] width 206 height 32
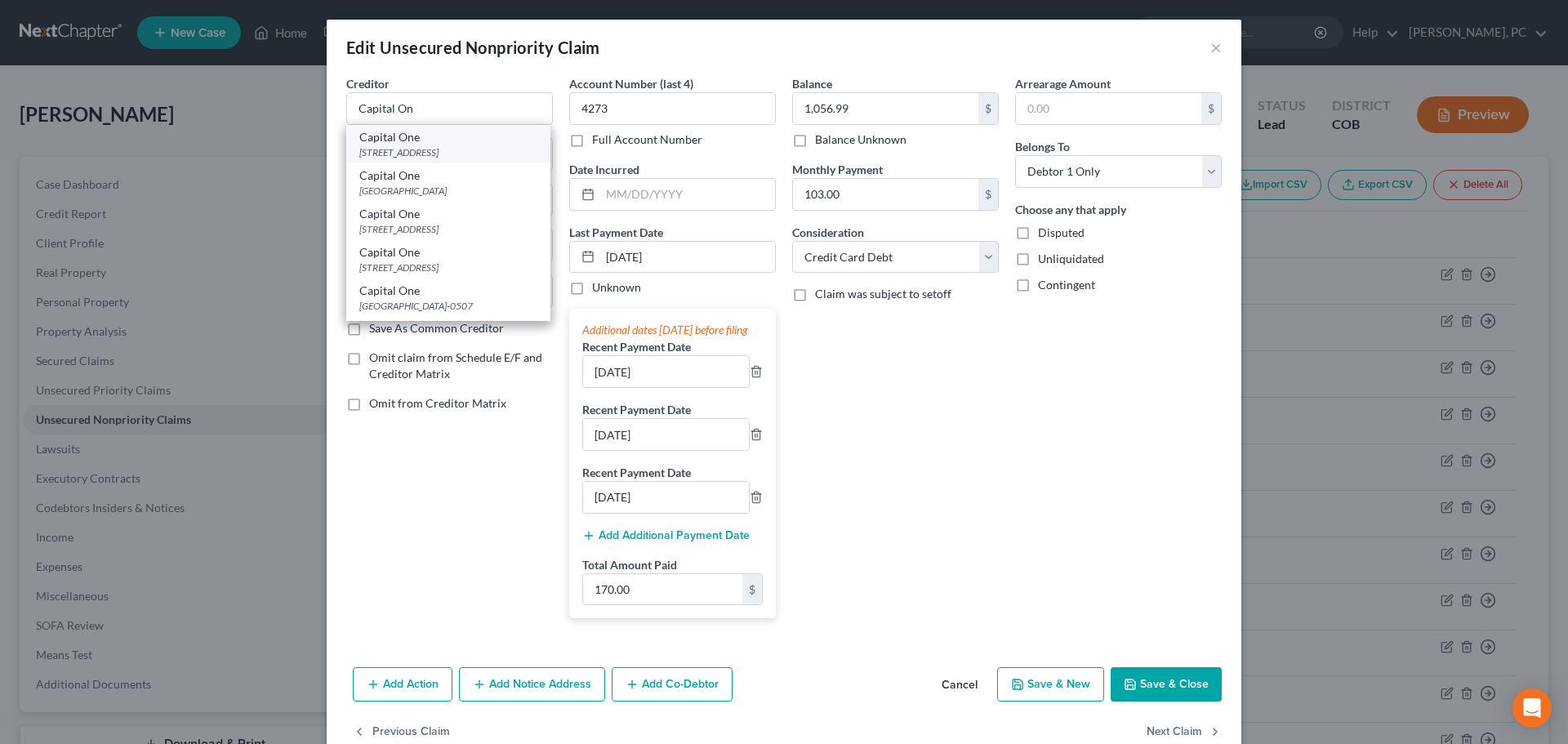
click at [420, 146] on div "[STREET_ADDRESS]" at bounding box center [448, 152] width 178 height 14
type input "Capital One"
type input "PO Box 31293"
type input "Salt Lake City"
select select "46"
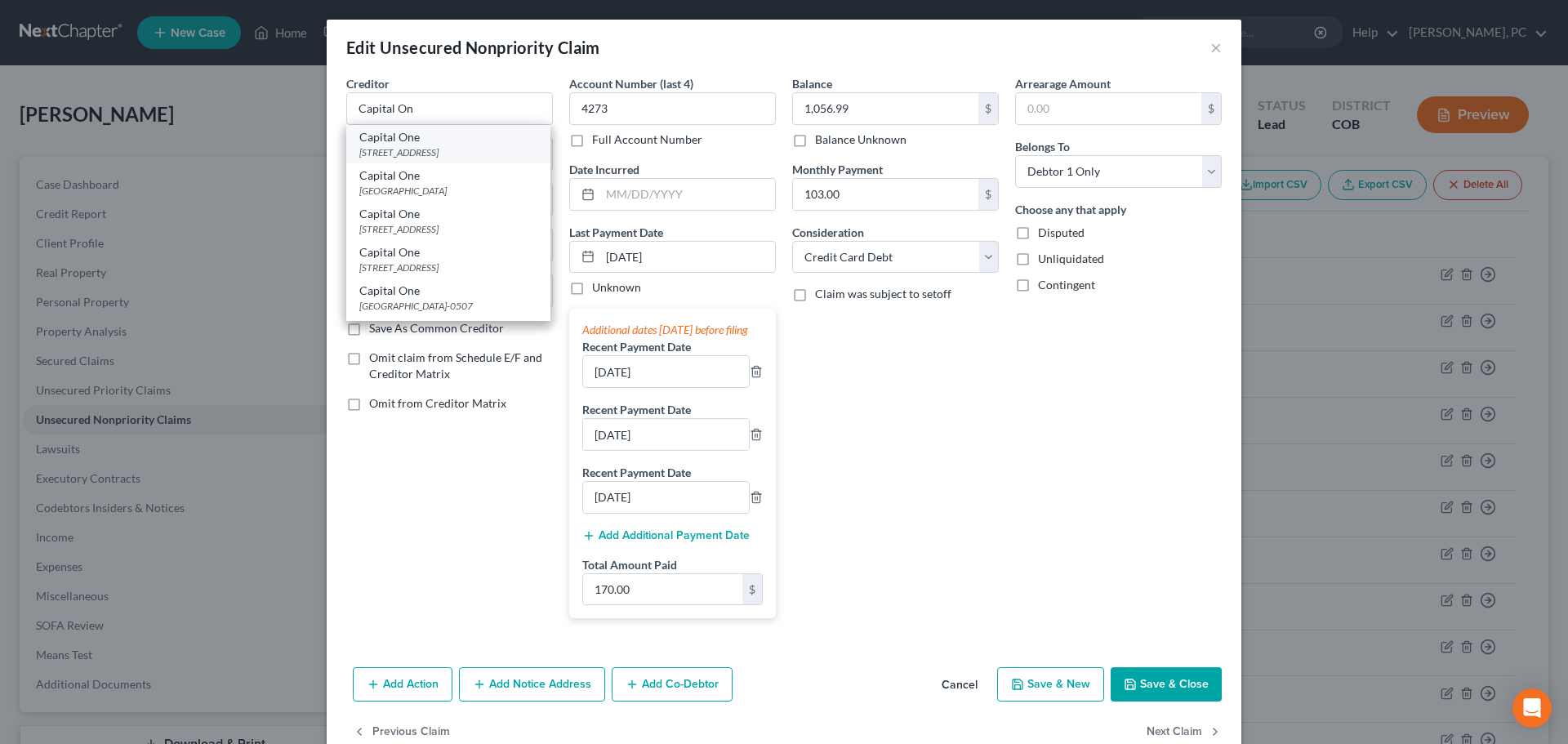
type input "84131"
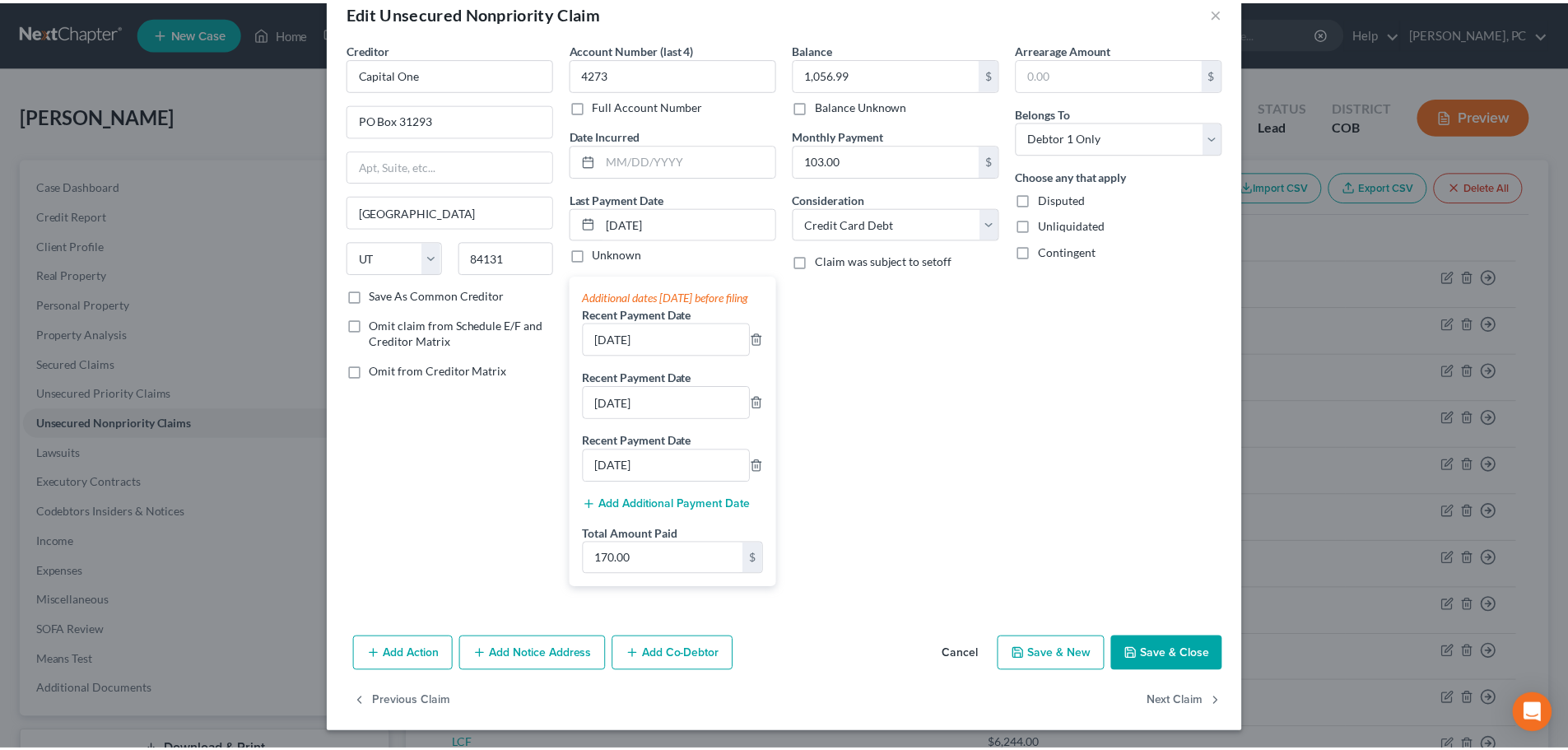
scroll to position [54, 0]
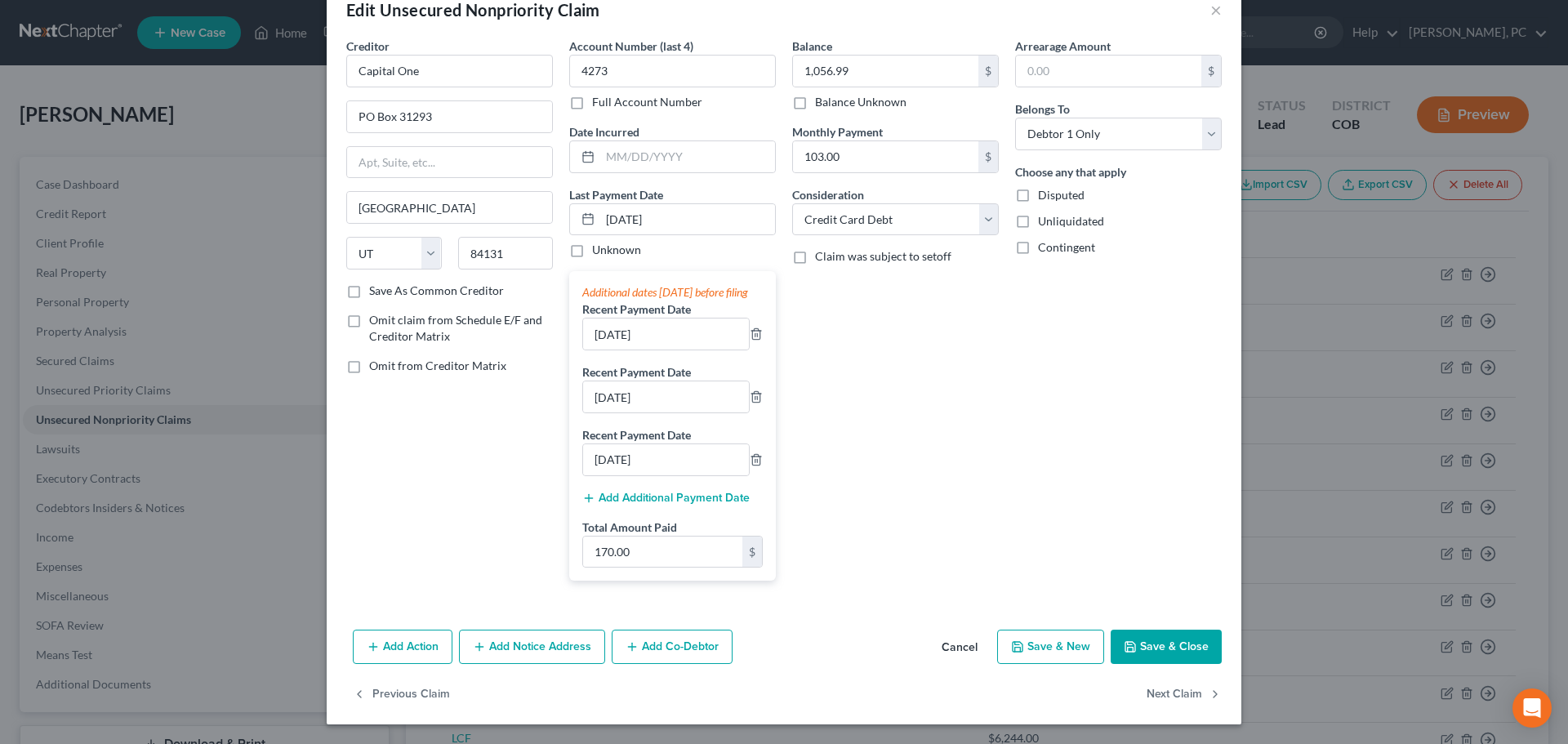
click at [1157, 638] on button "Save & Close" at bounding box center [1166, 646] width 111 height 34
type input "0"
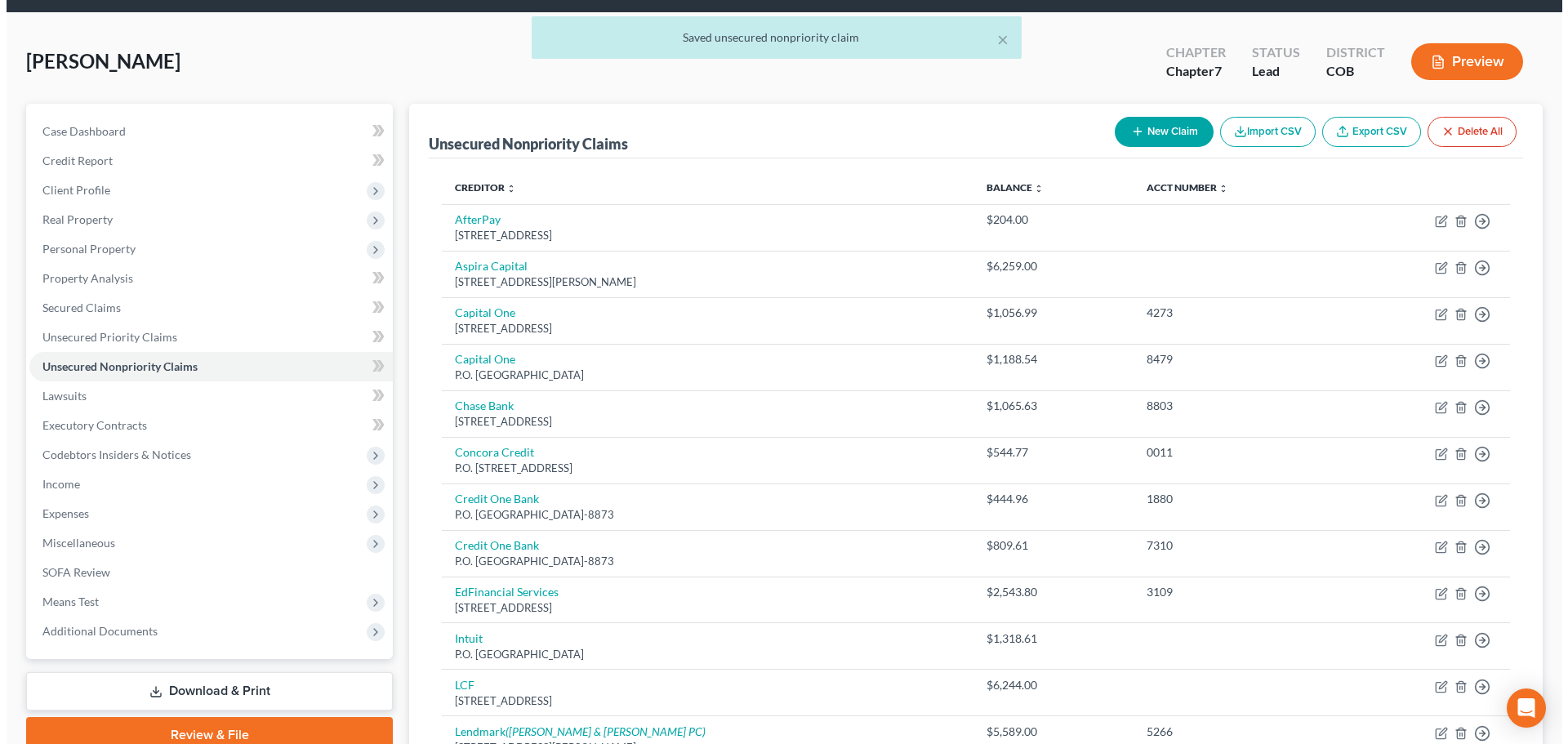
scroll to position [82, 0]
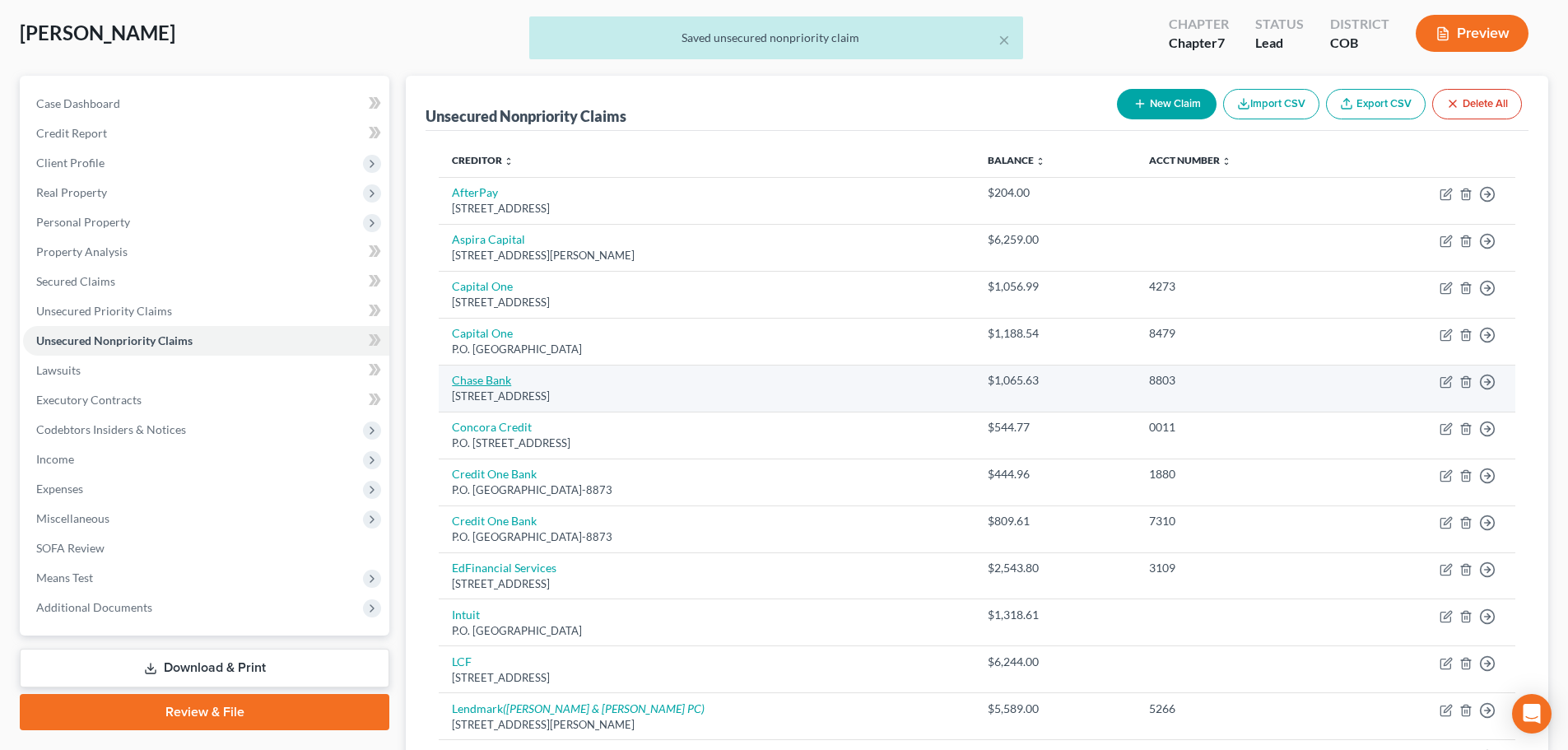
click at [493, 380] on link "Chase Bank" at bounding box center [481, 380] width 59 height 14
select select "5"
select select "15"
select select "1"
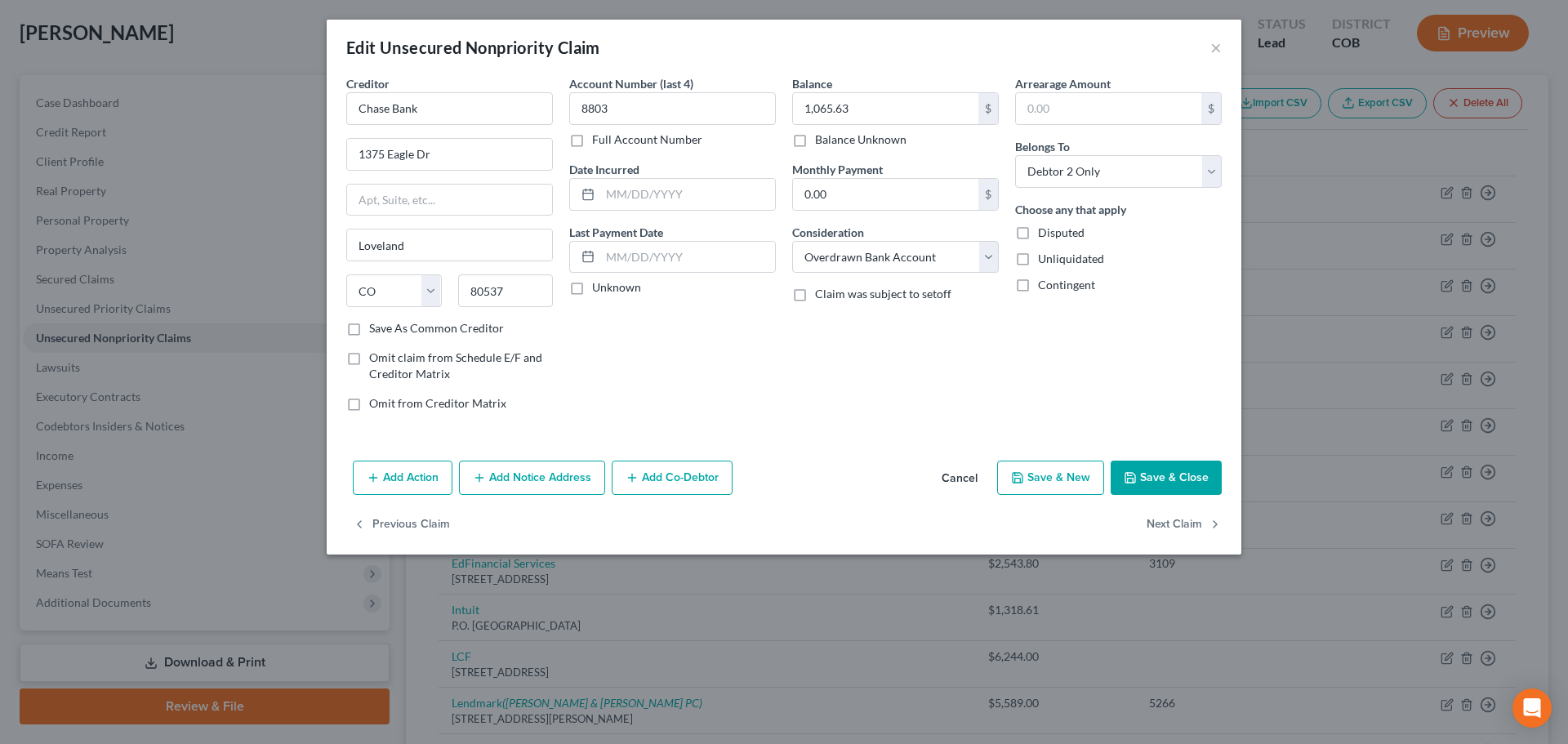
click at [546, 490] on button "Add Notice Address" at bounding box center [532, 477] width 146 height 34
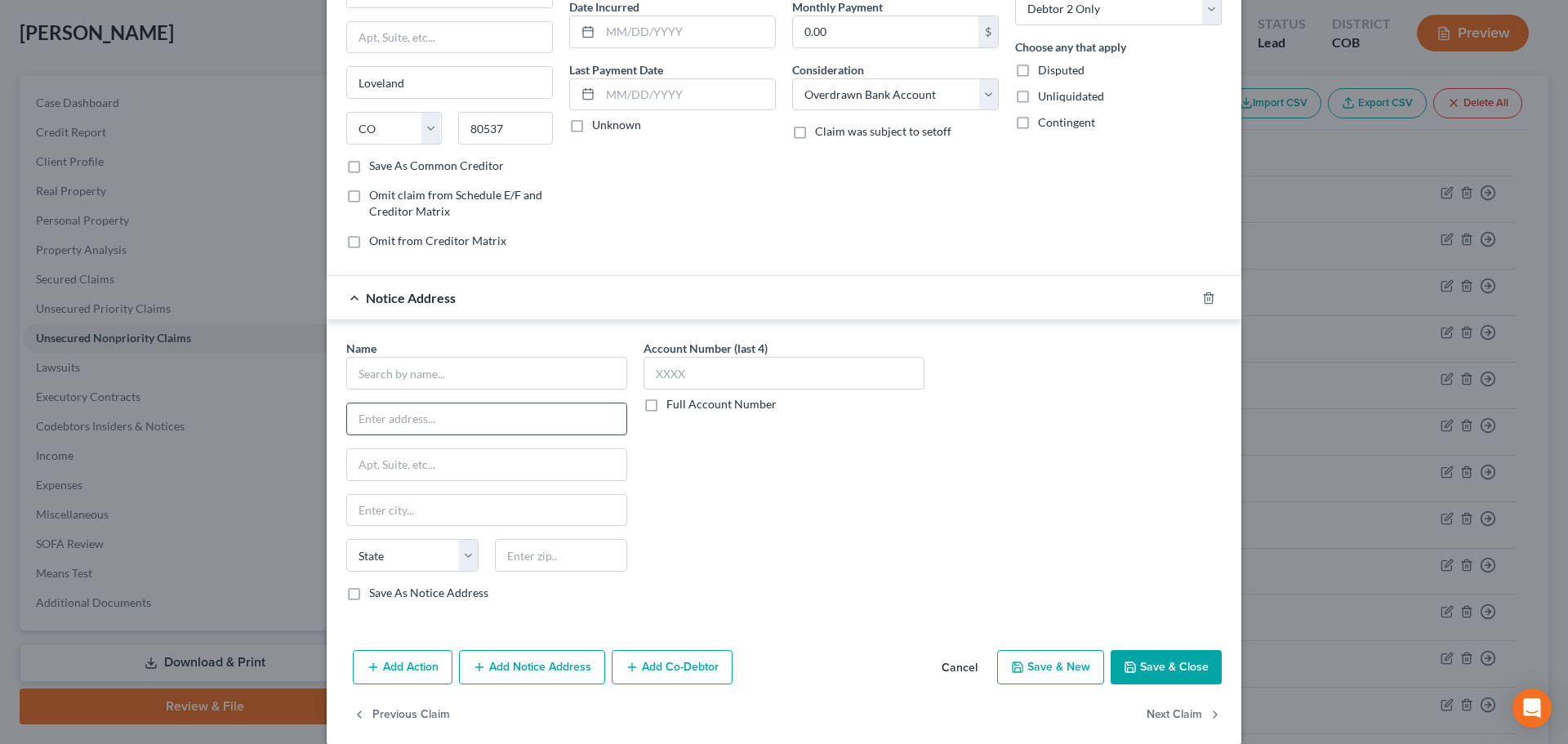
scroll to position [163, 0]
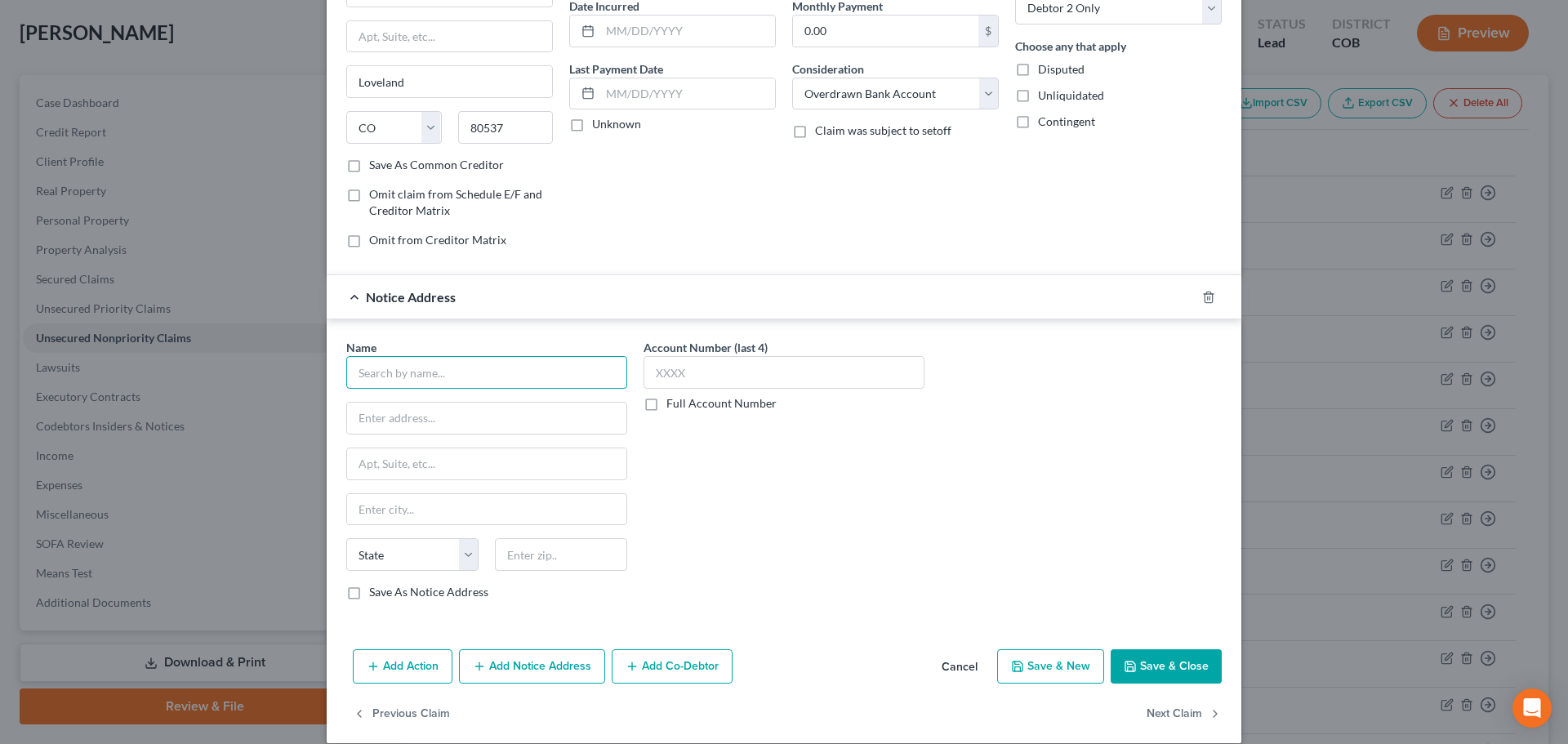
click at [451, 376] on input "text" at bounding box center [486, 372] width 281 height 32
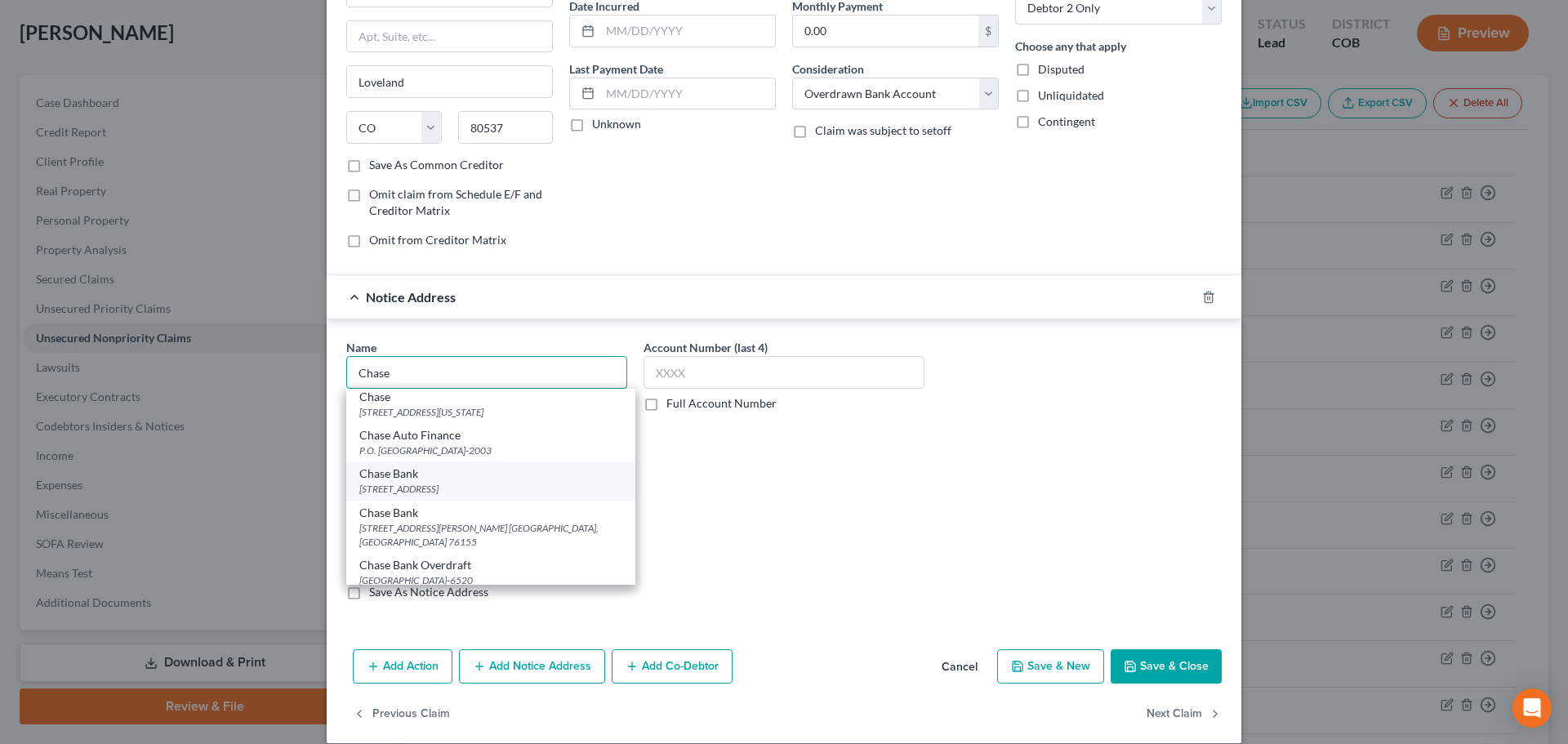
scroll to position [82, 0]
click at [404, 486] on div "14800 Frye Rd., Ft. Worth, TX 76155" at bounding box center [490, 496] width 263 height 28
type input "Chase Bank"
type input "14800 Frye Rd."
type input "Ft. Worth"
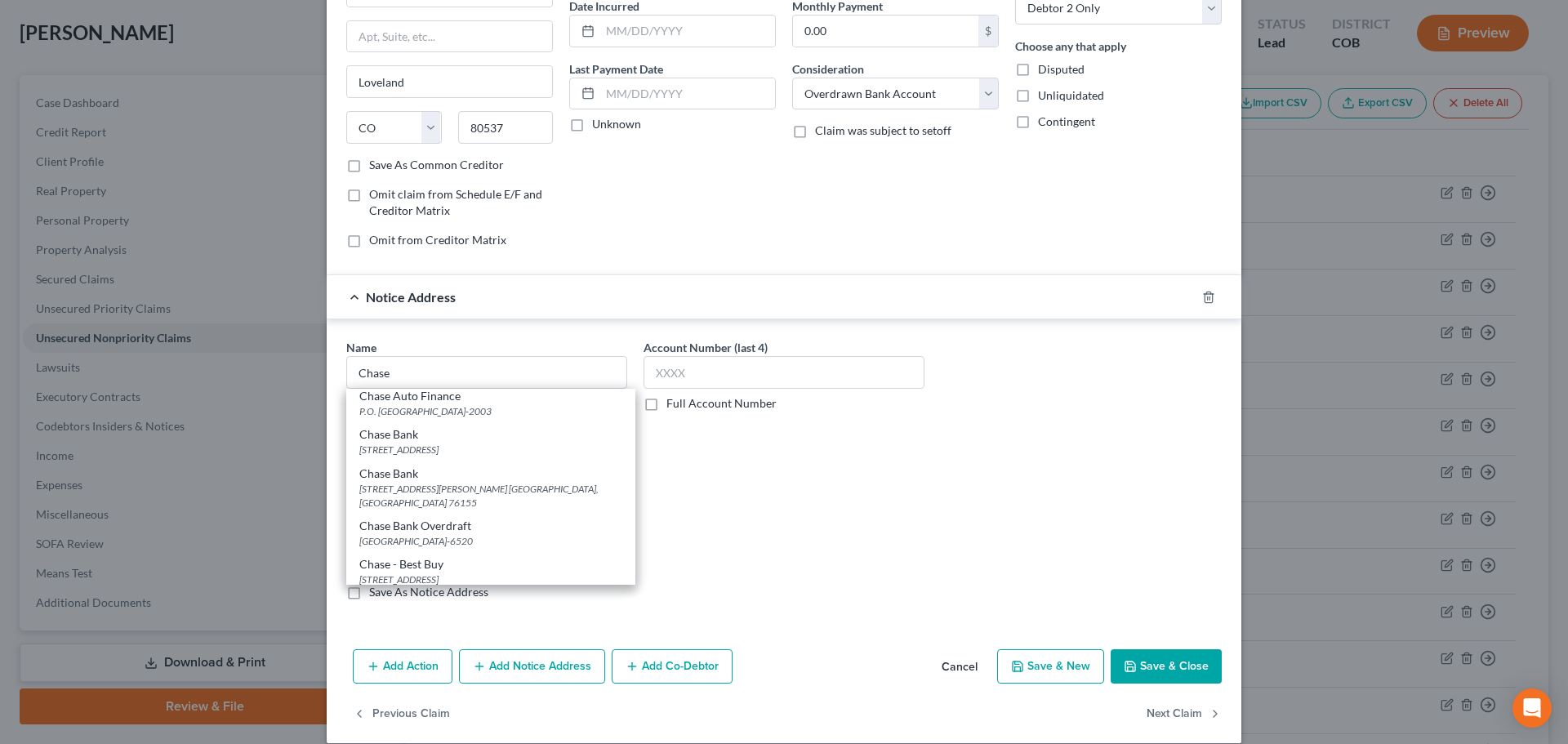
select select "45"
type input "76155"
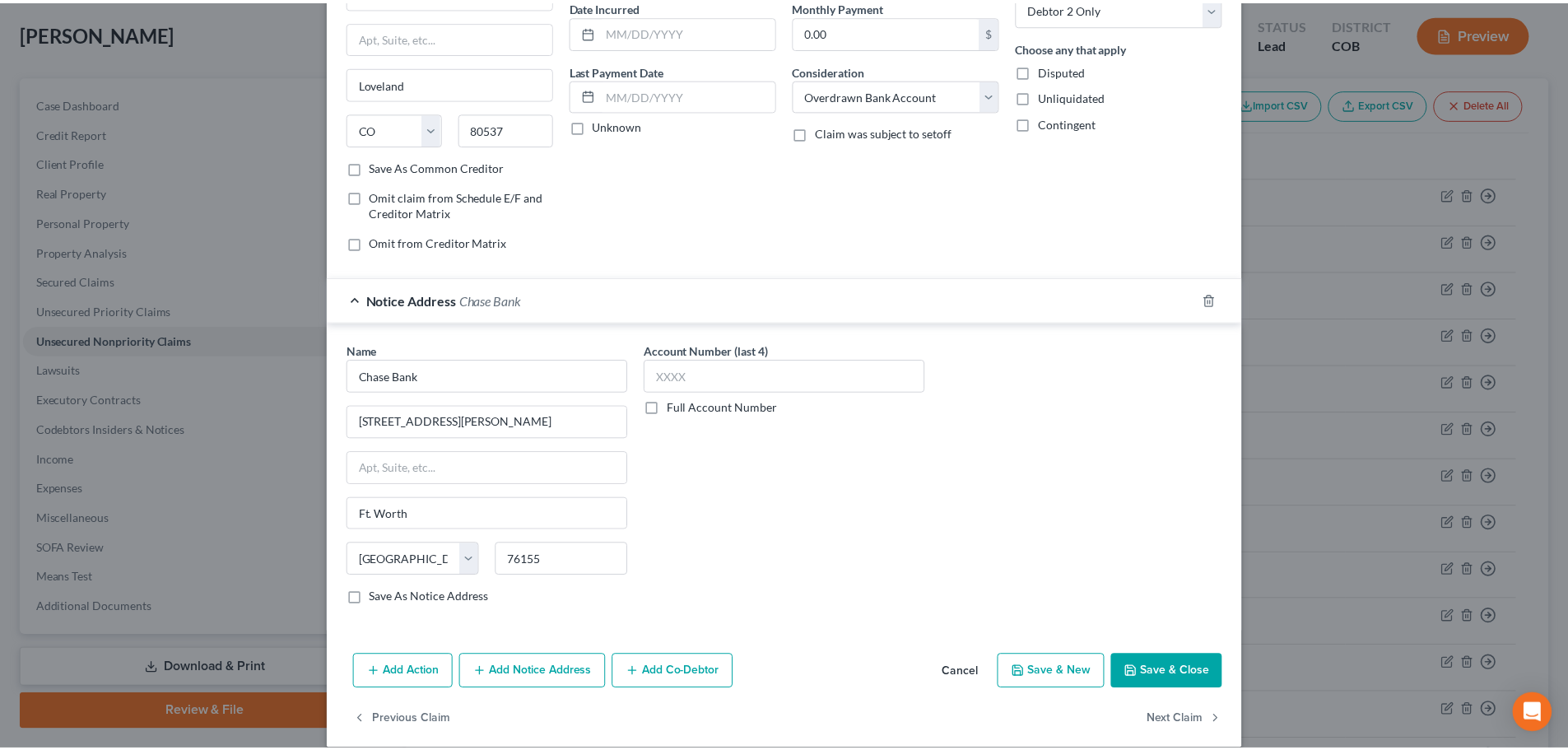
scroll to position [0, 0]
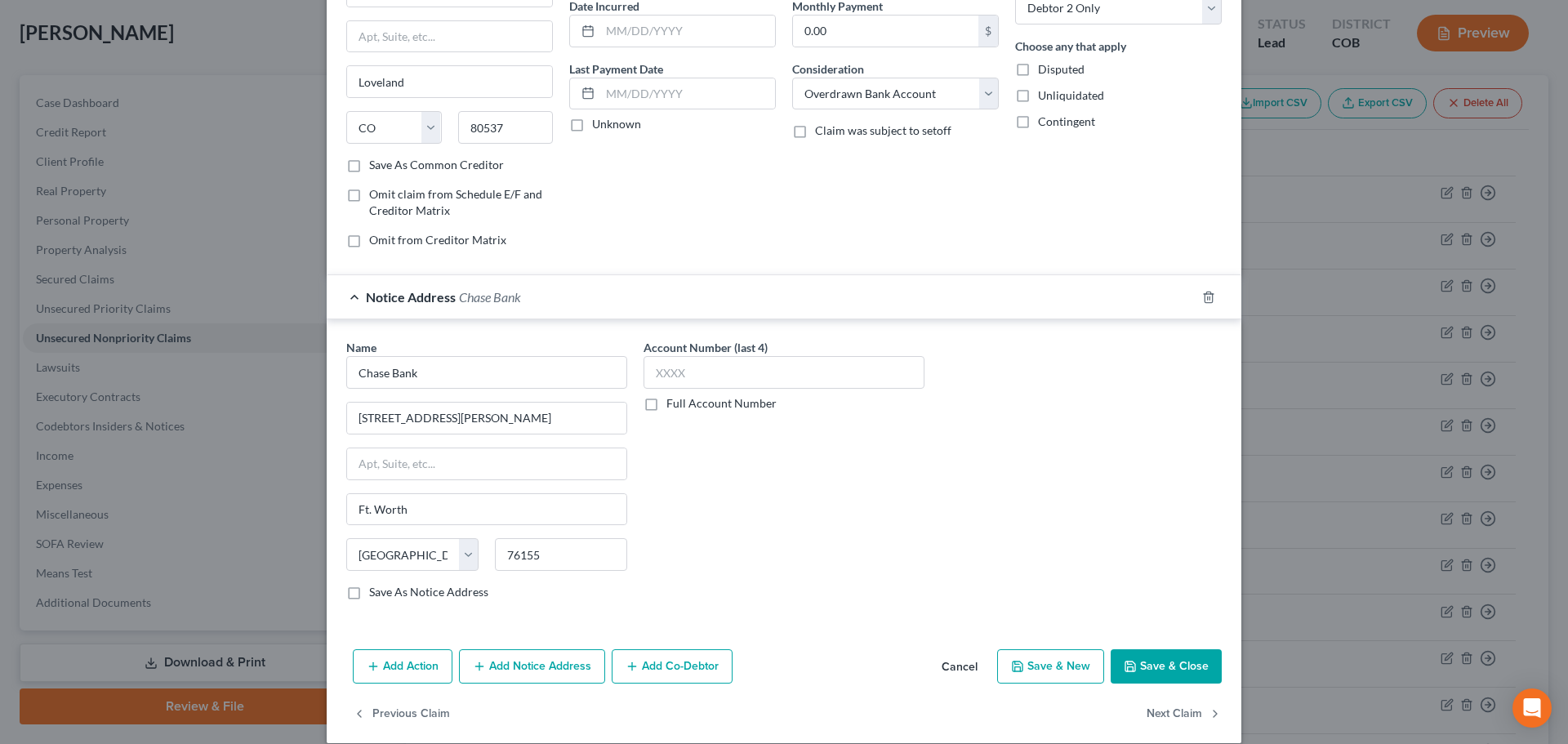
click at [1137, 668] on button "Save & Close" at bounding box center [1166, 666] width 111 height 34
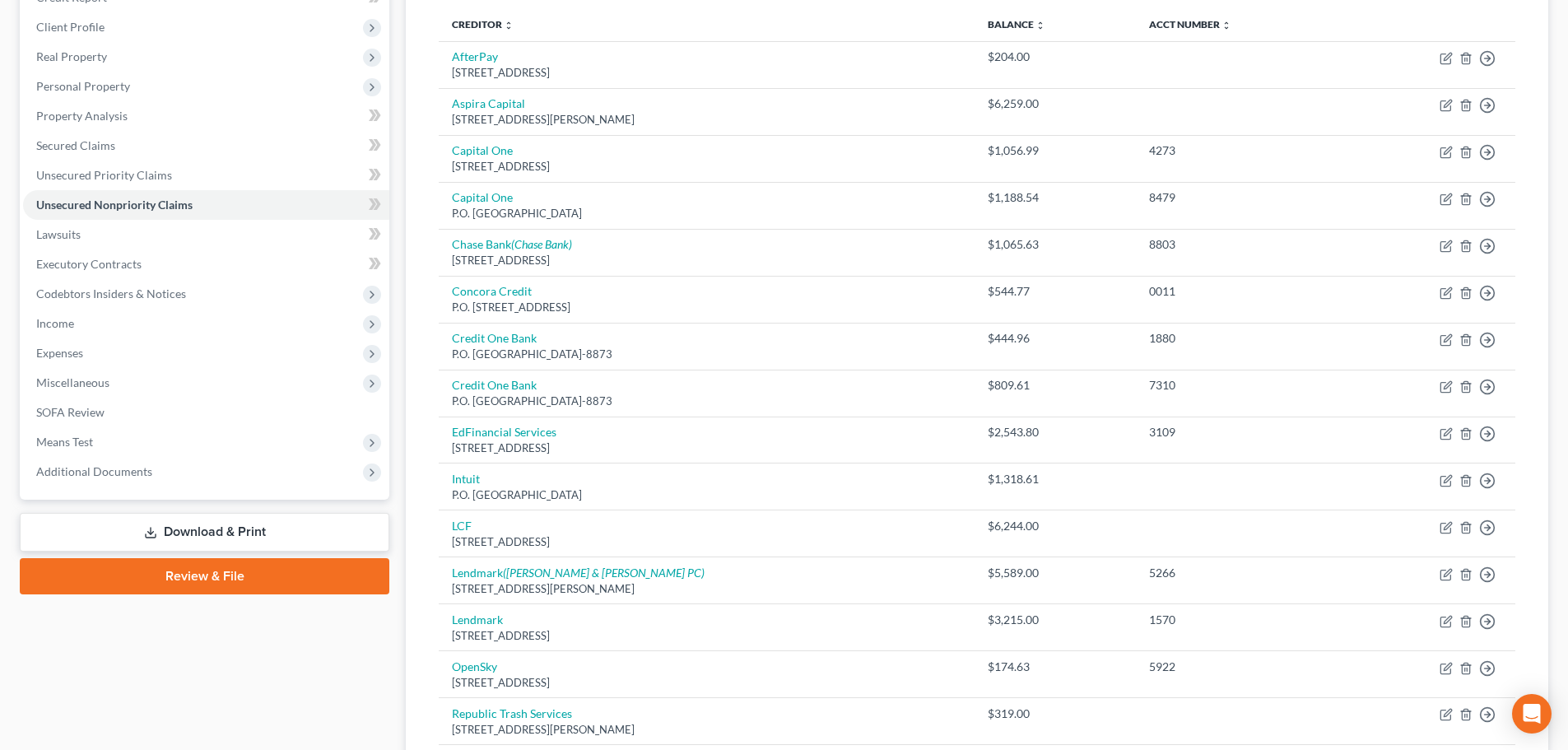
scroll to position [247, 0]
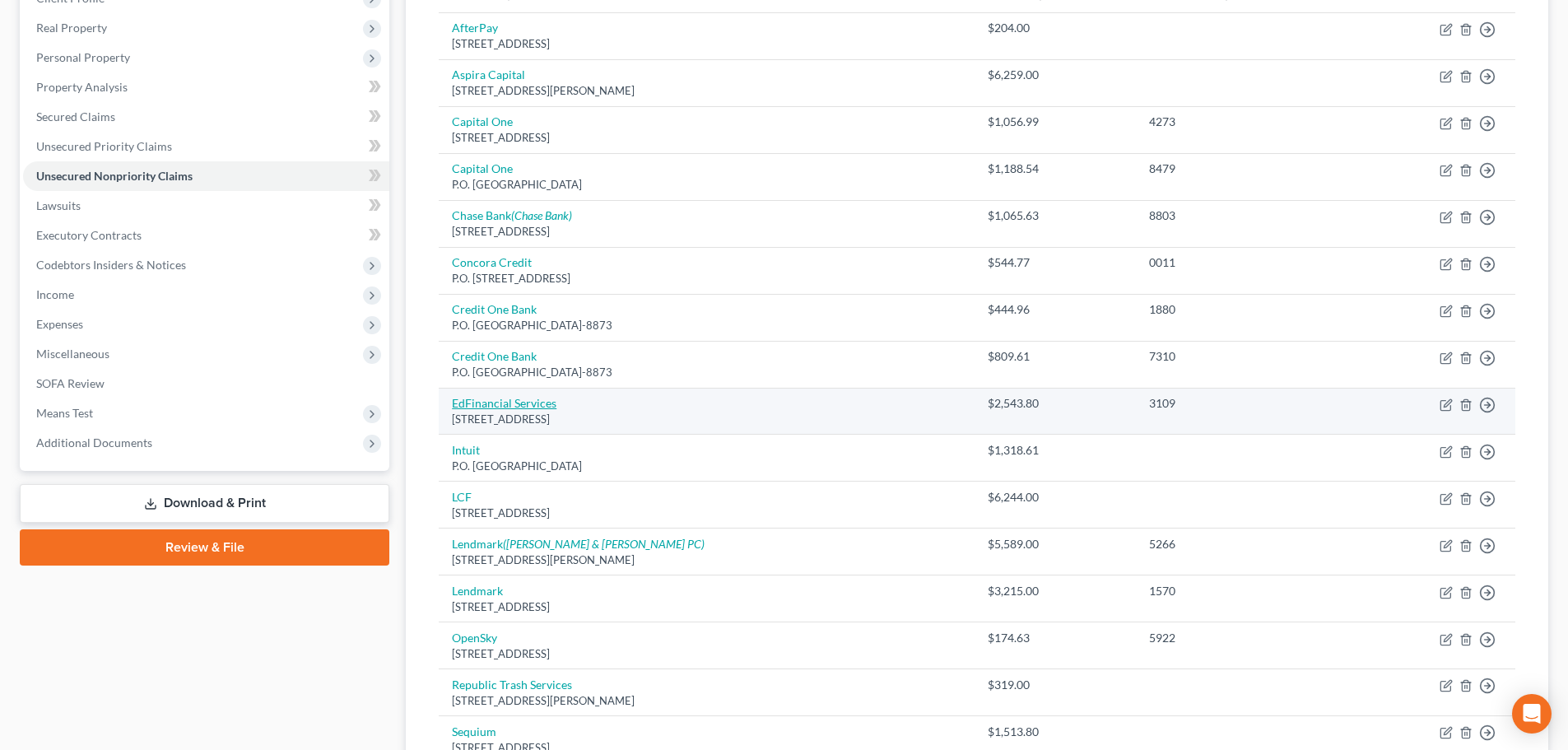
click at [518, 408] on link "EdFinancial Services" at bounding box center [503, 403] width 104 height 14
select select "44"
select select "17"
select select "0"
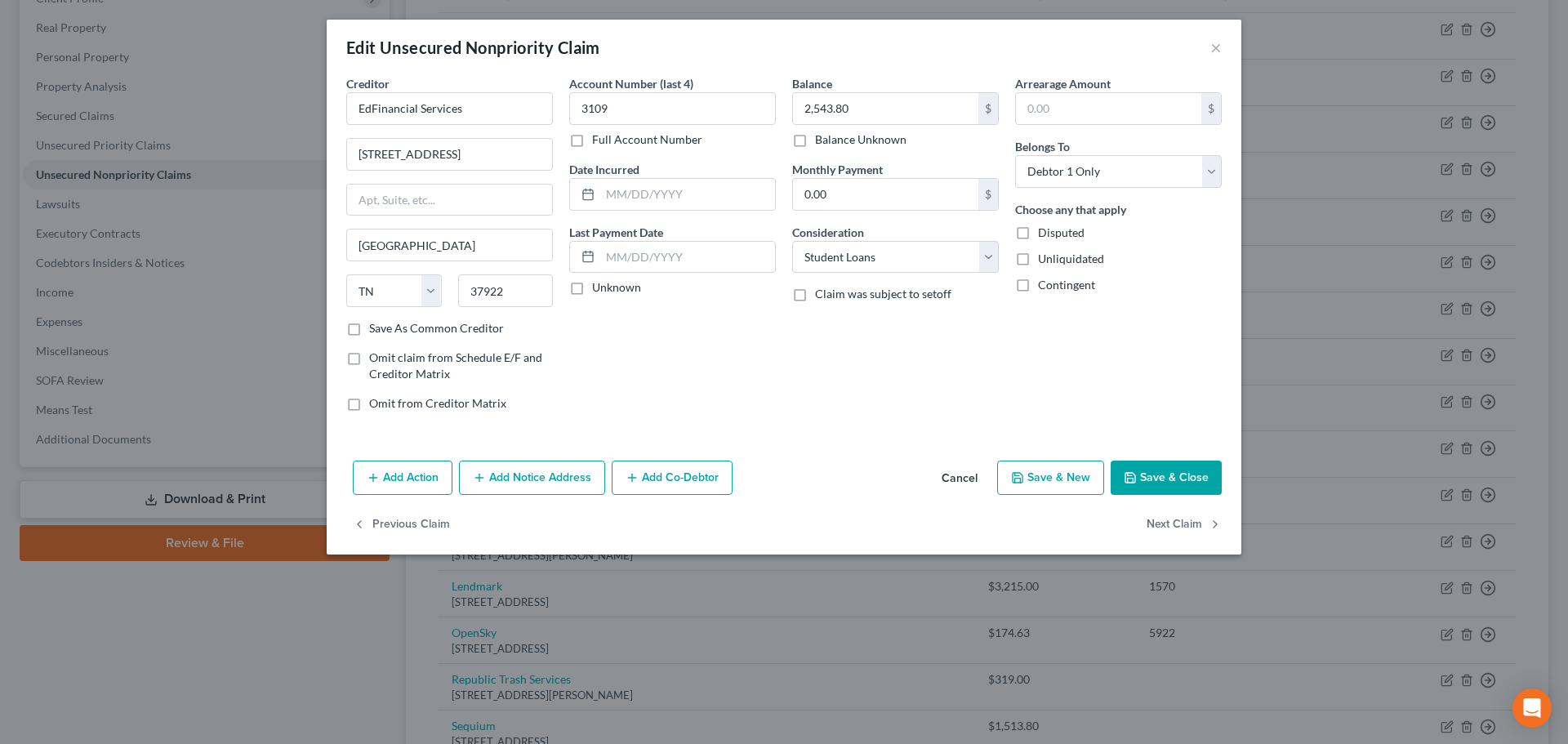
click at [1180, 488] on button "Save & Close" at bounding box center [1166, 477] width 111 height 34
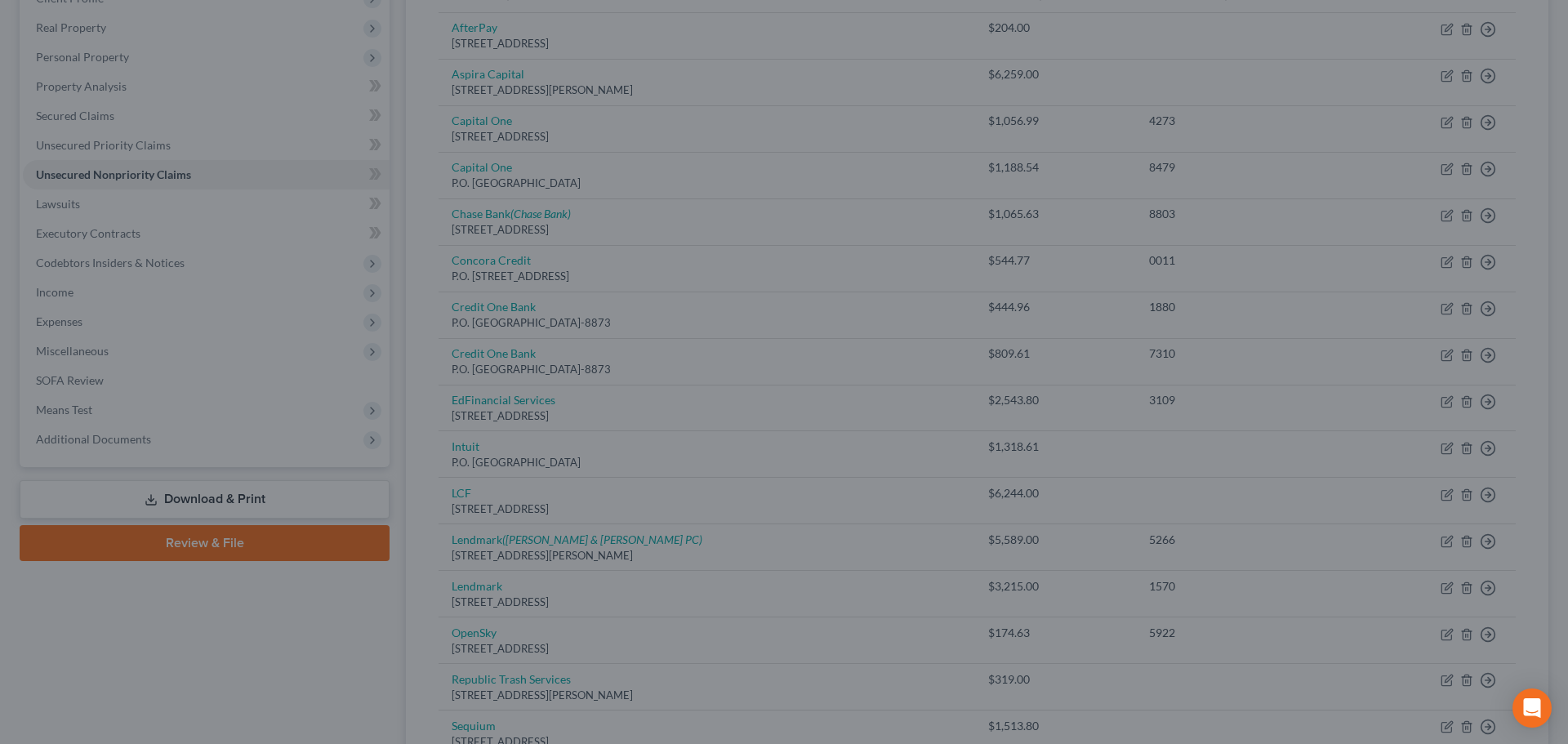
type input "0"
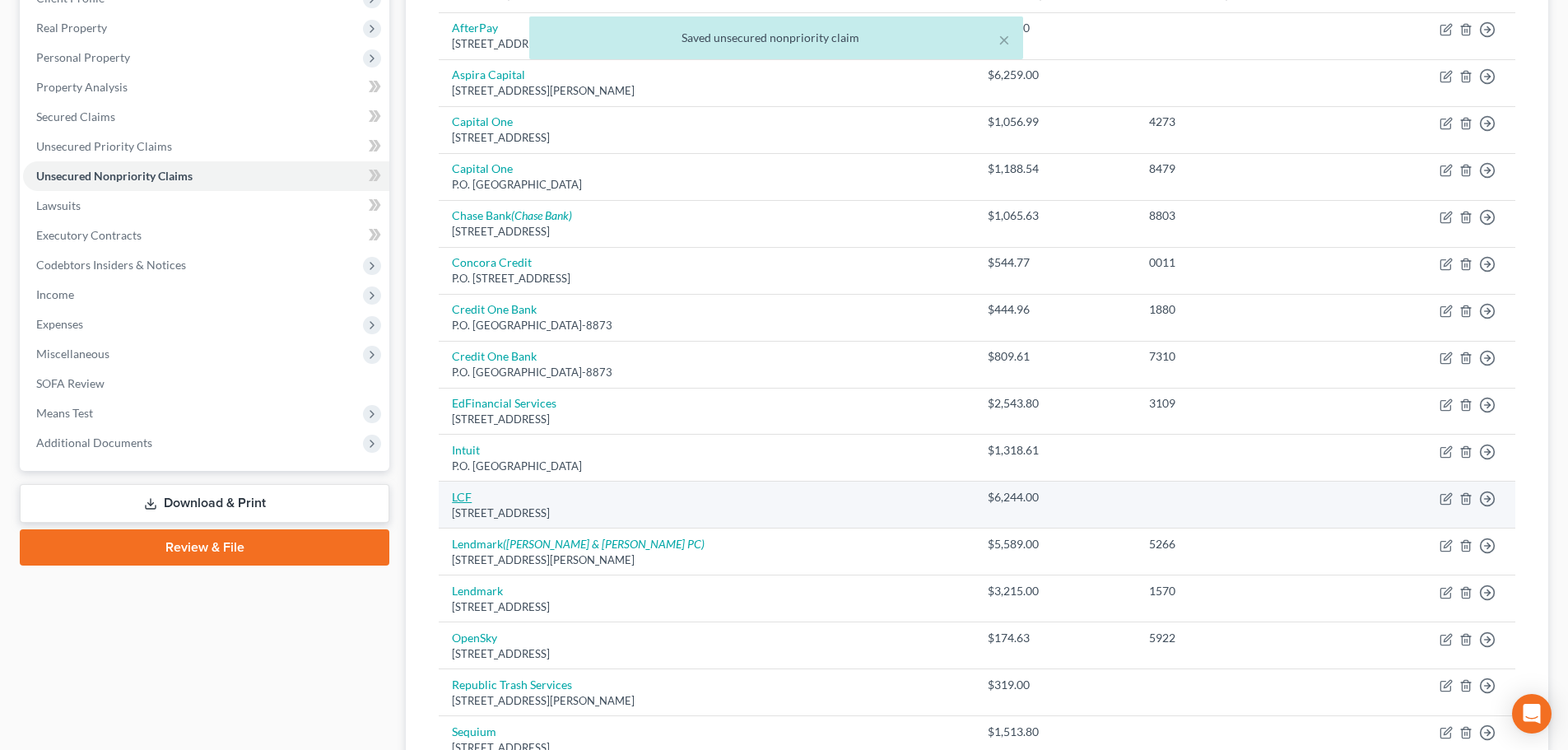
click at [458, 499] on link "LCF" at bounding box center [462, 497] width 20 height 14
select select "35"
select select "1"
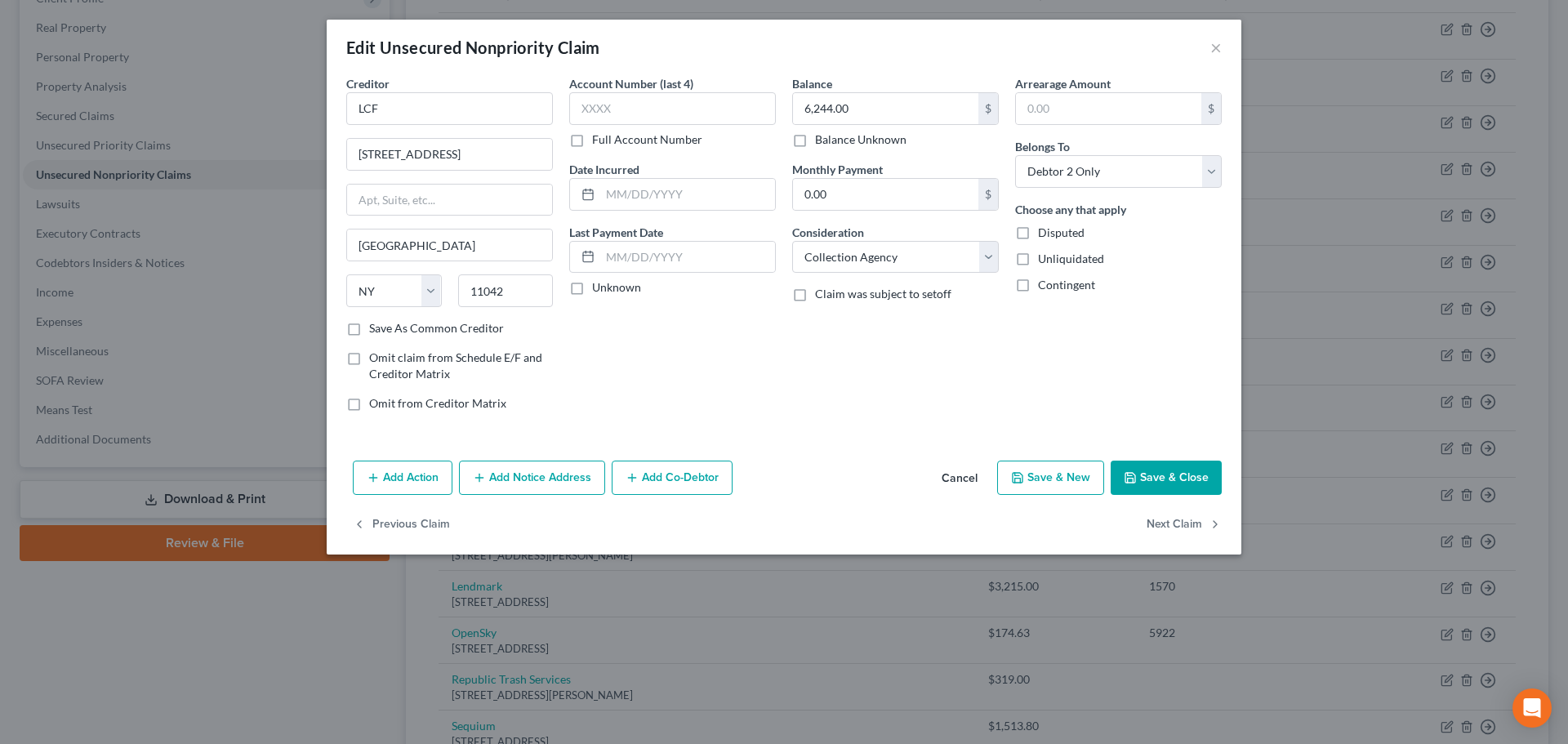
click at [968, 478] on button "Cancel" at bounding box center [959, 478] width 62 height 32
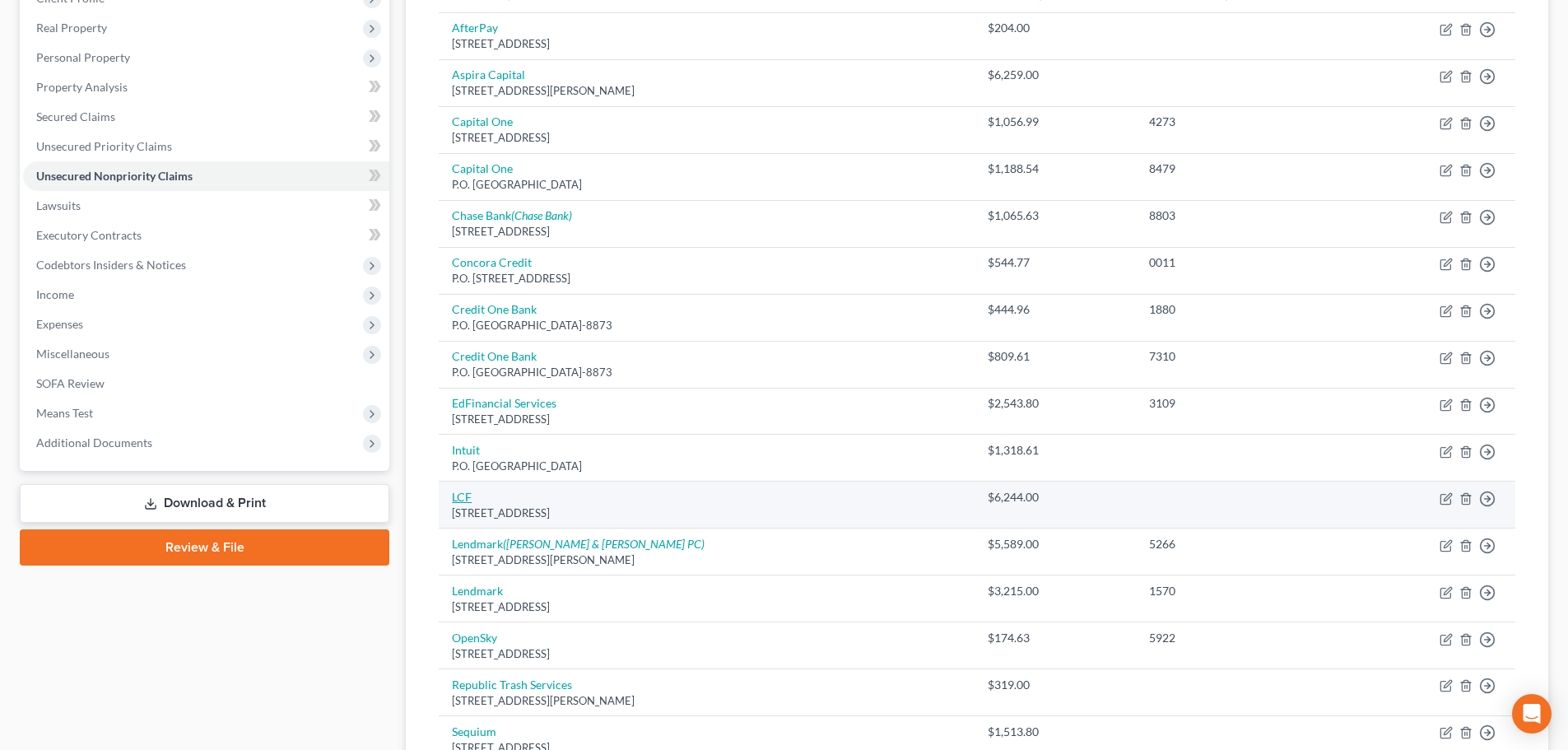
click at [454, 494] on link "LCF" at bounding box center [462, 497] width 20 height 14
select select "35"
select select "1"
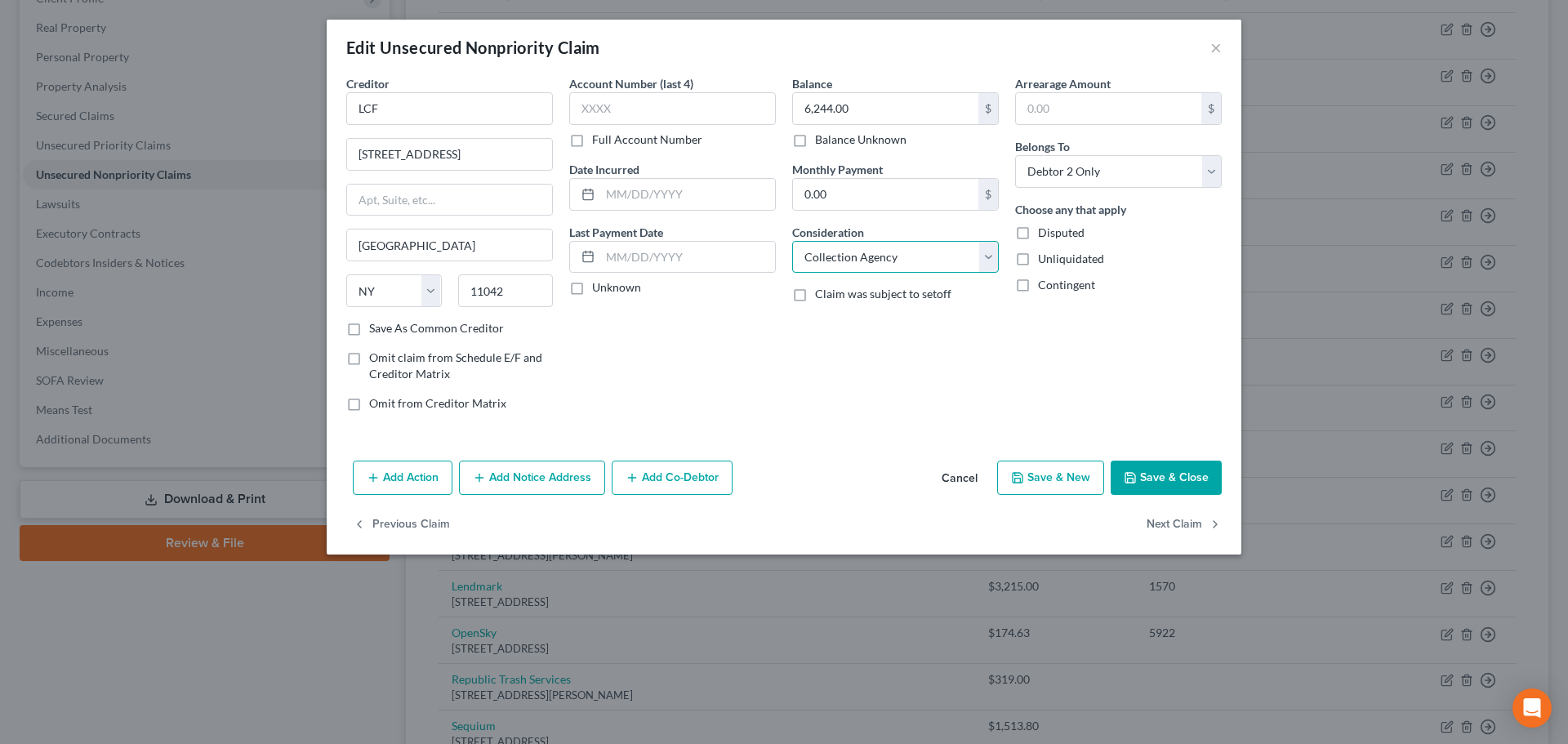
click at [837, 254] on select "Select Cable / Satellite Services Collection Agency Credit Card Debt Debt Couns…" at bounding box center [895, 257] width 206 height 32
select select "10"
click at [792, 241] on select "Select Cable / Satellite Services Collection Agency Credit Card Debt Debt Couns…" at bounding box center [895, 257] width 206 height 32
click at [1175, 477] on button "Save & Close" at bounding box center [1166, 477] width 111 height 34
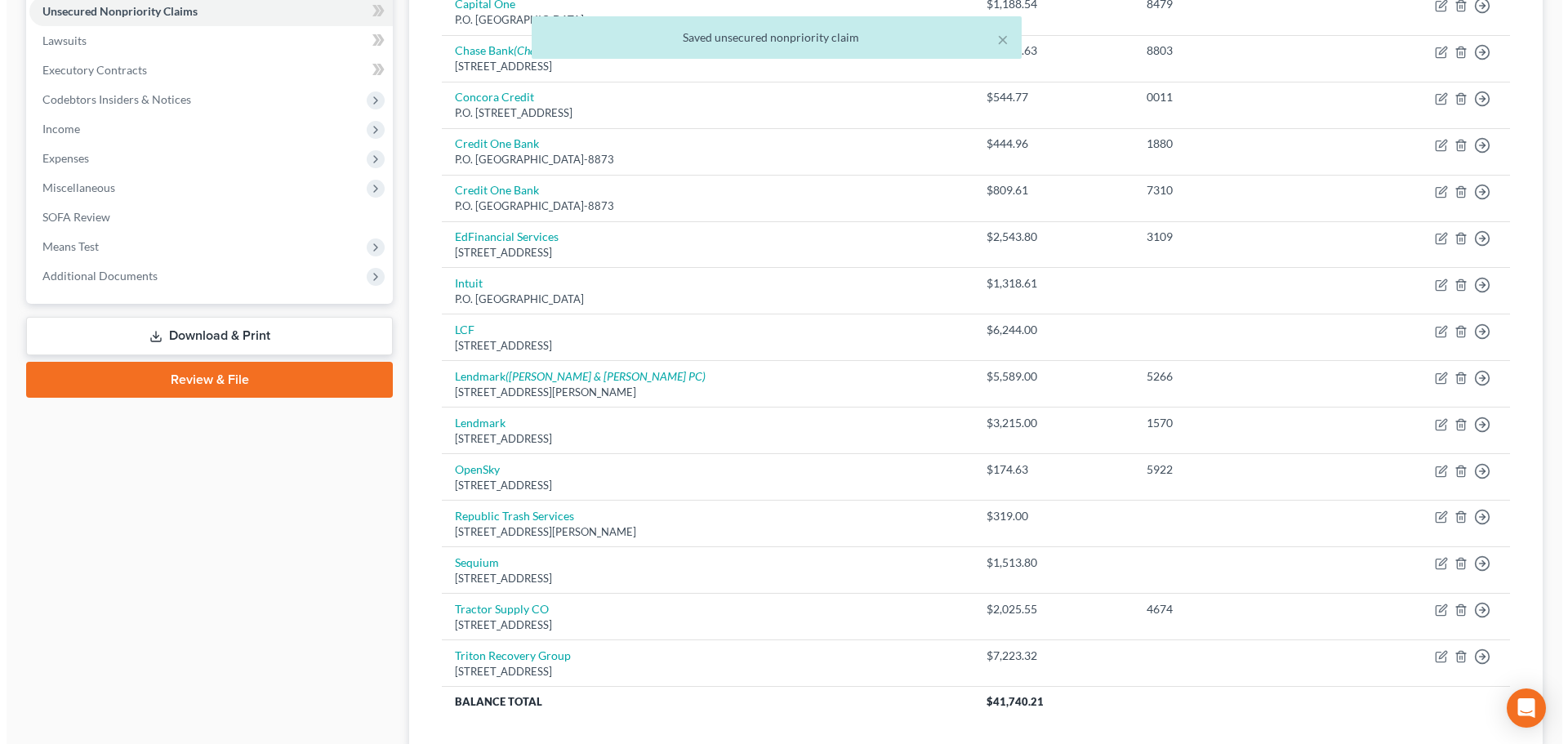
scroll to position [490, 0]
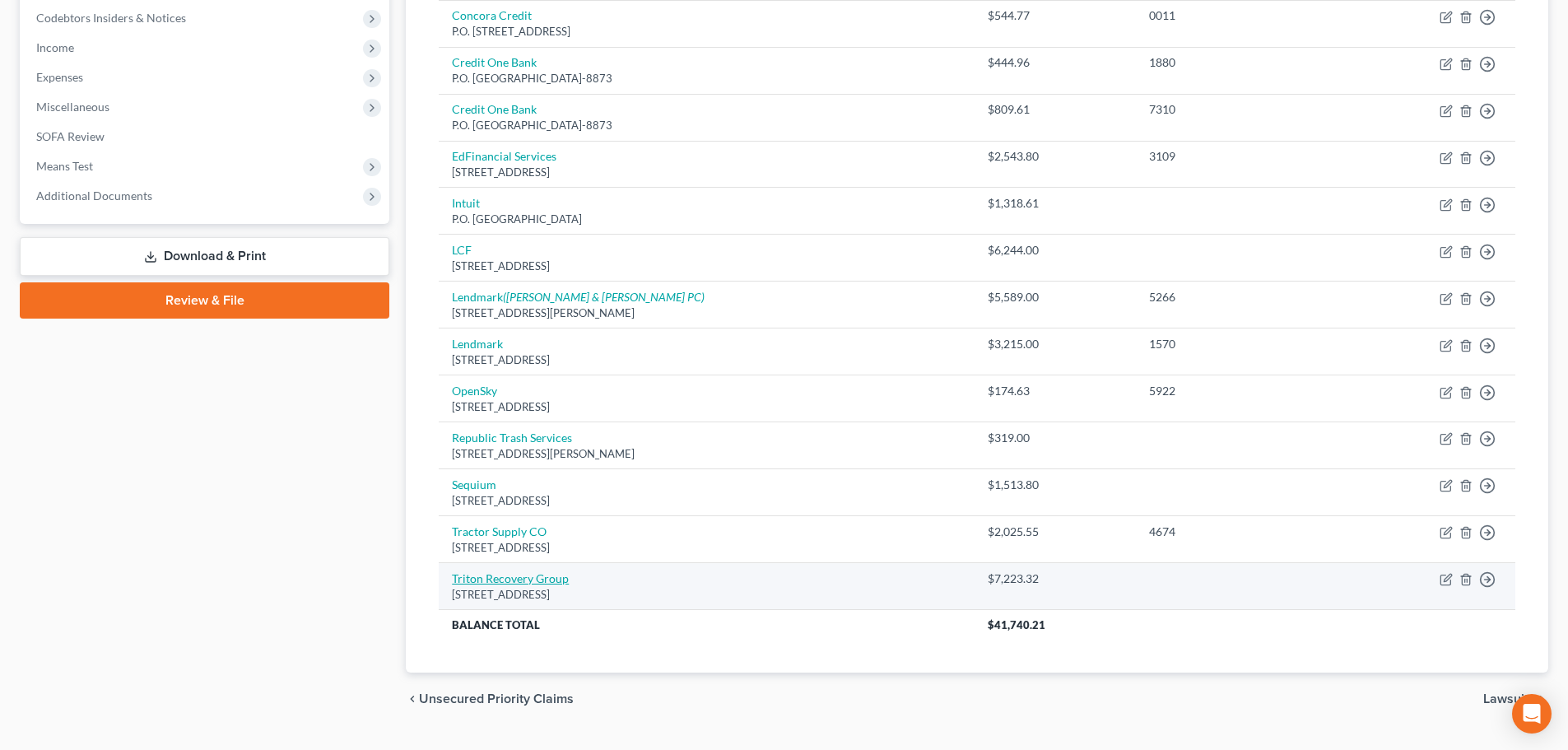
click at [499, 575] on link "Triton Recovery Group" at bounding box center [510, 578] width 117 height 14
select select "9"
select select "1"
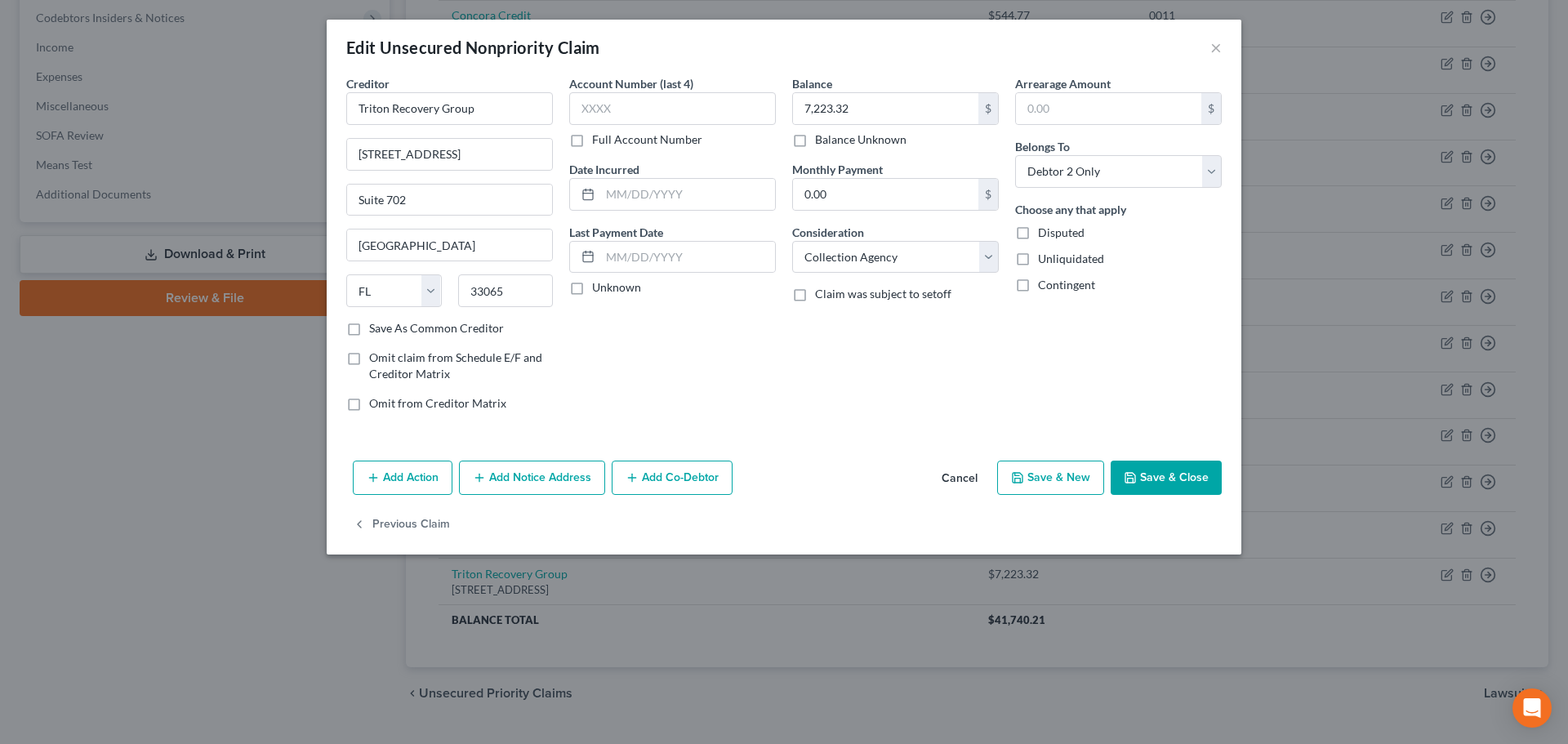
click at [543, 488] on button "Add Notice Address" at bounding box center [532, 477] width 146 height 34
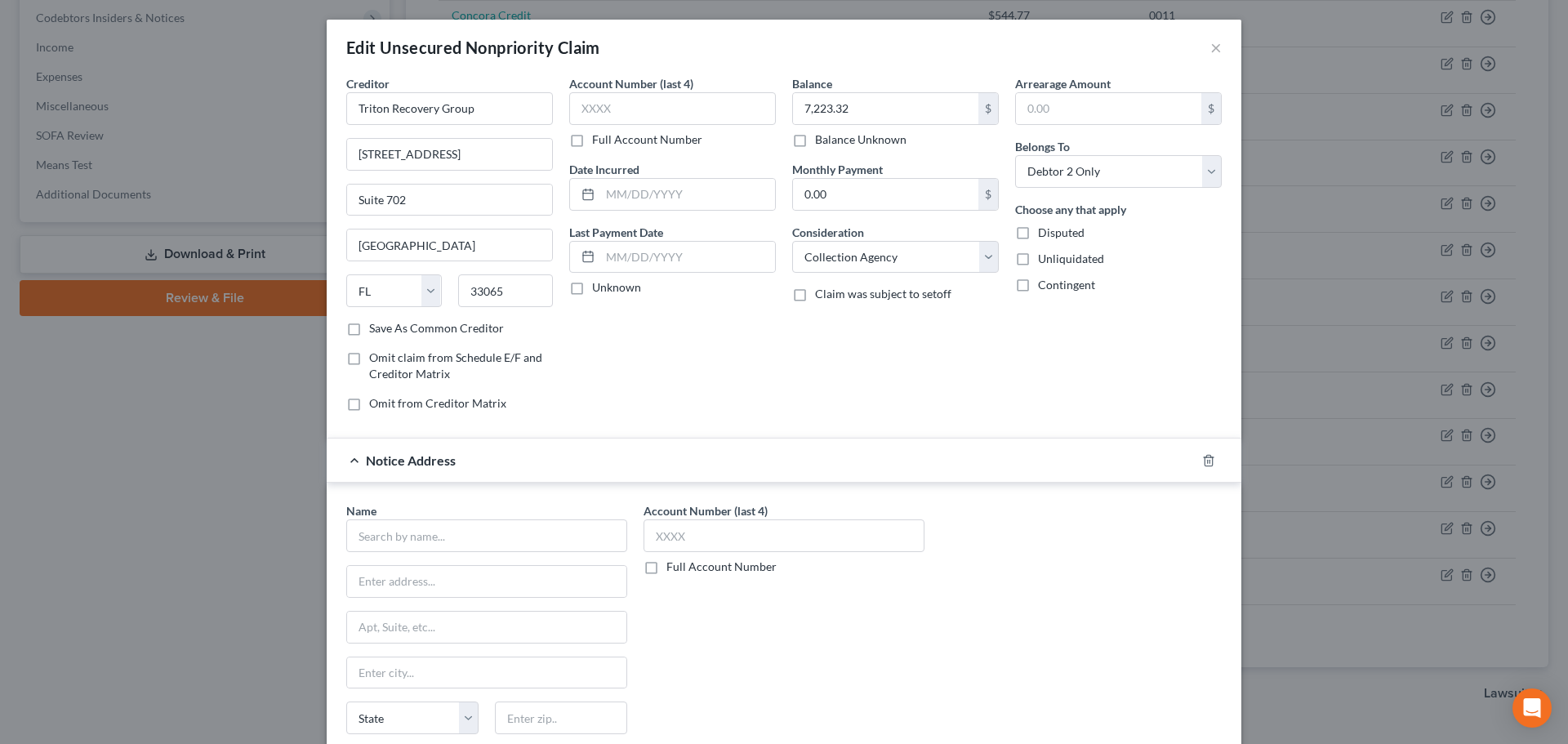
click at [451, 515] on div "Name *" at bounding box center [486, 527] width 281 height 50
click at [446, 523] on input "text" at bounding box center [486, 535] width 281 height 32
click at [376, 539] on input "Tritan Recovery Group" at bounding box center [486, 535] width 281 height 32
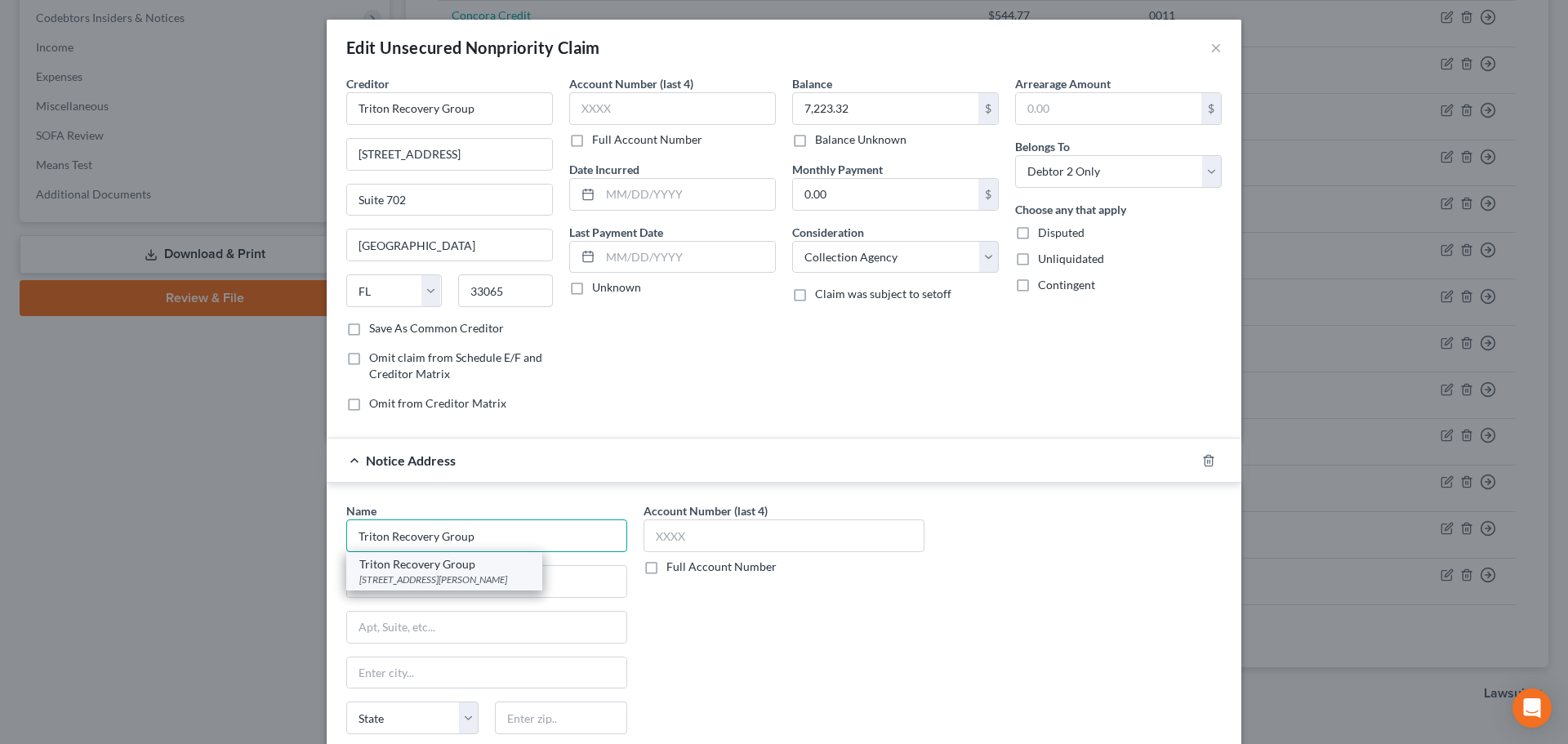
type input "Triton Recovery Group"
click at [435, 579] on div "19790 W Dixie Hwy Suite 301, Miami, FL 33180" at bounding box center [444, 579] width 170 height 14
type input "19790 W Dixie Hwy Suite 301"
type input "Miami"
select select "9"
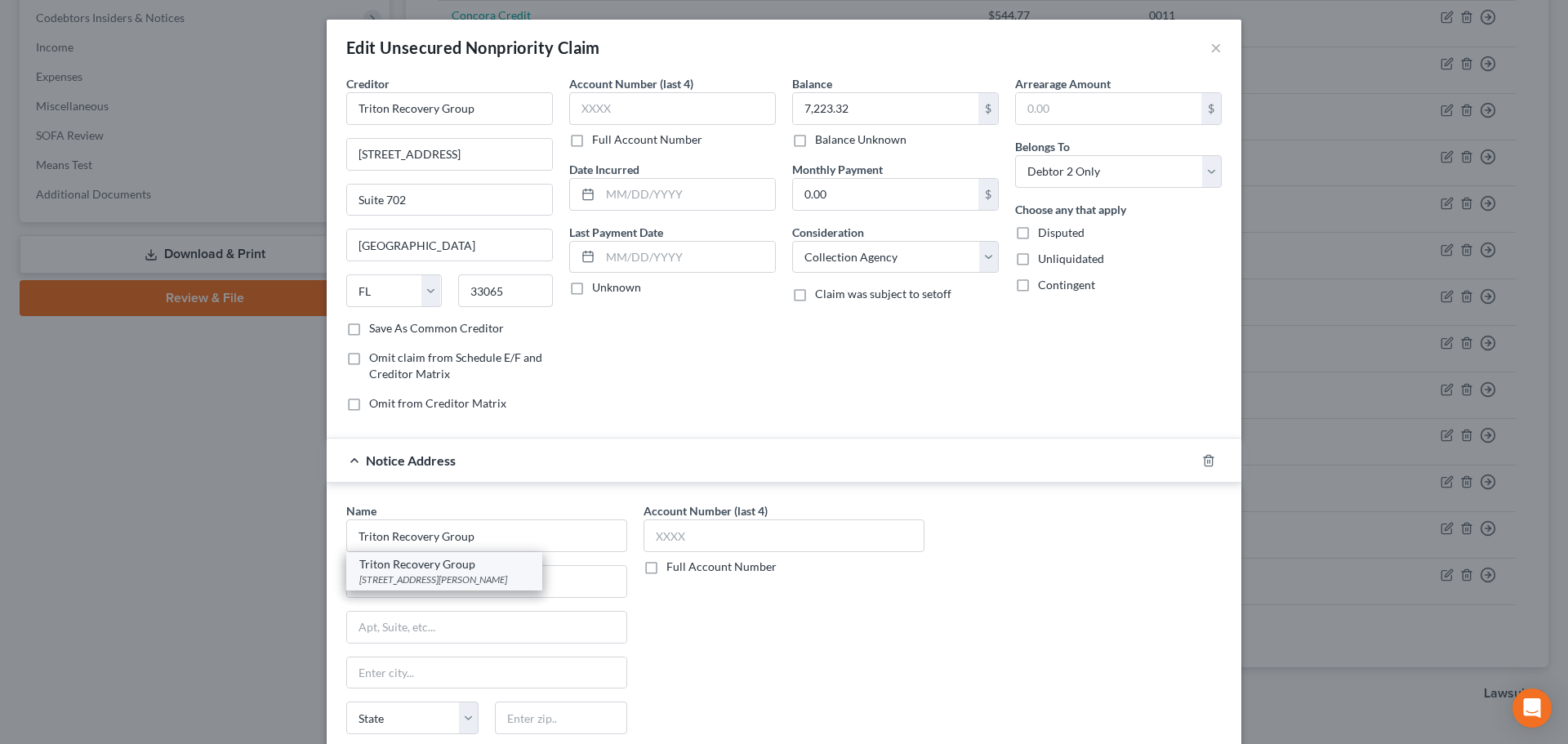
type input "33180"
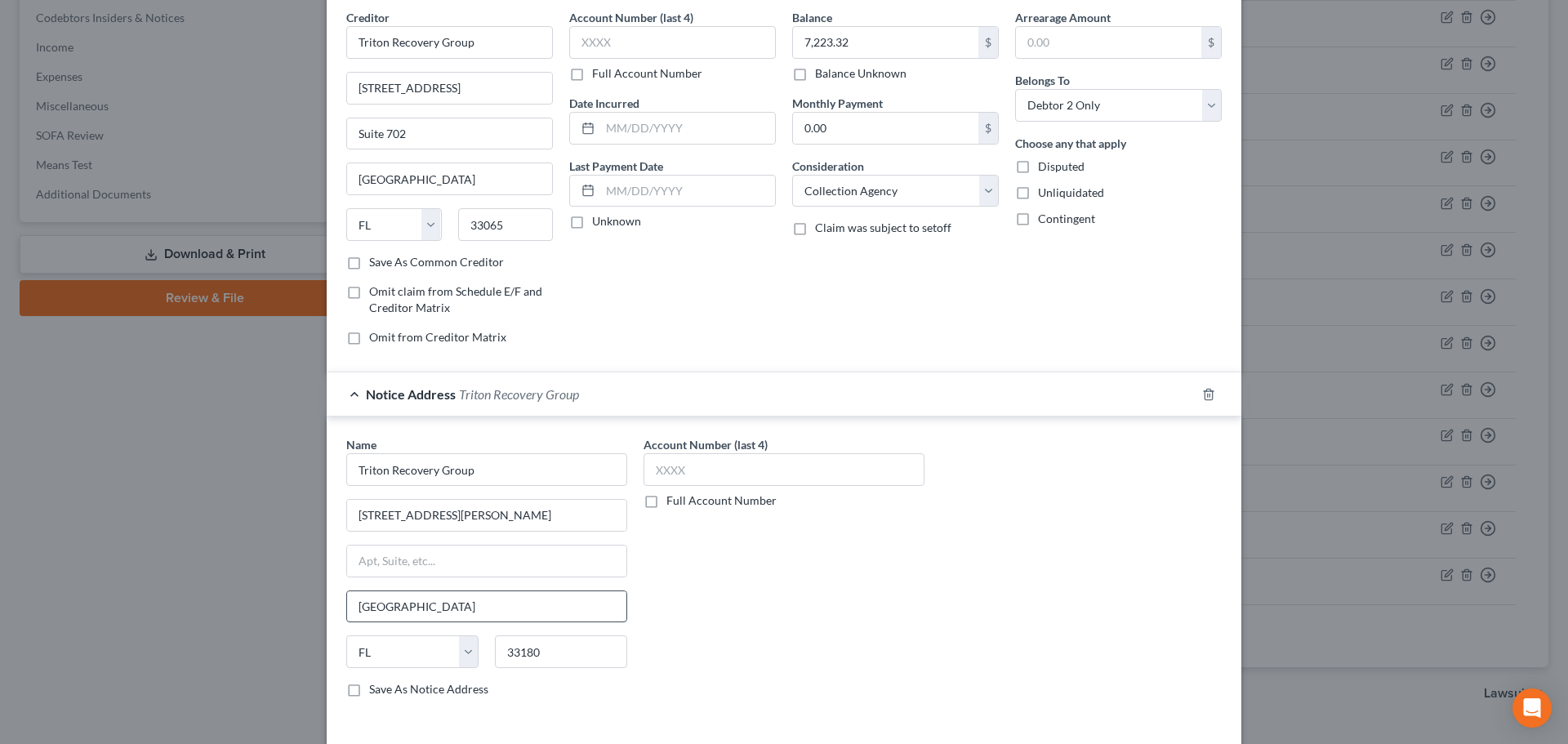
scroll to position [163, 0]
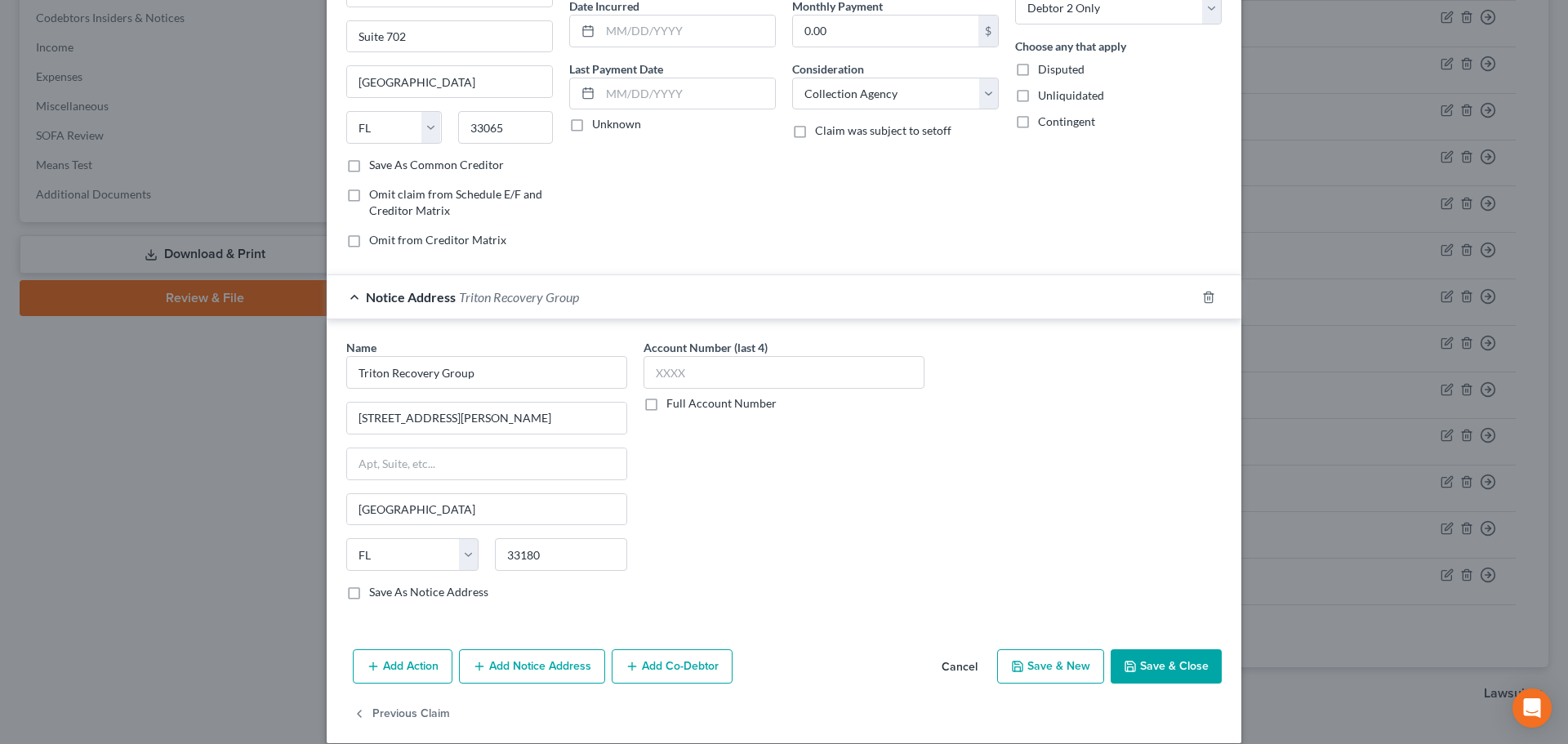
click at [534, 656] on button "Add Notice Address" at bounding box center [532, 666] width 146 height 34
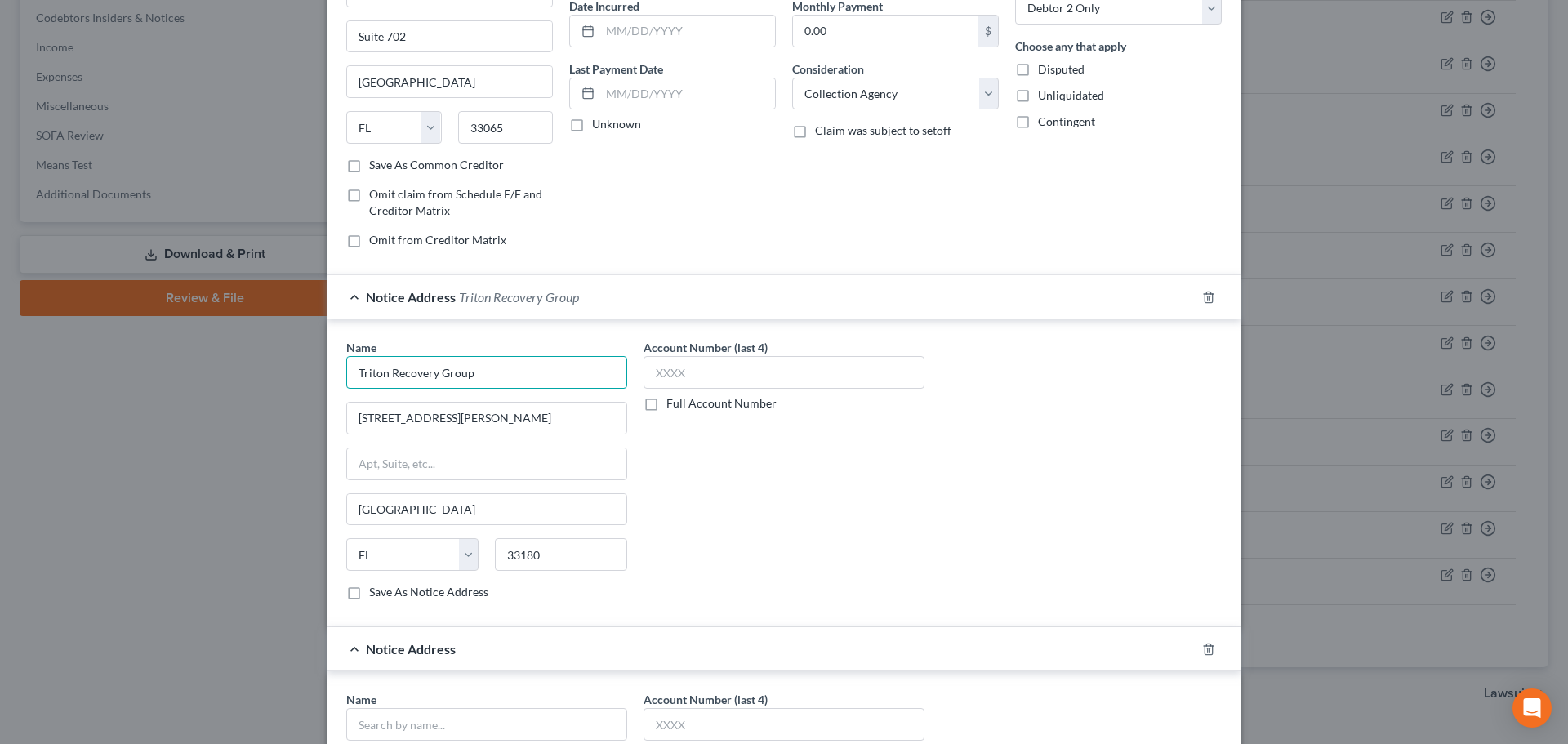
drag, startPoint x: 481, startPoint y: 376, endPoint x: 316, endPoint y: 373, distance: 165.0
click at [316, 373] on div "Edit Unsecured Nonpriority Claim × Creditor * Triton Recovery Group 3111 N Univ…" at bounding box center [784, 372] width 1568 height 744
click at [446, 717] on input "text" at bounding box center [486, 724] width 281 height 32
paste input "Triton Recovery Group"
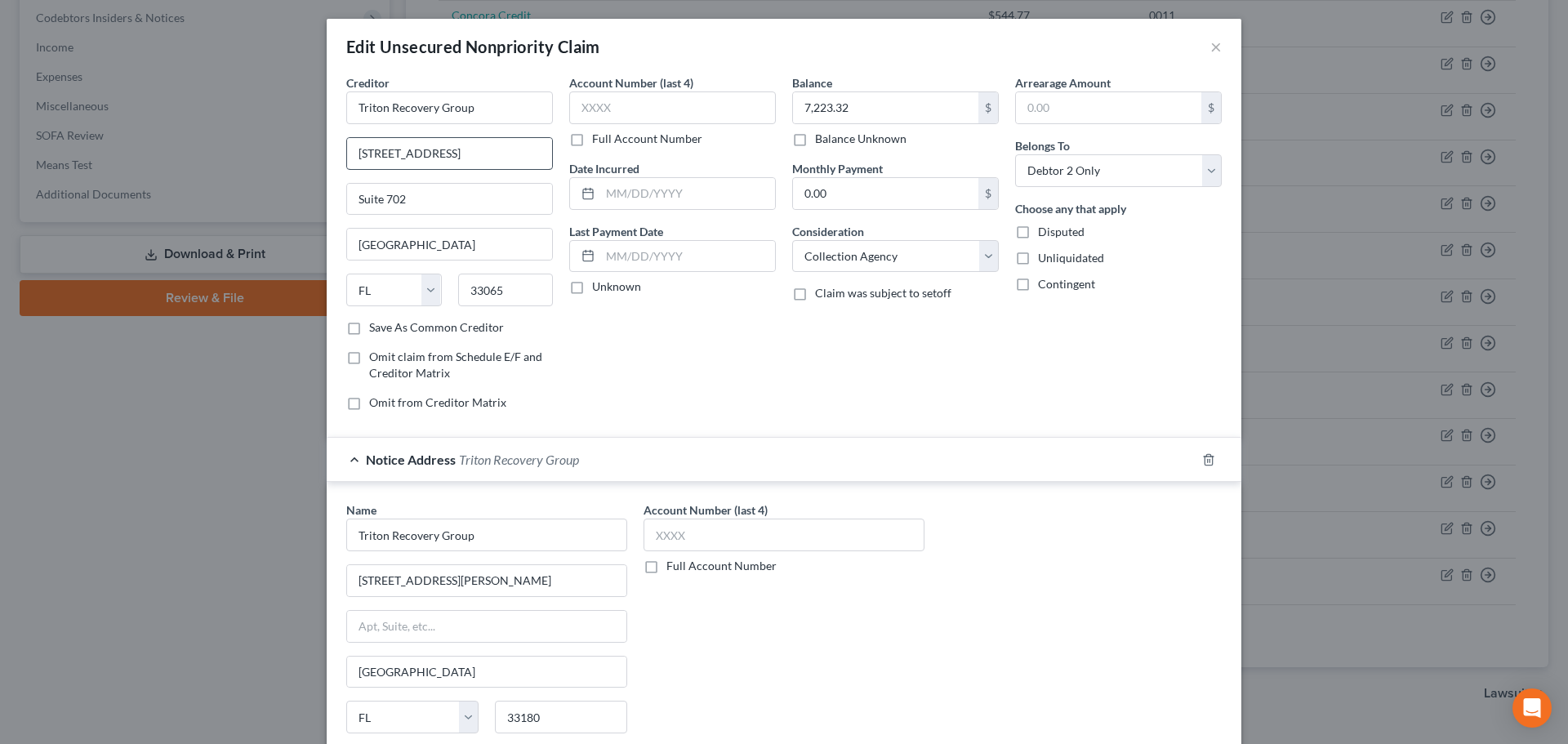
scroll to position [0, 0]
type input "Triton Recovery Group"
click at [469, 158] on input "3111 N University Dr" at bounding box center [449, 154] width 205 height 31
drag, startPoint x: 458, startPoint y: 151, endPoint x: 322, endPoint y: 162, distance: 136.4
click at [326, 162] on div "Creditor * Triton Recovery Group 3111 N University Dr Suite 702 Coral Springs S…" at bounding box center [784, 616] width 914 height 1083
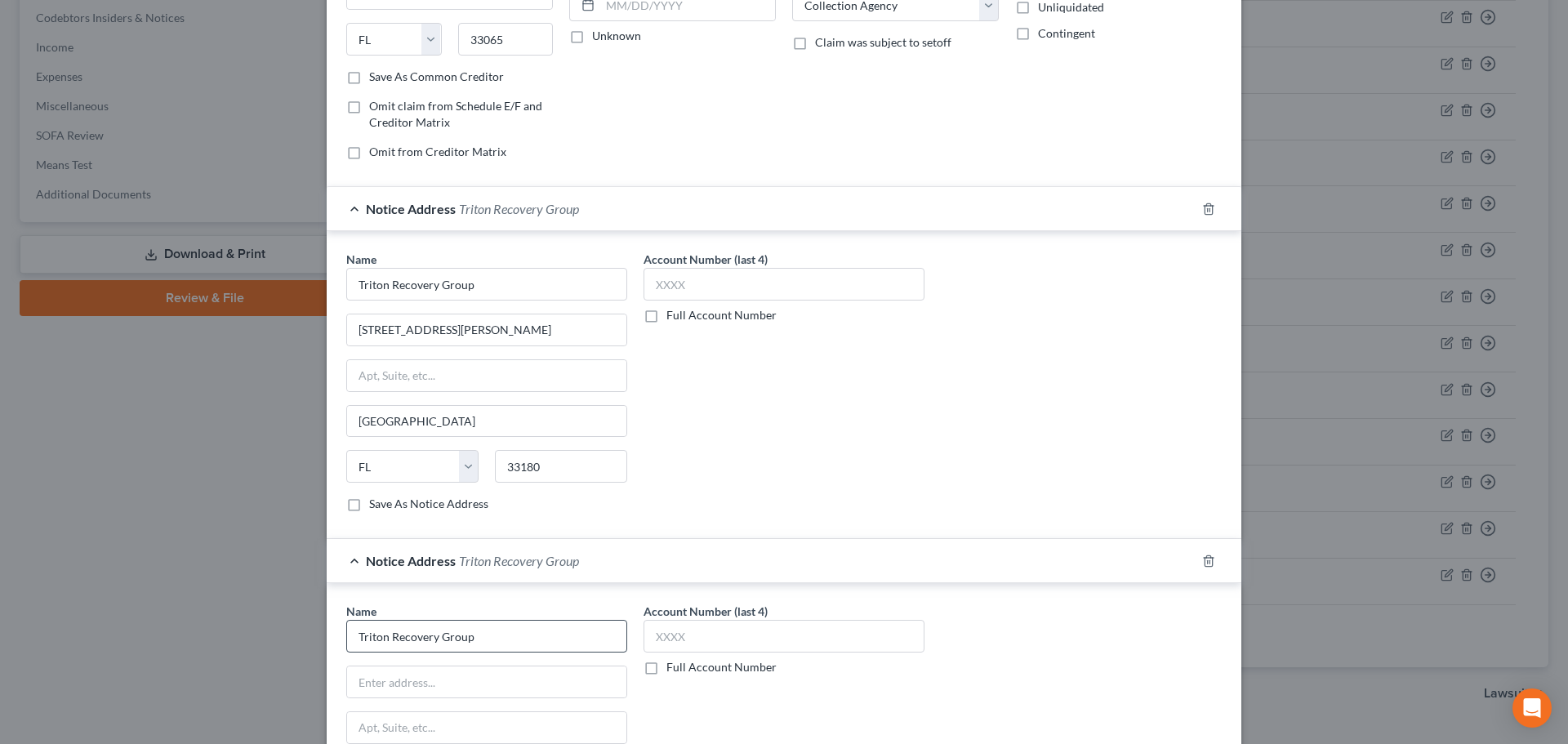
scroll to position [326, 0]
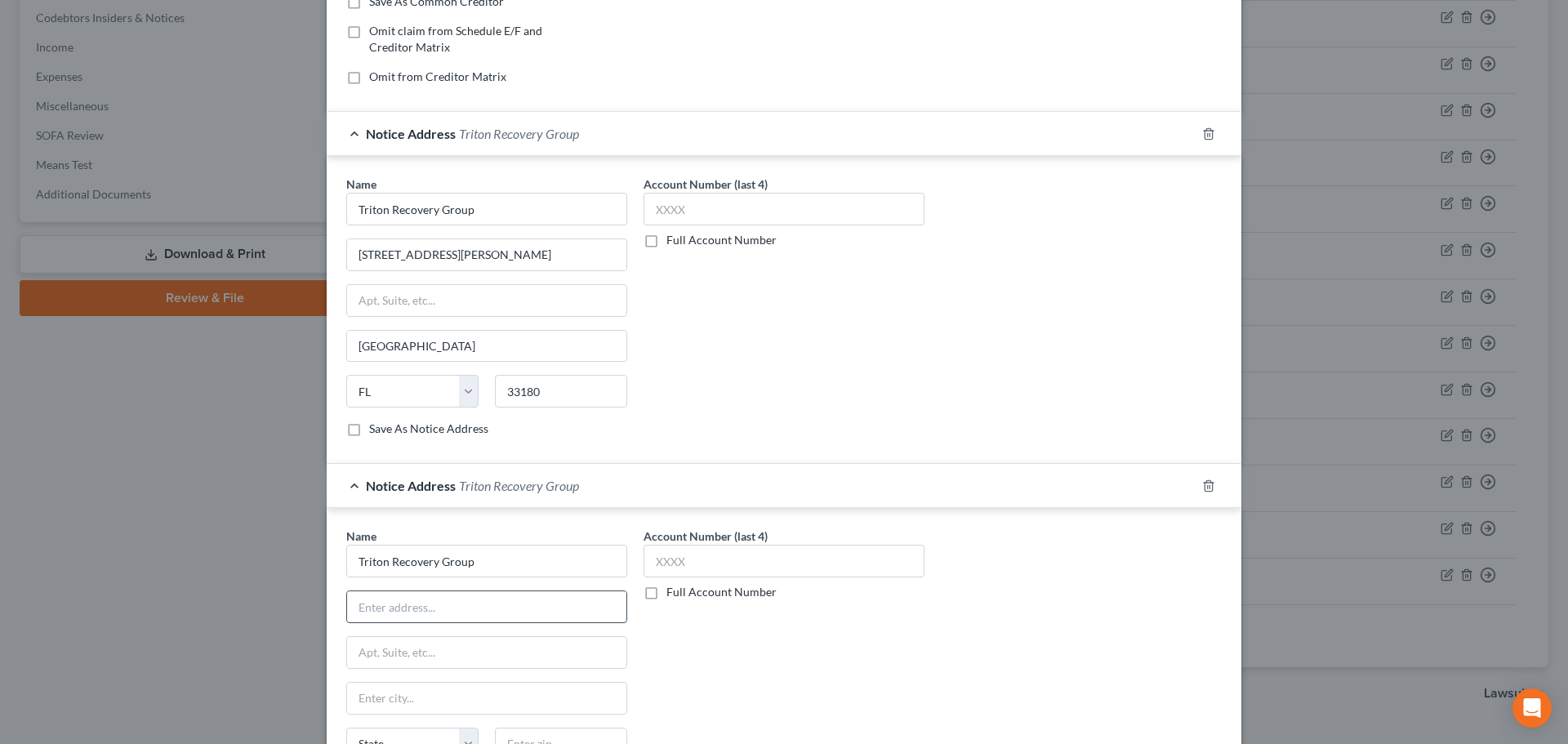
click at [428, 607] on input "text" at bounding box center [486, 606] width 279 height 31
paste input "3111 N University Dr"
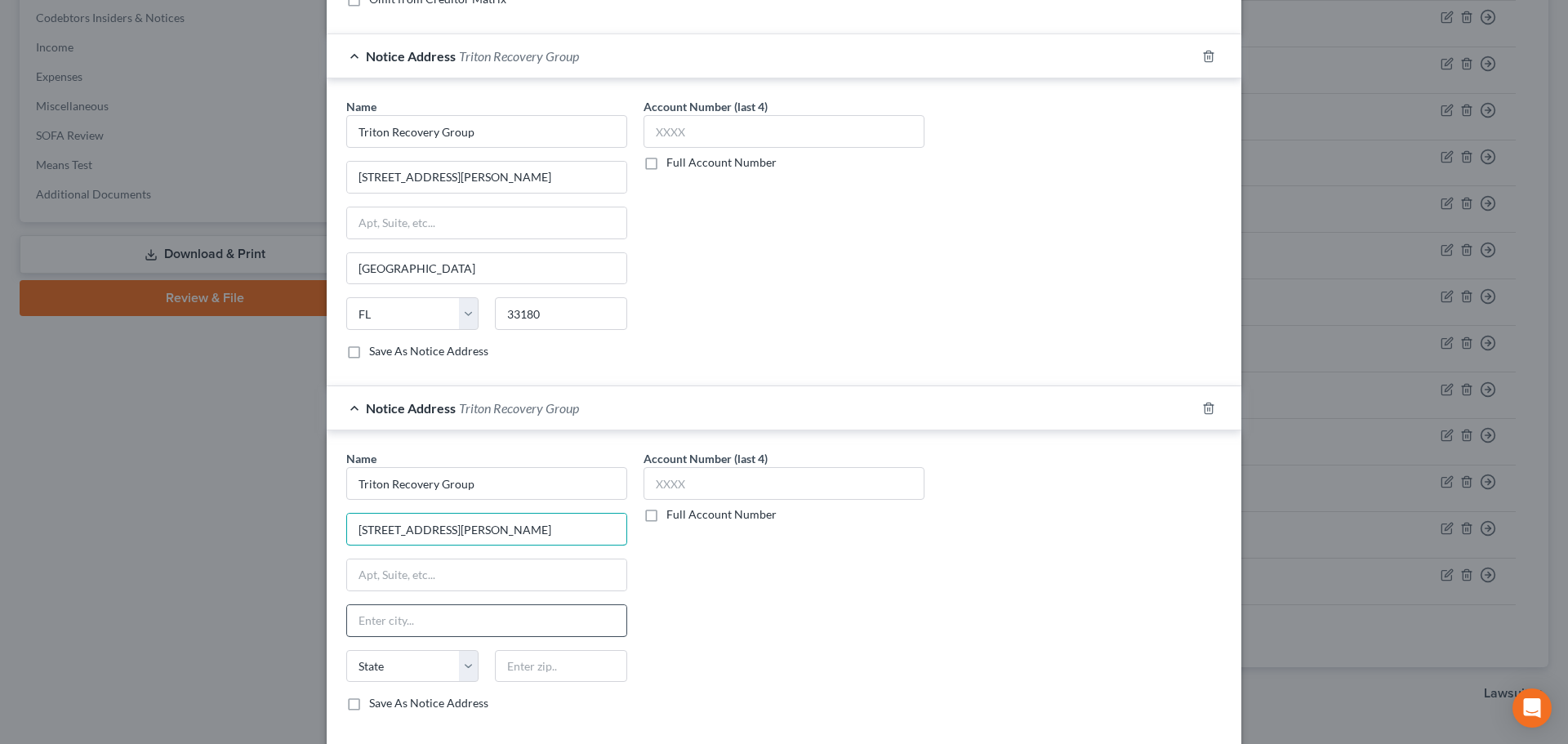
scroll to position [408, 0]
type input "3111 N University Dr Ste 702"
click at [552, 660] on input "text" at bounding box center [561, 662] width 133 height 32
type input "33065"
type input "Pompano Beach"
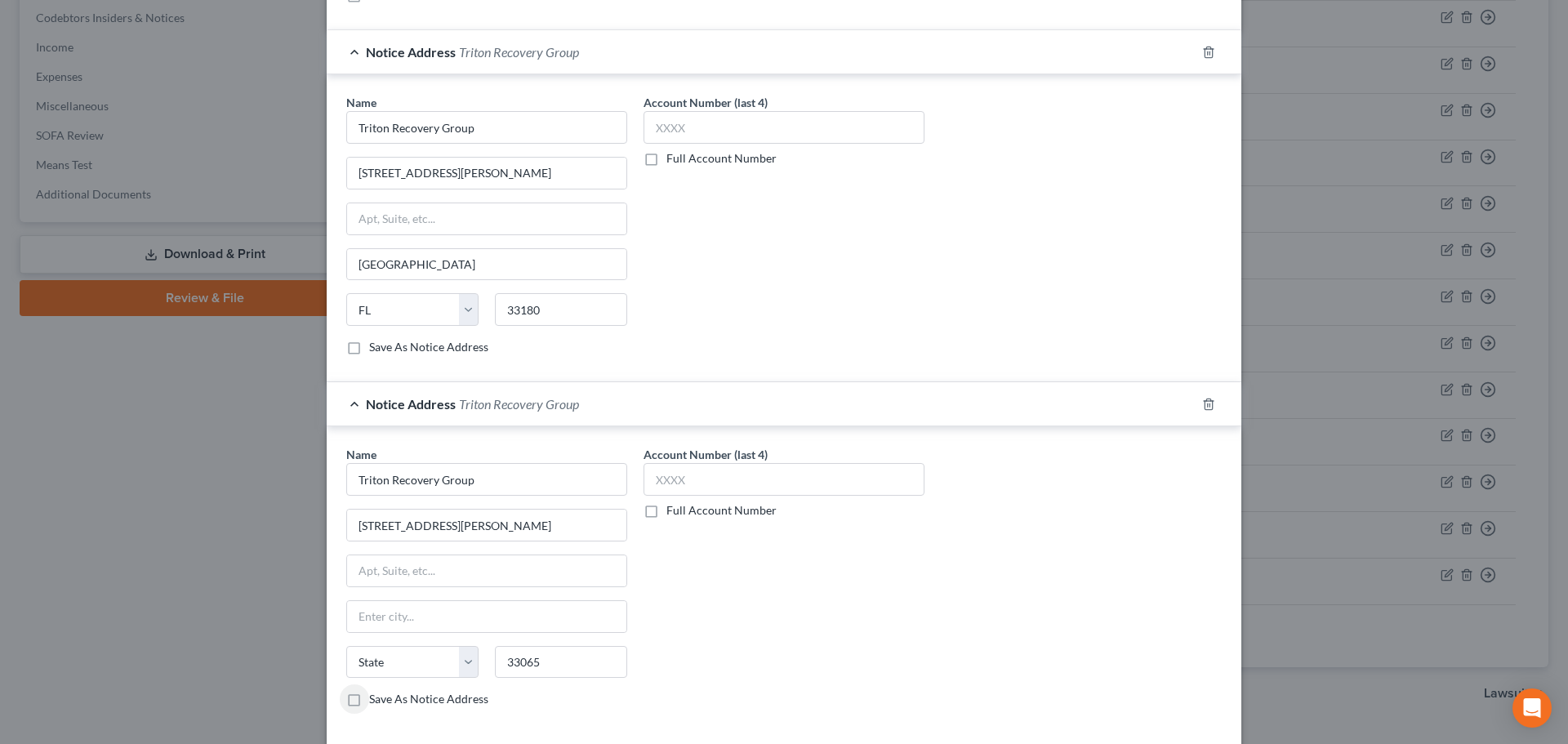
select select "9"
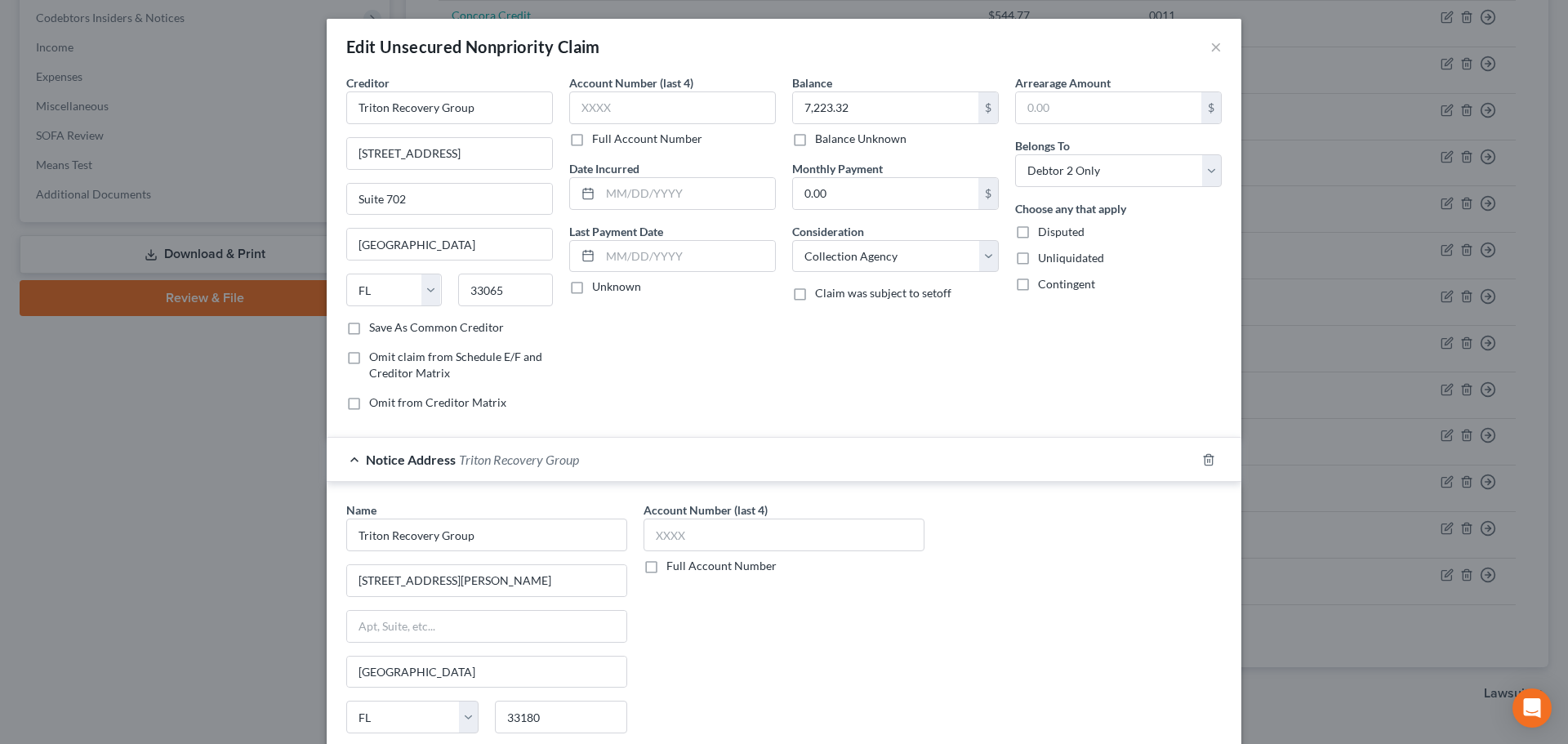
scroll to position [0, 0]
drag, startPoint x: 417, startPoint y: 248, endPoint x: 283, endPoint y: 251, distance: 134.0
click at [283, 251] on div "Edit Unsecured Nonpriority Claim × Creditor * Triton Recovery Group 3111 N Univ…" at bounding box center [784, 372] width 1568 height 744
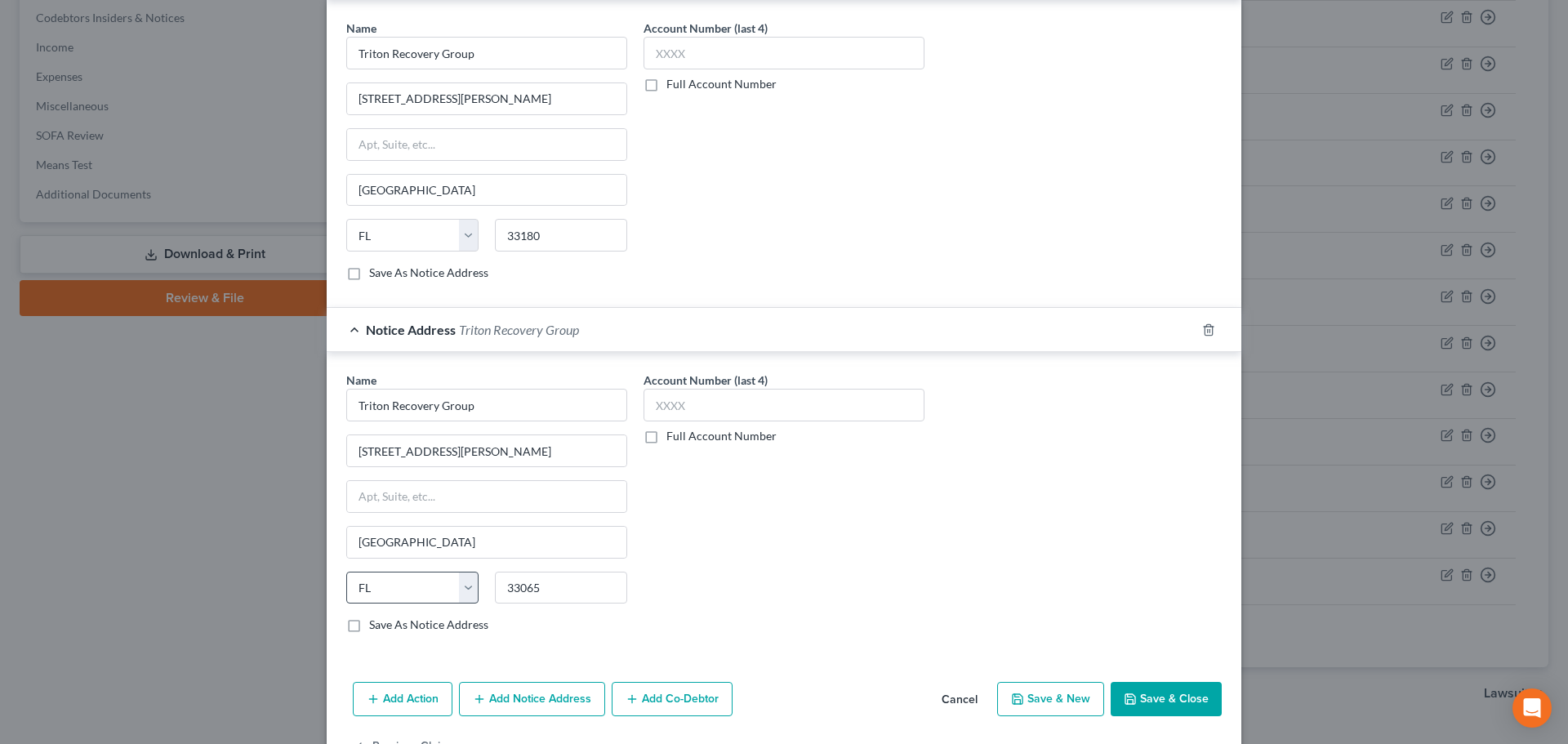
scroll to position [490, 0]
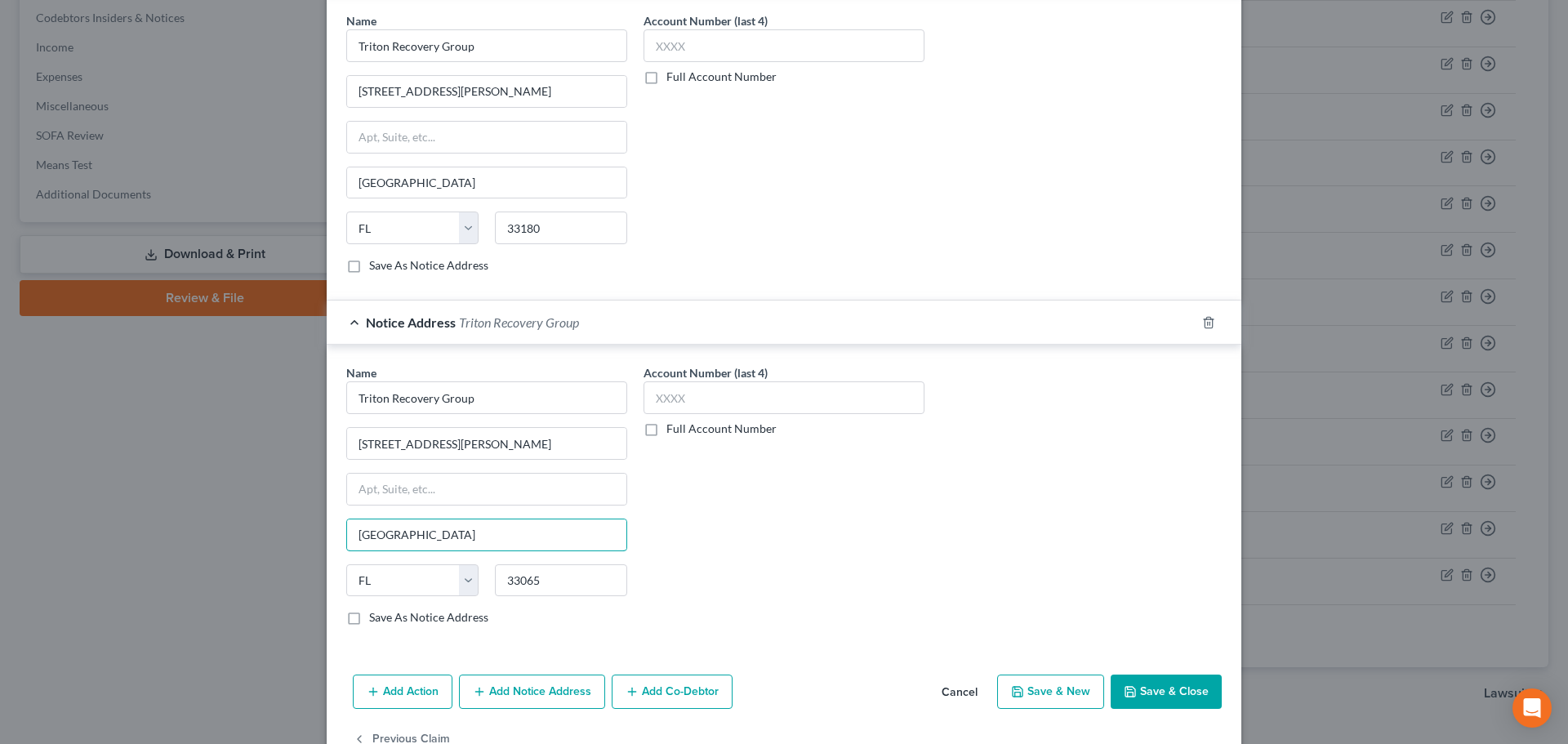
drag, startPoint x: 452, startPoint y: 534, endPoint x: 282, endPoint y: 530, distance: 170.0
click at [282, 532] on div "Edit Unsecured Nonpriority Claim × Creditor * Triton Recovery Group 3111 N Univ…" at bounding box center [784, 372] width 1568 height 744
paste input "Coral Springs"
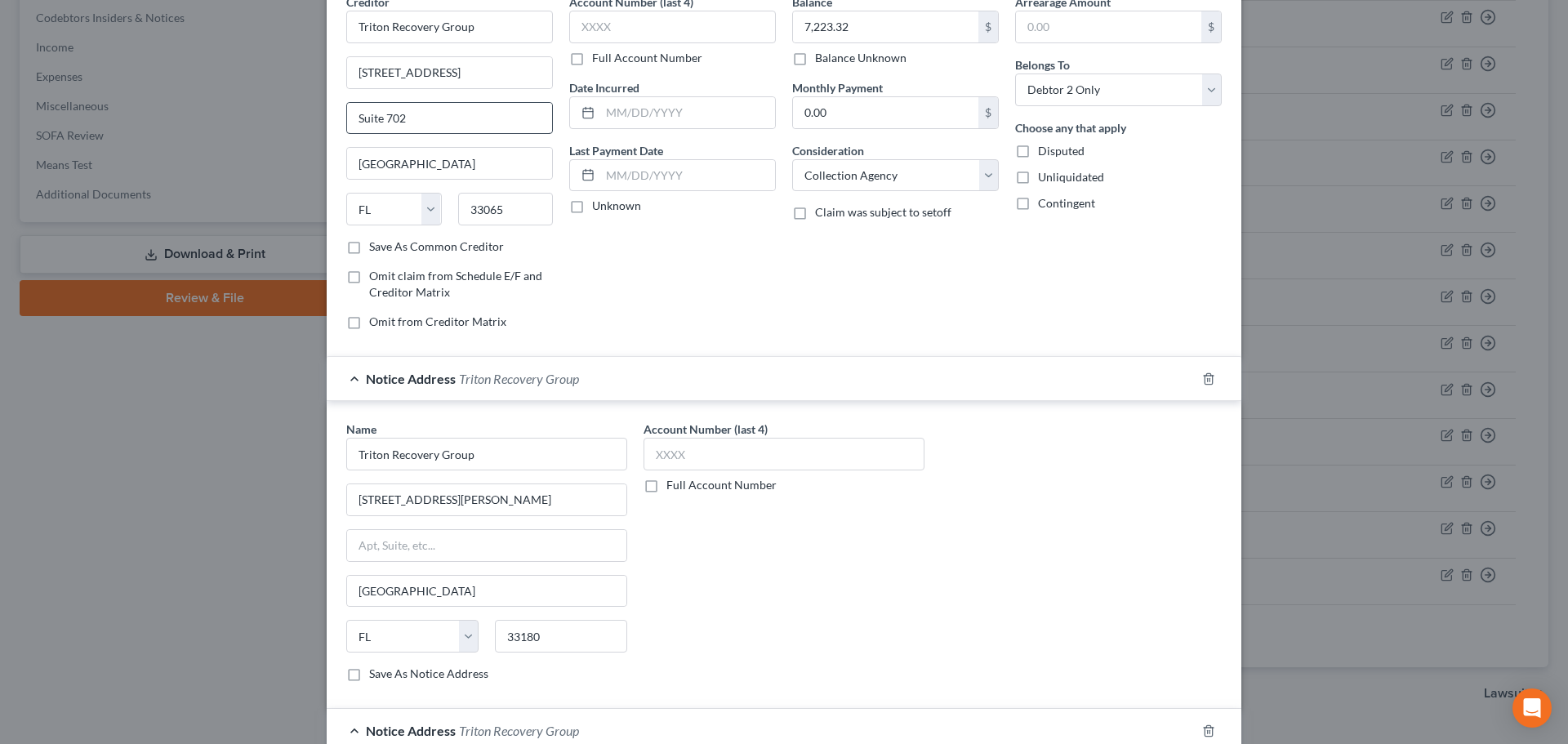
scroll to position [0, 0]
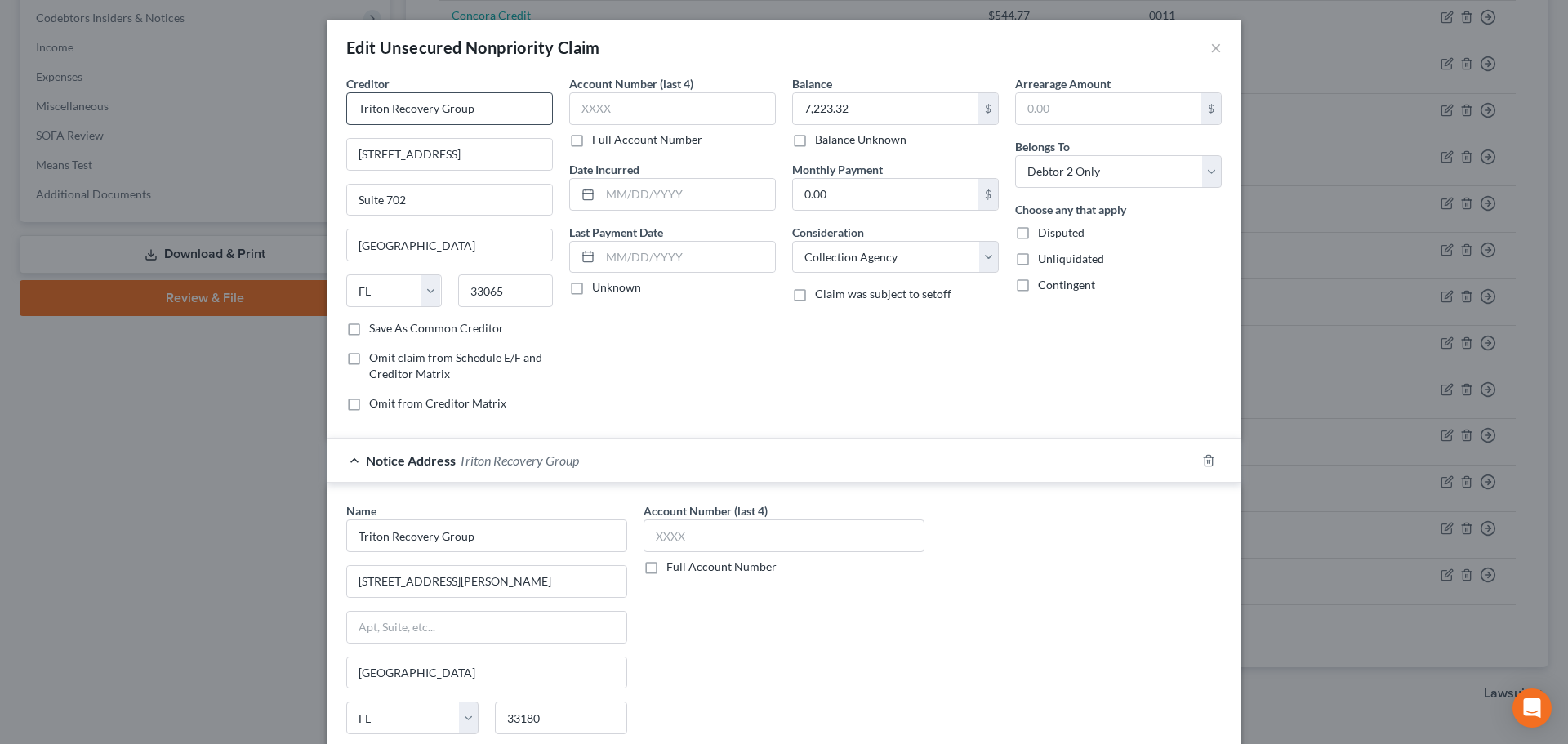
type input "Coral Springs"
drag, startPoint x: 473, startPoint y: 102, endPoint x: 157, endPoint y: 125, distance: 316.8
click at [157, 123] on div "Edit Unsecured Nonpriority Claim × Creditor * Triton Recovery Group 3111 N Univ…" at bounding box center [784, 372] width 1568 height 744
click at [406, 112] on input "Future FUnding" at bounding box center [449, 108] width 206 height 32
type input "Future Funding"
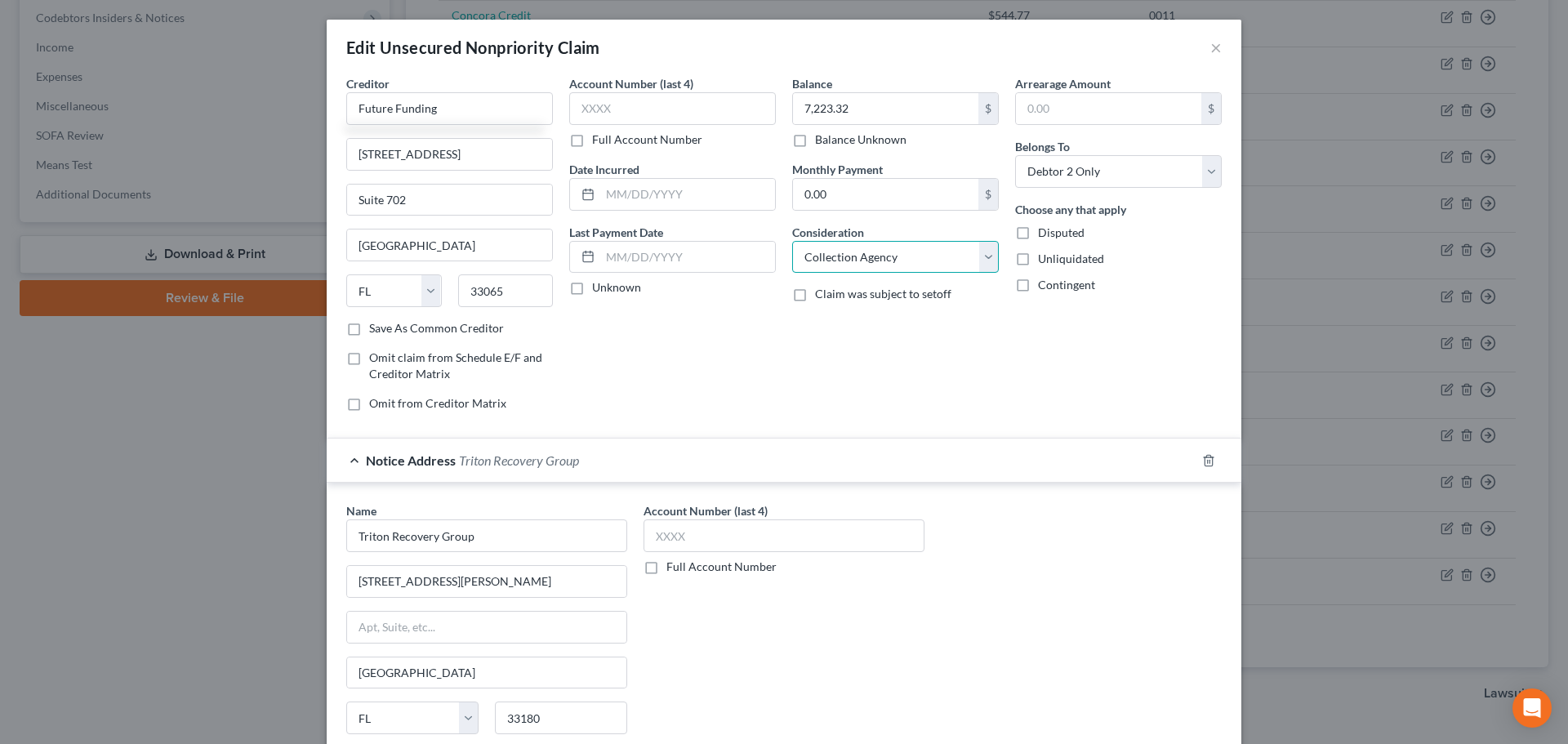
click at [806, 255] on select "Select Cable / Satellite Services Collection Agency Credit Card Debt Debt Couns…" at bounding box center [895, 257] width 206 height 32
select select "10"
click at [792, 241] on select "Select Cable / Satellite Services Collection Agency Credit Card Debt Debt Couns…" at bounding box center [895, 257] width 206 height 32
drag, startPoint x: 428, startPoint y: 105, endPoint x: 364, endPoint y: 97, distance: 64.5
click at [346, 98] on input "Future Funding" at bounding box center [449, 108] width 206 height 32
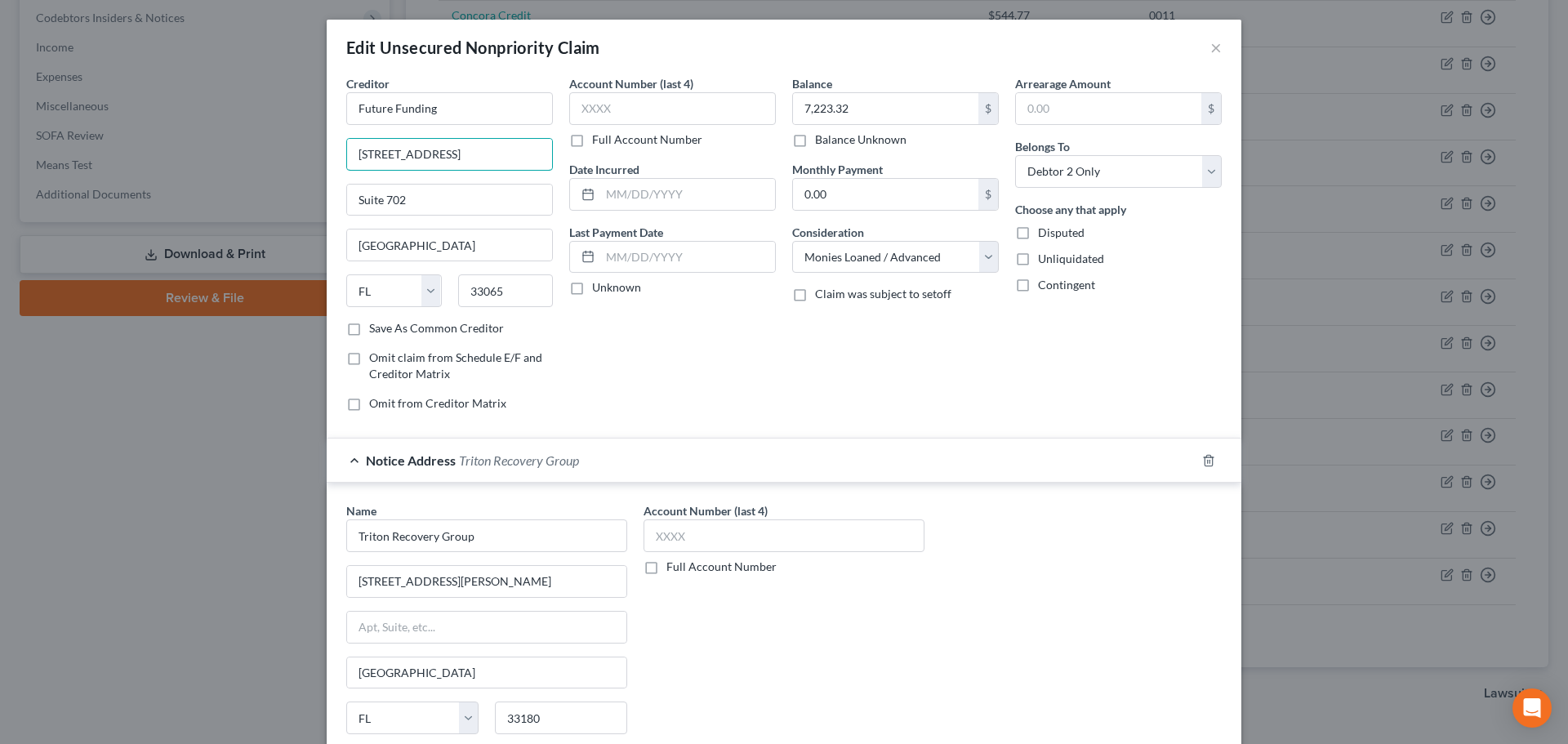
drag, startPoint x: 463, startPoint y: 155, endPoint x: 263, endPoint y: 155, distance: 200.0
click at [263, 155] on div "Edit Unsecured Nonpriority Claim × Creditor * Future Funding 3111 N University …" at bounding box center [784, 372] width 1568 height 744
paste input "1301 Route 36, Hazlet, New Jersey, 07730, Building2 -Suite5"
type input "1301 Route 36, Hazlet, New Jersey, 07730, Building2 -Suite5"
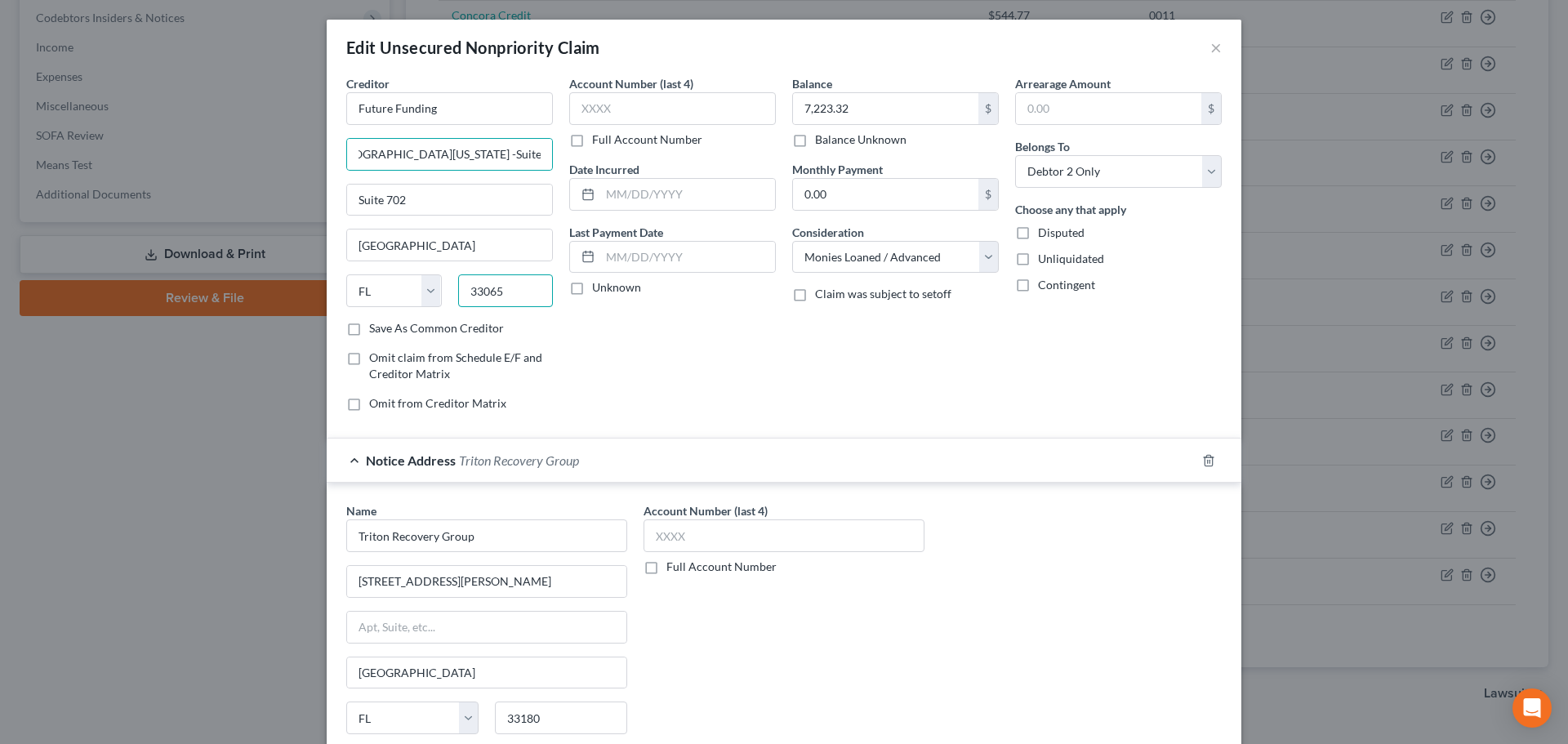
scroll to position [0, 0]
drag, startPoint x: 509, startPoint y: 283, endPoint x: 436, endPoint y: 264, distance: 75.4
click at [458, 283] on input "33065" at bounding box center [505, 290] width 95 height 32
type input "07730"
type input "Hazlet"
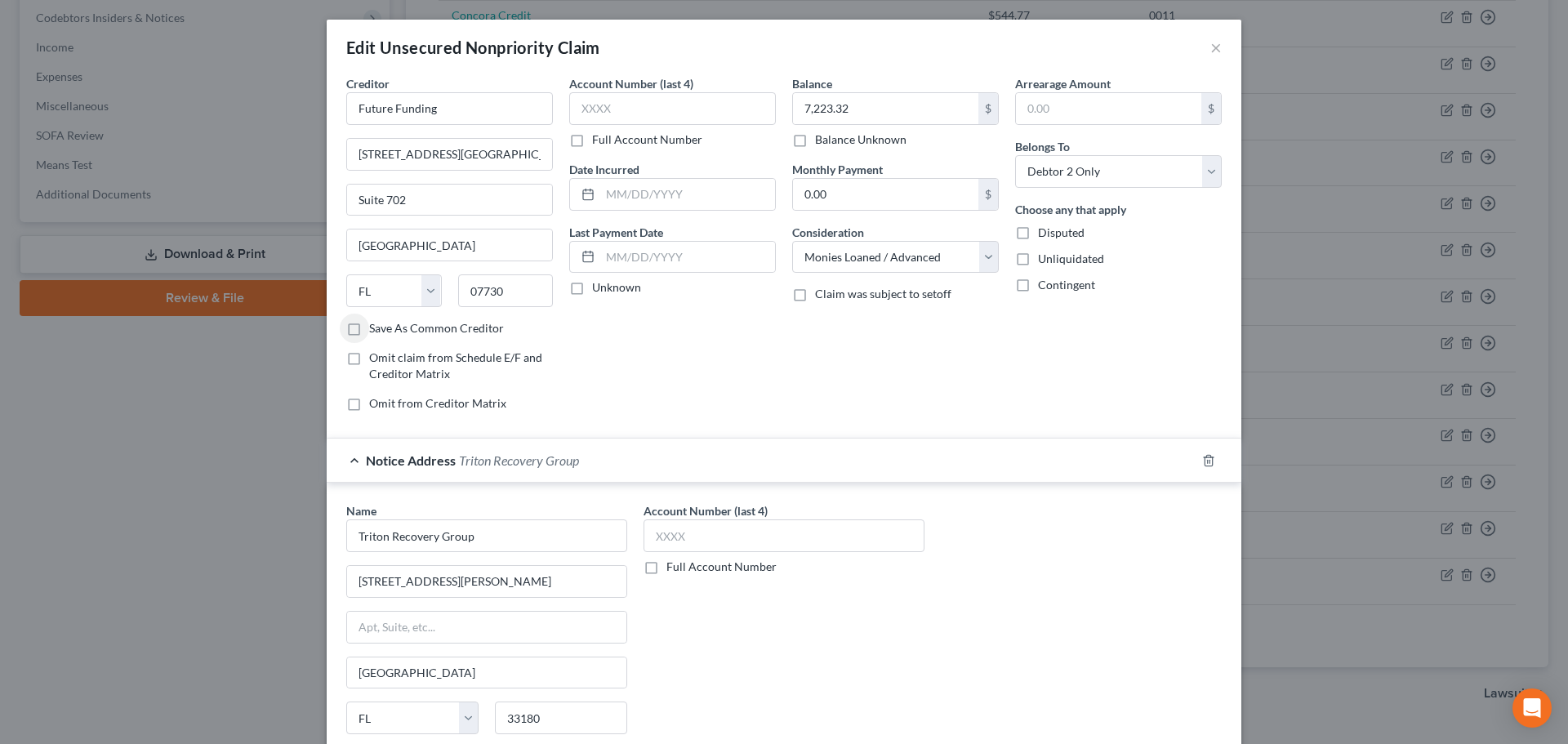
select select "33"
drag, startPoint x: 412, startPoint y: 203, endPoint x: 354, endPoint y: 196, distance: 58.4
click at [363, 198] on input "Suite 702" at bounding box center [449, 200] width 205 height 31
type input "S"
drag, startPoint x: 433, startPoint y: 151, endPoint x: 520, endPoint y: 66, distance: 121.6
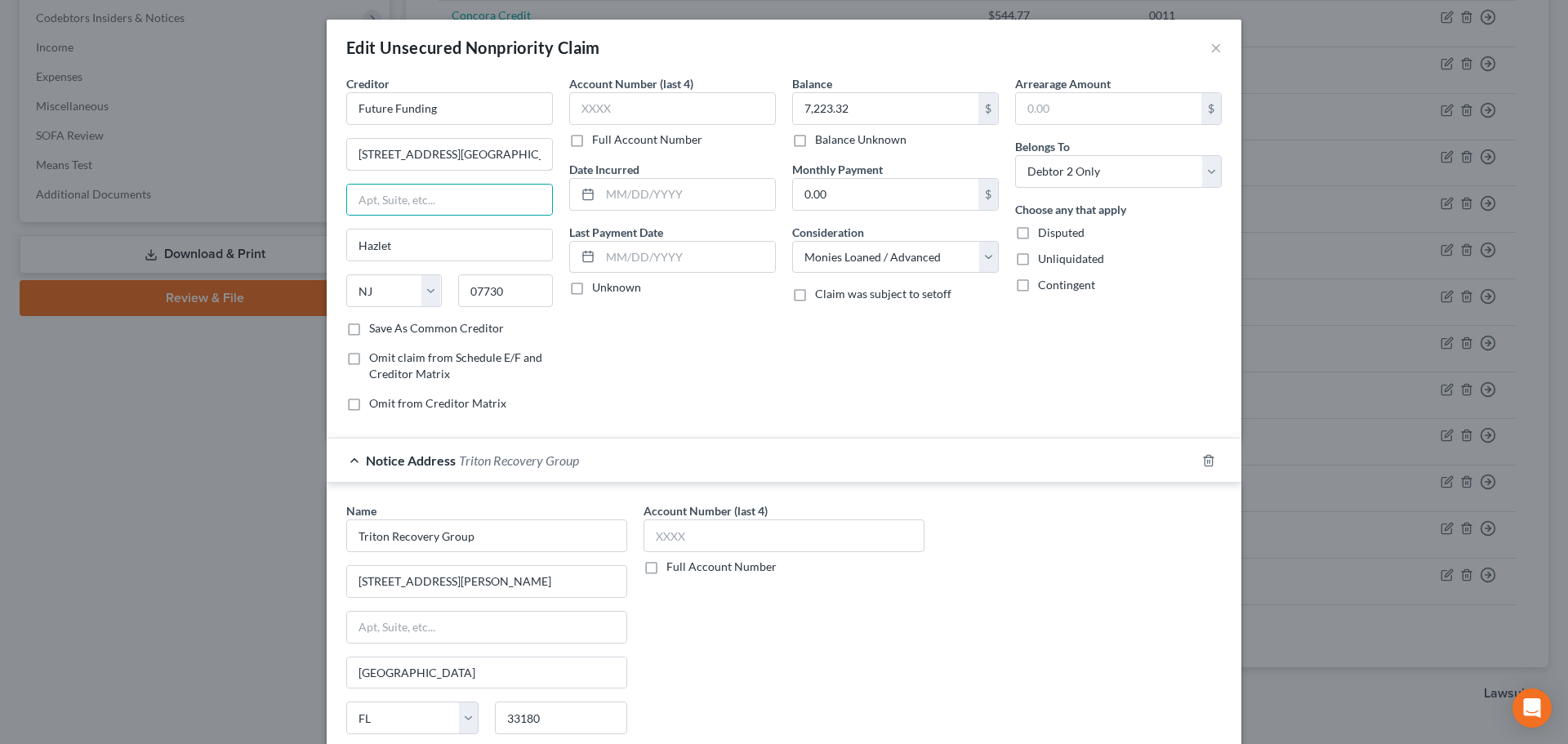
click at [434, 151] on input "1301 Route 36, Hazlet, New Jersey, 07730, Building2 -Suite5" at bounding box center [449, 154] width 205 height 31
click at [473, 152] on input "1301 Route 36, Building2 -Suite5" at bounding box center [449, 154] width 205 height 31
click at [515, 154] on input "1301 Route 36, Building 2 -Suite5" at bounding box center [449, 154] width 205 height 31
type input "1301 Route 36, Building 2 -Suite 5"
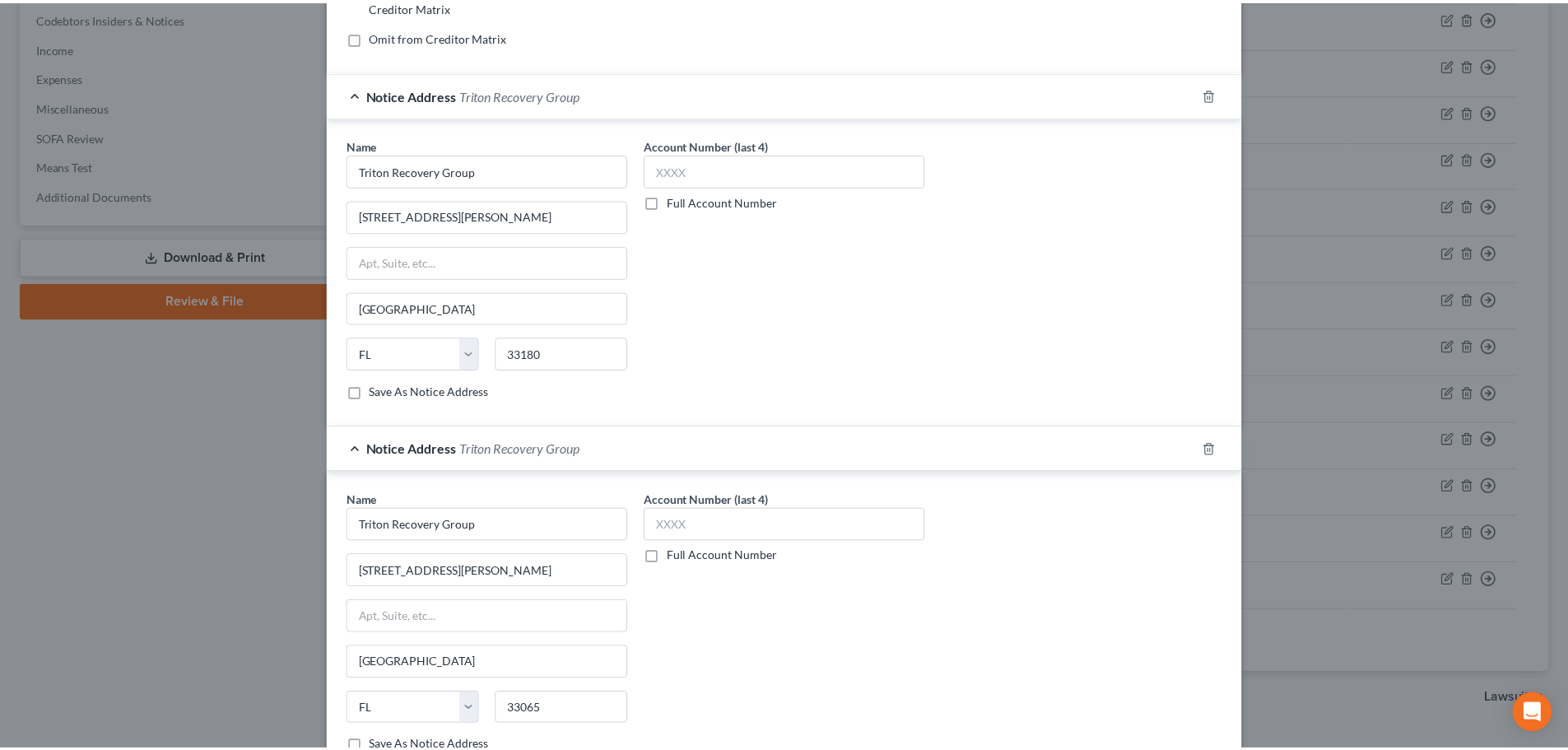
scroll to position [540, 0]
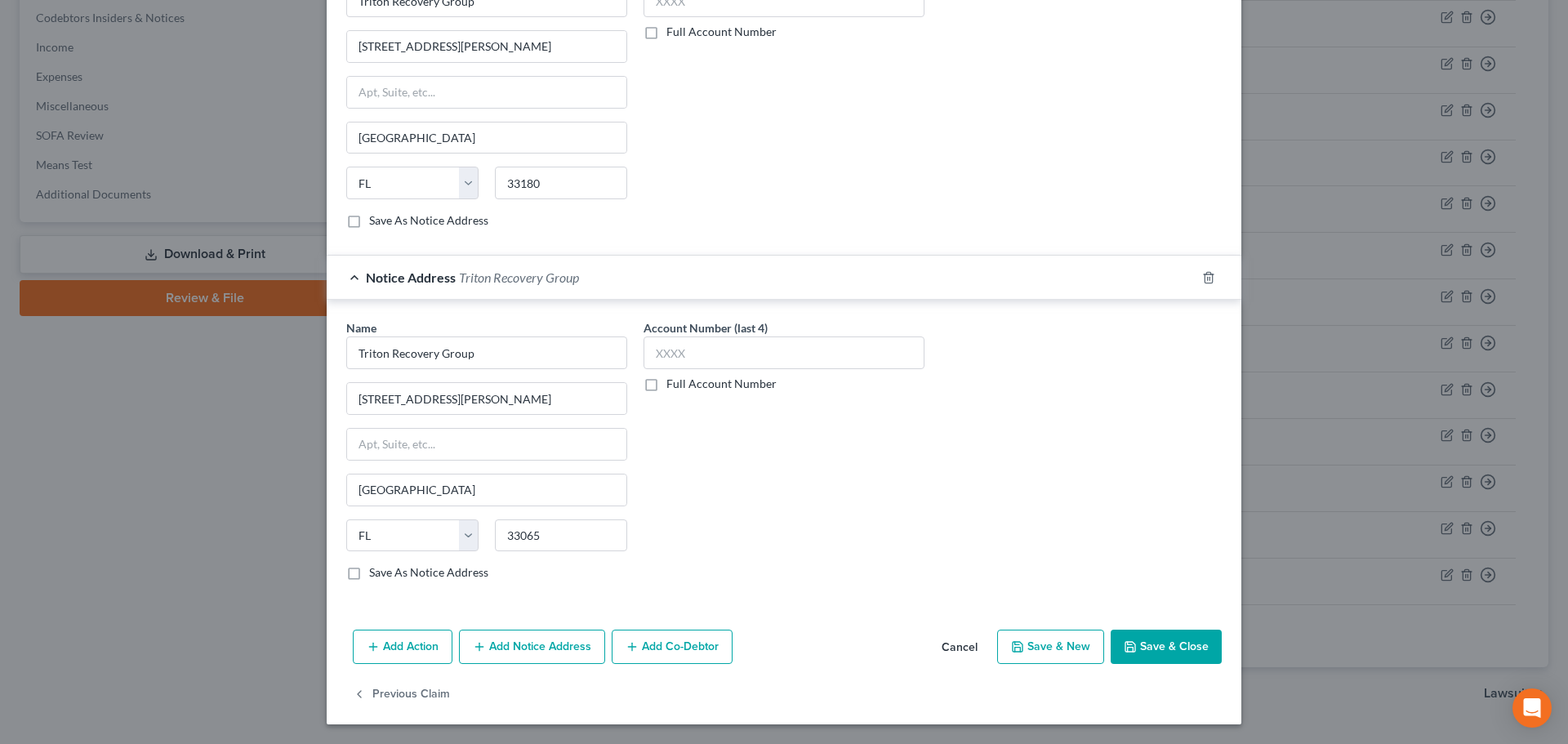
click at [1141, 644] on button "Save & Close" at bounding box center [1166, 646] width 111 height 34
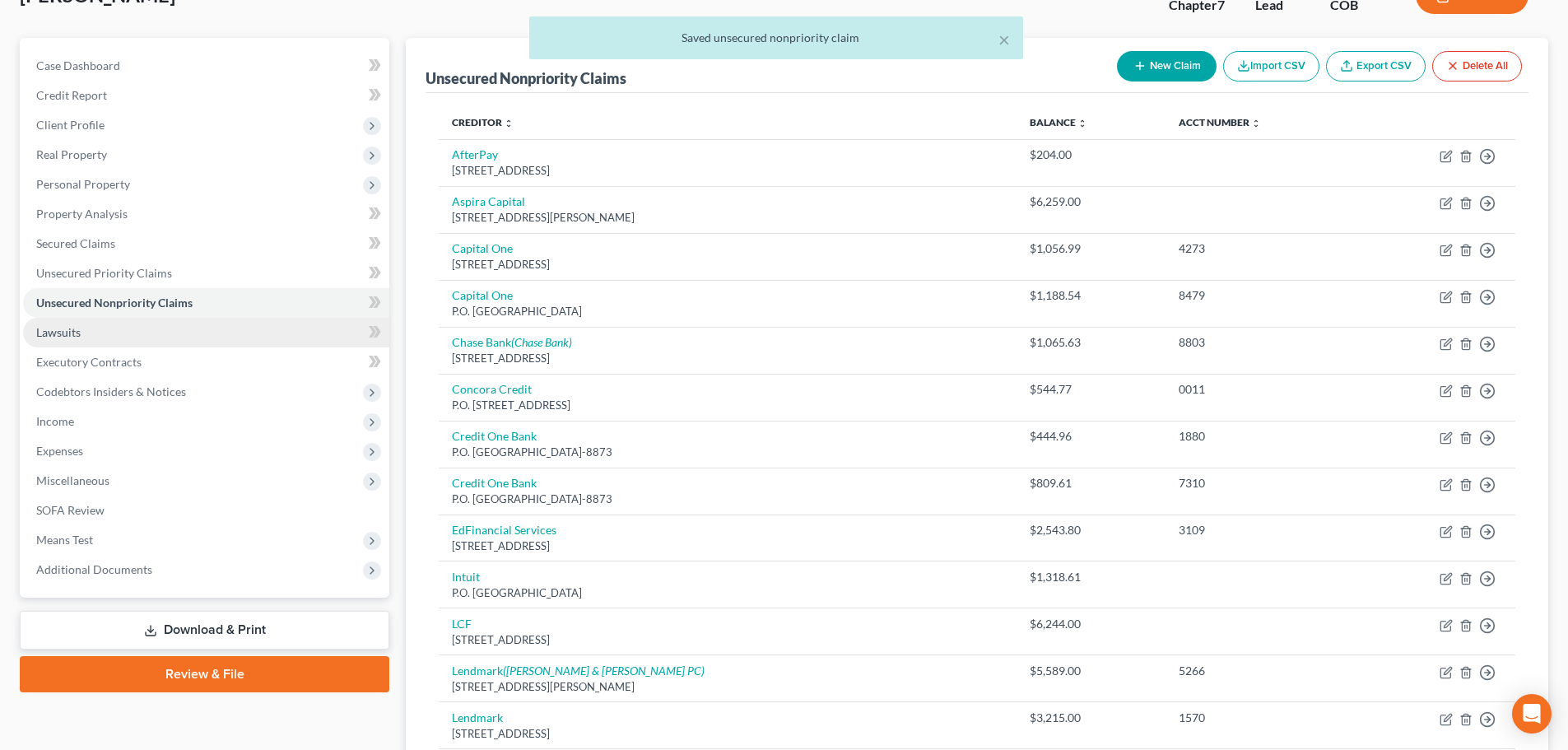
scroll to position [83, 0]
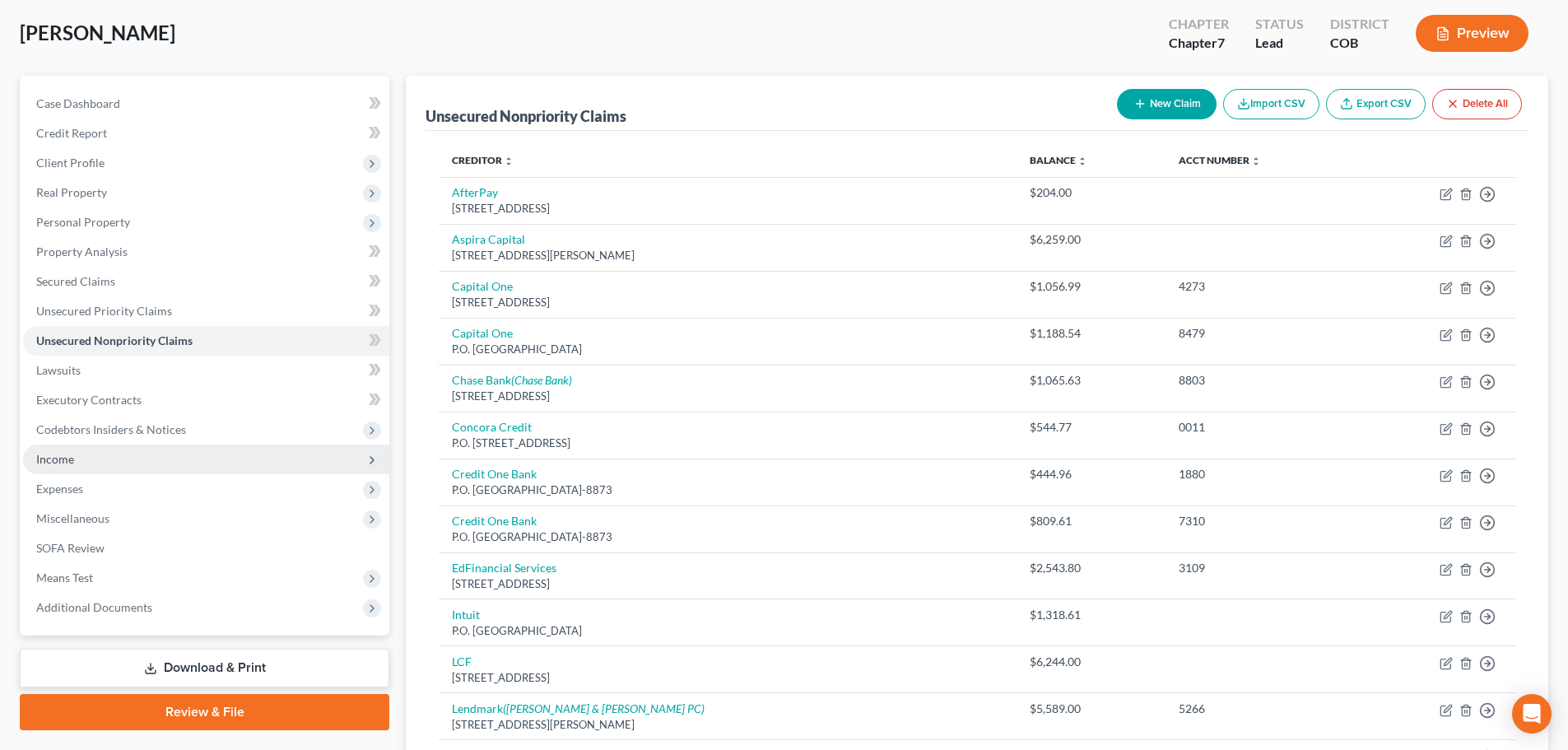
click at [63, 454] on span "Income" at bounding box center [54, 459] width 38 height 14
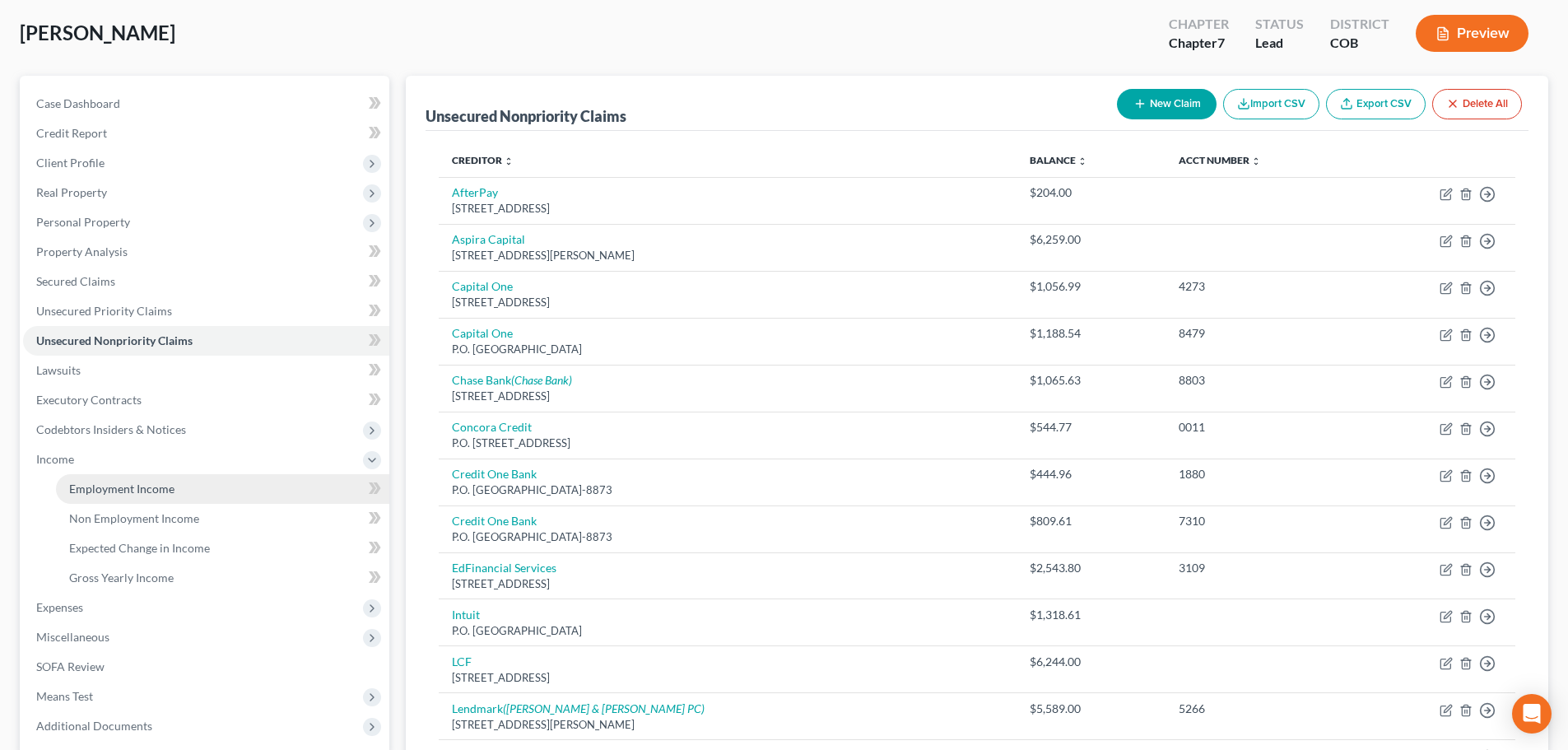
click at [117, 490] on span "Employment Income" at bounding box center [122, 489] width 105 height 14
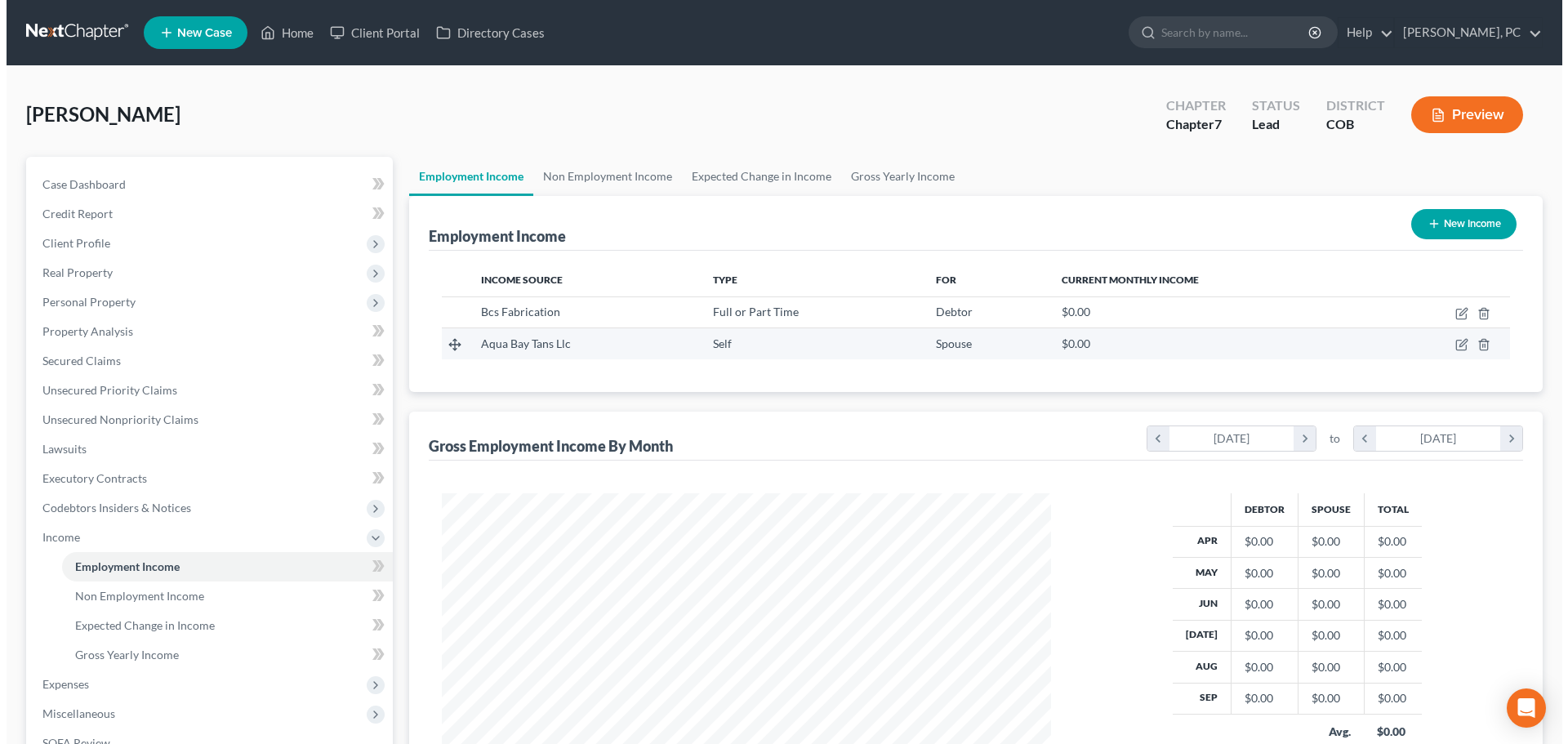
scroll to position [305, 642]
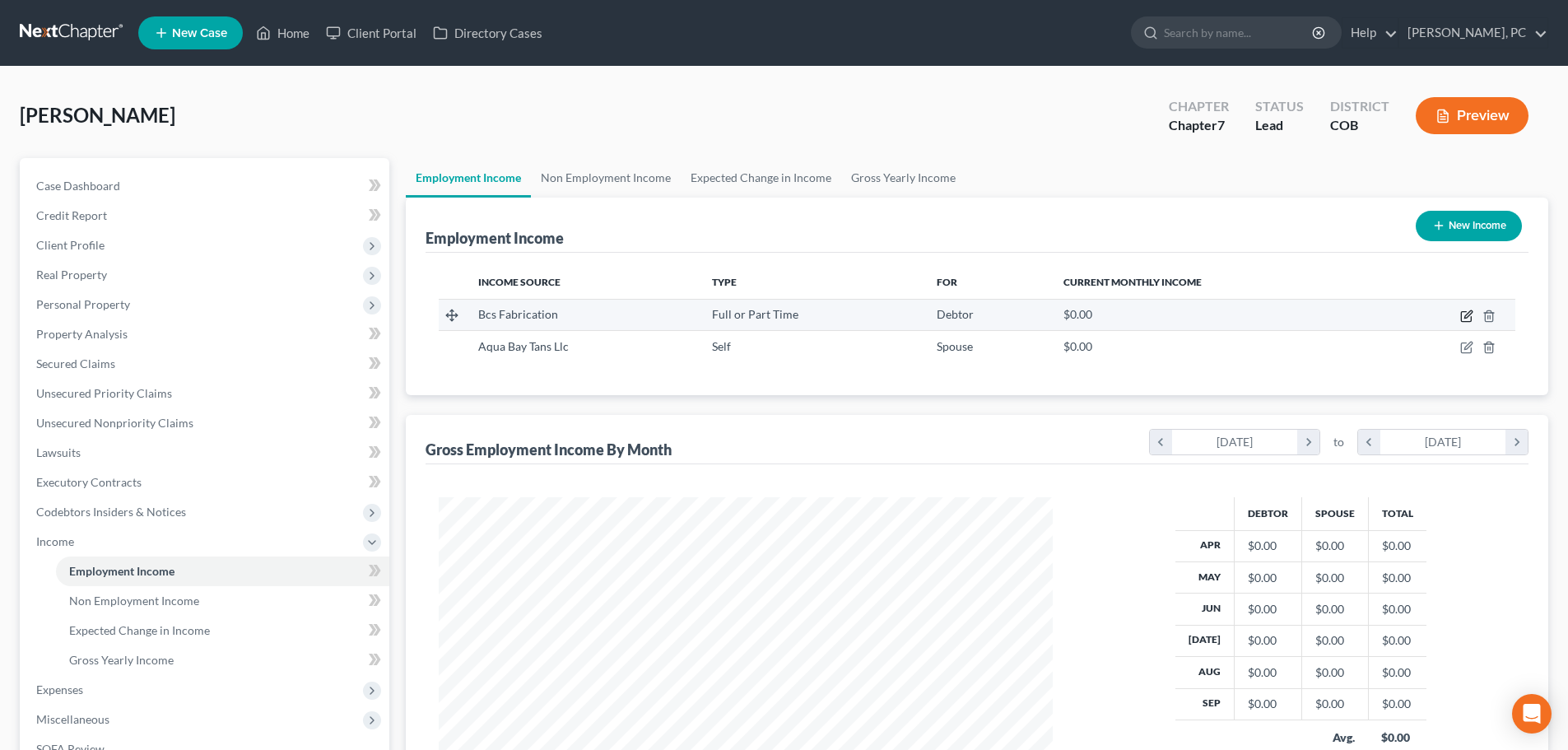
click at [1464, 317] on icon "button" at bounding box center [1467, 317] width 13 height 13
select select "0"
select select "5"
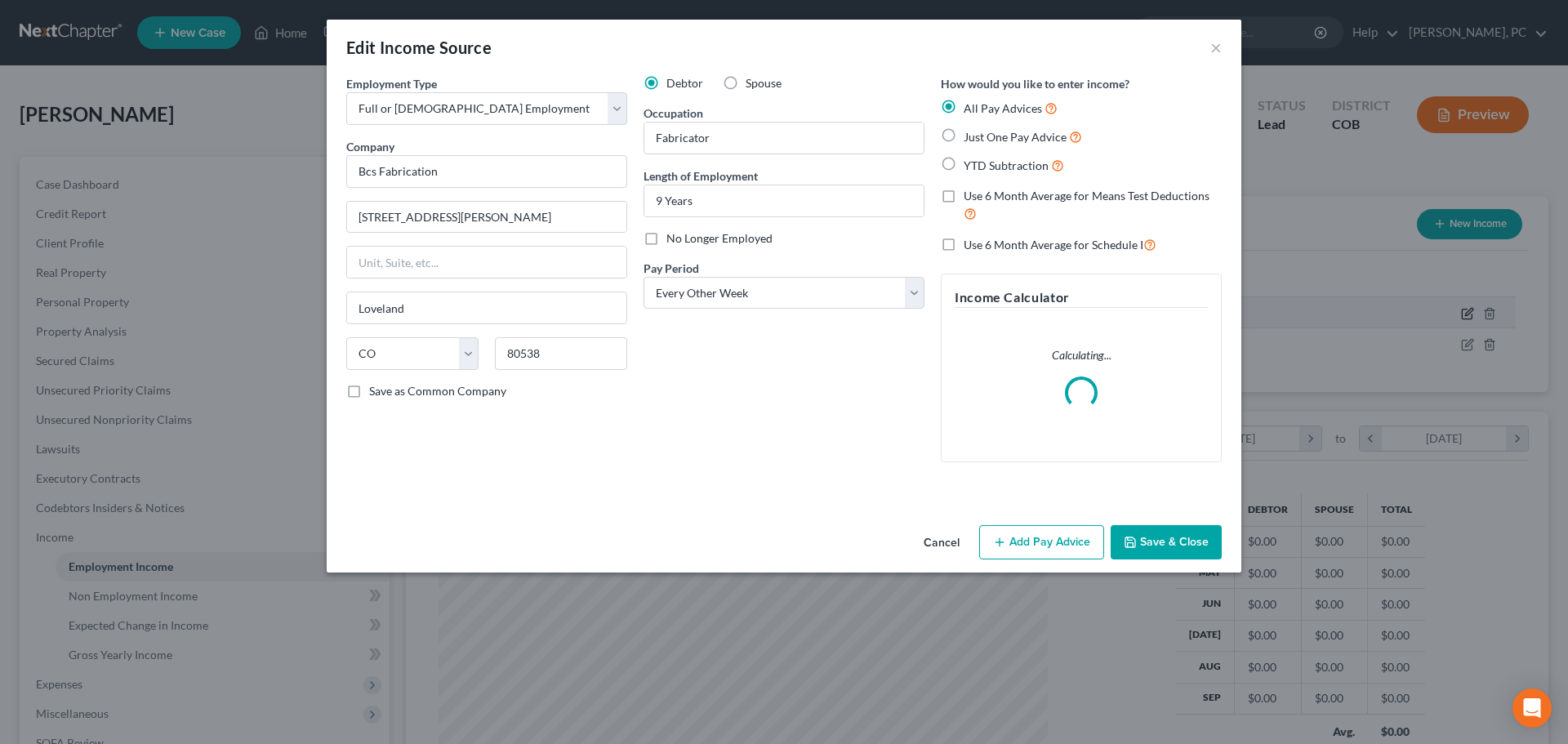
scroll to position [307, 648]
click at [723, 292] on select "Select Monthly Twice Monthly Every Other Week Weekly" at bounding box center [784, 292] width 281 height 32
select select "0"
click at [644, 277] on select "Select Monthly Twice Monthly Every Other Week Weekly" at bounding box center [784, 292] width 281 height 32
click at [963, 137] on label "Just One Pay Advice" at bounding box center [1022, 137] width 118 height 19
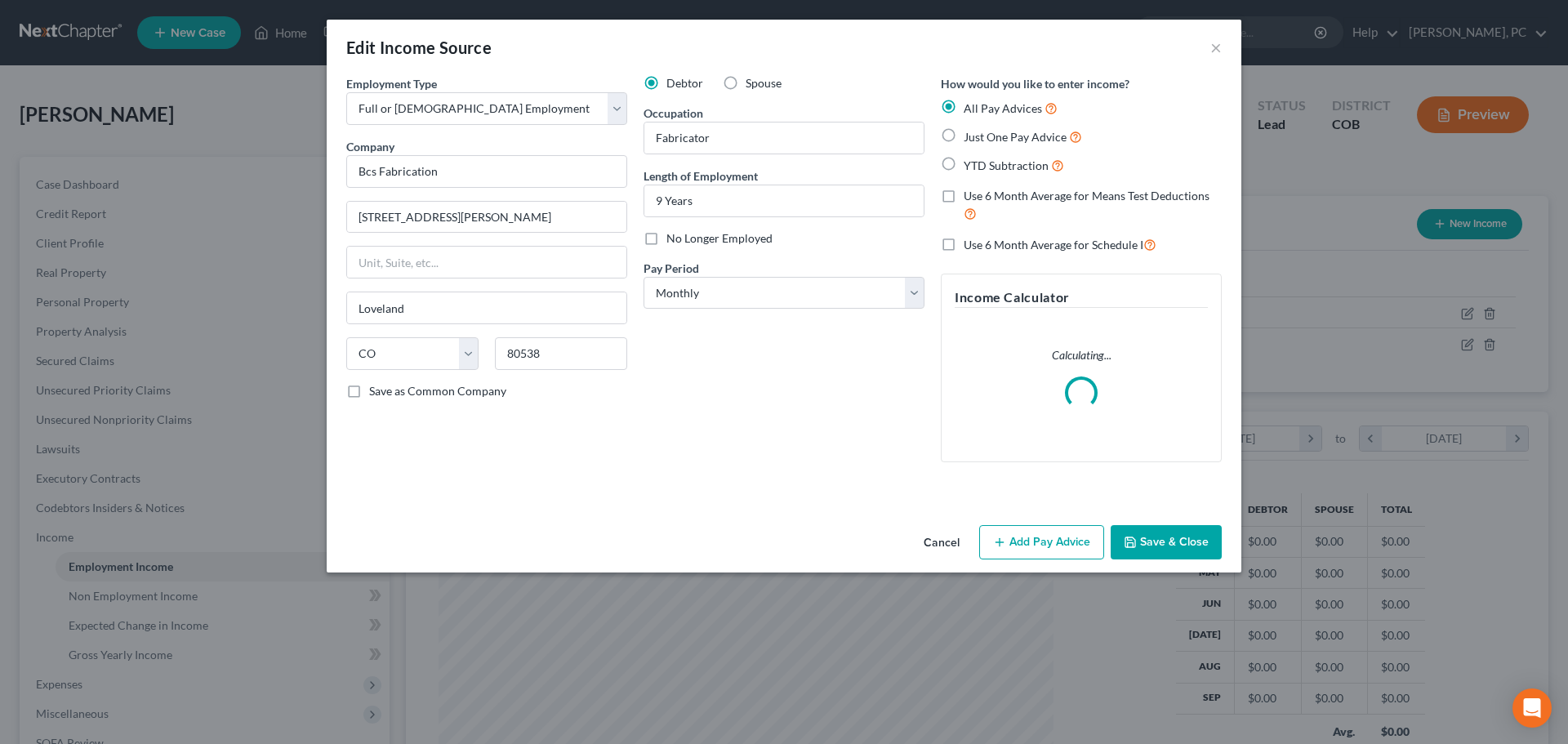
click at [970, 137] on input "Just One Pay Advice" at bounding box center [975, 133] width 11 height 11
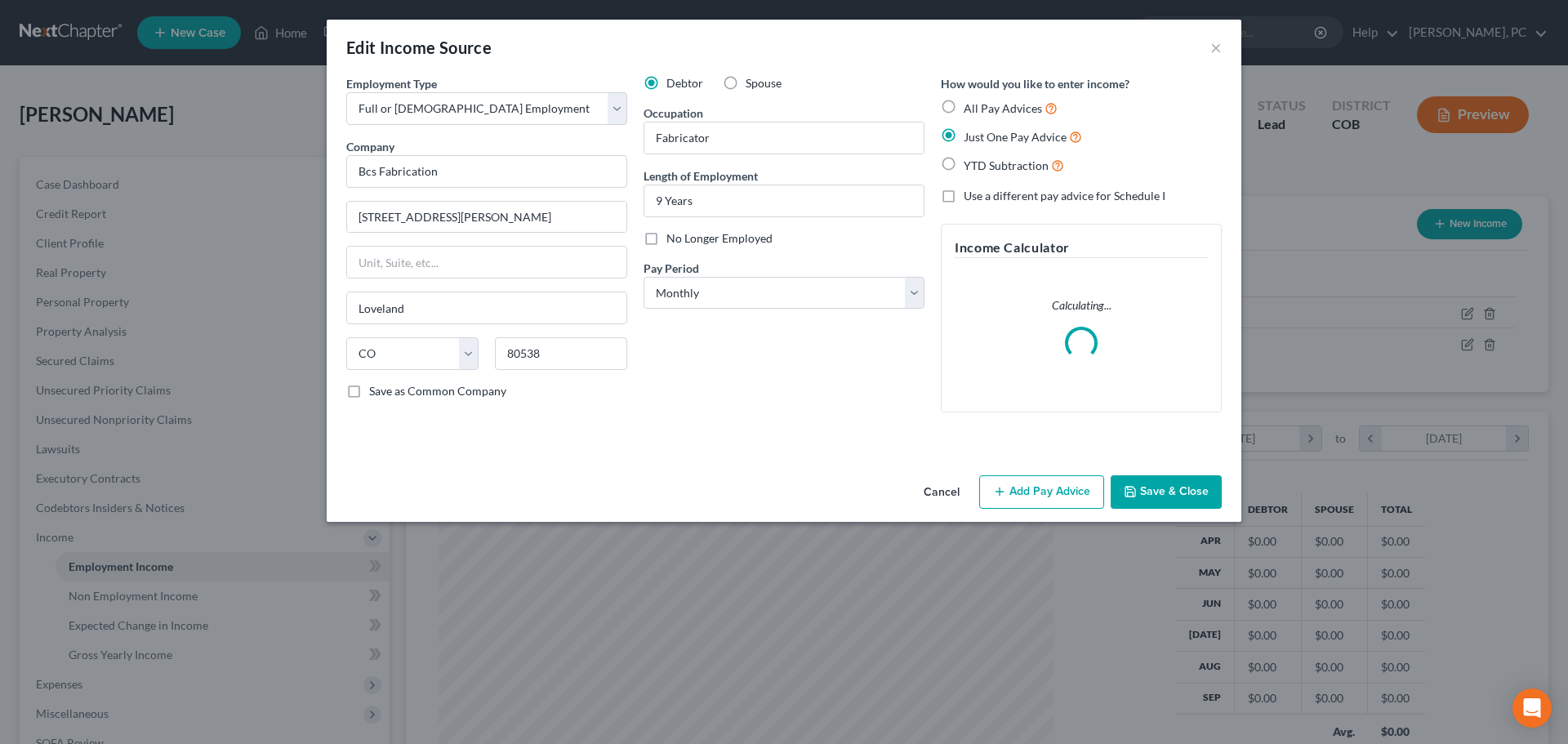
click at [1016, 486] on button "Add Pay Advice" at bounding box center [1041, 492] width 125 height 34
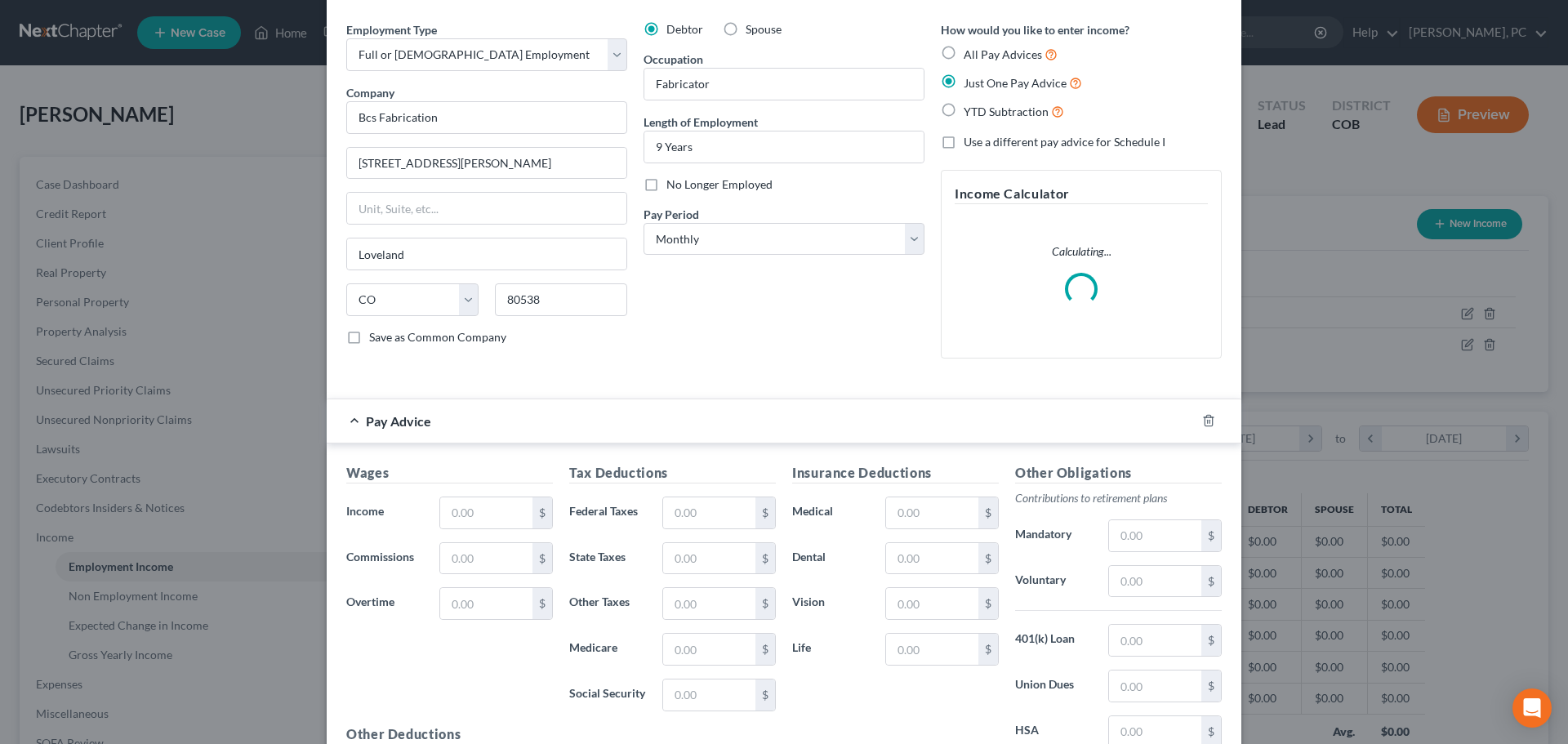
scroll to position [163, 0]
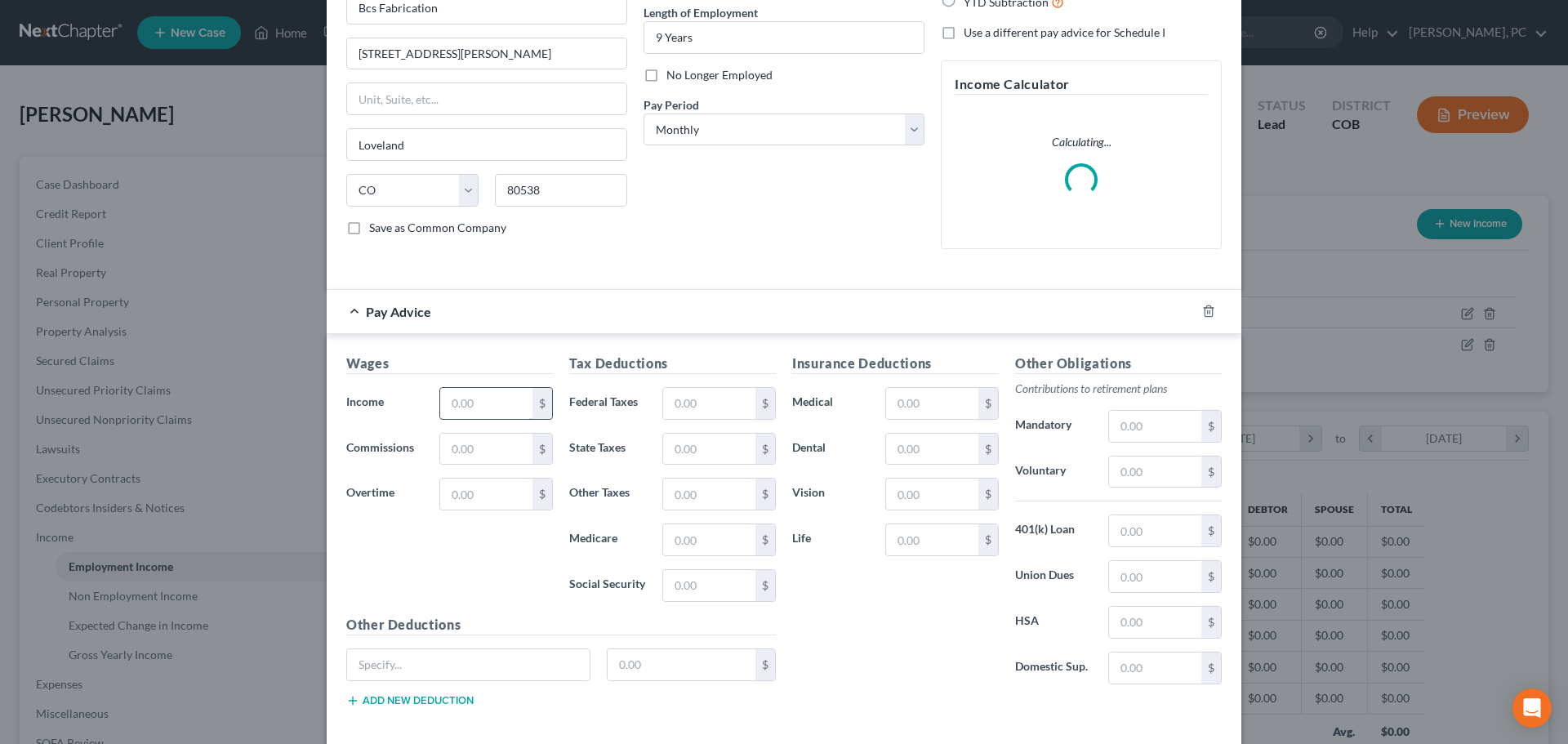
click at [498, 413] on input "text" at bounding box center [485, 403] width 92 height 31
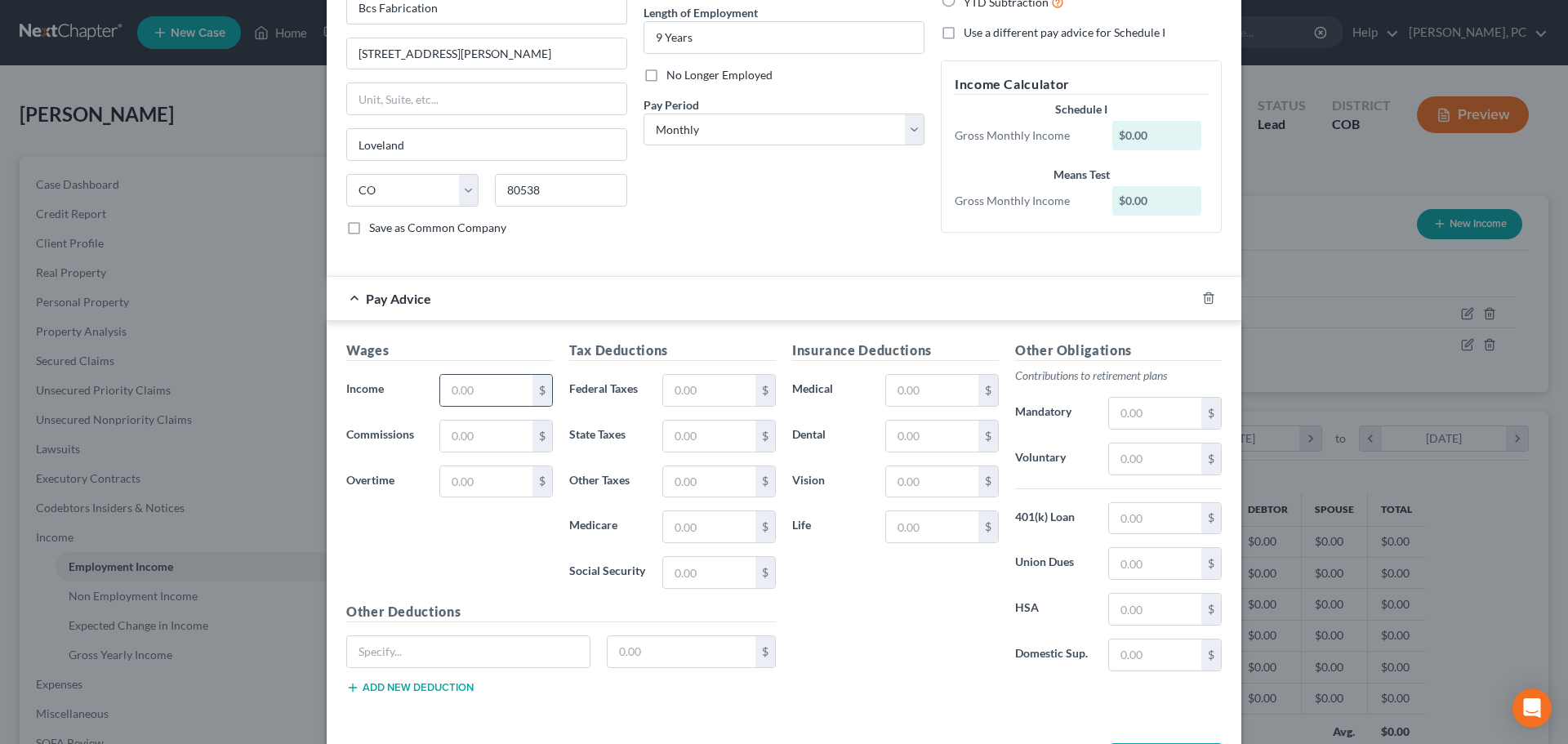
click at [504, 374] on div "$" at bounding box center [495, 390] width 113 height 32
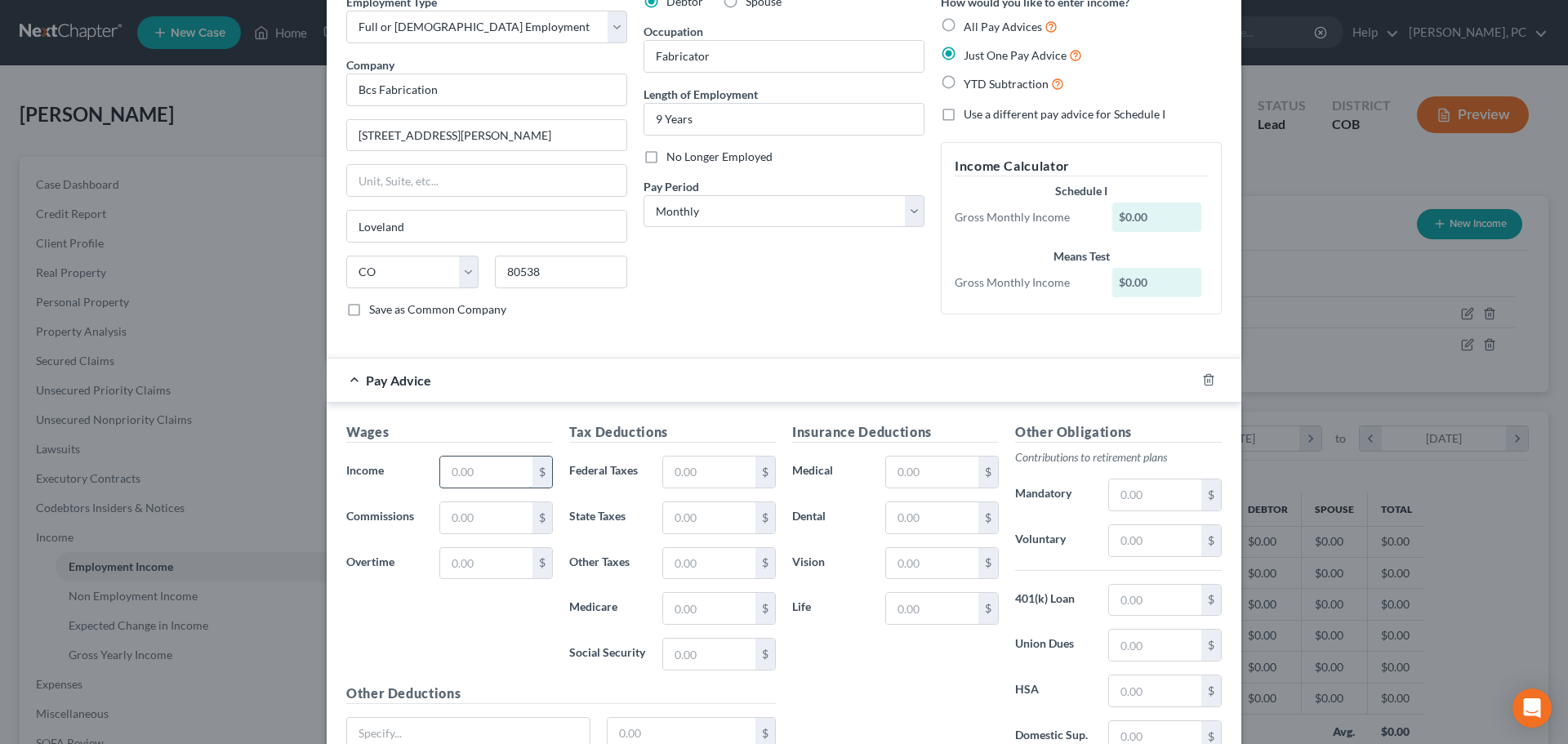
click at [470, 487] on input "text" at bounding box center [485, 471] width 92 height 31
click at [712, 471] on input "text" at bounding box center [709, 471] width 92 height 31
click at [832, 636] on div "Insurance Deductions Medical $ Dental $ Vision $ Life $" at bounding box center [895, 594] width 223 height 344
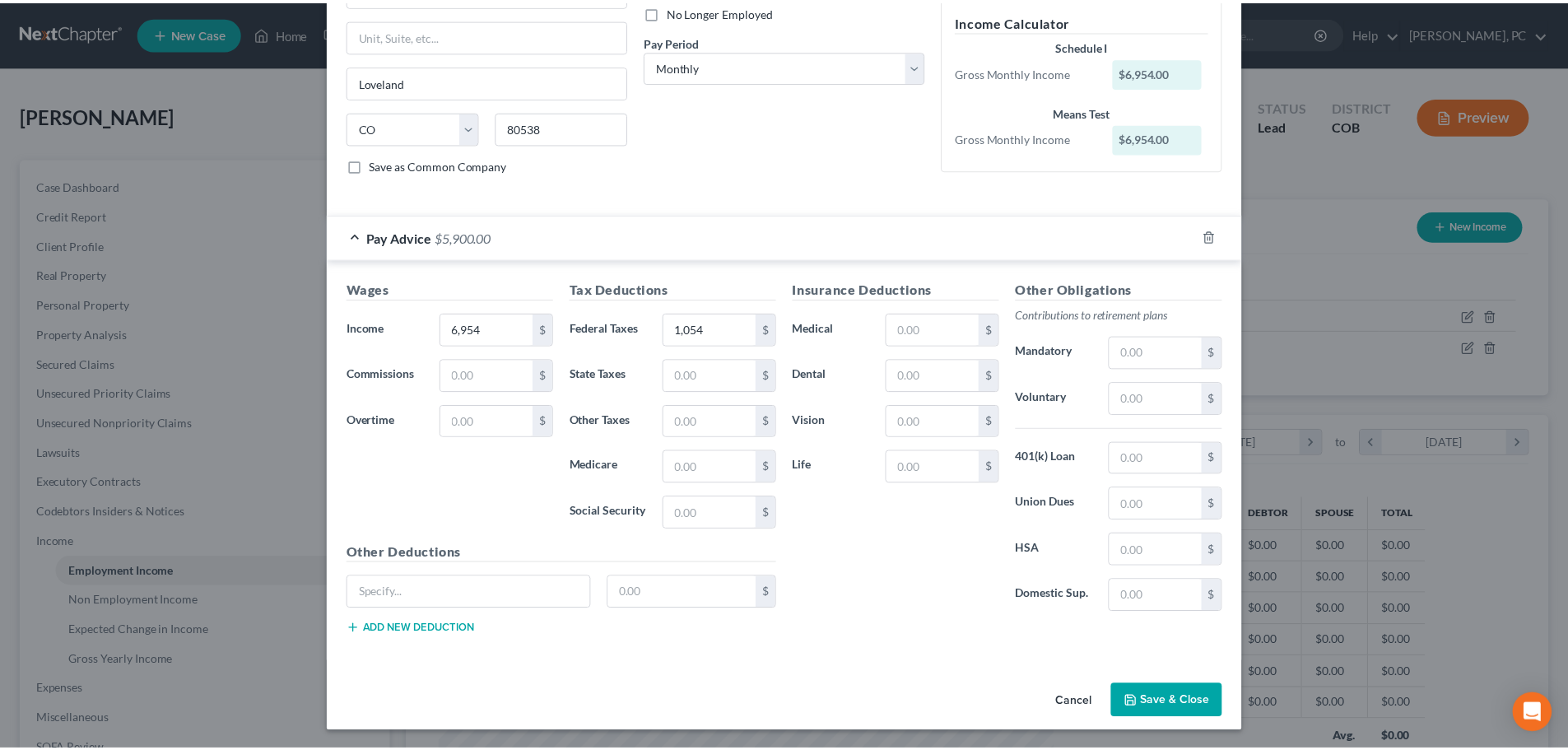
scroll to position [231, 0]
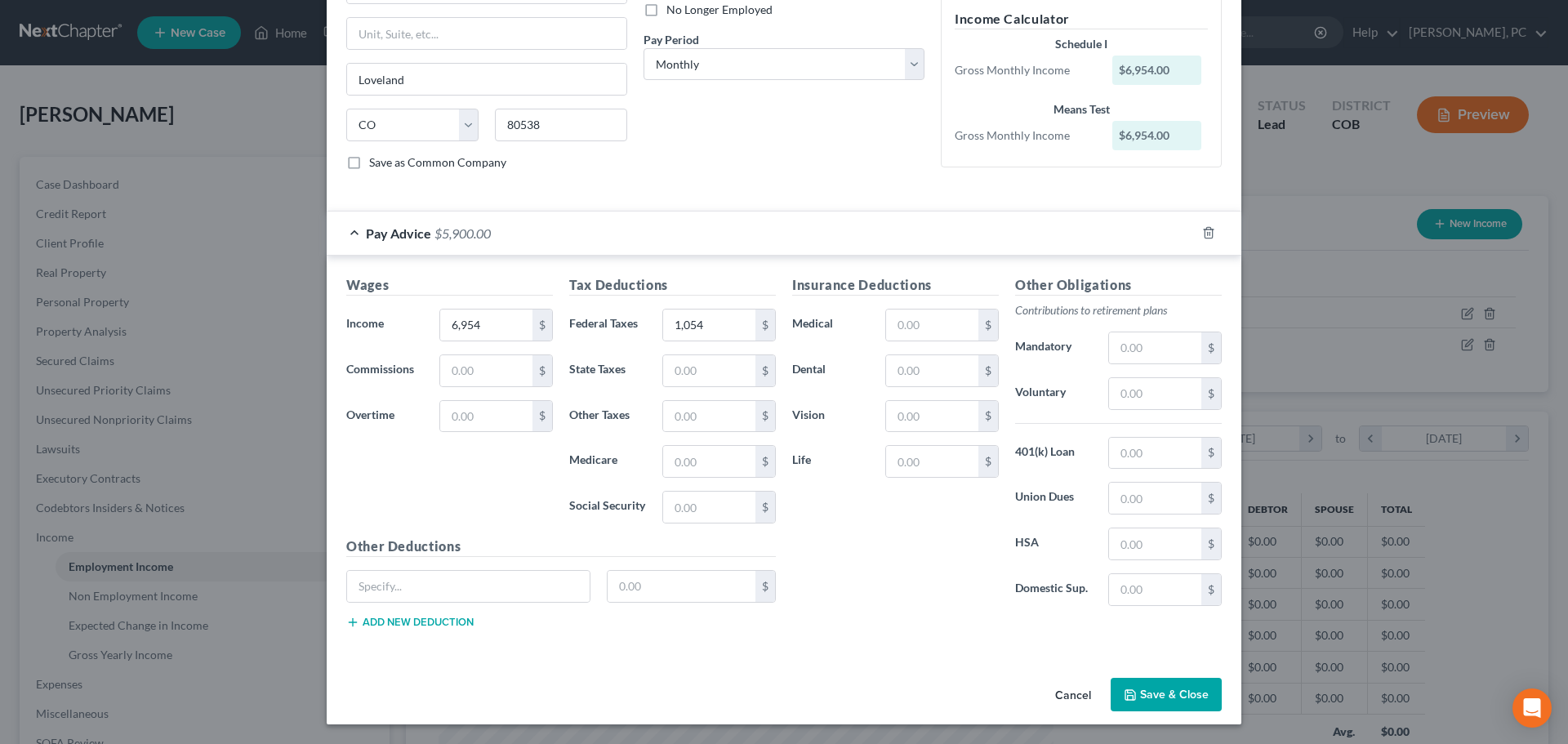
click at [1146, 696] on button "Save & Close" at bounding box center [1166, 694] width 111 height 34
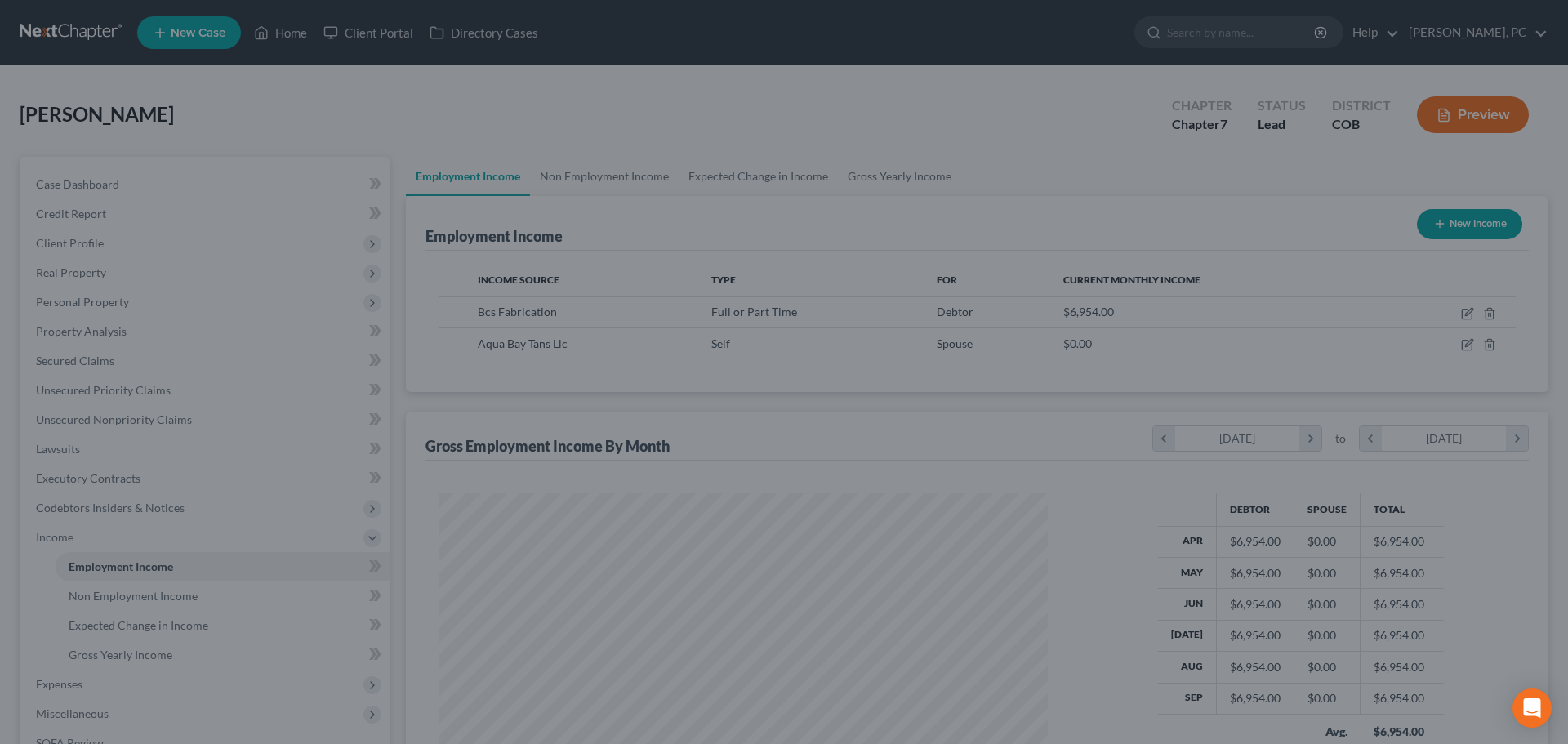
scroll to position [816566, 816038]
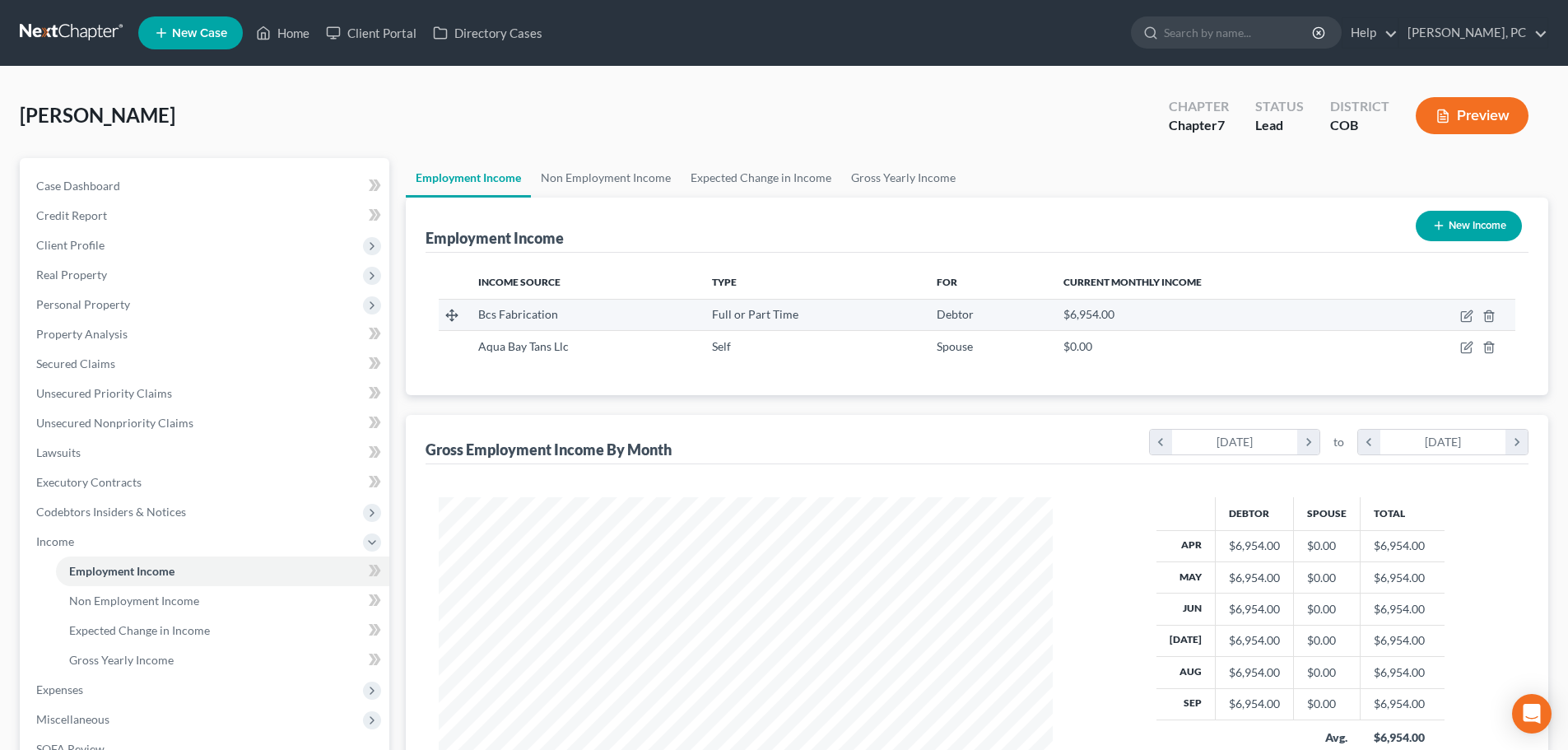
click at [1462, 308] on td at bounding box center [1447, 314] width 137 height 31
click at [1455, 312] on td at bounding box center [1447, 314] width 137 height 31
click at [1466, 317] on icon "button" at bounding box center [1467, 317] width 13 height 13
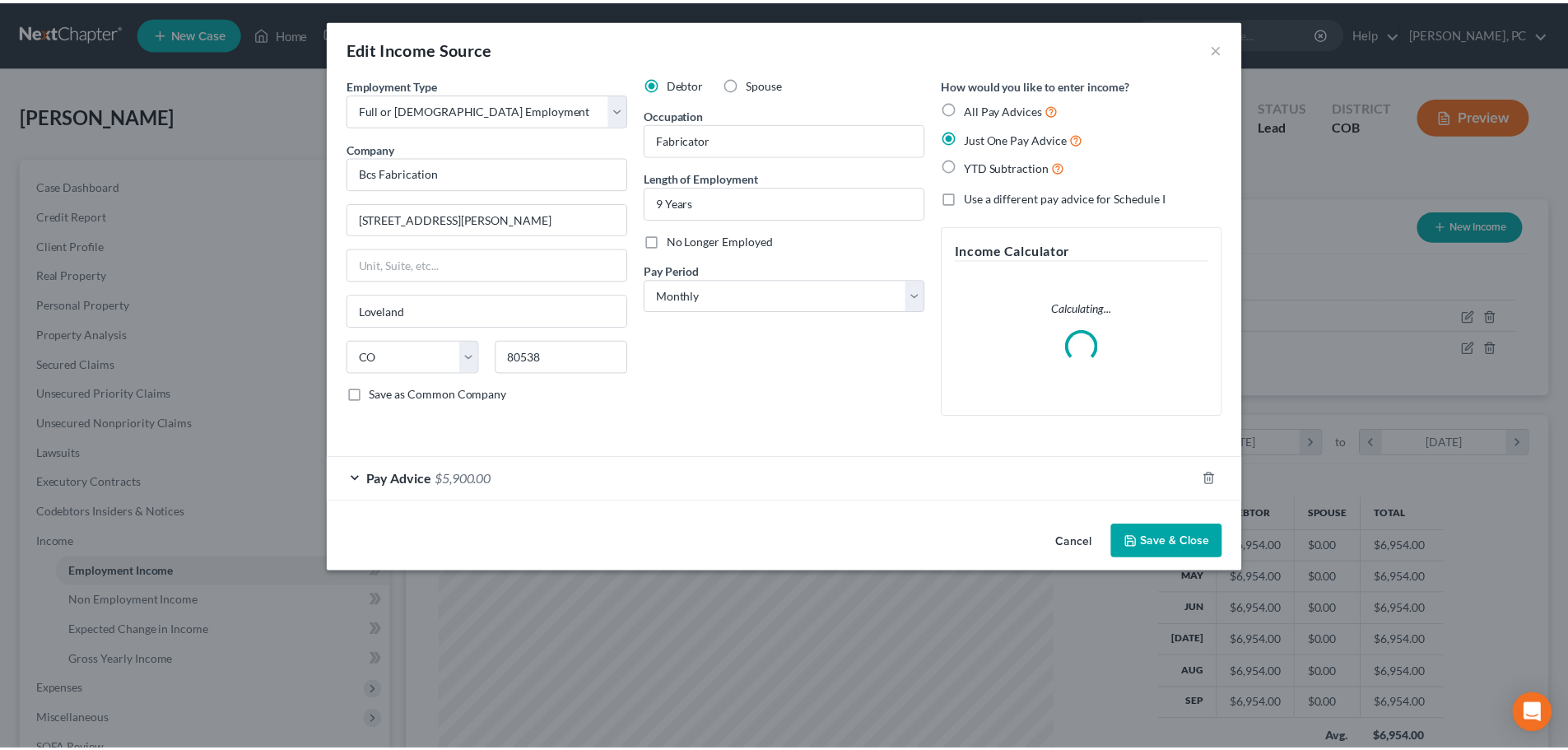
scroll to position [310, 653]
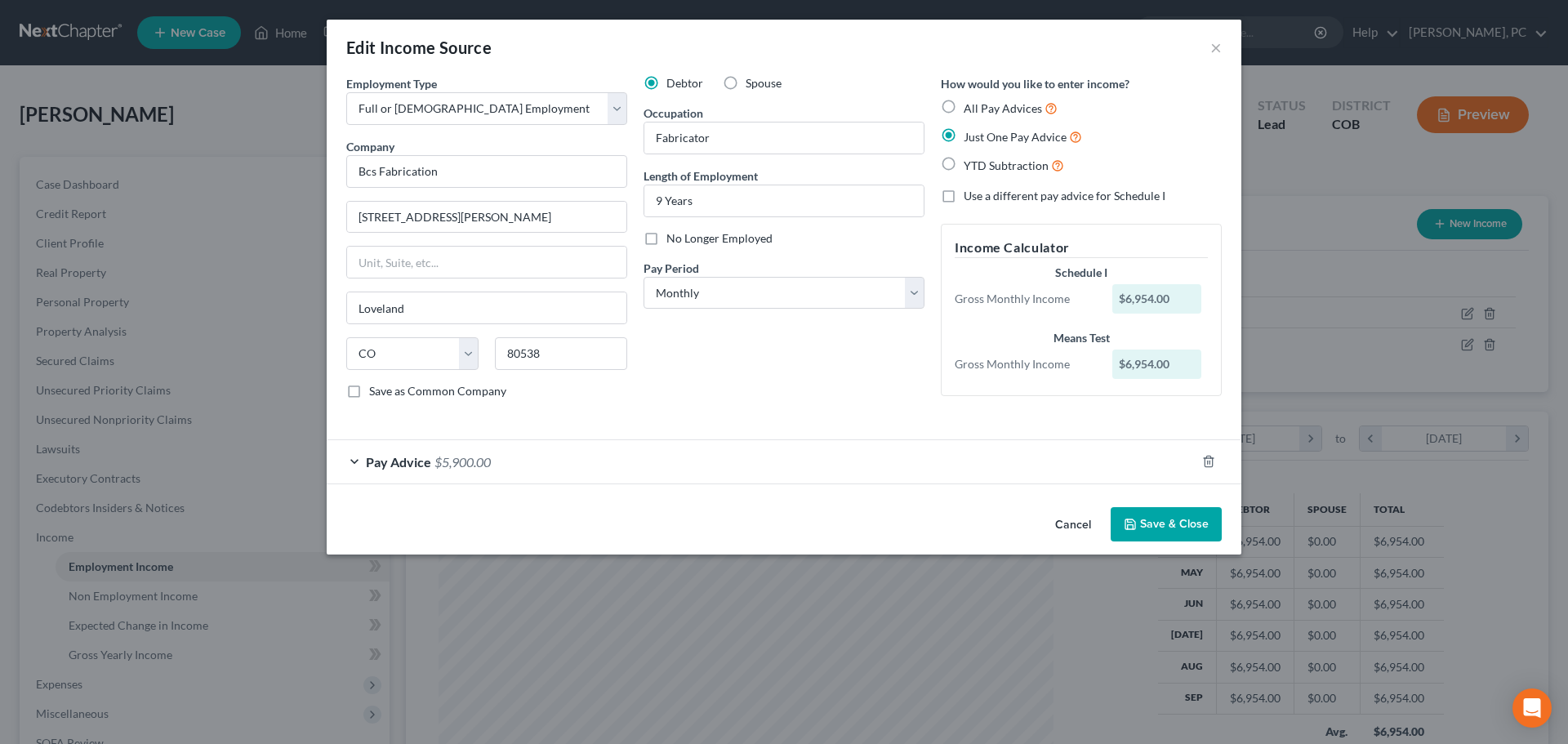
click at [1181, 517] on button "Save & Close" at bounding box center [1166, 524] width 111 height 34
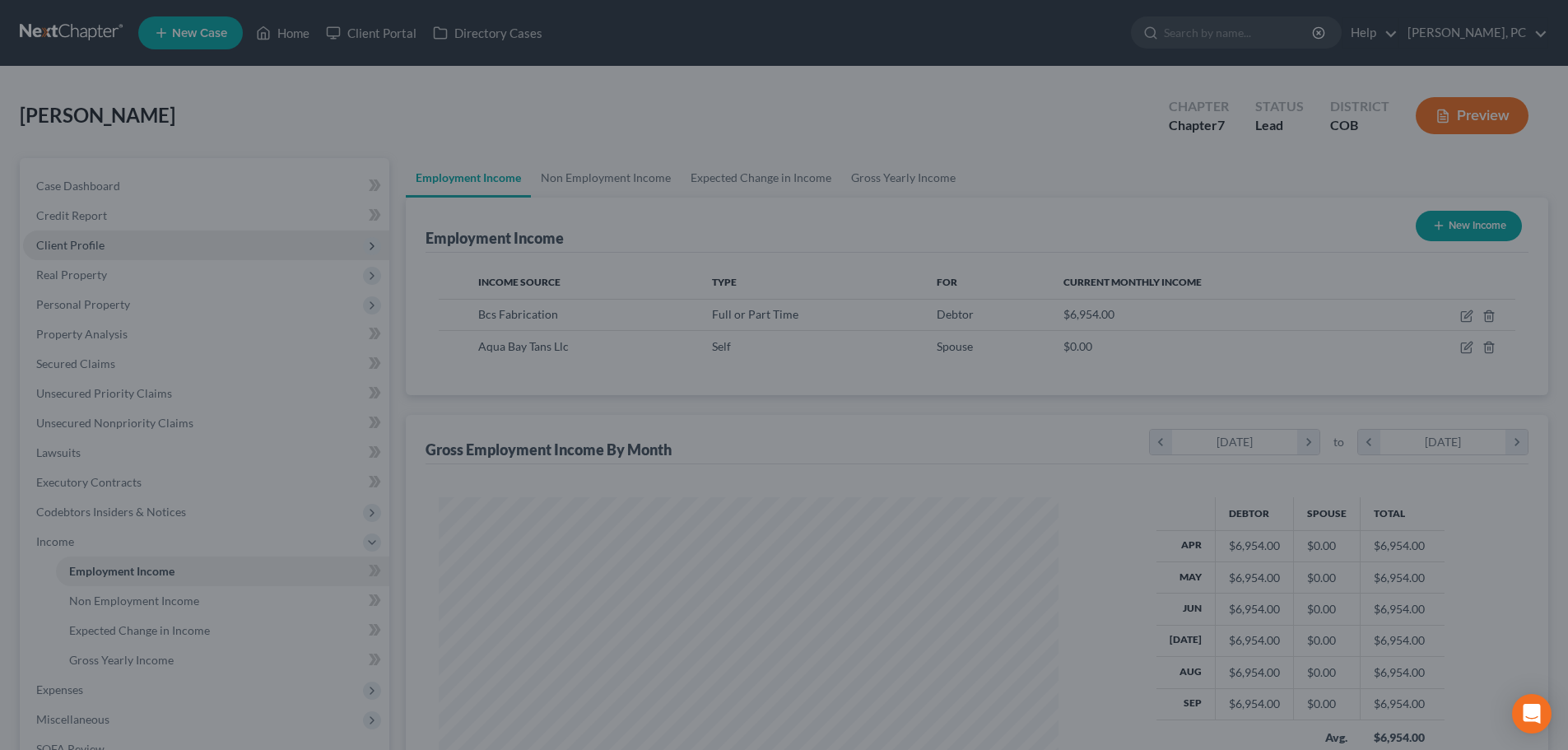
scroll to position [823151, 822556]
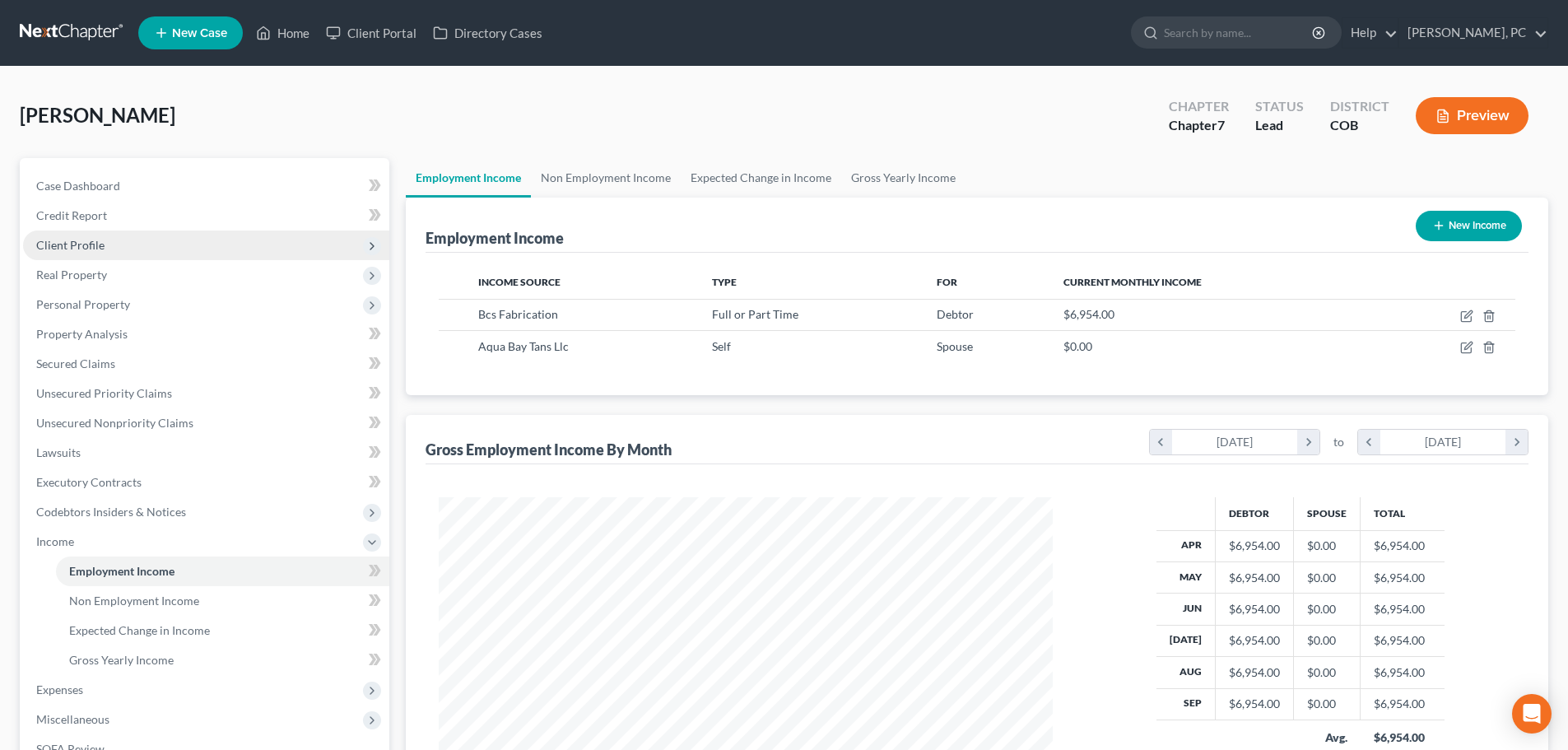
click at [79, 250] on span "Client Profile" at bounding box center [70, 245] width 68 height 14
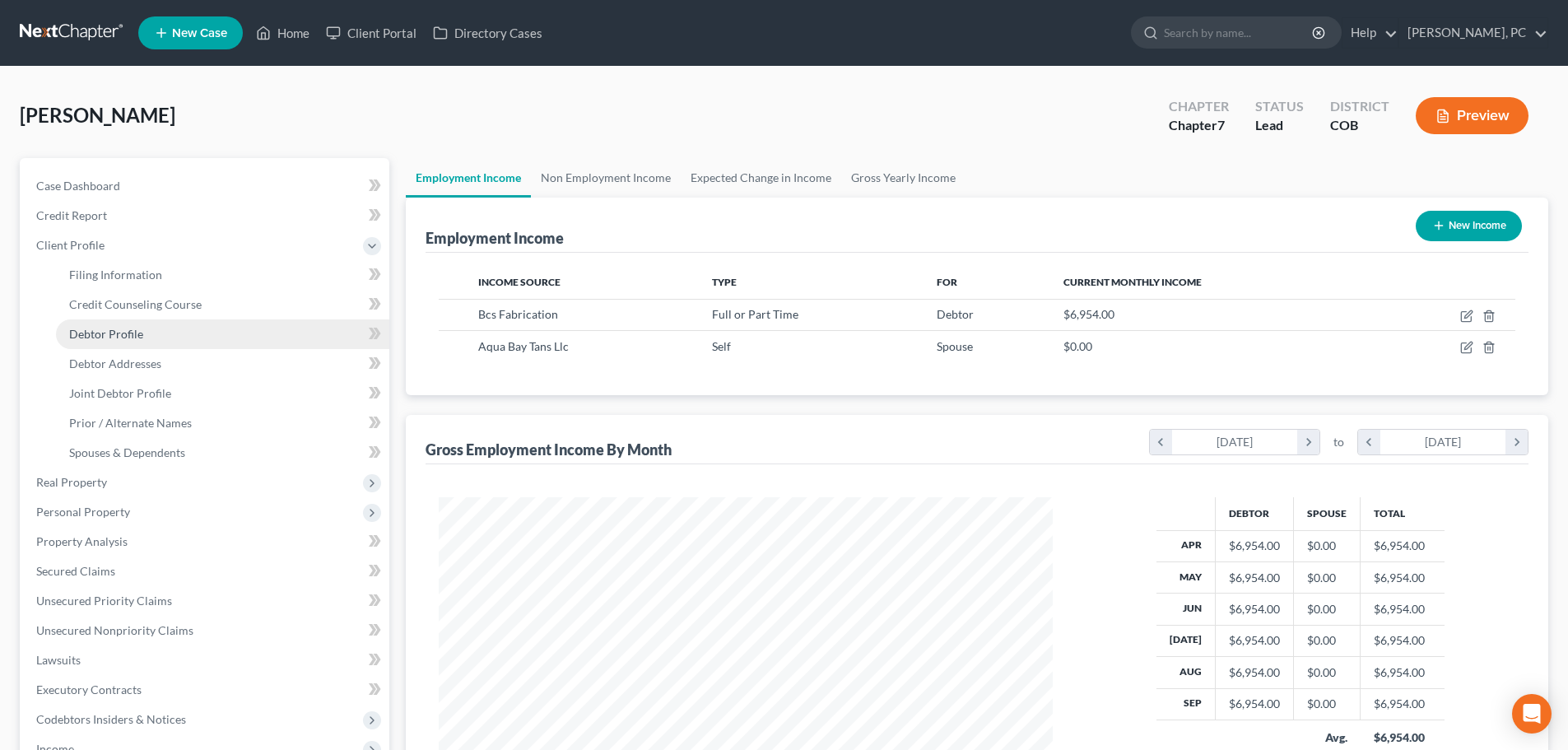
click at [119, 328] on span "Debtor Profile" at bounding box center [106, 333] width 74 height 14
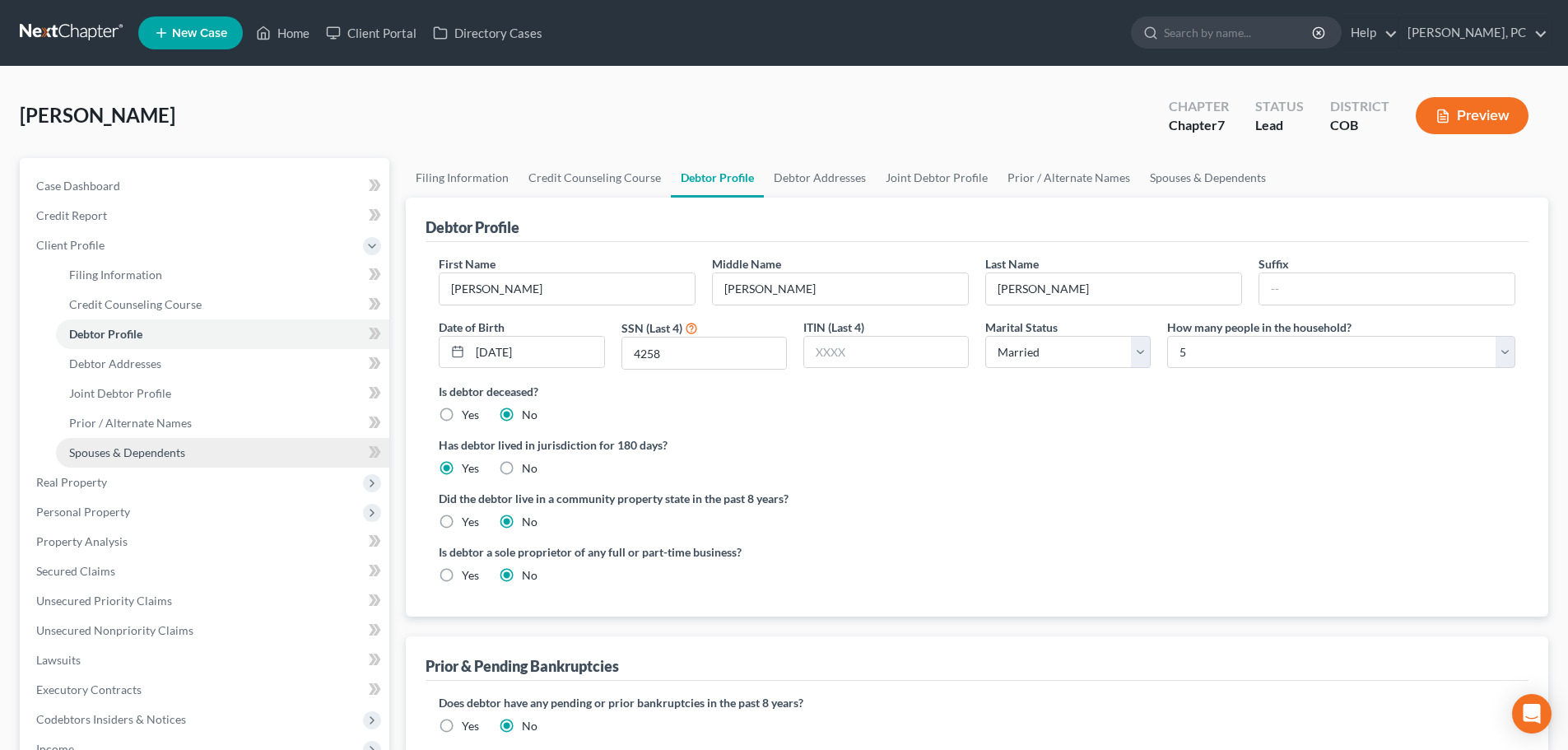
click at [146, 455] on span "Spouses & Dependents" at bounding box center [127, 452] width 116 height 14
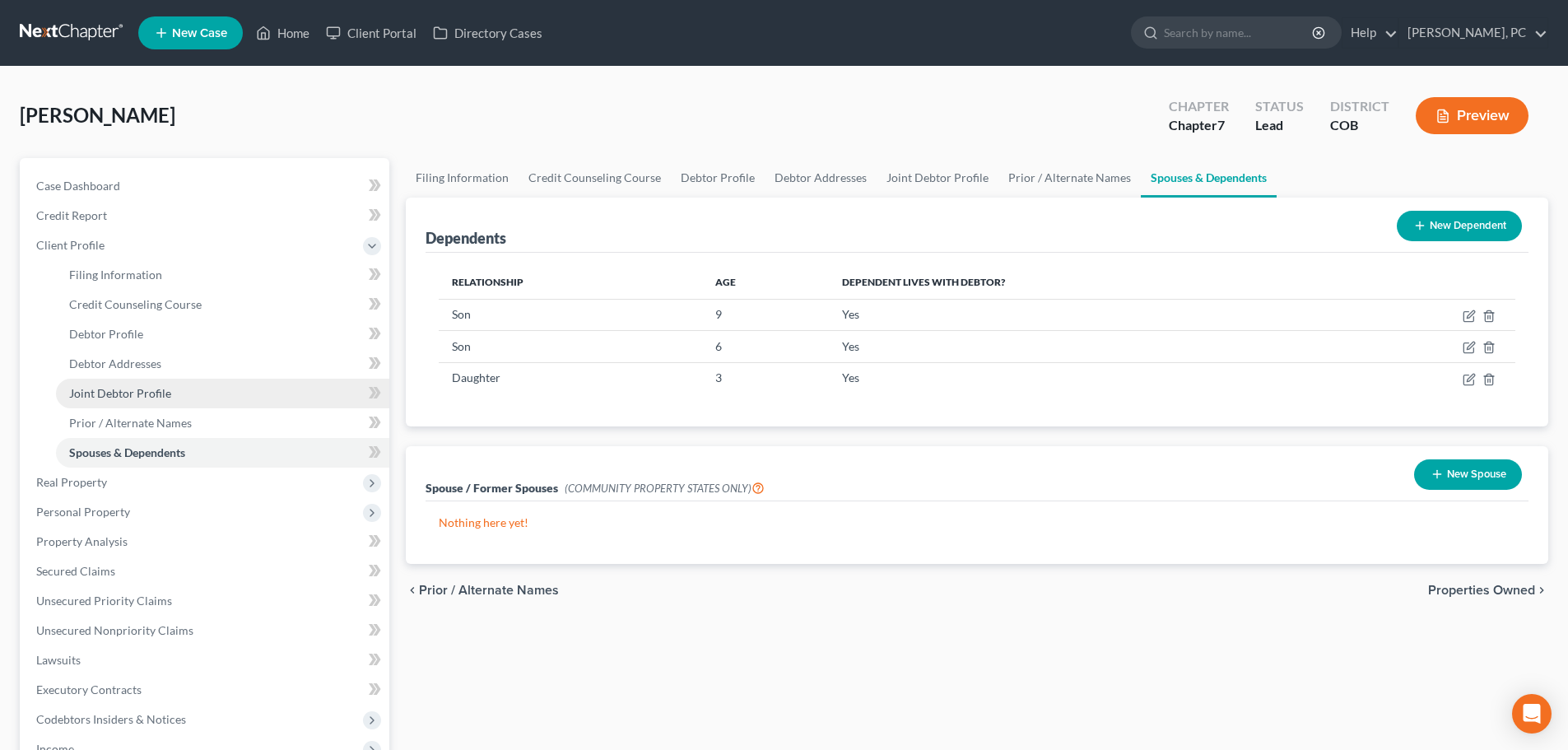
click at [87, 387] on span "Joint Debtor Profile" at bounding box center [120, 393] width 102 height 14
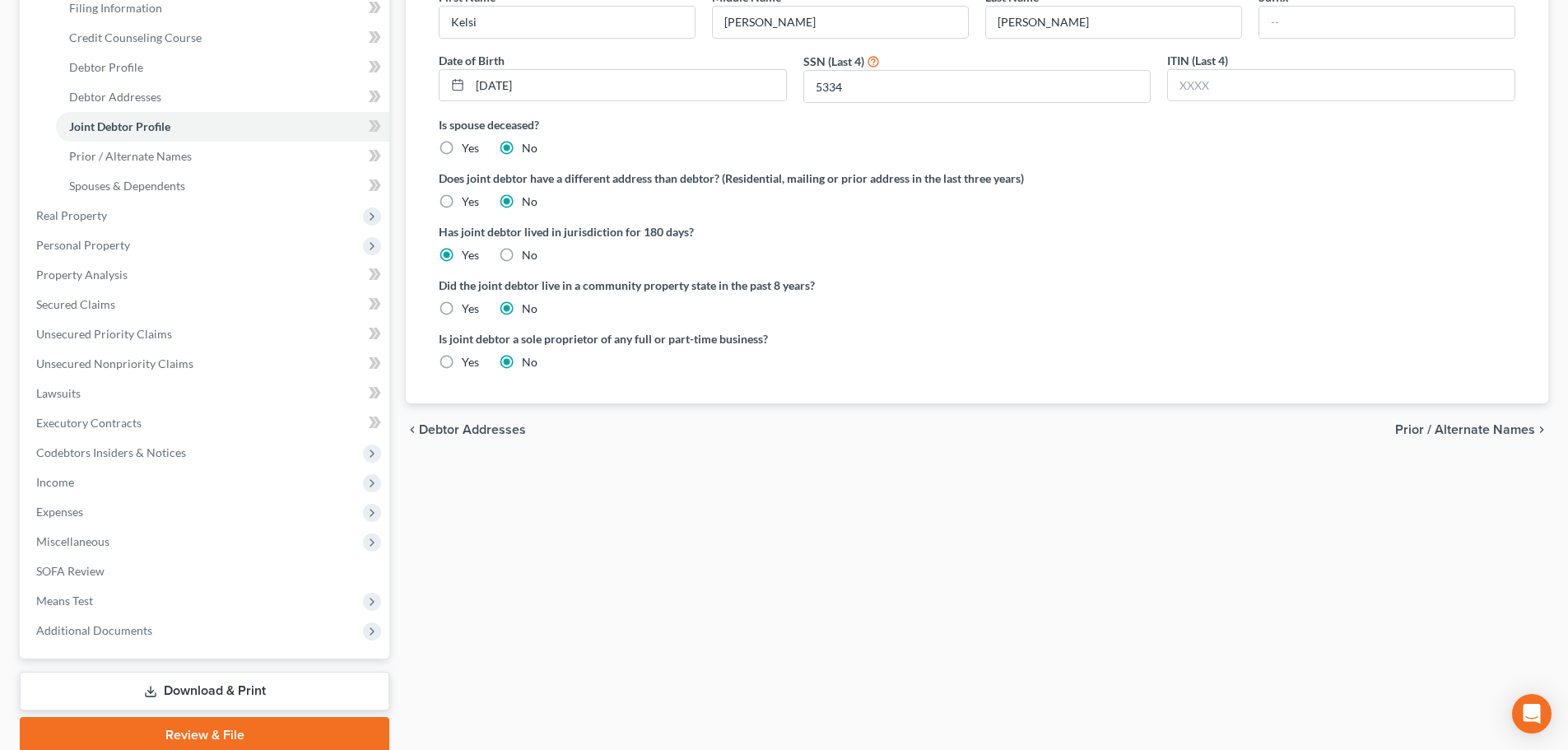
scroll to position [329, 0]
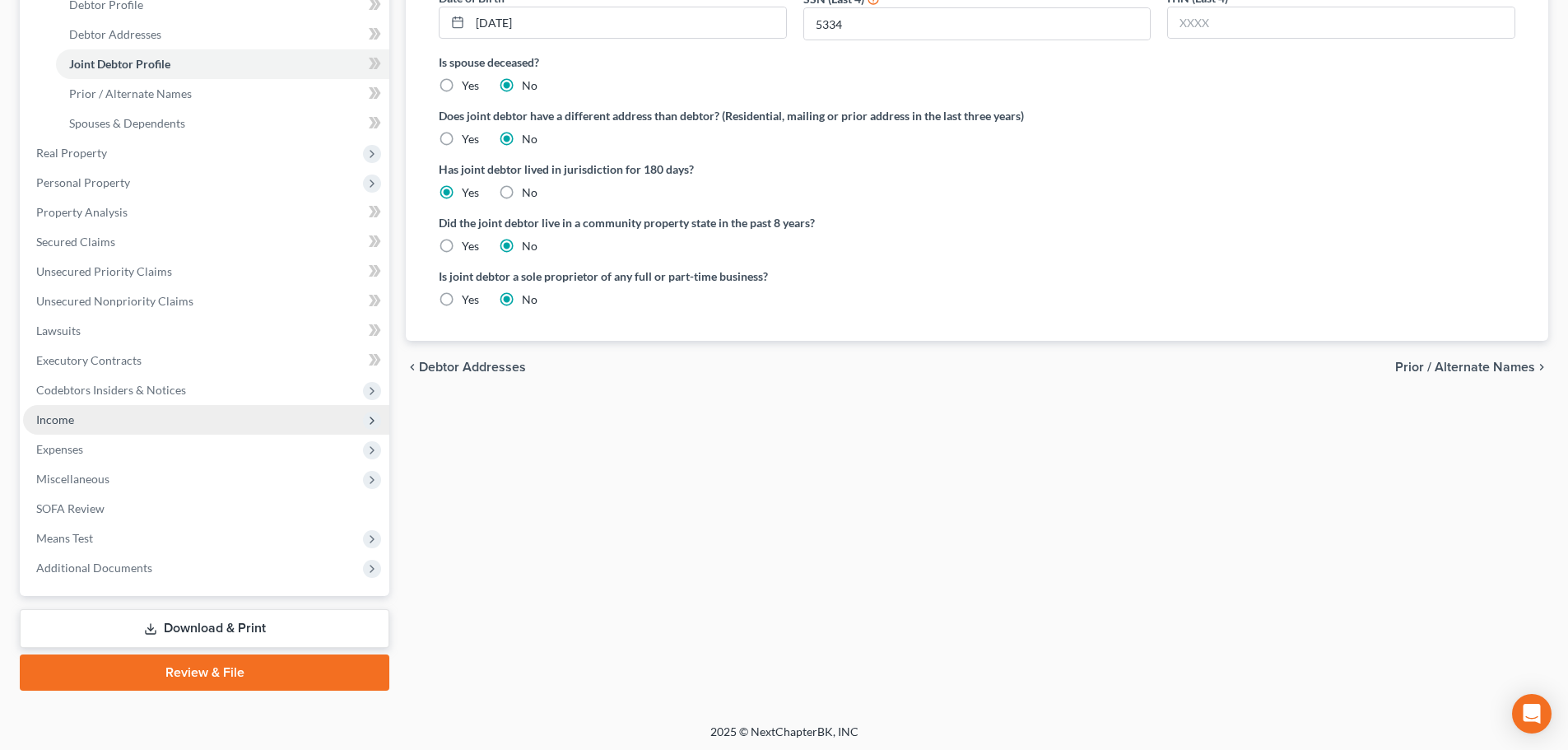
click at [72, 415] on span "Income" at bounding box center [54, 419] width 38 height 14
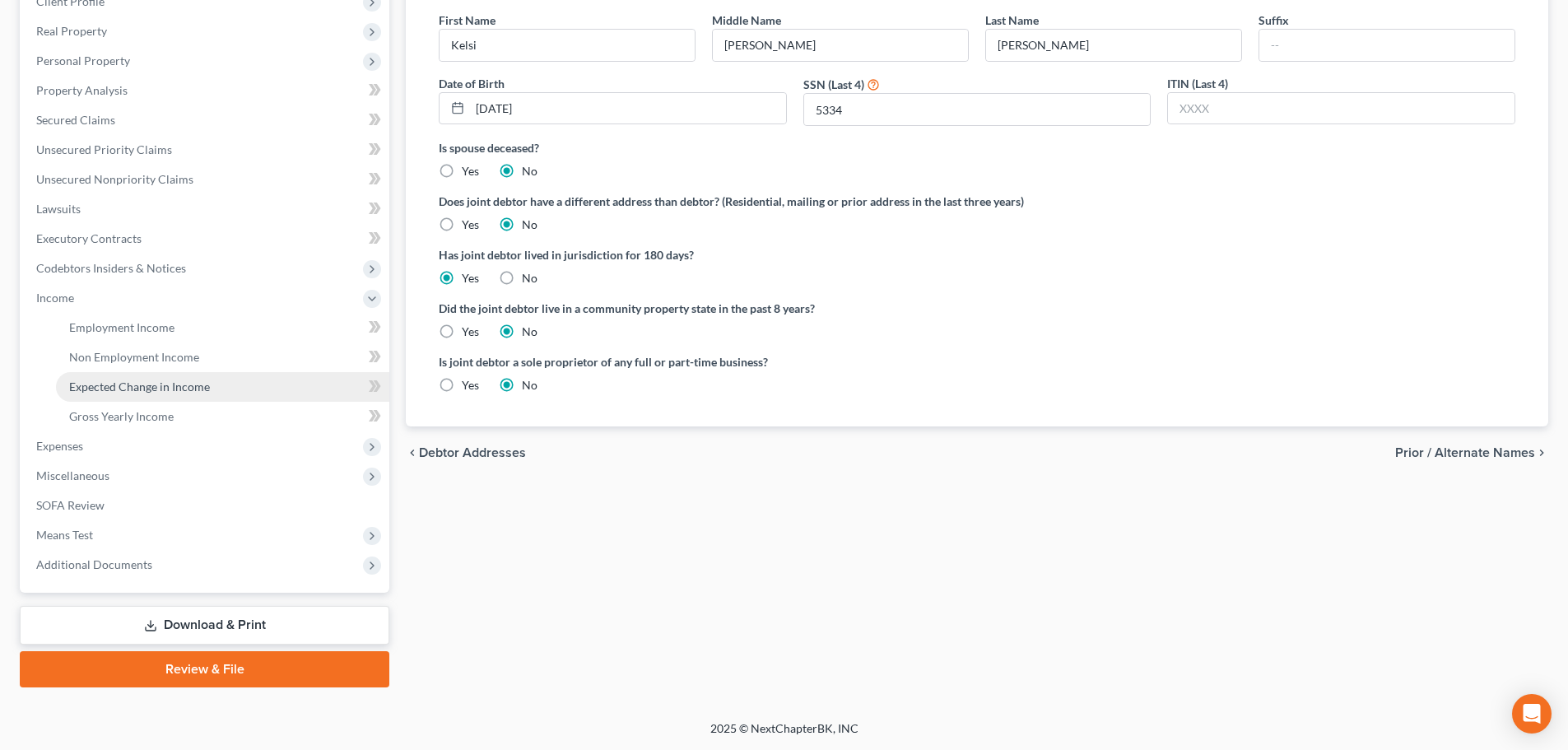
scroll to position [244, 0]
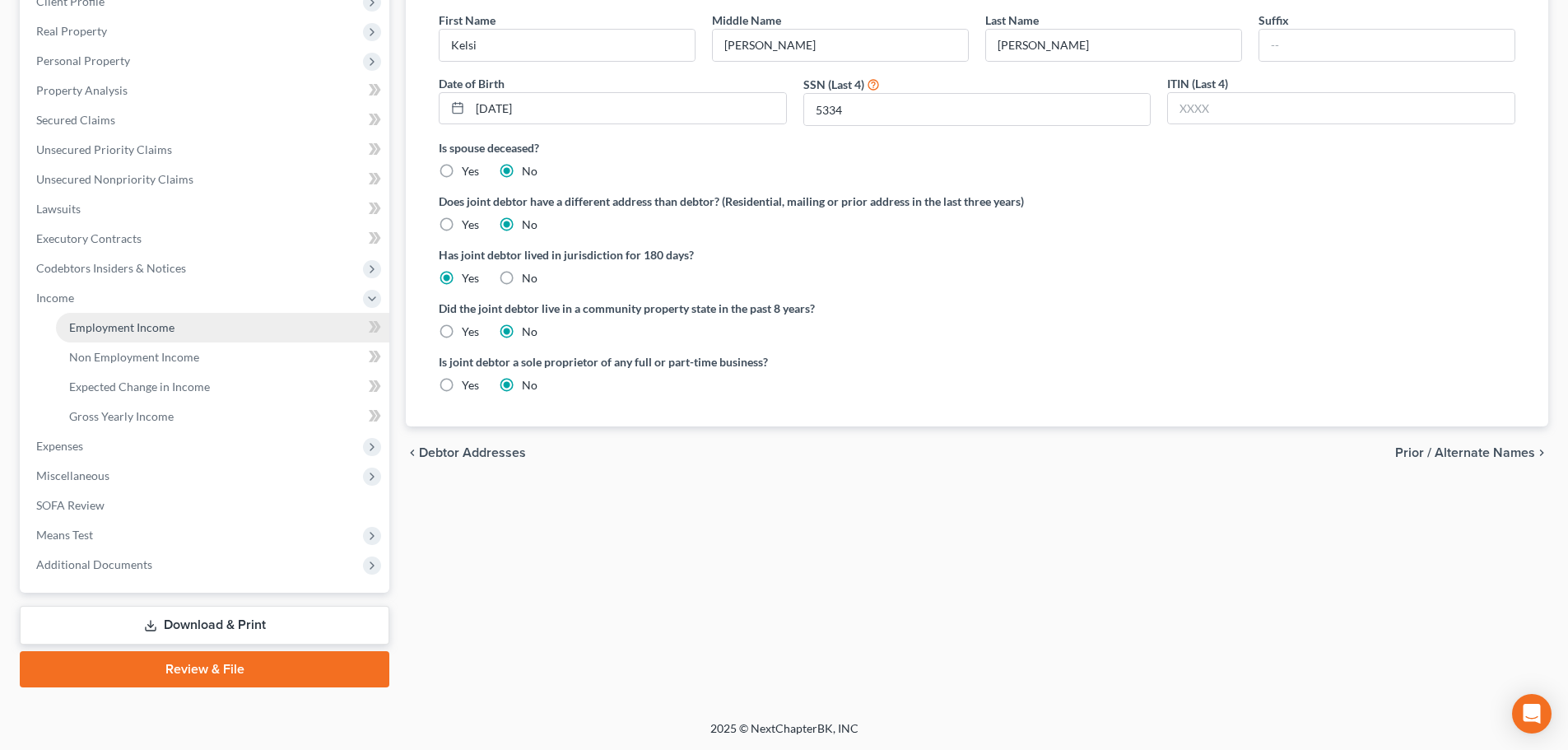
click at [140, 327] on span "Employment Income" at bounding box center [122, 327] width 105 height 14
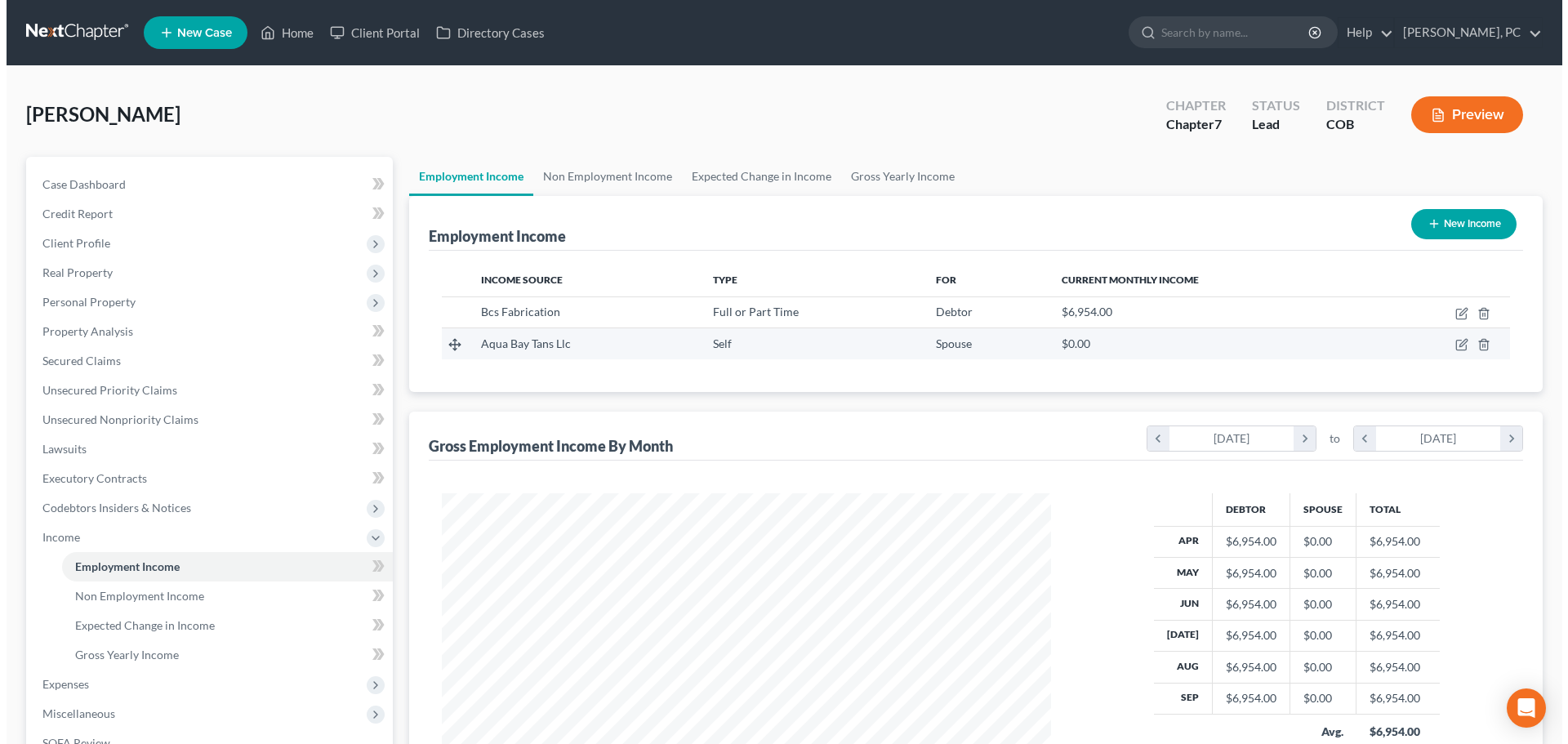
scroll to position [305, 642]
click at [1448, 338] on td at bounding box center [1435, 343] width 136 height 31
click at [1455, 341] on icon "button" at bounding box center [1455, 345] width 13 height 13
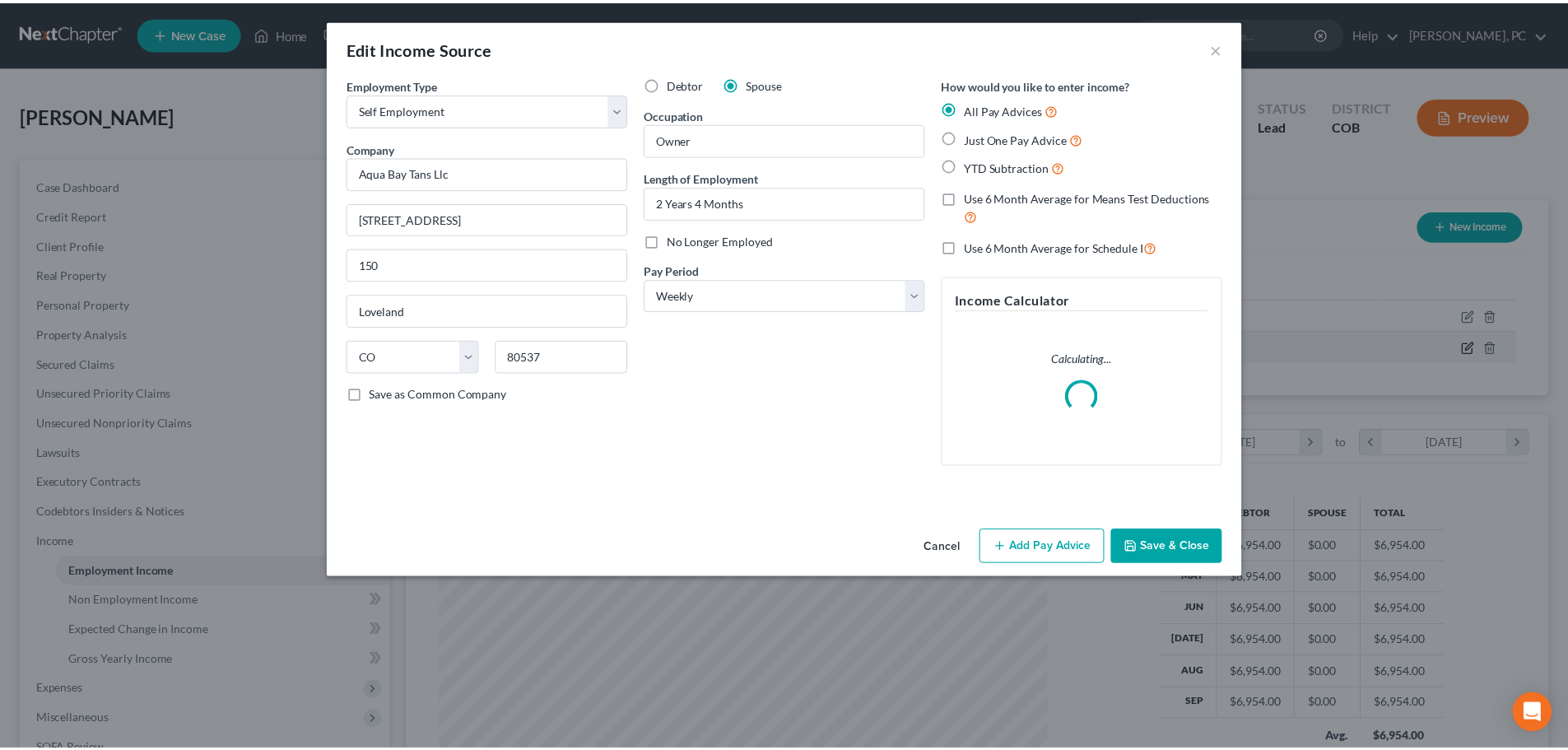
scroll to position [310, 653]
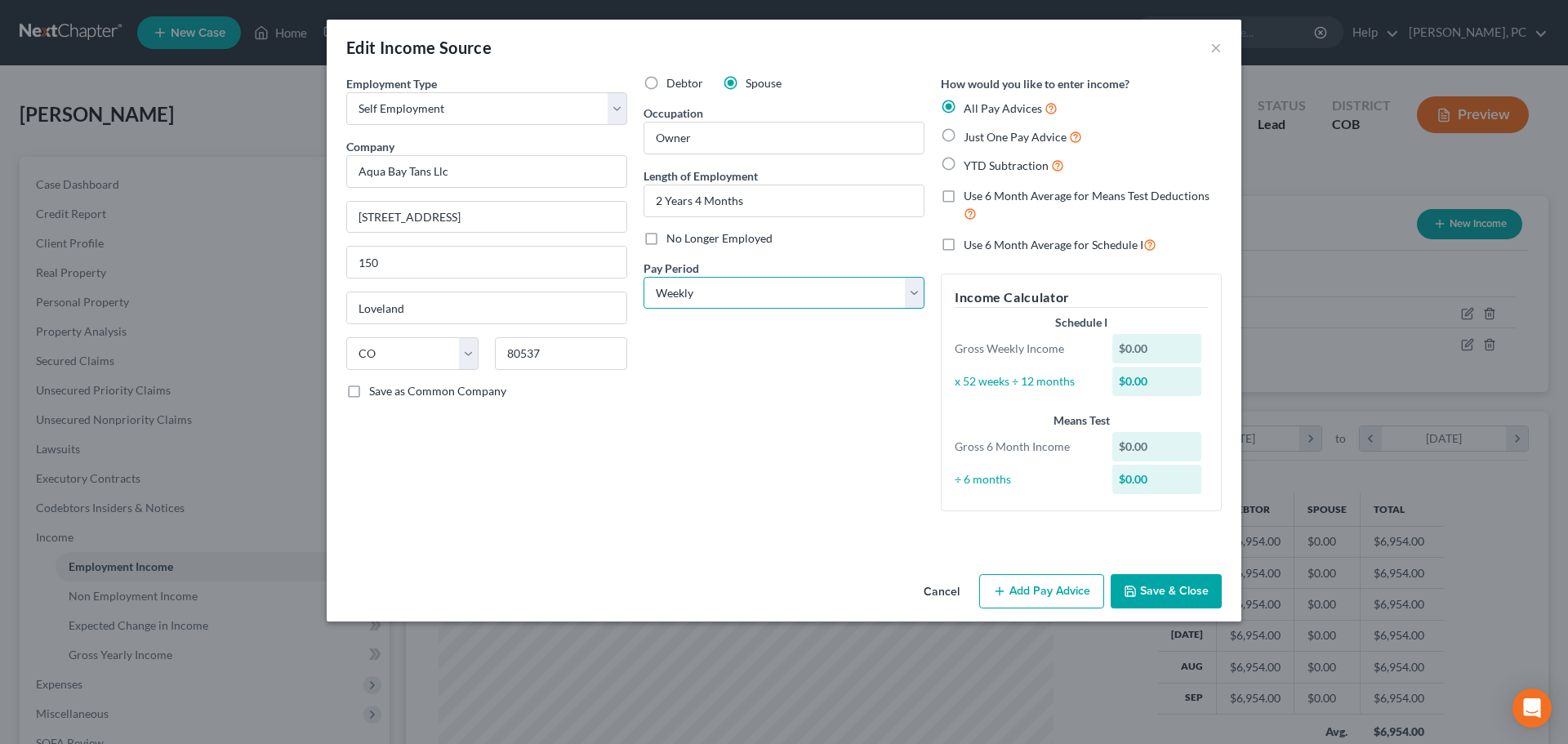
click at [684, 294] on select "Select Monthly Twice Monthly Every Other Week Weekly" at bounding box center [784, 292] width 281 height 32
click at [644, 277] on select "Select Monthly Twice Monthly Every Other Week Weekly" at bounding box center [784, 292] width 281 height 32
click at [963, 140] on label "Just One Pay Advice" at bounding box center [1022, 137] width 118 height 19
click at [970, 138] on input "Just One Pay Advice" at bounding box center [975, 133] width 11 height 11
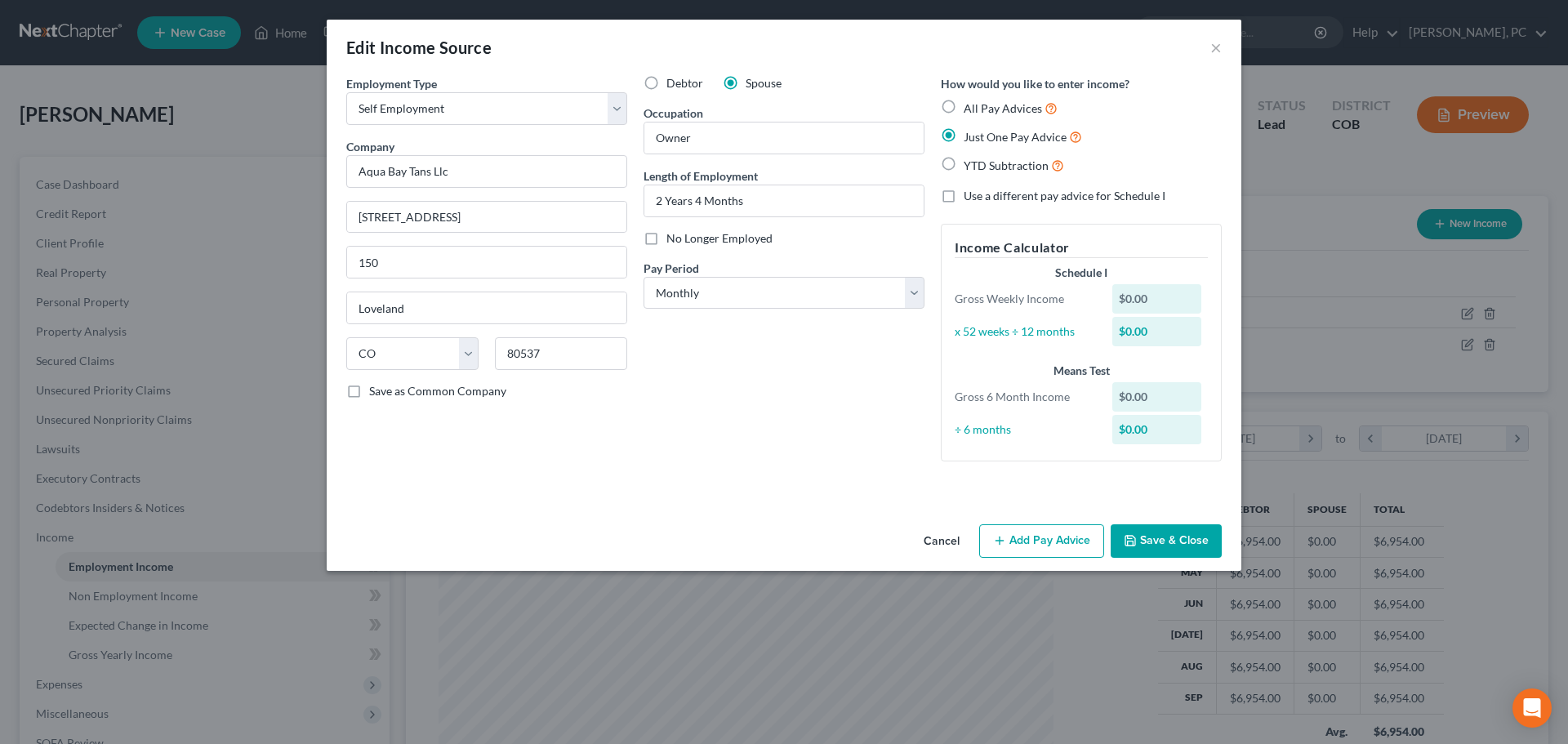
click at [1047, 548] on button "Add Pay Advice" at bounding box center [1041, 541] width 125 height 34
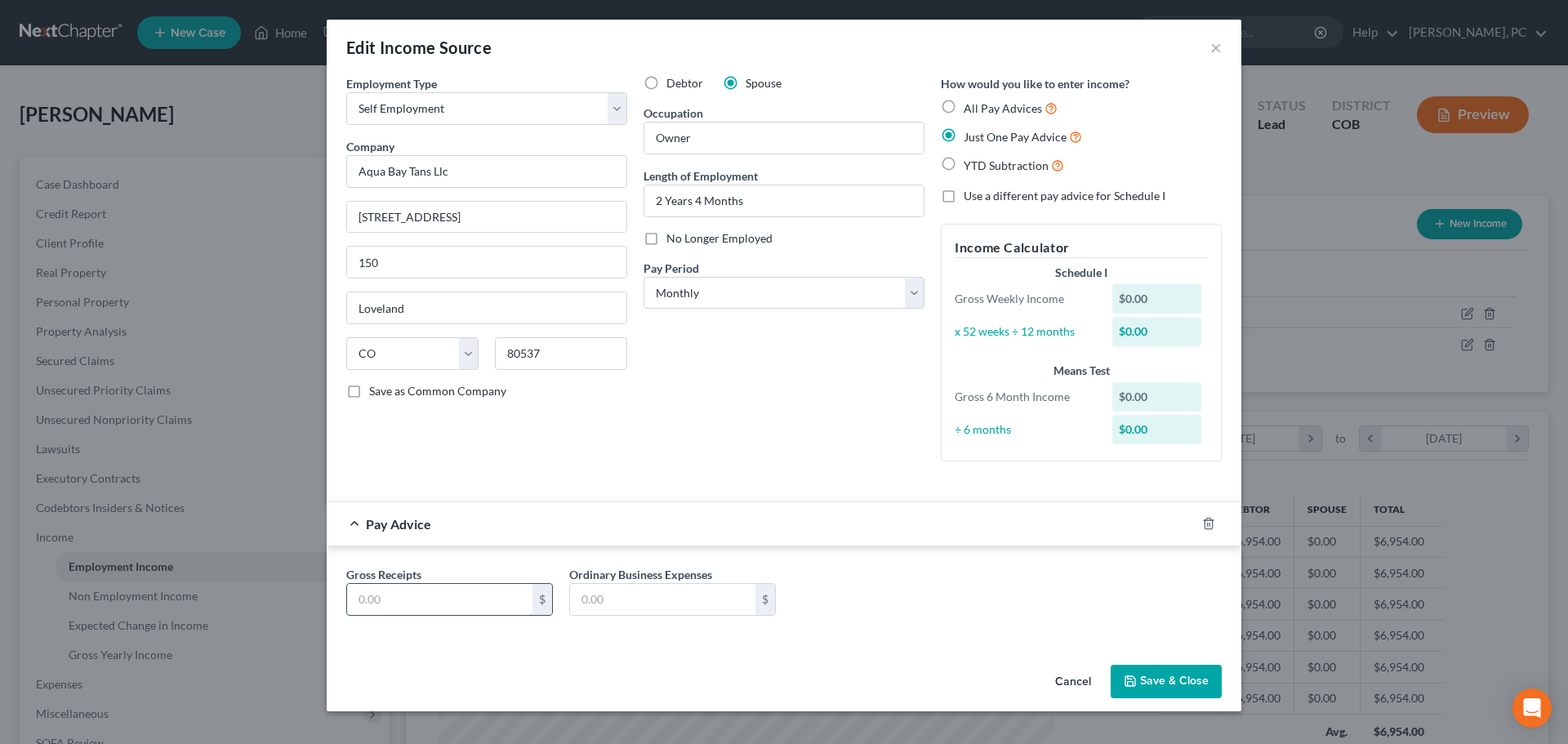
click at [408, 606] on input "text" at bounding box center [440, 599] width 186 height 31
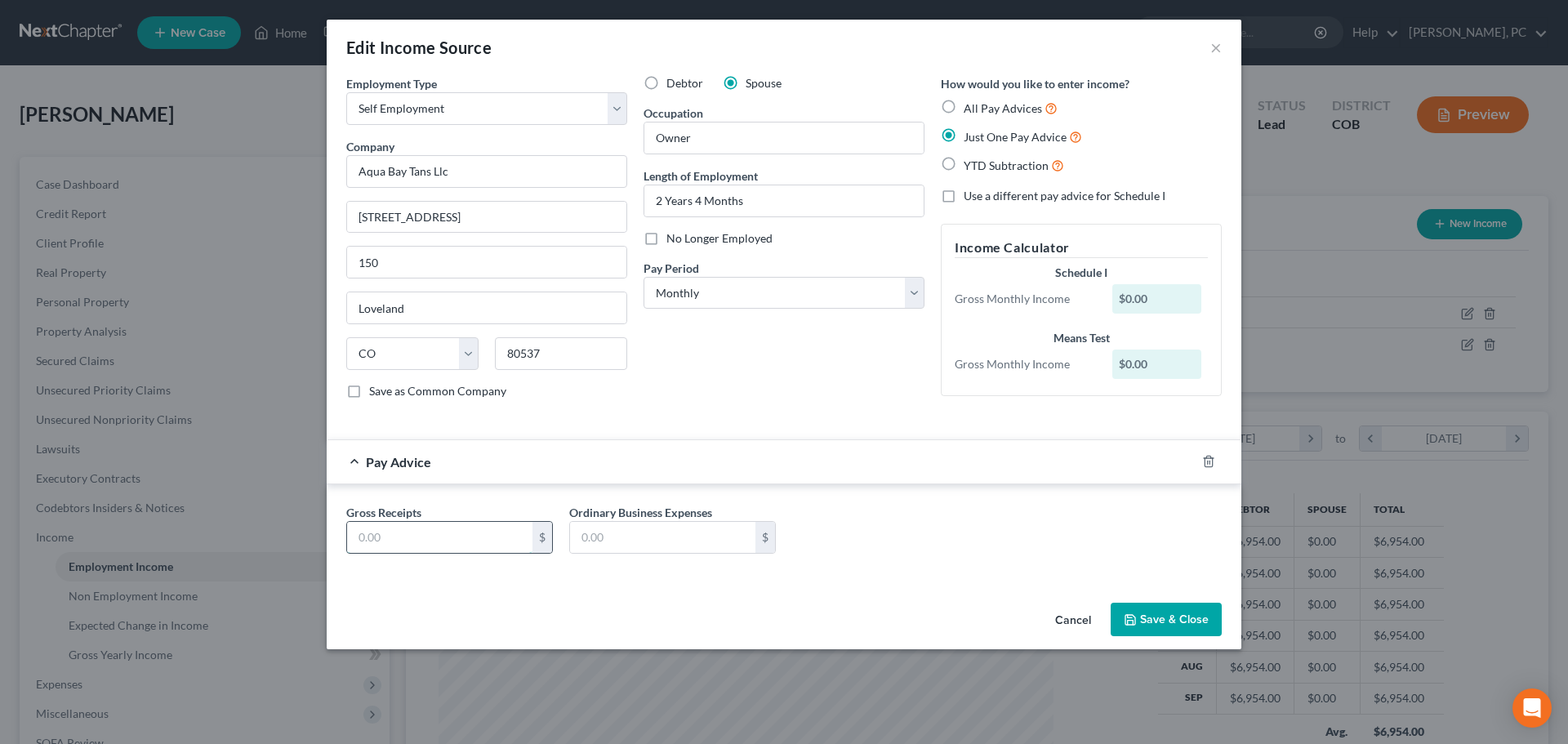
click at [384, 530] on input "text" at bounding box center [440, 537] width 186 height 31
click at [672, 540] on input "text" at bounding box center [663, 537] width 186 height 31
click at [1130, 614] on icon "button" at bounding box center [1131, 620] width 13 height 13
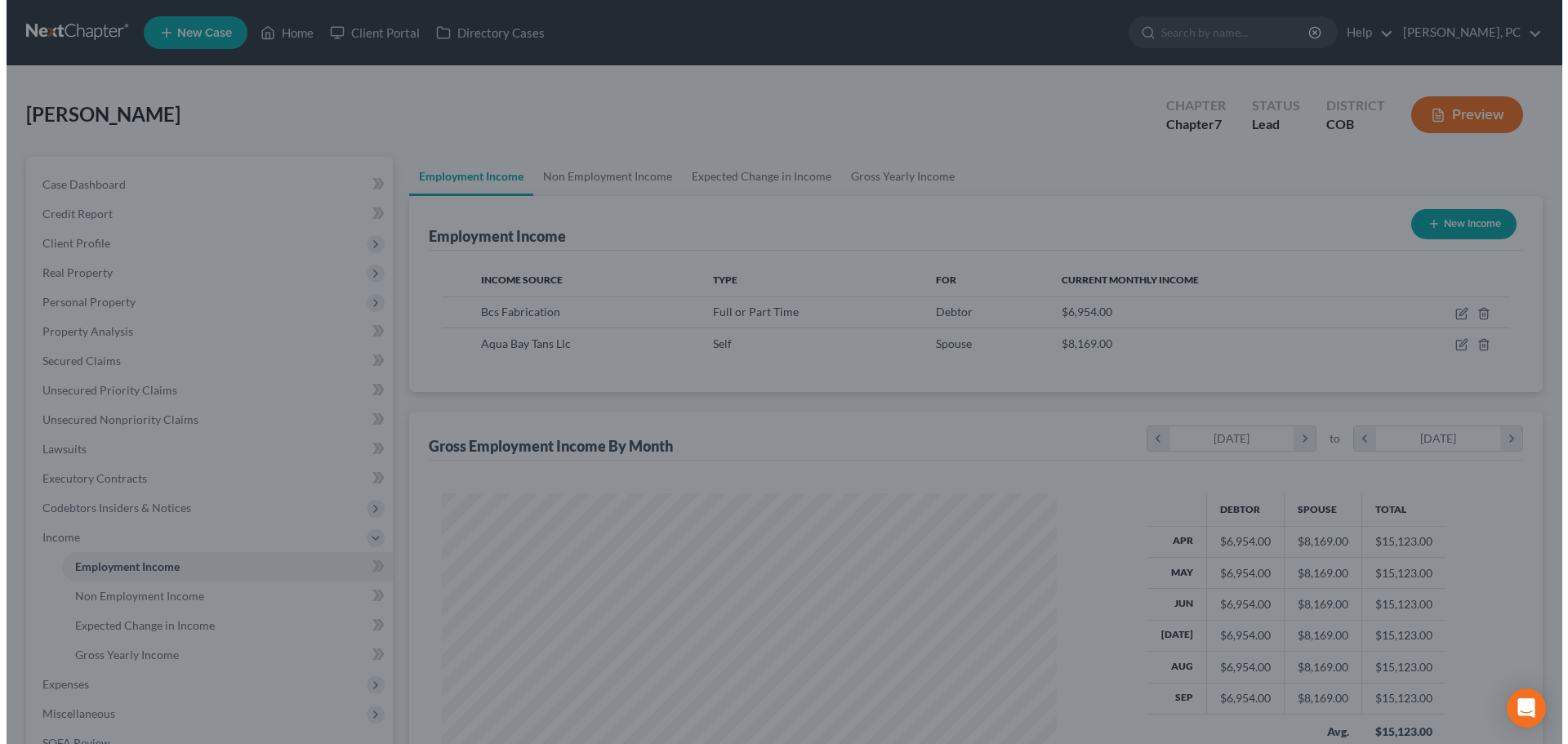
scroll to position [816566, 816038]
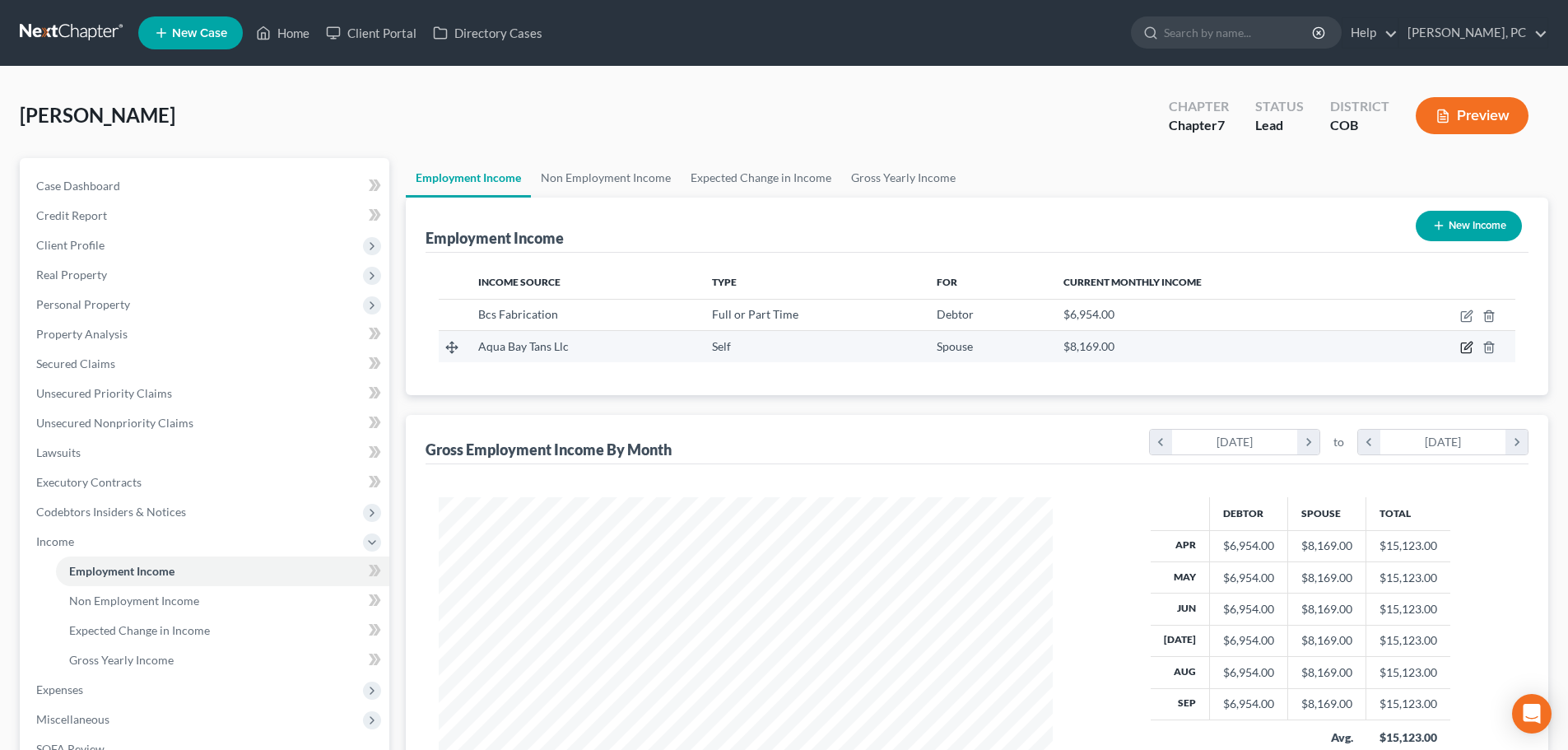
click at [1465, 346] on icon "button" at bounding box center [1467, 347] width 13 height 13
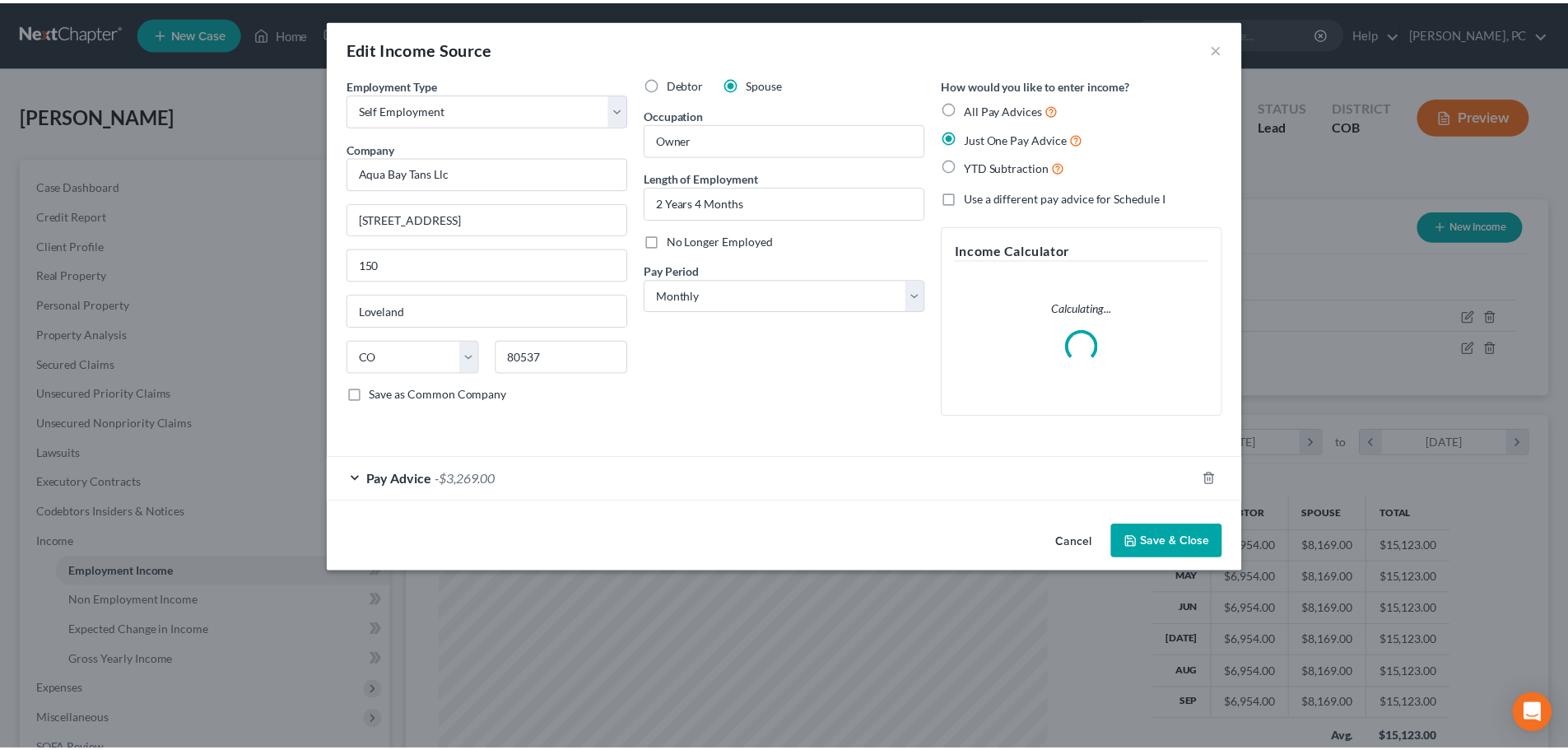
scroll to position [310, 653]
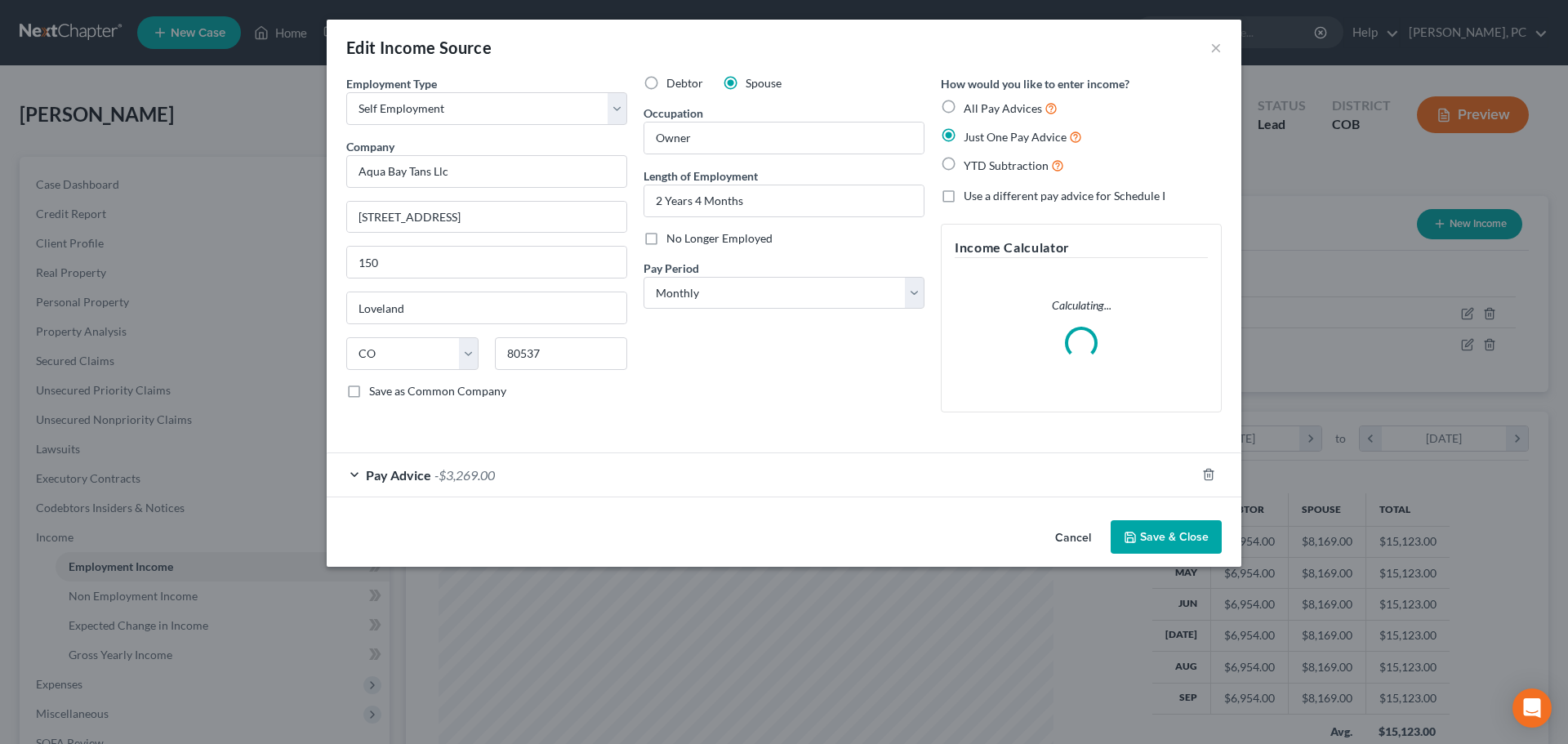
click at [1191, 540] on button "Save & Close" at bounding box center [1166, 537] width 111 height 34
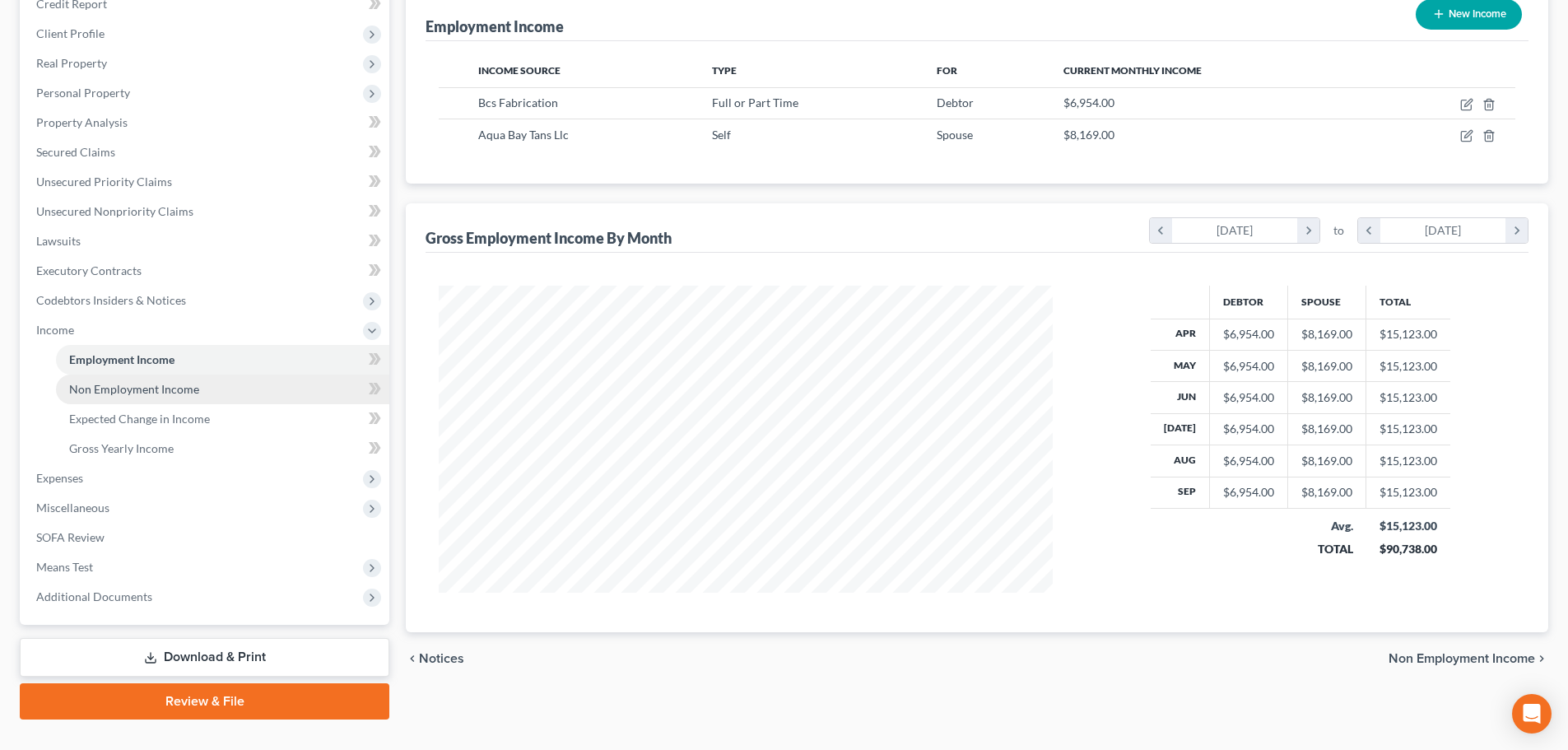
scroll to position [244, 0]
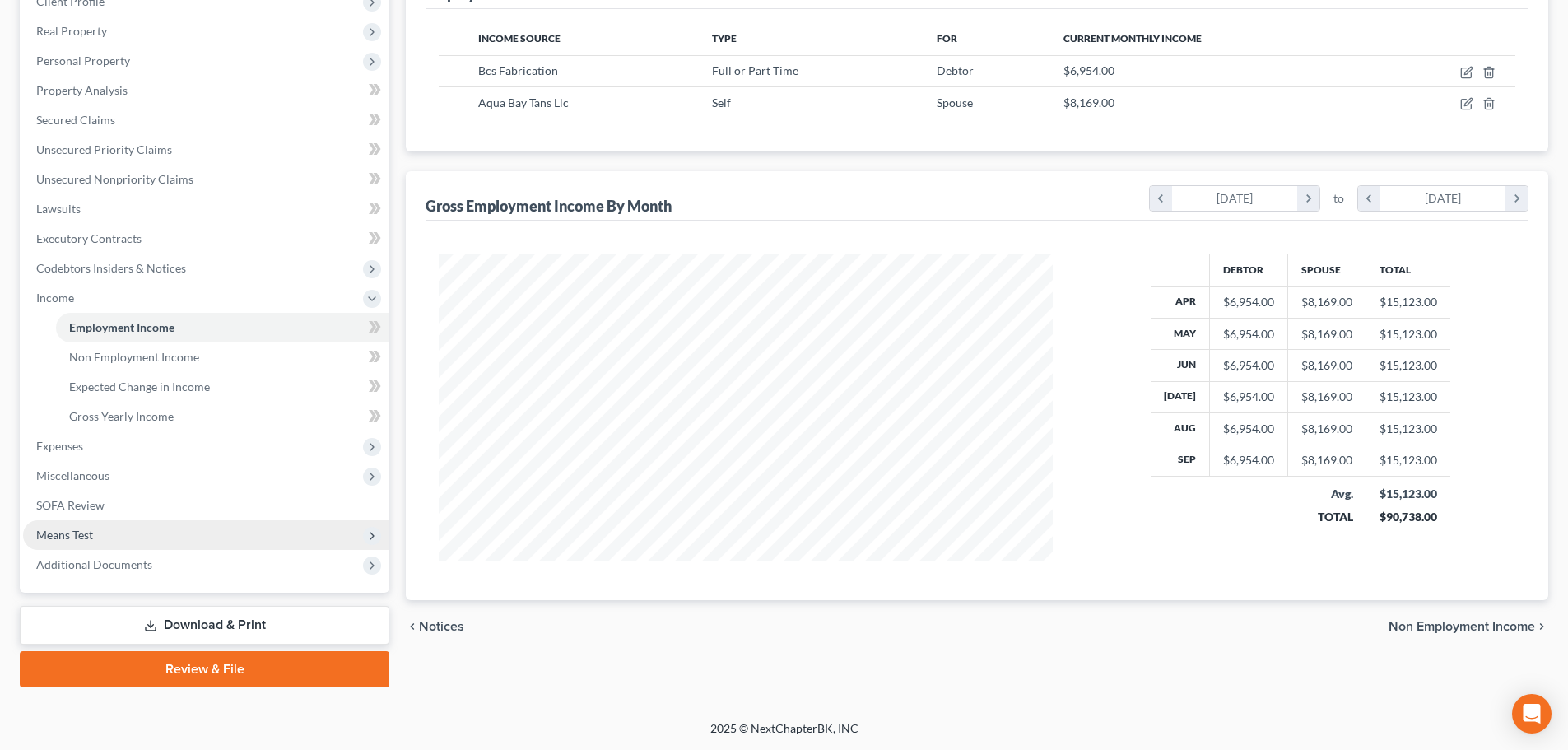
click at [62, 535] on span "Means Test" at bounding box center [64, 535] width 57 height 14
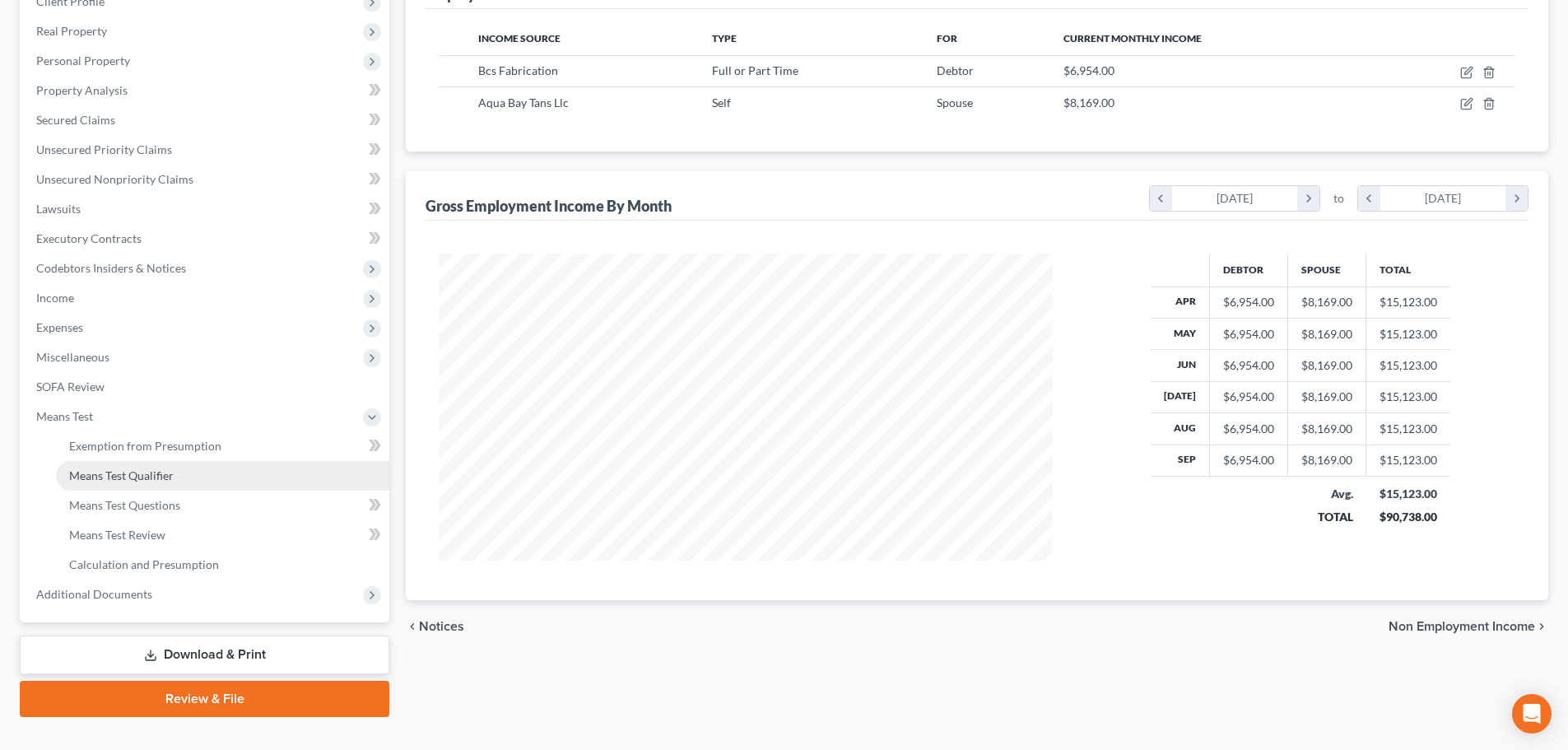
click at [151, 472] on span "Means Test Qualifier" at bounding box center [121, 475] width 104 height 14
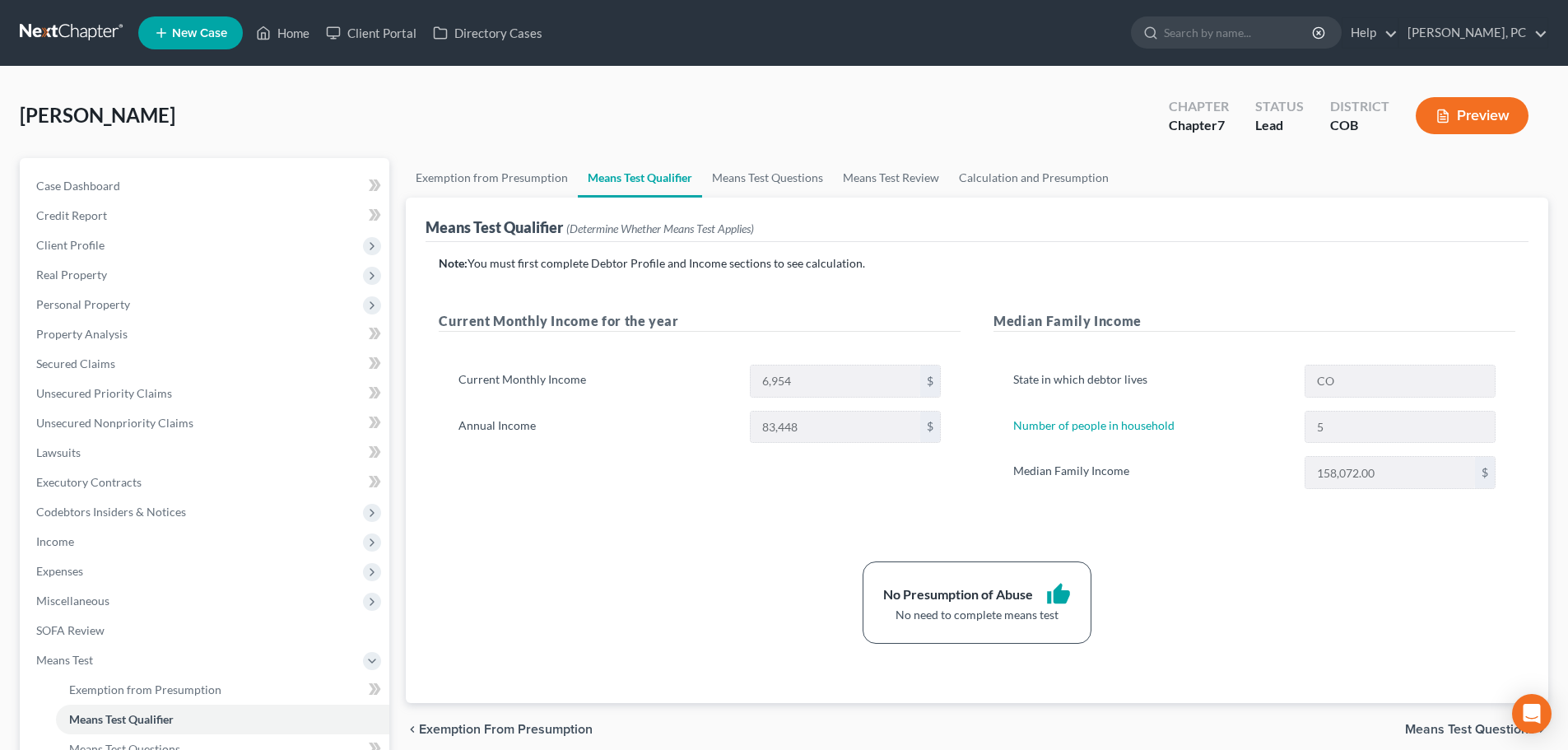
click at [1462, 125] on button "Preview" at bounding box center [1472, 115] width 113 height 37
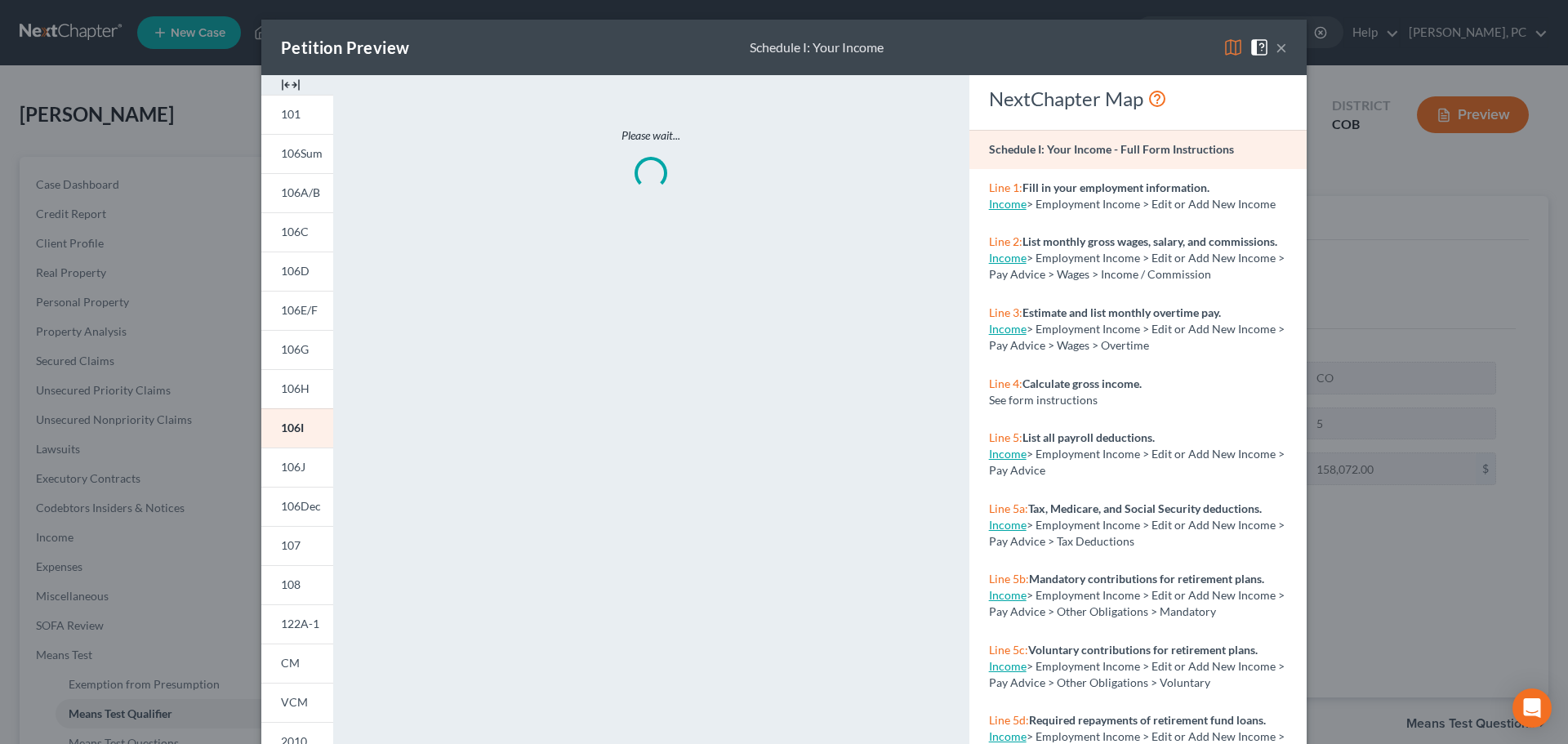
click at [285, 86] on img at bounding box center [291, 85] width 20 height 20
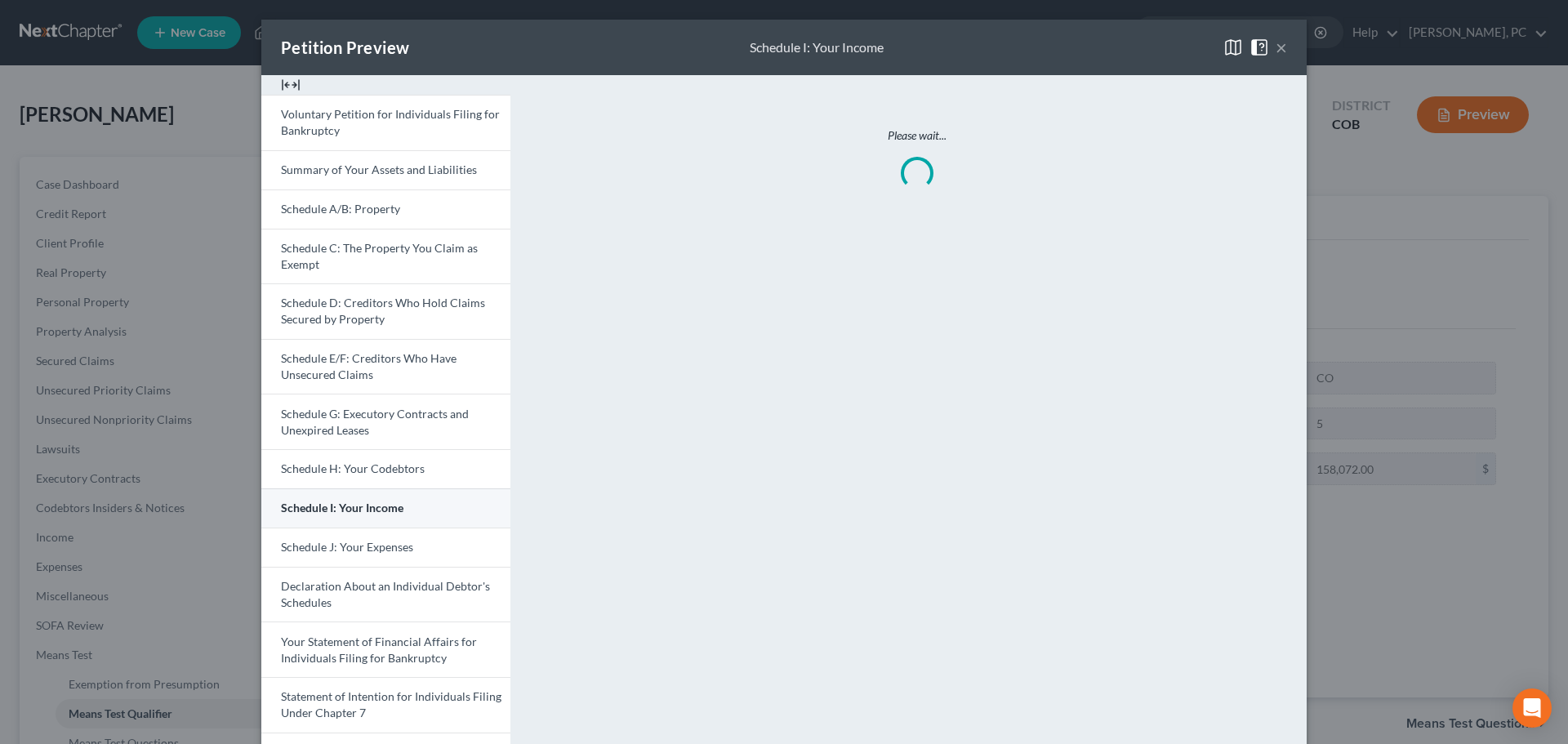
click at [336, 510] on span "Schedule I: Your Income" at bounding box center [342, 507] width 123 height 14
click at [1276, 50] on button "×" at bounding box center [1281, 47] width 12 height 20
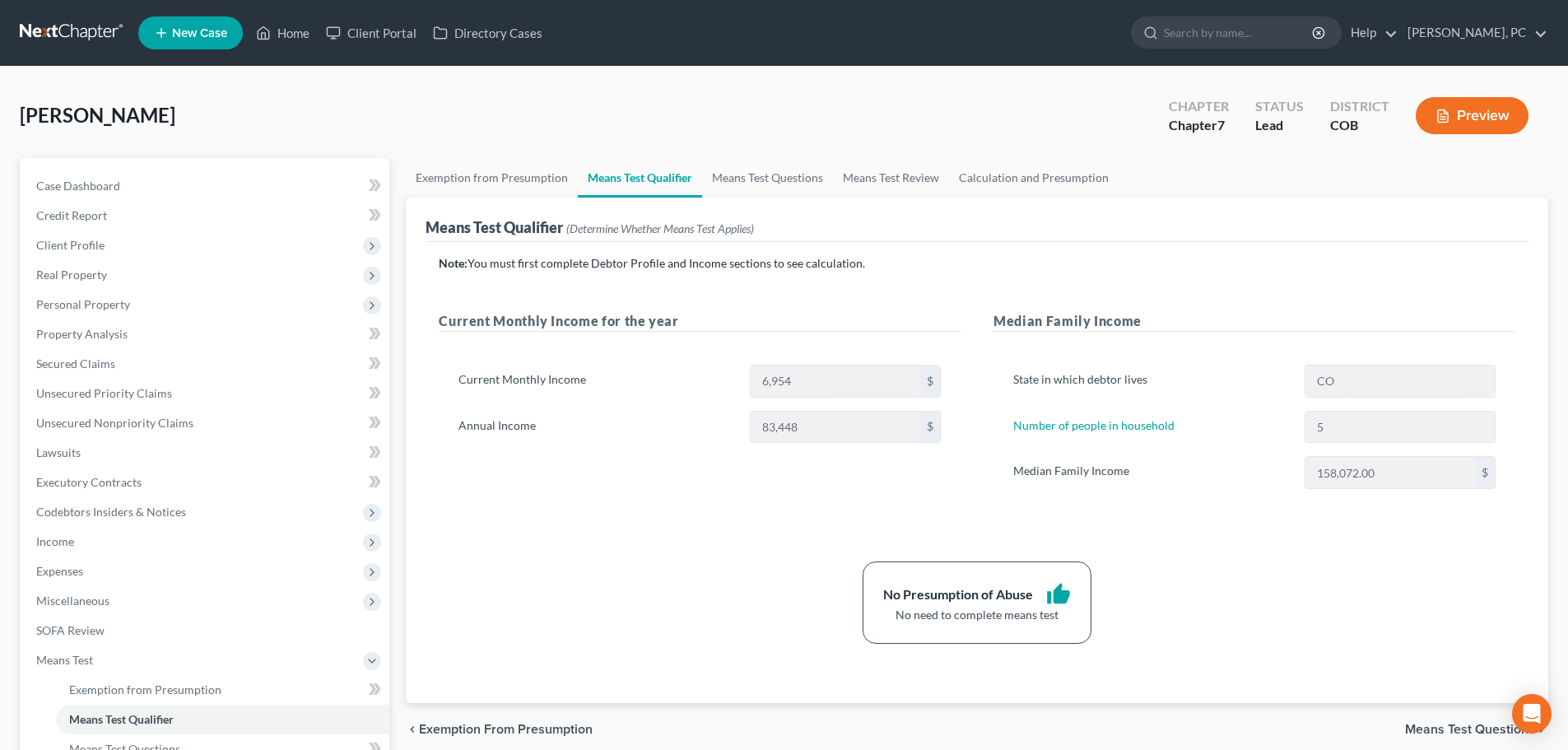
click at [1441, 125] on button "Preview" at bounding box center [1472, 115] width 113 height 37
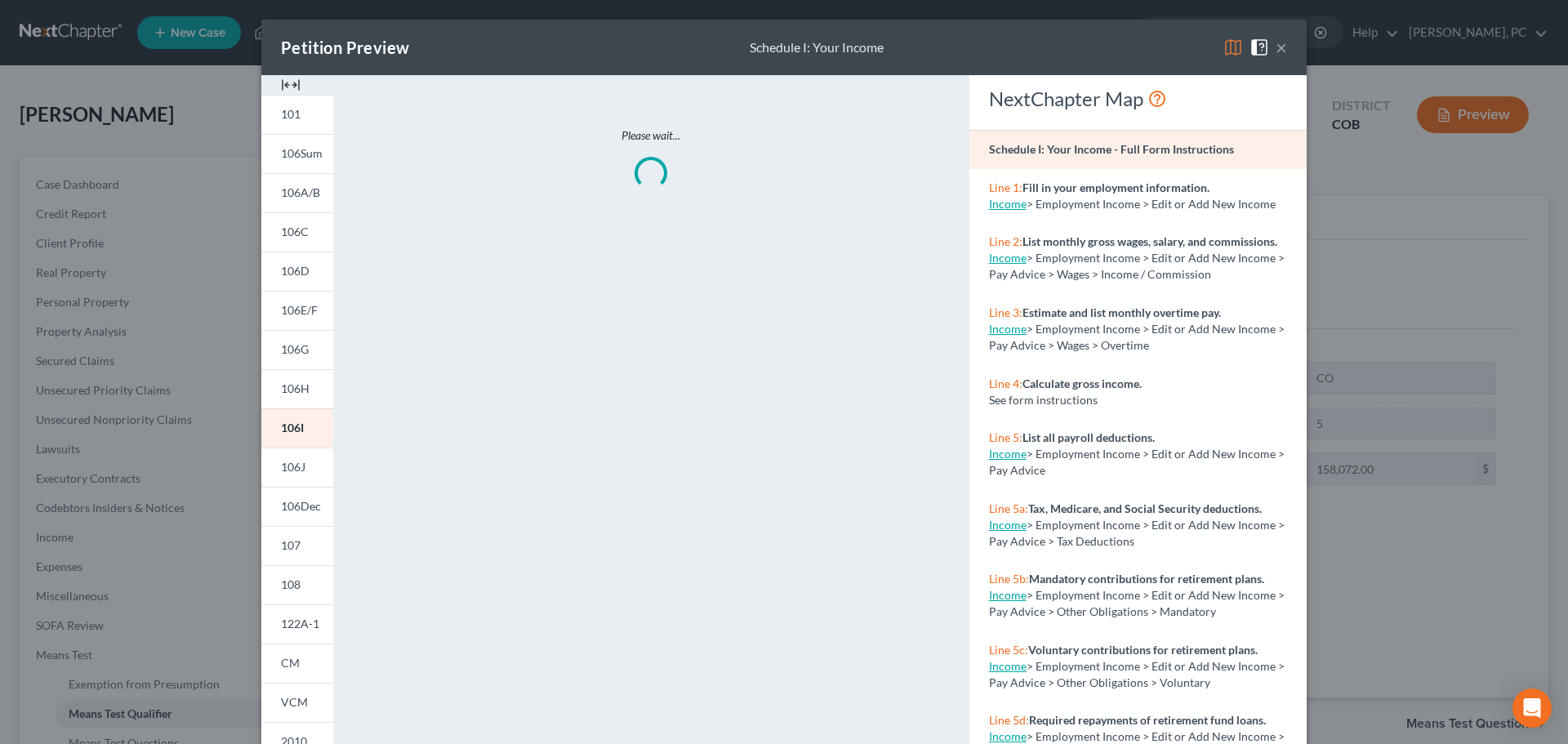
click at [280, 73] on div "Petition Preview Schedule I: Your Income ×" at bounding box center [784, 47] width 1045 height 56
click at [283, 79] on img at bounding box center [291, 85] width 20 height 20
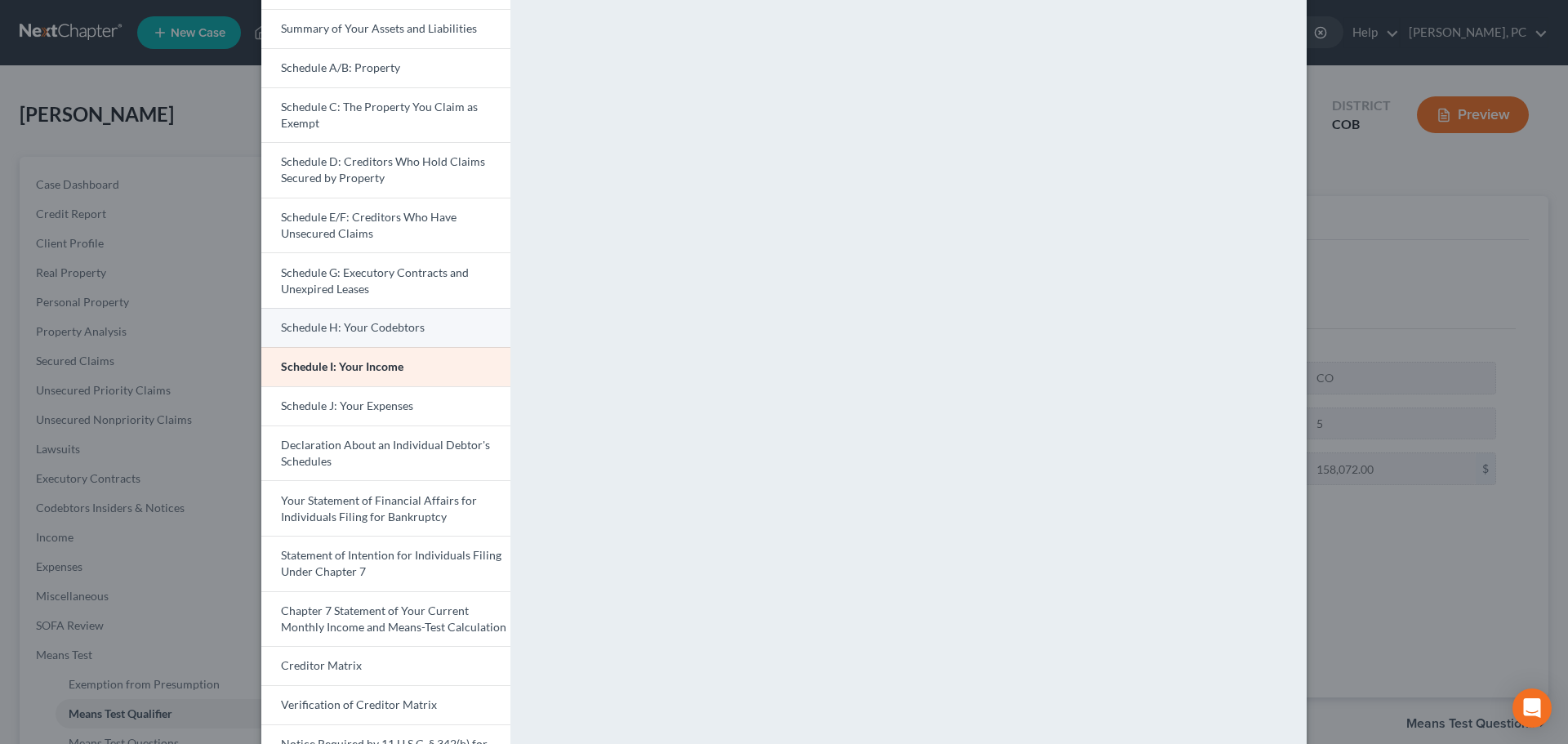
scroll to position [163, 0]
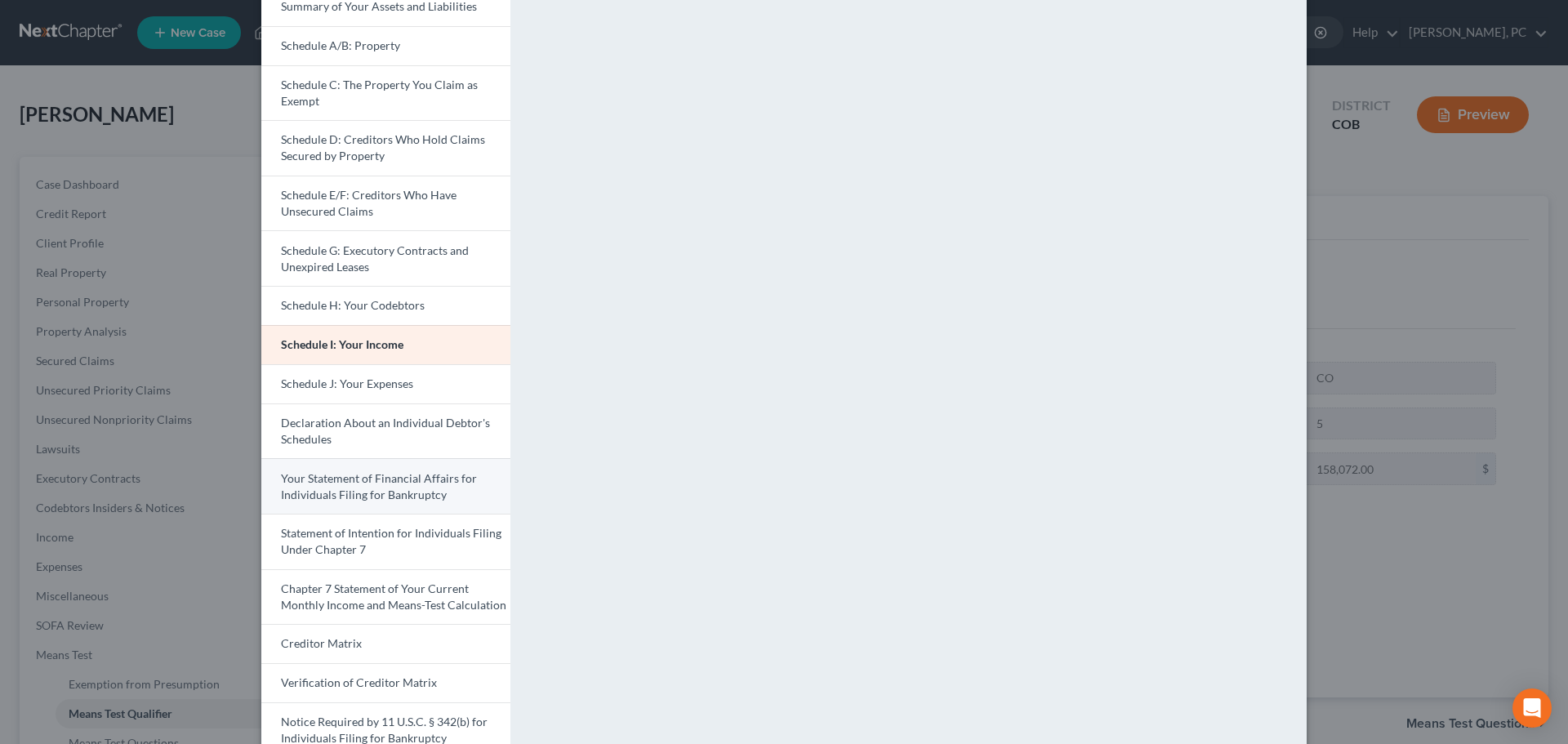
click at [362, 488] on span "Your Statement of Financial Affairs for Individuals Filing for Bankruptcy" at bounding box center [379, 486] width 196 height 30
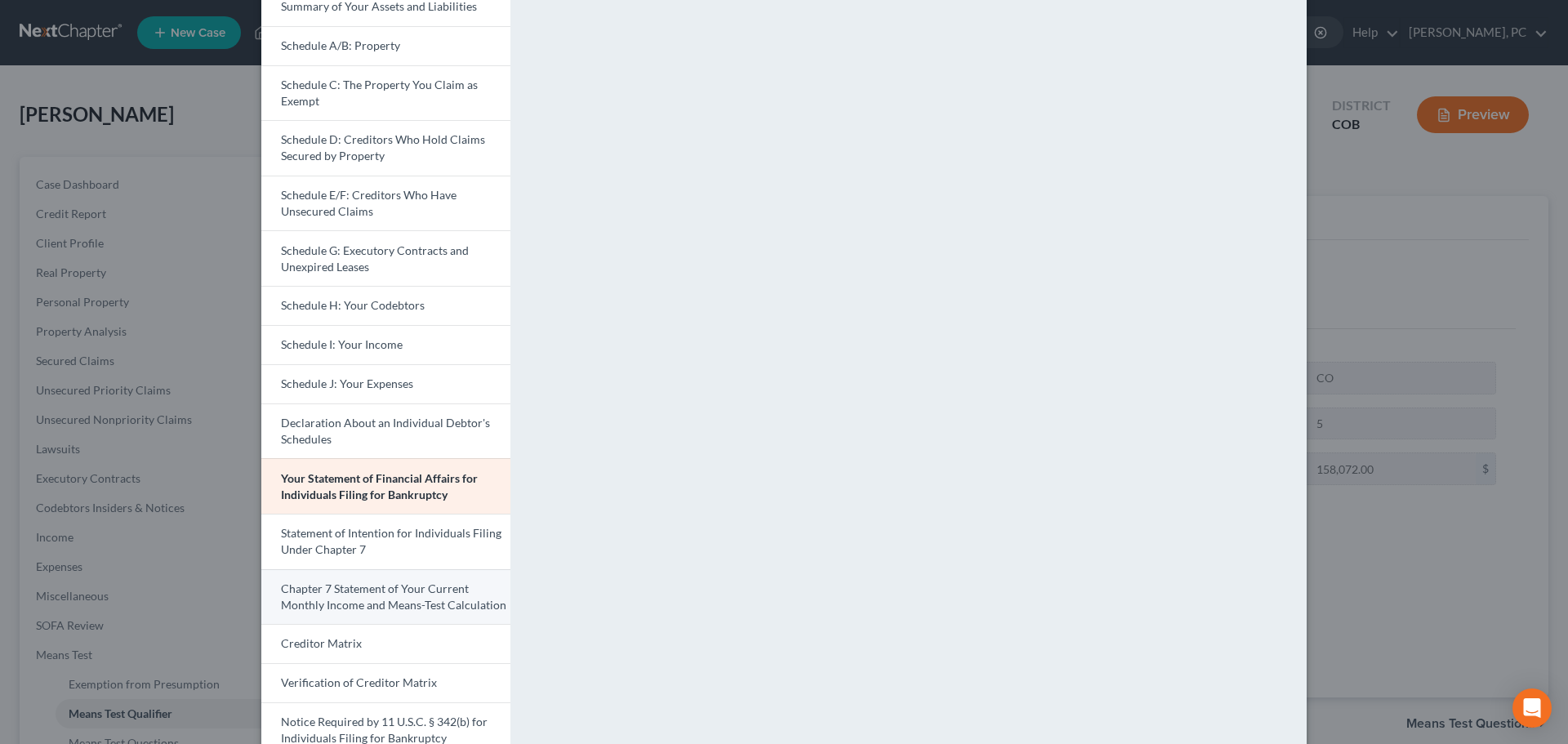
click at [383, 592] on span "Chapter 7 Statement of Your Current Monthly Income and Means-Test Calculation" at bounding box center [393, 597] width 225 height 30
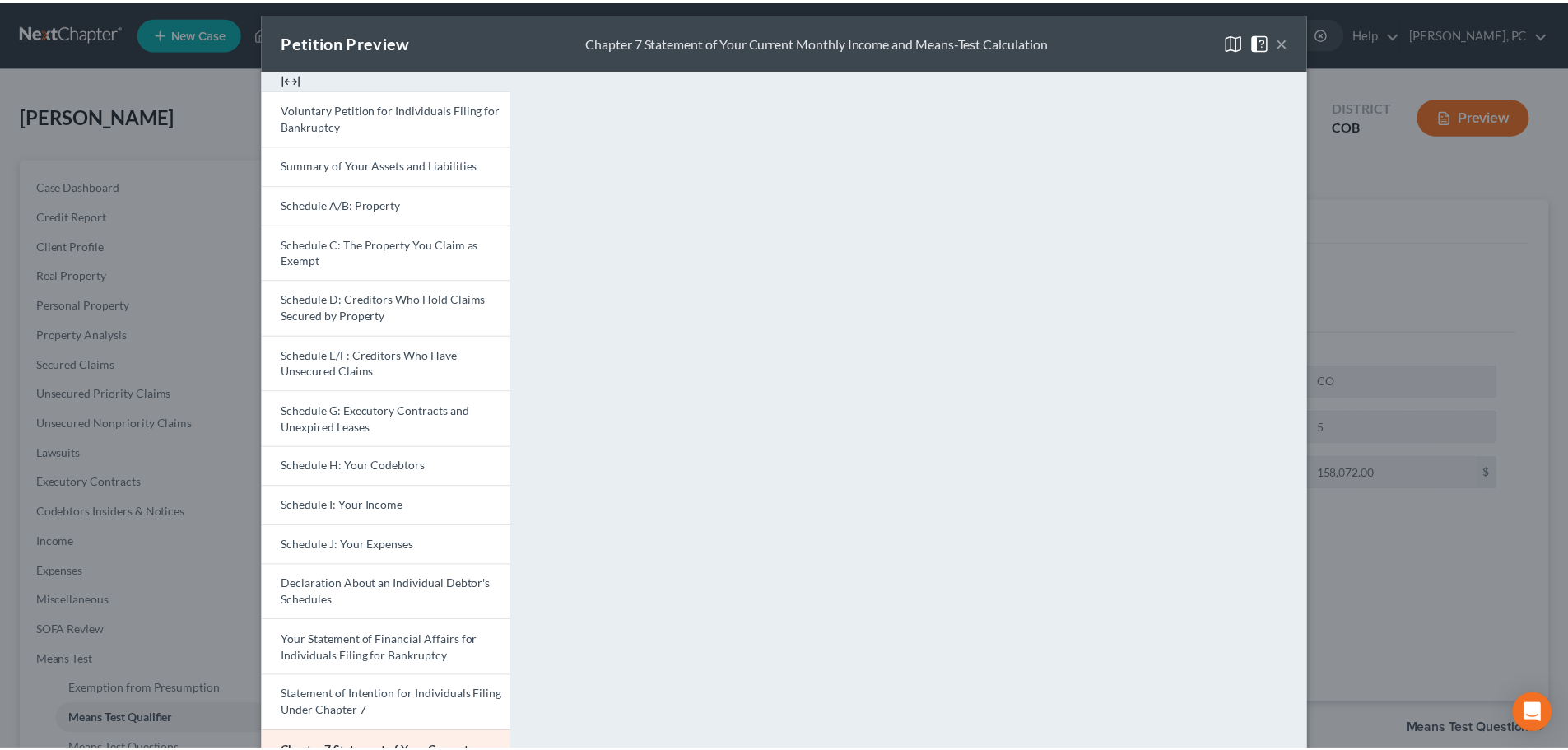
scroll to position [0, 0]
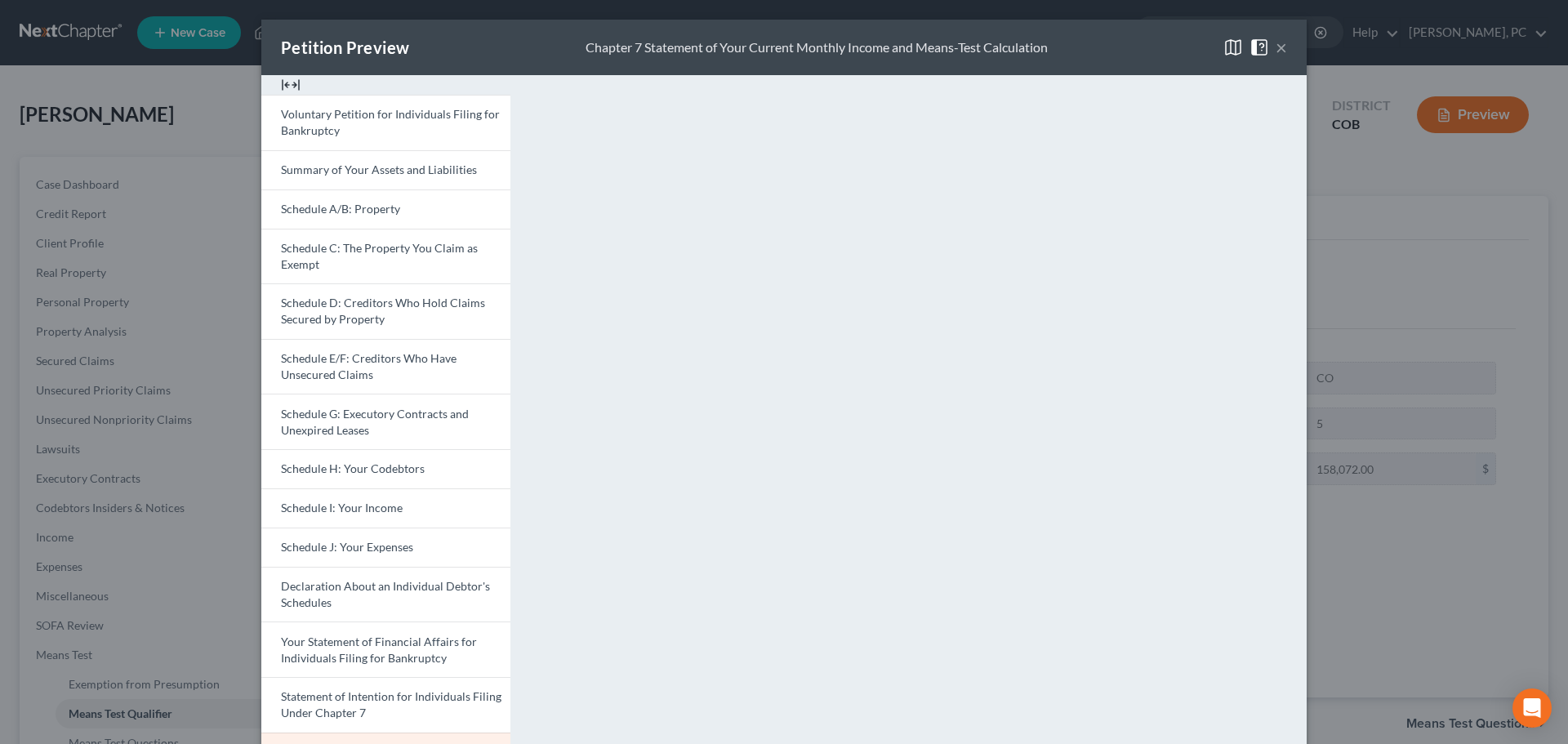
click at [1276, 47] on button "×" at bounding box center [1281, 47] width 12 height 20
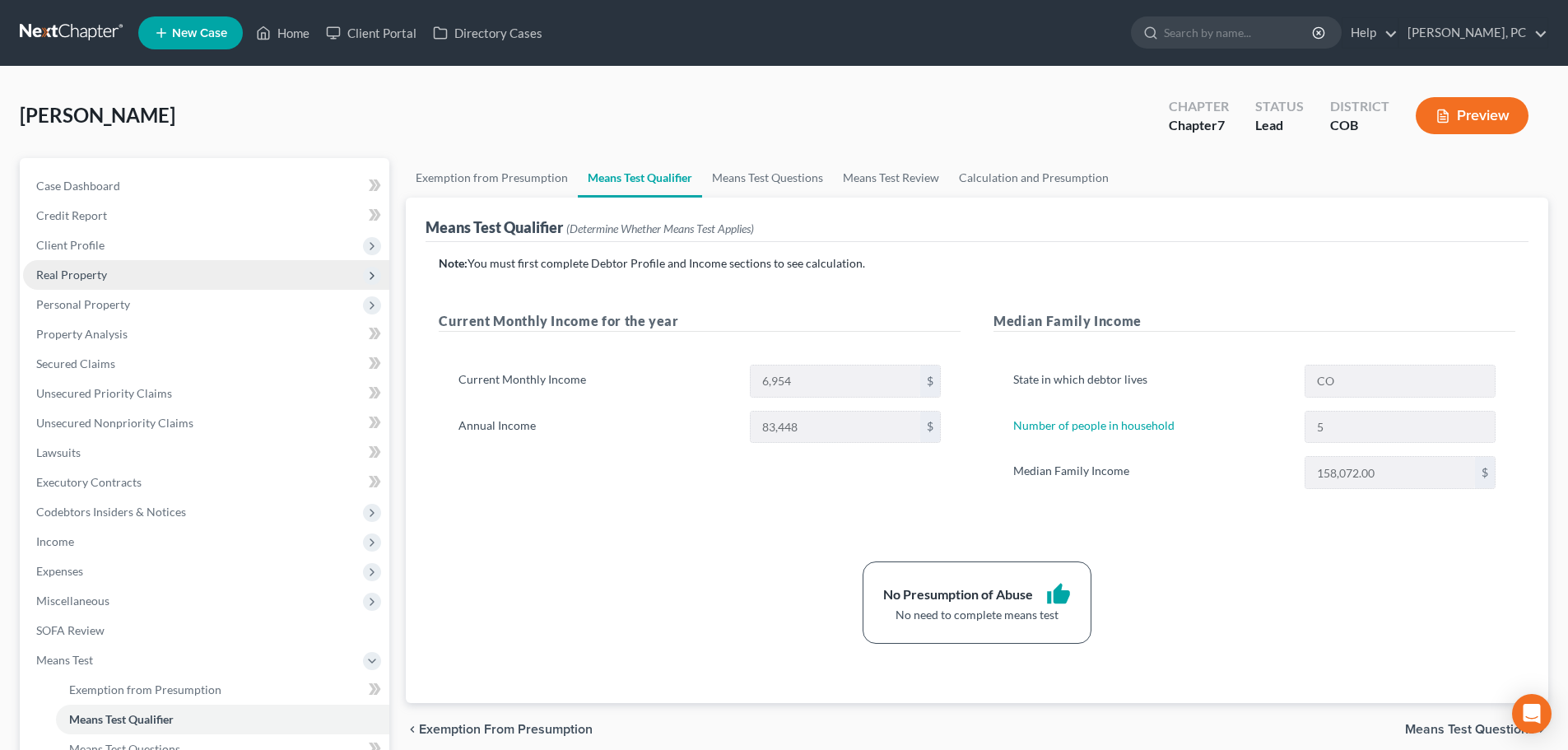
click at [79, 274] on span "Real Property" at bounding box center [71, 274] width 71 height 14
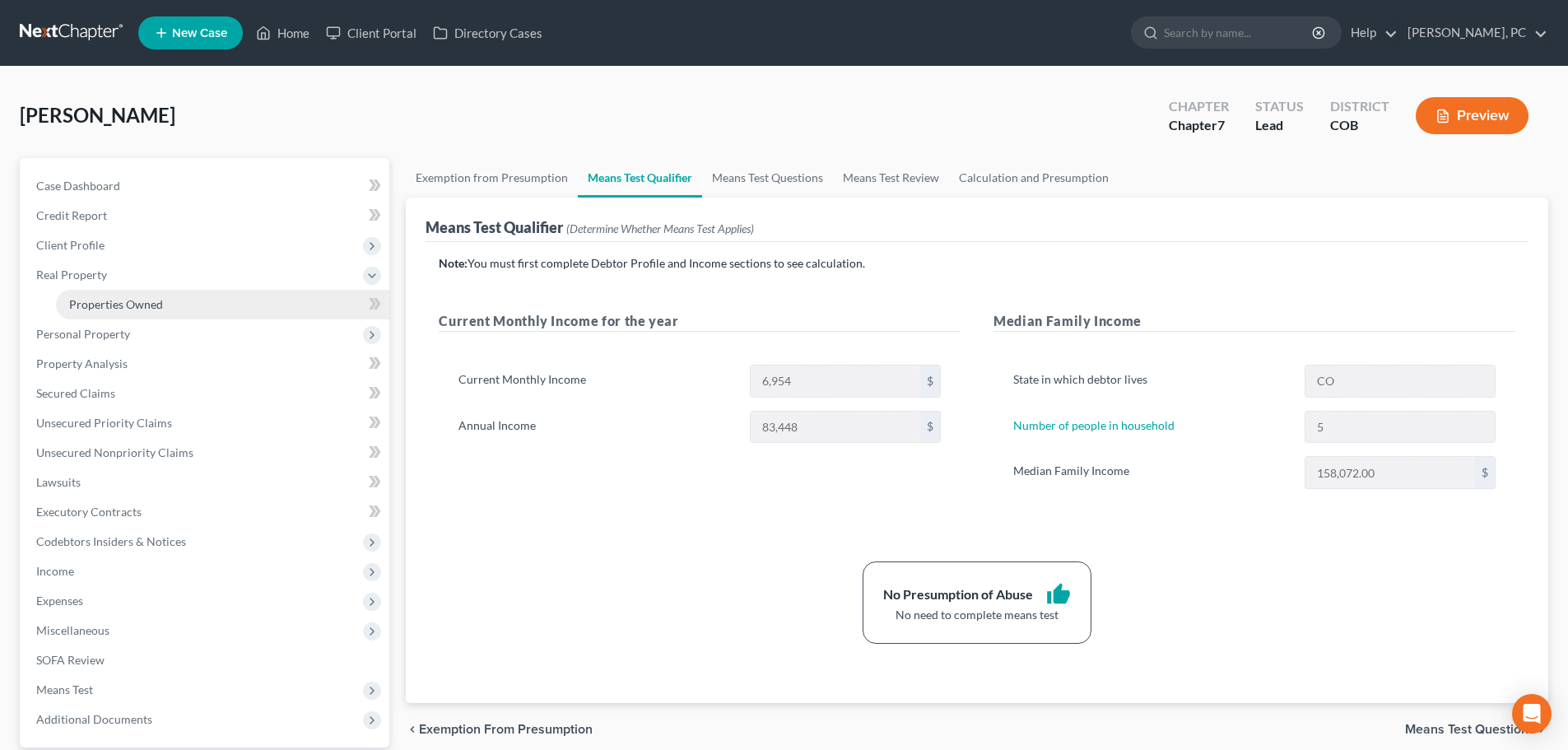
click at [112, 305] on span "Properties Owned" at bounding box center [116, 304] width 94 height 14
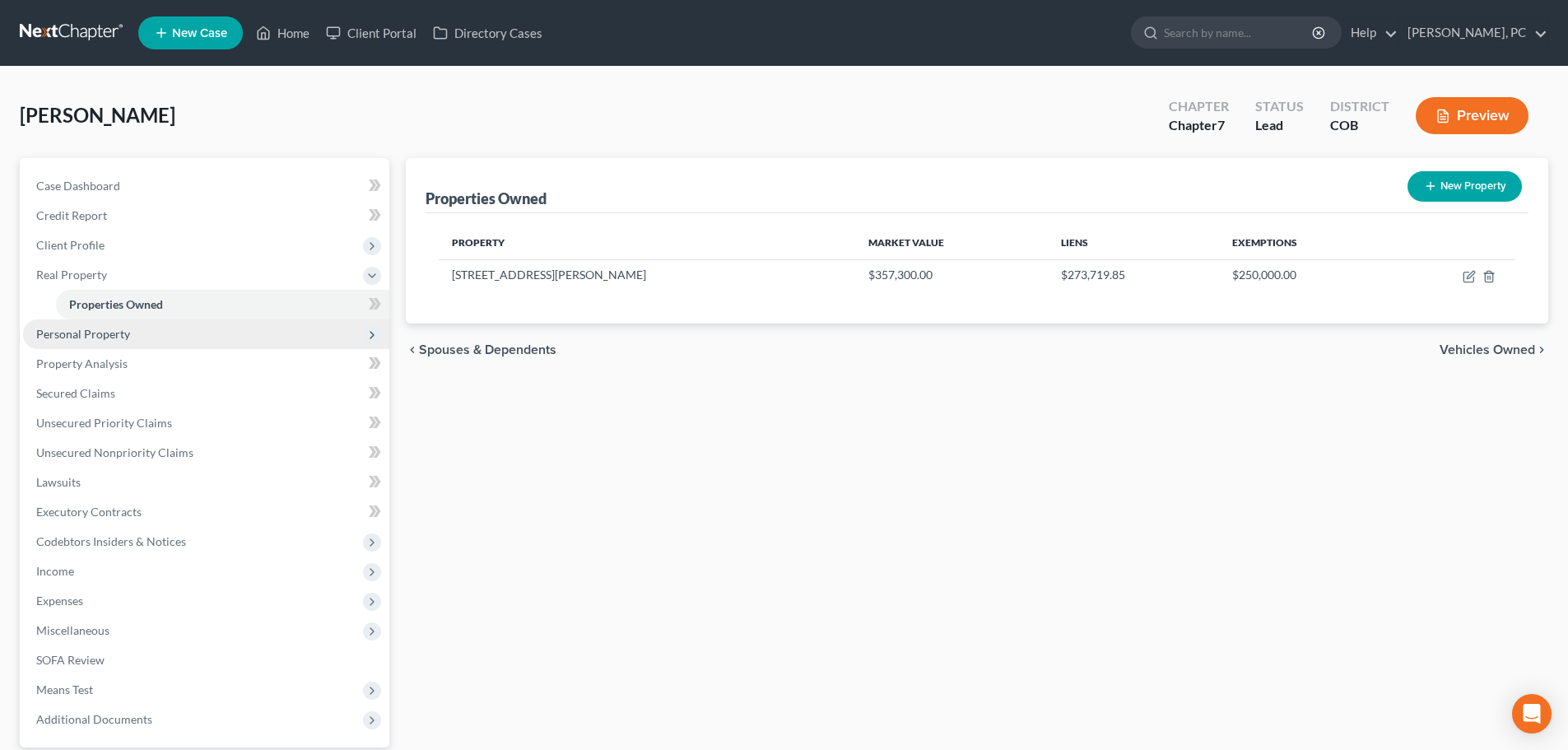
click at [88, 332] on span "Personal Property" at bounding box center [83, 333] width 94 height 14
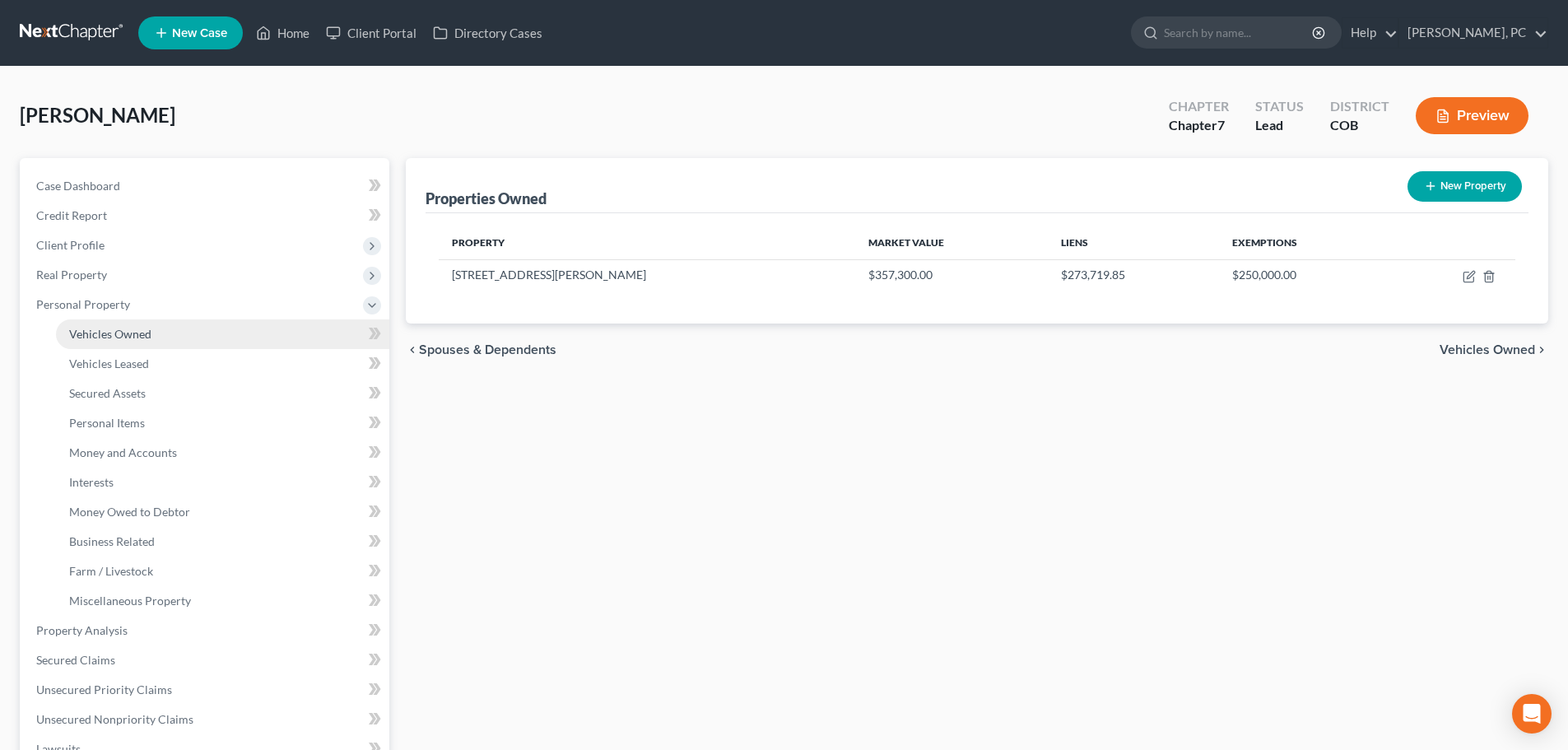
click at [109, 335] on span "Vehicles Owned" at bounding box center [110, 333] width 83 height 14
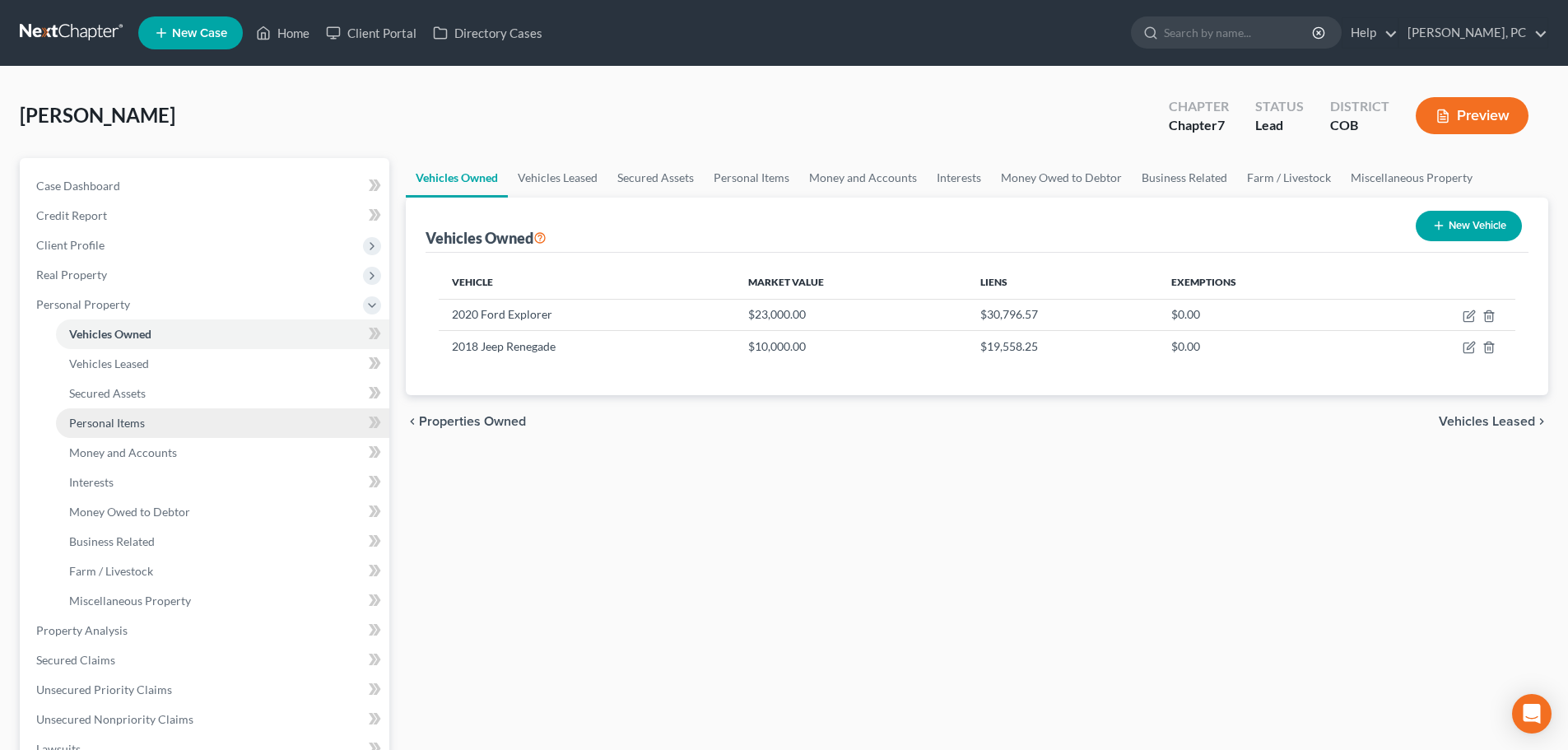
click at [120, 413] on link "Personal Items" at bounding box center [222, 423] width 333 height 29
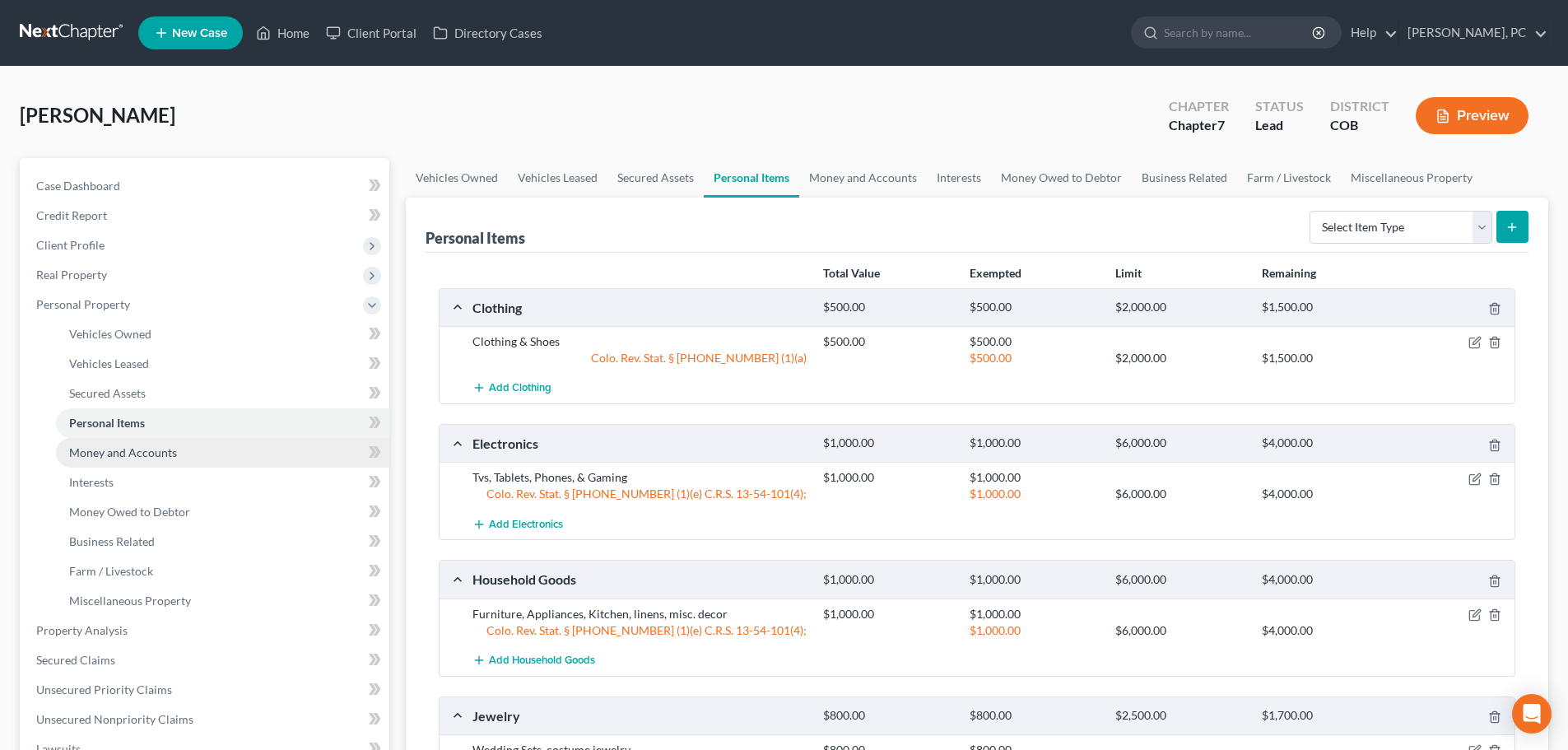
click at [141, 453] on span "Money and Accounts" at bounding box center [123, 452] width 108 height 14
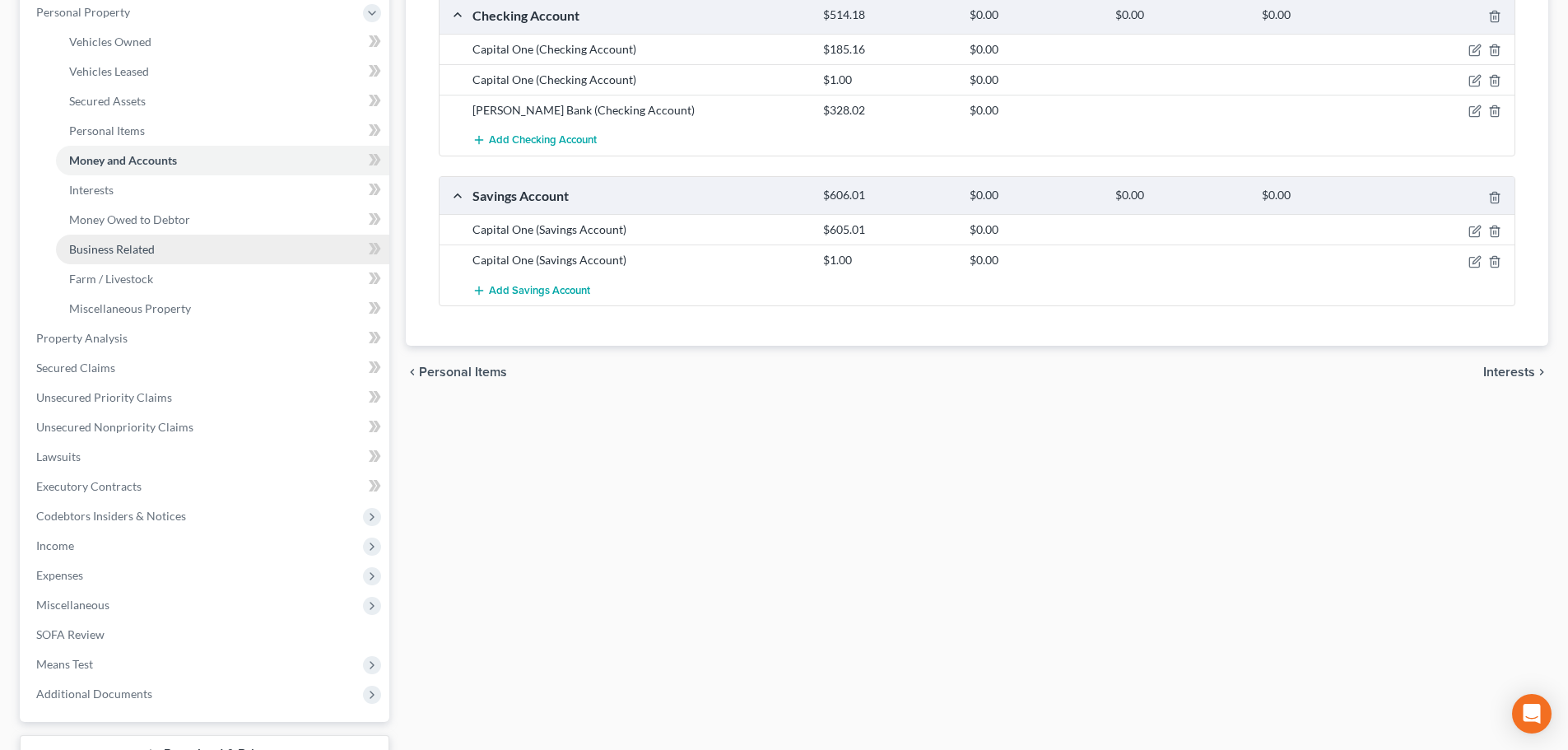
scroll to position [329, 0]
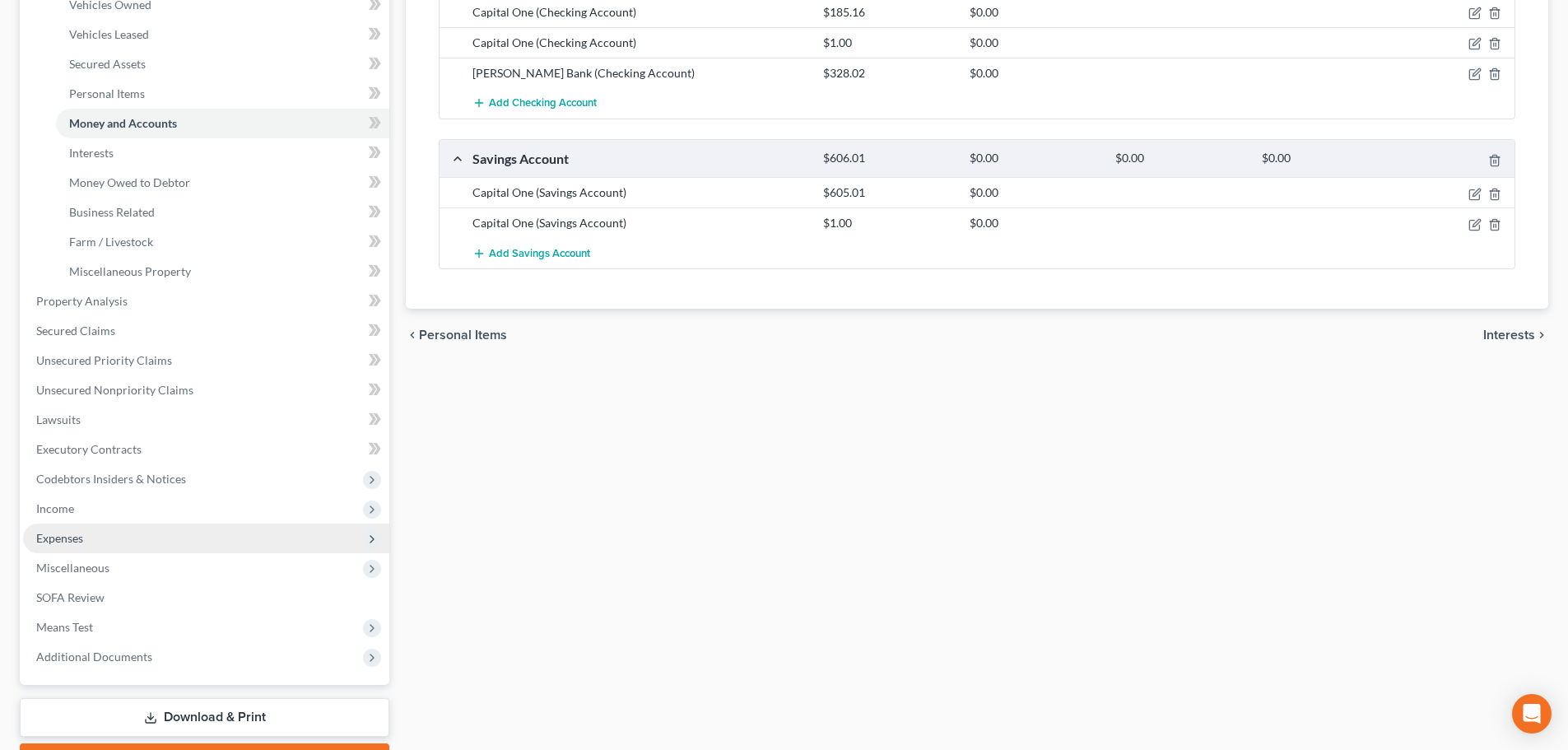
click at [53, 535] on span "Expenses" at bounding box center [59, 538] width 47 height 14
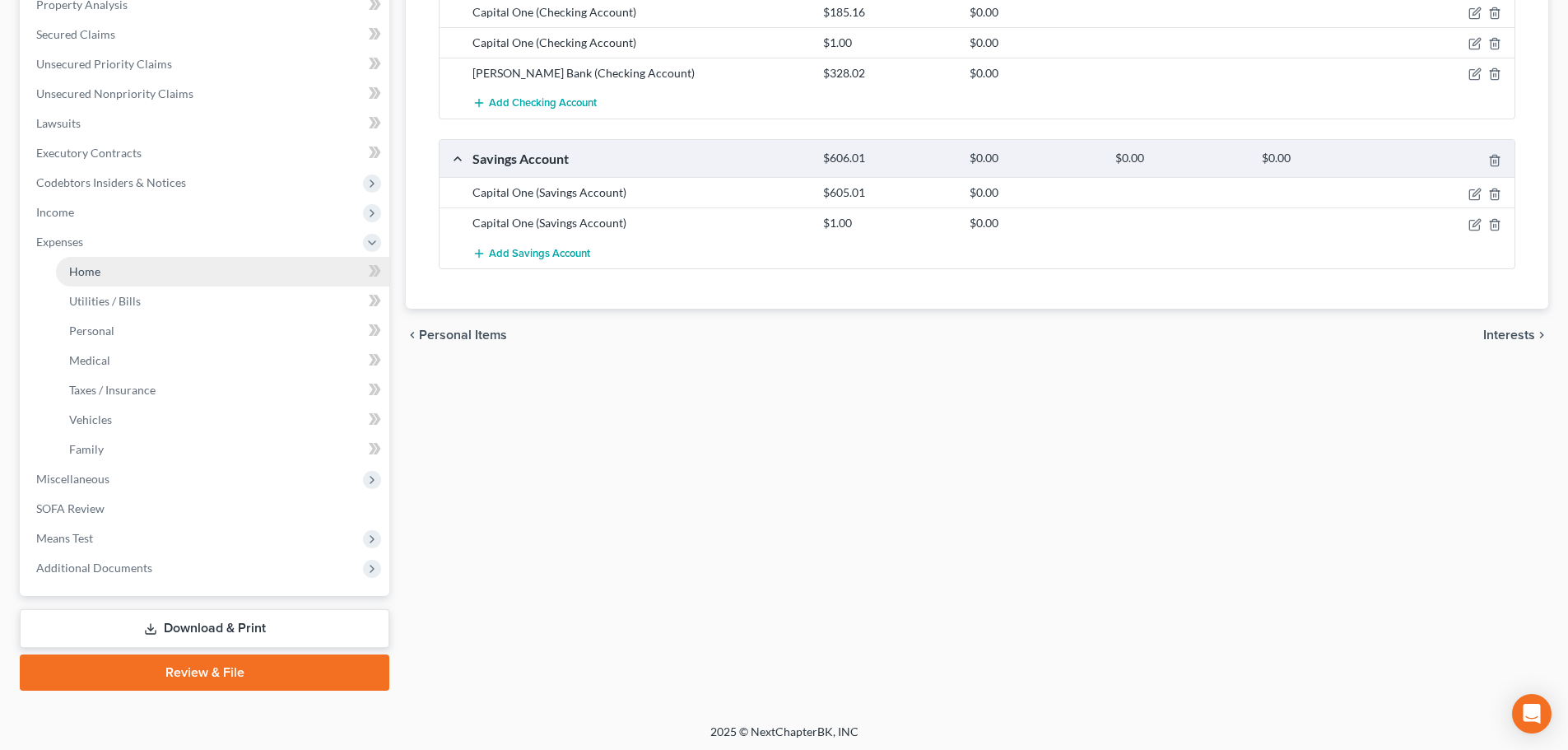
click at [83, 272] on span "Home" at bounding box center [84, 271] width 31 height 14
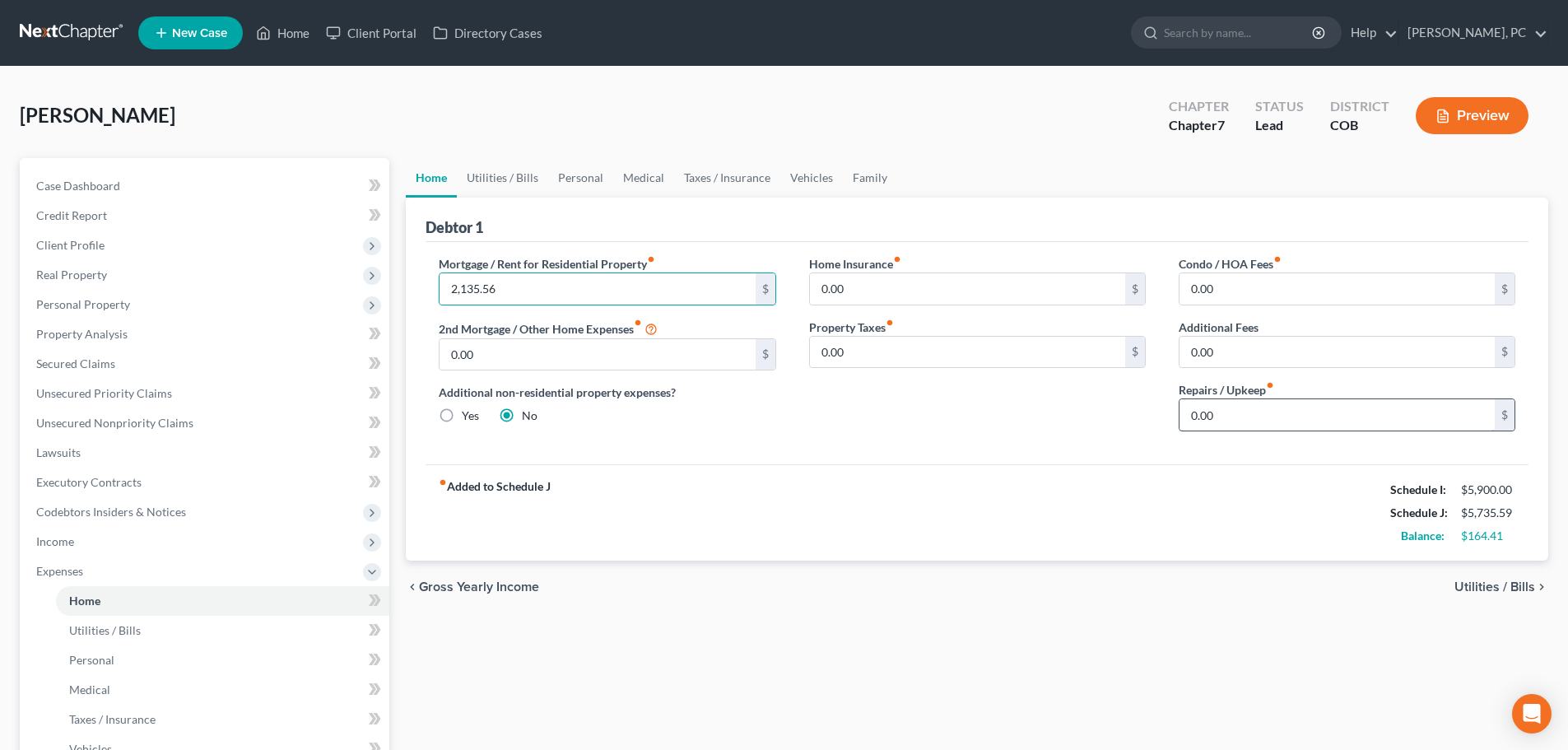
click at [1220, 416] on input "0.00" at bounding box center [1338, 414] width 316 height 31
click at [1061, 399] on div "Home Insurance fiber_manual_record 0.00 $ Property Taxes fiber_manual_record 0.…" at bounding box center [977, 350] width 370 height 190
click at [532, 180] on link "Utilities / Bills" at bounding box center [502, 177] width 91 height 39
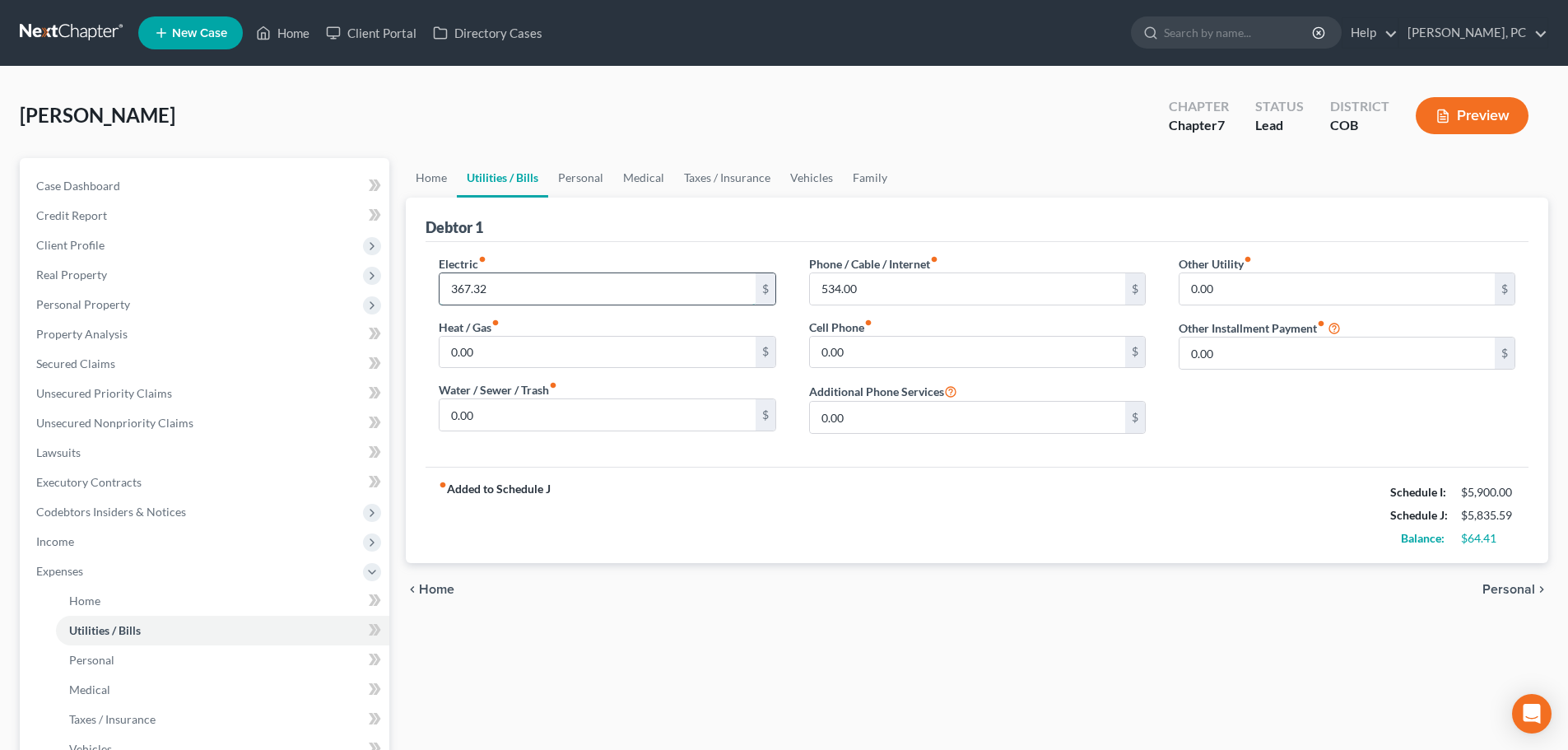
click at [498, 296] on input "367.32" at bounding box center [597, 288] width 316 height 31
click at [508, 290] on input "367.32" at bounding box center [597, 288] width 316 height 31
click at [859, 292] on input "534.00" at bounding box center [968, 288] width 316 height 31
click at [876, 294] on input "534.00" at bounding box center [968, 288] width 316 height 31
click at [588, 175] on link "Personal" at bounding box center [581, 177] width 65 height 39
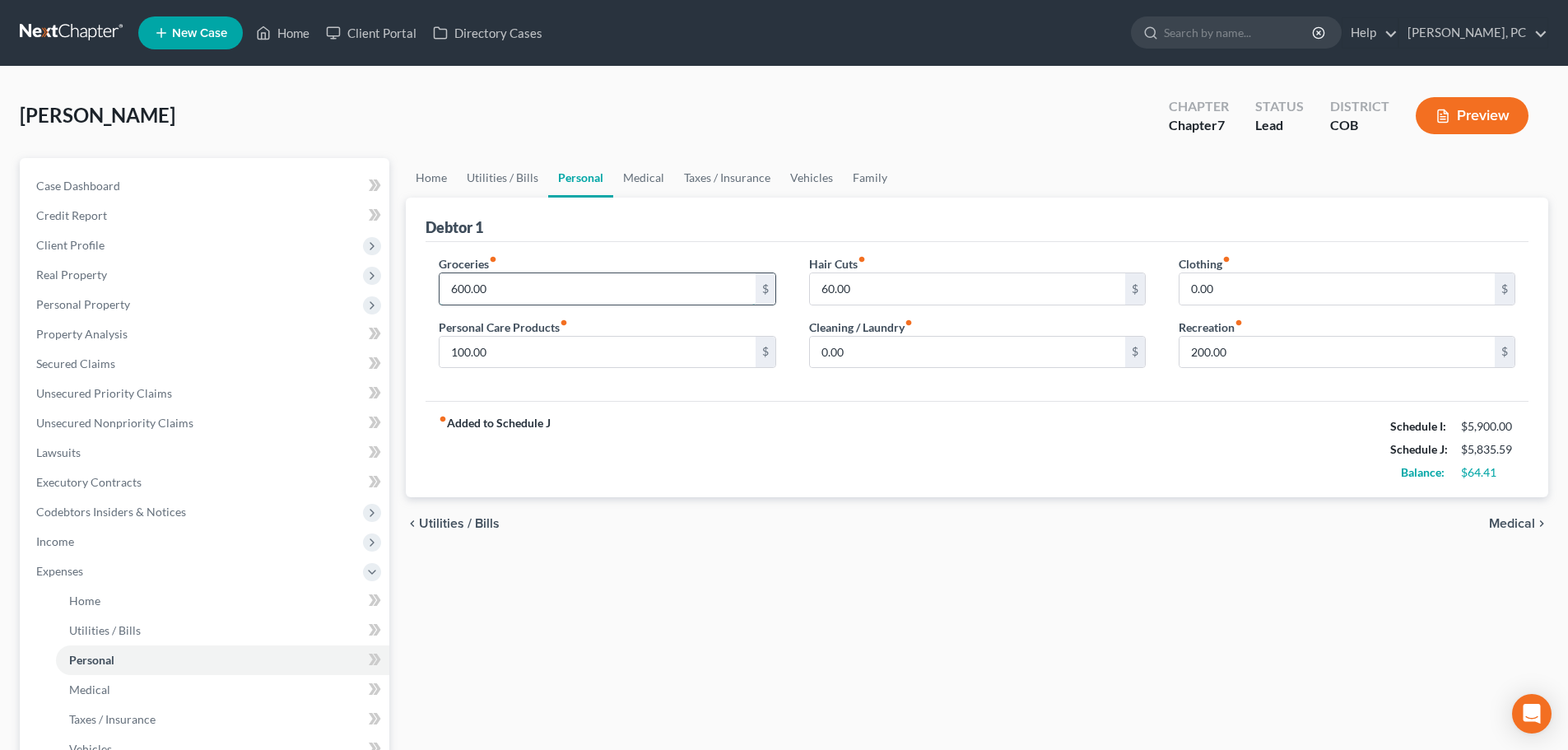
click at [508, 290] on input "600.00" at bounding box center [597, 288] width 316 height 31
click at [1234, 294] on input "0.00" at bounding box center [1338, 288] width 316 height 31
click at [987, 476] on div "fiber_manual_record Added to Schedule J Schedule I: $5,900.00 Schedule J: $6,68…" at bounding box center [977, 448] width 1103 height 96
click at [635, 174] on link "Medical" at bounding box center [644, 177] width 61 height 39
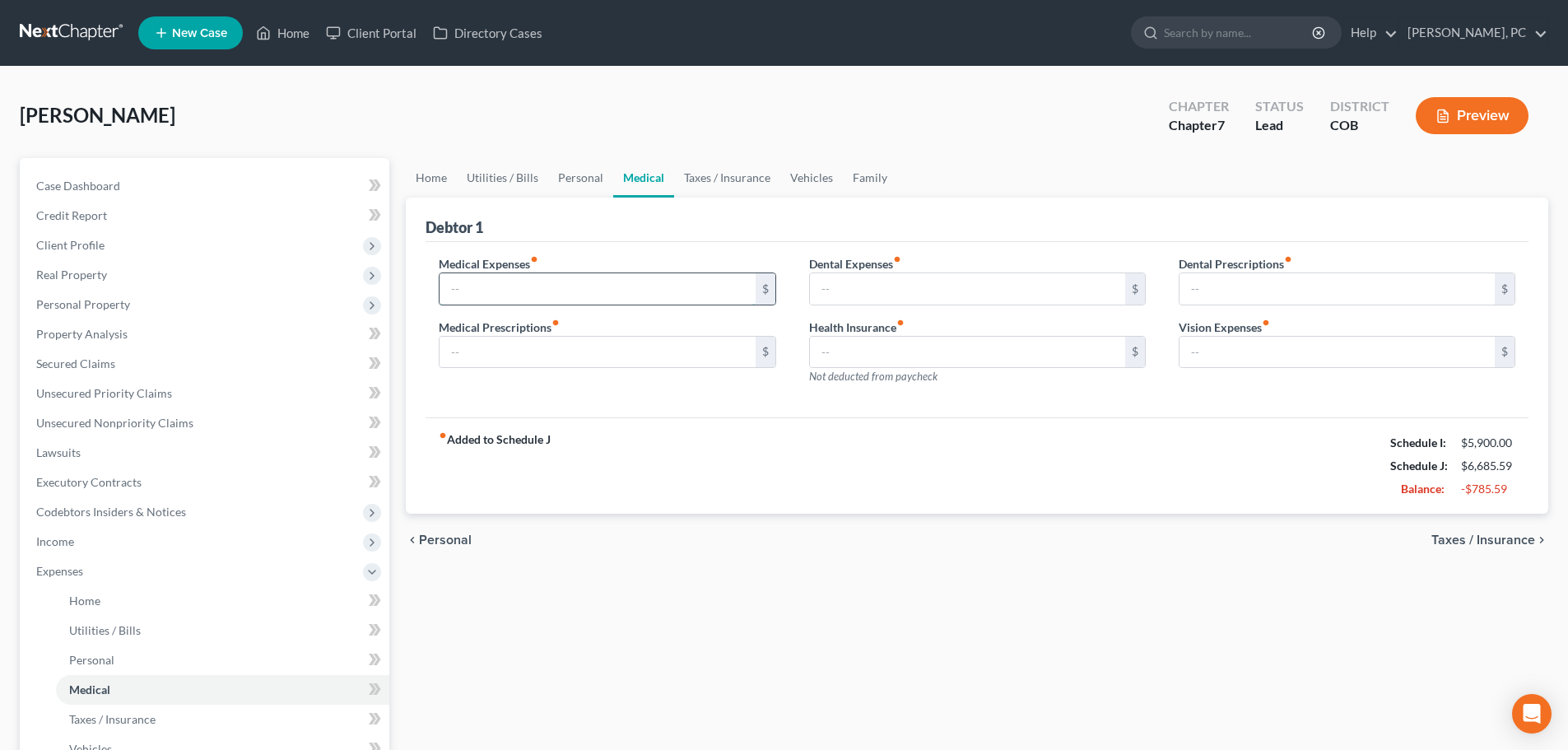
click at [498, 291] on input "text" at bounding box center [597, 288] width 316 height 31
click at [686, 229] on div "Debtor 1" at bounding box center [977, 220] width 1103 height 44
click at [713, 176] on link "Taxes / Insurance" at bounding box center [726, 177] width 106 height 39
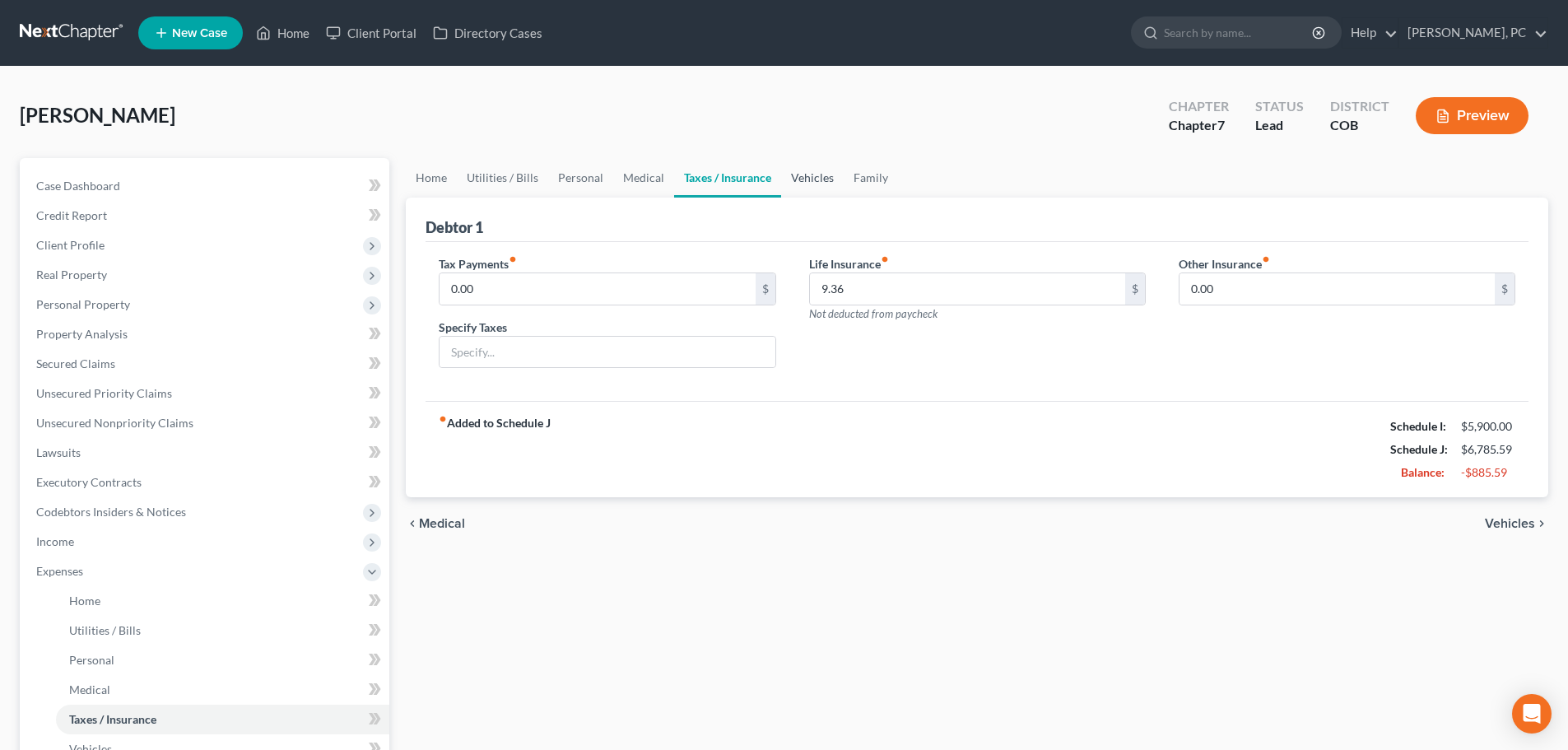
click at [816, 177] on link "Vehicles" at bounding box center [812, 177] width 63 height 39
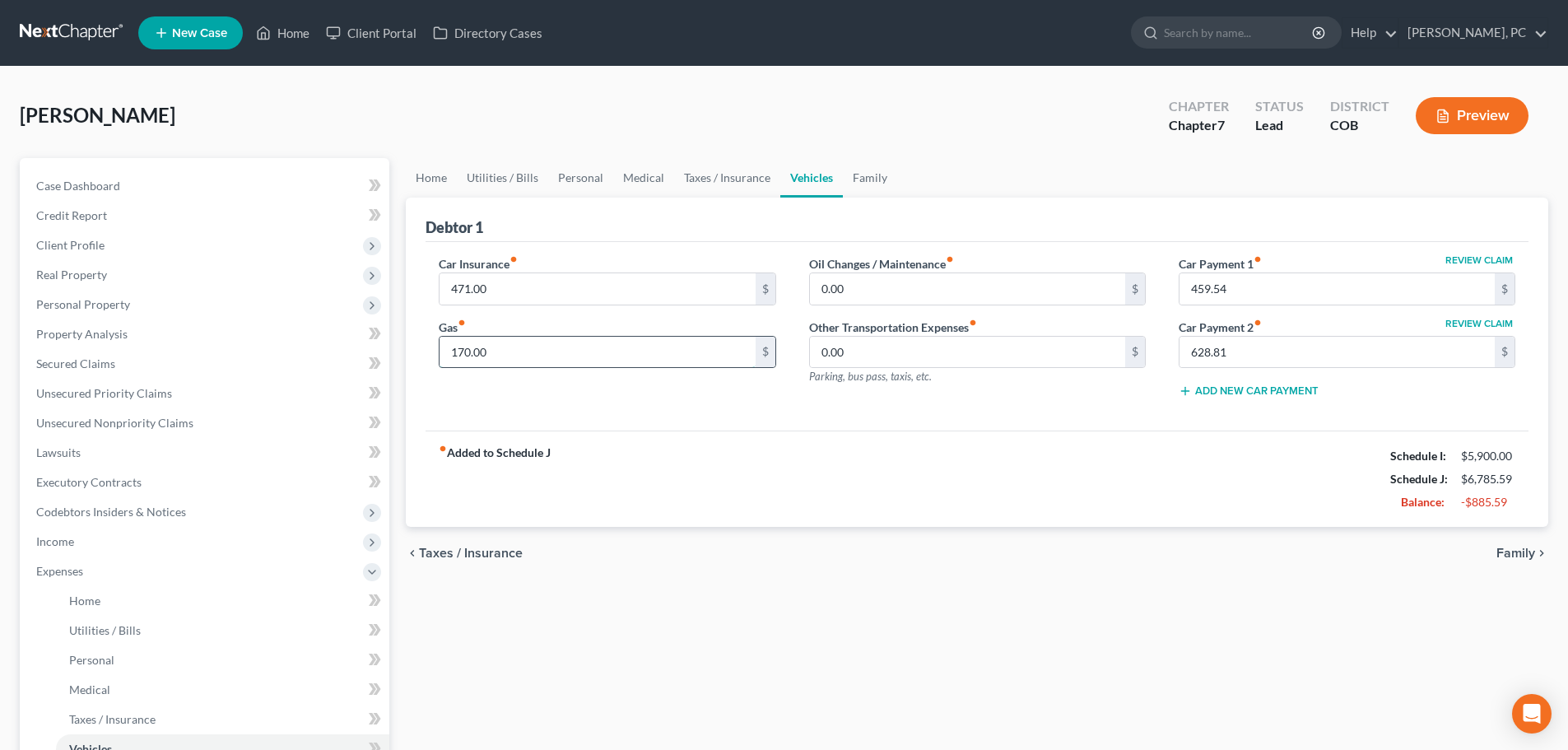
click at [511, 361] on input "170.00" at bounding box center [597, 352] width 316 height 31
click at [788, 444] on div "fiber_manual_record Added to Schedule J Schedule I: $5,900.00 Schedule J: $6,86…" at bounding box center [977, 479] width 1103 height 96
click at [857, 180] on link "Family" at bounding box center [870, 177] width 54 height 39
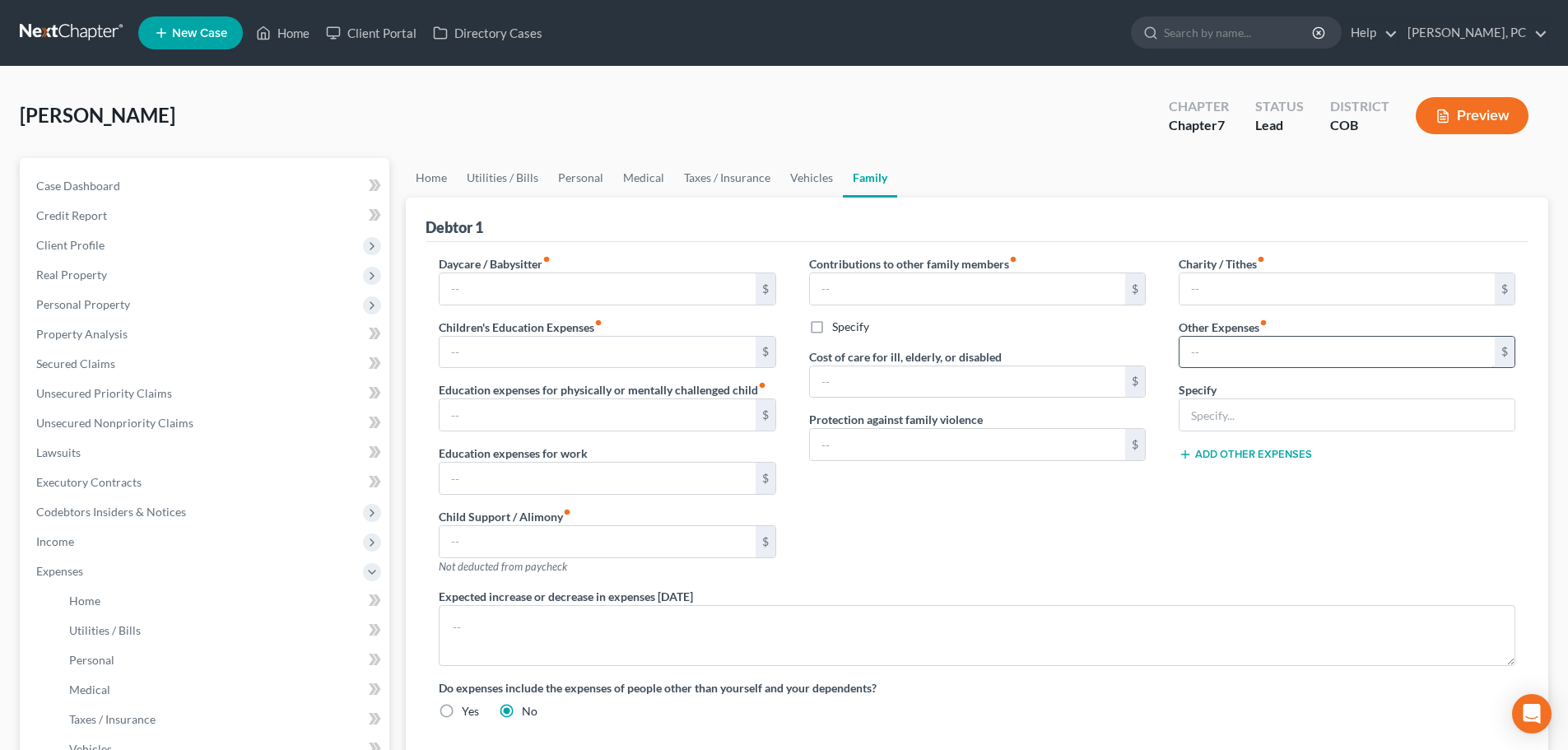
click at [1212, 362] on input "text" at bounding box center [1338, 352] width 316 height 31
click at [1199, 412] on input "text" at bounding box center [1347, 414] width 335 height 31
click at [1084, 527] on div "Contributions to other family members fiber_manual_record $ Specify Cost of car…" at bounding box center [977, 422] width 370 height 332
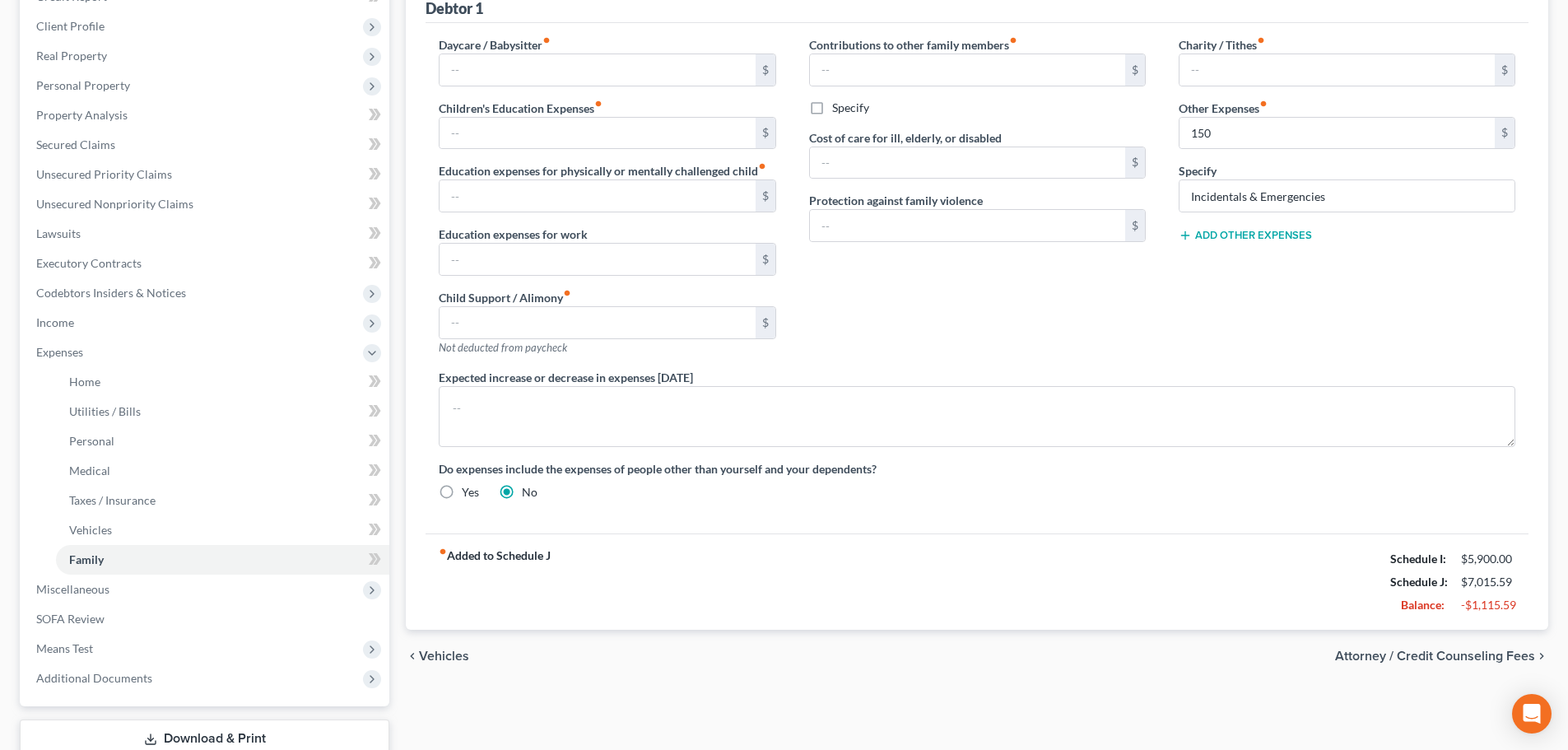
scroll to position [247, 0]
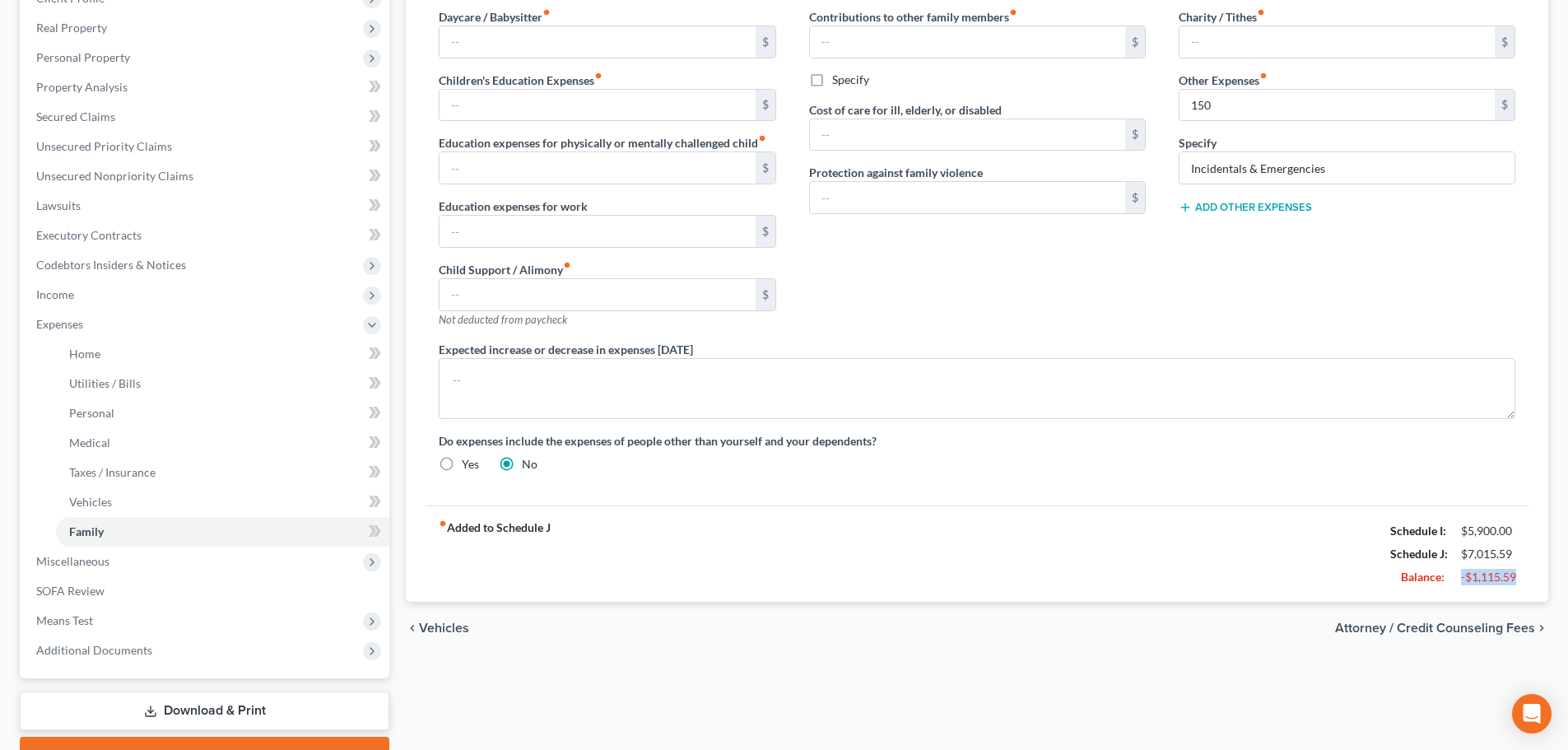
drag, startPoint x: 1461, startPoint y: 579, endPoint x: 1520, endPoint y: 571, distance: 59.5
click at [1520, 571] on div "-$1,115.59" at bounding box center [1488, 577] width 71 height 17
click at [1013, 517] on div "fiber_manual_record Added to Schedule J Schedule I: $5,900.00 Schedule J: $7,01…" at bounding box center [977, 553] width 1103 height 96
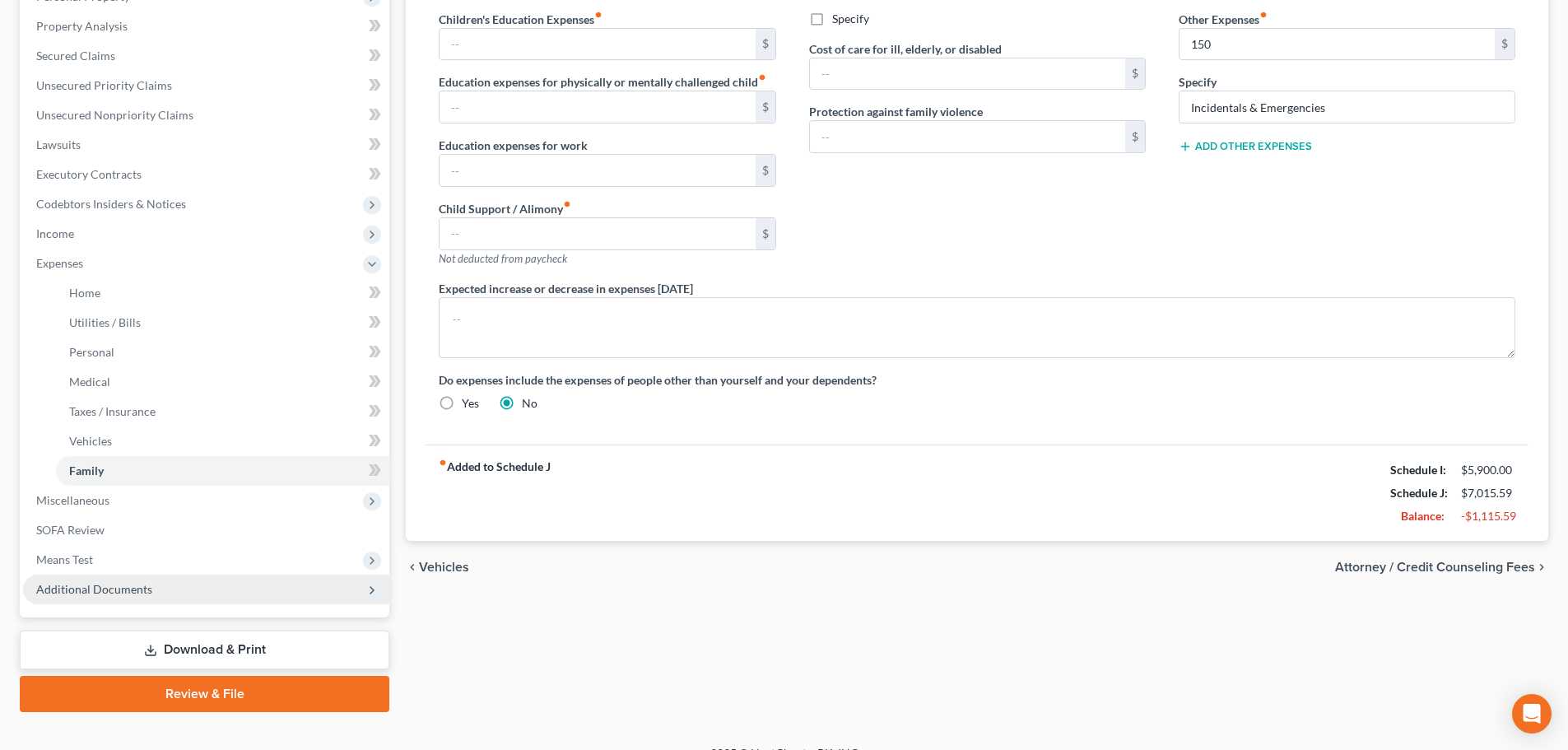
scroll to position [329, 0]
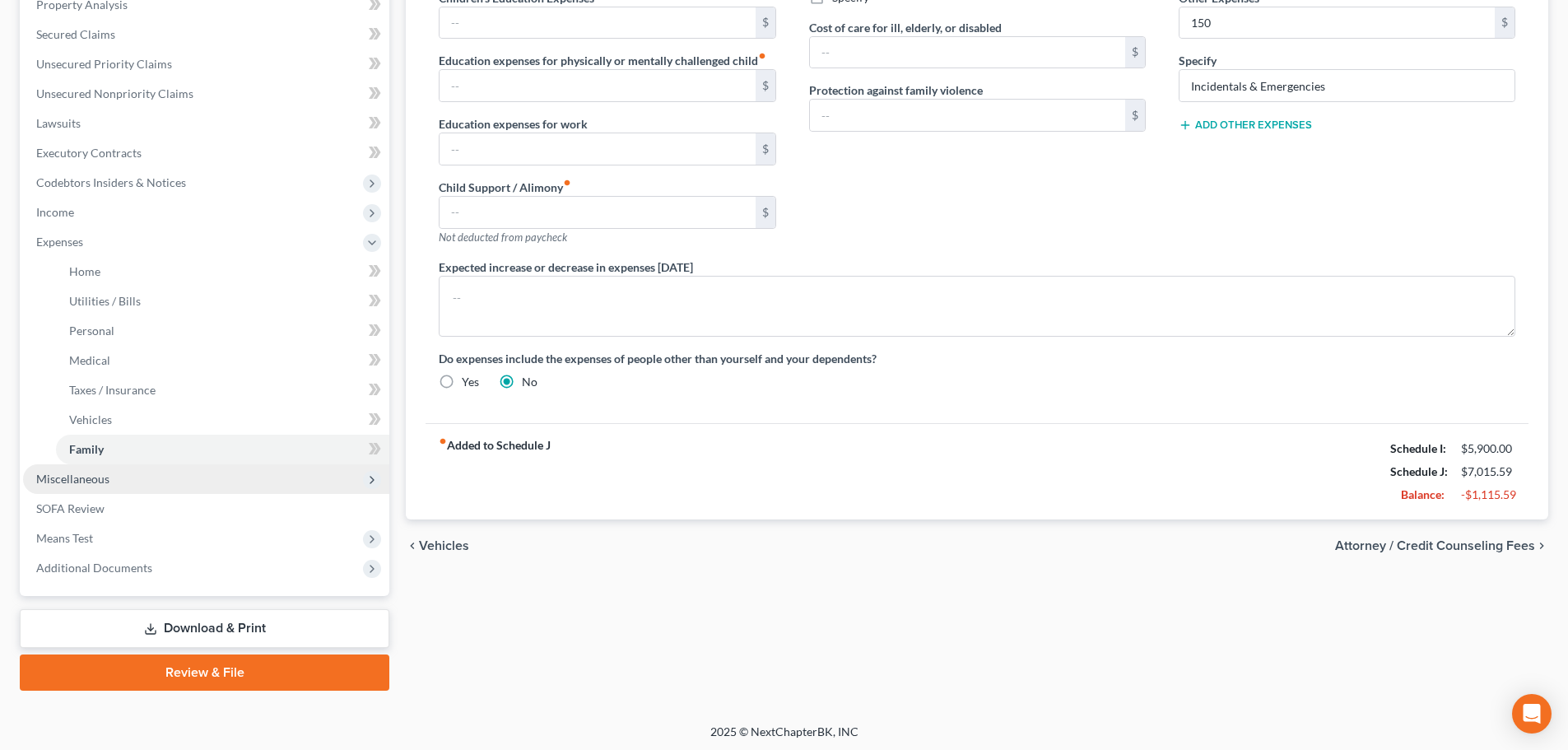
click at [89, 473] on span "Miscellaneous" at bounding box center [73, 479] width 73 height 14
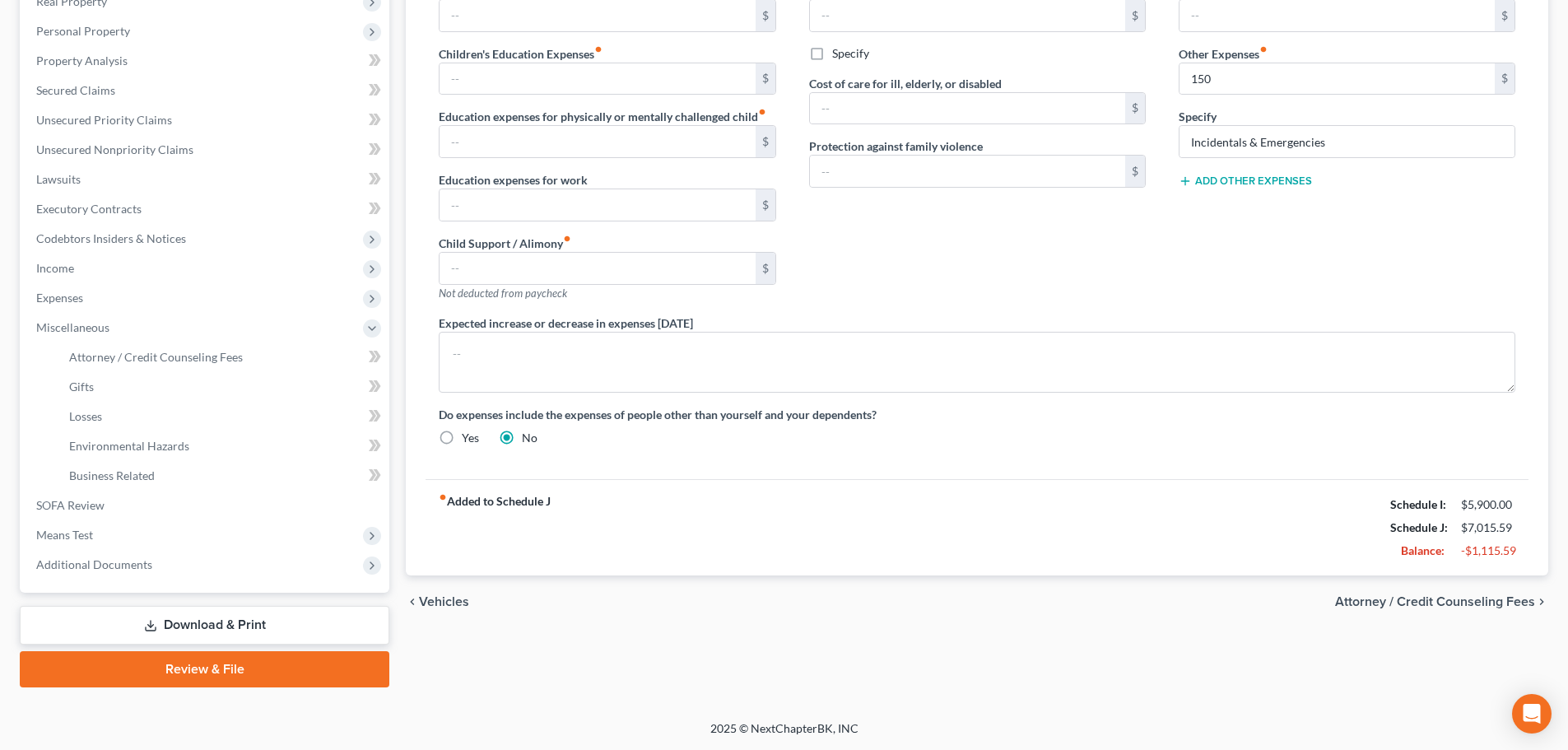
scroll to position [273, 0]
drag, startPoint x: 175, startPoint y: 347, endPoint x: 271, endPoint y: 378, distance: 100.9
click at [175, 347] on link "Attorney / Credit Counseling Fees" at bounding box center [222, 357] width 333 height 29
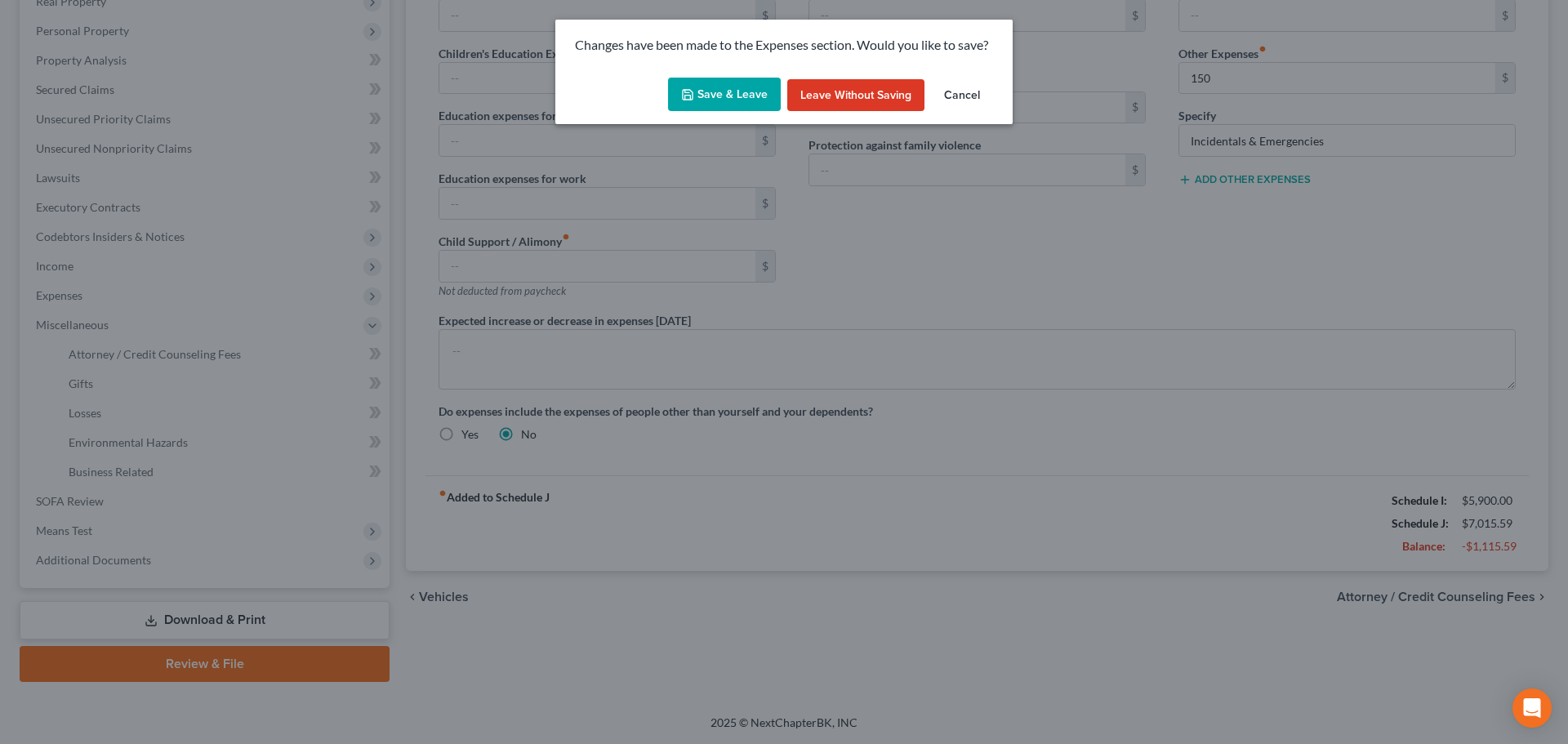
click at [712, 92] on button "Save & Leave" at bounding box center [725, 94] width 113 height 34
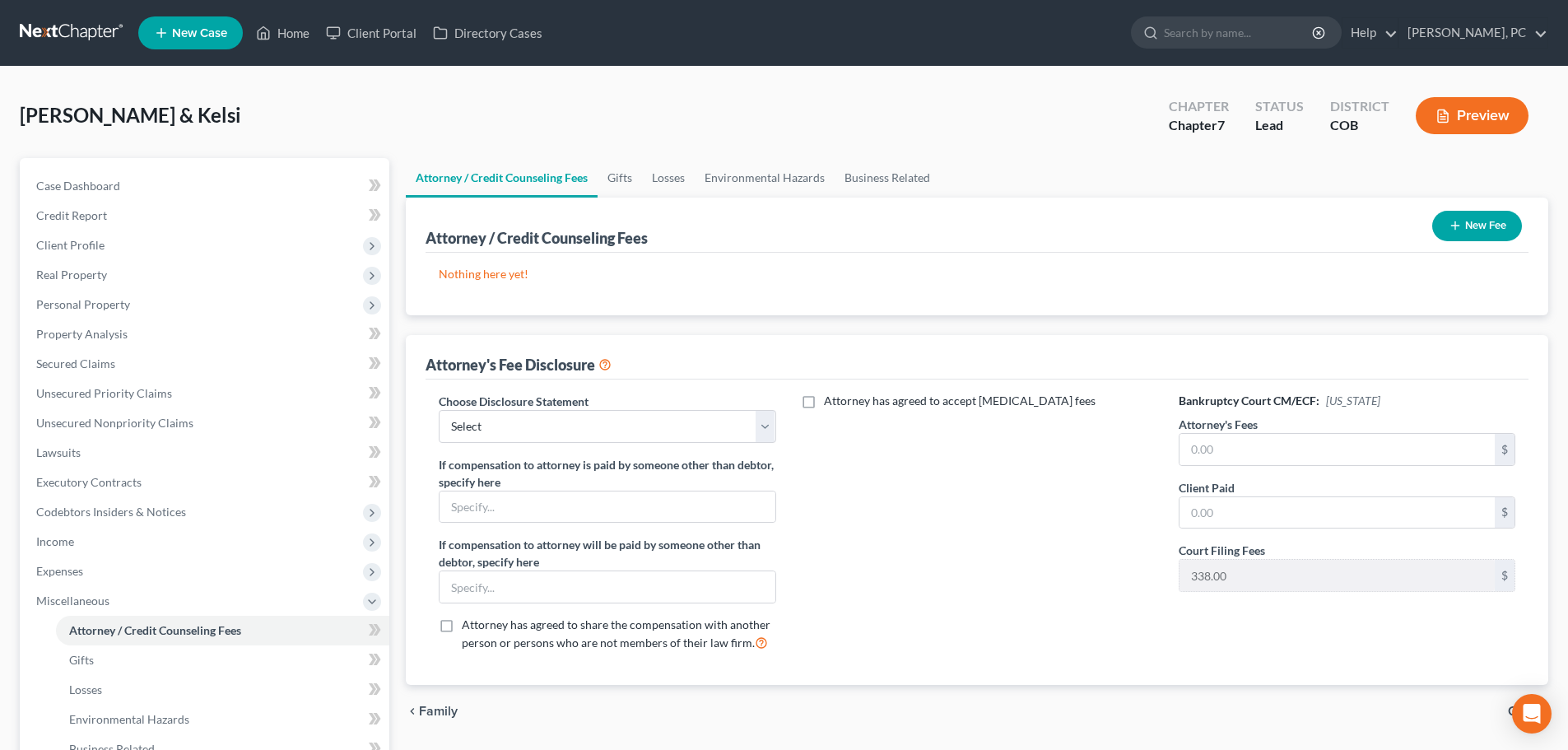
click at [1470, 231] on button "New Fee" at bounding box center [1477, 226] width 89 height 30
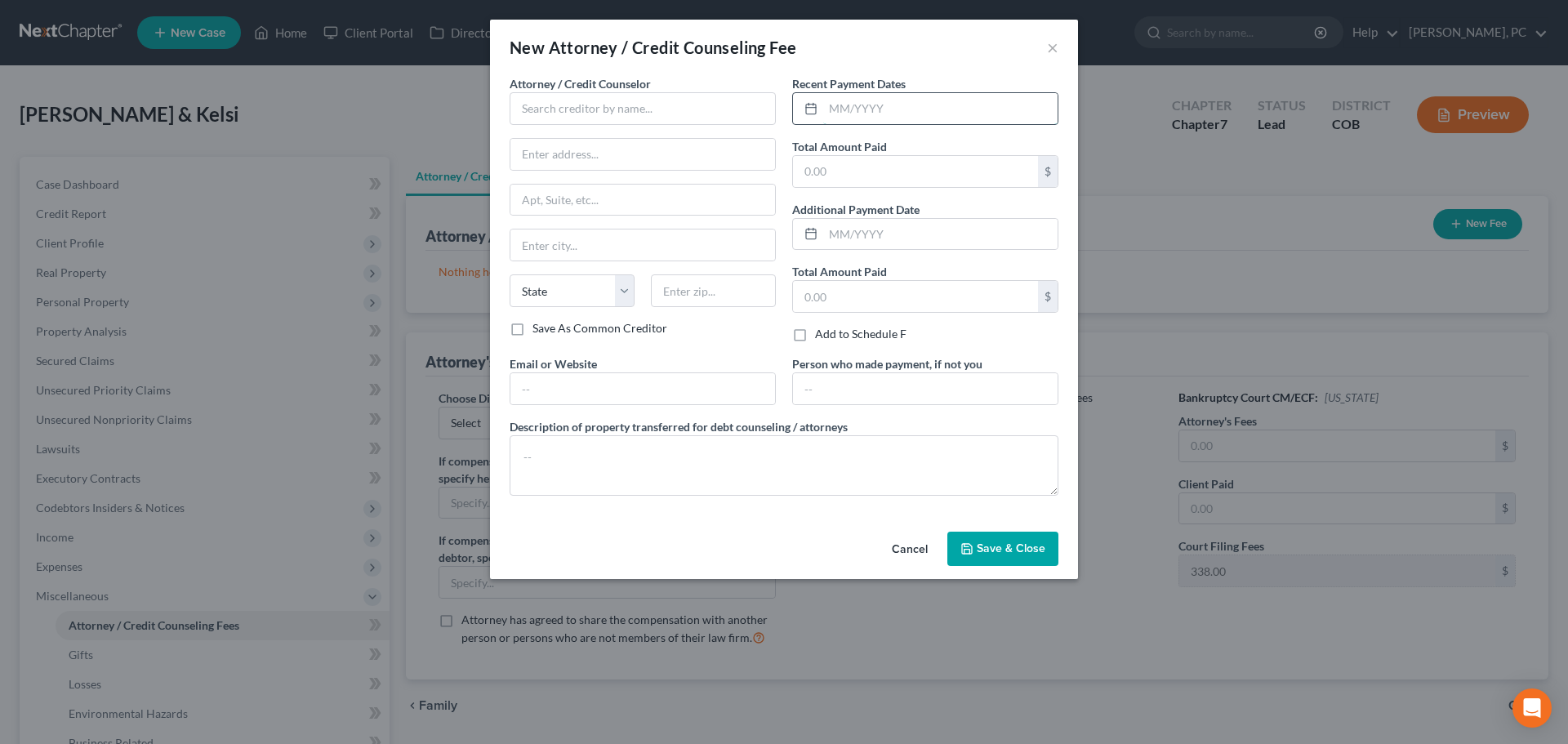
click at [882, 100] on input "text" at bounding box center [940, 108] width 234 height 31
click at [873, 183] on input "text" at bounding box center [915, 171] width 245 height 31
click at [732, 110] on input "text" at bounding box center [642, 108] width 266 height 32
drag, startPoint x: 996, startPoint y: 545, endPoint x: 1058, endPoint y: 500, distance: 76.6
click at [996, 546] on span "Save & Close" at bounding box center [1011, 548] width 69 height 14
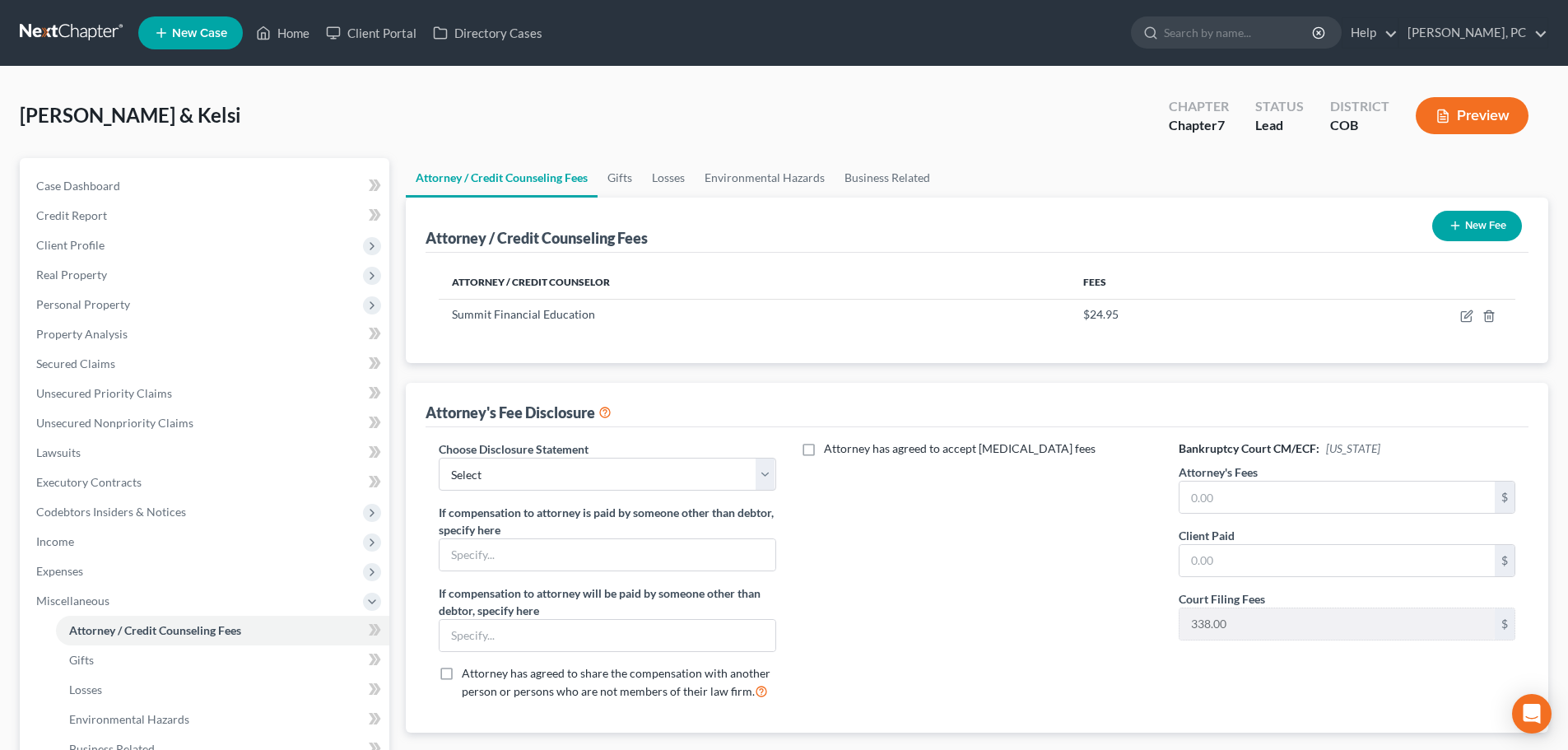
click at [1459, 223] on icon "button" at bounding box center [1455, 226] width 13 height 13
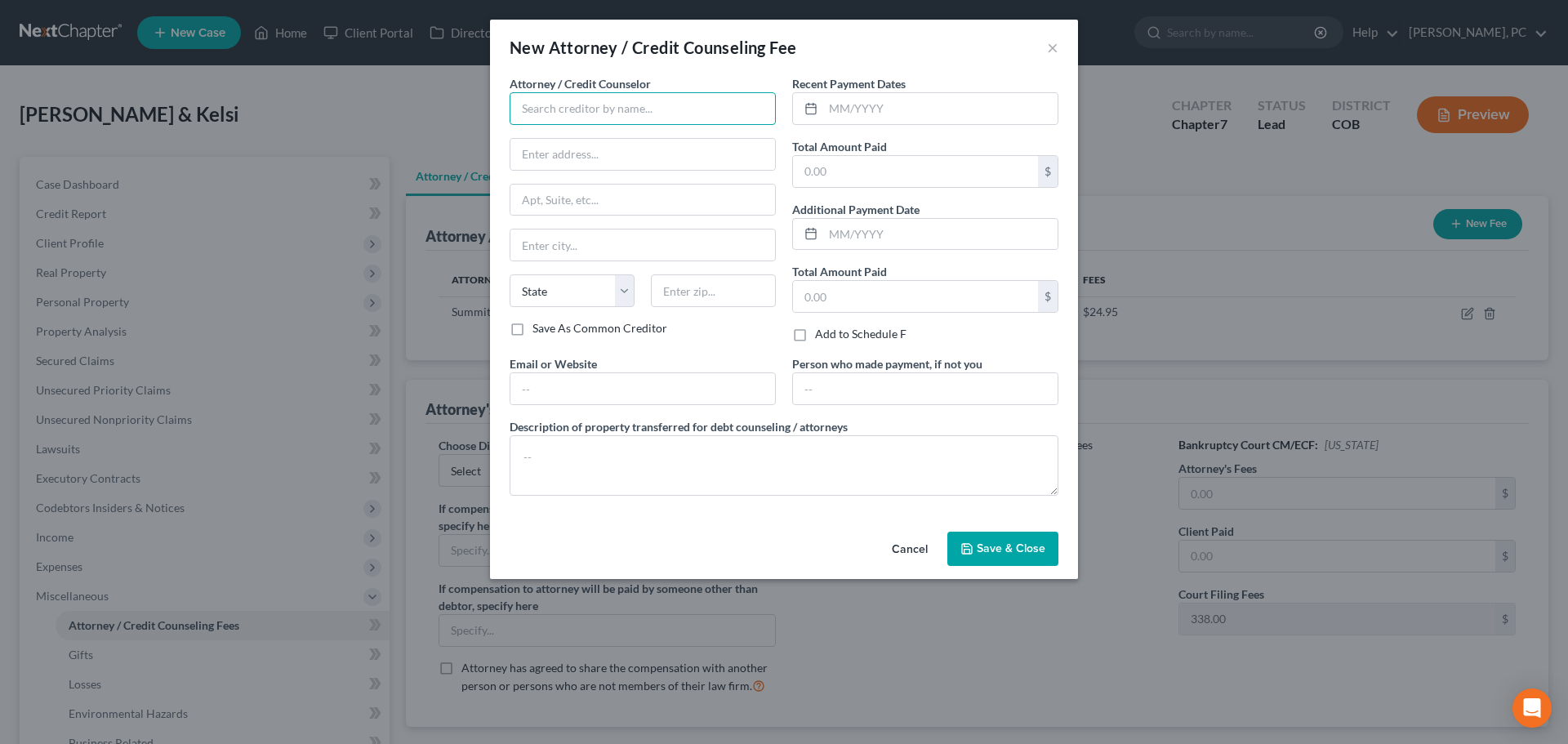
click at [567, 99] on input "text" at bounding box center [642, 108] width 266 height 32
click at [842, 117] on input "text" at bounding box center [940, 108] width 234 height 31
click at [840, 169] on input "text" at bounding box center [915, 171] width 245 height 31
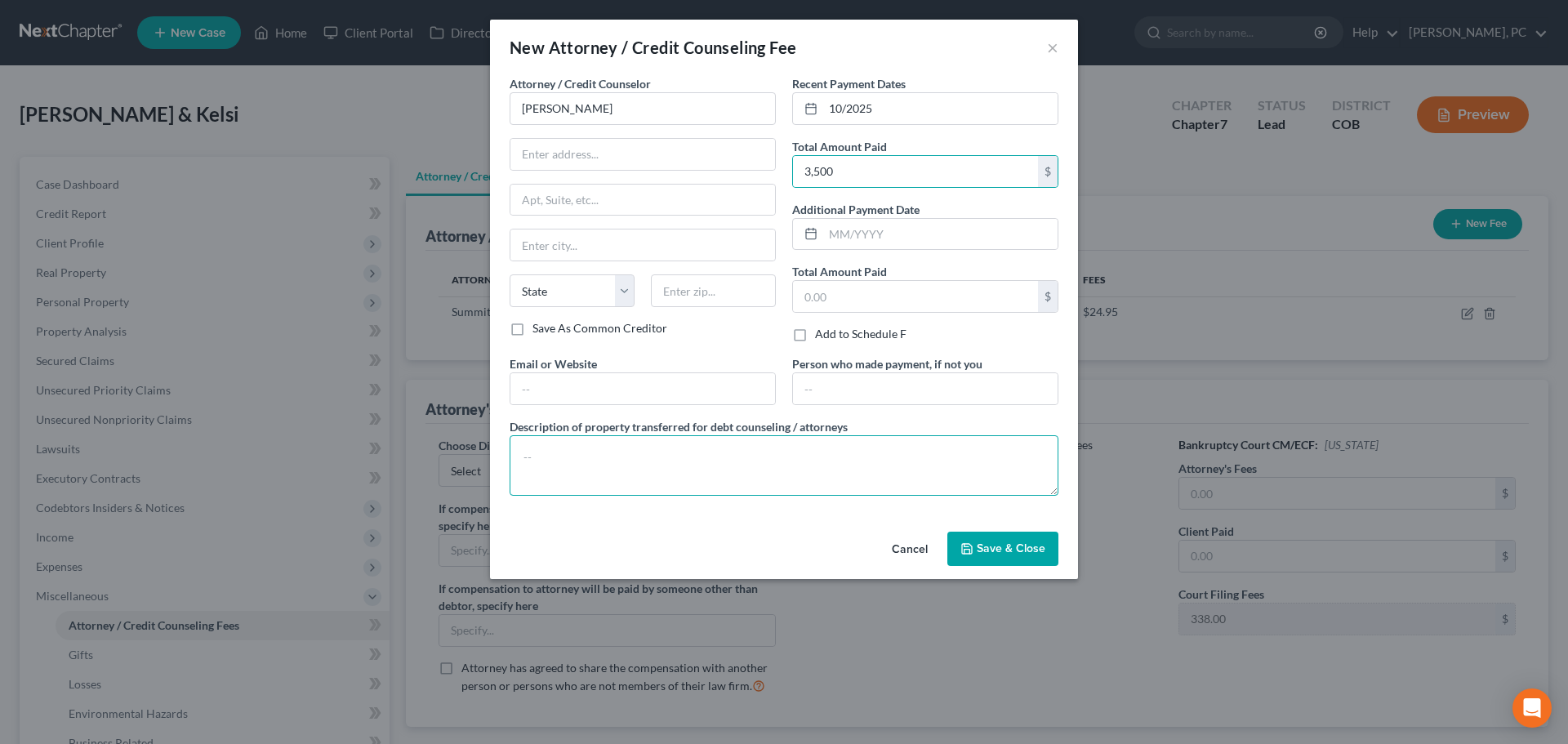
click at [745, 442] on textarea at bounding box center [784, 466] width 549 height 60
click at [1011, 540] on button "Save & Close" at bounding box center [1003, 548] width 111 height 34
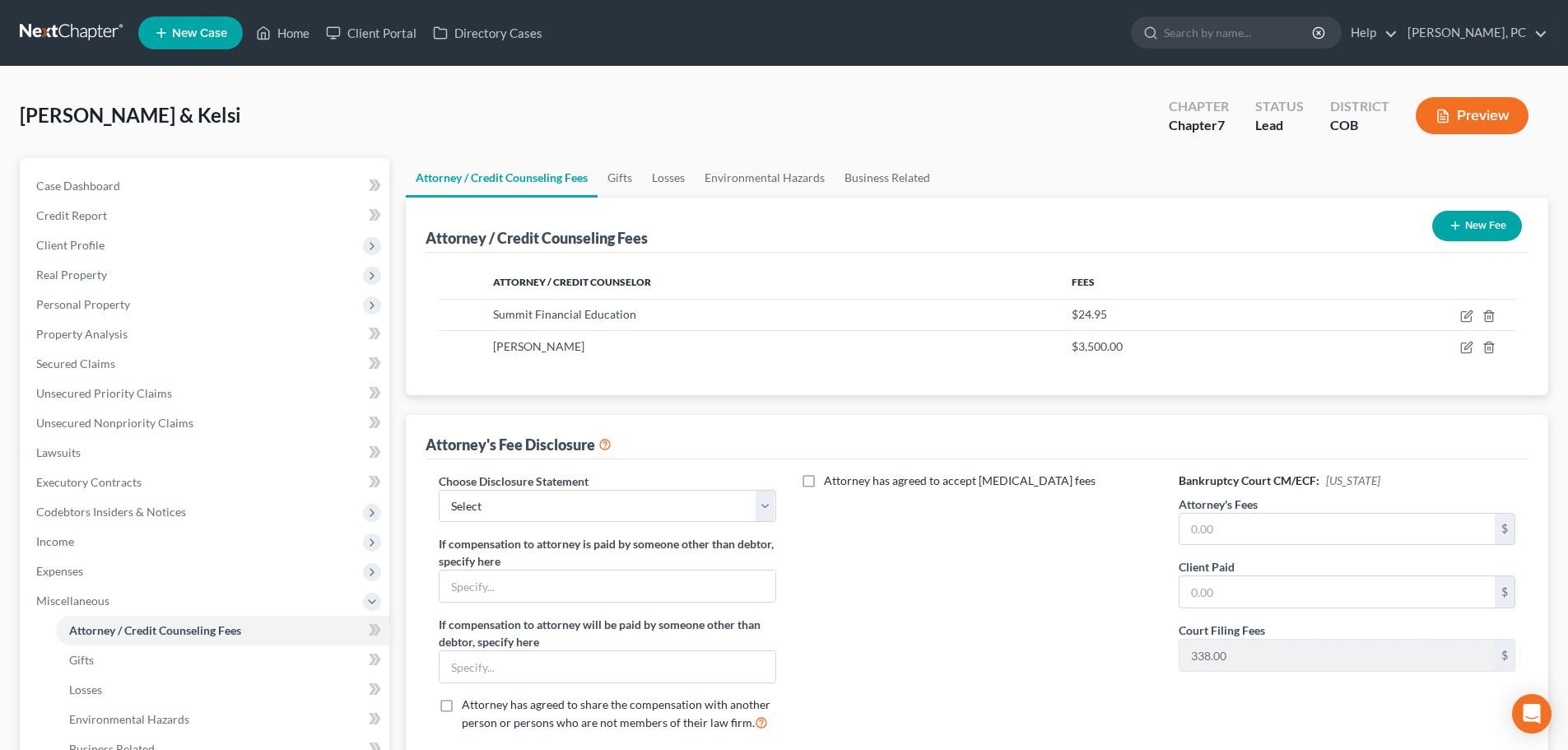
click at [1206, 491] on div "Bankruptcy Court CM/ECF: Colorado Attorney's Fees $ Client Paid $ Court Filing …" at bounding box center [1347, 609] width 370 height 272
click at [1211, 546] on div "Bankruptcy Court CM/ECF: Colorado Attorney's Fees $ Client Paid $ Court Filing …" at bounding box center [1347, 609] width 370 height 272
click at [1217, 523] on input "text" at bounding box center [1338, 529] width 316 height 31
drag, startPoint x: 643, startPoint y: 494, endPoint x: 635, endPoint y: 500, distance: 10.0
click at [640, 494] on select "Select Disclosure" at bounding box center [607, 506] width 336 height 33
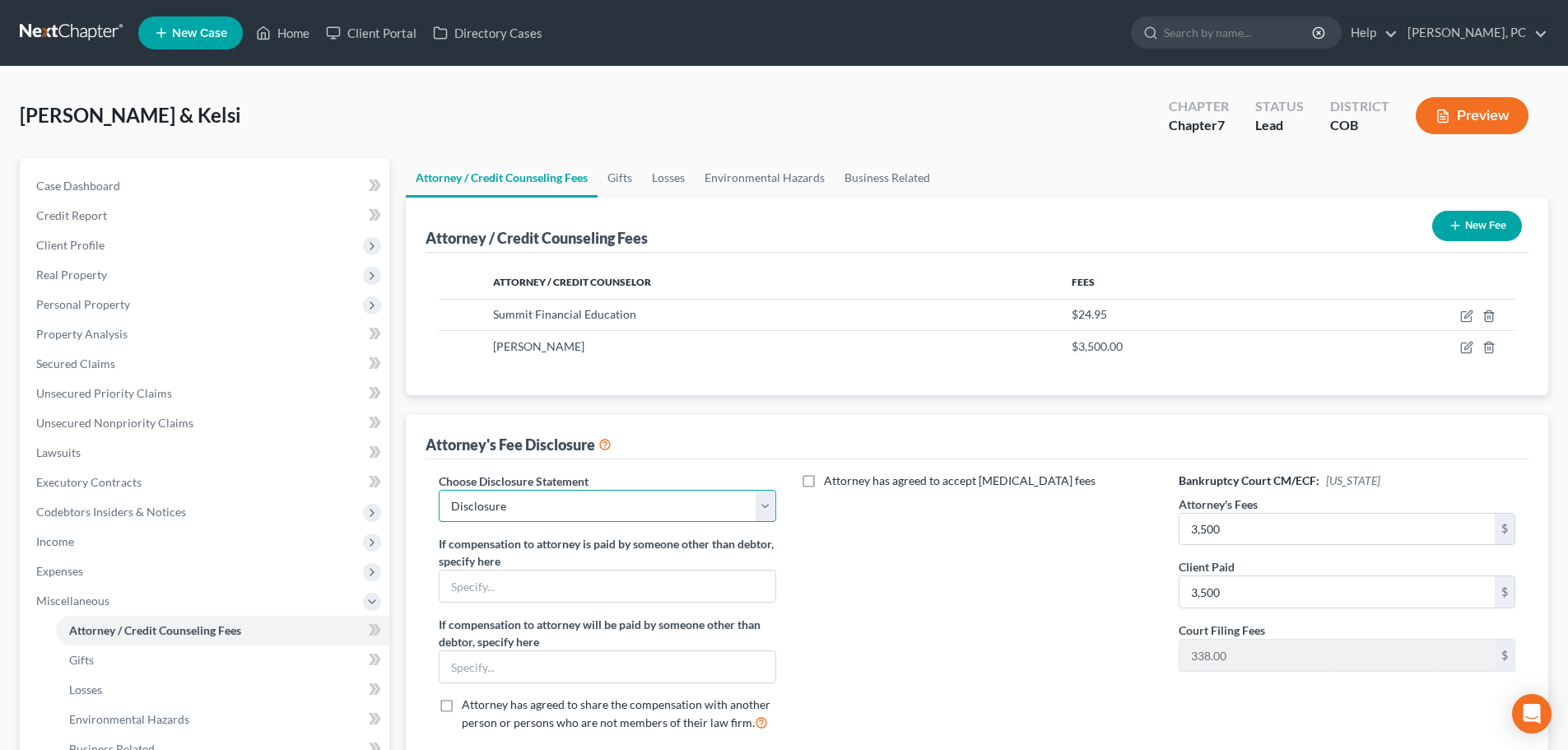
click at [439, 490] on select "Select Disclosure" at bounding box center [607, 506] width 336 height 33
click at [165, 418] on span "Unsecured Nonpriority Claims" at bounding box center [114, 423] width 157 height 14
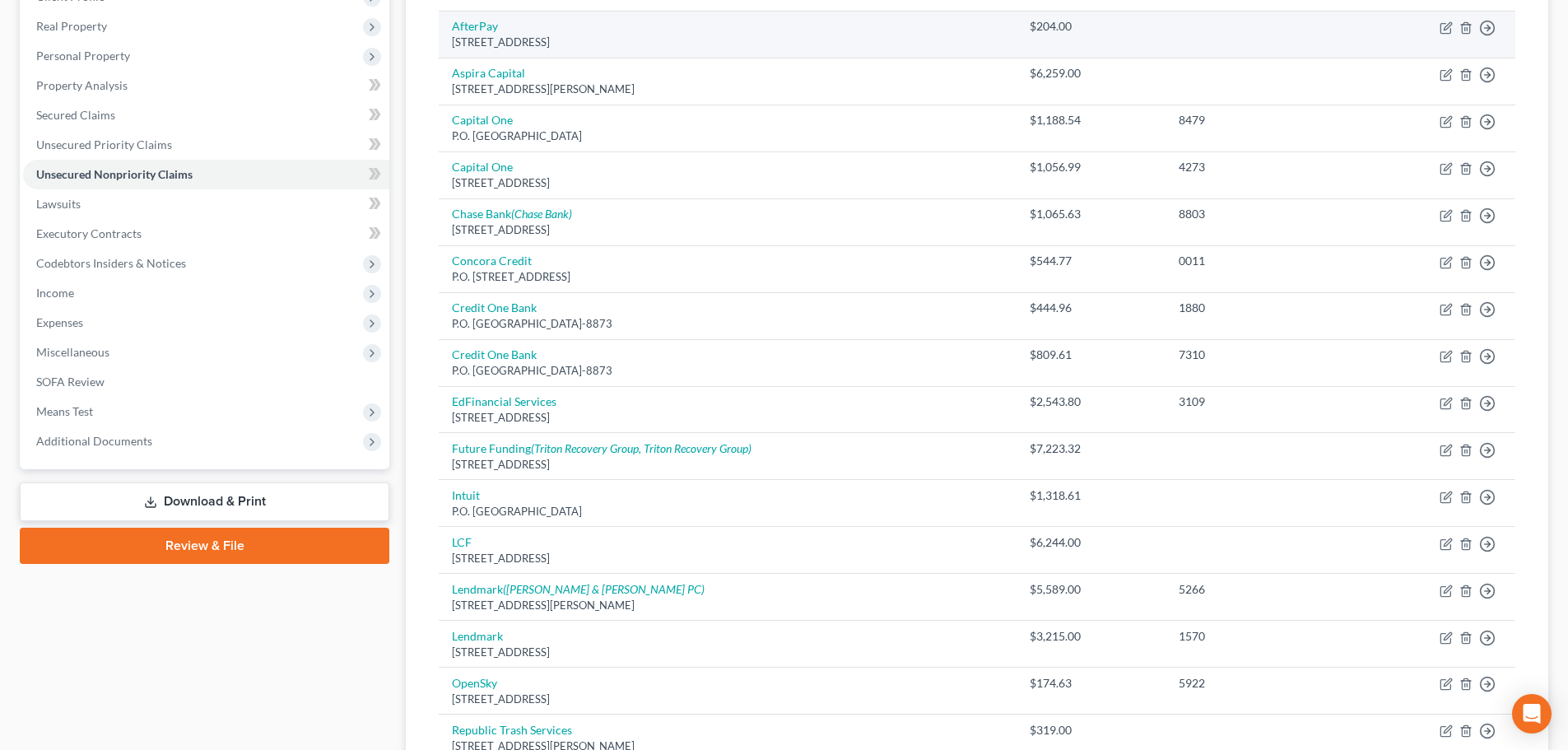
scroll to position [247, 0]
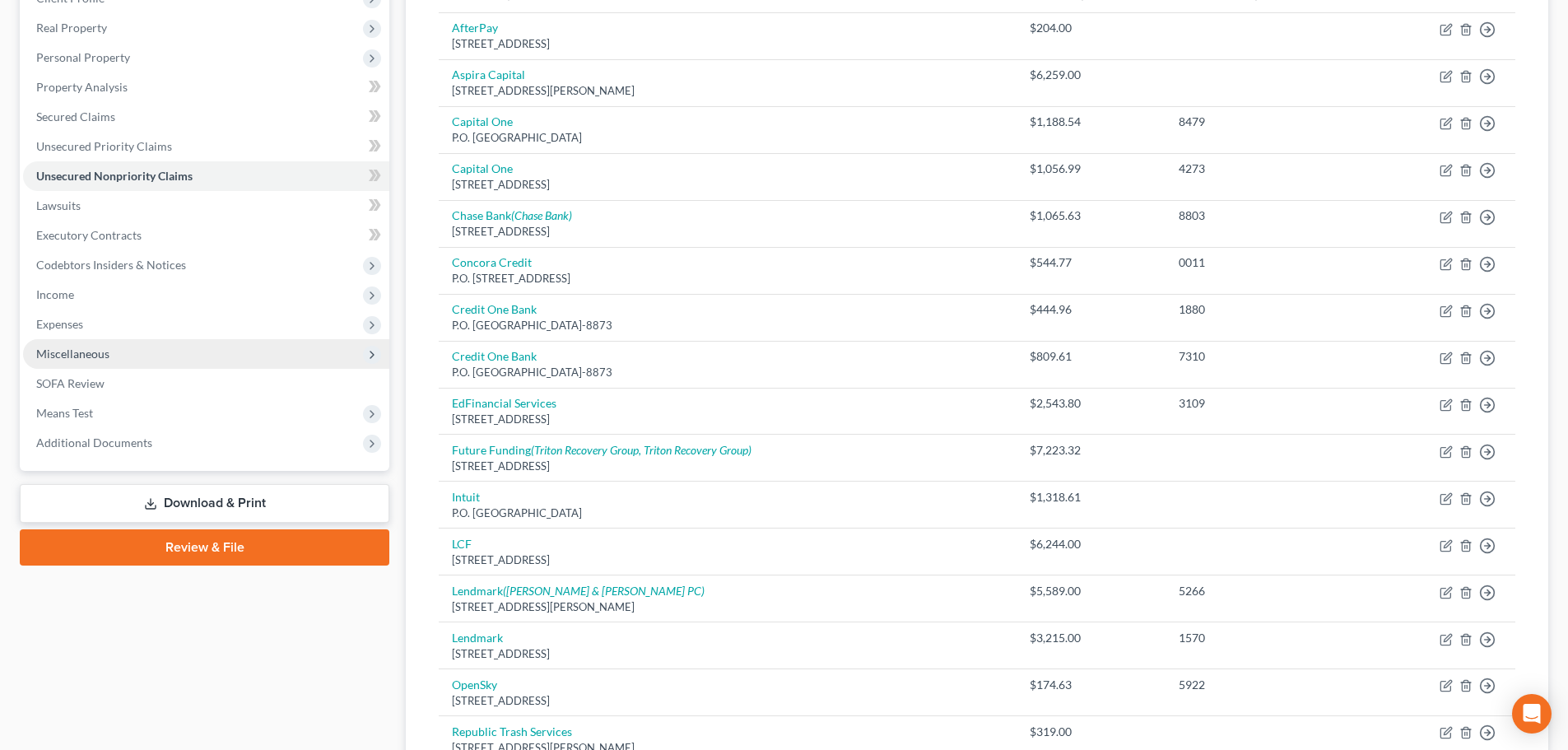
click at [61, 357] on span "Miscellaneous" at bounding box center [73, 353] width 73 height 14
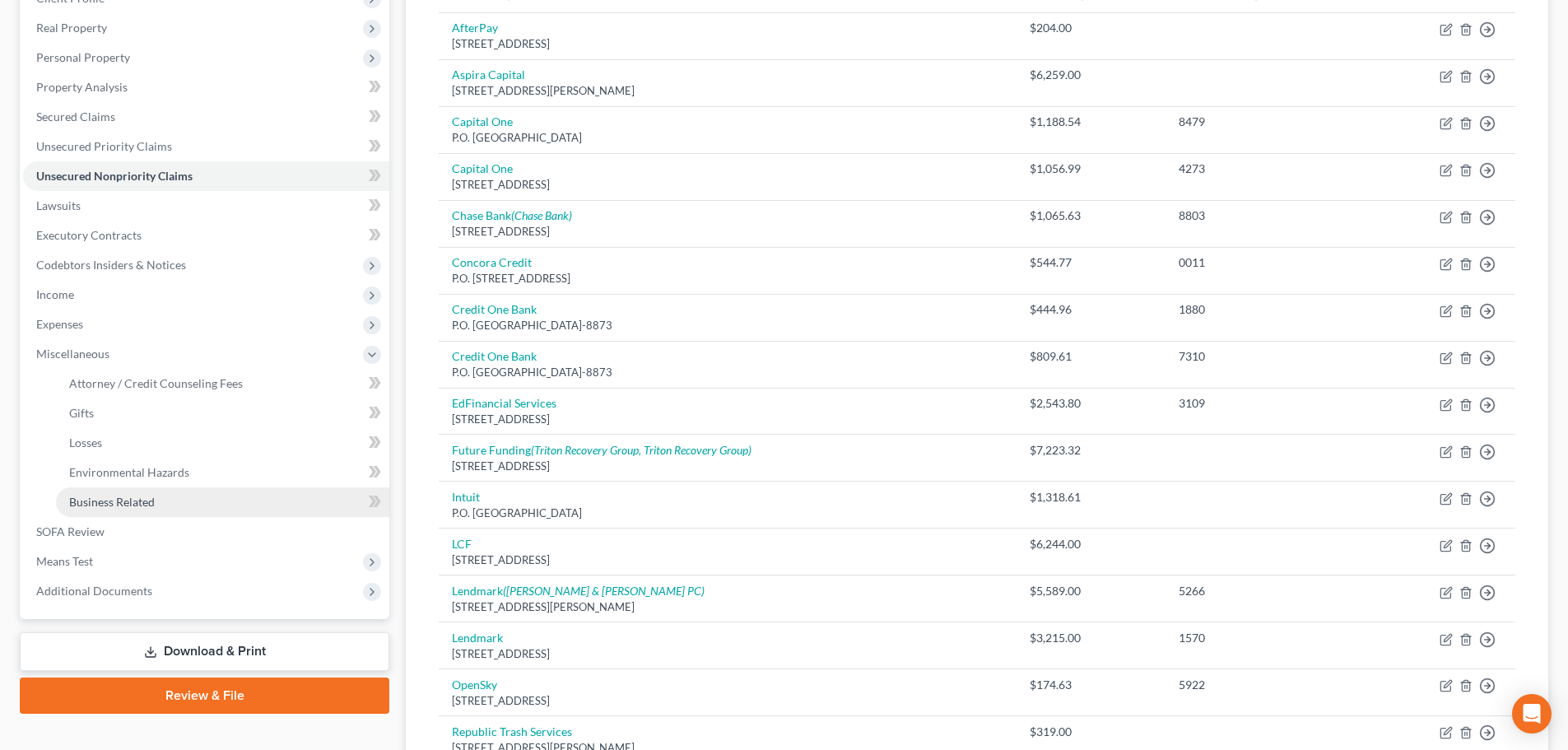
click at [81, 500] on span "Business Related" at bounding box center [112, 502] width 86 height 14
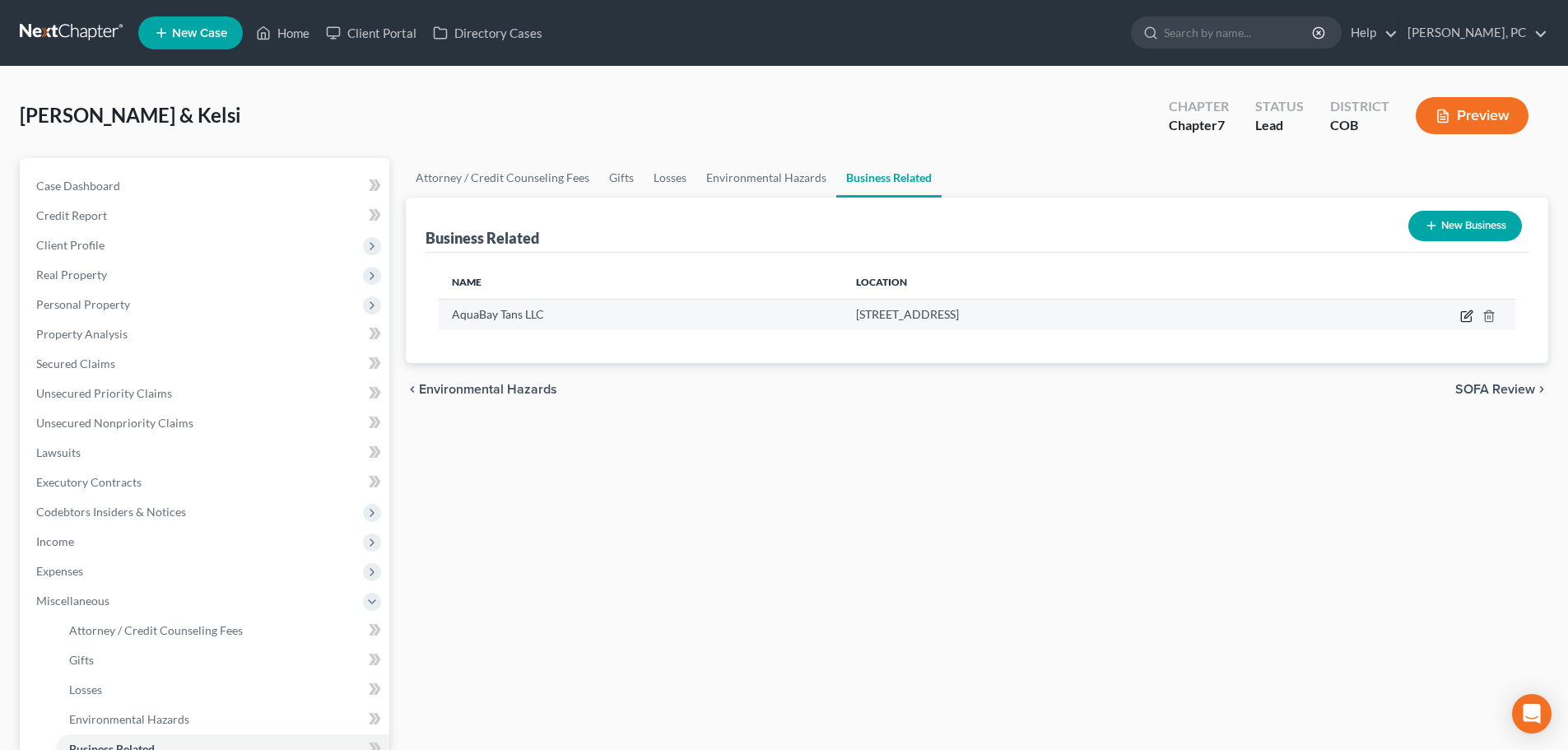
click at [1466, 317] on icon "button" at bounding box center [1467, 317] width 13 height 13
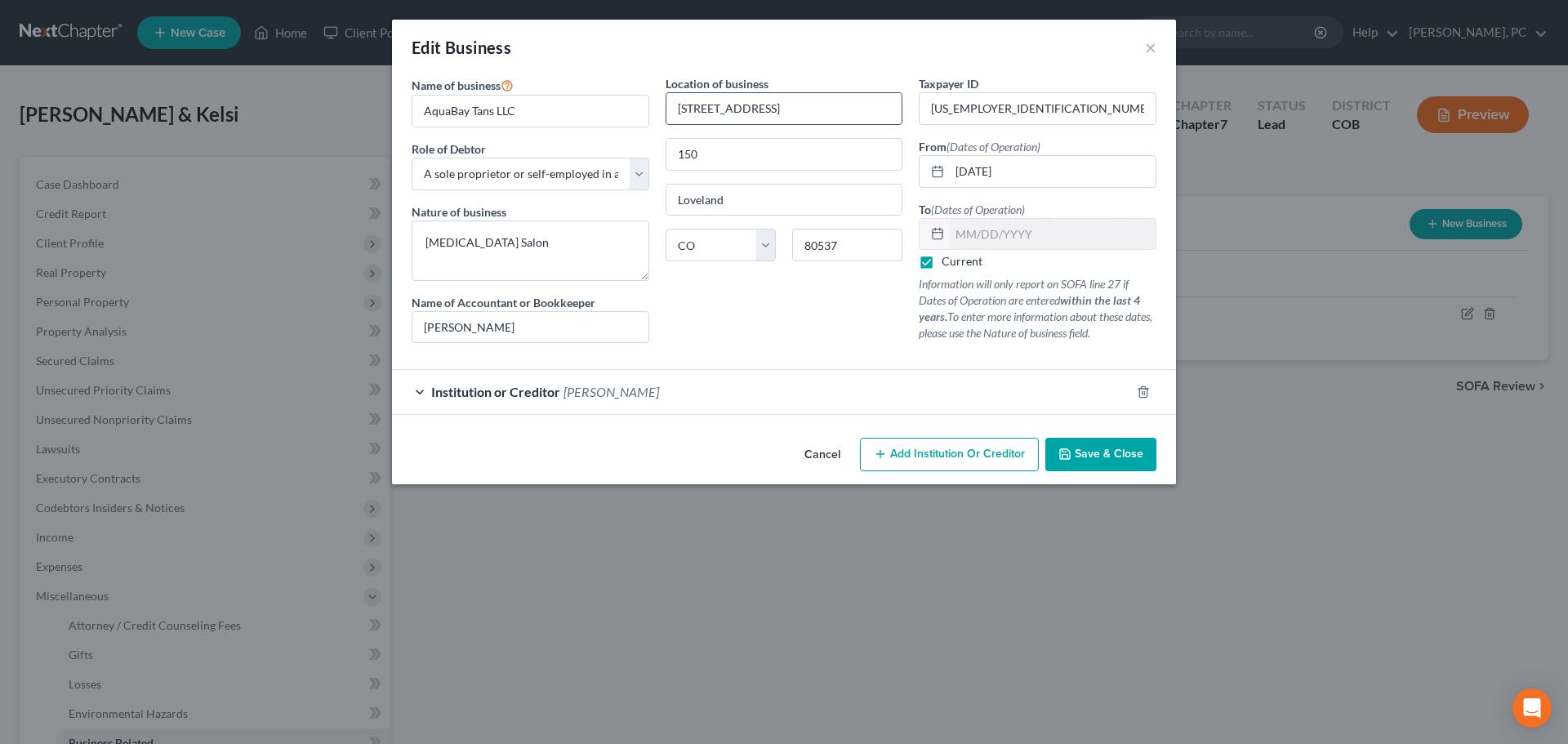
click at [876, 111] on input "2293 W Eisenhower Blvd" at bounding box center [784, 108] width 236 height 31
click at [525, 178] on select "Select A member of a limited liability company (LLC) or limited liability partn…" at bounding box center [530, 173] width 238 height 32
click at [412, 157] on select "Select A member of a limited liability company (LLC) or limited liability partn…" at bounding box center [530, 173] width 238 height 32
click at [529, 113] on input "AquaBay Tans LLC" at bounding box center [530, 110] width 236 height 31
click at [528, 112] on input "AquaBay Tans LLC" at bounding box center [530, 110] width 236 height 31
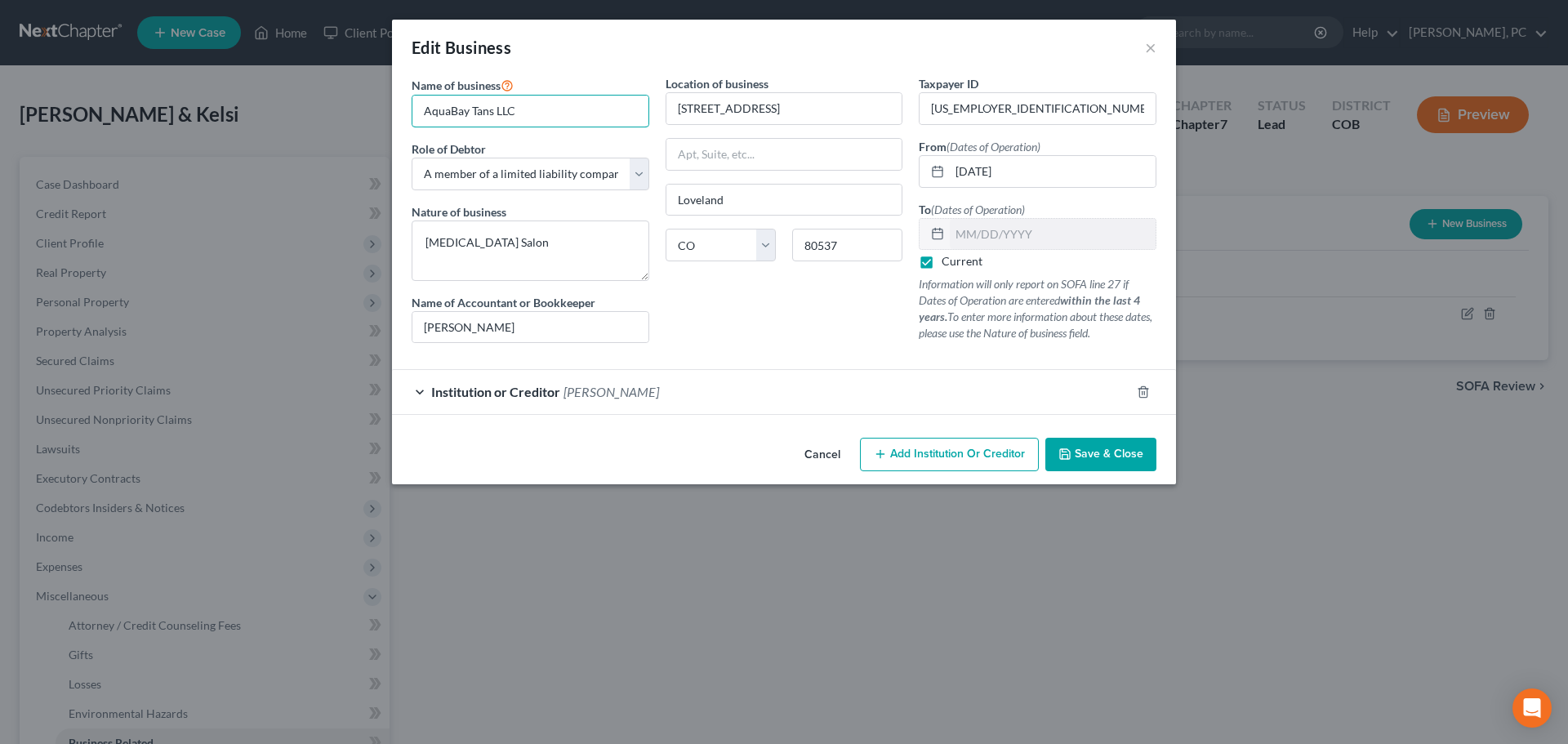
drag, startPoint x: 525, startPoint y: 104, endPoint x: 378, endPoint y: 103, distance: 147.0
click at [378, 103] on div "Edit Business × Name of business * AquaBay Tans LLC Role of Debtor * Select A m…" at bounding box center [784, 372] width 1568 height 744
click at [1067, 448] on icon "button" at bounding box center [1065, 454] width 13 height 13
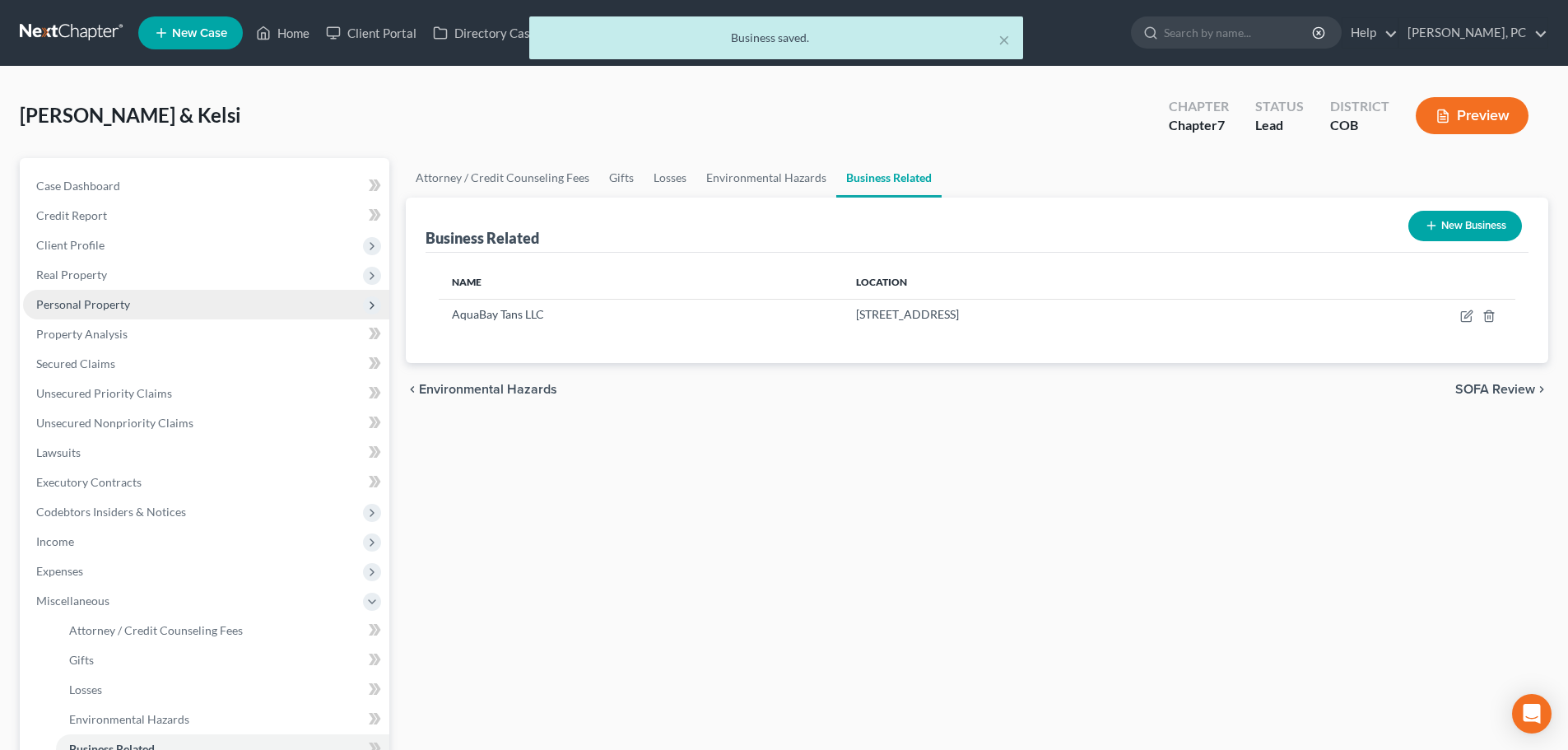
click at [90, 301] on span "Personal Property" at bounding box center [83, 304] width 94 height 14
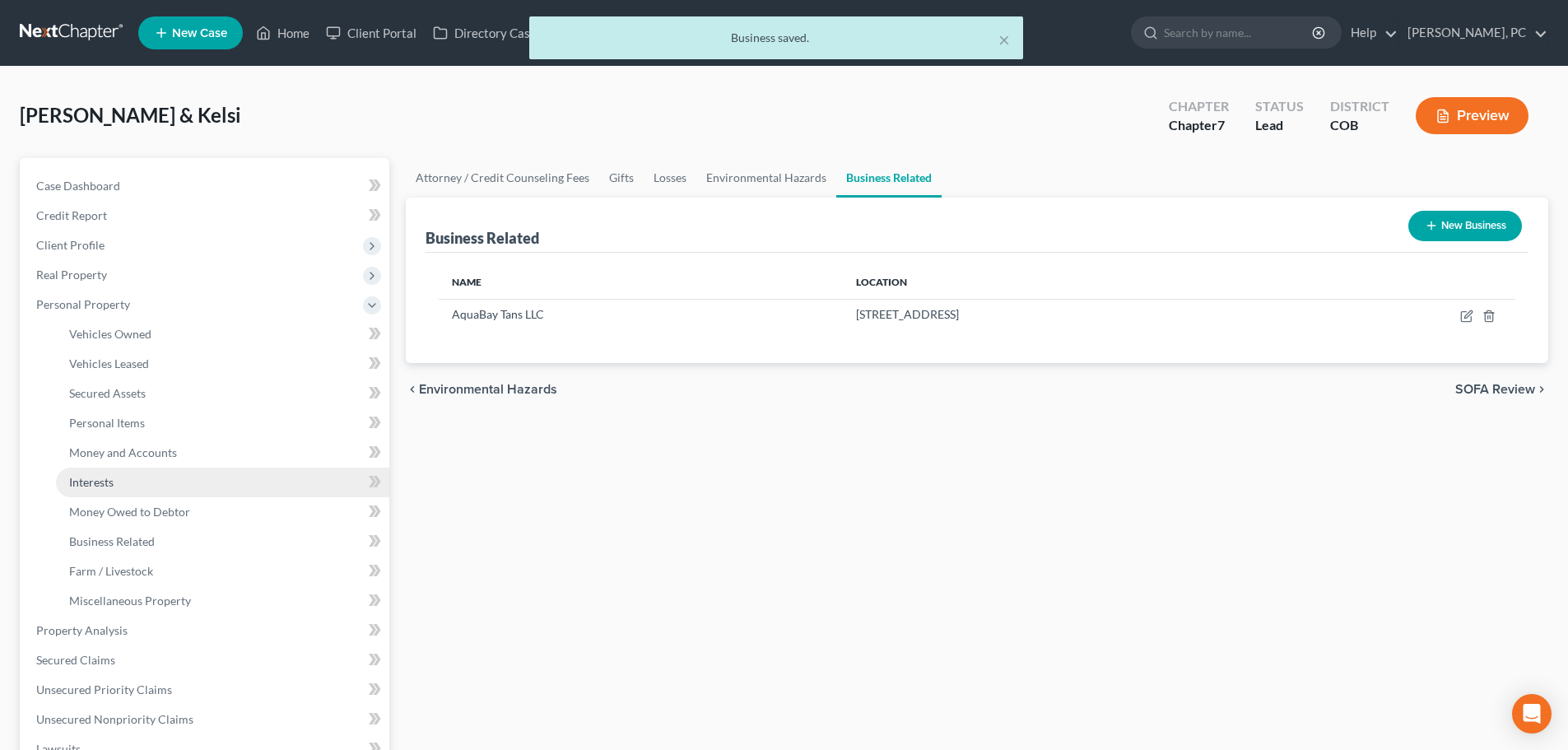
click at [102, 477] on span "Interests" at bounding box center [91, 482] width 44 height 14
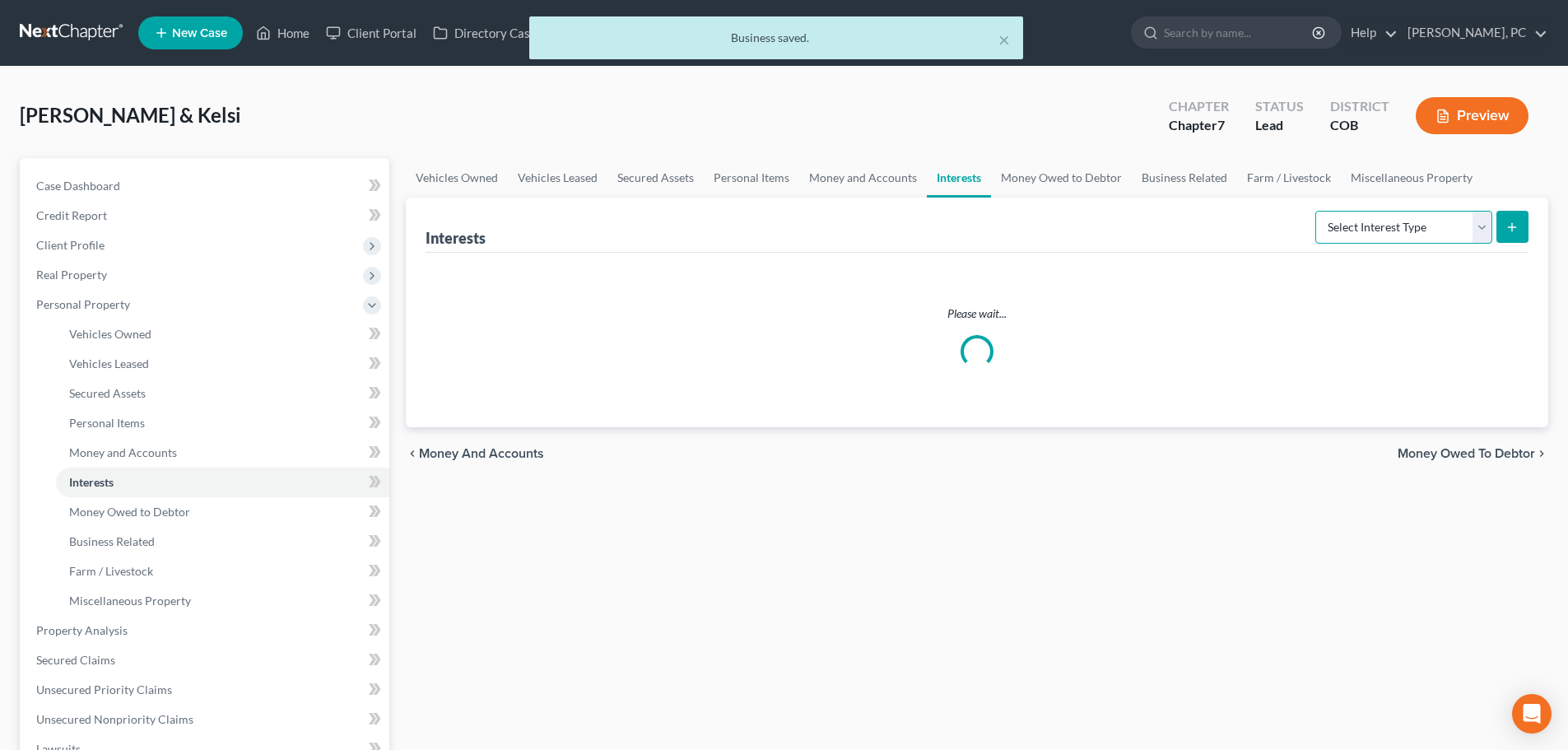
drag, startPoint x: 1346, startPoint y: 233, endPoint x: 1346, endPoint y: 242, distance: 9.0
click at [1346, 233] on select "Select Interest Type 401K Annuity Bond Education IRA Government Bond Government…" at bounding box center [1404, 226] width 177 height 33
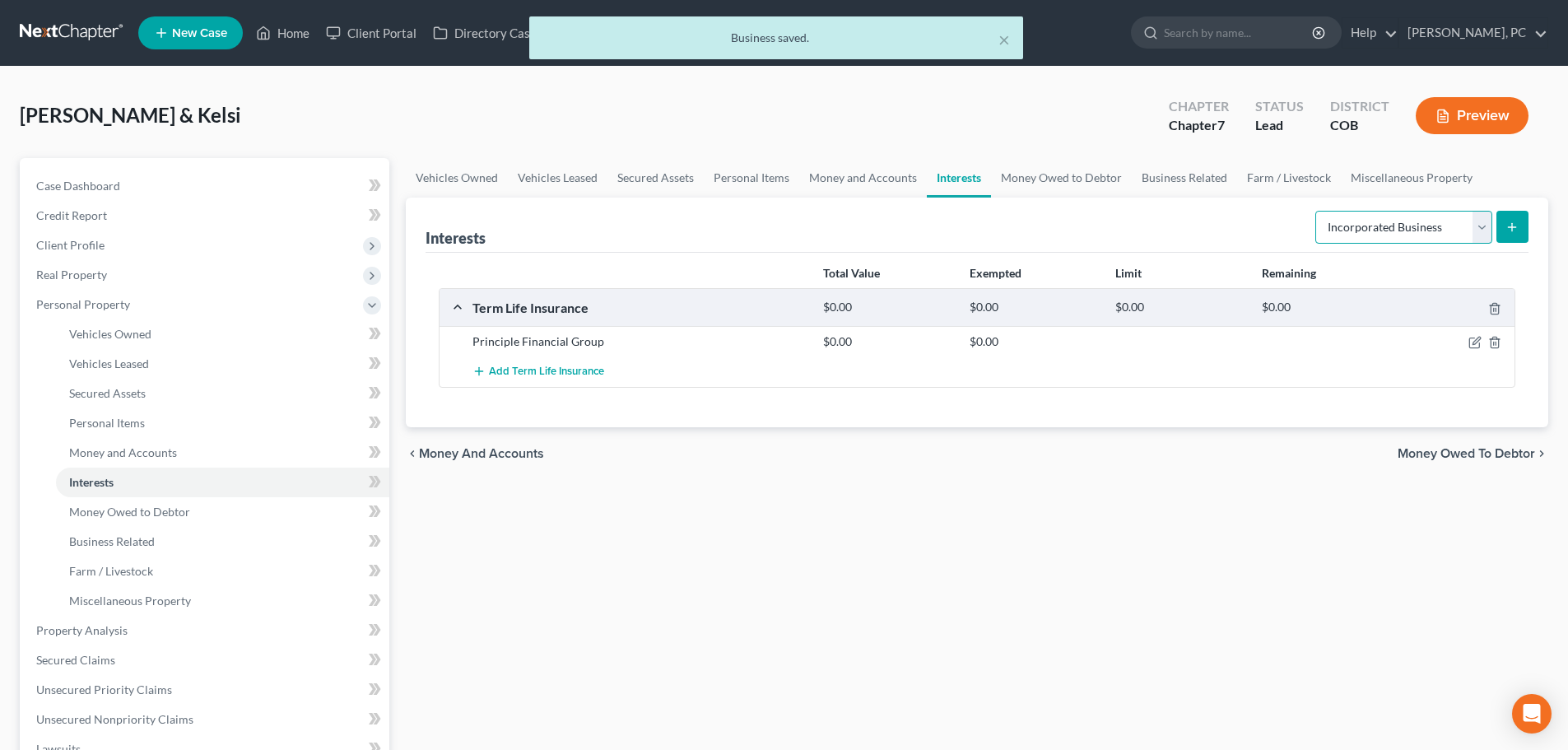
click at [1318, 210] on select "Select Interest Type 401K Annuity Bond Education IRA Government Bond Government…" at bounding box center [1404, 226] width 177 height 33
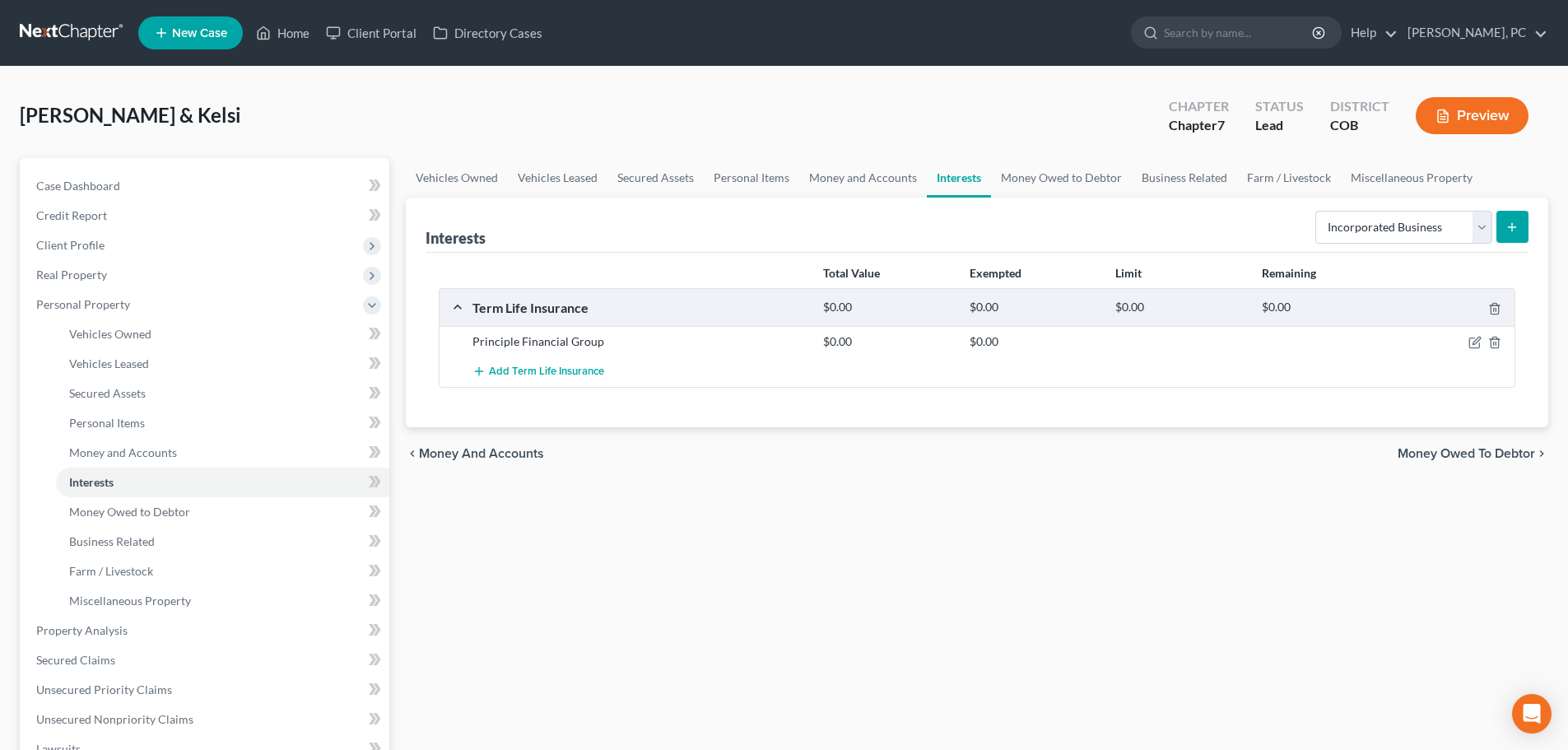
click at [1500, 230] on button "submit" at bounding box center [1512, 226] width 32 height 32
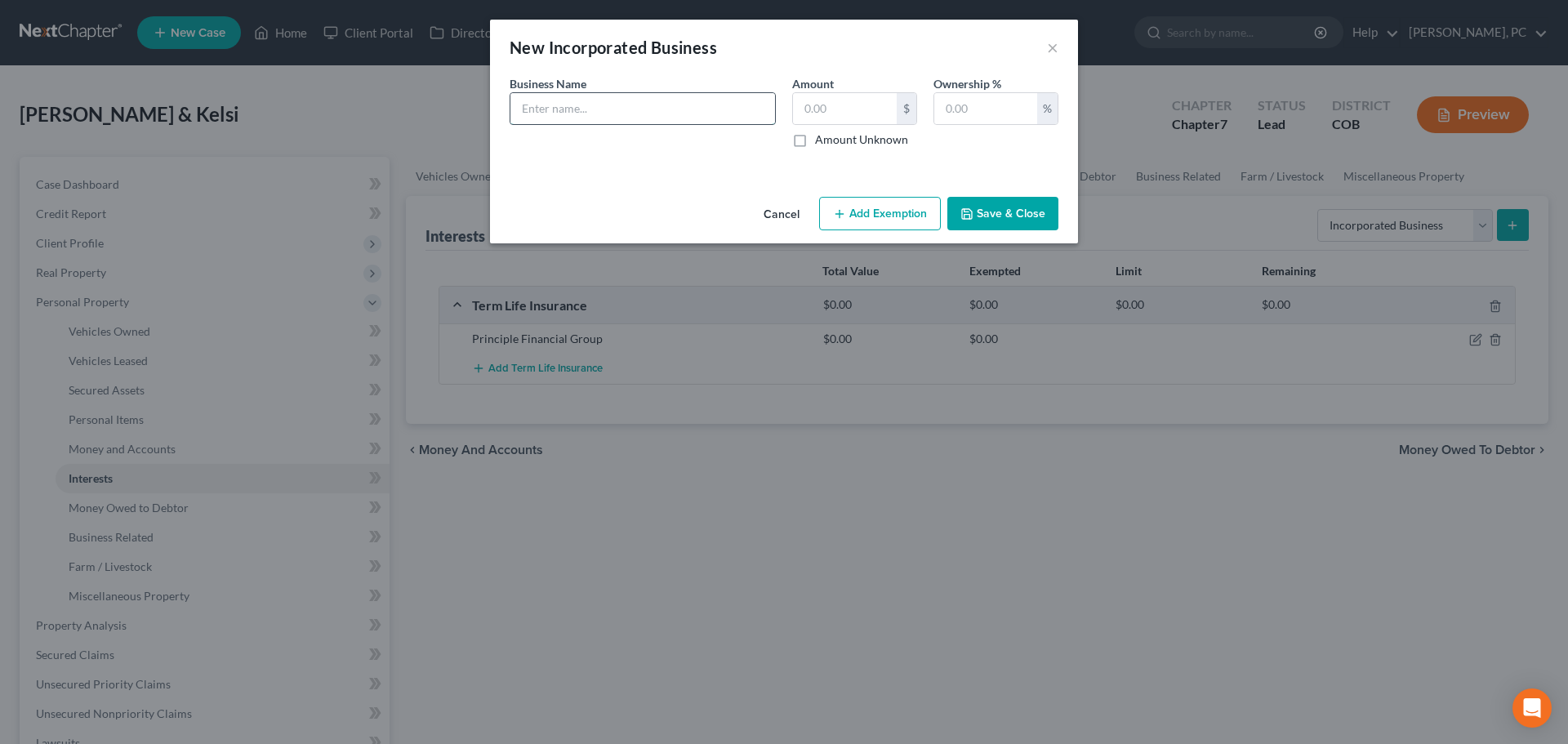
click at [564, 110] on input "text" at bounding box center [642, 108] width 264 height 31
paste input "AquaBay Tans LLC"
click at [834, 118] on input "text" at bounding box center [844, 108] width 104 height 31
click at [990, 214] on button "Save & Close" at bounding box center [1003, 214] width 111 height 34
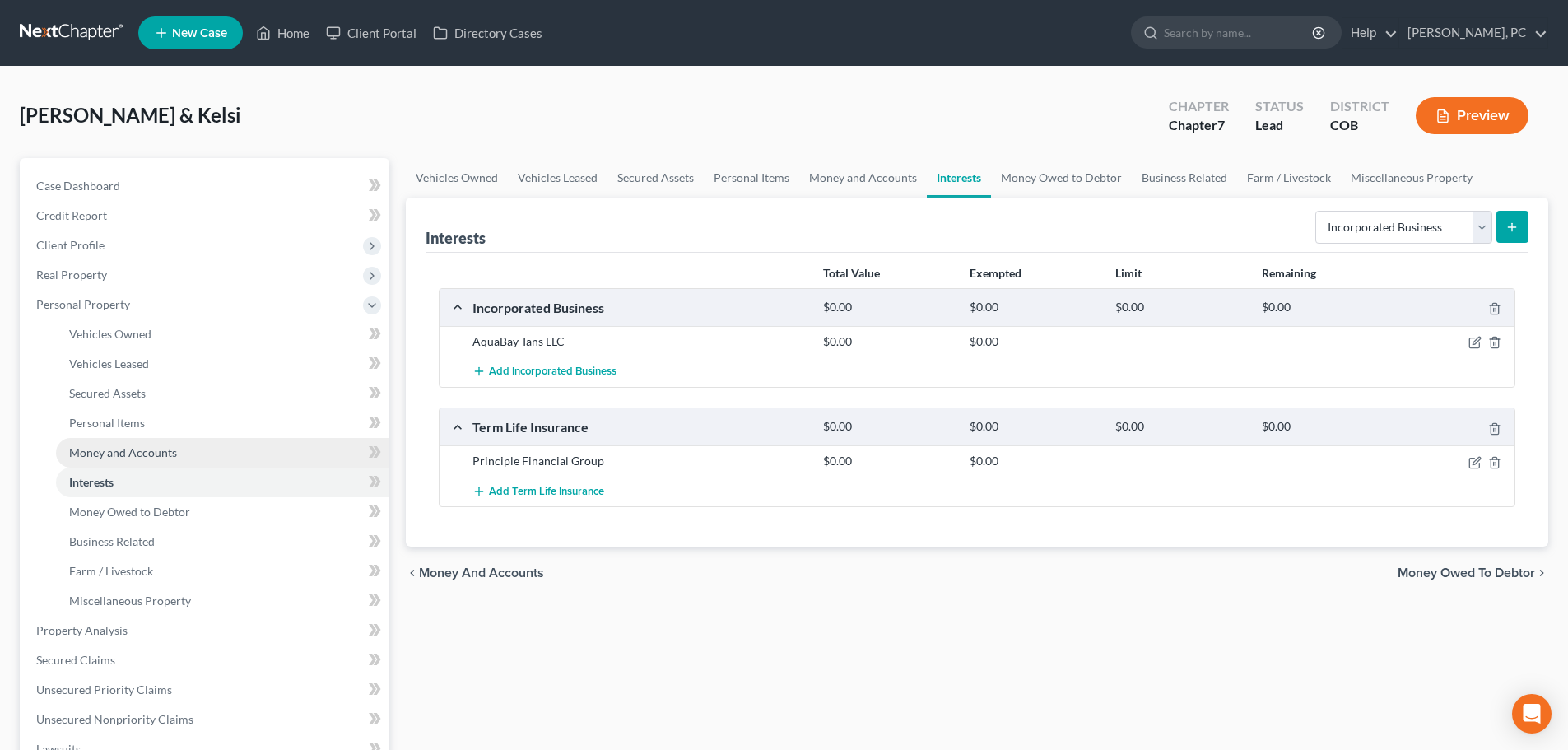
click at [91, 443] on link "Money and Accounts" at bounding box center [222, 453] width 333 height 29
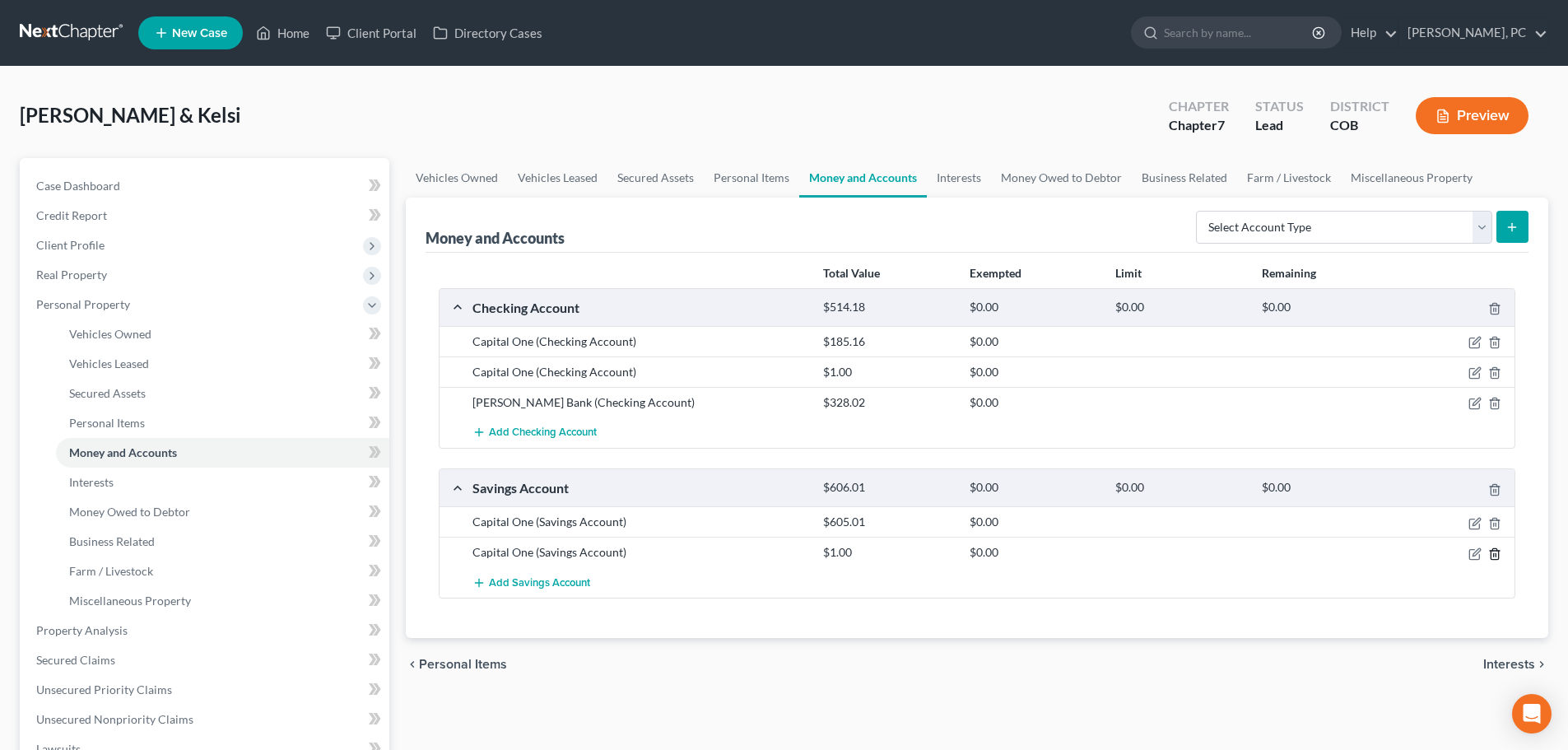
click at [1495, 552] on icon "button" at bounding box center [1495, 555] width 13 height 13
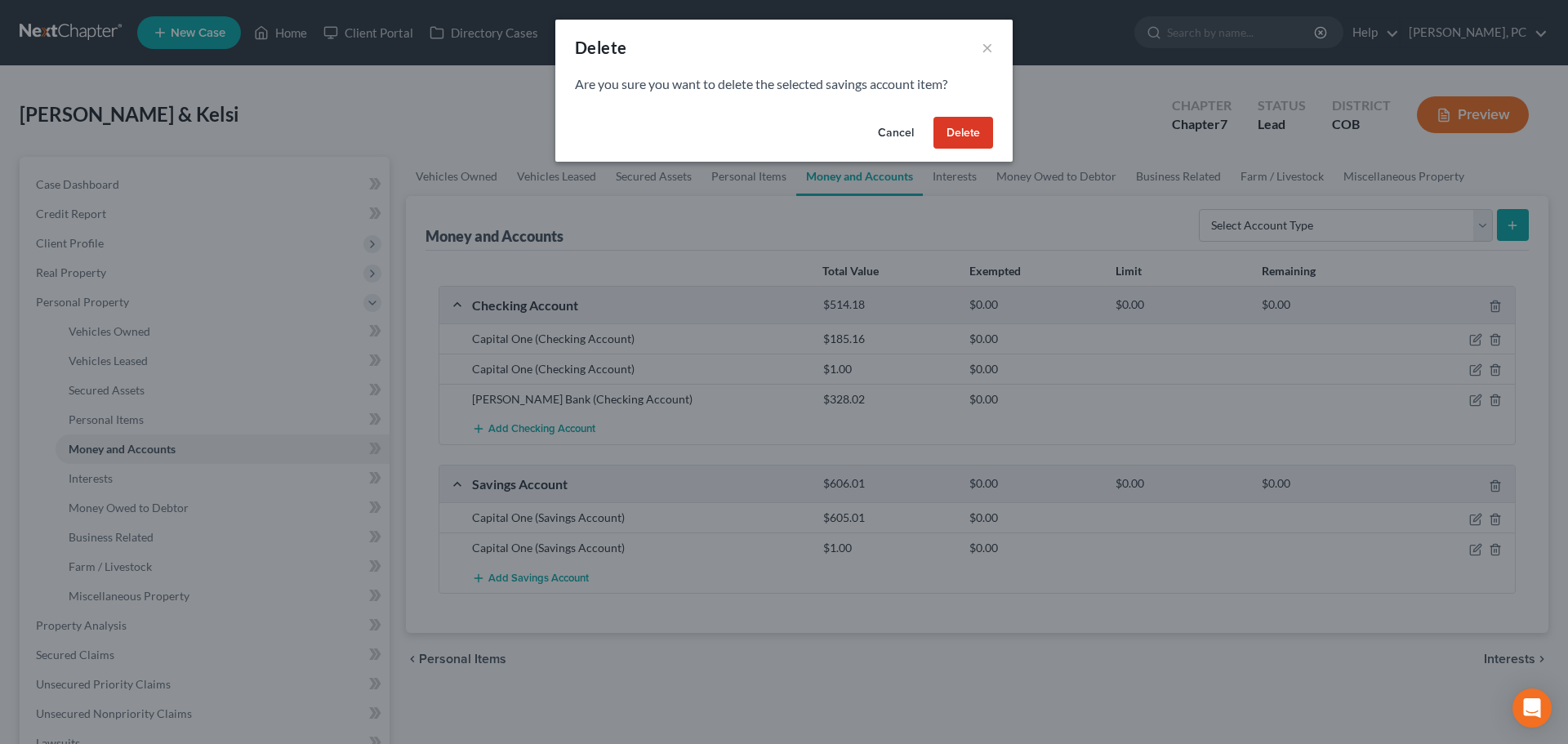
click at [956, 141] on button "Delete" at bounding box center [963, 133] width 60 height 32
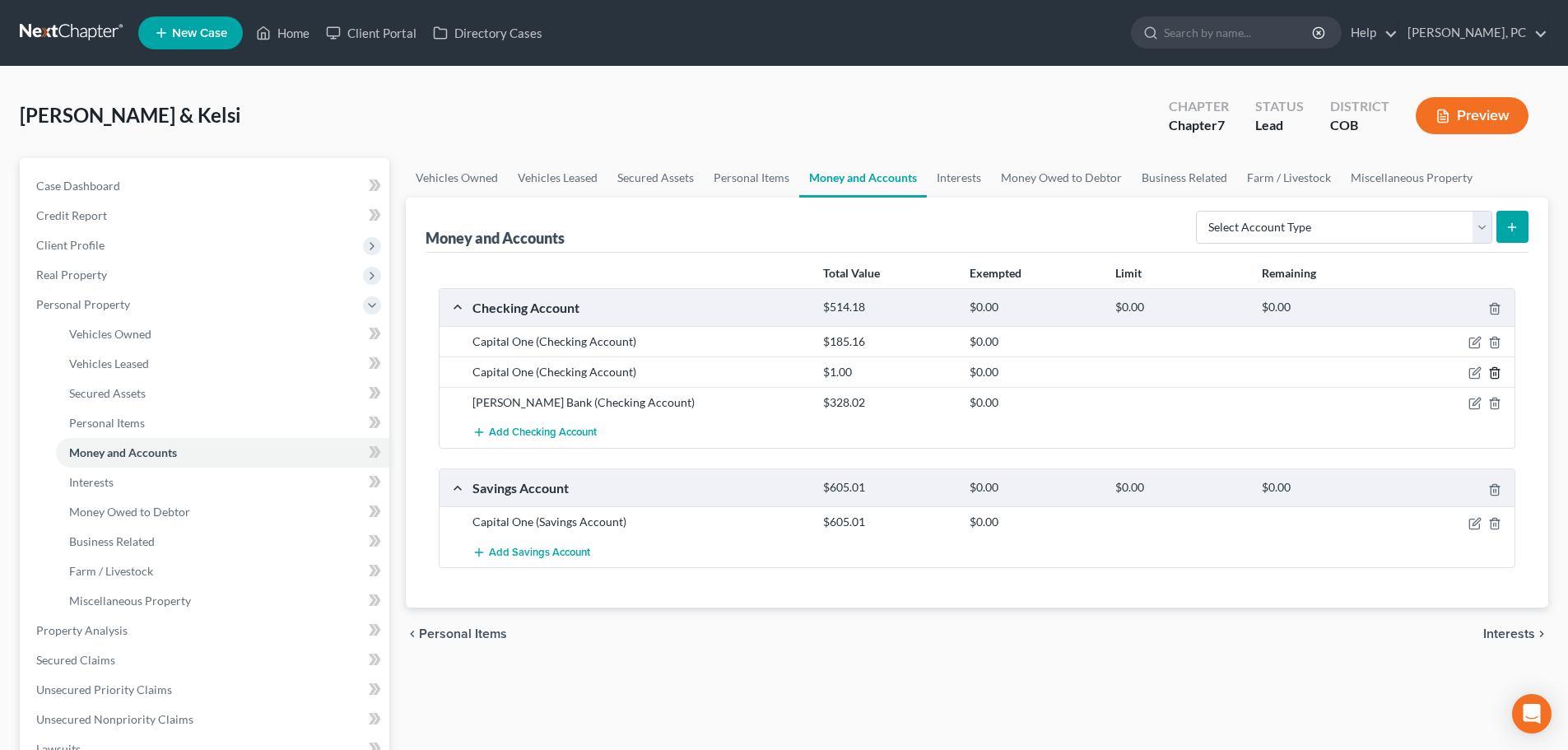
click at [1498, 373] on icon "button" at bounding box center [1495, 373] width 8 height 11
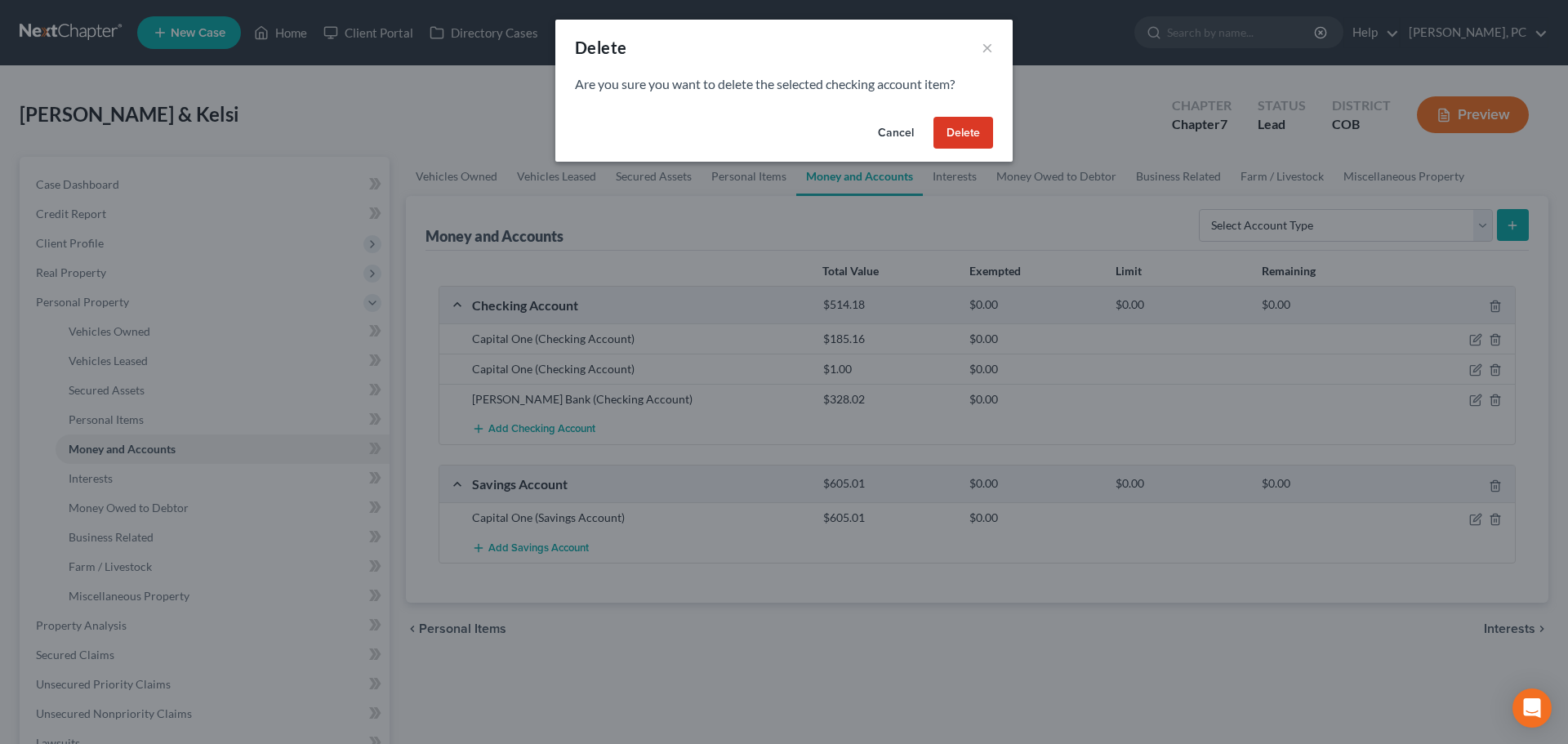
click at [958, 131] on button "Delete" at bounding box center [963, 133] width 60 height 32
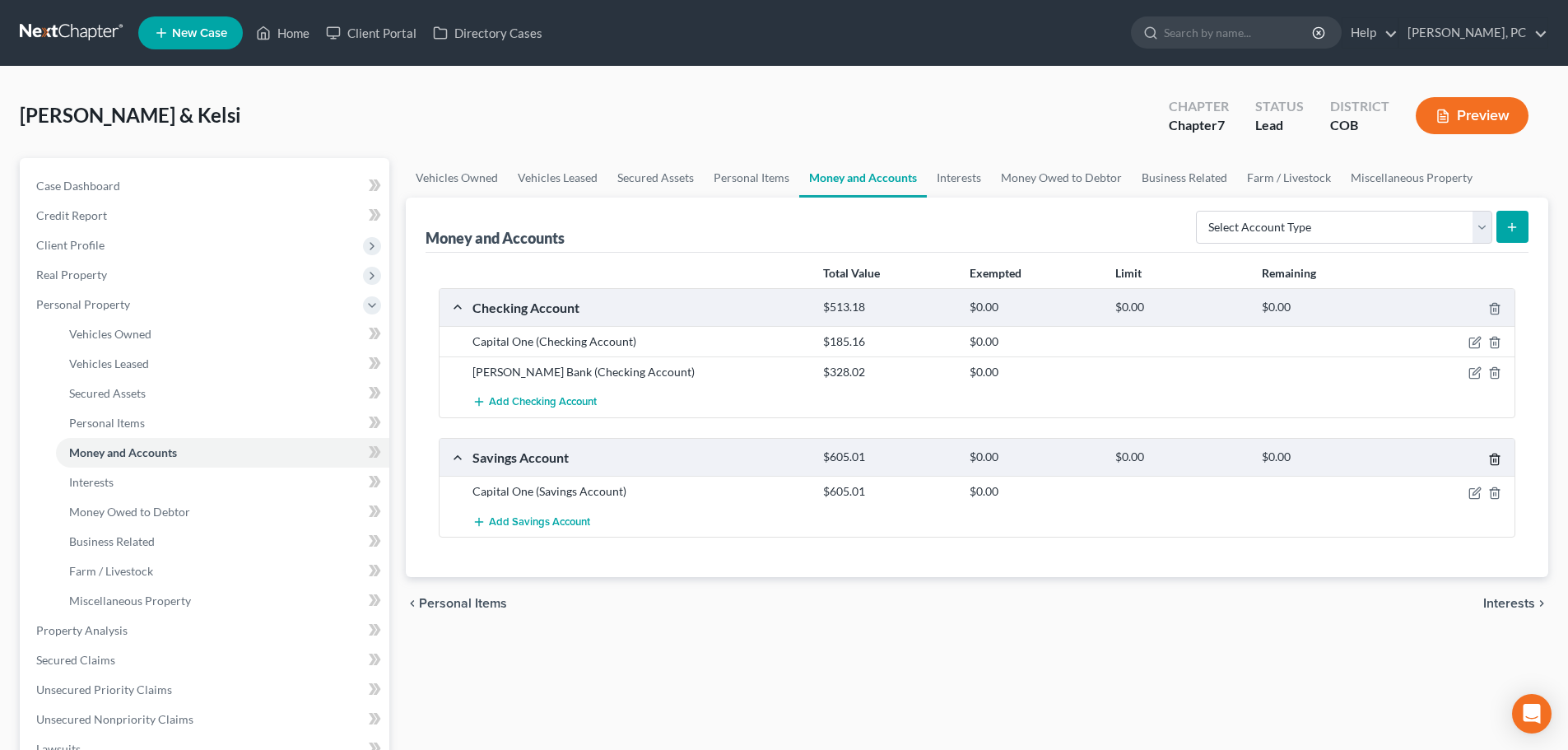
click at [1495, 463] on icon "button" at bounding box center [1495, 459] width 13 height 13
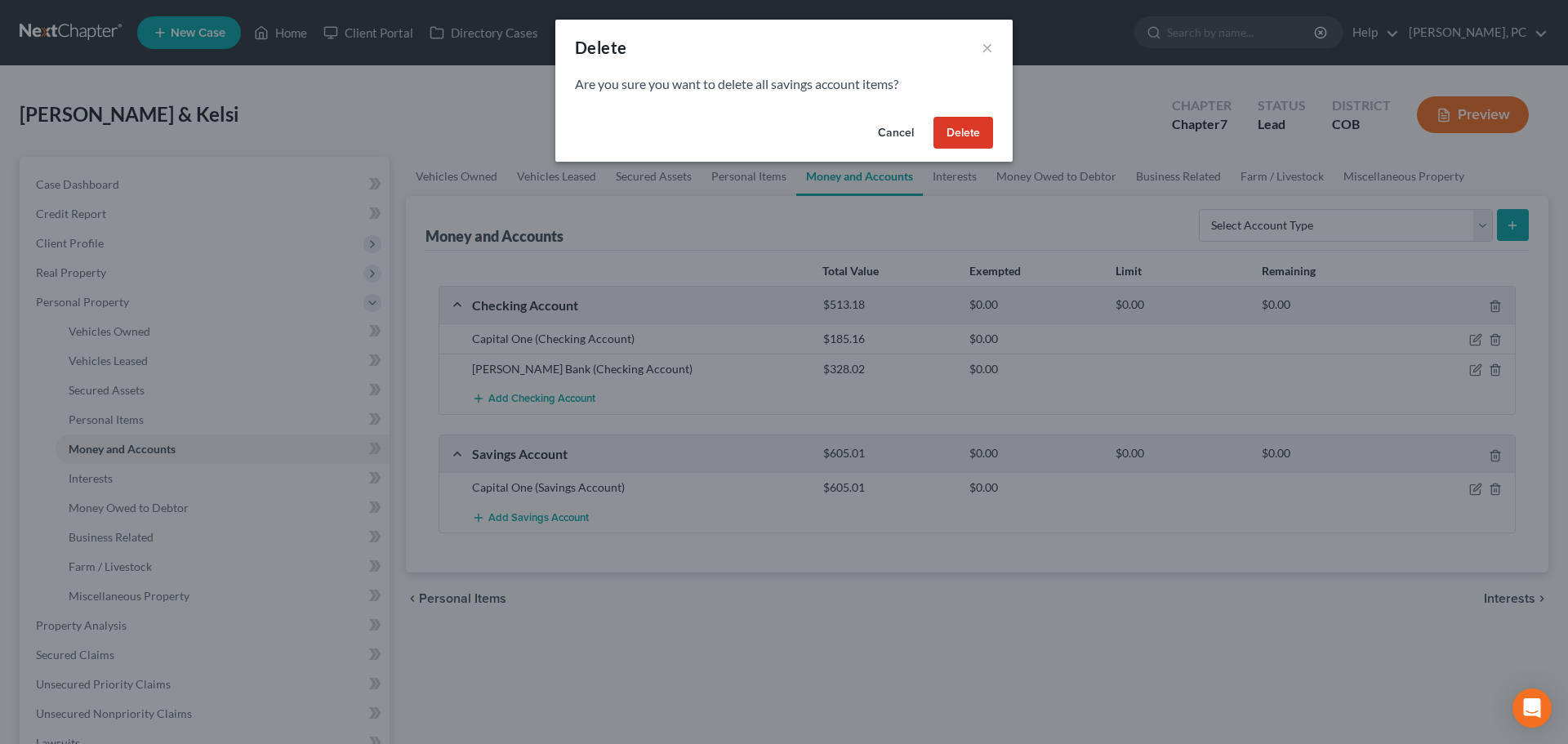
click at [959, 132] on button "Delete" at bounding box center [963, 133] width 60 height 32
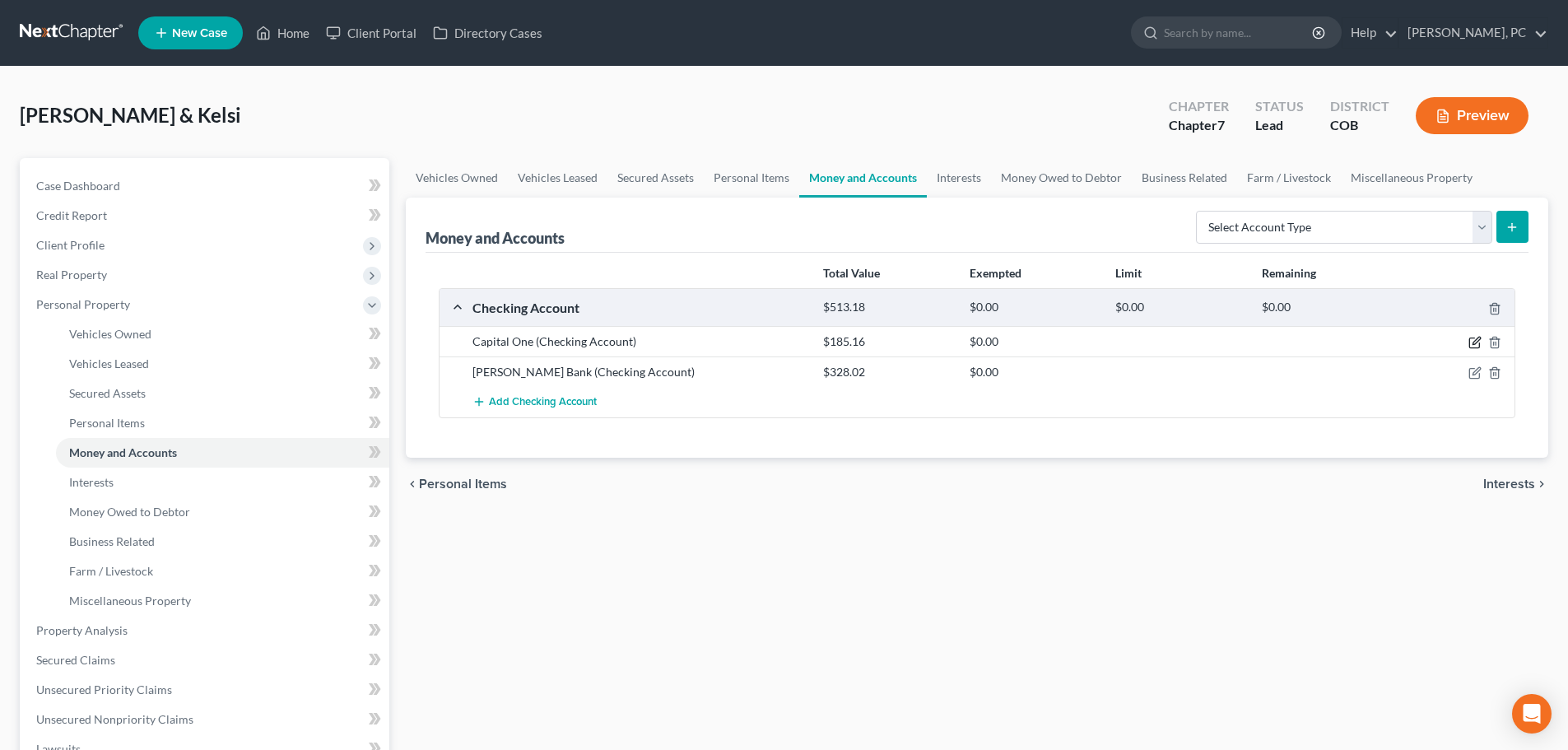
click at [1470, 343] on icon "button" at bounding box center [1475, 342] width 13 height 13
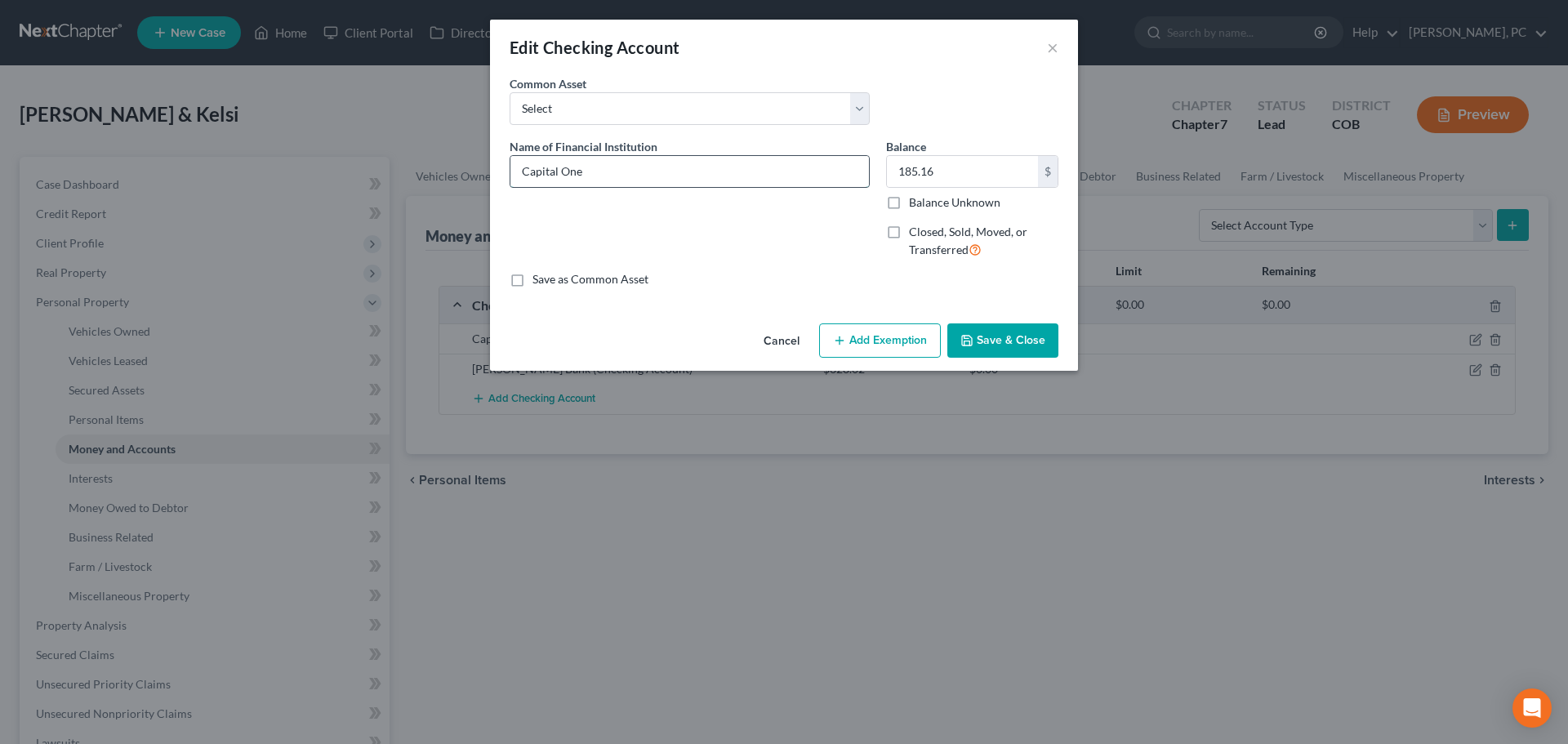
click at [647, 179] on input "Capital One" at bounding box center [689, 171] width 359 height 31
click at [959, 162] on input "185.16" at bounding box center [963, 171] width 151 height 31
click at [902, 332] on button "Add Exemption" at bounding box center [880, 340] width 122 height 34
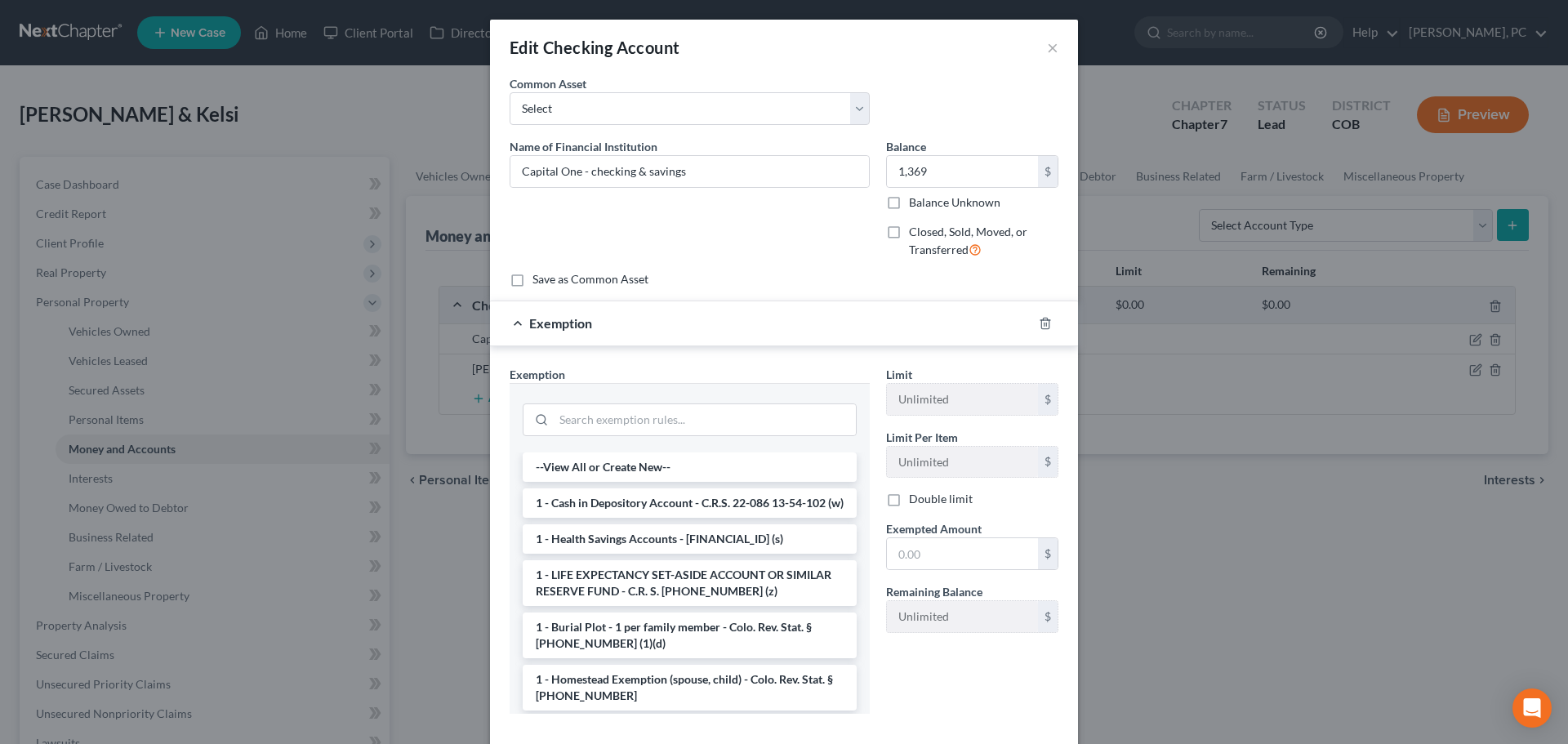
click at [670, 500] on li "1 - Cash in Depository Account - C.R.S. 22-086 13-54-102 (w)" at bounding box center [689, 503] width 334 height 29
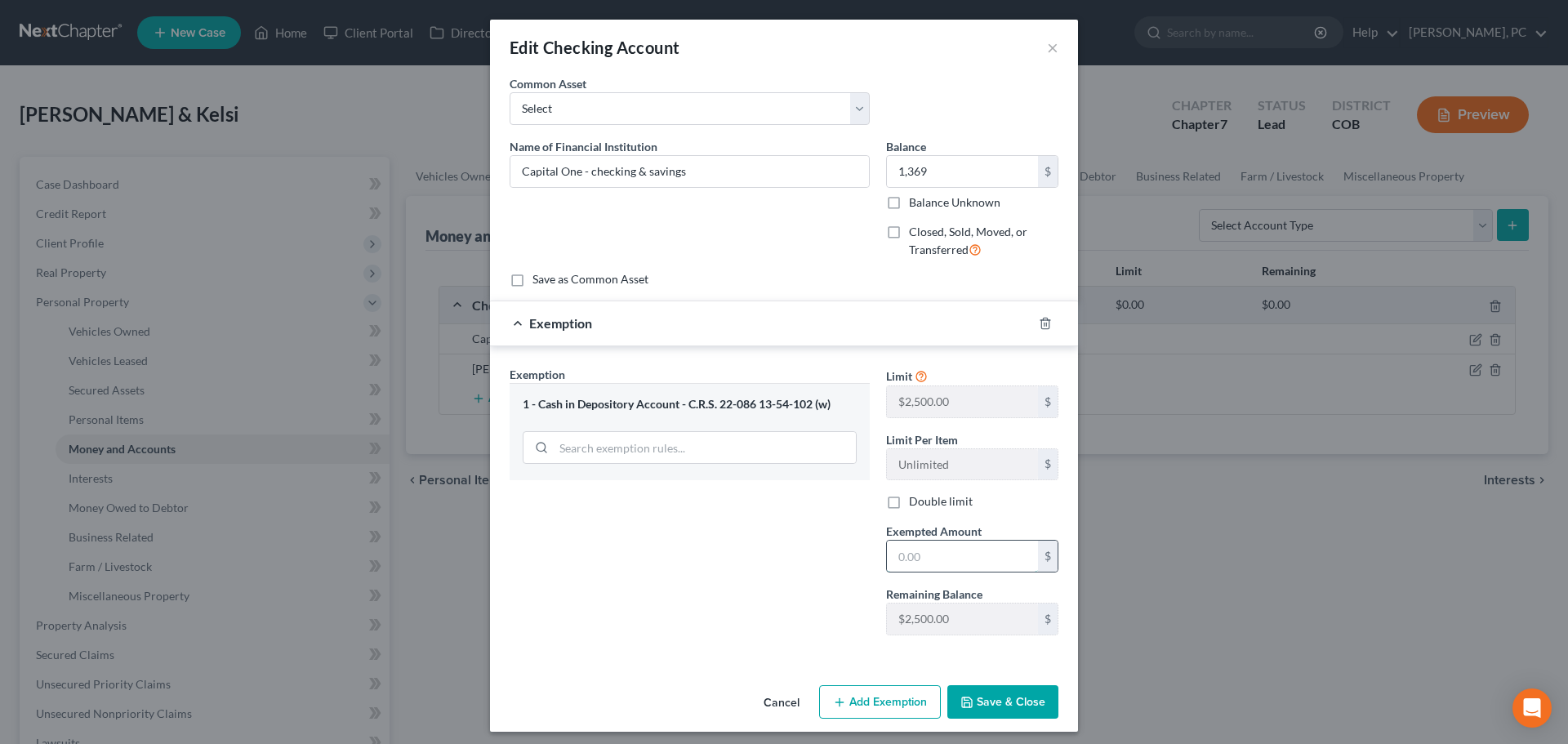
click at [901, 549] on input "text" at bounding box center [963, 556] width 151 height 31
click at [978, 710] on button "Save & Close" at bounding box center [1003, 702] width 111 height 34
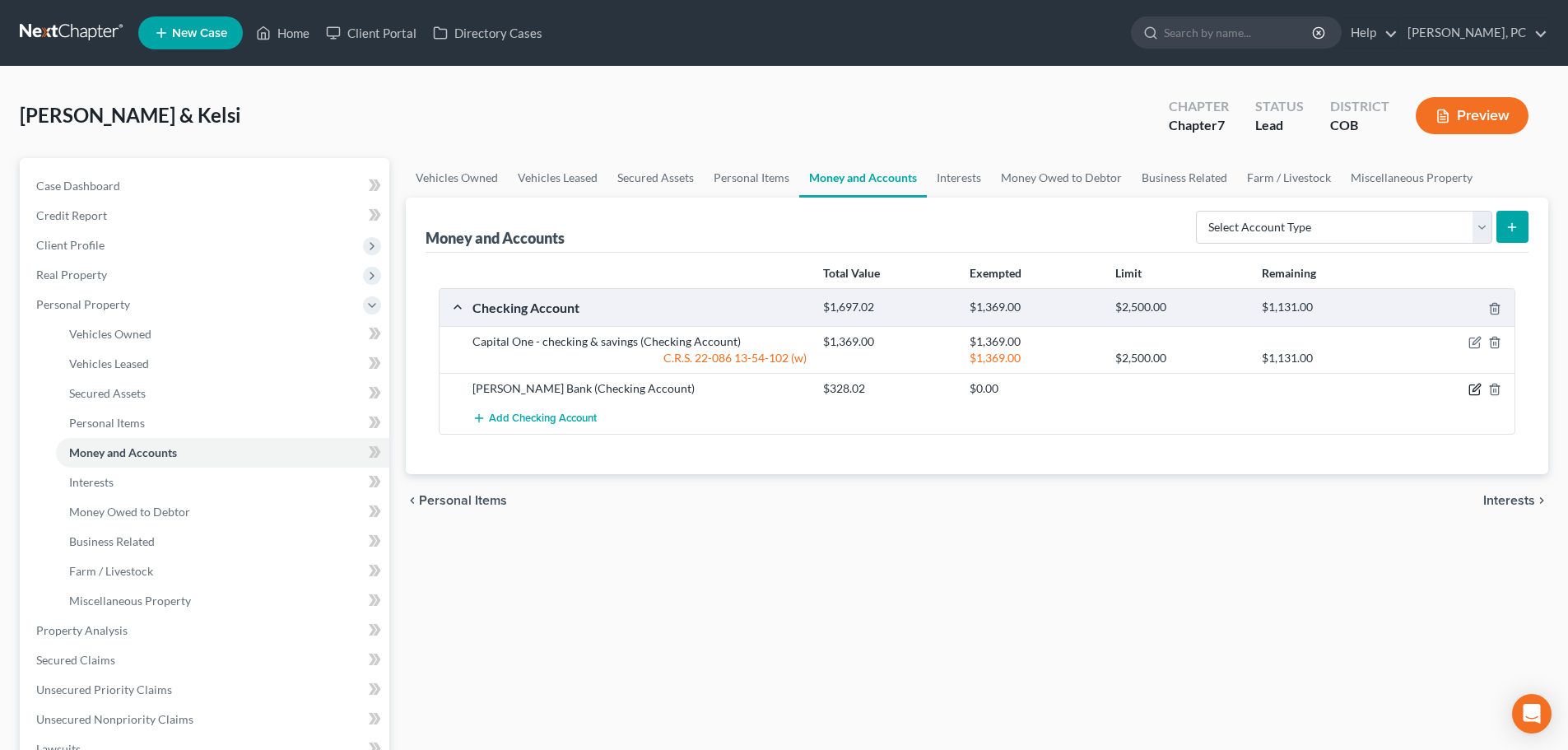
click at [1473, 391] on icon "button" at bounding box center [1476, 388] width 8 height 8
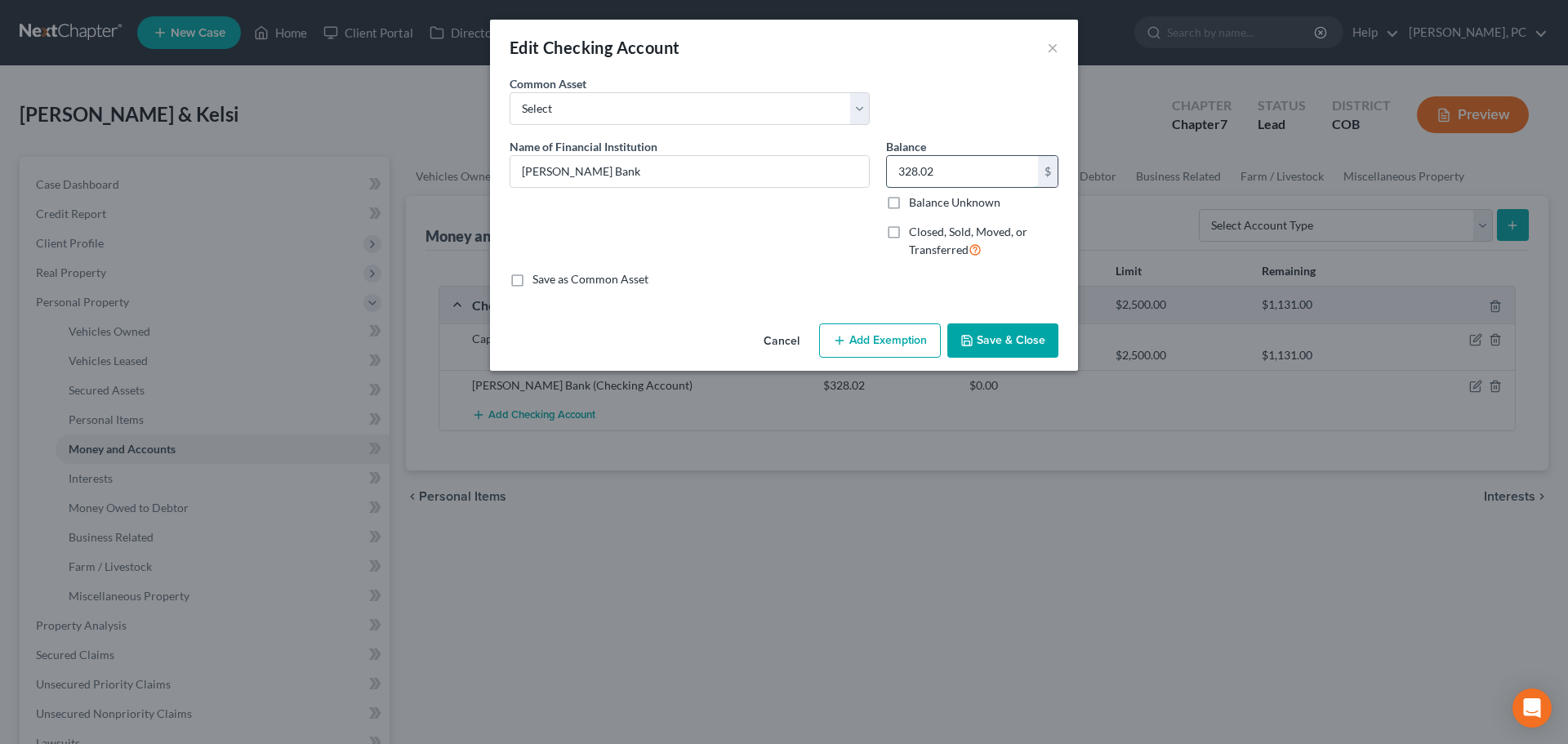
click at [963, 174] on input "328.02" at bounding box center [963, 171] width 151 height 31
click at [775, 340] on button "Cancel" at bounding box center [781, 341] width 62 height 32
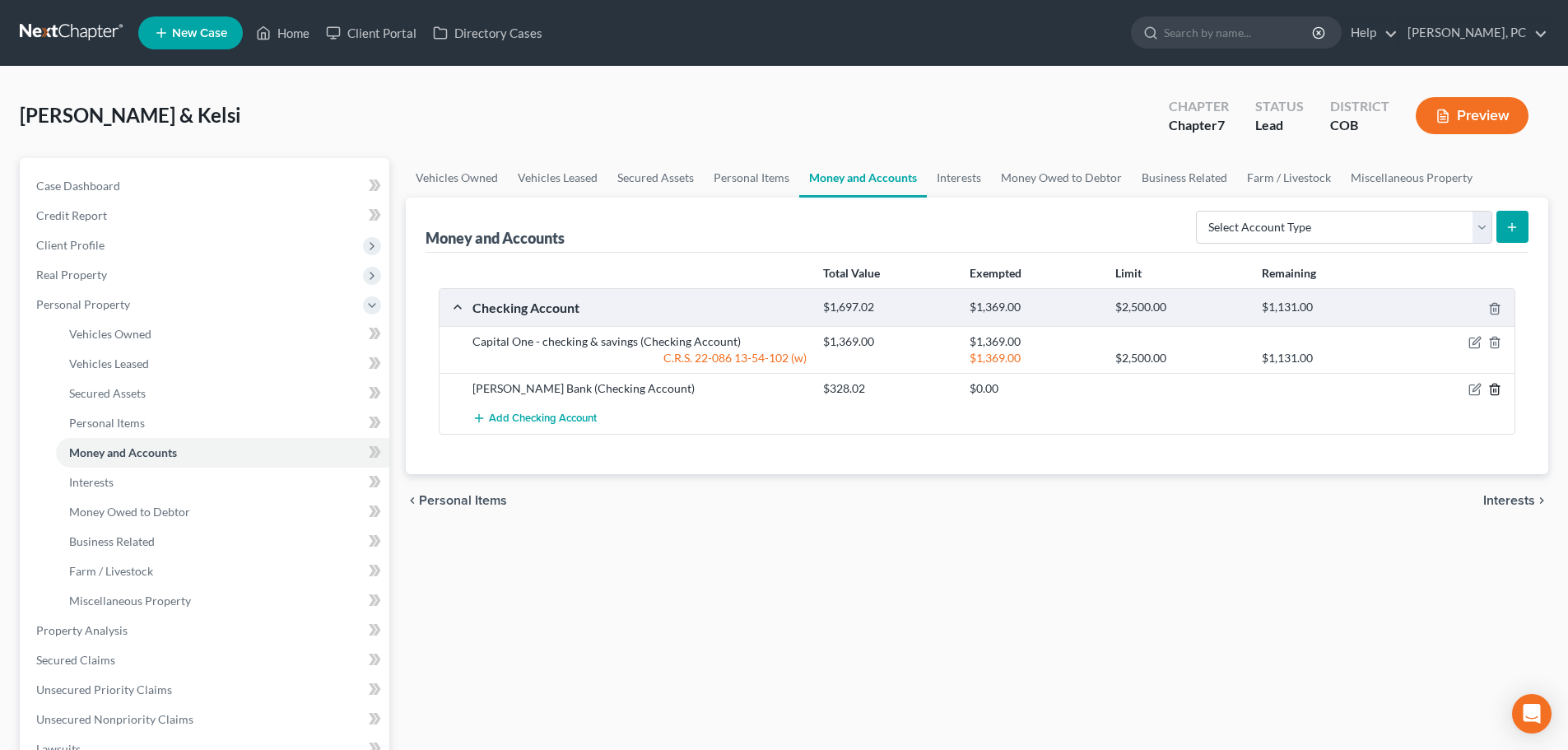
click at [1495, 388] on icon "button" at bounding box center [1495, 389] width 13 height 13
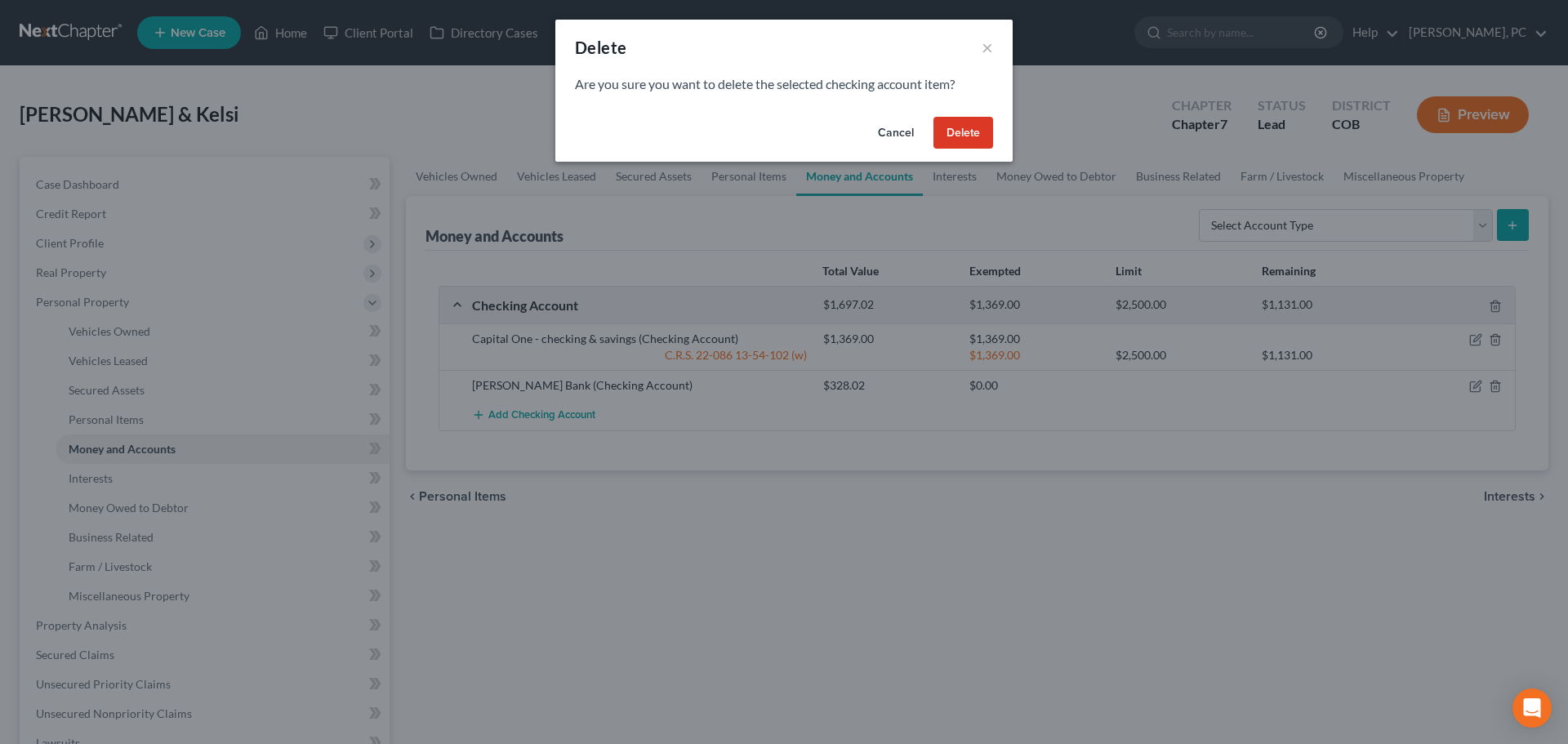
click at [956, 129] on button "Delete" at bounding box center [963, 133] width 60 height 32
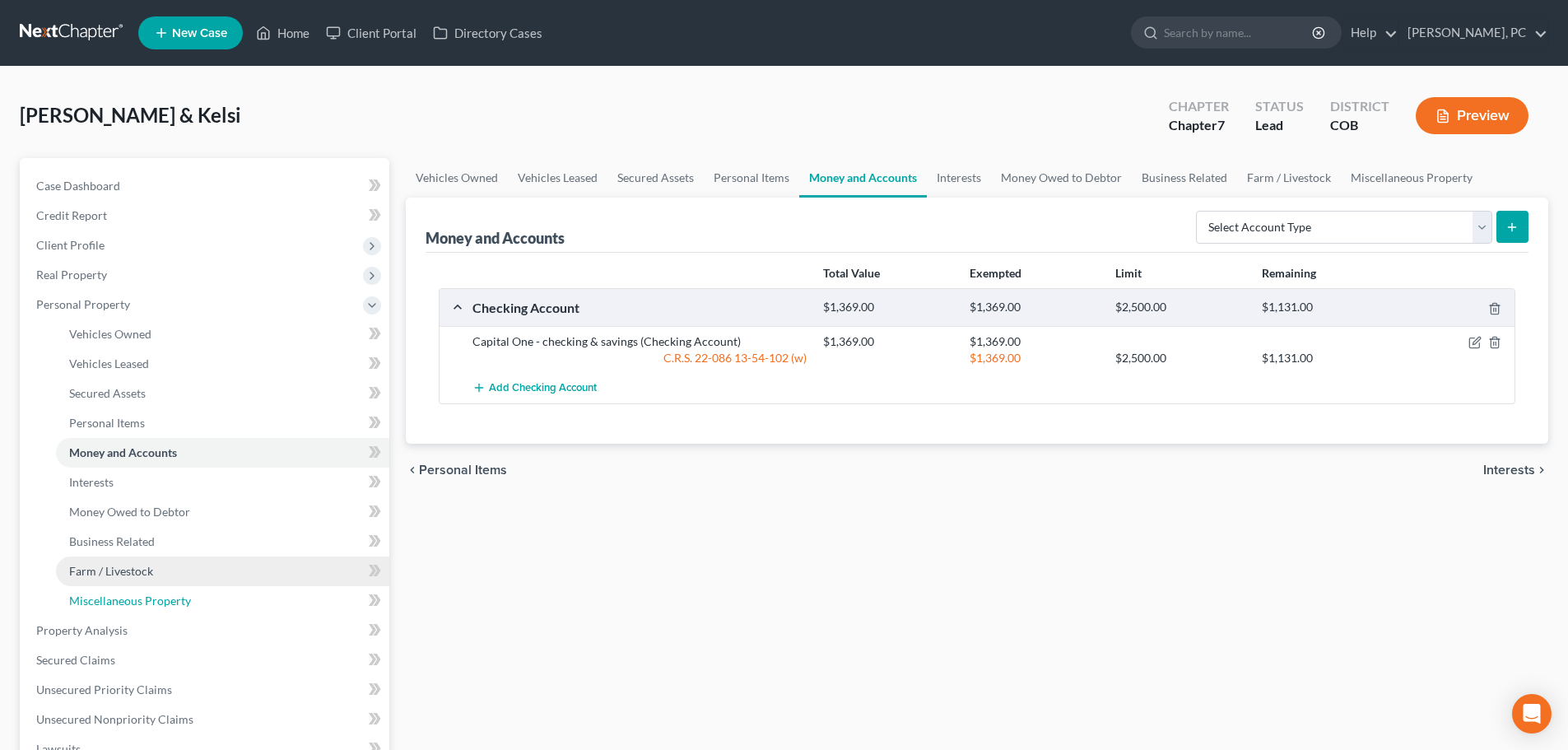
drag, startPoint x: 144, startPoint y: 601, endPoint x: 154, endPoint y: 584, distance: 19.7
click at [144, 601] on span "Miscellaneous Property" at bounding box center [130, 601] width 122 height 14
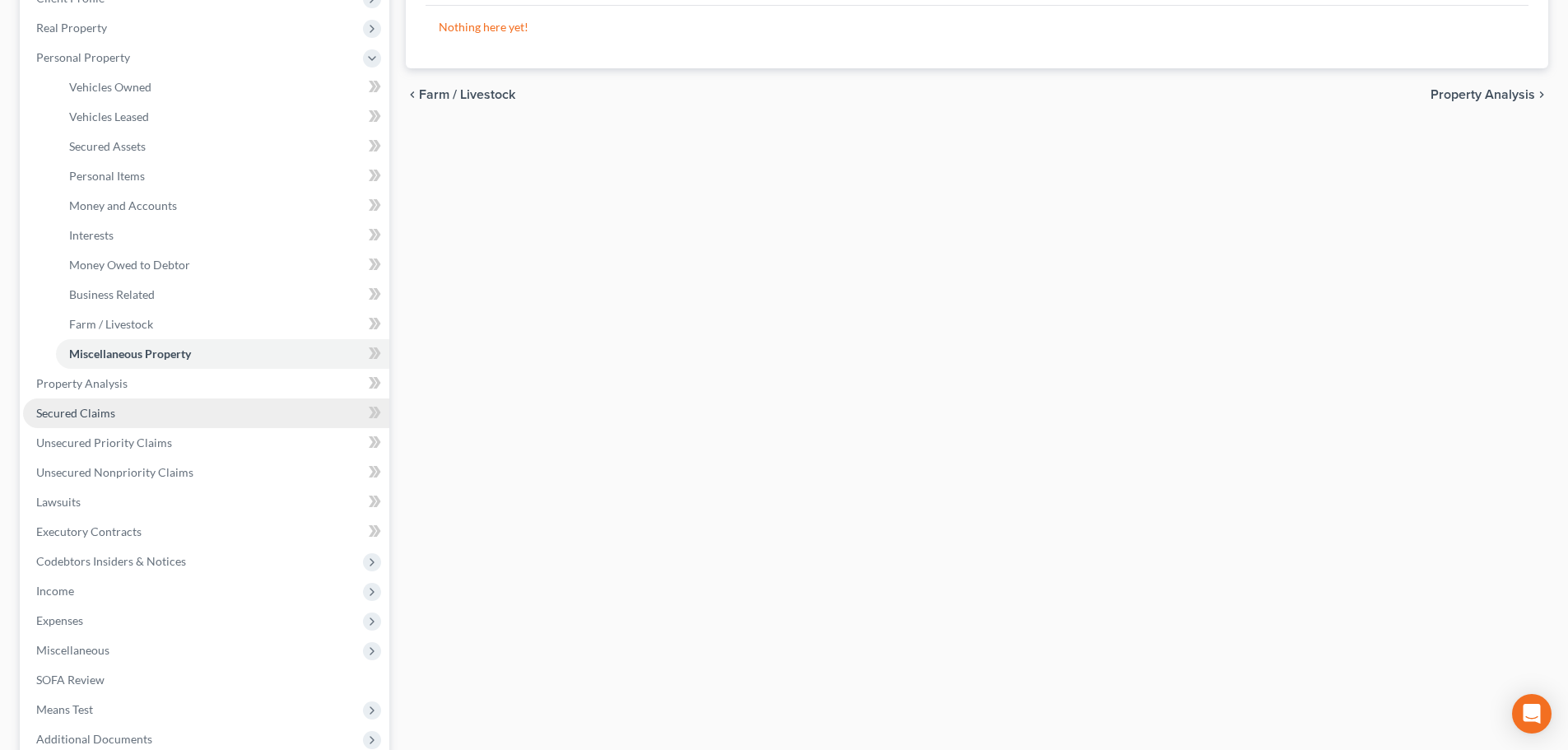
click at [84, 408] on span "Secured Claims" at bounding box center [75, 413] width 79 height 14
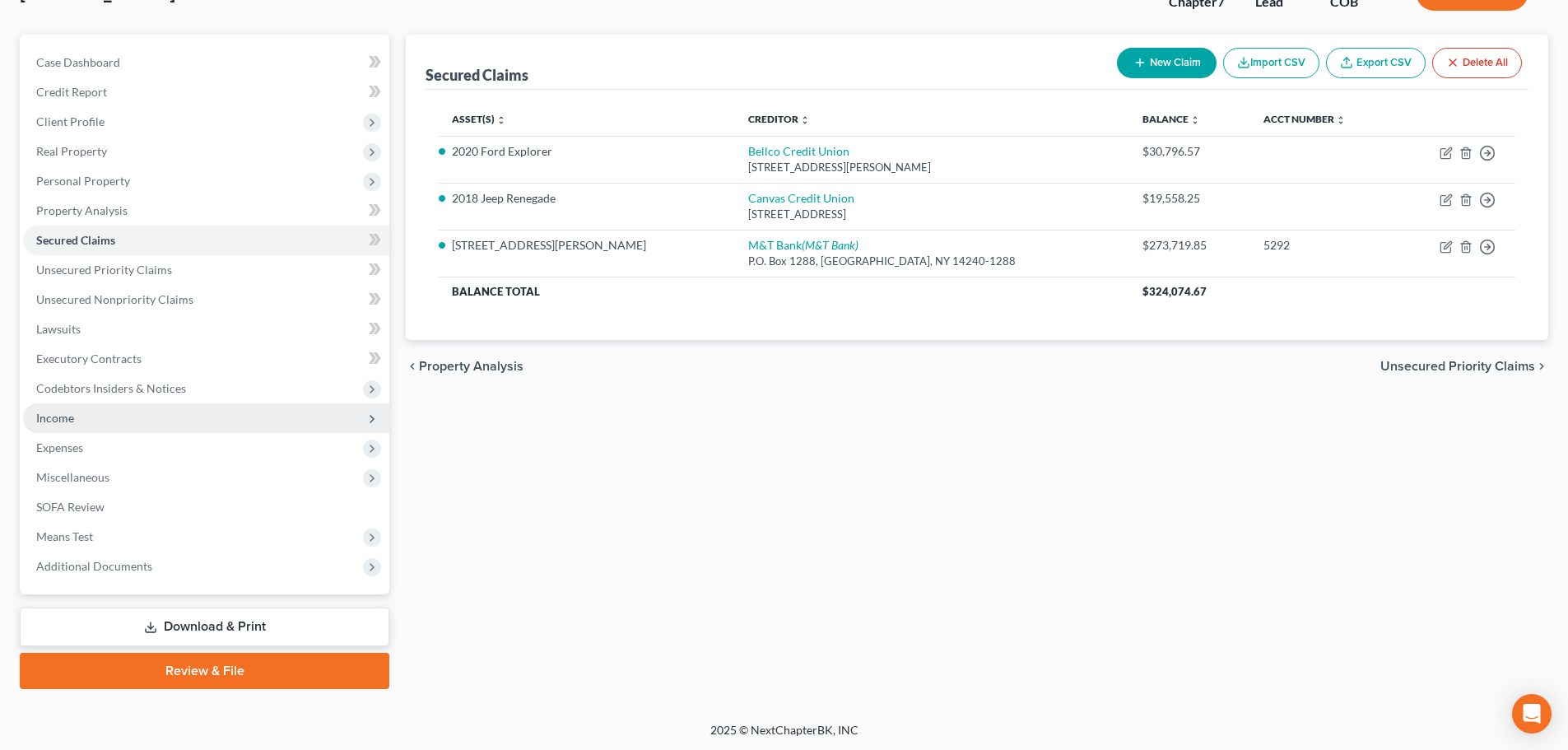
scroll to position [125, 0]
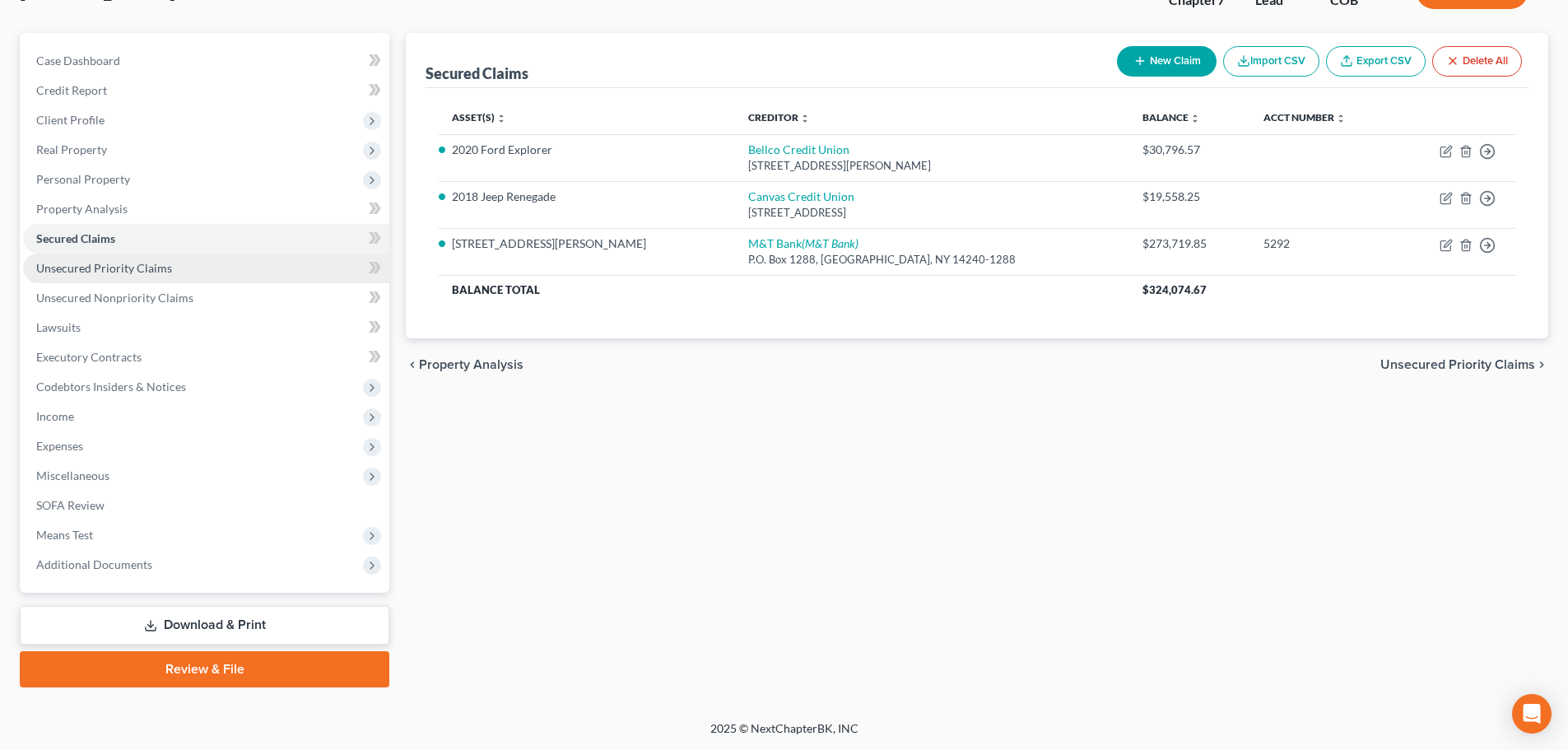
click at [89, 271] on span "Unsecured Priority Claims" at bounding box center [104, 268] width 136 height 14
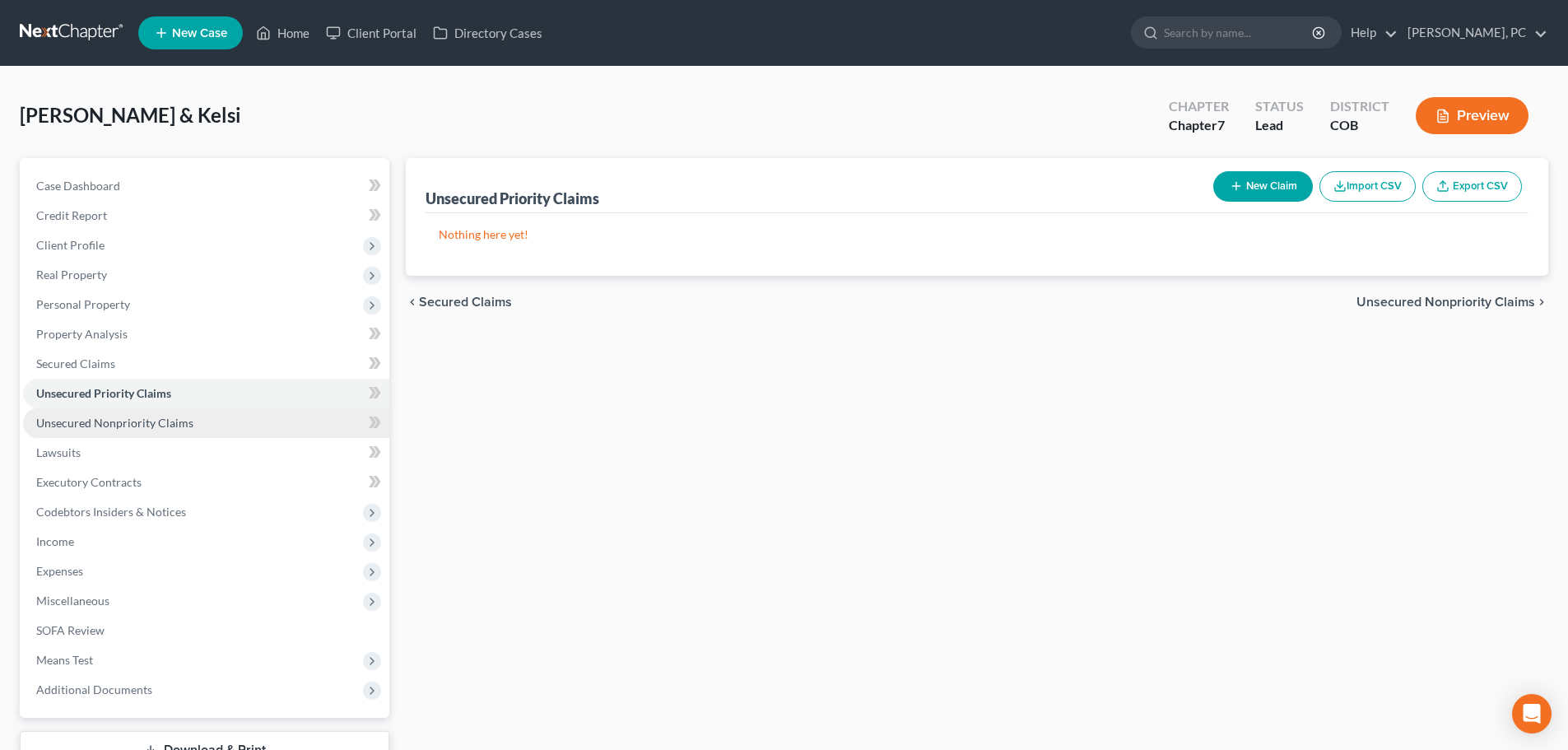
click at [115, 425] on span "Unsecured Nonpriority Claims" at bounding box center [114, 423] width 157 height 14
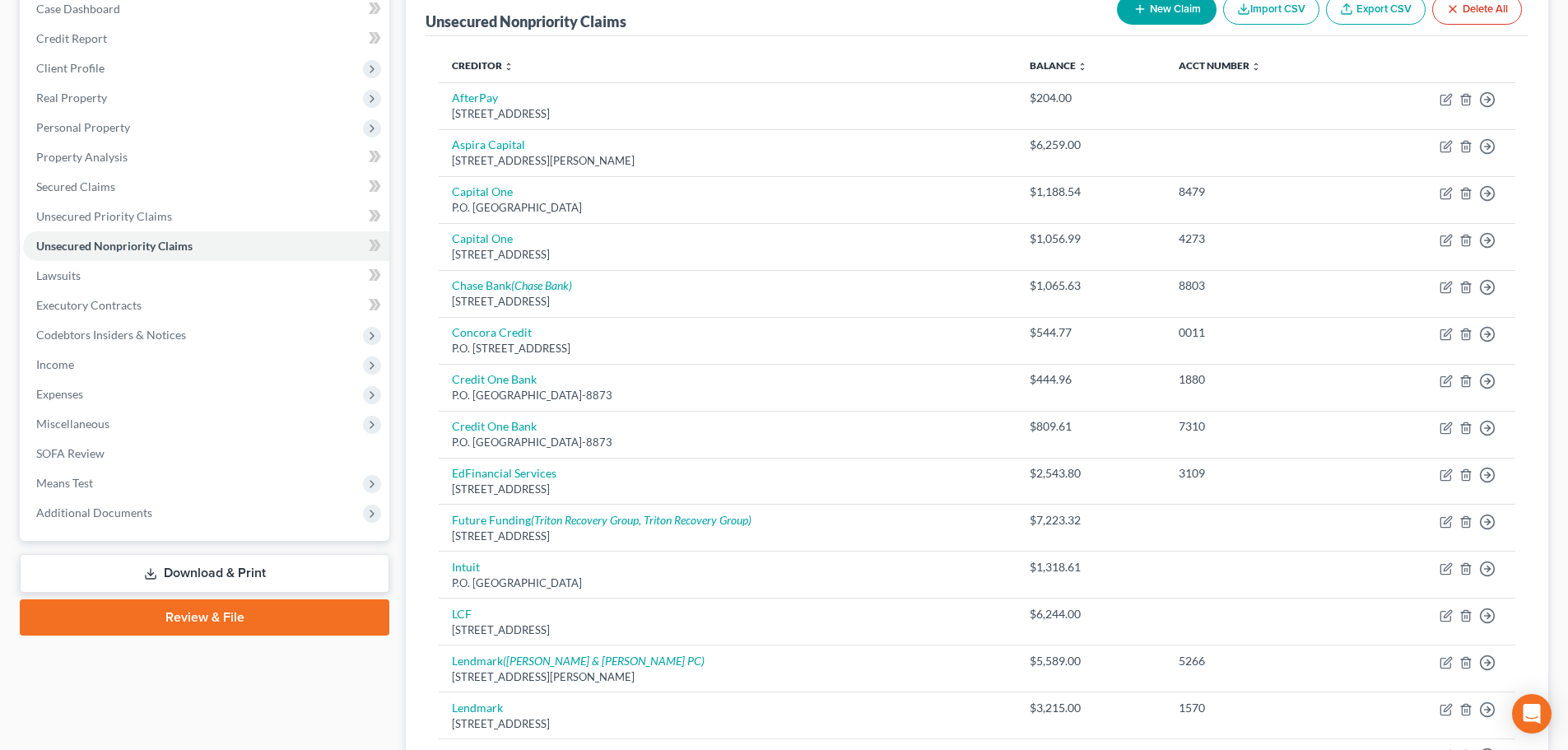
scroll to position [165, 0]
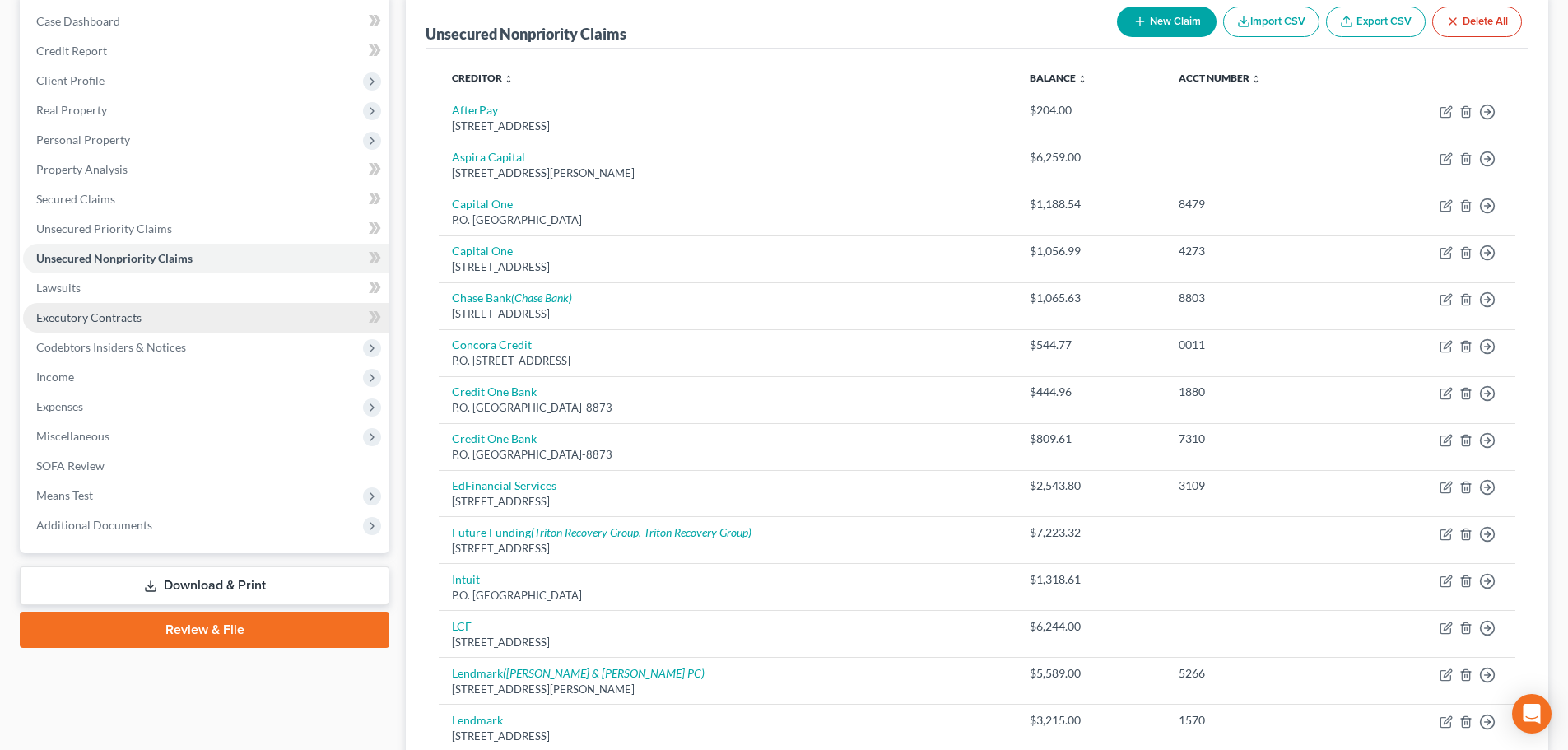
click at [78, 312] on span "Executory Contracts" at bounding box center [89, 317] width 105 height 14
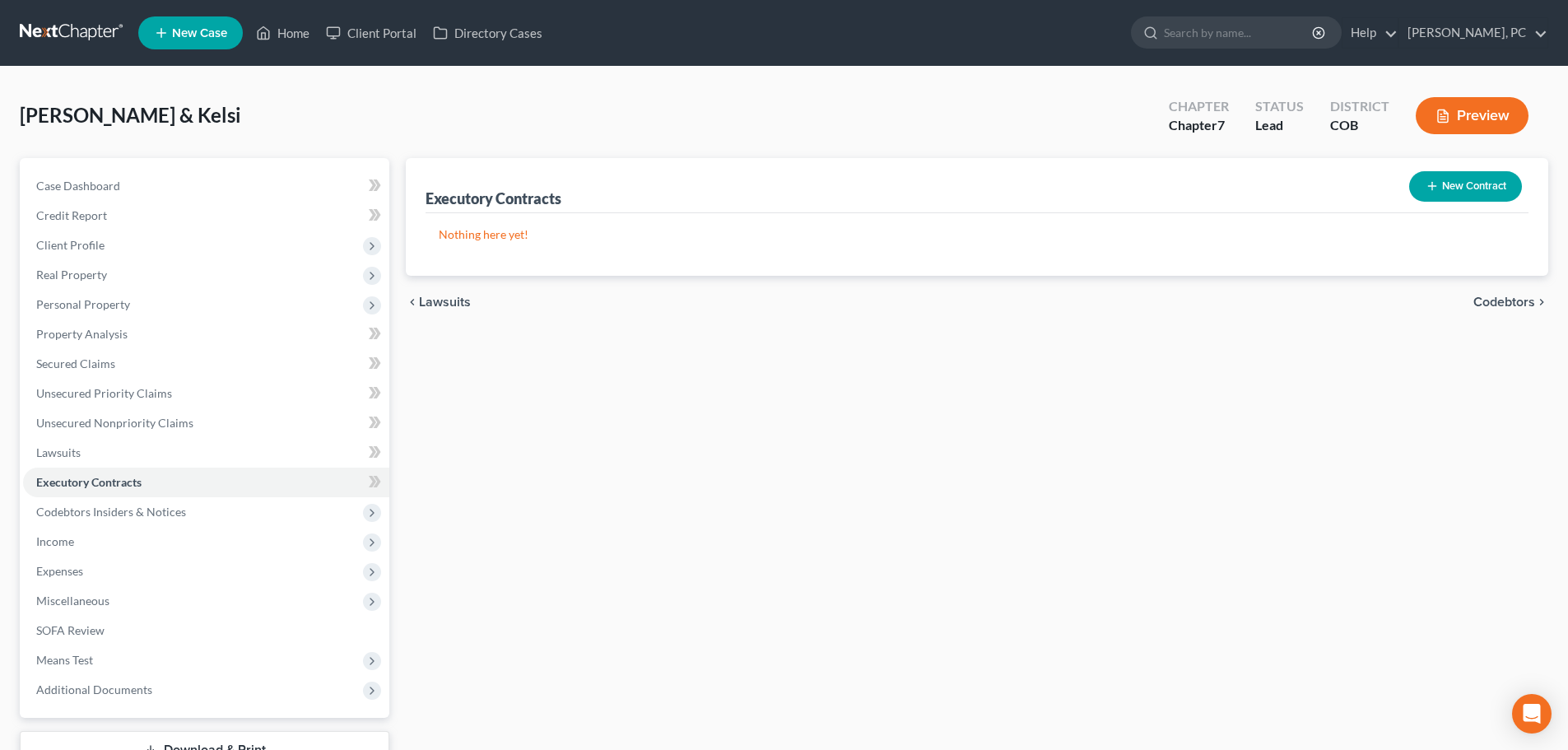
click at [1455, 186] on button "New Contract" at bounding box center [1465, 186] width 113 height 30
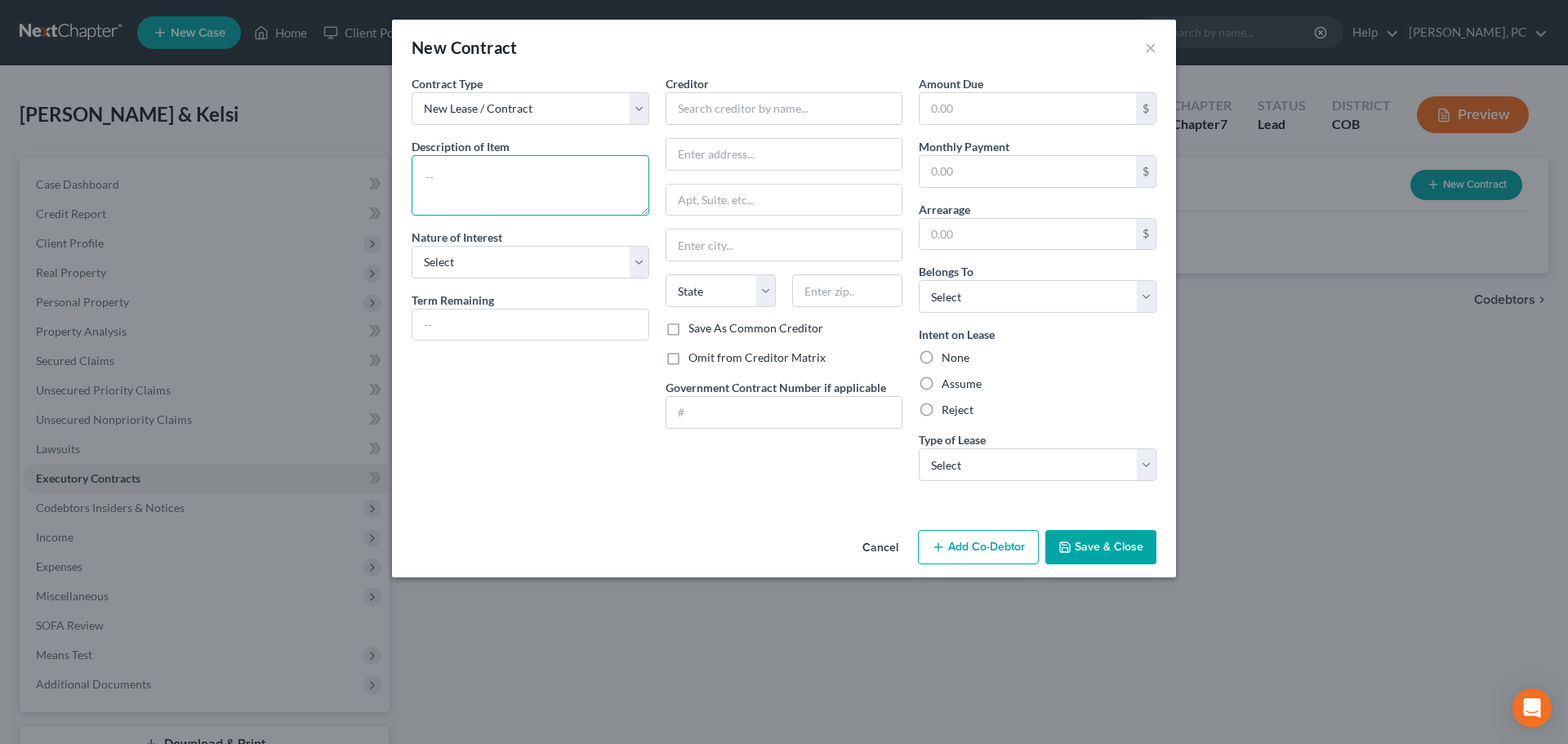
click at [486, 170] on textarea at bounding box center [530, 185] width 238 height 60
click at [437, 255] on select "Select Purchaser Agent Lessor Lessee" at bounding box center [530, 262] width 238 height 32
click at [412, 246] on select "Select Purchaser Agent Lessor Lessee" at bounding box center [530, 262] width 238 height 32
click at [764, 105] on input "text" at bounding box center [784, 108] width 238 height 32
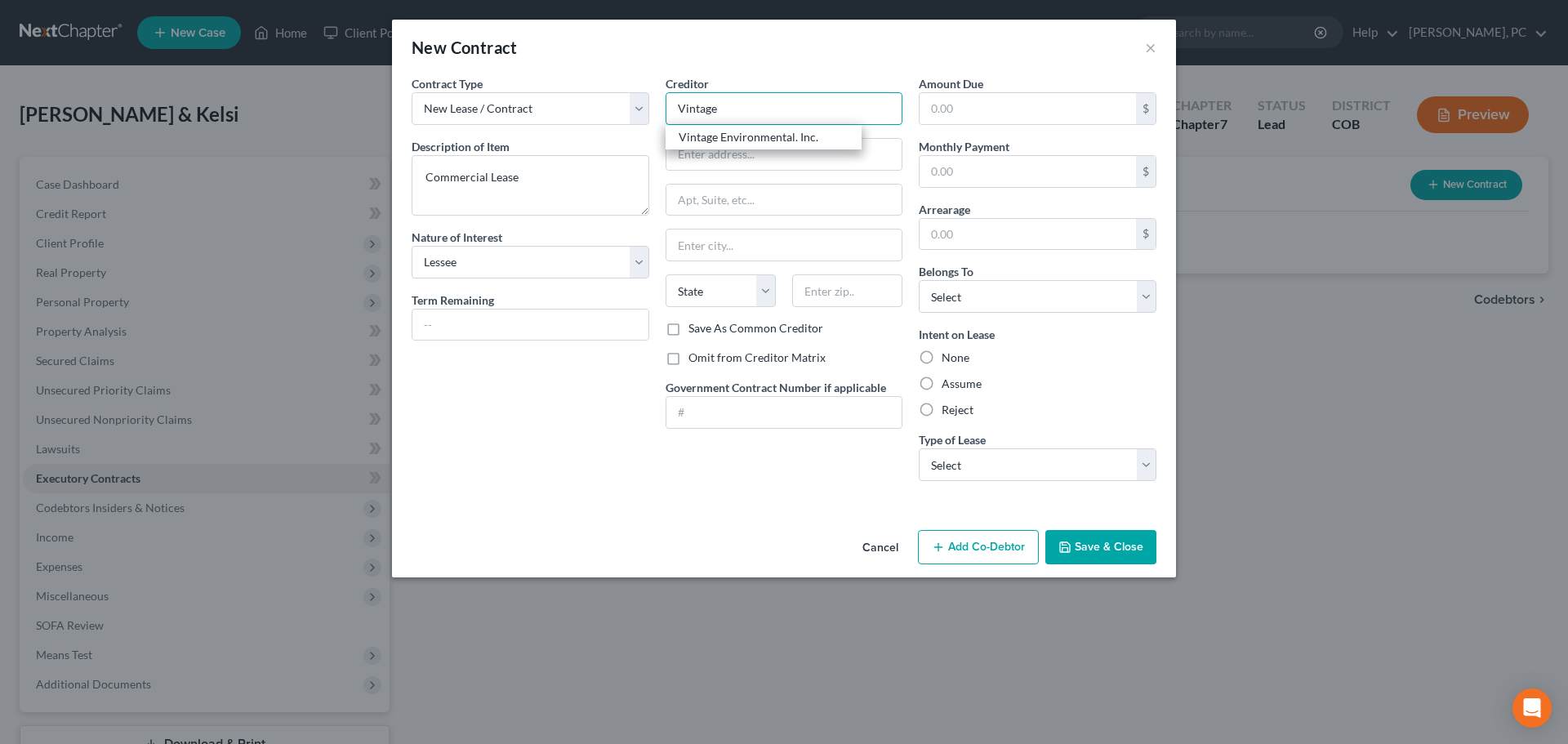
drag, startPoint x: 754, startPoint y: 109, endPoint x: 695, endPoint y: 104, distance: 59.2
click at [695, 104] on input "Vintage" at bounding box center [784, 108] width 238 height 32
click at [720, 109] on input "Vintage" at bounding box center [784, 108] width 238 height 32
drag, startPoint x: 726, startPoint y: 108, endPoint x: 679, endPoint y: 100, distance: 47.7
click at [673, 98] on input "Vintage" at bounding box center [784, 108] width 238 height 32
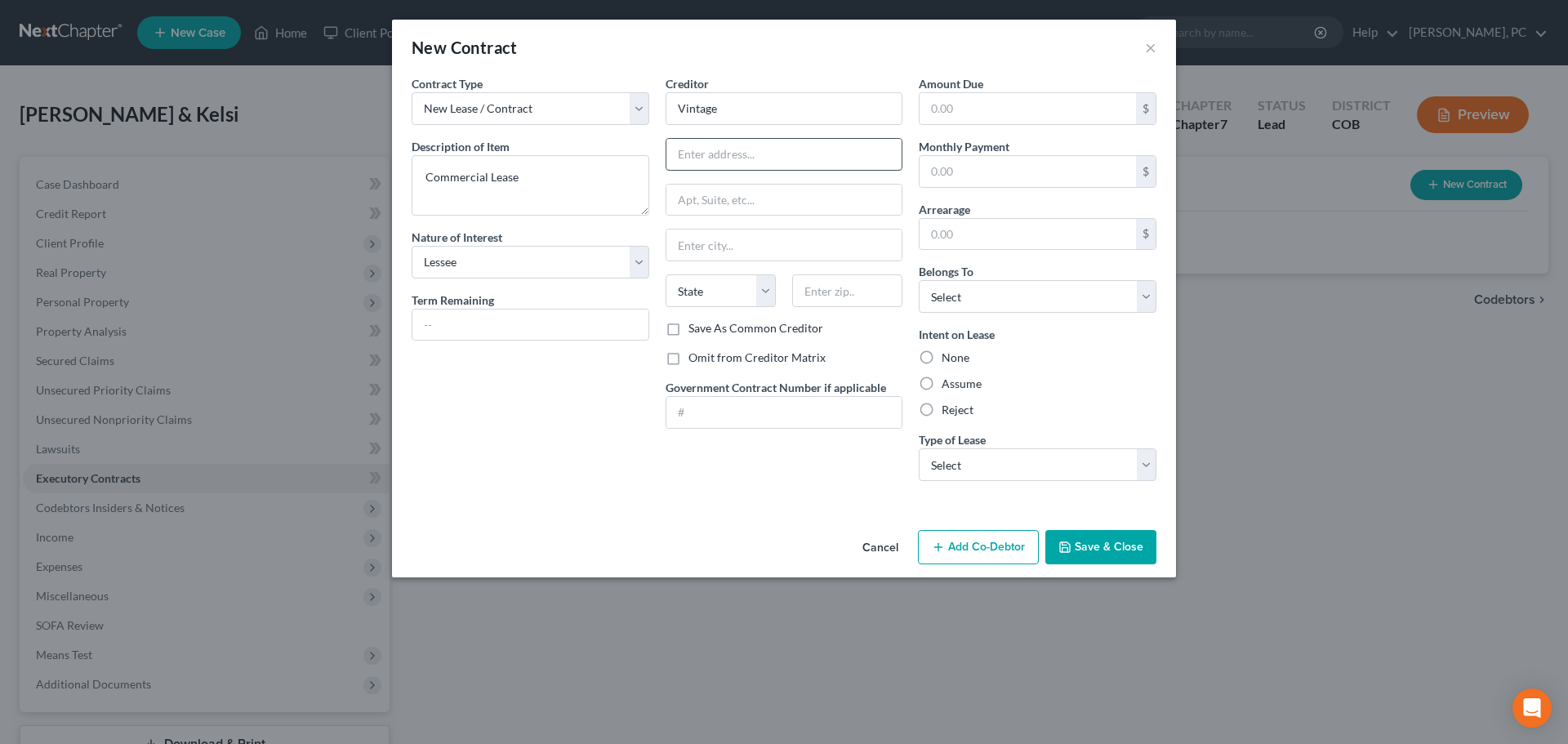
click at [713, 146] on input "text" at bounding box center [784, 154] width 236 height 31
paste input "4631 W 20th Street Rd #100"
click at [823, 292] on input "text" at bounding box center [847, 290] width 110 height 32
click at [942, 355] on label "None" at bounding box center [956, 358] width 28 height 17
click at [948, 355] on input "None" at bounding box center [953, 355] width 11 height 11
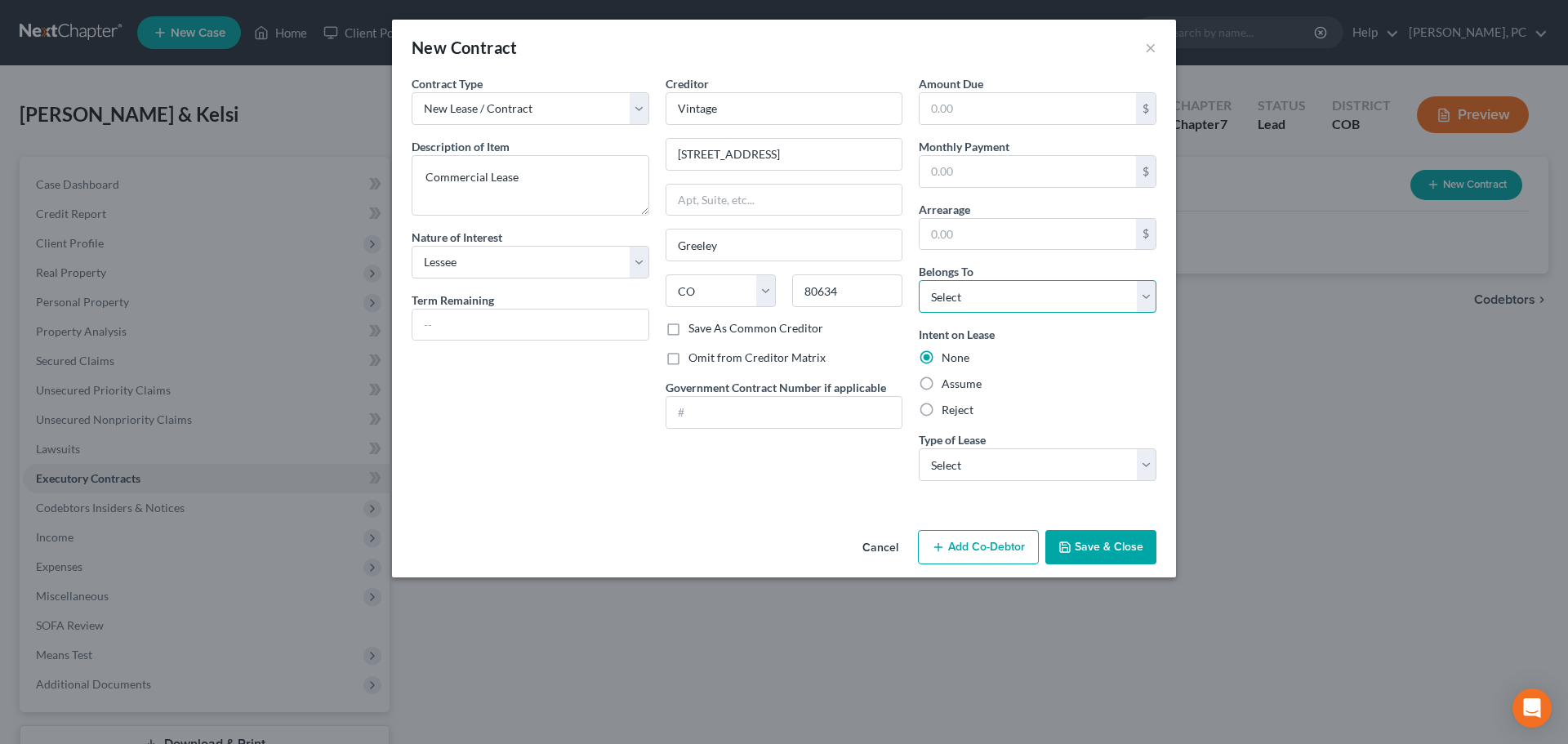
click at [943, 303] on select "Select Debtor 1 Only Debtor 2 Only Debtor 1 And Debtor 2 Only At Least One Of T…" at bounding box center [1037, 296] width 238 height 32
click at [919, 280] on select "Select Debtor 1 Only Debtor 2 Only Debtor 1 And Debtor 2 Only At Least One Of T…" at bounding box center [1037, 296] width 238 height 32
click at [963, 458] on select "Select Real Estate Car Other" at bounding box center [1037, 464] width 238 height 32
click at [919, 448] on select "Select Real Estate Car Other" at bounding box center [1037, 464] width 238 height 32
click at [1089, 546] on button "Save & Close" at bounding box center [1101, 547] width 111 height 34
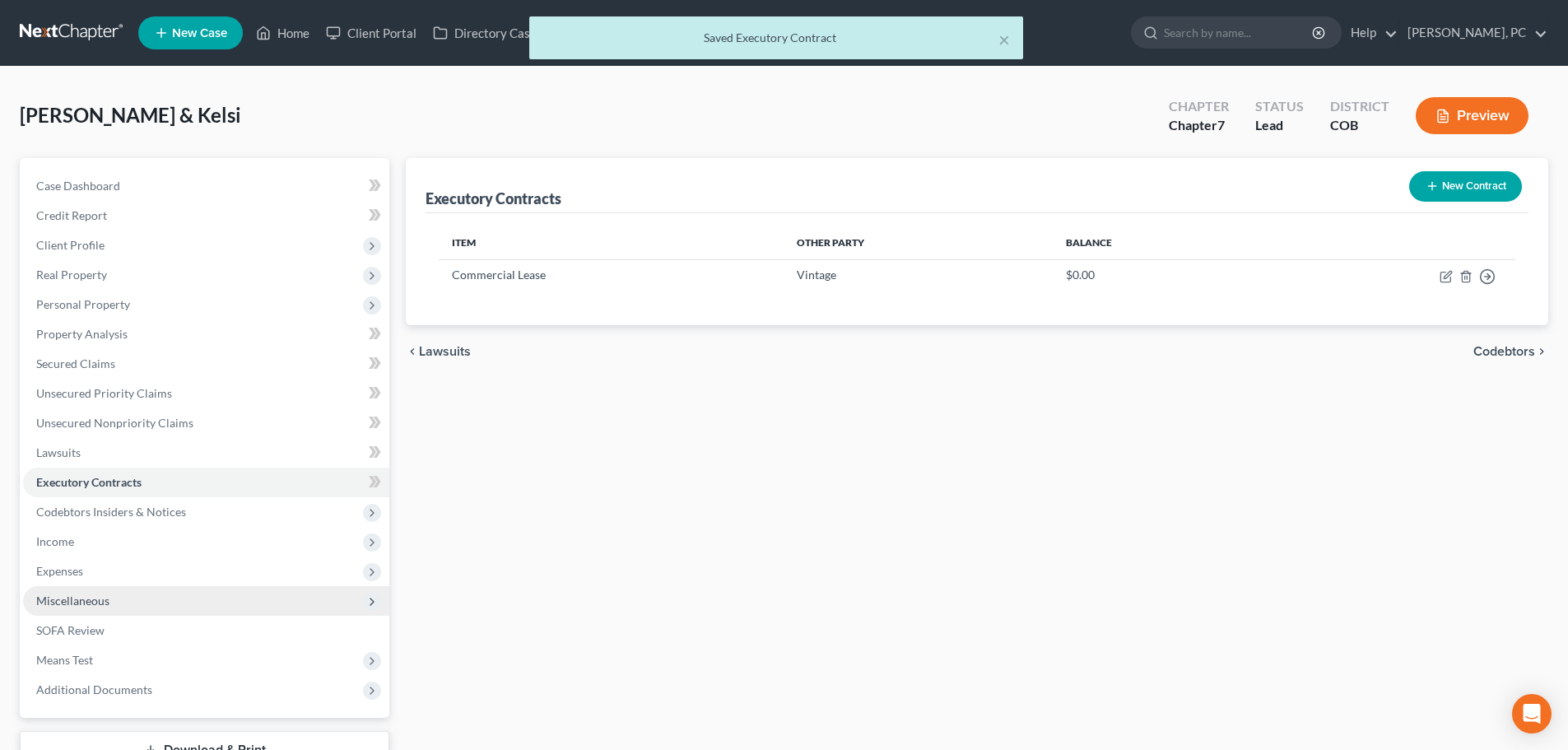
click at [57, 605] on span "Miscellaneous" at bounding box center [73, 601] width 73 height 14
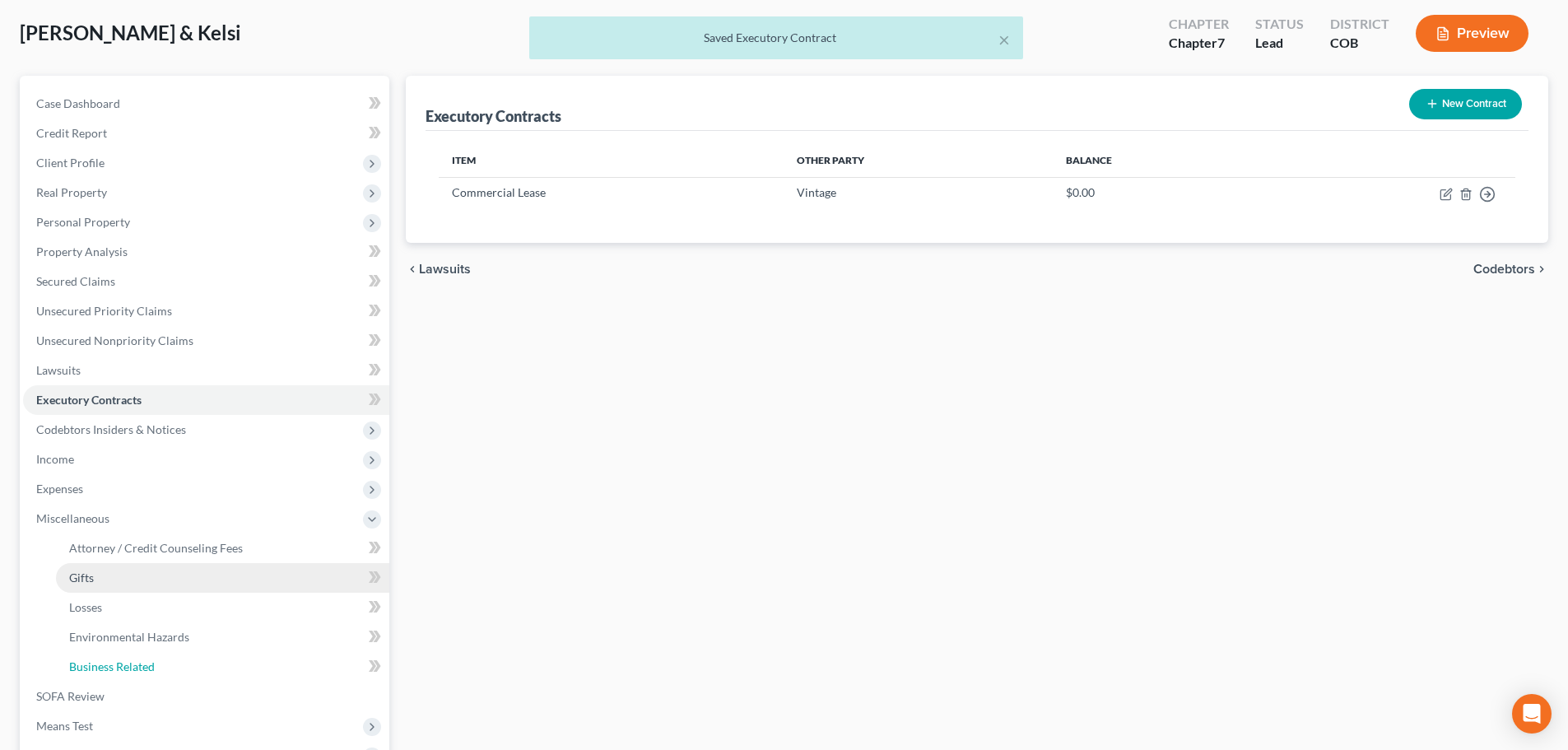
click at [146, 662] on span "Business Related" at bounding box center [112, 666] width 86 height 14
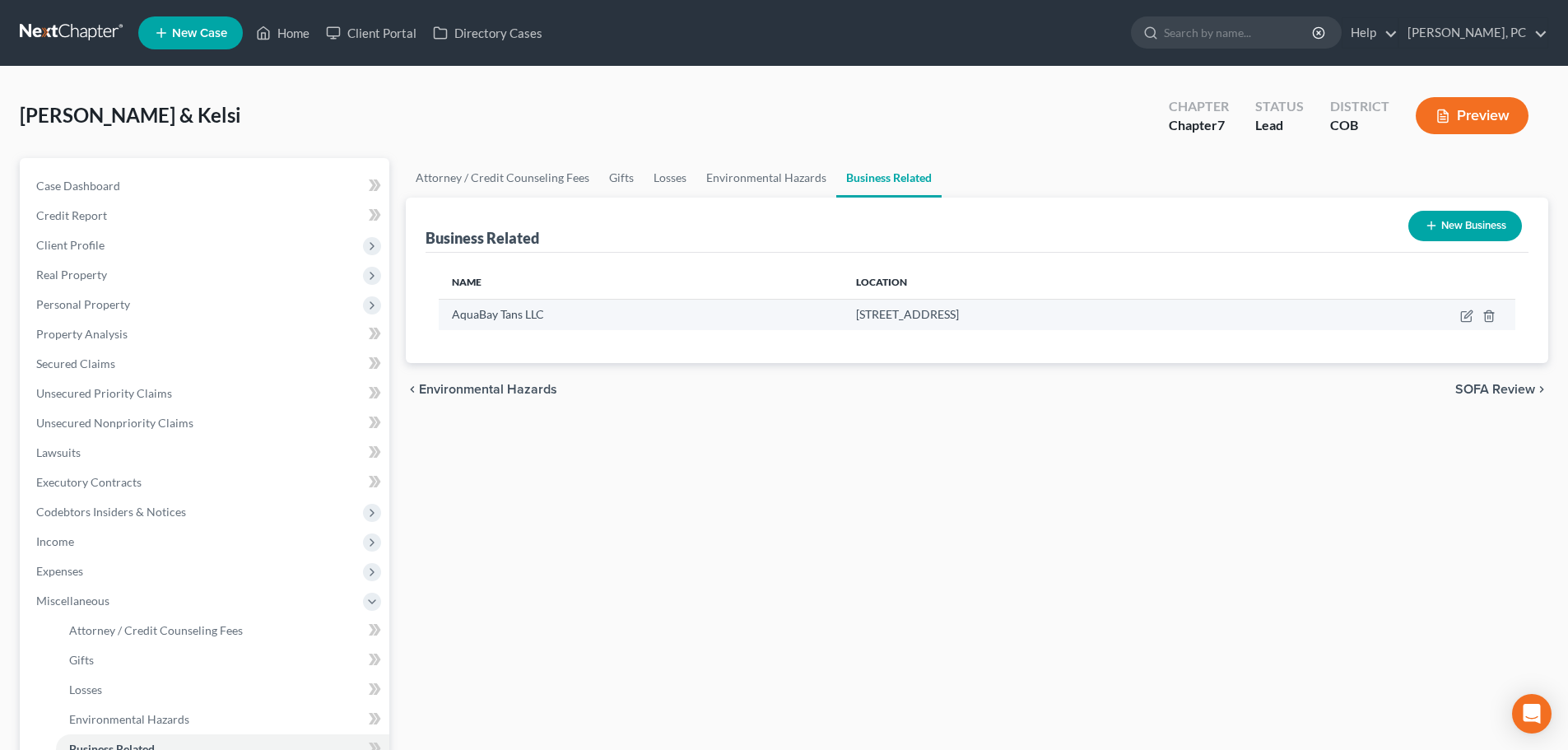
drag, startPoint x: 449, startPoint y: 314, endPoint x: 989, endPoint y: 313, distance: 540.0
click at [989, 313] on tr "AquaBay Tans LLC 2293 W Eisenhower Blvd Ste 150, Loveland, CO 80537" at bounding box center [978, 314] width 1077 height 31
copy tr "AquaBay Tans LLC 2293 W Eisenhower Blvd Ste 150, Loveland, CO 80537"
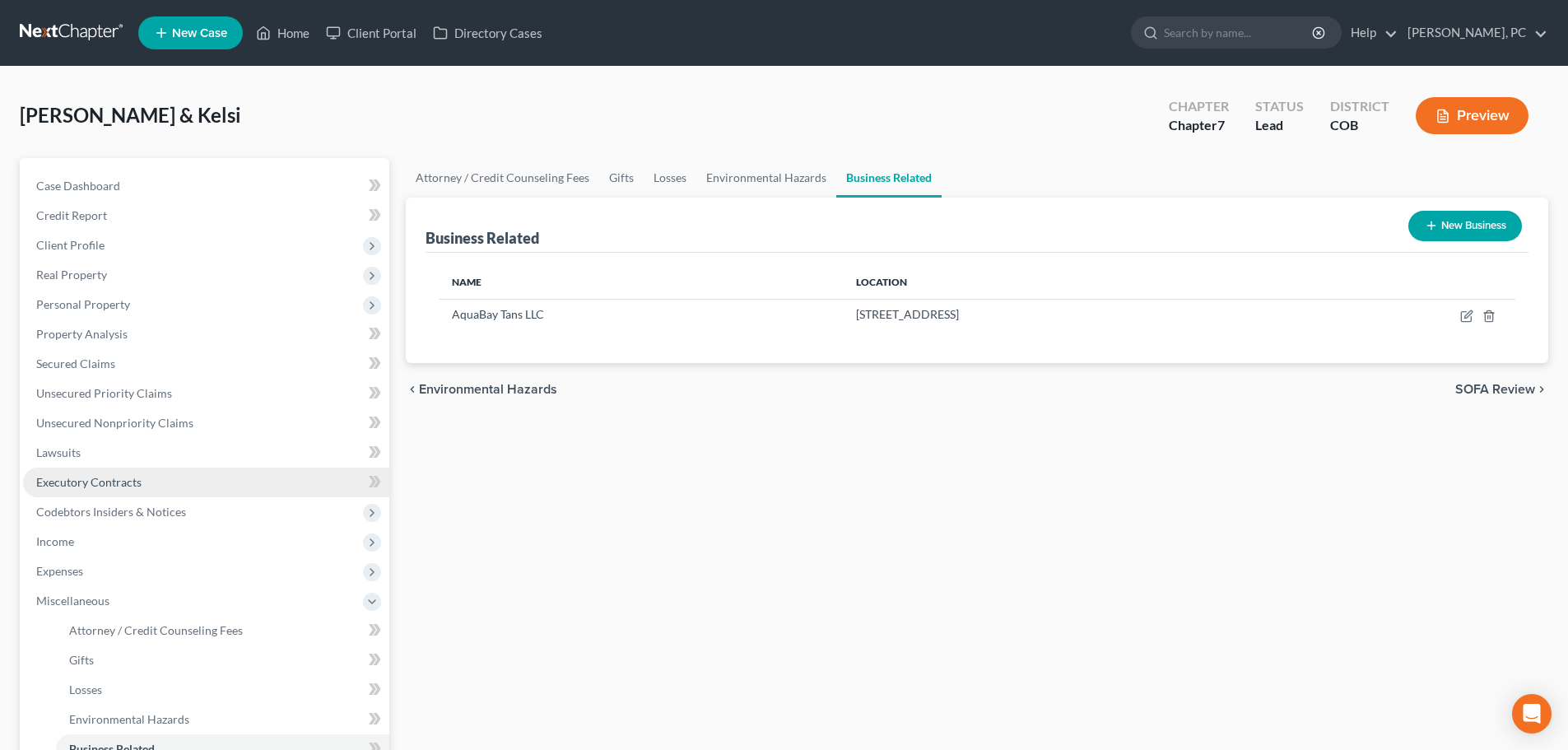
click at [101, 473] on link "Executory Contracts" at bounding box center [206, 482] width 367 height 29
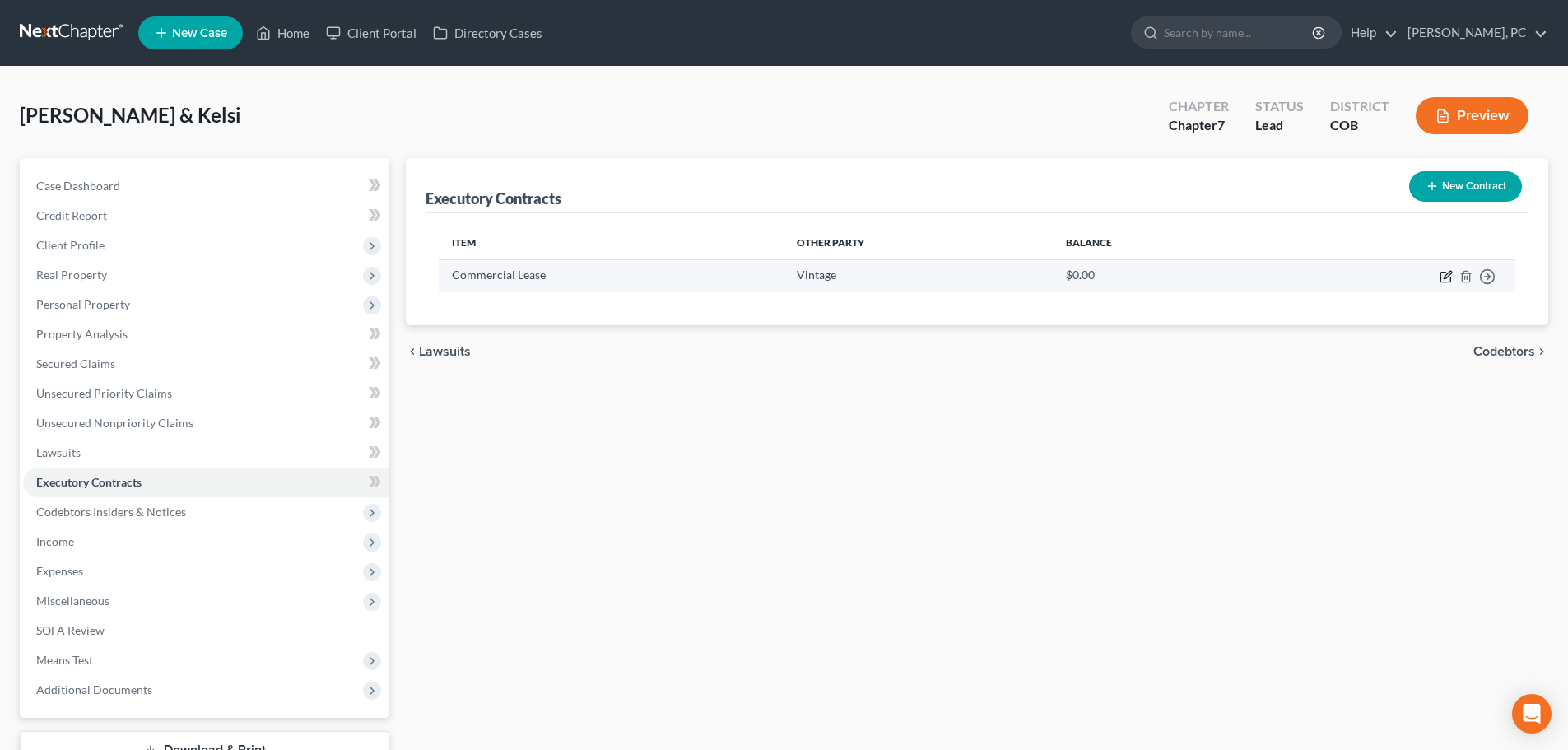
click at [1444, 282] on icon "button" at bounding box center [1445, 277] width 10 height 10
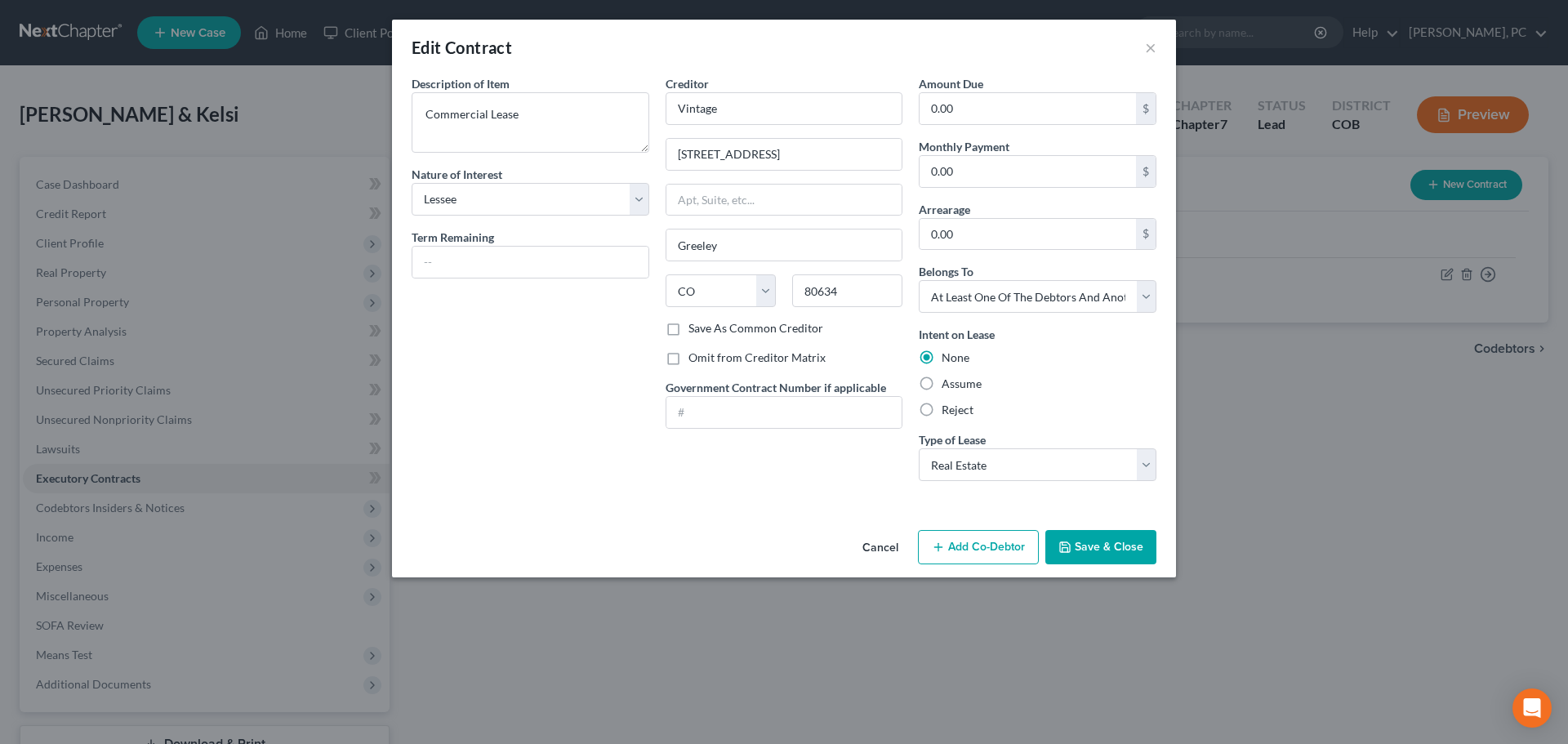
click at [985, 543] on button "Add Co-Debtor" at bounding box center [978, 547] width 121 height 34
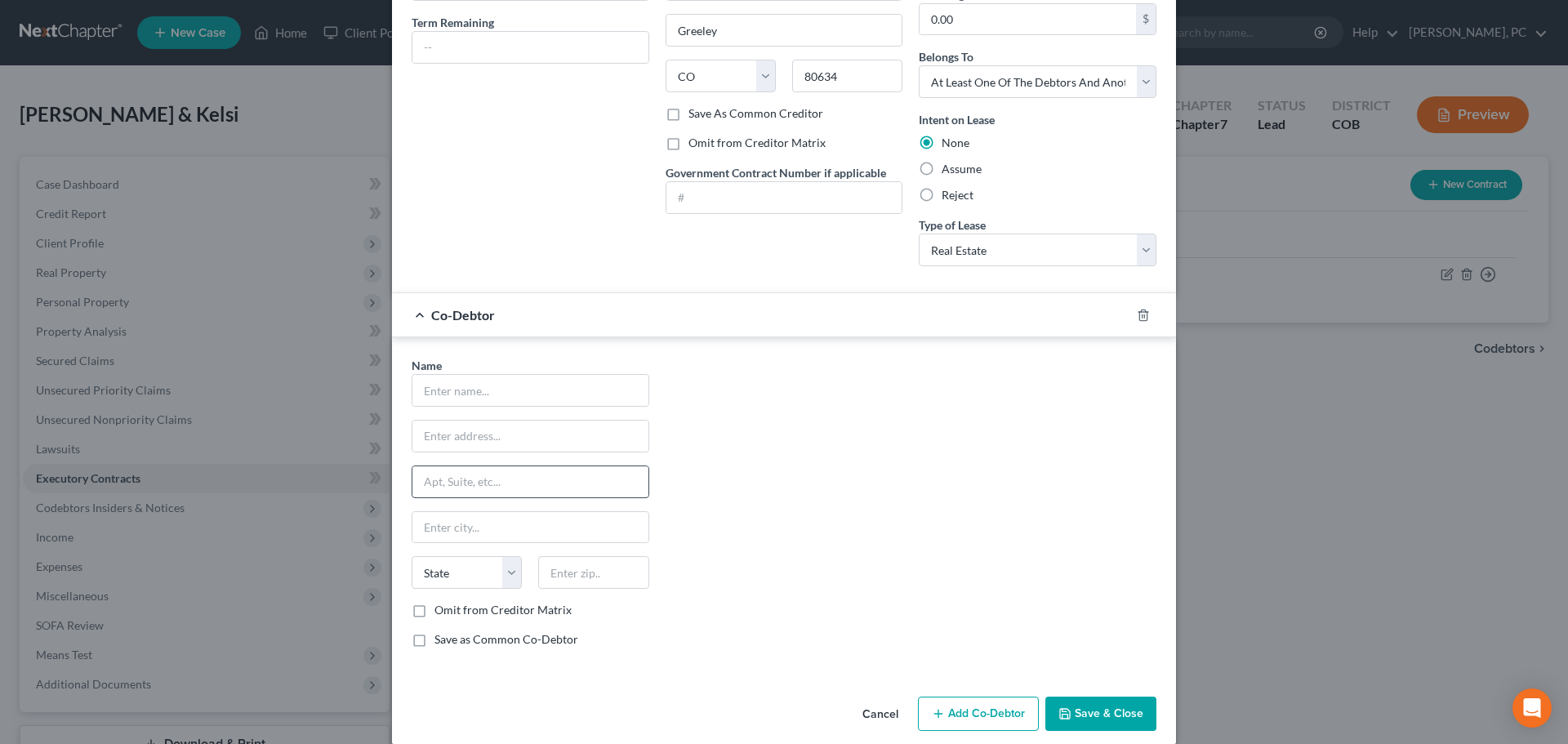
scroll to position [234, 0]
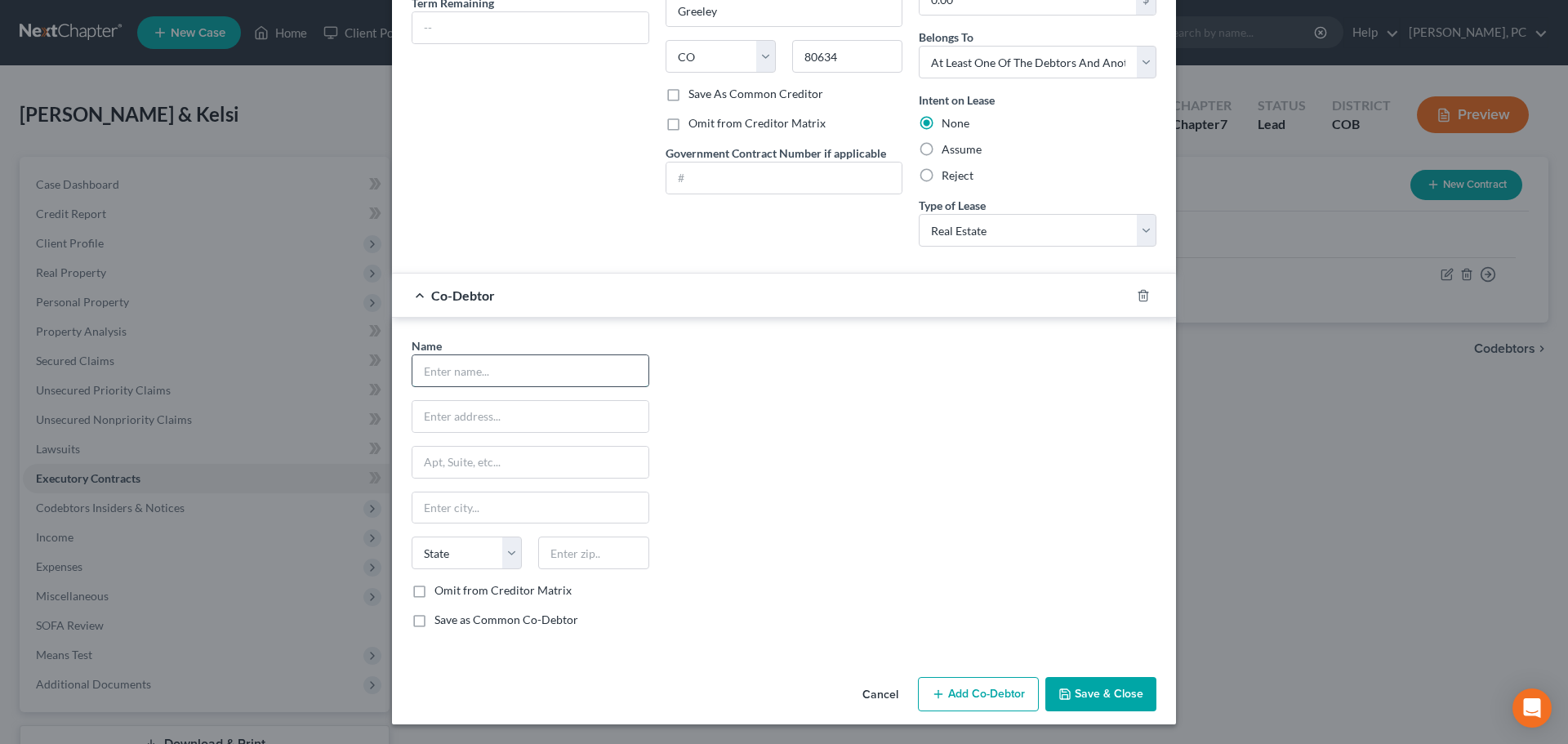
click at [456, 366] on input "text" at bounding box center [530, 370] width 236 height 31
paste input "AquaBay Tans LLC 2293 W Eisenhower Blvd Ste 150, Loveland, CO 80537"
click at [586, 556] on input "text" at bounding box center [593, 553] width 110 height 32
drag, startPoint x: 510, startPoint y: 374, endPoint x: 969, endPoint y: 379, distance: 459.0
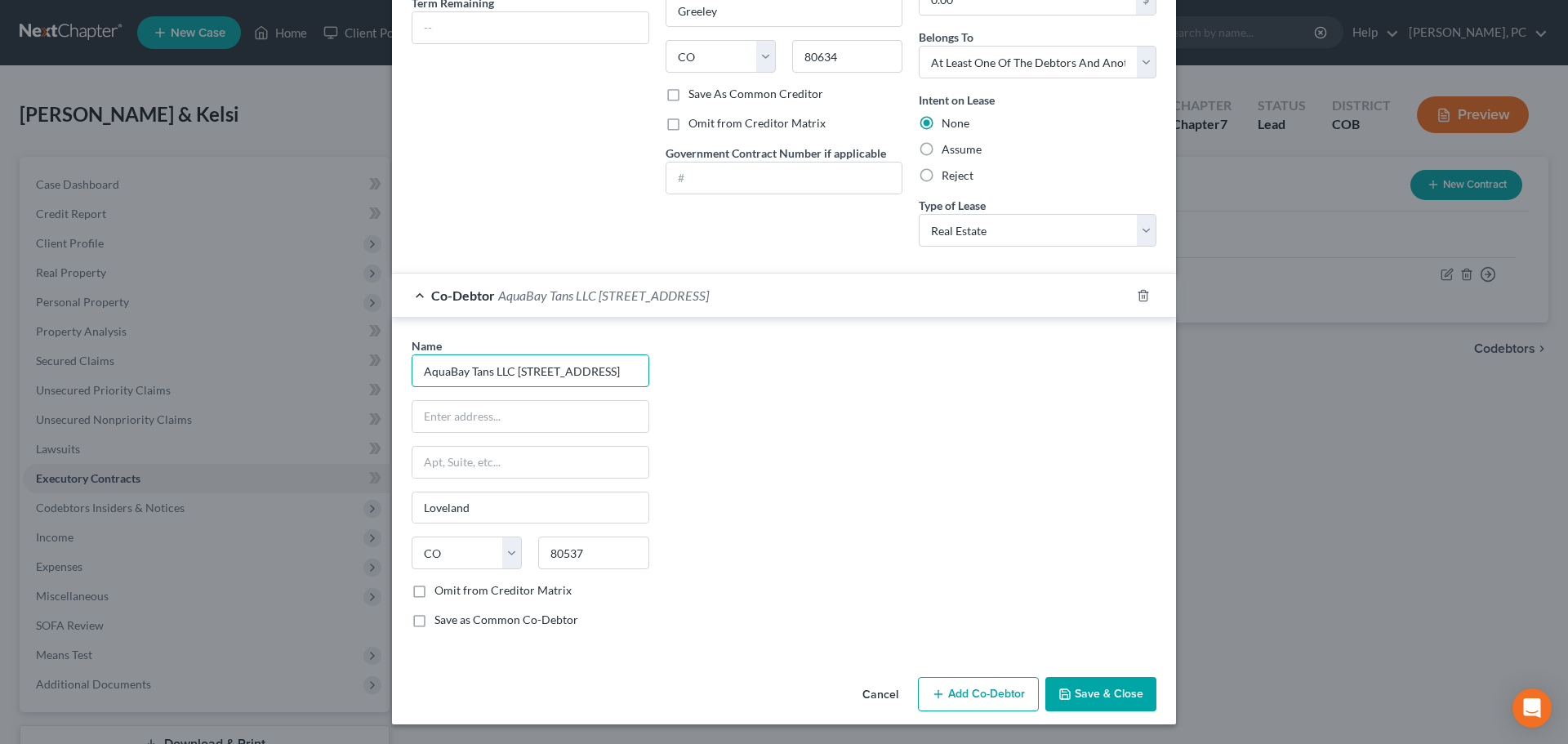
click at [969, 379] on div "Name * AquaBay Tans LLC 2293 W Eisenhower Blvd Ste 150, Loveland, CO 80537 Love…" at bounding box center [784, 489] width 761 height 304
click at [418, 417] on input "text" at bounding box center [530, 416] width 236 height 31
paste input "2293 W Eisenhower Blvd Ste 150, Loveland, CO 80537"
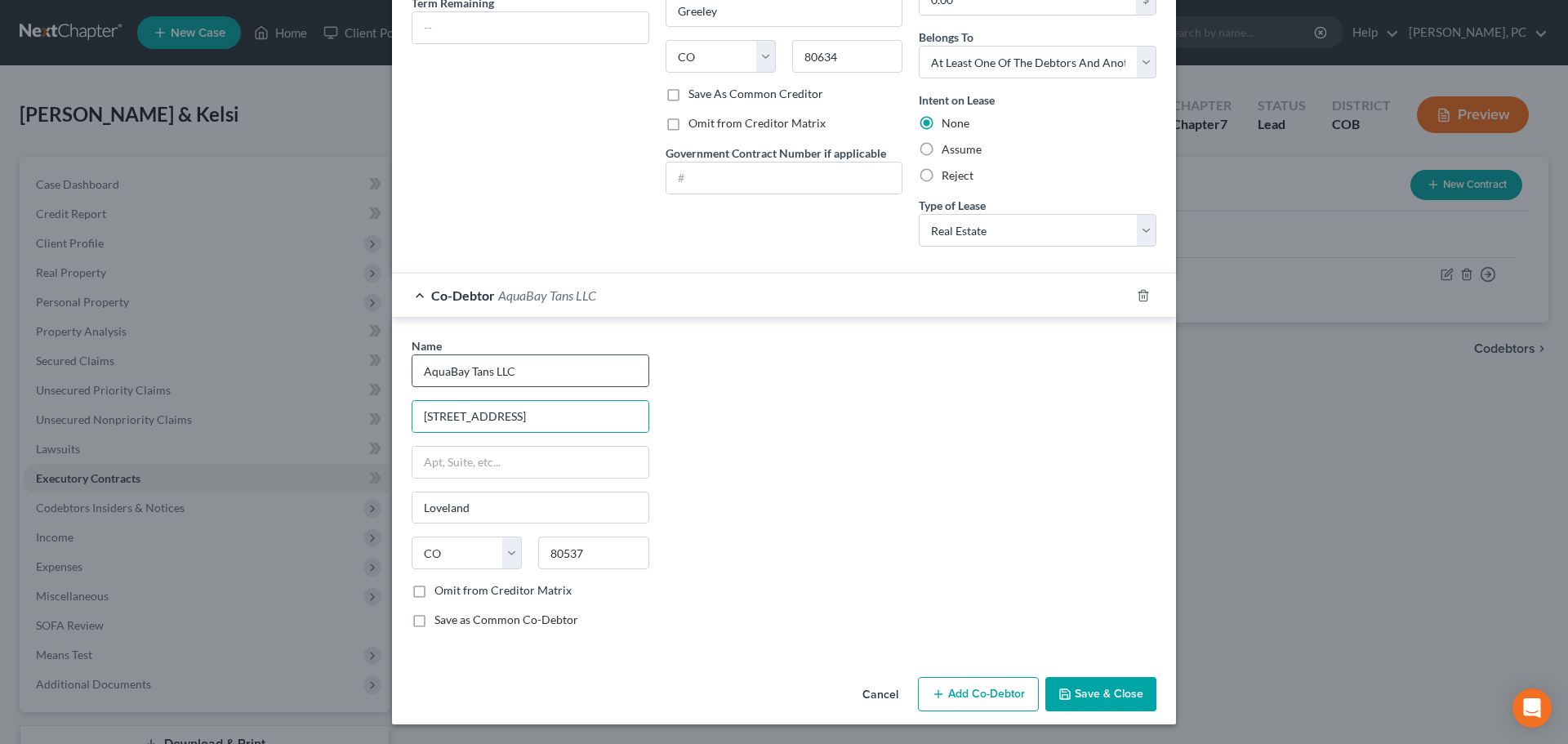
click at [540, 377] on input "AquaBay Tans LLC" at bounding box center [530, 370] width 236 height 31
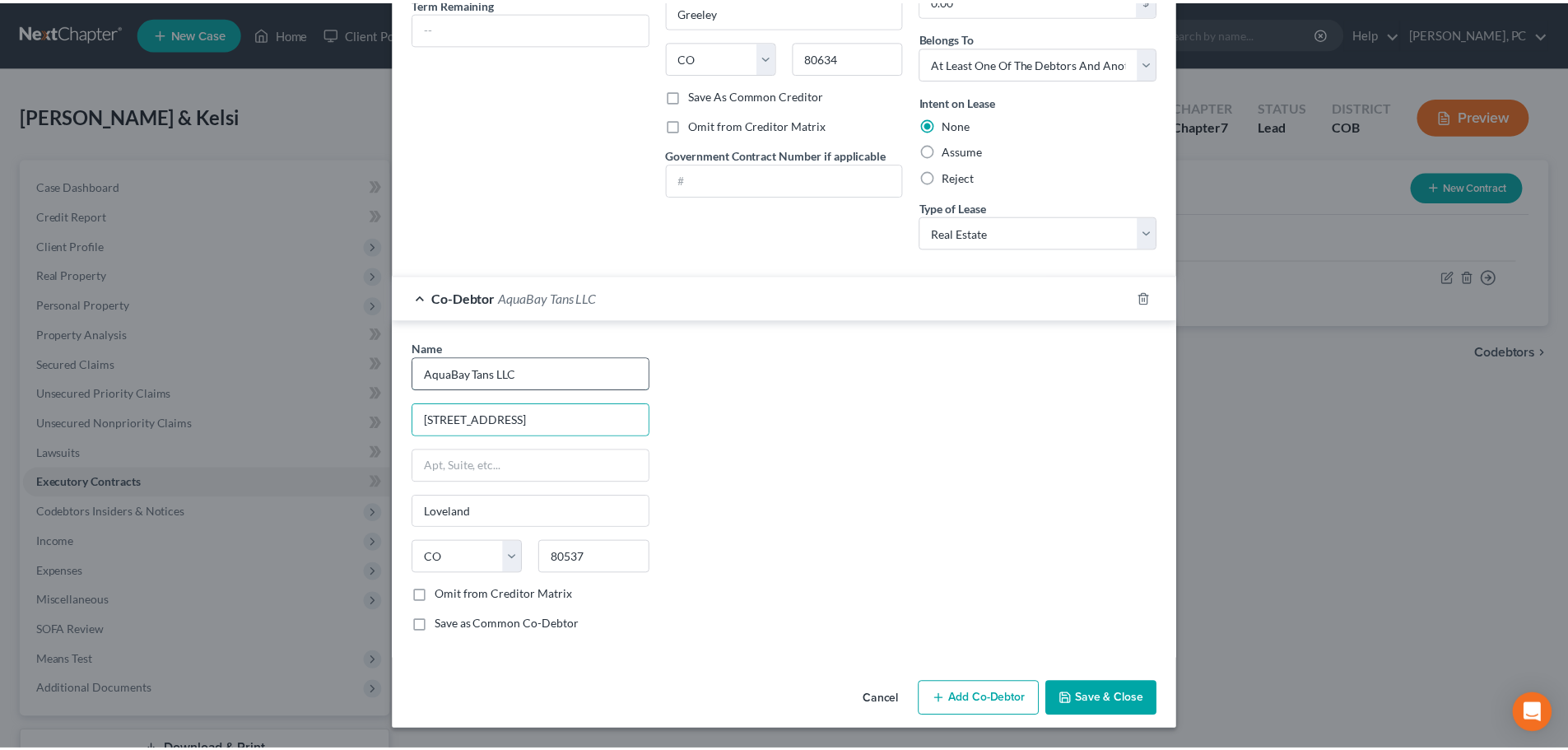
scroll to position [0, 0]
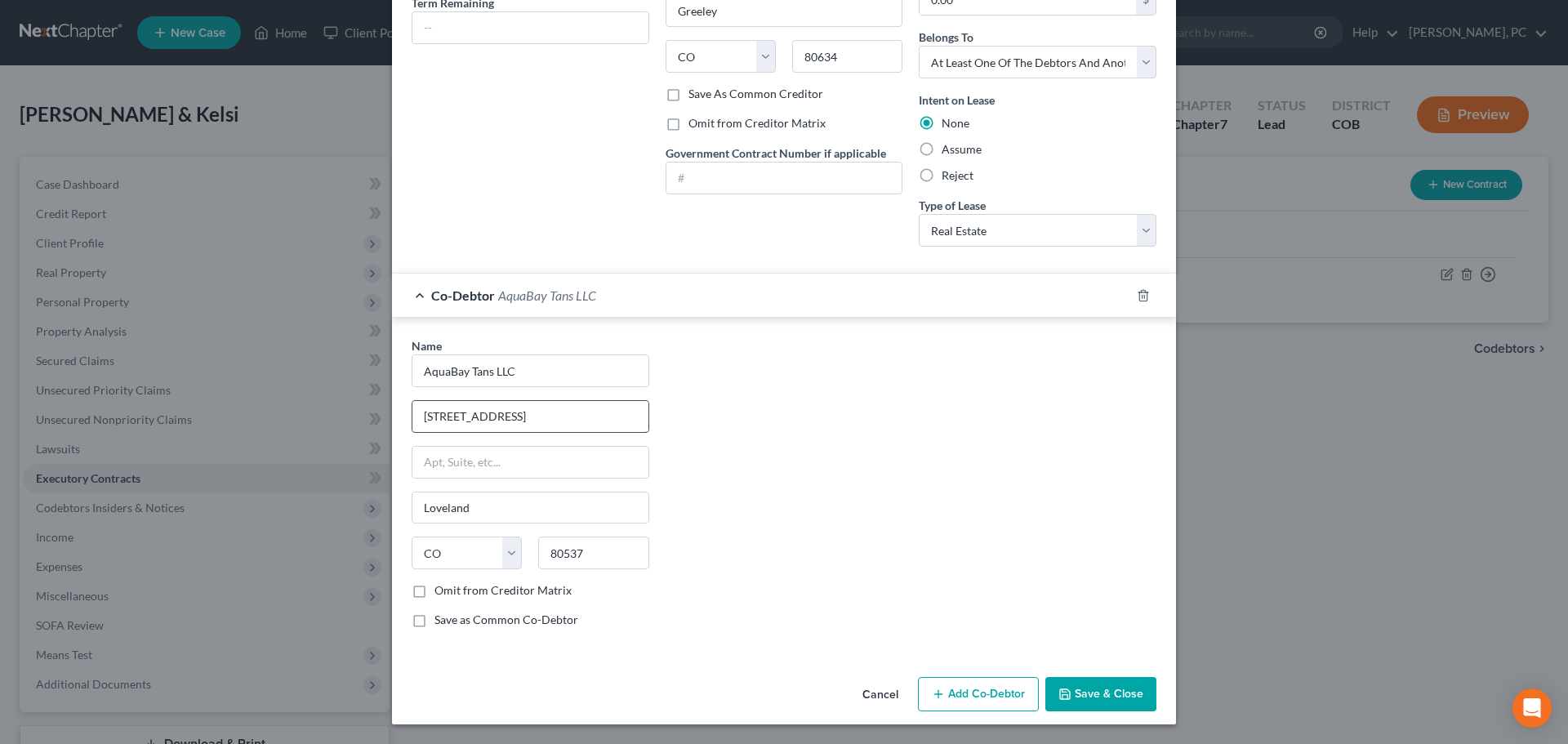
click at [580, 414] on input "2293 W Eisenhower Blvd Ste 150, Loveland, CO 80537" at bounding box center [530, 416] width 236 height 31
click at [1088, 698] on button "Save & Close" at bounding box center [1101, 693] width 111 height 34
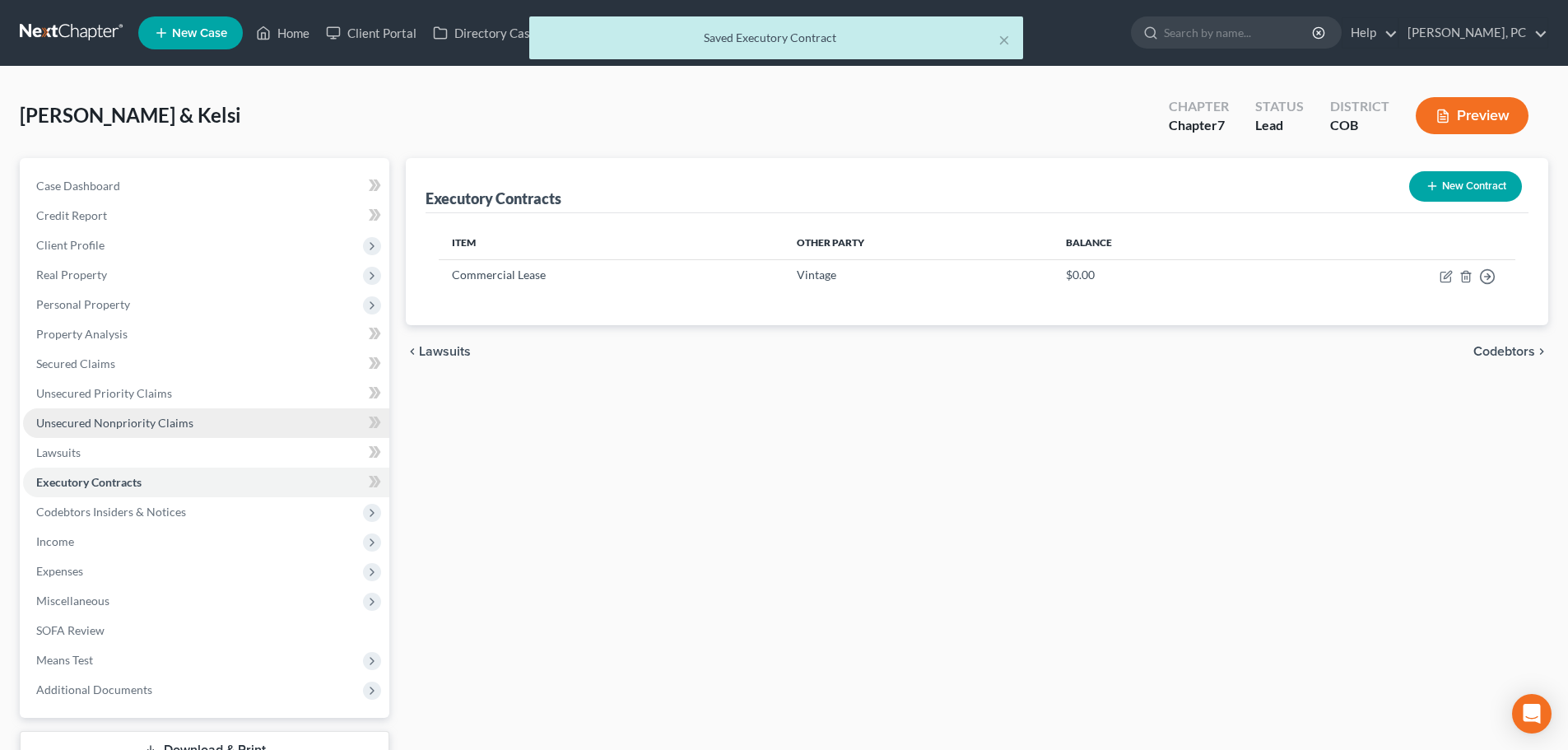
click at [171, 427] on span "Unsecured Nonpriority Claims" at bounding box center [114, 423] width 157 height 14
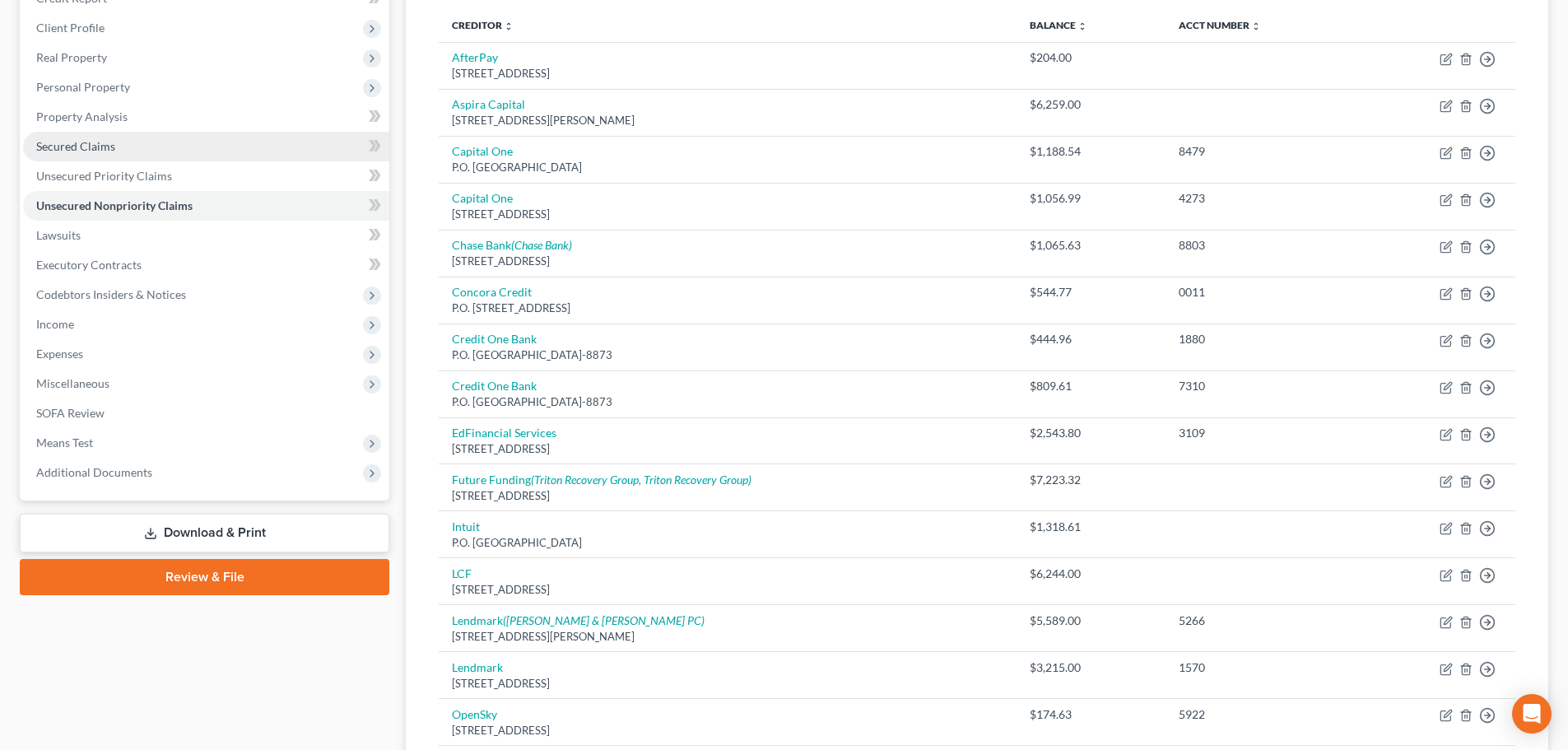
scroll to position [165, 0]
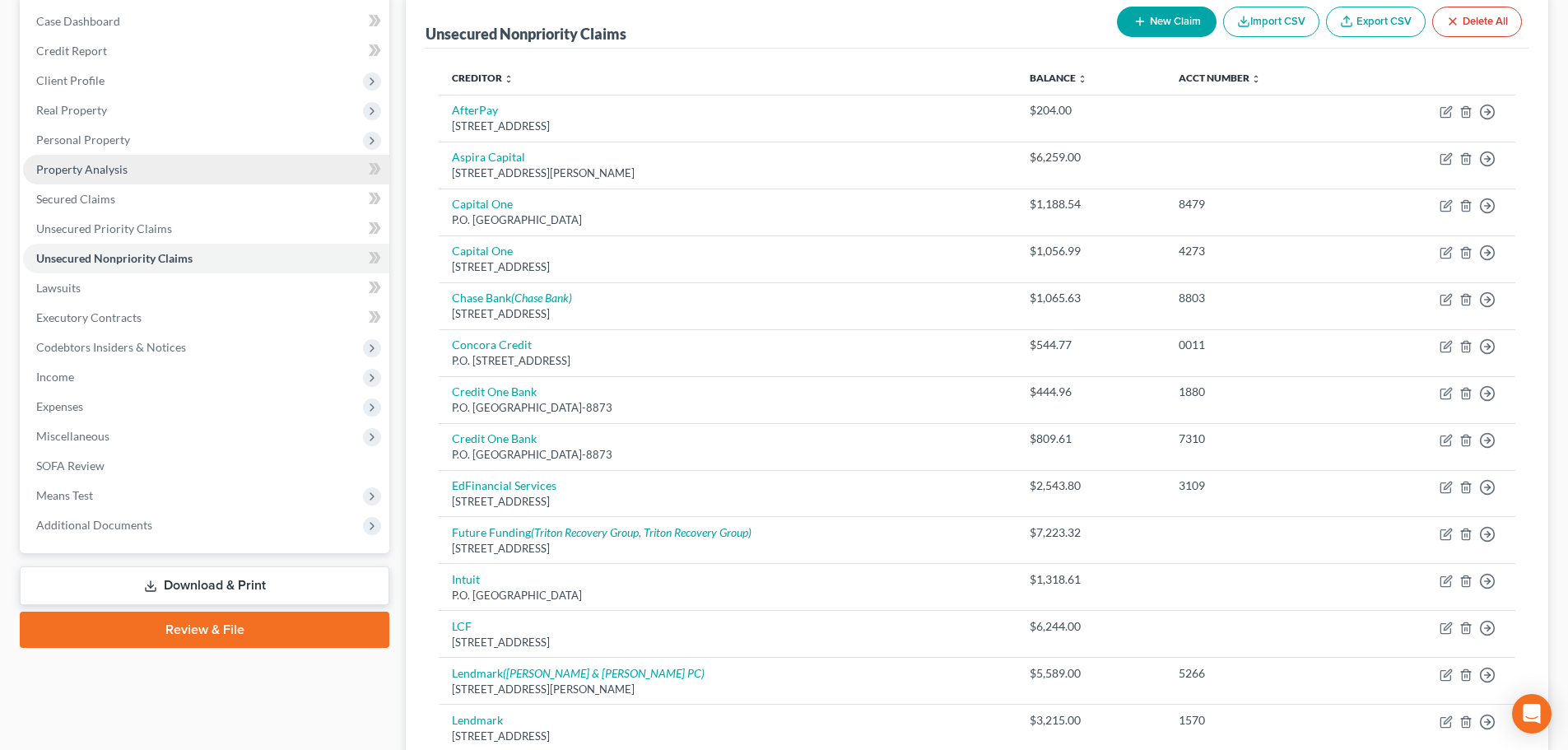
click at [87, 135] on span "Personal Property" at bounding box center [83, 139] width 94 height 14
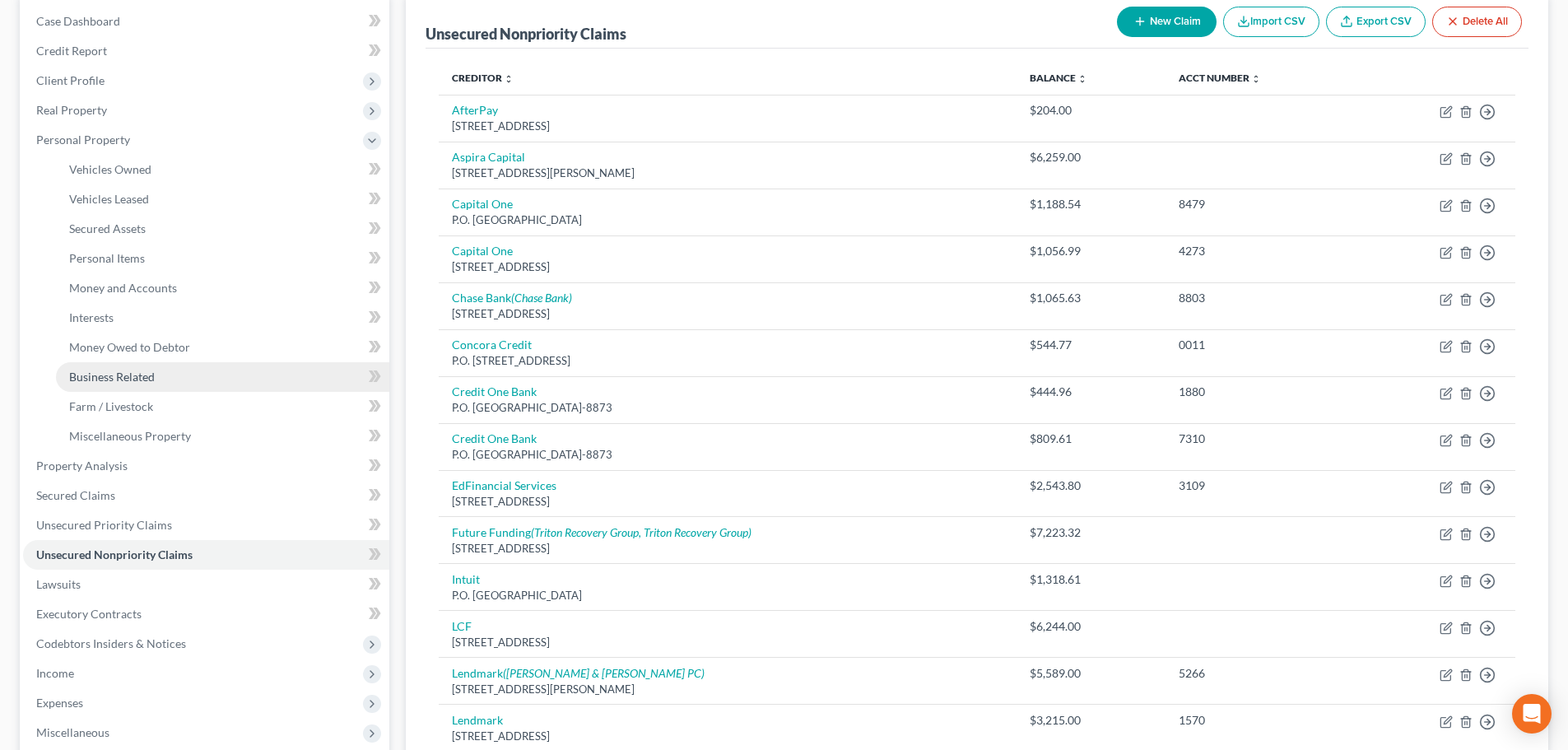
click at [77, 372] on span "Business Related" at bounding box center [112, 377] width 86 height 14
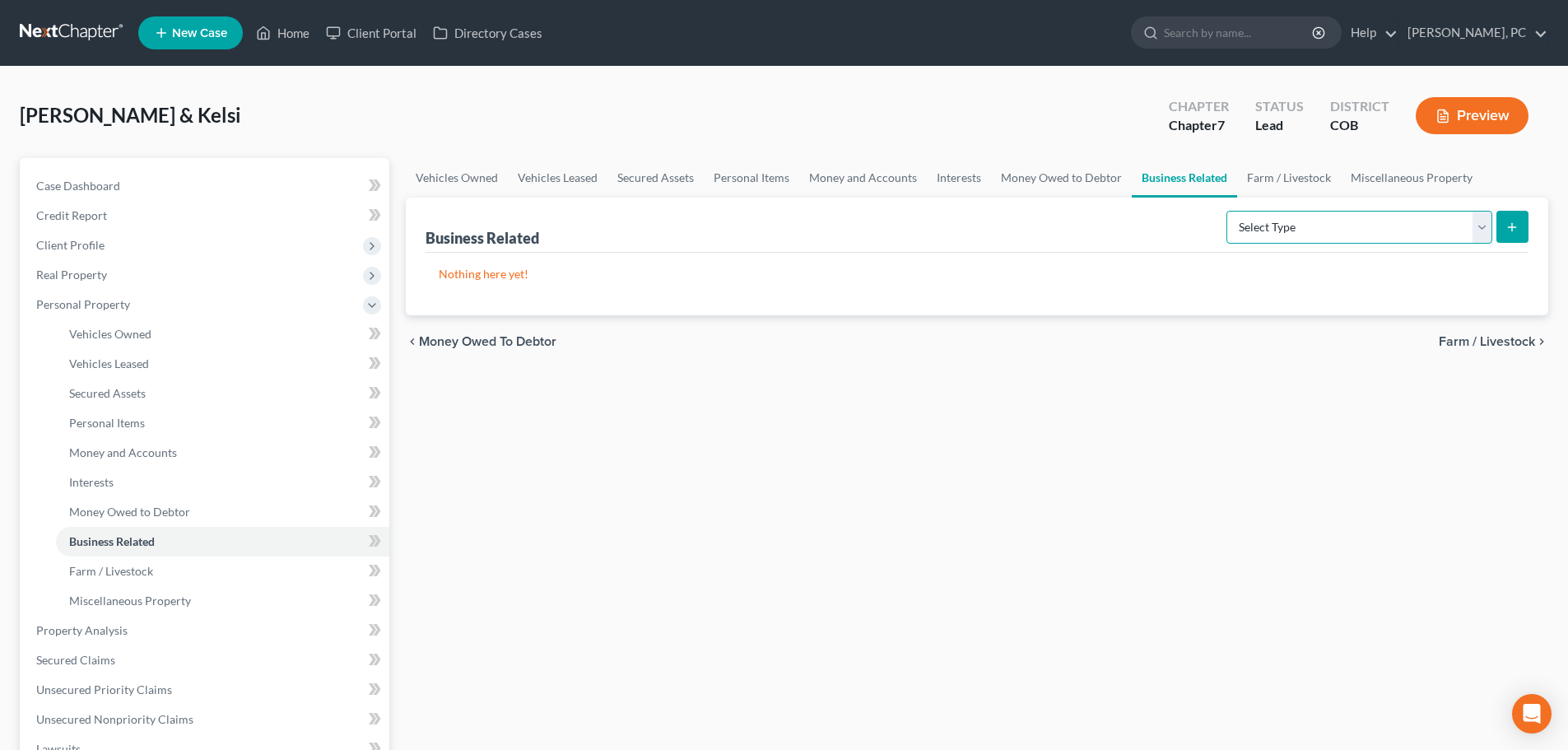
click at [1284, 226] on select "Select Type Customer Lists Franchises Inventory Licenses Machinery Office Equip…" at bounding box center [1359, 226] width 266 height 33
click at [1227, 210] on select "Select Type Customer Lists Franchises Inventory Licenses Machinery Office Equip…" at bounding box center [1359, 226] width 266 height 33
click at [1506, 221] on icon "submit" at bounding box center [1512, 227] width 13 height 13
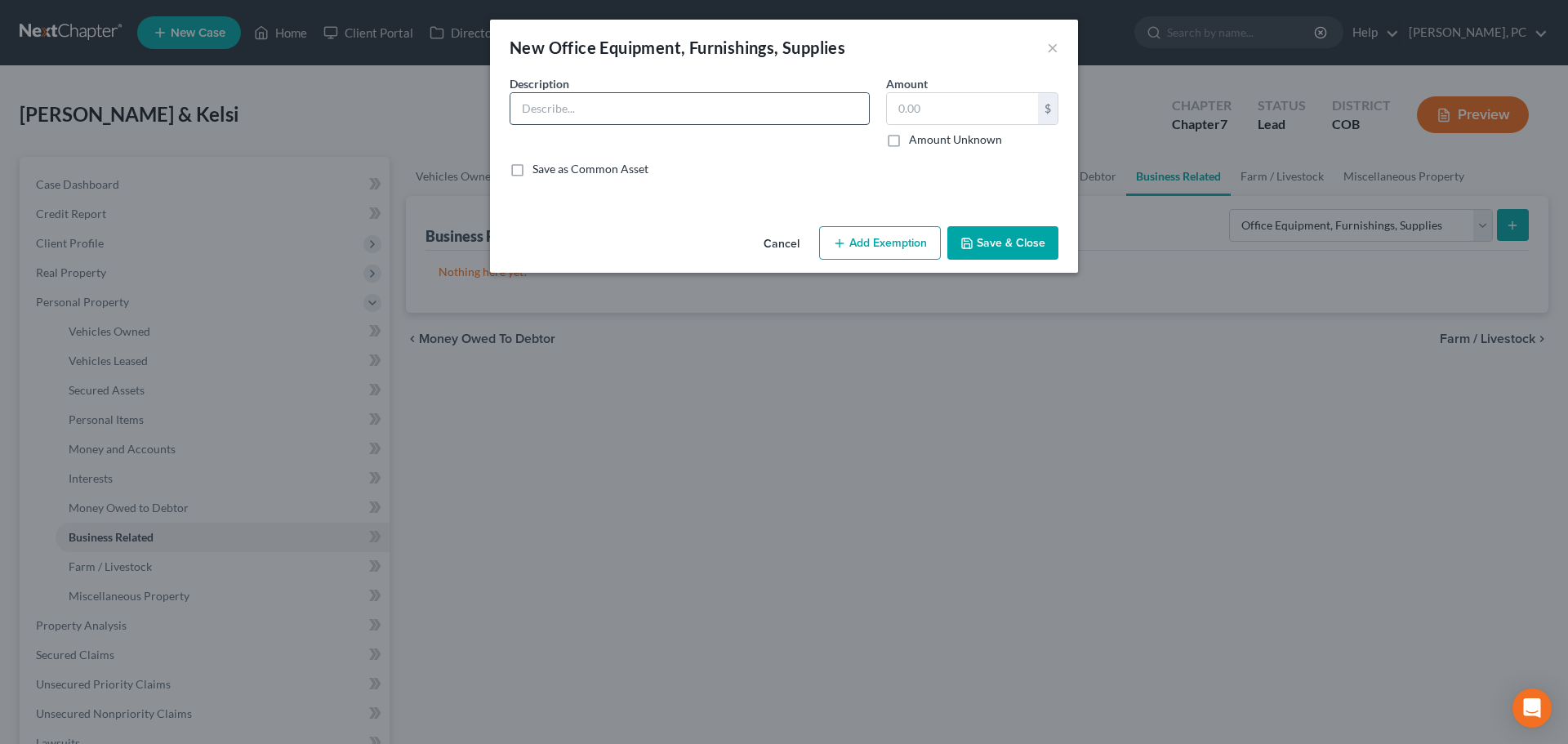
click at [600, 113] on input "text" at bounding box center [689, 108] width 359 height 31
click at [917, 244] on button "Add Exemption" at bounding box center [880, 243] width 122 height 34
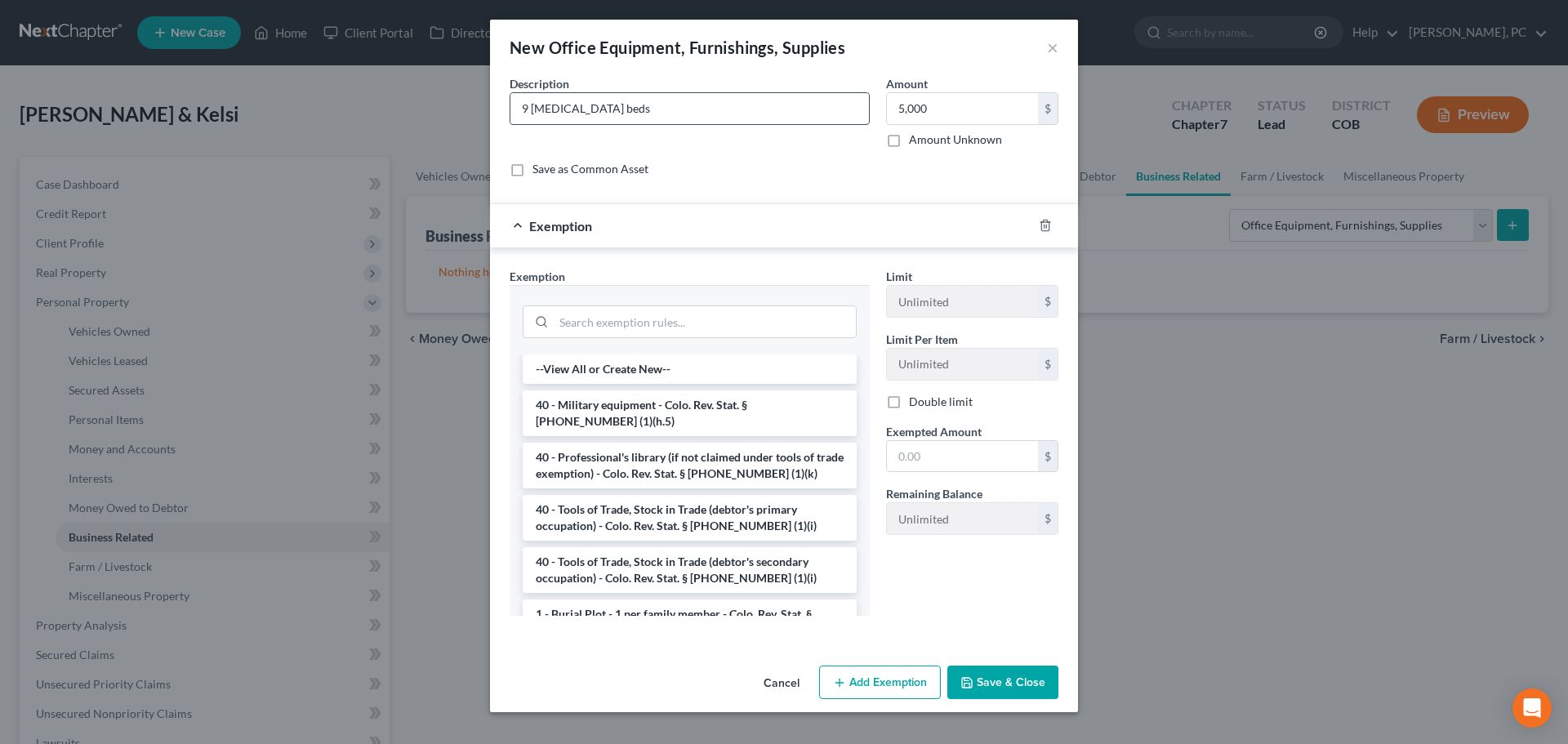
click at [632, 110] on input "9 tanning beds" at bounding box center [689, 108] width 359 height 31
click at [943, 108] on input "5,000" at bounding box center [963, 108] width 151 height 31
click at [646, 517] on li "40 - Tools of Trade, Stock in Trade (debtor's primary occupation) - Colo. Rev. …" at bounding box center [689, 517] width 334 height 46
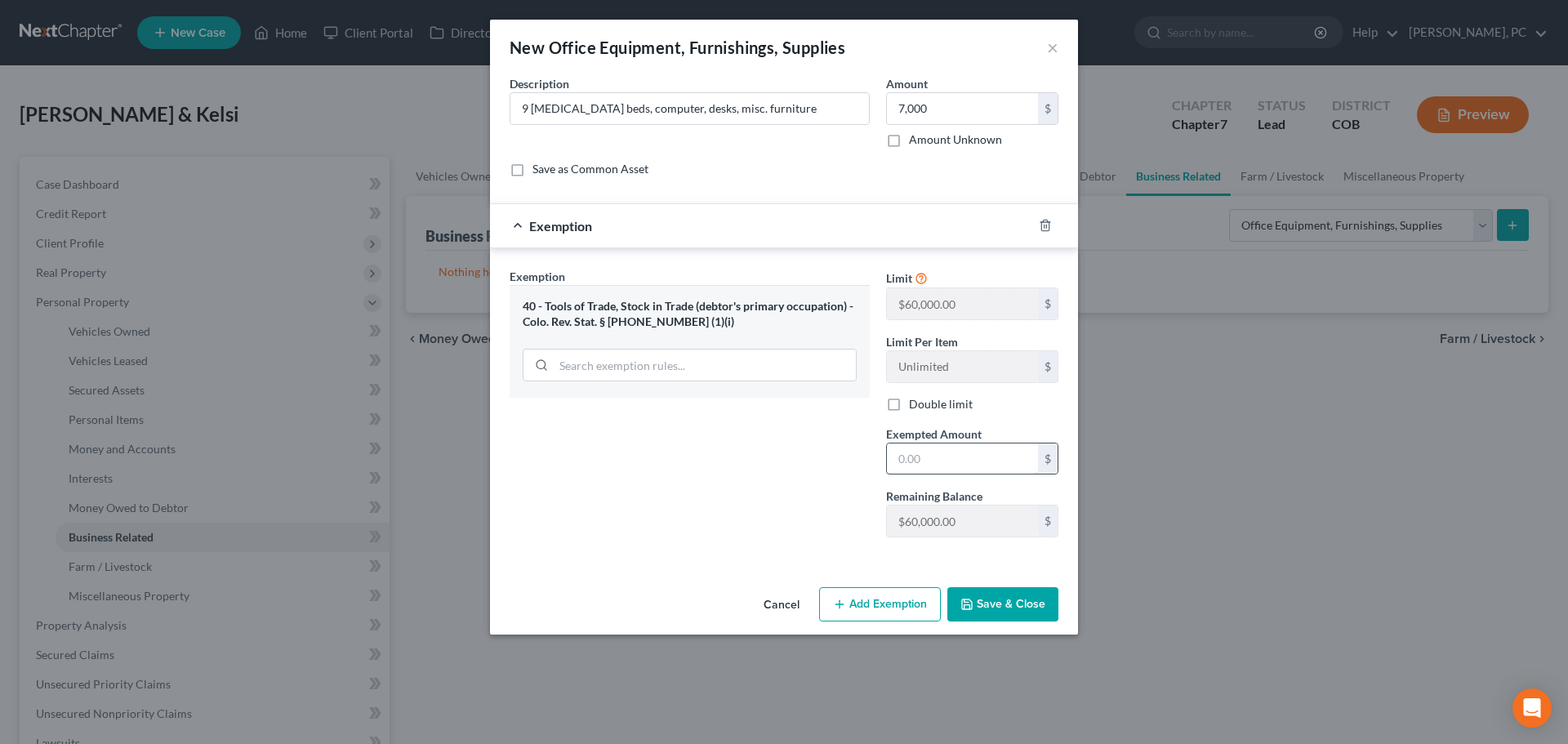
click at [918, 466] on input "text" at bounding box center [963, 458] width 151 height 31
click at [1001, 616] on button "Save & Close" at bounding box center [1003, 604] width 111 height 34
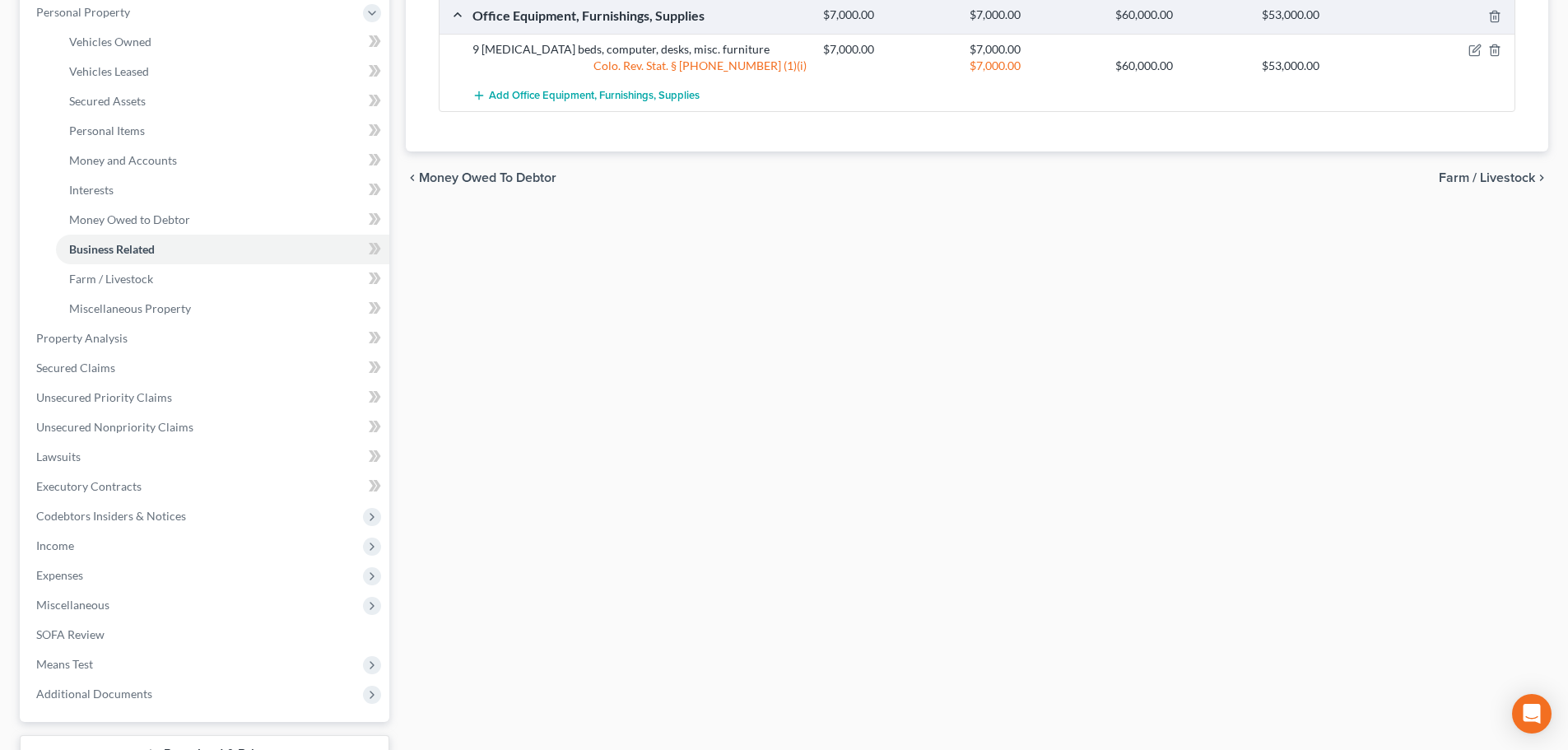
scroll to position [329, 0]
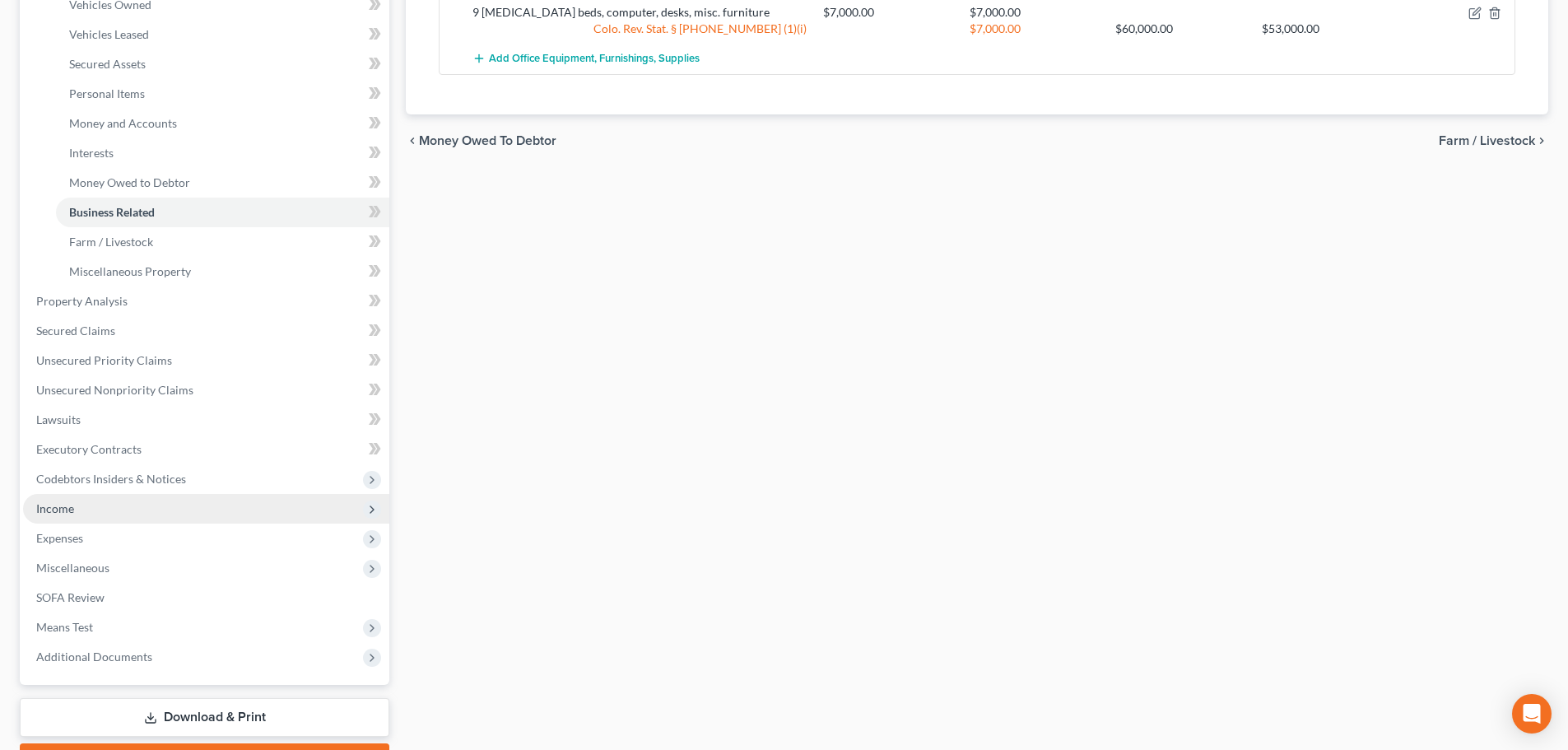
click at [62, 509] on span "Income" at bounding box center [54, 508] width 38 height 14
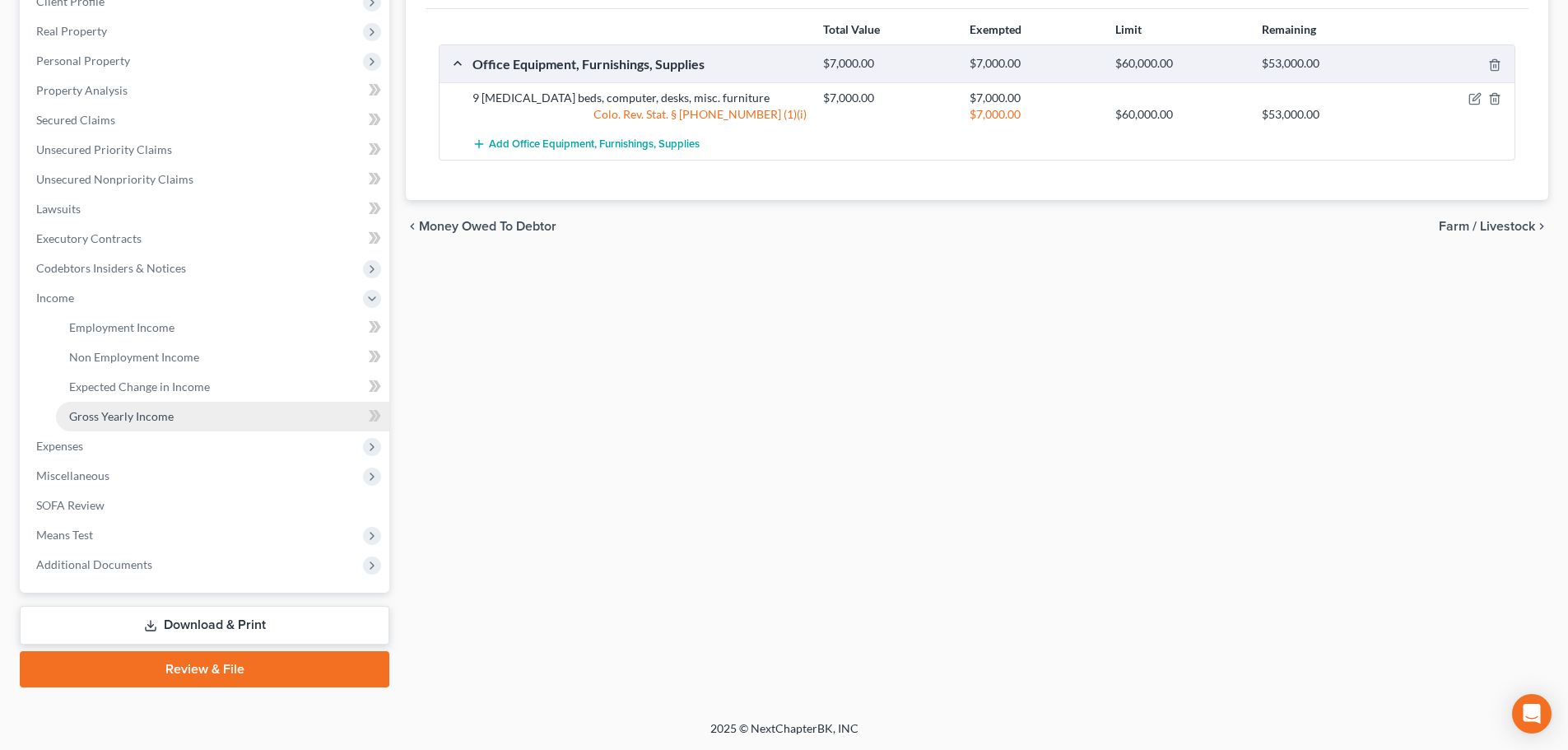
click at [123, 414] on span "Gross Yearly Income" at bounding box center [121, 416] width 104 height 14
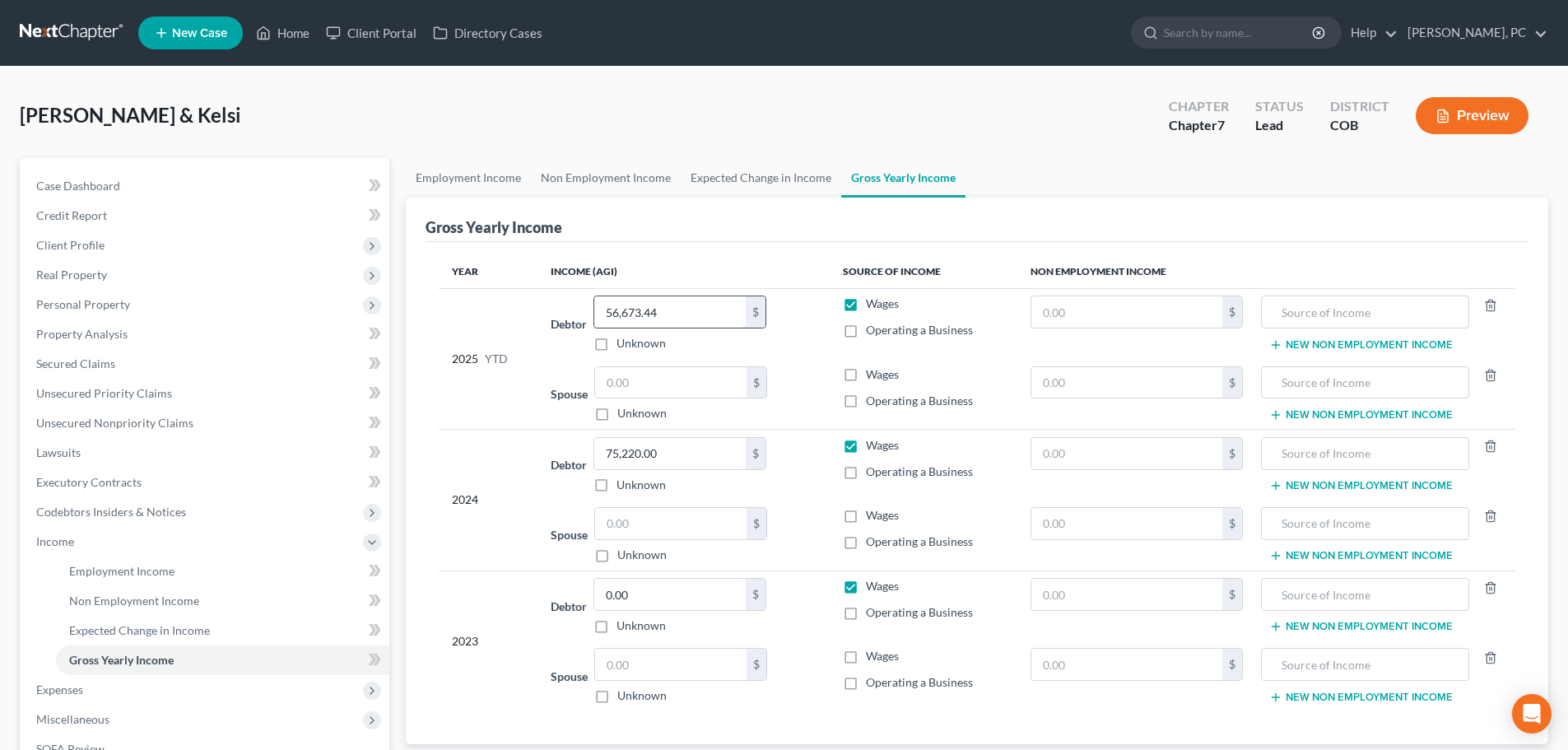
click at [703, 307] on input "56,673.44" at bounding box center [670, 312] width 151 height 31
click at [866, 373] on label "Wages" at bounding box center [882, 375] width 33 height 17
click at [873, 373] on input "Wages" at bounding box center [878, 372] width 11 height 11
click at [709, 386] on input "text" at bounding box center [670, 383] width 151 height 31
click at [866, 515] on label "Wages" at bounding box center [882, 515] width 33 height 17
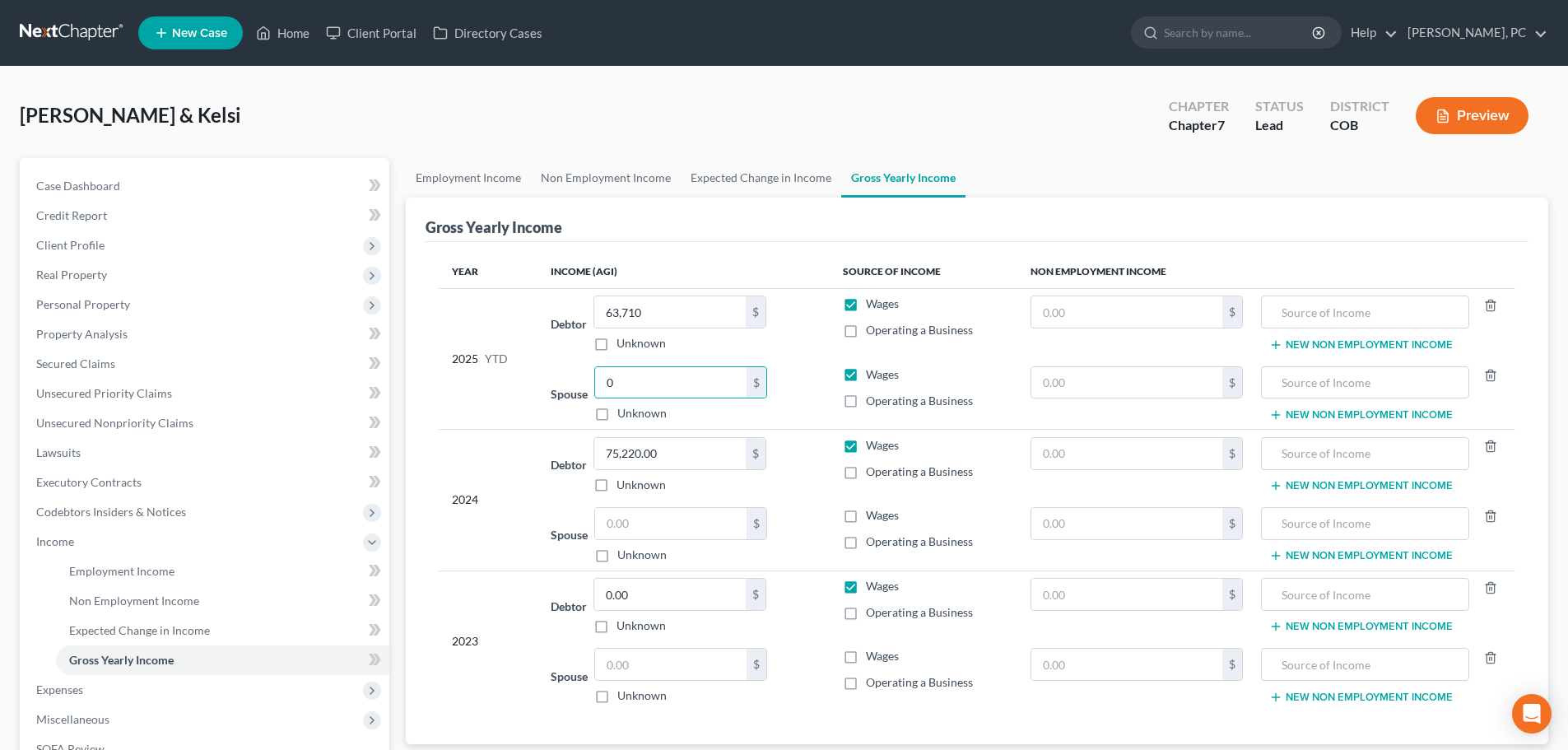
click at [873, 515] on input "Wages" at bounding box center [878, 512] width 11 height 11
click at [706, 535] on input "text" at bounding box center [670, 523] width 151 height 31
click at [866, 655] on label "Wages" at bounding box center [882, 656] width 33 height 17
click at [873, 655] on input "Wages" at bounding box center [878, 653] width 11 height 11
click at [685, 661] on input "text" at bounding box center [670, 664] width 151 height 31
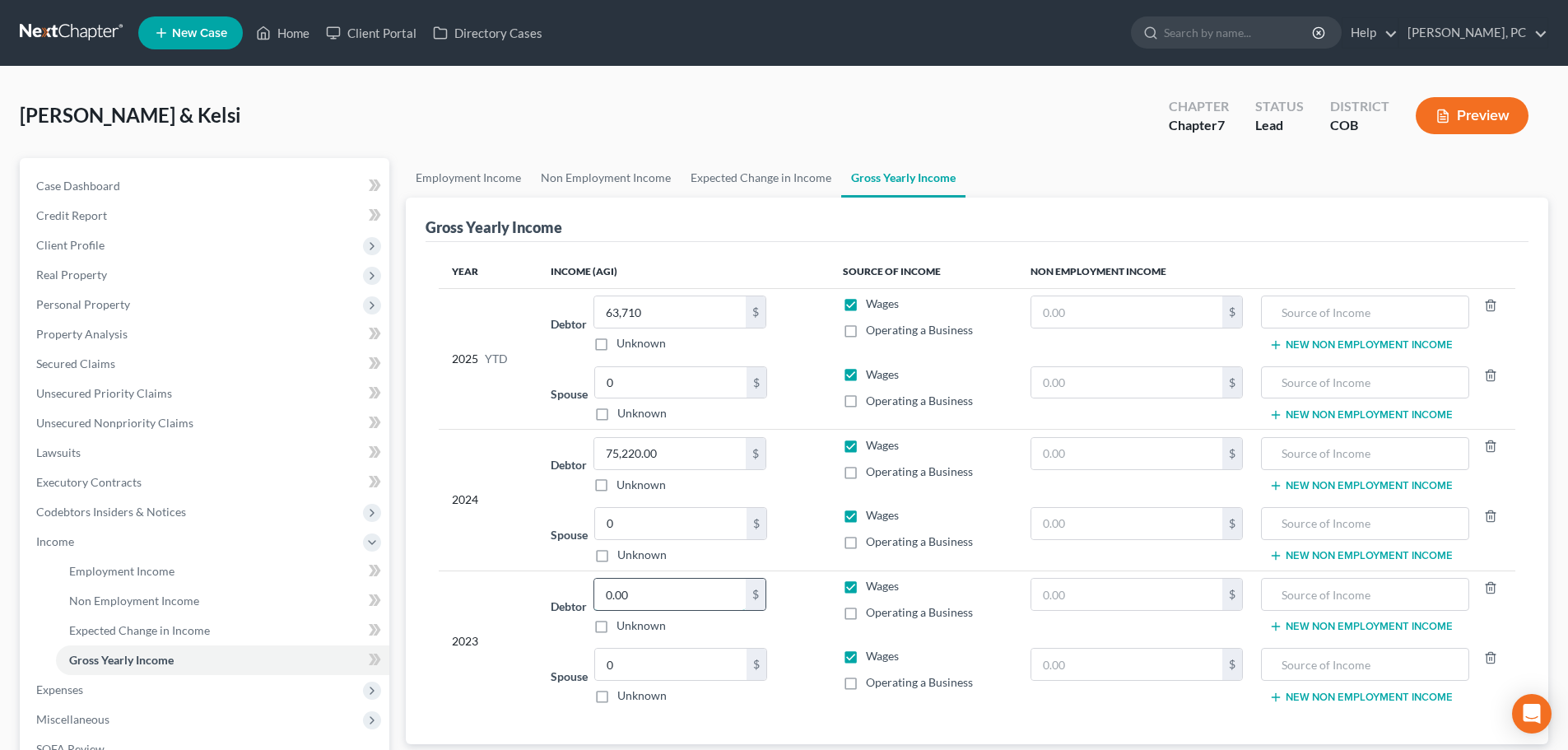
click at [639, 600] on input "0.00" at bounding box center [670, 594] width 151 height 31
click at [1078, 524] on input "text" at bounding box center [1127, 523] width 192 height 31
click at [1277, 528] on input "text" at bounding box center [1364, 523] width 190 height 31
click at [1074, 661] on input "text" at bounding box center [1127, 664] width 192 height 31
click at [1418, 522] on input "Gross LLC (net $-13162_" at bounding box center [1364, 523] width 190 height 31
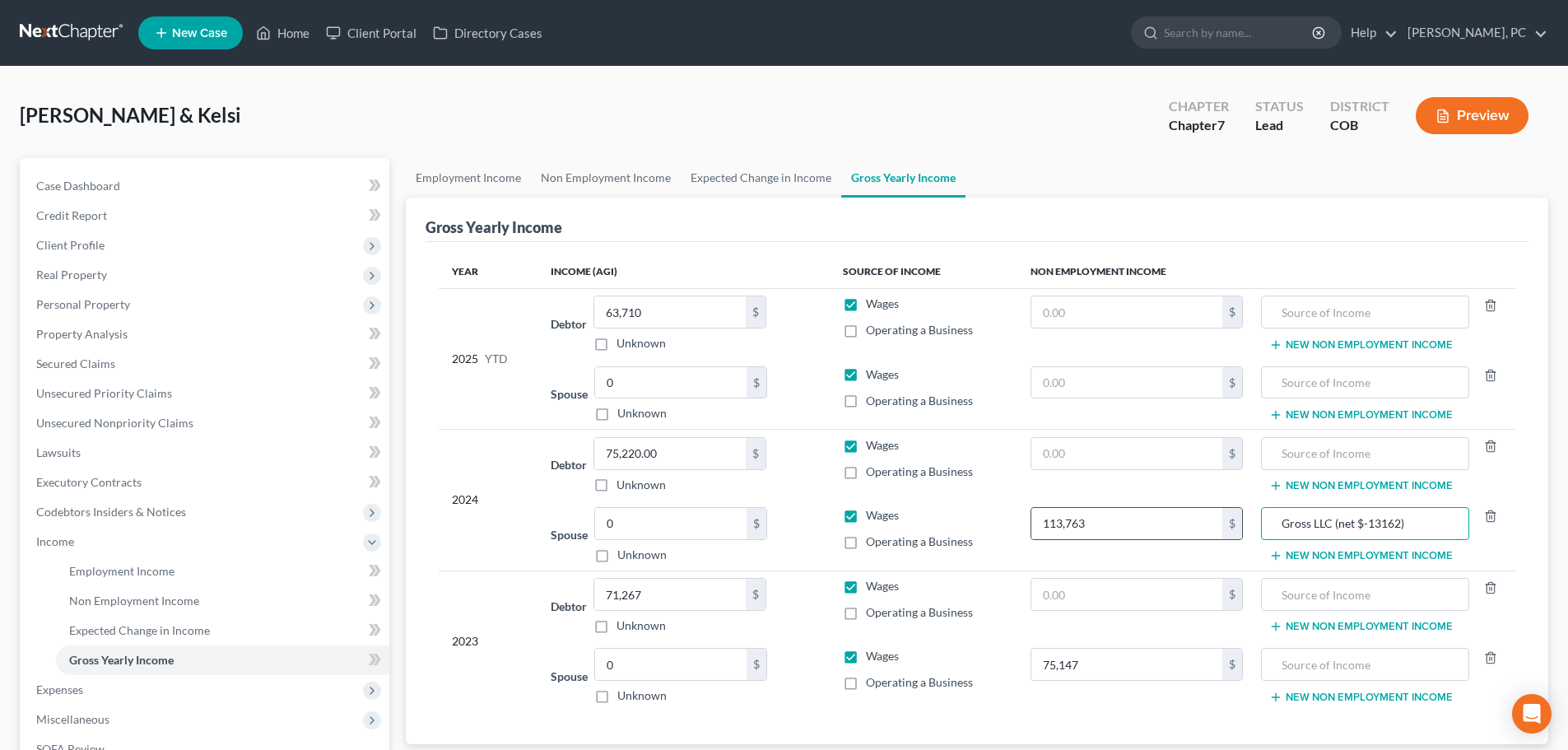
drag, startPoint x: 1419, startPoint y: 527, endPoint x: 1230, endPoint y: 514, distance: 189.4
click at [1230, 514] on tr "Spouse 0.00 $ Unknown Balance Undetermined 0 $ Unknown Wages Operating a Busine…" at bounding box center [978, 535] width 1077 height 71
click at [1313, 662] on input "text" at bounding box center [1364, 664] width 190 height 31
paste input "Gross LLC (net $-13162)"
click at [1363, 665] on input "Gross LLC (net $-13162)" at bounding box center [1364, 664] width 190 height 31
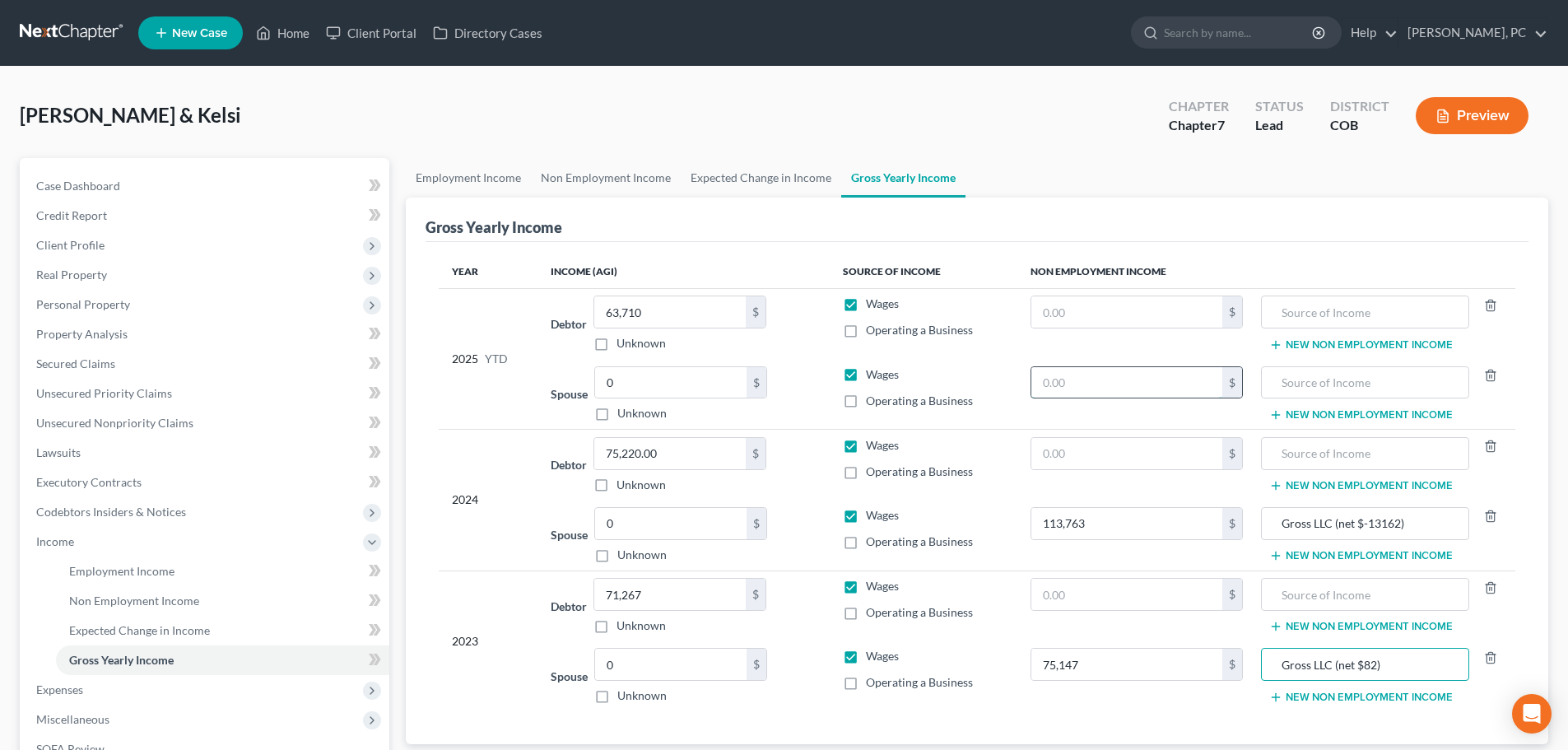
click at [1085, 378] on input "text" at bounding box center [1127, 383] width 192 height 31
drag, startPoint x: 1407, startPoint y: 523, endPoint x: 1242, endPoint y: 520, distance: 165.0
click at [1244, 521] on tr "Spouse 0.00 $ Unknown Balance Undetermined 0 $ Unknown Wages Operating a Busine…" at bounding box center [978, 535] width 1077 height 71
click at [1292, 378] on input "text" at bounding box center [1364, 383] width 190 height 31
paste input "Gross LLC (net $-13162)"
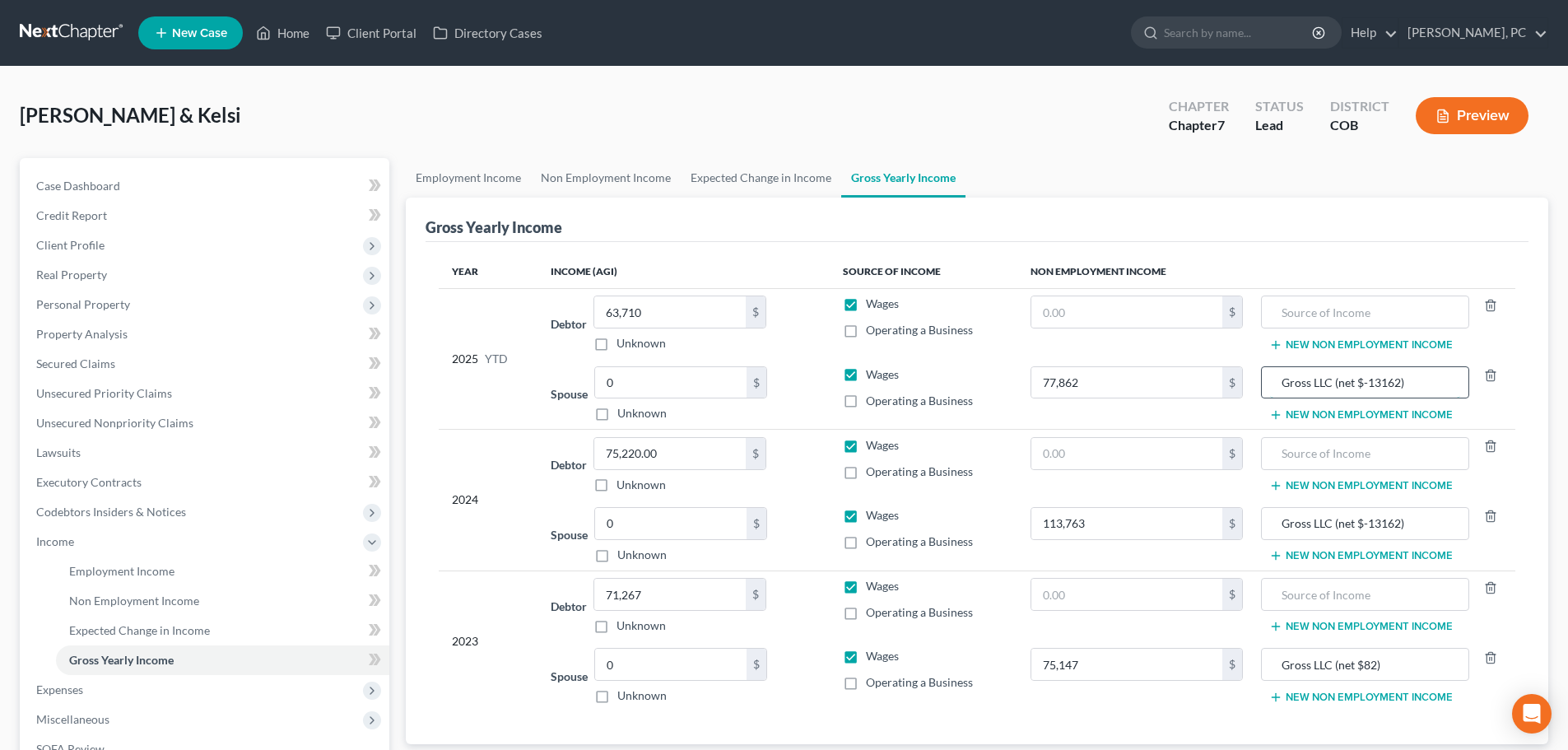
click at [1373, 379] on input "Gross LLC (net $-13162)" at bounding box center [1364, 383] width 190 height 31
click at [1383, 524] on input "Gross LLC (net $-13162)" at bounding box center [1364, 523] width 190 height 31
click at [1331, 381] on input "Gross LLC (net $-8,621 loss)" at bounding box center [1364, 383] width 190 height 31
click at [438, 313] on div "Year Income (AGI) Source of Income Non Employment Income 2025 YTD Debtor 63,710…" at bounding box center [977, 493] width 1103 height 502
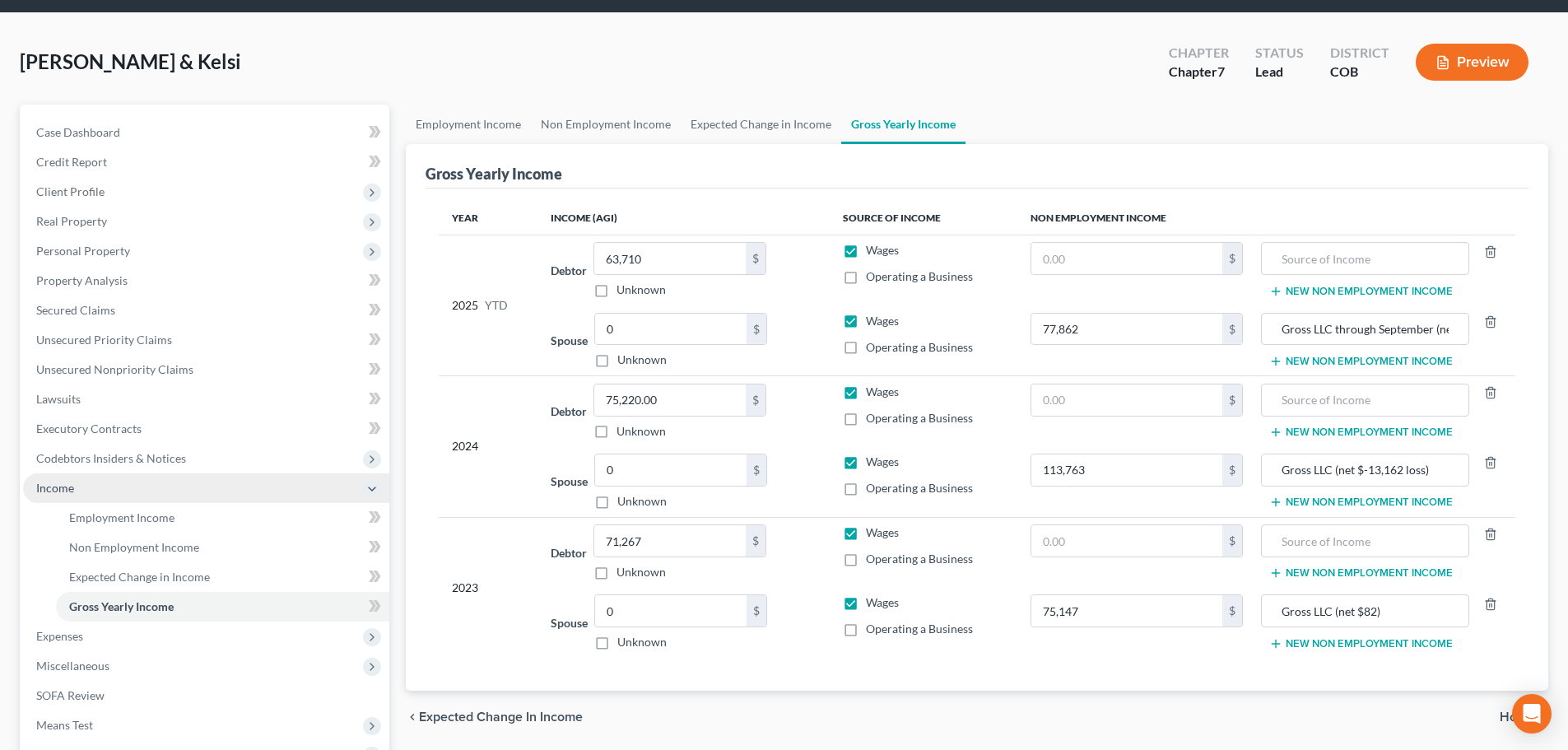
scroll to position [83, 0]
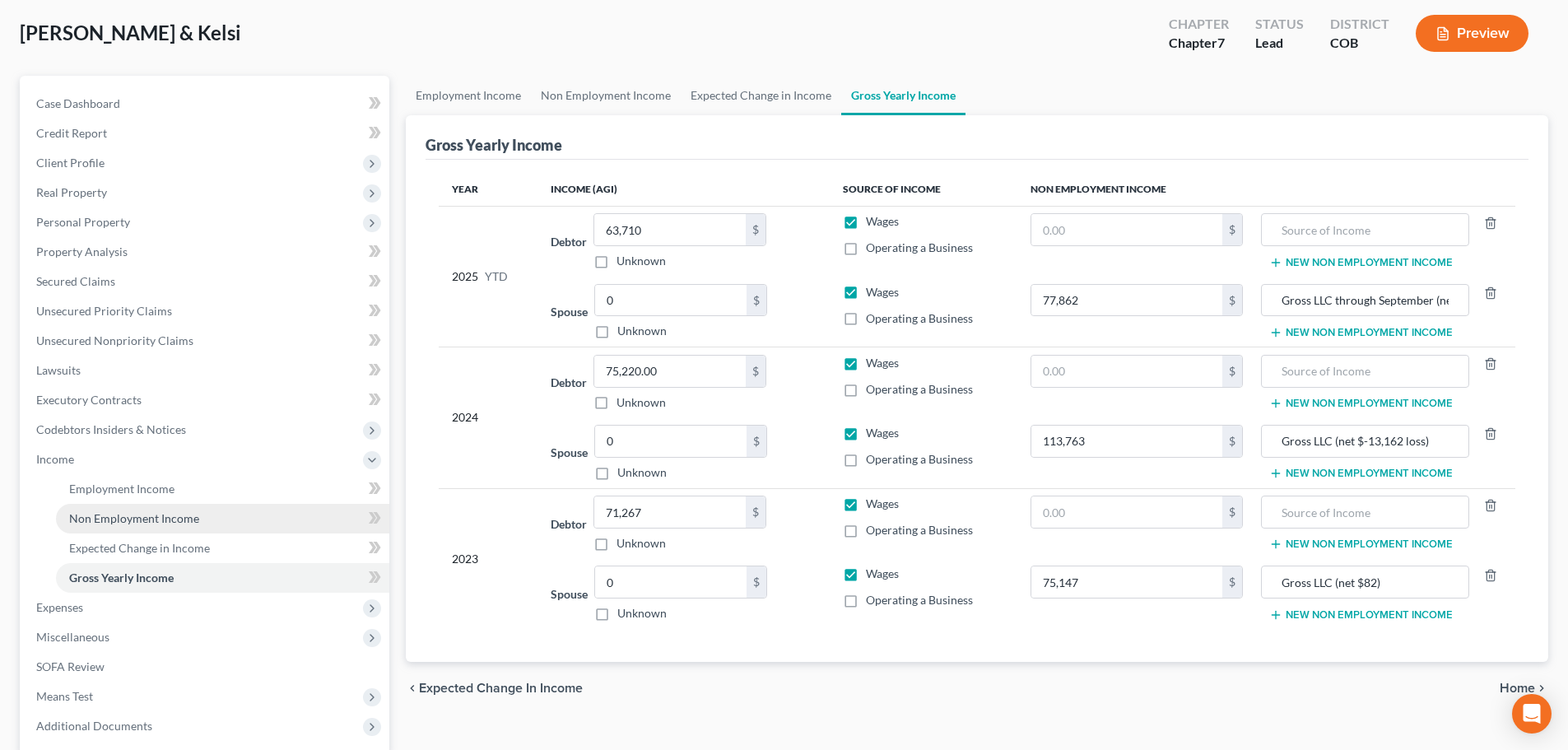
click at [146, 519] on span "Non Employment Income" at bounding box center [134, 518] width 130 height 14
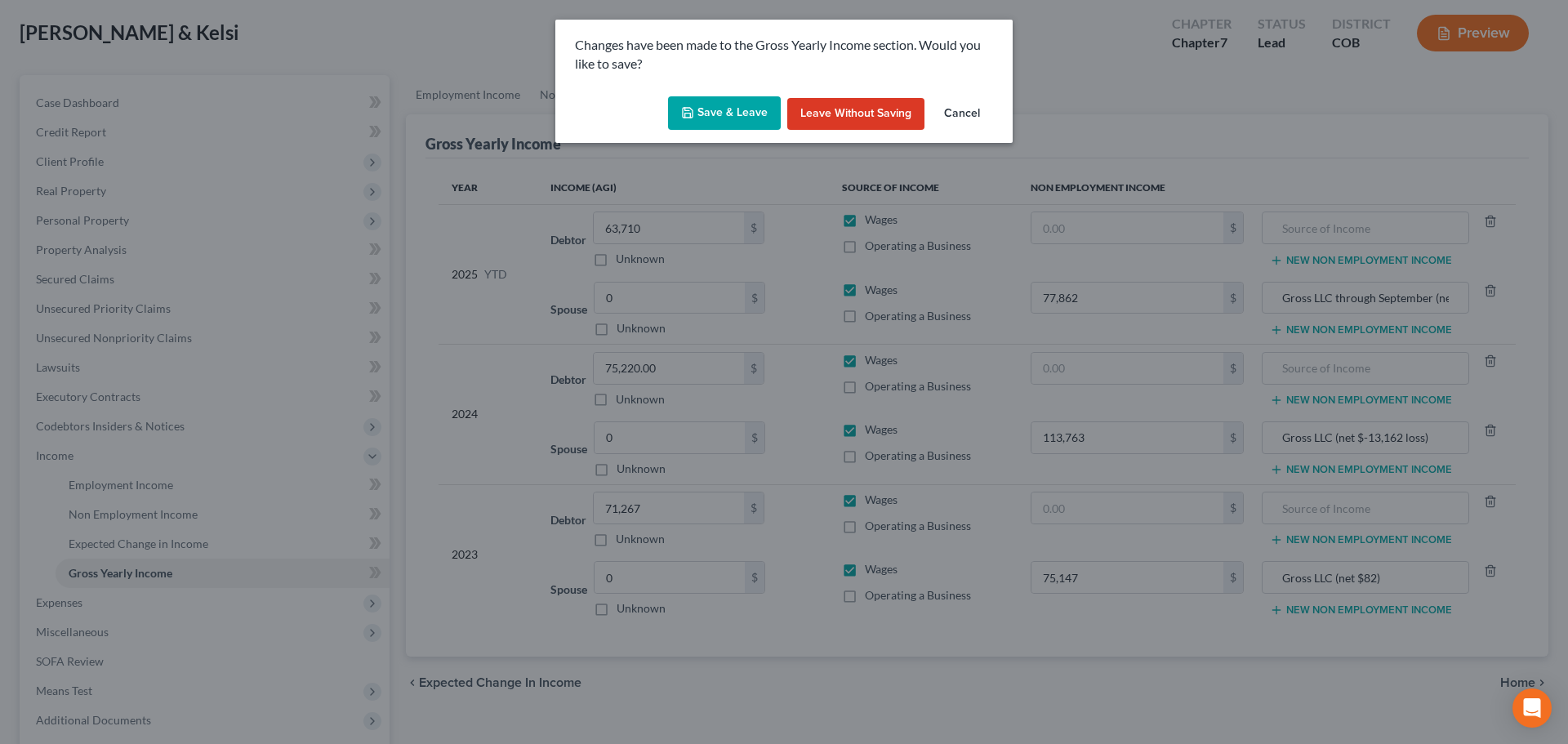
click at [732, 114] on button "Save & Leave" at bounding box center [725, 113] width 113 height 34
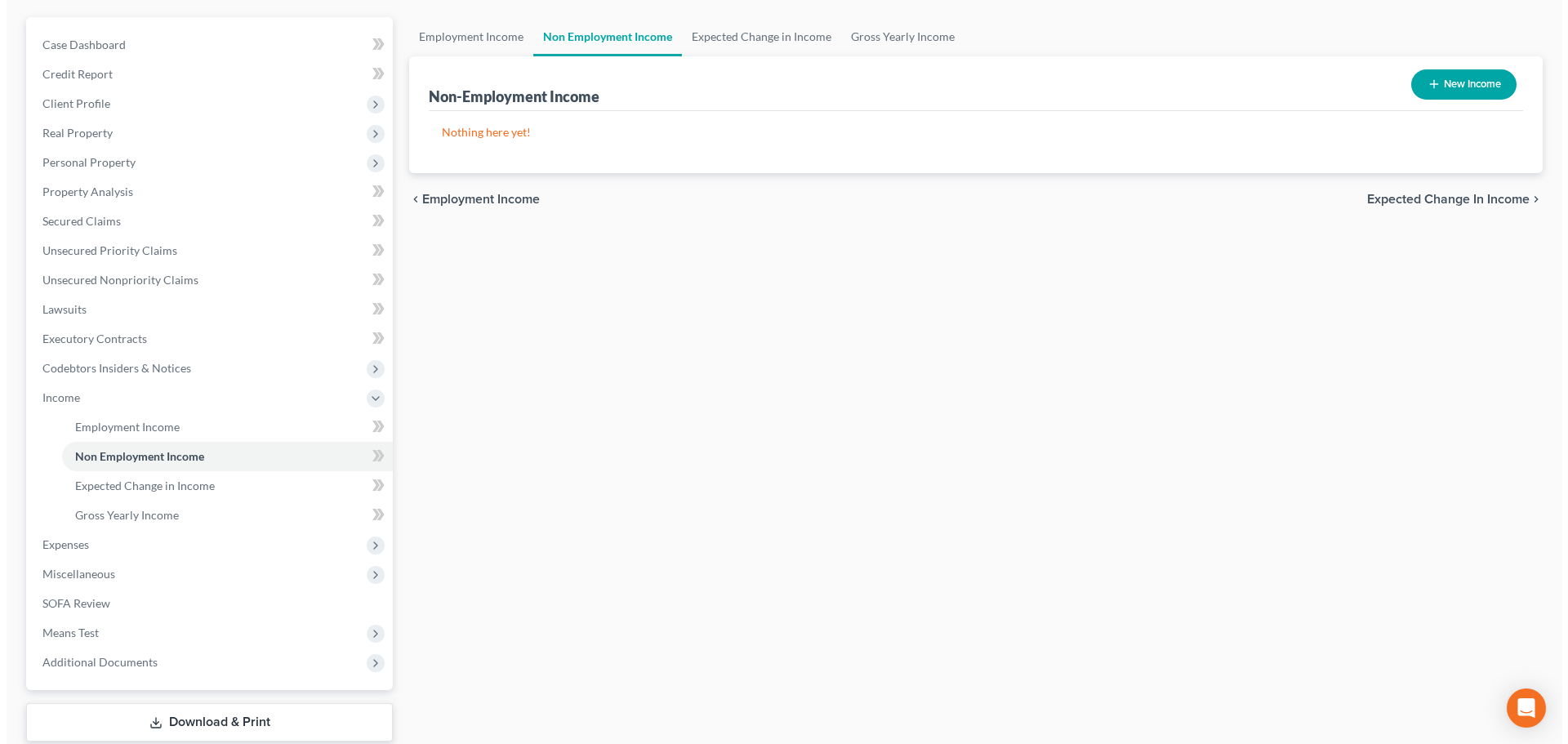
scroll to position [242, 0]
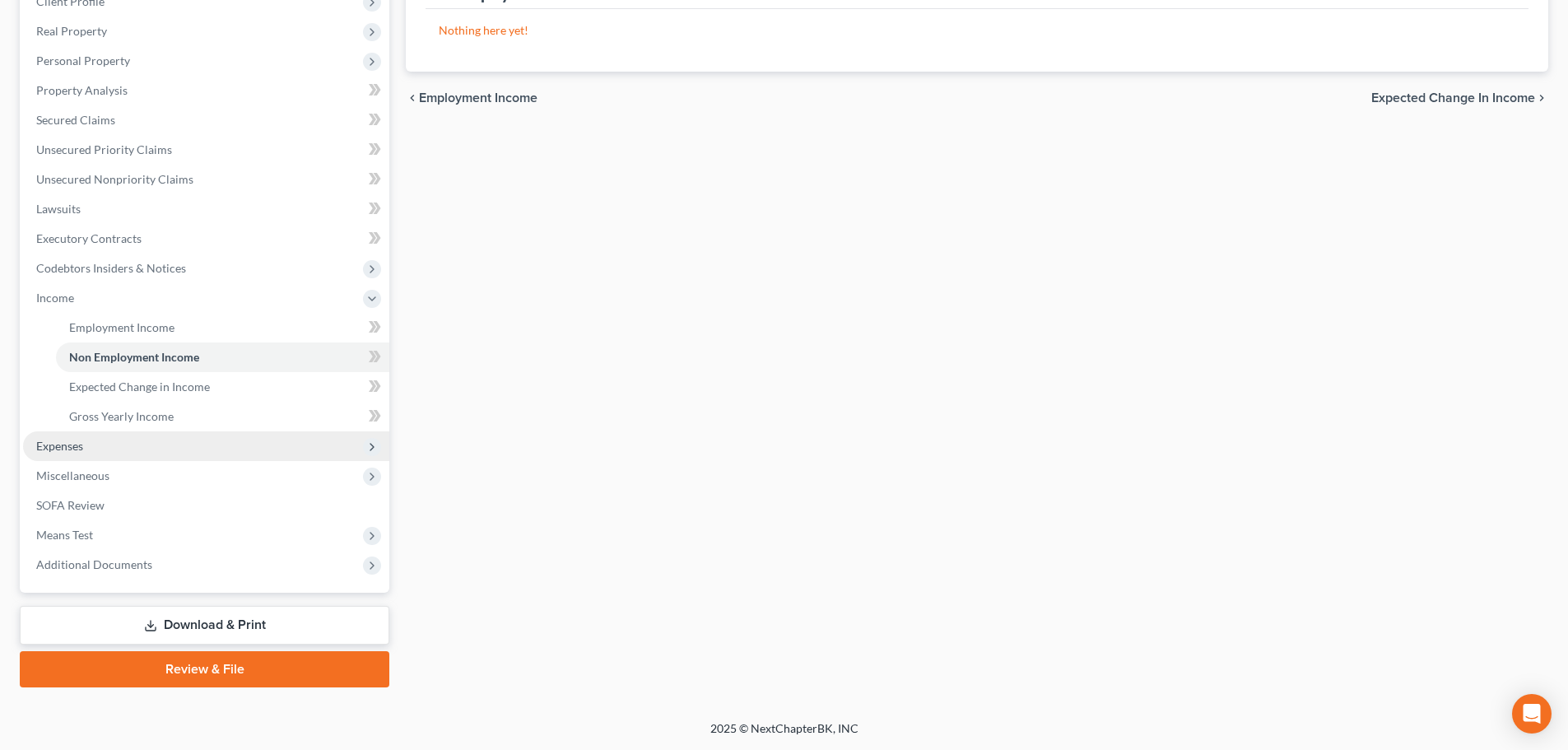
click at [65, 443] on span "Expenses" at bounding box center [59, 446] width 47 height 14
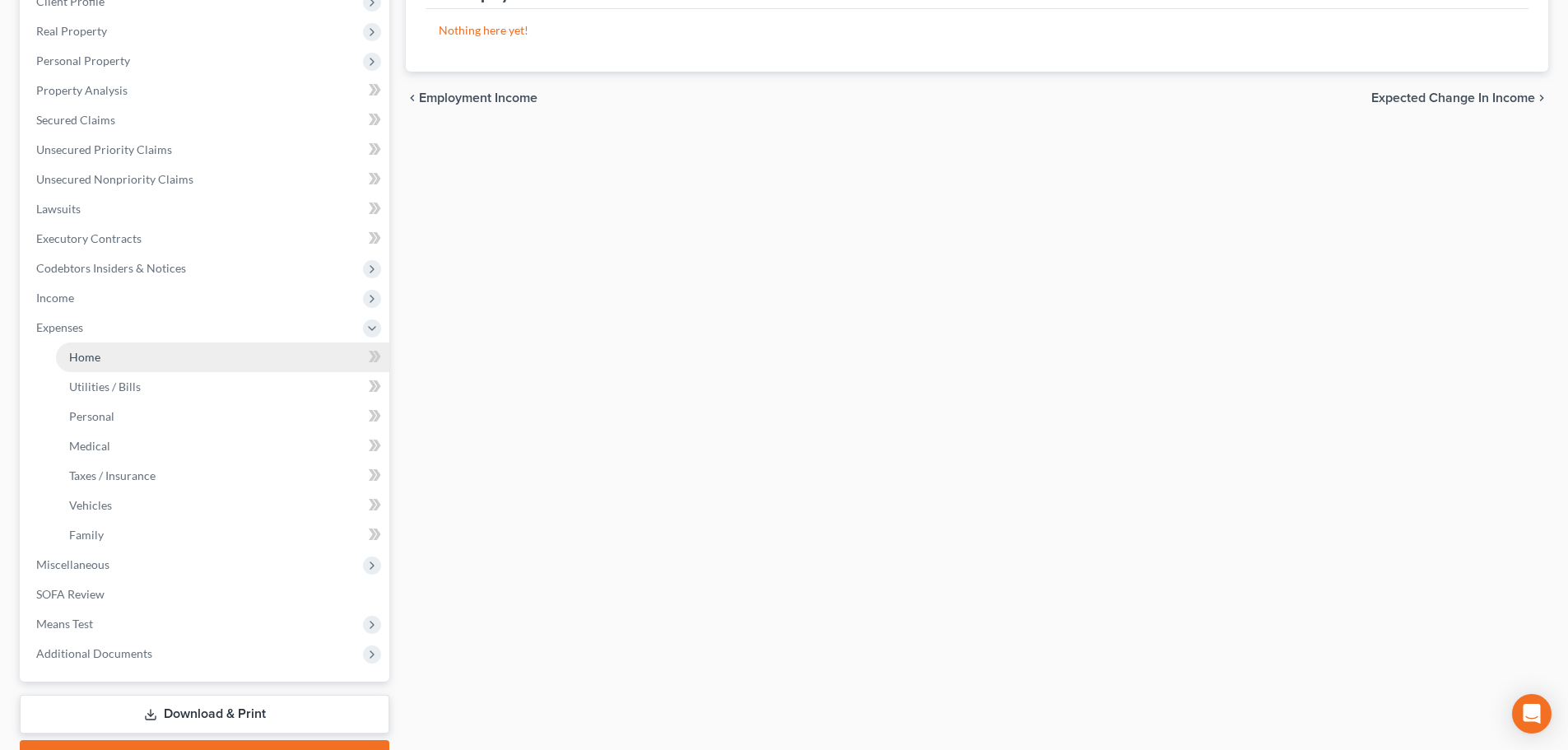
click at [80, 364] on link "Home" at bounding box center [222, 357] width 333 height 29
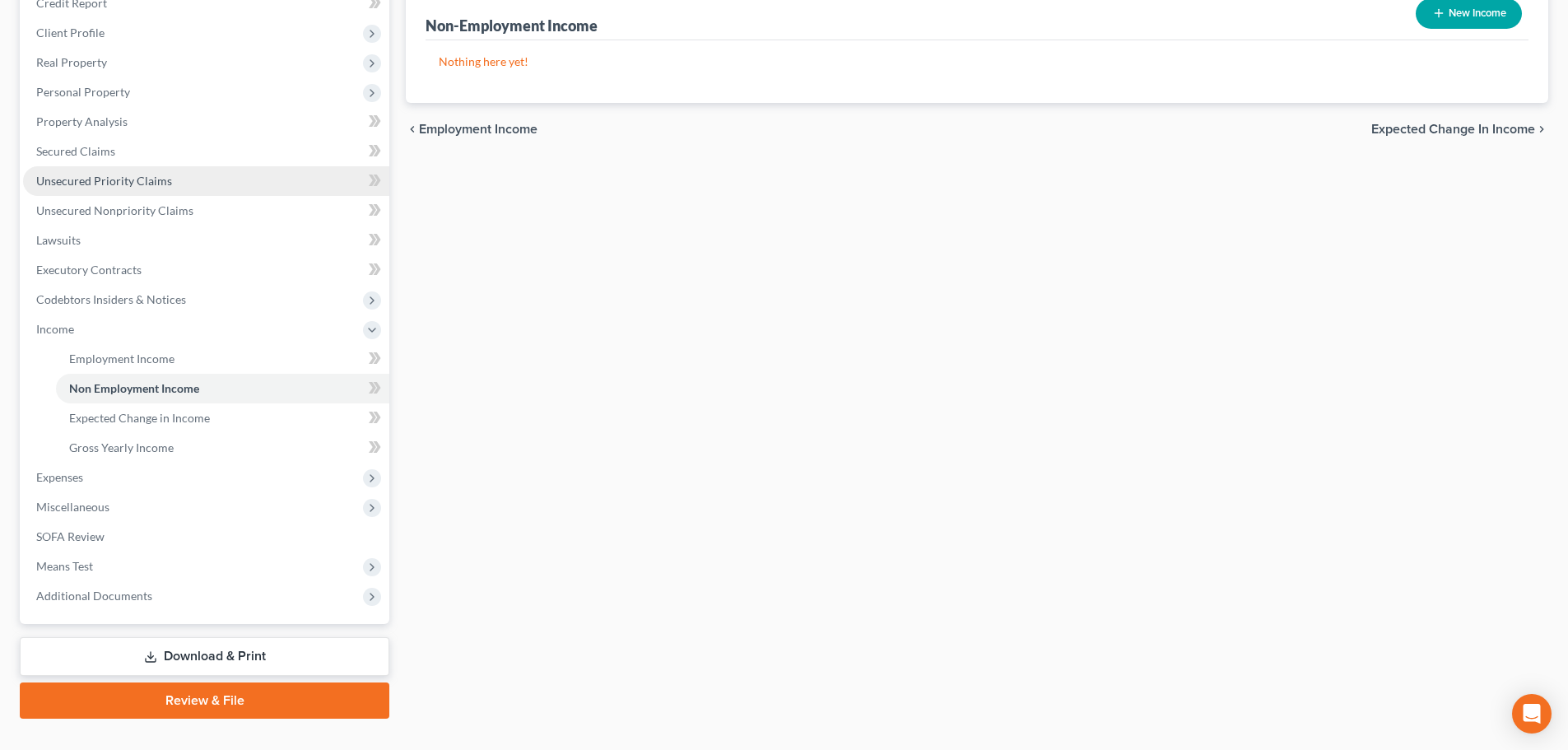
scroll to position [244, 0]
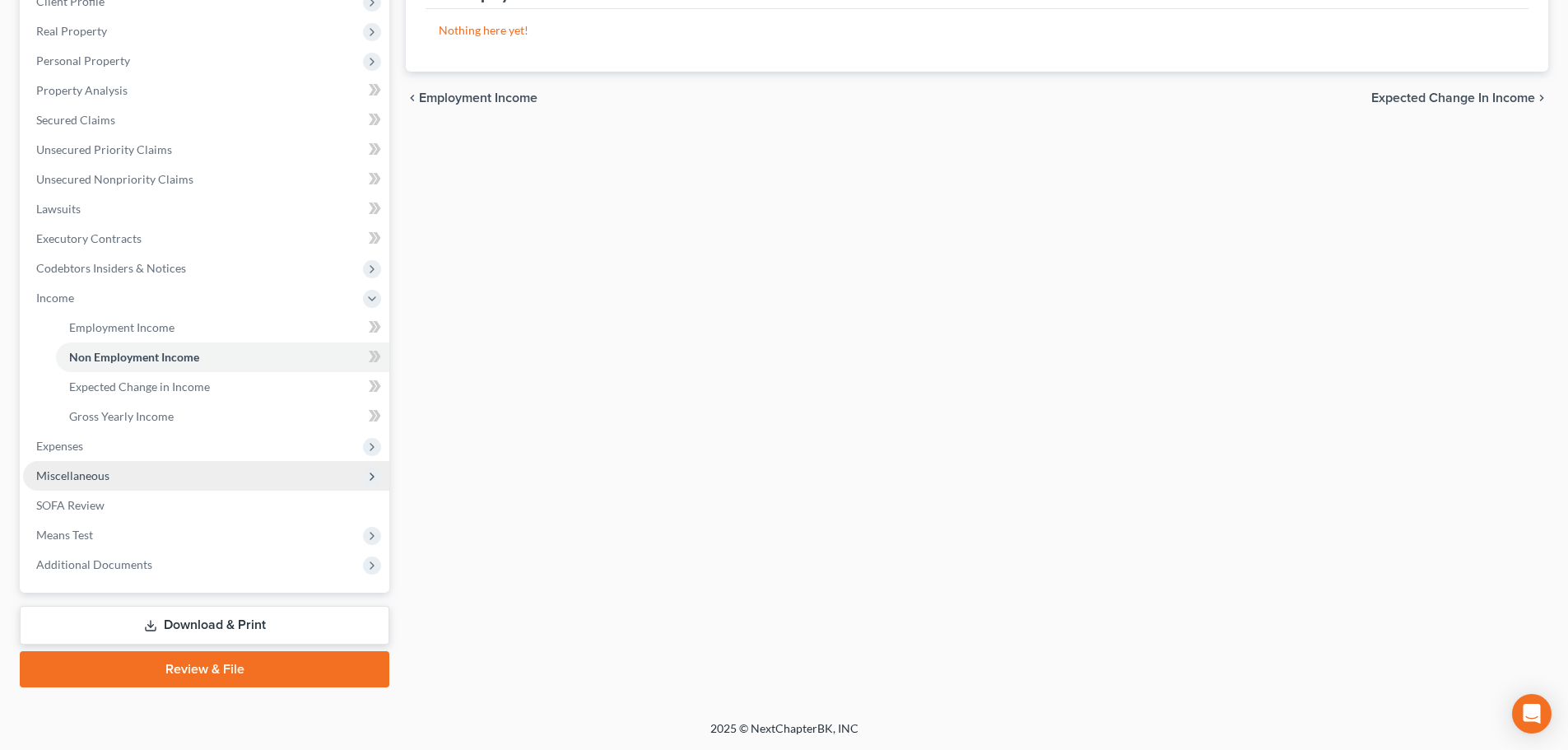
click at [68, 474] on span "Miscellaneous" at bounding box center [73, 475] width 73 height 14
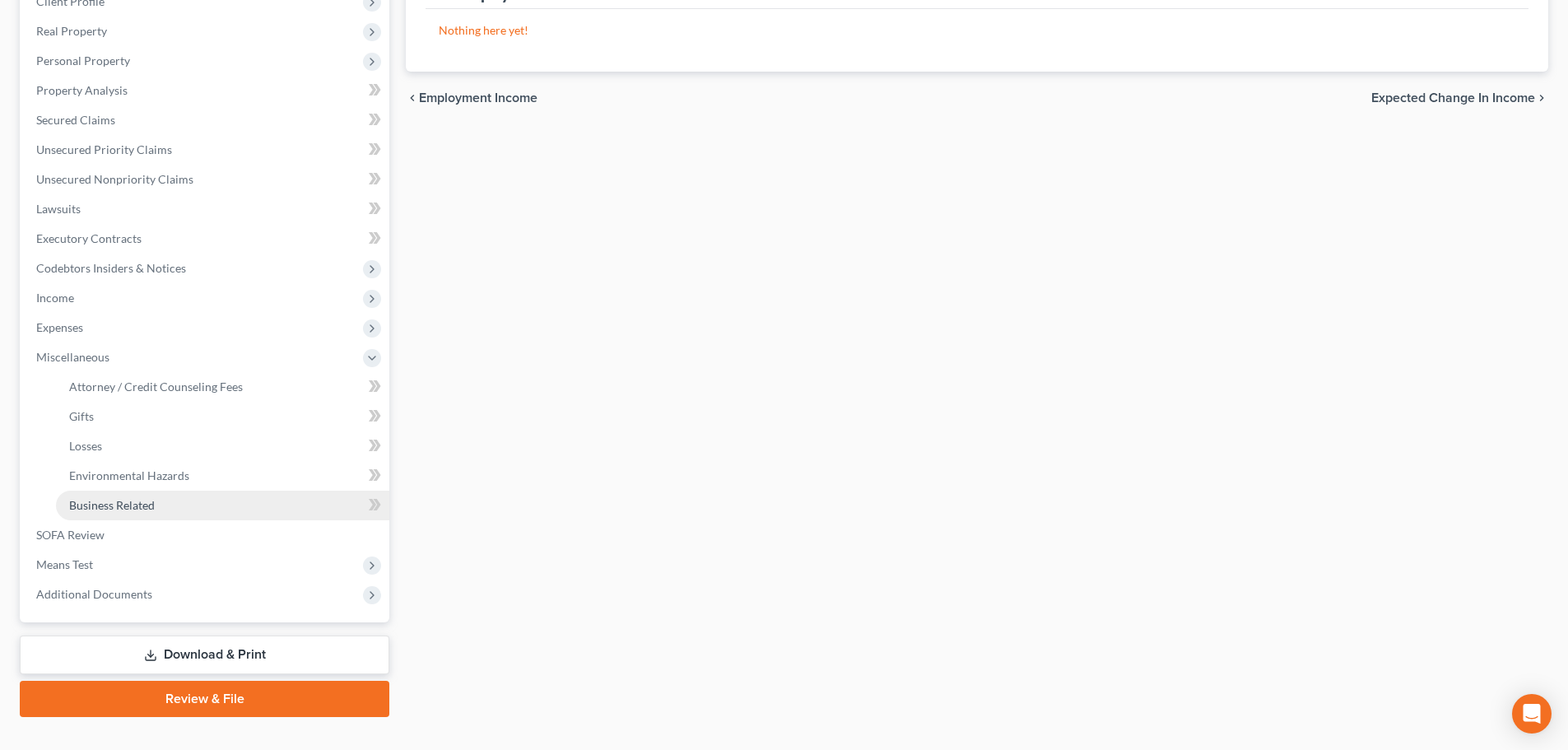
click at [119, 502] on span "Business Related" at bounding box center [112, 505] width 86 height 14
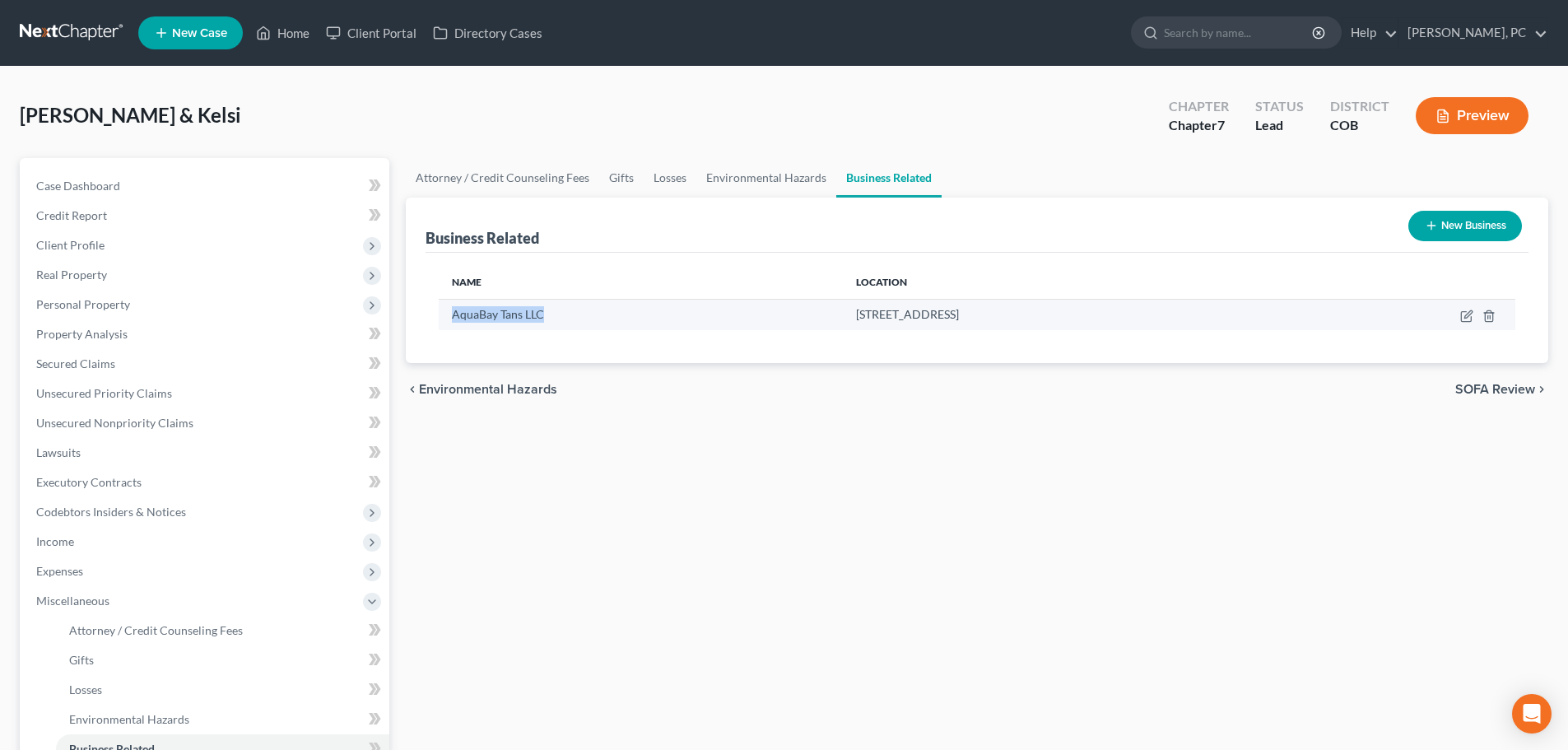
drag, startPoint x: 452, startPoint y: 315, endPoint x: 557, endPoint y: 317, distance: 105.0
click at [557, 317] on div "AquaBay Tans LLC" at bounding box center [640, 315] width 377 height 17
copy span "AquaBay Tans LLC"
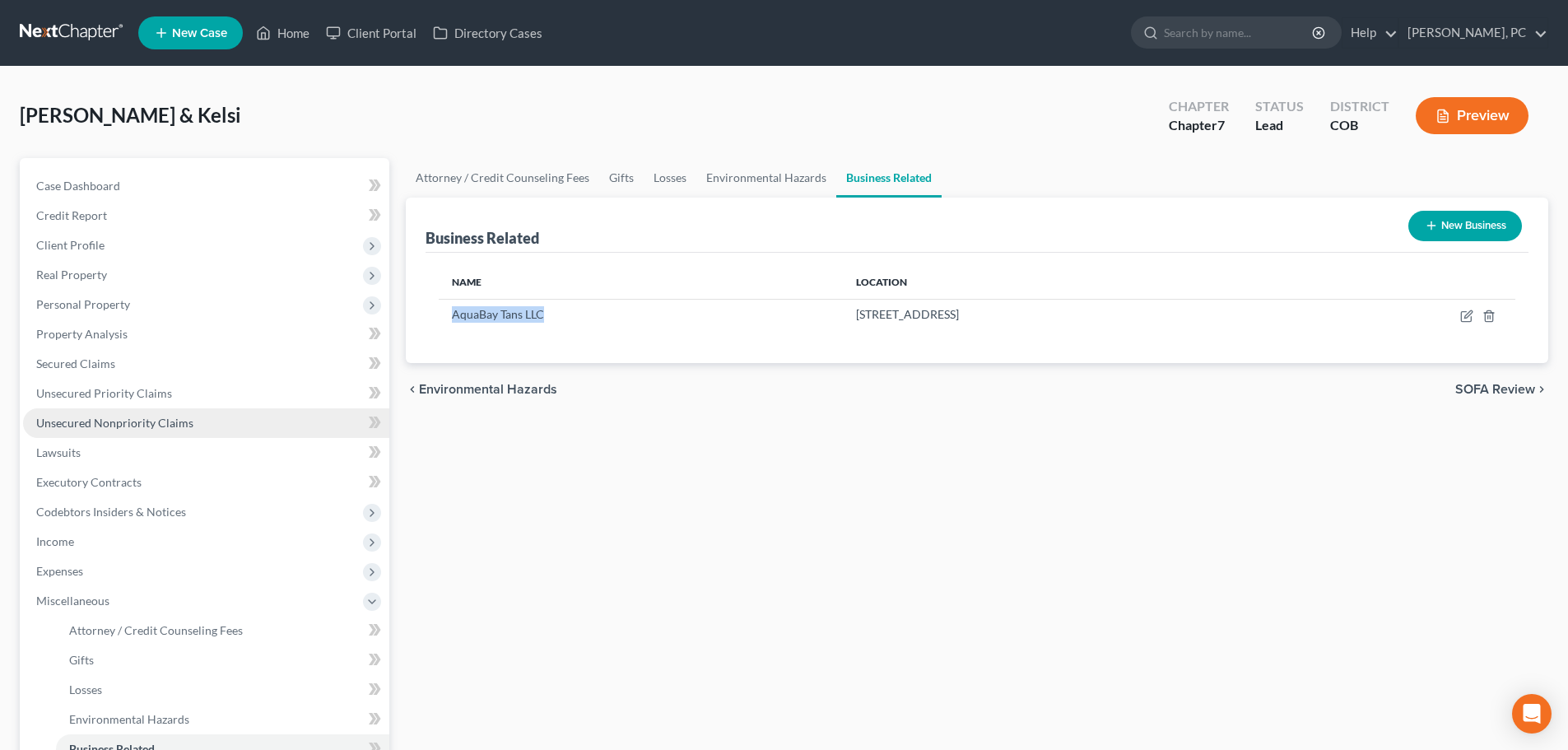
drag, startPoint x: 123, startPoint y: 416, endPoint x: 138, endPoint y: 413, distance: 15.3
click at [123, 416] on span "Unsecured Nonpriority Claims" at bounding box center [114, 423] width 157 height 14
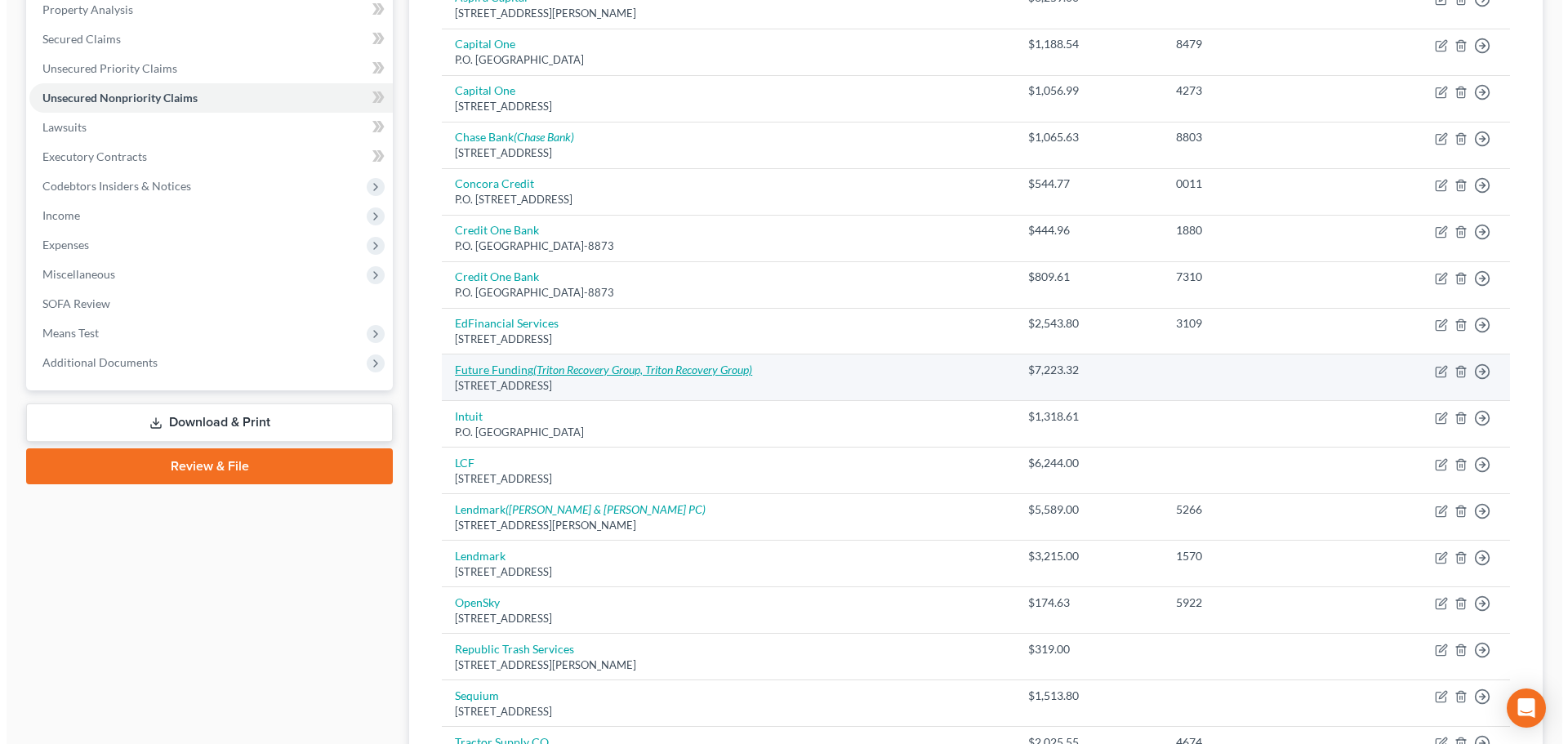
scroll to position [283, 0]
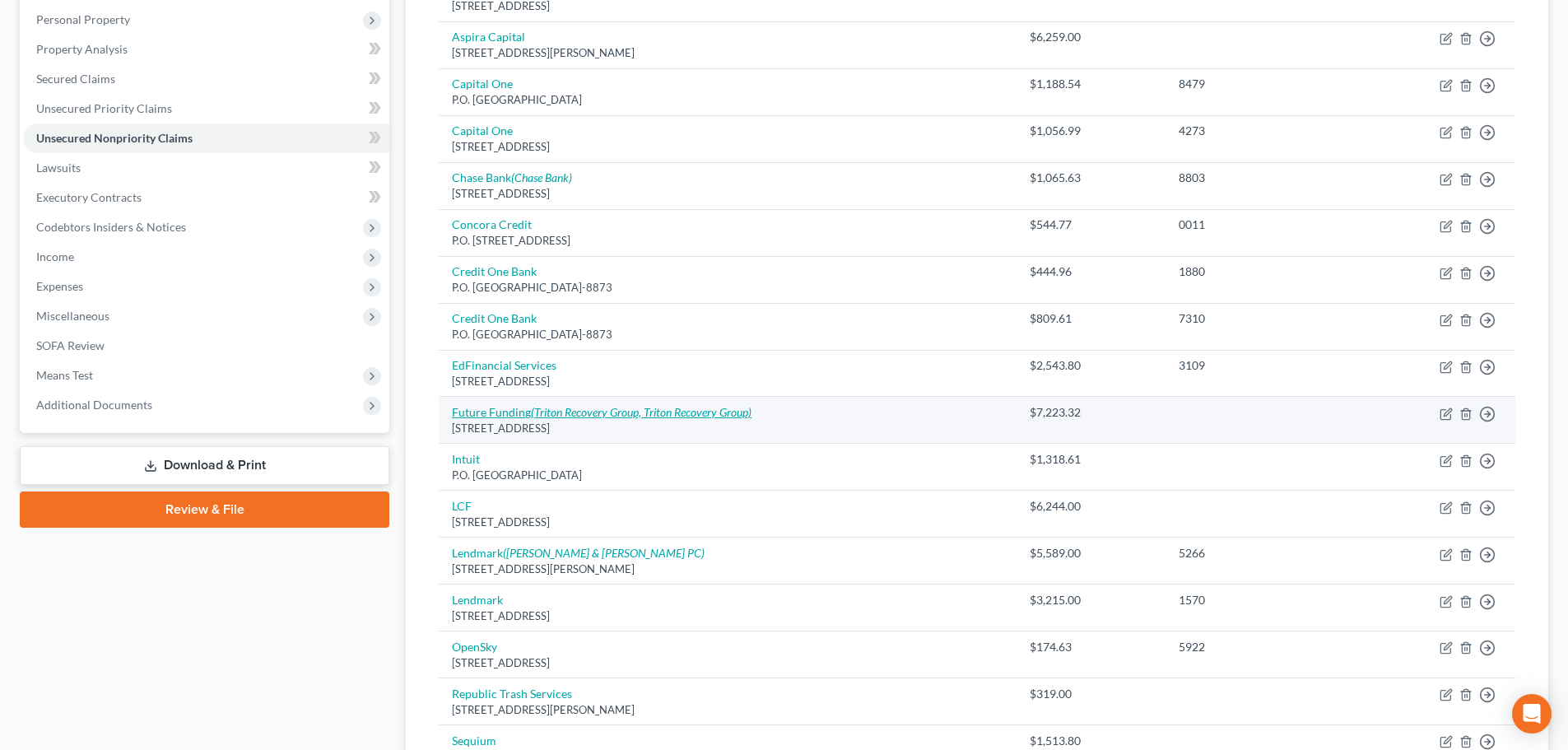
click at [561, 409] on icon "(Triton Recovery Group, Triton Recovery Group)" at bounding box center [641, 412] width 220 height 14
select select "33"
select select "10"
select select "1"
select select "9"
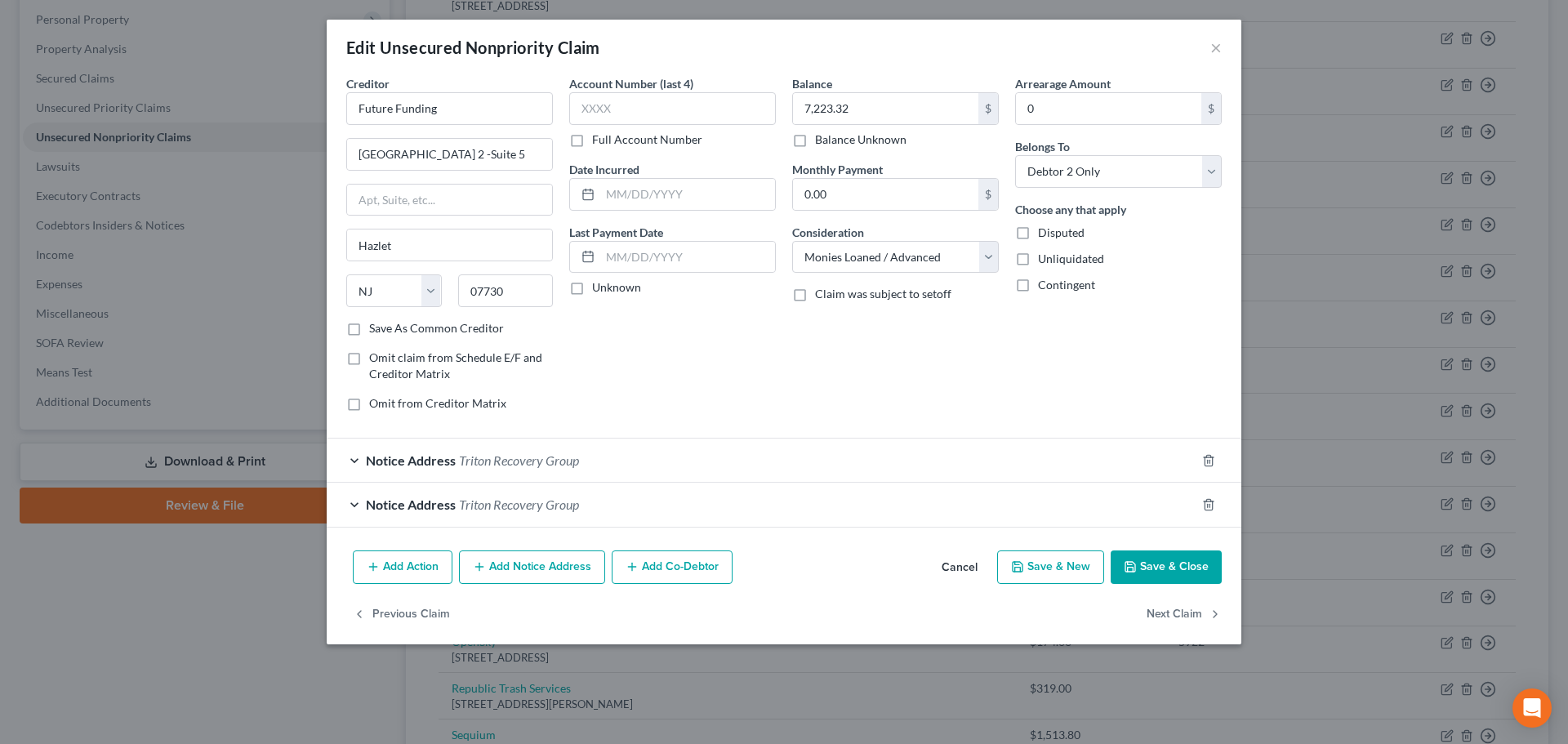
click at [527, 453] on span "Triton Recovery Group" at bounding box center [519, 460] width 120 height 16
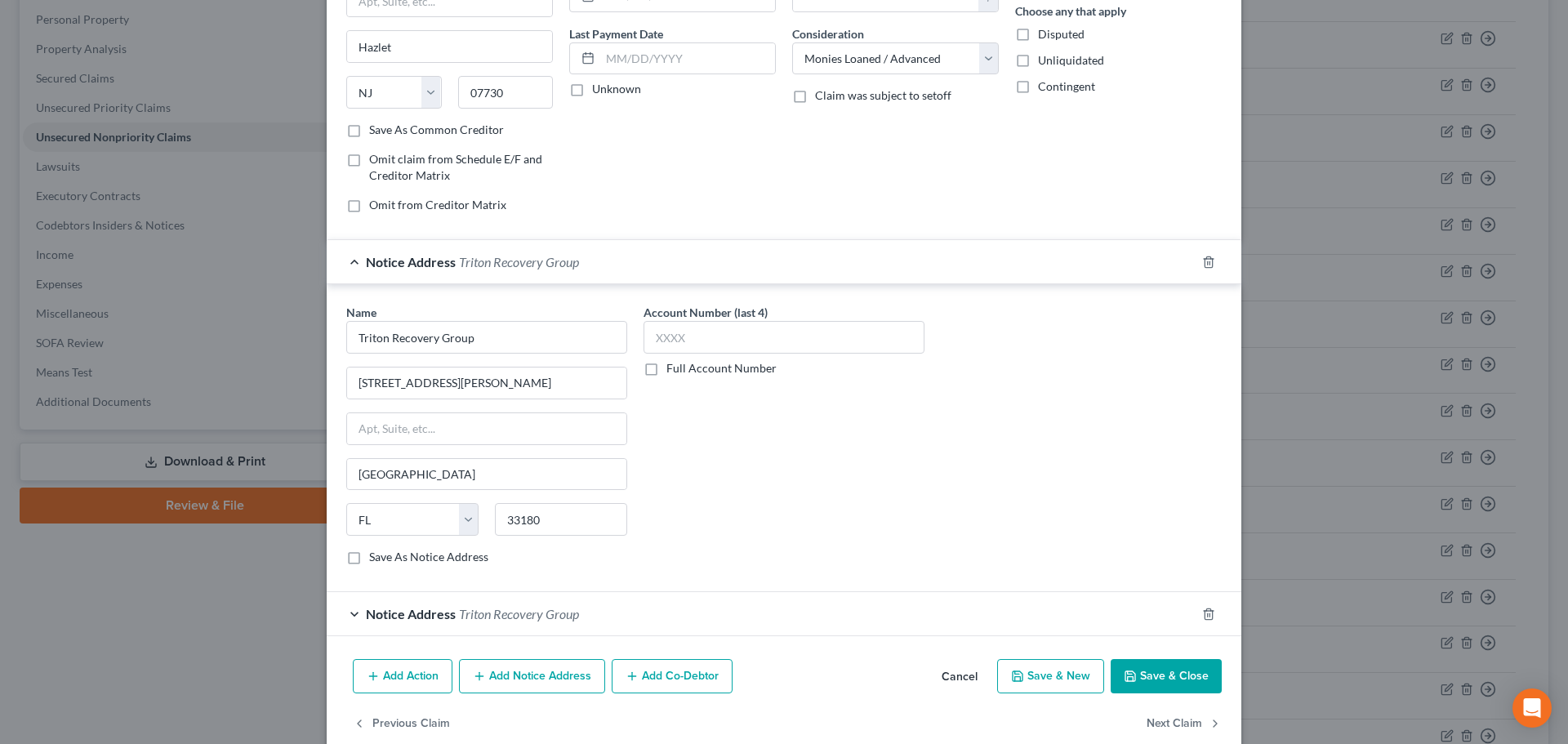
scroll to position [228, 0]
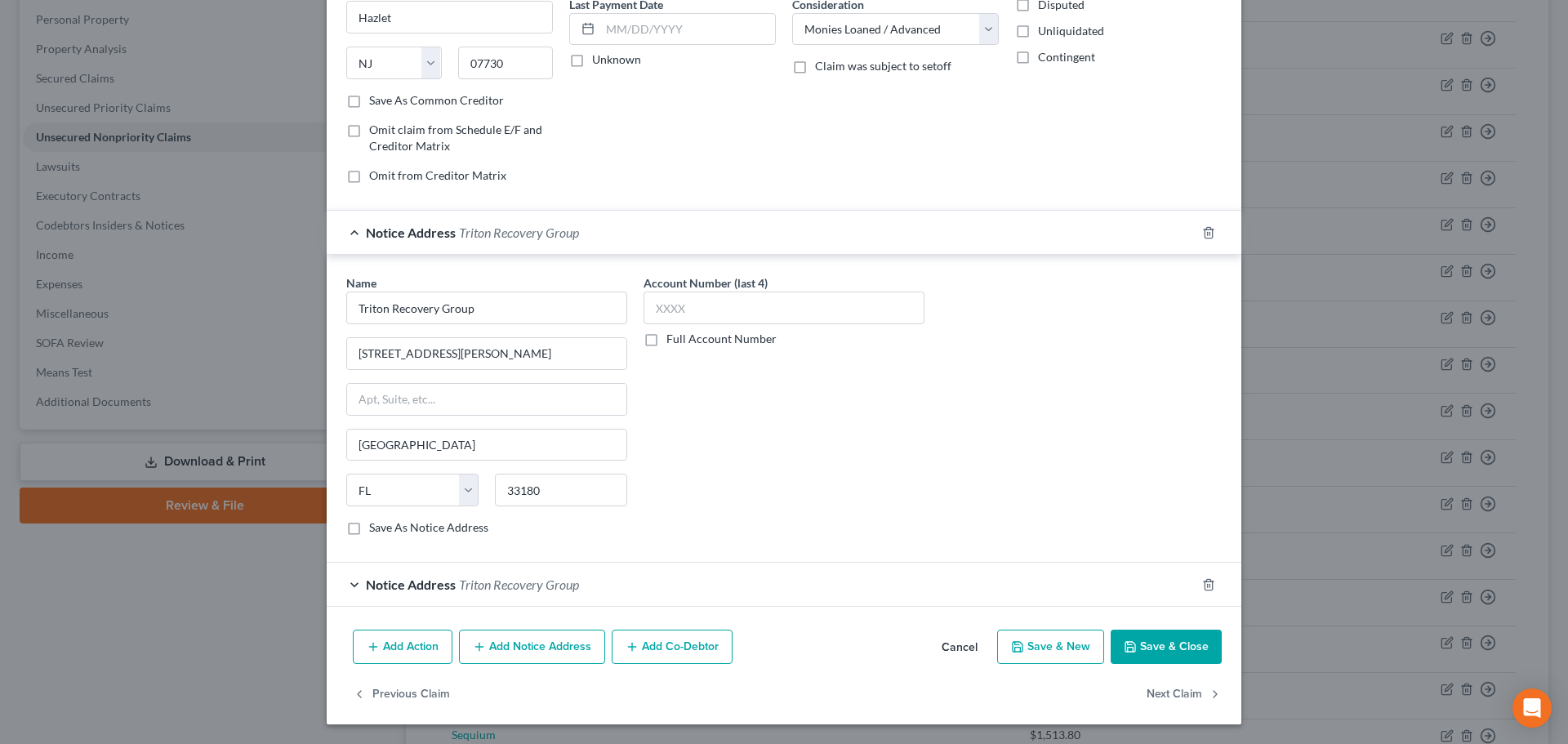
click at [533, 569] on div "Notice Address Triton Recovery Group" at bounding box center [760, 584] width 869 height 43
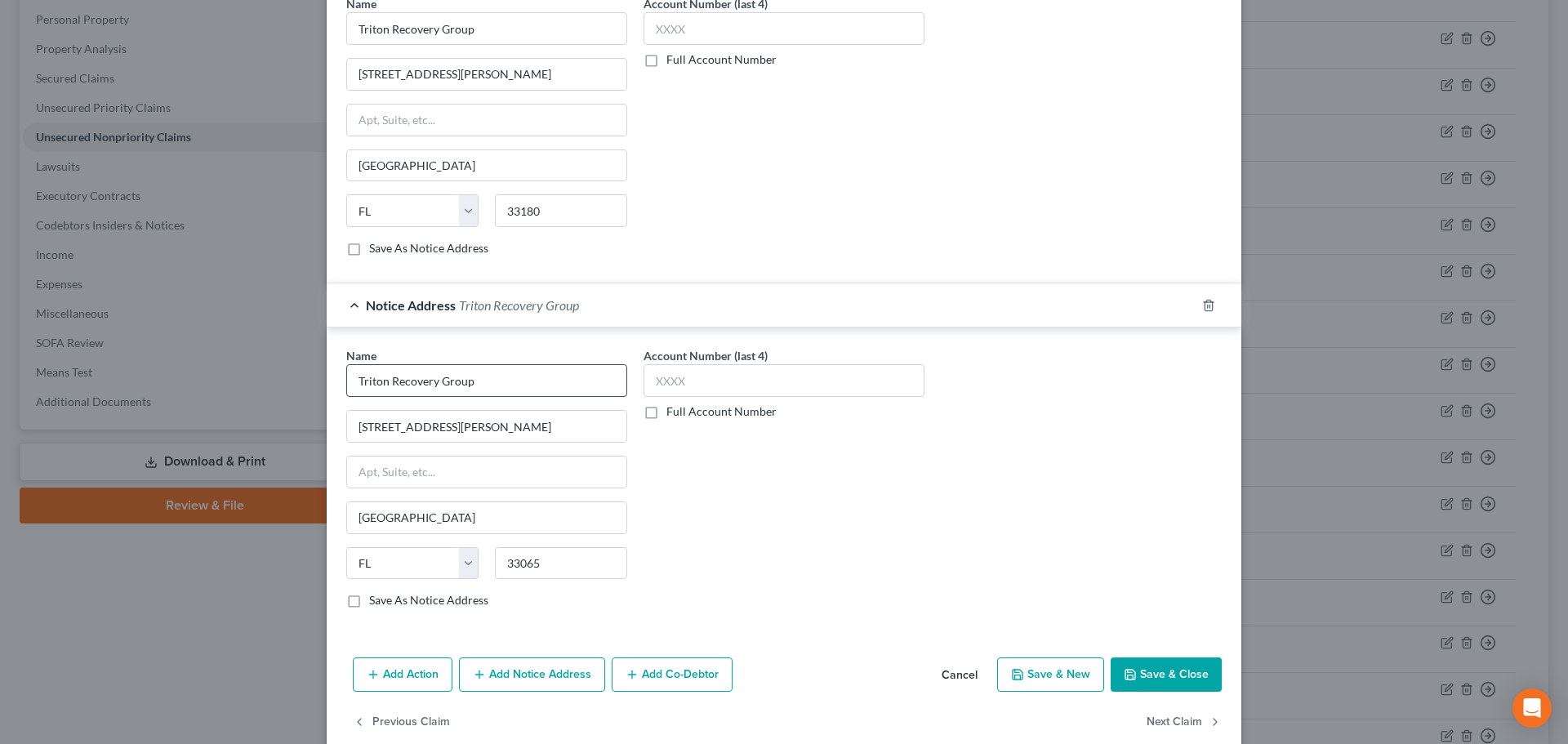
scroll to position [535, 0]
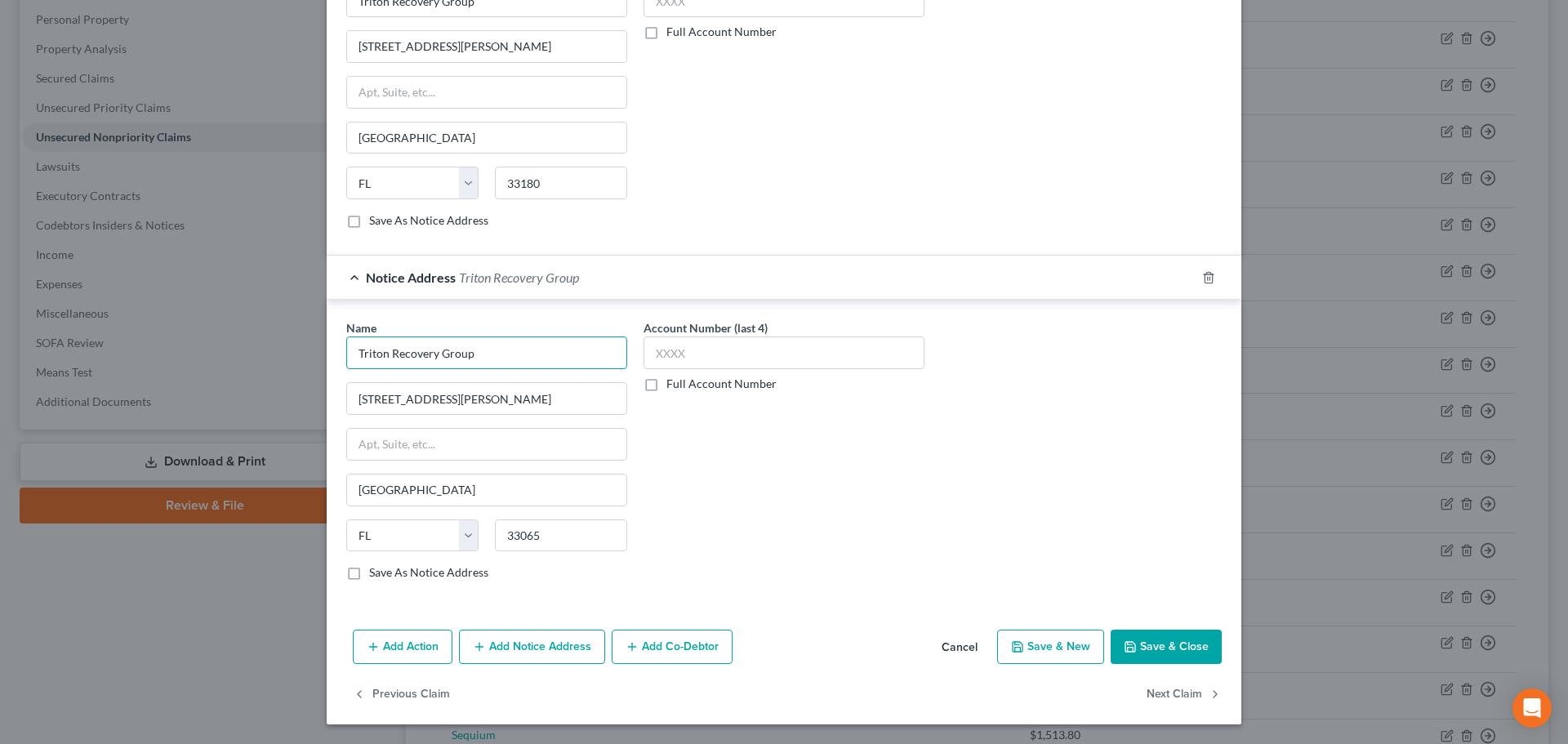
drag, startPoint x: 487, startPoint y: 350, endPoint x: 354, endPoint y: 336, distance: 133.7
click at [356, 338] on input "Triton Recovery Group" at bounding box center [486, 352] width 281 height 32
click at [351, 336] on label "Name *" at bounding box center [361, 328] width 30 height 17
drag, startPoint x: 502, startPoint y: 356, endPoint x: 315, endPoint y: 345, distance: 187.3
click at [315, 345] on div "Edit Unsecured Nonpriority Claim × Creditor * Future Funding 1301 Route 36, Bui…" at bounding box center [784, 372] width 1568 height 744
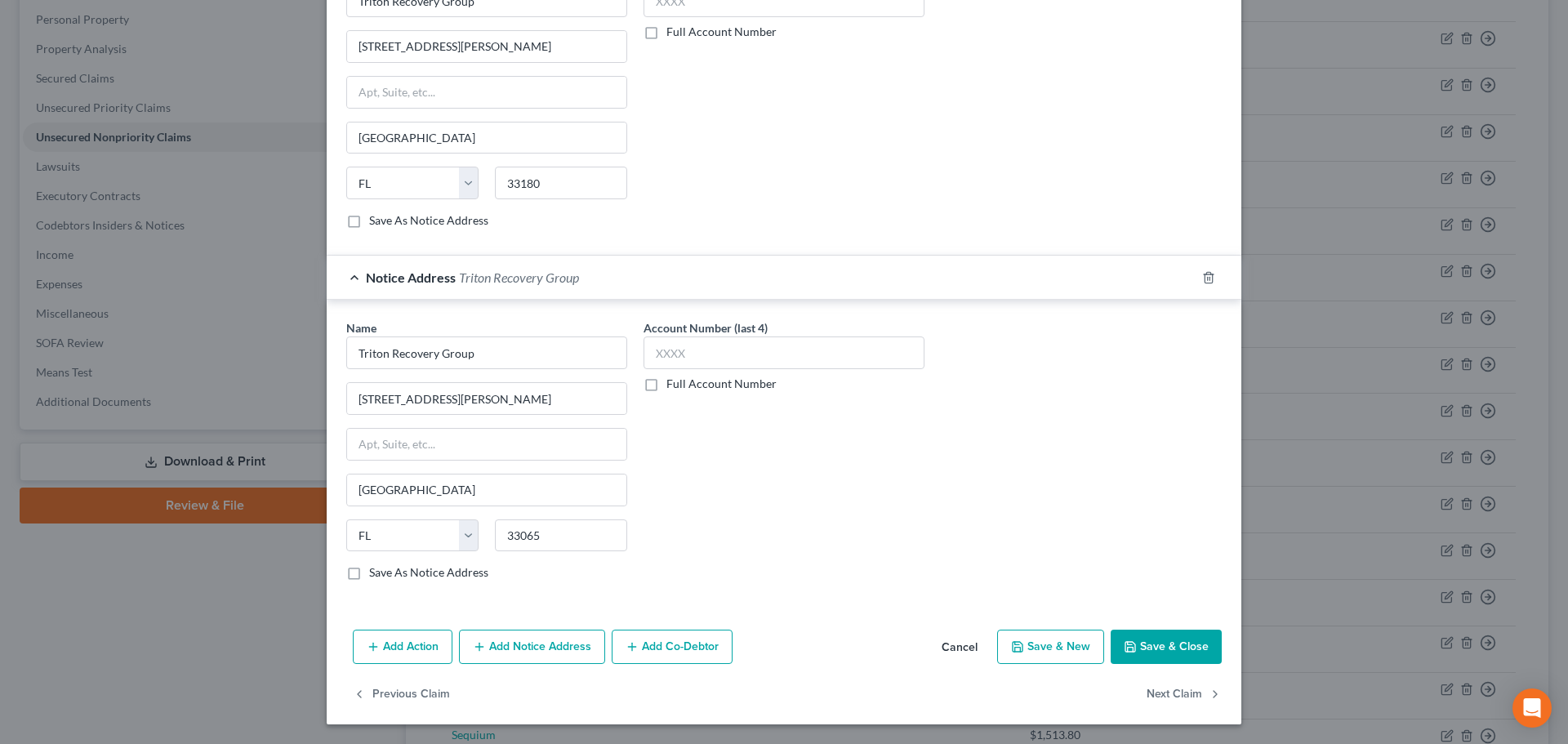
click at [513, 640] on button "Add Notice Address" at bounding box center [532, 646] width 146 height 34
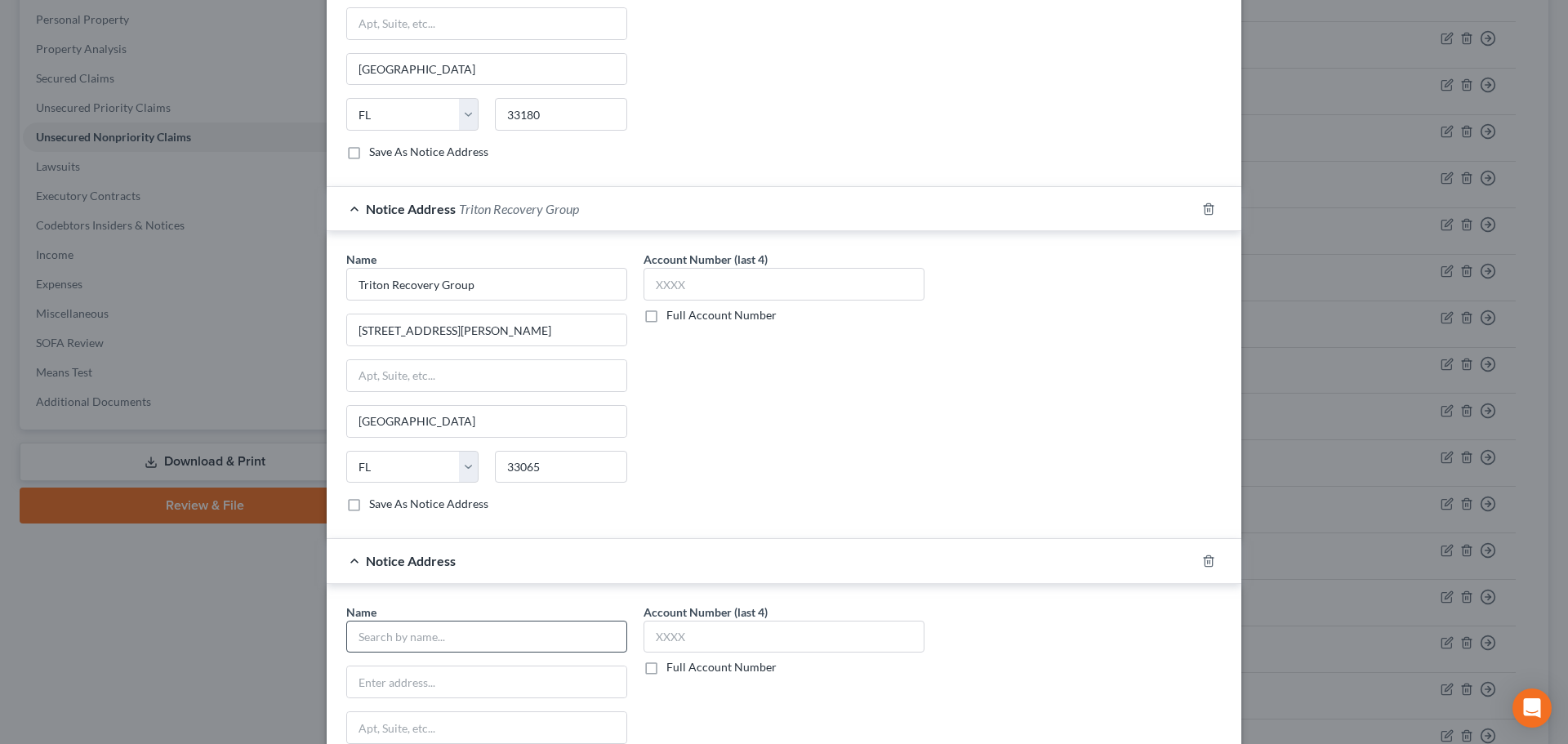
scroll to position [698, 0]
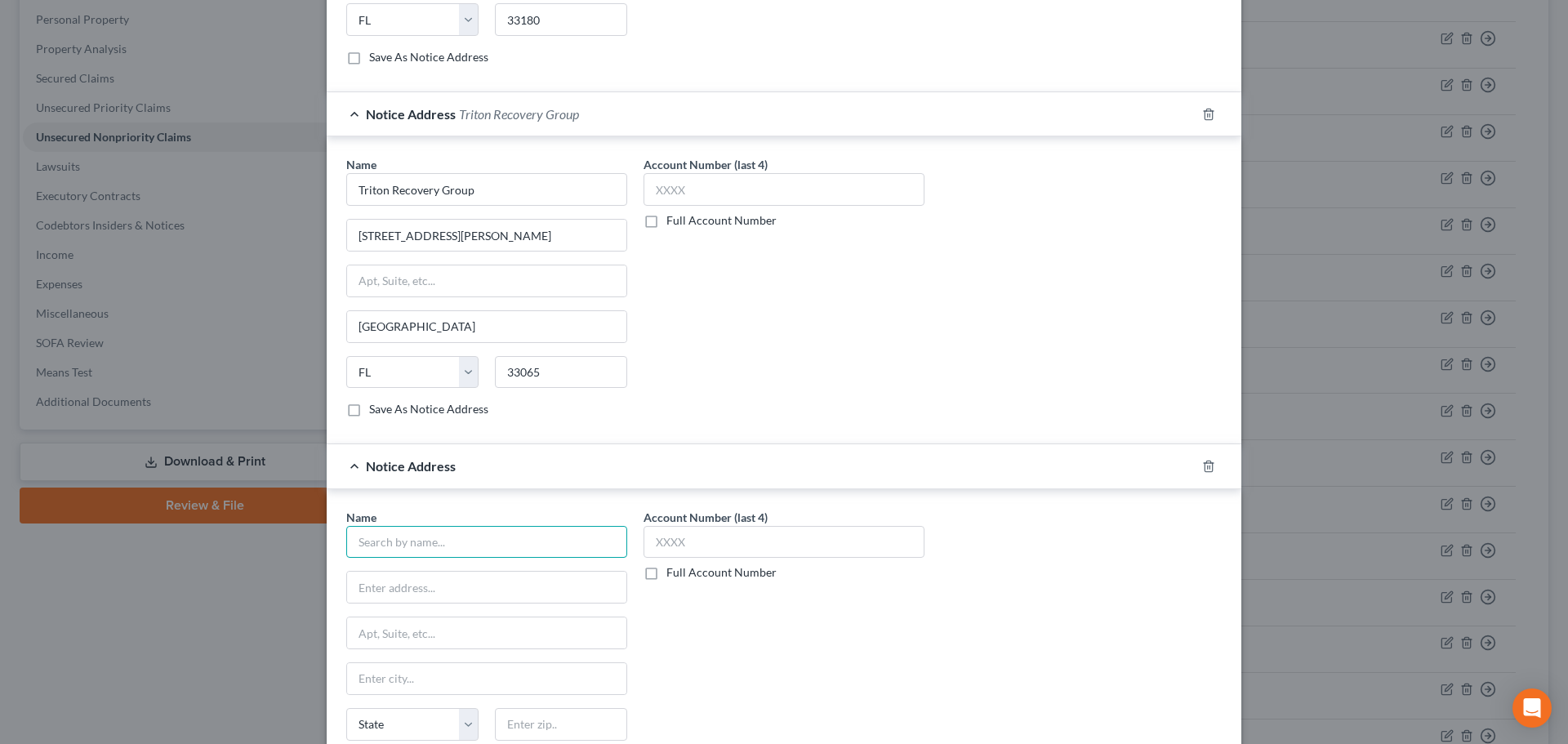
click at [474, 536] on input "text" at bounding box center [486, 542] width 281 height 32
paste input "Triton Recovery Group"
type input "Triton Recovery Group"
click at [413, 591] on input "text" at bounding box center [486, 587] width 279 height 31
type input "Attn: Fernando Gomez"
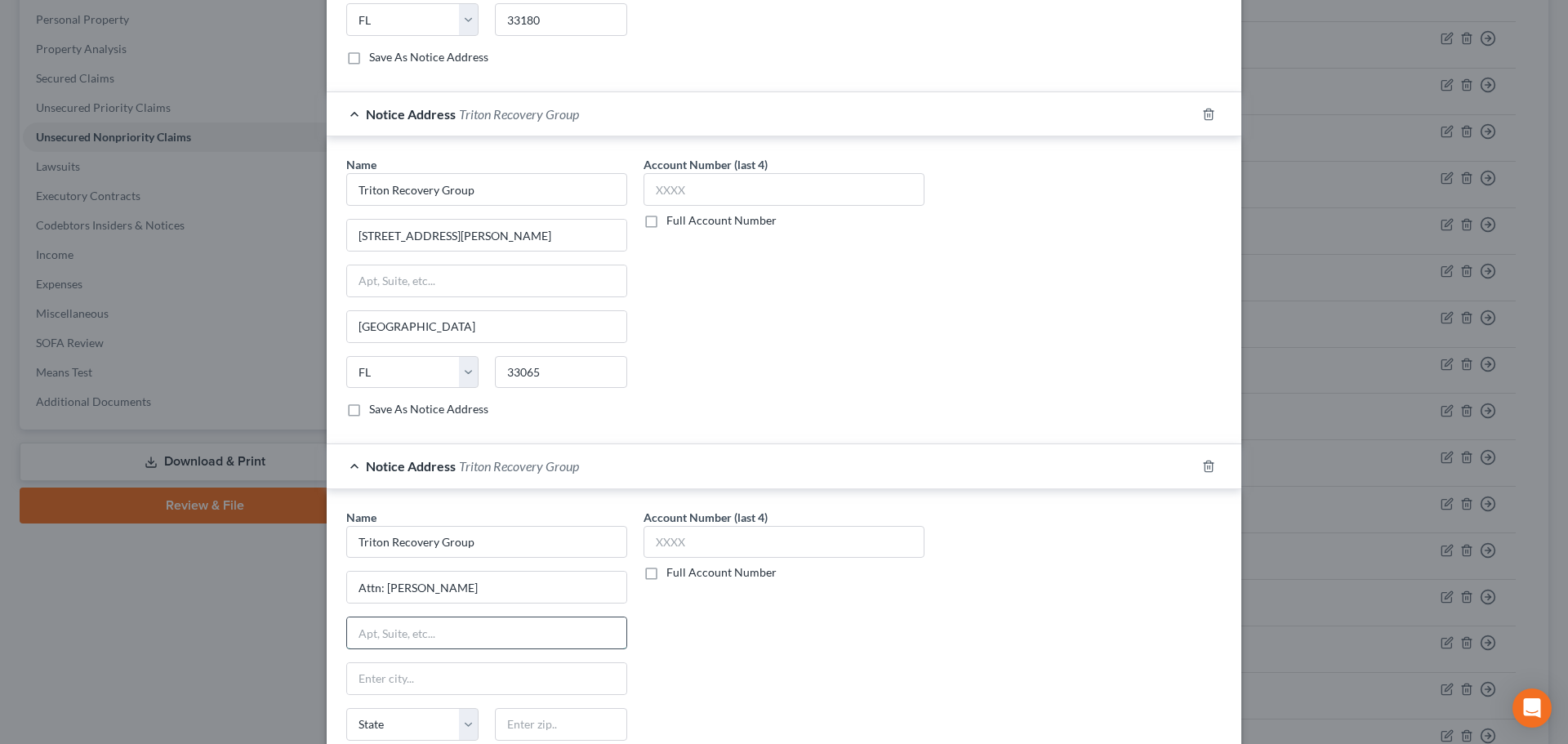
click at [482, 639] on input "text" at bounding box center [486, 632] width 279 height 31
type input "2100 W Loop S Ste 1400"
type input "77027"
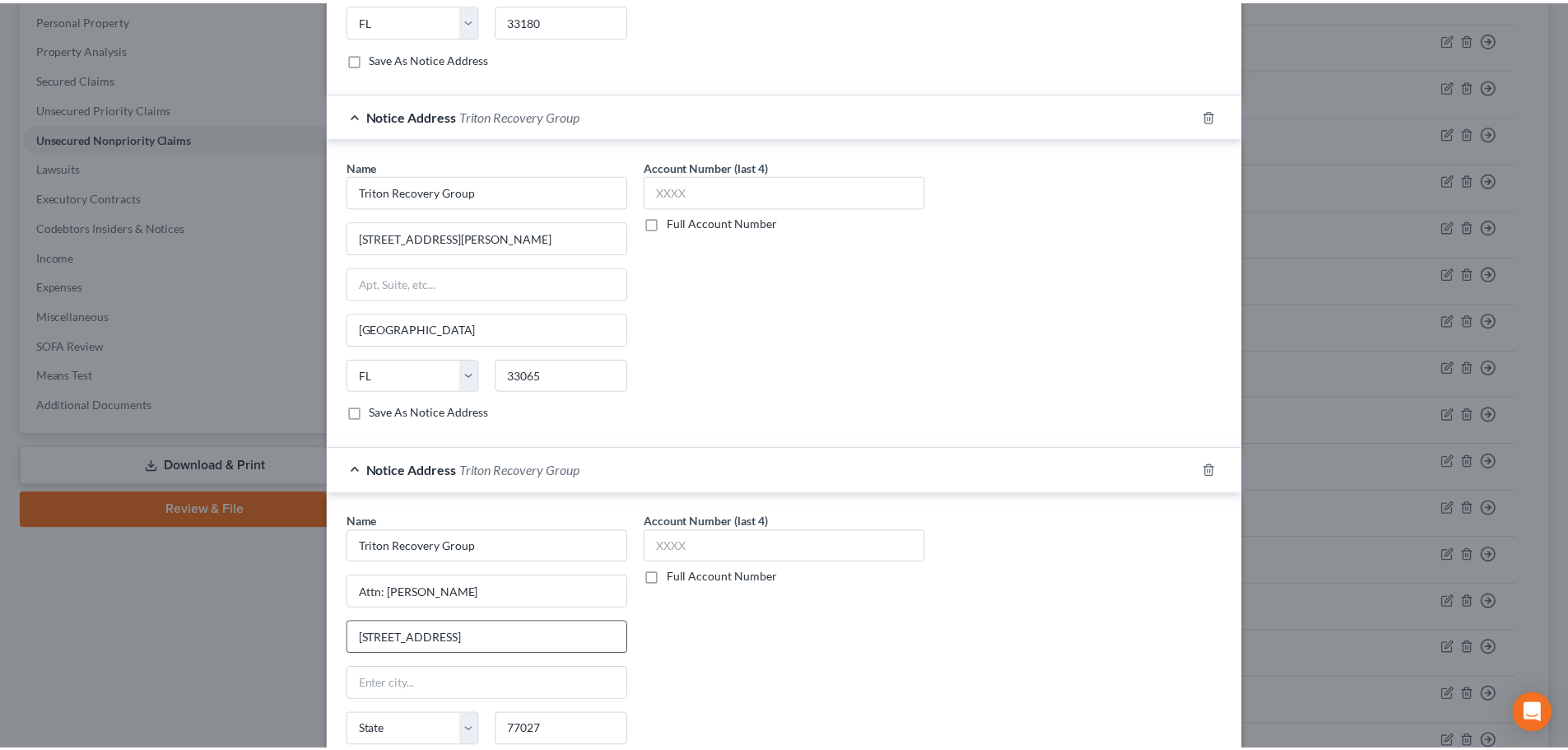
scroll to position [894, 0]
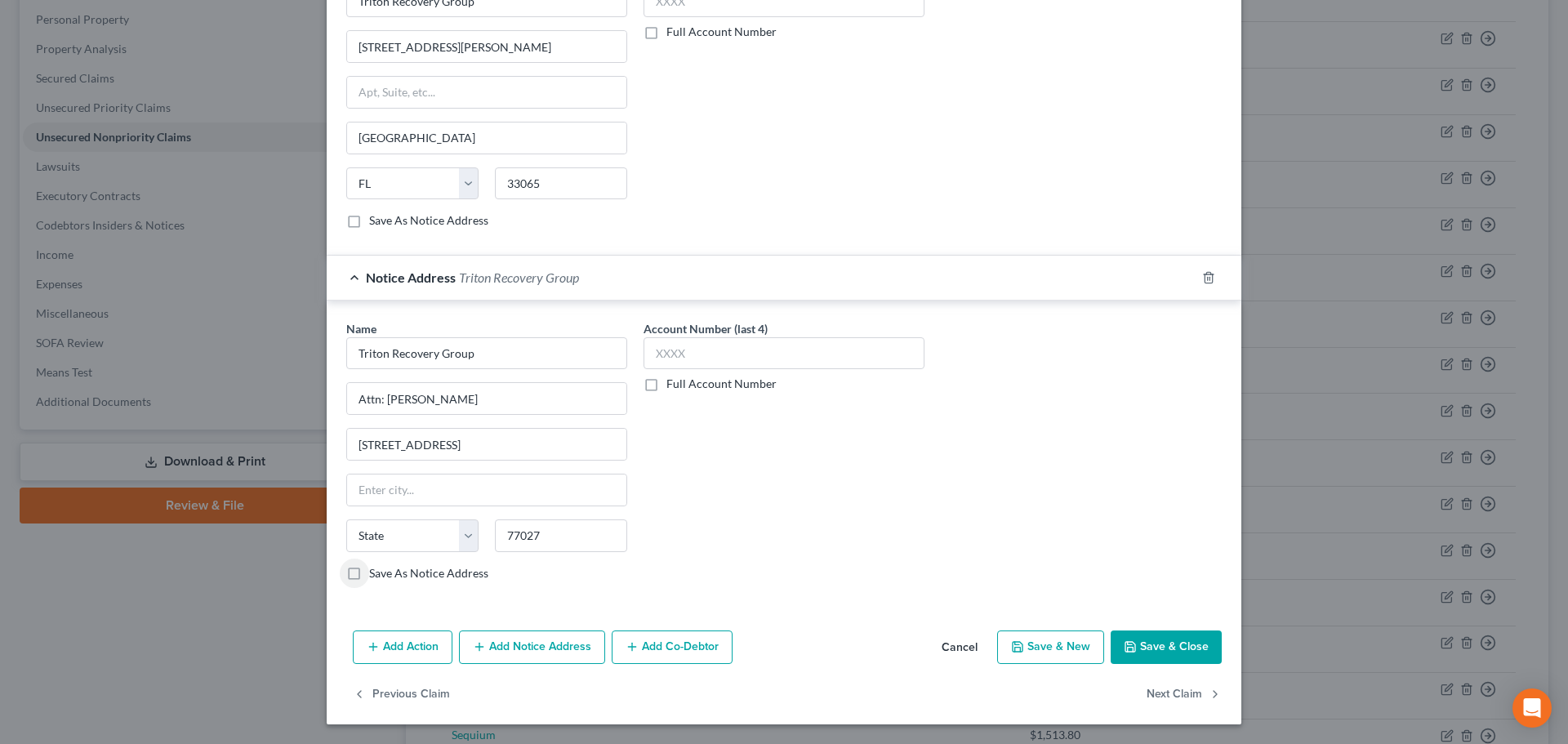
type input "Houston"
select select "45"
click at [1163, 647] on button "Save & Close" at bounding box center [1166, 647] width 111 height 34
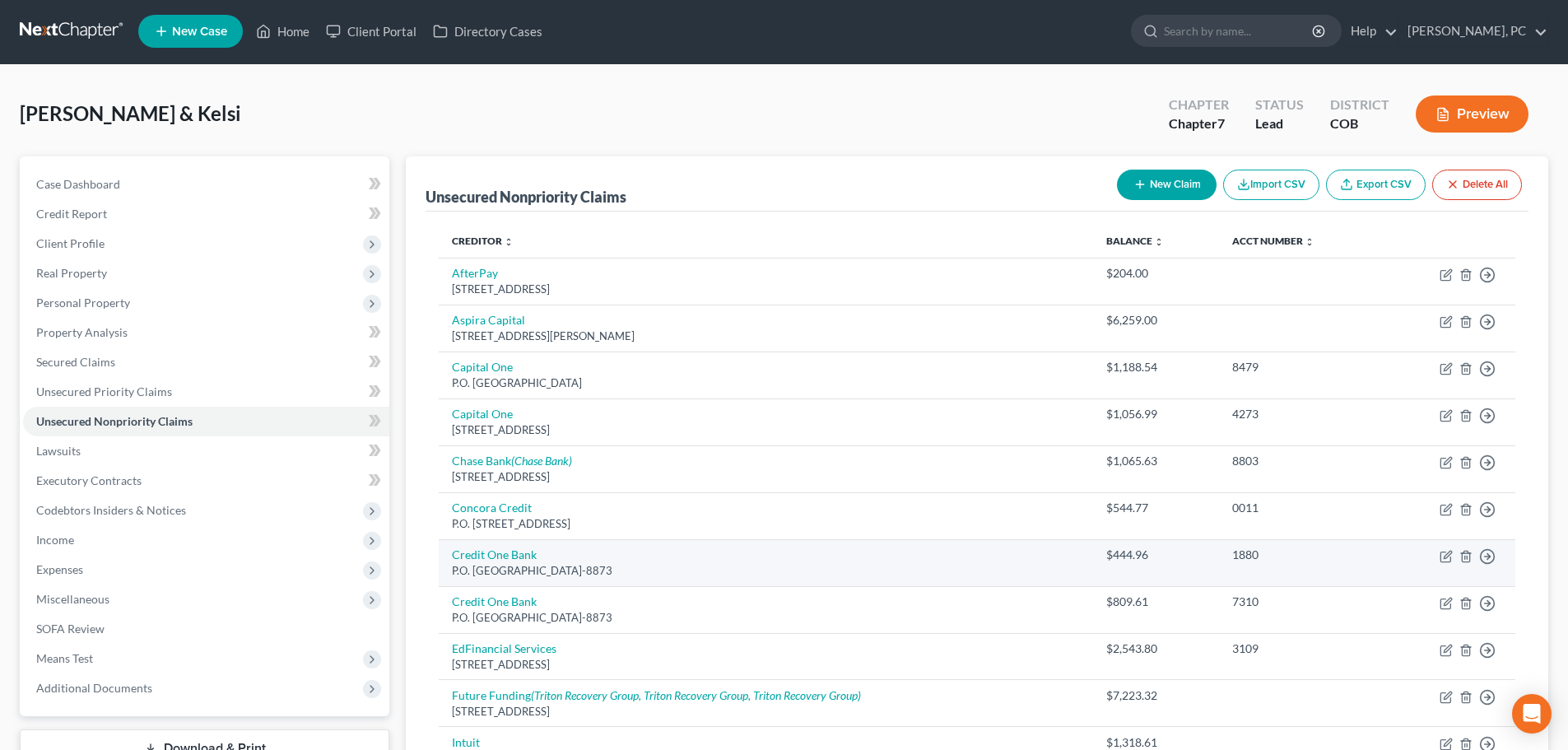
scroll to position [0, 0]
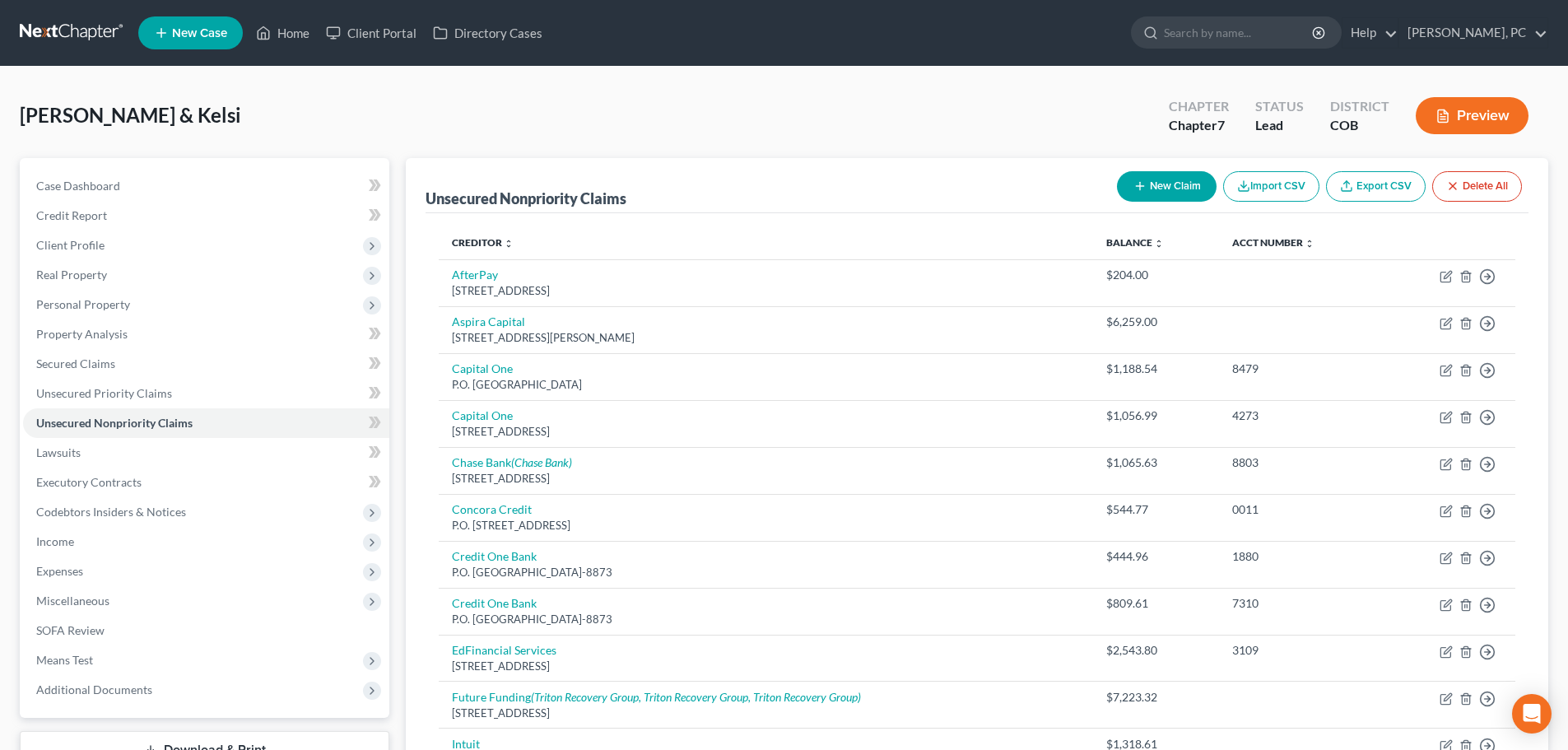
click at [1444, 118] on icon "button" at bounding box center [1444, 116] width 15 height 15
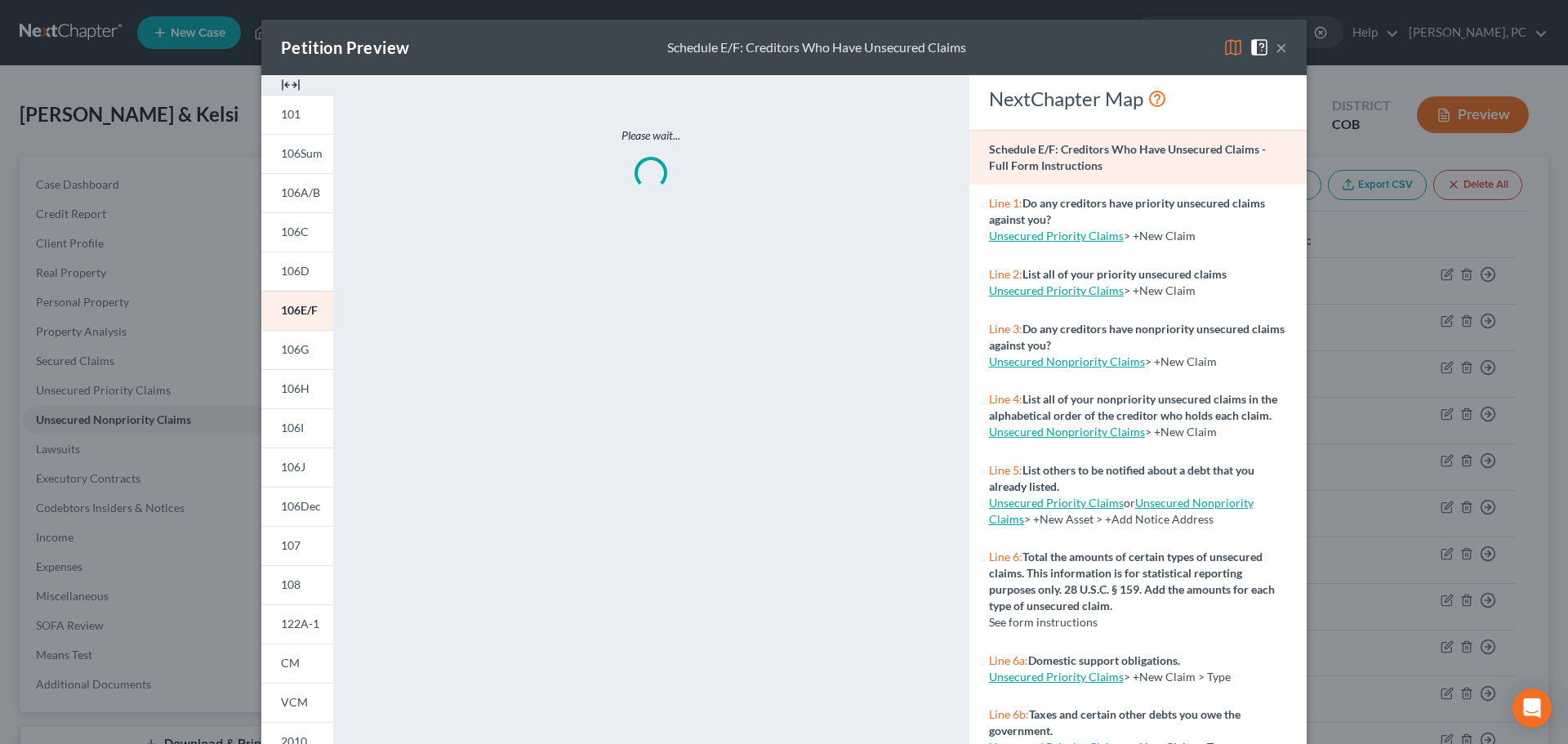
click at [283, 85] on img at bounding box center [291, 85] width 20 height 20
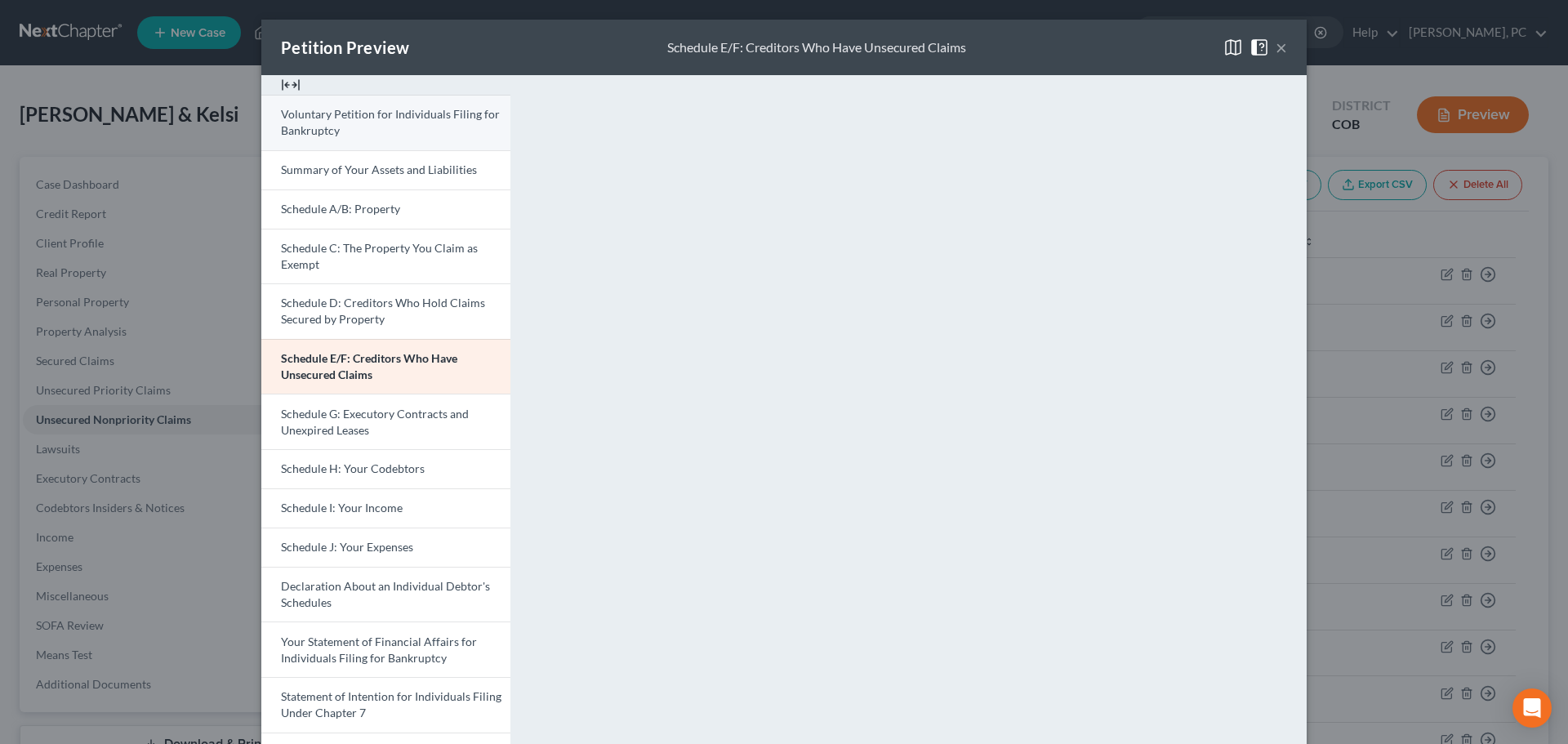
click at [314, 116] on span "Voluntary Petition for Individuals Filing for Bankruptcy" at bounding box center [390, 122] width 219 height 30
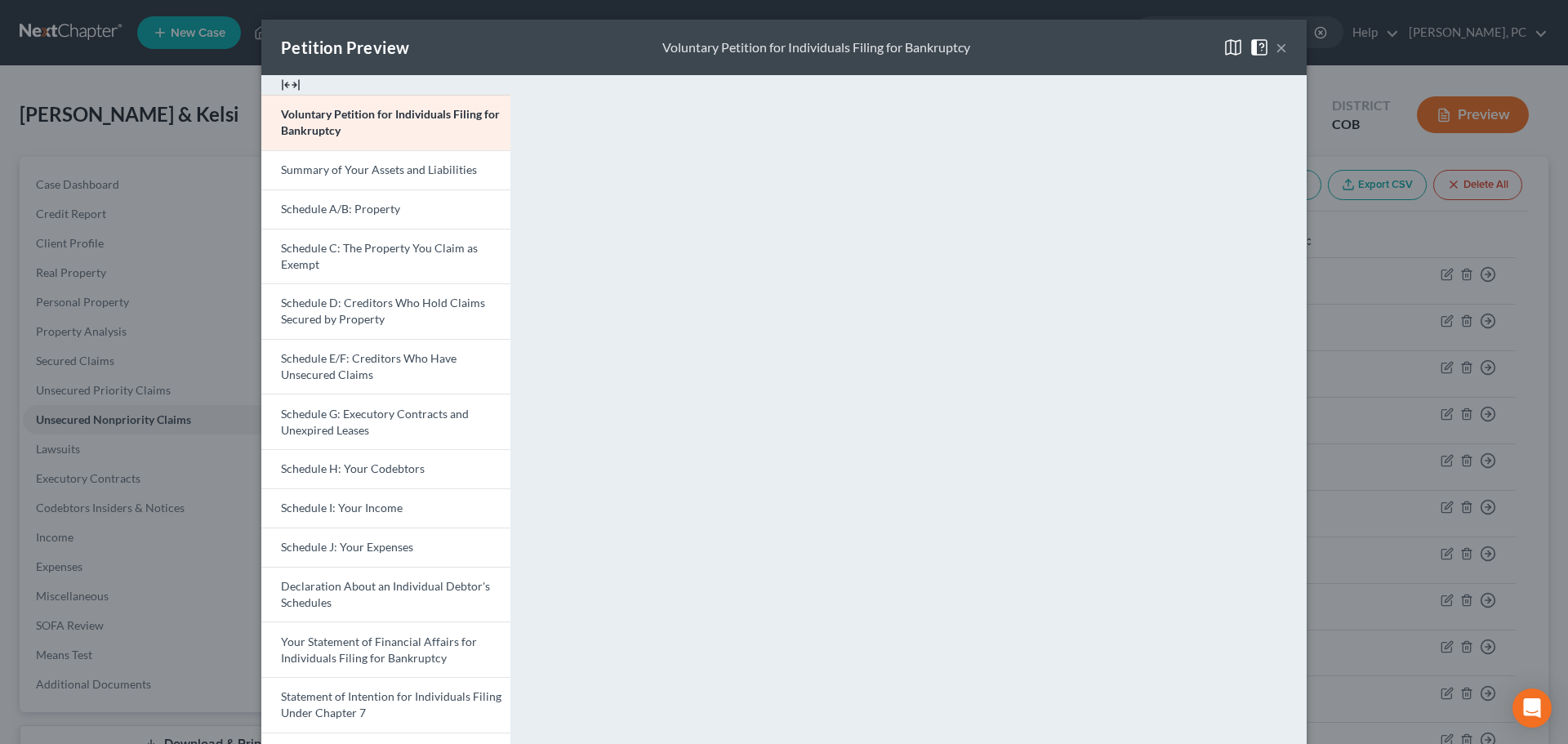
click at [1276, 49] on button "×" at bounding box center [1281, 47] width 12 height 20
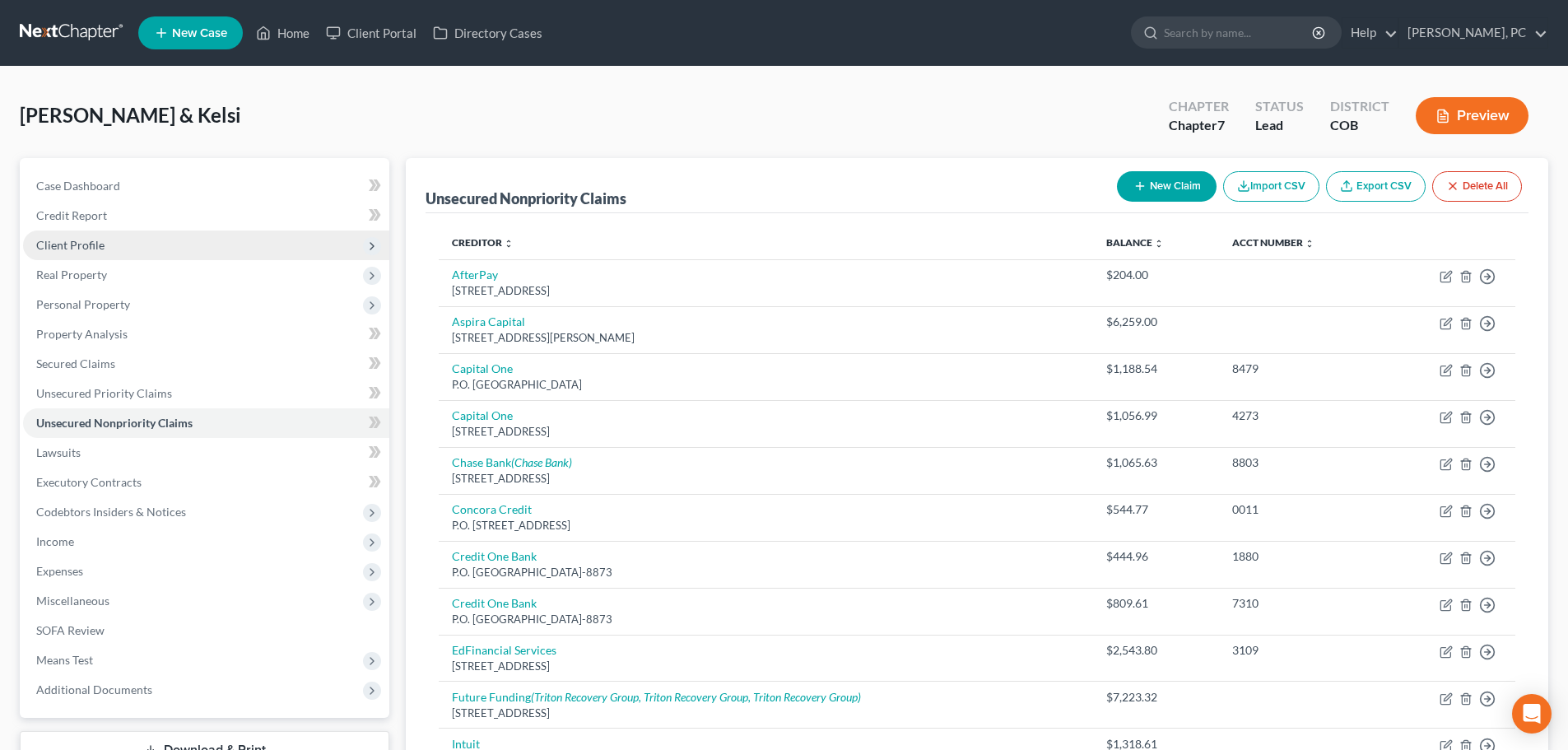
click at [94, 243] on span "Client Profile" at bounding box center [70, 245] width 68 height 14
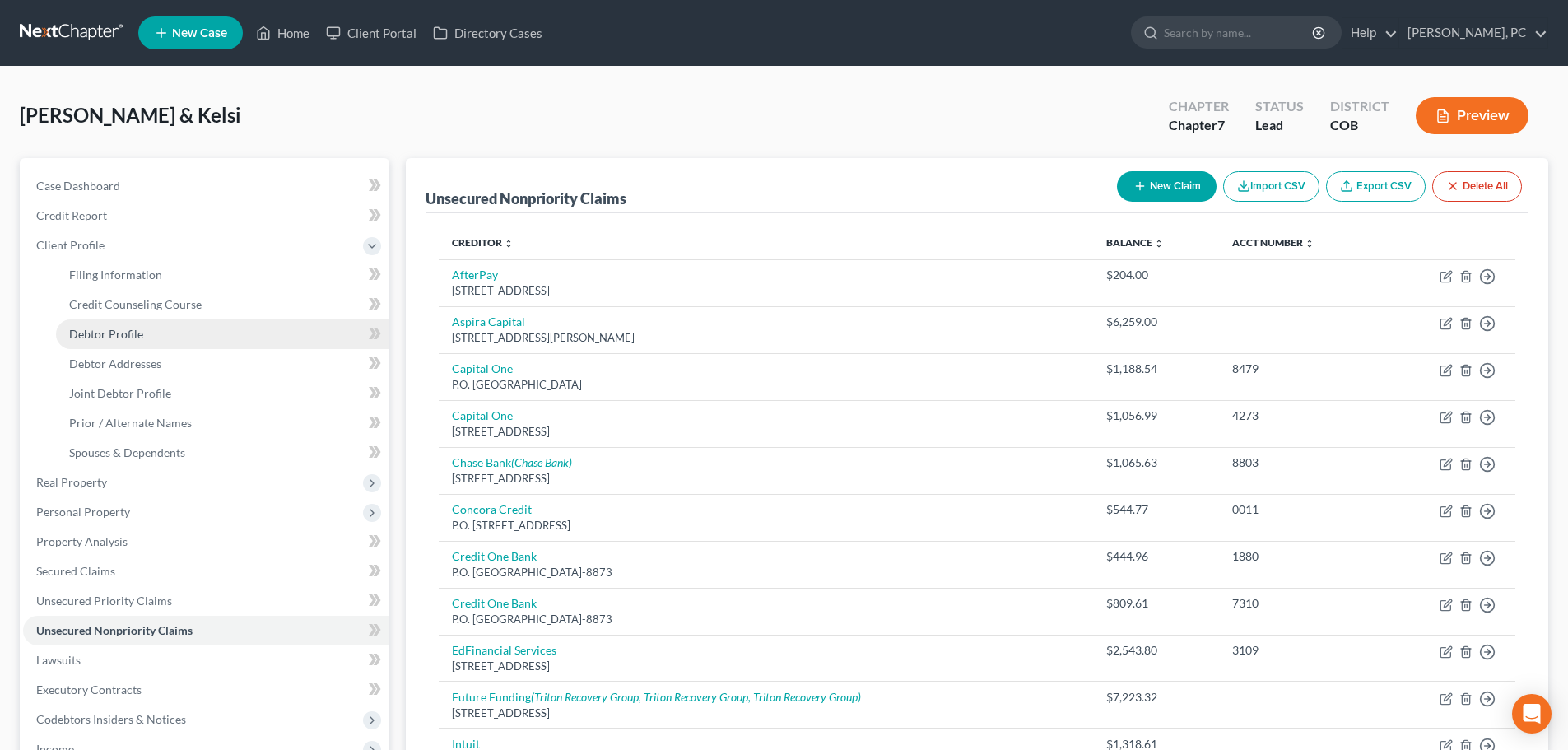
click at [89, 335] on span "Debtor Profile" at bounding box center [106, 333] width 74 height 14
select select "1"
select select "4"
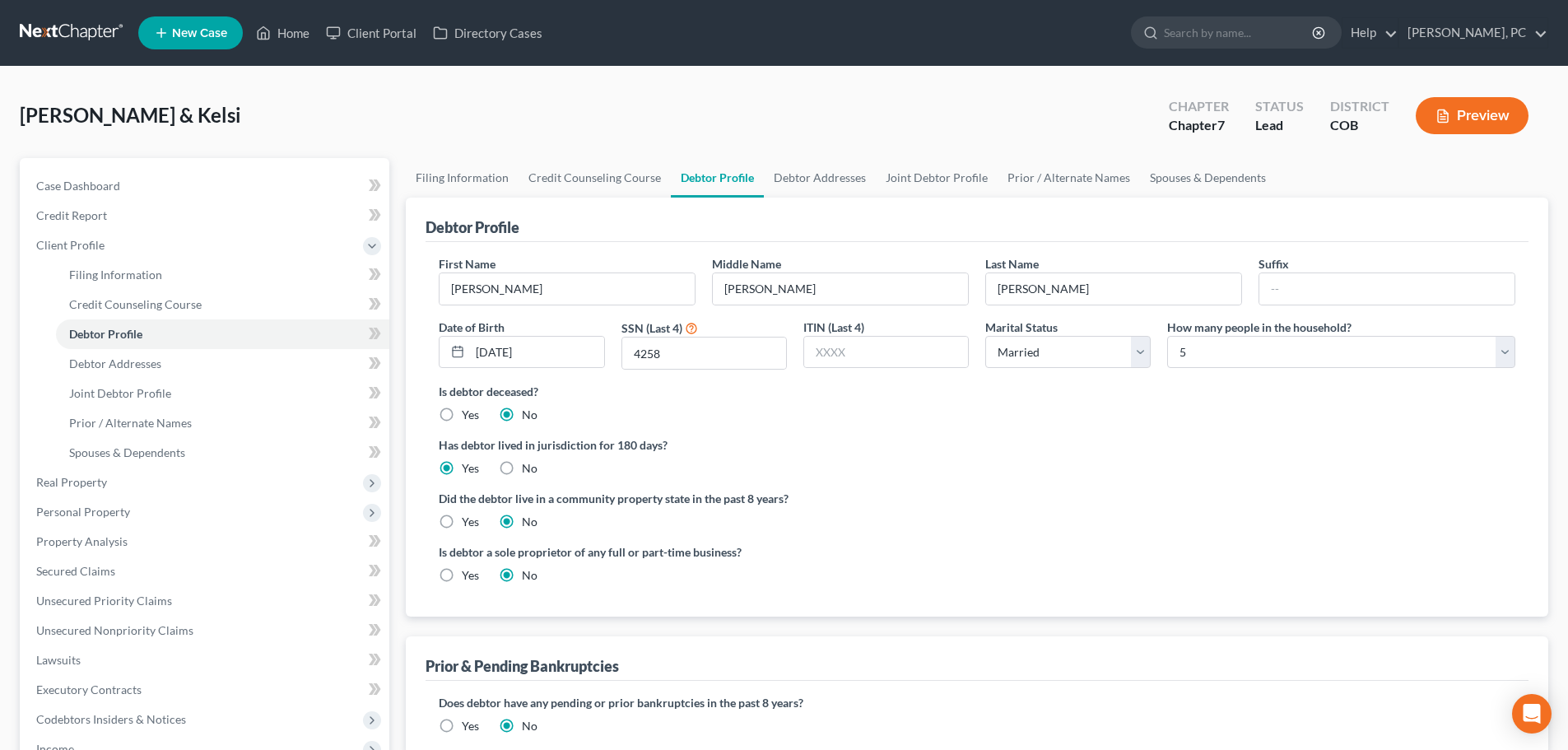
scroll to position [83, 0]
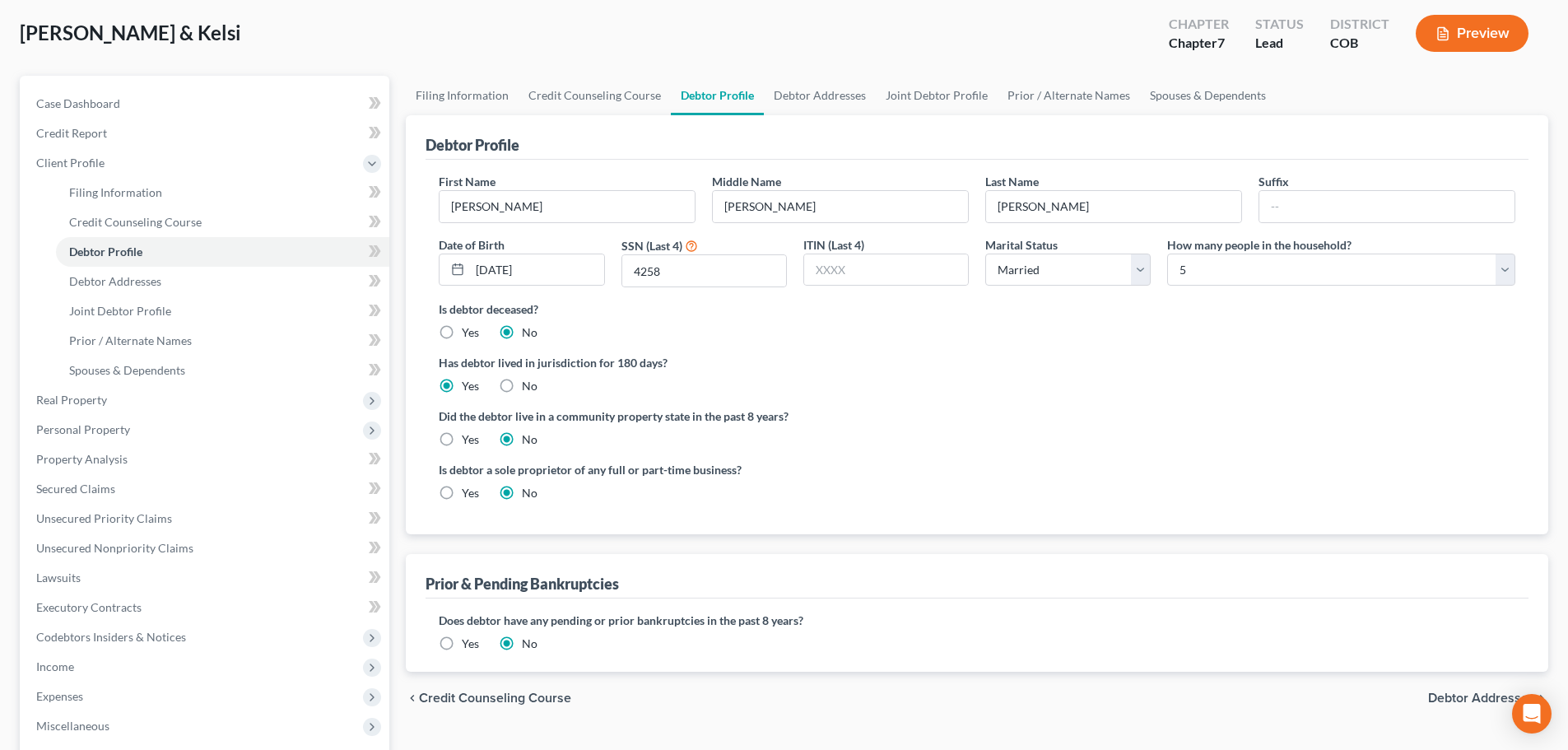
click at [462, 641] on label "Yes" at bounding box center [470, 644] width 18 height 17
click at [468, 641] on input "Yes" at bounding box center [473, 641] width 11 height 11
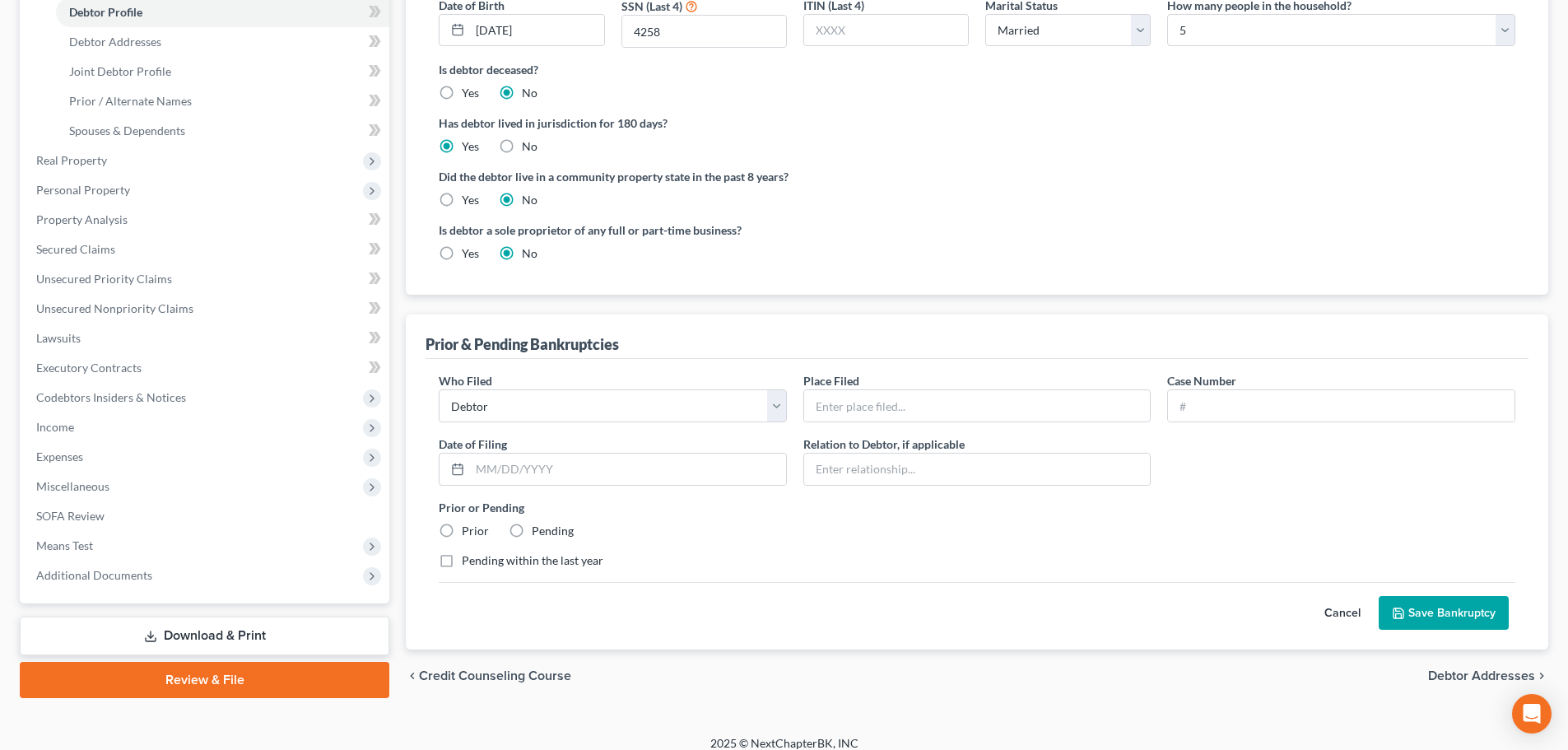
scroll to position [329, 0]
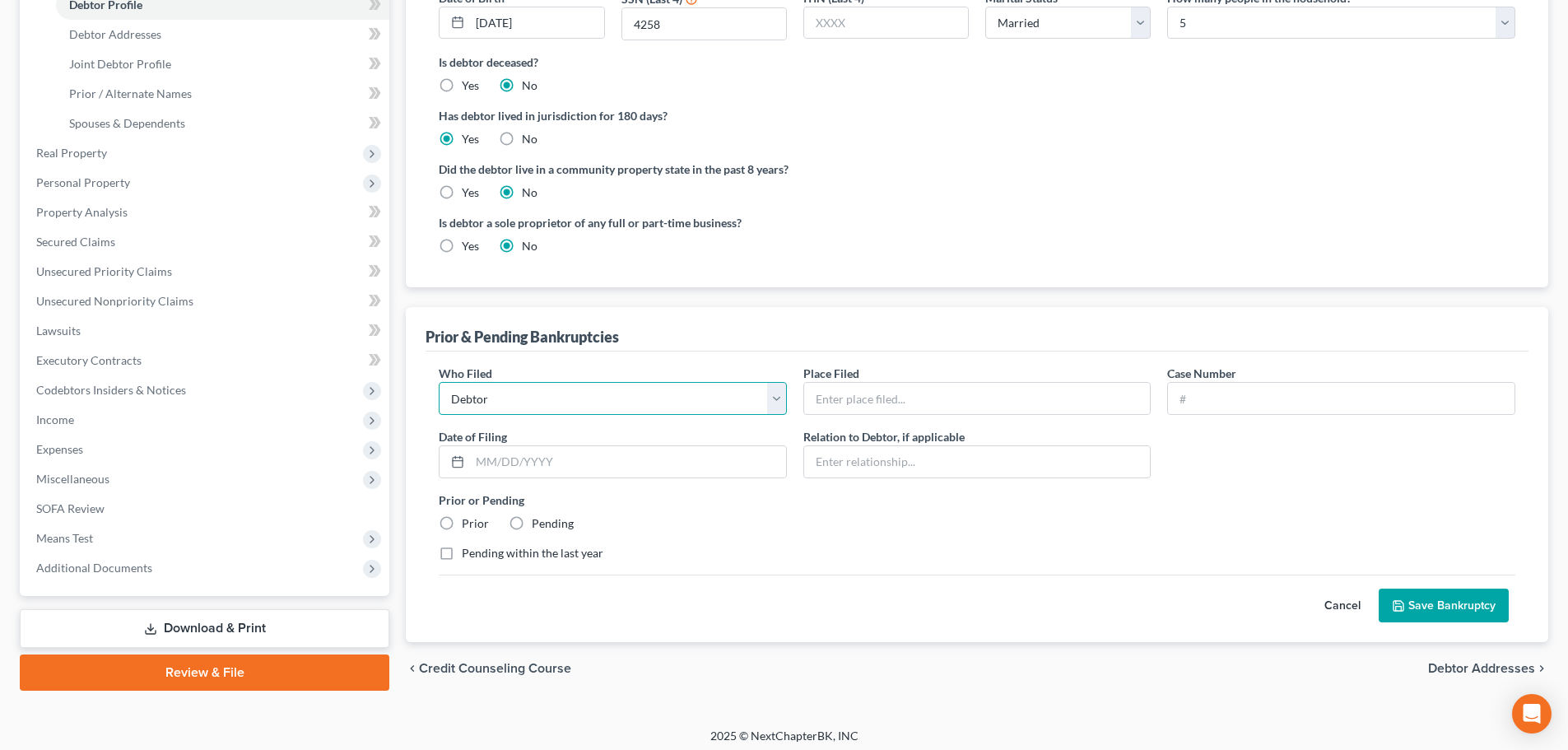
click at [532, 410] on select "Debtor Other" at bounding box center [613, 398] width 348 height 33
click at [532, 409] on select "Debtor Other" at bounding box center [613, 398] width 348 height 33
click at [1207, 403] on input "text" at bounding box center [1341, 398] width 346 height 31
paste input "18-bk-10411"
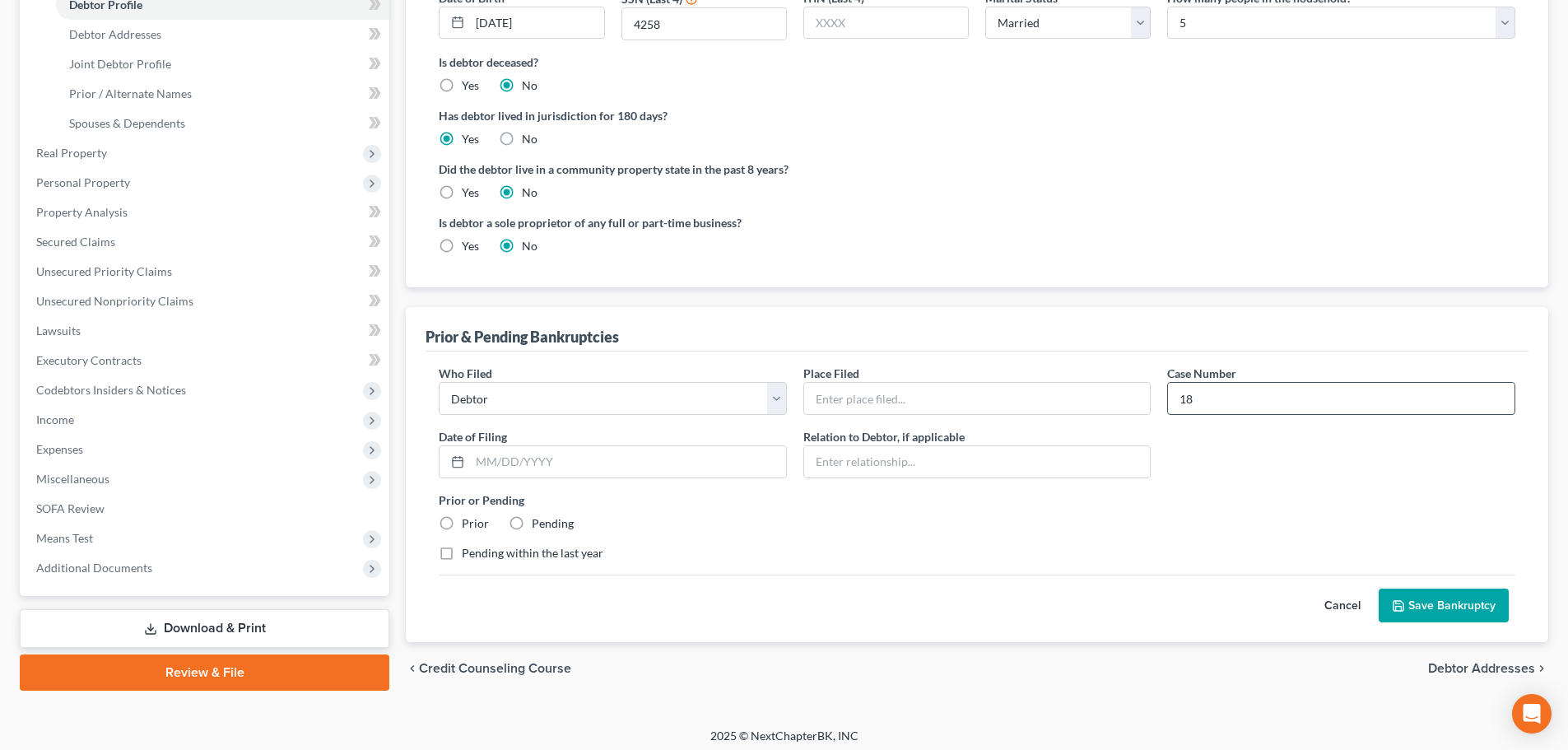
type input "1"
paste input "18-bk-10411"
click at [1194, 399] on input "18-bk-10411" at bounding box center [1341, 398] width 346 height 31
type input "18-10411 MER"
click at [817, 405] on input "text" at bounding box center [977, 398] width 346 height 31
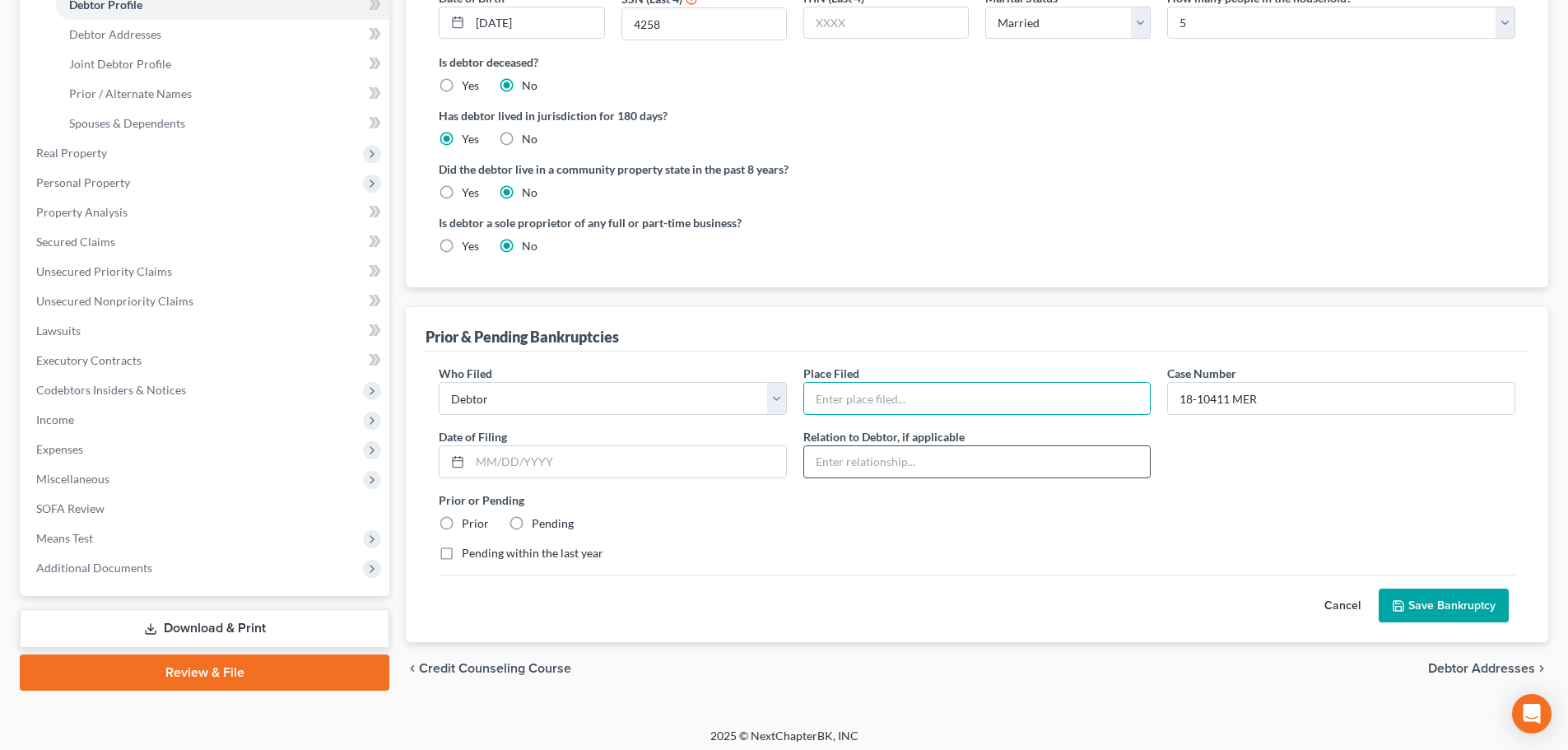
type input "District of Colorado"
click at [462, 526] on label "Prior" at bounding box center [475, 524] width 28 height 17
click at [468, 526] on input "Prior" at bounding box center [473, 520] width 11 height 11
radio input "true"
click at [498, 455] on input "text" at bounding box center [628, 461] width 316 height 31
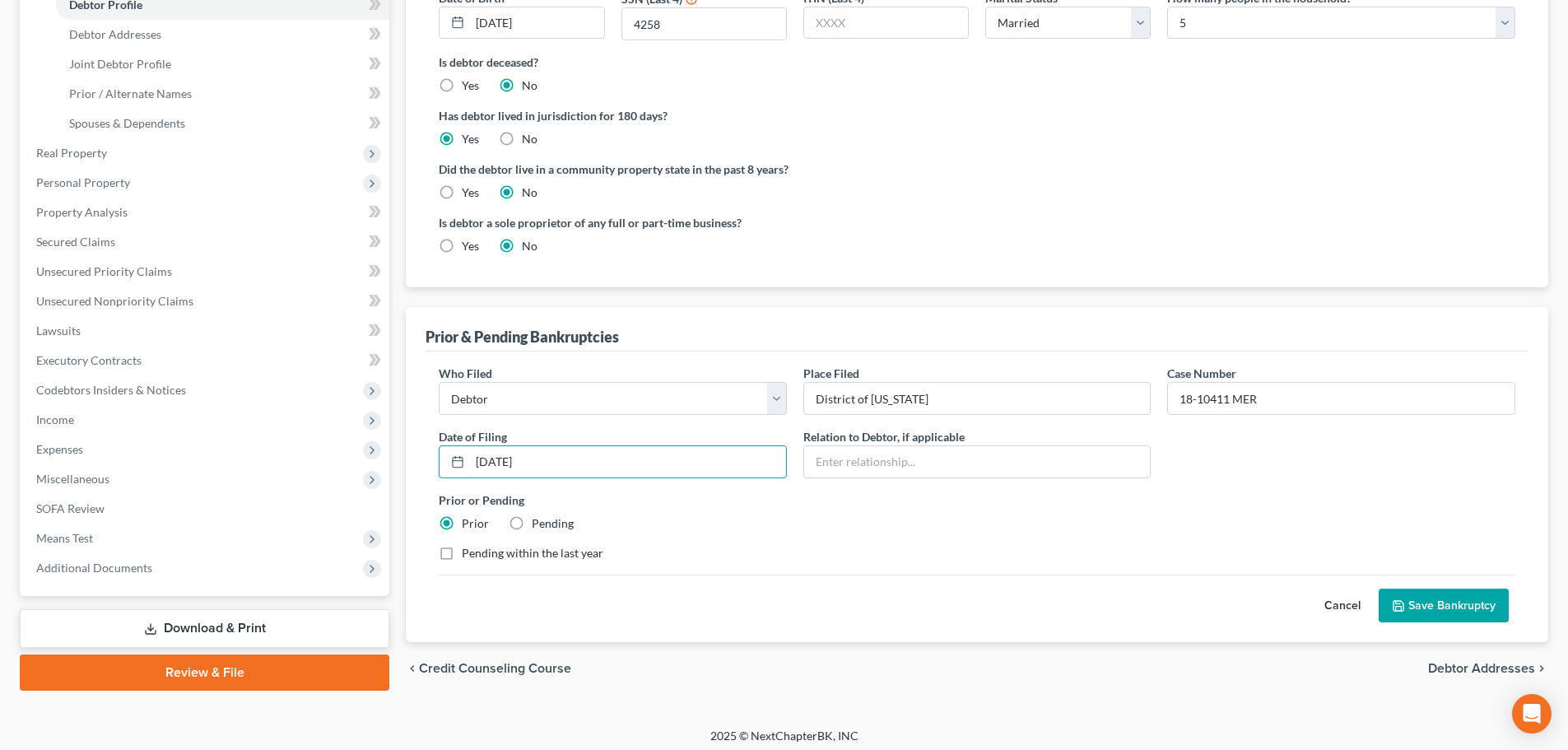
type input "01/22/2018"
click at [1434, 604] on button "Save Bankruptcy" at bounding box center [1444, 606] width 130 height 34
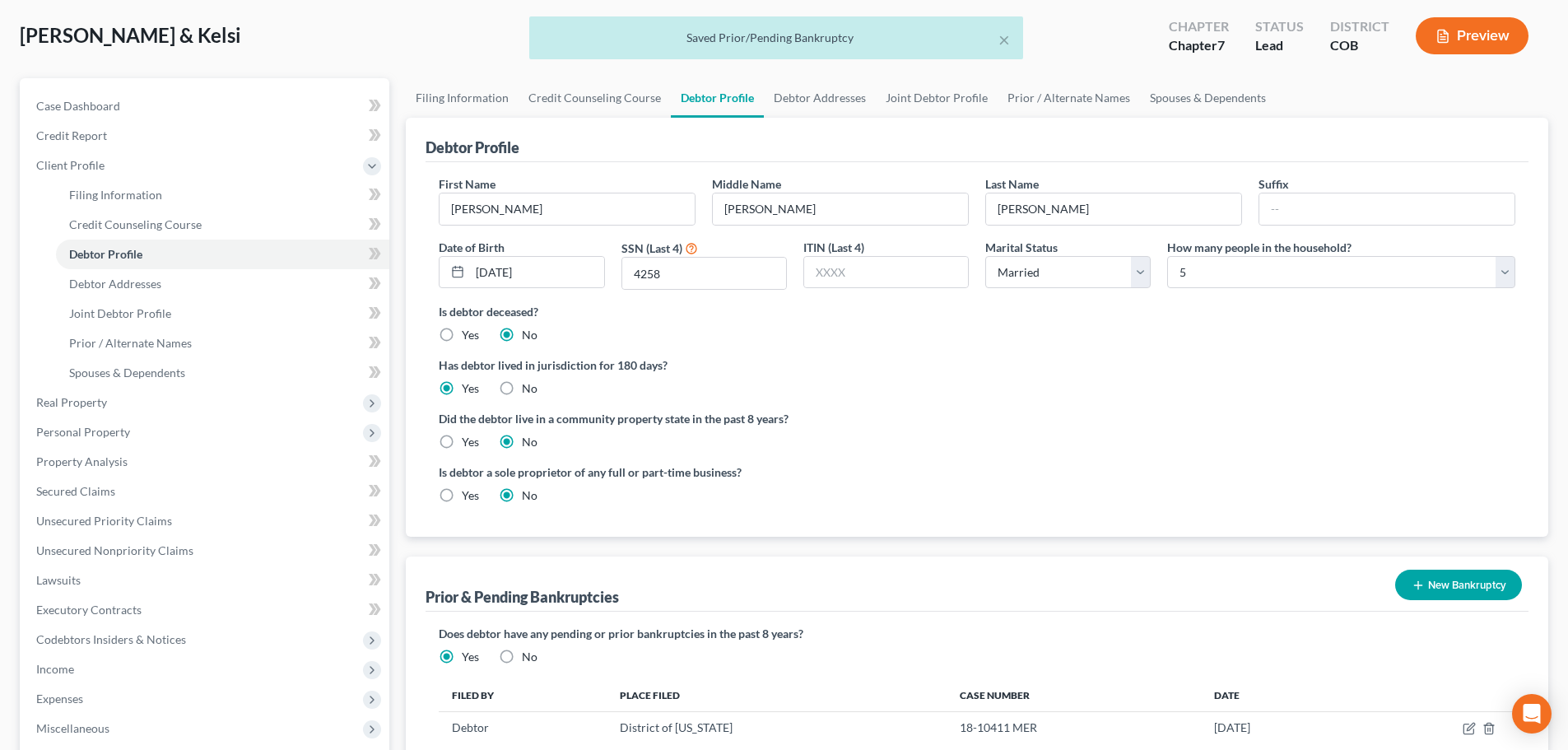
scroll to position [0, 0]
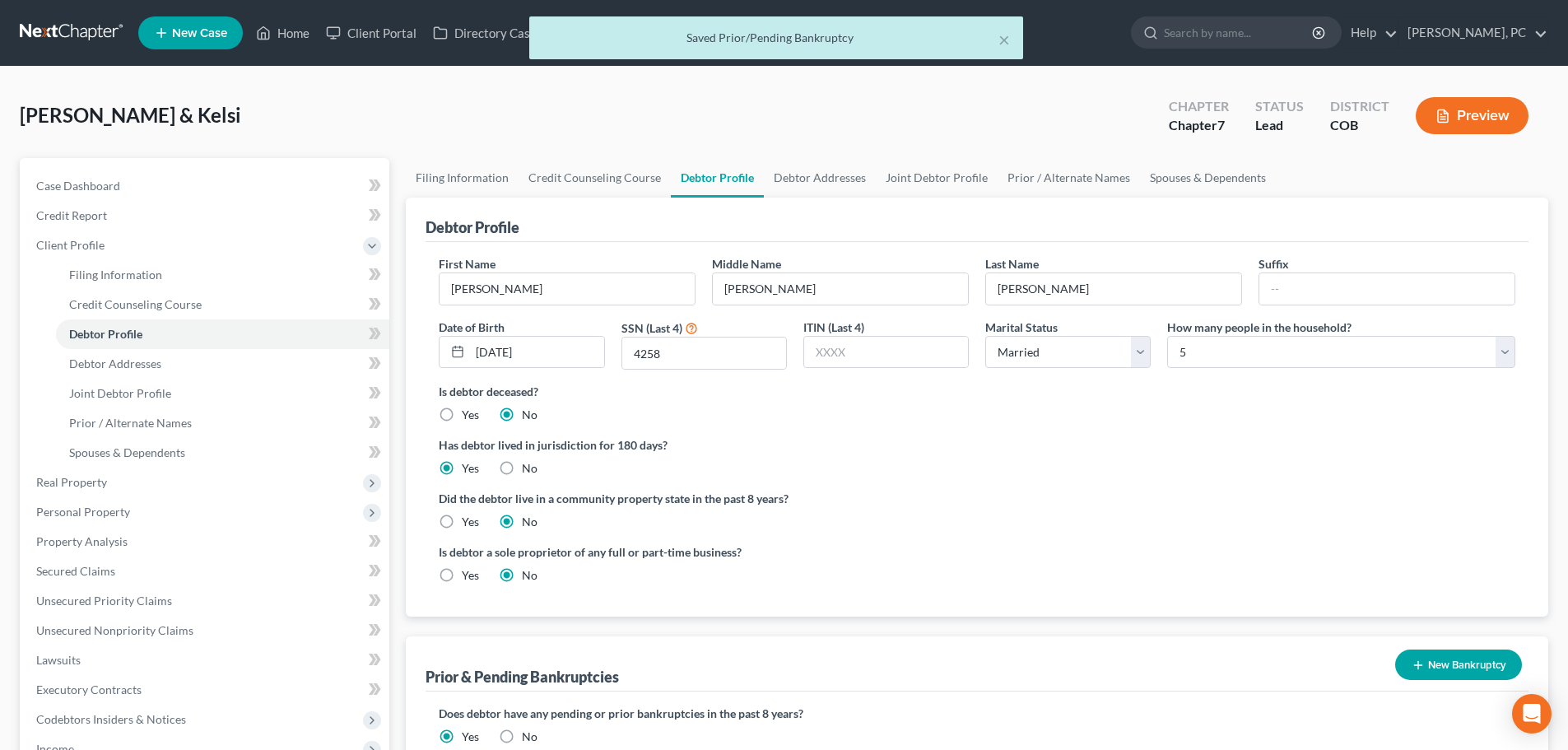
click at [1467, 114] on button "Preview" at bounding box center [1472, 115] width 113 height 37
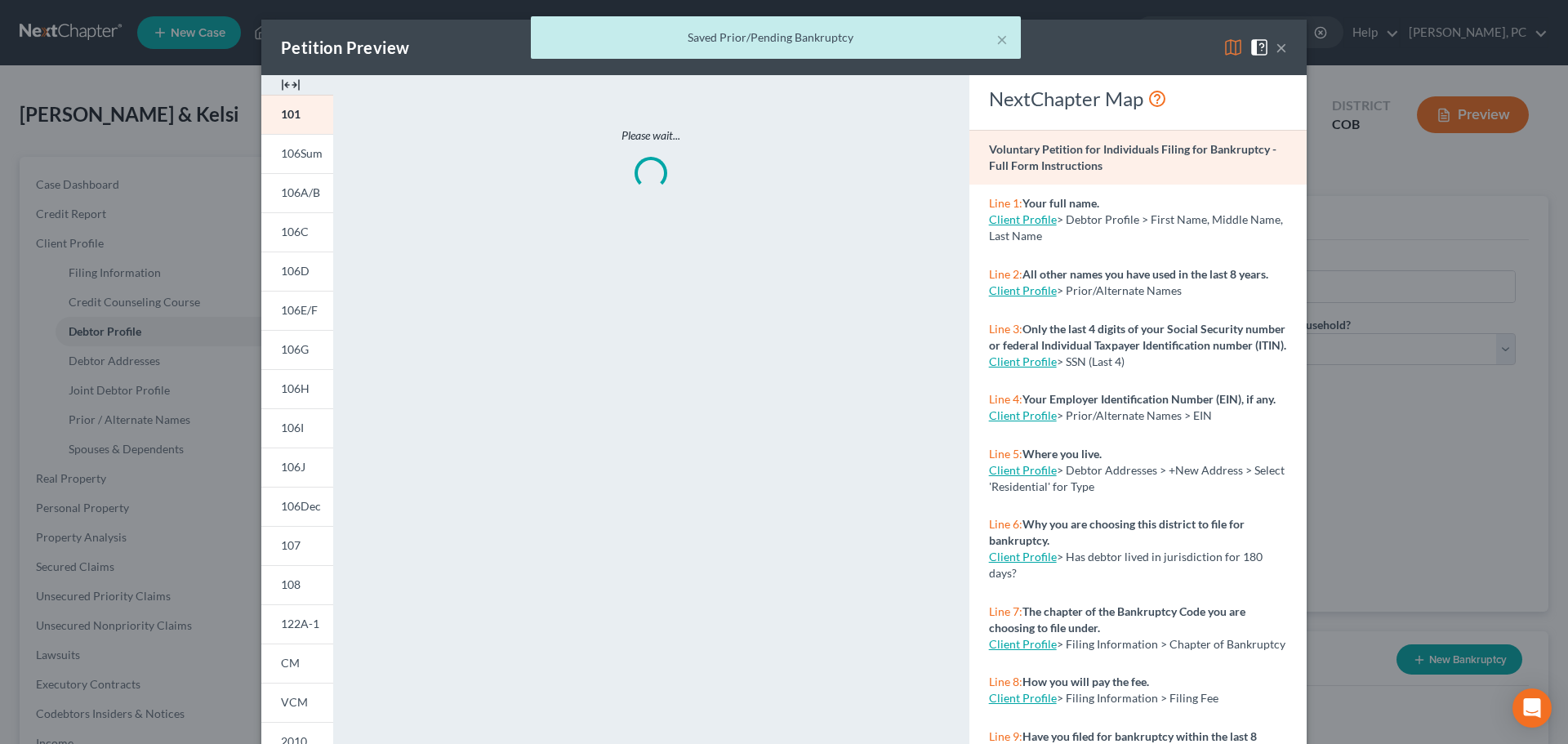
click at [281, 87] on img at bounding box center [291, 85] width 20 height 20
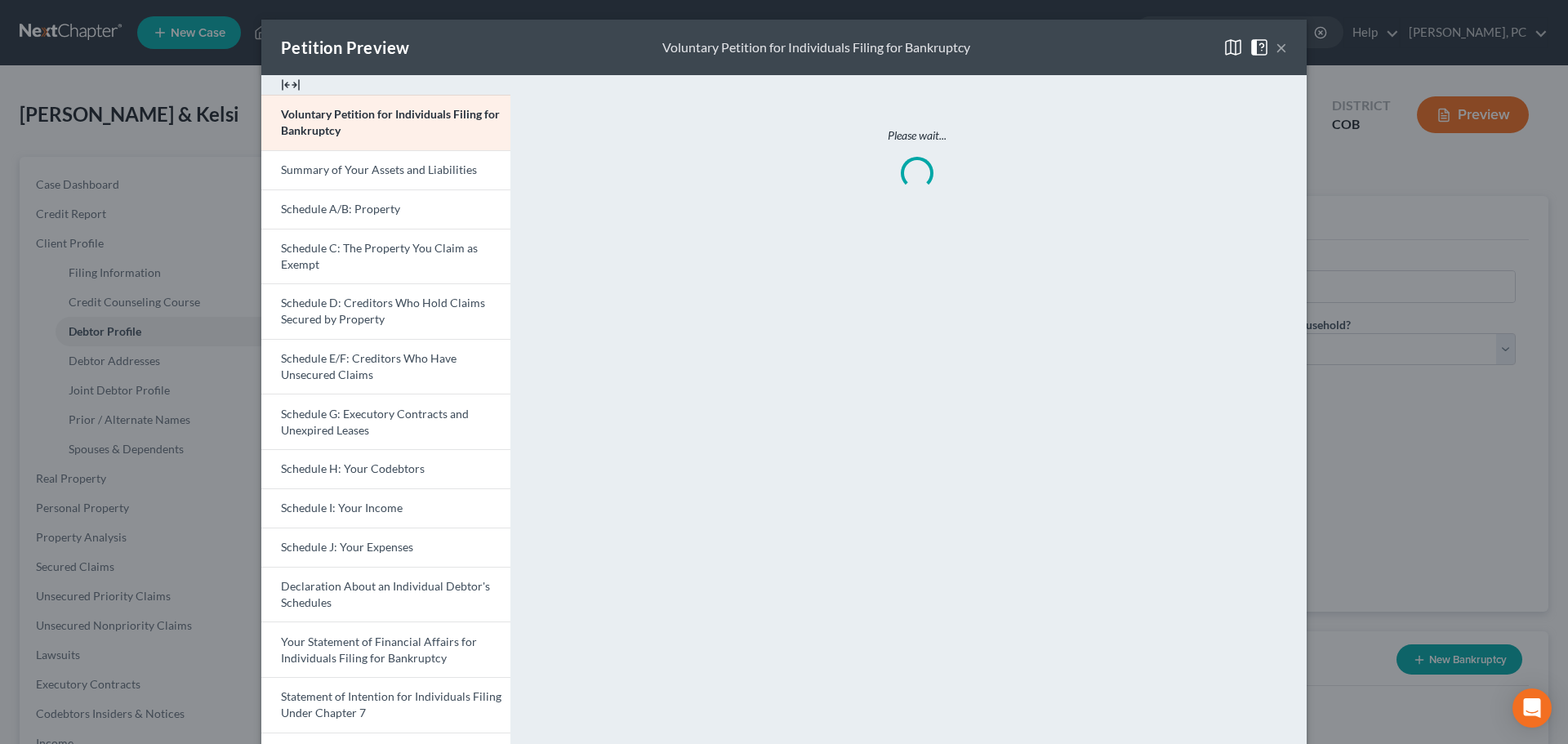
click at [282, 85] on img at bounding box center [291, 85] width 20 height 20
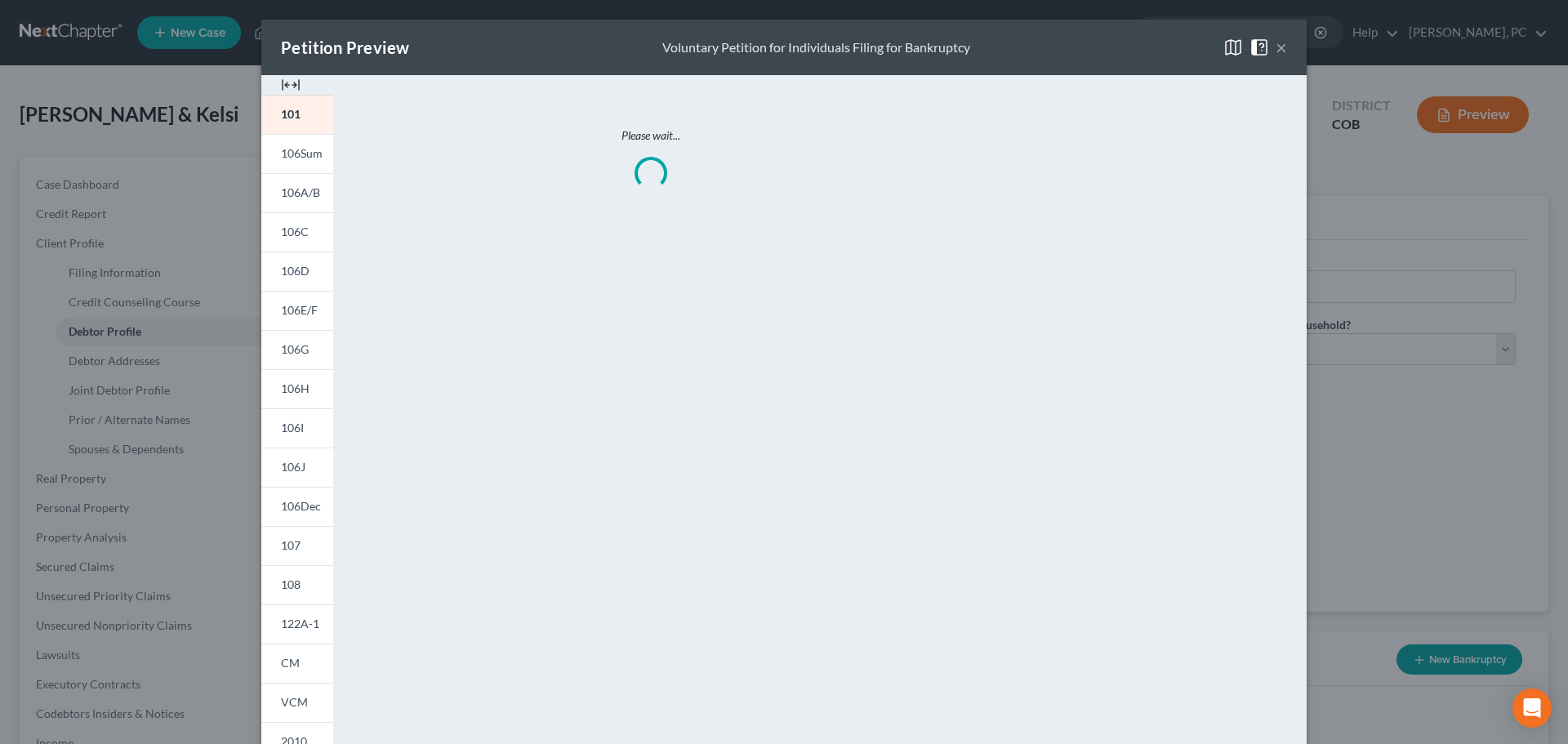
click at [281, 89] on img at bounding box center [291, 85] width 20 height 20
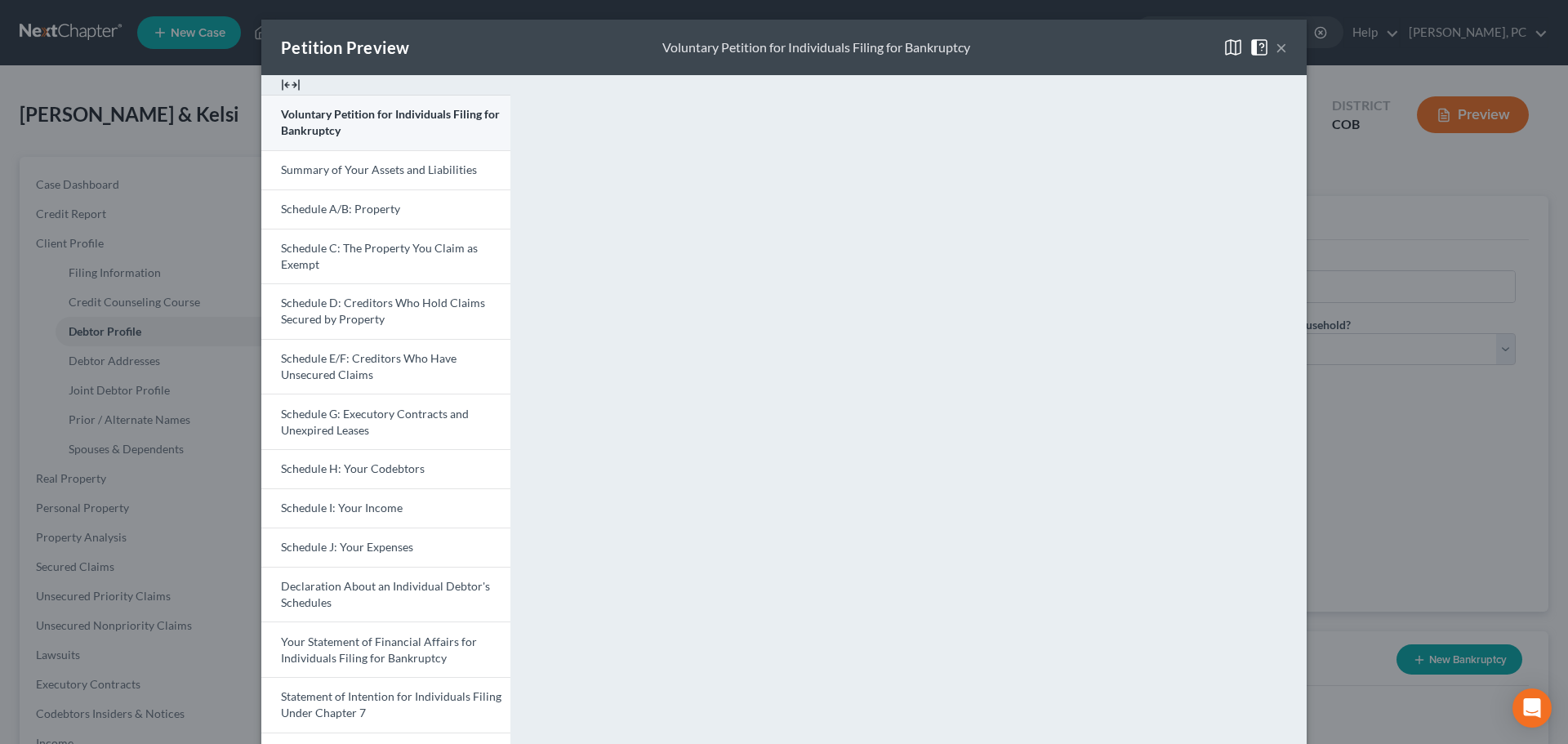
click at [299, 106] on link "Voluntary Petition for Individuals Filing for Bankruptcy" at bounding box center [386, 122] width 249 height 56
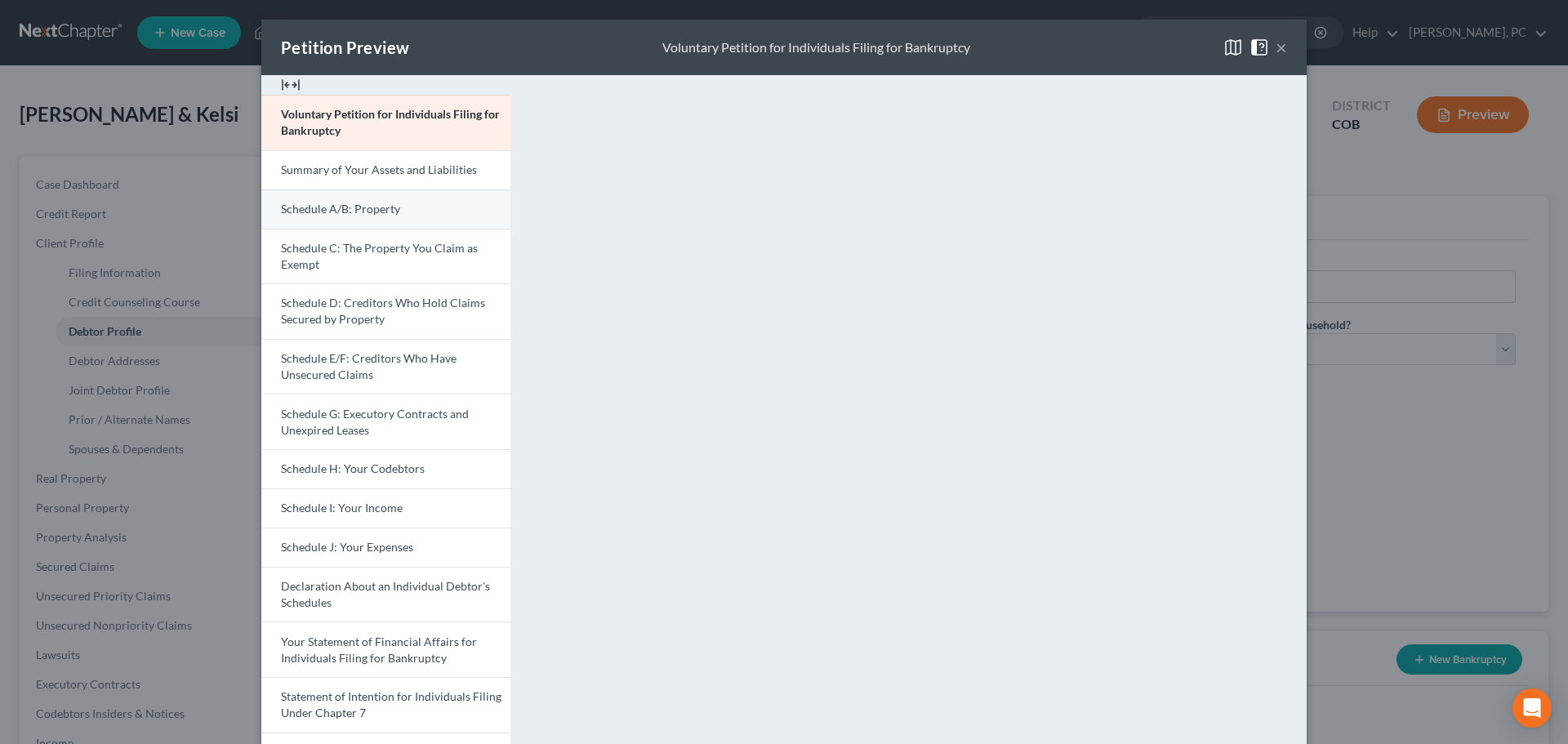
drag, startPoint x: 364, startPoint y: 210, endPoint x: 374, endPoint y: 211, distance: 10.0
click at [364, 210] on span "Schedule A/B: Property" at bounding box center [340, 209] width 119 height 14
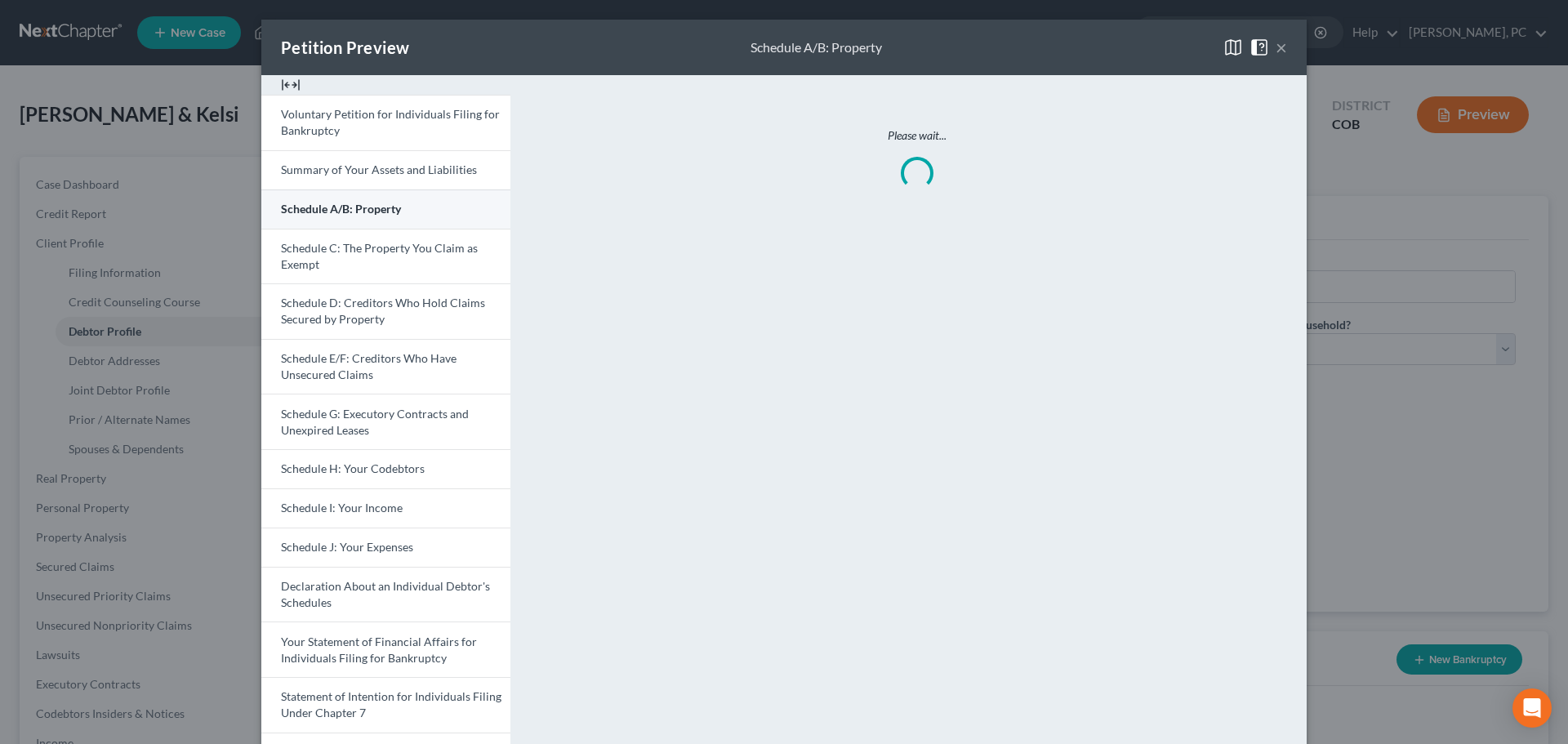
click at [374, 210] on span "Schedule A/B: Property" at bounding box center [340, 209] width 120 height 14
click at [1276, 46] on button "×" at bounding box center [1281, 47] width 12 height 20
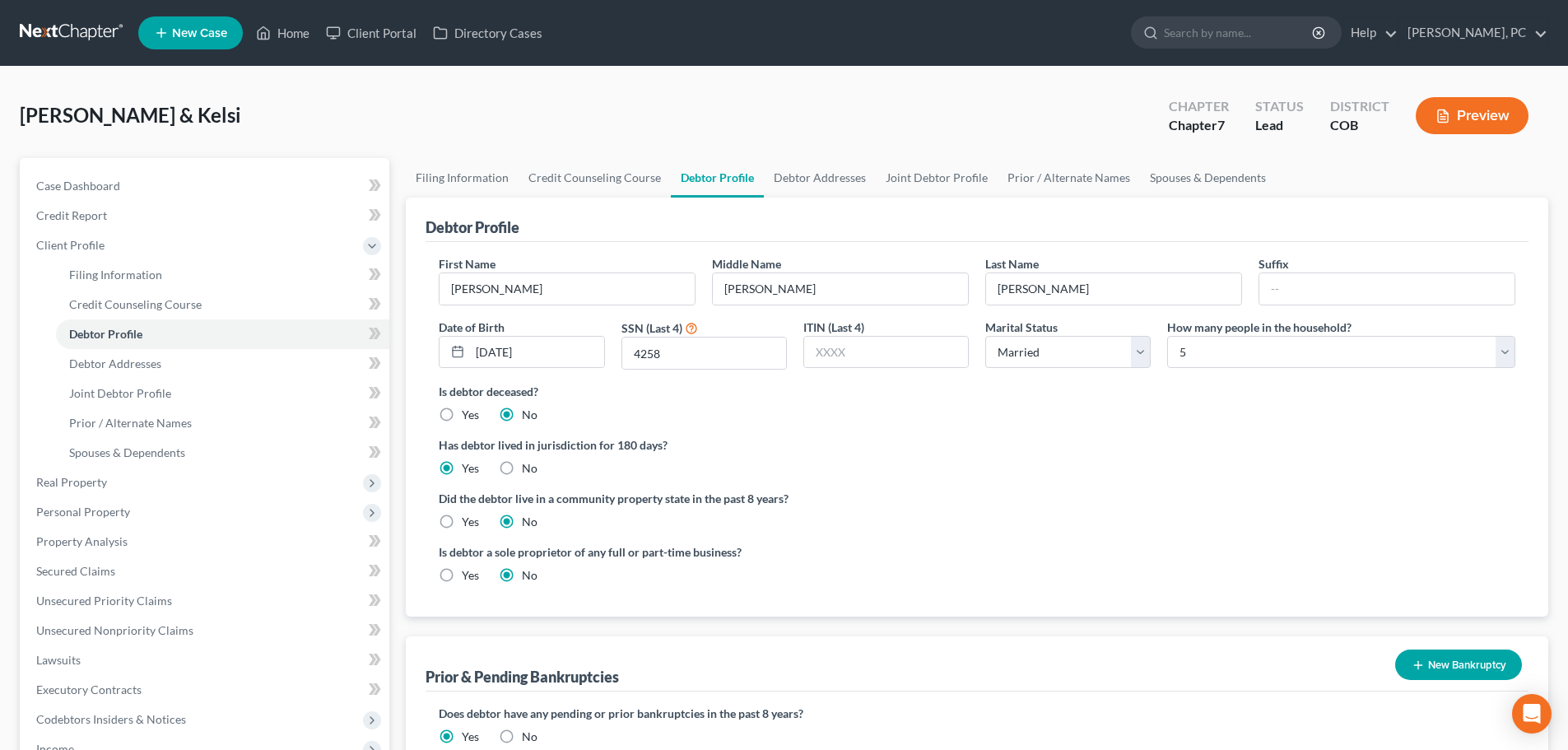
click at [1459, 114] on button "Preview" at bounding box center [1472, 115] width 113 height 37
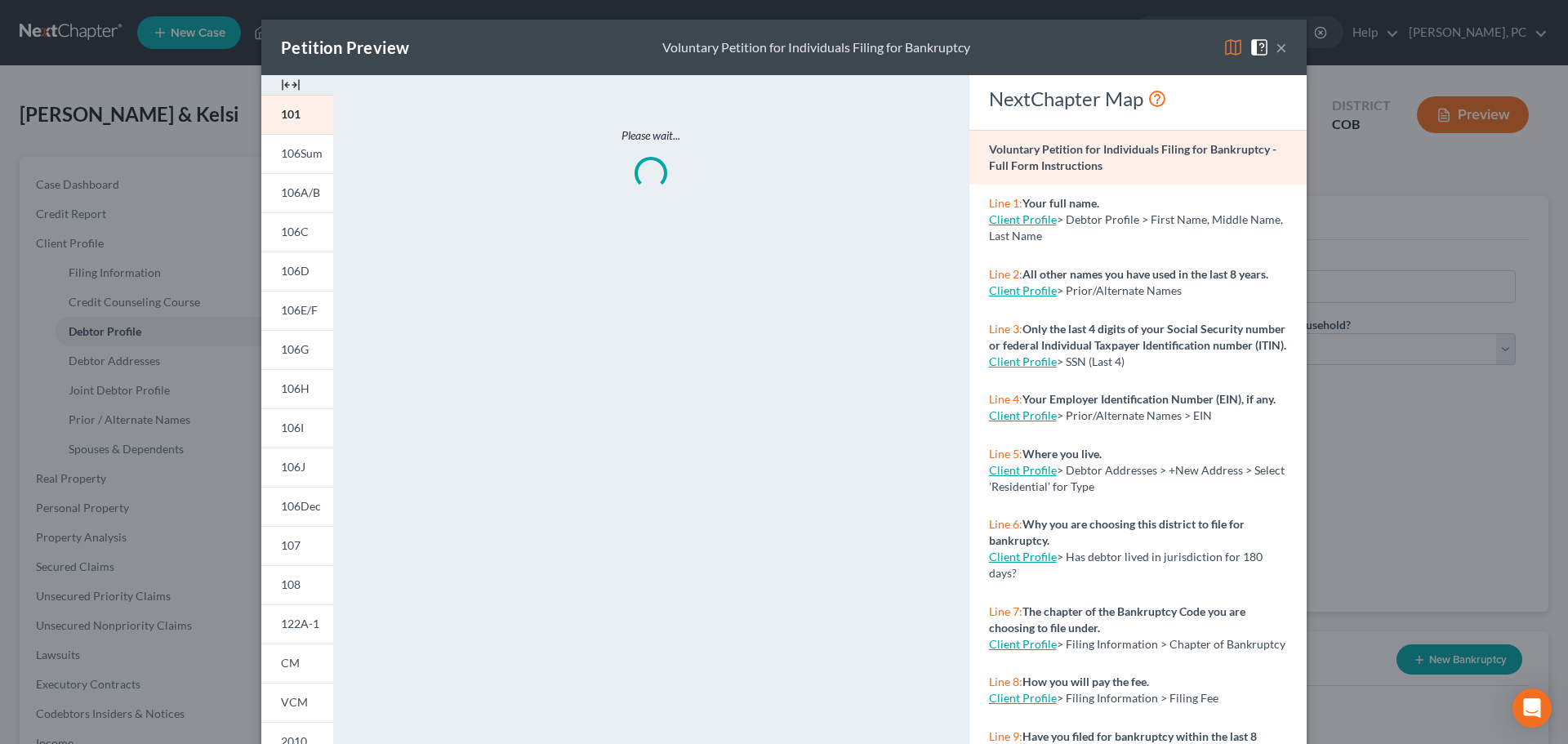
click at [281, 85] on img at bounding box center [291, 85] width 20 height 20
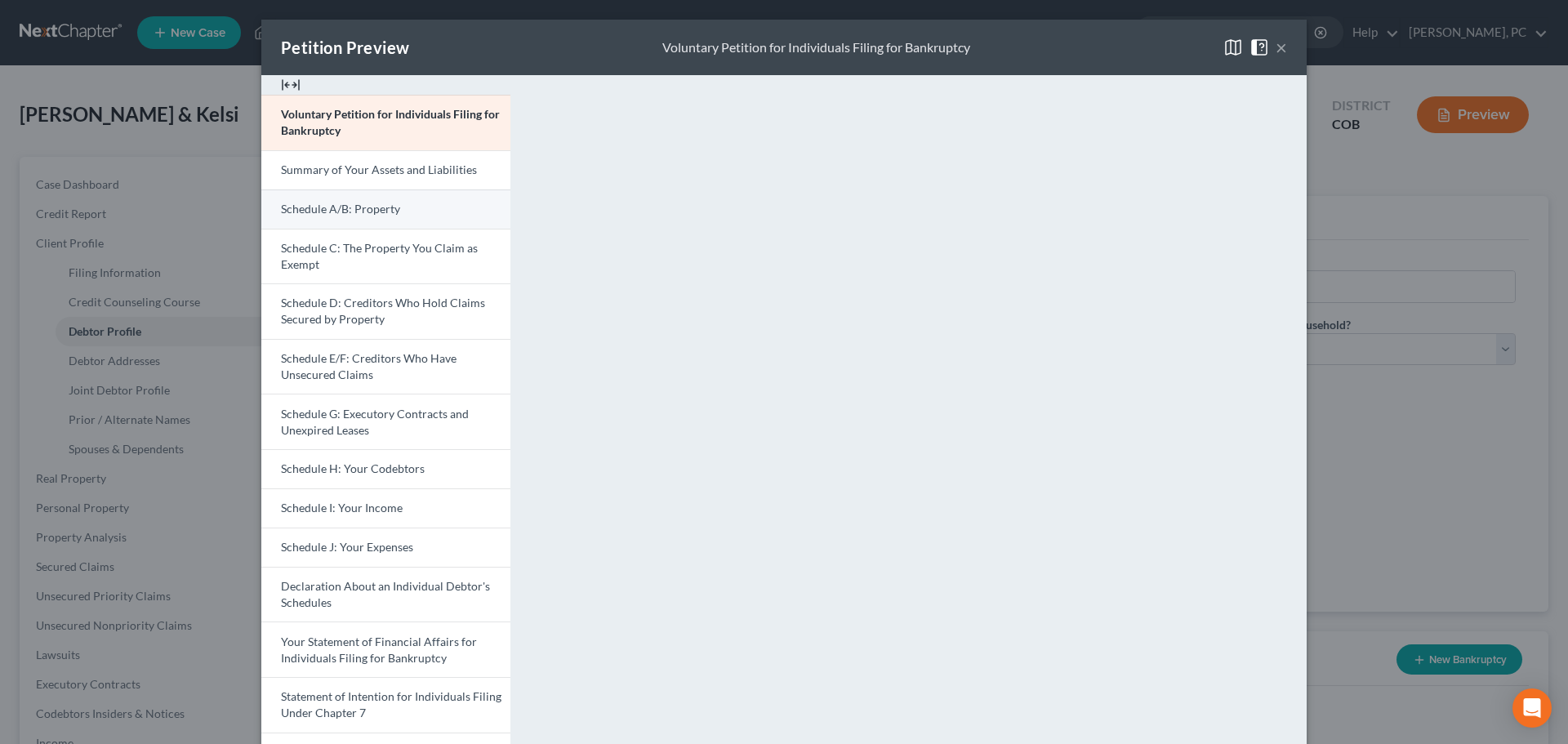
click at [340, 204] on span "Schedule A/B: Property" at bounding box center [340, 209] width 119 height 14
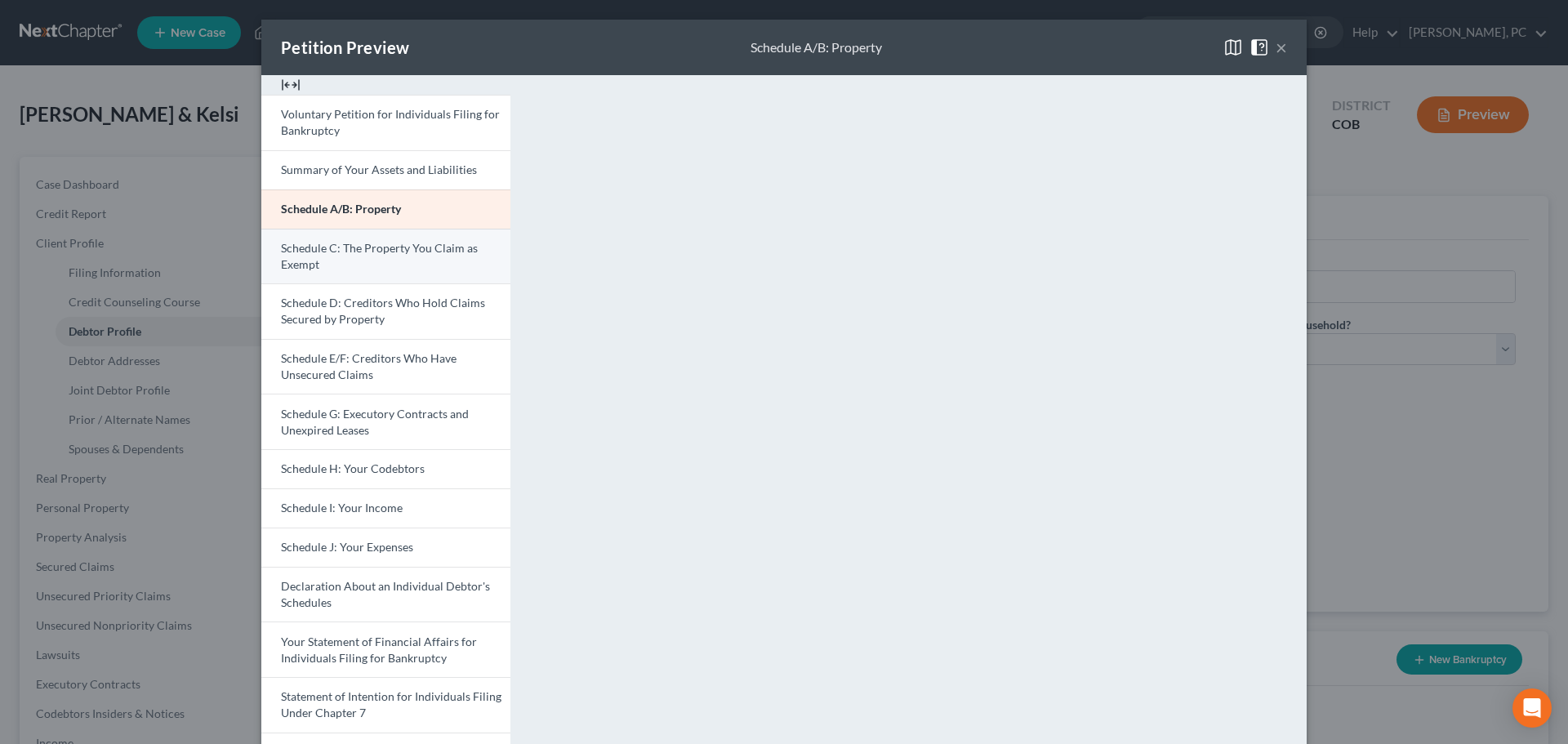
click at [331, 267] on link "Schedule C: The Property You Claim as Exempt" at bounding box center [386, 256] width 249 height 56
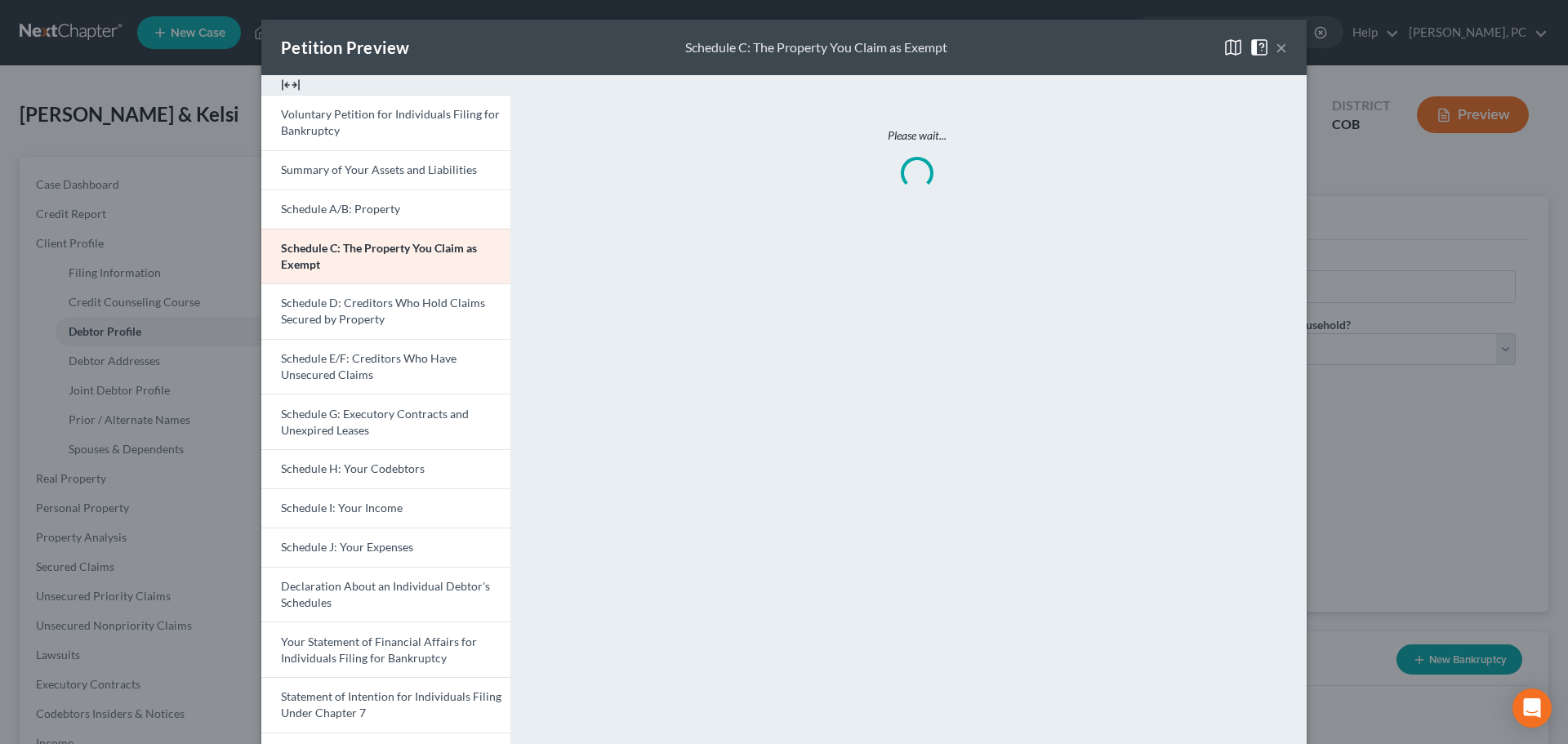
click at [1276, 49] on button "×" at bounding box center [1281, 47] width 12 height 20
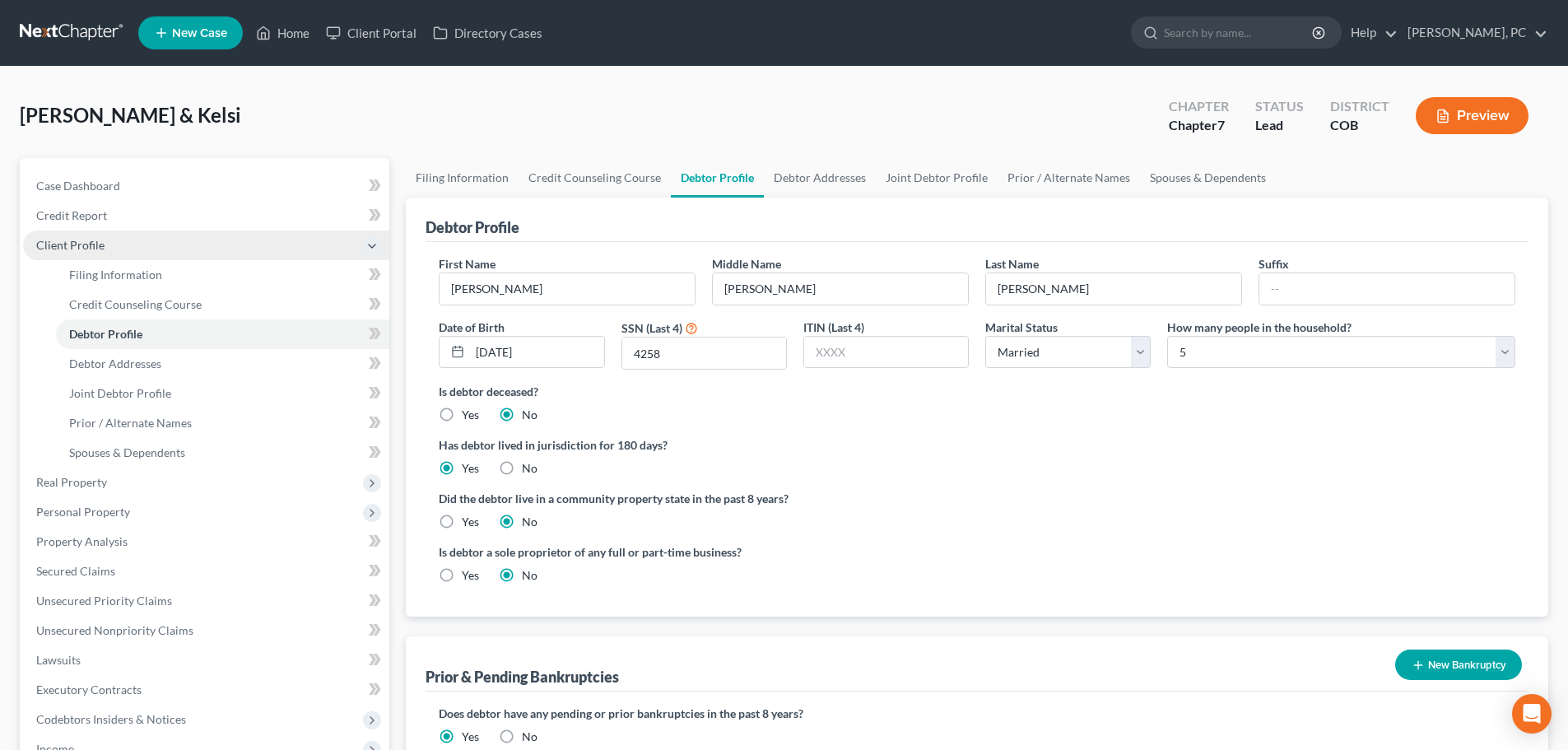
click at [68, 243] on span "Client Profile" at bounding box center [70, 245] width 68 height 14
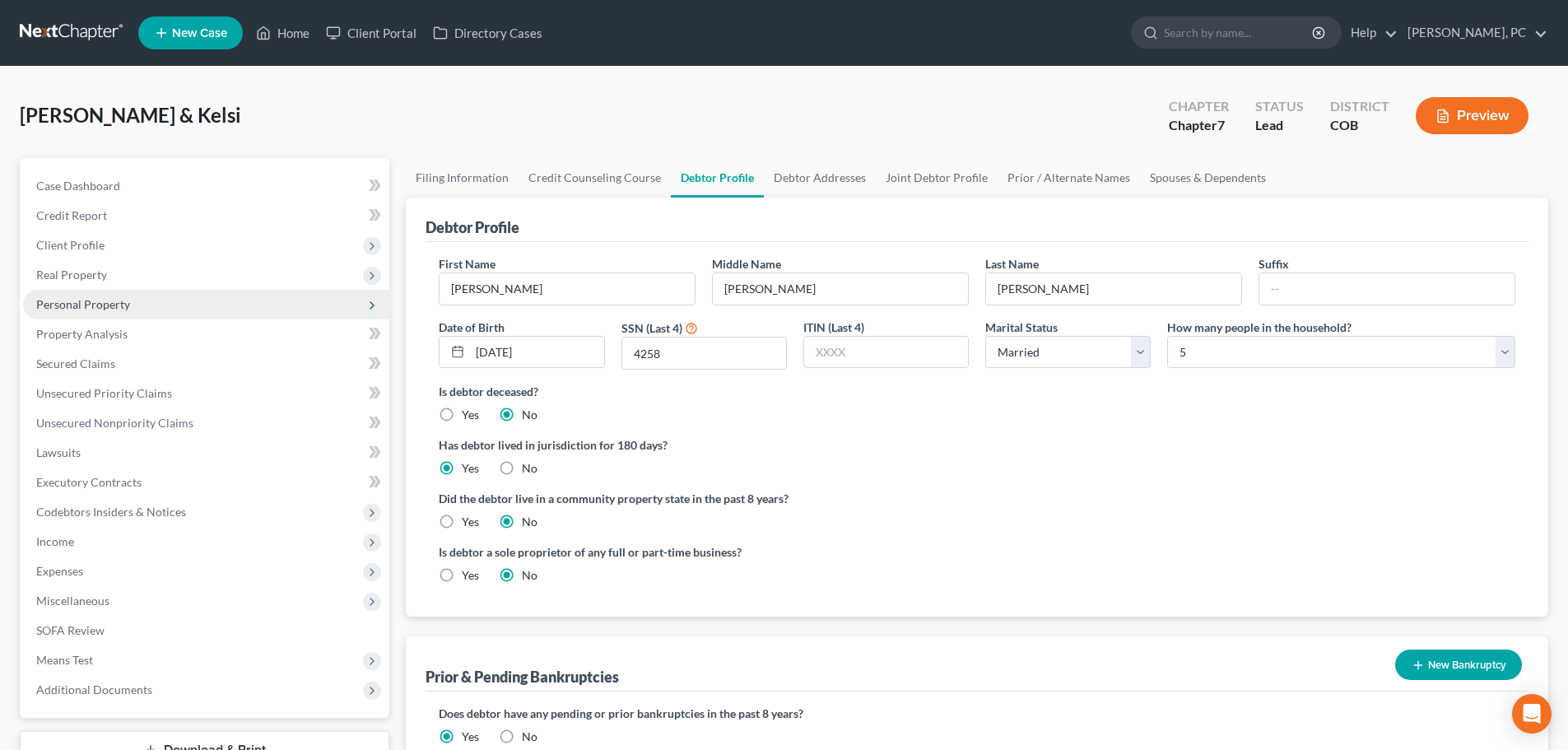
click at [78, 298] on span "Personal Property" at bounding box center [83, 304] width 94 height 14
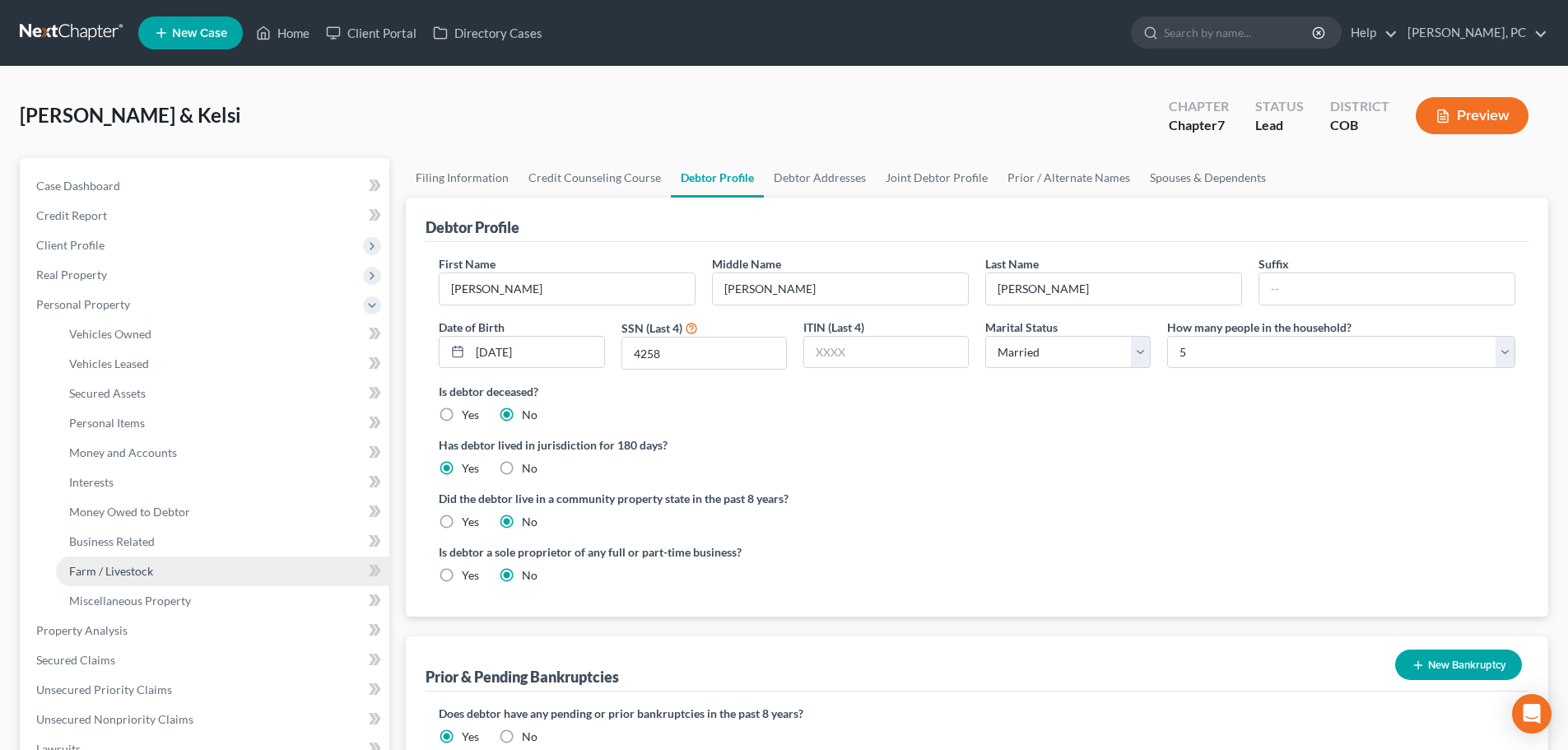
click at [105, 569] on span "Farm / Livestock" at bounding box center [111, 570] width 84 height 14
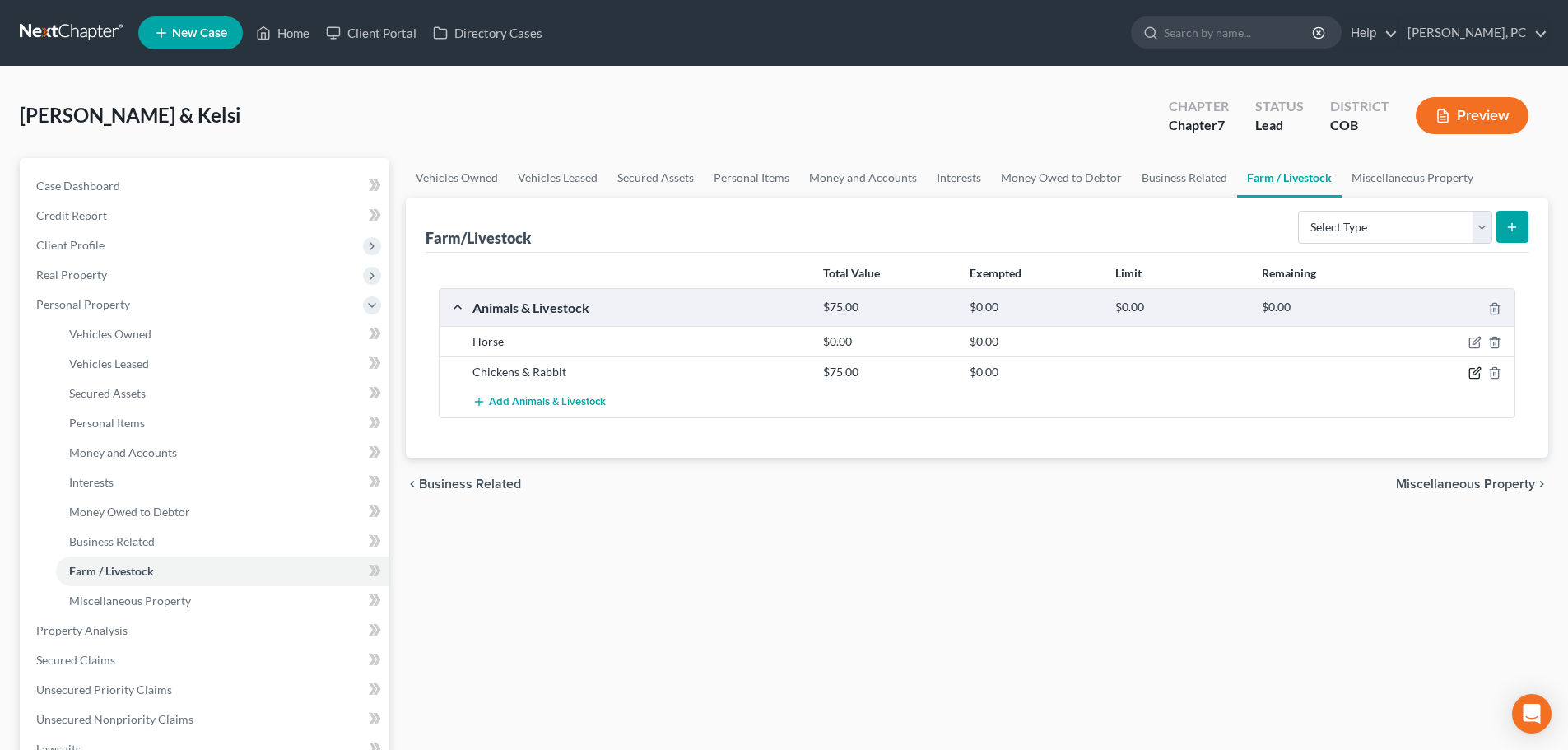
click at [1470, 369] on icon "button" at bounding box center [1474, 374] width 10 height 10
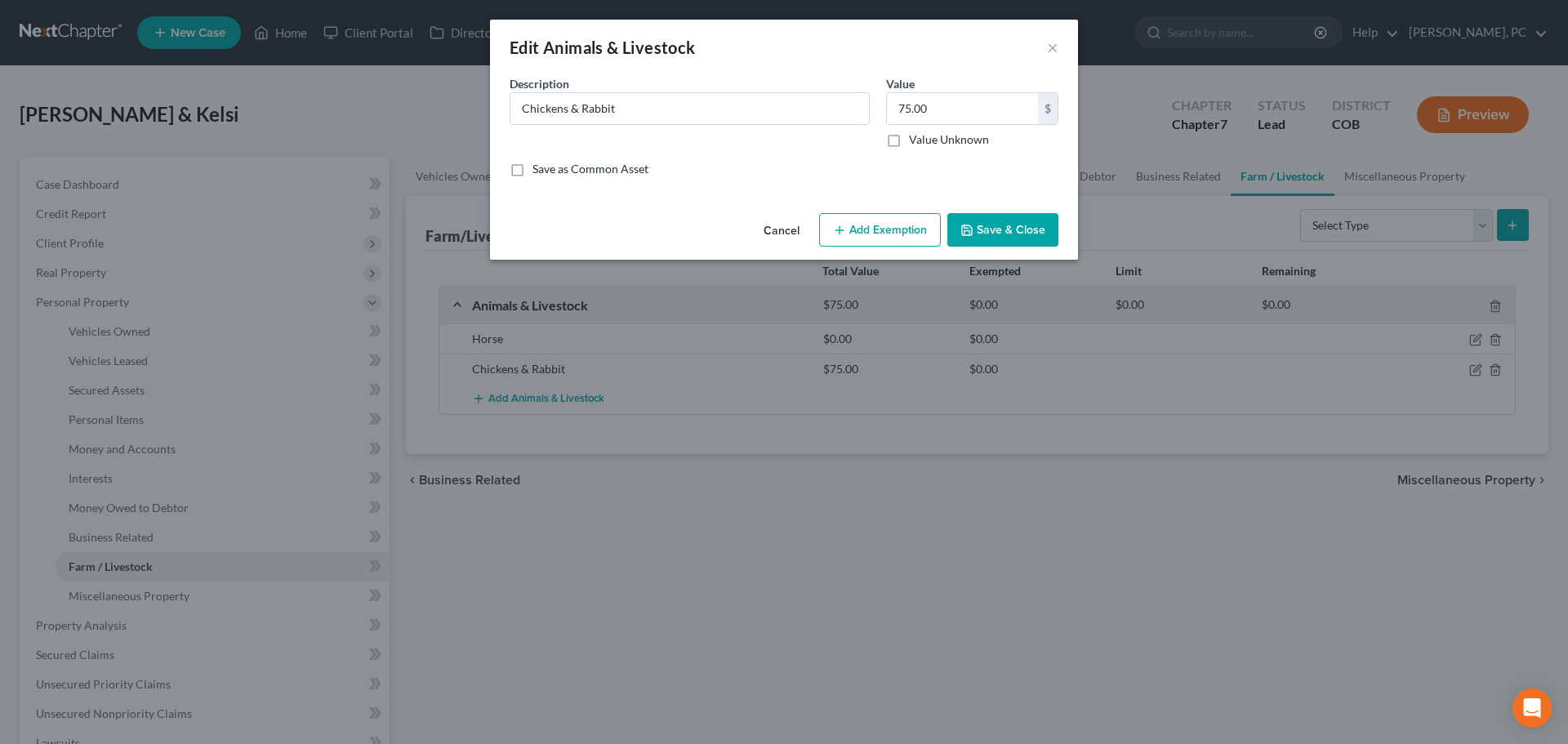
click at [1014, 228] on button "Save & Close" at bounding box center [1003, 229] width 111 height 34
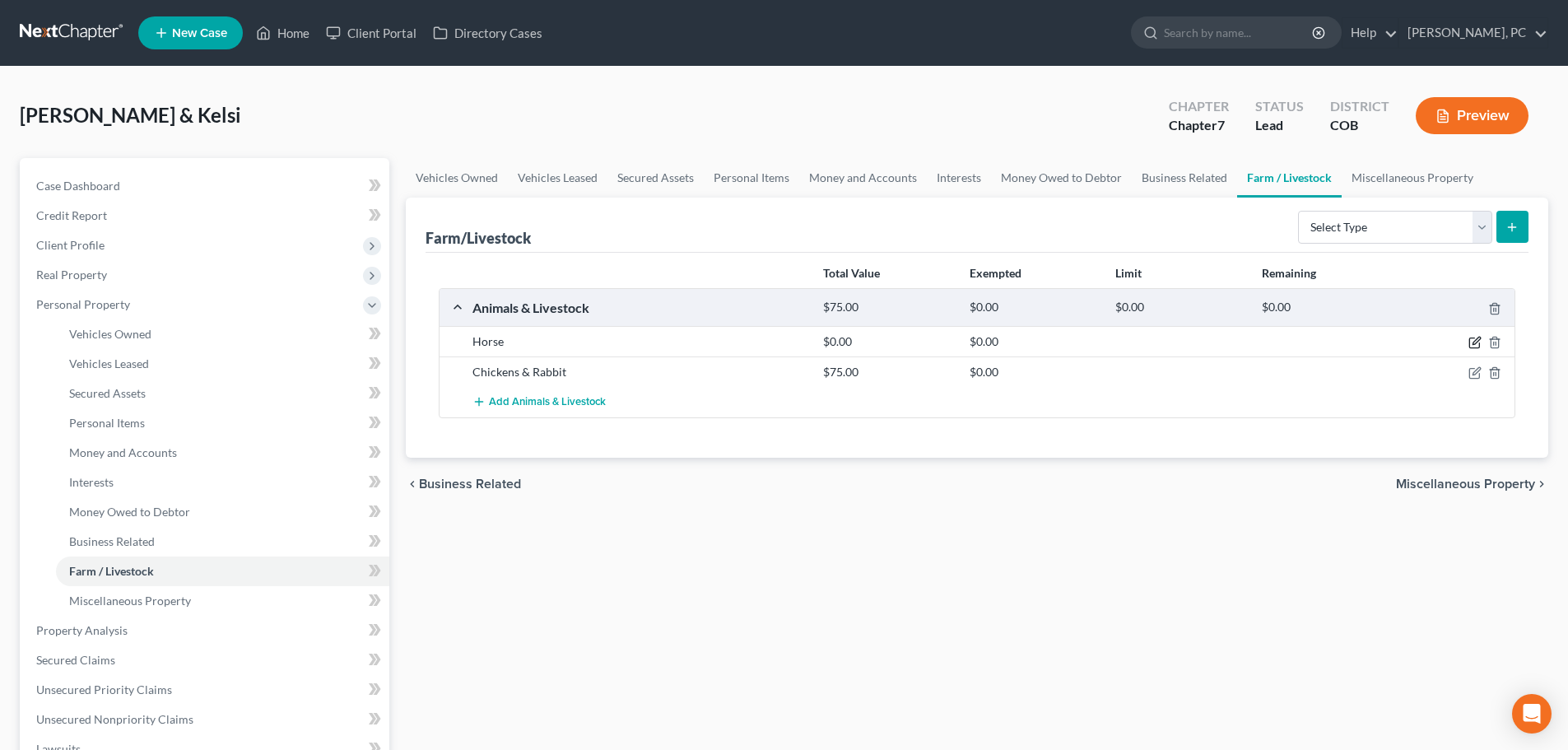
click at [1477, 343] on icon "button" at bounding box center [1476, 341] width 8 height 8
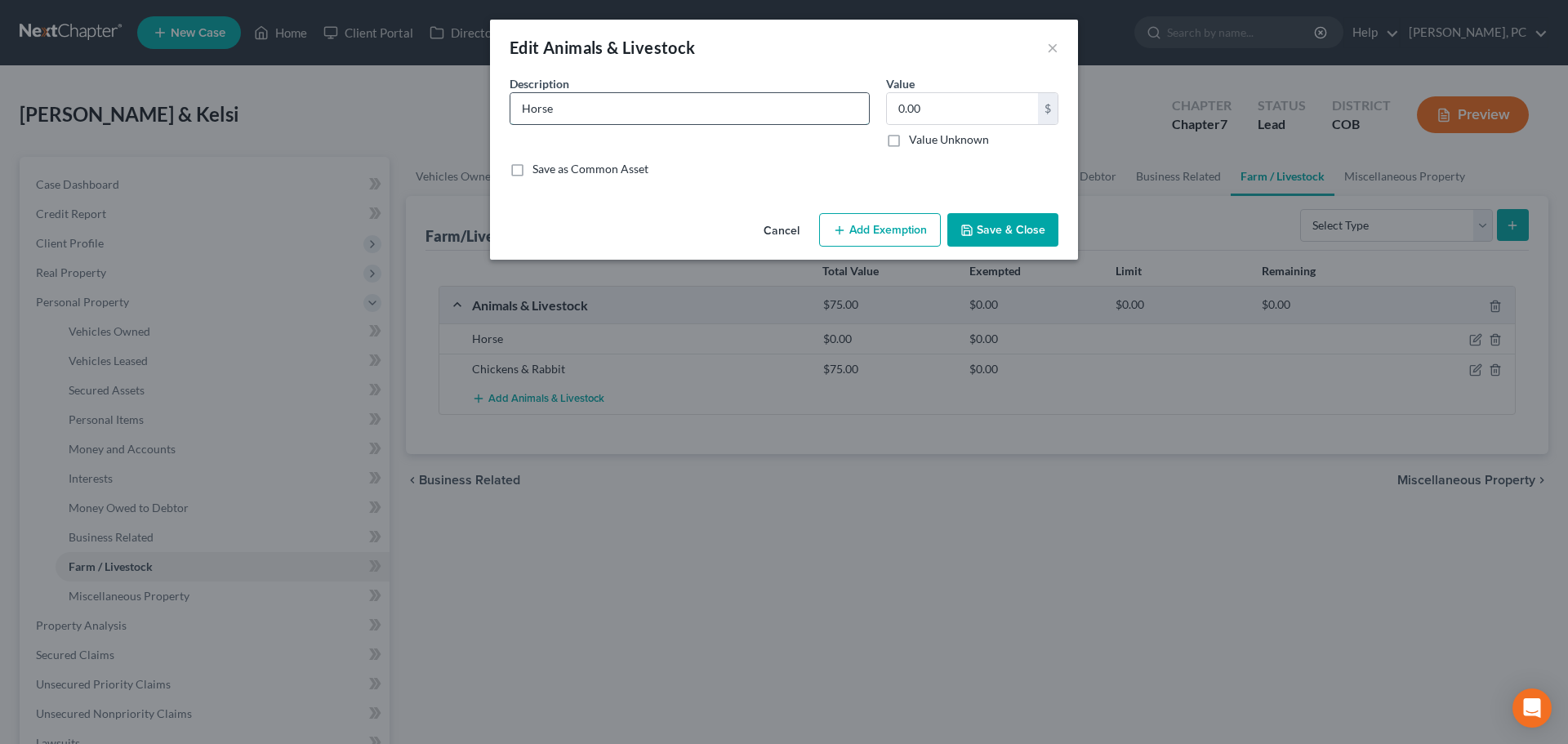
click at [572, 108] on input "Horse" at bounding box center [689, 108] width 359 height 31
type input "Horse ([DEMOGRAPHIC_DATA])"
click at [1037, 237] on button "Save & Close" at bounding box center [1003, 229] width 111 height 34
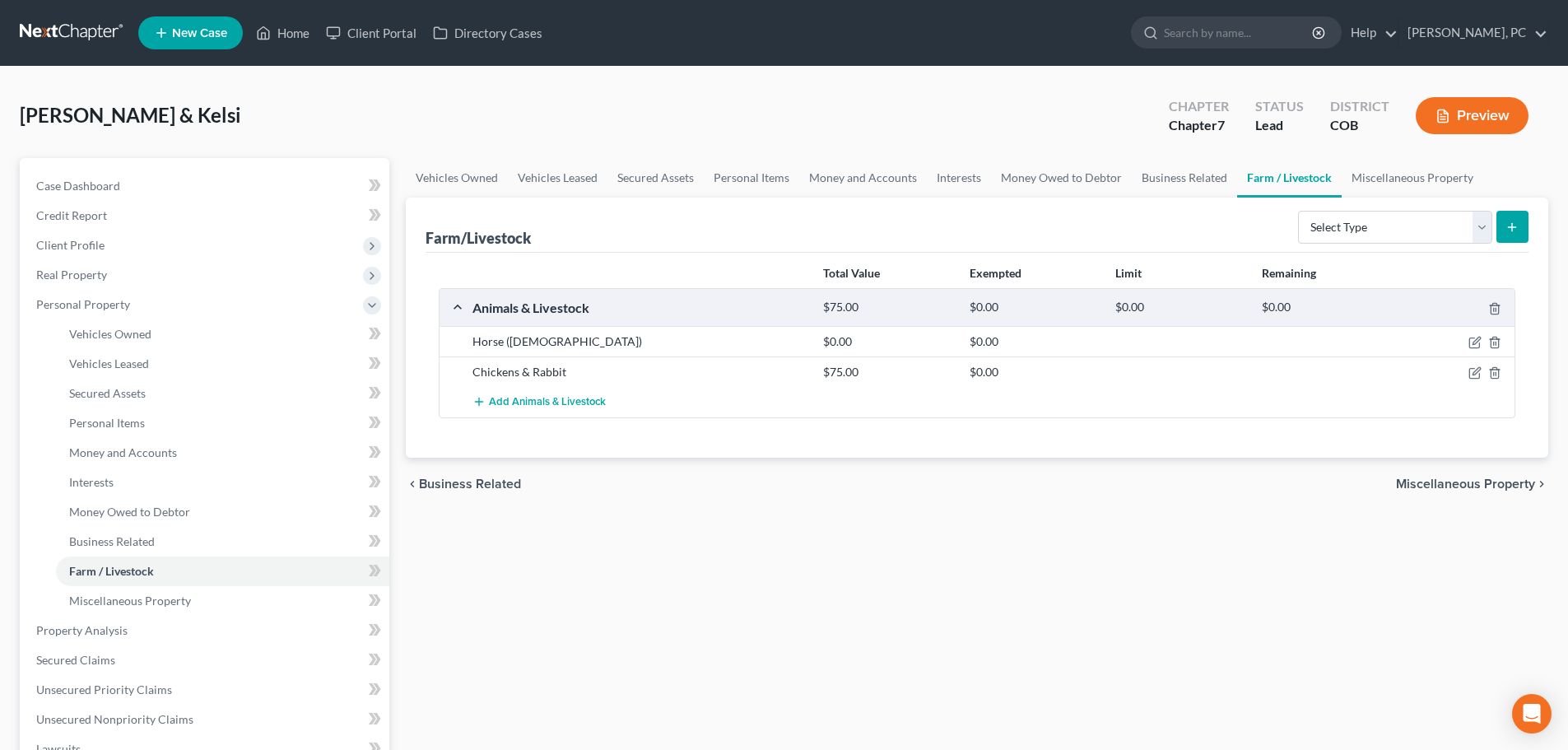
click at [1492, 115] on button "Preview" at bounding box center [1472, 115] width 113 height 37
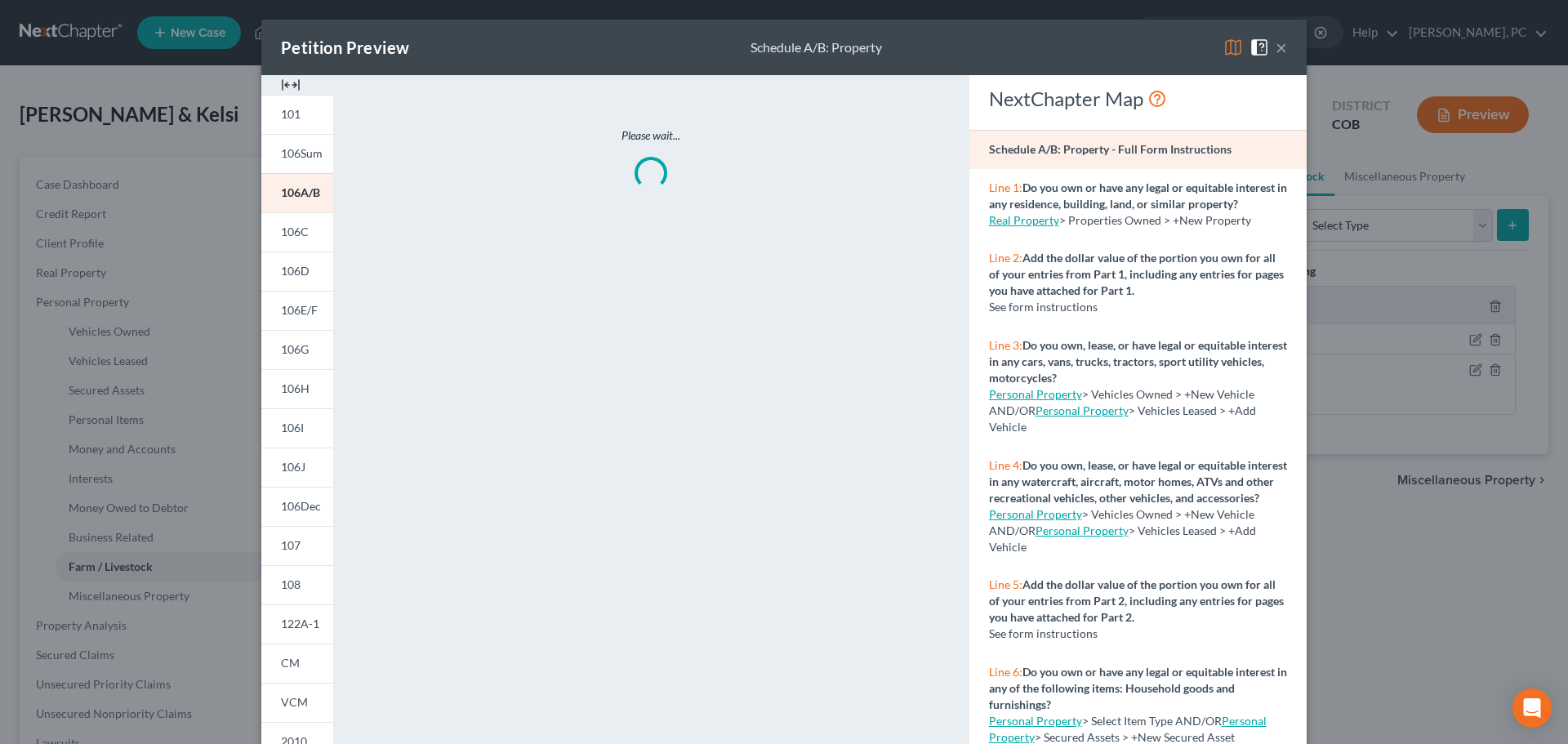
click at [281, 78] on img at bounding box center [291, 85] width 20 height 20
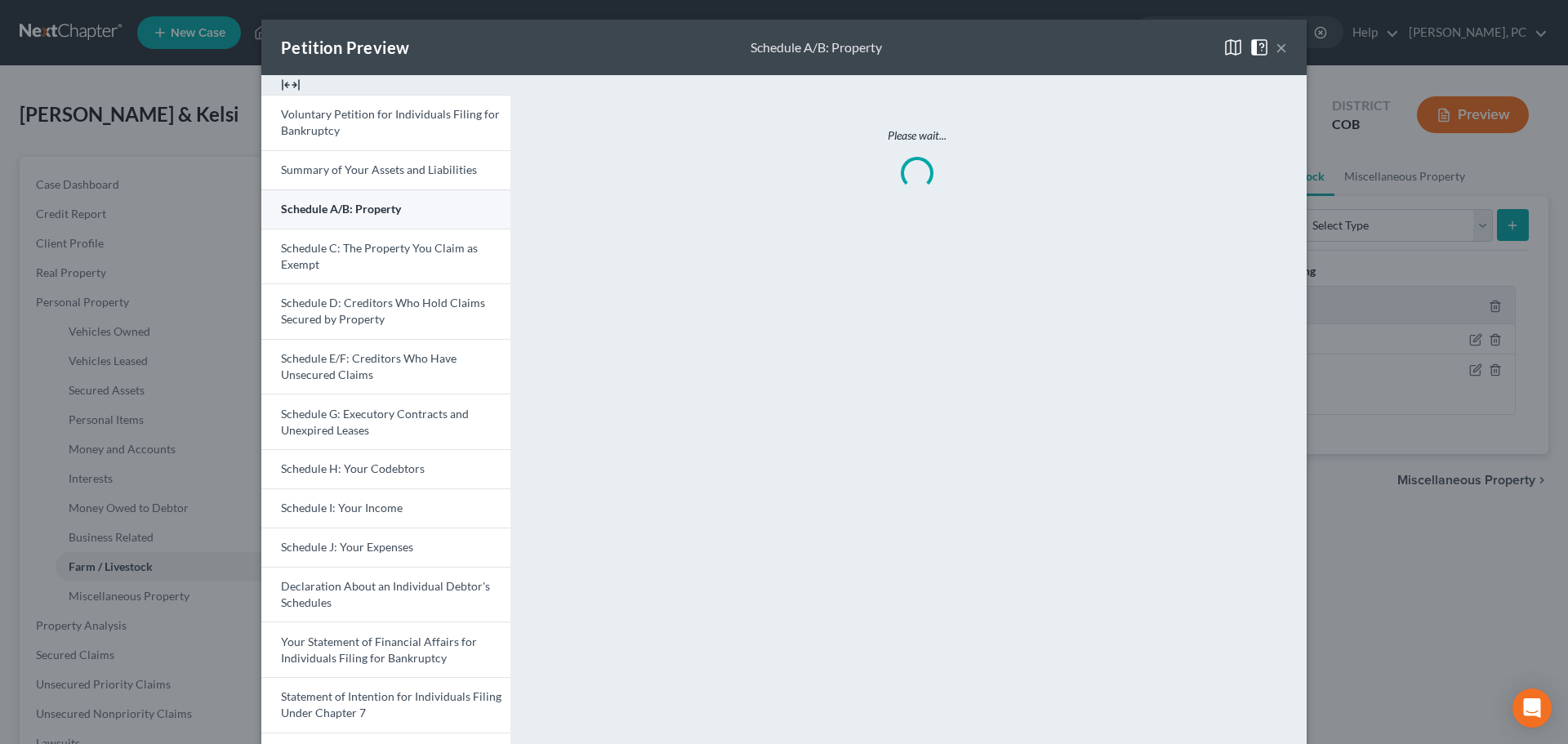
click at [408, 202] on link "Schedule A/B: Property" at bounding box center [386, 209] width 249 height 39
click at [370, 316] on span "Schedule D: Creditors Who Hold Claims Secured by Property" at bounding box center [383, 311] width 204 height 30
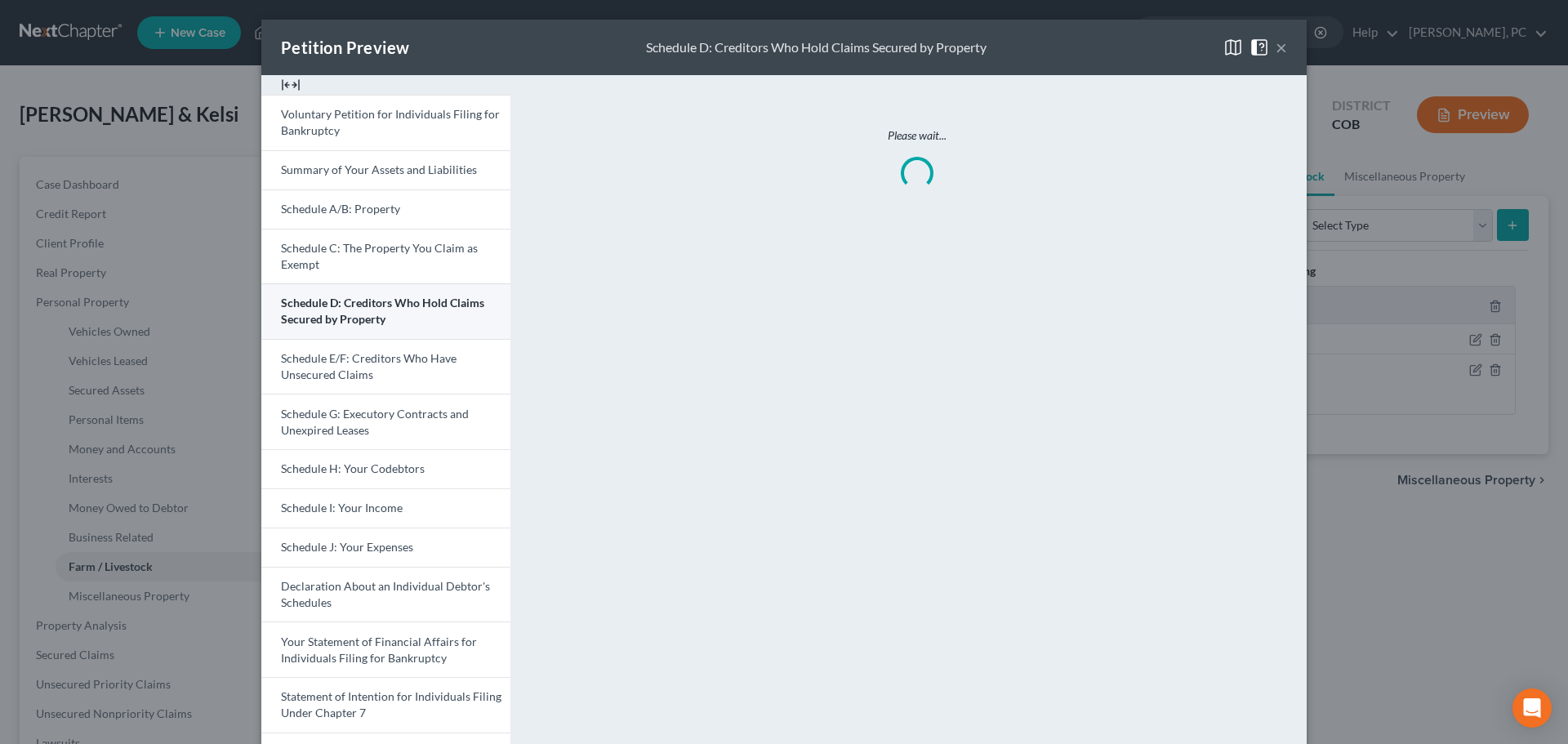
click at [380, 314] on link "Schedule D: Creditors Who Hold Claims Secured by Property" at bounding box center [386, 311] width 249 height 56
click at [394, 320] on link "Schedule D: Creditors Who Hold Claims Secured by Property" at bounding box center [386, 311] width 249 height 56
drag, startPoint x: 1274, startPoint y: 46, endPoint x: 1253, endPoint y: 46, distance: 21.0
click at [1276, 46] on button "×" at bounding box center [1281, 47] width 12 height 20
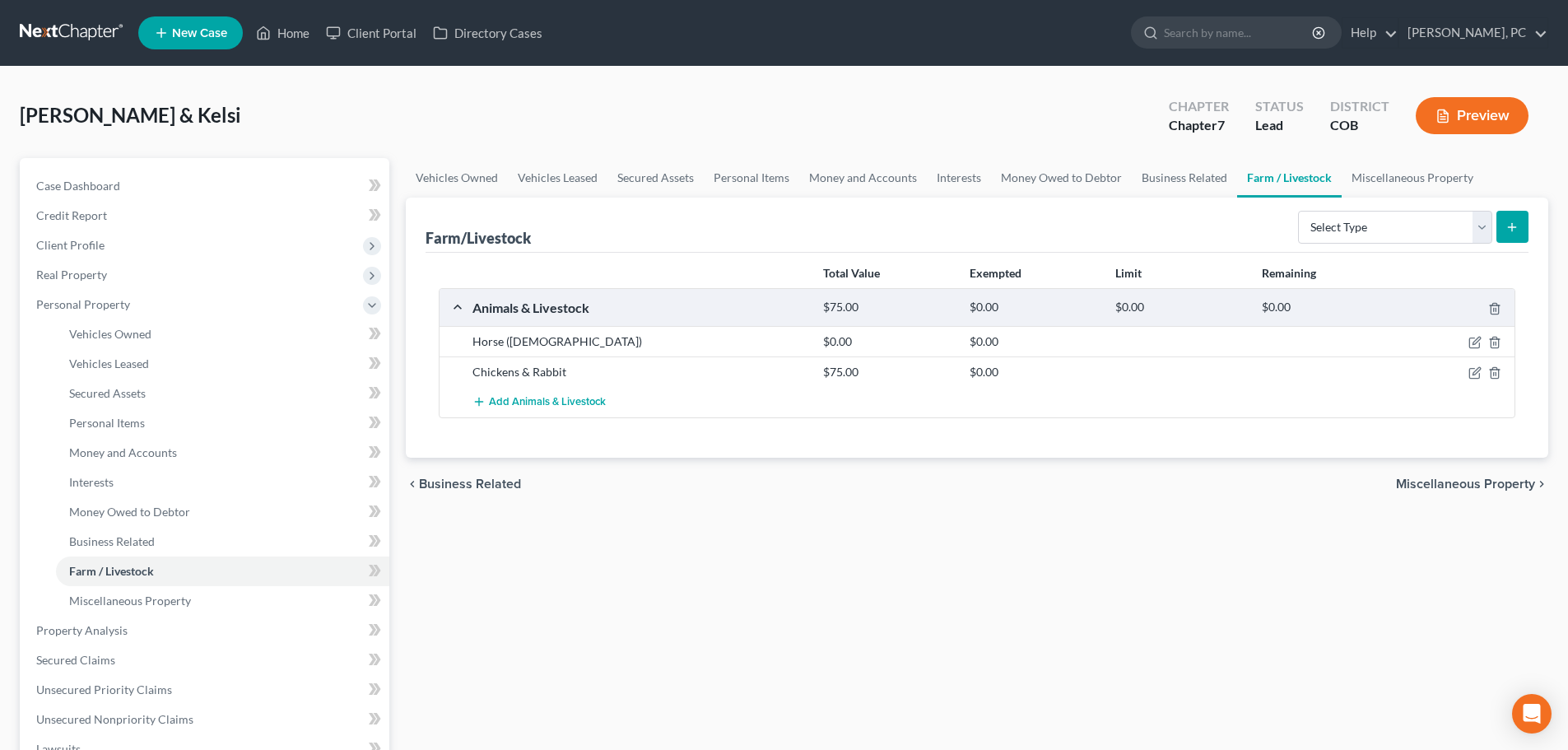
click at [1490, 107] on button "Preview" at bounding box center [1472, 115] width 113 height 37
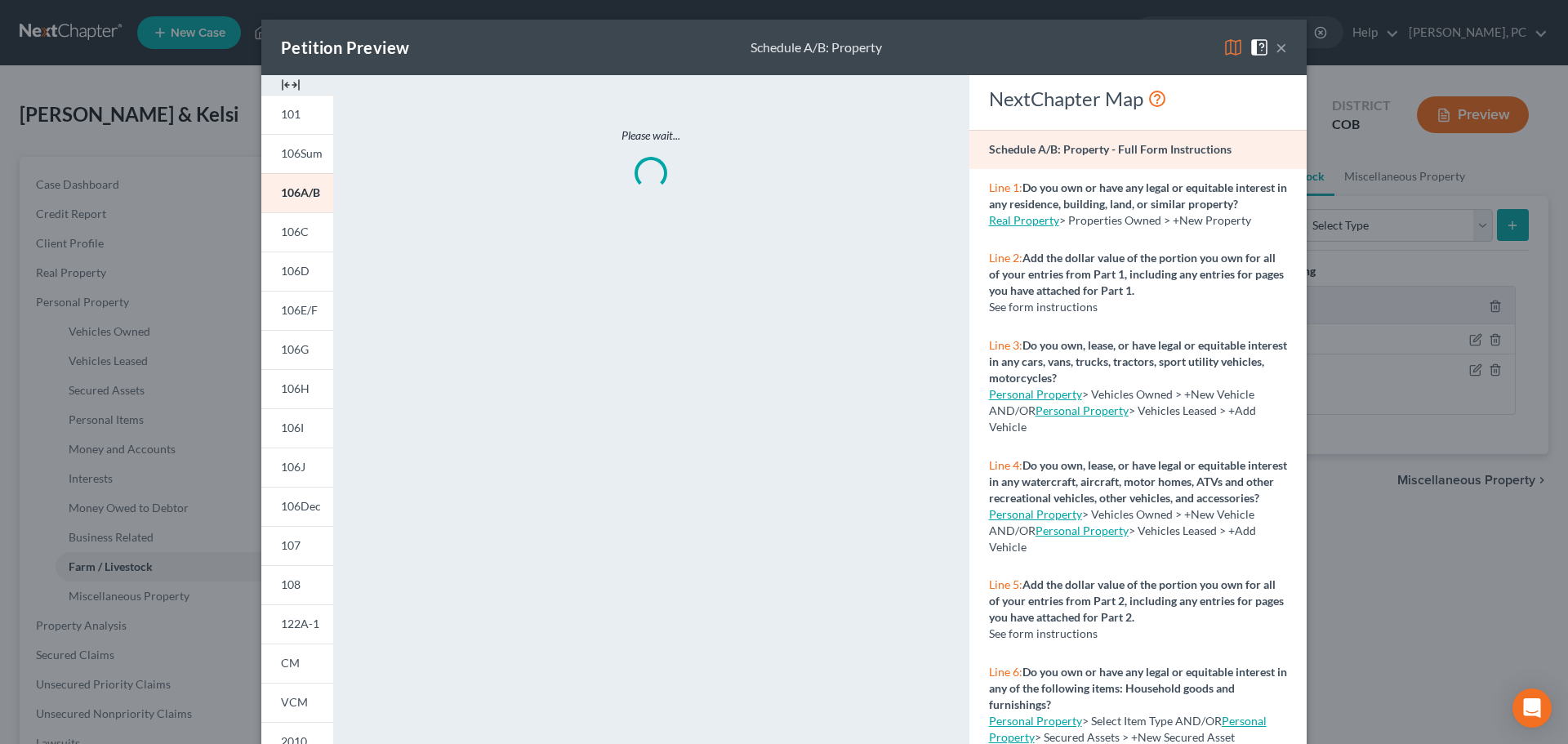
click at [290, 84] on img at bounding box center [291, 85] width 20 height 20
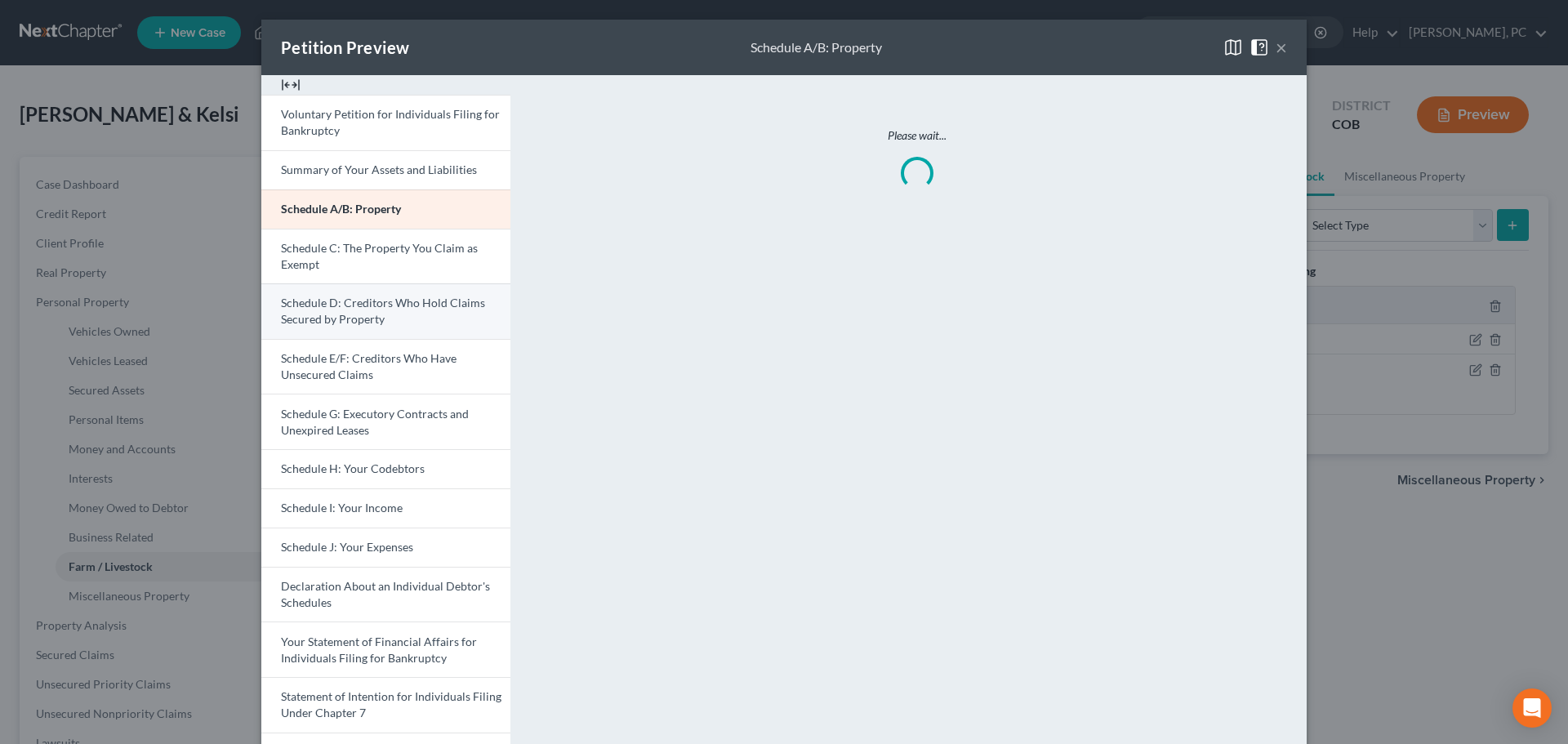
click at [331, 307] on span "Schedule D: Creditors Who Hold Claims Secured by Property" at bounding box center [383, 311] width 204 height 30
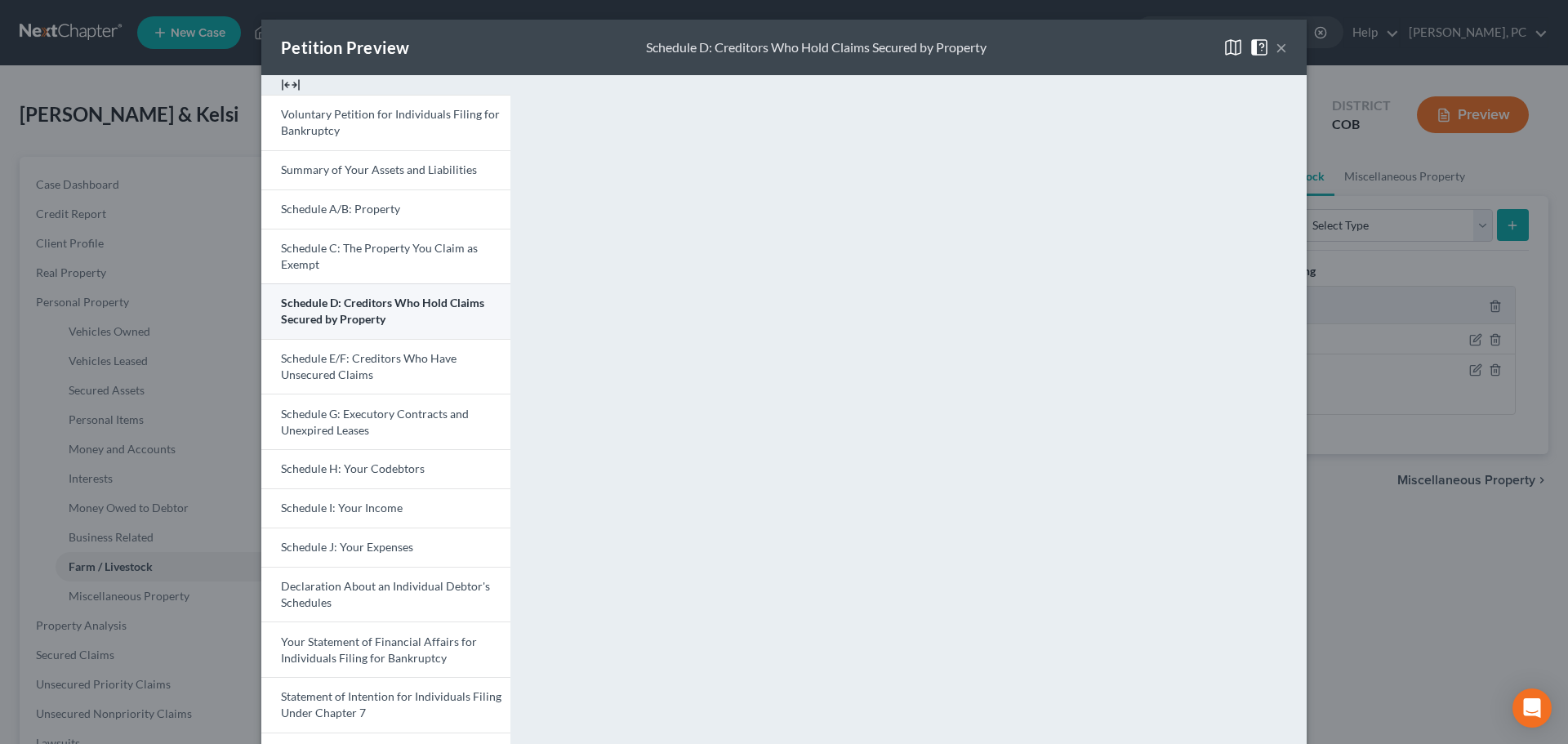
click at [428, 321] on link "Schedule D: Creditors Who Hold Claims Secured by Property" at bounding box center [386, 311] width 249 height 56
click at [359, 638] on span "Your Statement of Financial Affairs for Individuals Filing for Bankruptcy" at bounding box center [379, 650] width 196 height 30
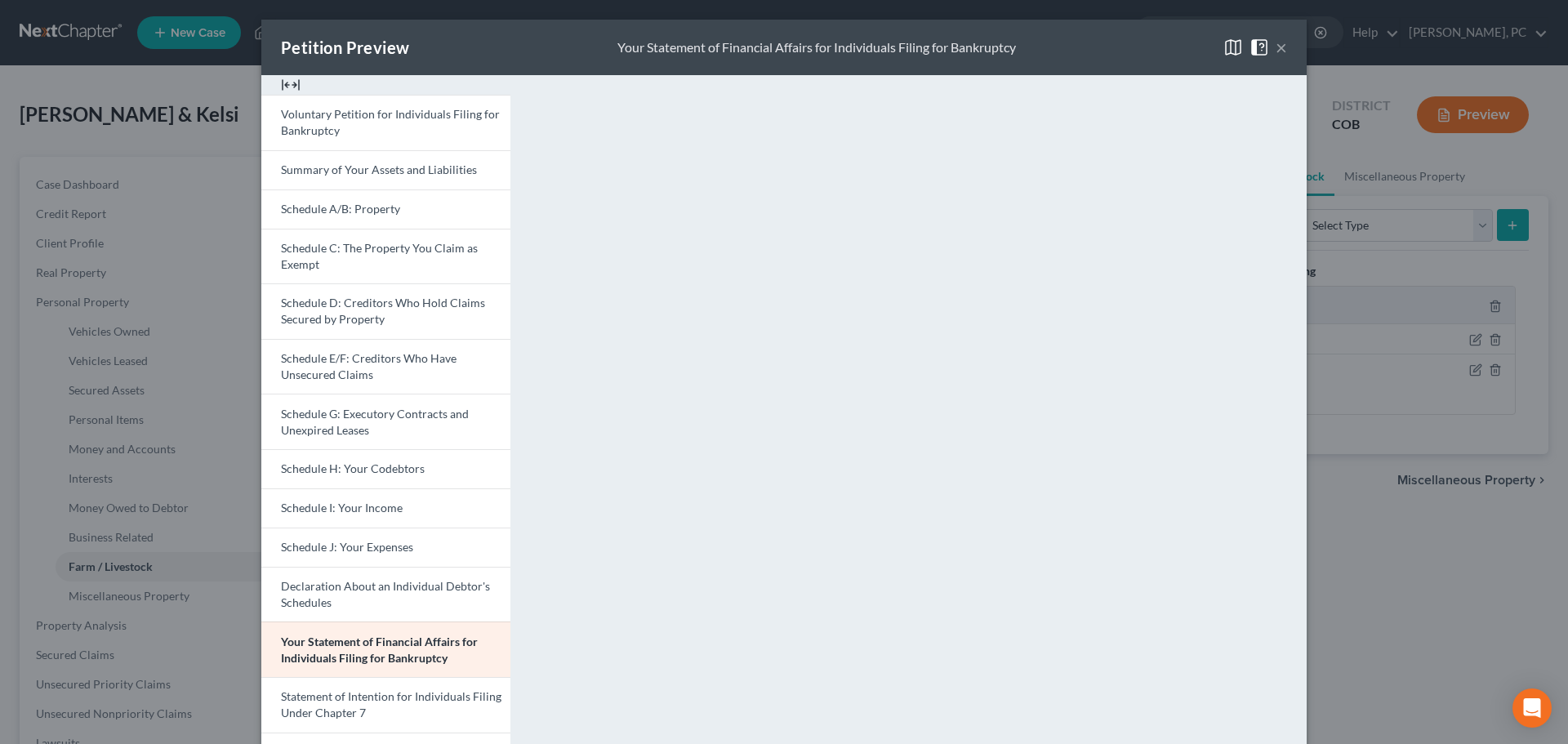
click at [1276, 51] on button "×" at bounding box center [1281, 47] width 12 height 20
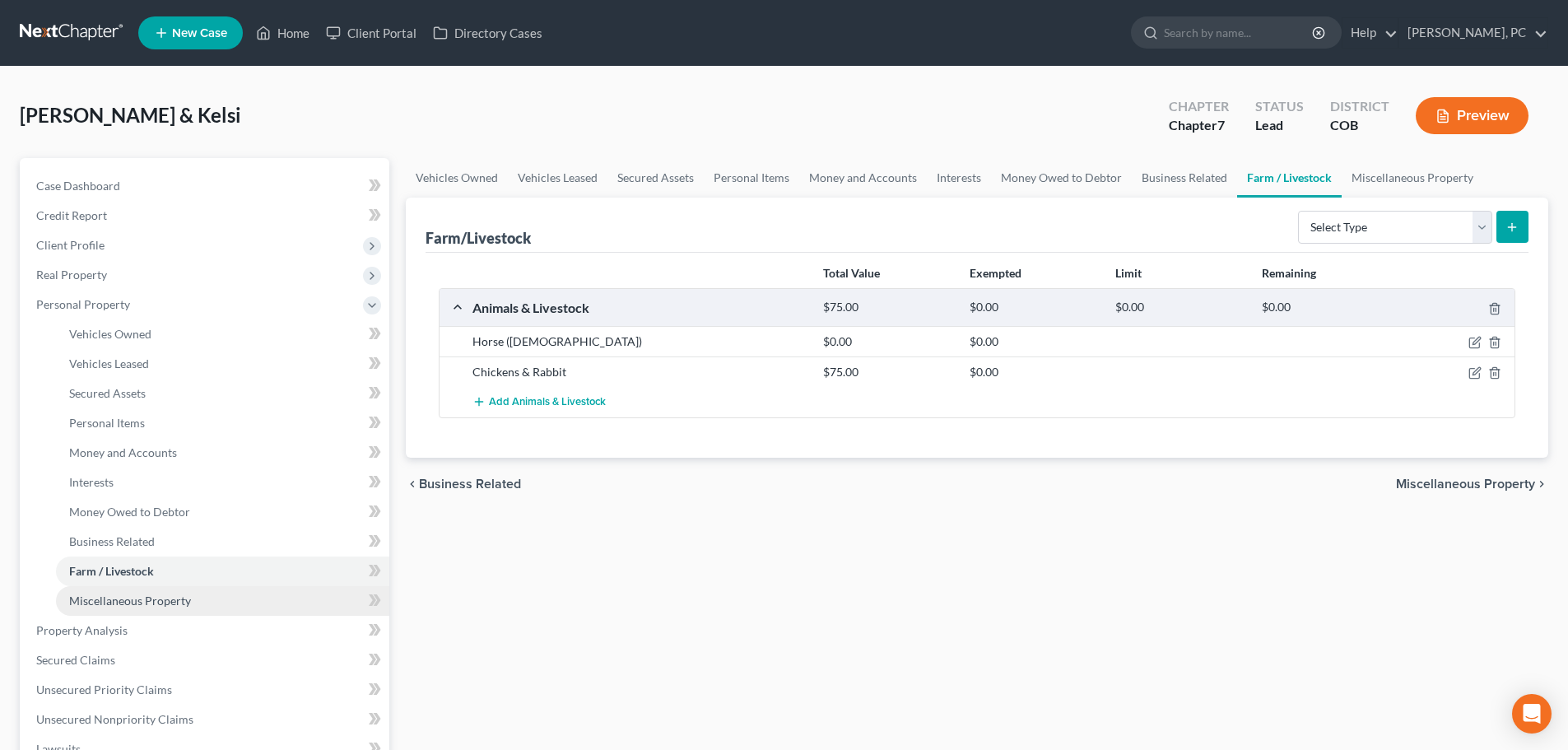
click at [137, 605] on span "Miscellaneous Property" at bounding box center [130, 601] width 122 height 14
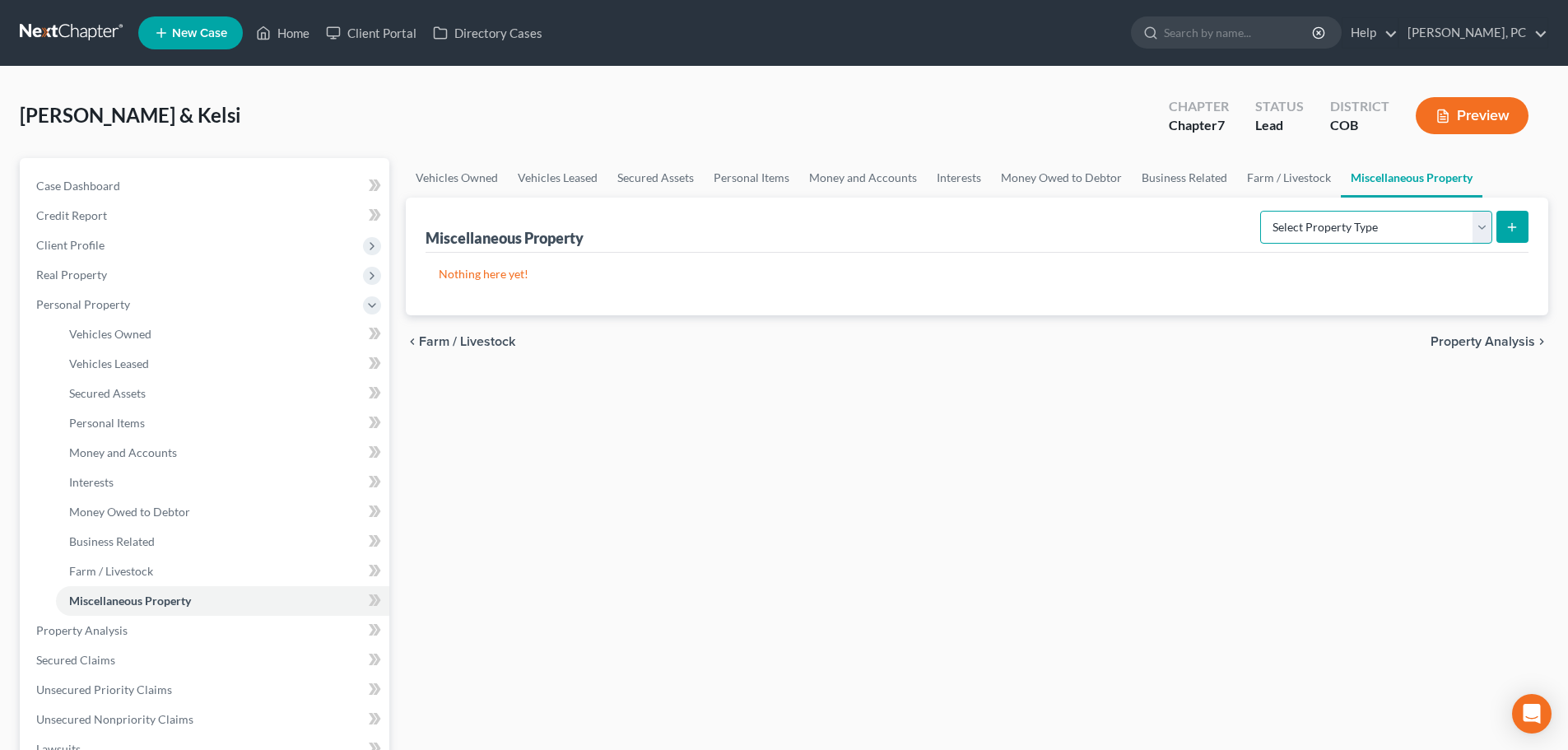
click at [1260, 231] on select "Select Property Type Assigned for Creditor Benefit [DATE] Holding for Another N…" at bounding box center [1376, 226] width 232 height 33
select select "stored_within_1_year"
click at [1260, 210] on select "Select Property Type Assigned for Creditor Benefit [DATE] Holding for Another N…" at bounding box center [1376, 226] width 232 height 33
click at [1515, 228] on icon "submit" at bounding box center [1512, 227] width 13 height 13
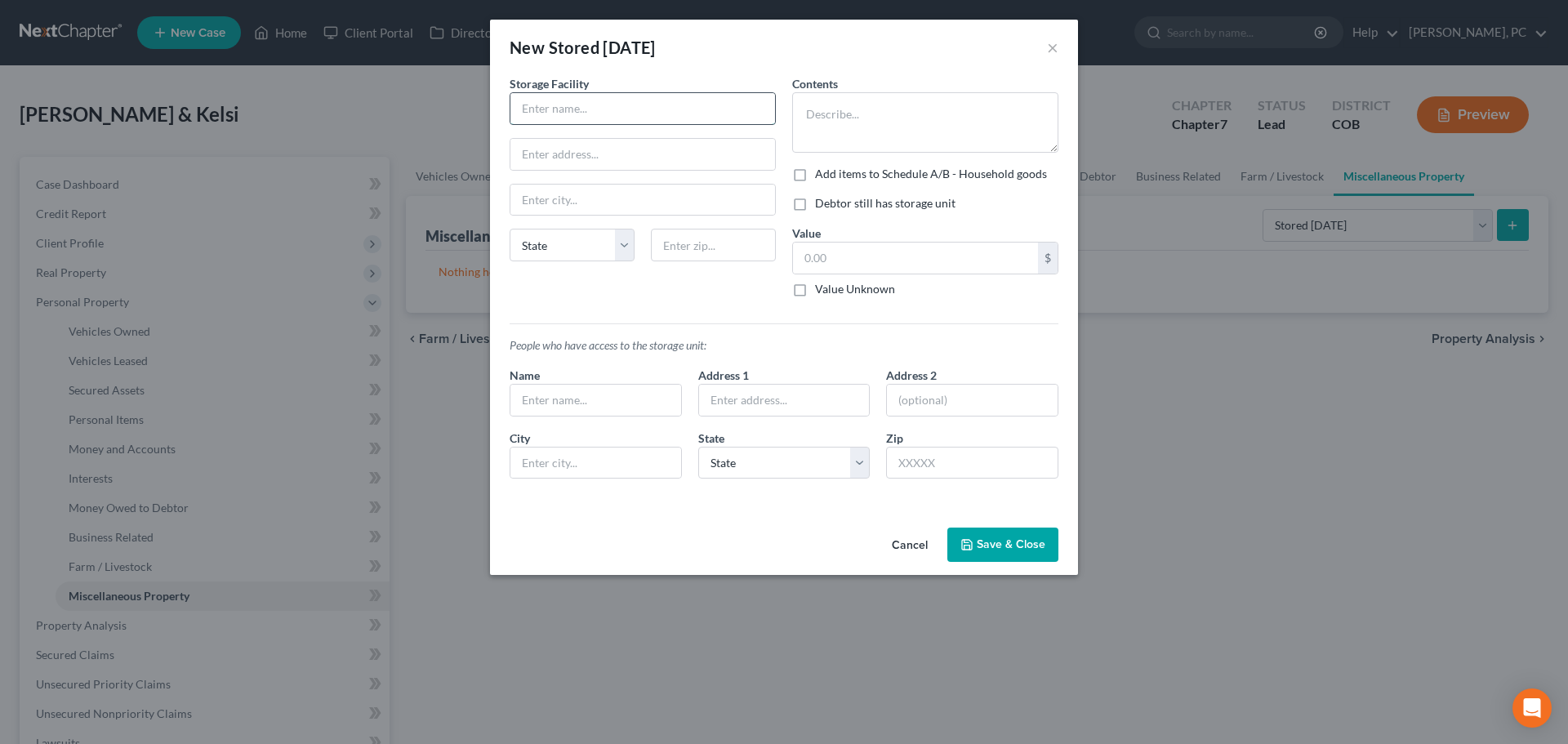
click at [615, 104] on input "text" at bounding box center [642, 108] width 264 height 31
type input "Clear Homes Self Storage"
click at [815, 210] on label "Debtor still has storage unit" at bounding box center [885, 204] width 141 height 17
click at [822, 205] on input "Debtor still has storage unit" at bounding box center [827, 200] width 11 height 11
checkbox input "true"
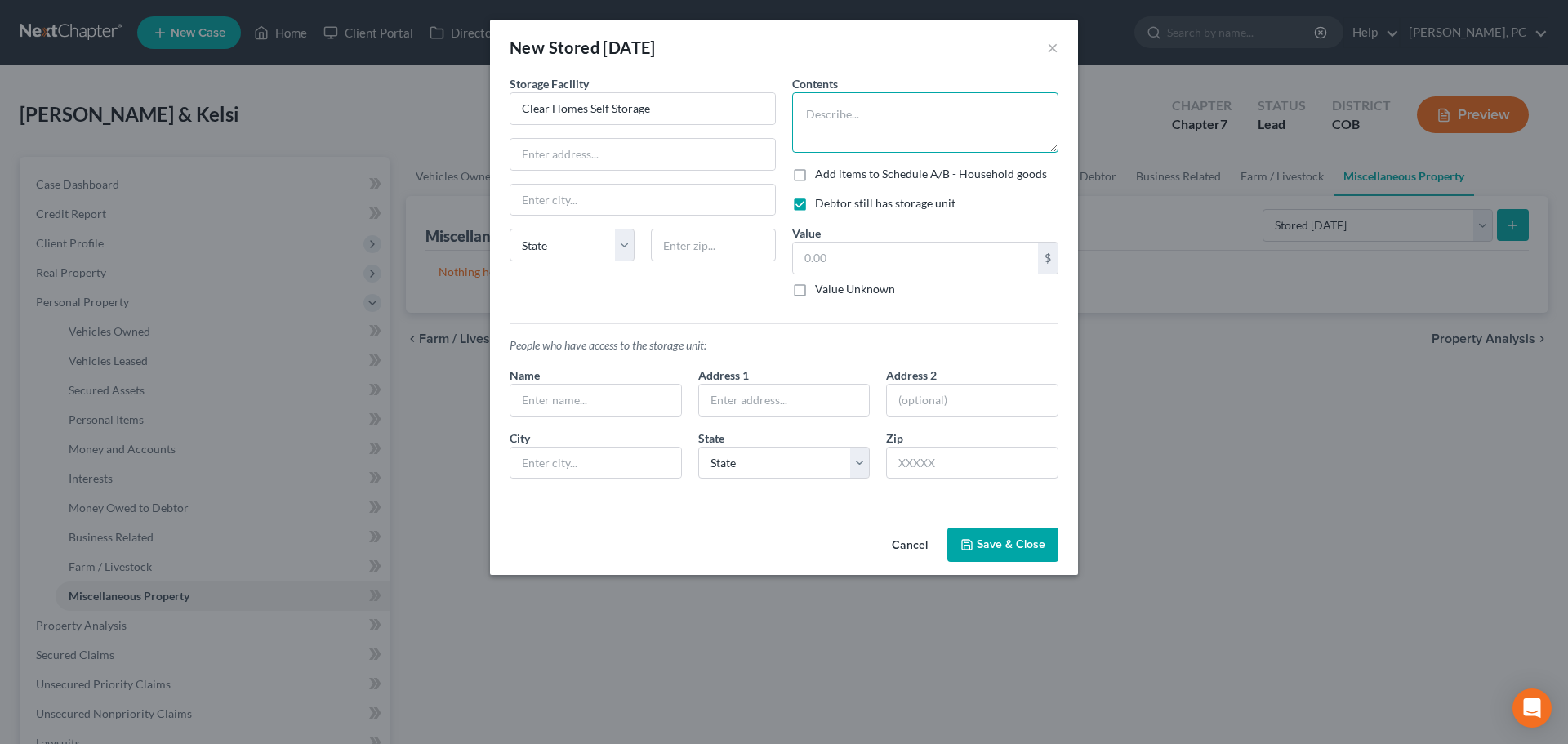
click at [829, 137] on textarea at bounding box center [924, 122] width 266 height 60
type textarea "Toys, old furniture, [MEDICAL_DATA] bed parts"
click at [815, 292] on label "Value Unknown" at bounding box center [855, 289] width 80 height 17
click at [822, 292] on input "Value Unknown" at bounding box center [827, 286] width 11 height 11
checkbox input "true"
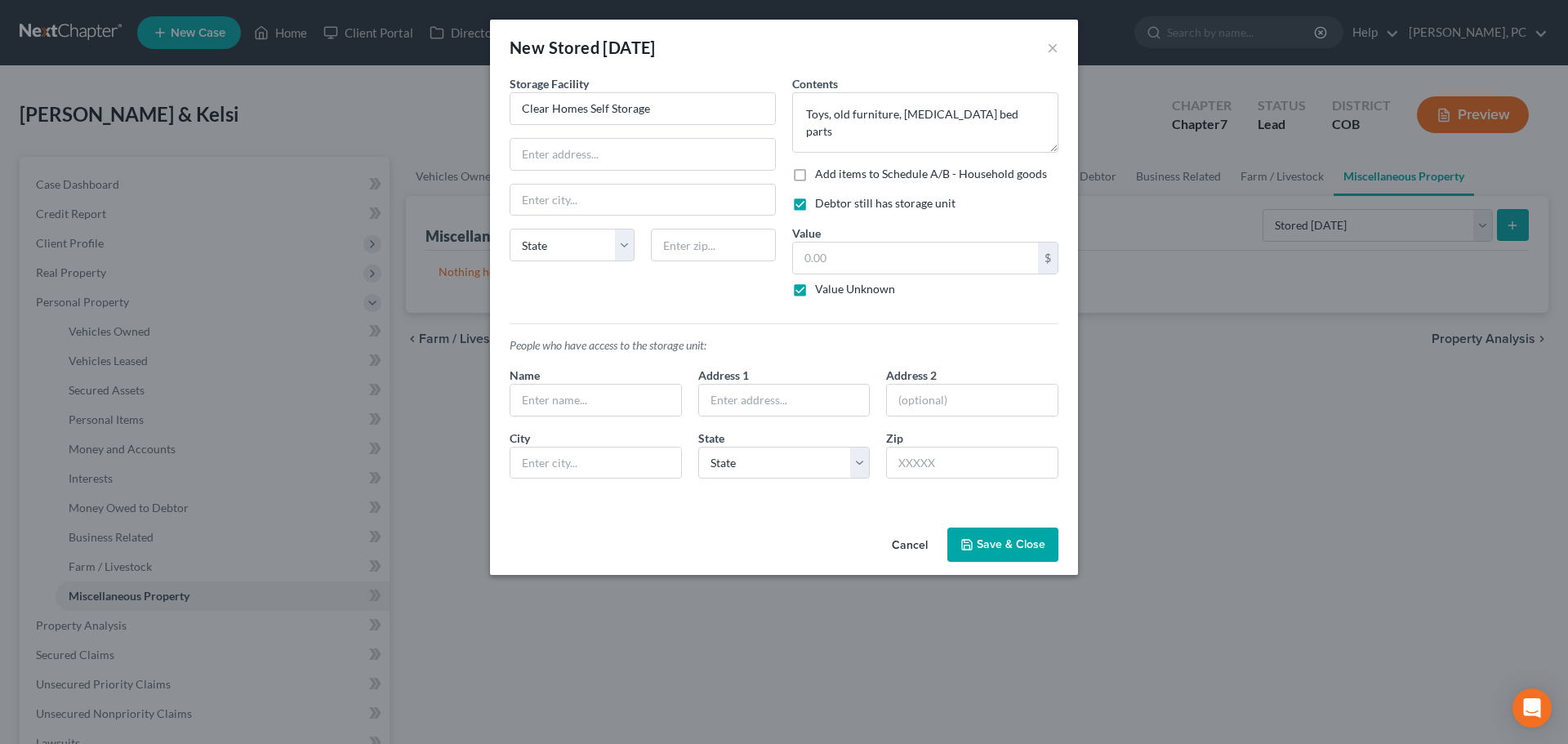
type input "0.00"
click at [1008, 553] on button "Save & Close" at bounding box center [1003, 544] width 111 height 34
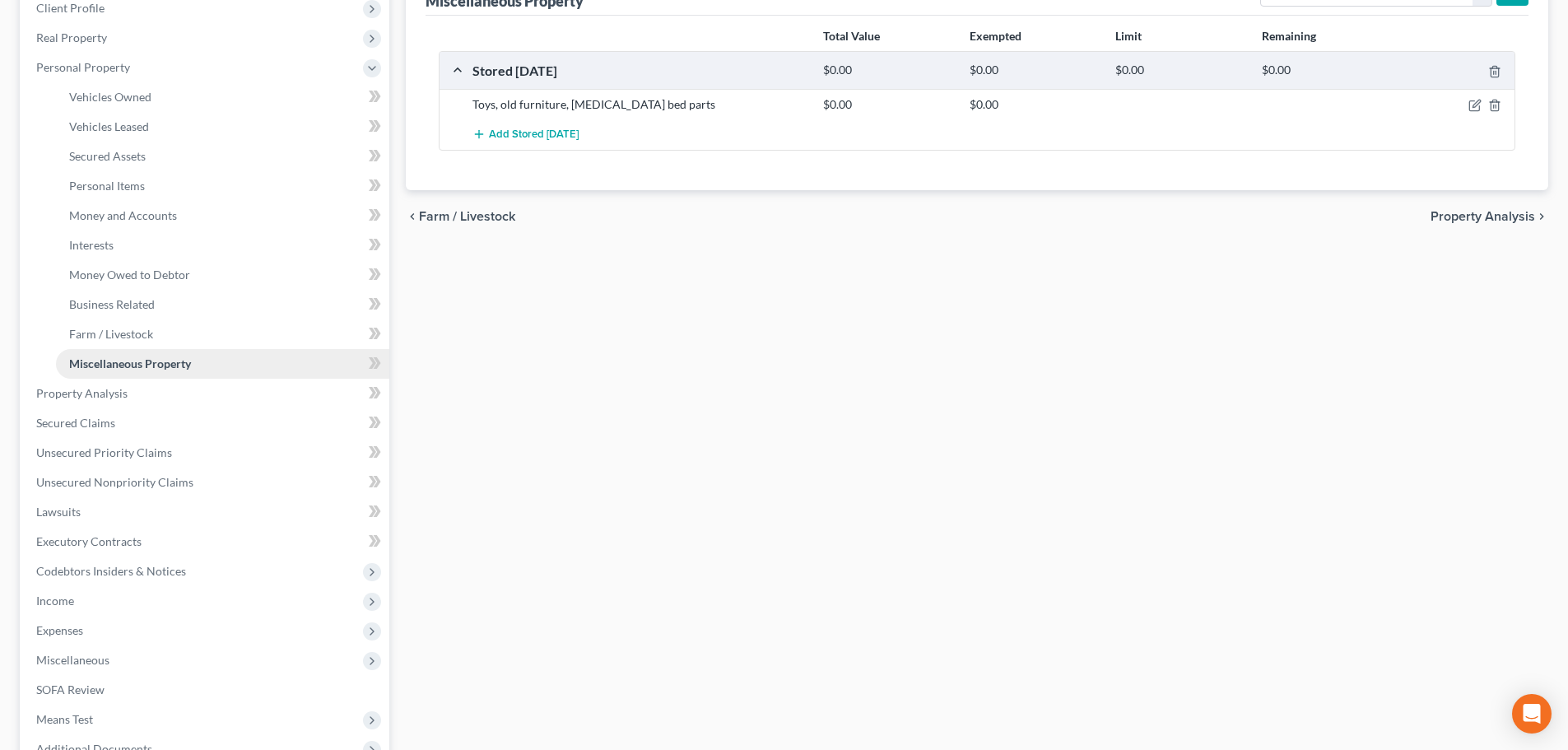
scroll to position [247, 0]
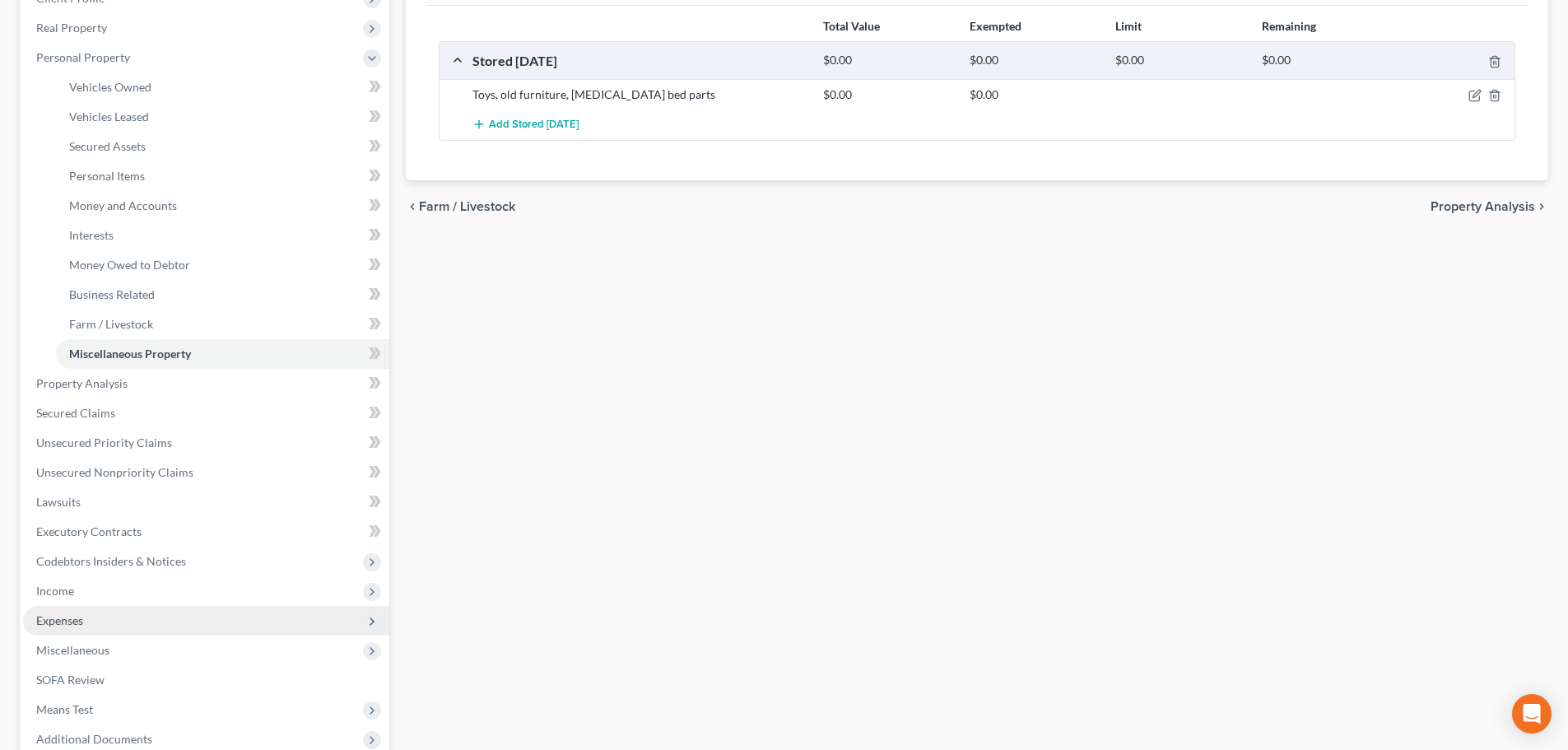
click at [57, 617] on span "Expenses" at bounding box center [59, 621] width 47 height 14
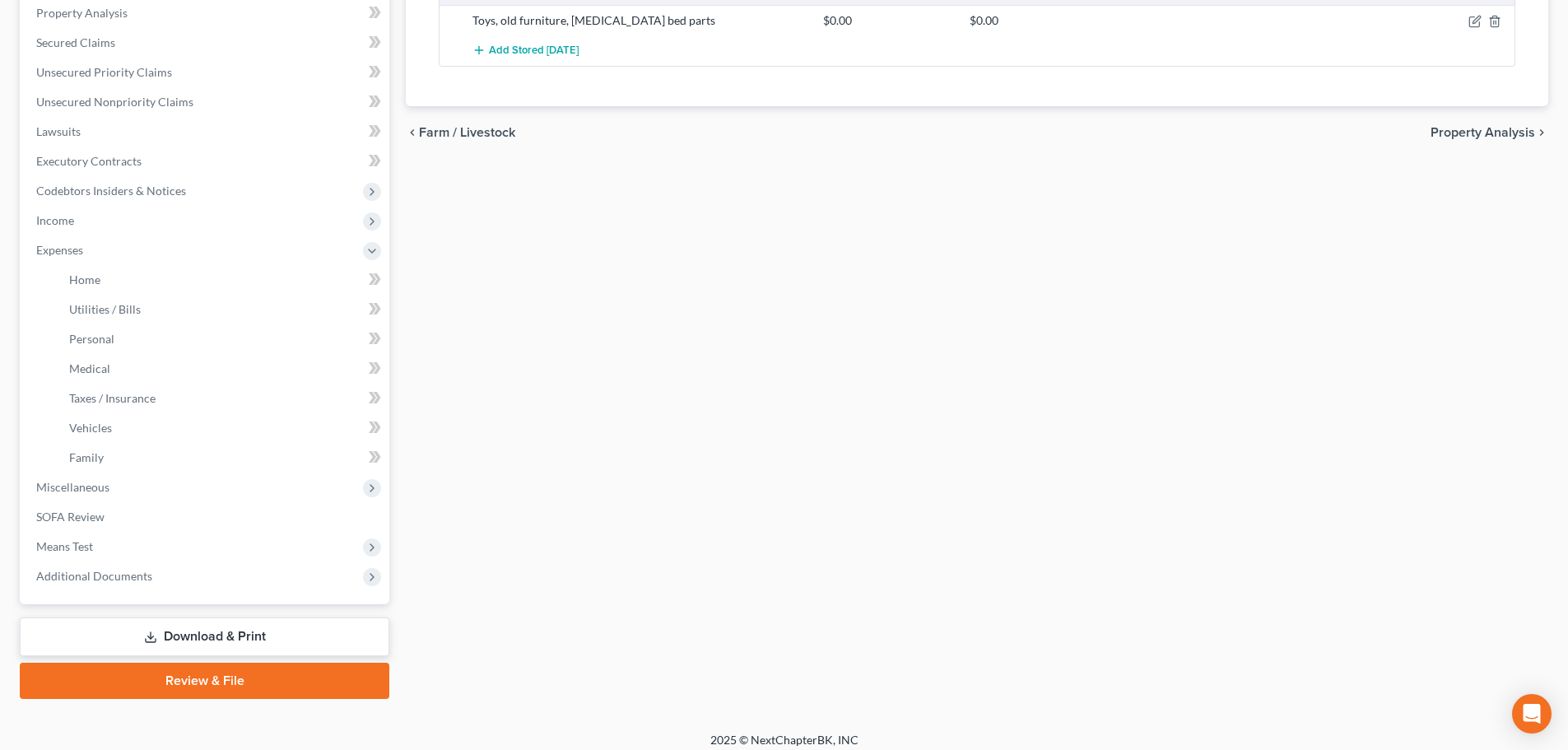
scroll to position [332, 0]
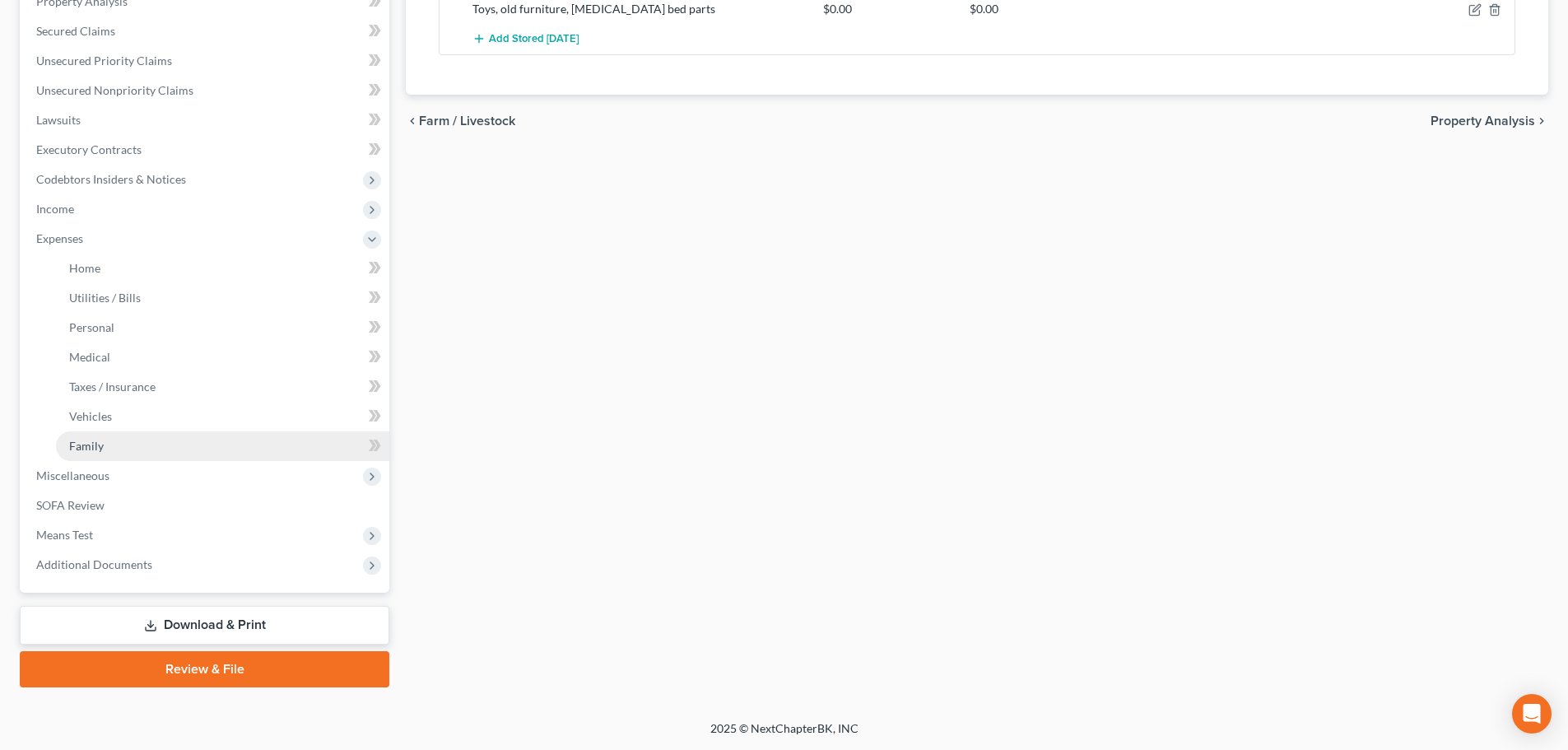
click at [59, 454] on link "Family" at bounding box center [222, 446] width 333 height 29
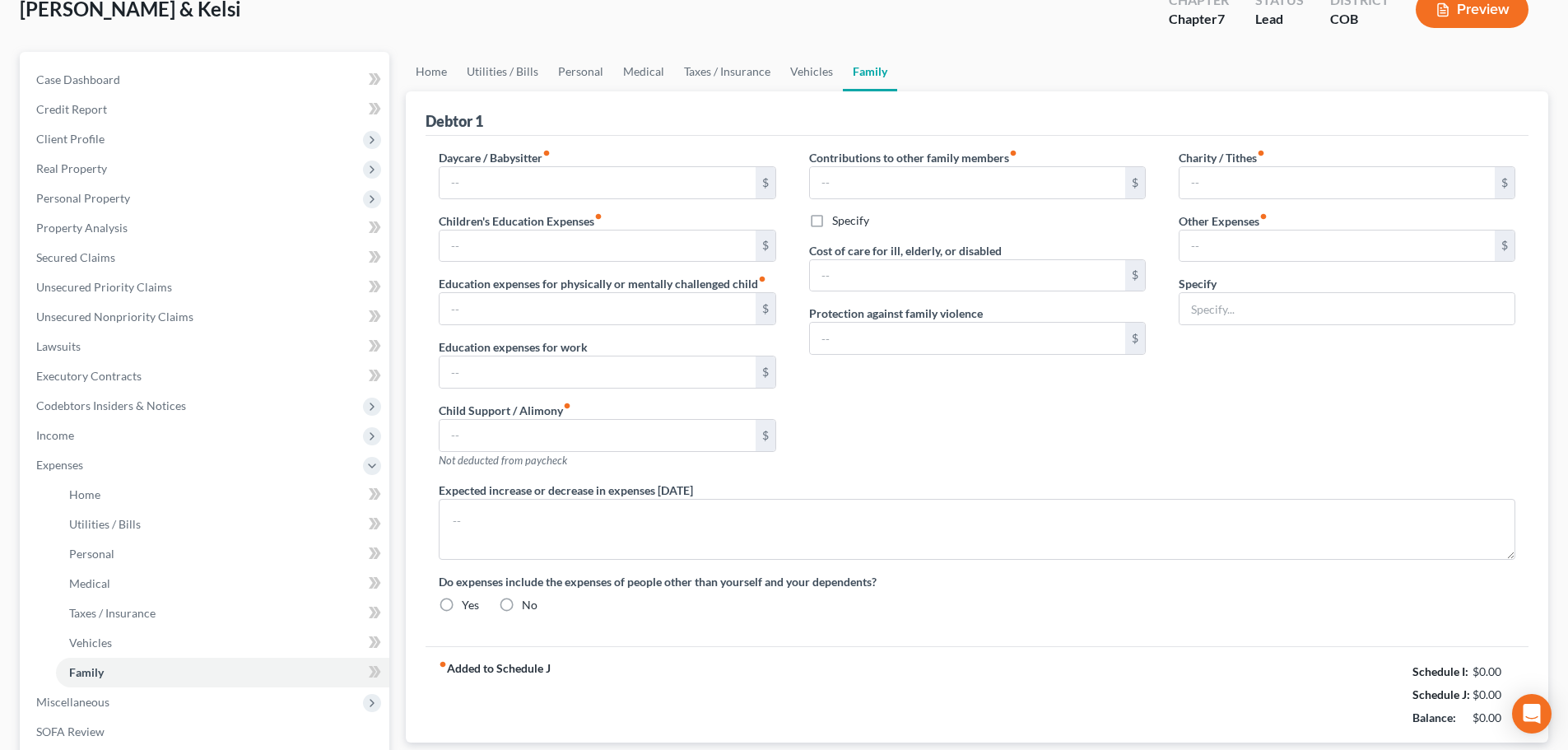
scroll to position [13, 0]
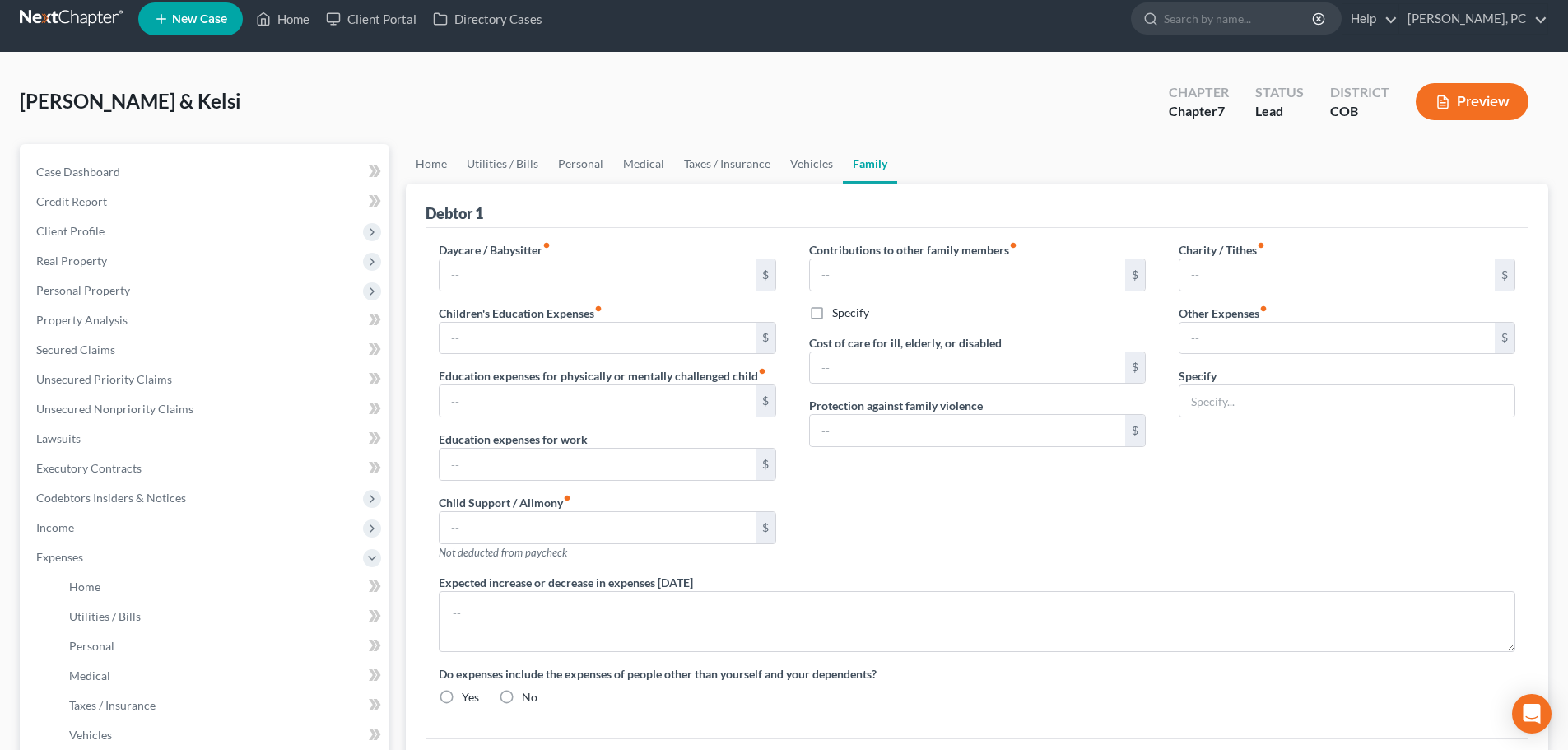
type input "150.00"
type input "Incidentals & Emergencies"
radio input "true"
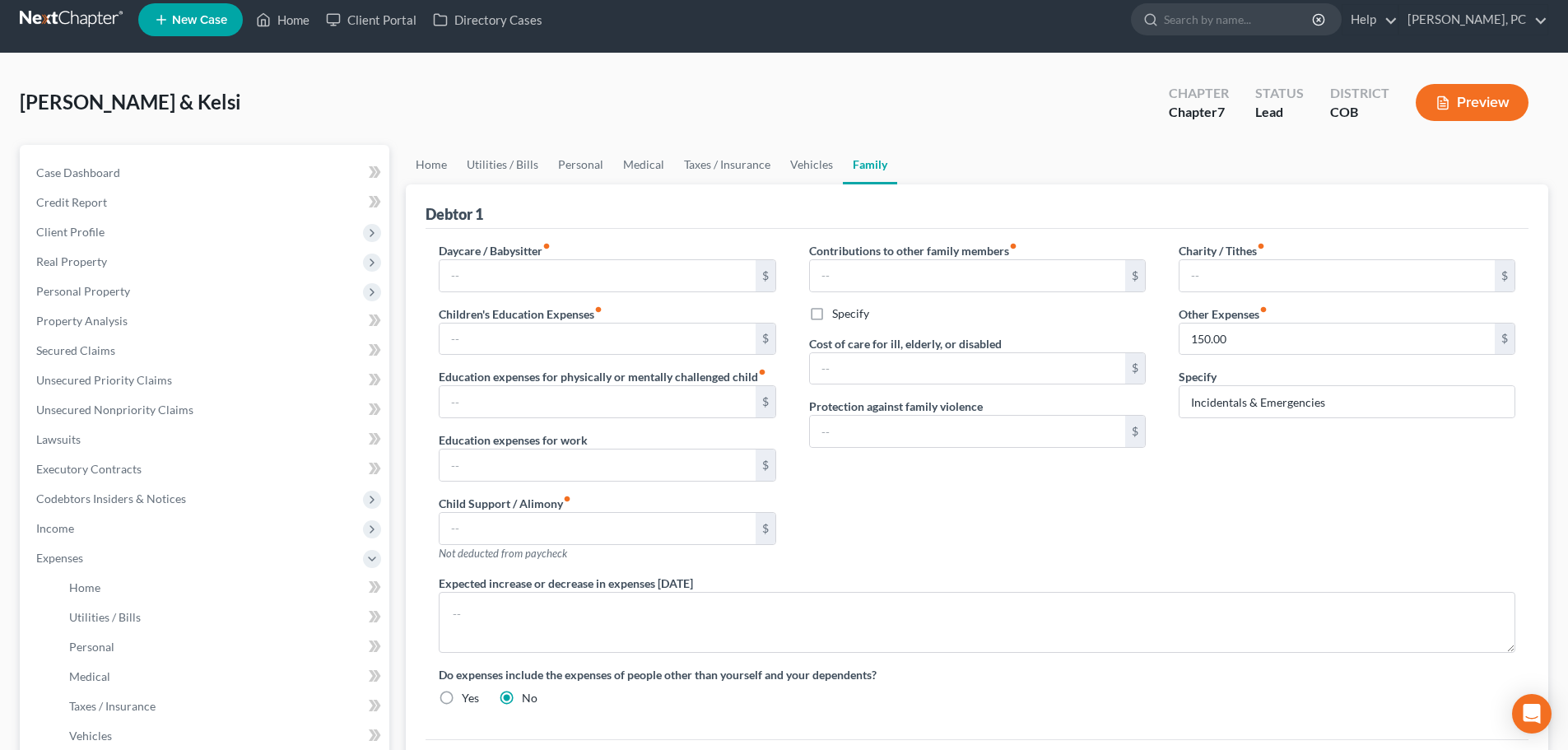
scroll to position [0, 0]
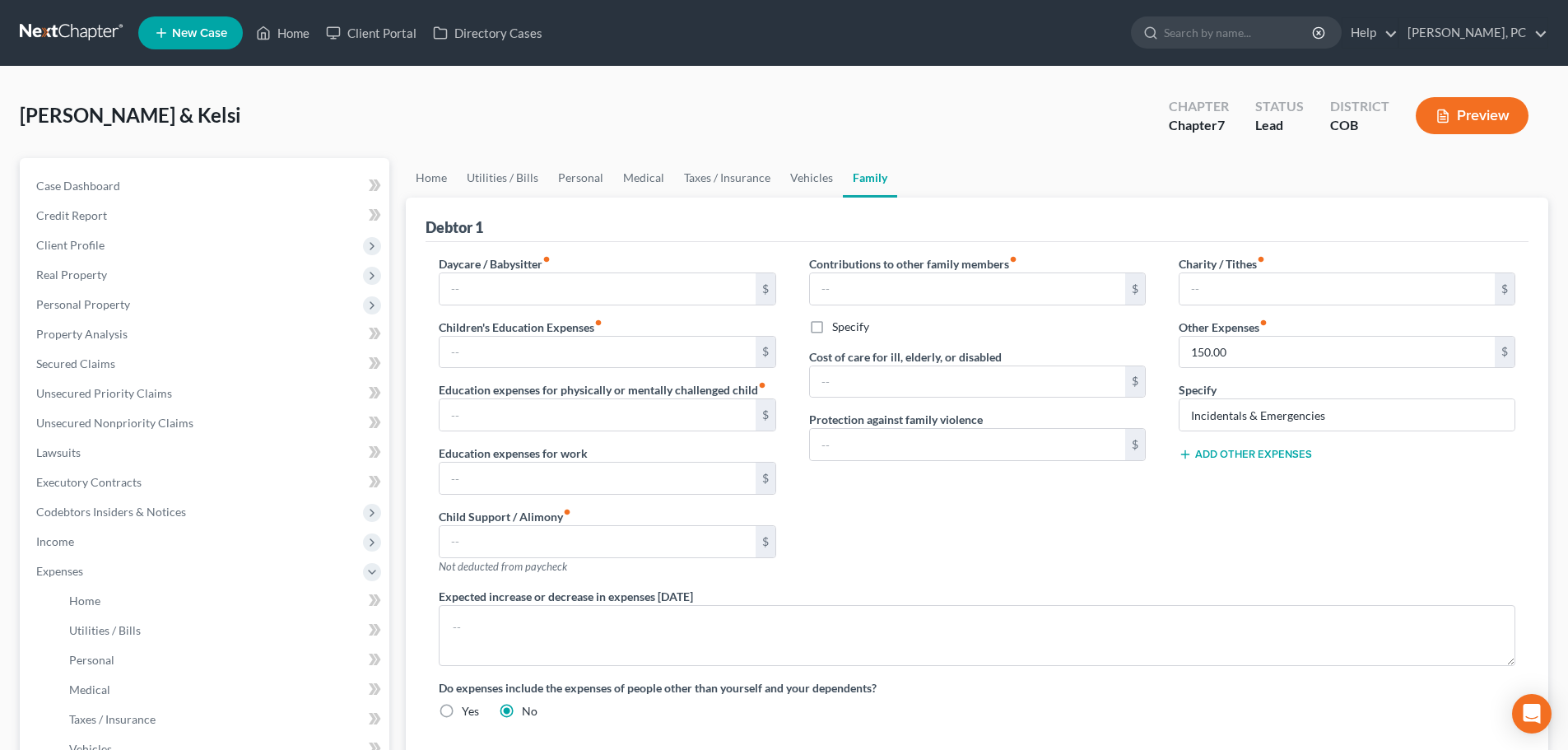
click at [1234, 452] on button "Add Other Expenses" at bounding box center [1246, 454] width 134 height 13
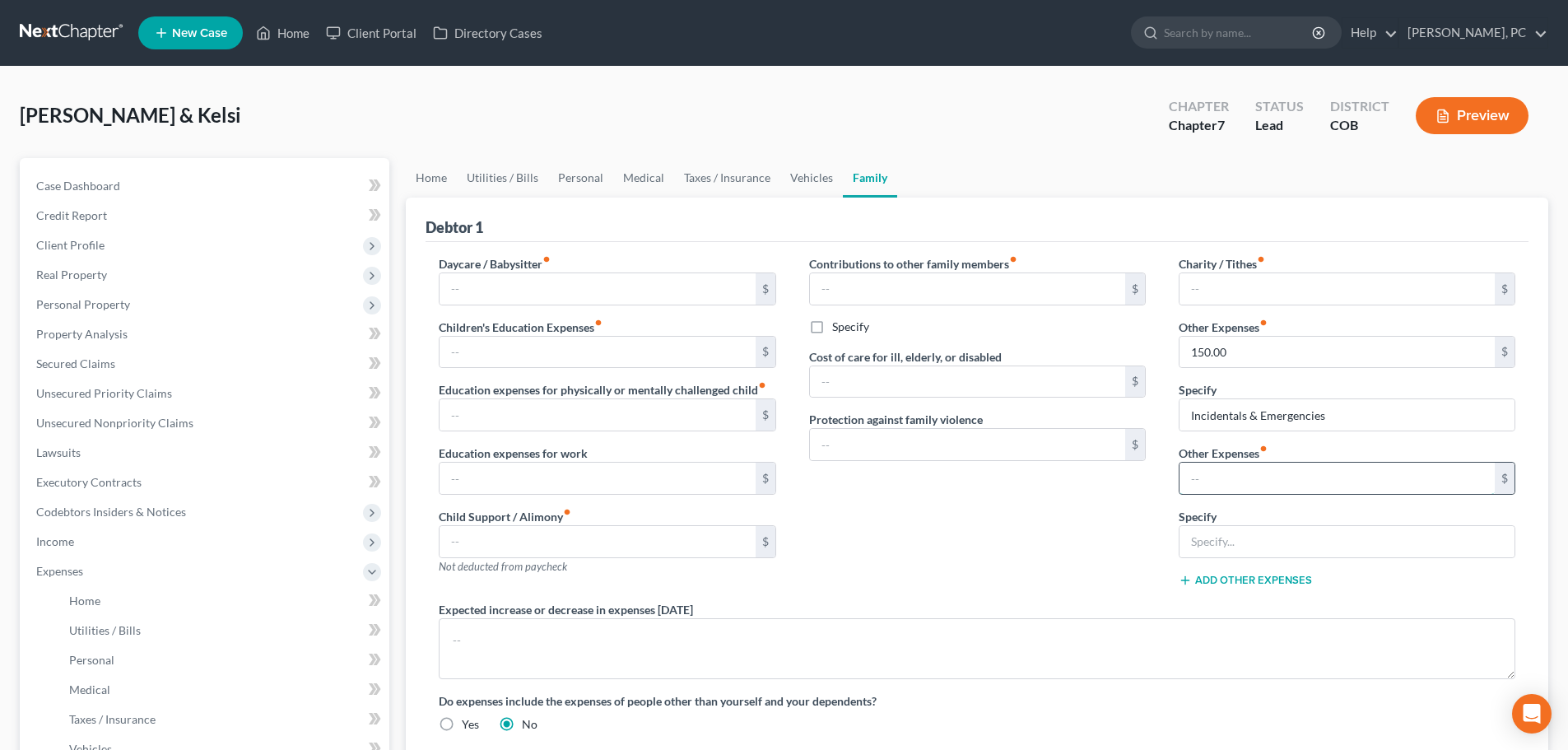
click at [1216, 479] on input "text" at bounding box center [1338, 478] width 316 height 31
type input "220"
type input "Storage Unit"
click at [1336, 569] on div "Charity / Tithes fiber_manual_record $ Other Expenses fiber_manual_record 150.0…" at bounding box center [1347, 428] width 370 height 346
click at [1450, 112] on button "Preview" at bounding box center [1472, 115] width 113 height 37
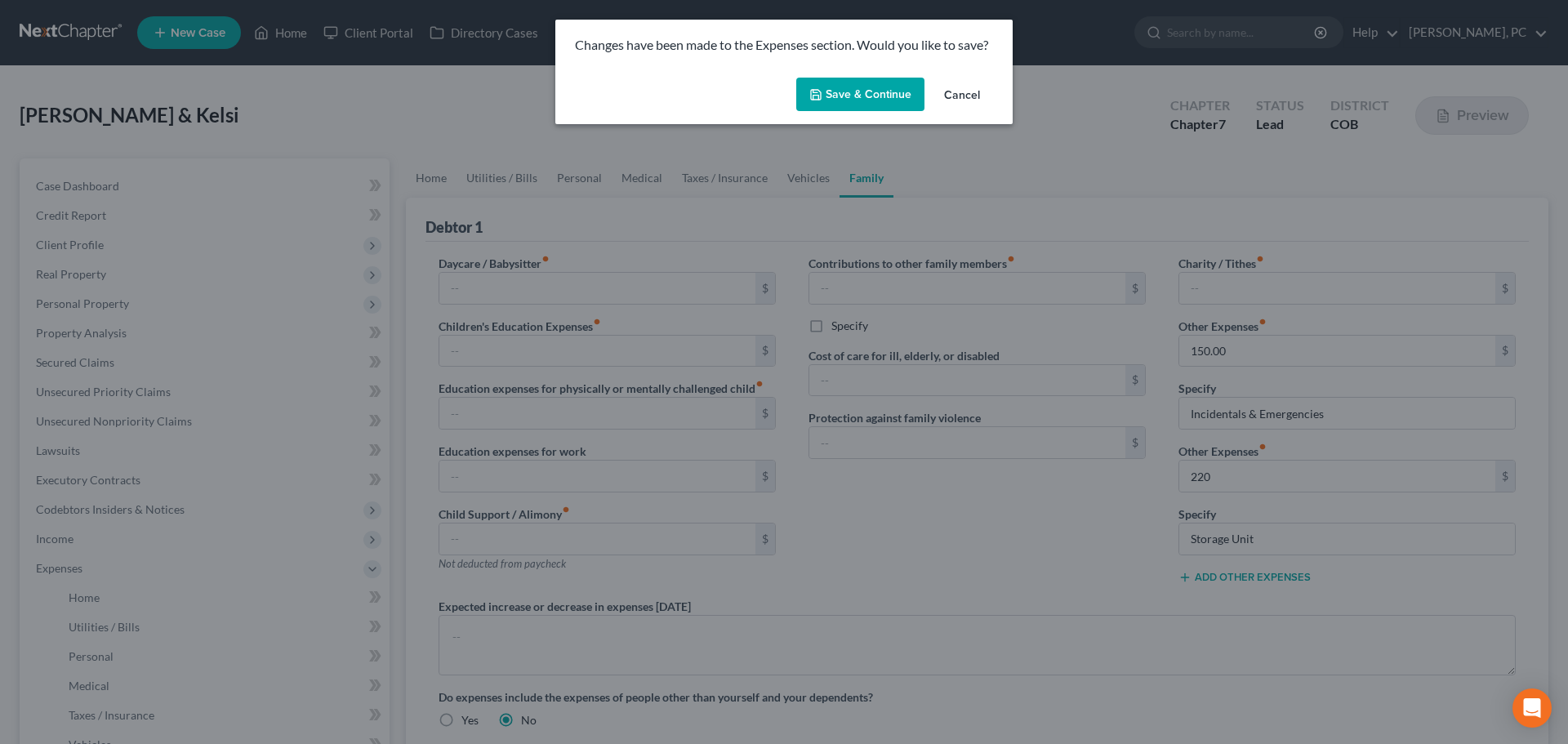
click at [878, 87] on button "Save & Continue" at bounding box center [860, 94] width 128 height 34
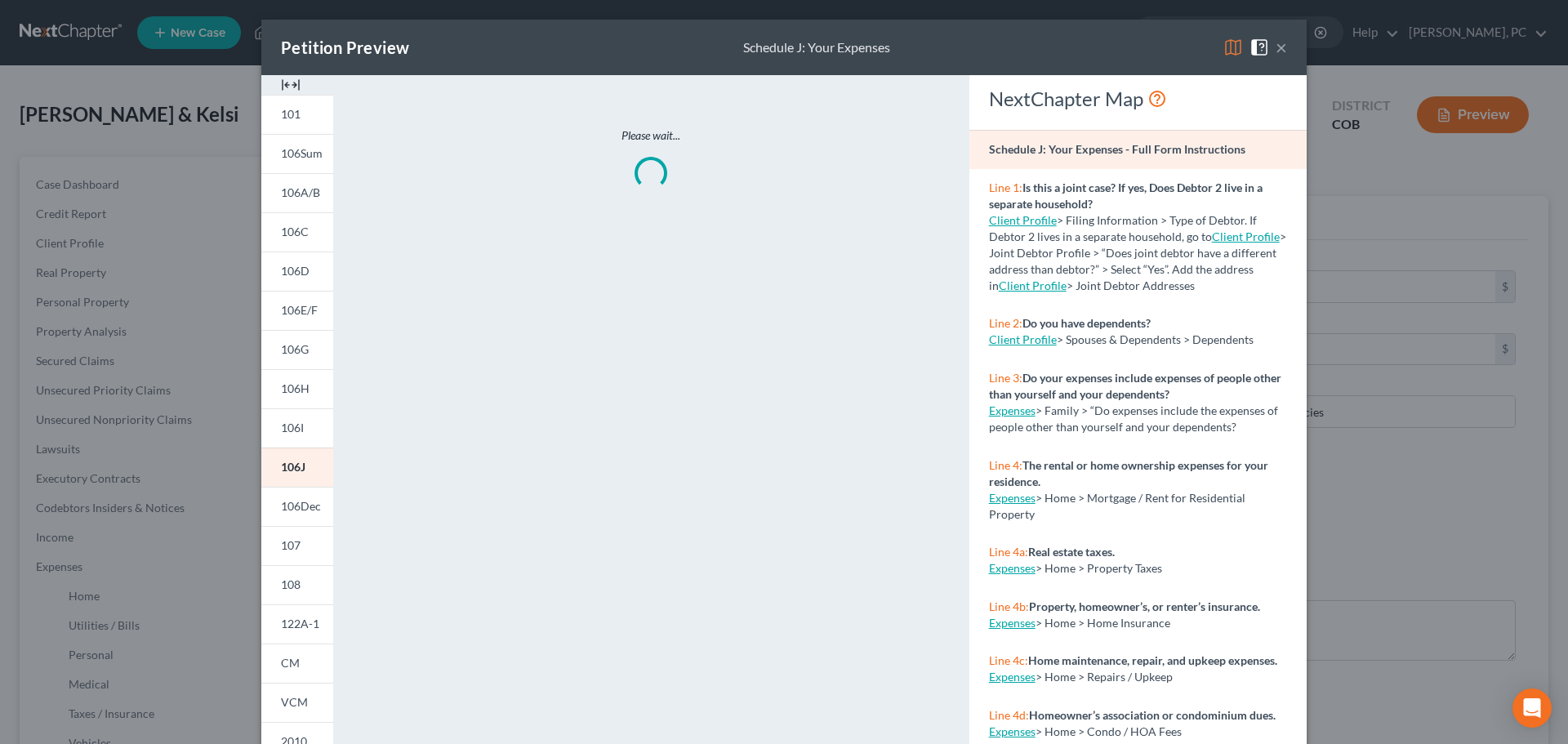
click at [282, 79] on img at bounding box center [291, 85] width 20 height 20
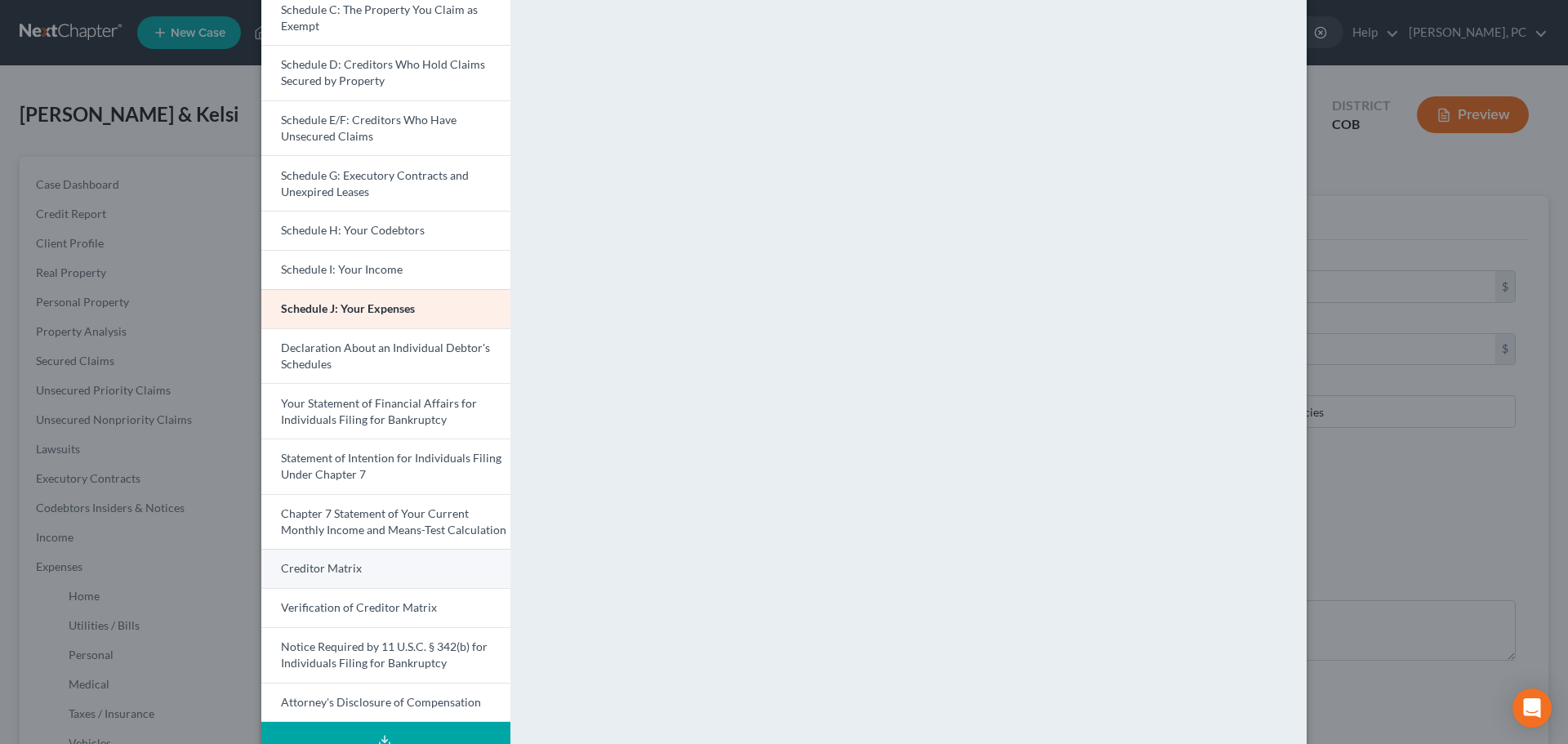
scroll to position [245, 0]
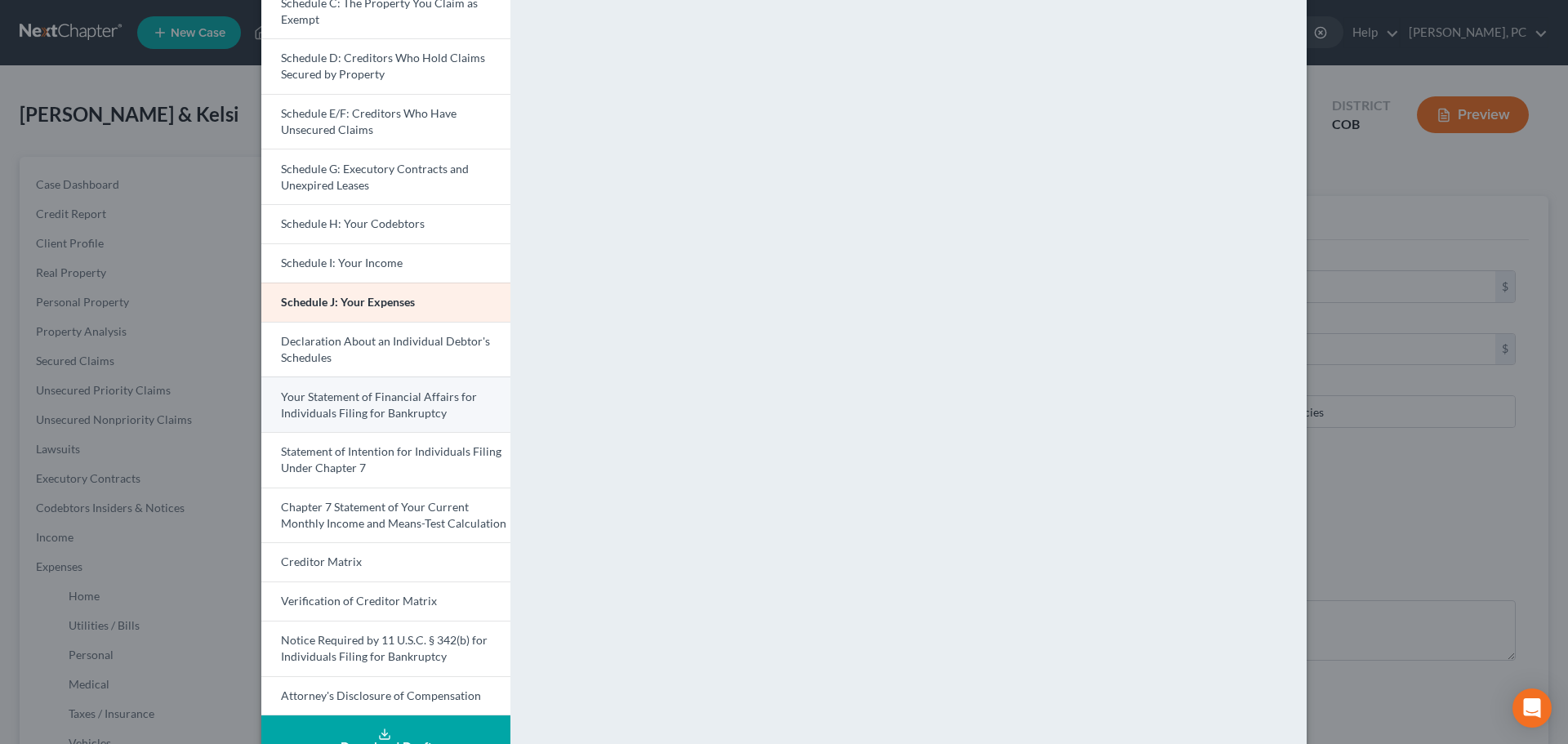
click at [344, 409] on span "Your Statement of Financial Affairs for Individuals Filing for Bankruptcy" at bounding box center [379, 404] width 196 height 30
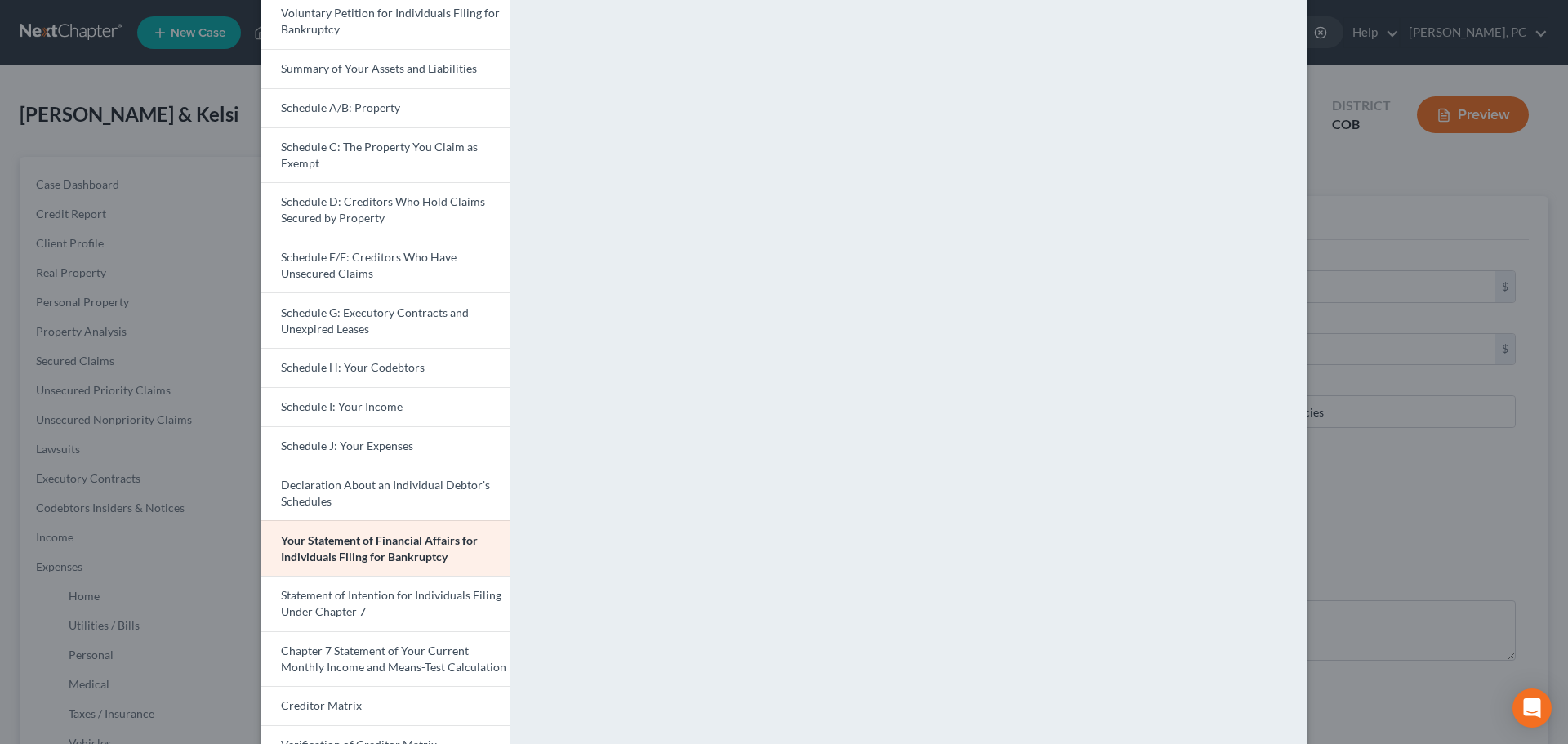
scroll to position [0, 0]
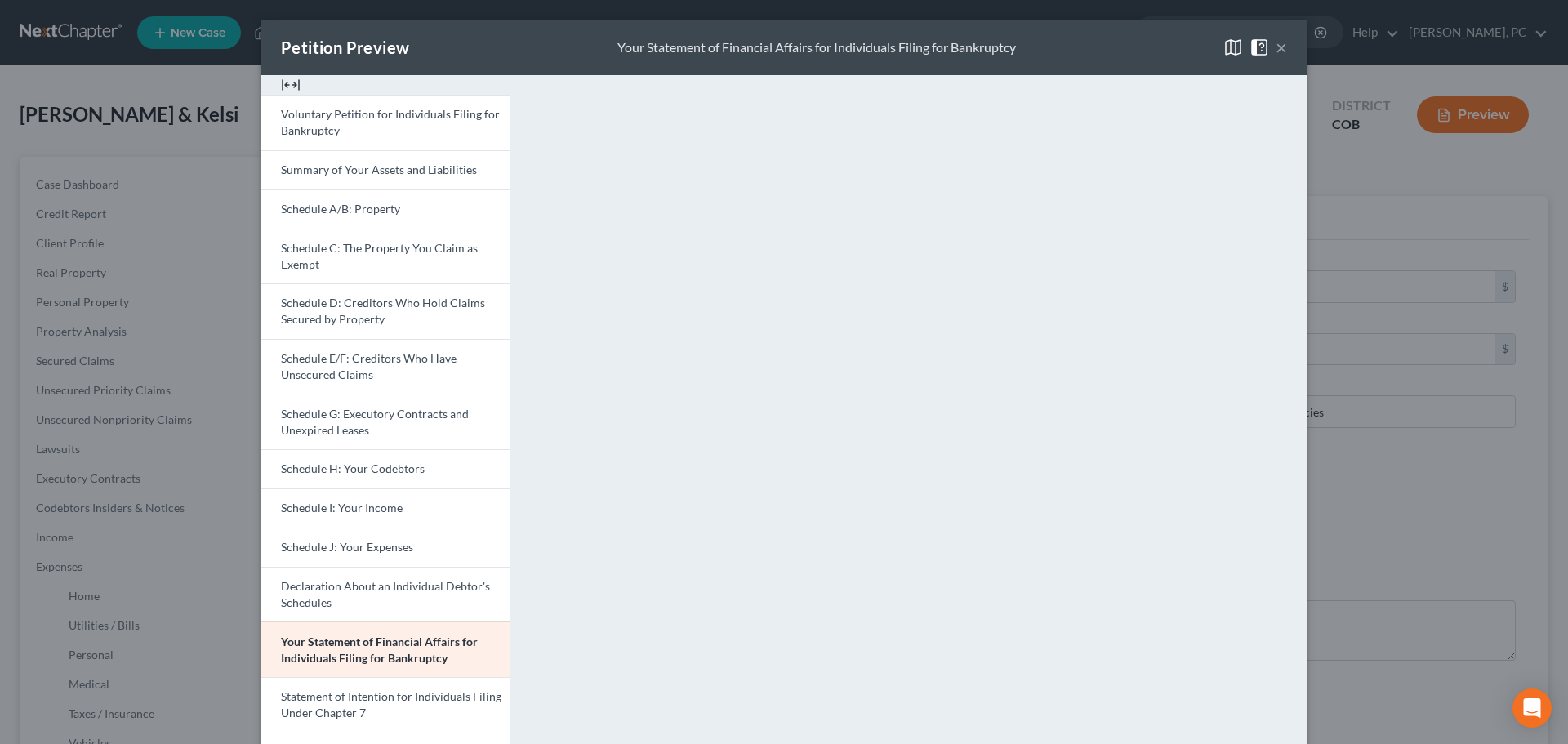
click at [1278, 45] on button "×" at bounding box center [1281, 47] width 12 height 20
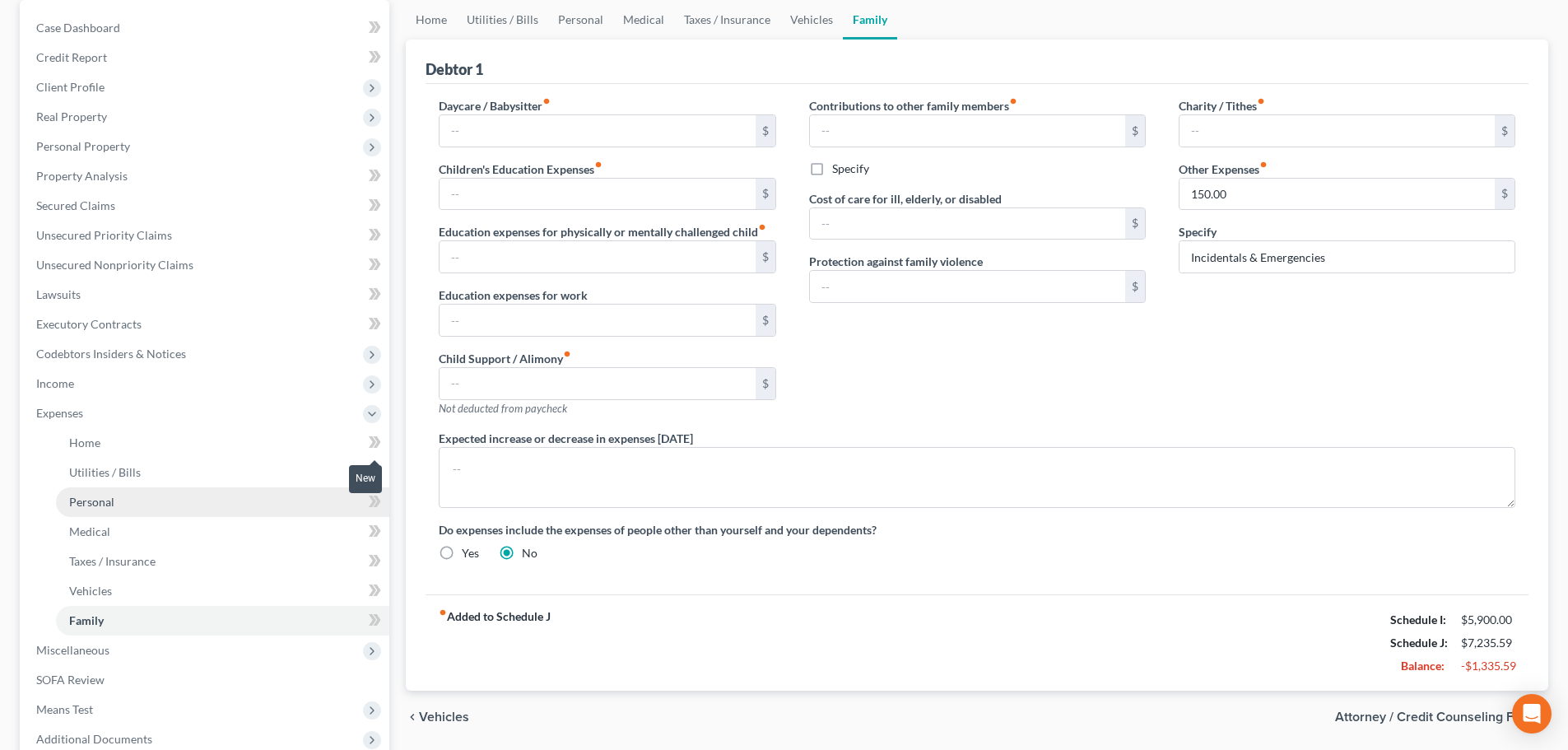
scroll to position [165, 0]
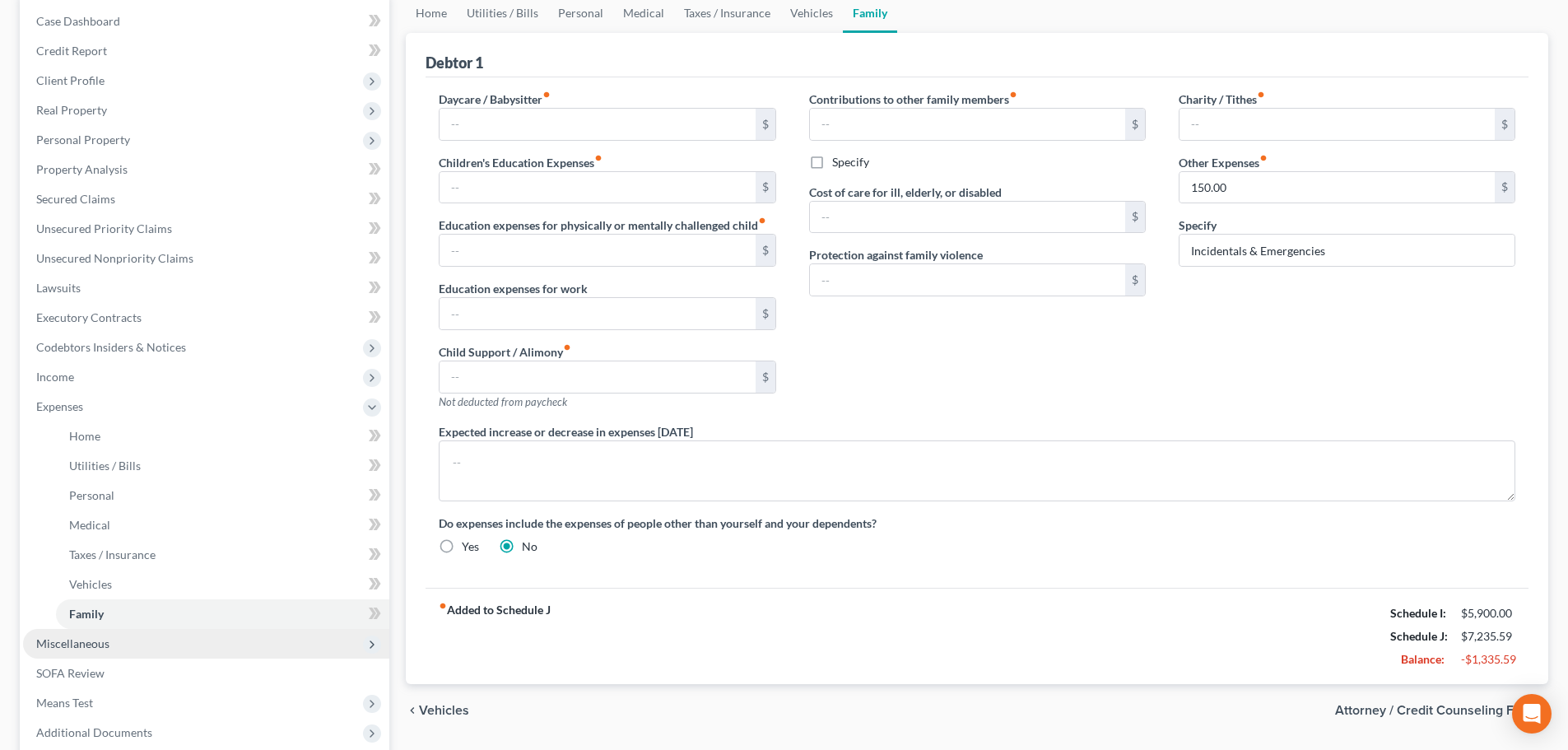
click at [65, 640] on span "Miscellaneous" at bounding box center [73, 643] width 73 height 14
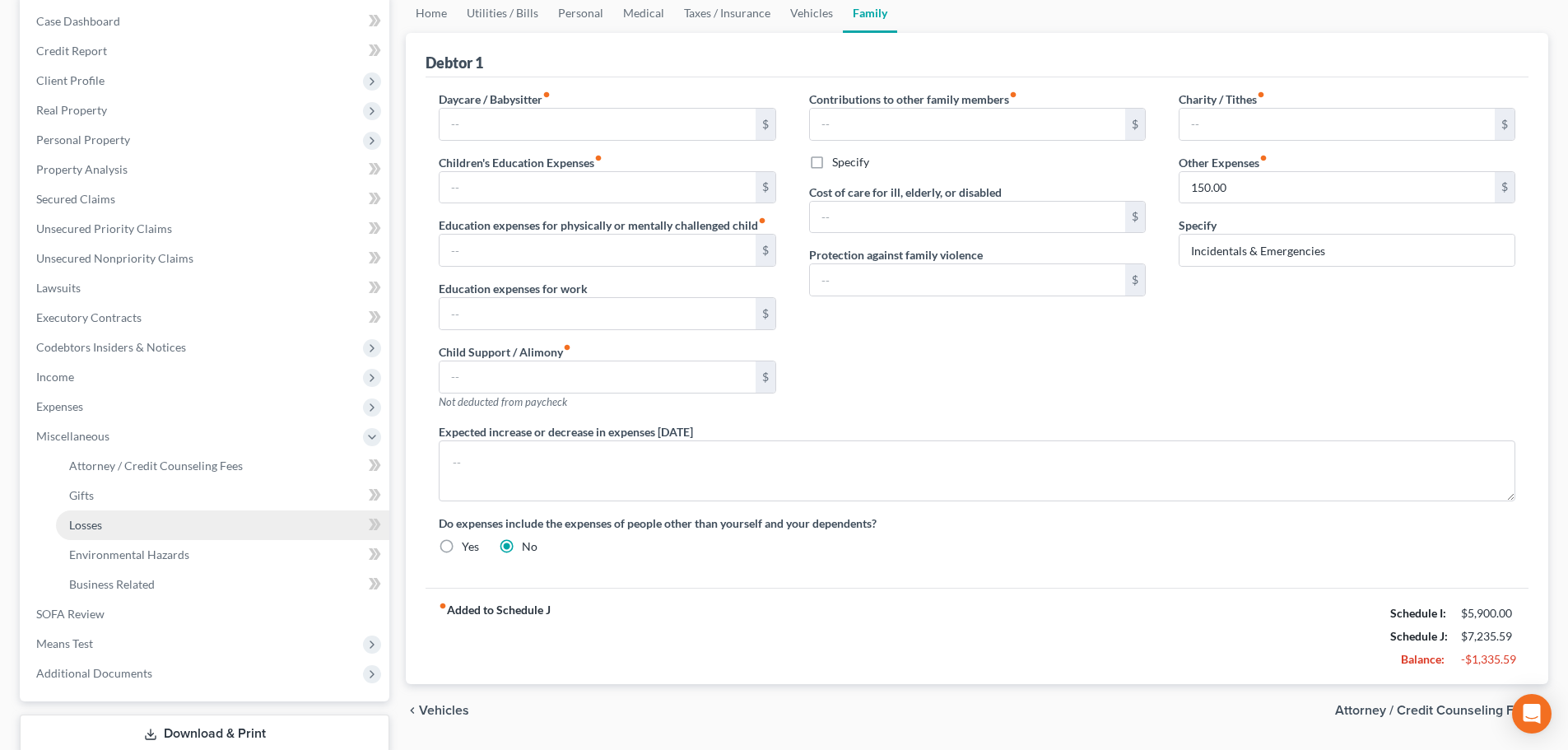
click at [80, 529] on span "Losses" at bounding box center [85, 524] width 33 height 14
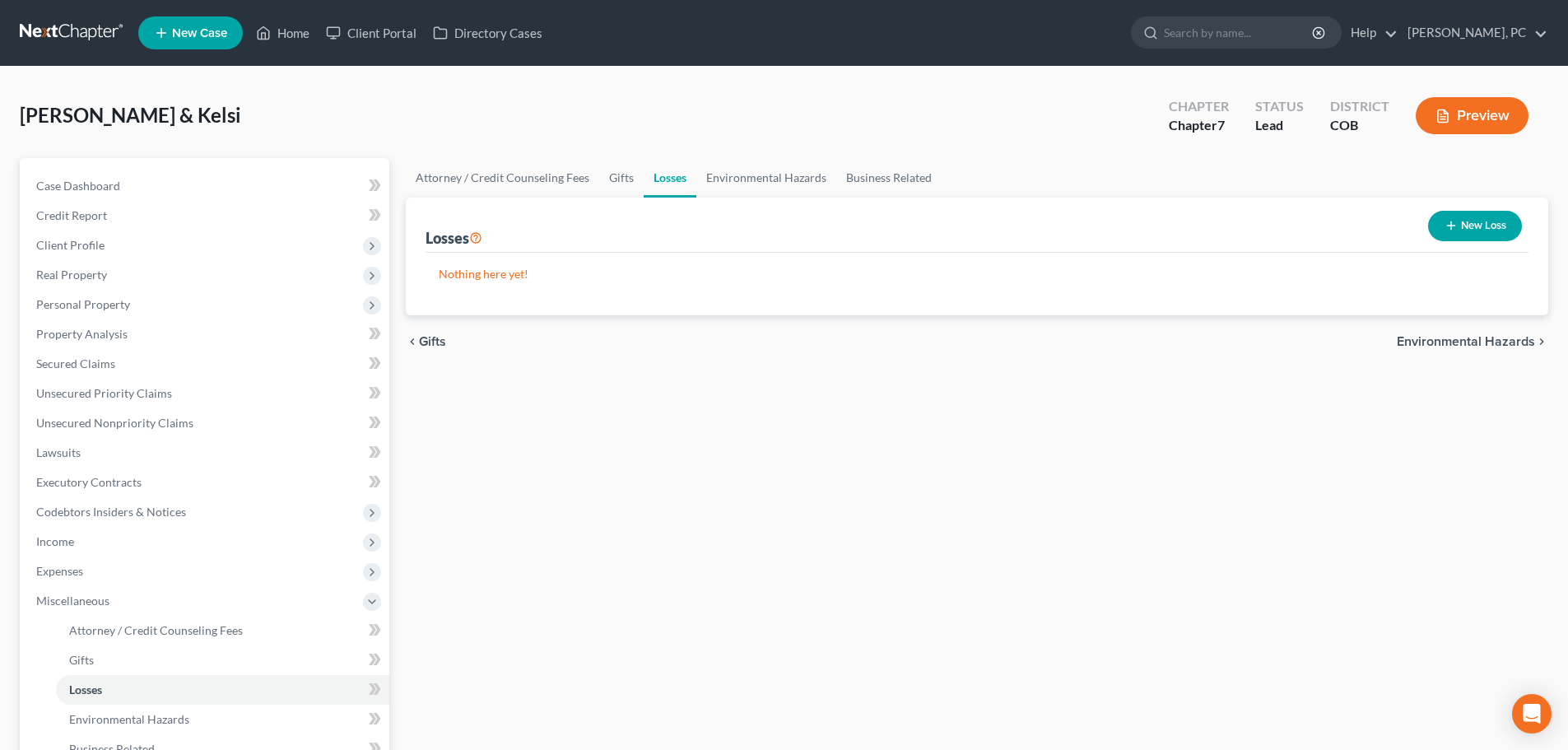
click at [1459, 215] on button "New Loss" at bounding box center [1475, 226] width 94 height 30
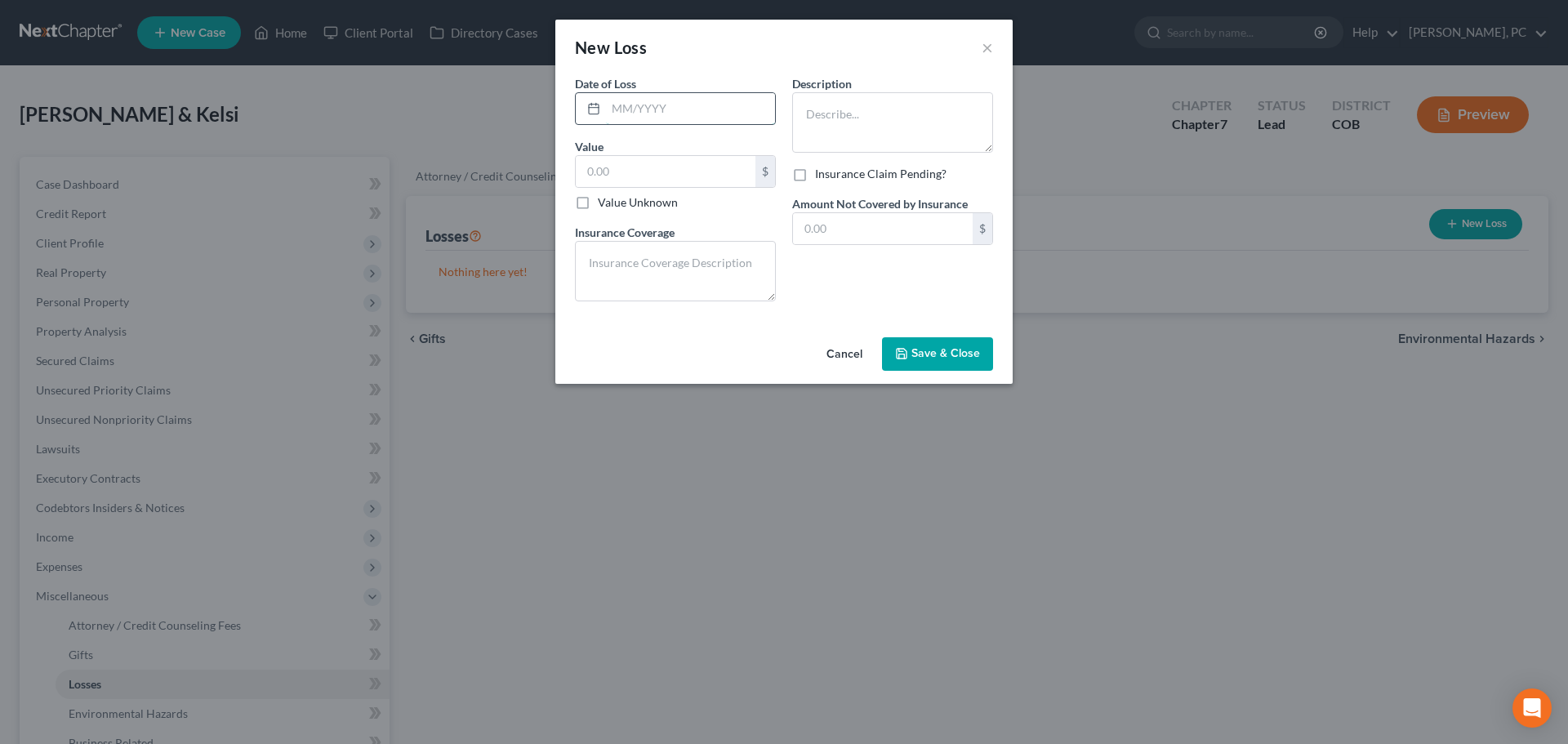
click at [671, 114] on input "text" at bounding box center [691, 108] width 169 height 31
type input "12/2024"
click at [856, 98] on textarea at bounding box center [892, 122] width 201 height 60
type textarea "2020 Ford Explorer"
click at [656, 115] on input "12/2024" at bounding box center [691, 108] width 169 height 31
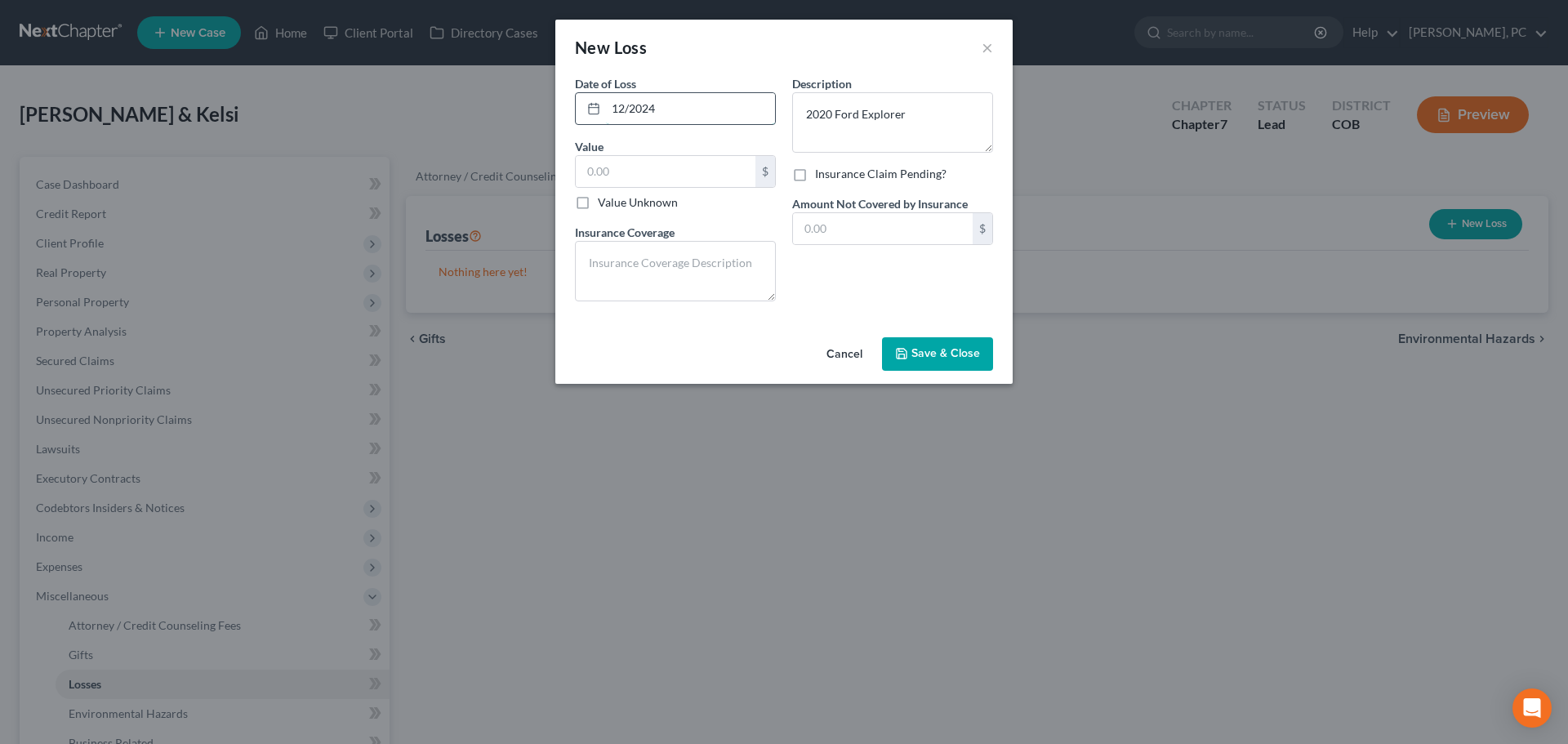
drag, startPoint x: 659, startPoint y: 111, endPoint x: 612, endPoint y: 111, distance: 47.0
click at [612, 111] on input "12/2024" at bounding box center [691, 108] width 169 height 31
type input "03/2025"
click at [702, 260] on textarea at bounding box center [675, 271] width 201 height 60
type textarea "Insurance covered after deductible"
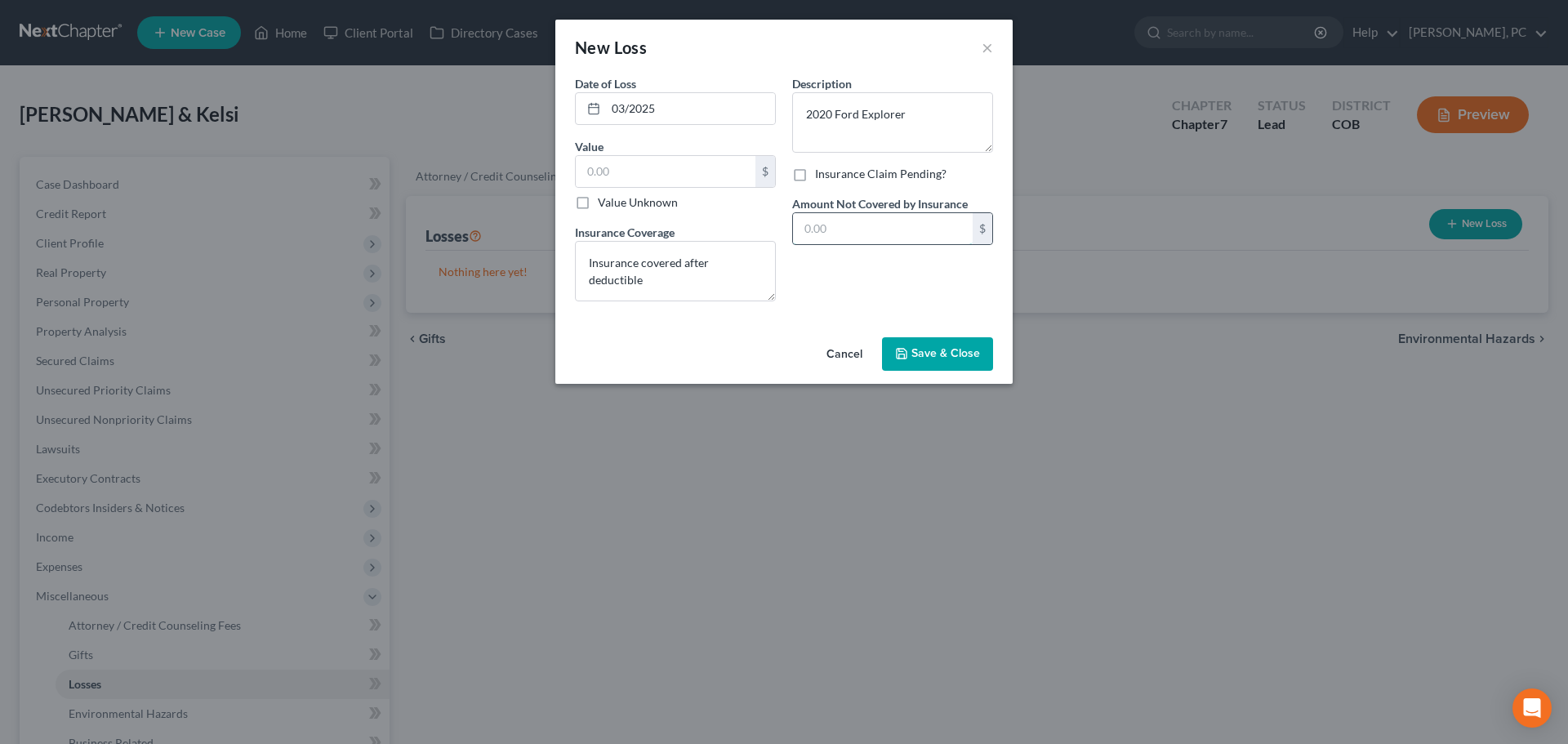
click at [825, 233] on input "text" at bounding box center [882, 228] width 180 height 31
type input "1,000"
click at [598, 201] on label "Value Unknown" at bounding box center [638, 203] width 80 height 17
click at [605, 201] on input "Value Unknown" at bounding box center [610, 200] width 11 height 11
checkbox input "true"
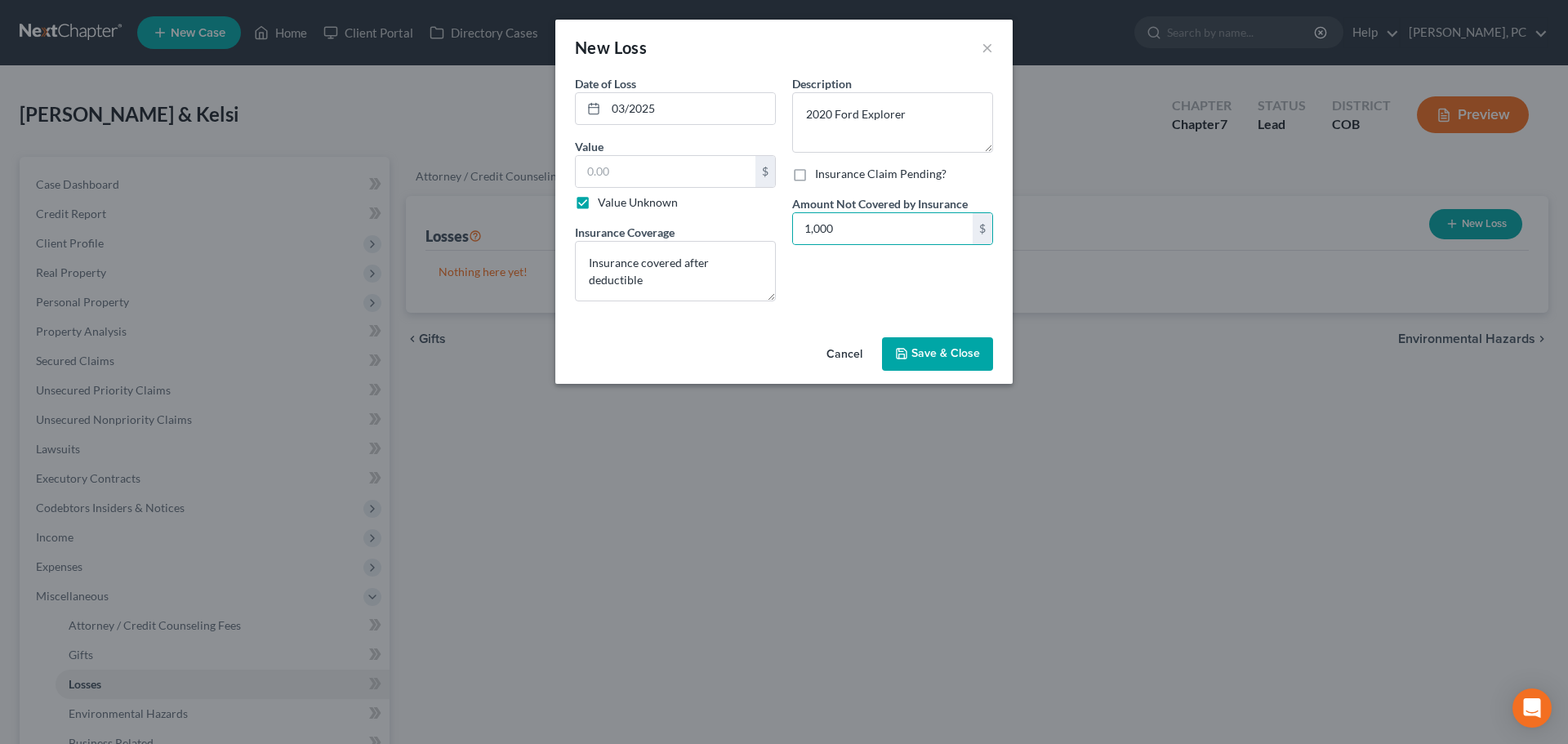
type input "0.00"
click at [918, 347] on span "Save & Close" at bounding box center [945, 354] width 69 height 14
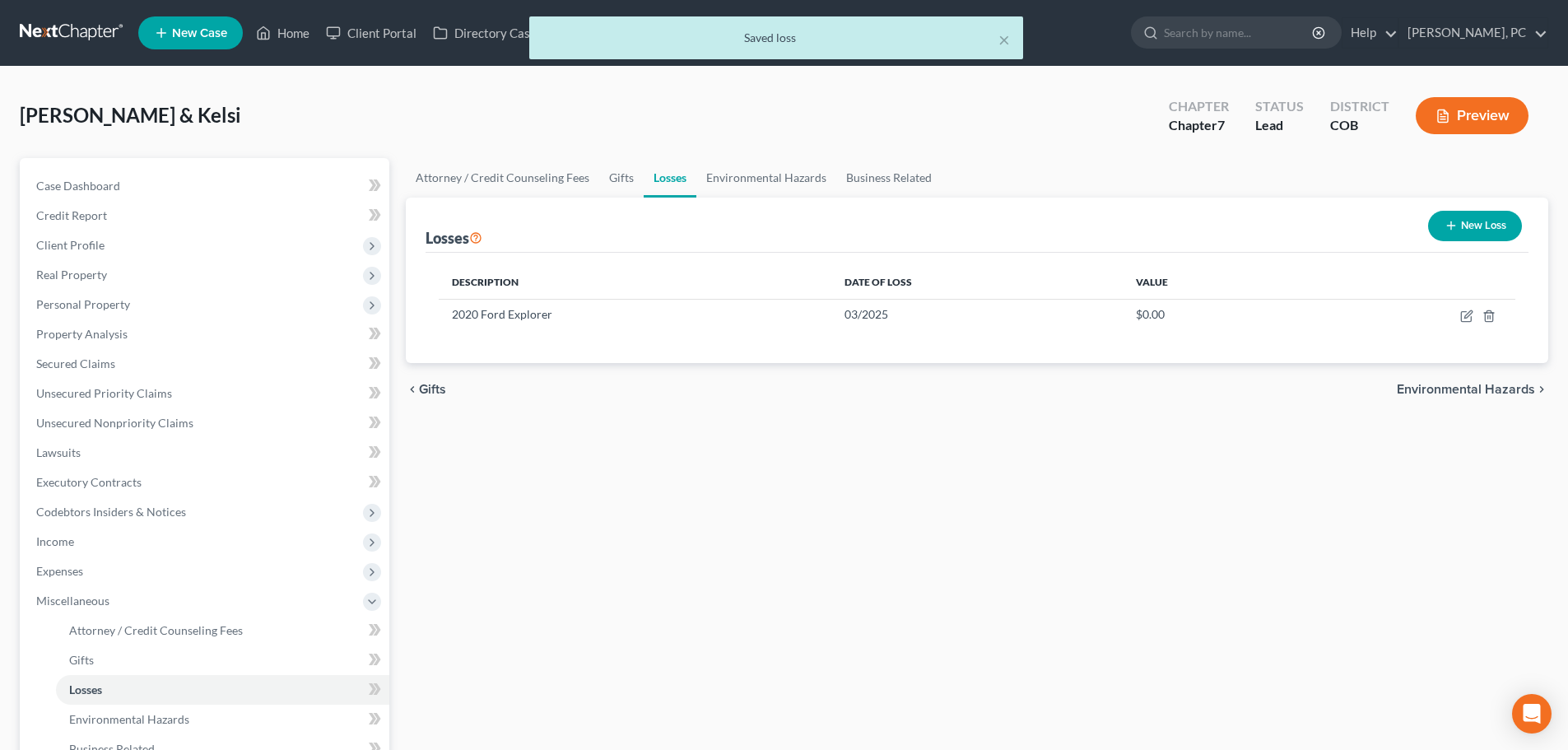
click at [1478, 109] on button "Preview" at bounding box center [1472, 115] width 113 height 37
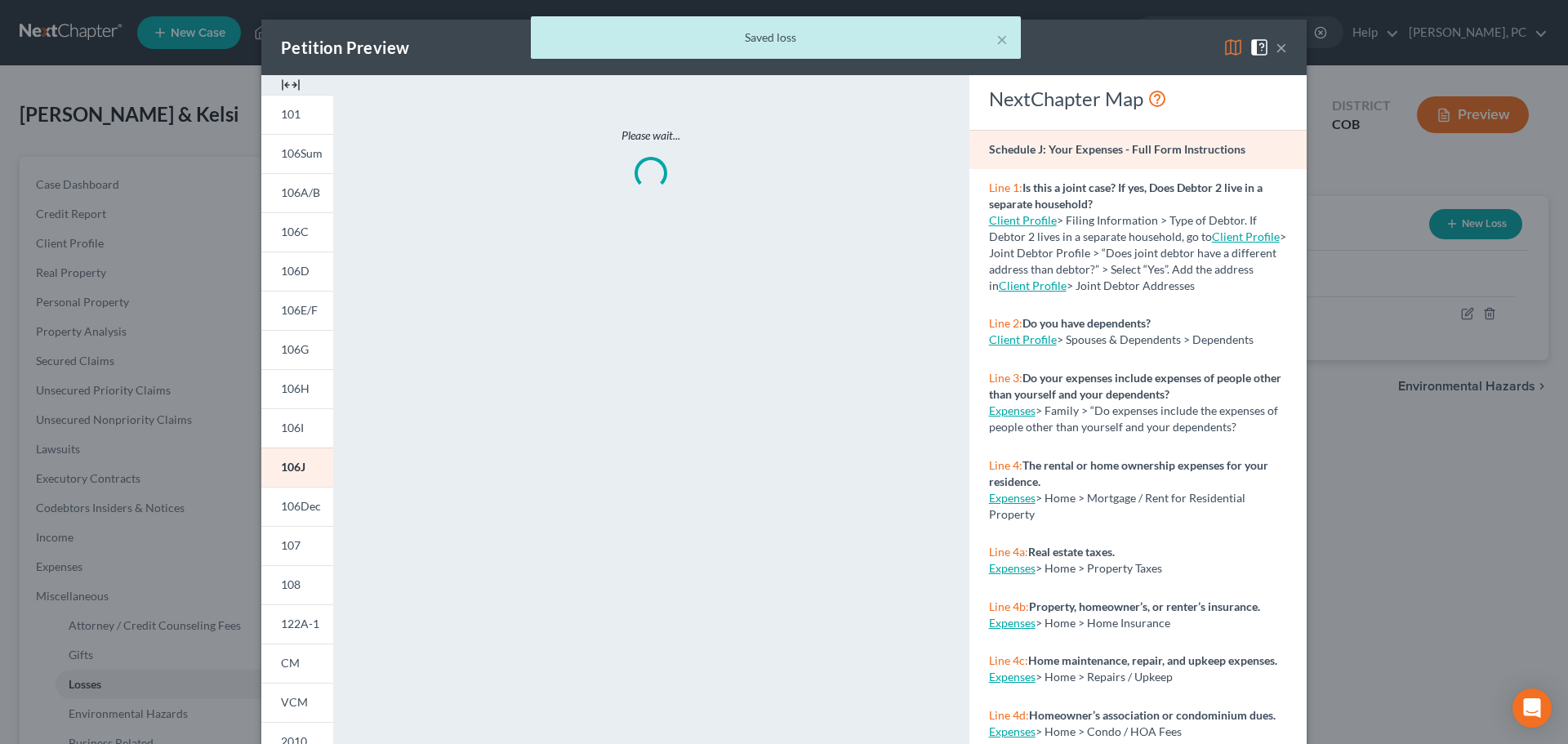
click at [281, 83] on img at bounding box center [291, 85] width 20 height 20
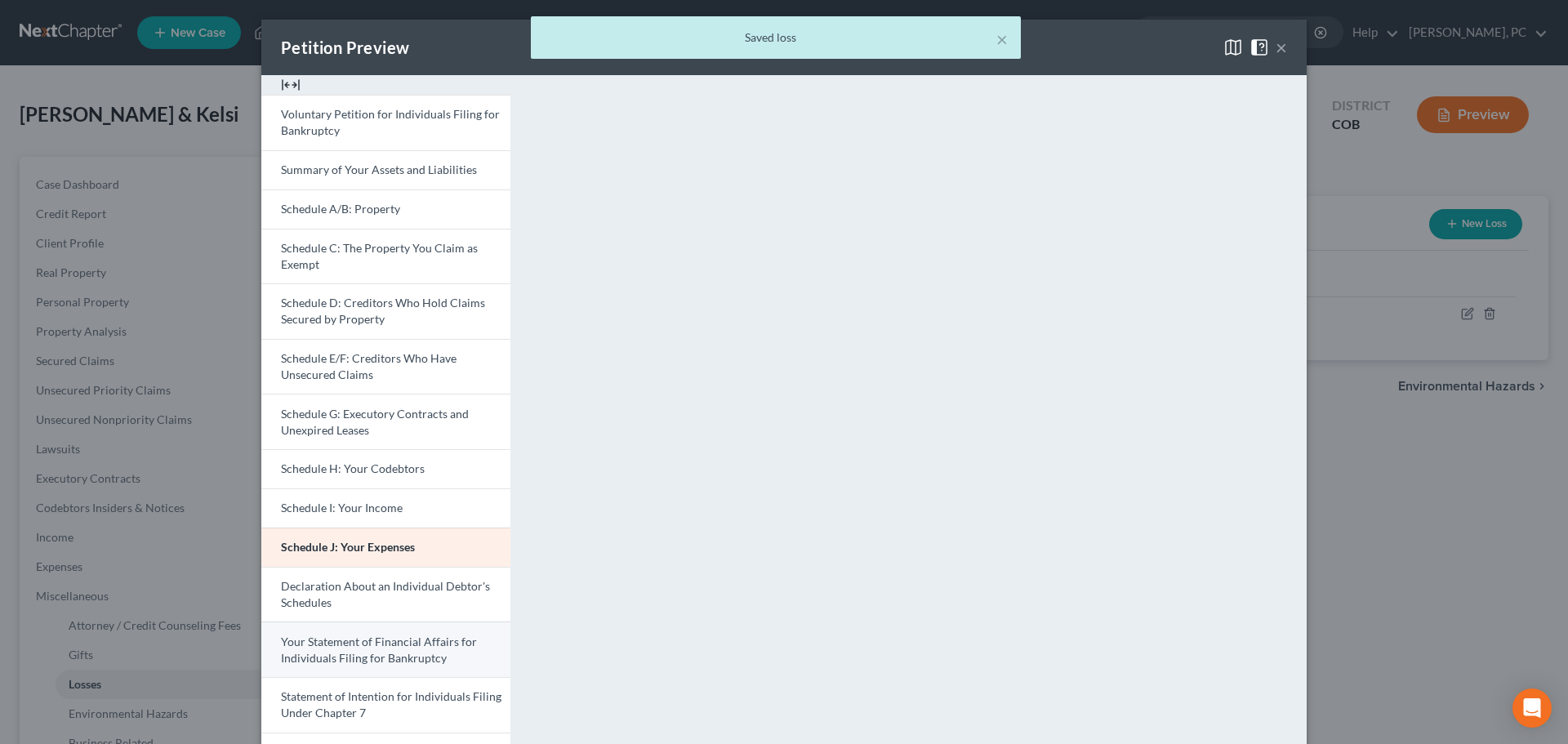
click at [370, 648] on span "Your Statement of Financial Affairs for Individuals Filing for Bankruptcy" at bounding box center [379, 650] width 196 height 30
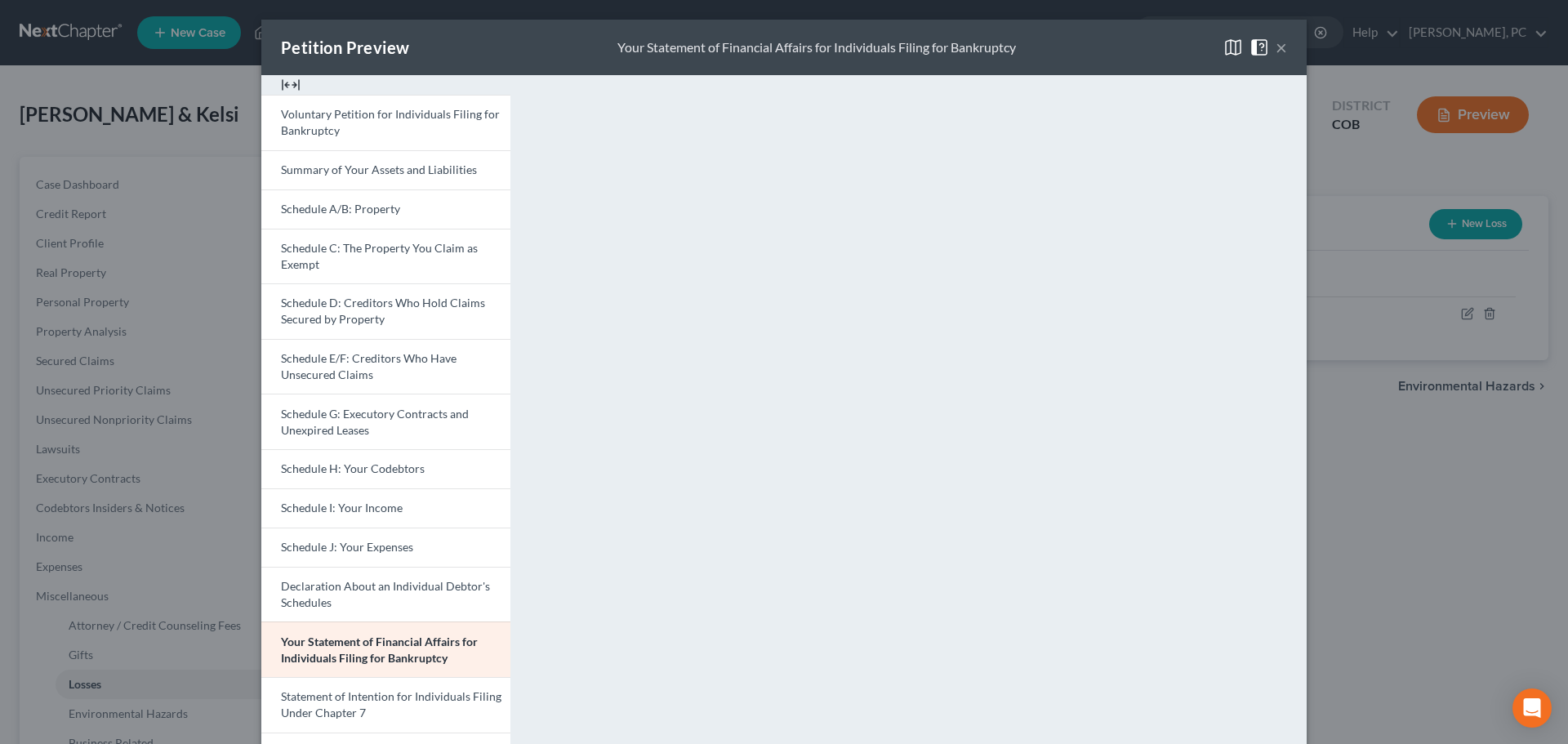
click at [1278, 51] on button "×" at bounding box center [1281, 47] width 12 height 20
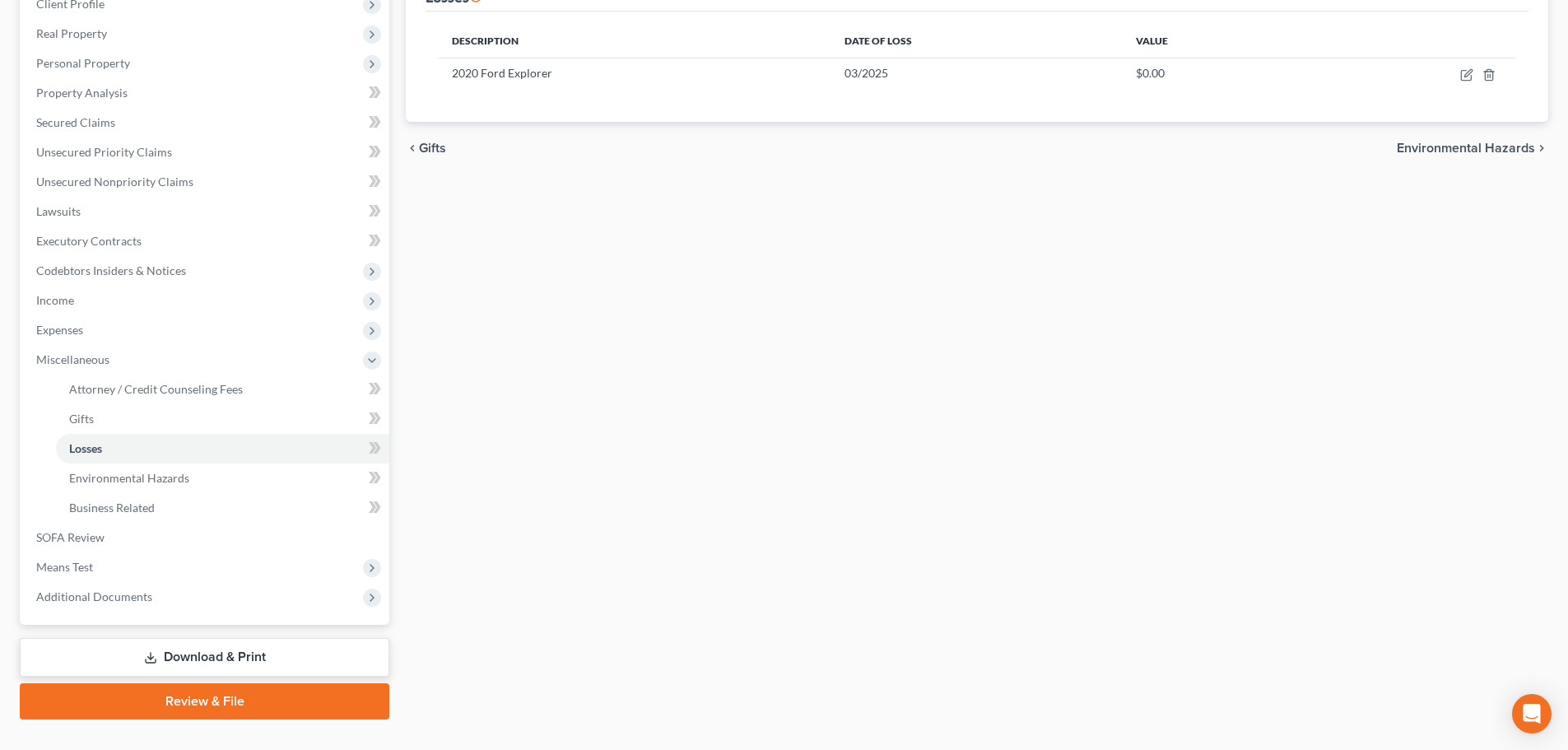
scroll to position [273, 0]
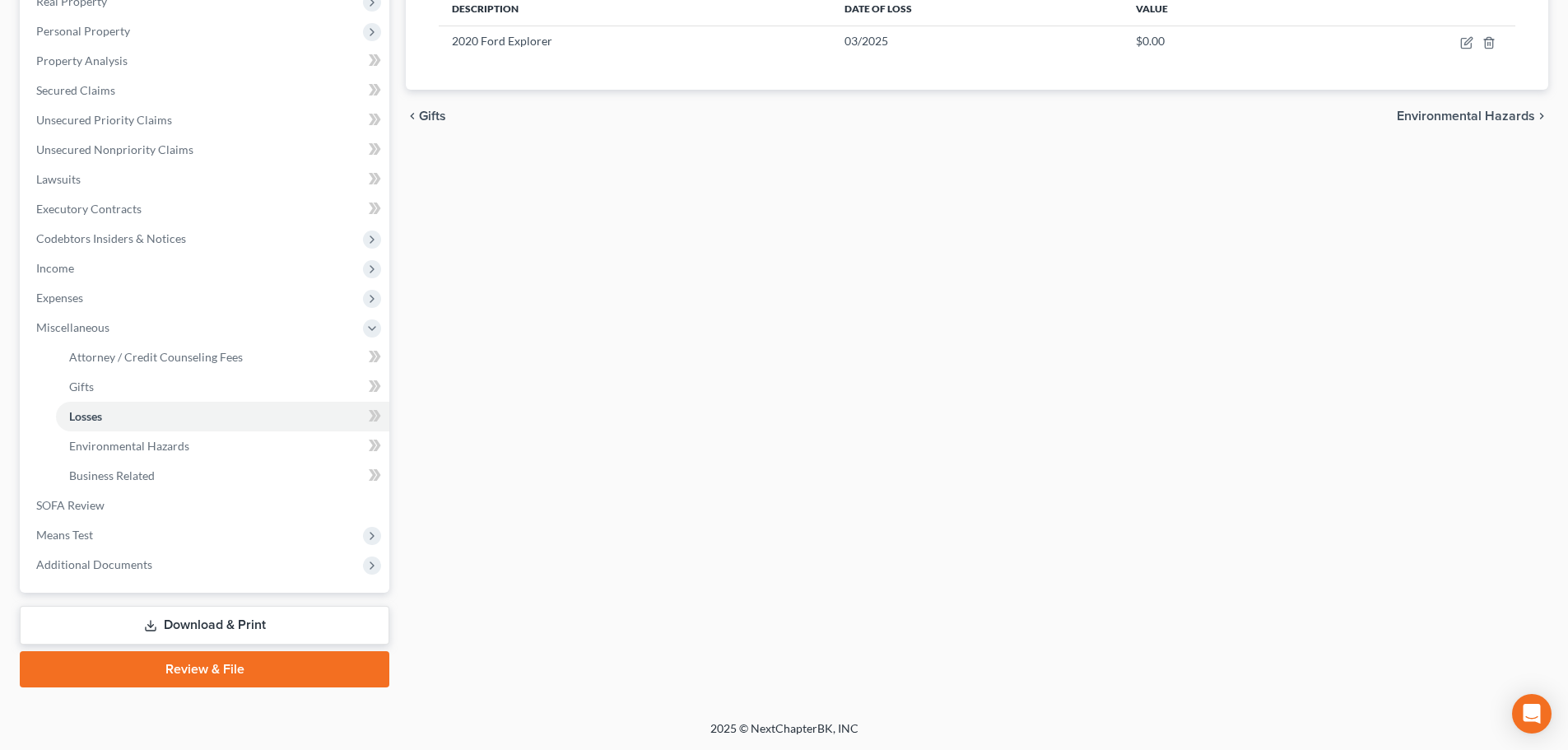
click at [195, 626] on link "Download & Print" at bounding box center [205, 626] width 370 height 38
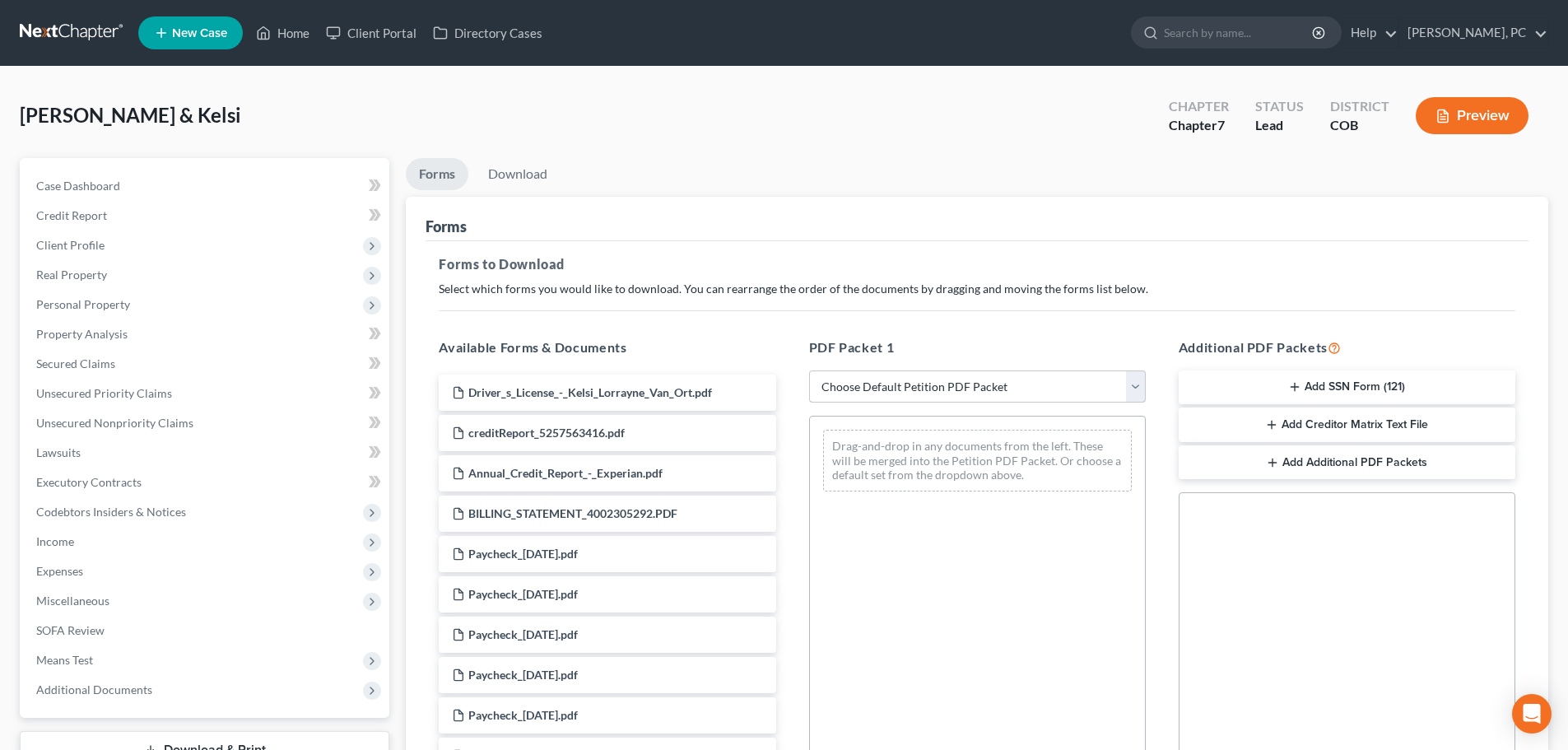
click at [852, 390] on select "Choose Default Petition PDF Packet Complete Bankruptcy Petition (all forms and …" at bounding box center [977, 387] width 336 height 33
select select "0"
click at [809, 371] on select "Choose Default Petition PDF Packet Complete Bankruptcy Petition (all forms and …" at bounding box center [977, 387] width 336 height 33
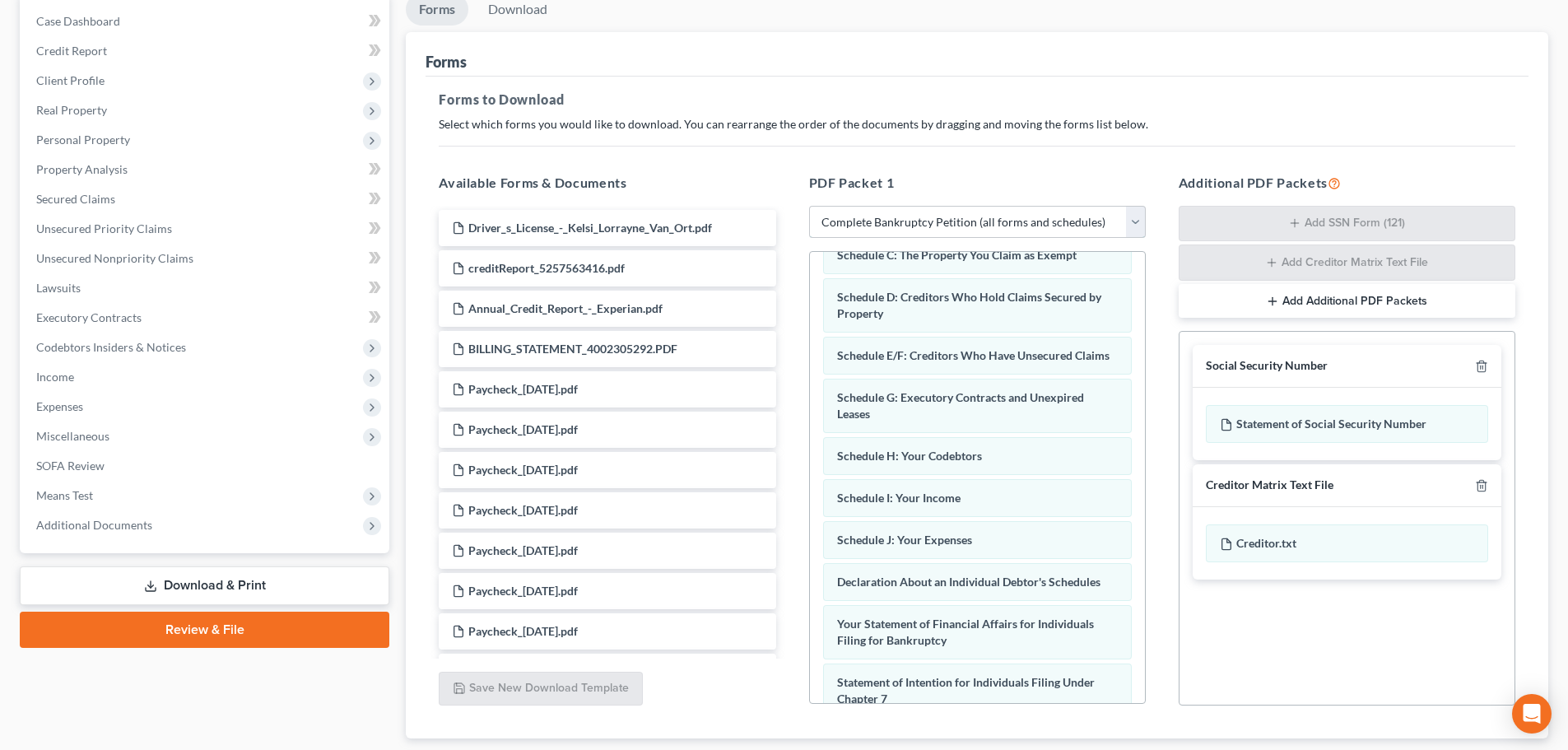
scroll to position [170, 0]
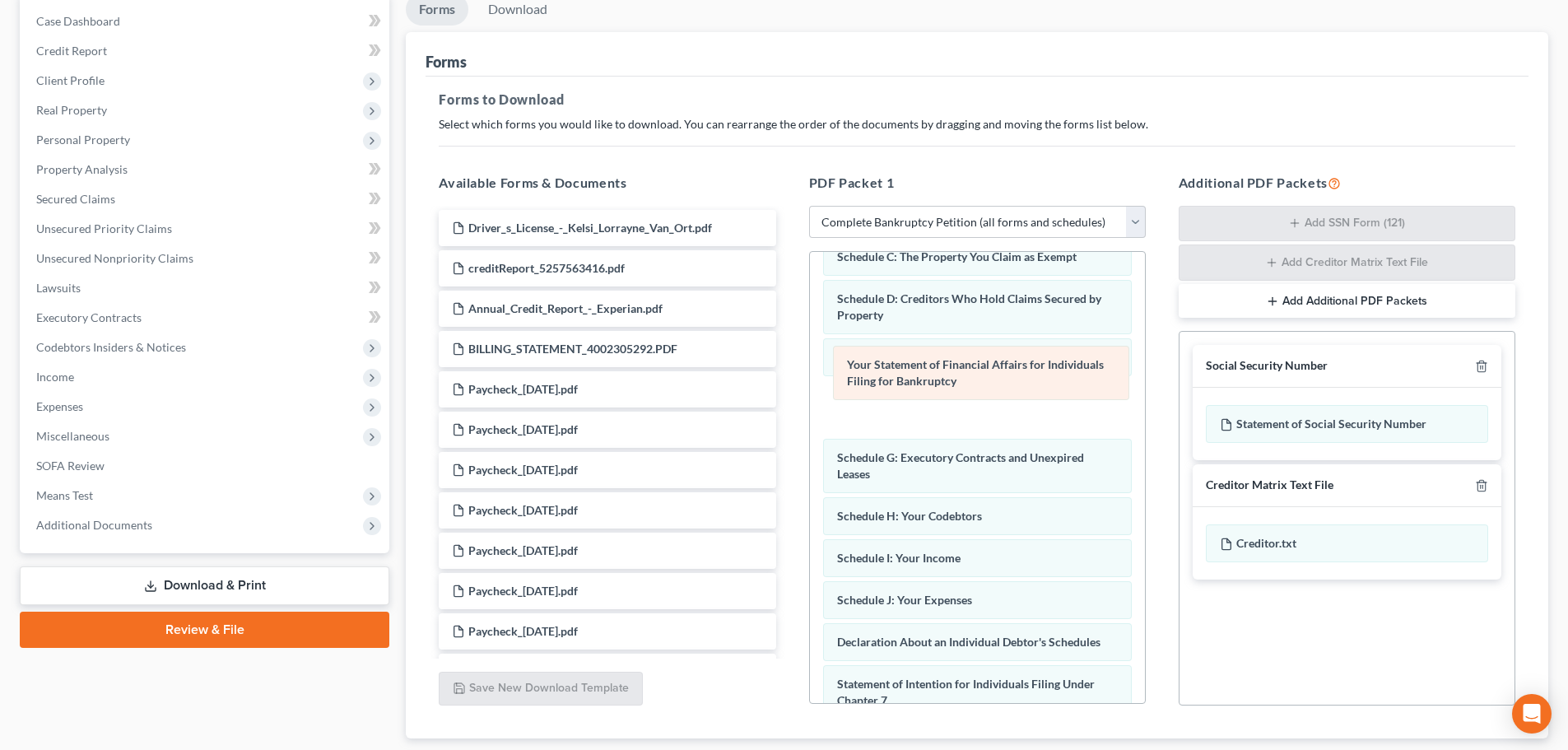
drag, startPoint x: 895, startPoint y: 651, endPoint x: 898, endPoint y: 302, distance: 349.0
click at [898, 302] on div "Your Statement of Financial Affairs for Individuals Filing for Bankruptcy Volun…" at bounding box center [977, 562] width 335 height 960
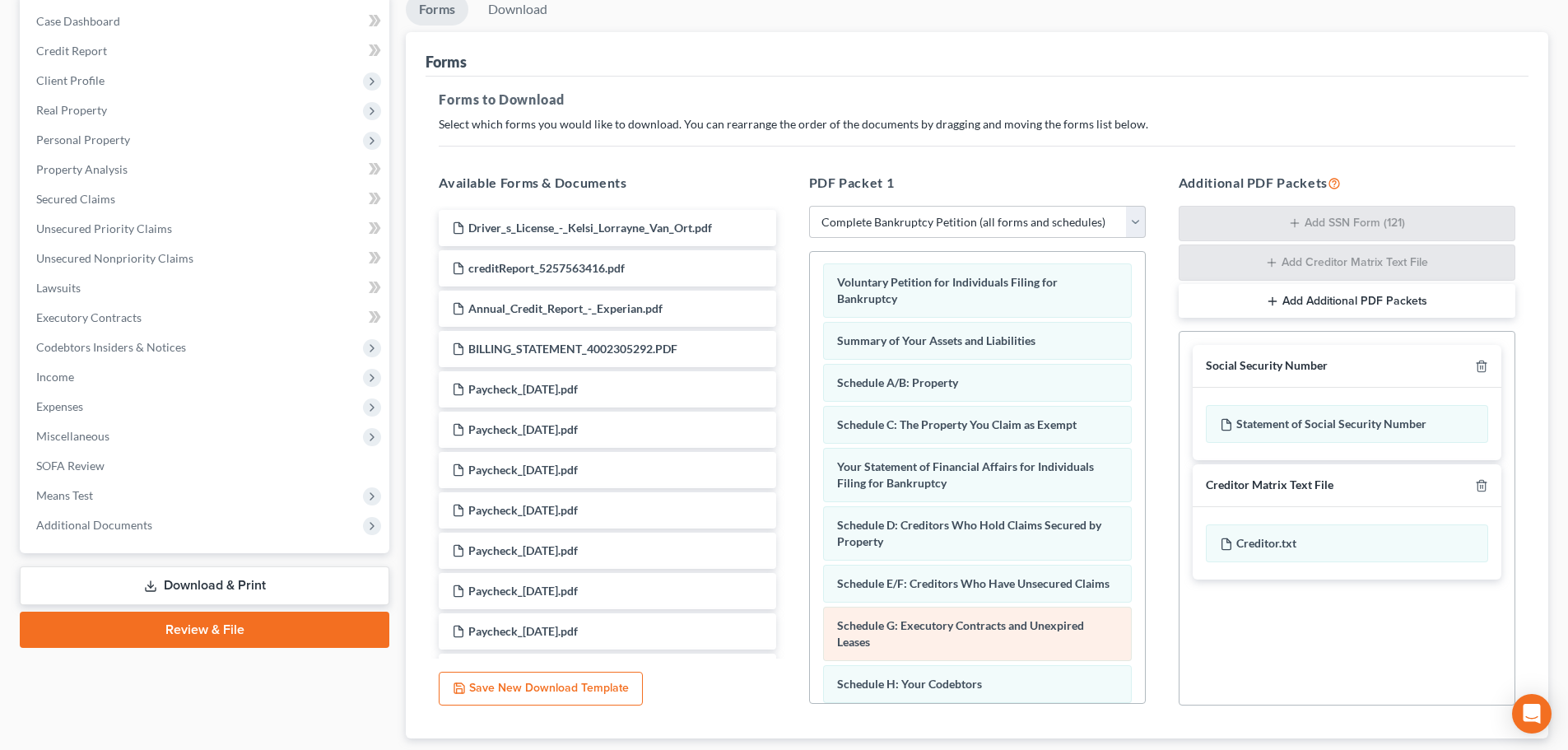
scroll to position [0, 0]
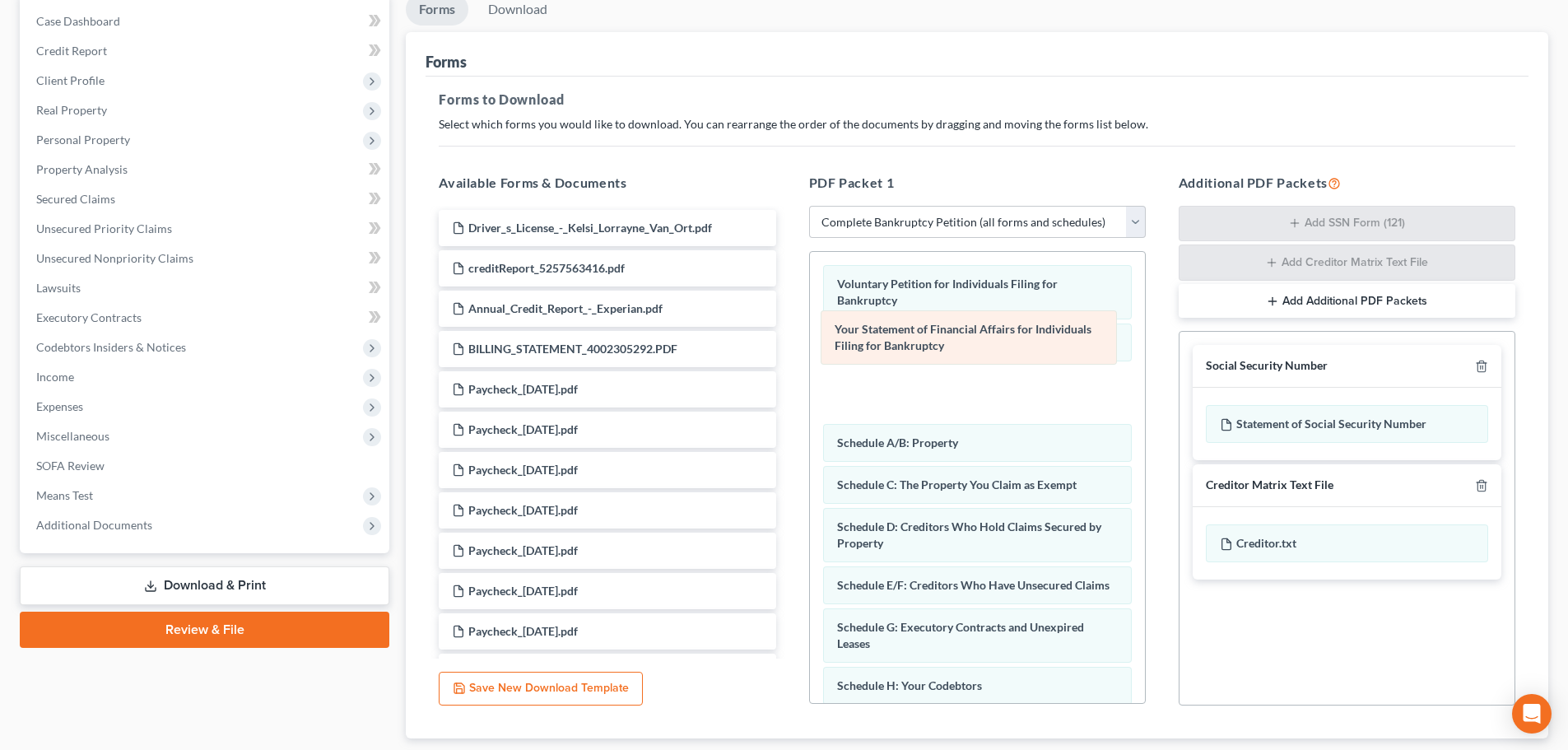
drag, startPoint x: 924, startPoint y: 483, endPoint x: 922, endPoint y: 342, distance: 141.0
click at [922, 342] on div "Your Statement of Financial Affairs for Individuals Filing for Bankruptcy Volun…" at bounding box center [977, 732] width 335 height 960
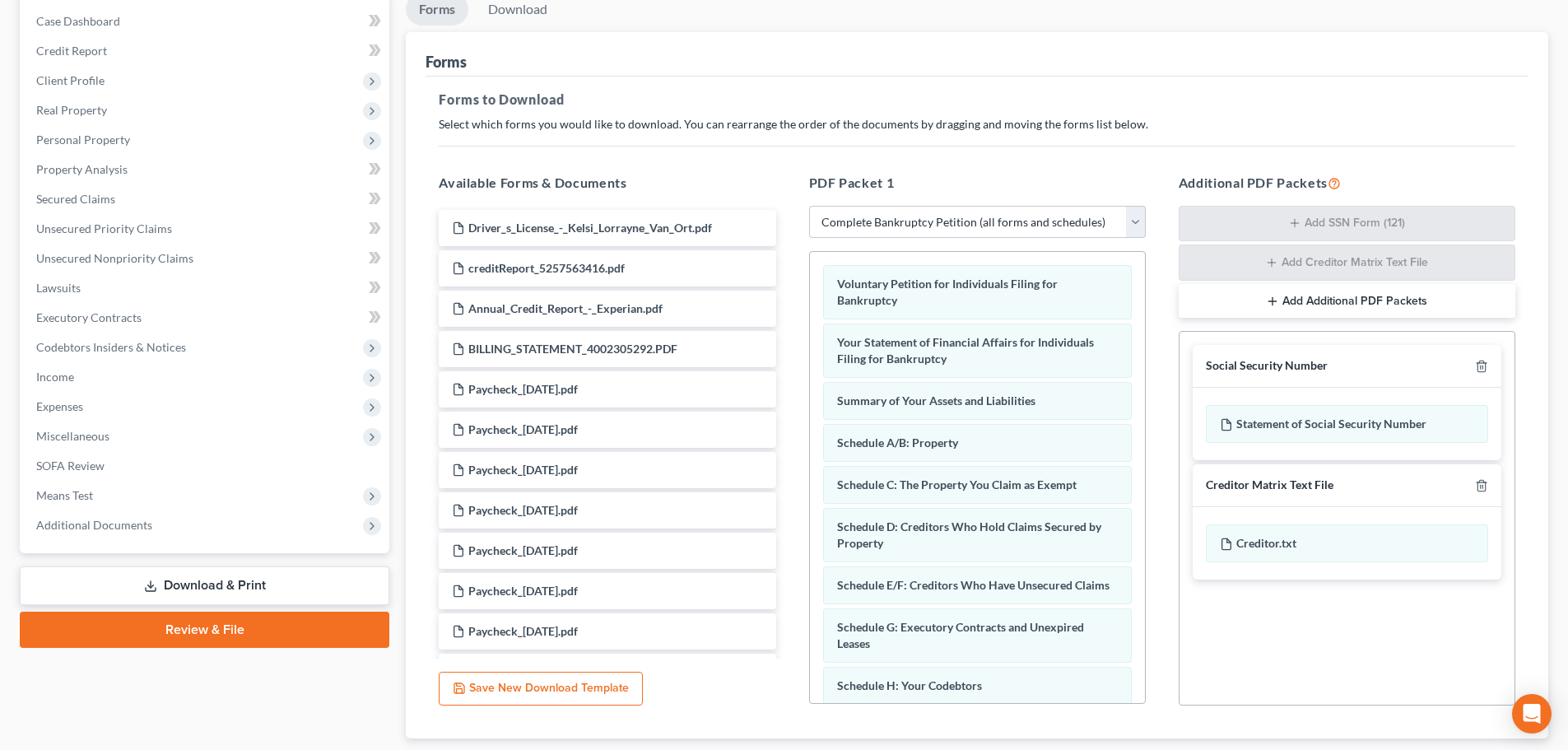
click at [1155, 359] on div "PDF Packet 1 Choose Default Petition PDF Packet Complete Bankruptcy Petition (a…" at bounding box center [977, 439] width 370 height 560
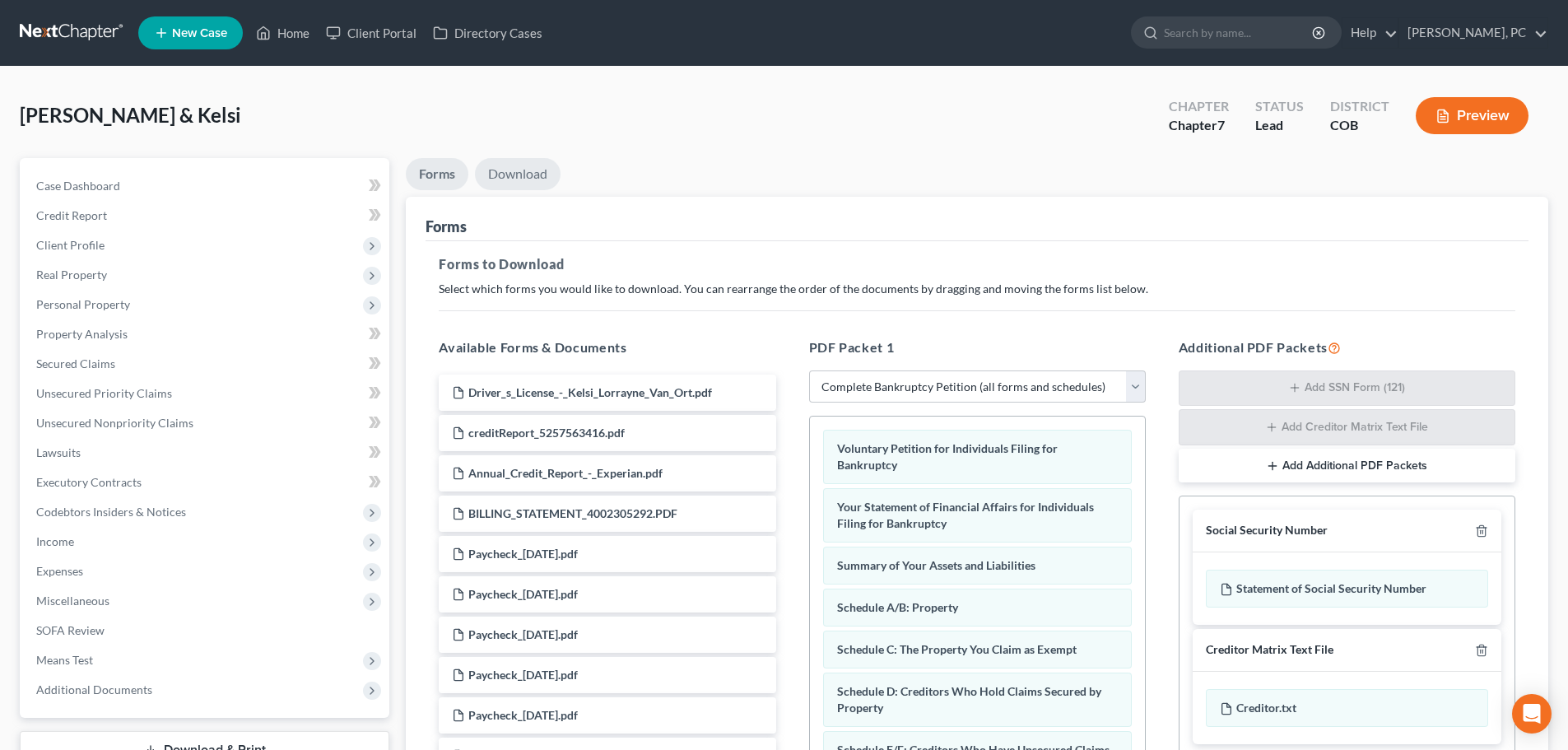
drag, startPoint x: 529, startPoint y: 178, endPoint x: 613, endPoint y: 243, distance: 106.2
click at [529, 178] on link "Download" at bounding box center [518, 174] width 86 height 32
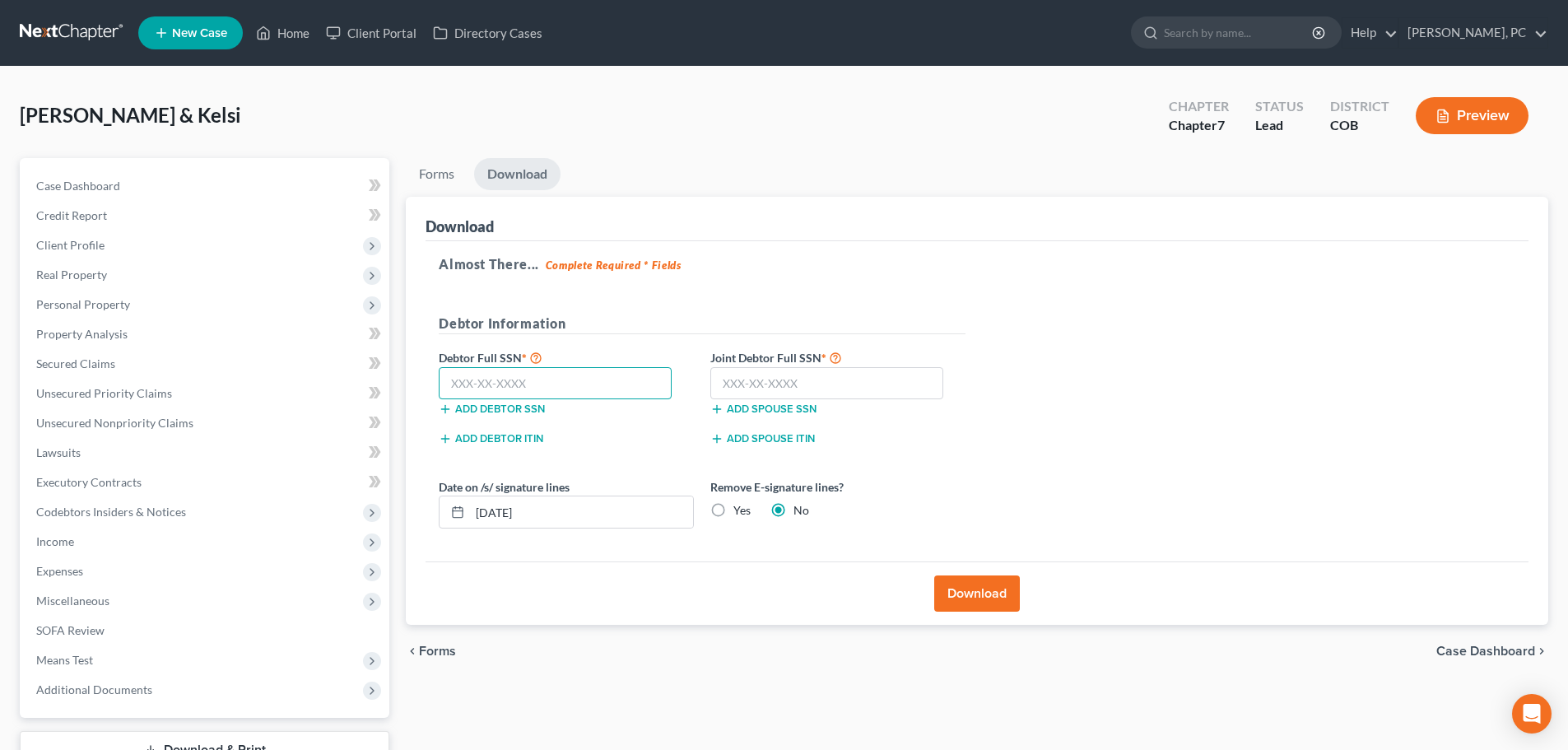
click at [472, 381] on input "text" at bounding box center [555, 383] width 233 height 33
type input "523-99-4258"
click at [743, 388] on input "text" at bounding box center [827, 383] width 233 height 33
type input "522-95-5334"
click at [963, 600] on button "Download" at bounding box center [977, 593] width 86 height 36
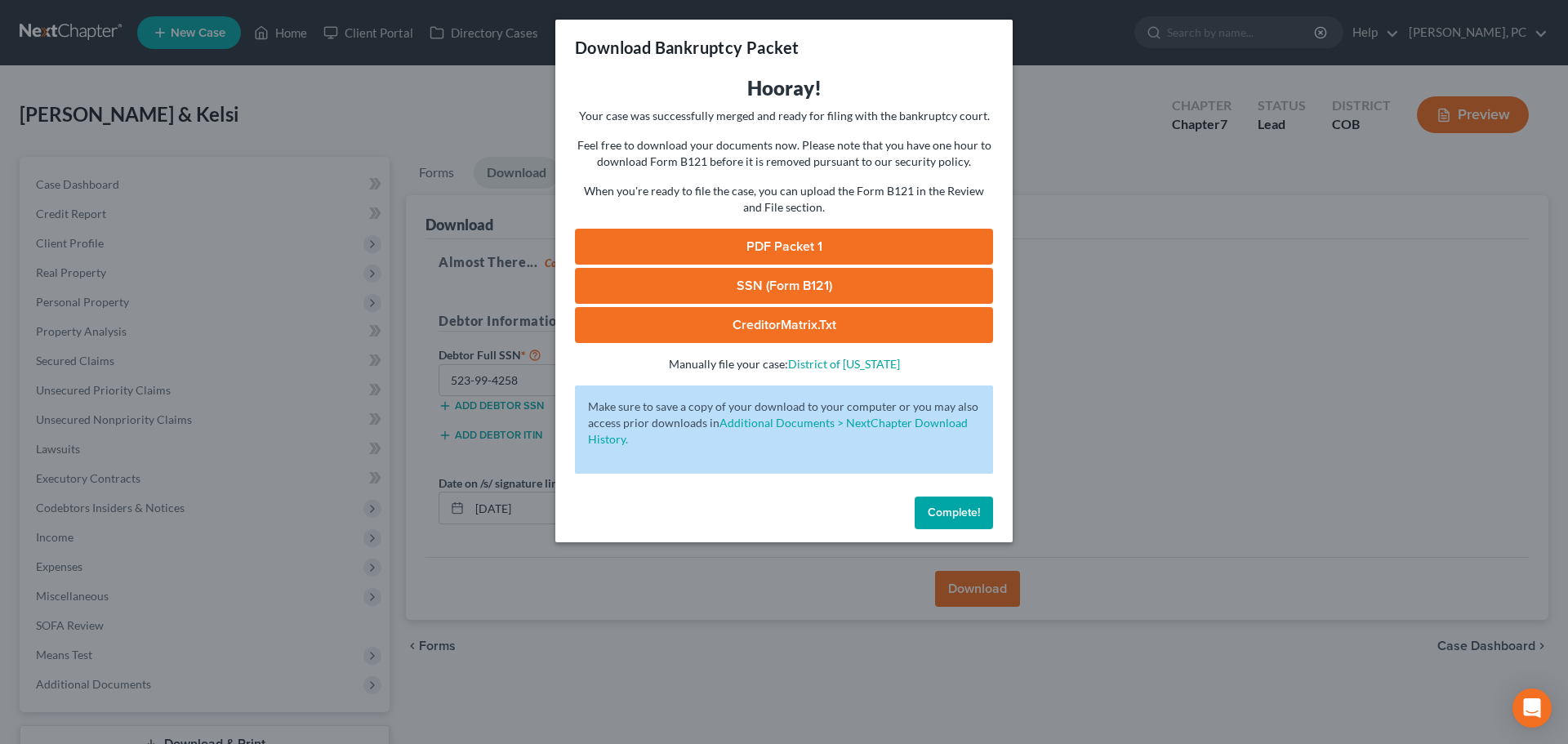
click at [784, 244] on link "PDF Packet 1" at bounding box center [784, 246] width 418 height 36
click at [746, 280] on link "SSN (Form B121)" at bounding box center [784, 285] width 418 height 36
click at [958, 514] on span "Complete!" at bounding box center [953, 512] width 52 height 14
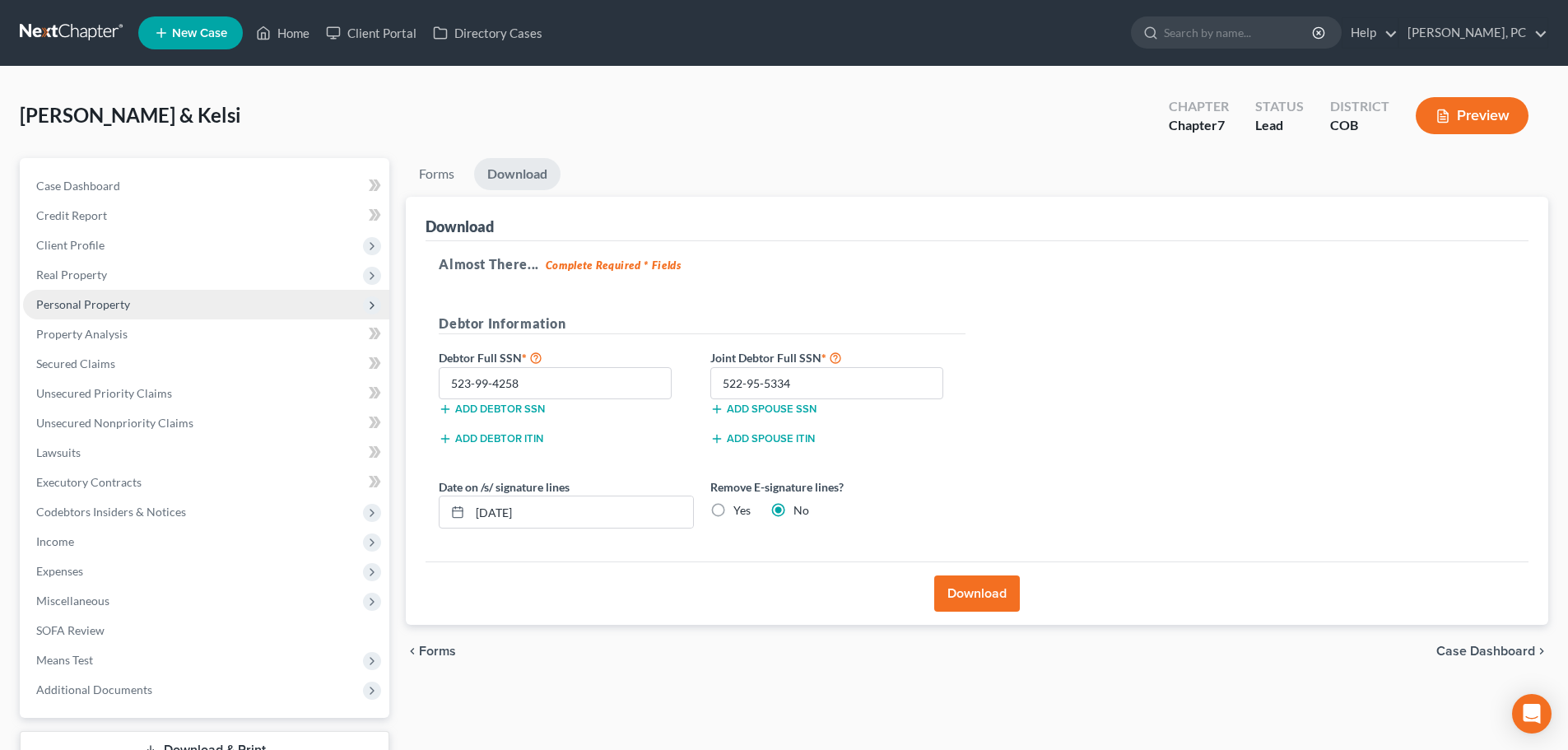
click at [83, 300] on span "Personal Property" at bounding box center [83, 304] width 94 height 14
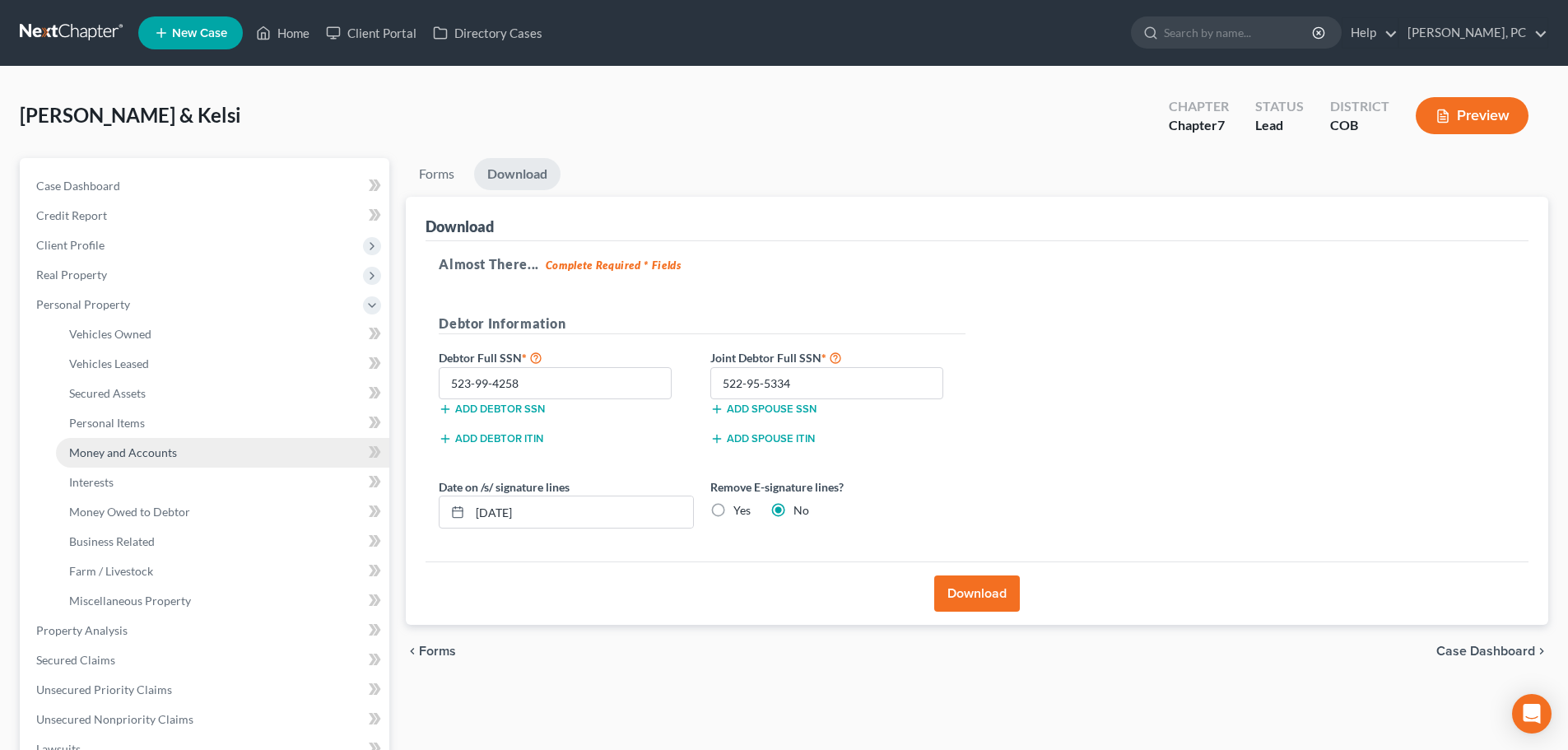
click at [99, 449] on span "Money and Accounts" at bounding box center [123, 452] width 108 height 14
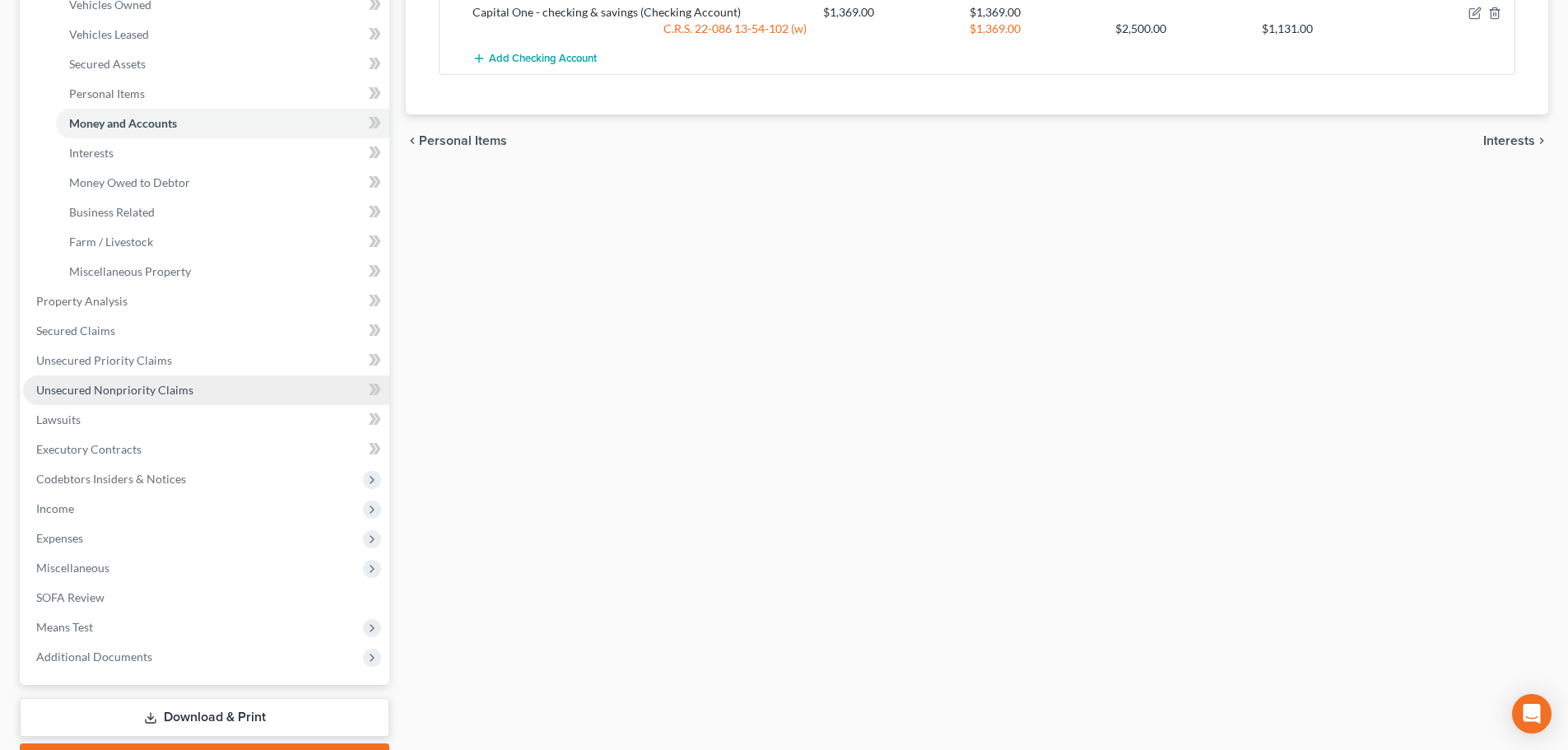
click at [148, 383] on span "Unsecured Nonpriority Claims" at bounding box center [114, 389] width 157 height 14
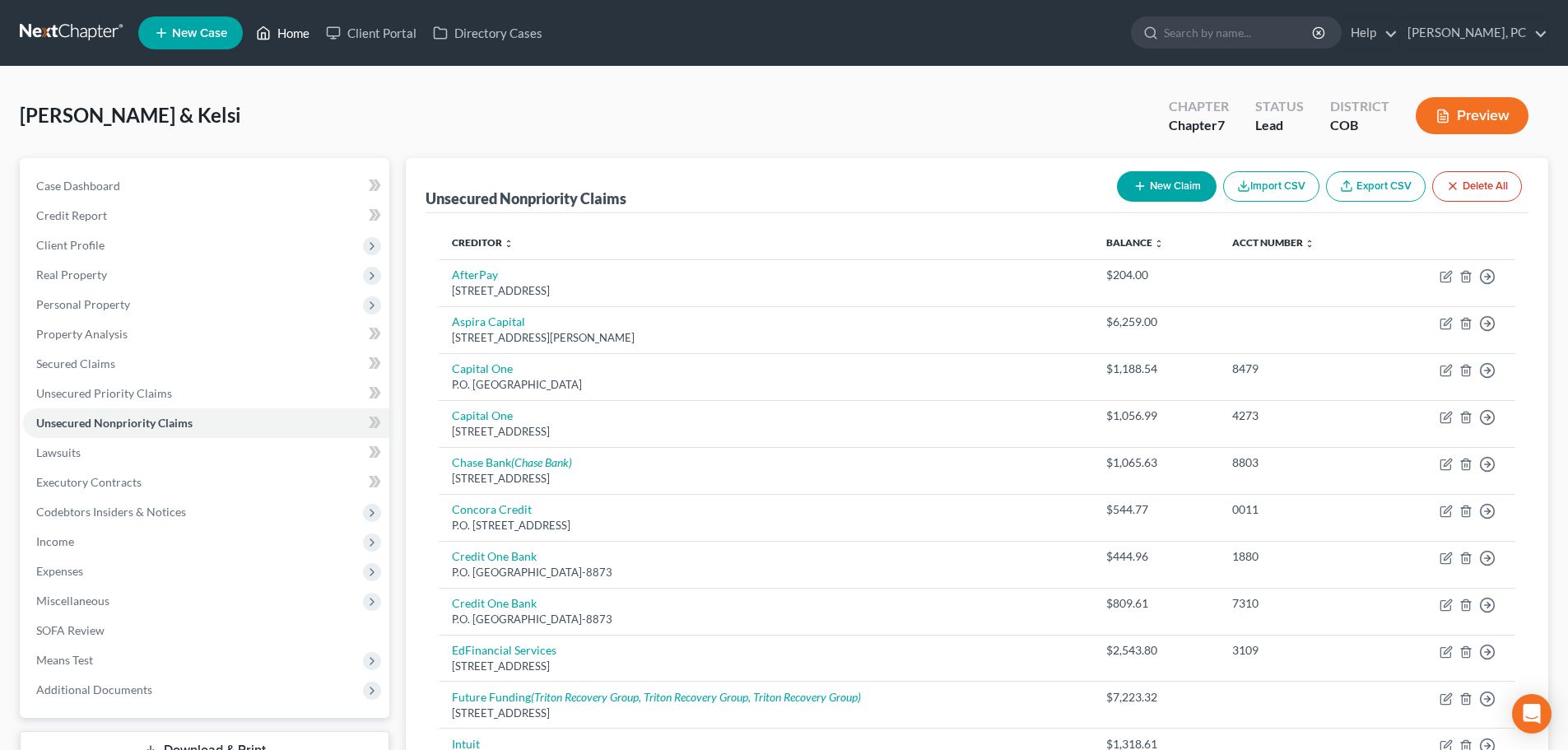
click at [286, 35] on link "Home" at bounding box center [283, 33] width 70 height 29
